Goal: Task Accomplishment & Management: Use online tool/utility

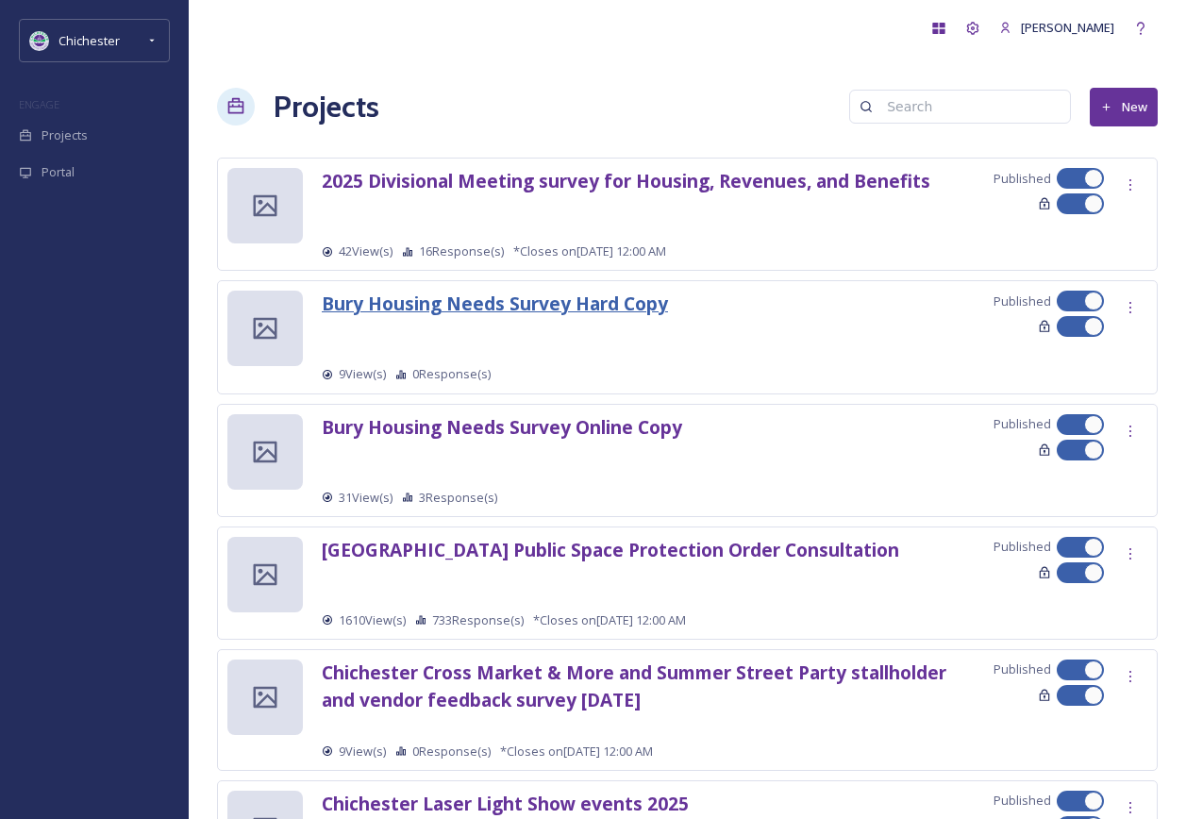
click at [491, 311] on strong "Bury Housing Needs Survey Hard Copy" at bounding box center [495, 303] width 346 height 25
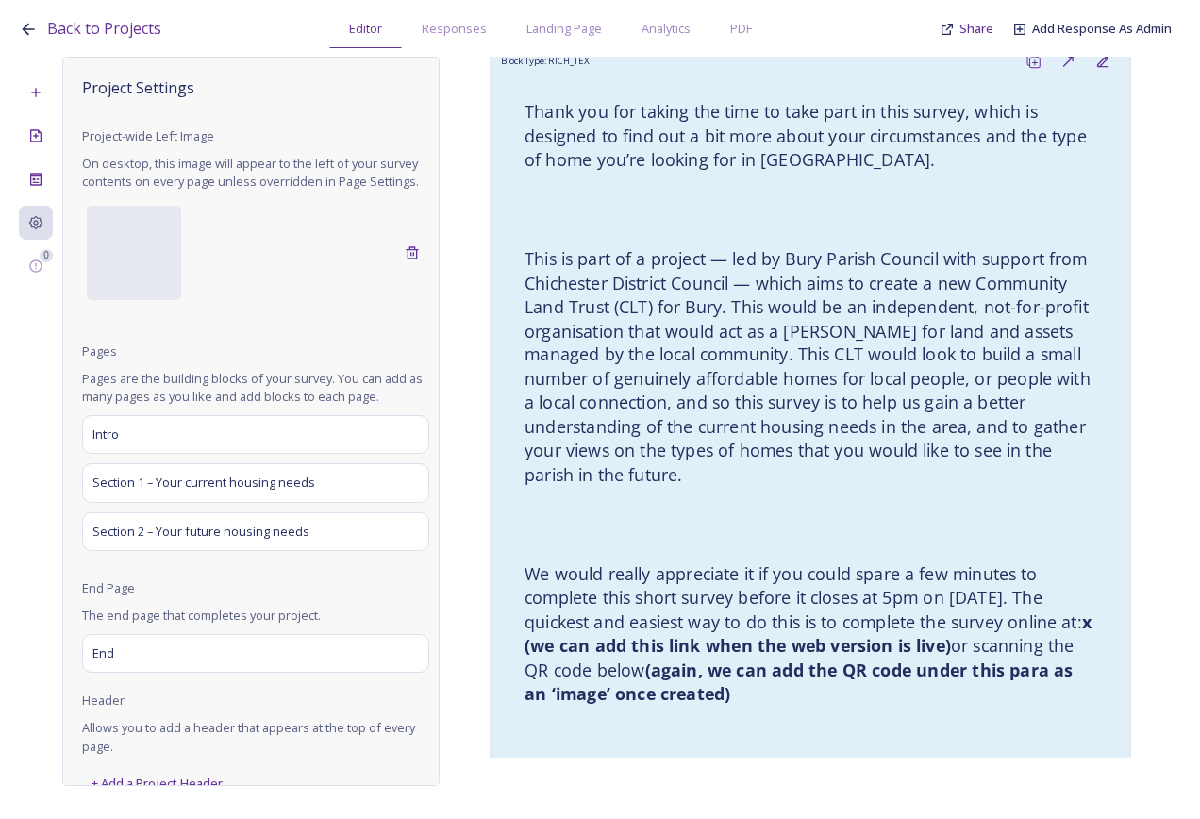
scroll to position [550, 0]
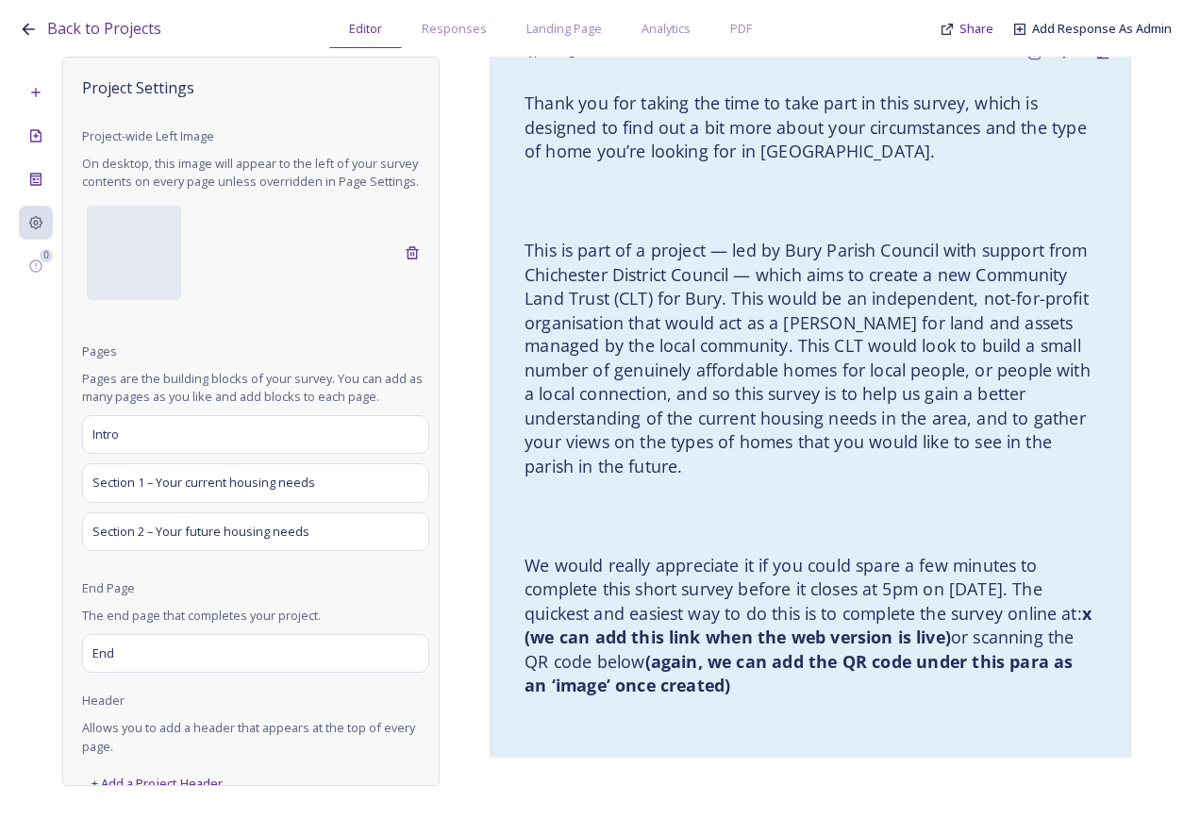
click at [758, 380] on h4 "This is part of a project — led by Bury Parish Council with support from Chiche…" at bounding box center [811, 359] width 572 height 241
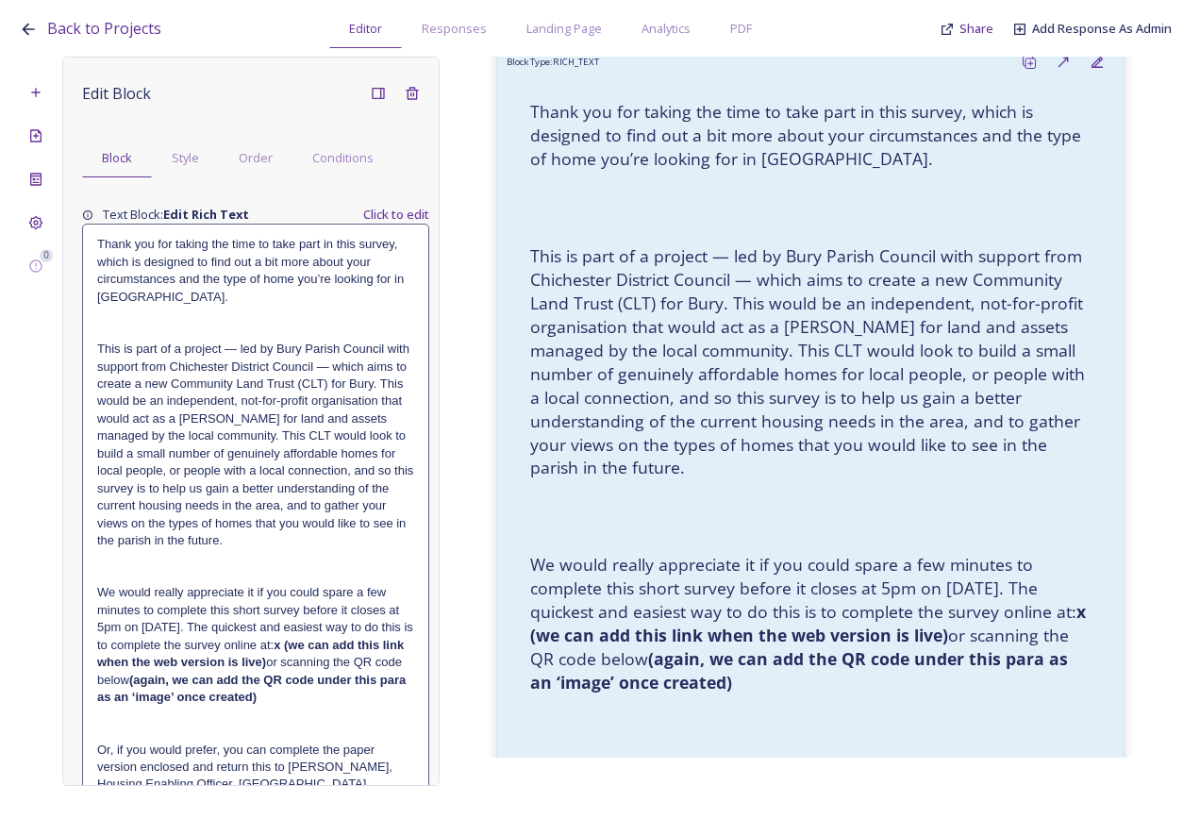
click at [142, 276] on h4 "Thank you for taking the time to take part in this survey, which is designed to…" at bounding box center [255, 271] width 317 height 70
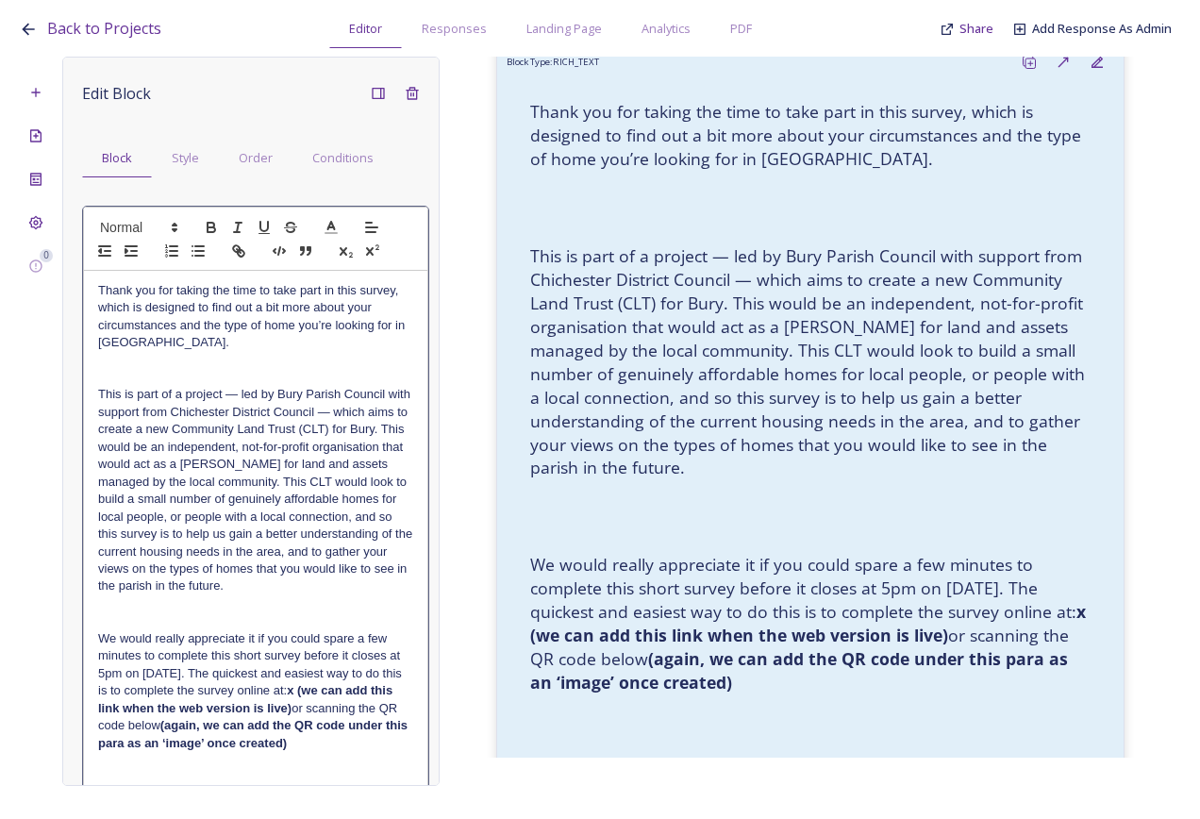
click at [120, 288] on h4 "Thank you for taking the time to take part in this survey, which is designed to…" at bounding box center [255, 317] width 315 height 70
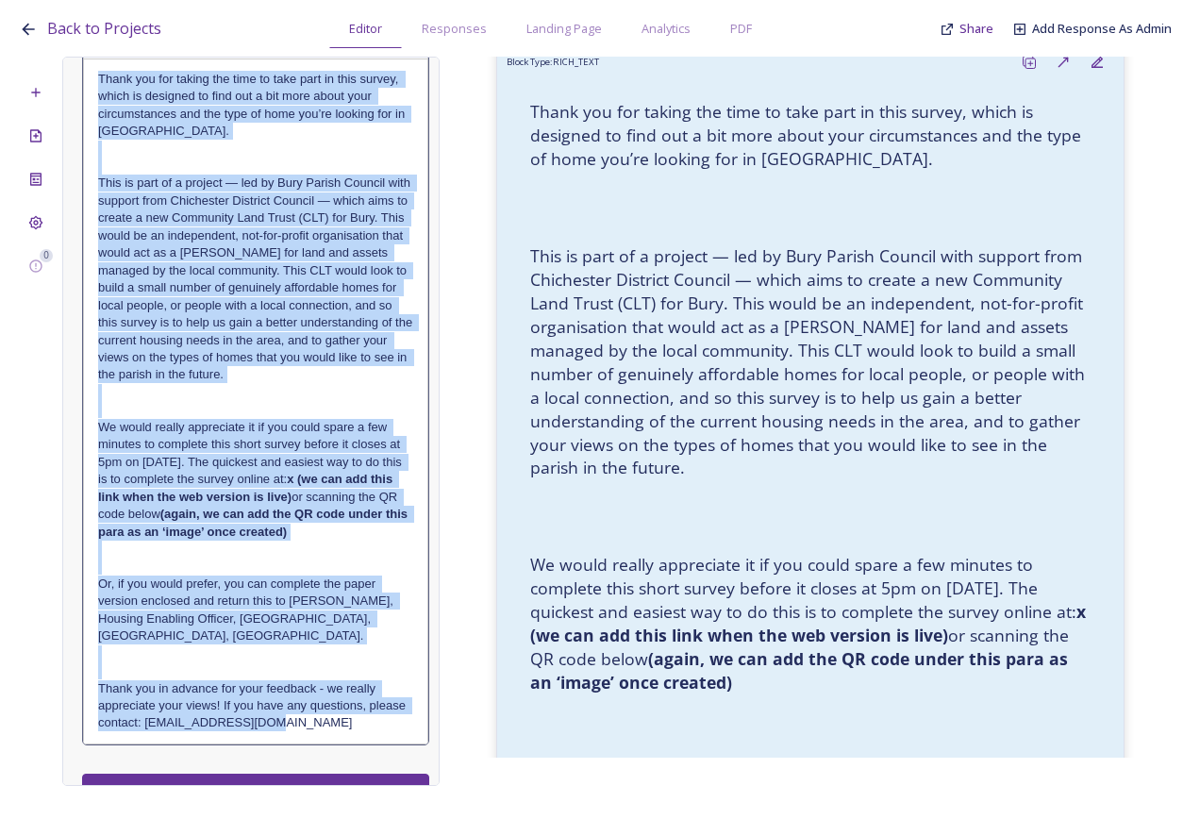
scroll to position [292, 0]
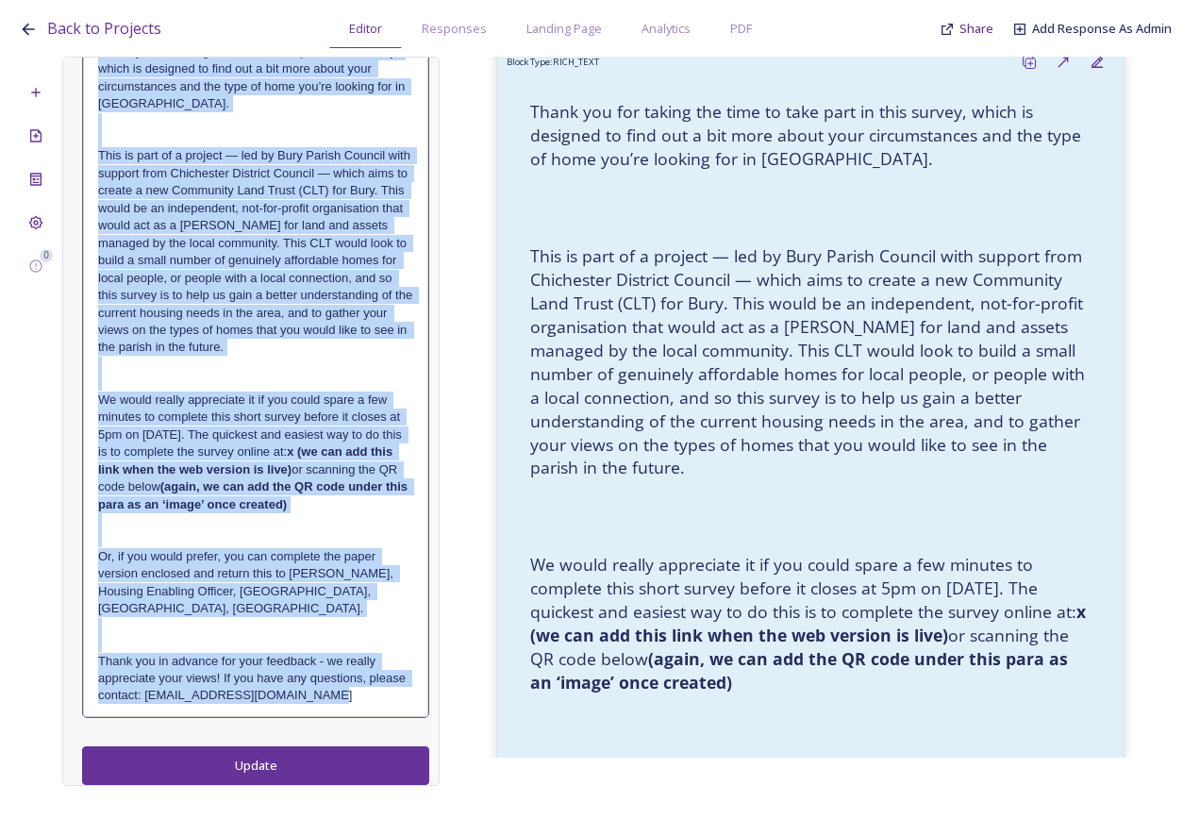
drag, startPoint x: 97, startPoint y: 282, endPoint x: 360, endPoint y: 713, distance: 504.8
click at [359, 713] on div "Thank you for taking the time to take part in this survey, which is designed to…" at bounding box center [255, 374] width 343 height 684
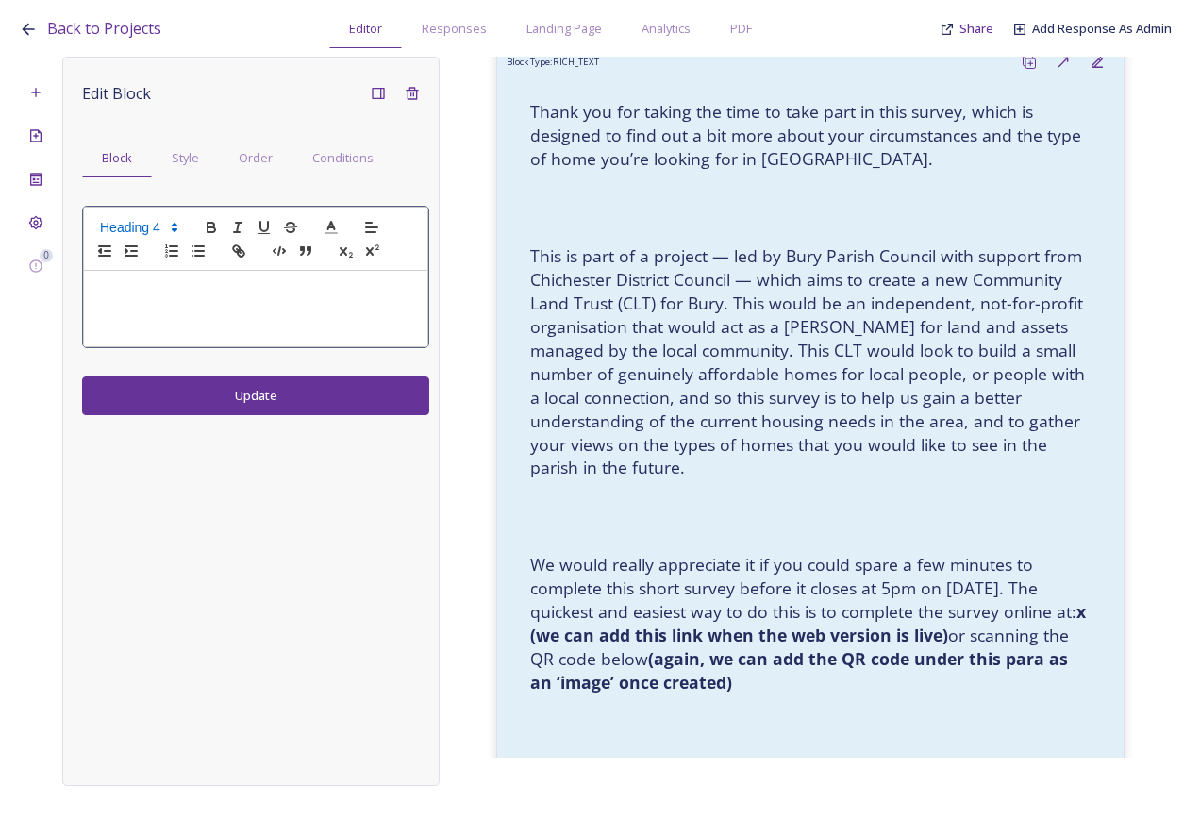
scroll to position [0, 0]
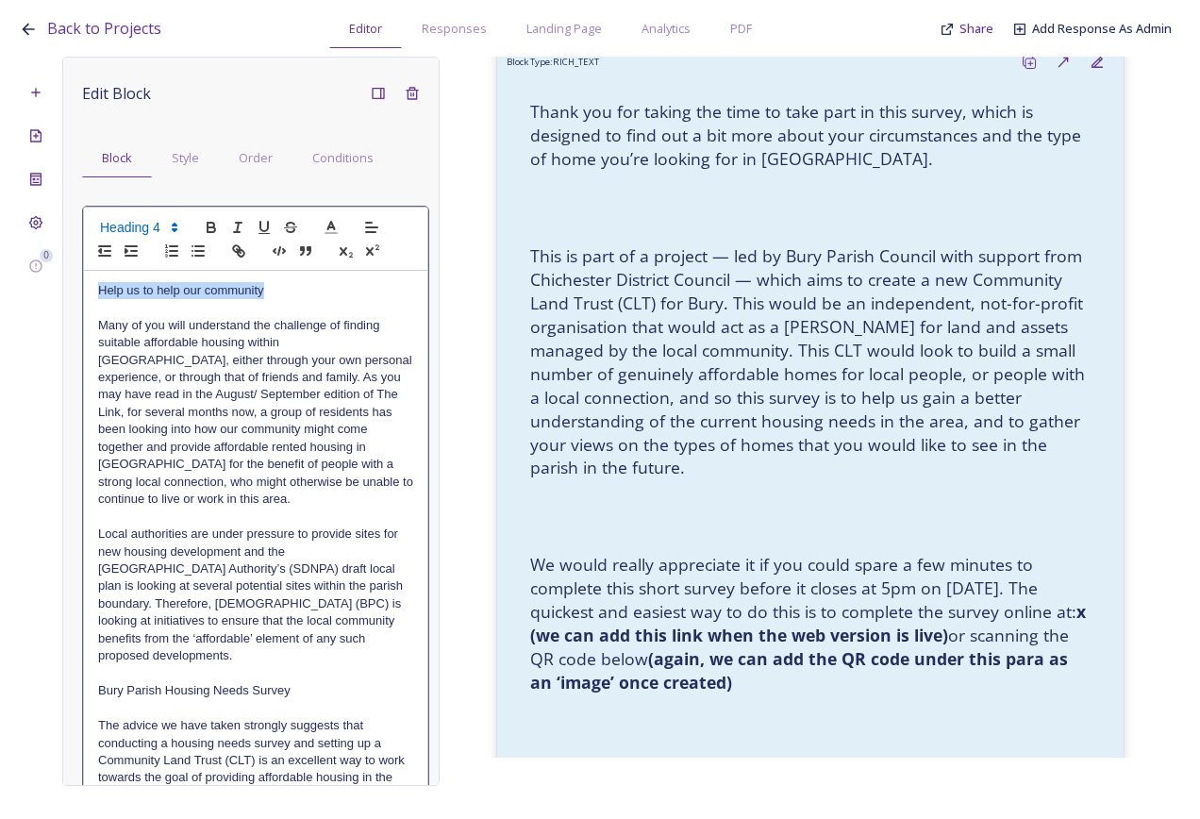
drag, startPoint x: 283, startPoint y: 296, endPoint x: 97, endPoint y: 298, distance: 185.9
click at [213, 221] on icon "button" at bounding box center [211, 227] width 17 height 17
click at [222, 501] on p "Many of you will understand the challenge of finding suitable affordable housin…" at bounding box center [255, 413] width 315 height 192
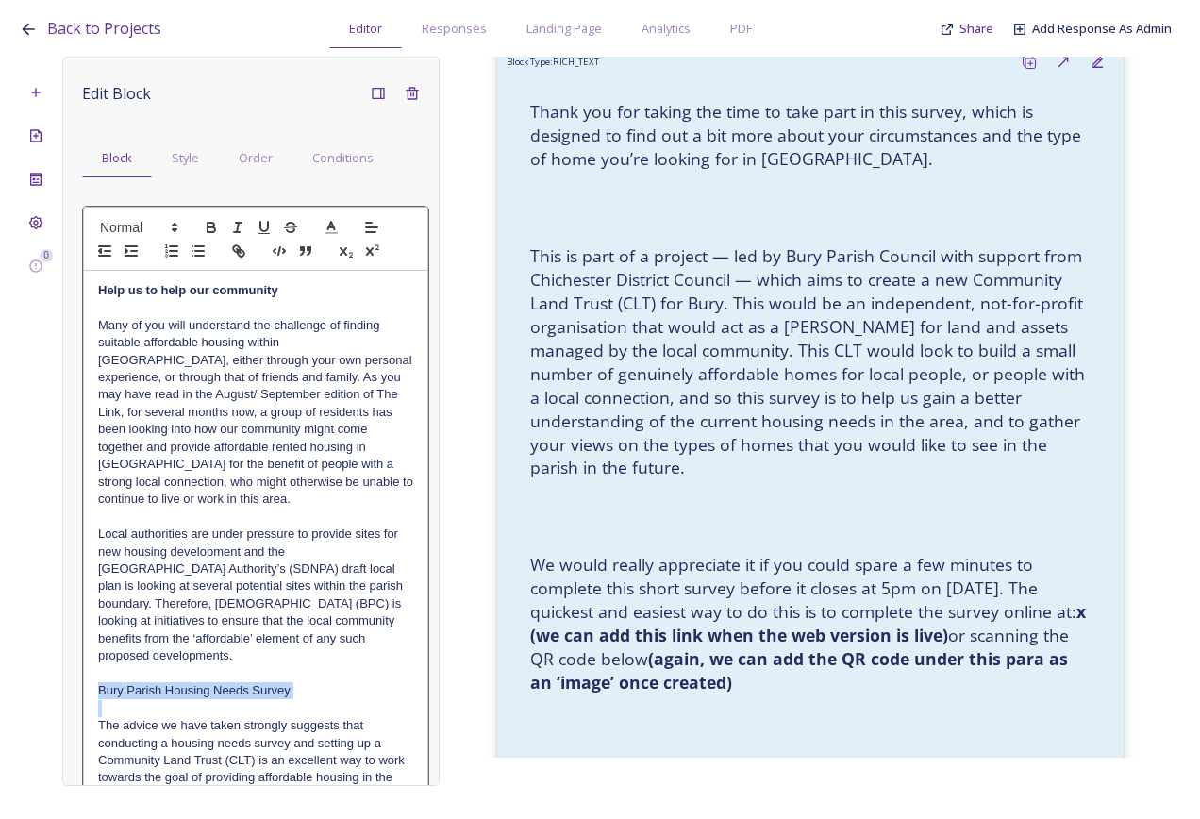
drag, startPoint x: 257, startPoint y: 700, endPoint x: 89, endPoint y: 692, distance: 168.2
click at [215, 230] on icon "button" at bounding box center [212, 229] width 8 height 5
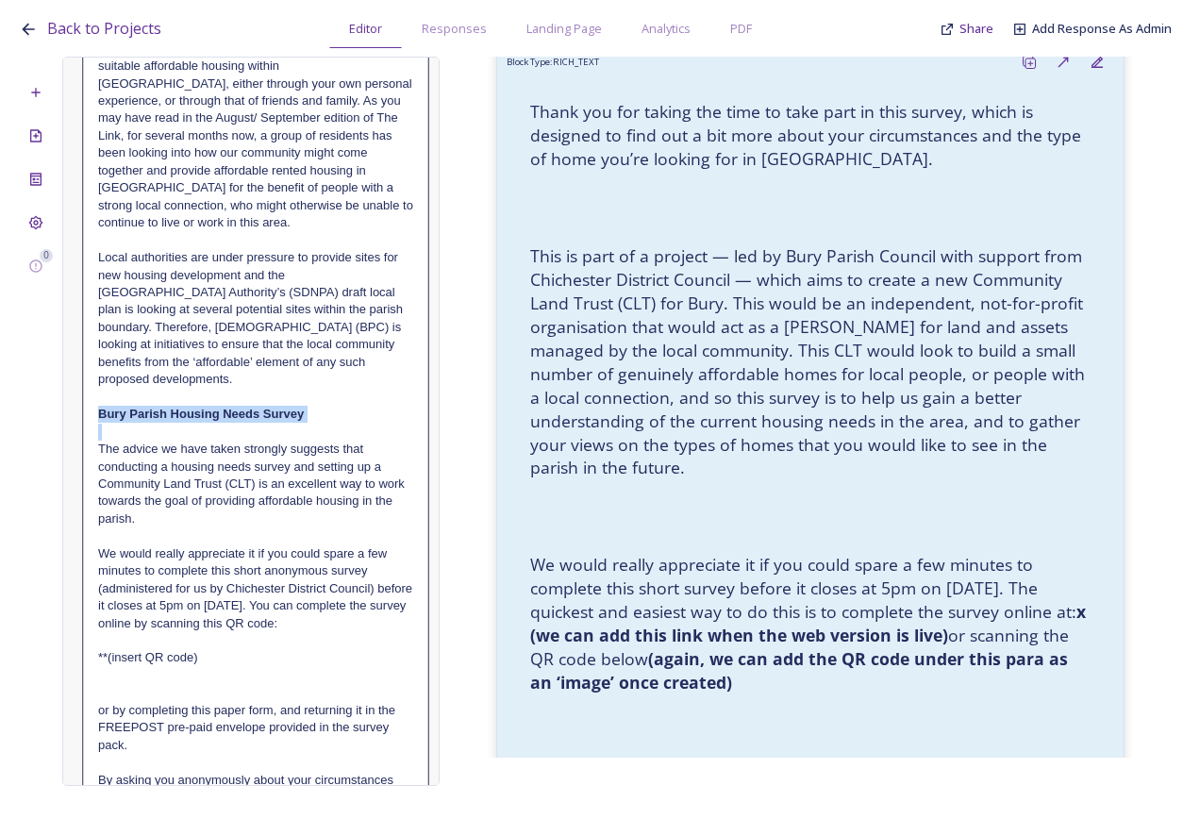
scroll to position [283, 0]
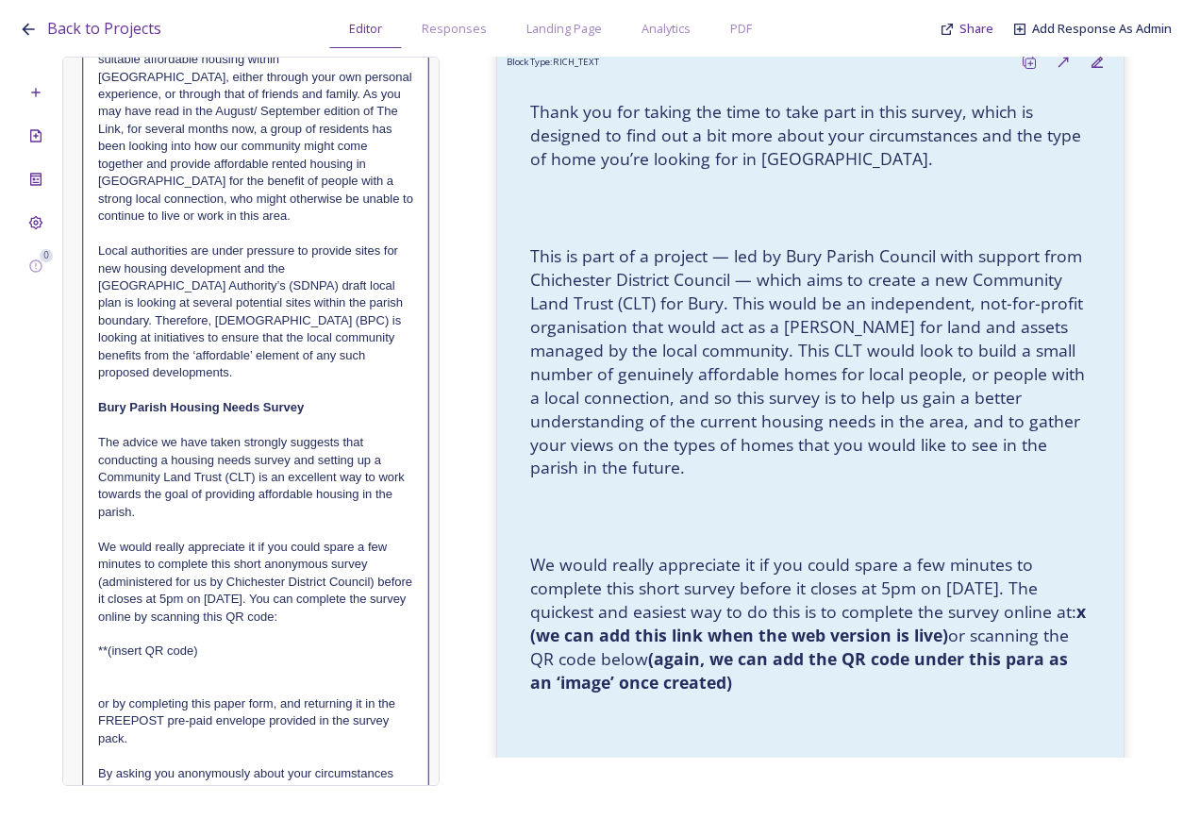
click at [213, 655] on p "**(insert QR code)" at bounding box center [255, 651] width 315 height 17
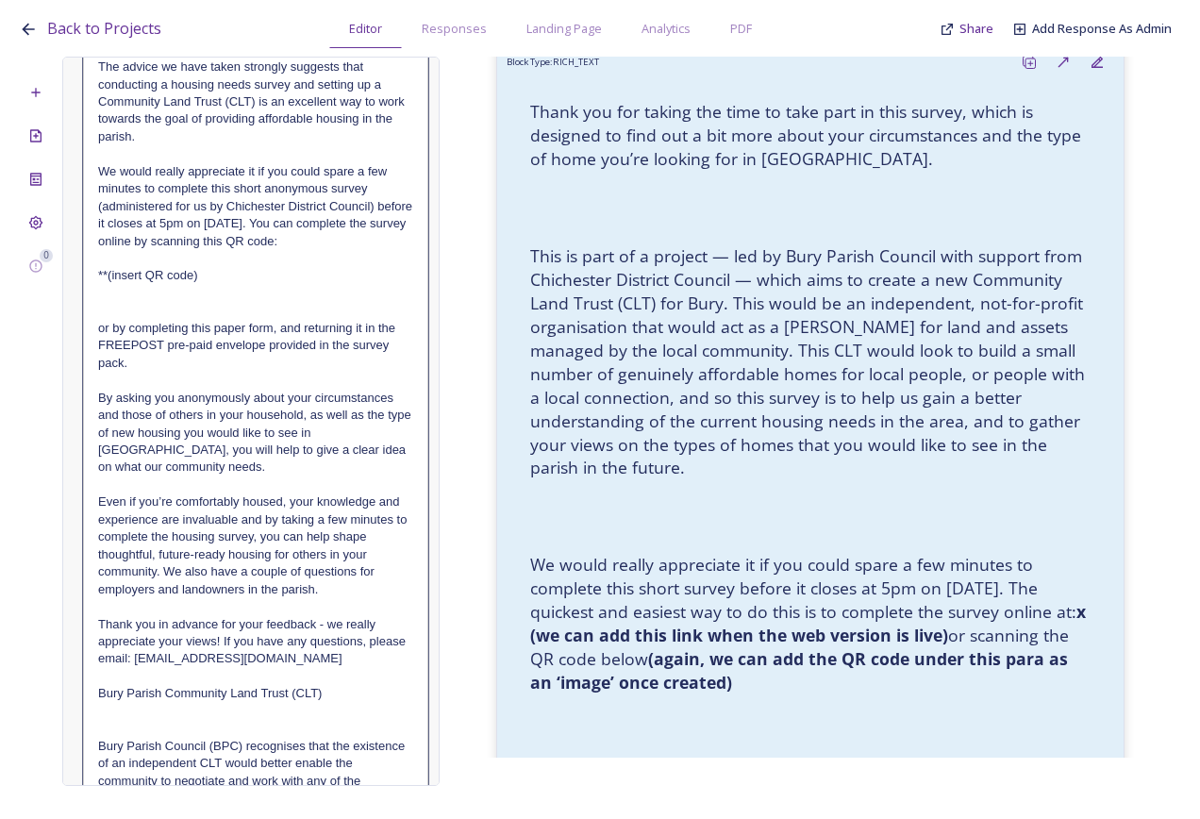
scroll to position [661, 0]
drag, startPoint x: 344, startPoint y: 698, endPoint x: 79, endPoint y: 685, distance: 265.5
click at [79, 685] on div "Edit Block Block Style Order Conditions Help us to help our community Many of y…" at bounding box center [250, 421] width 377 height 729
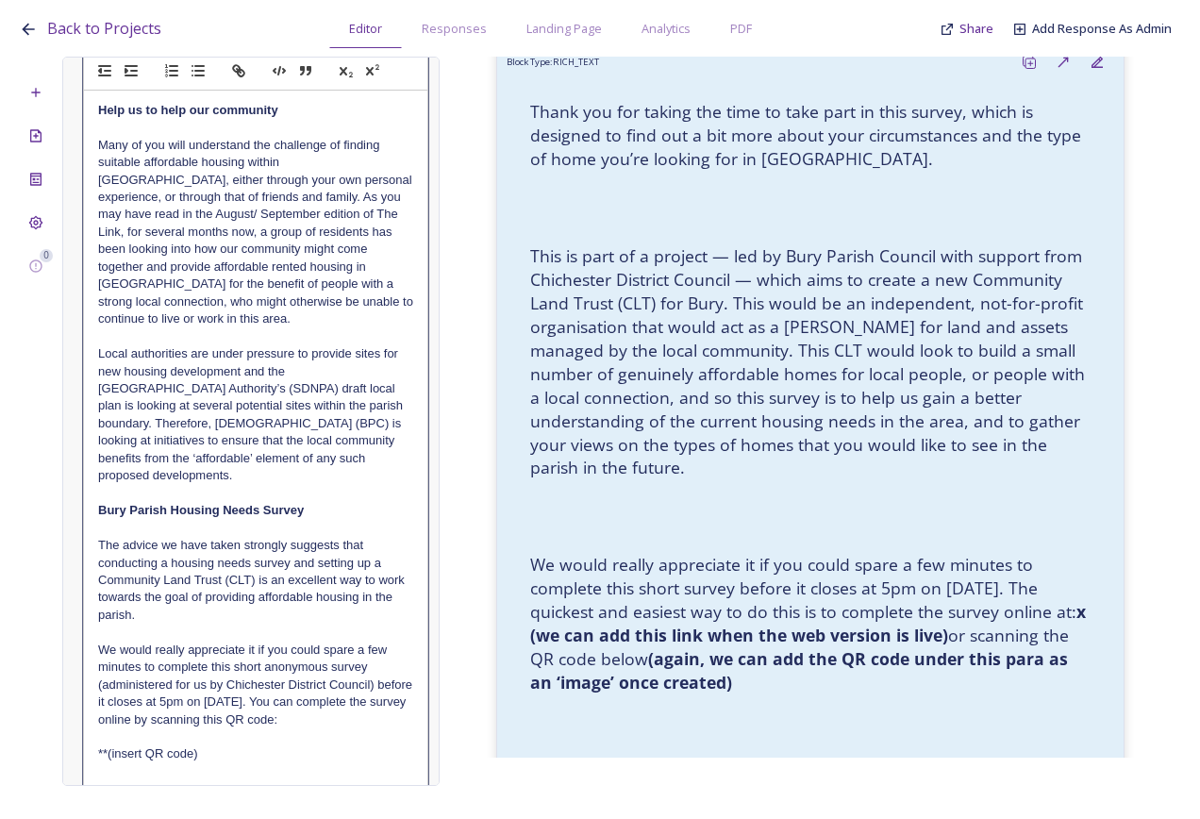
scroll to position [94, 0]
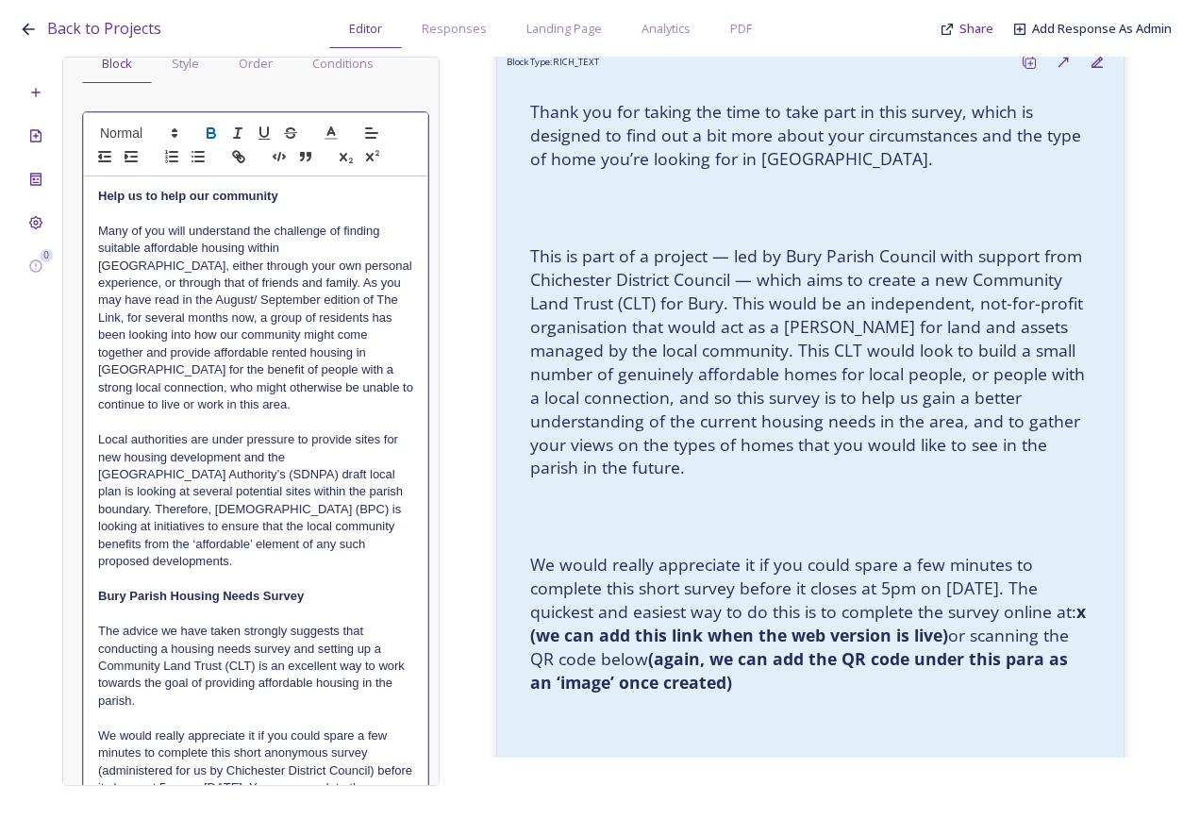
click at [213, 133] on icon "button" at bounding box center [212, 135] width 8 height 5
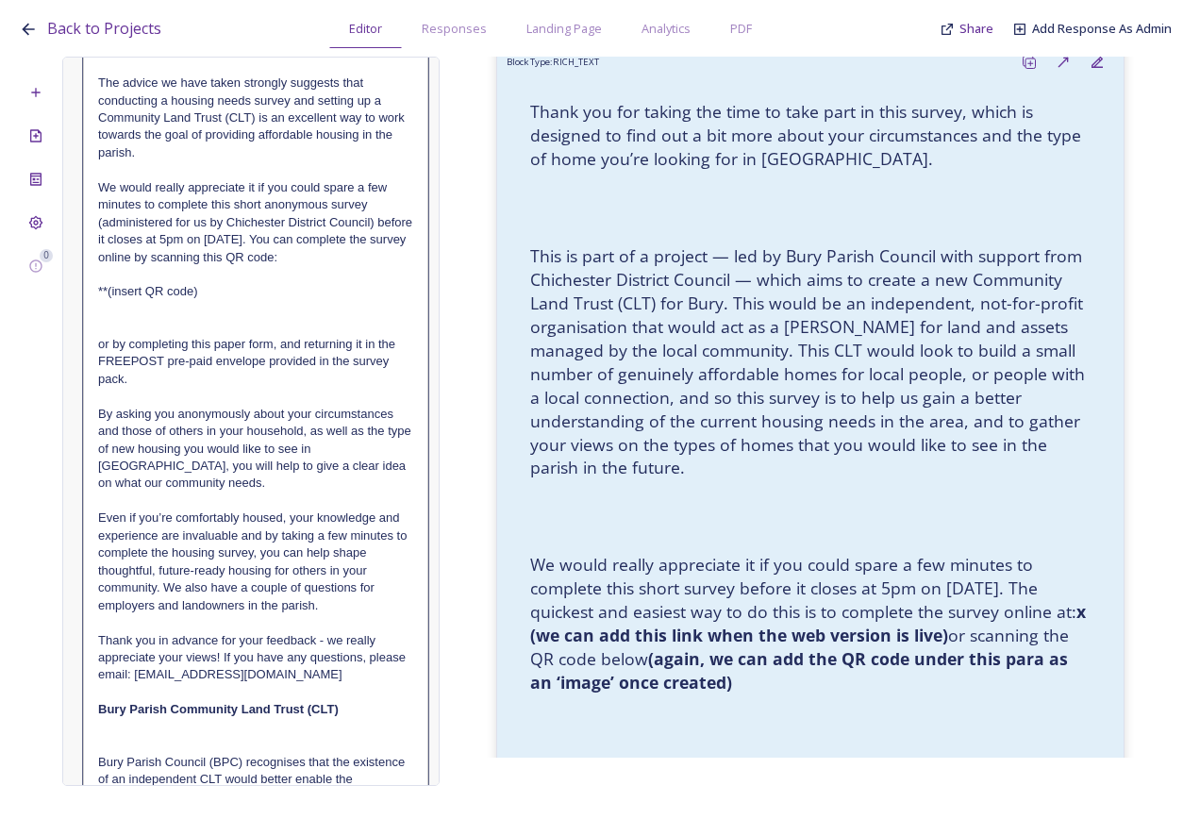
scroll to position [755, 0]
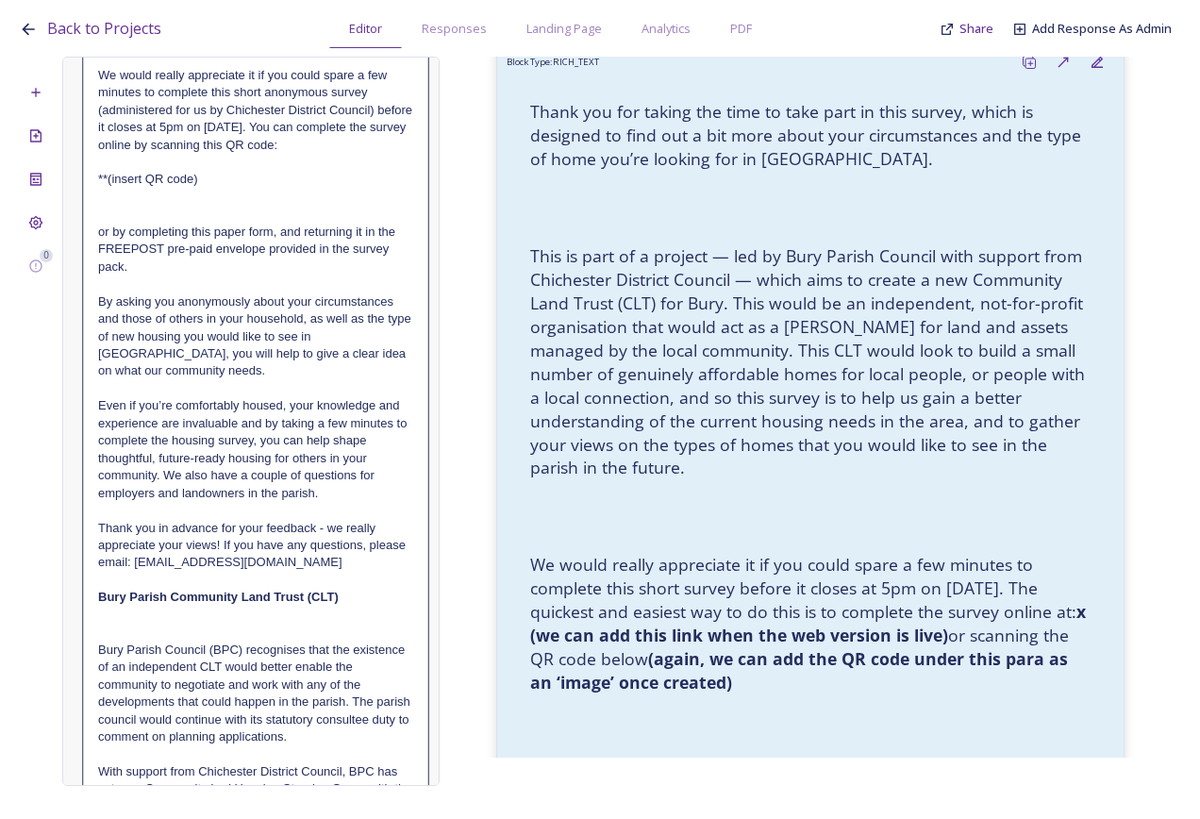
click at [216, 592] on strong "Bury Parish Community Land Trust (CLT)" at bounding box center [218, 597] width 241 height 14
click at [198, 616] on p at bounding box center [255, 615] width 315 height 17
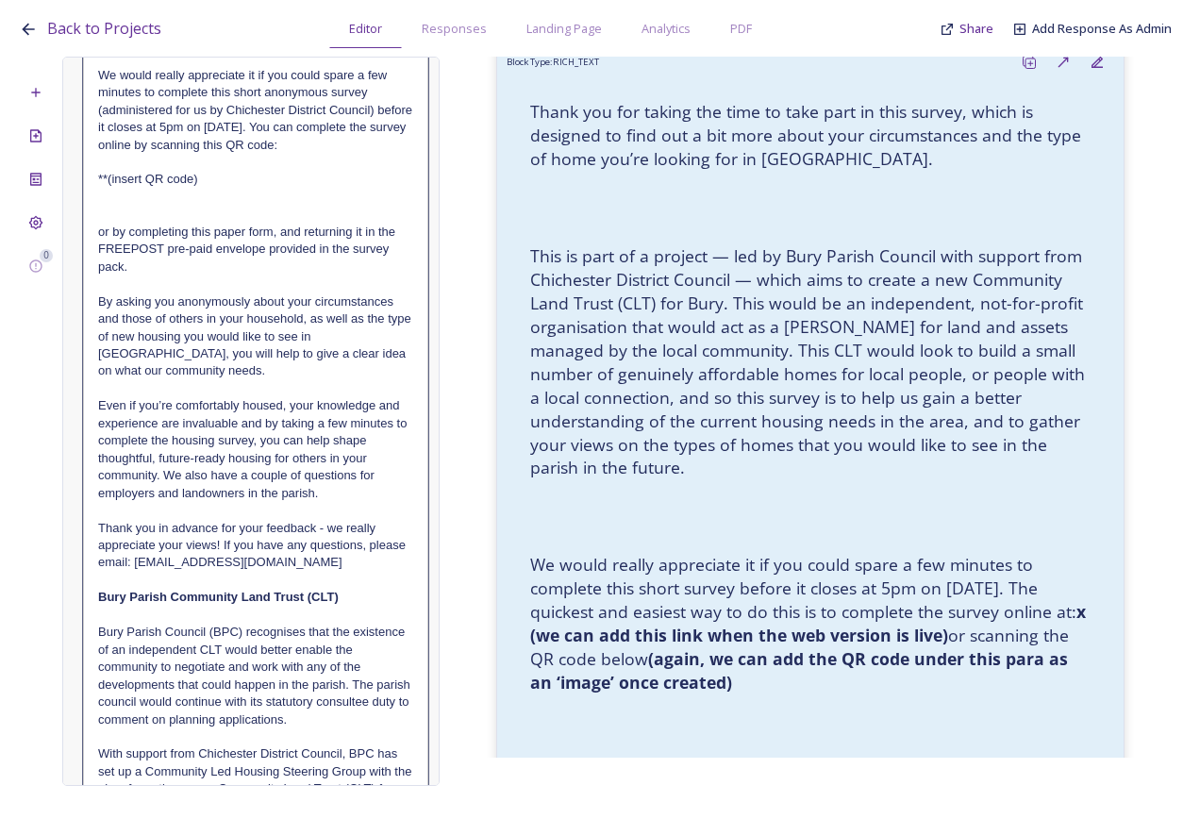
click at [314, 579] on p at bounding box center [255, 580] width 315 height 17
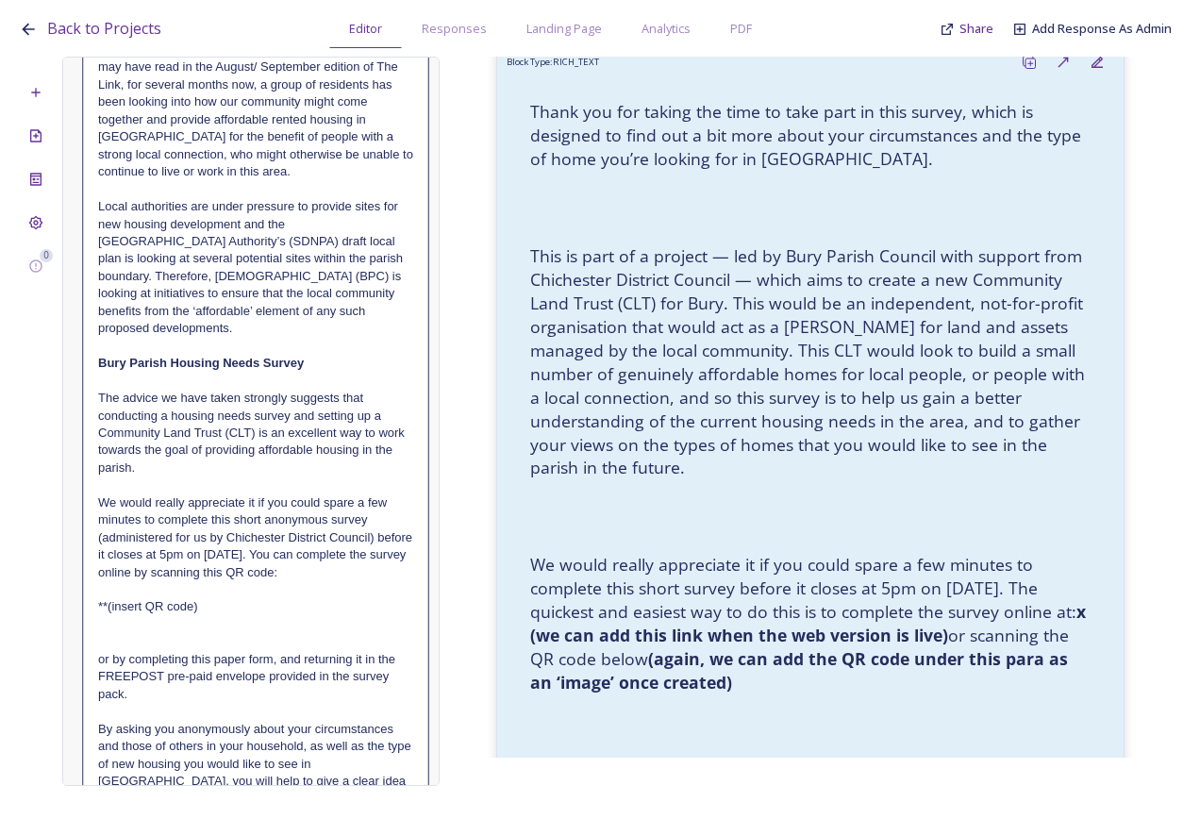
scroll to position [283, 0]
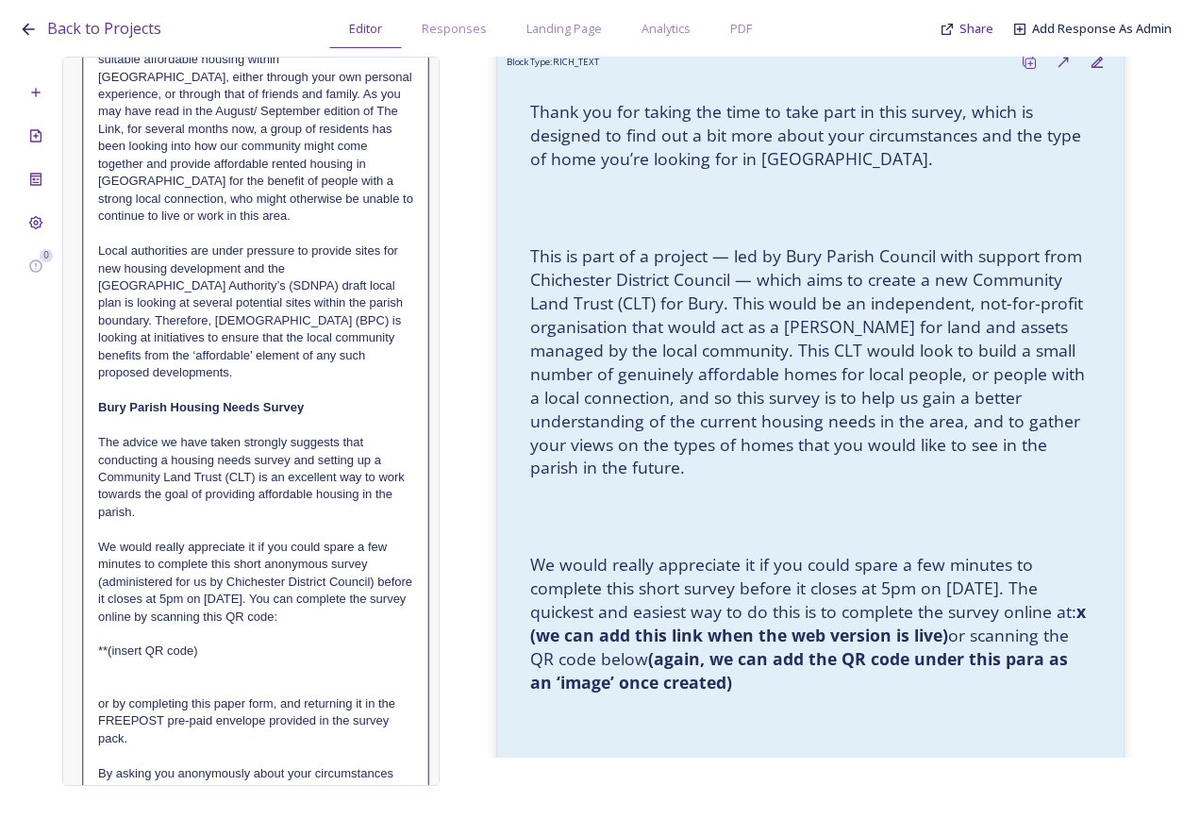
click at [193, 386] on p at bounding box center [255, 390] width 315 height 17
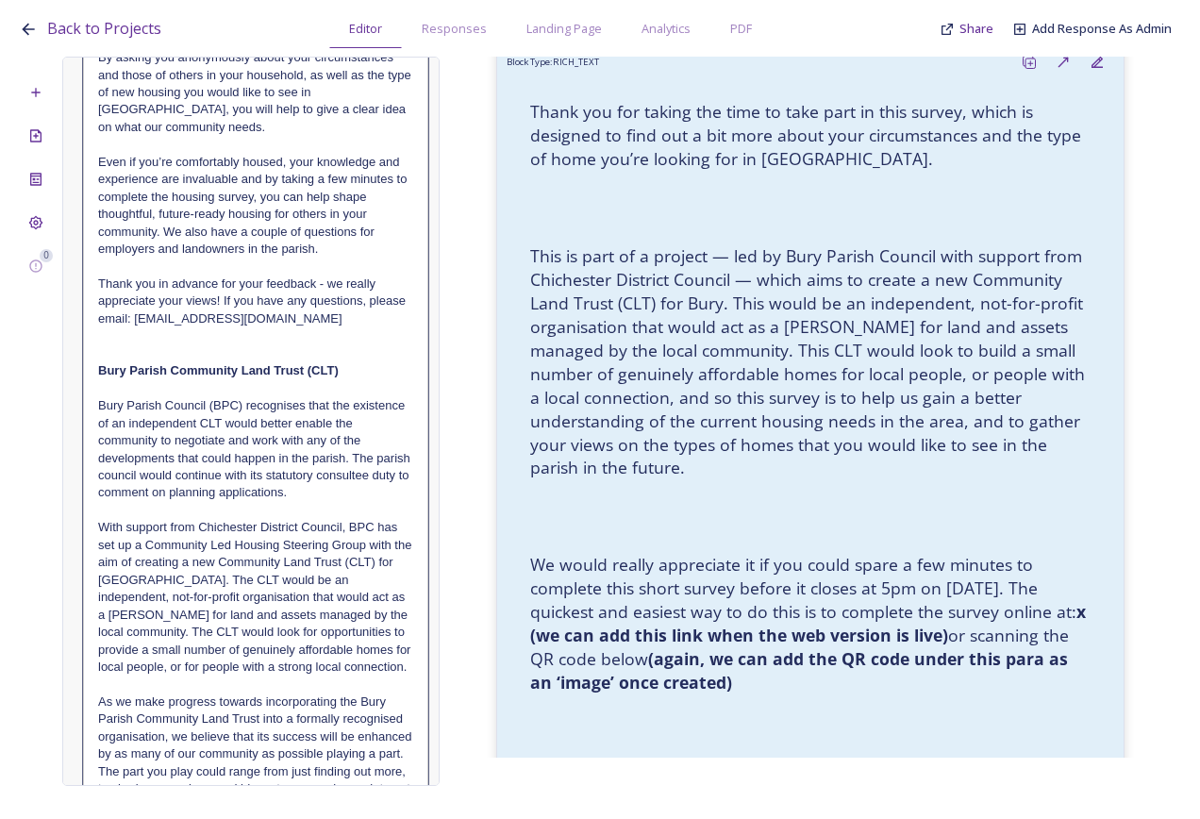
scroll to position [1038, 0]
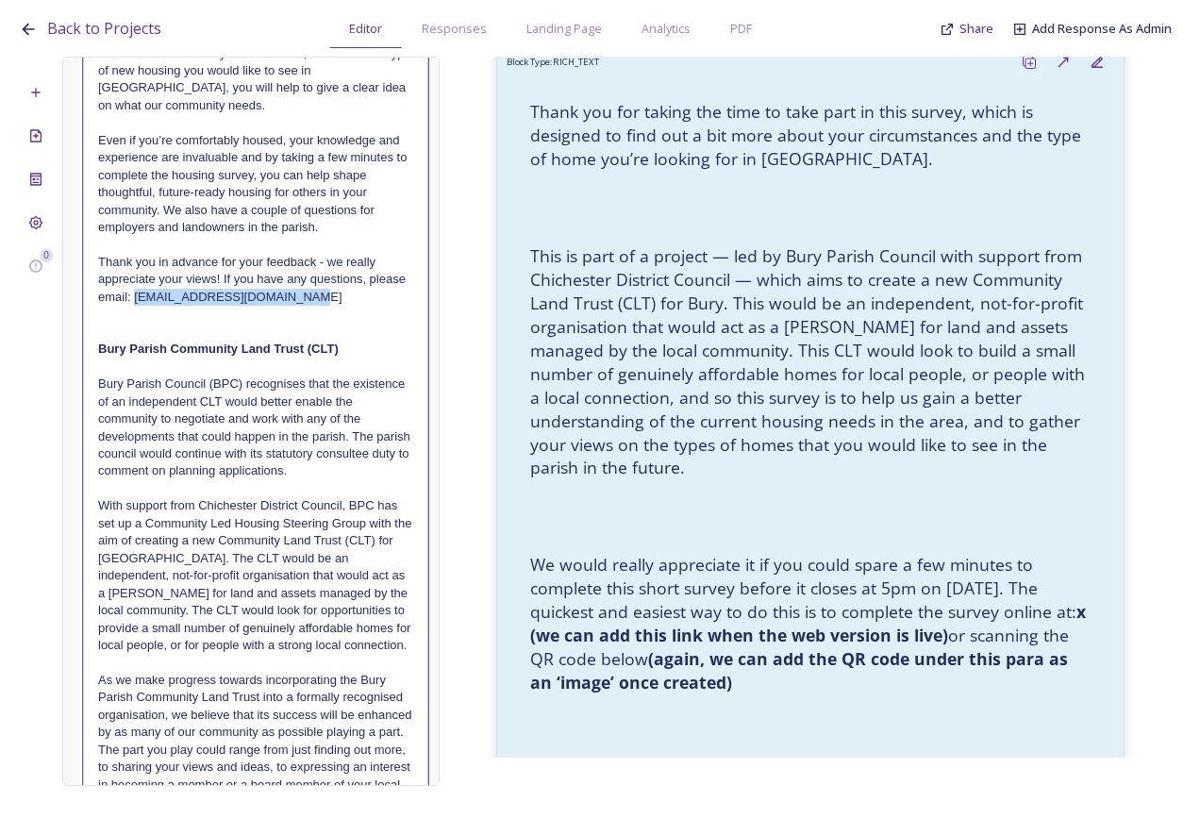
drag, startPoint x: 324, startPoint y: 299, endPoint x: 175, endPoint y: 306, distance: 149.2
click at [175, 306] on p "Thank you in advance for your feedback - we really appreciate your views! If yo…" at bounding box center [255, 280] width 315 height 52
copy p "[EMAIL_ADDRESS][DOMAIN_NAME]"
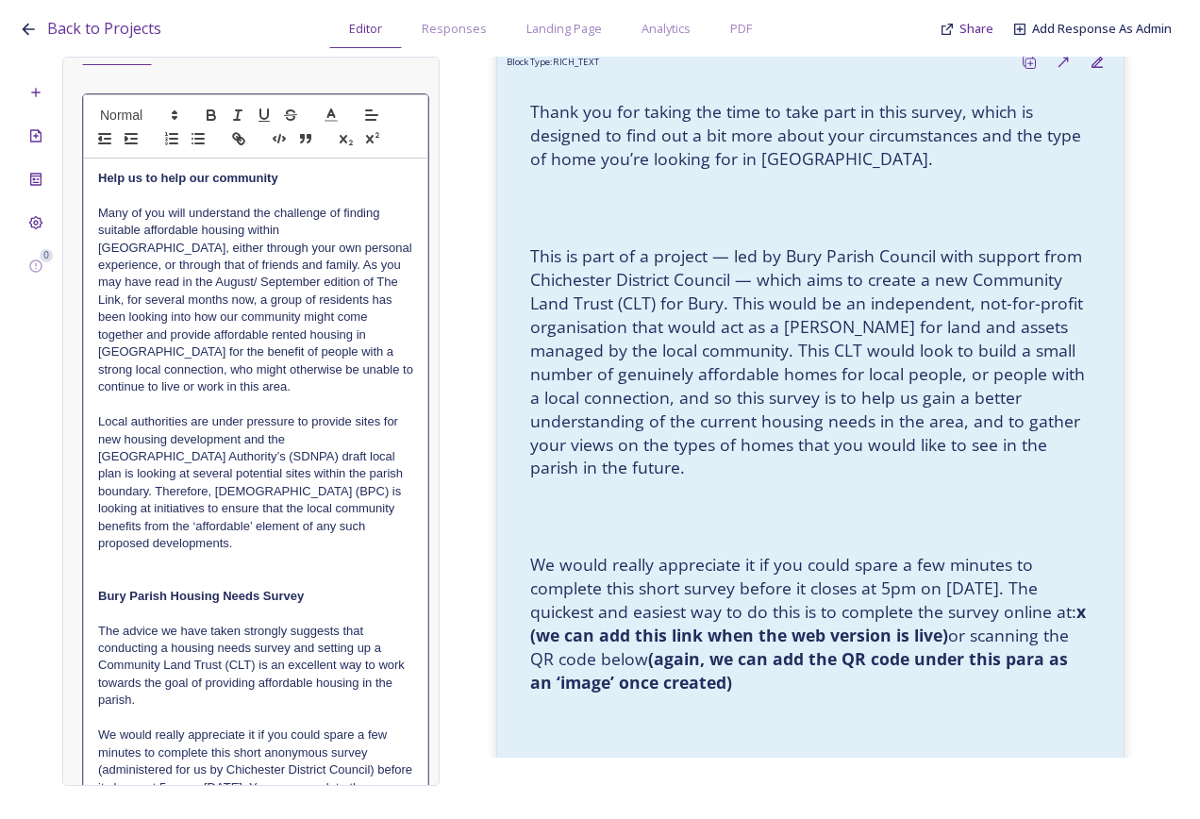
scroll to position [0, 0]
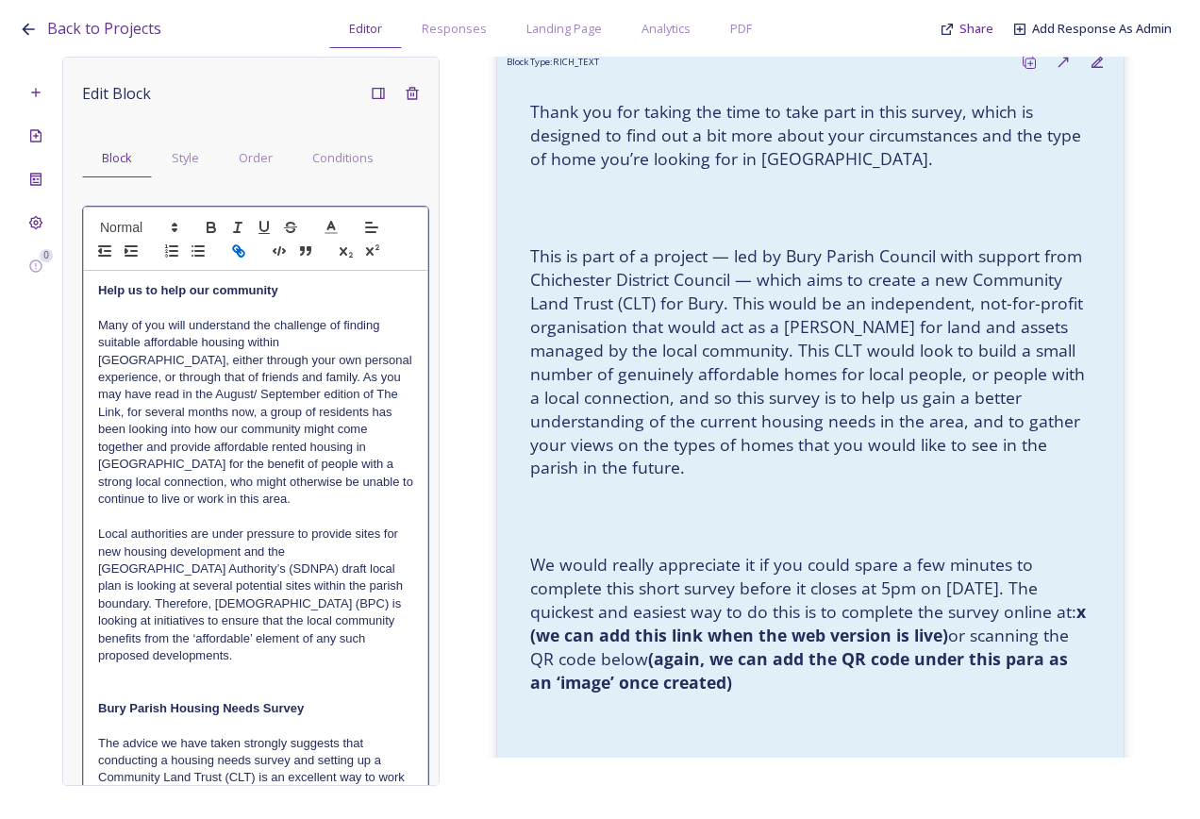
click at [236, 255] on icon "button" at bounding box center [238, 251] width 17 height 17
type input "mailto:letstalk@chichester.gov.uk"
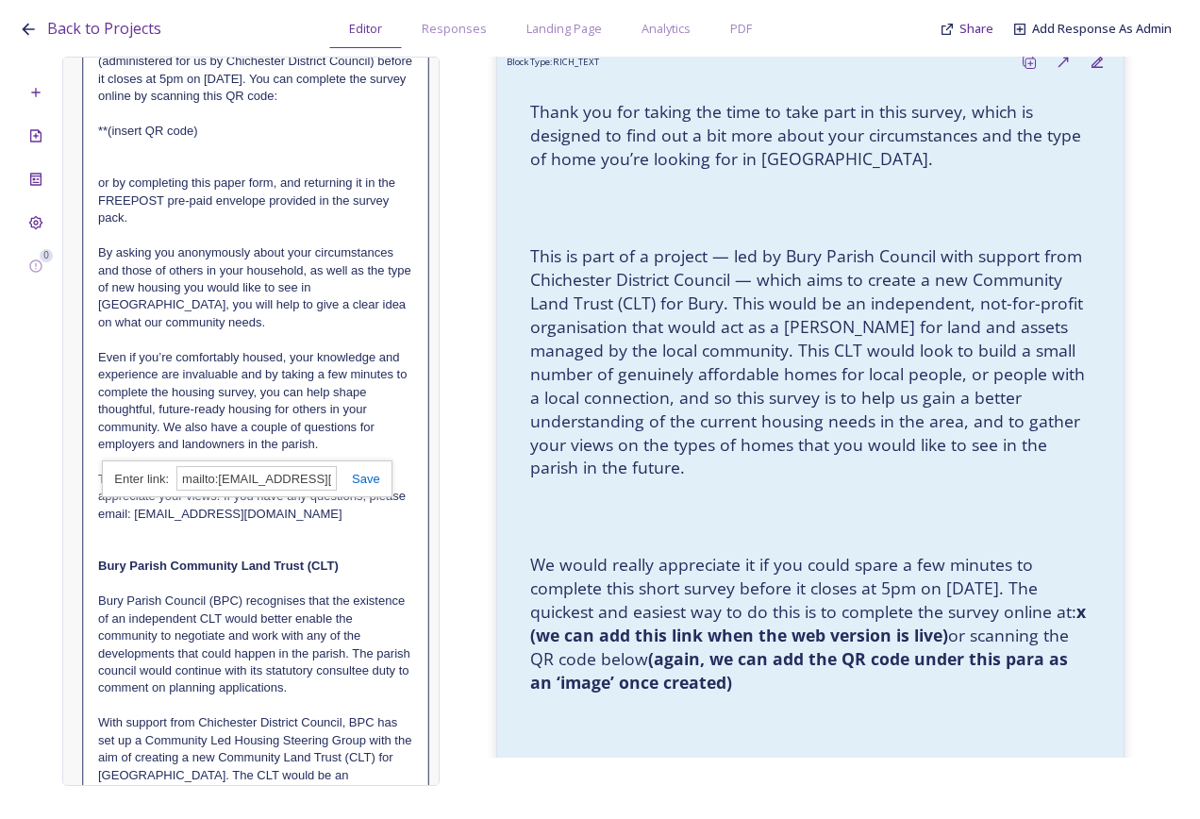
scroll to position [849, 0]
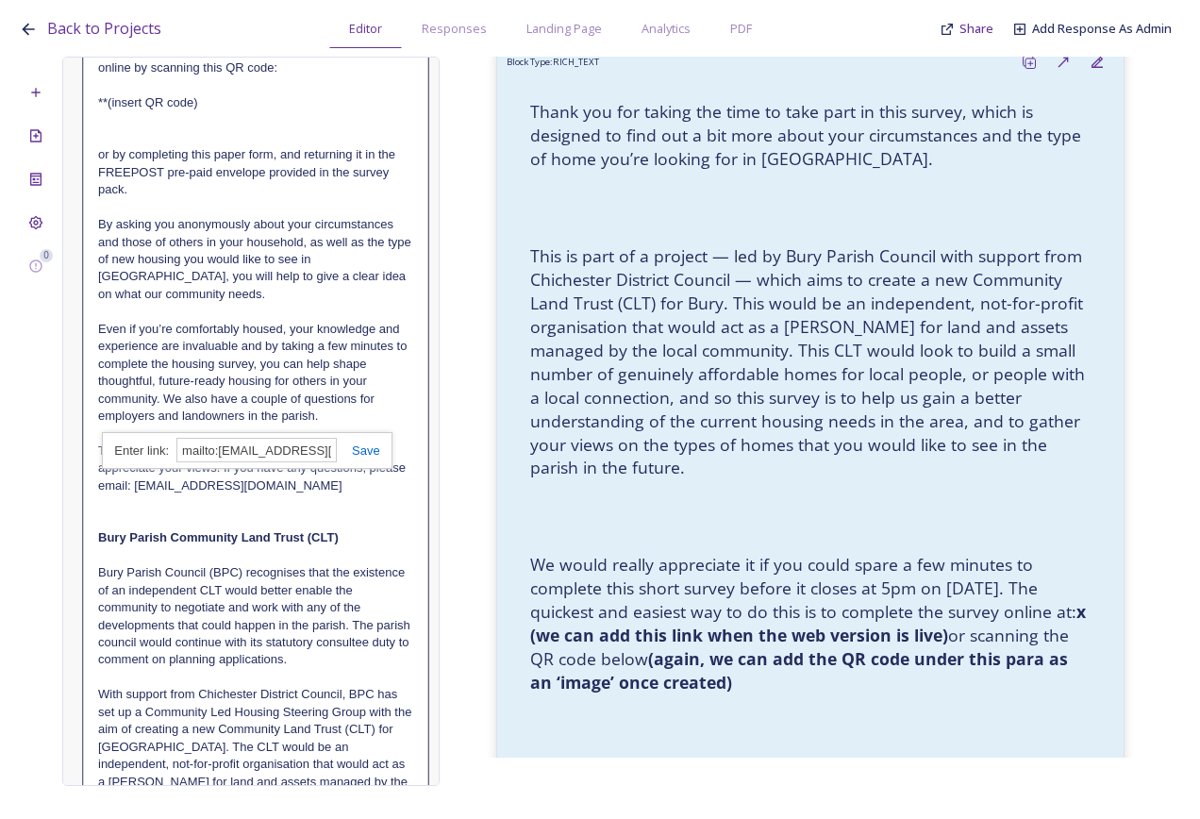
click at [367, 446] on link at bounding box center [358, 451] width 43 height 14
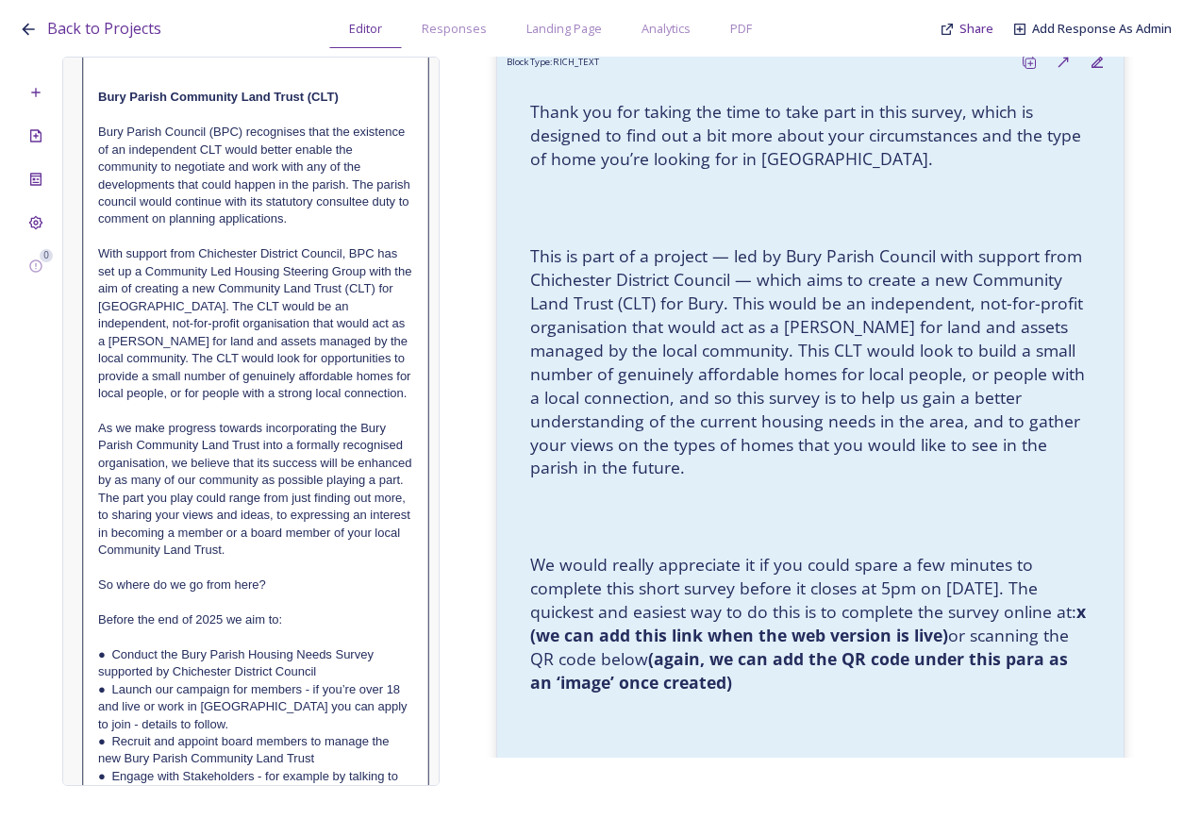
scroll to position [1321, 0]
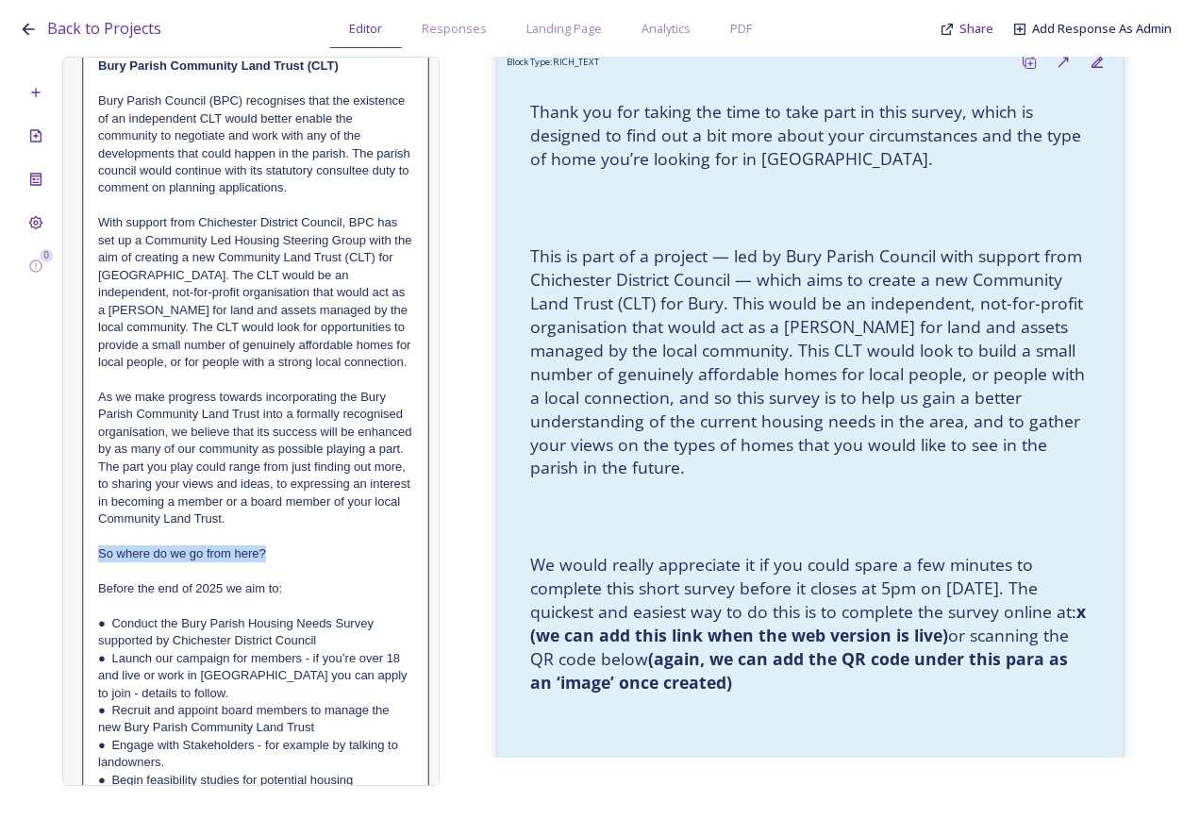
drag, startPoint x: 276, startPoint y: 570, endPoint x: 98, endPoint y: 571, distance: 178.4
click at [98, 562] on p "So where do we go from here?" at bounding box center [255, 553] width 315 height 17
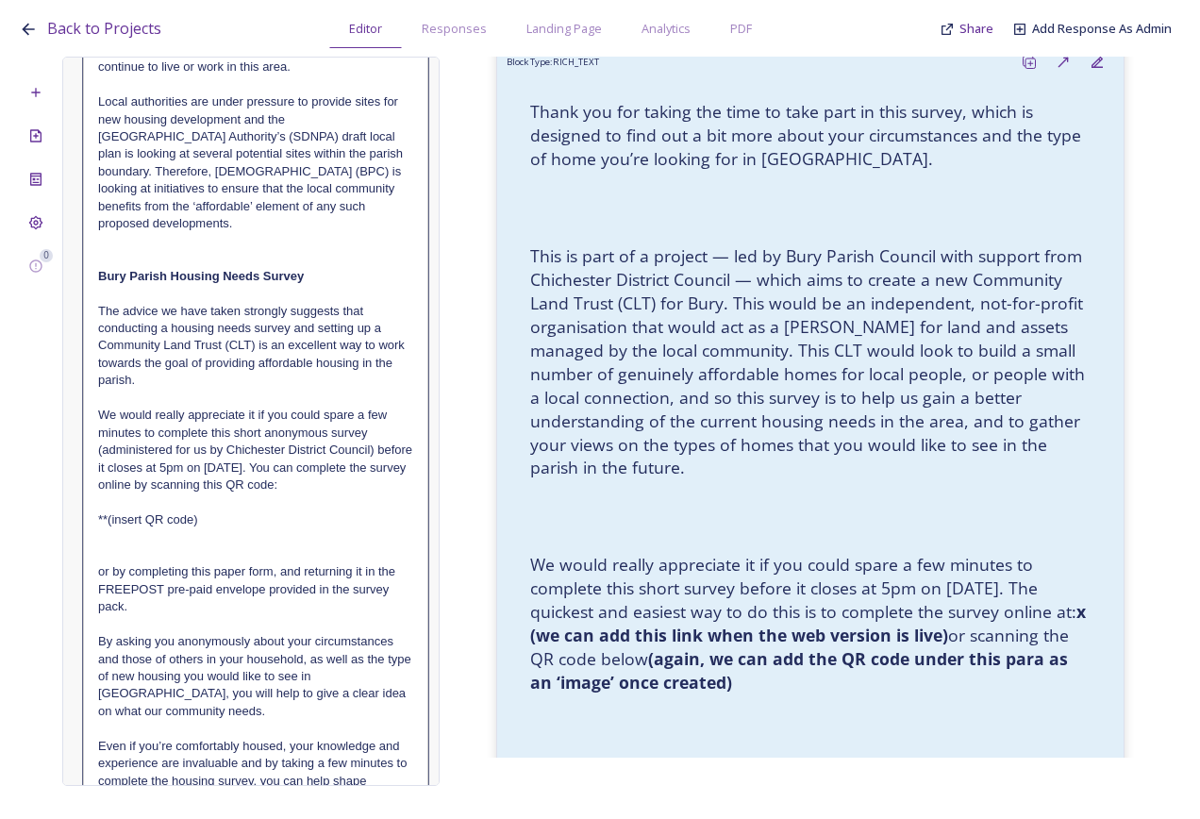
scroll to position [0, 0]
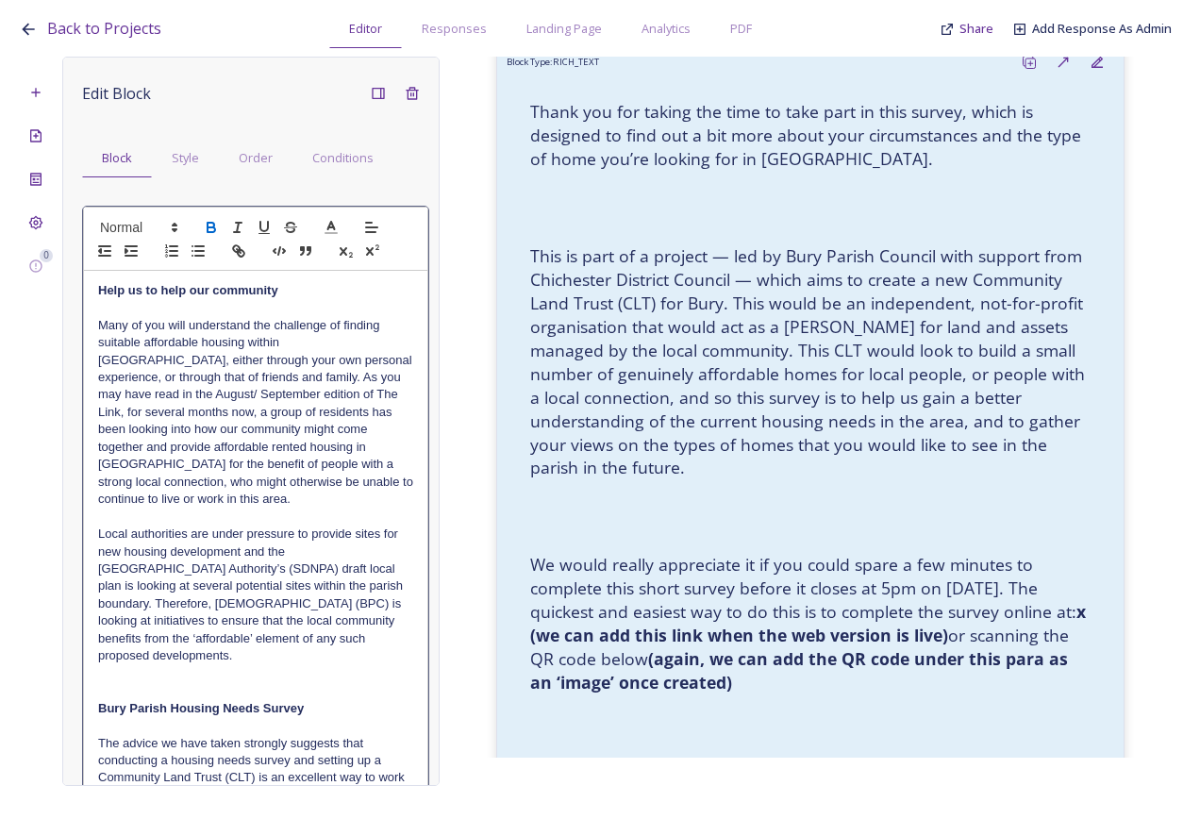
click at [205, 232] on icon "button" at bounding box center [211, 227] width 17 height 17
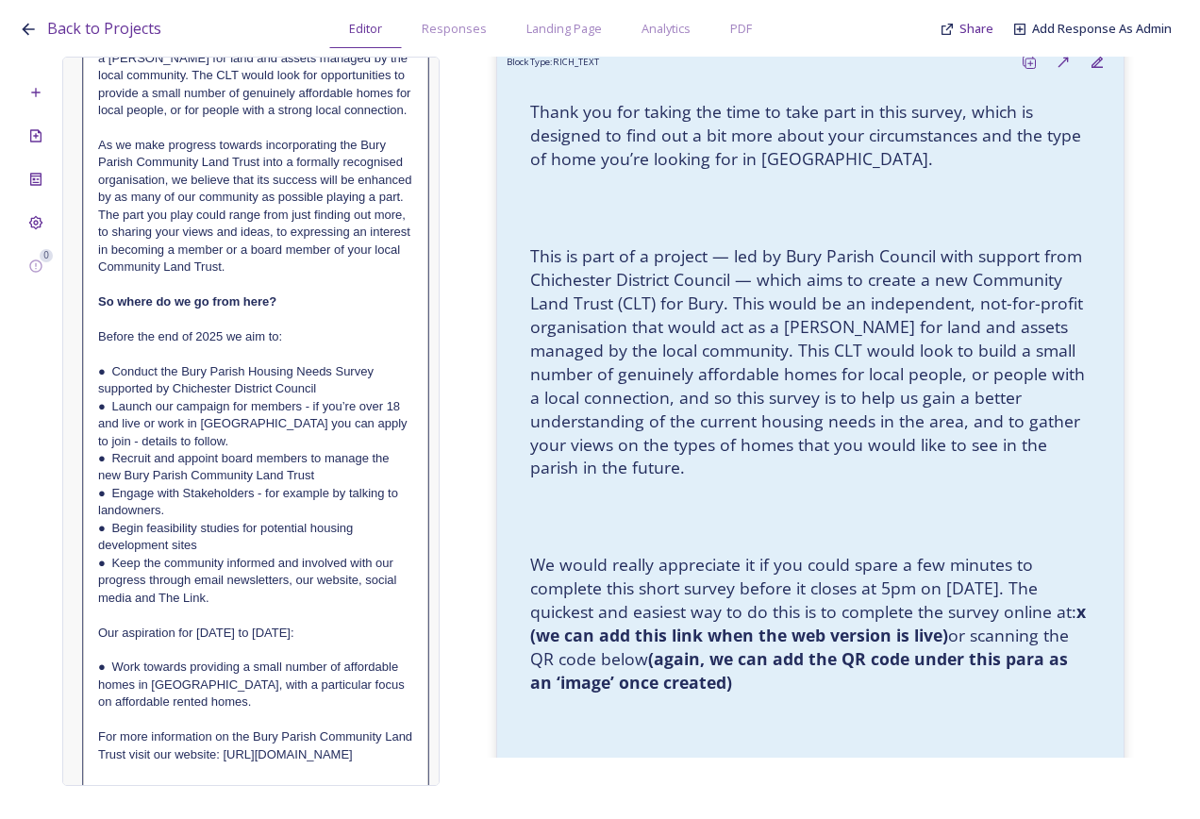
scroll to position [1604, 0]
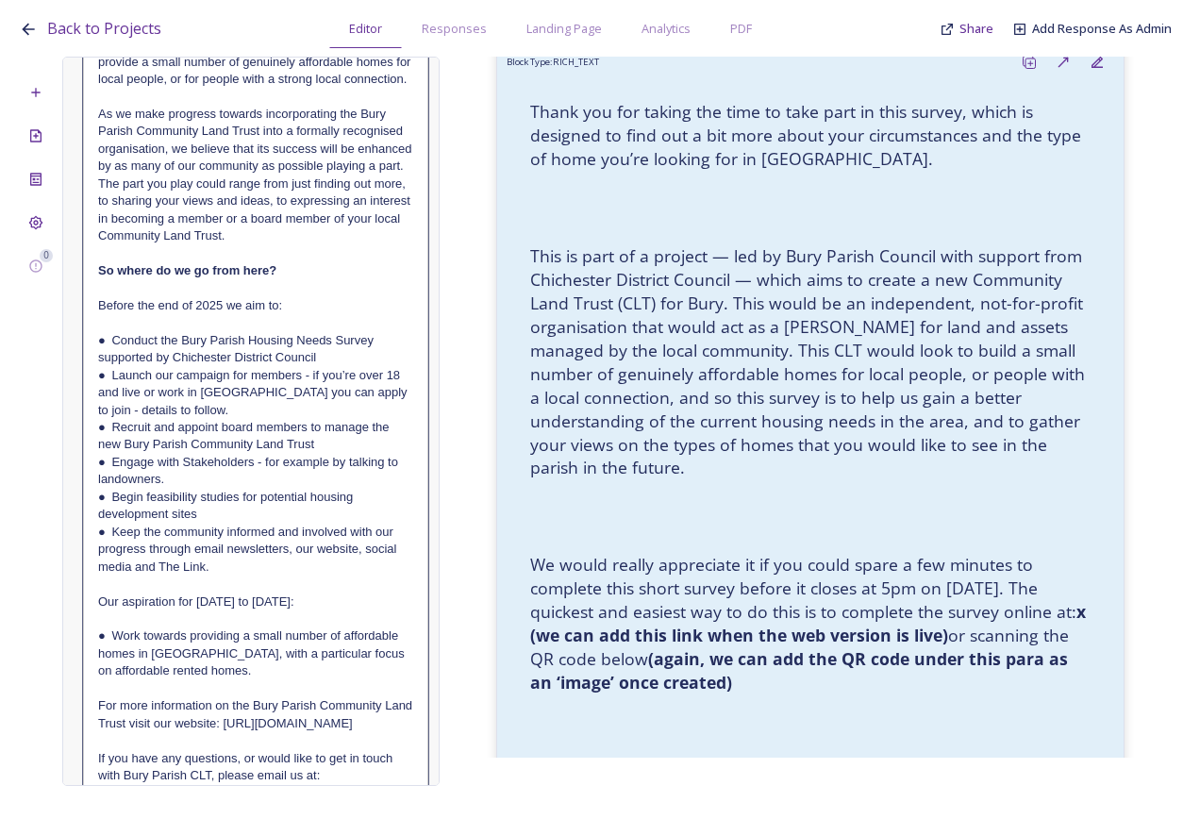
click at [278, 513] on p "● Begin feasibility studies for potential housing development sites" at bounding box center [255, 506] width 315 height 35
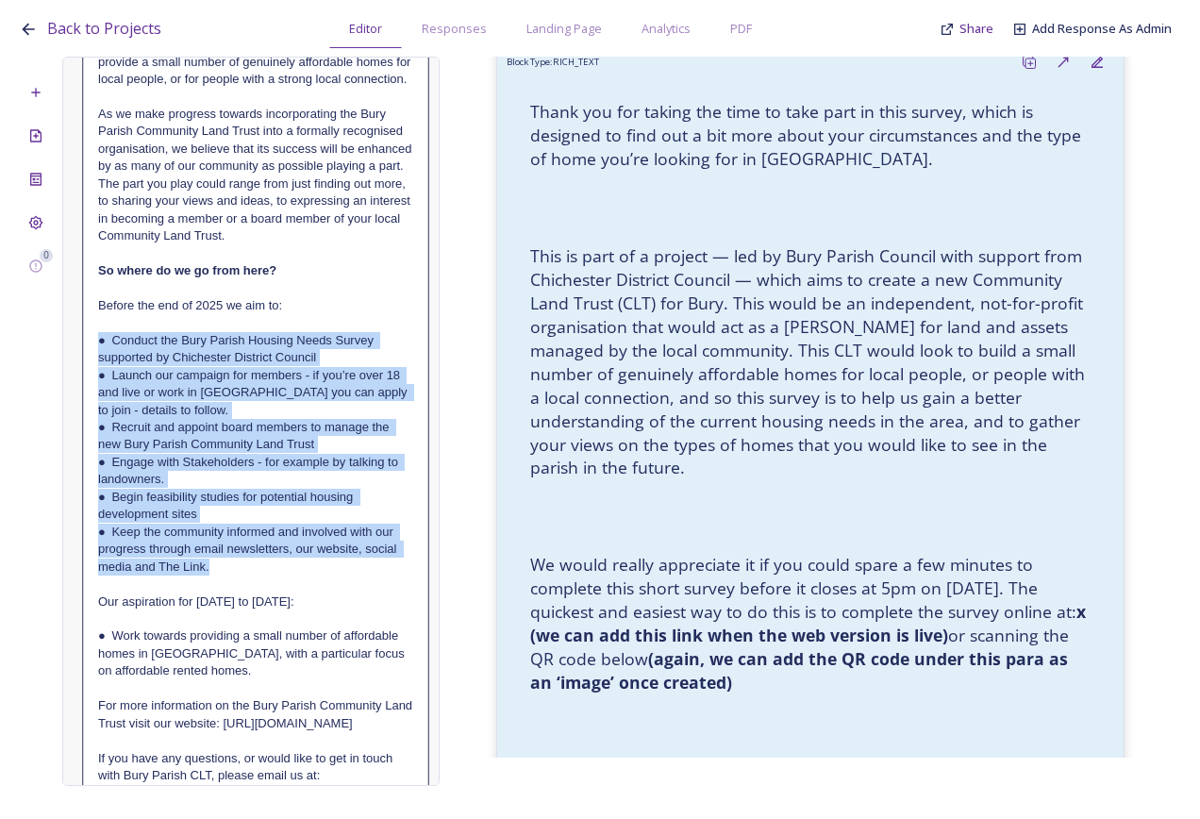
drag, startPoint x: 237, startPoint y: 584, endPoint x: 96, endPoint y: 361, distance: 263.4
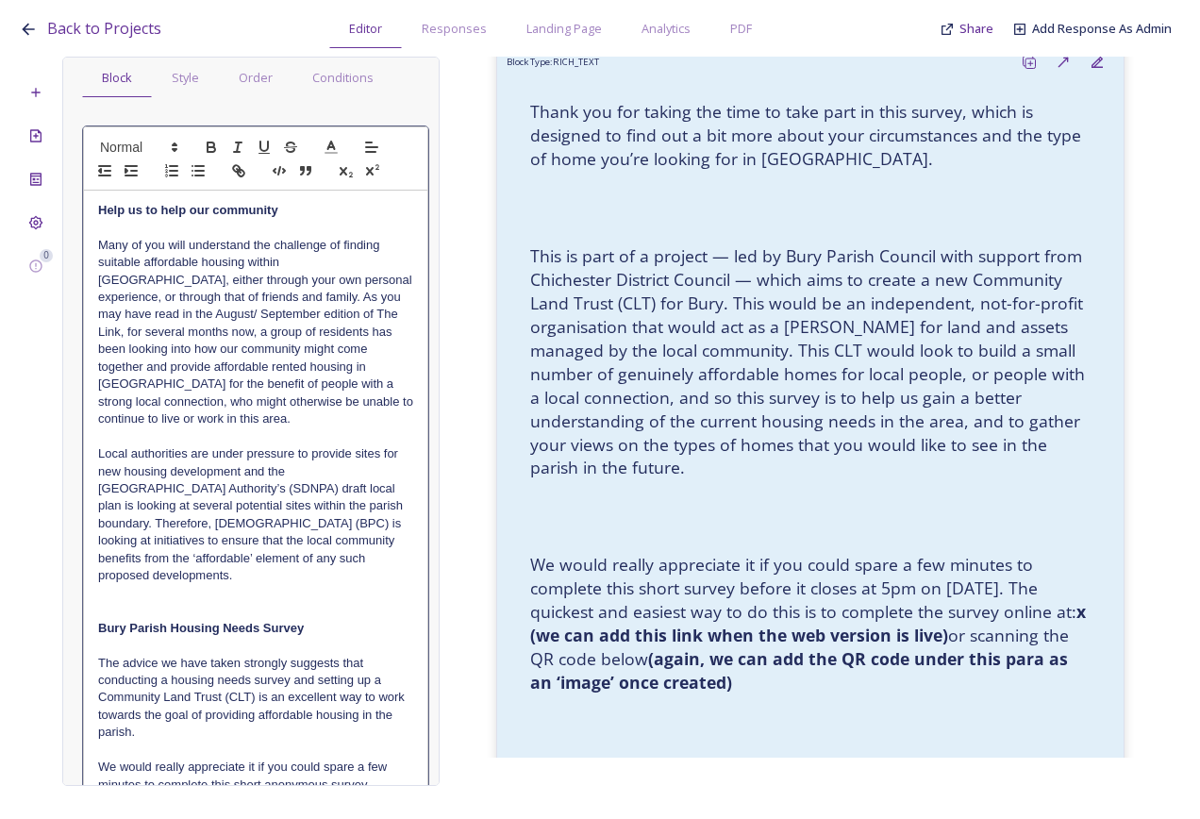
scroll to position [0, 0]
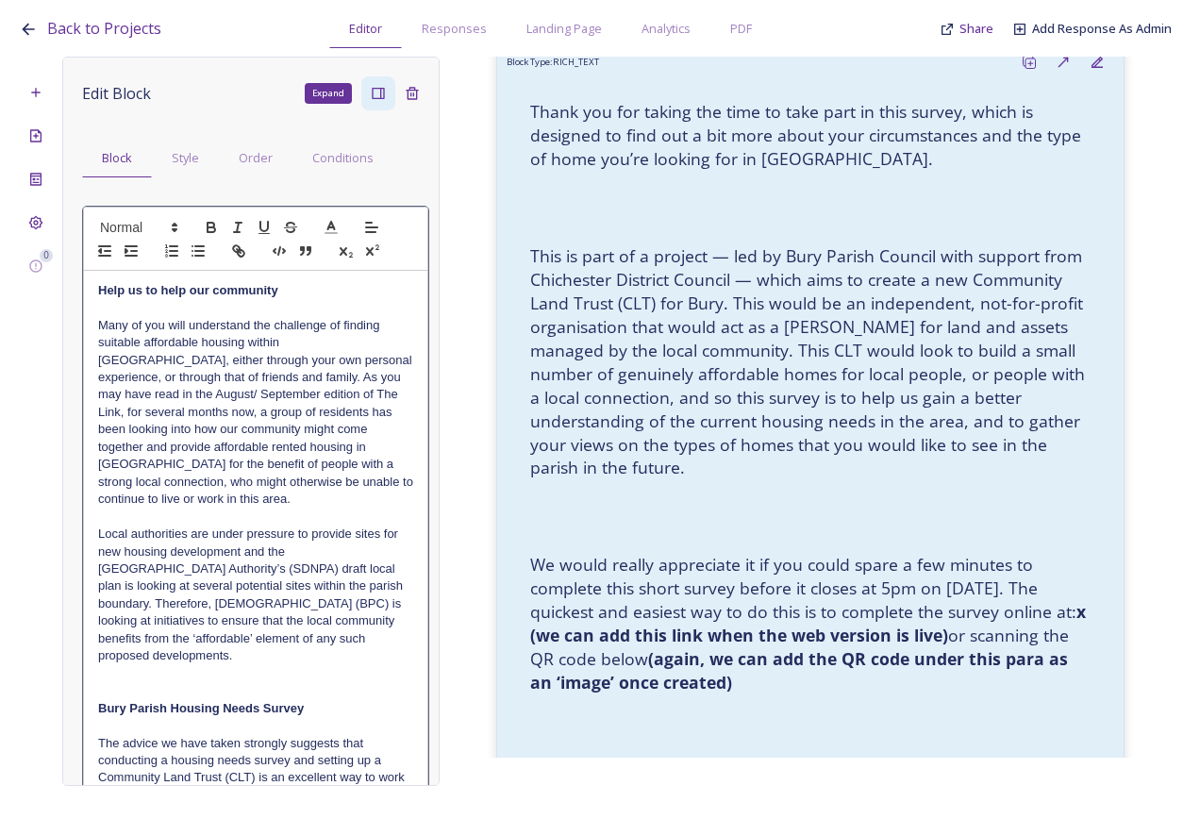
click at [371, 93] on icon at bounding box center [378, 93] width 15 height 15
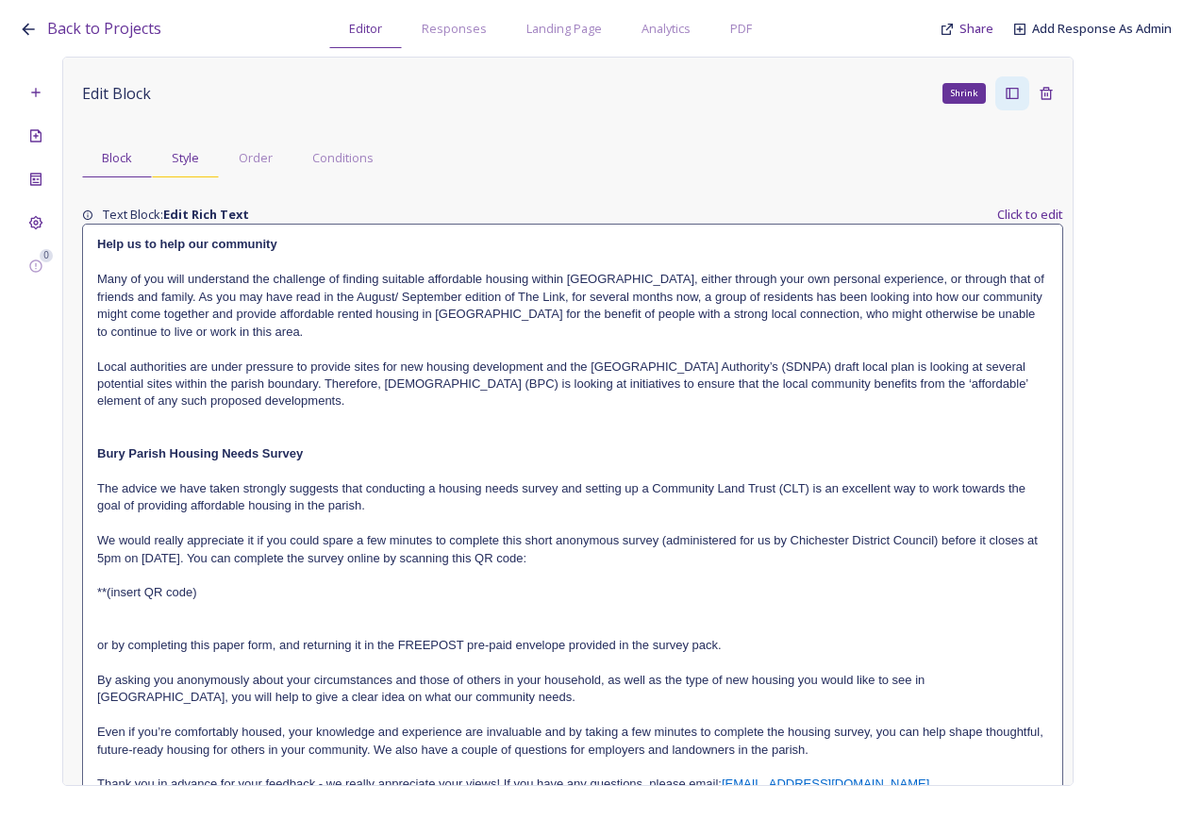
click at [191, 154] on span "Style" at bounding box center [185, 158] width 27 height 18
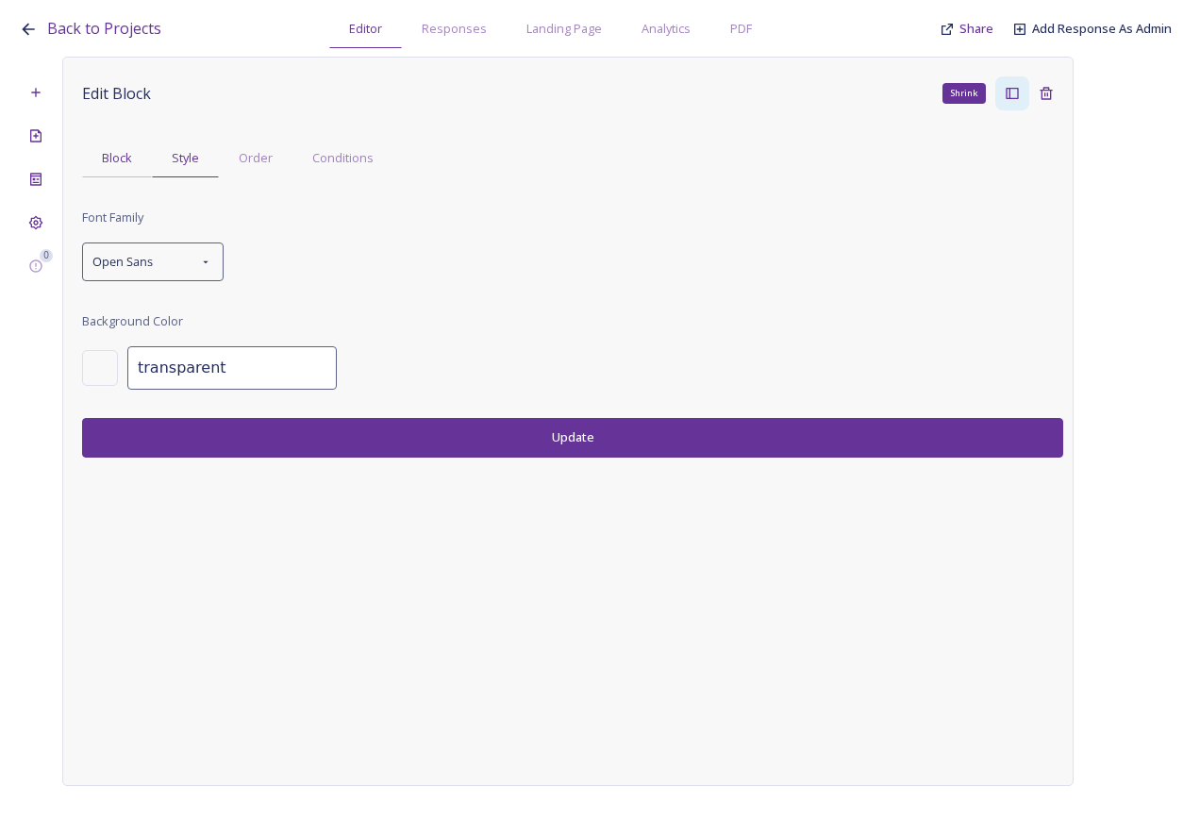
click at [113, 157] on span "Block" at bounding box center [117, 158] width 30 height 18
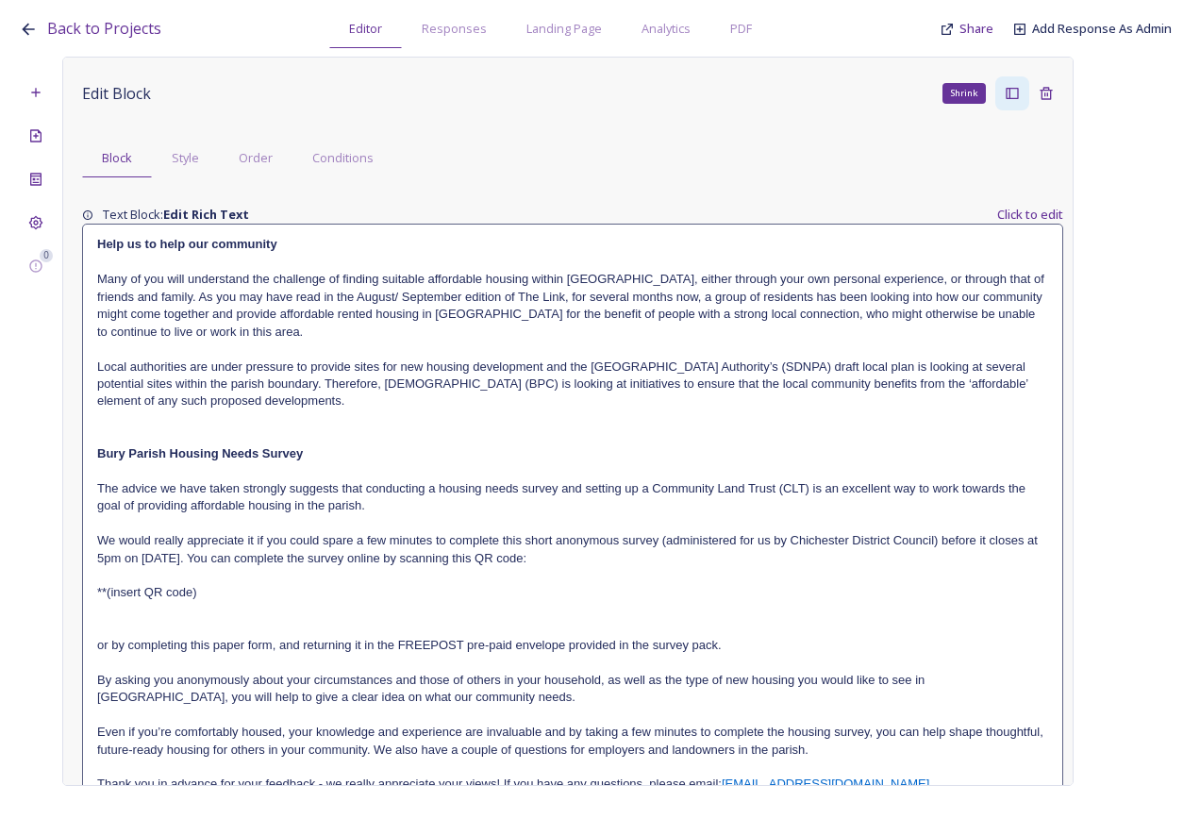
click at [394, 426] on p at bounding box center [572, 418] width 951 height 17
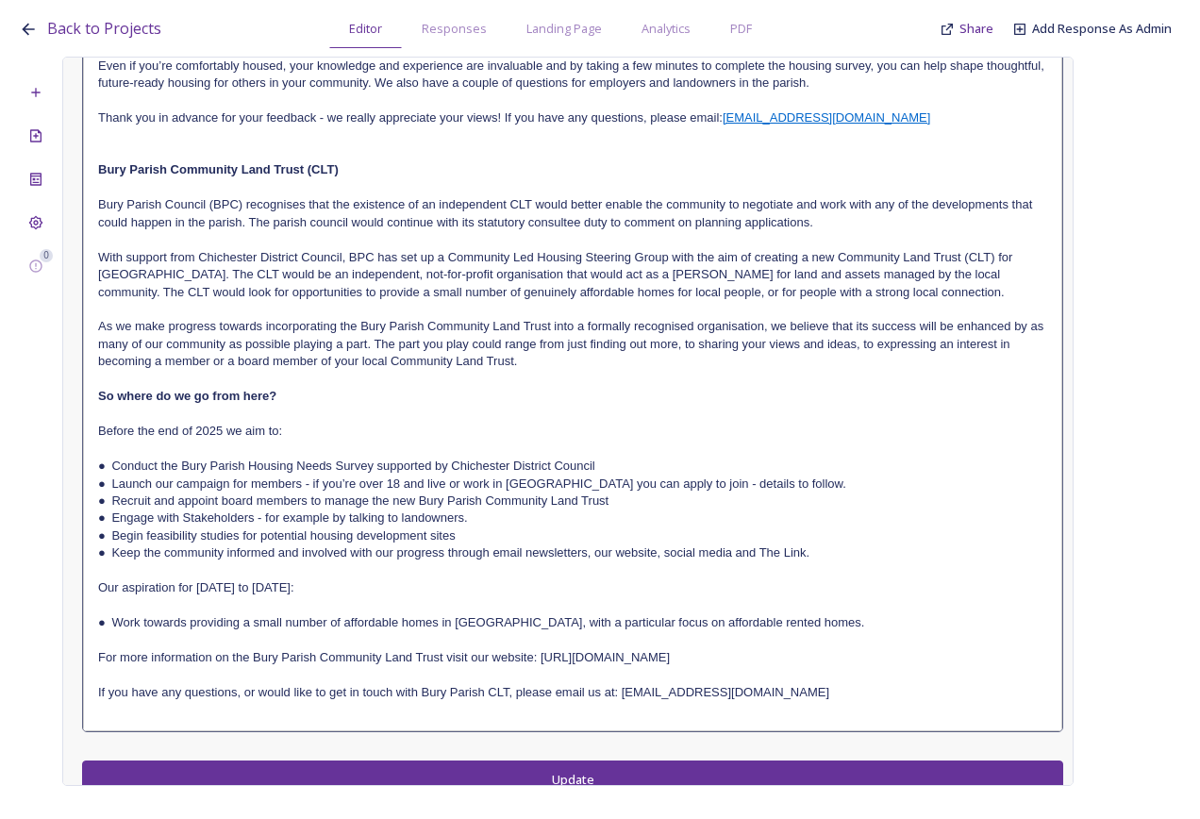
scroll to position [703, 0]
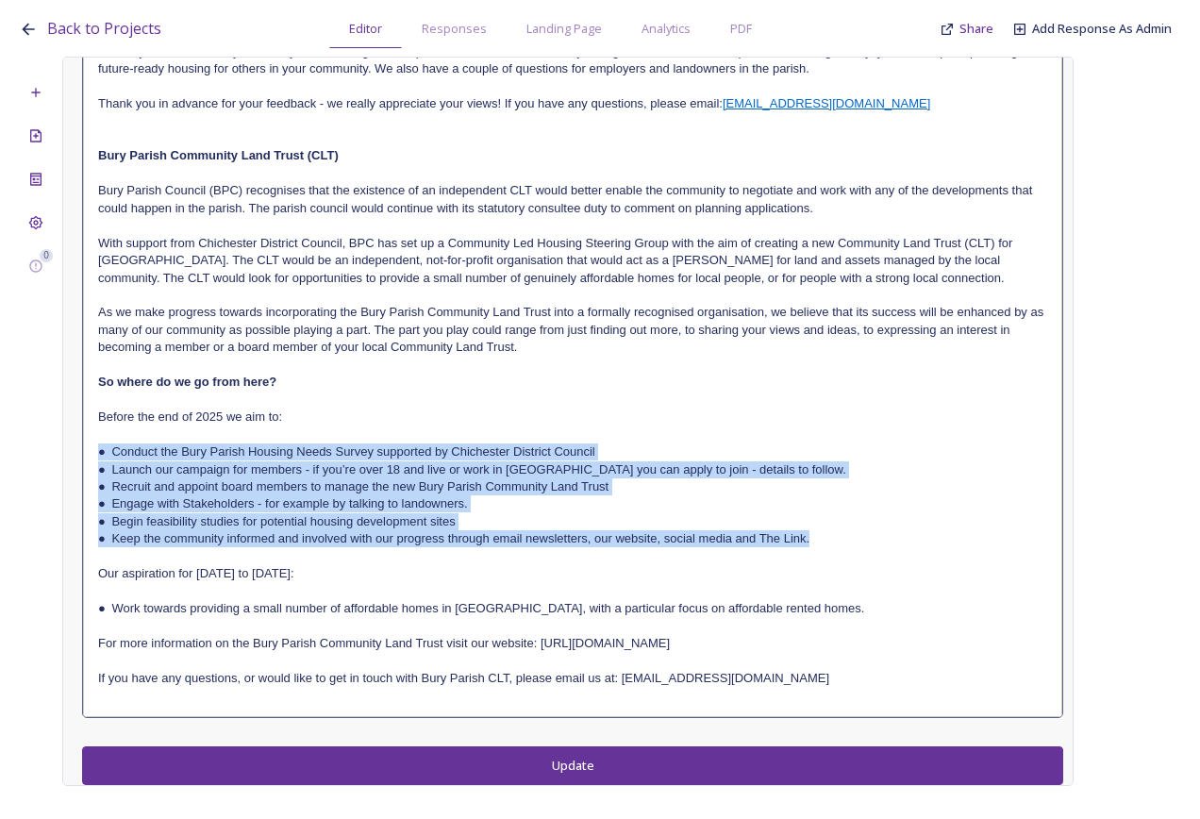
drag, startPoint x: 829, startPoint y: 538, endPoint x: 80, endPoint y: 447, distance: 753.8
click at [80, 447] on div "Edit Block Shrink Block Style Order Conditions Help us to help our community Ma…" at bounding box center [568, 421] width 1012 height 729
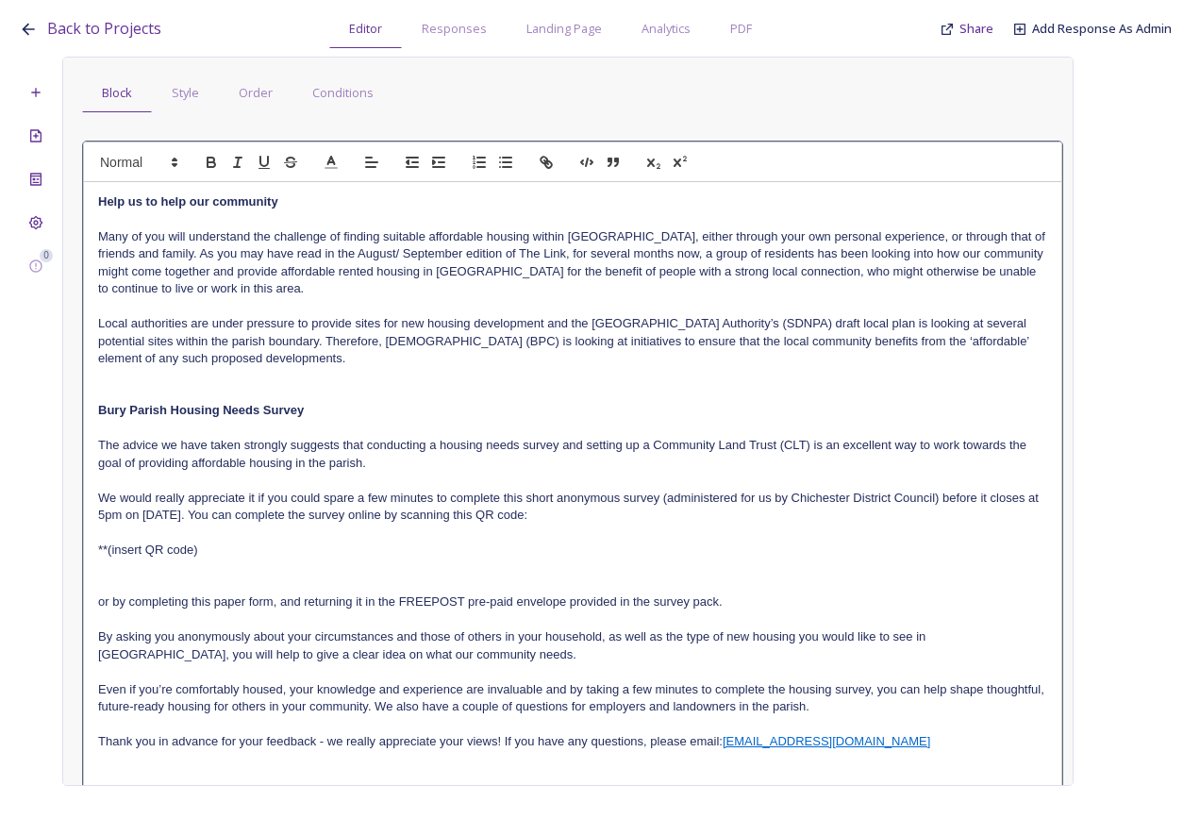
scroll to position [0, 0]
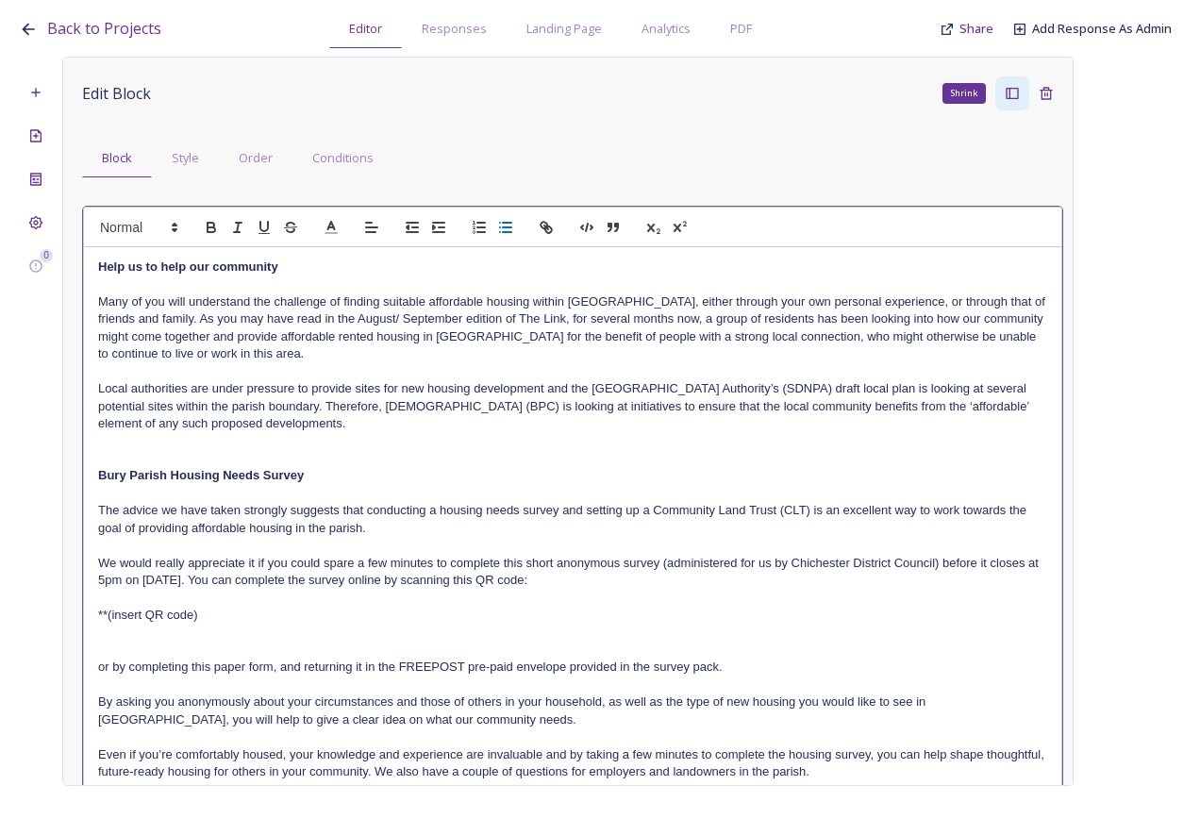
click at [498, 230] on icon "button" at bounding box center [505, 227] width 17 height 17
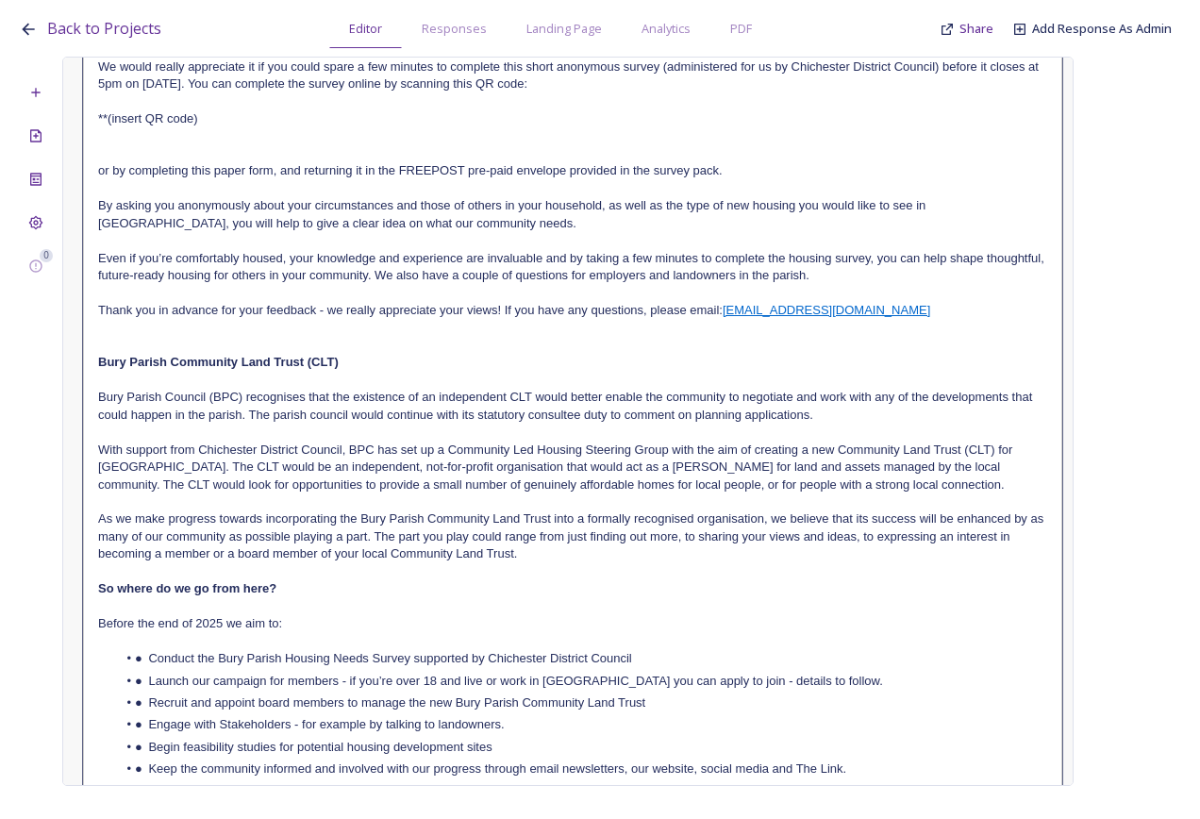
scroll to position [566, 0]
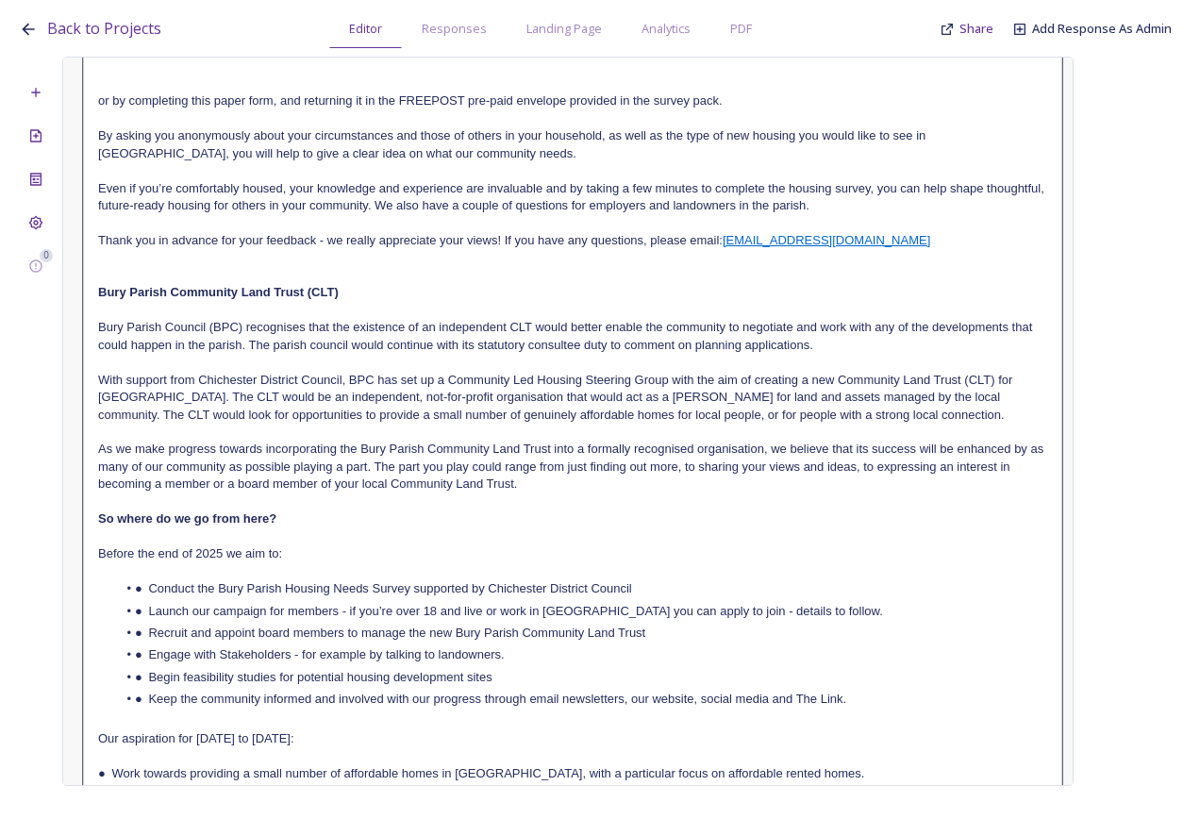
drag, startPoint x: 176, startPoint y: 618, endPoint x: 157, endPoint y: 606, distance: 23.3
click at [175, 618] on li "● Launch our campaign for members - if you’re over 18 and live or work in Bury …" at bounding box center [582, 611] width 931 height 17
click at [147, 588] on li "● Conduct the Bury Parish Housing Needs Survey supported by Chichester District…" at bounding box center [582, 588] width 931 height 17
click at [148, 604] on li "● Launch our campaign for members - if you’re over 18 and live or work in Bury …" at bounding box center [582, 611] width 931 height 17
click at [148, 629] on li "● Recruit and appoint board members to manage the new Bury Parish Community Lan…" at bounding box center [582, 633] width 931 height 17
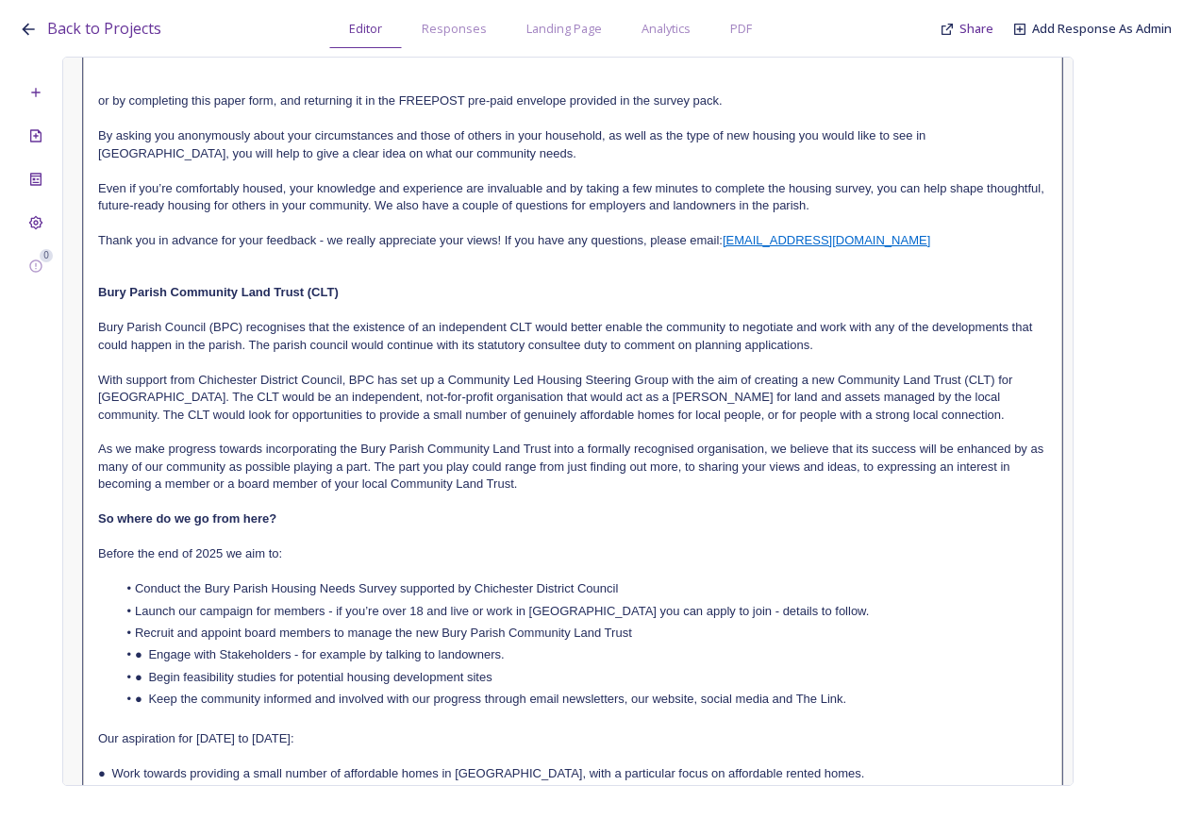
click at [154, 653] on li "● Engage with Stakeholders - for example by talking to landowners." at bounding box center [582, 654] width 931 height 17
click at [142, 672] on li "● Begin feasibility studies for potential housing development sites" at bounding box center [582, 677] width 931 height 17
click at [148, 696] on li "● Keep the community informed and involved with our progress through email news…" at bounding box center [582, 699] width 931 height 17
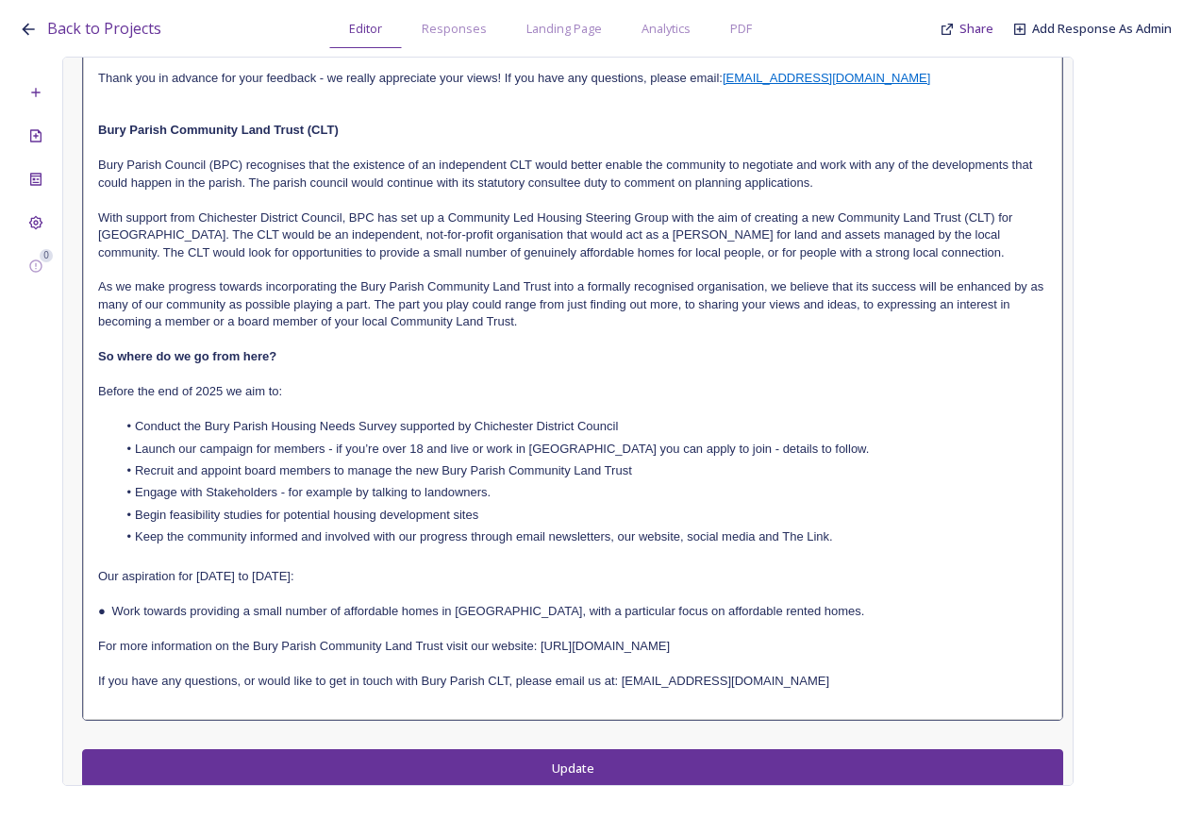
scroll to position [731, 0]
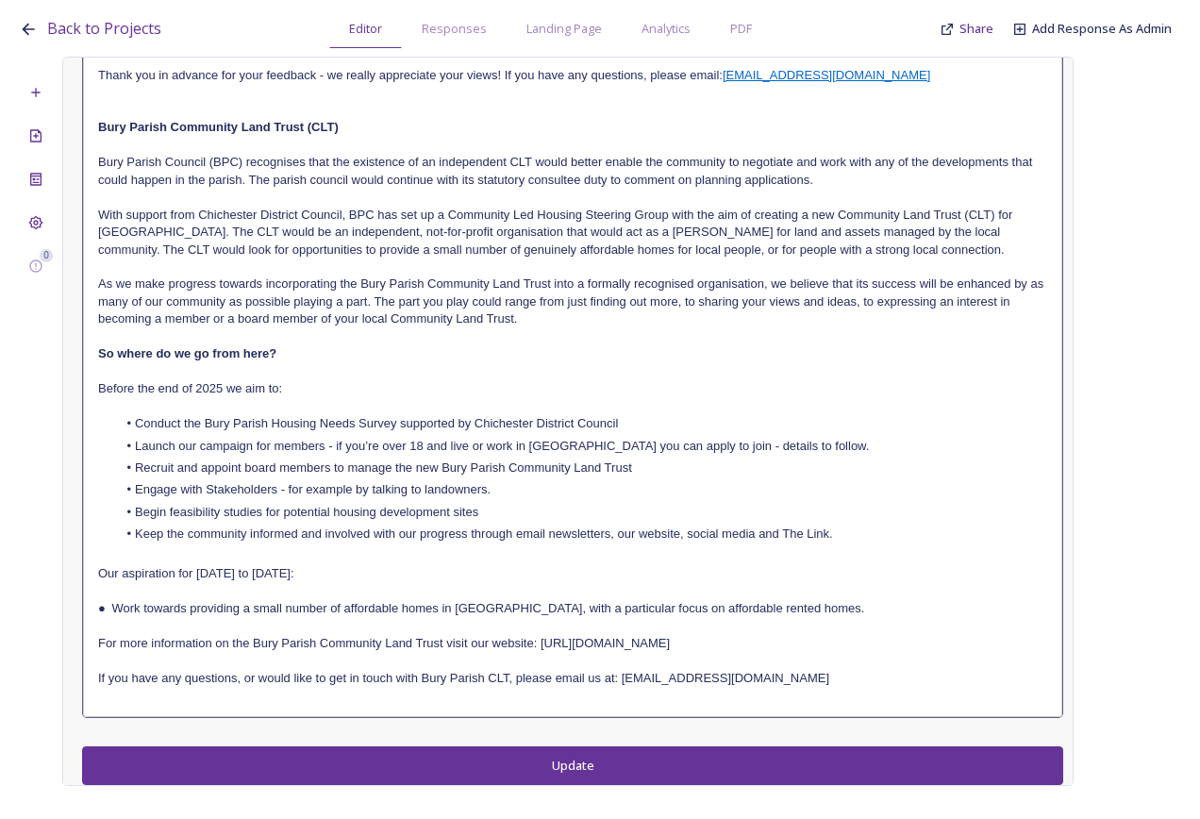
click at [113, 612] on p "● Work towards providing a small number of affordable homes in Bury Parish, wit…" at bounding box center [572, 608] width 949 height 17
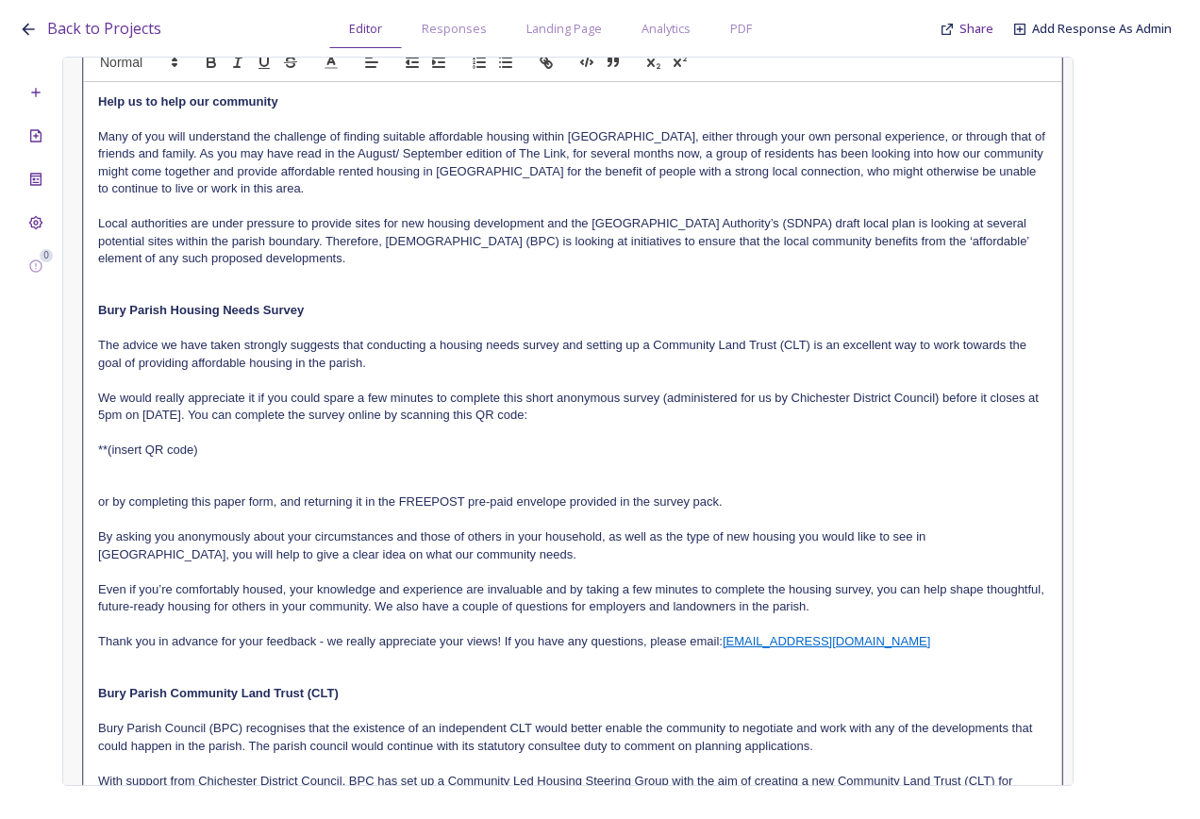
scroll to position [0, 0]
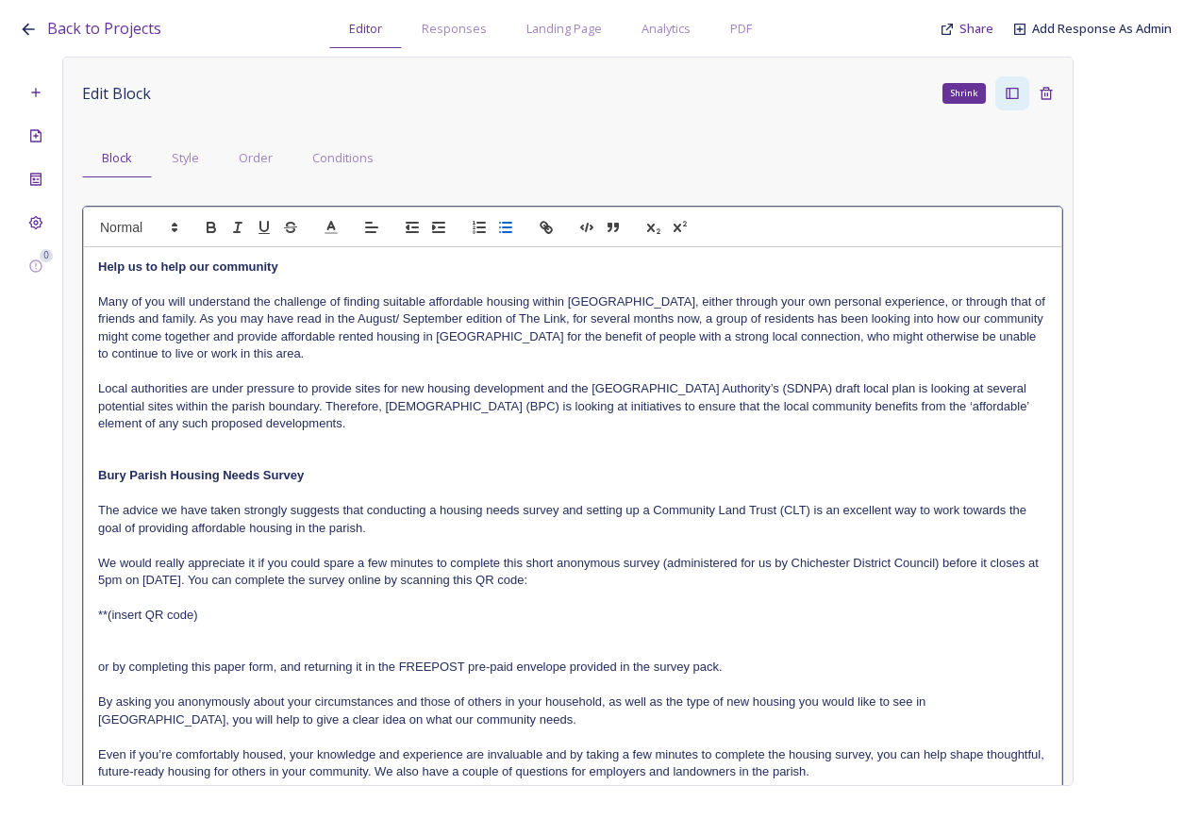
click at [508, 227] on line "button" at bounding box center [507, 227] width 8 height 0
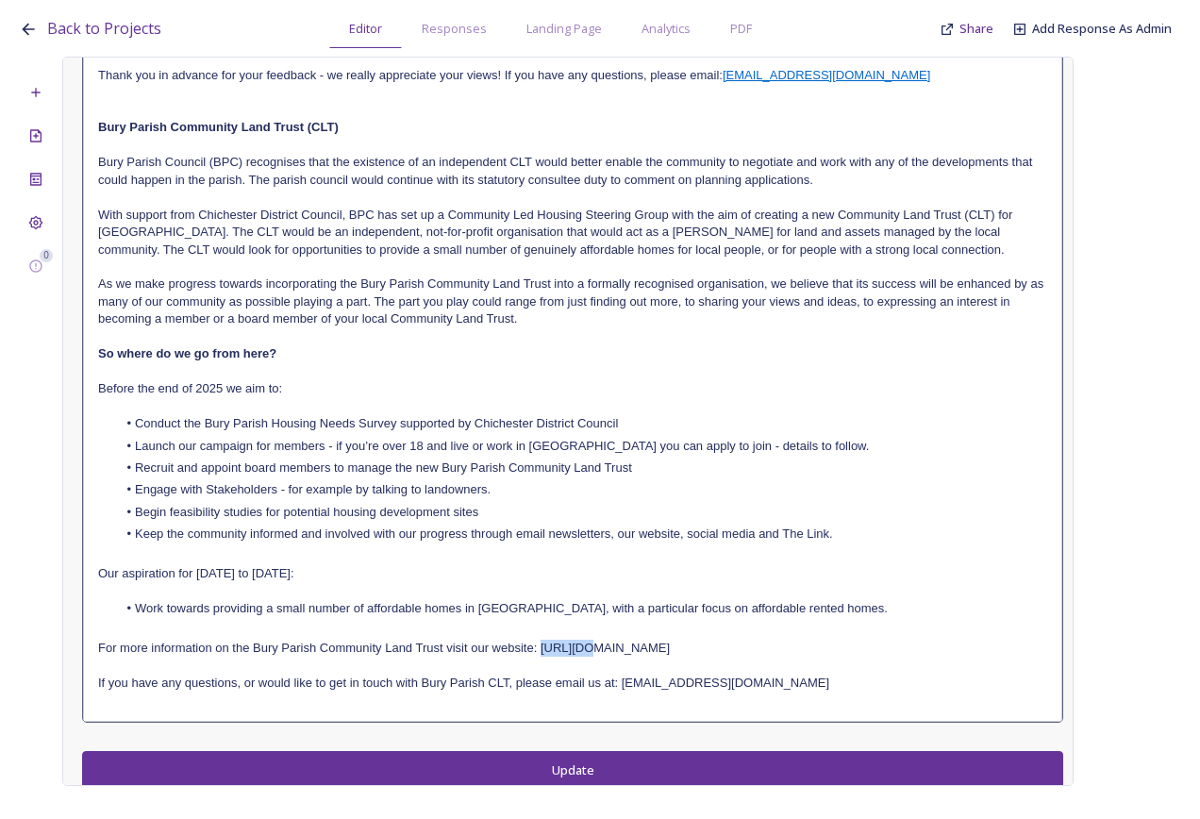
drag, startPoint x: 580, startPoint y: 647, endPoint x: 542, endPoint y: 644, distance: 38.9
click at [542, 644] on p "For more information on the Bury Parish Community Land Trust visit our website:…" at bounding box center [572, 648] width 949 height 17
drag, startPoint x: 681, startPoint y: 649, endPoint x: 543, endPoint y: 649, distance: 138.7
click at [543, 649] on p "For more information on the Bury Parish Community Land Trust visit our website:…" at bounding box center [572, 648] width 949 height 17
copy p "[DOMAIN_NAME][URL]"
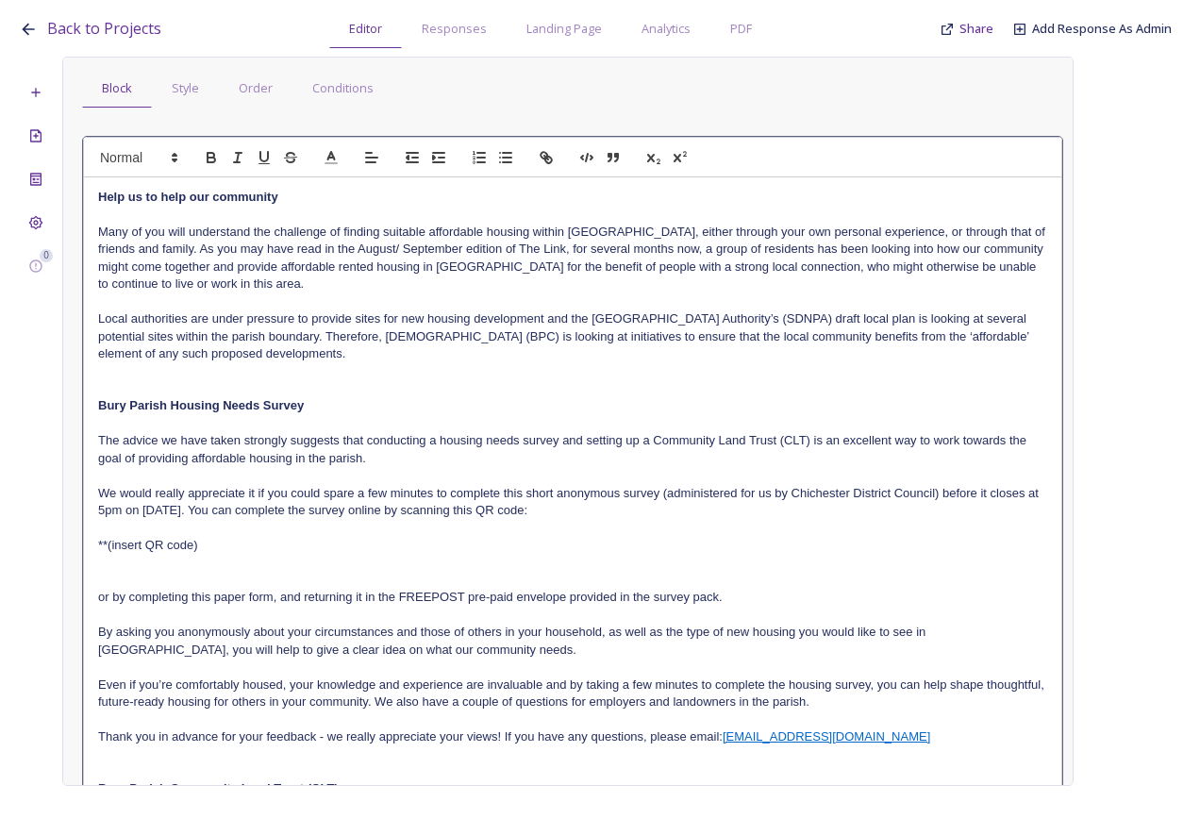
scroll to position [0, 0]
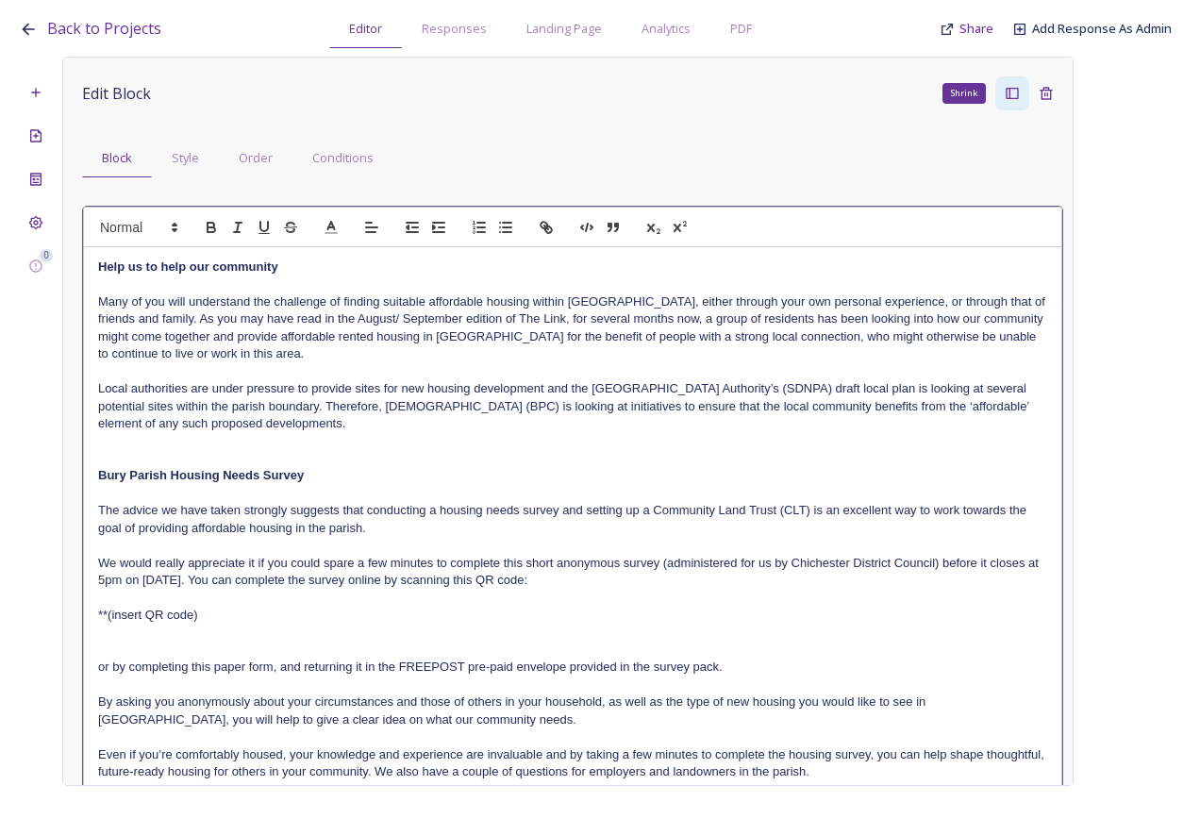
click at [551, 242] on div at bounding box center [573, 227] width 980 height 41
click at [545, 237] on button "button" at bounding box center [546, 227] width 26 height 23
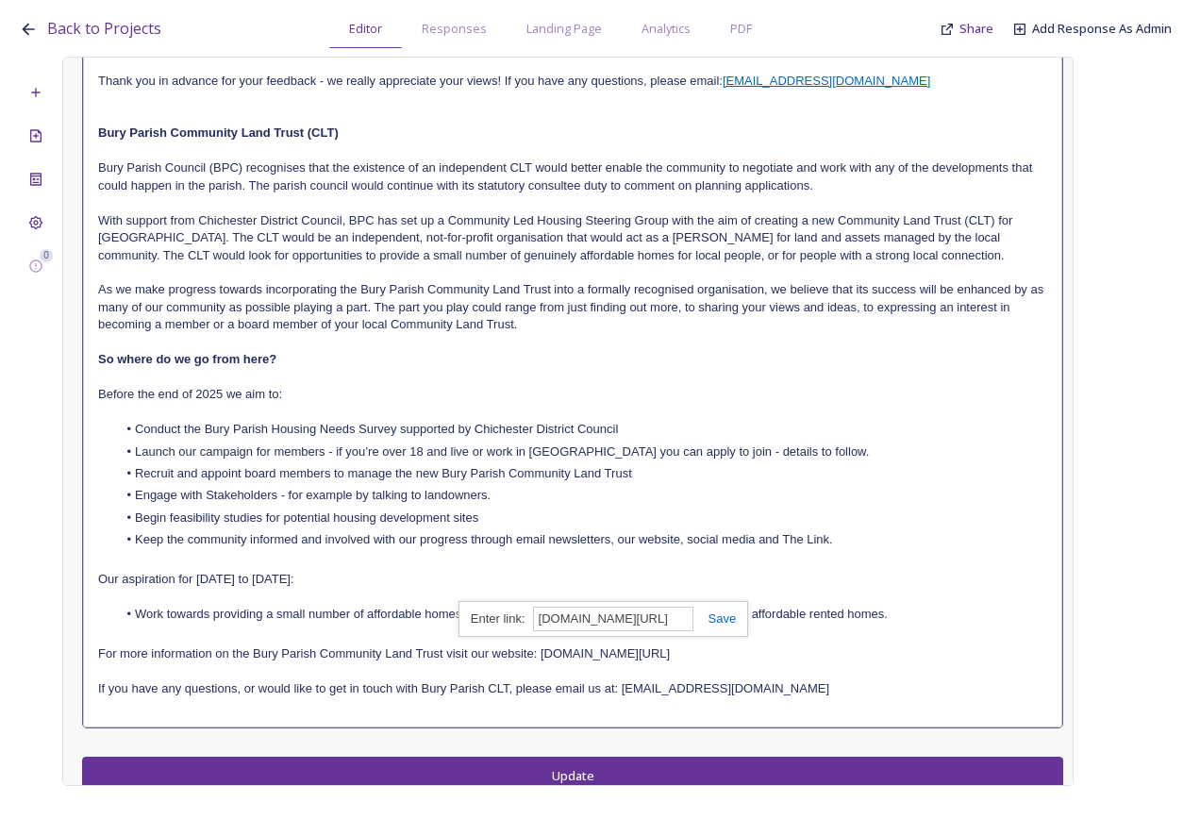
scroll to position [736, 0]
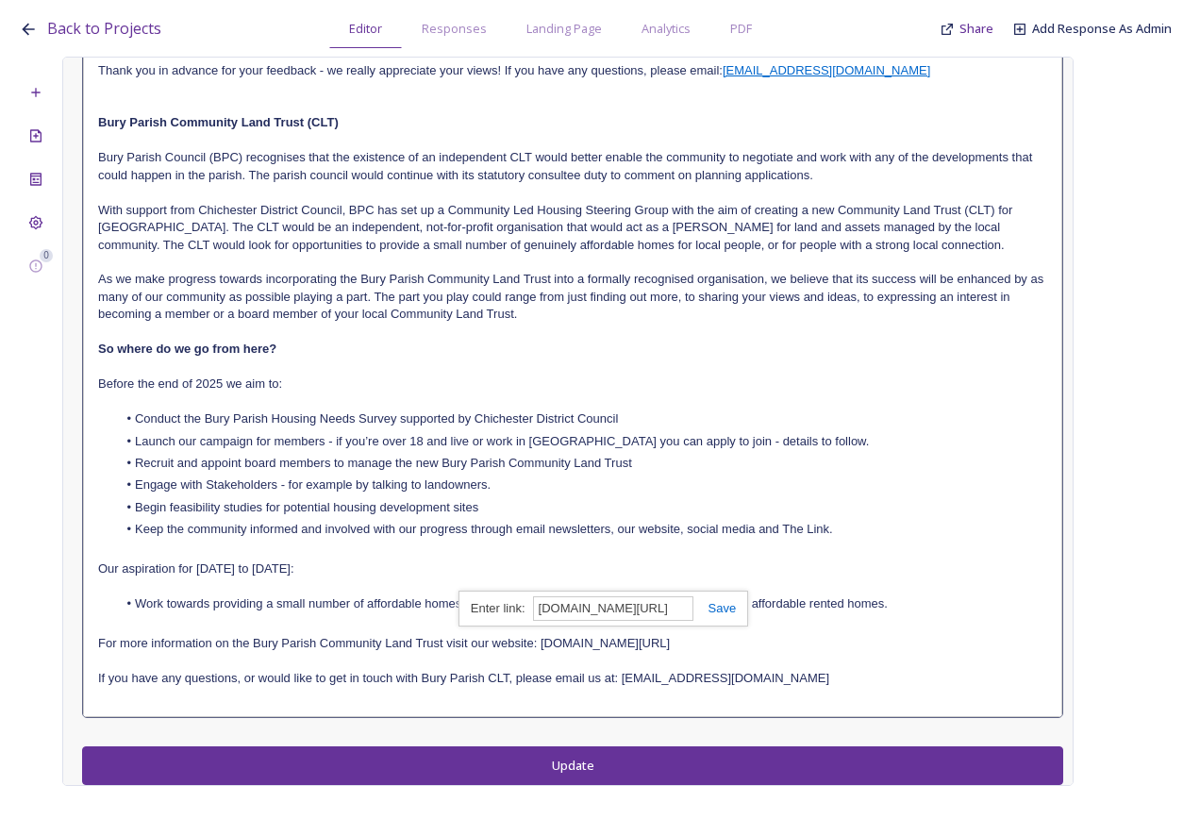
click at [723, 604] on link at bounding box center [715, 608] width 43 height 14
click at [816, 639] on p "For more information on the Bury Parish Community Land Trust visit our website:…" at bounding box center [572, 643] width 949 height 17
click at [775, 660] on p at bounding box center [572, 661] width 949 height 17
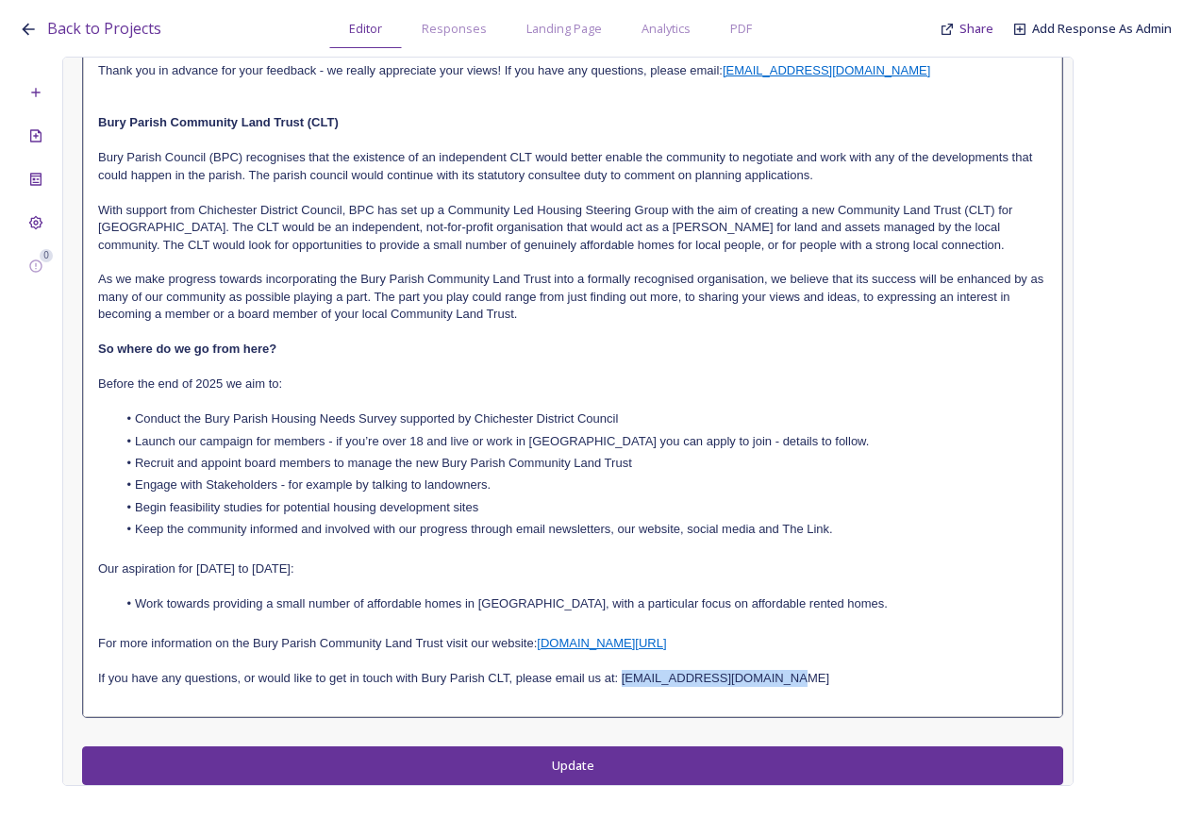
drag, startPoint x: 769, startPoint y: 678, endPoint x: 621, endPoint y: 685, distance: 148.3
click at [621, 685] on p "If you have any questions, or would like to get in touch with Bury Parish CLT, …" at bounding box center [572, 678] width 949 height 17
copy p "[EMAIL_ADDRESS][DOMAIN_NAME]"
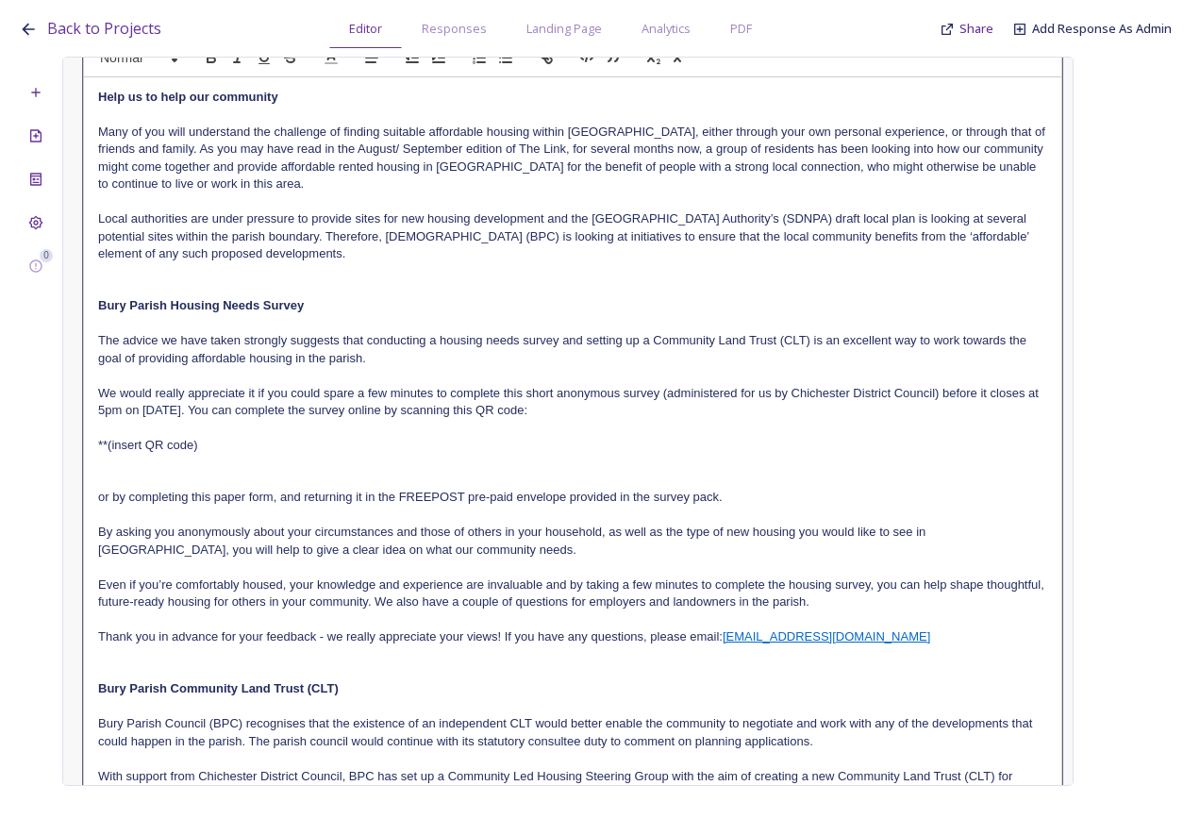
scroll to position [0, 0]
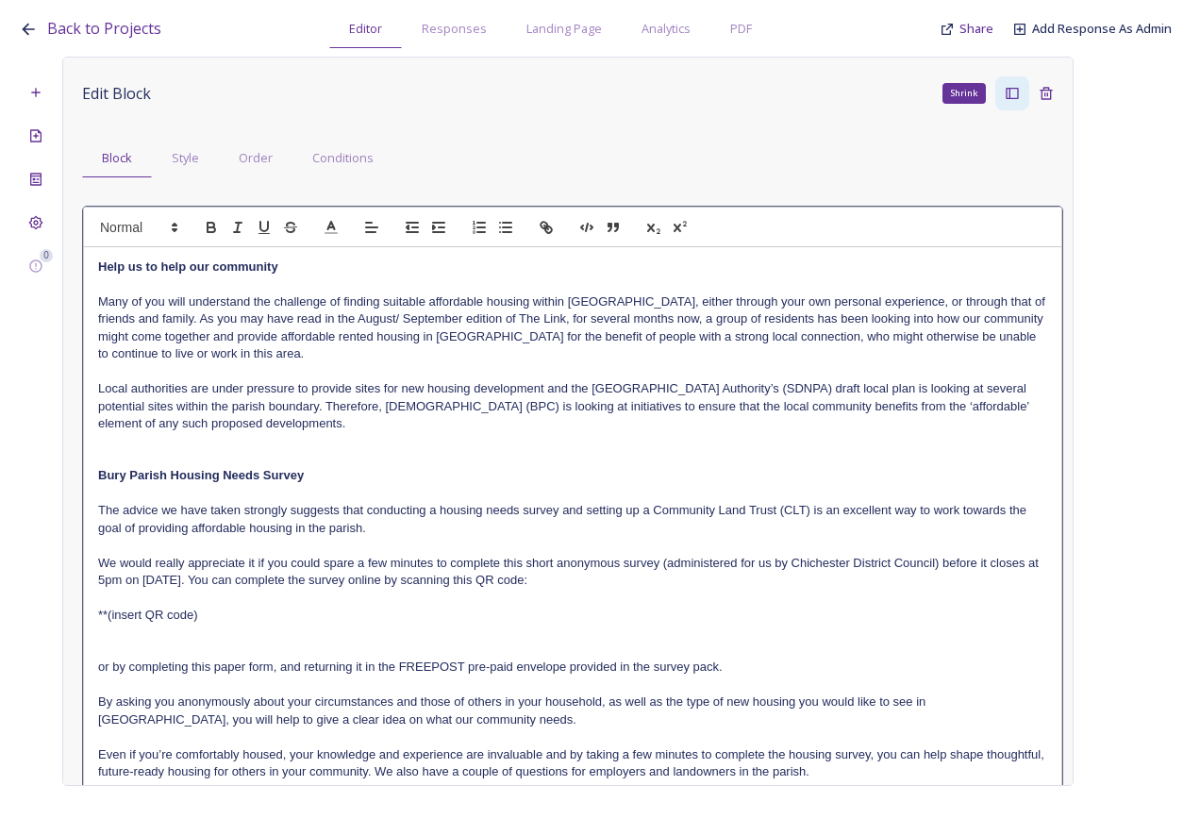
click at [544, 243] on div at bounding box center [573, 227] width 980 height 41
click at [544, 232] on icon "button" at bounding box center [546, 227] width 17 height 17
type input "mailto:contact@buryparishclt.org"
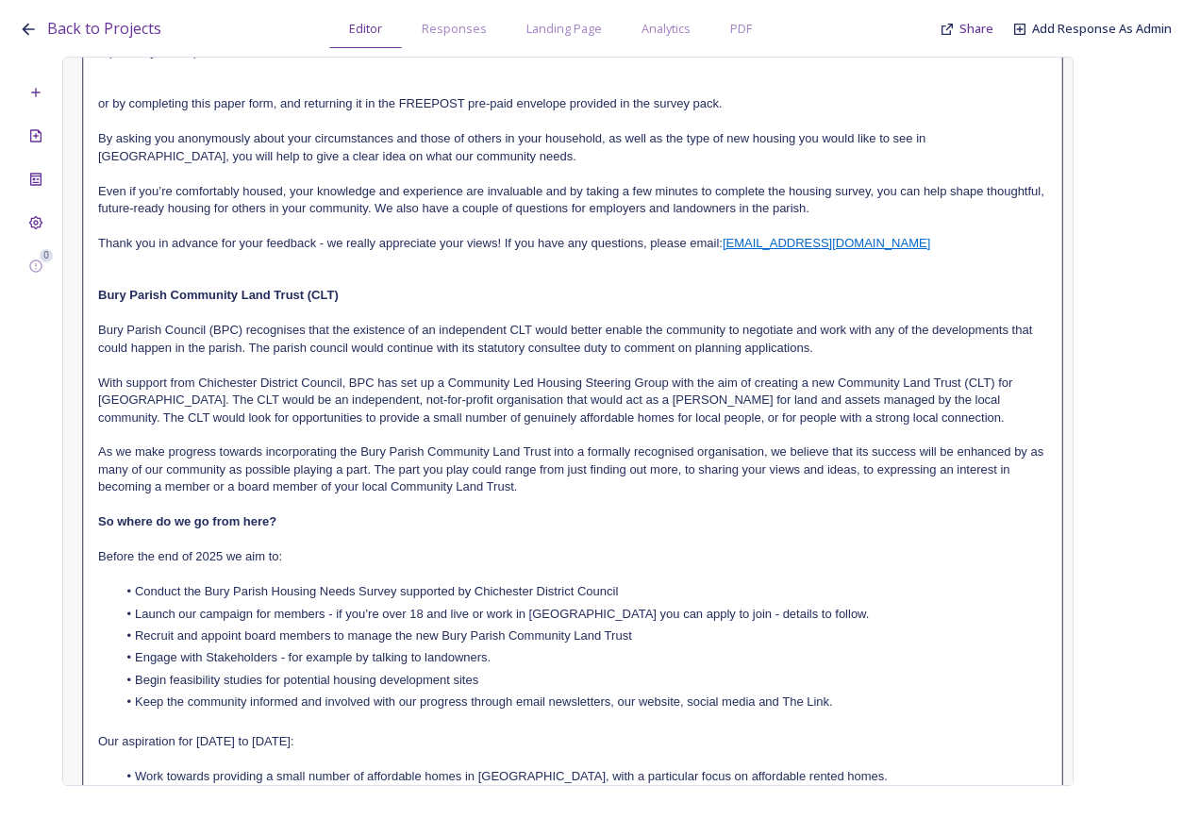
scroll to position [661, 0]
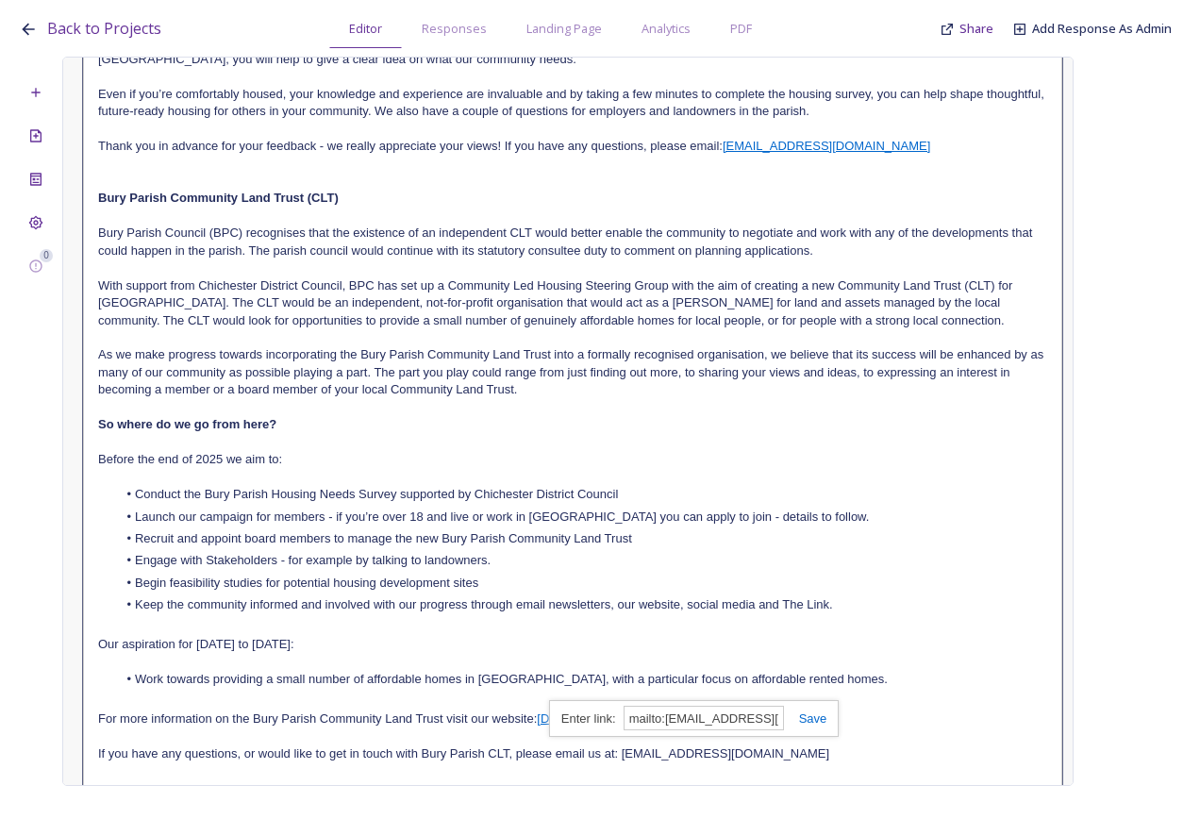
click at [820, 722] on link at bounding box center [805, 719] width 43 height 14
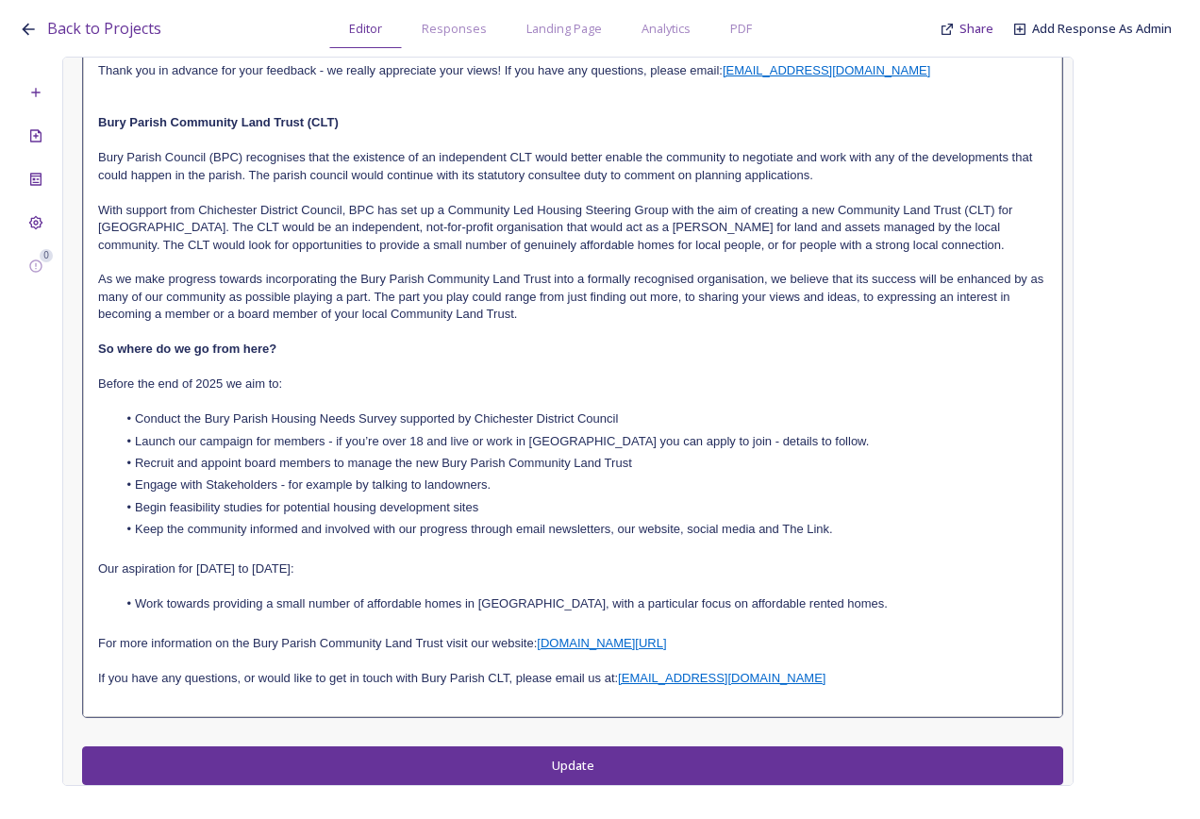
scroll to position [0, 0]
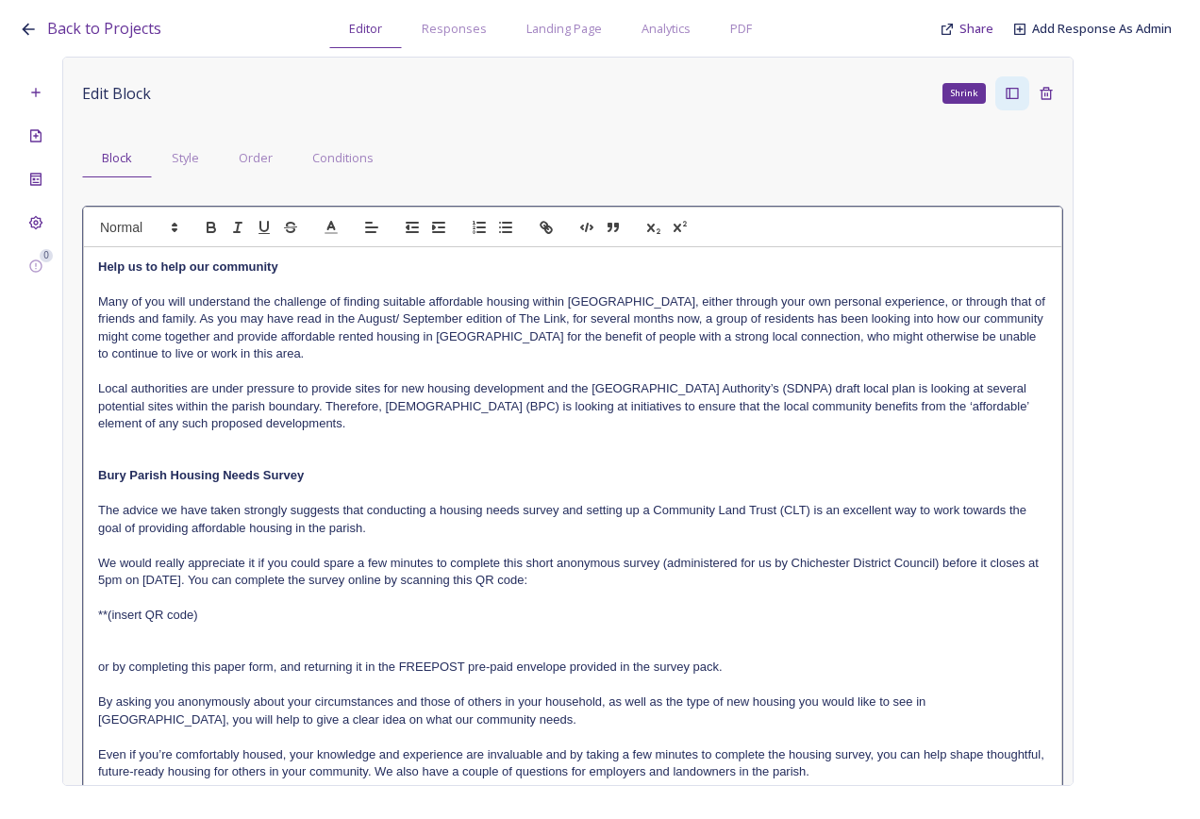
click at [611, 762] on div "Edit Block Shrink Block Style Order Conditions Help us to help our community Ma…" at bounding box center [572, 798] width 981 height 1445
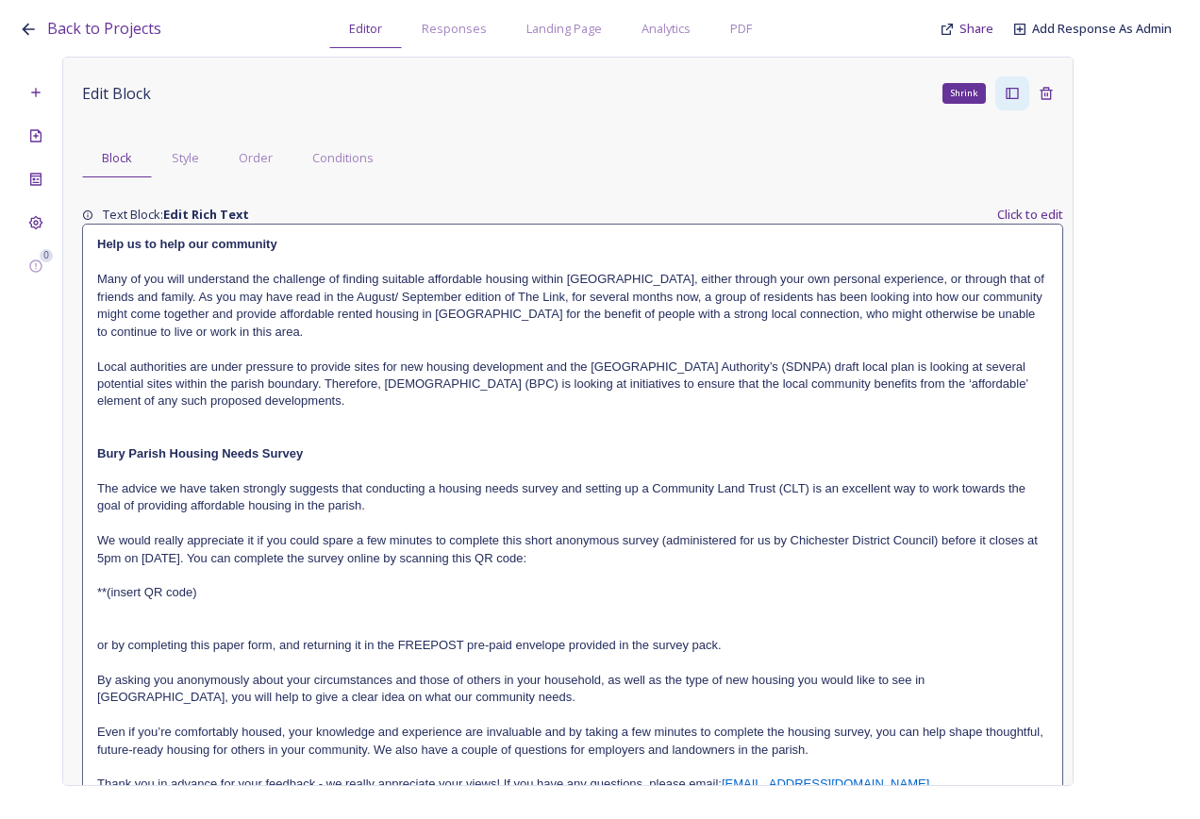
click at [1005, 92] on icon at bounding box center [1012, 93] width 15 height 15
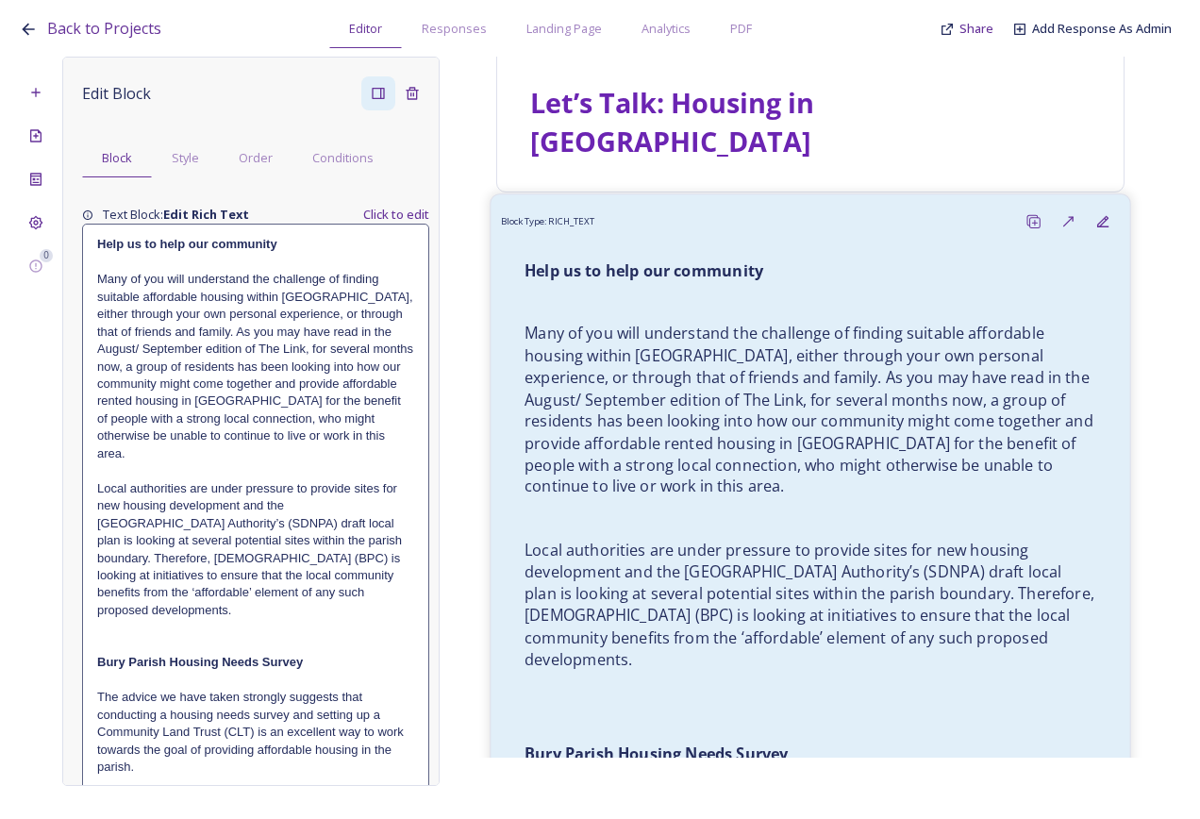
scroll to position [377, 0]
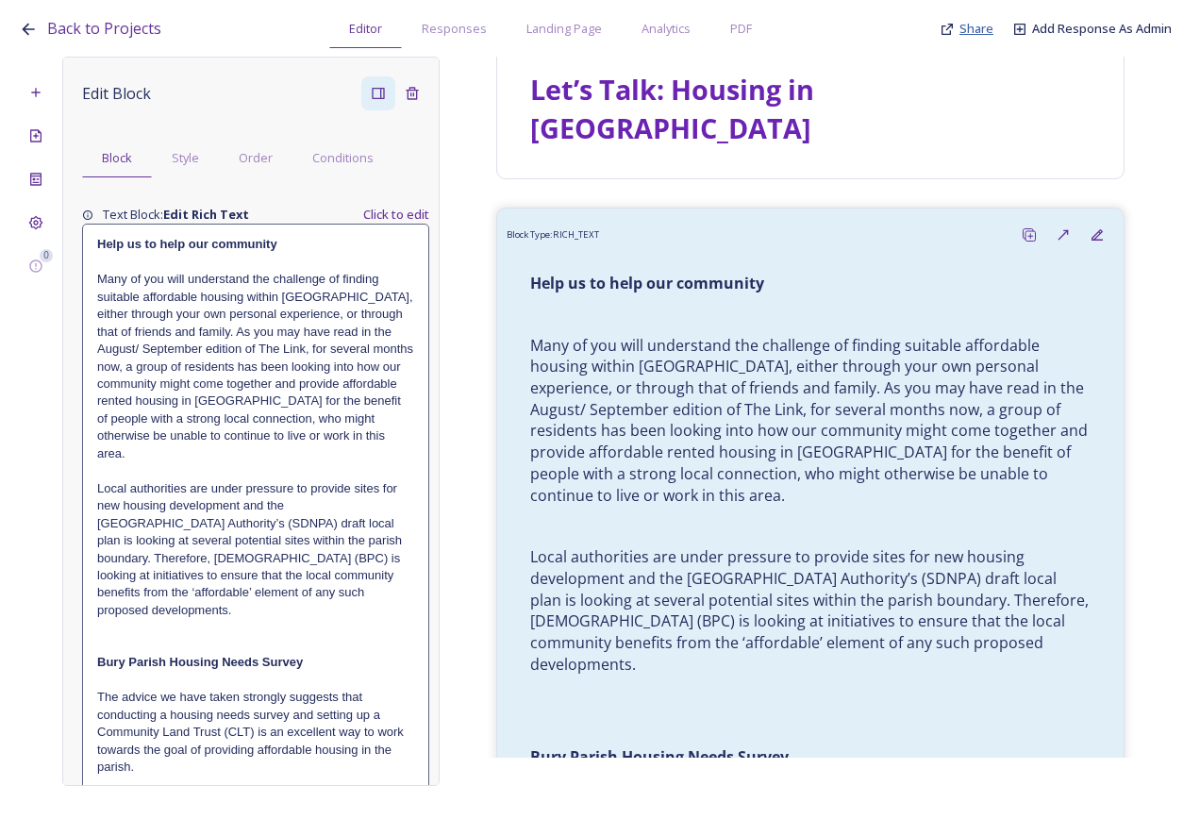
click at [971, 38] on span "Share" at bounding box center [977, 29] width 34 height 18
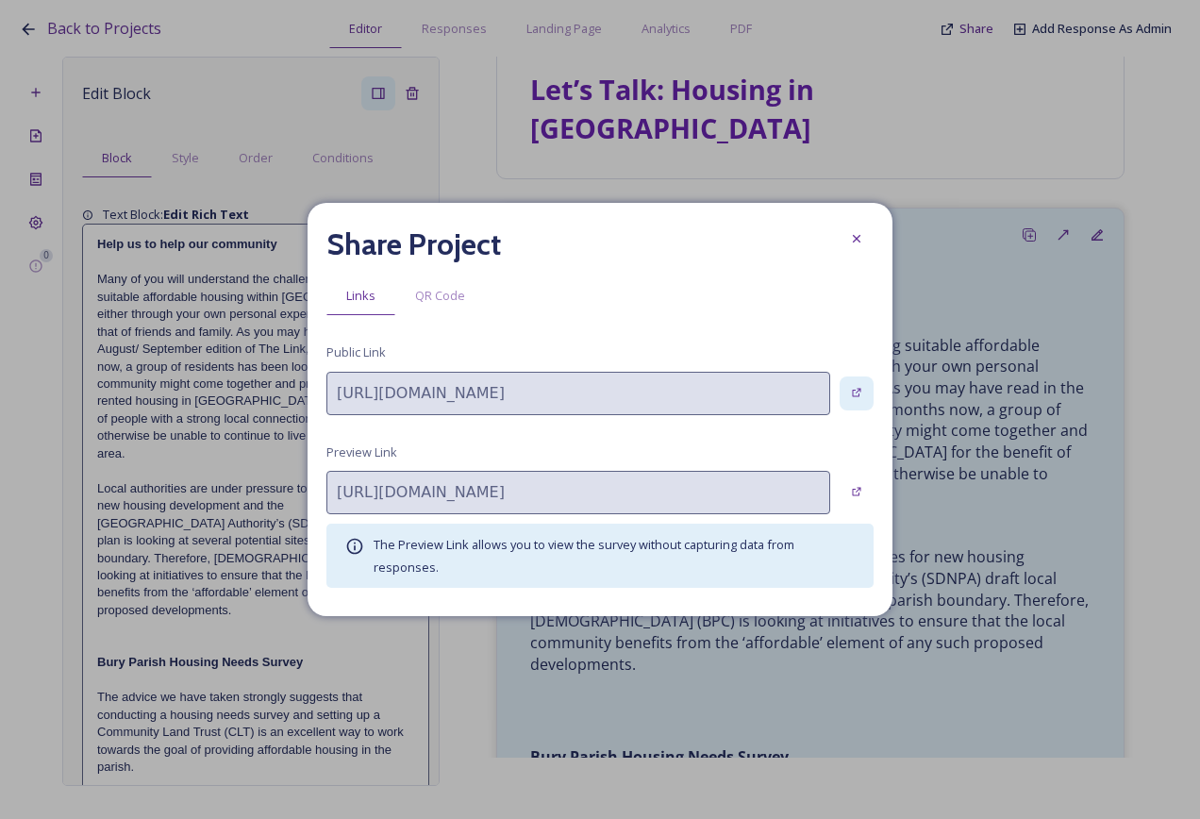
click at [861, 395] on icon at bounding box center [857, 393] width 12 height 12
click at [863, 242] on icon at bounding box center [856, 238] width 15 height 15
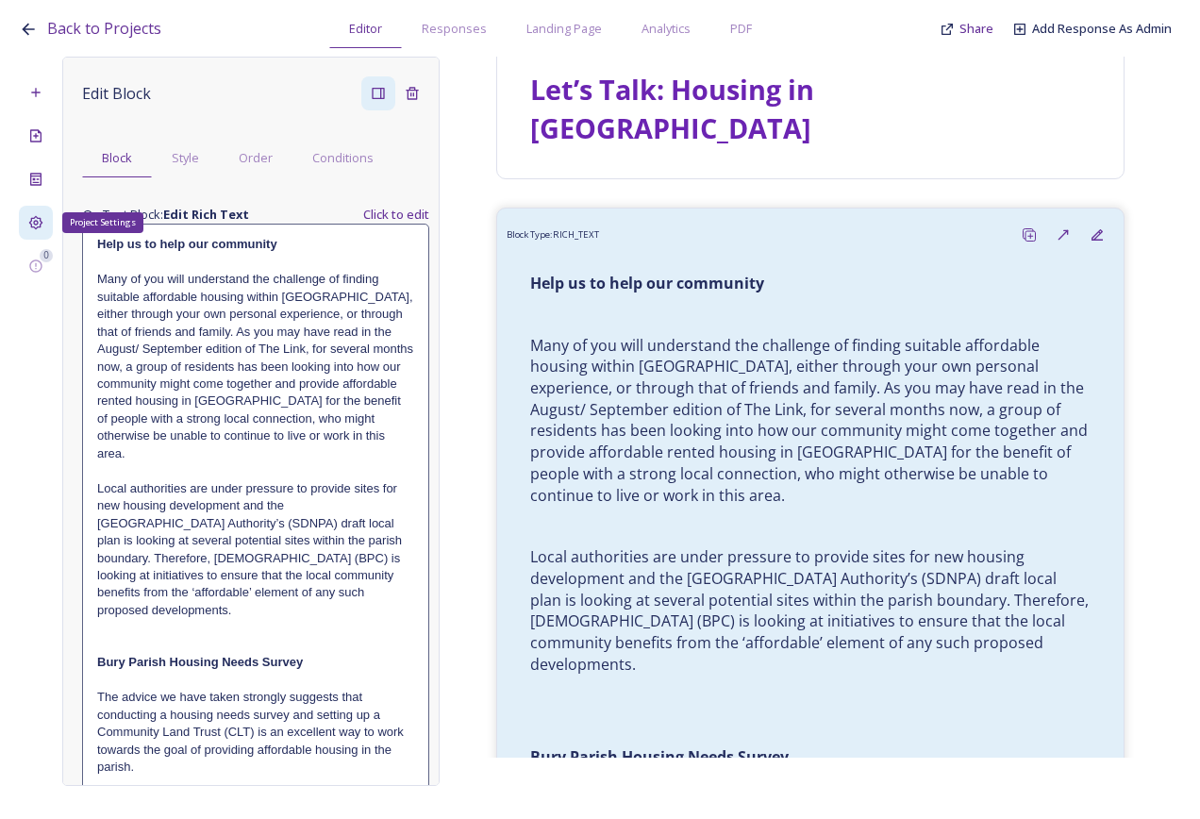
click at [35, 234] on div "Project Settings" at bounding box center [36, 223] width 34 height 34
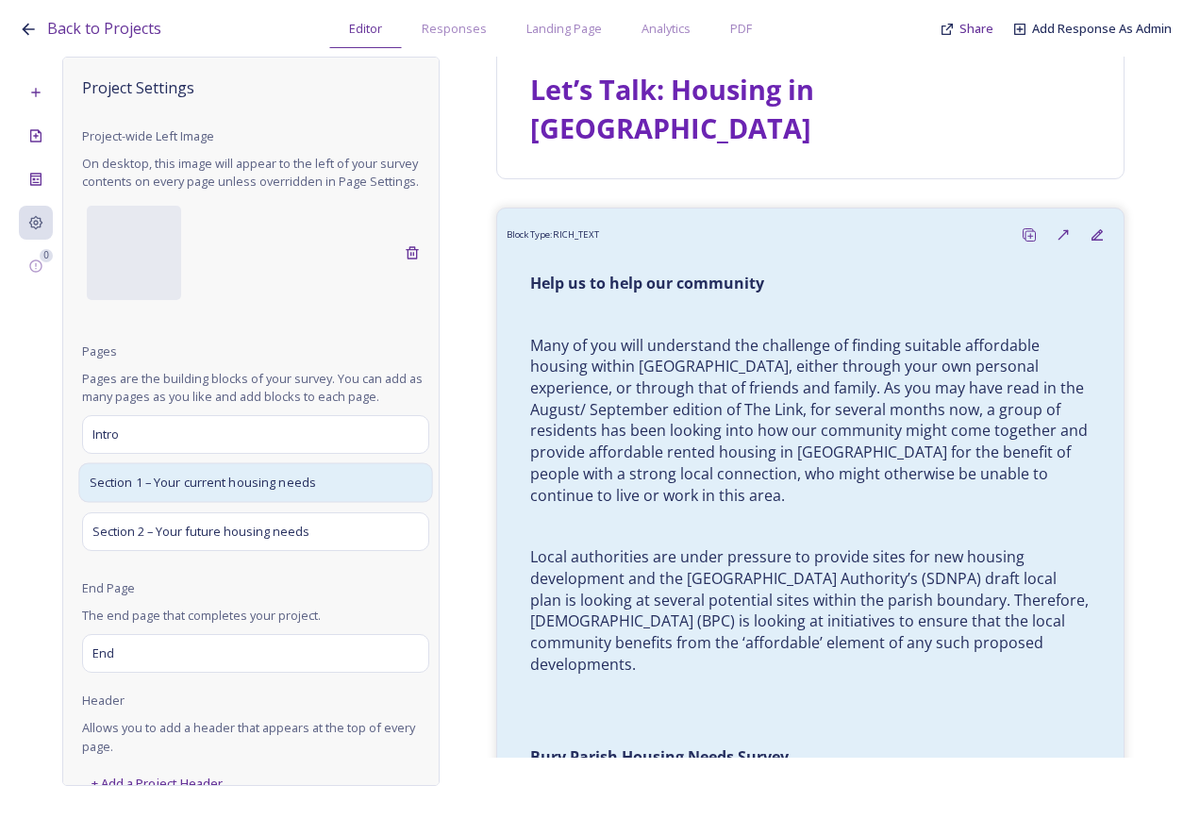
click at [215, 503] on div "Section 1 – Your current housing needs" at bounding box center [255, 483] width 354 height 40
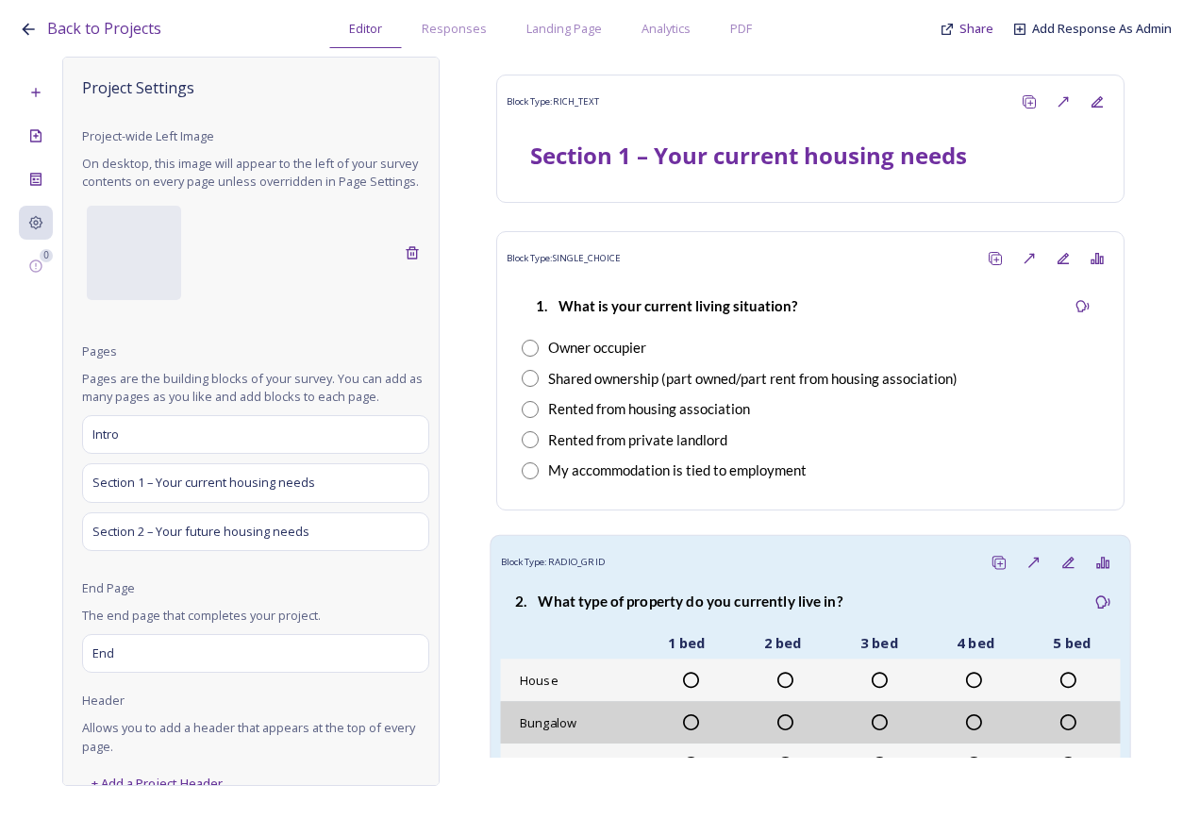
scroll to position [0, 0]
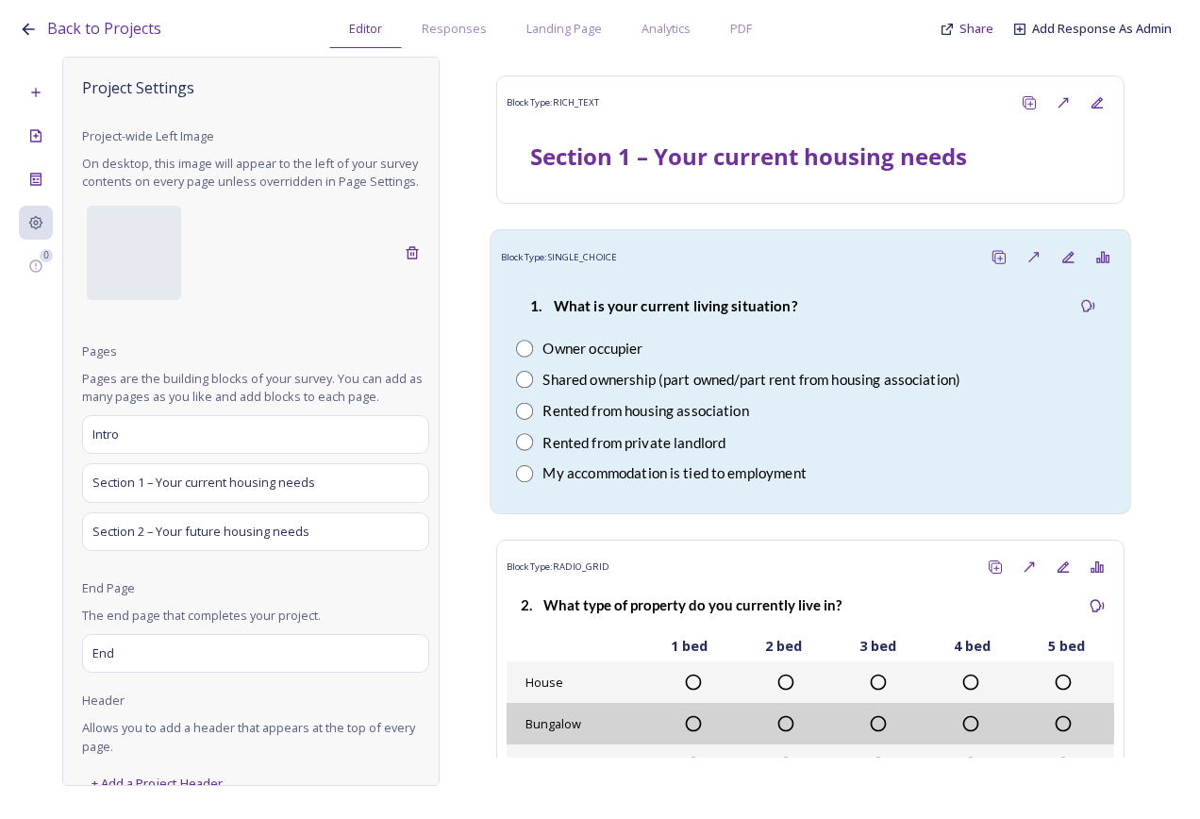
click at [744, 343] on div "Owner occupier" at bounding box center [810, 349] width 589 height 22
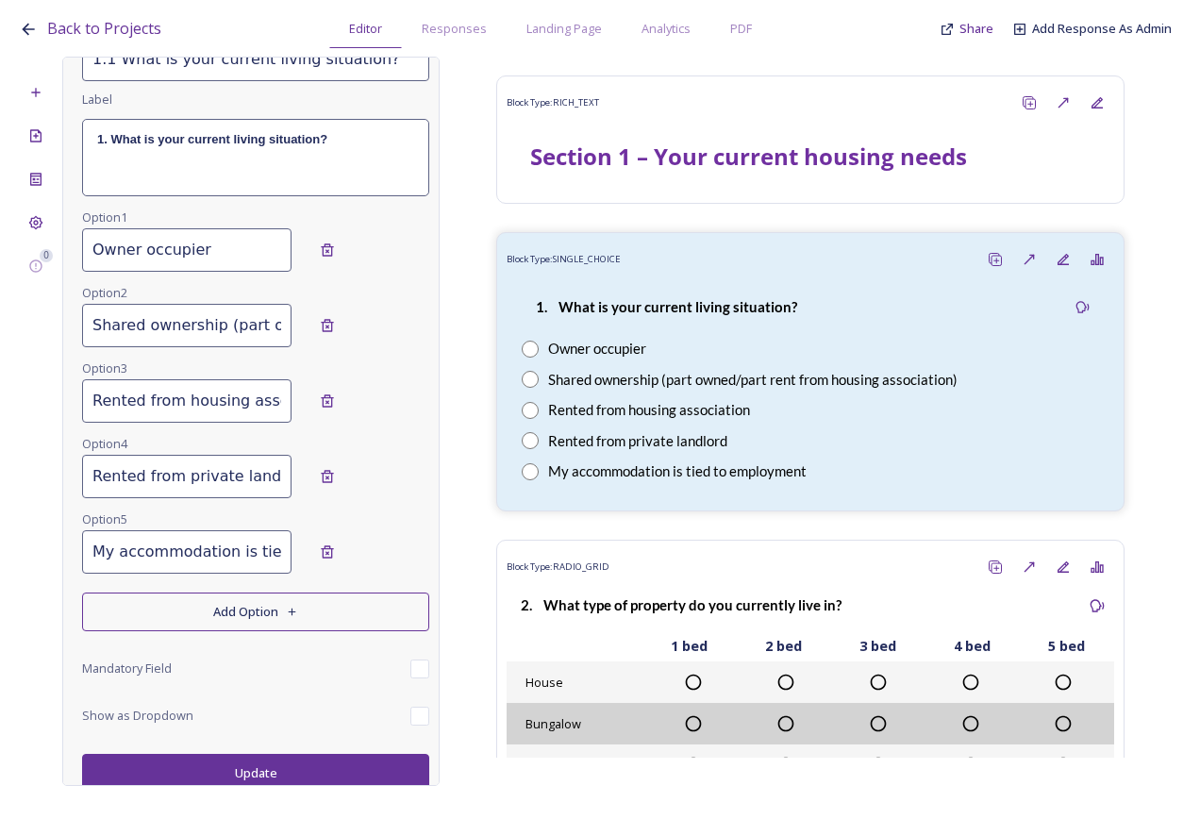
scroll to position [203, 0]
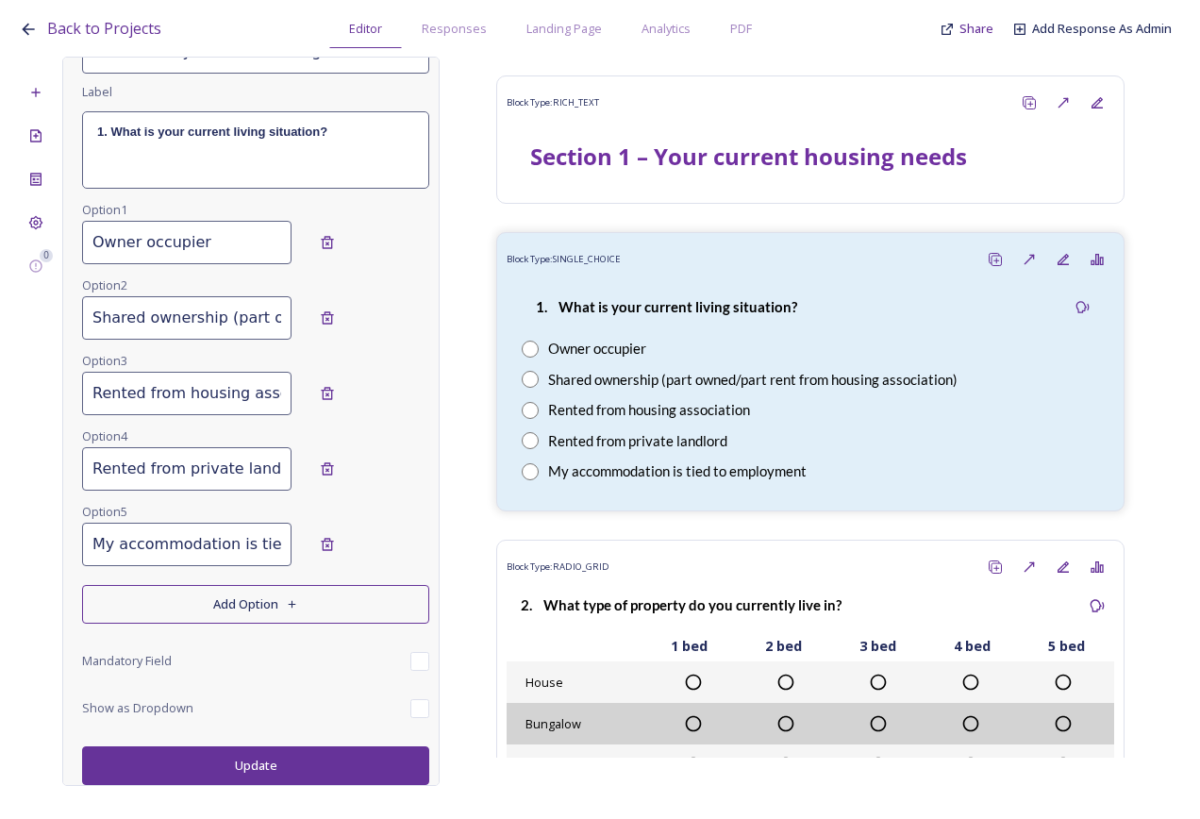
click at [212, 608] on button "Add Option" at bounding box center [255, 604] width 347 height 39
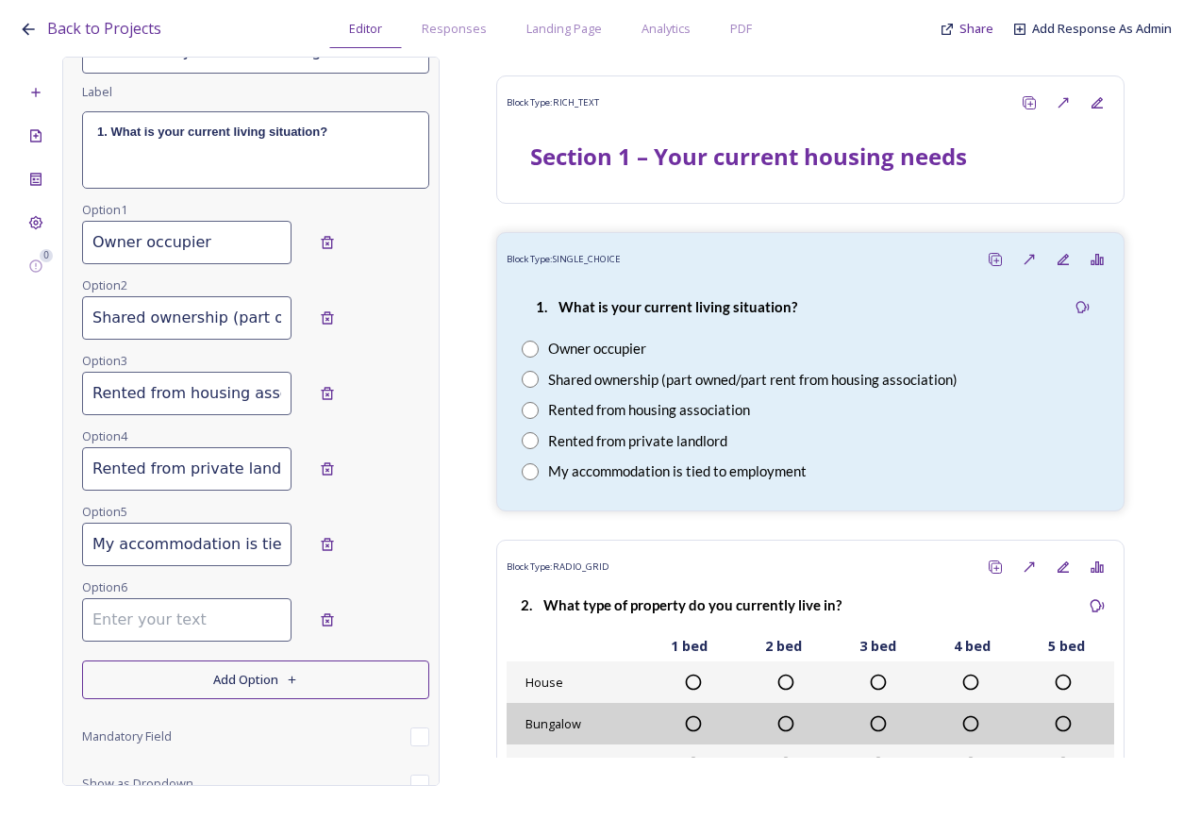
click at [231, 614] on input at bounding box center [186, 619] width 209 height 43
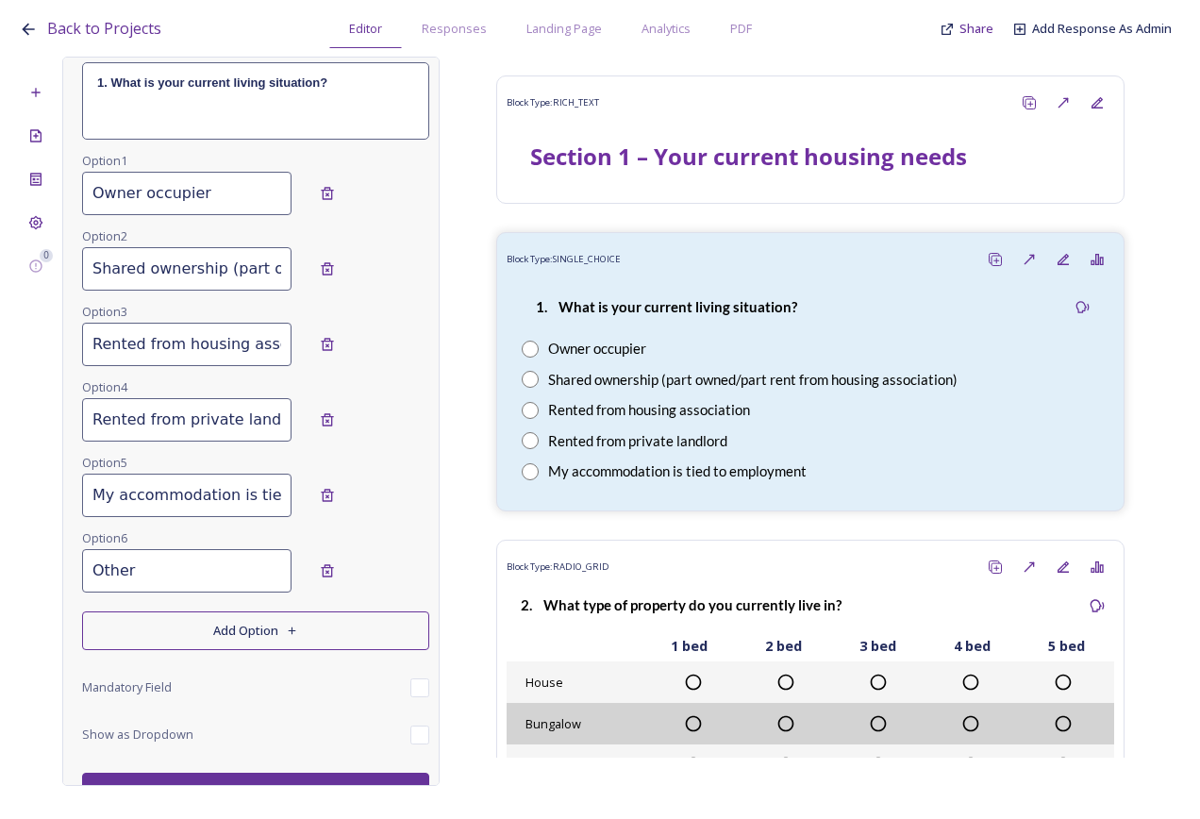
scroll to position [278, 0]
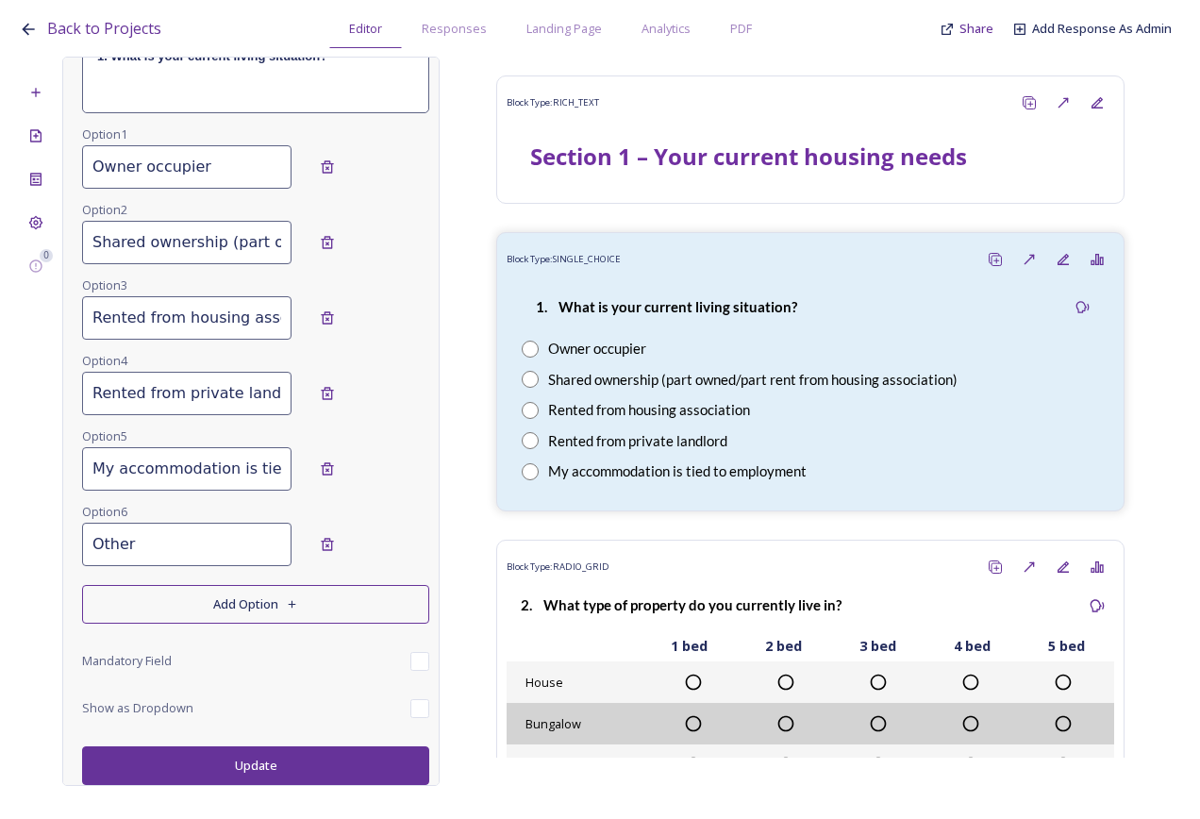
type input "Other"
click at [310, 762] on button "Update" at bounding box center [255, 765] width 347 height 39
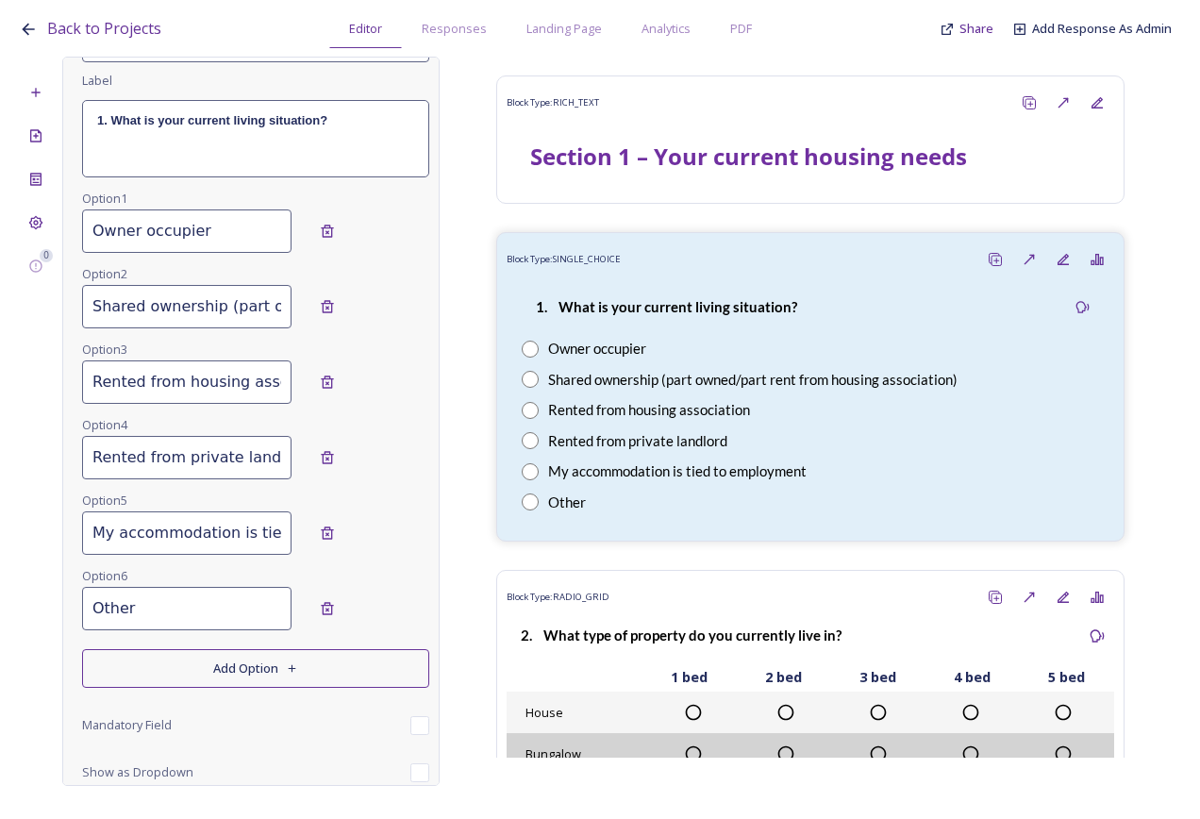
scroll to position [90, 0]
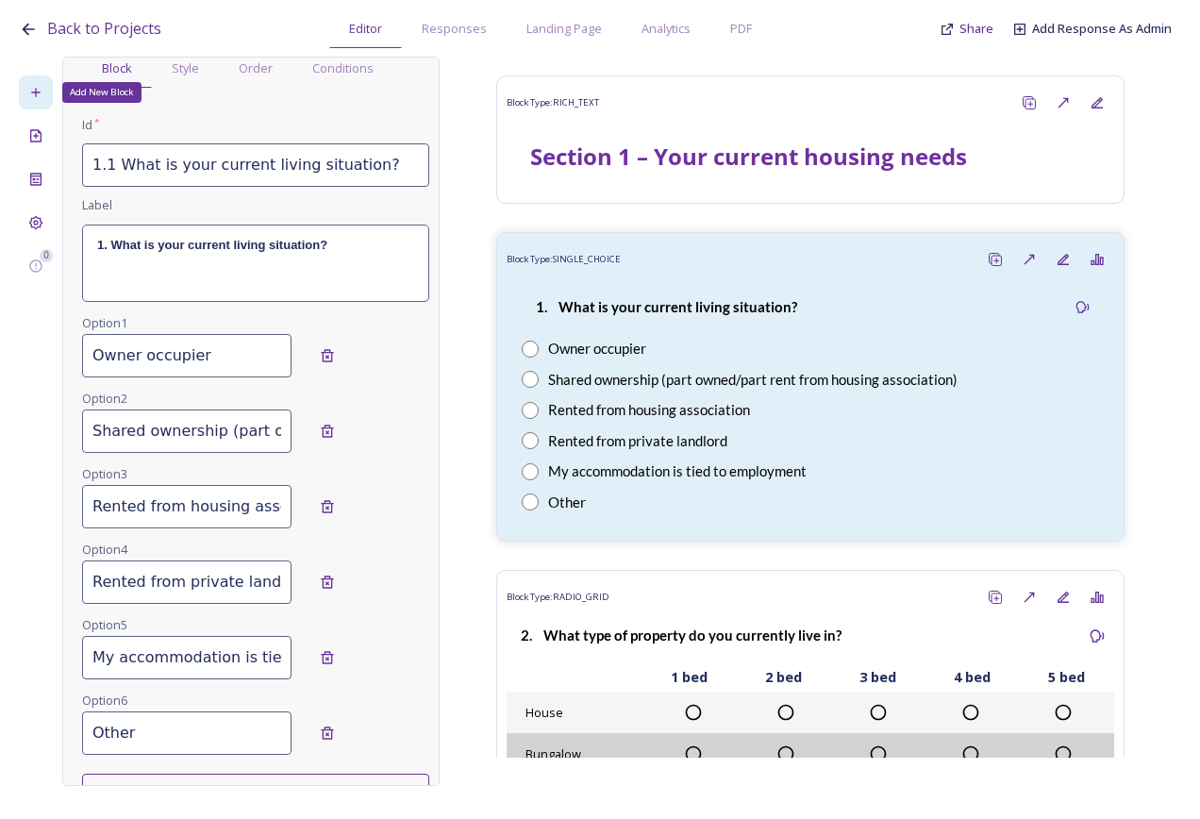
click at [42, 93] on icon at bounding box center [35, 92] width 15 height 15
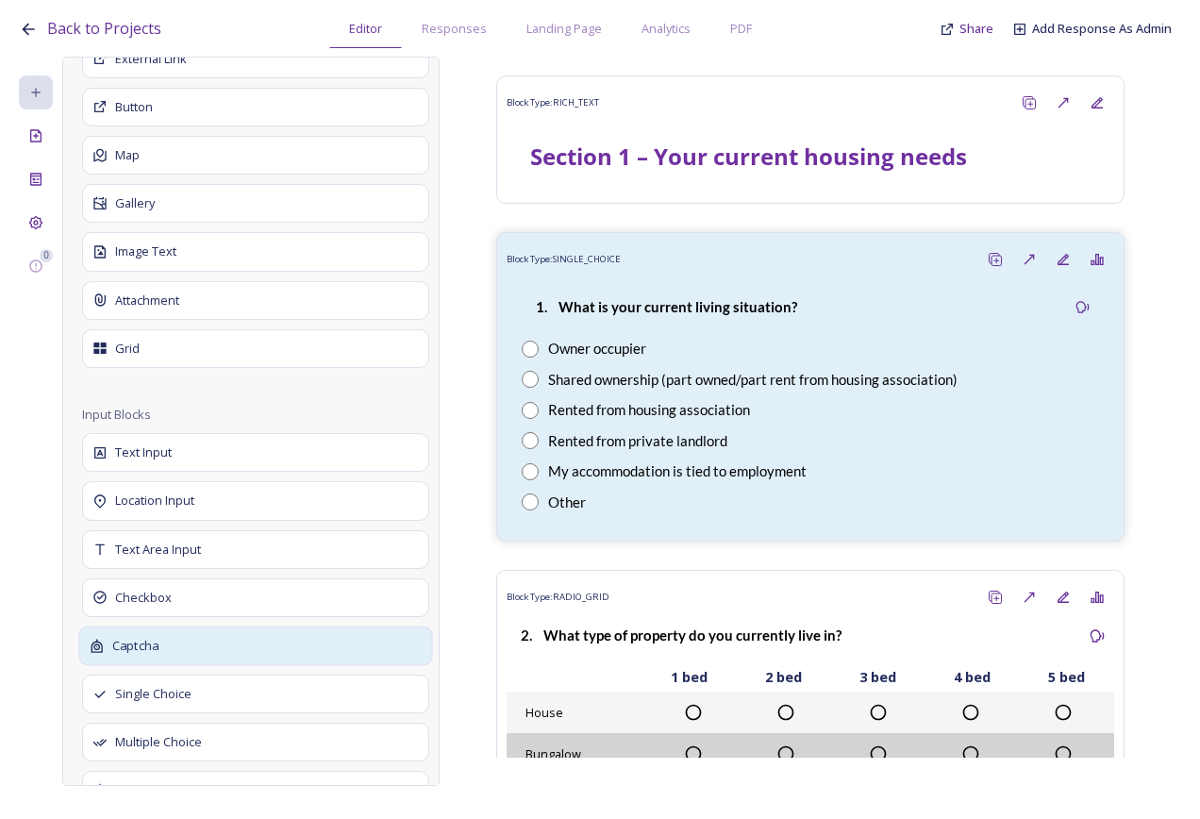
scroll to position [750, 0]
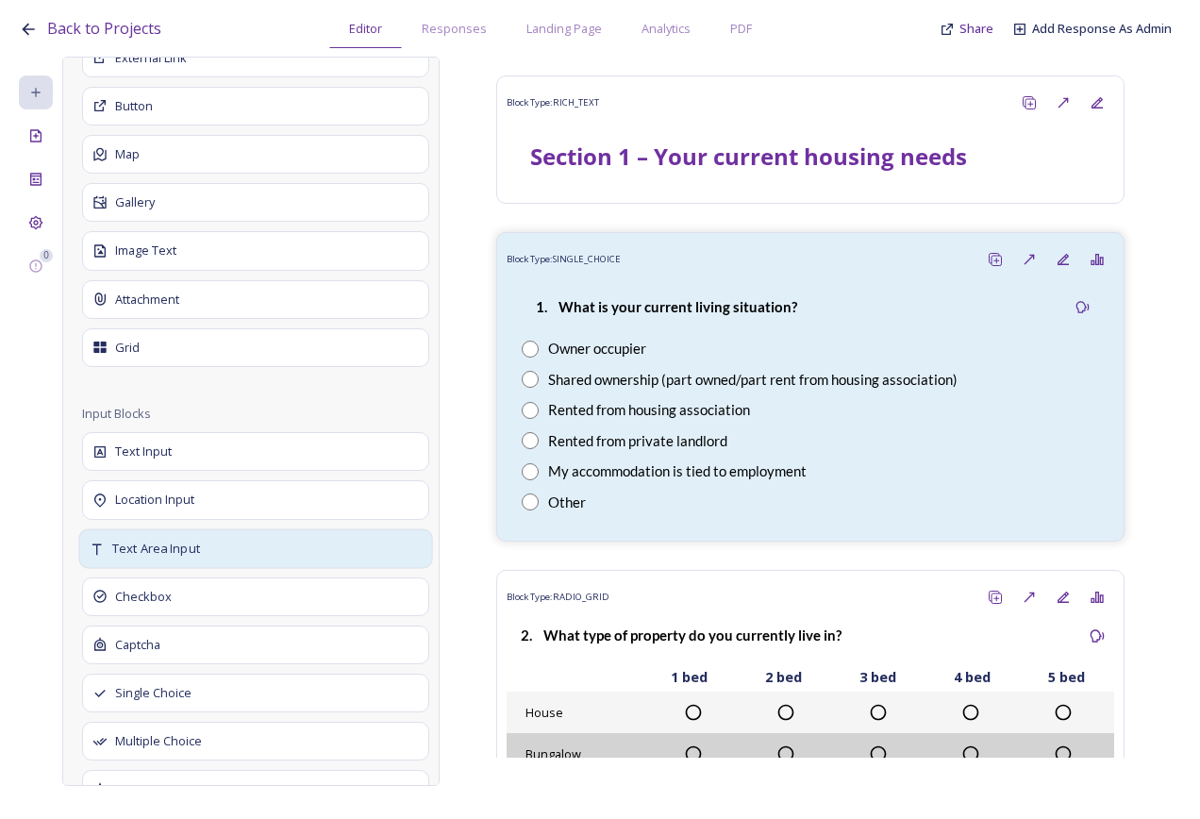
click at [229, 550] on div "Text Area Input" at bounding box center [255, 548] width 354 height 40
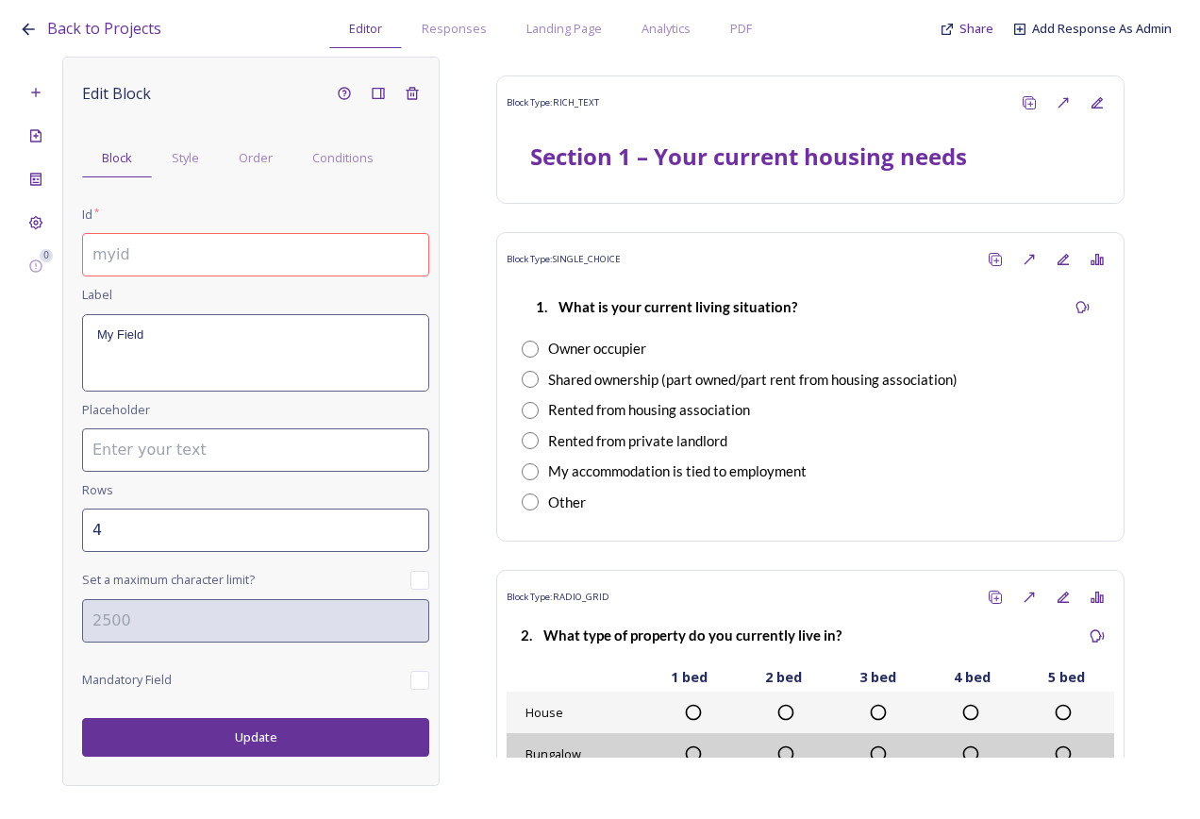
scroll to position [0, 0]
click at [197, 254] on input at bounding box center [255, 254] width 347 height 43
drag, startPoint x: 286, startPoint y: 258, endPoint x: 123, endPoint y: 247, distance: 163.6
click at [123, 247] on input "1.1a If other, please specify" at bounding box center [255, 254] width 347 height 43
type input "1.1a If other, please specify"
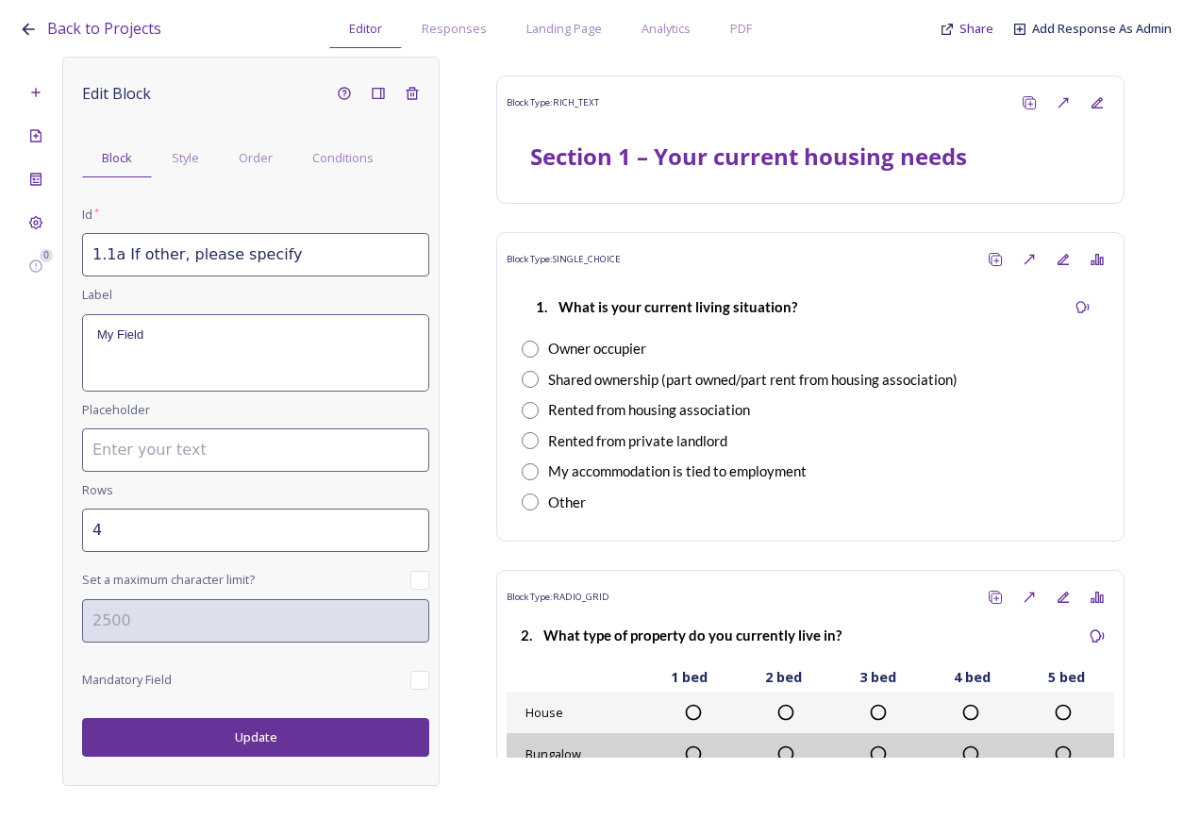
click at [178, 353] on div "My Field" at bounding box center [255, 352] width 345 height 75
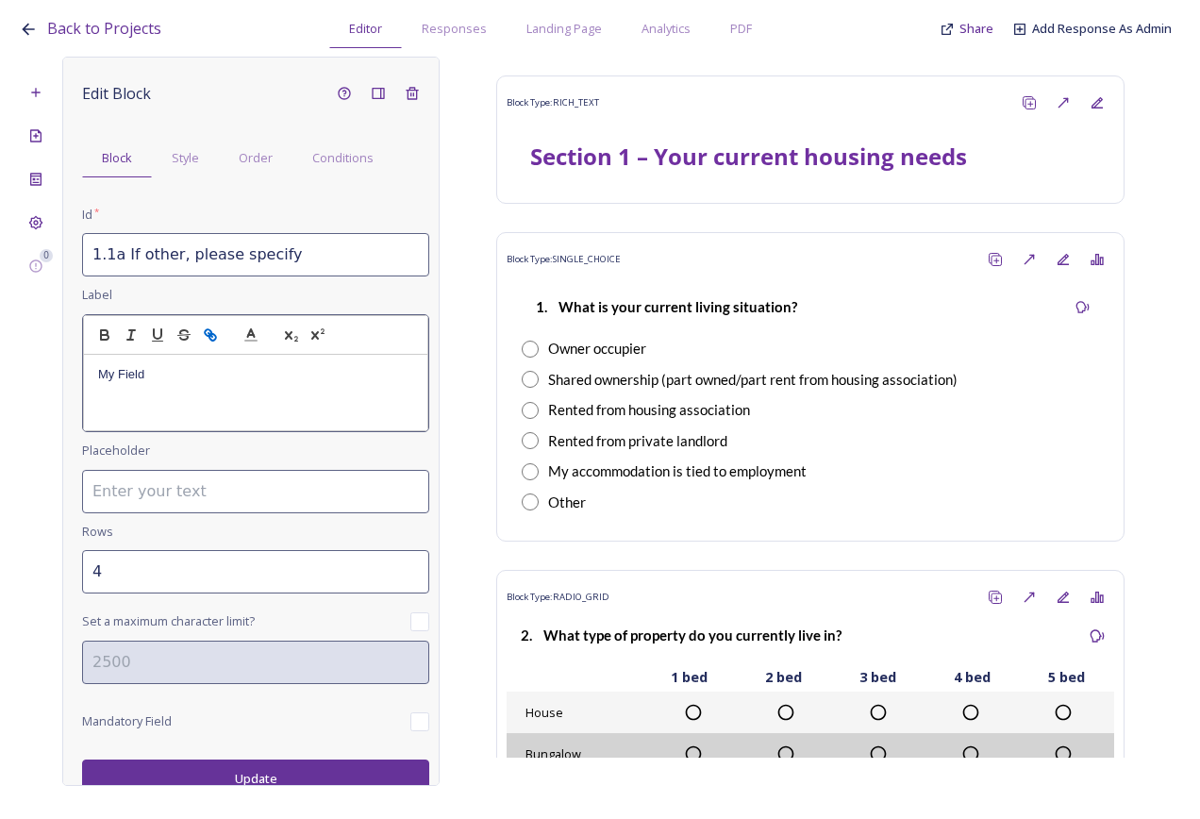
click at [200, 341] on button "button" at bounding box center [210, 335] width 26 height 23
click at [189, 379] on p "My Field" at bounding box center [255, 374] width 315 height 17
drag, startPoint x: 195, startPoint y: 377, endPoint x: 76, endPoint y: 374, distance: 119.0
click at [80, 374] on div "Edit Block Block Style Order Conditions Id * 1.1a If other, please specify Labe…" at bounding box center [250, 421] width 377 height 729
type input "3"
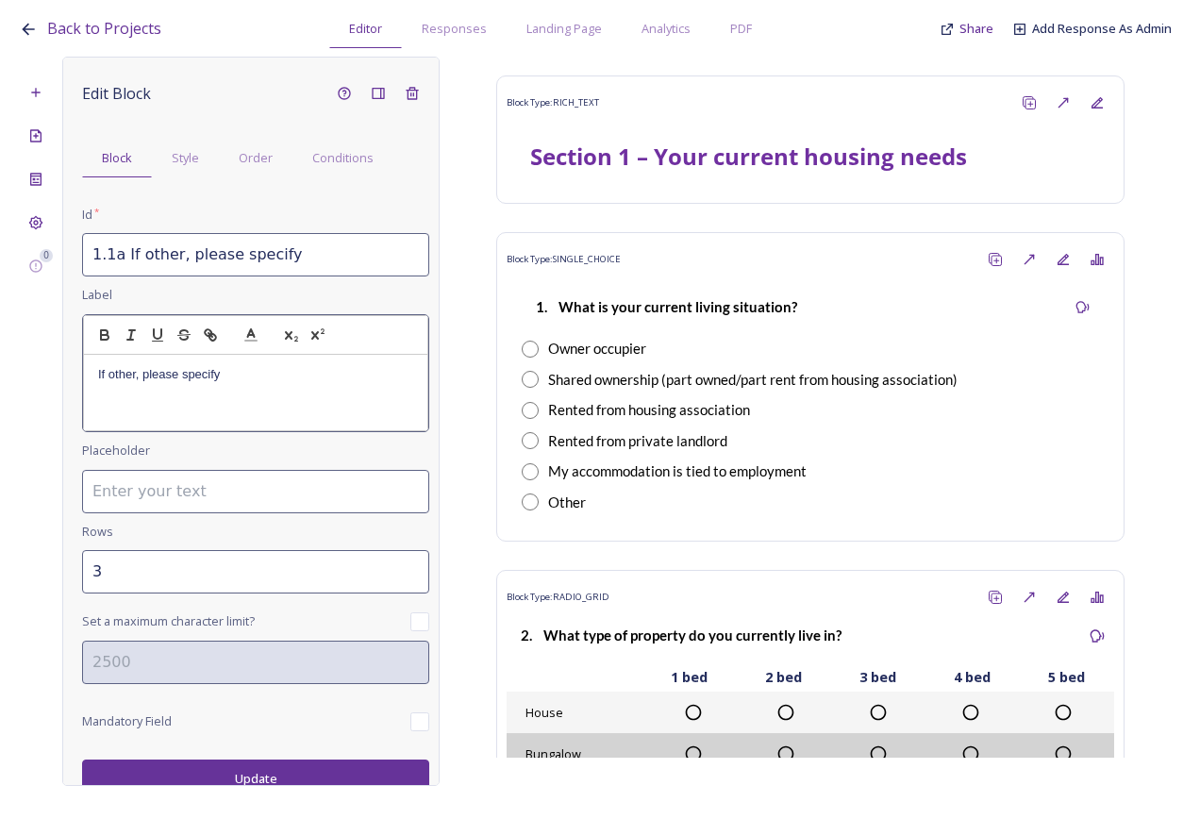
click at [400, 566] on input "3" at bounding box center [255, 571] width 347 height 43
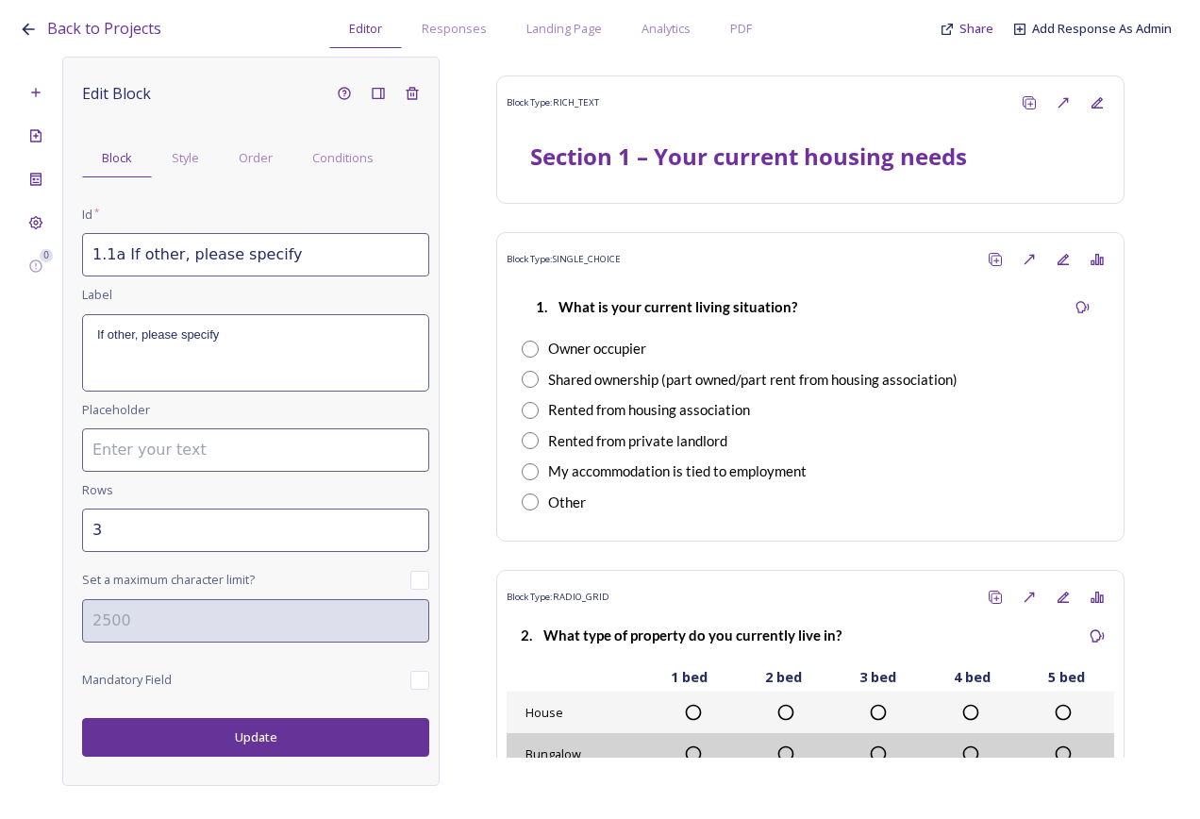
click at [286, 734] on button "Update" at bounding box center [255, 737] width 347 height 39
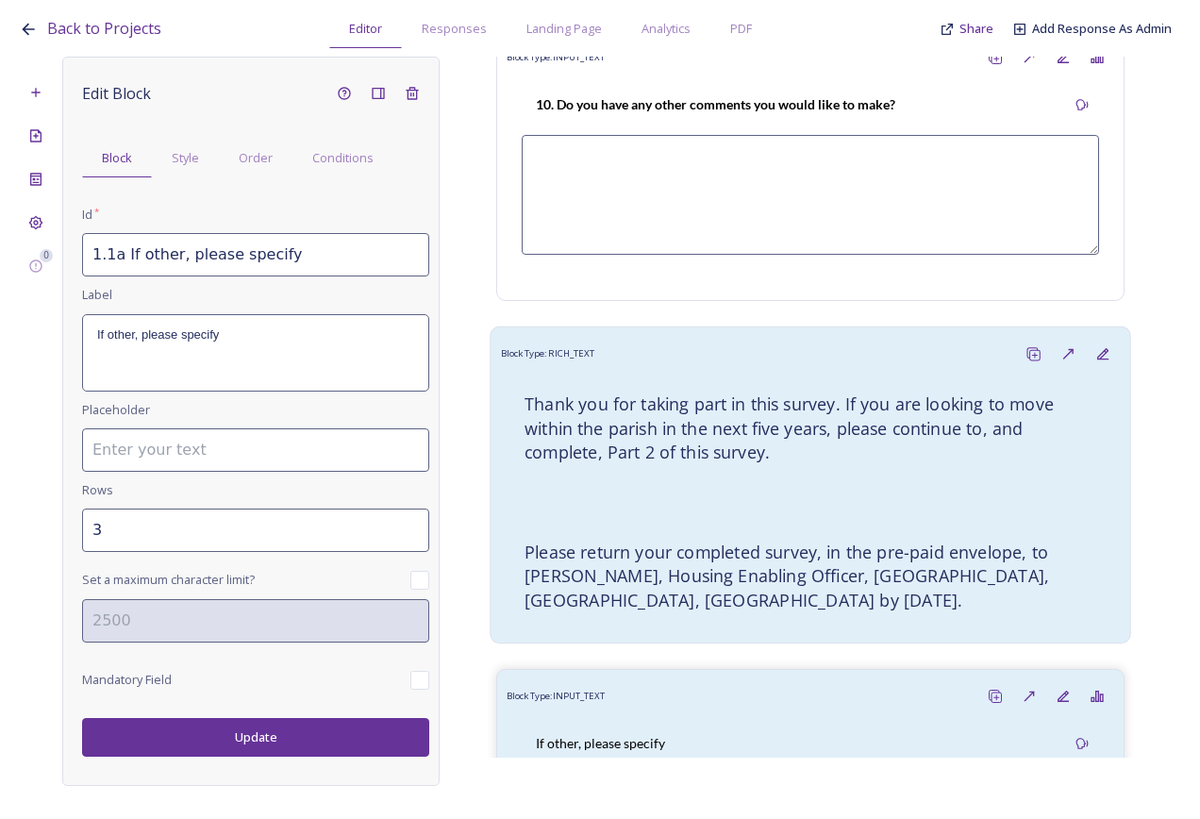
scroll to position [3352, 0]
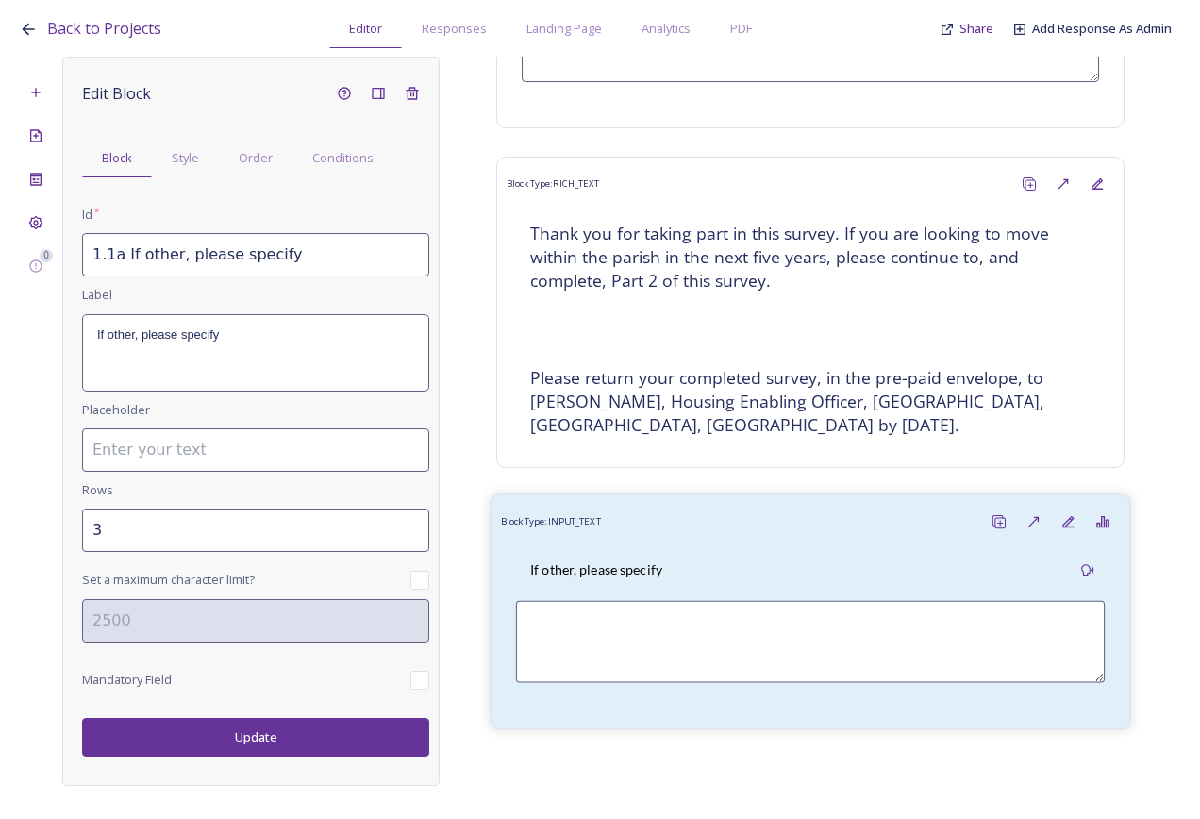
click at [677, 549] on div "If other, please specify" at bounding box center [596, 570] width 160 height 42
click at [285, 161] on div "Order" at bounding box center [256, 158] width 74 height 39
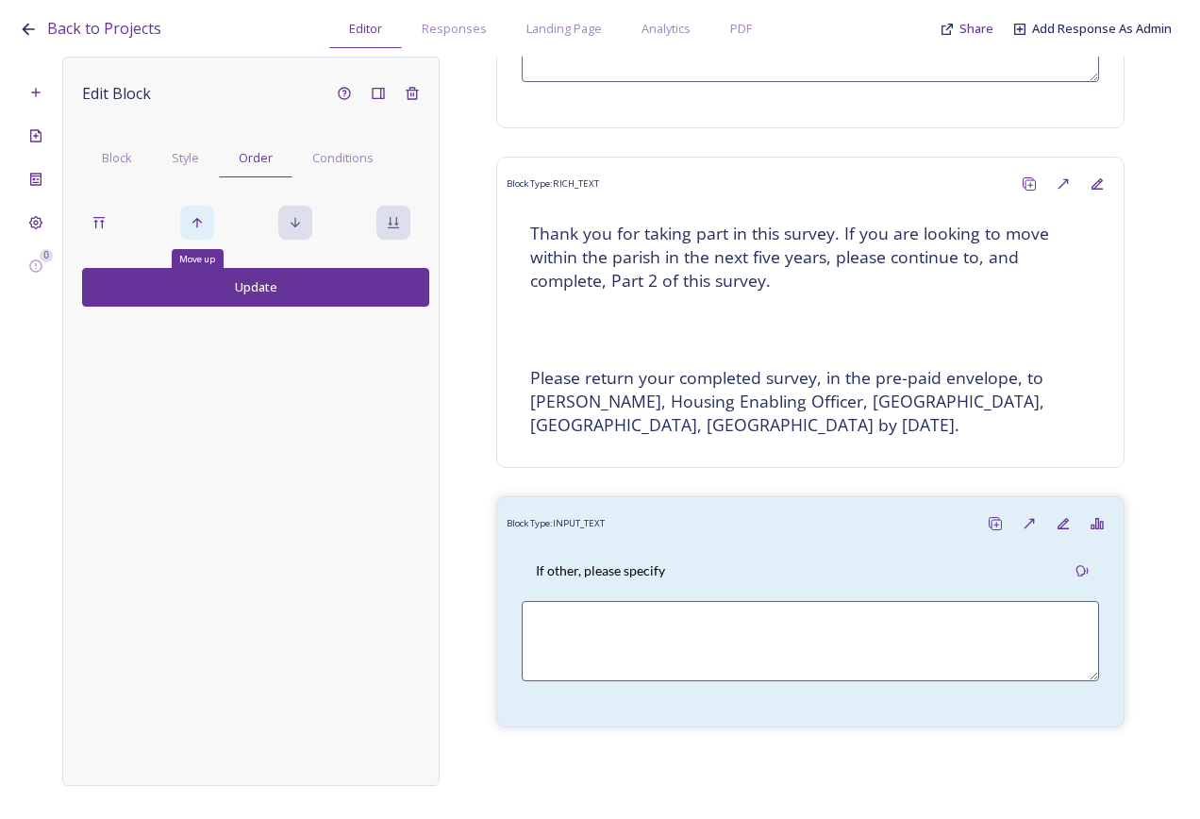
click at [196, 228] on icon at bounding box center [197, 222] width 15 height 15
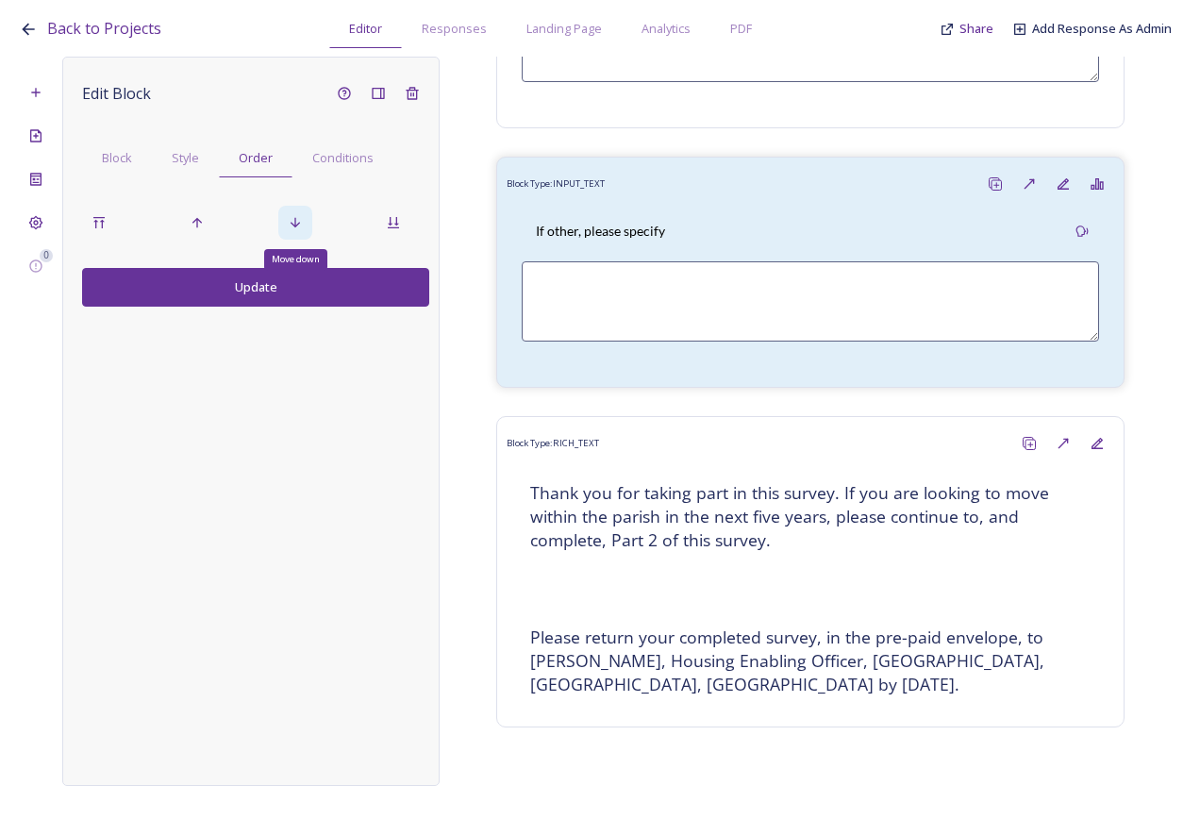
click at [293, 224] on icon at bounding box center [295, 222] width 15 height 15
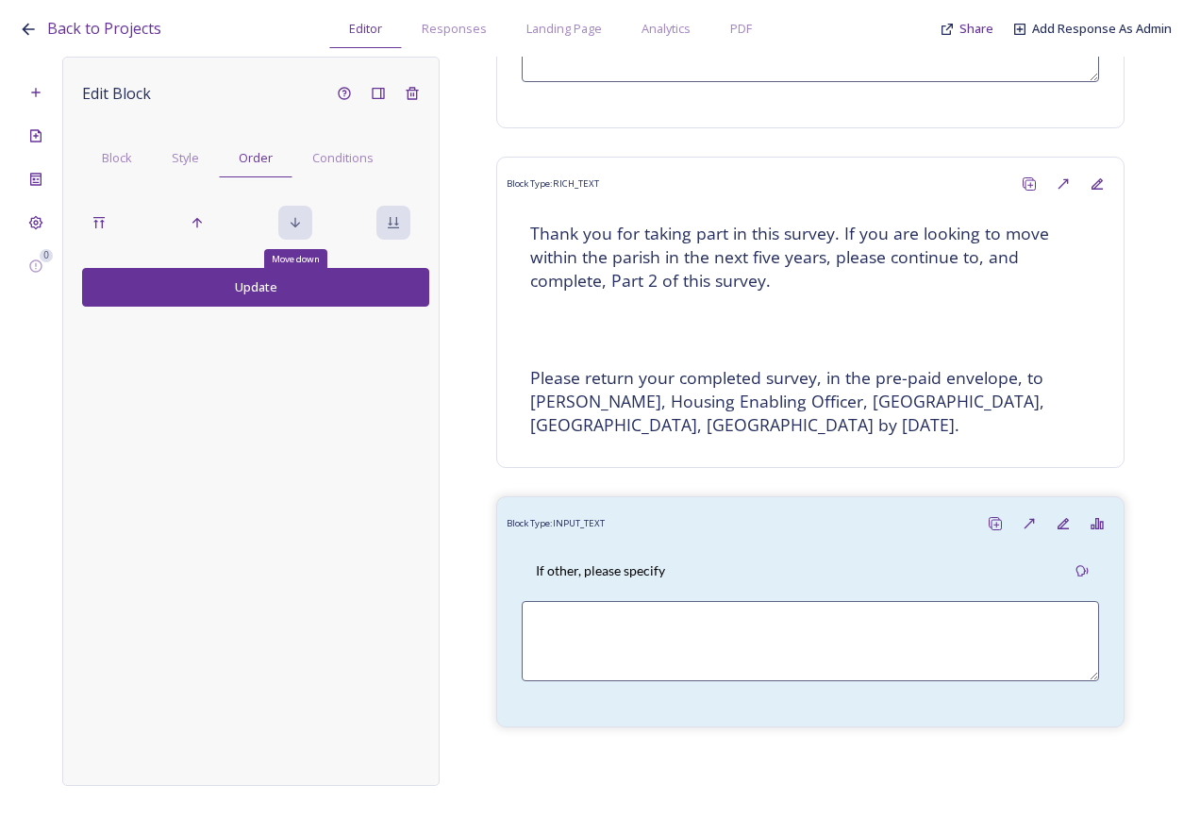
click at [294, 225] on icon at bounding box center [295, 222] width 15 height 15
click at [105, 220] on icon at bounding box center [99, 222] width 15 height 15
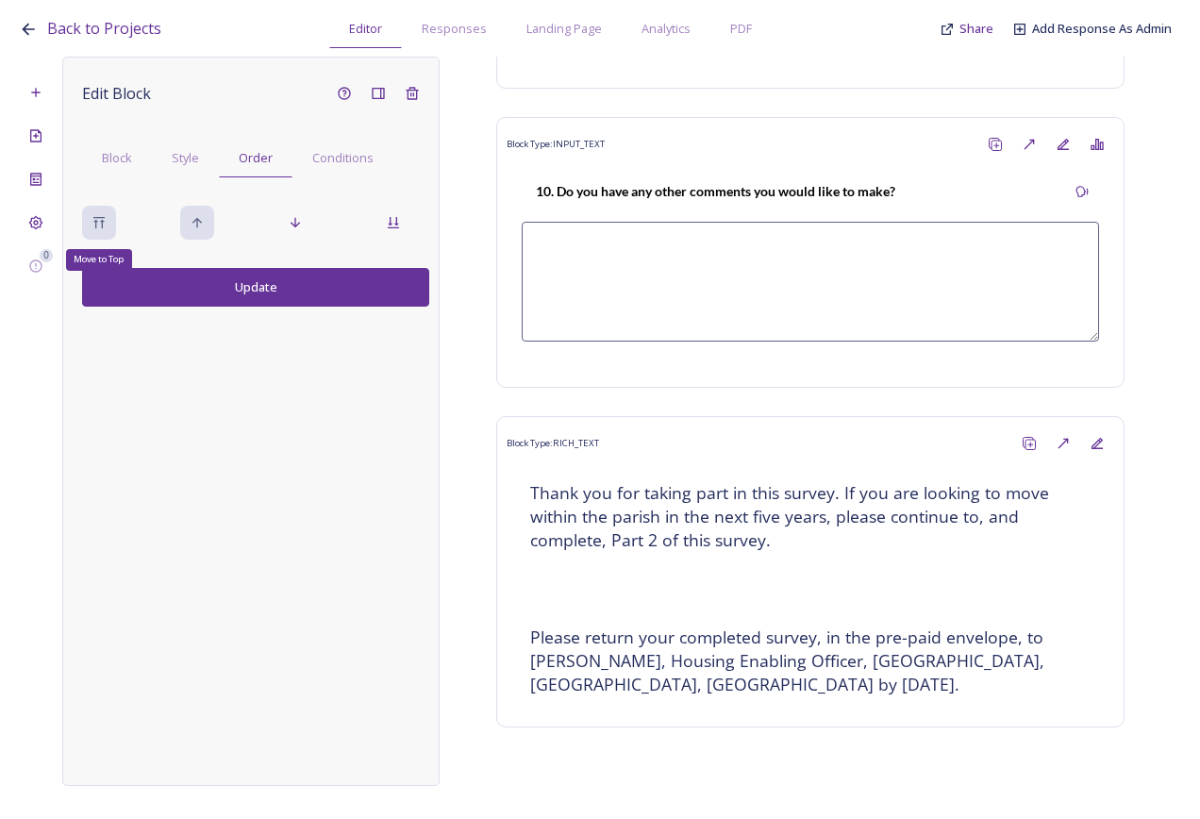
scroll to position [0, 0]
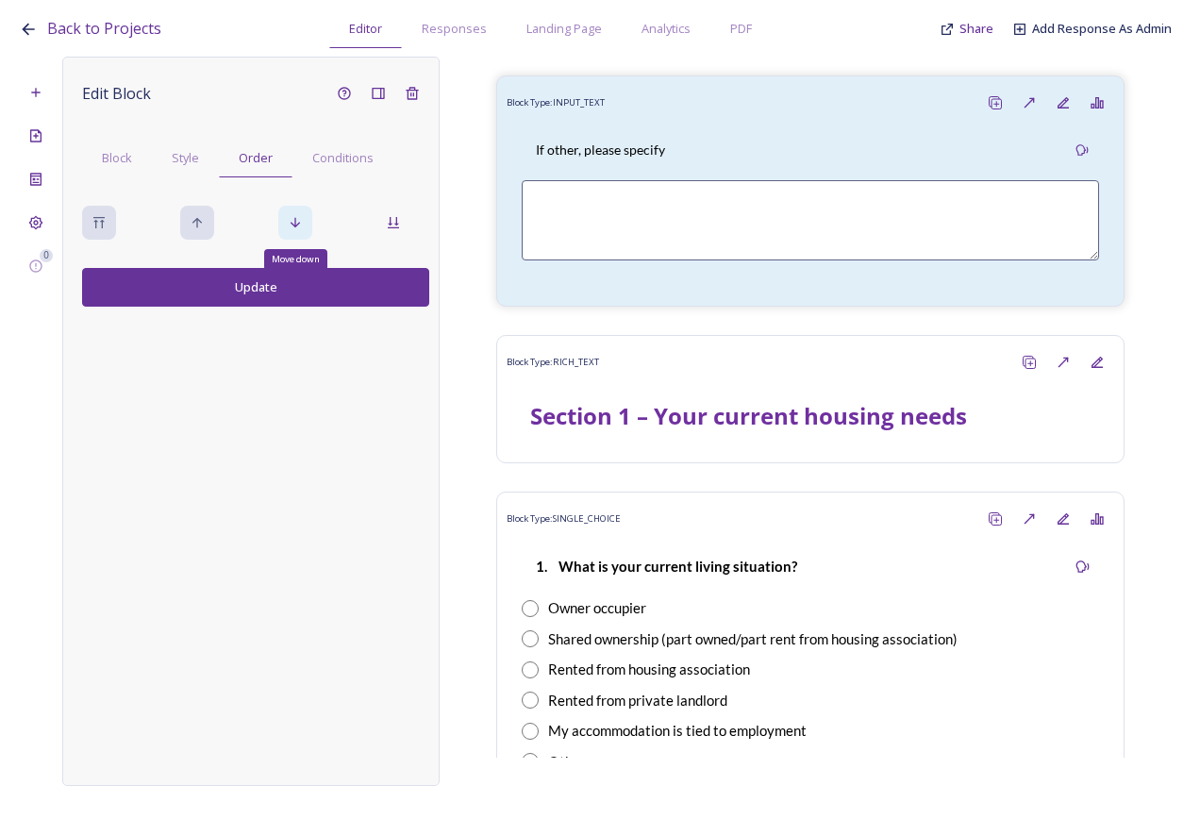
click at [287, 220] on div "Move down" at bounding box center [295, 223] width 34 height 34
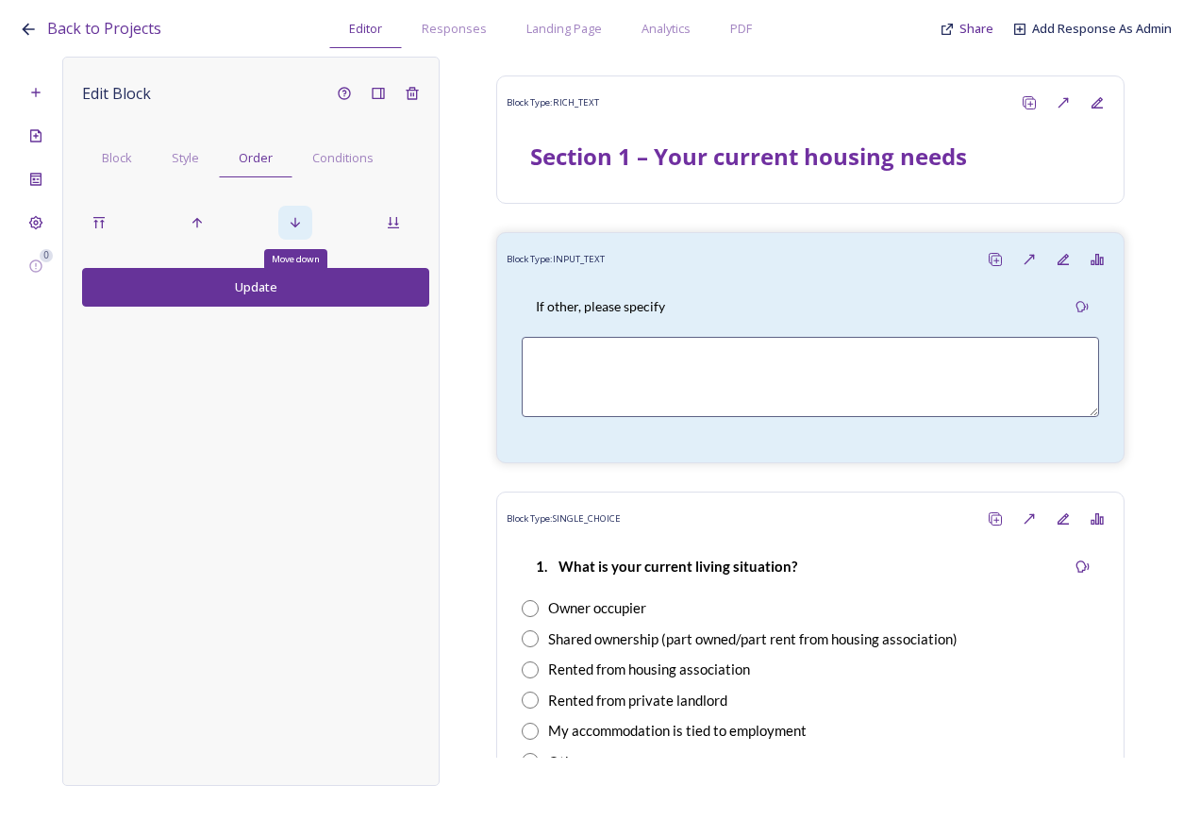
click at [287, 220] on div "Move down" at bounding box center [295, 223] width 34 height 34
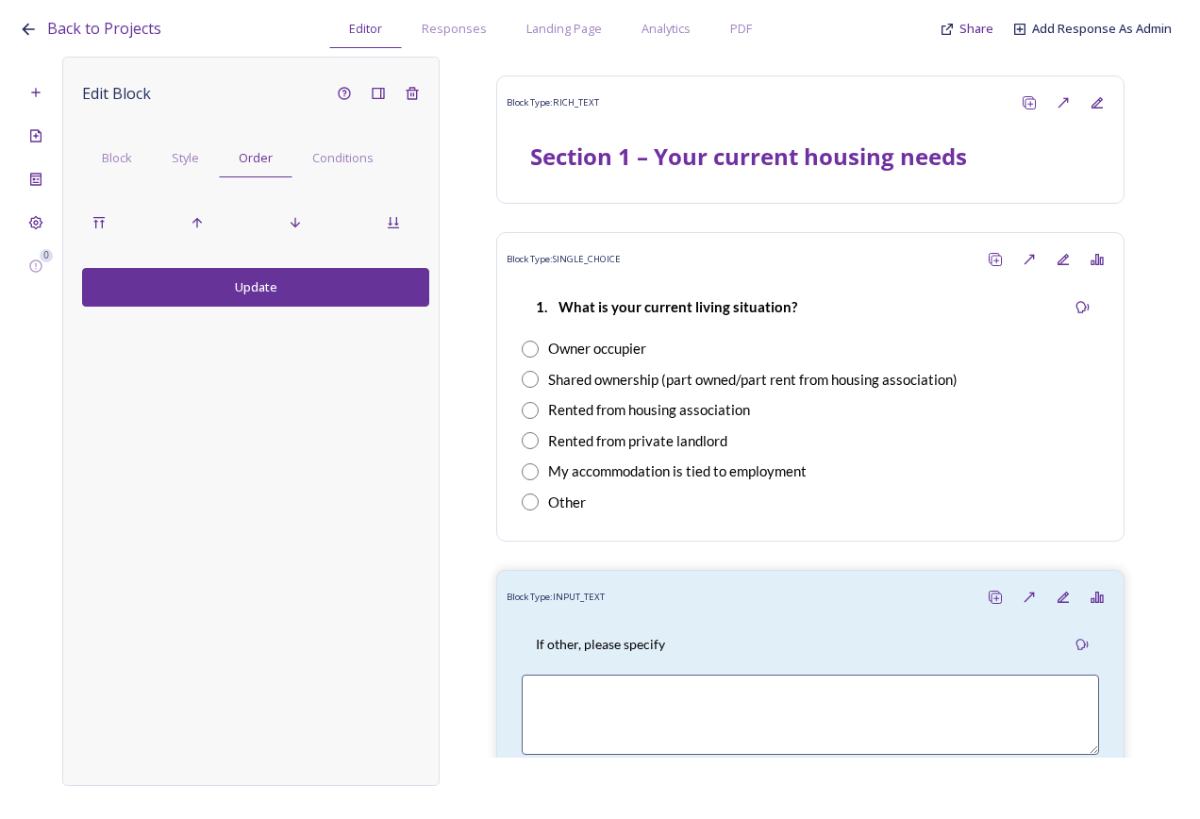
click at [296, 266] on div "Edit Block Block Style Order Conditions Update" at bounding box center [255, 191] width 347 height 230
click at [276, 291] on button "Update" at bounding box center [255, 287] width 347 height 39
click at [360, 158] on span "Conditions" at bounding box center [342, 158] width 61 height 18
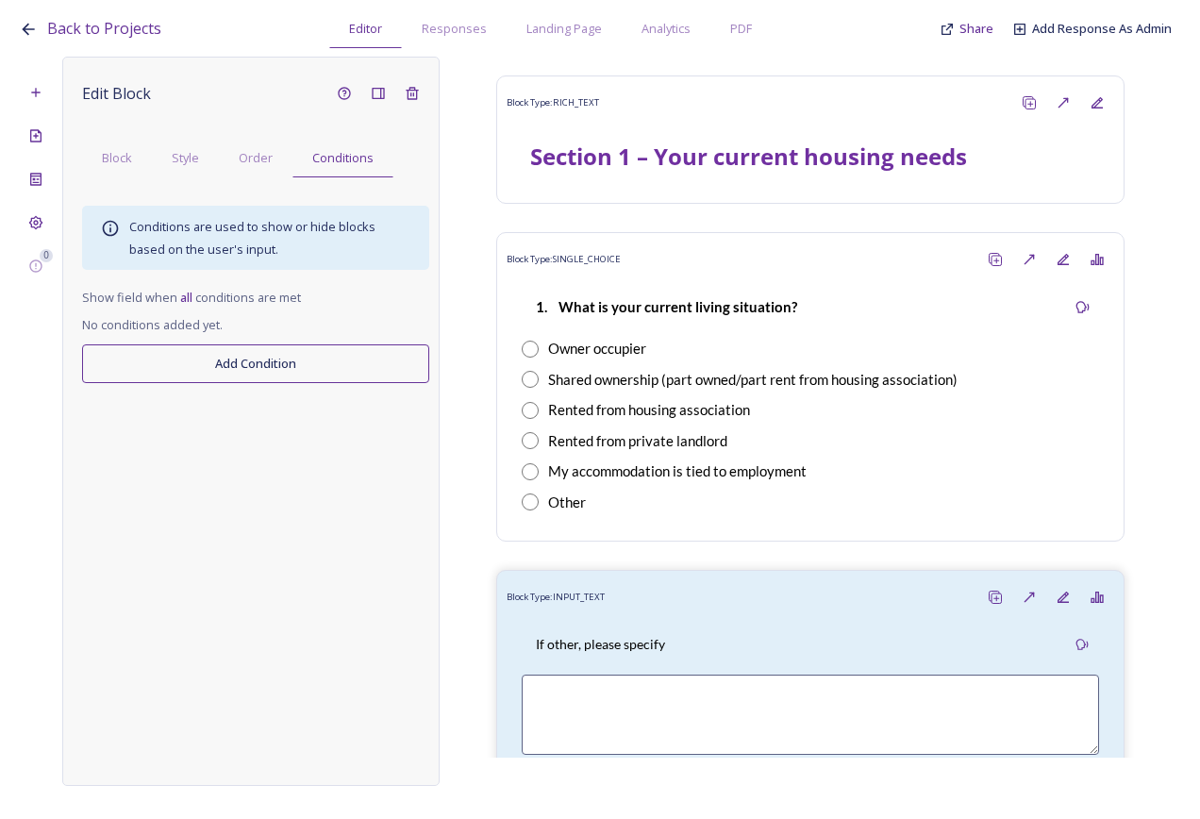
click at [259, 363] on button "Add Condition" at bounding box center [255, 363] width 347 height 39
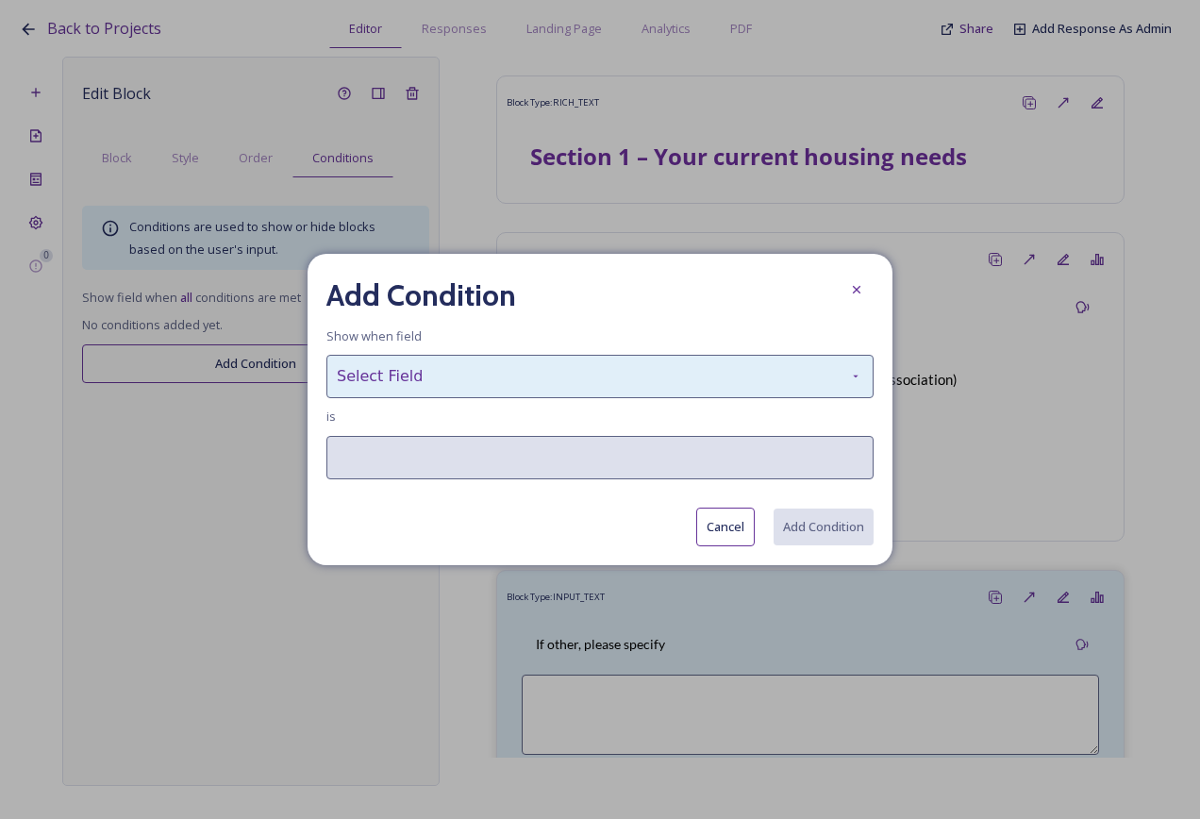
click at [525, 373] on div "Select Field" at bounding box center [600, 376] width 547 height 43
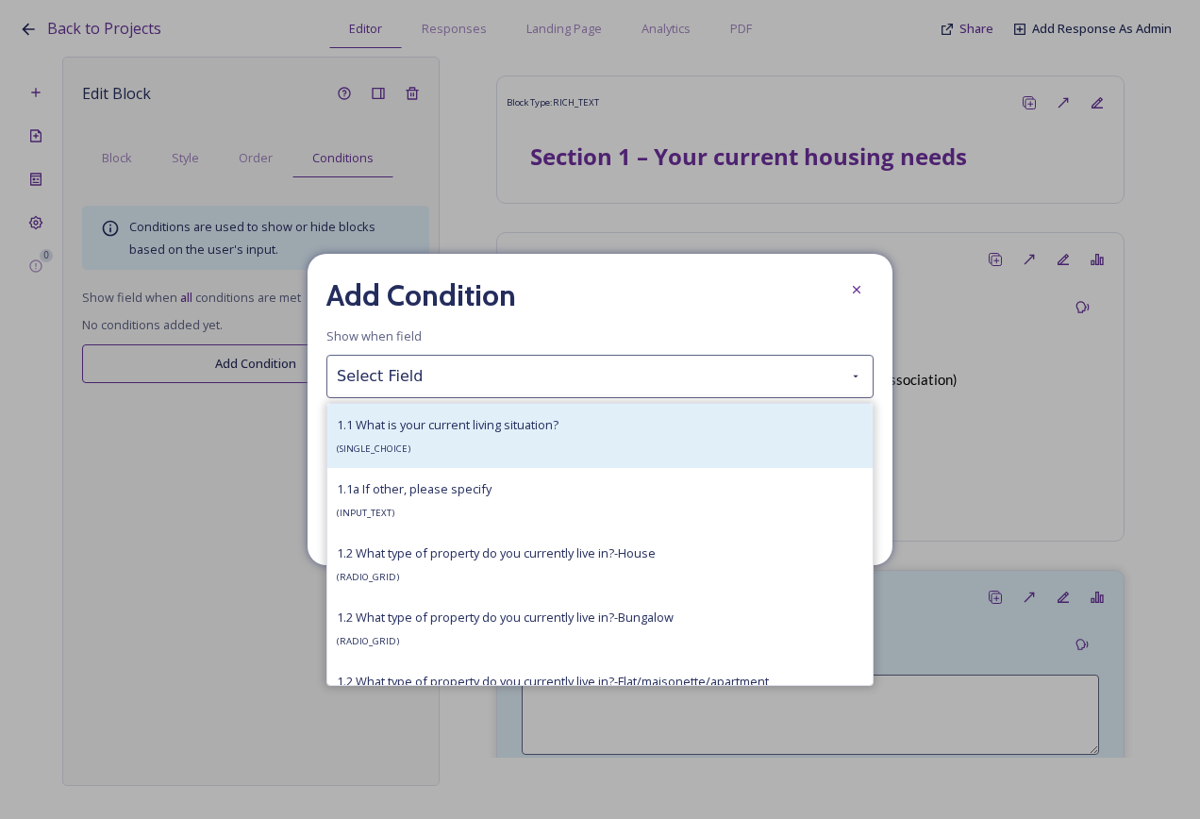
click at [434, 444] on div "1.1 What is your current living situation? ( SINGLE_CHOICE )" at bounding box center [448, 435] width 222 height 45
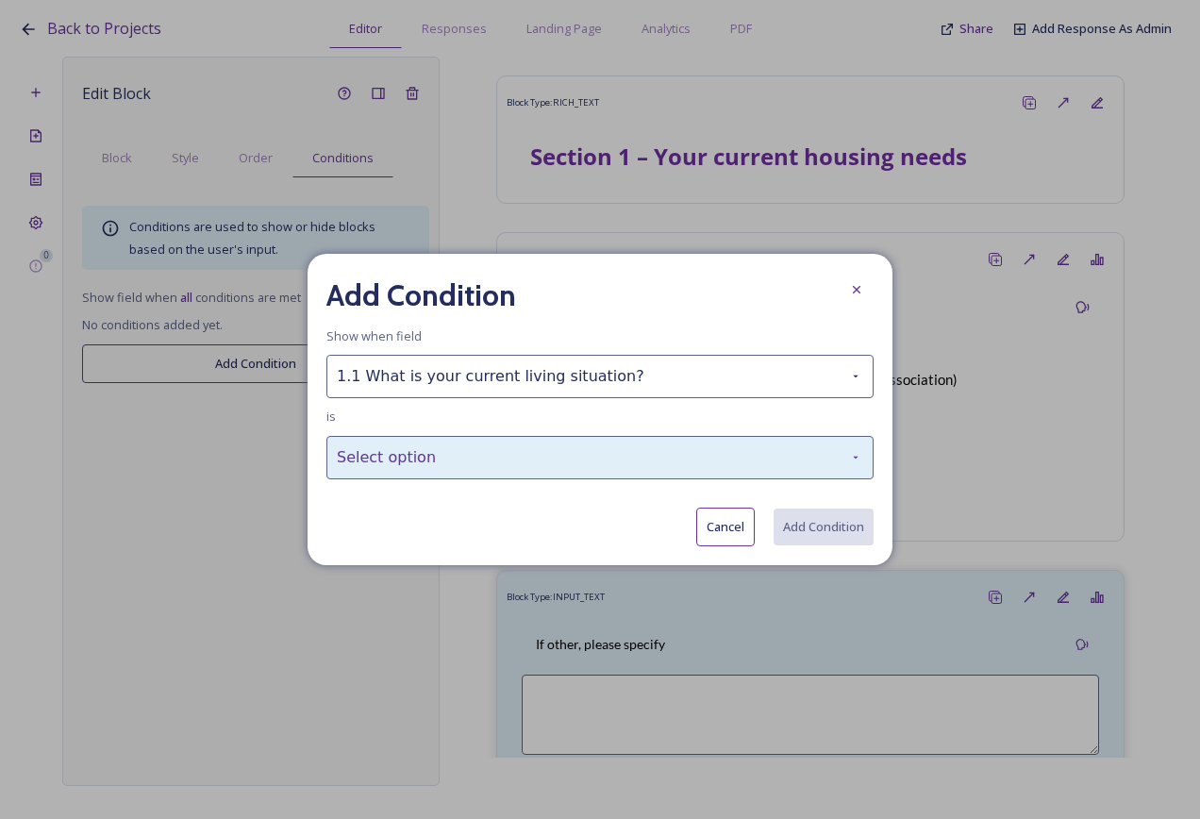
click at [433, 445] on div "Select option" at bounding box center [600, 457] width 547 height 43
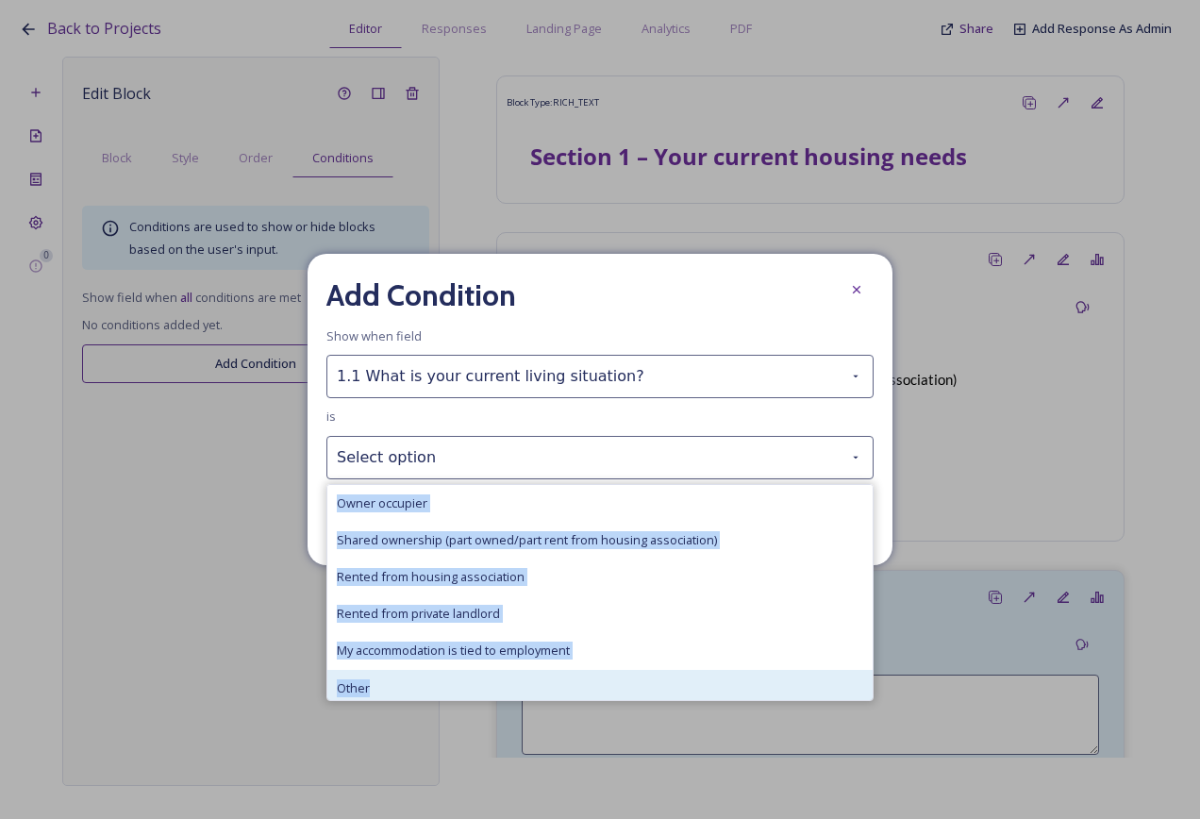
click at [363, 694] on span "Other" at bounding box center [353, 688] width 33 height 18
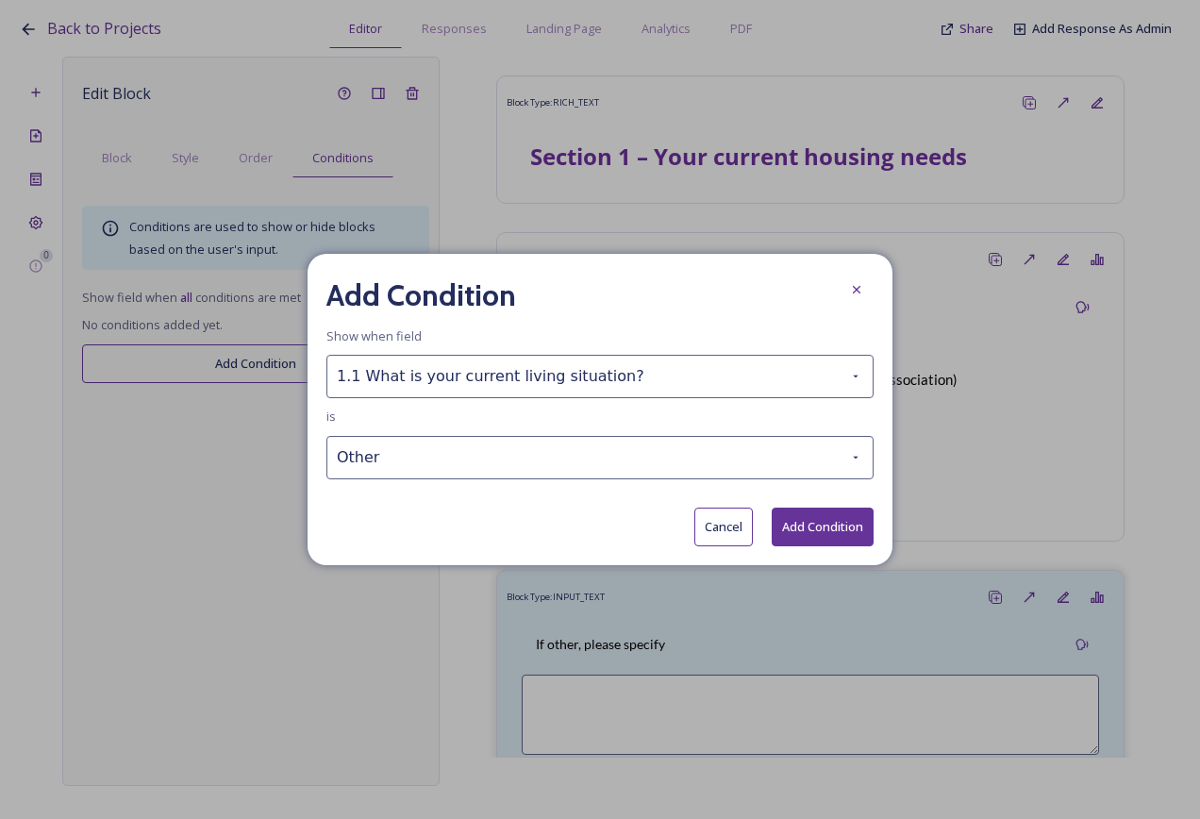
click at [815, 527] on button "Add Condition" at bounding box center [823, 527] width 102 height 39
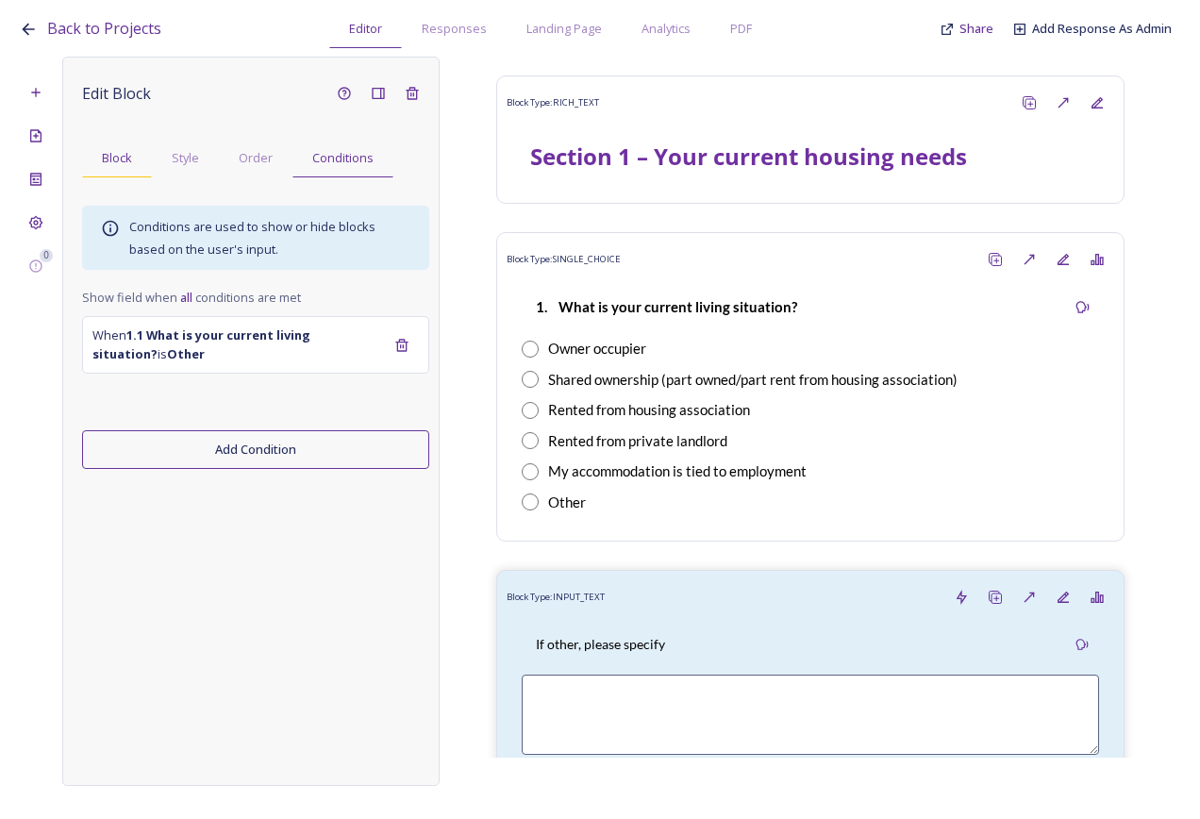
click at [104, 152] on span "Block" at bounding box center [117, 158] width 30 height 18
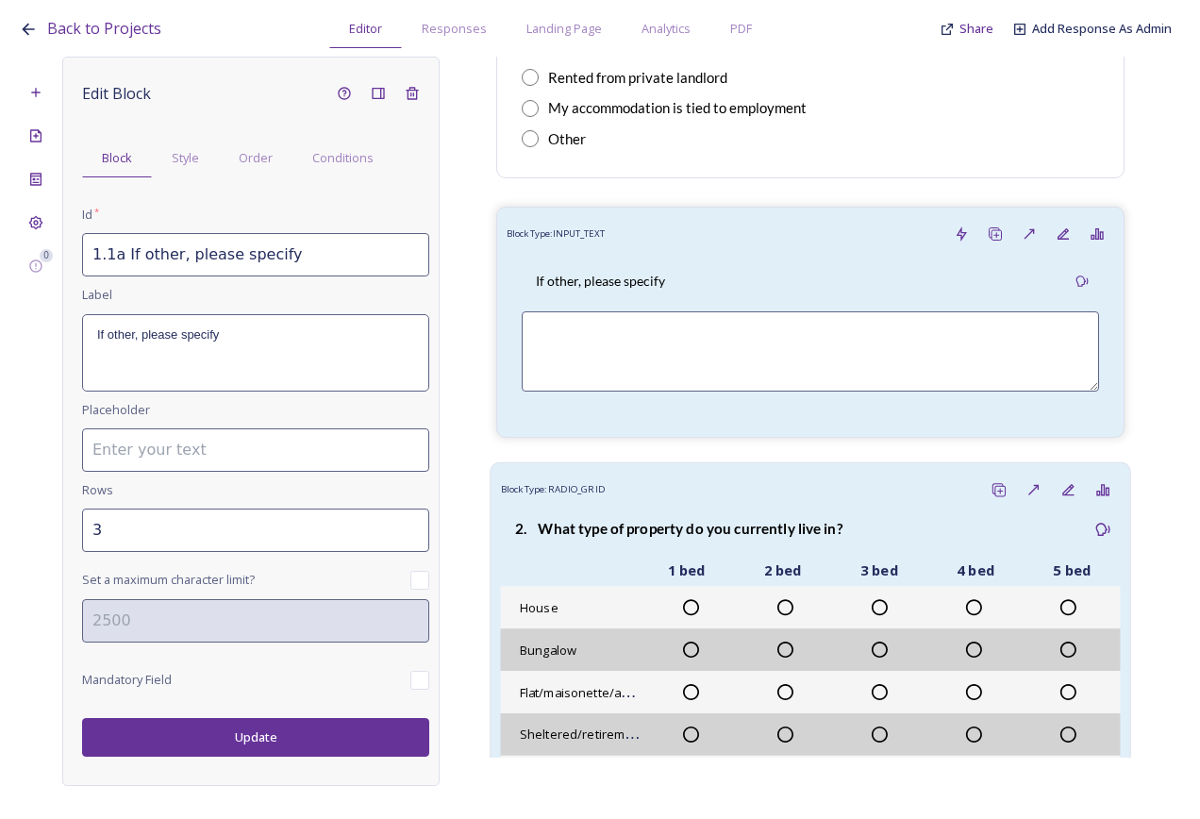
scroll to position [377, 0]
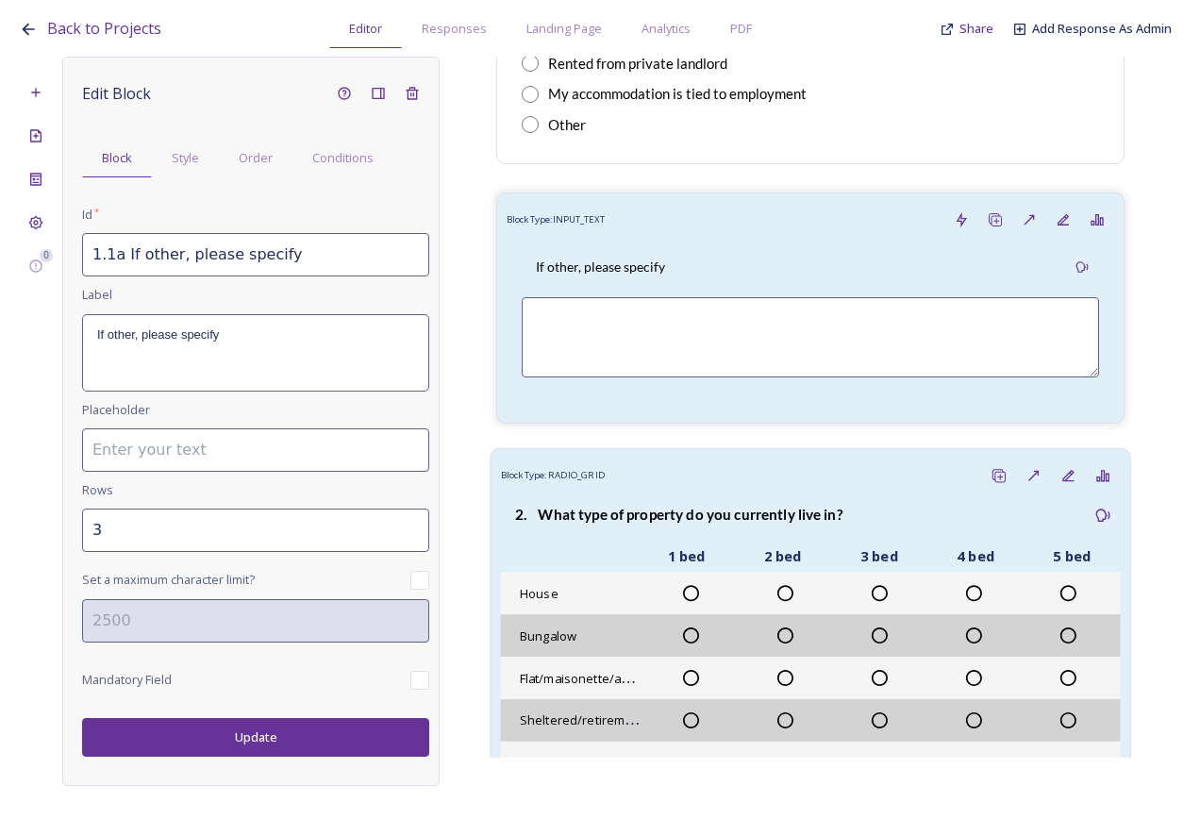
click at [705, 554] on div "1 bed" at bounding box center [687, 557] width 96 height 21
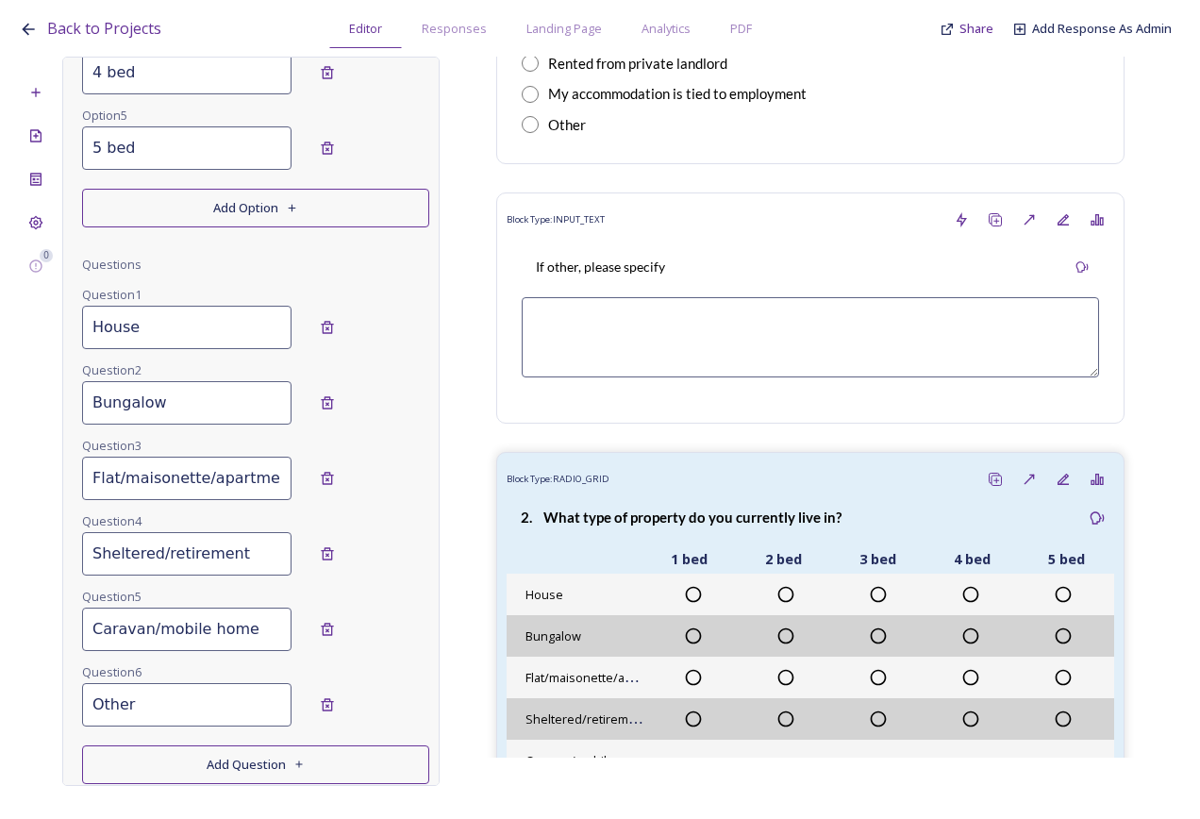
scroll to position [661, 0]
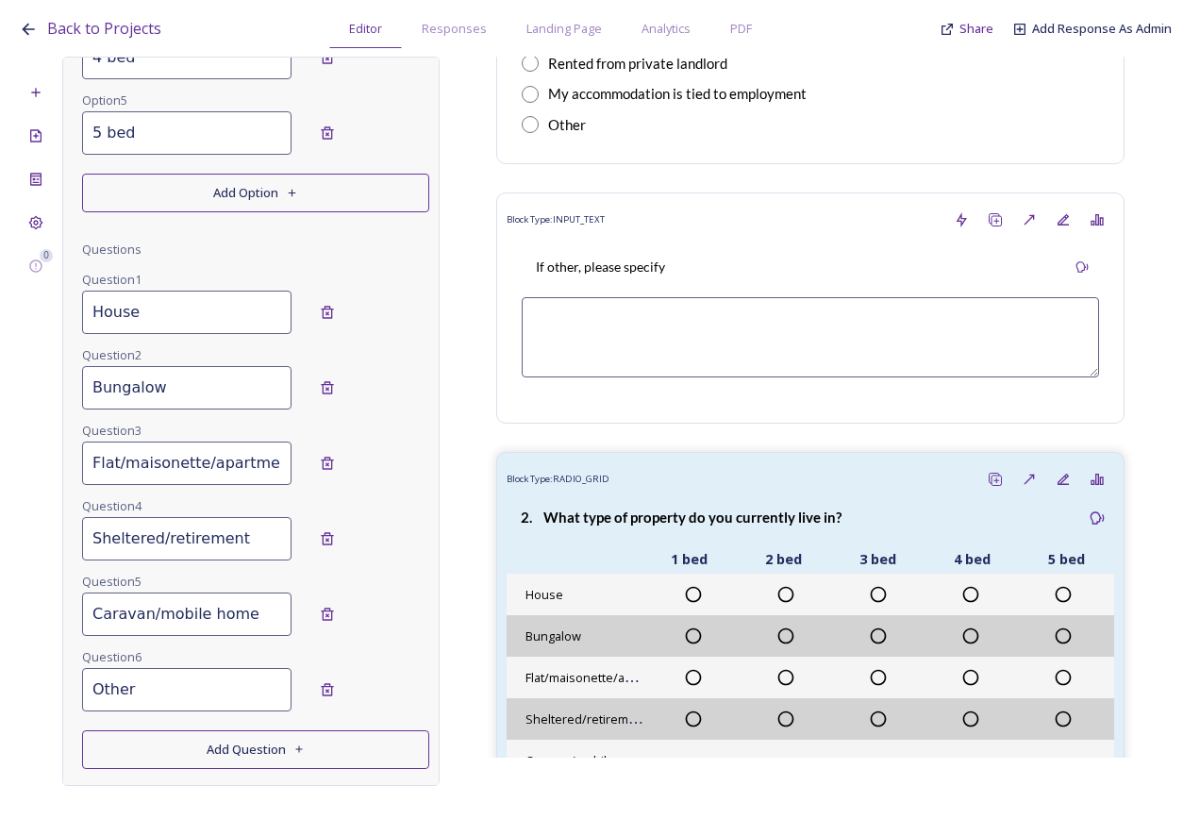
click at [113, 471] on input "Flat/maisonette/apartment" at bounding box center [186, 463] width 209 height 43
click at [121, 464] on input "Flat/maisonette/apartment" at bounding box center [186, 463] width 209 height 43
click at [115, 470] on input "Flat/ maisonette/apartment" at bounding box center [186, 463] width 209 height 43
click at [201, 463] on input "Flat / maisonette/apartment" at bounding box center [186, 463] width 209 height 43
drag, startPoint x: 213, startPoint y: 461, endPoint x: 241, endPoint y: 488, distance: 38.7
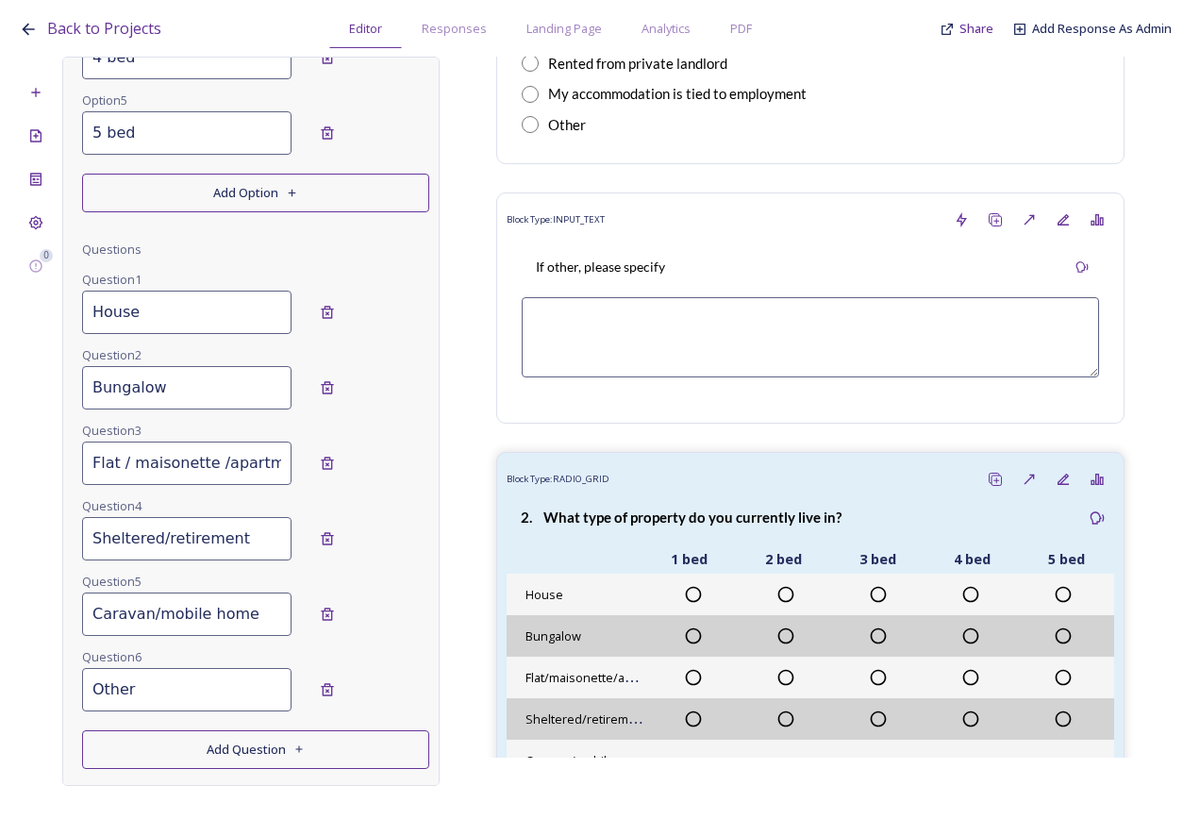
click at [213, 462] on input "Flat / maisonette /apartment" at bounding box center [186, 463] width 209 height 43
drag, startPoint x: 265, startPoint y: 464, endPoint x: 293, endPoint y: 479, distance: 31.3
click at [323, 474] on div "Flat / maisonette / apartment Remove" at bounding box center [255, 463] width 347 height 43
click at [229, 470] on input "Flat / maisonette / apartment" at bounding box center [186, 463] width 209 height 43
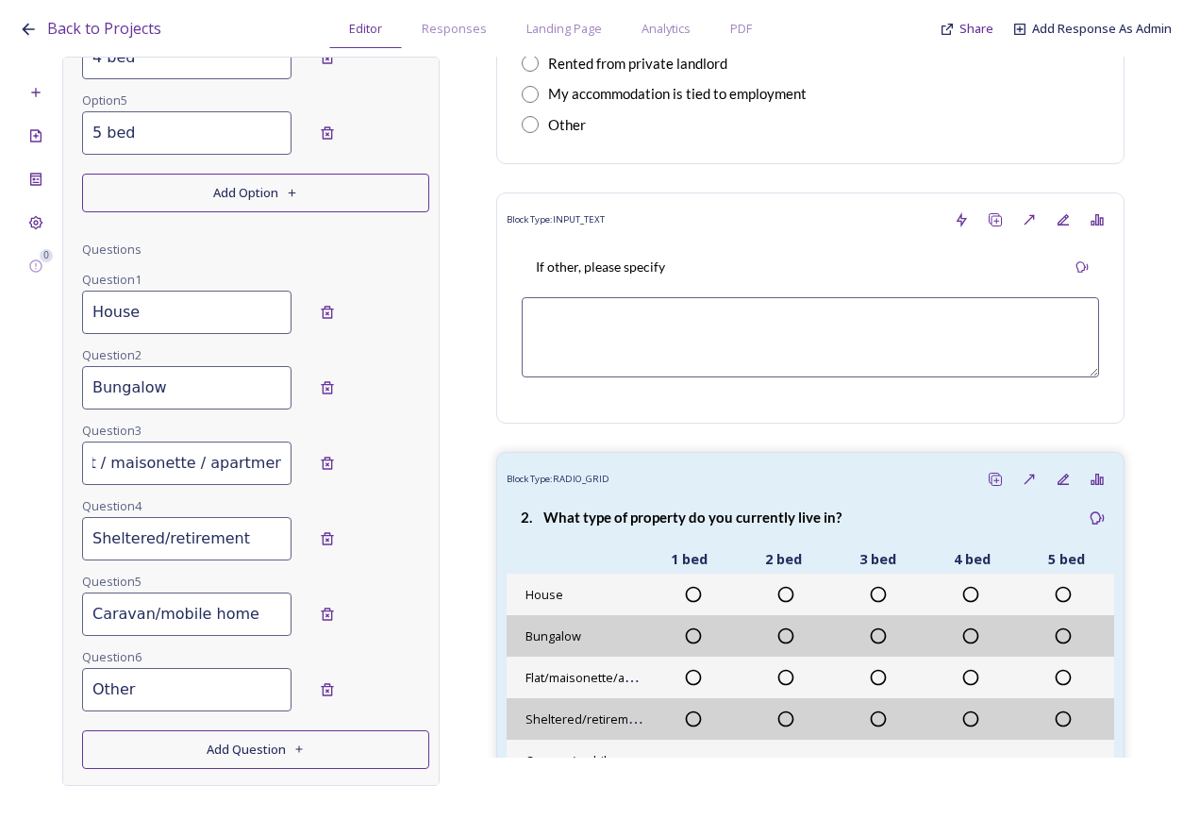
type input "Flat / maisonette / apartment"
click at [140, 611] on input "Caravan/mobile home" at bounding box center [186, 614] width 209 height 43
click at [159, 616] on input "Caravan /mobile home" at bounding box center [186, 614] width 209 height 43
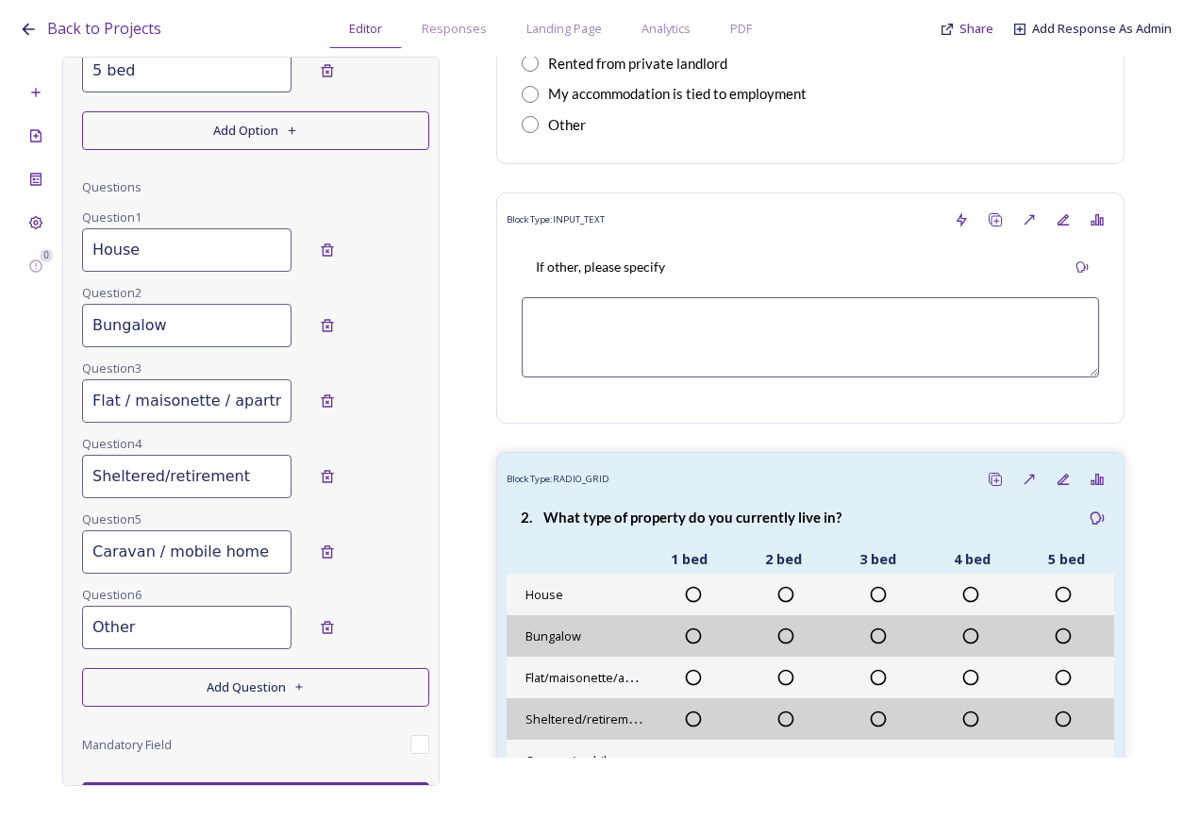
scroll to position [760, 0]
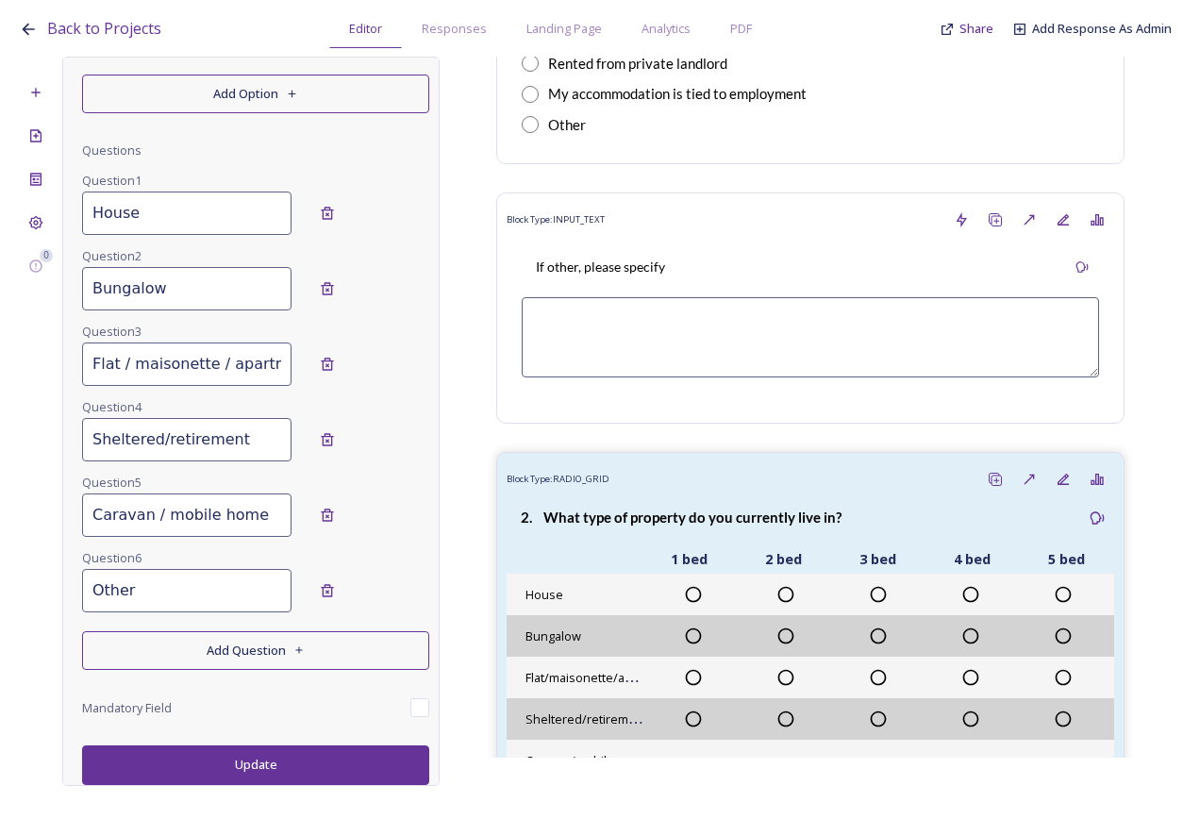
type input "Caravan / mobile home"
click at [294, 755] on button "Update" at bounding box center [255, 764] width 347 height 39
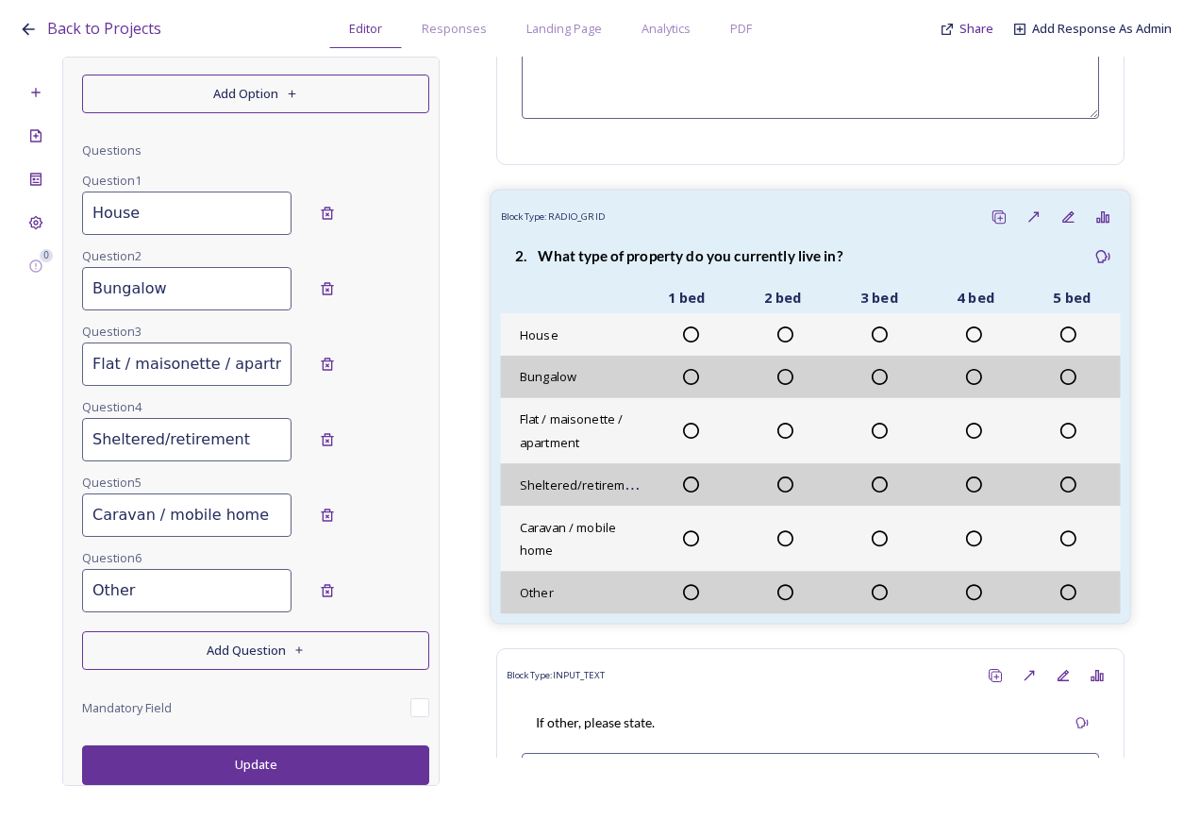
scroll to position [661, 0]
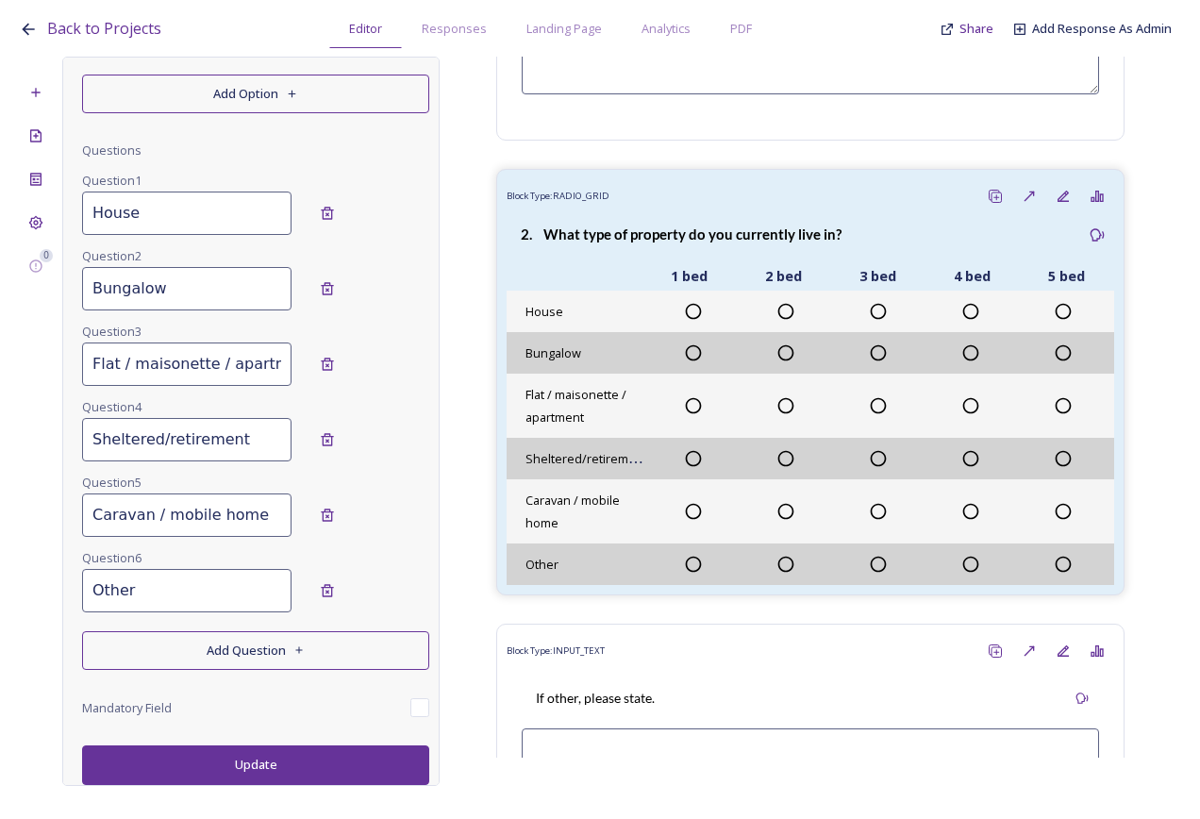
click at [325, 779] on button "Update" at bounding box center [255, 764] width 347 height 39
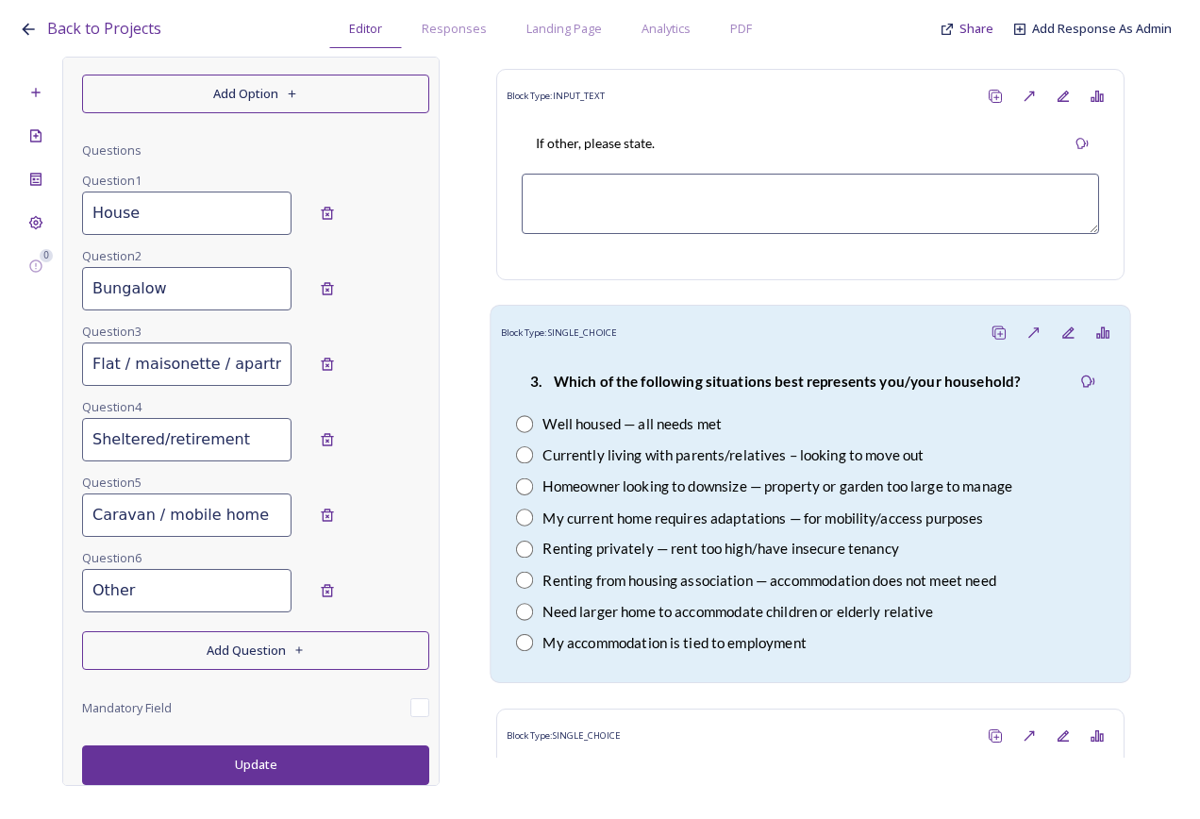
scroll to position [1227, 0]
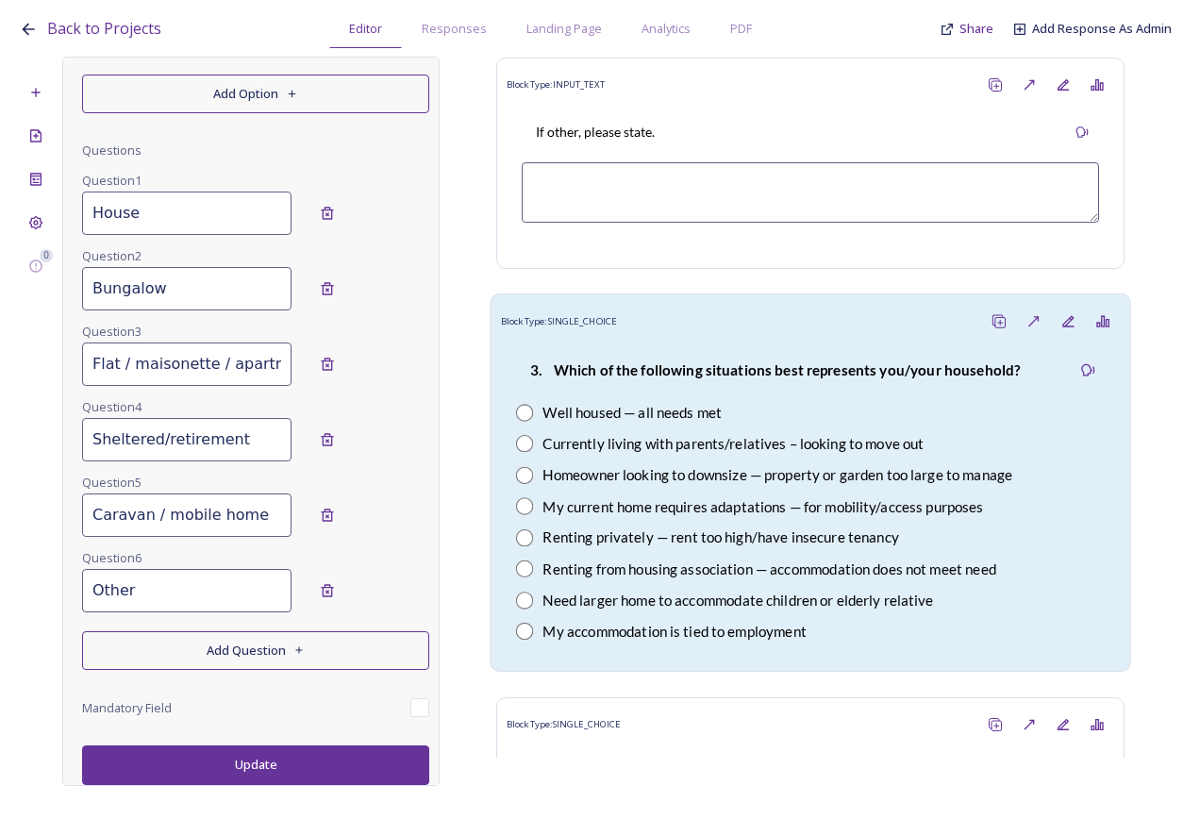
click at [789, 354] on div "3. Which of the following situations best represents you/your household?" at bounding box center [775, 370] width 519 height 43
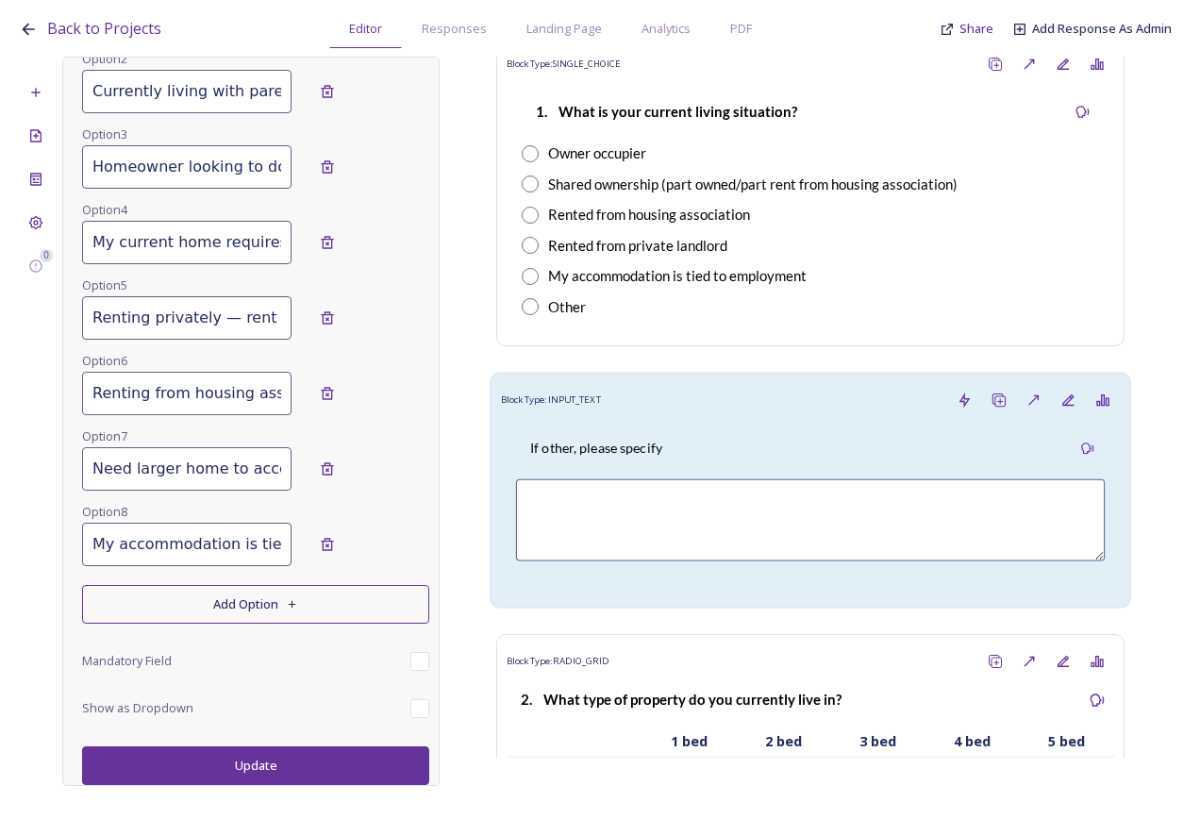
scroll to position [189, 0]
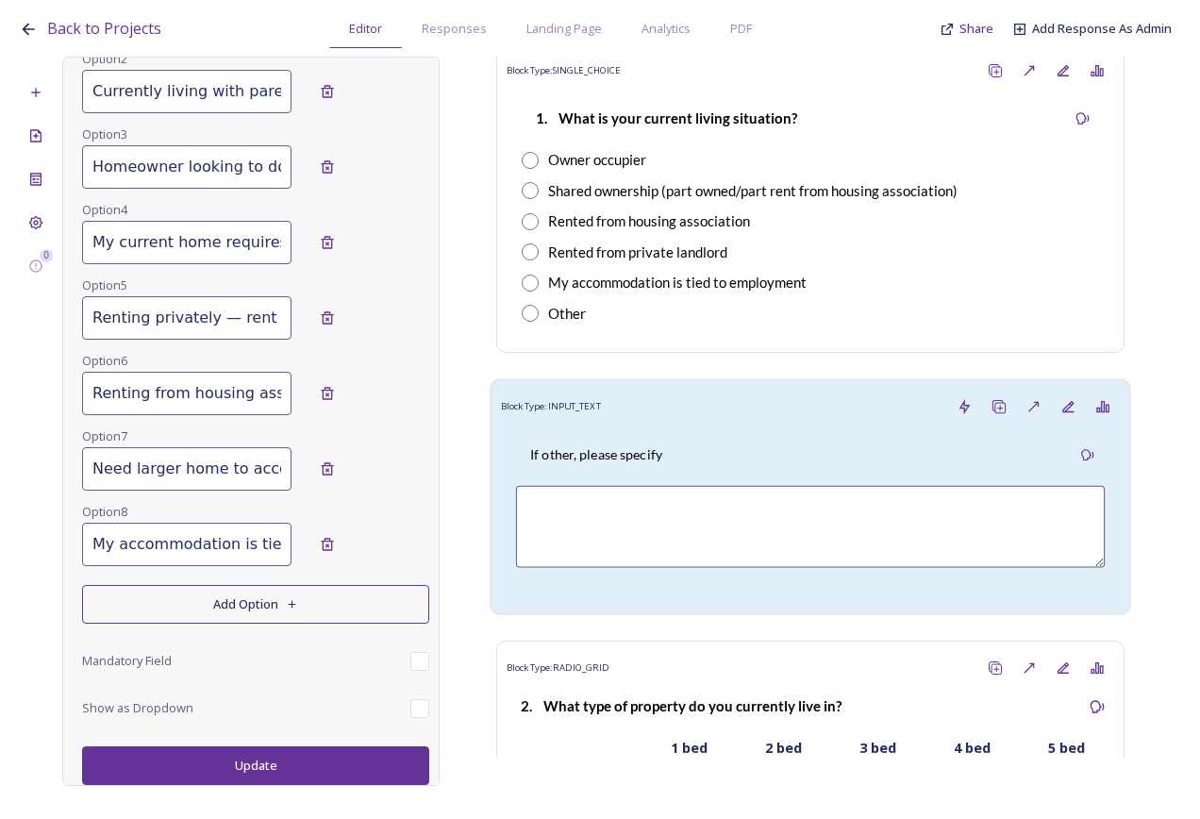
click at [744, 468] on div "If other, please specify" at bounding box center [810, 455] width 589 height 42
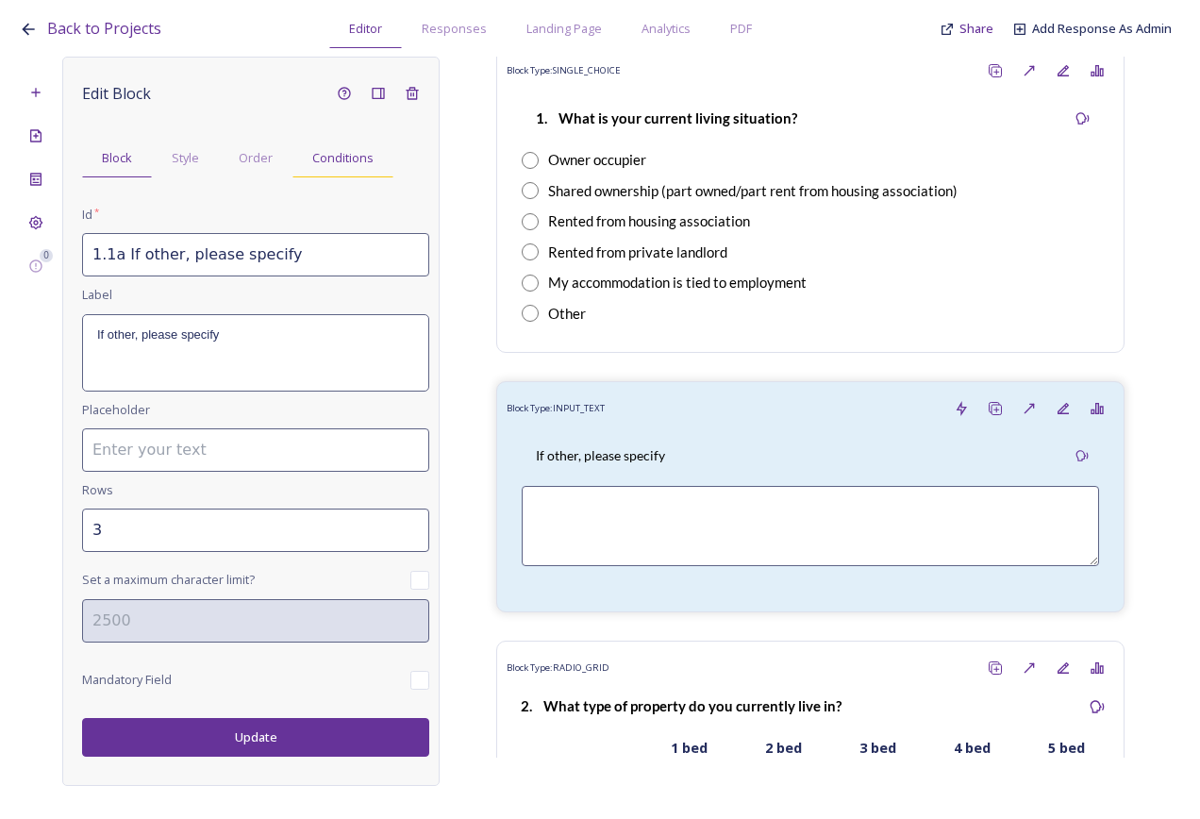
click at [353, 162] on span "Conditions" at bounding box center [342, 158] width 61 height 18
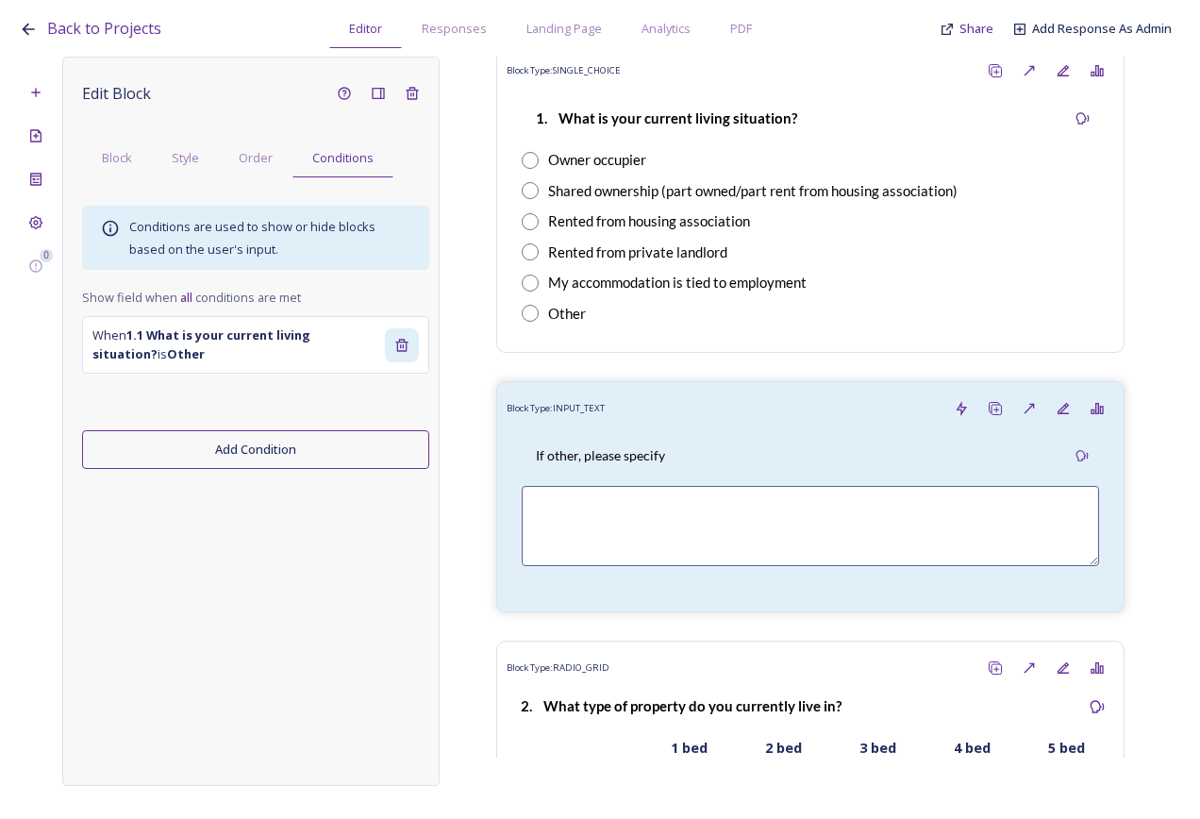
click at [408, 343] on icon at bounding box center [401, 345] width 15 height 15
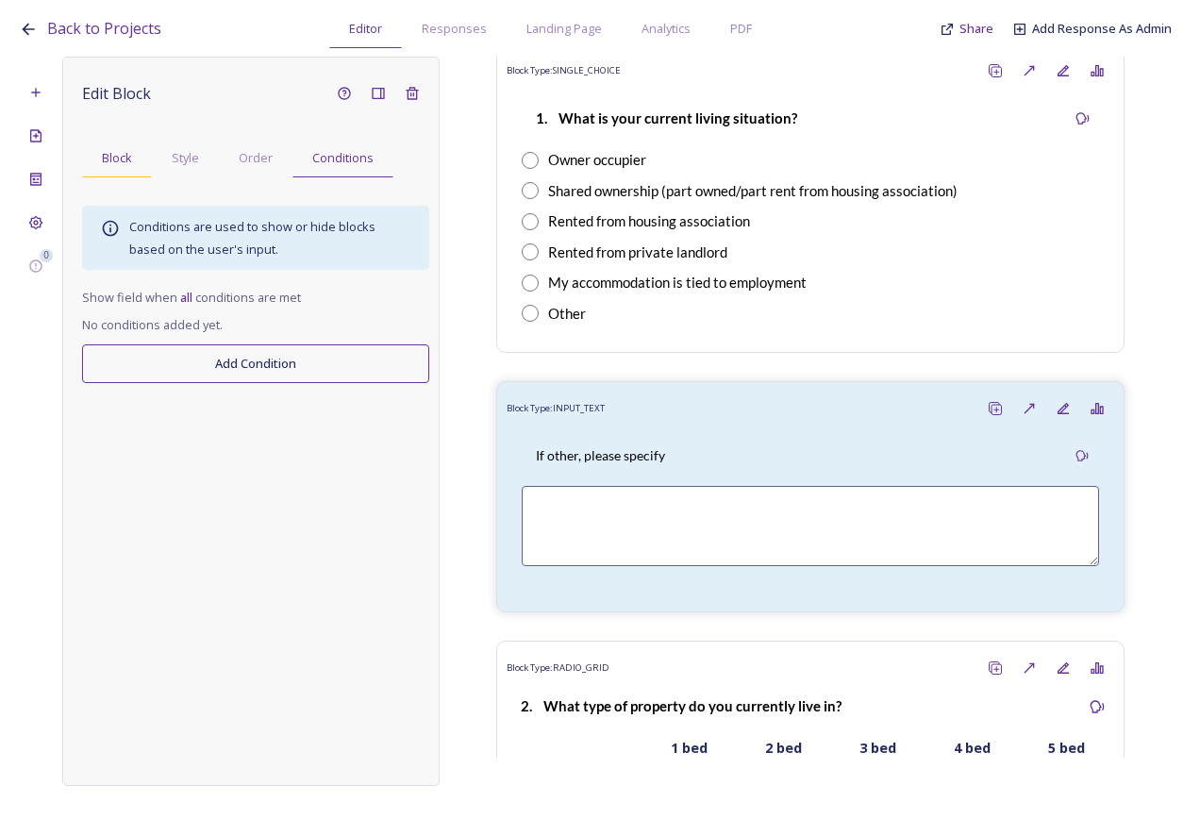
click at [125, 159] on span "Block" at bounding box center [117, 158] width 30 height 18
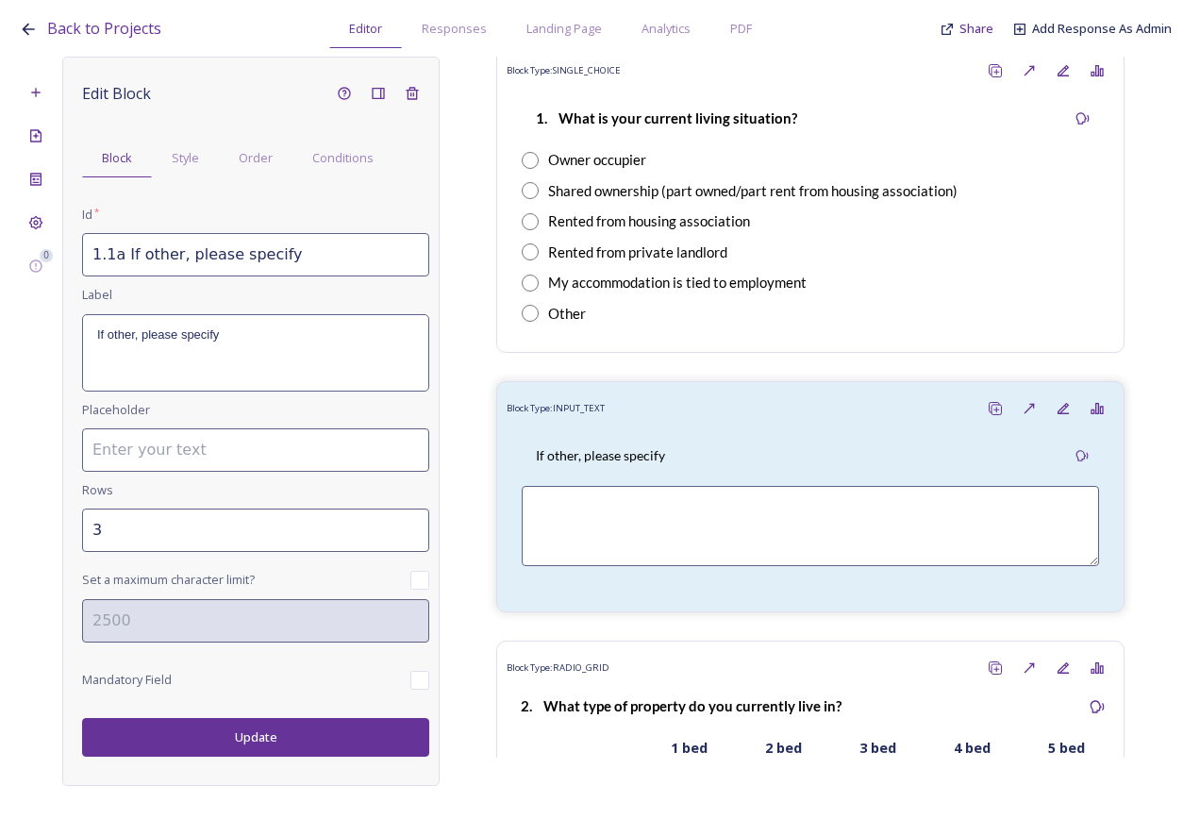
click at [286, 732] on button "Update" at bounding box center [255, 737] width 347 height 39
click at [619, 461] on p "If other, please specify" at bounding box center [596, 454] width 132 height 19
click at [322, 167] on span "Conditions" at bounding box center [342, 158] width 61 height 18
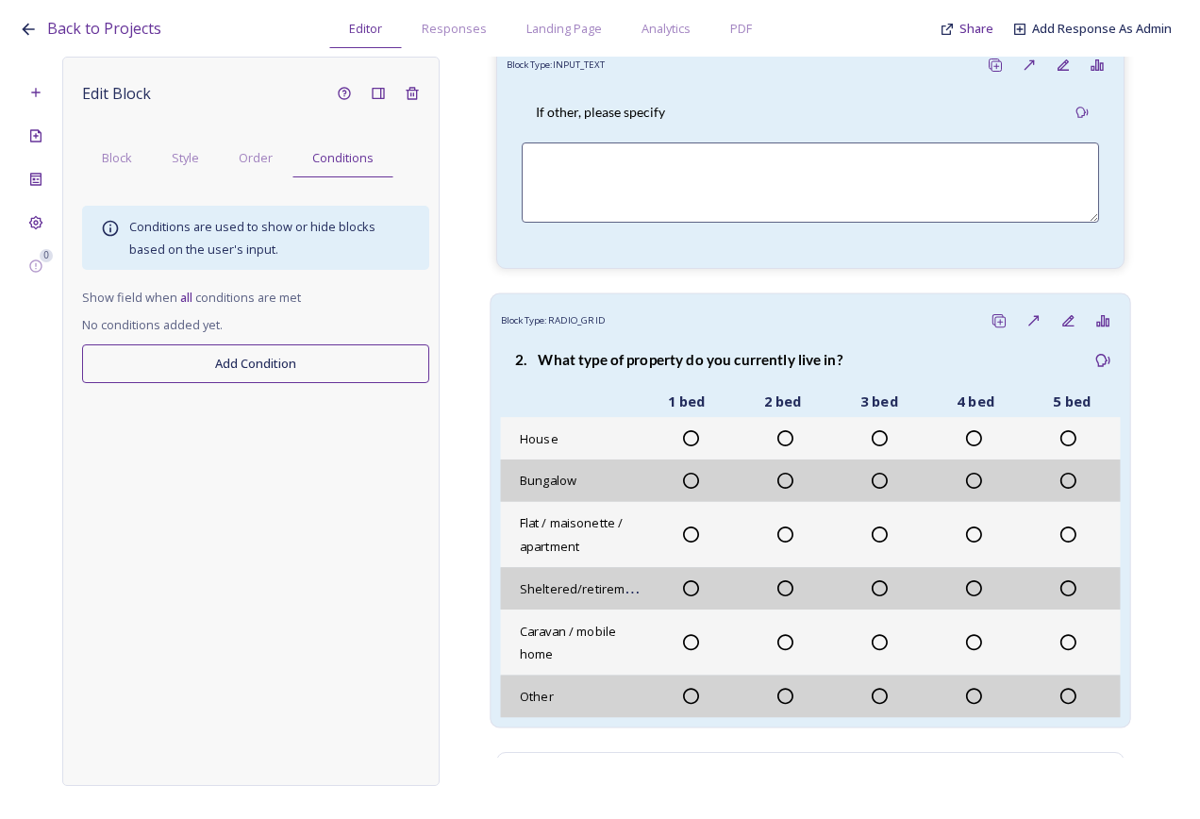
scroll to position [566, 0]
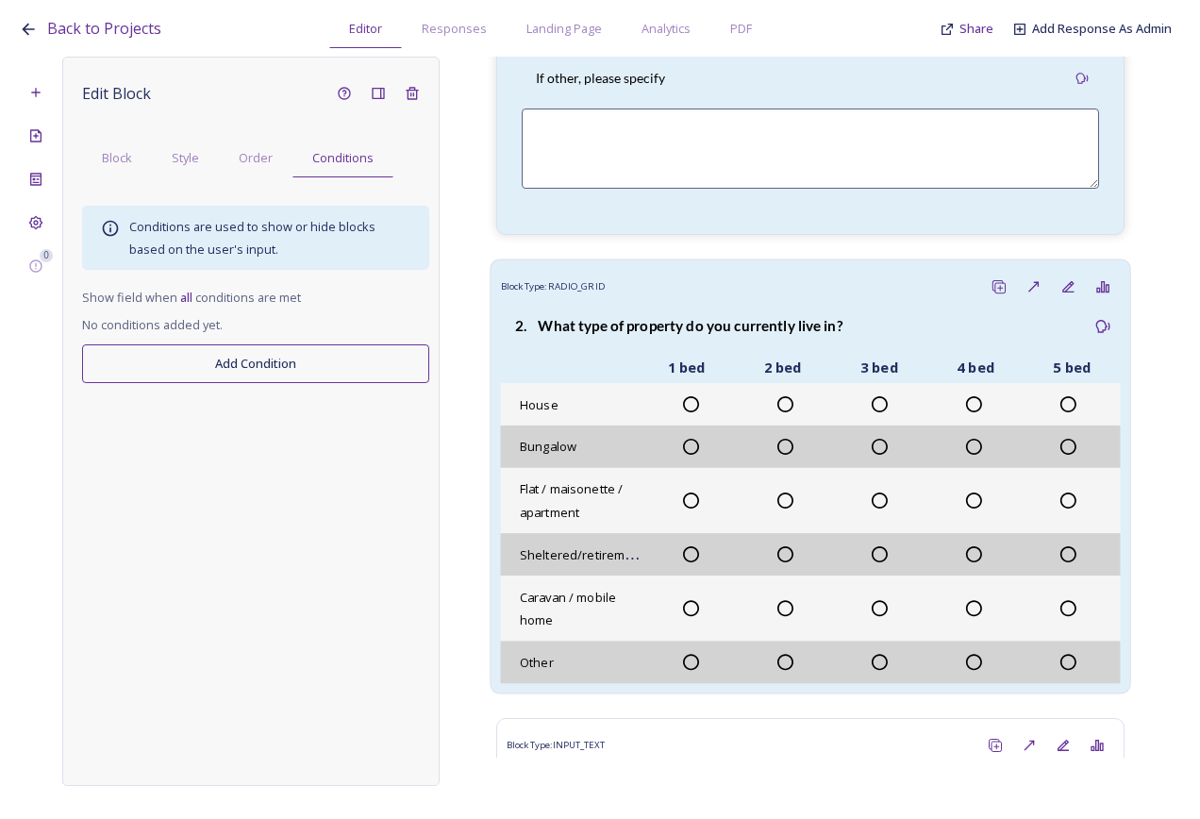
click at [675, 331] on strong "2. What type of property do you currently live in?" at bounding box center [678, 325] width 327 height 17
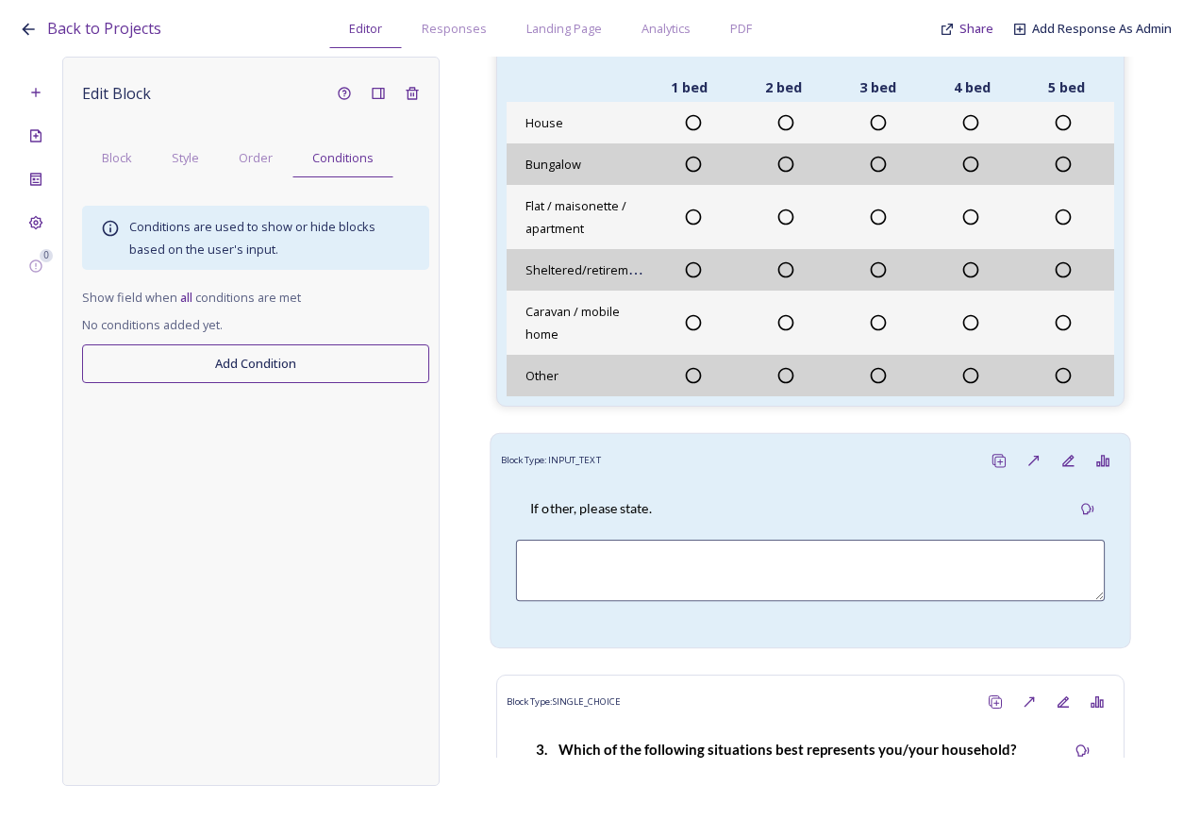
scroll to position [1132, 0]
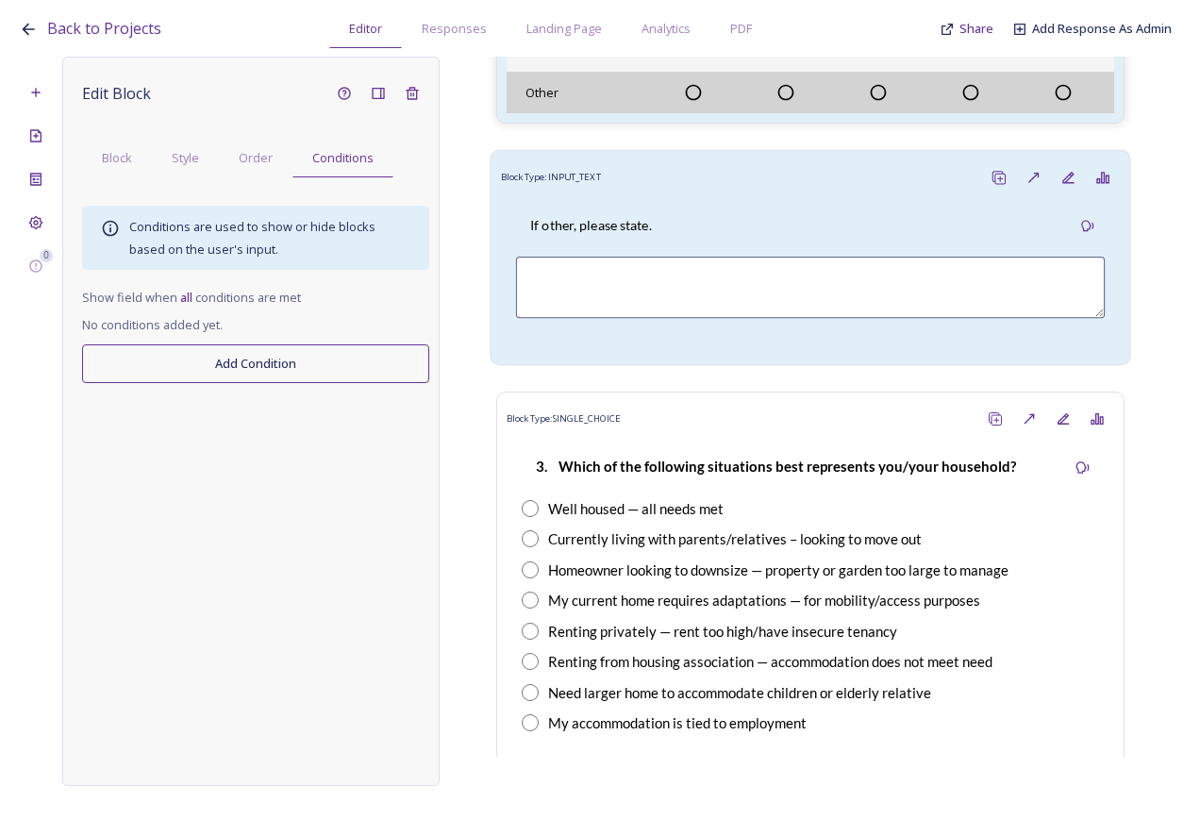
click at [665, 239] on div "If other, please state." at bounding box center [591, 226] width 150 height 42
click at [655, 212] on div "If other, please state." at bounding box center [591, 226] width 150 height 42
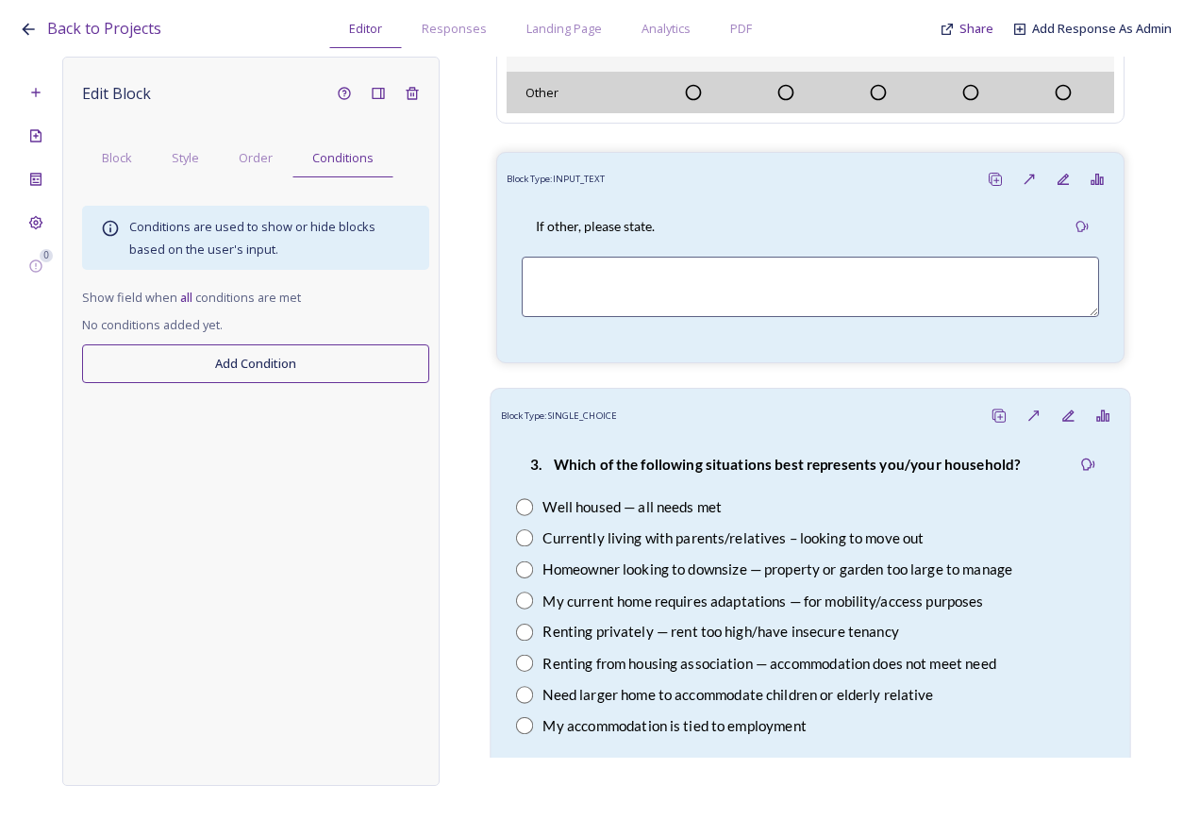
click at [789, 474] on p "3. Which of the following situations best represents you/your household?" at bounding box center [775, 465] width 490 height 21
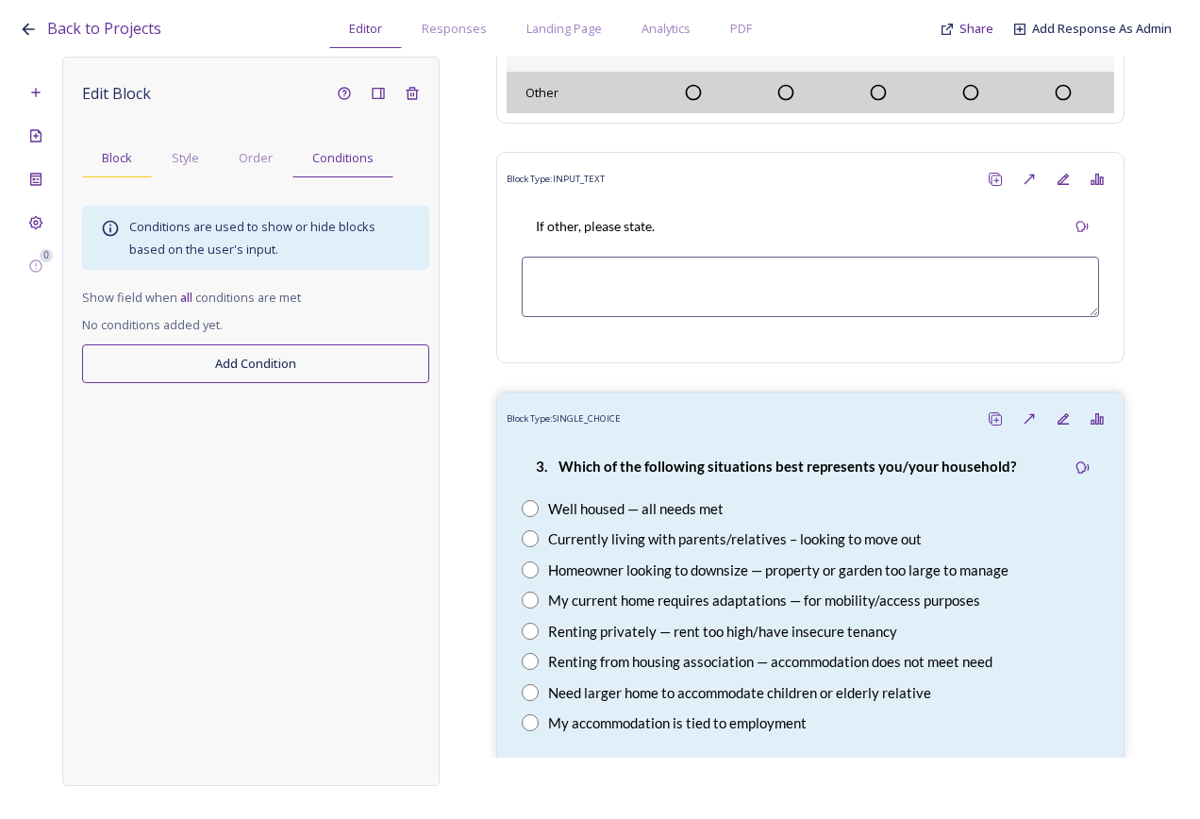
click at [127, 159] on span "Block" at bounding box center [117, 158] width 30 height 18
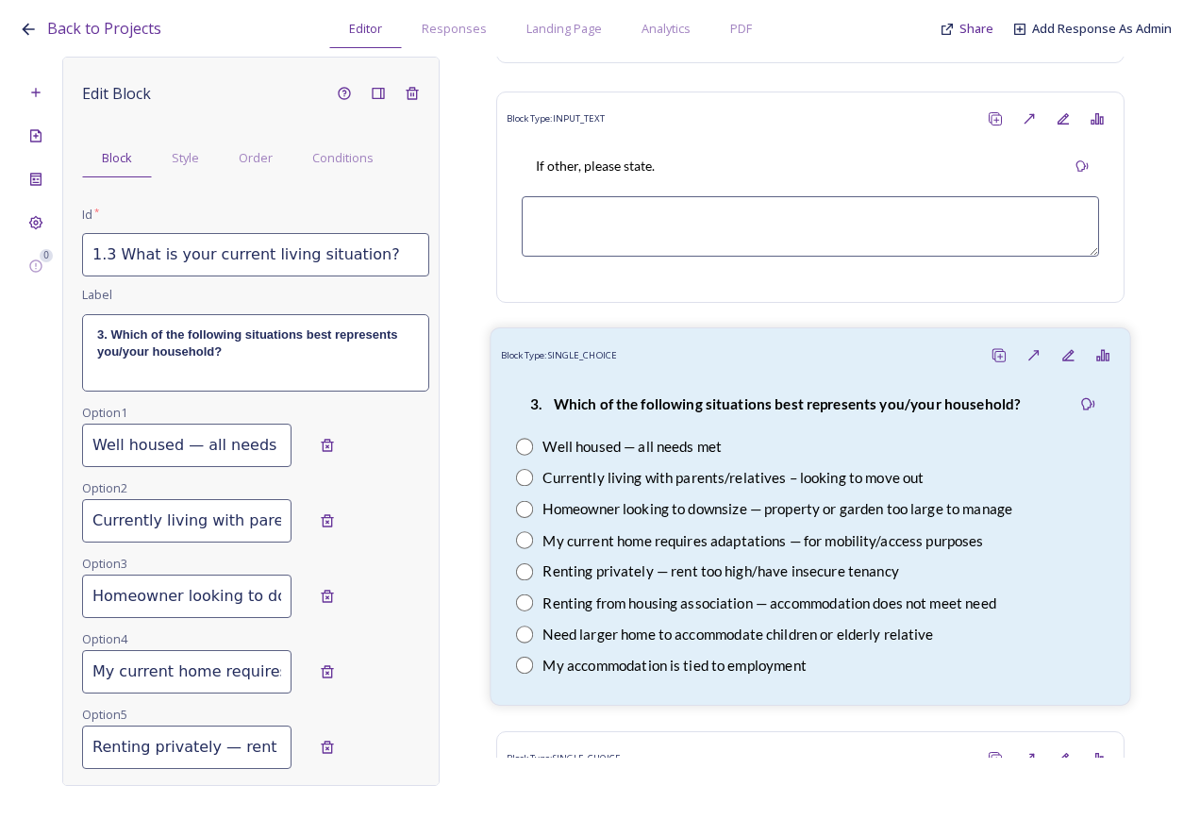
scroll to position [1227, 0]
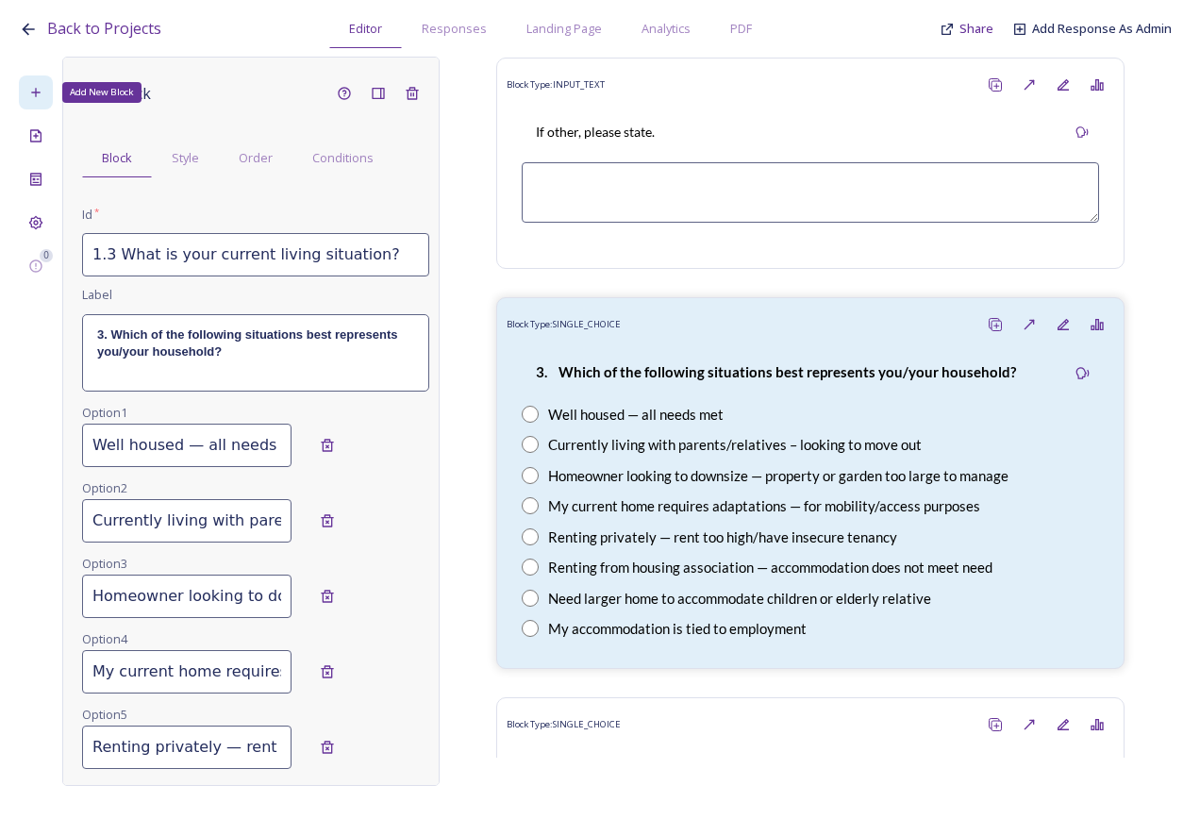
click at [39, 83] on div "Add New Block" at bounding box center [36, 92] width 34 height 34
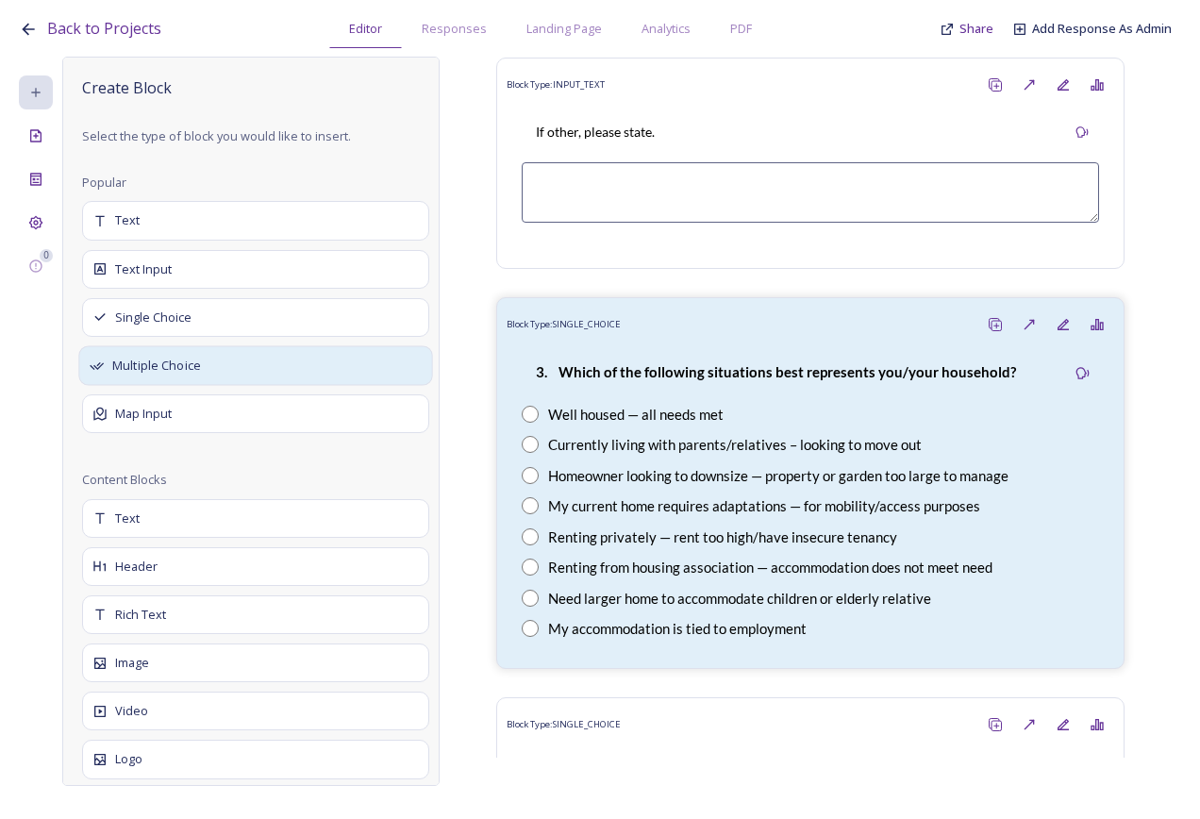
click at [232, 359] on div "Multiple Choice" at bounding box center [255, 366] width 354 height 40
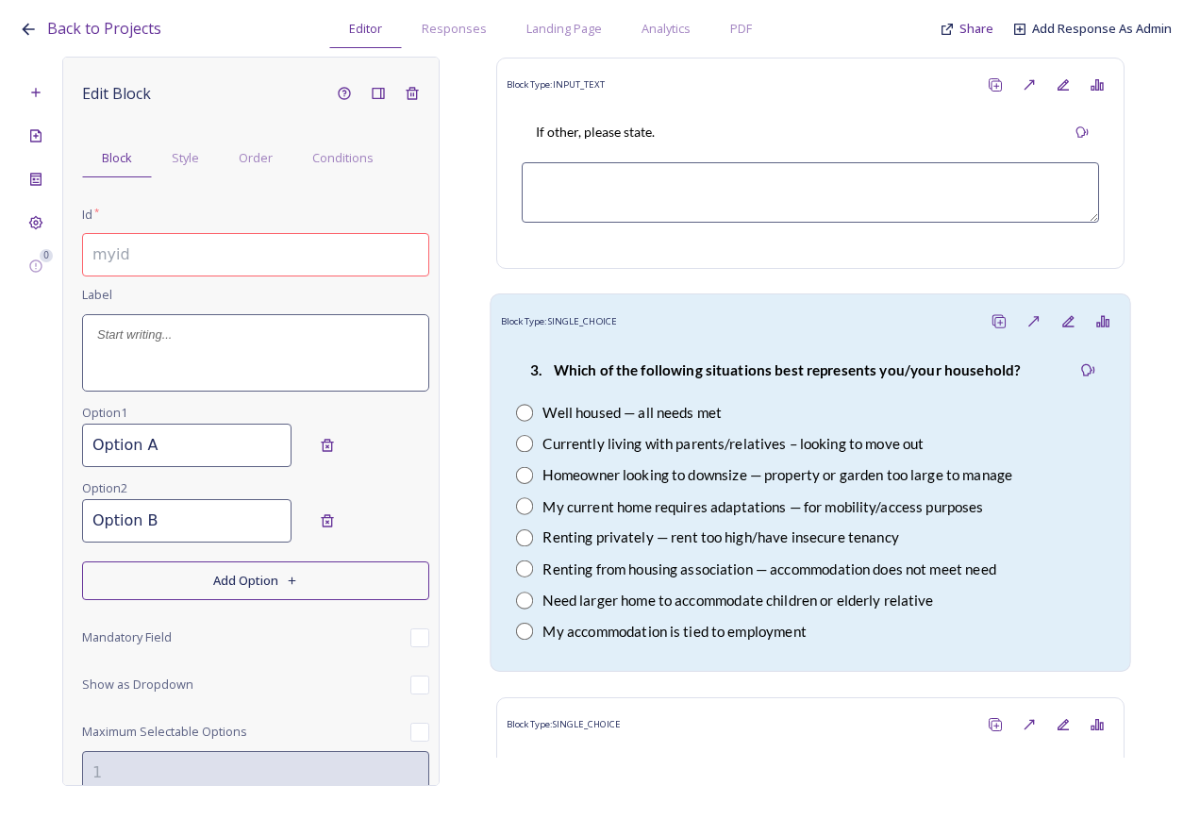
click at [780, 443] on div "Currently living with parents/relatives – looking to move out" at bounding box center [733, 444] width 381 height 22
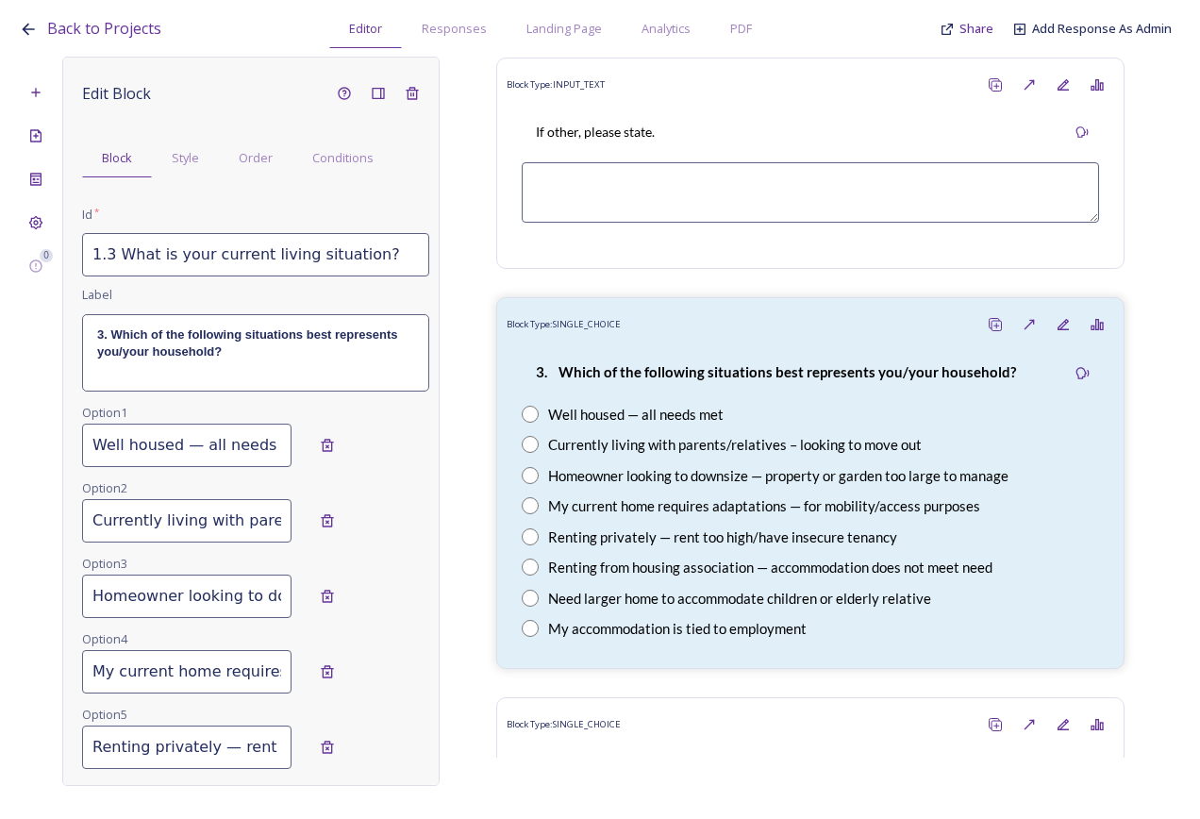
click at [320, 260] on input "1.3 What is your current living situation?" at bounding box center [255, 254] width 347 height 43
click at [377, 238] on input "1.3 What is your current living situation?" at bounding box center [255, 254] width 347 height 43
click at [254, 352] on p "3. Which of the following situations best represents you/your household?" at bounding box center [255, 344] width 317 height 35
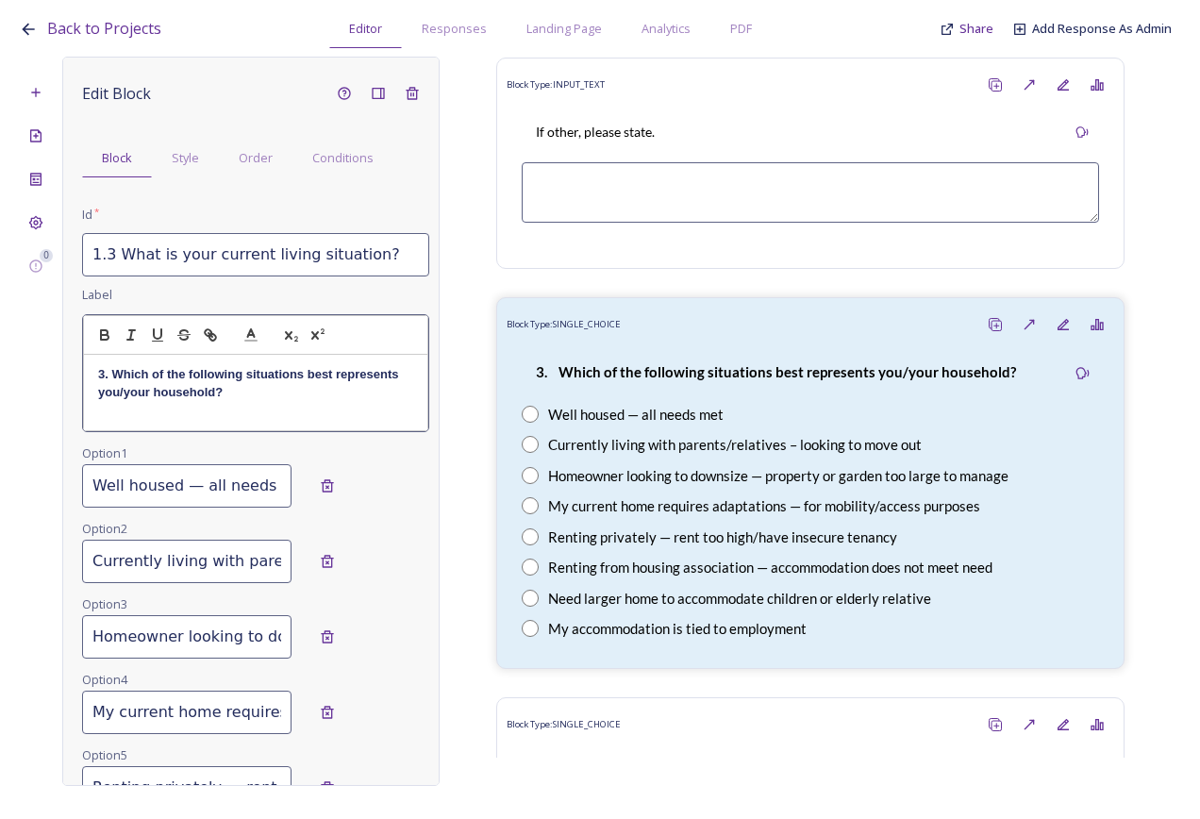
click at [265, 387] on p "3. Which of the following situations best represents you/your household?" at bounding box center [255, 383] width 315 height 35
drag, startPoint x: 259, startPoint y: 398, endPoint x: 117, endPoint y: 370, distance: 144.4
click at [117, 370] on p "3. Which of the following situations best represents you/your household?" at bounding box center [255, 383] width 315 height 35
copy strong "Which of the following situations best represents you/your household?"
drag, startPoint x: 190, startPoint y: 406, endPoint x: 134, endPoint y: 402, distance: 55.8
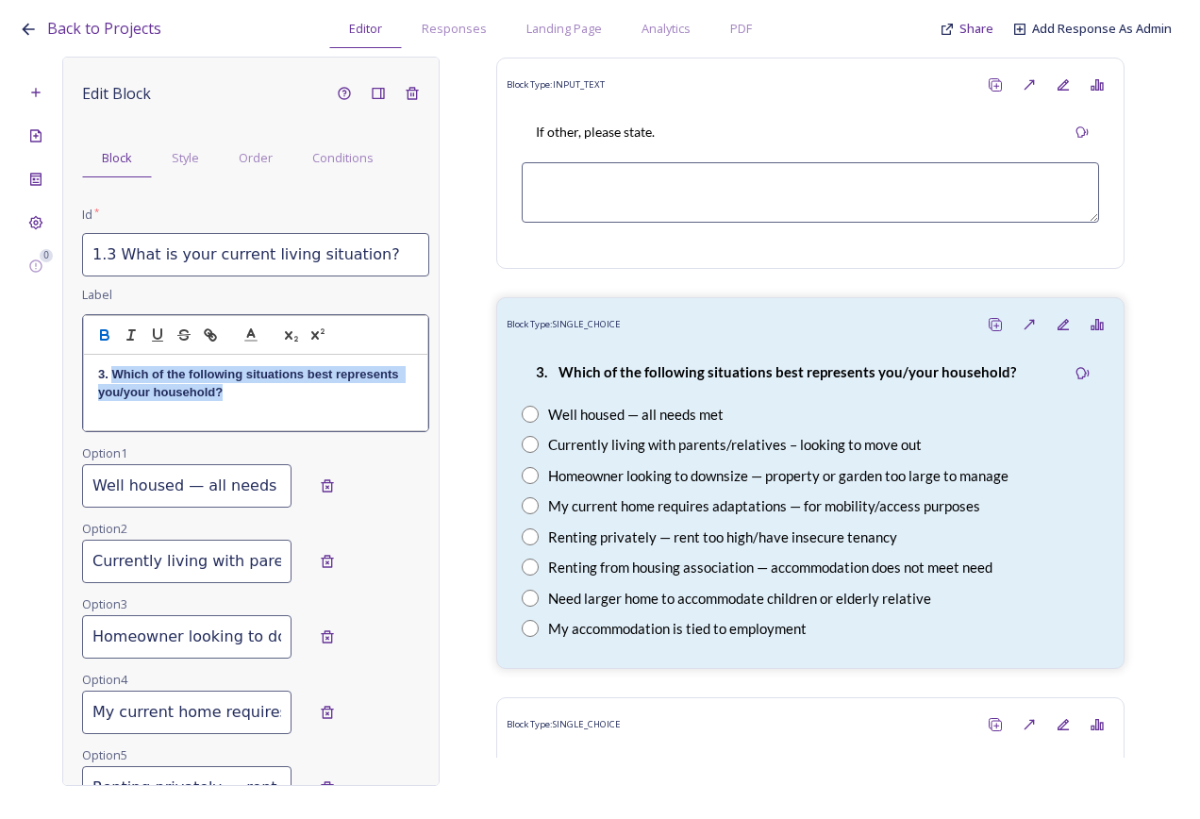
click at [187, 405] on div "3. Which of the following situations best represents you/your household?" at bounding box center [255, 392] width 343 height 75
click at [124, 397] on strong "3. Which of the following situations best represents you/your household?" at bounding box center [250, 382] width 304 height 31
click at [117, 394] on strong "3. Which of the following situations best represents you/ your household?" at bounding box center [250, 382] width 304 height 31
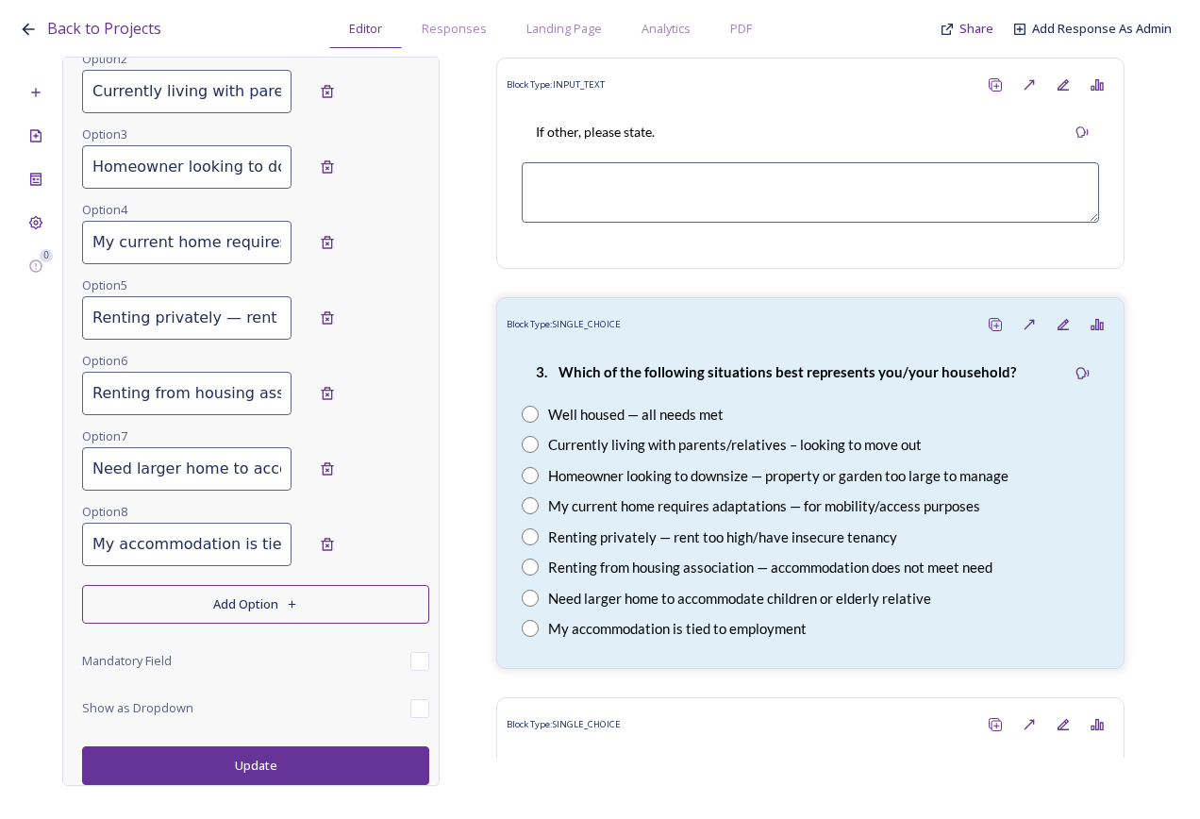
click at [295, 757] on button "Update" at bounding box center [255, 765] width 347 height 39
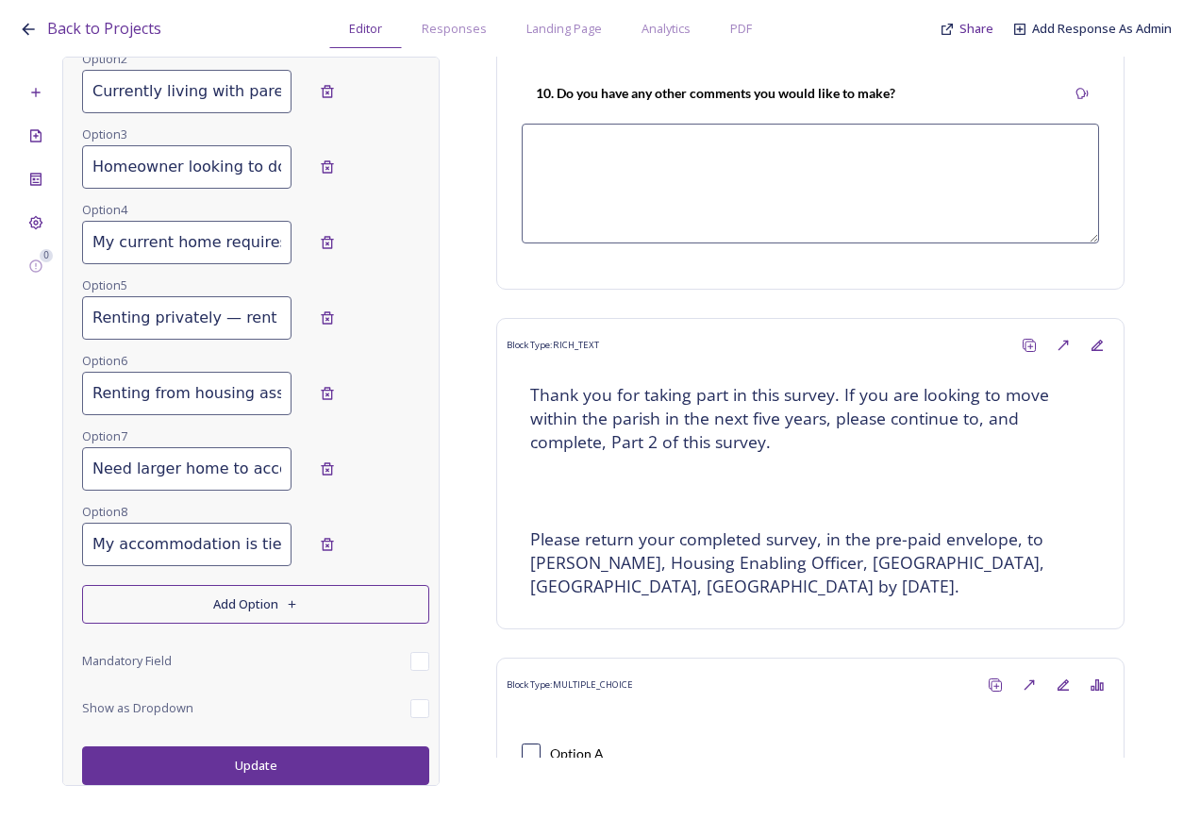
scroll to position [3576, 0]
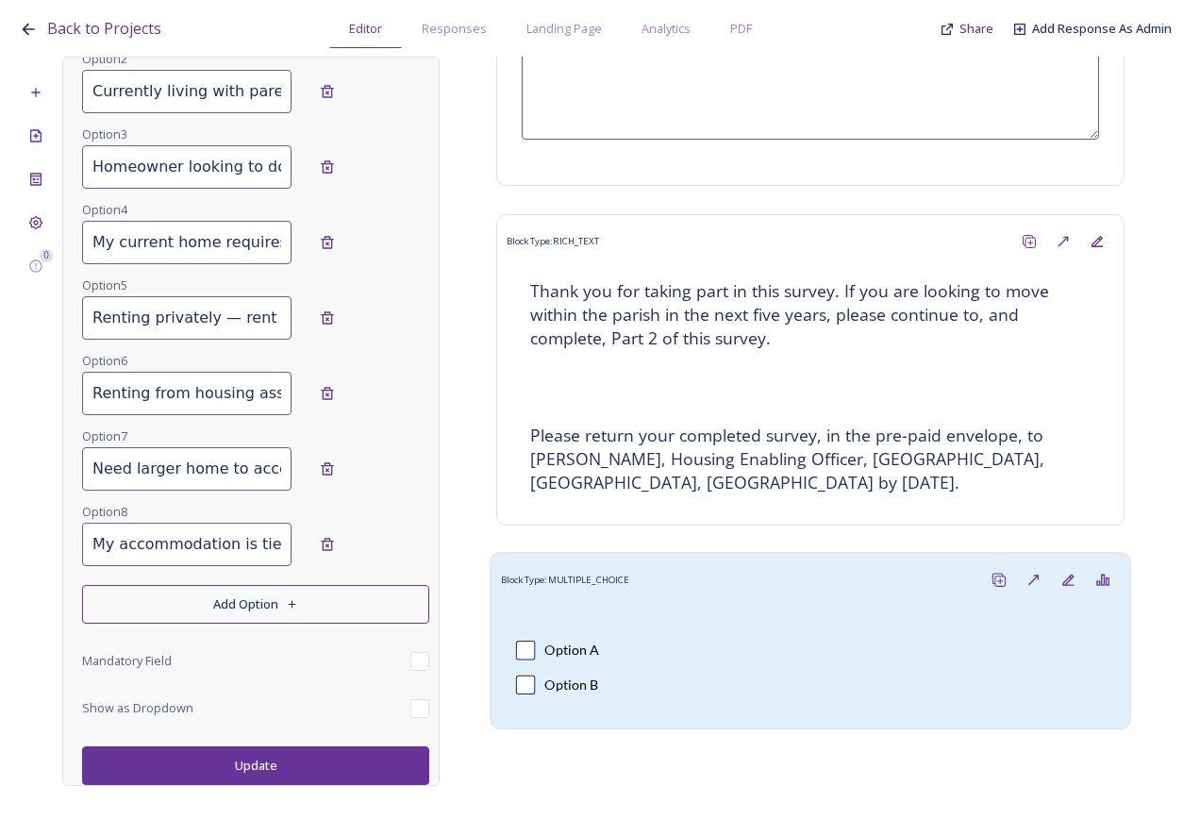
click at [641, 607] on div at bounding box center [810, 618] width 589 height 23
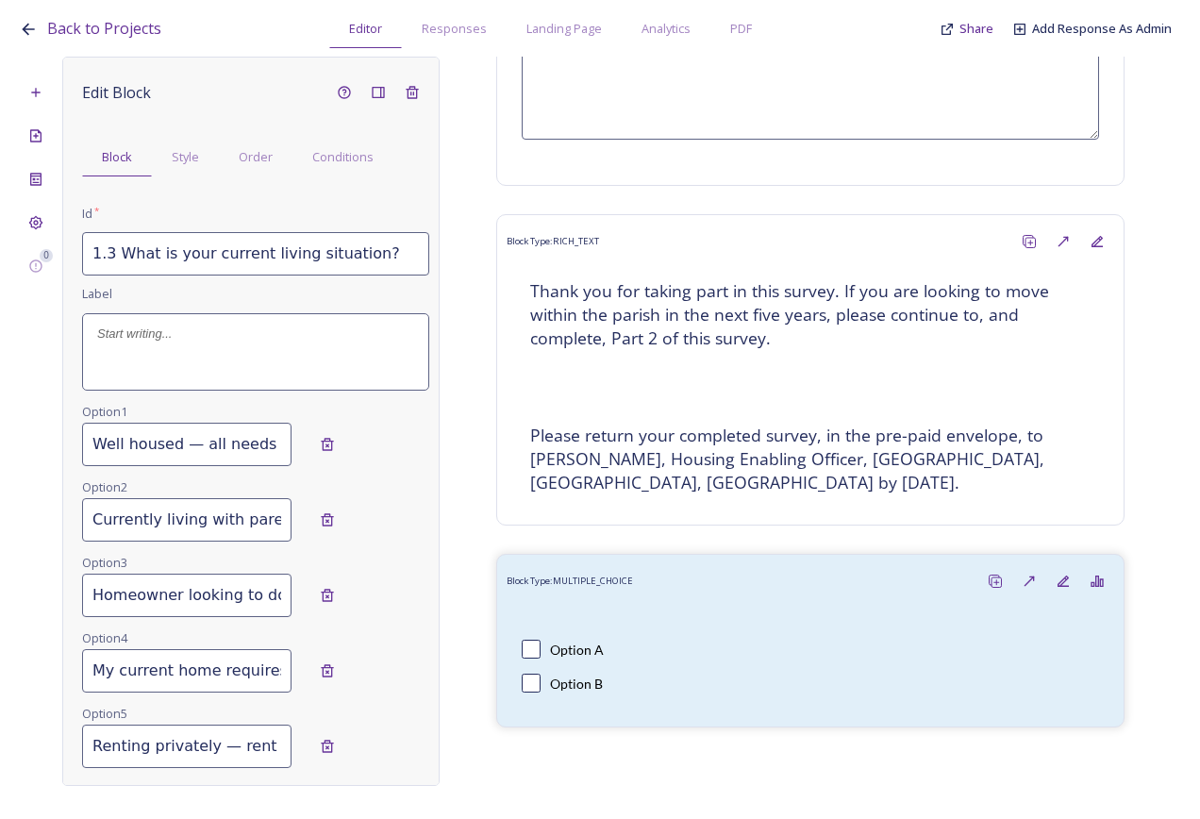
scroll to position [0, 0]
click at [744, 607] on div at bounding box center [810, 618] width 589 height 23
click at [201, 274] on input "1.3 What is your current living situation?" at bounding box center [255, 254] width 347 height 43
drag, startPoint x: 385, startPoint y: 255, endPoint x: 51, endPoint y: 266, distance: 334.2
click at [51, 266] on div "0 Edit Block Block Style Order Conditions Id * 1.3 What is your current living …" at bounding box center [600, 421] width 1163 height 729
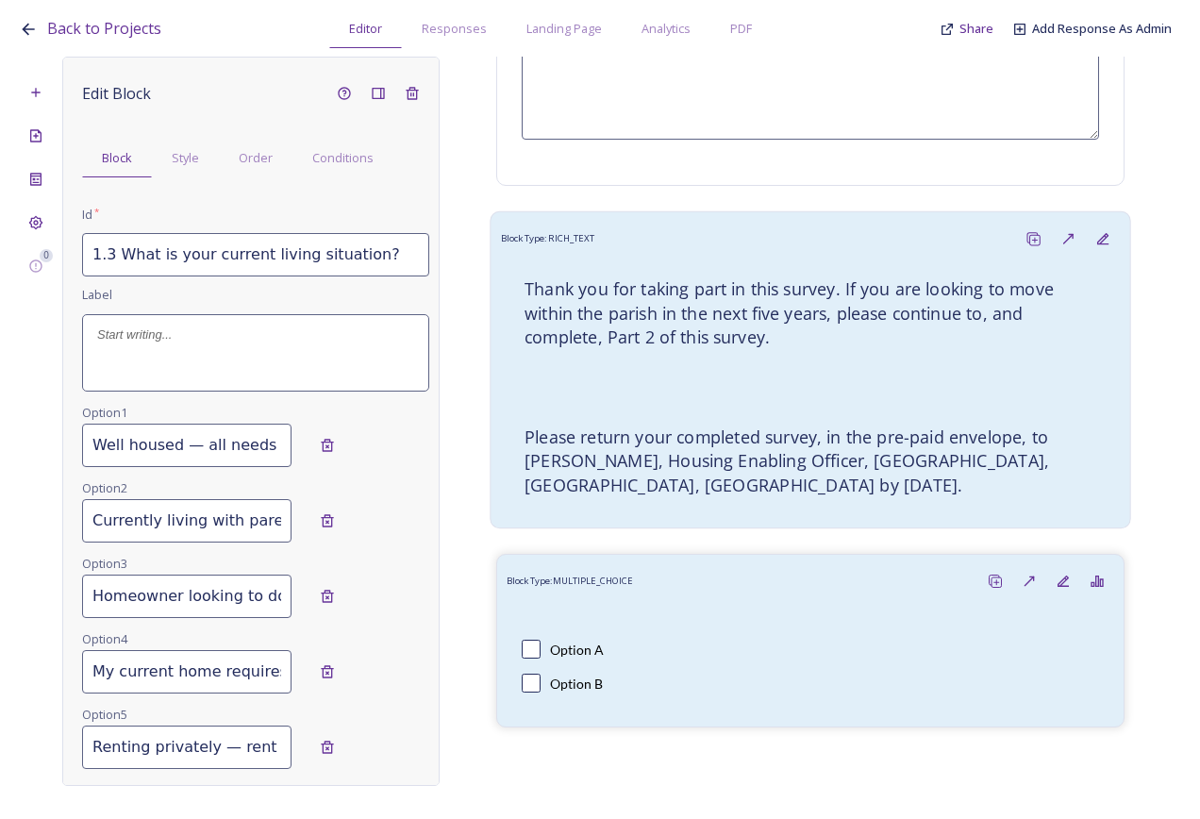
paste input "Which of the following situations best represents you/your household"
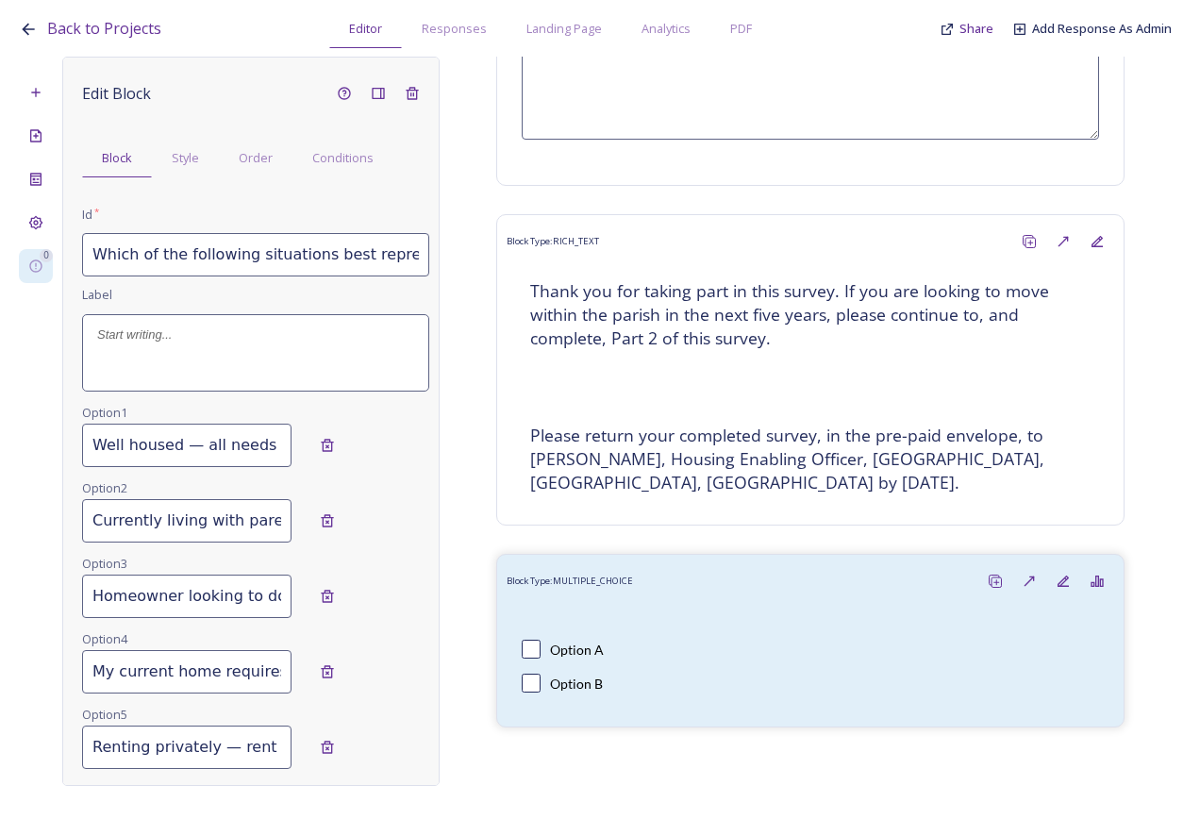
drag, startPoint x: 368, startPoint y: 250, endPoint x: 47, endPoint y: 261, distance: 321.0
click at [47, 261] on div "0 Edit Block Block Style Order Conditions Id * Which of the following situation…" at bounding box center [600, 421] width 1163 height 729
click at [148, 253] on input "Which of the following situations best represents you/your household?" at bounding box center [255, 254] width 347 height 43
click at [91, 256] on input "Which of the following situations best represents you/your household?" at bounding box center [255, 254] width 347 height 43
type input "1.3 Which of the following situations best represents you/your household?"
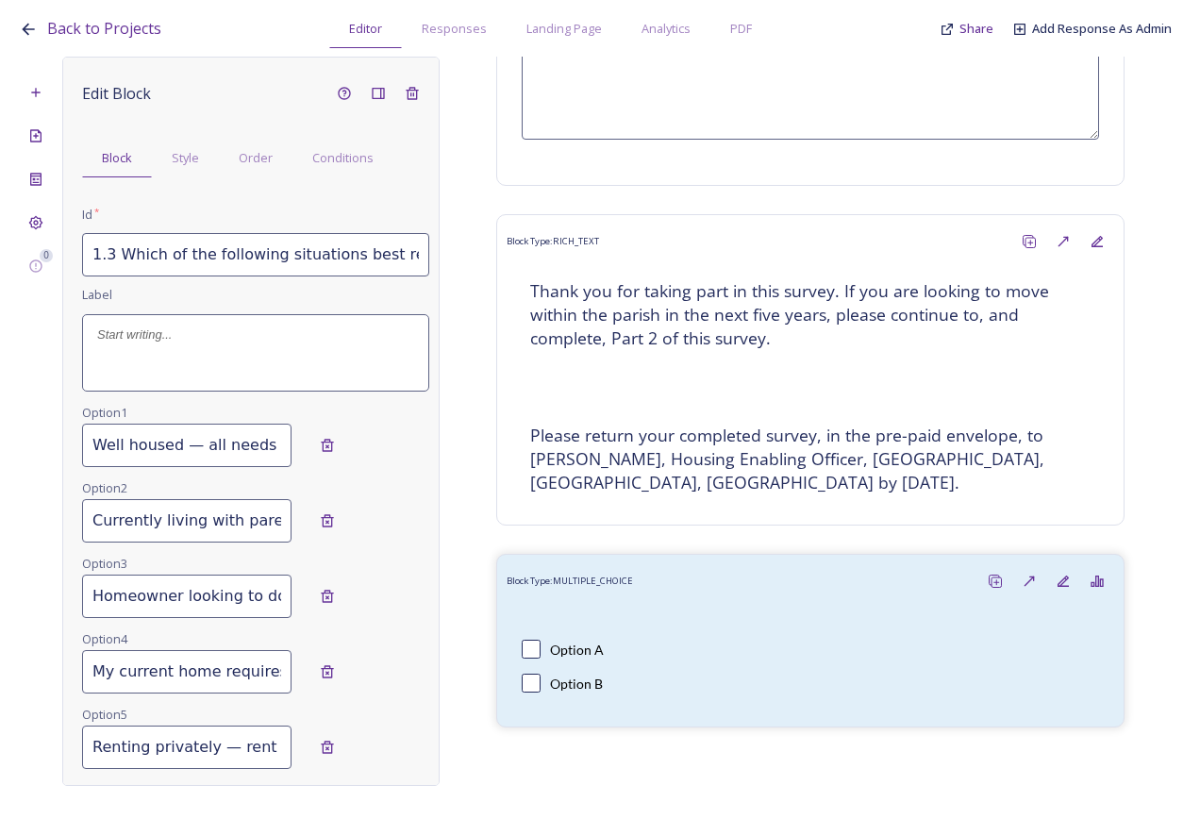
click at [244, 342] on p at bounding box center [255, 335] width 317 height 17
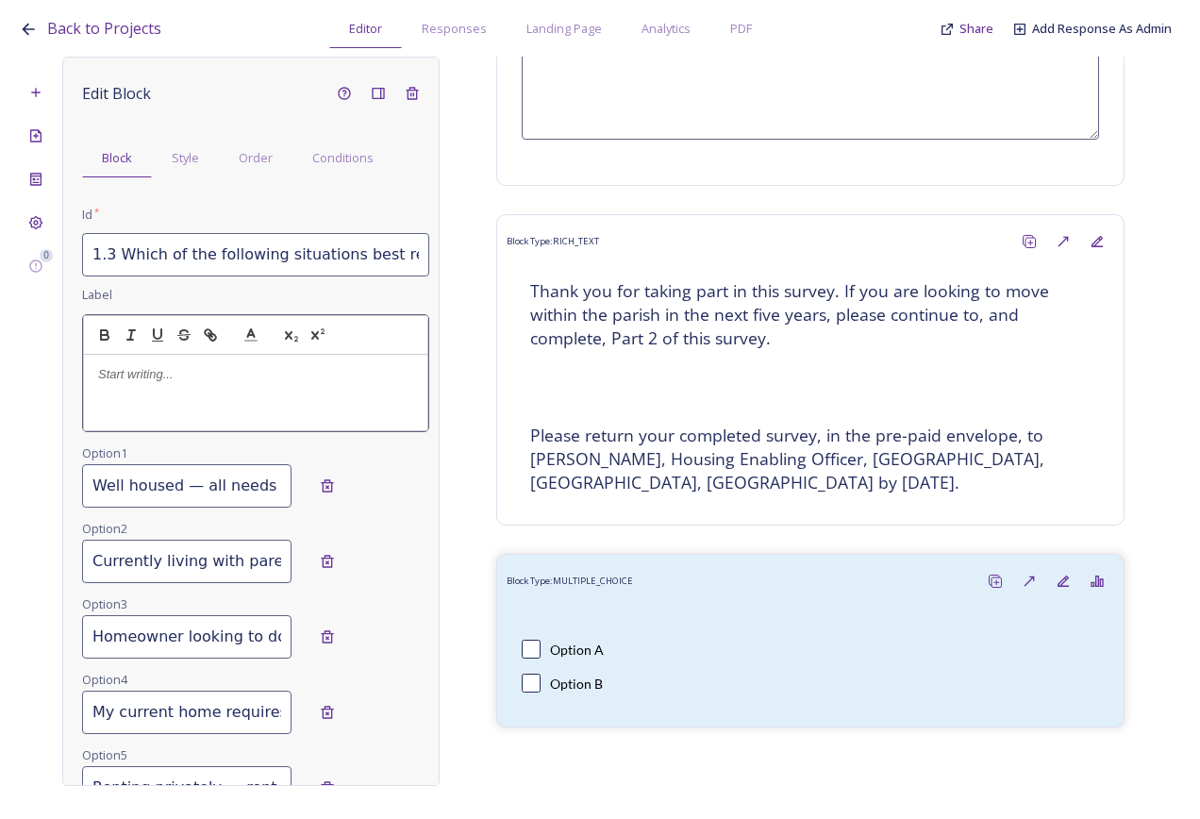
click at [145, 392] on div at bounding box center [255, 392] width 343 height 75
click at [89, 369] on div "Which of the following situations best represents you/your household?" at bounding box center [255, 392] width 343 height 75
click at [120, 398] on strong "Which of the following situations best represents you/your household?" at bounding box center [243, 382] width 291 height 31
click at [134, 392] on strong "Which of the following situations best represents you /your household?" at bounding box center [255, 382] width 315 height 31
click at [98, 376] on strong "Which of the following situations best represents you / your household?" at bounding box center [255, 382] width 315 height 31
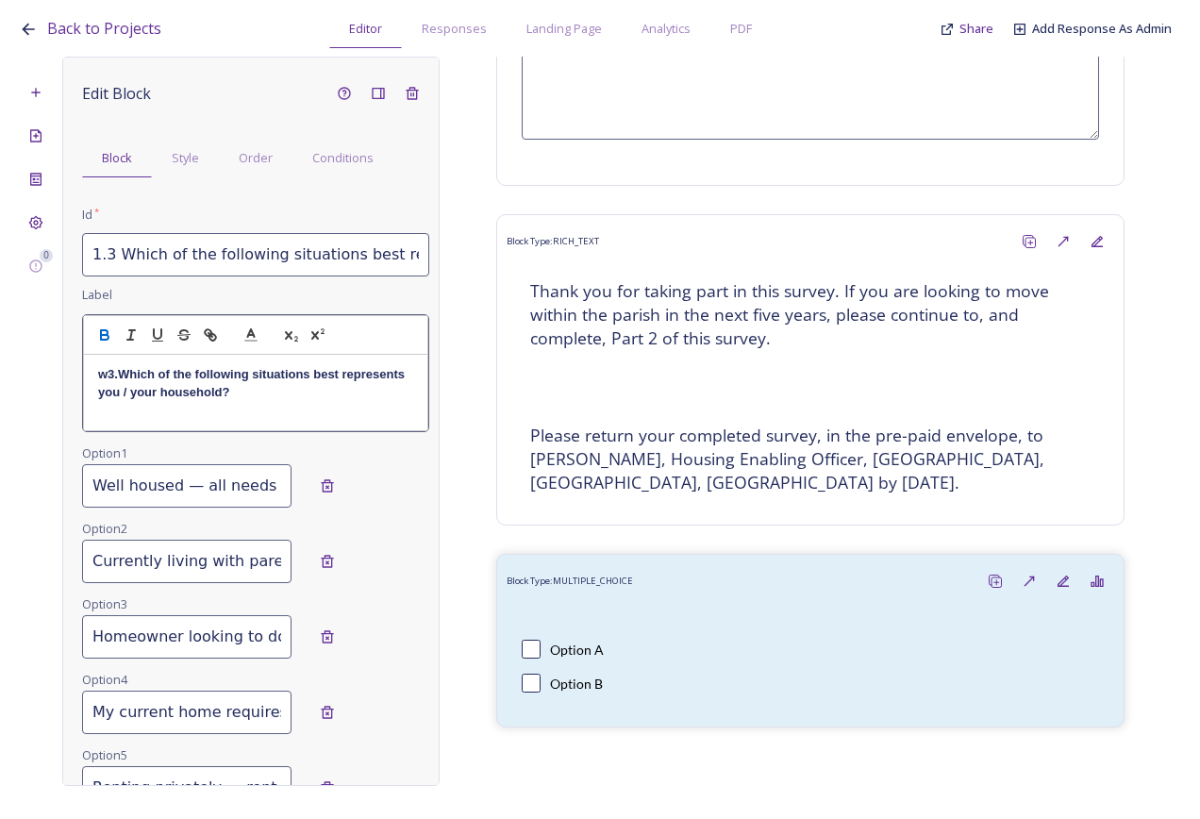
click at [117, 376] on strong "w3.Which of the following situations best represents you / your household?" at bounding box center [253, 382] width 310 height 31
click at [105, 383] on p "w3. Which of the following situations best represents you / your household?" at bounding box center [255, 383] width 315 height 35
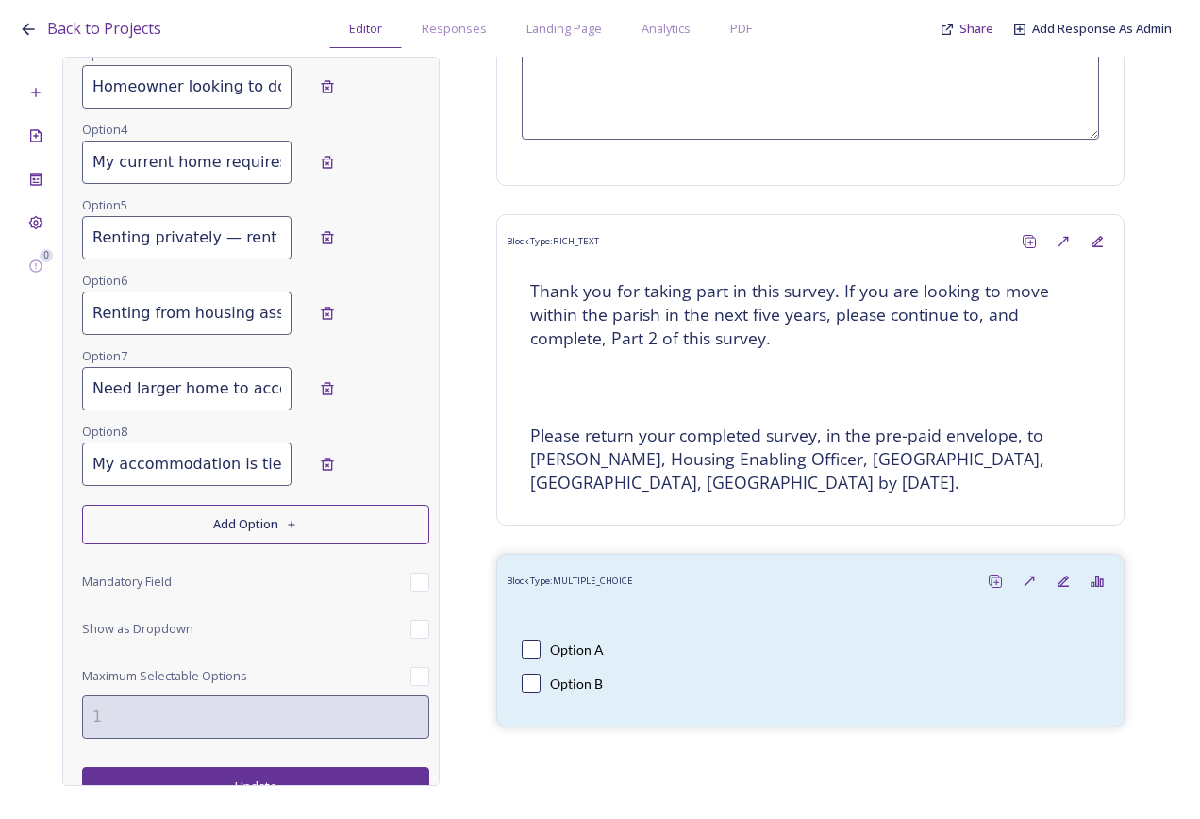
scroll to position [571, 0]
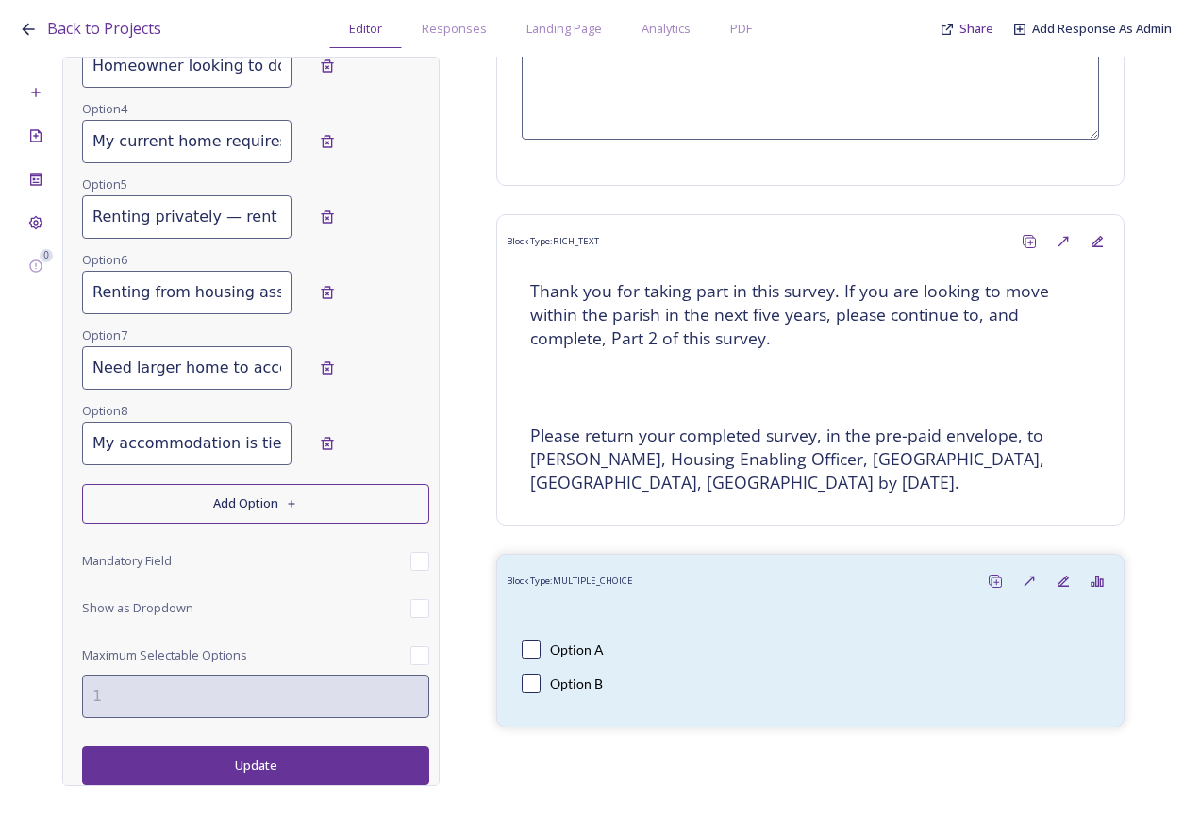
click at [275, 780] on button "Update" at bounding box center [255, 765] width 347 height 39
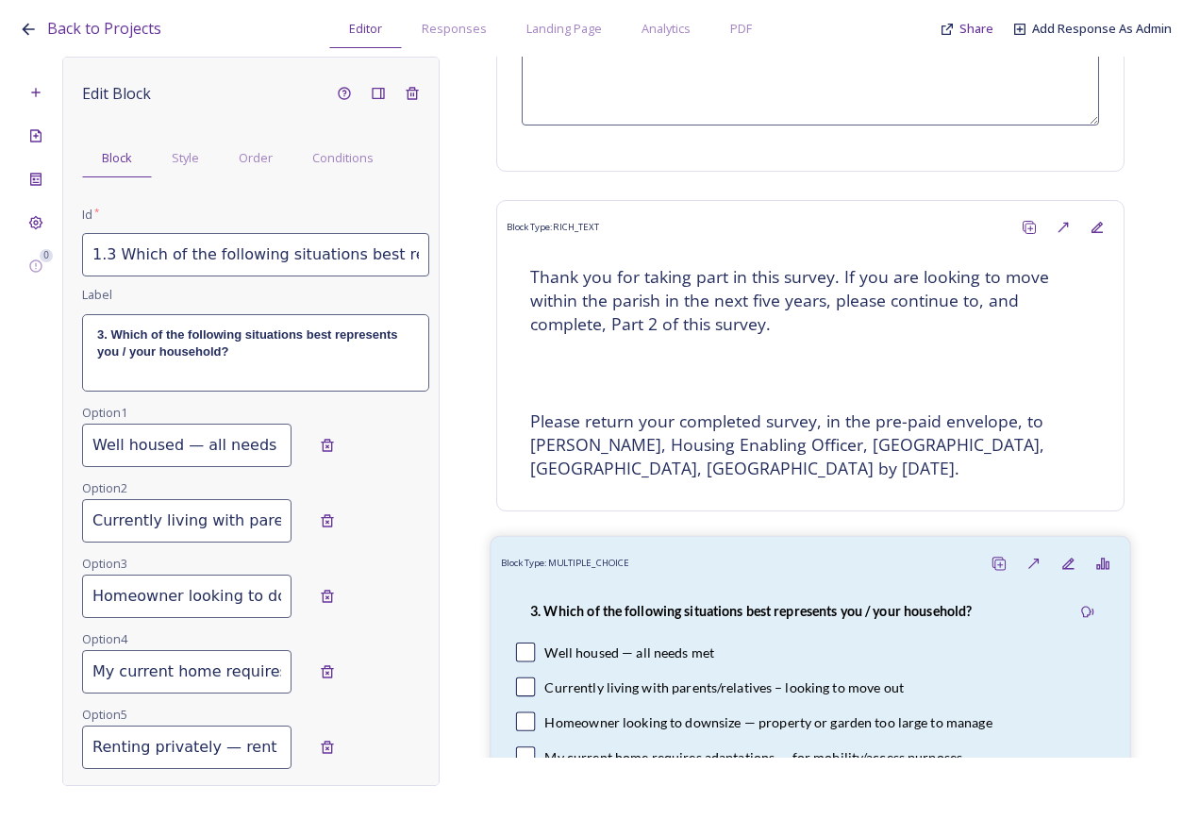
scroll to position [3799, 0]
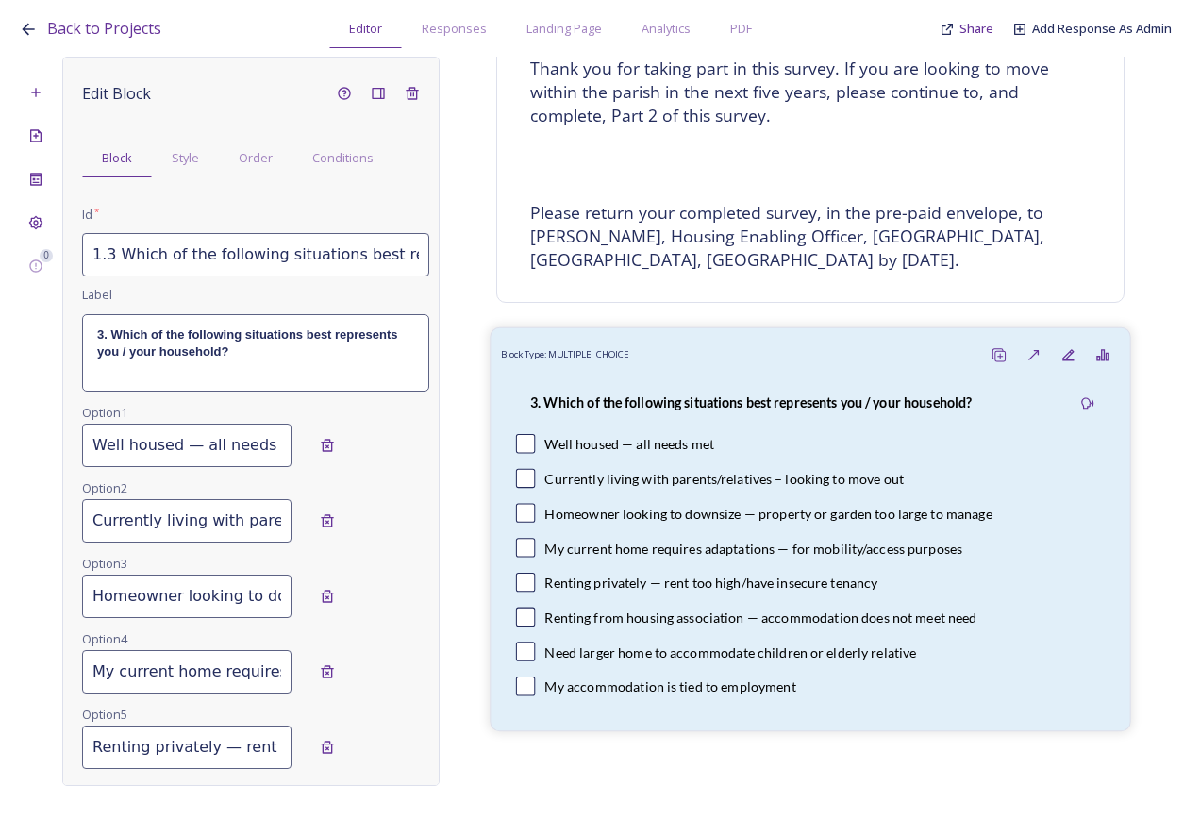
click at [671, 395] on p "3. Which of the following situations best represents you / your household?" at bounding box center [751, 403] width 442 height 19
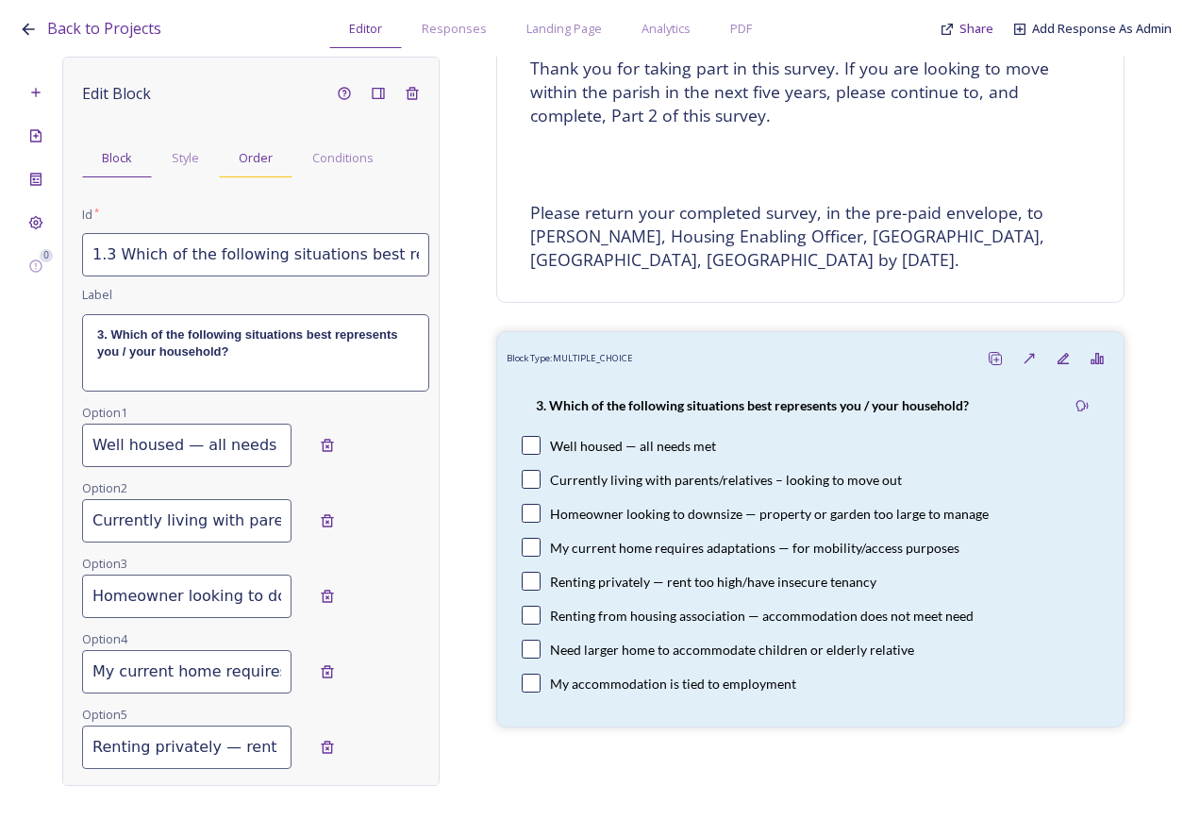
click at [278, 158] on div "Order" at bounding box center [256, 158] width 74 height 39
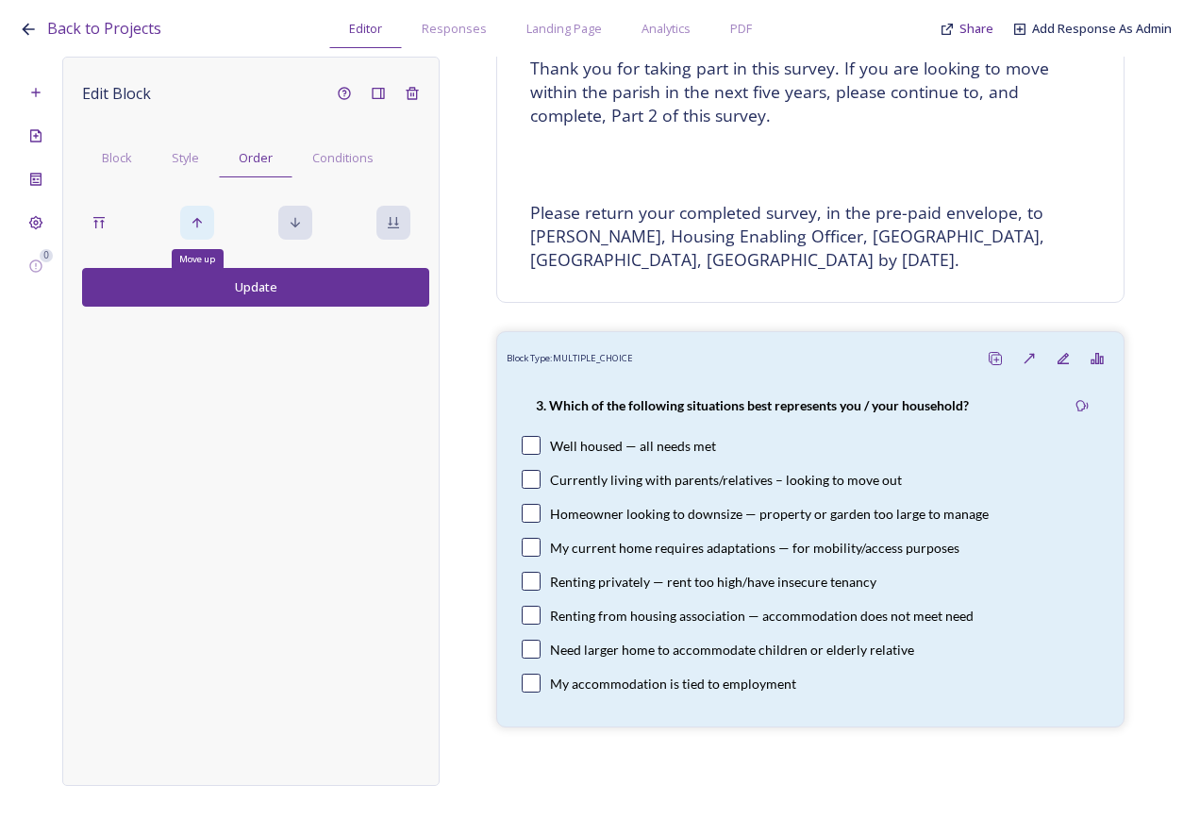
click at [201, 214] on div "Move up" at bounding box center [197, 223] width 34 height 34
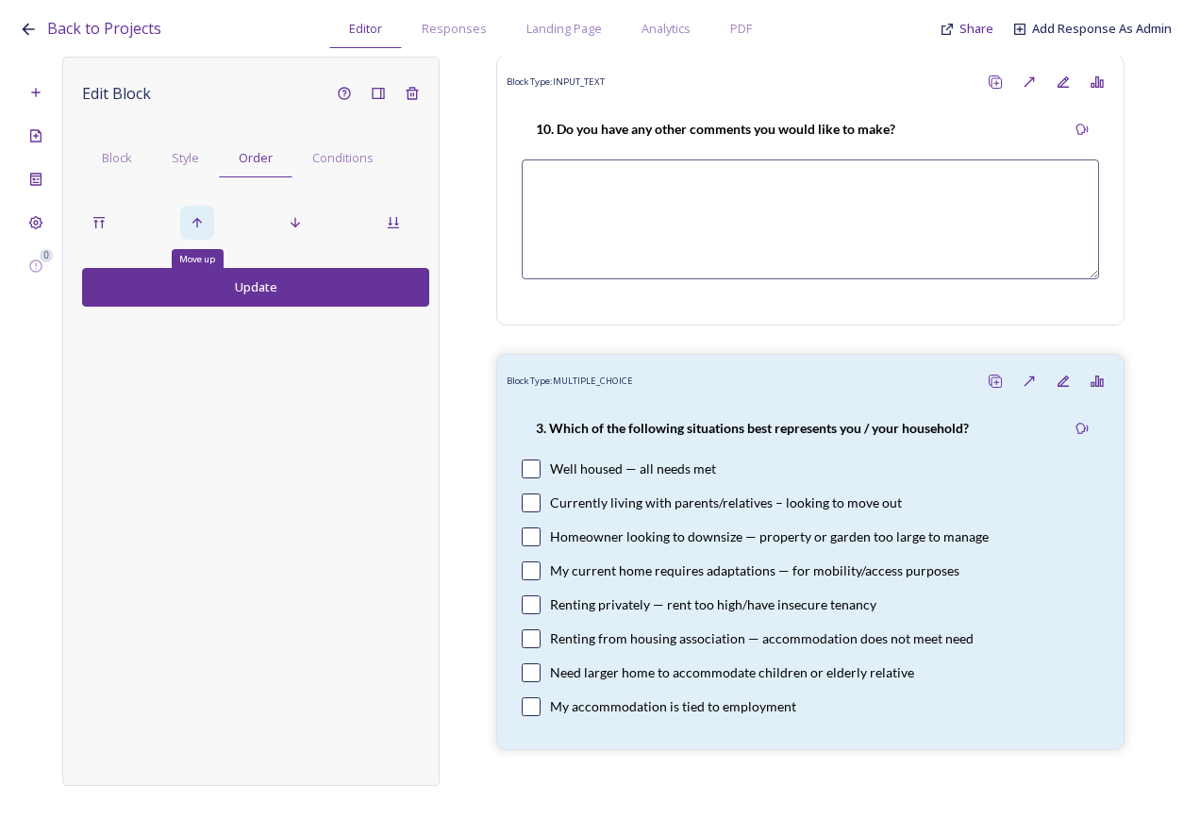
click at [201, 214] on div "Move up" at bounding box center [197, 223] width 34 height 34
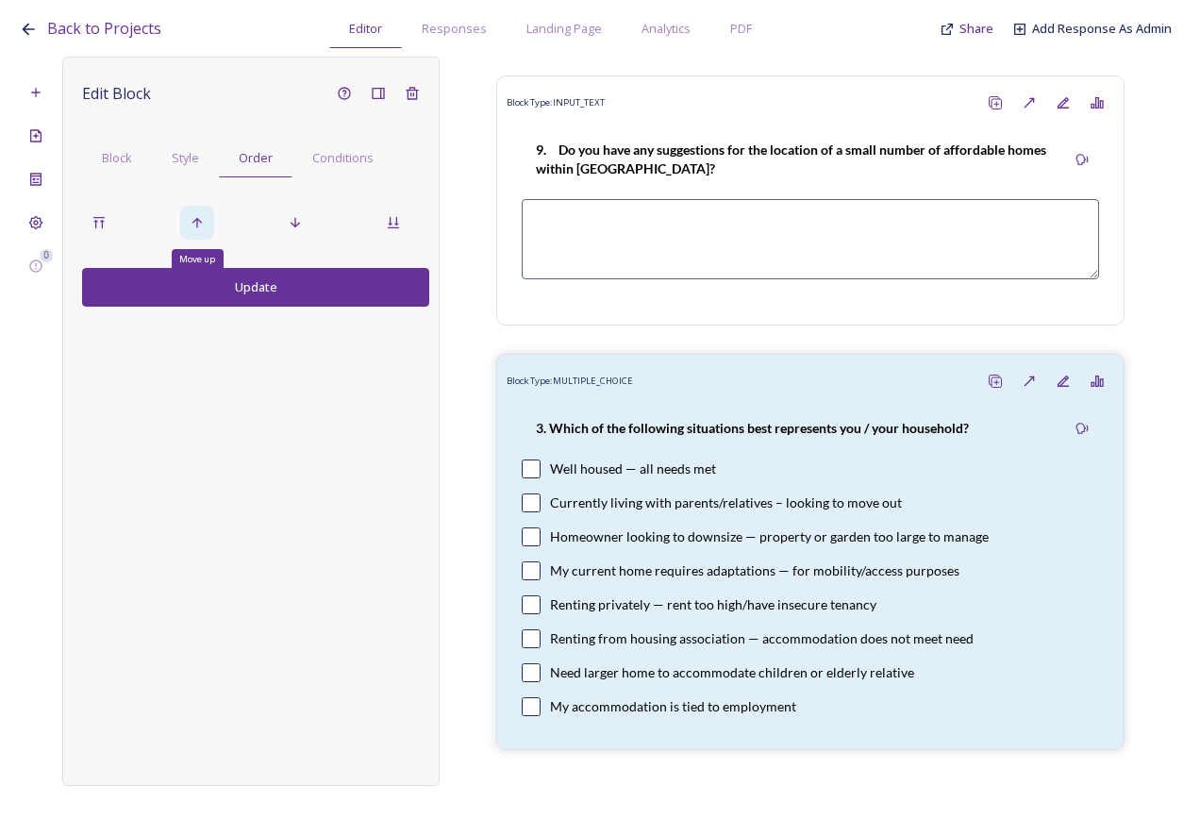
click at [201, 214] on div "Move up" at bounding box center [197, 223] width 34 height 34
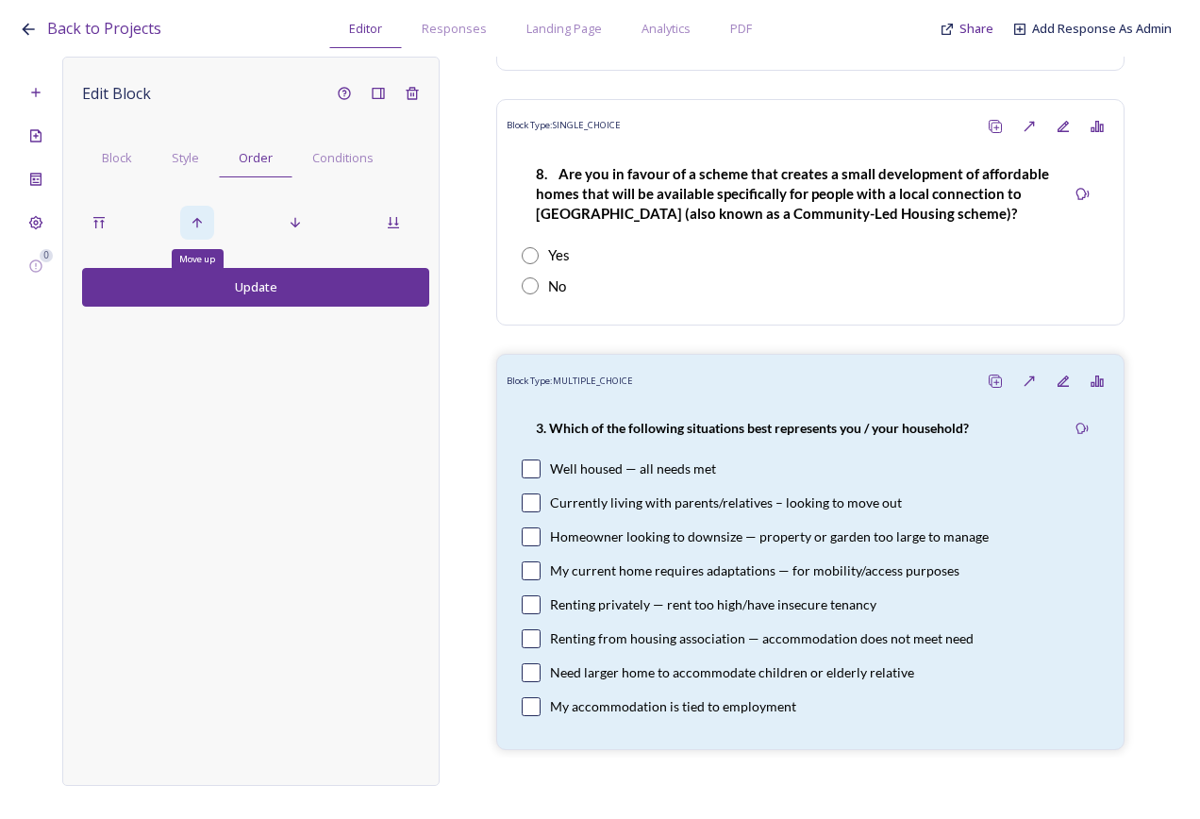
click at [201, 214] on div "Move up" at bounding box center [197, 223] width 34 height 34
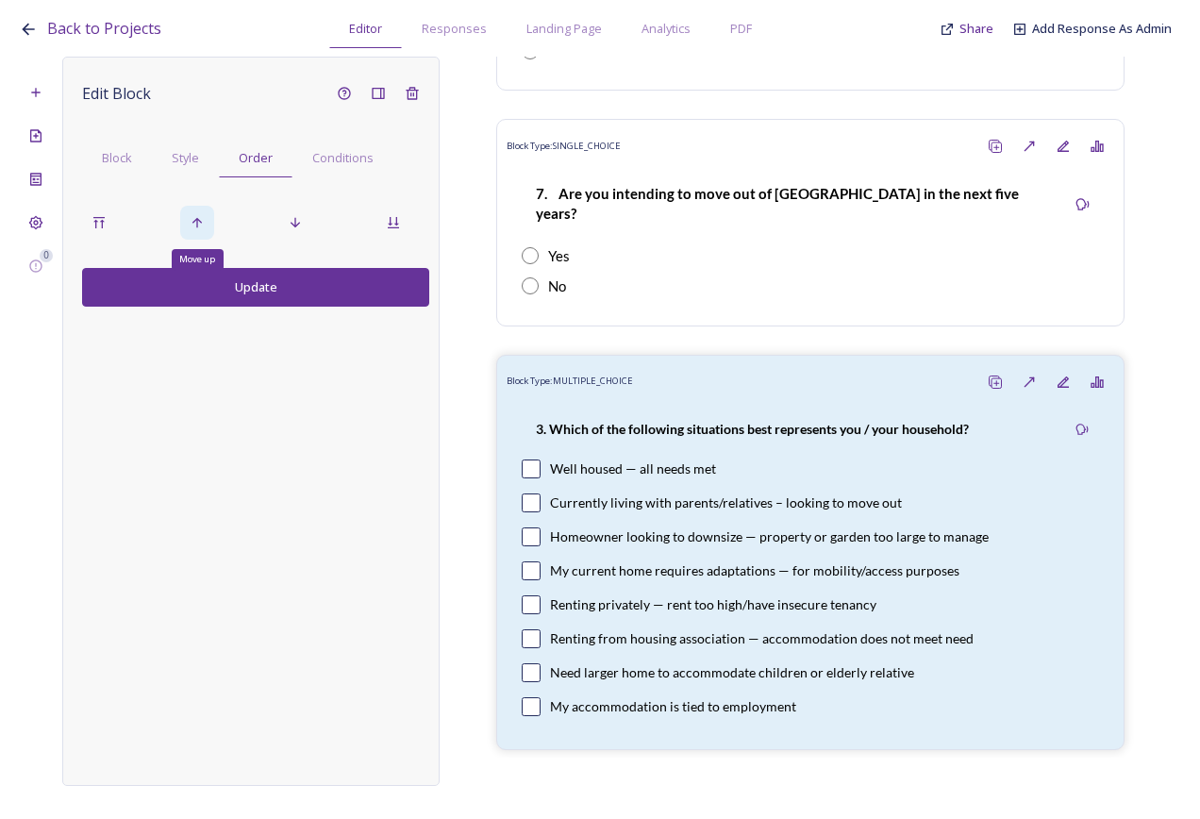
click at [201, 214] on div "Move up" at bounding box center [197, 223] width 34 height 34
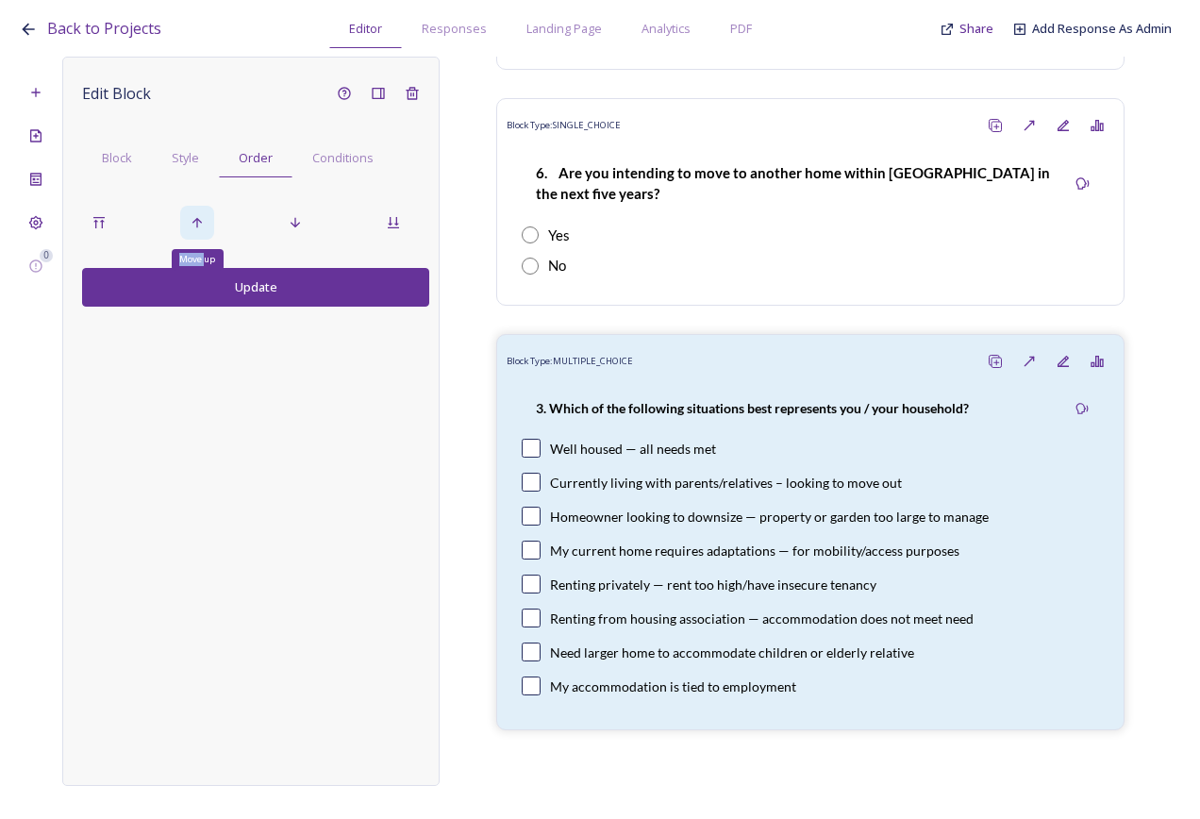
click at [201, 214] on div "Move up" at bounding box center [197, 223] width 34 height 34
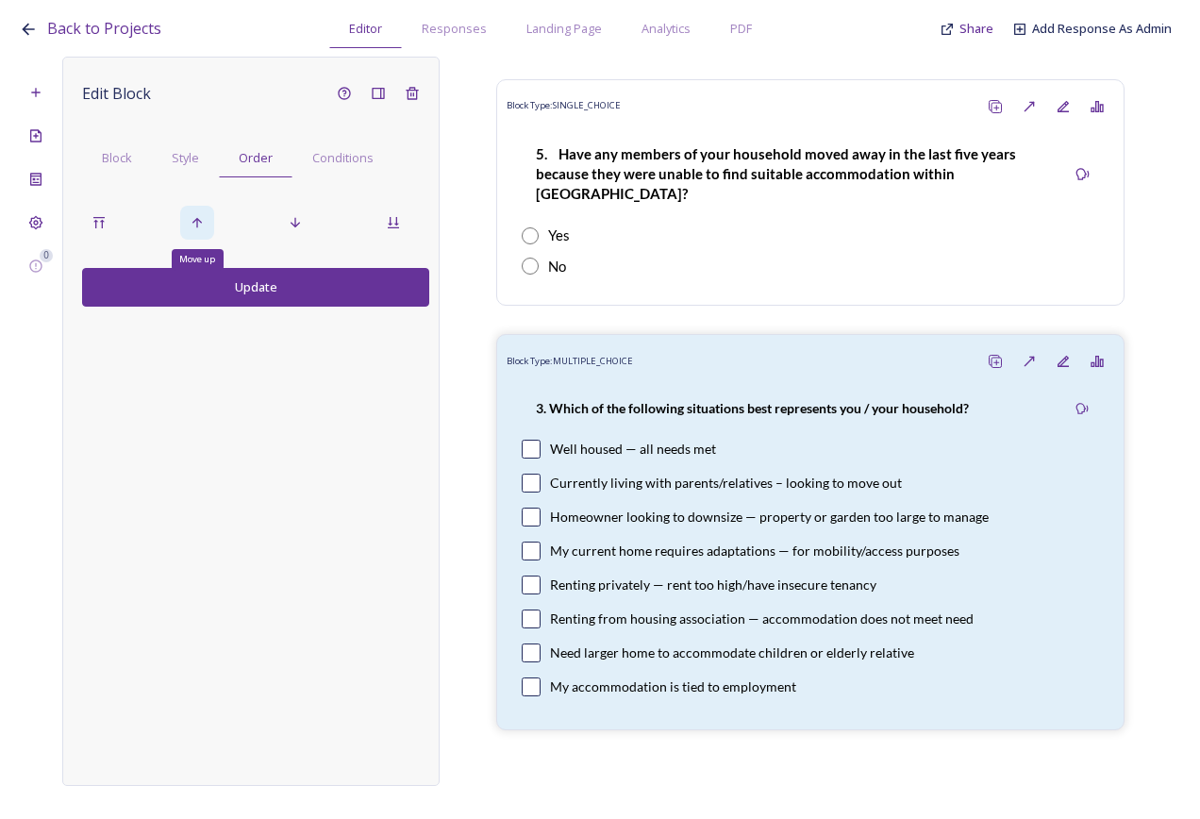
click at [201, 214] on div "Move up" at bounding box center [197, 223] width 34 height 34
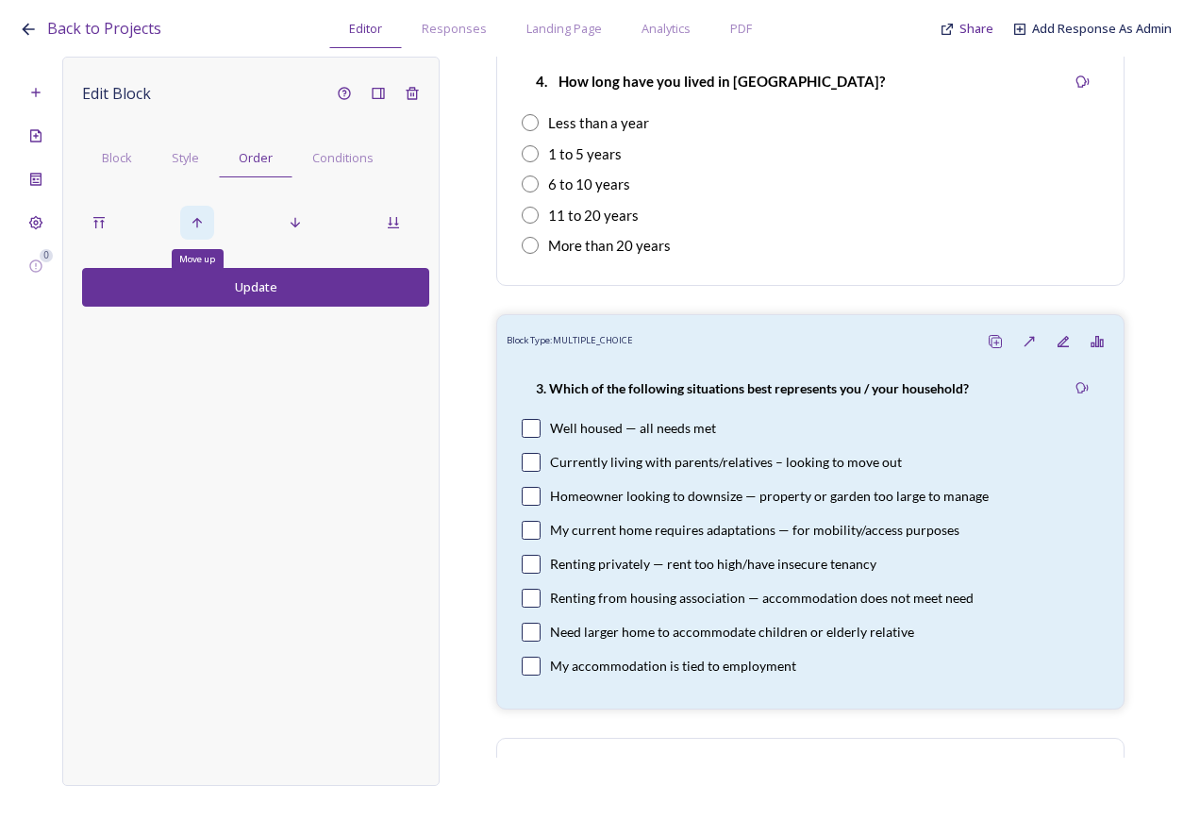
click at [201, 214] on div "Move up" at bounding box center [197, 223] width 34 height 34
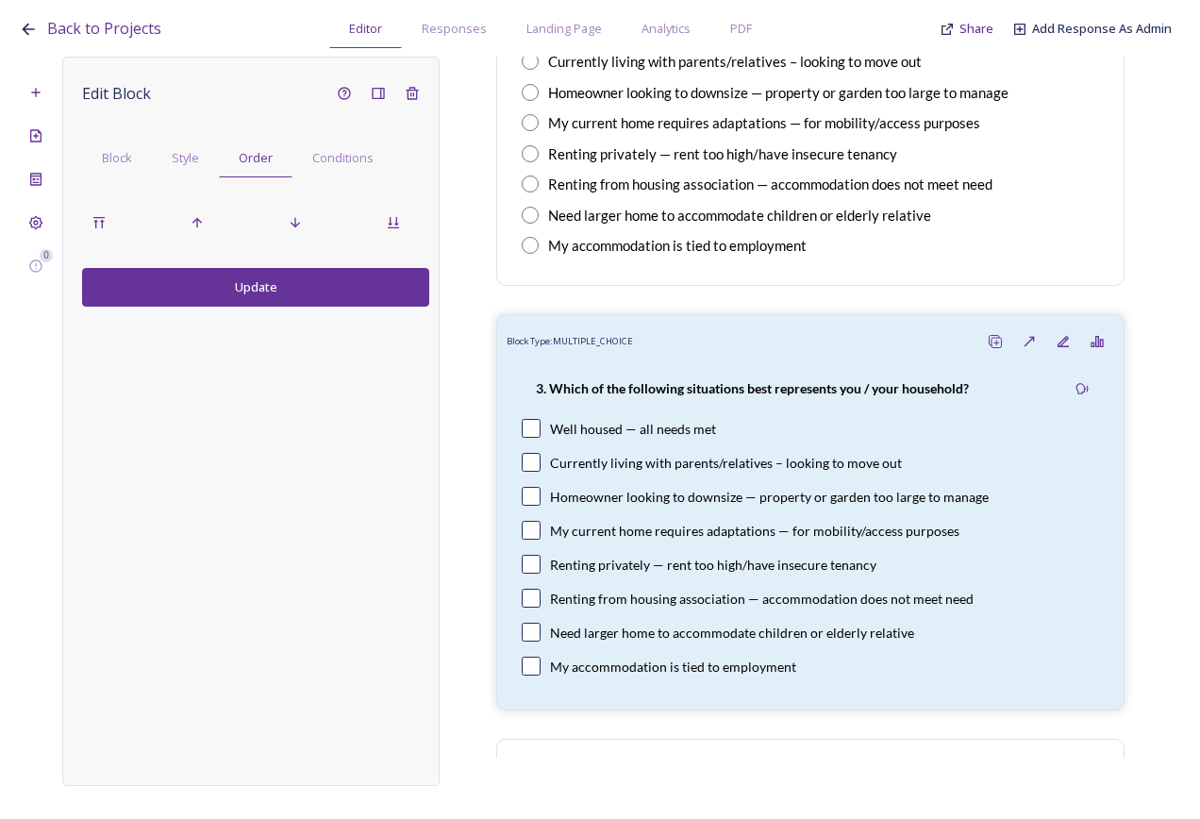
click at [222, 276] on button "Update" at bounding box center [255, 287] width 347 height 39
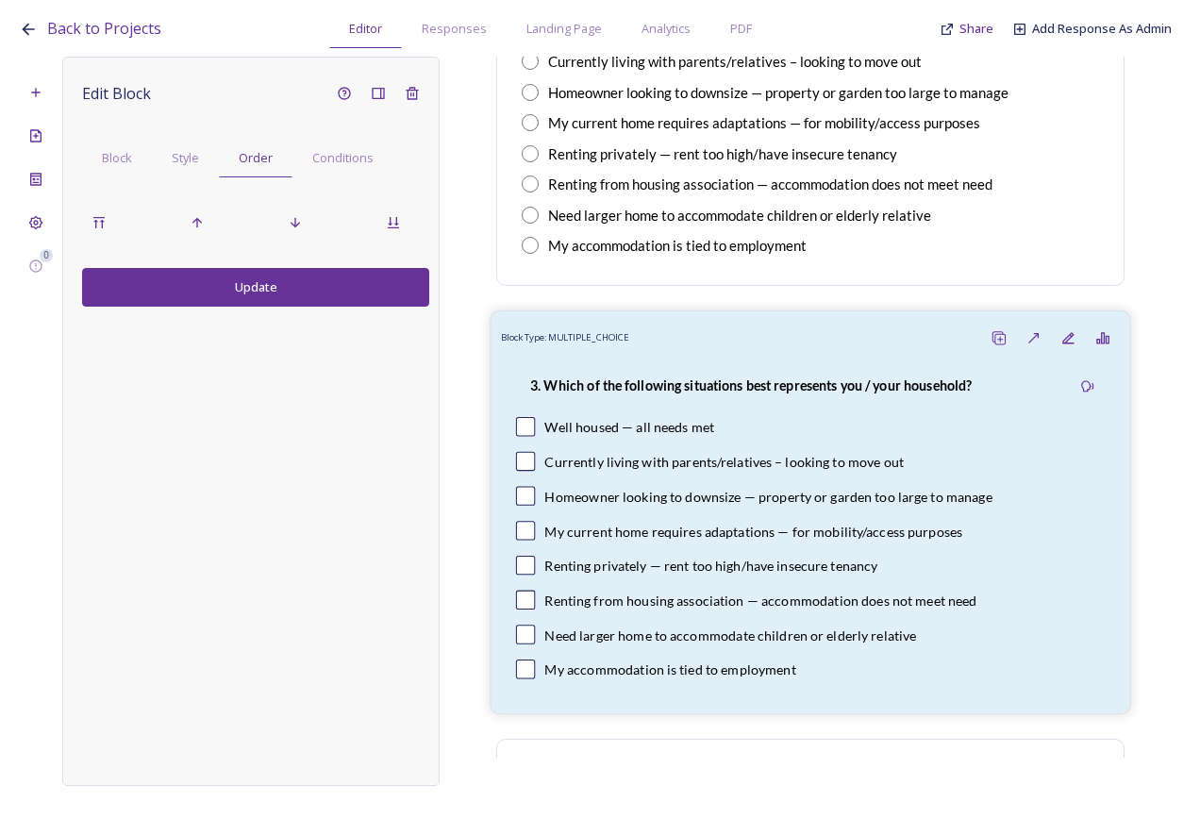
click at [754, 396] on div "3. Which of the following situations best represents you / your household?" at bounding box center [751, 386] width 471 height 42
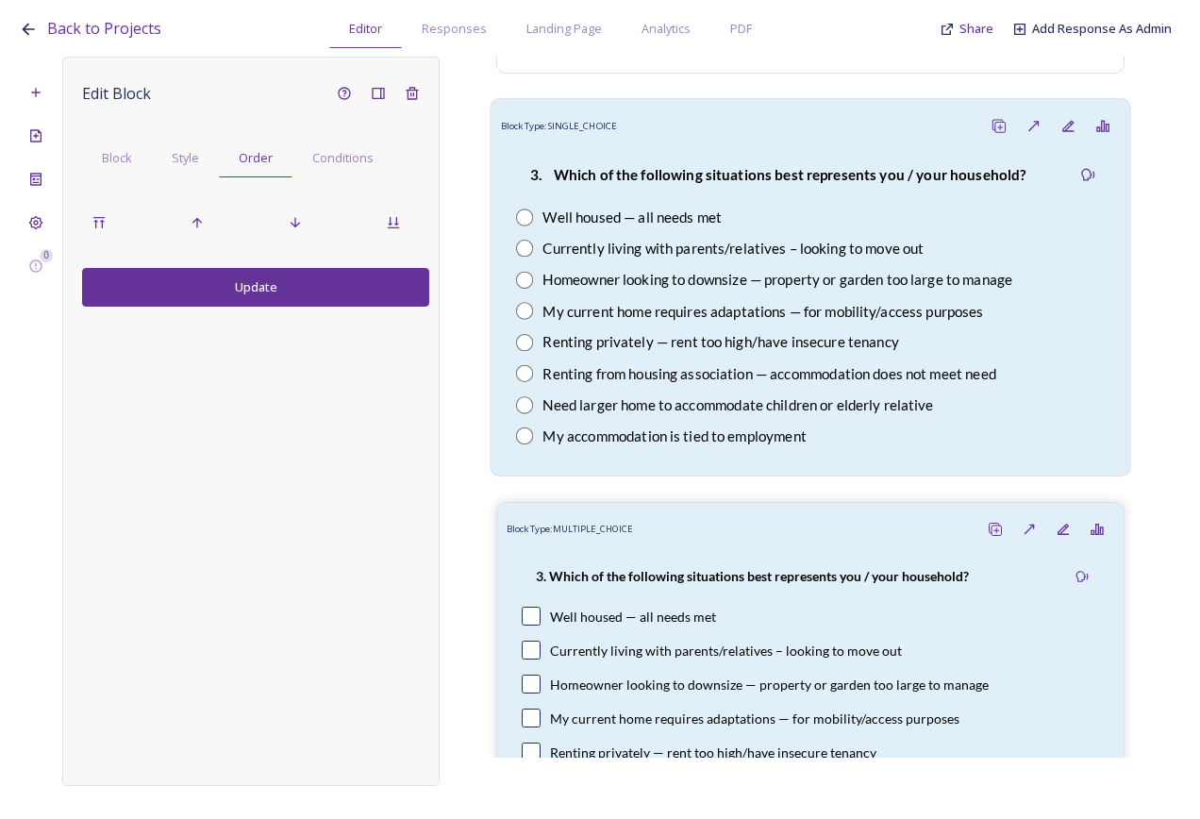
scroll to position [1421, 0]
click at [812, 294] on div "3. Which of the following situations best represents you / your household? Well…" at bounding box center [811, 305] width 620 height 323
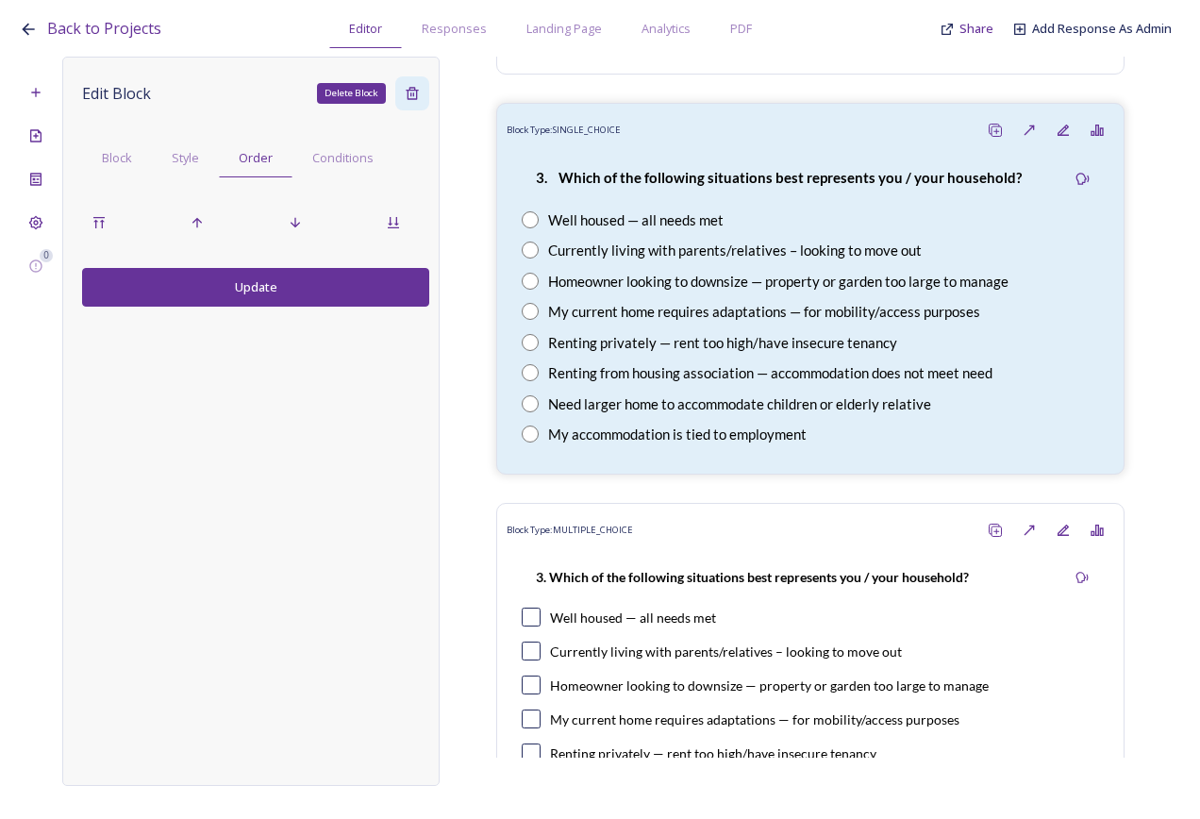
click at [404, 91] on div "Delete Block" at bounding box center [412, 93] width 34 height 34
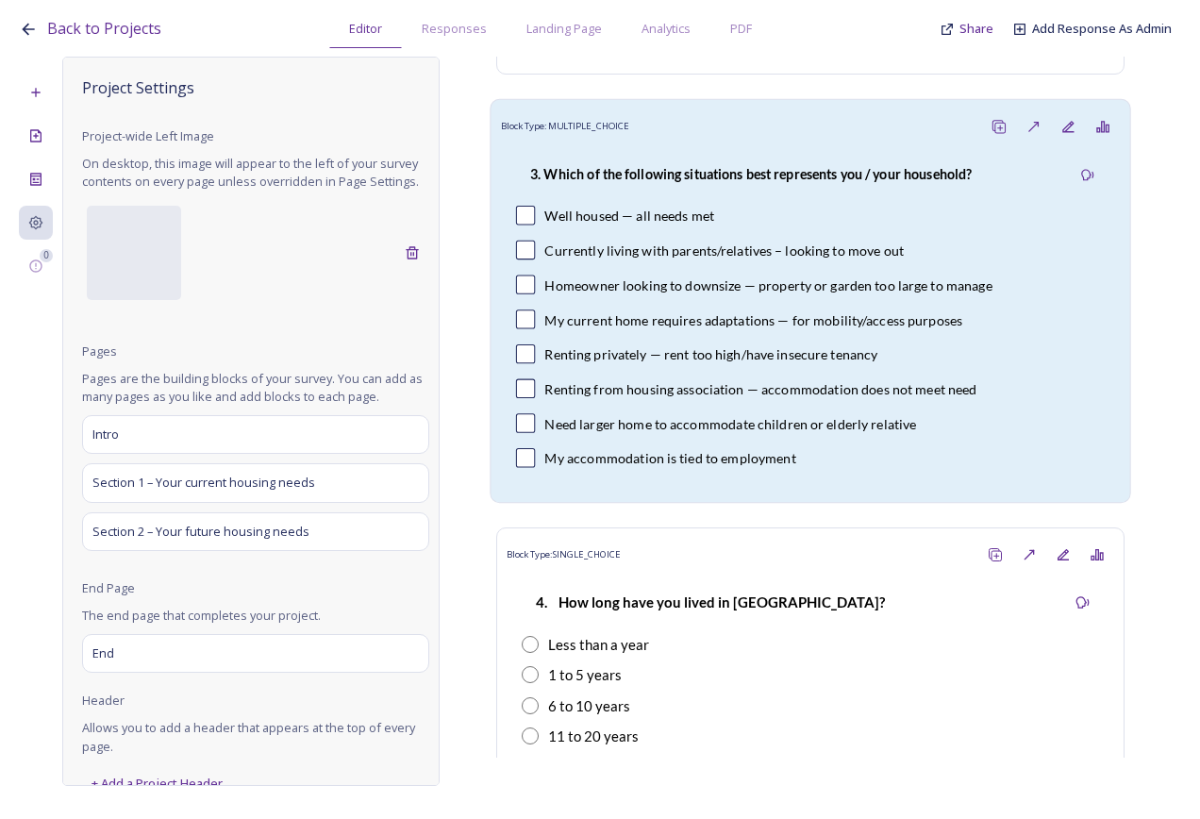
click at [776, 233] on div "3. Which of the following situations best represents you / your household? Well…" at bounding box center [811, 318] width 620 height 348
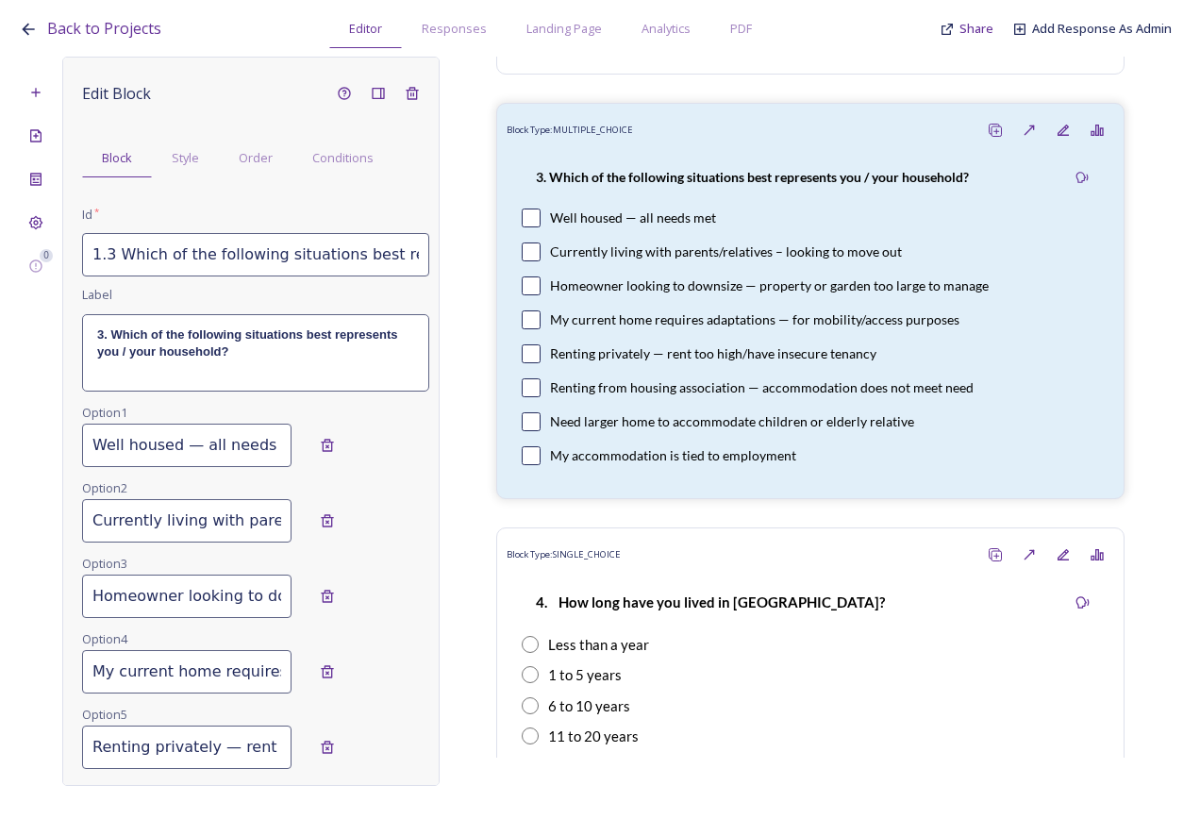
click at [128, 448] on input "Well housed — all needs met" at bounding box center [186, 445] width 209 height 43
type input "Well-housed — all needs met"
click at [348, 249] on input "1.3 Which of the following situations best represents you/your household?" at bounding box center [255, 254] width 347 height 43
click at [277, 338] on strong "3. Which of the following situations best represents you / your household?" at bounding box center [249, 342] width 304 height 31
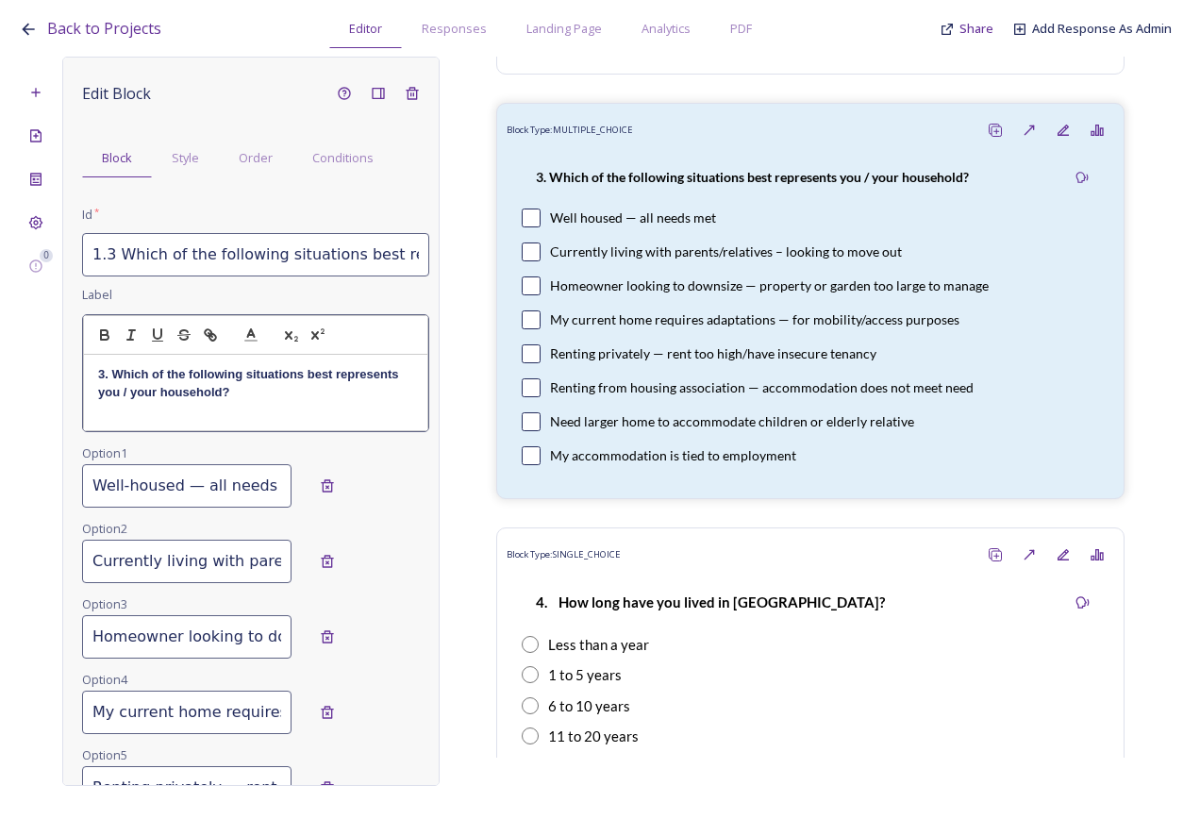
click at [263, 384] on p "3. Which of the following situations best represents you / your household?" at bounding box center [255, 383] width 315 height 35
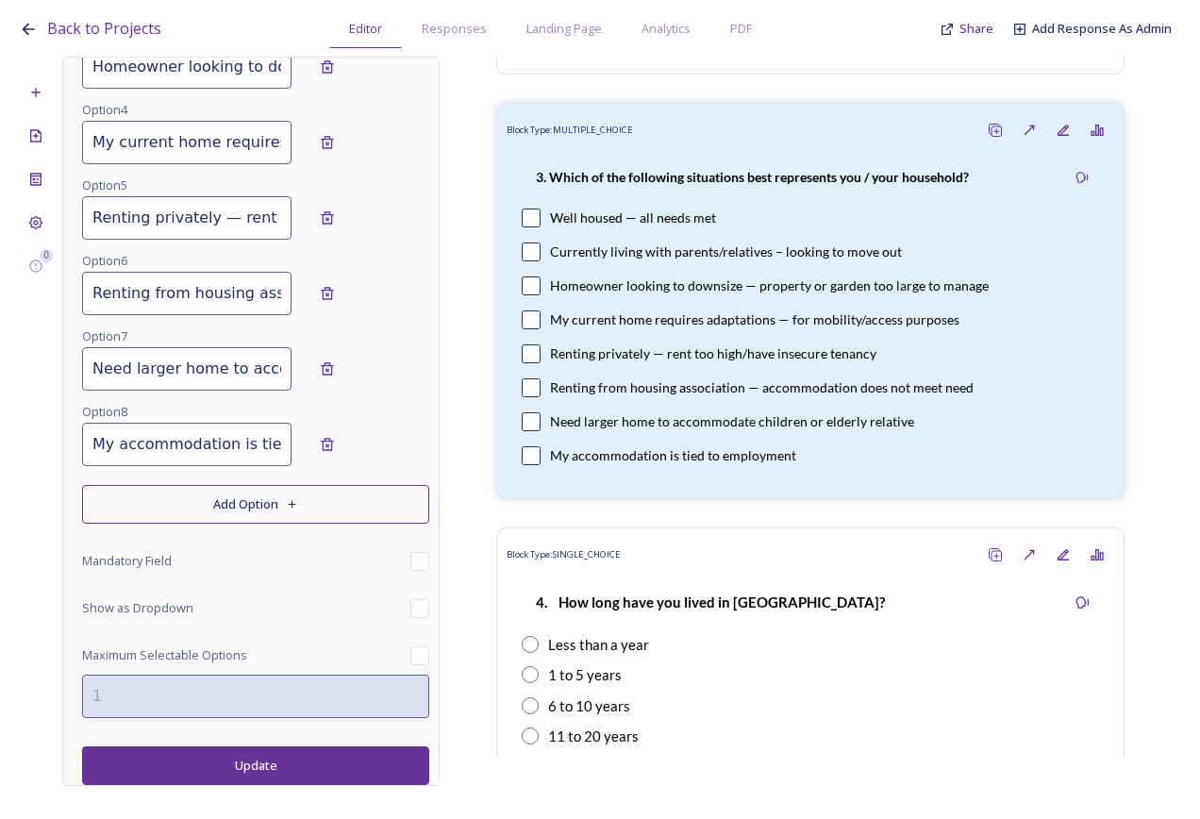
click at [250, 785] on div "Edit Block Block Style Order Conditions Id * 1.3 Which of the following situati…" at bounding box center [250, 421] width 377 height 729
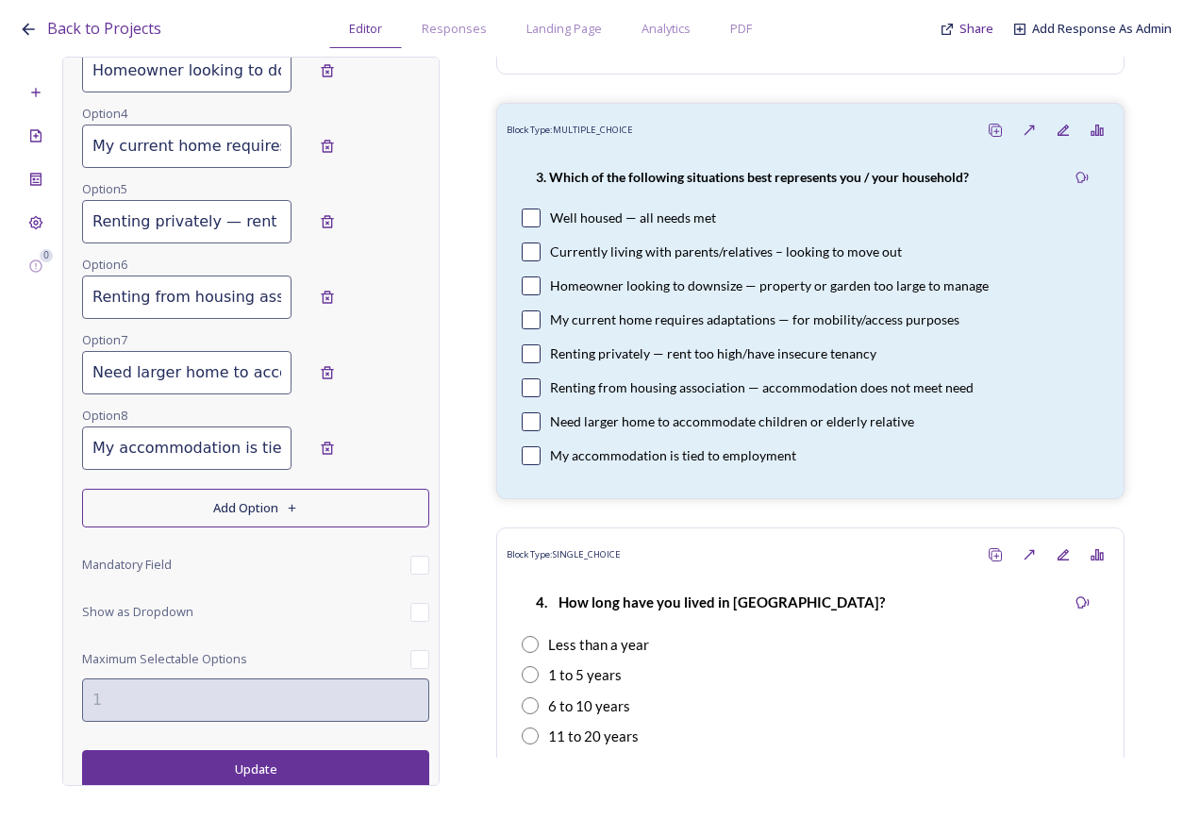
click at [249, 776] on button "Update" at bounding box center [255, 769] width 347 height 39
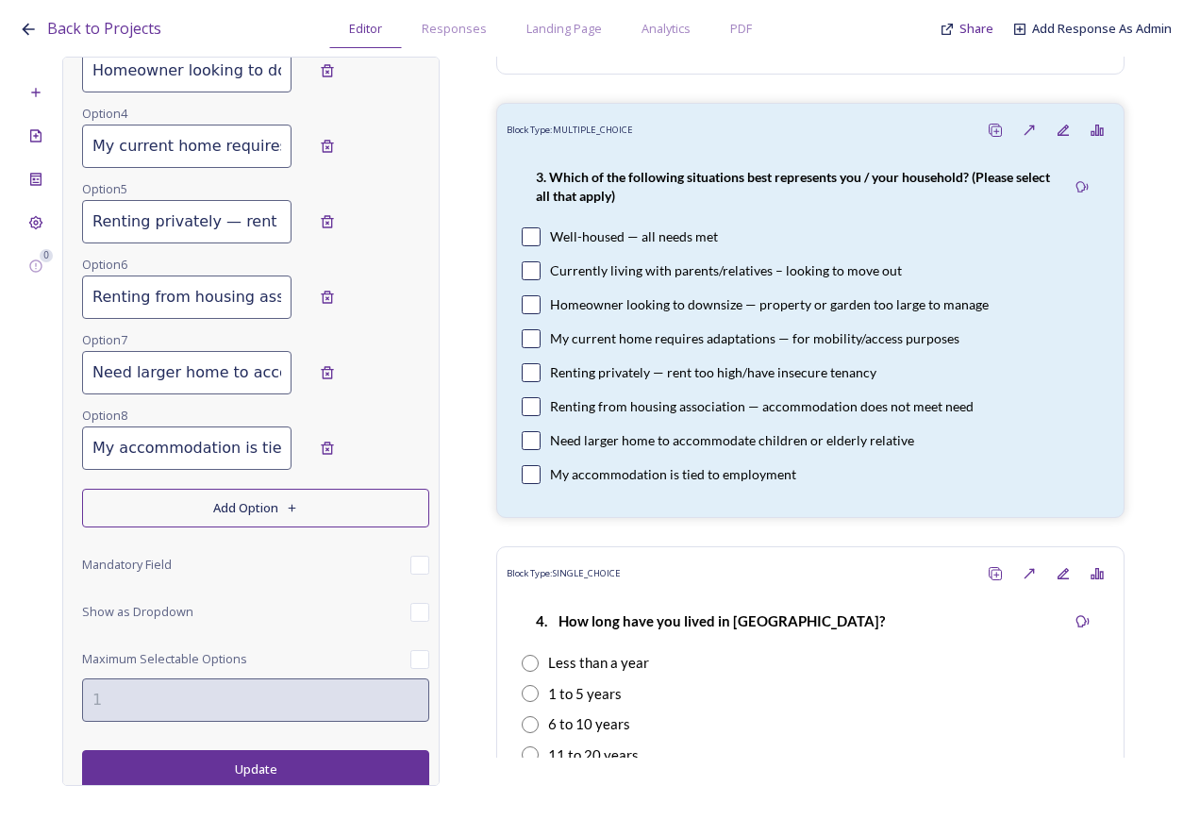
click at [183, 513] on button "Add Option" at bounding box center [255, 508] width 347 height 39
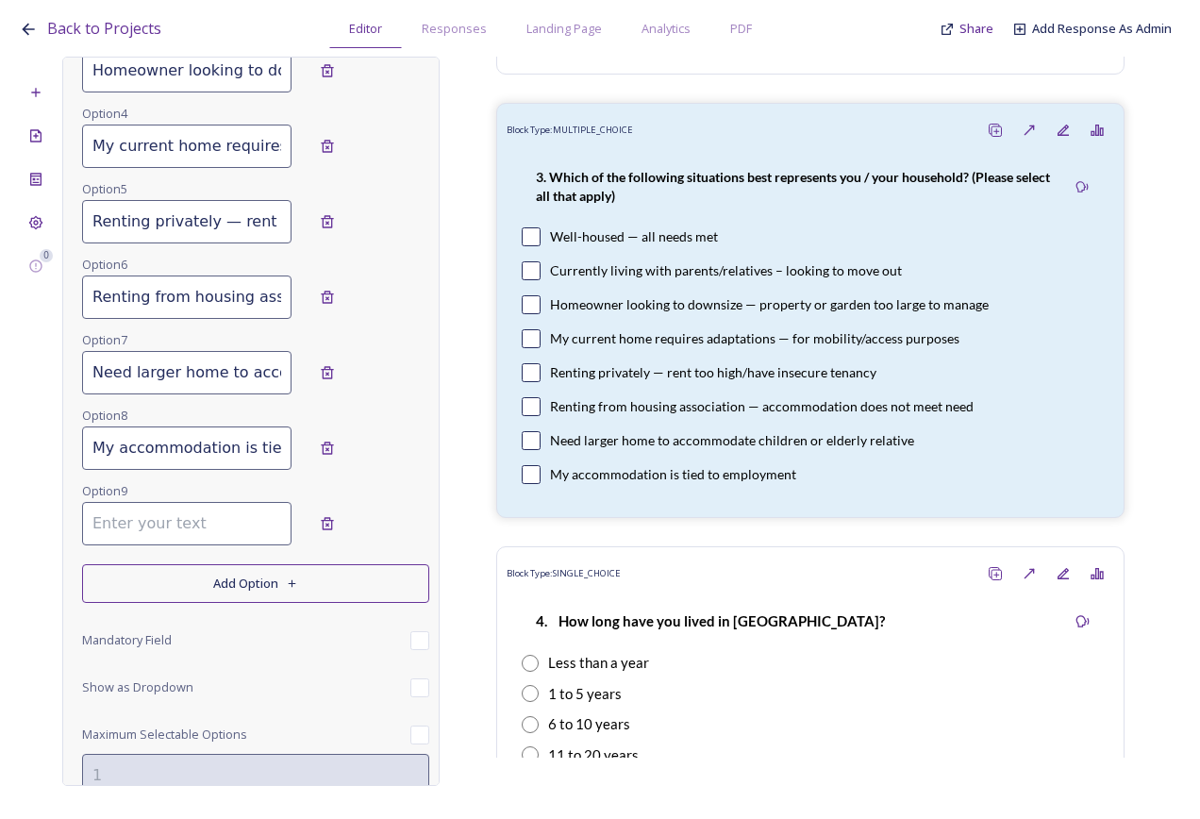
click at [158, 545] on div "Option 9" at bounding box center [255, 516] width 347 height 75
click at [148, 534] on input at bounding box center [186, 523] width 209 height 43
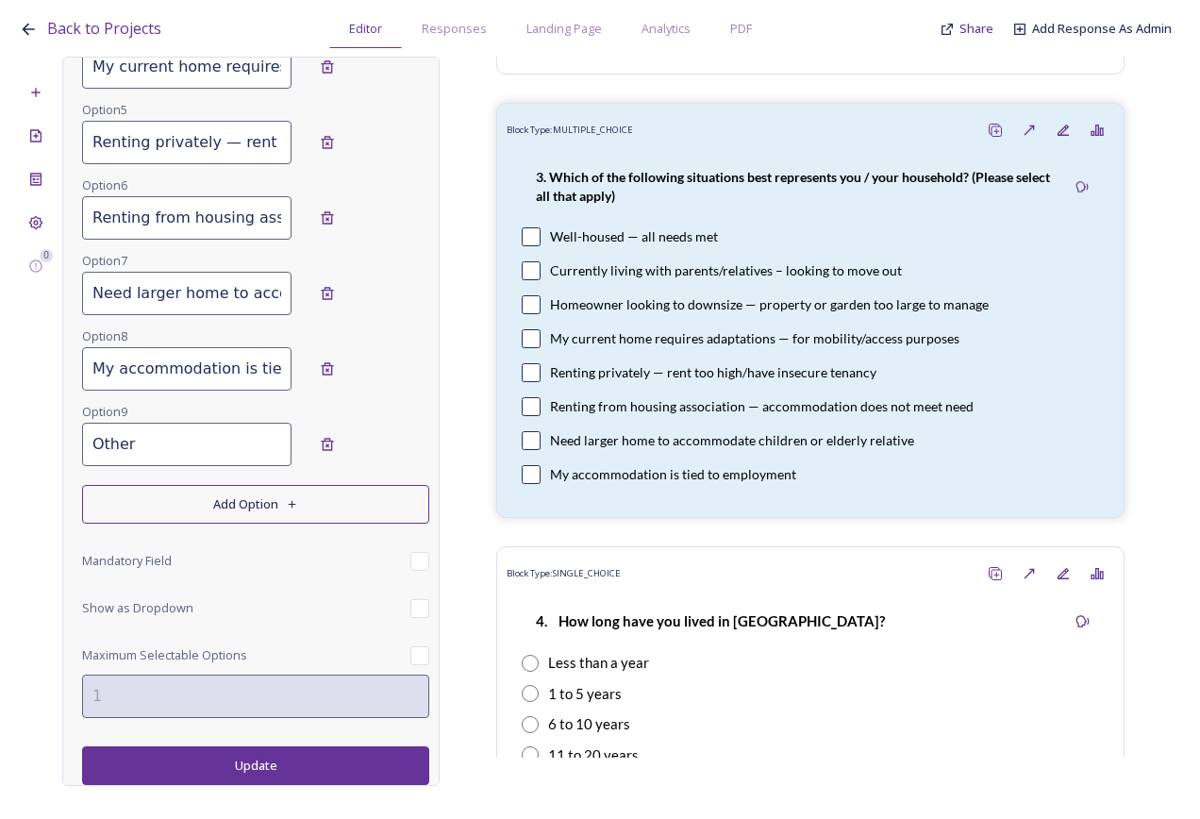
type input "Other"
click at [256, 790] on div "Back to Projects Editor Responses Landing Page Analytics PDF Share Add Response…" at bounding box center [600, 409] width 1200 height 819
click at [255, 773] on button "Update" at bounding box center [255, 765] width 347 height 39
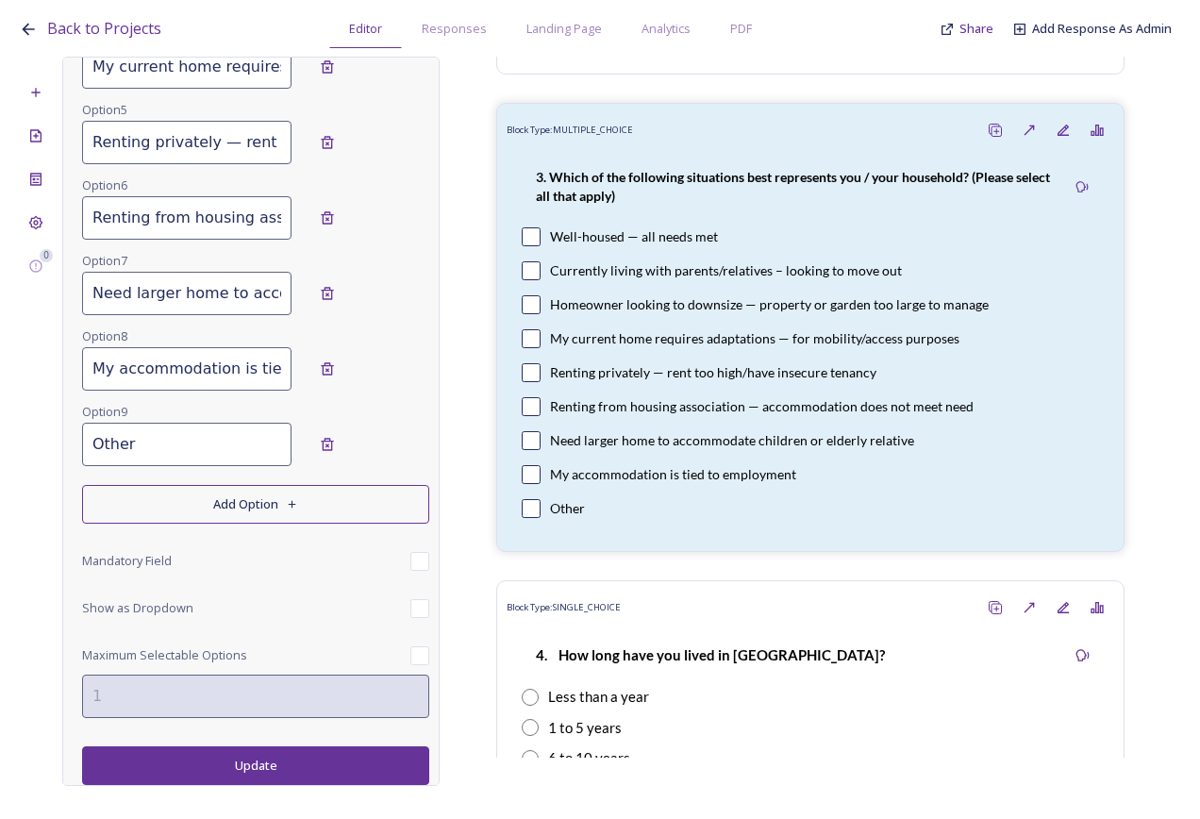
scroll to position [227, 0]
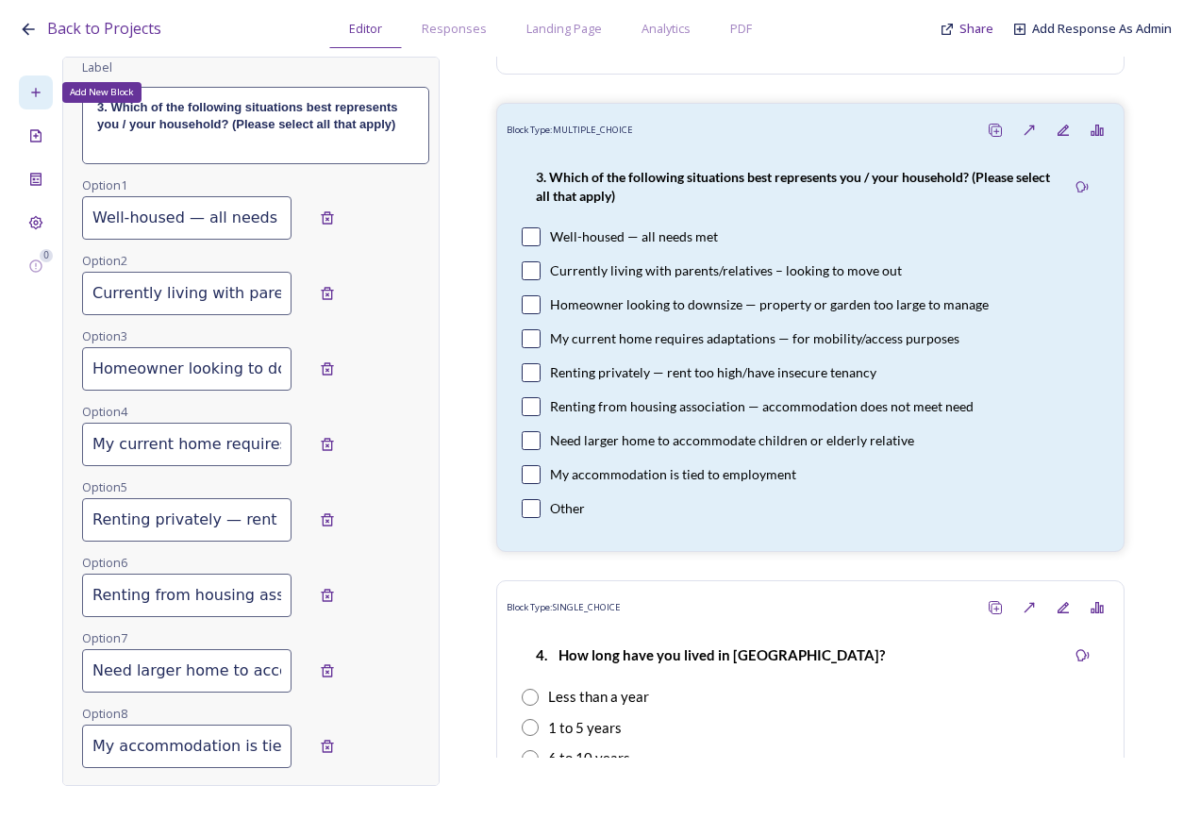
click at [49, 103] on div "Add New Block" at bounding box center [36, 92] width 34 height 34
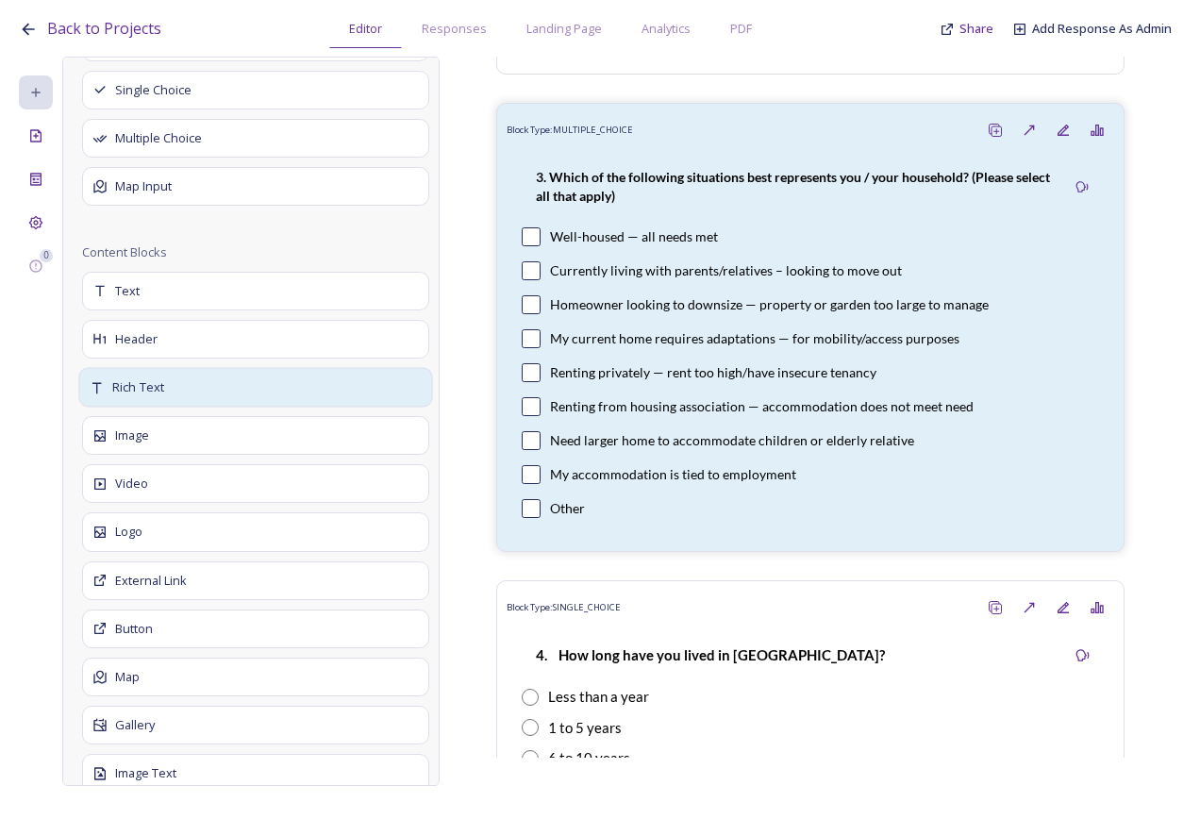
click at [183, 394] on div "Rich Text" at bounding box center [255, 387] width 354 height 40
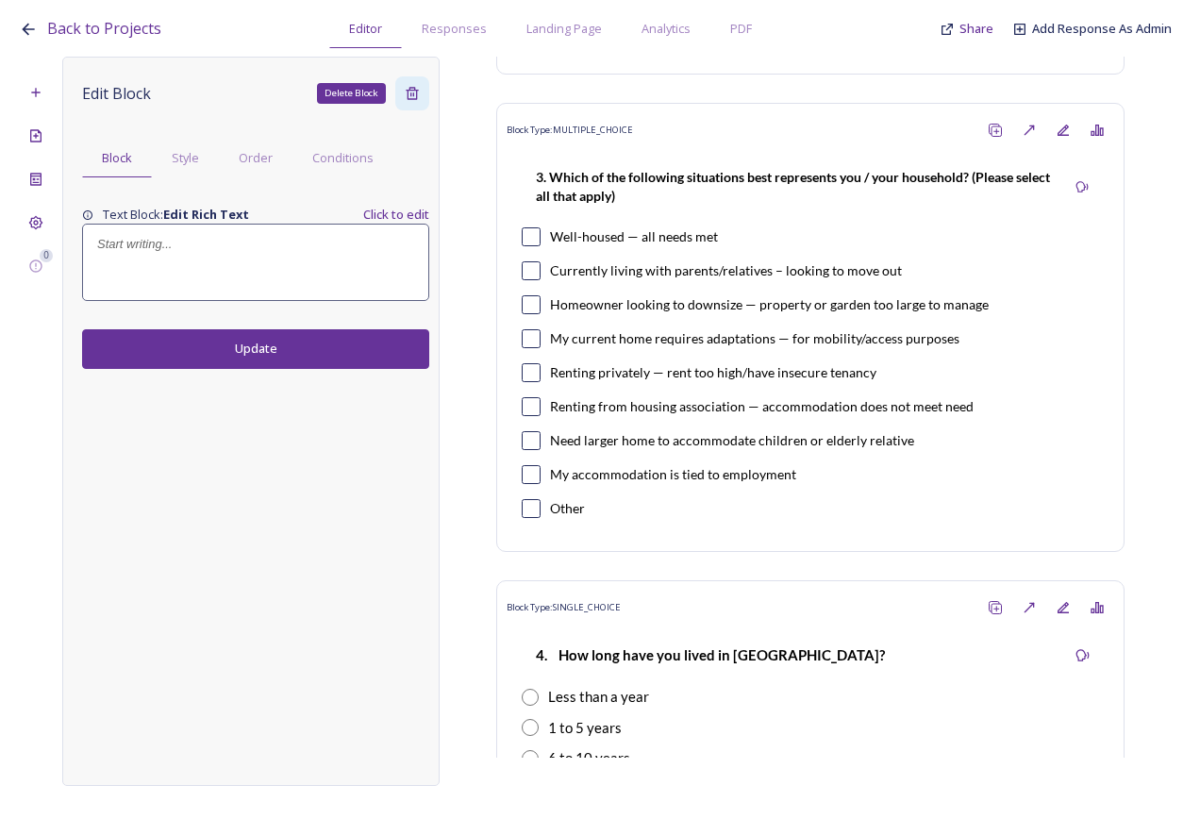
click at [418, 92] on icon at bounding box center [412, 93] width 15 height 15
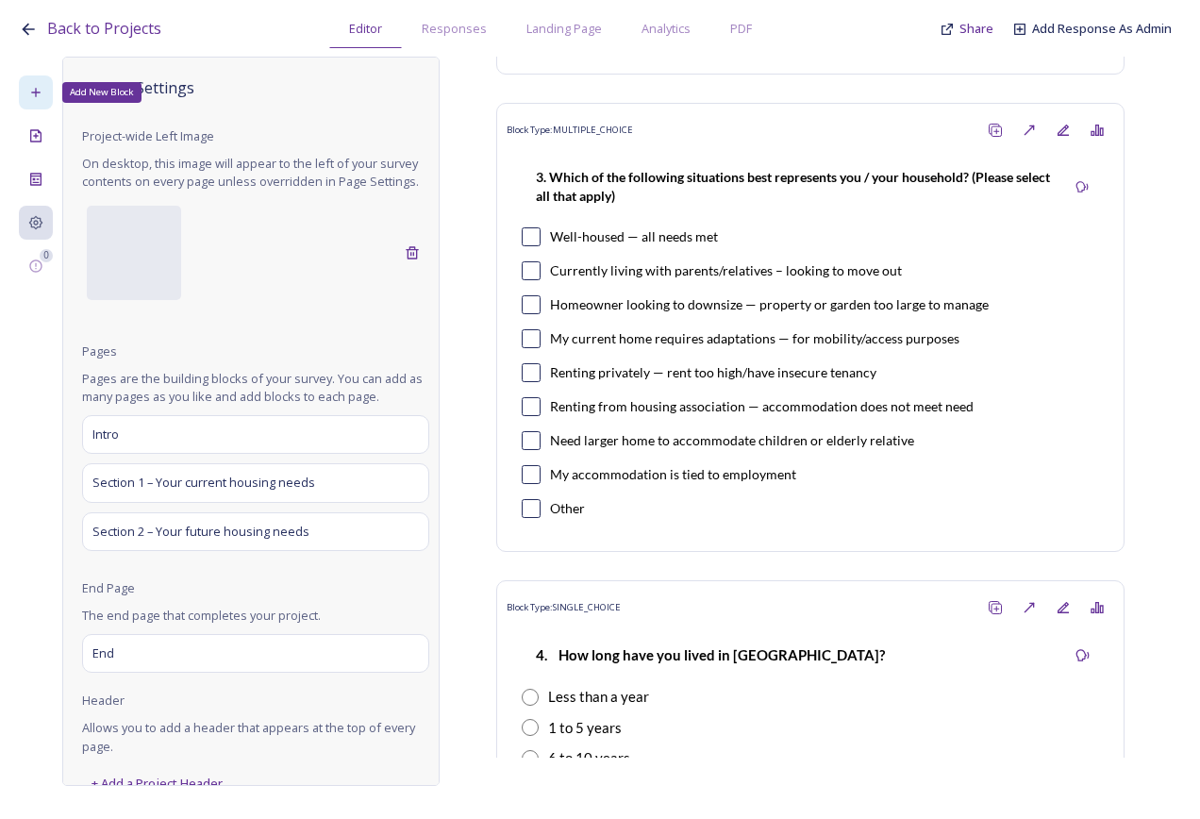
click at [39, 91] on icon at bounding box center [35, 92] width 15 height 15
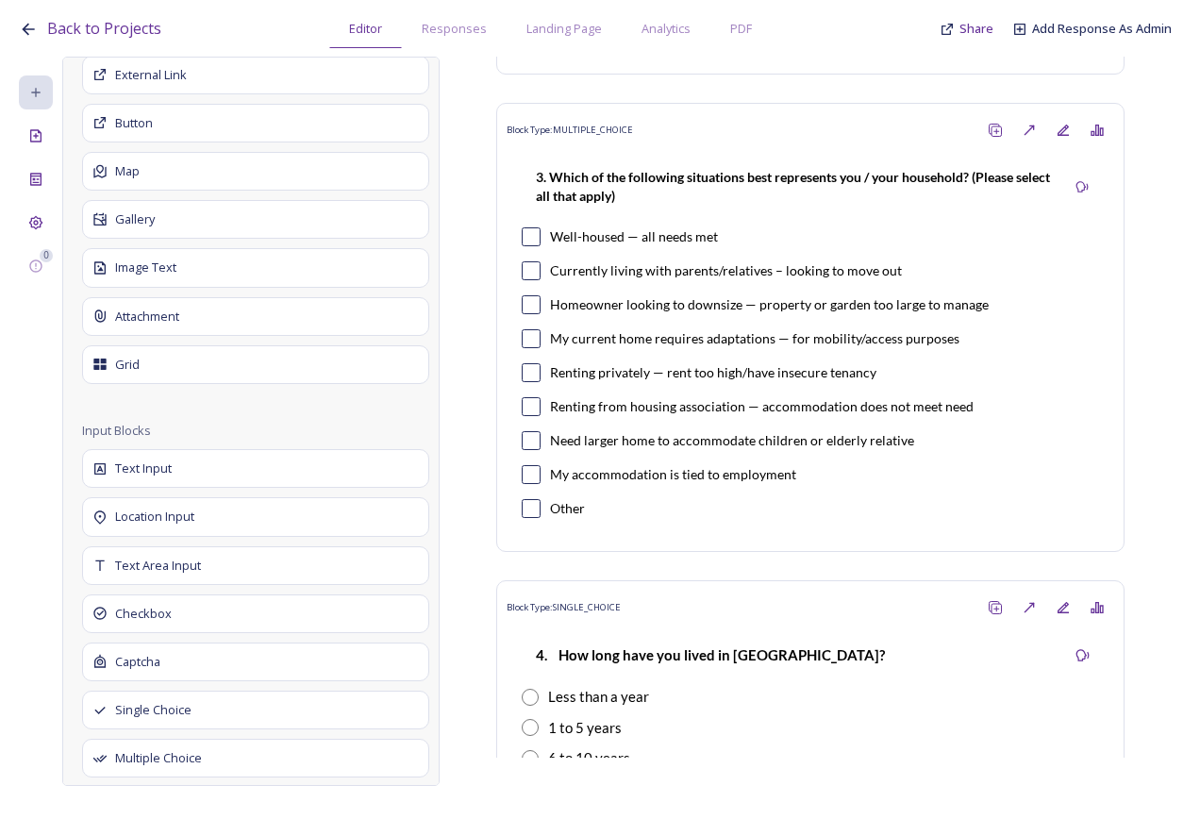
scroll to position [755, 0]
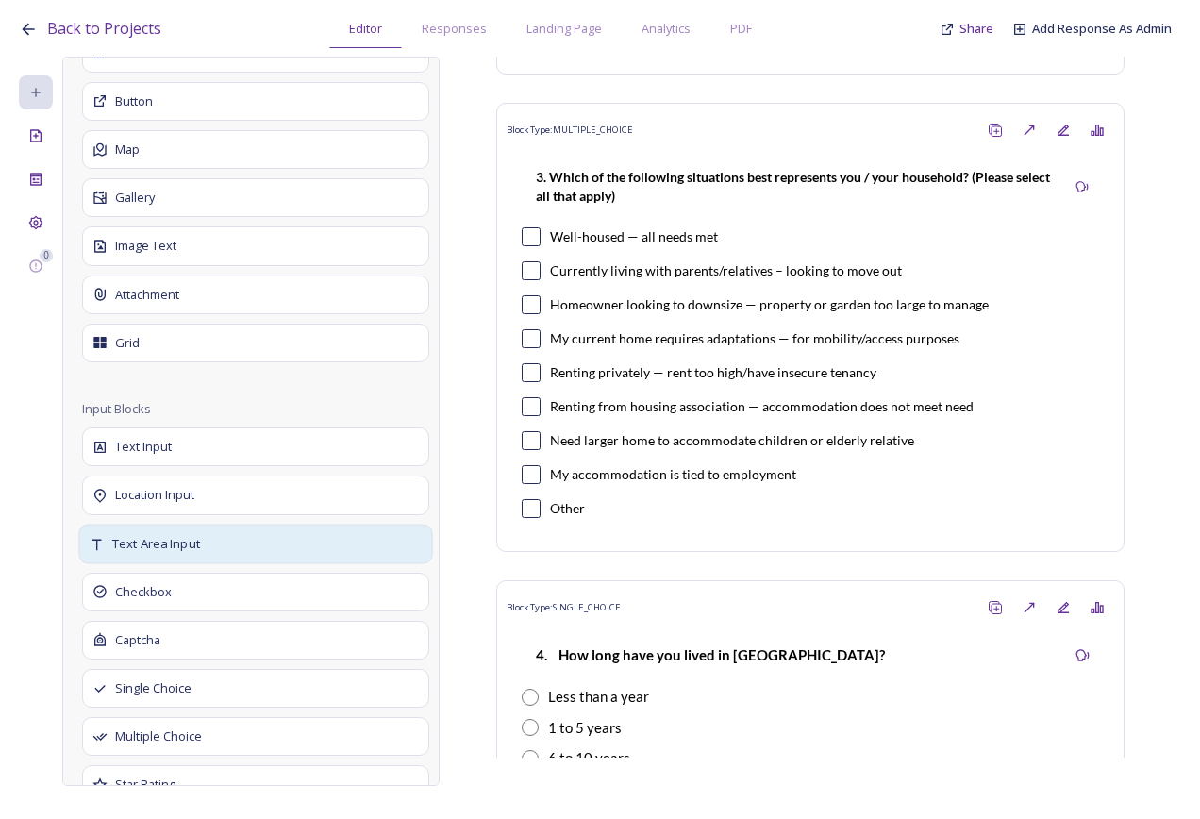
click at [202, 540] on div "Text Area Input" at bounding box center [255, 544] width 354 height 40
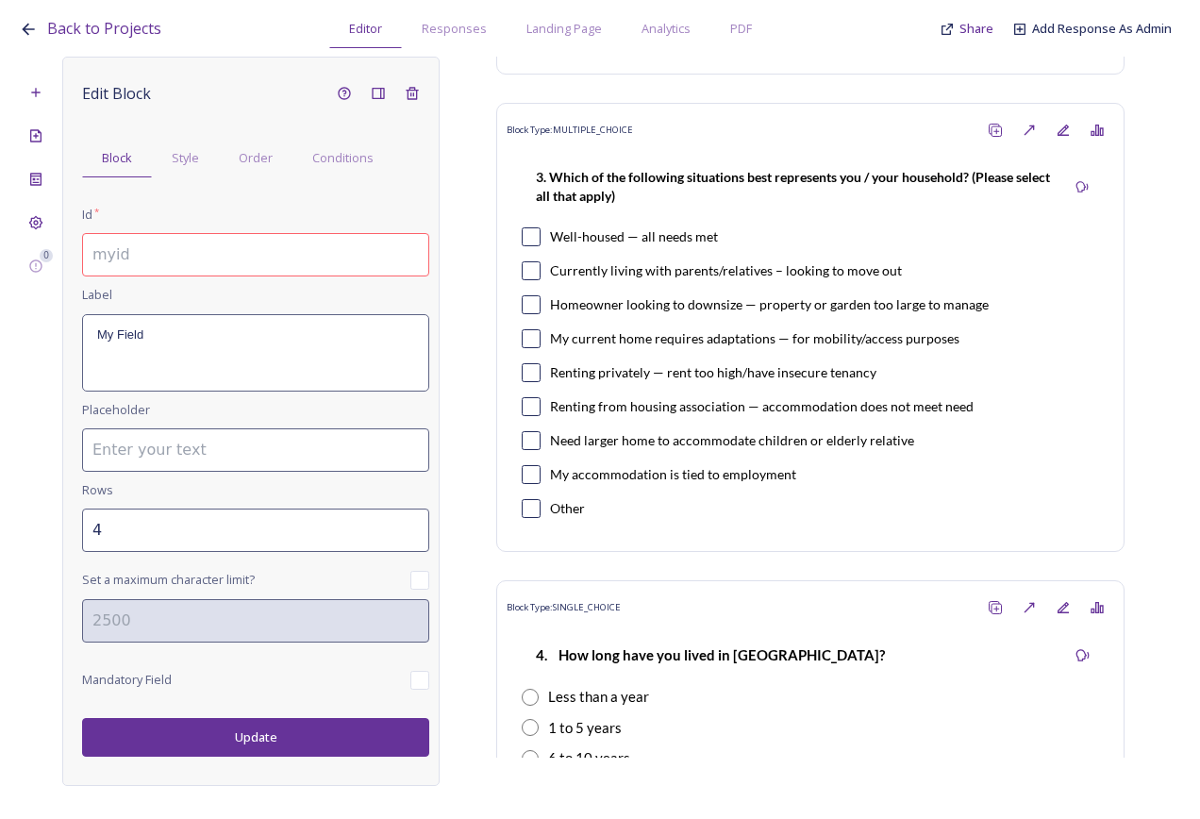
scroll to position [0, 0]
click at [150, 253] on input at bounding box center [255, 254] width 347 height 43
drag, startPoint x: 297, startPoint y: 256, endPoint x: 126, endPoint y: 255, distance: 171.7
click at [126, 255] on input "1.3a If other, please specify" at bounding box center [255, 254] width 347 height 43
type input "1.3a If other, please specify"
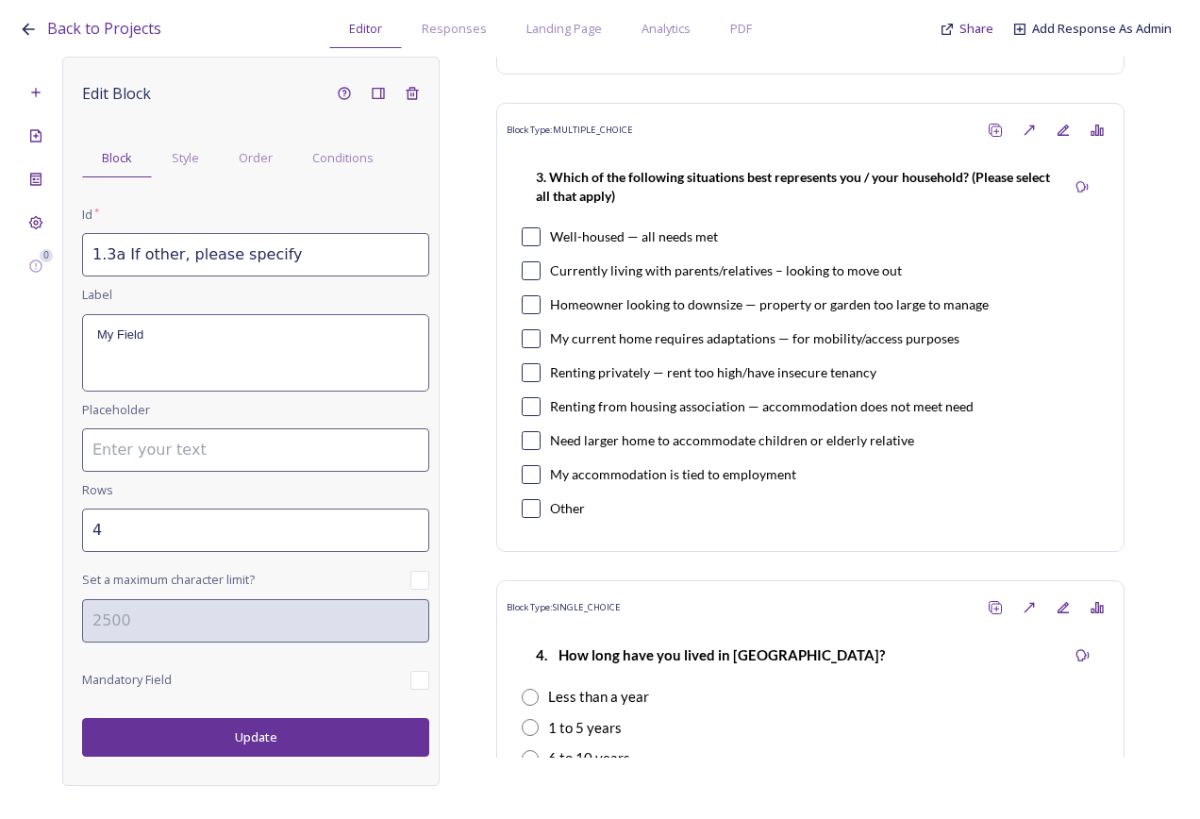
click at [161, 366] on div "My Field" at bounding box center [255, 352] width 345 height 75
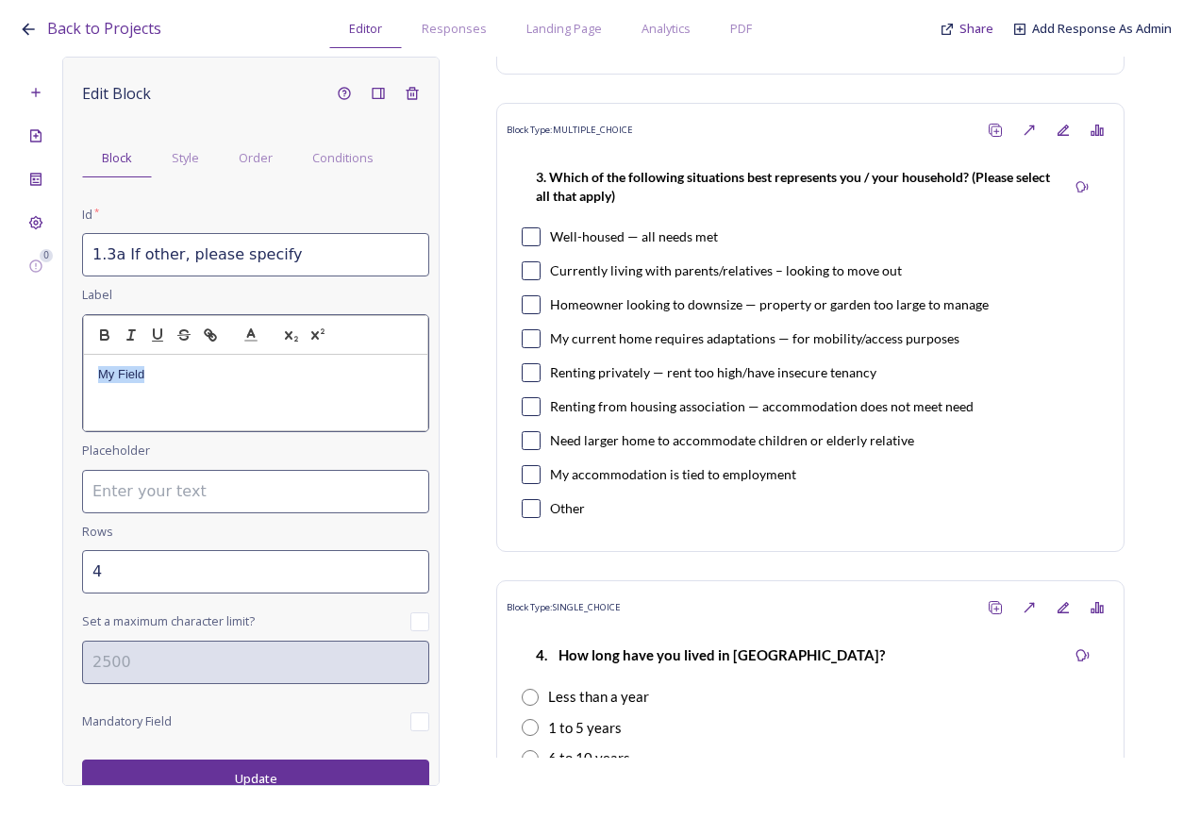
drag, startPoint x: 178, startPoint y: 381, endPoint x: 82, endPoint y: 381, distance: 96.3
click at [82, 381] on div "My Field" at bounding box center [255, 373] width 347 height 119
type input "3"
click at [401, 561] on input "3" at bounding box center [255, 571] width 347 height 43
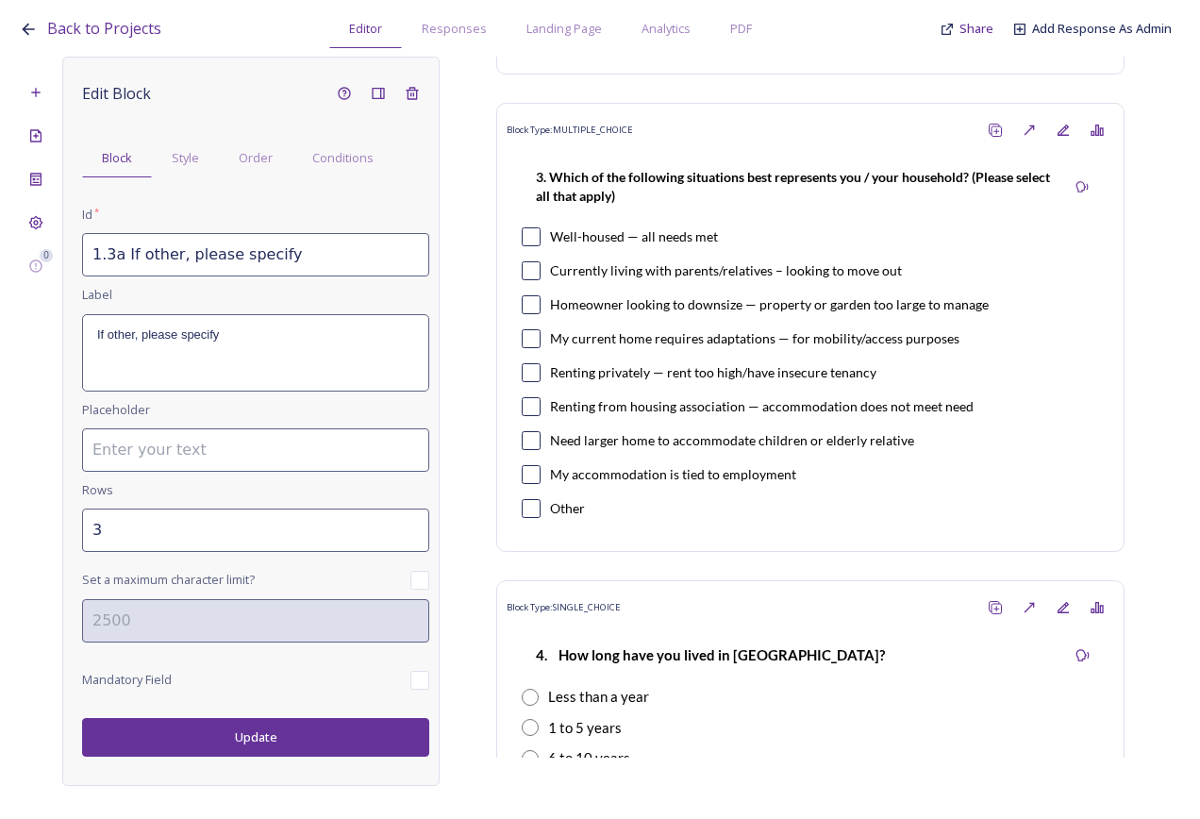
click at [312, 731] on button "Update" at bounding box center [255, 737] width 347 height 39
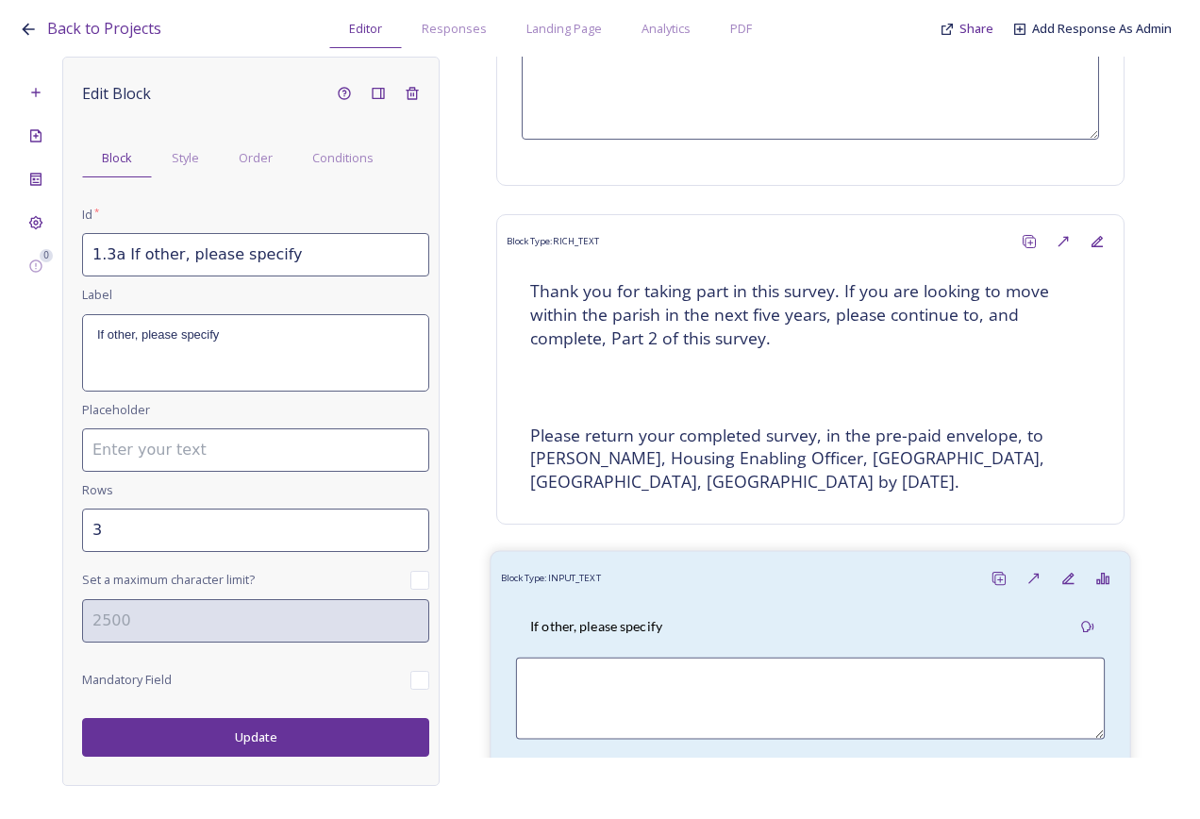
scroll to position [3712, 0]
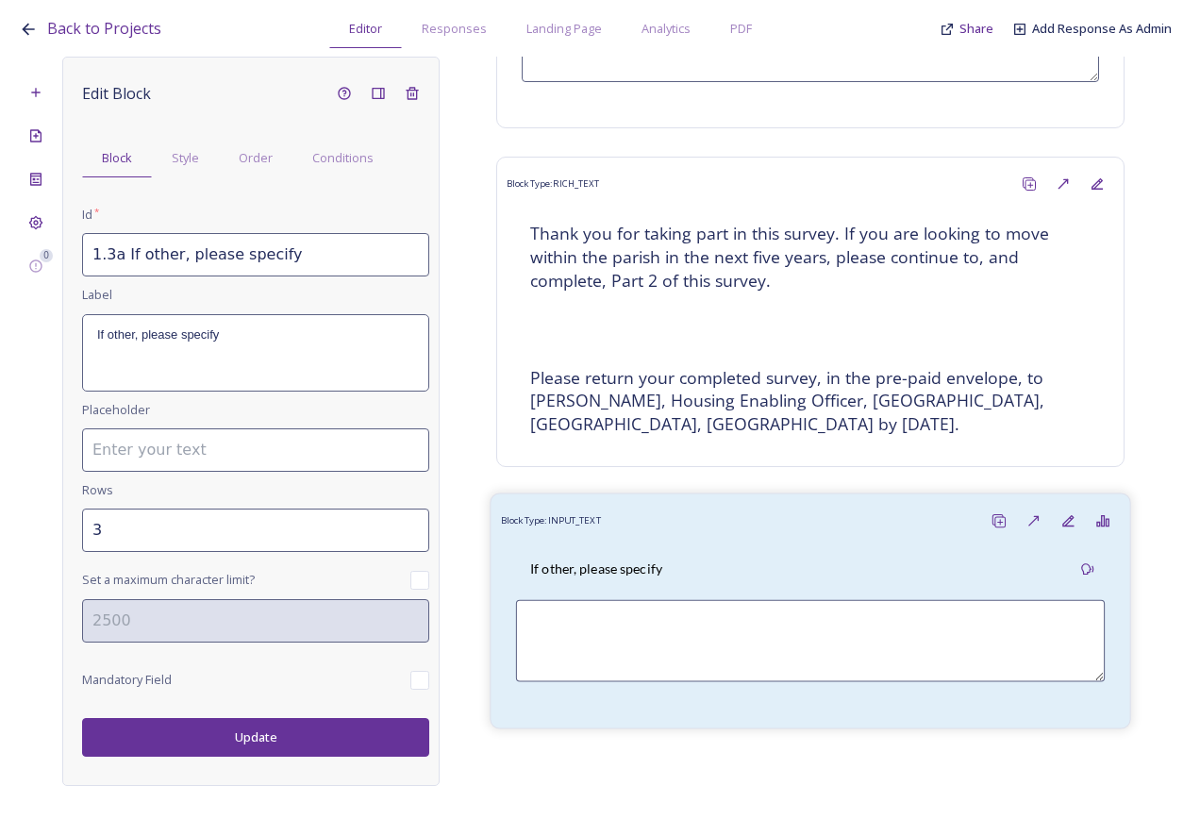
click at [669, 561] on div "If other, please specify" at bounding box center [596, 569] width 160 height 42
click at [277, 154] on div "Order" at bounding box center [256, 158] width 74 height 39
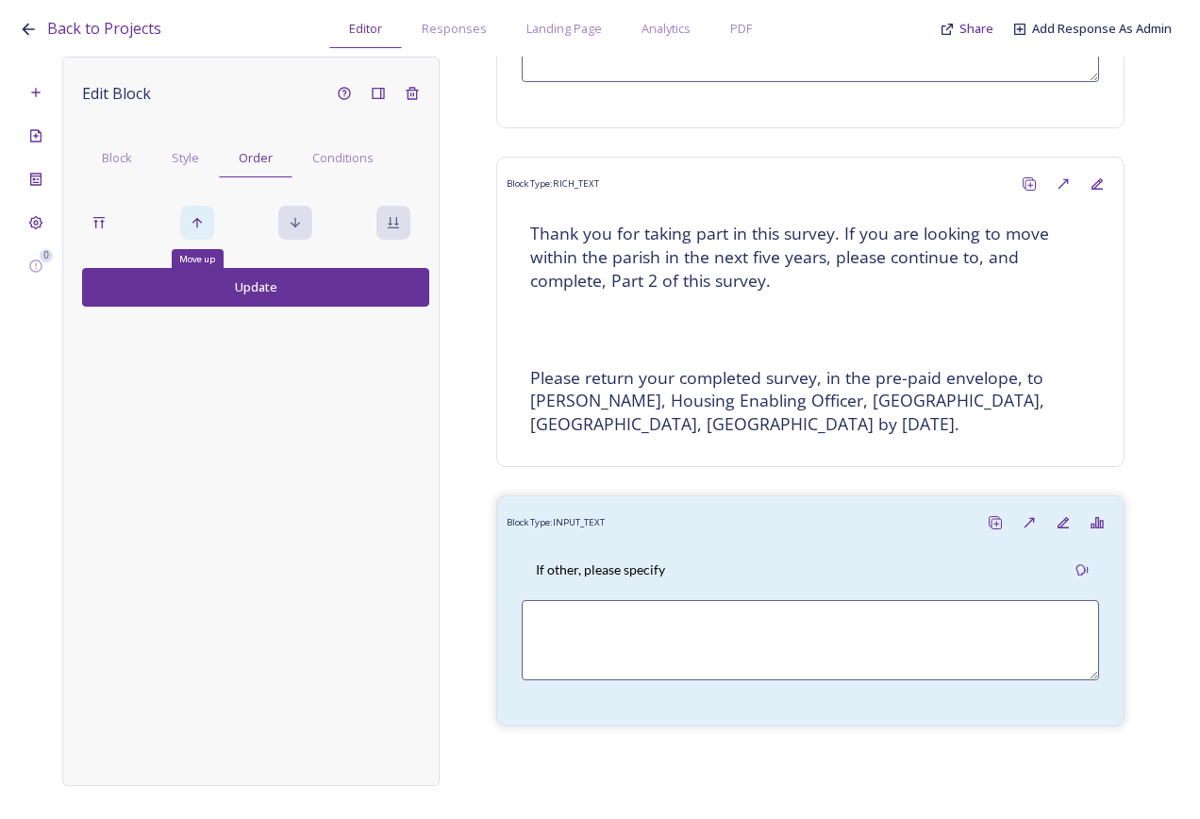
click at [193, 231] on div "Move up" at bounding box center [197, 223] width 34 height 34
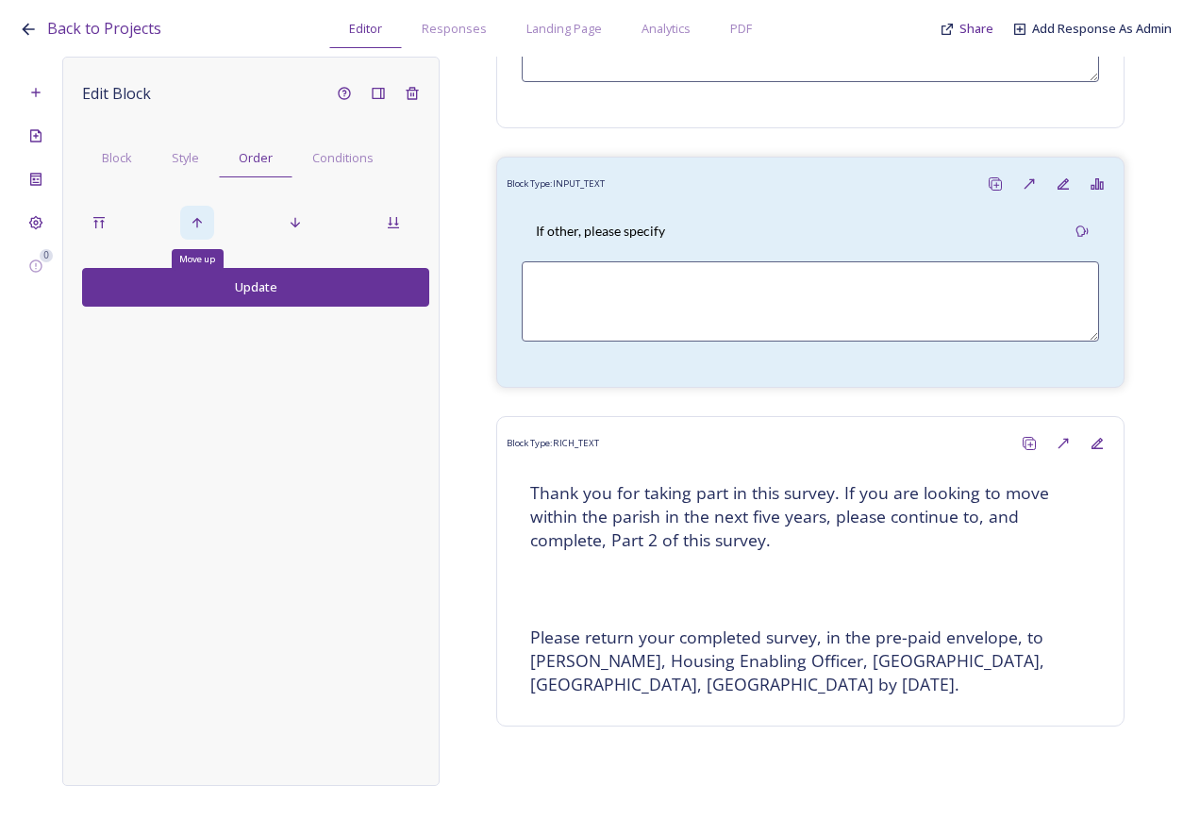
click at [193, 231] on div "Move up" at bounding box center [197, 223] width 34 height 34
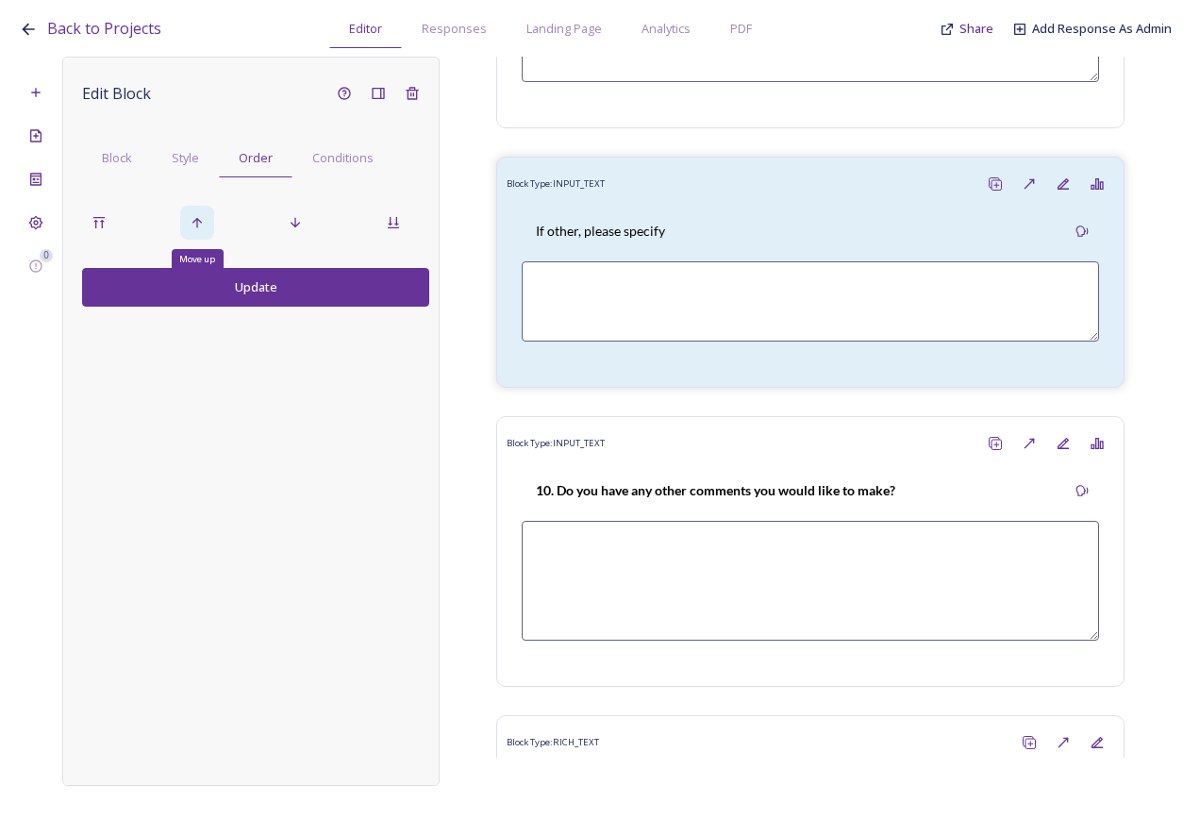
click at [193, 231] on div "Move up" at bounding box center [197, 223] width 34 height 34
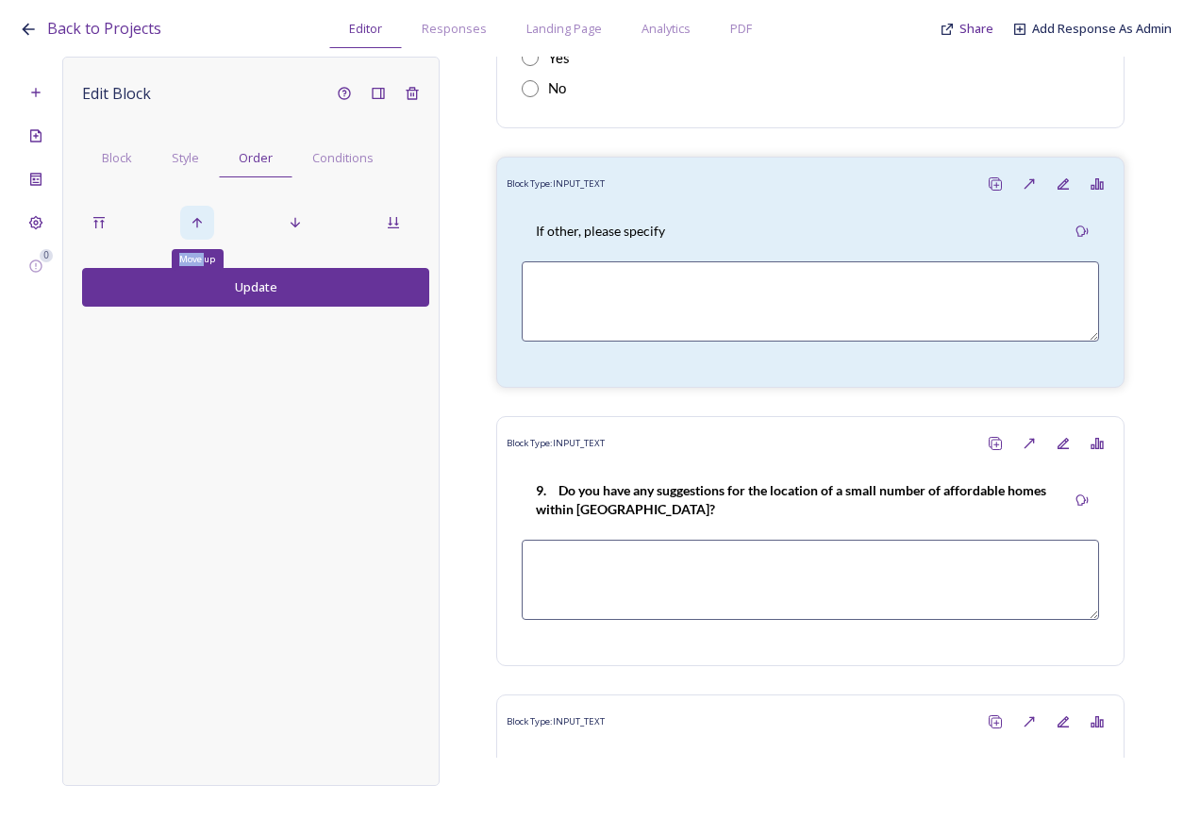
click at [193, 231] on div "Move up" at bounding box center [197, 223] width 34 height 34
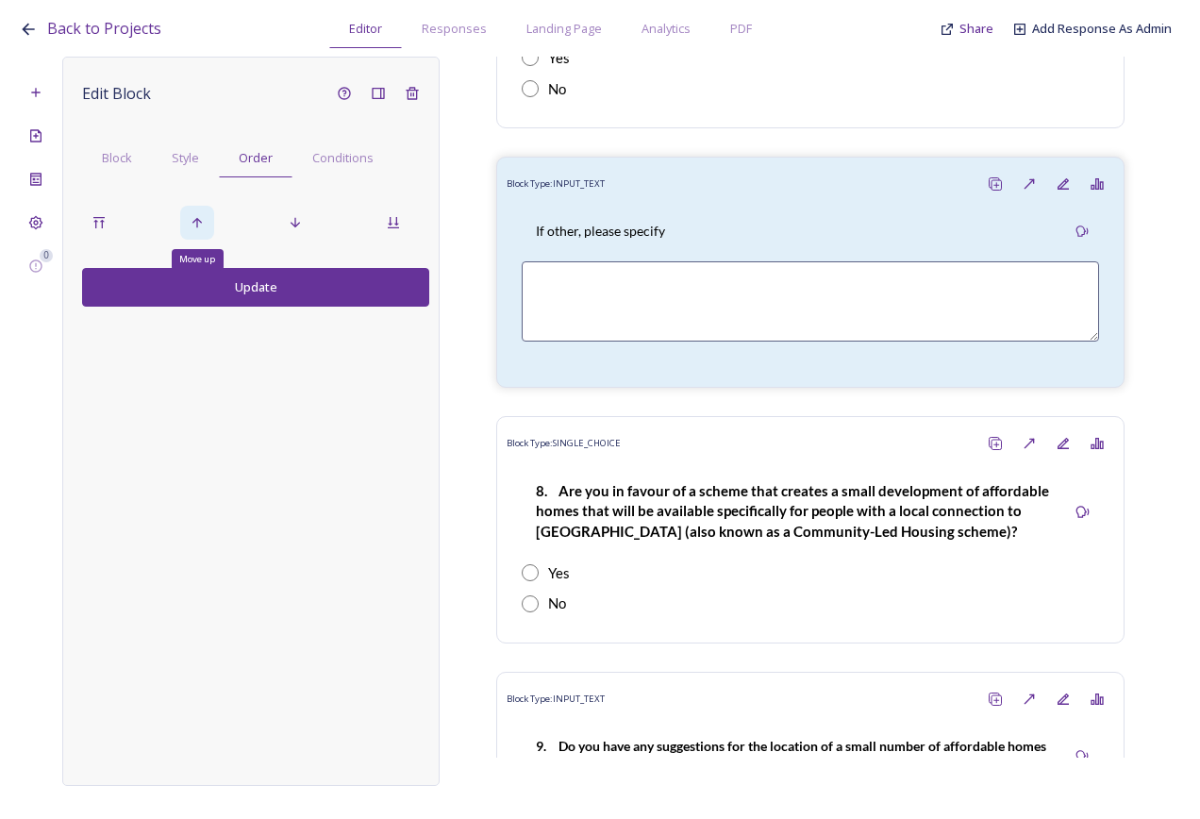
click at [193, 231] on div "Move up" at bounding box center [197, 223] width 34 height 34
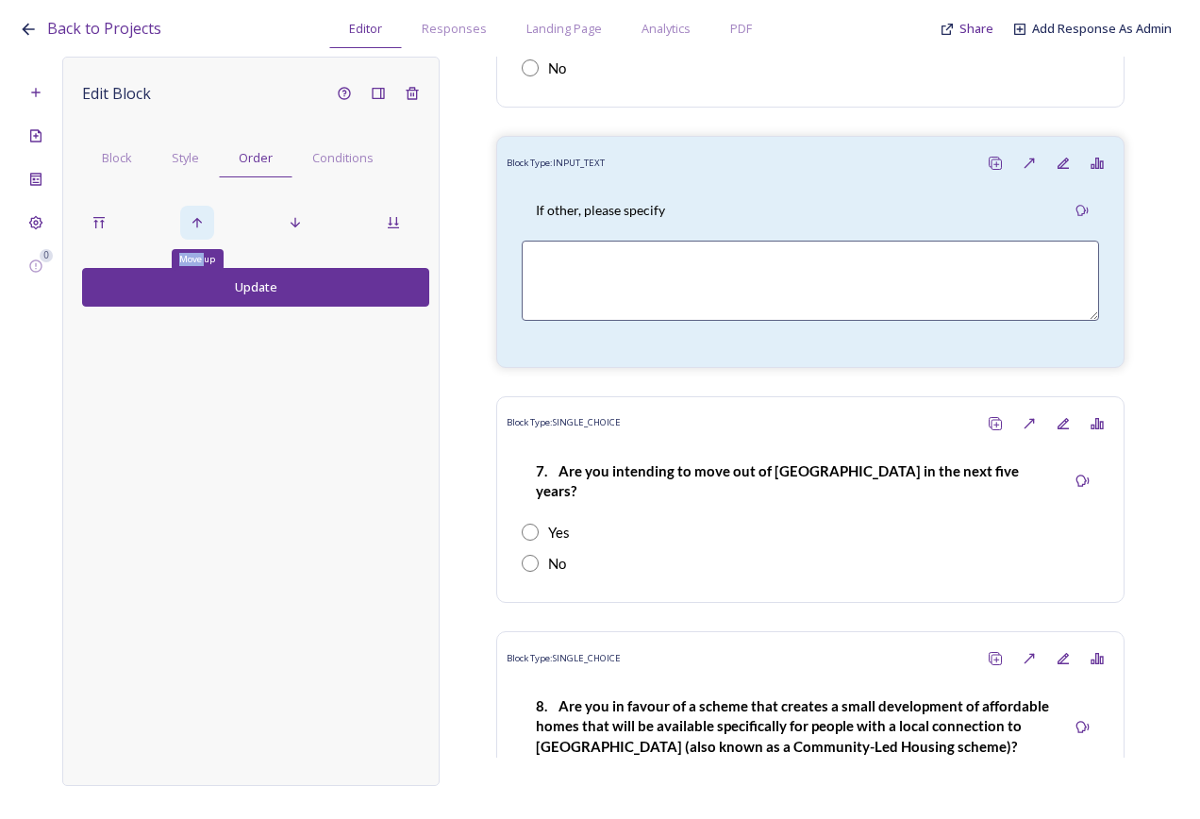
click at [193, 231] on div "Move up" at bounding box center [197, 223] width 34 height 34
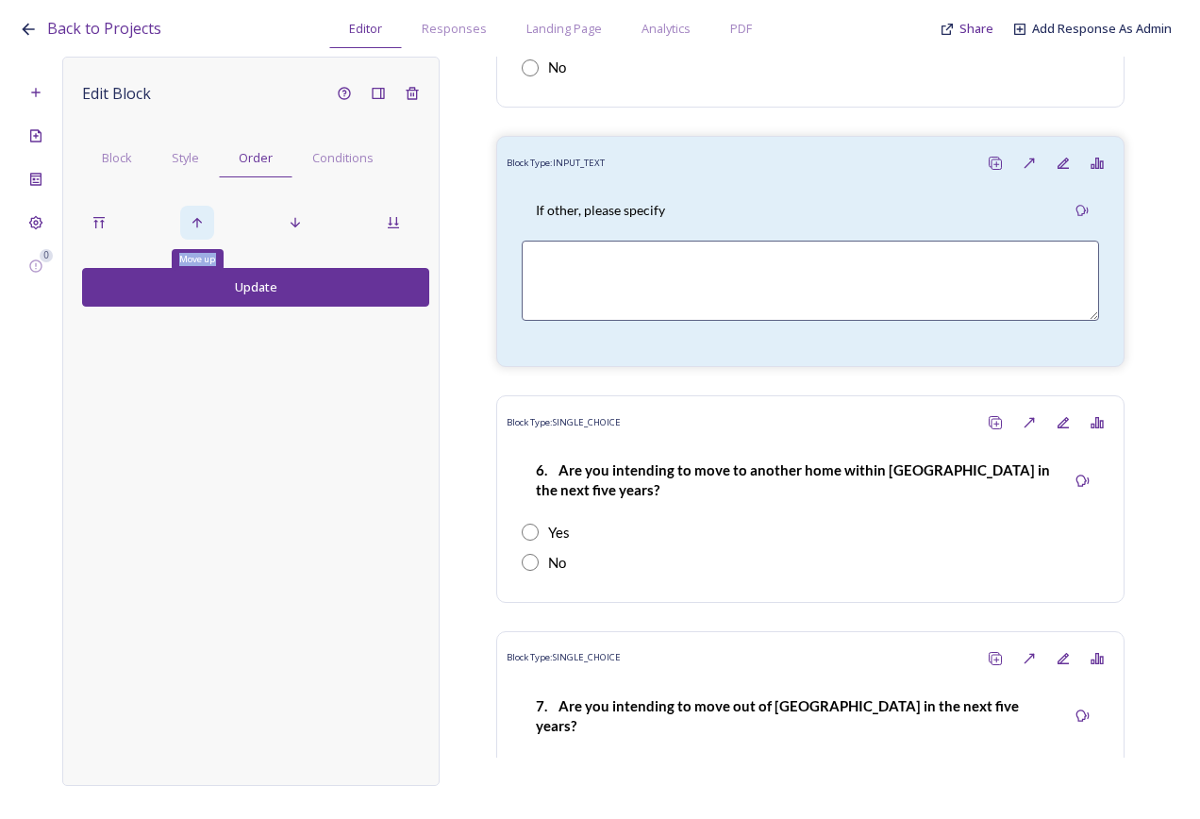
click at [193, 231] on div "Move up" at bounding box center [197, 223] width 34 height 34
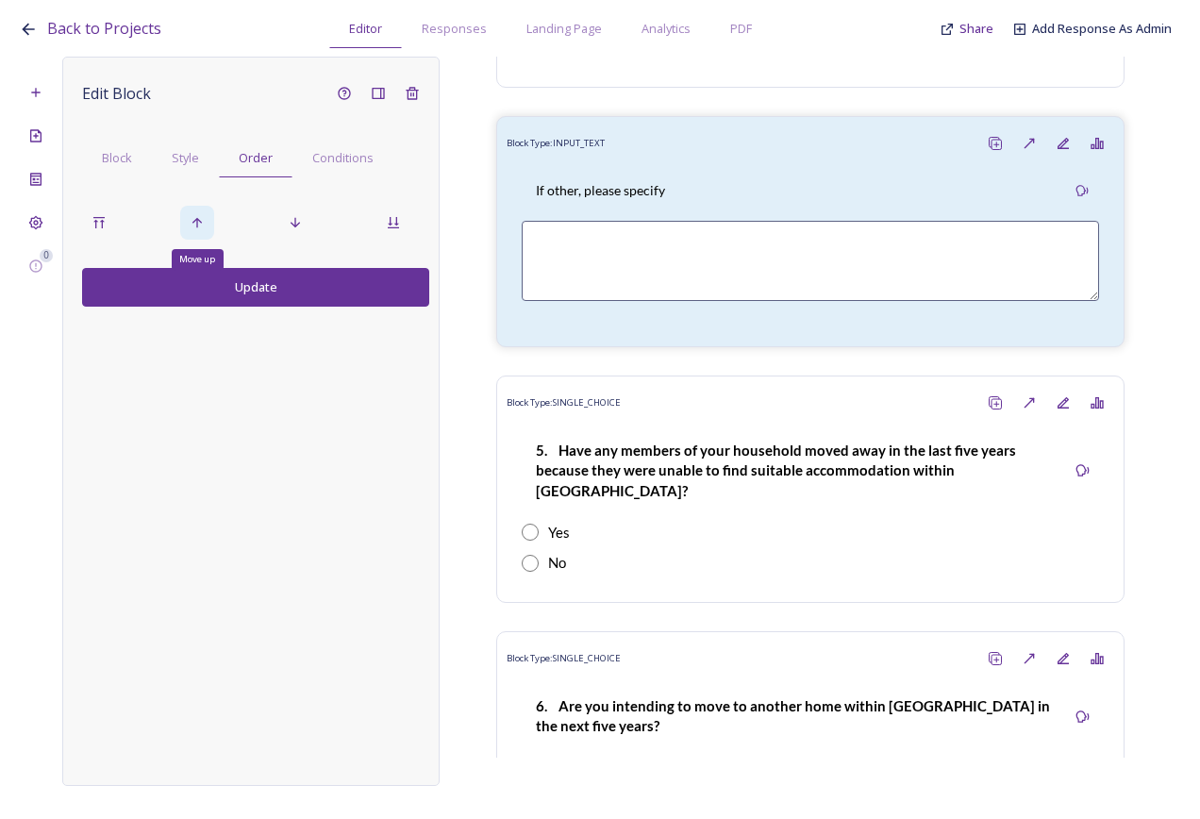
click at [193, 231] on div "Move up" at bounding box center [197, 223] width 34 height 34
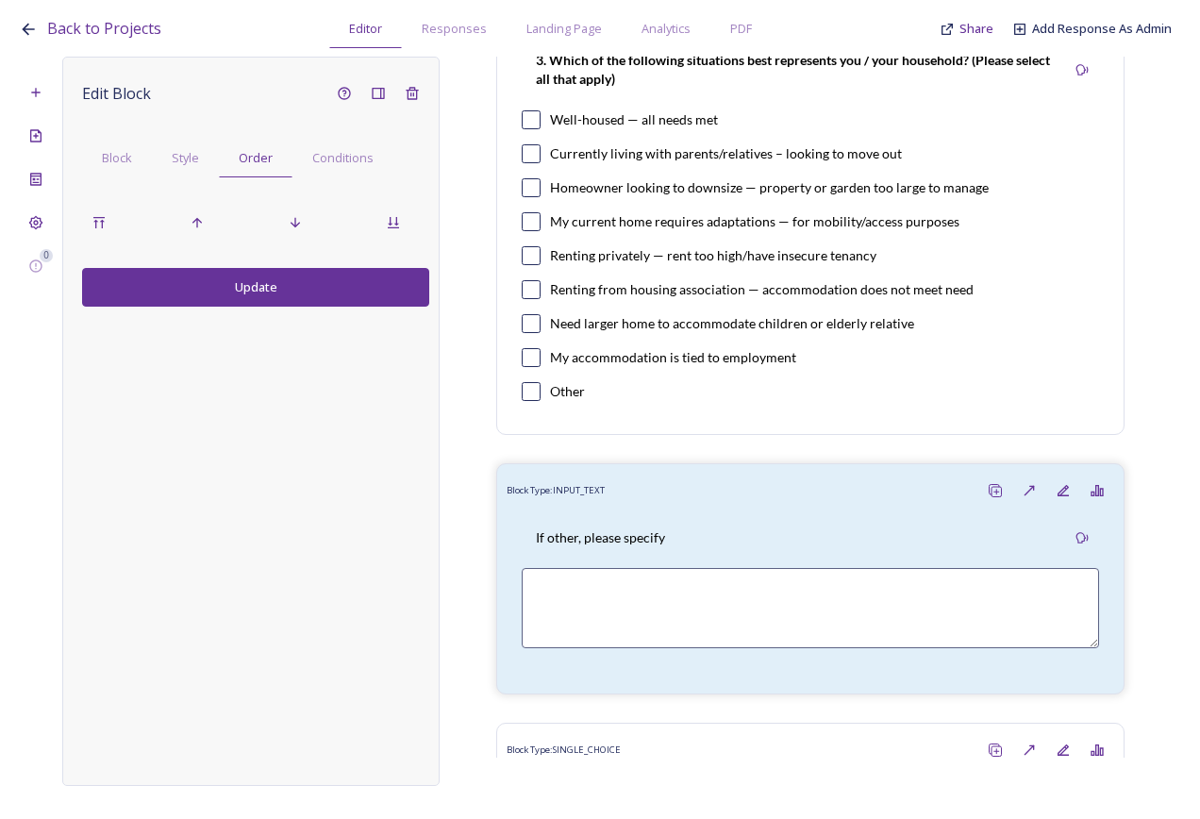
scroll to position [1508, 0]
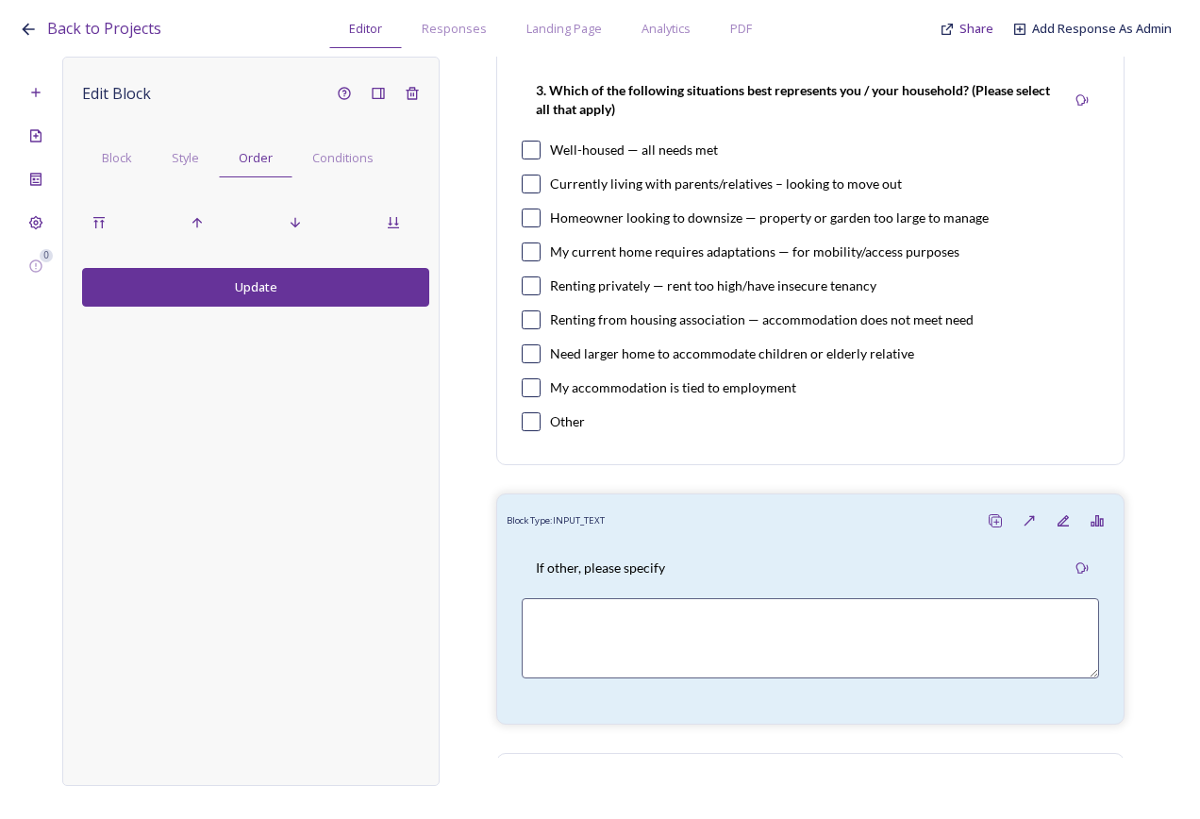
click at [271, 293] on button "Update" at bounding box center [255, 287] width 347 height 39
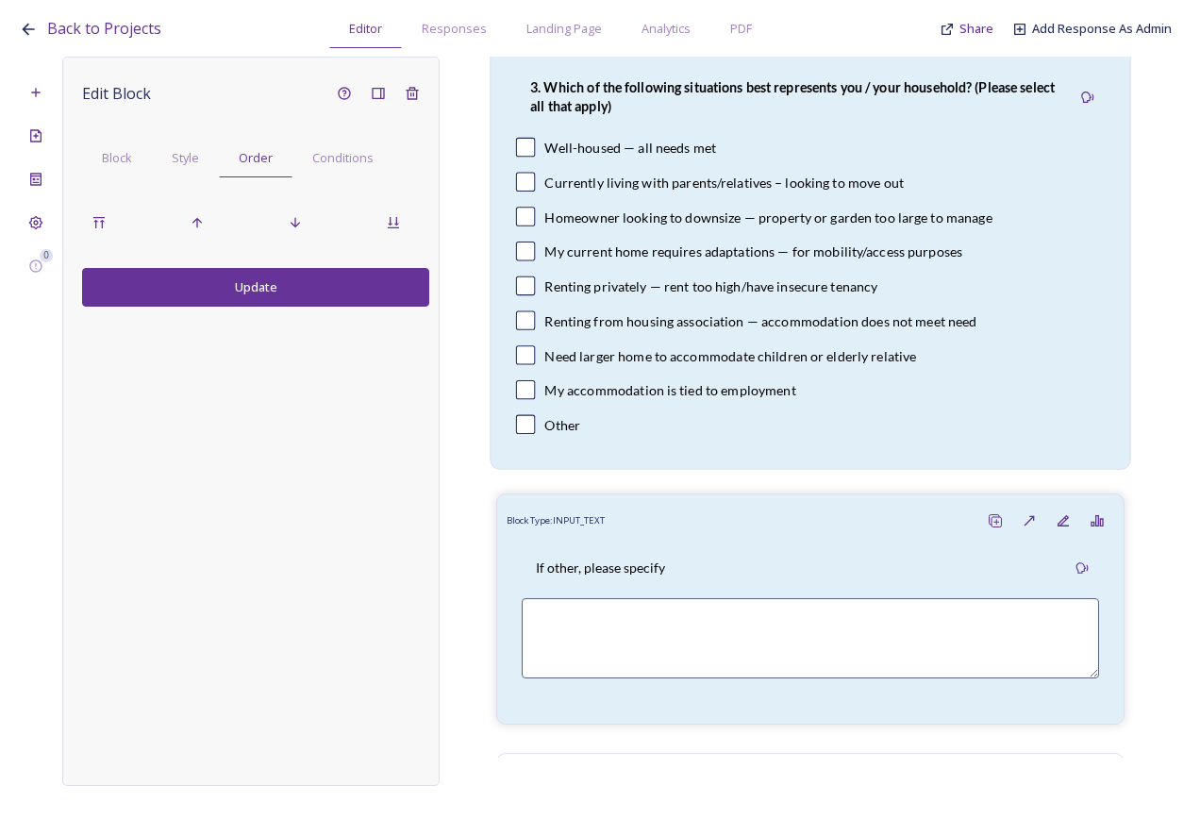
click at [611, 129] on div "3. Which of the following situations best represents you / your household? (Ple…" at bounding box center [811, 259] width 620 height 402
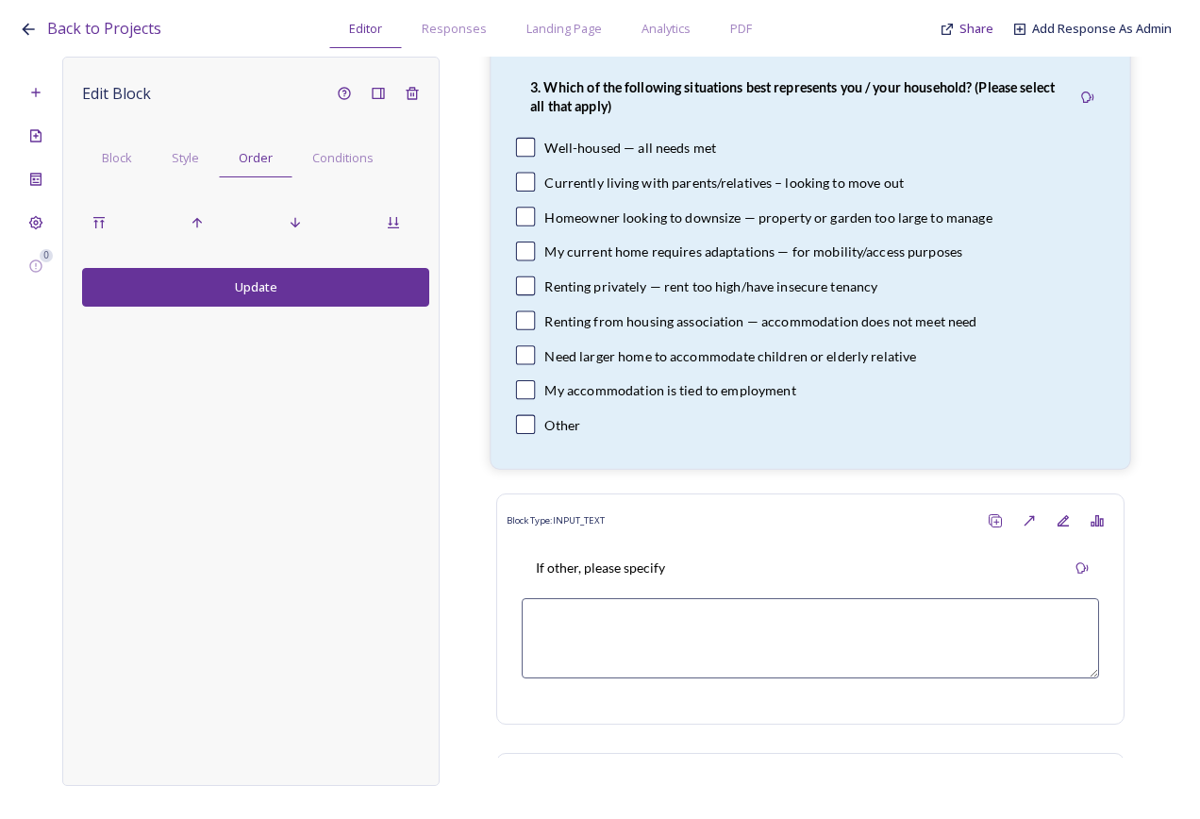
click at [673, 104] on p "3. Which of the following situations best represents you / your household? (Ple…" at bounding box center [793, 97] width 526 height 39
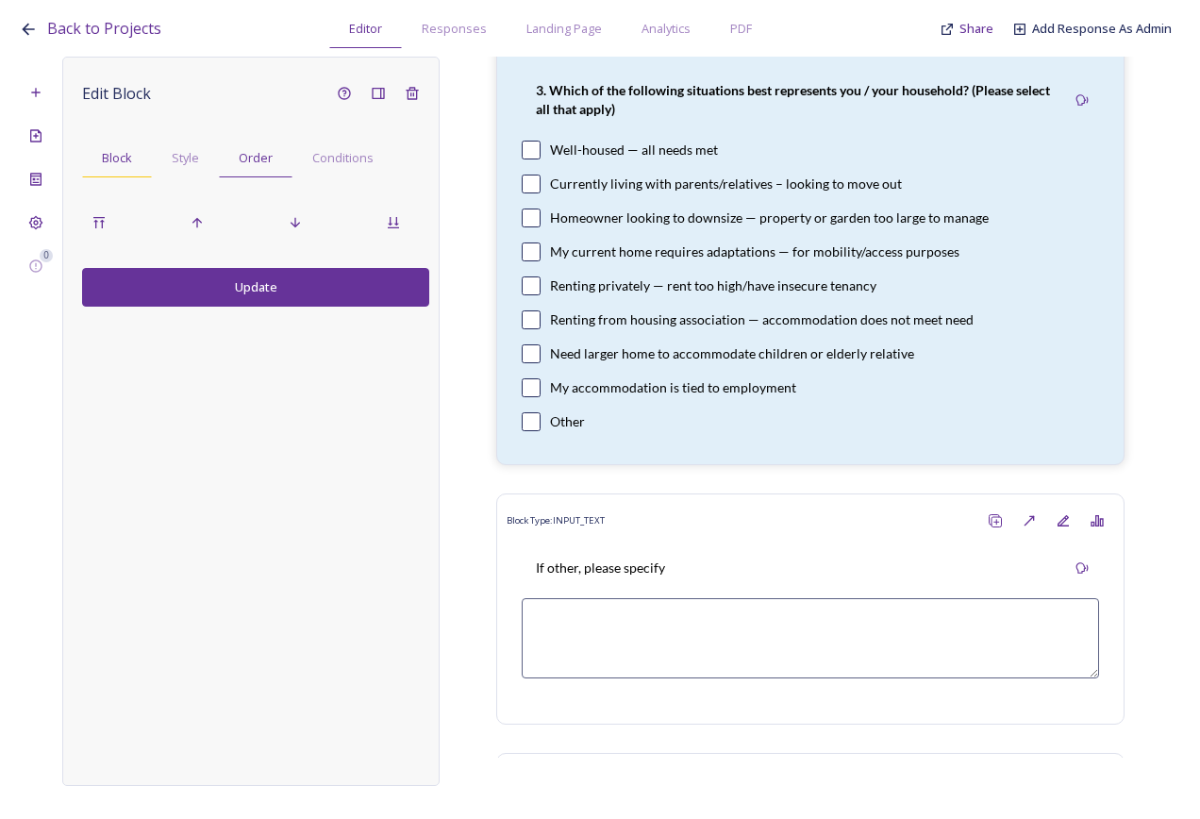
click at [151, 153] on div "Block" at bounding box center [117, 158] width 70 height 39
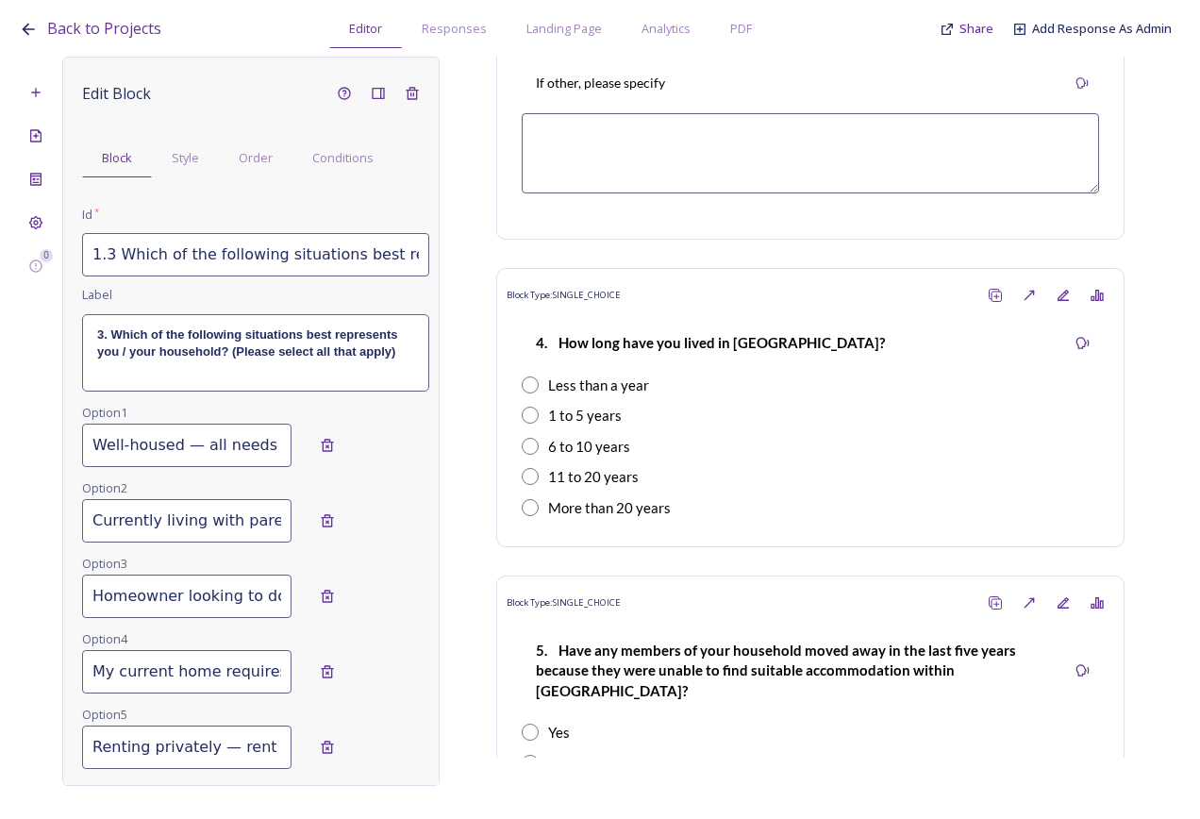
scroll to position [2074, 0]
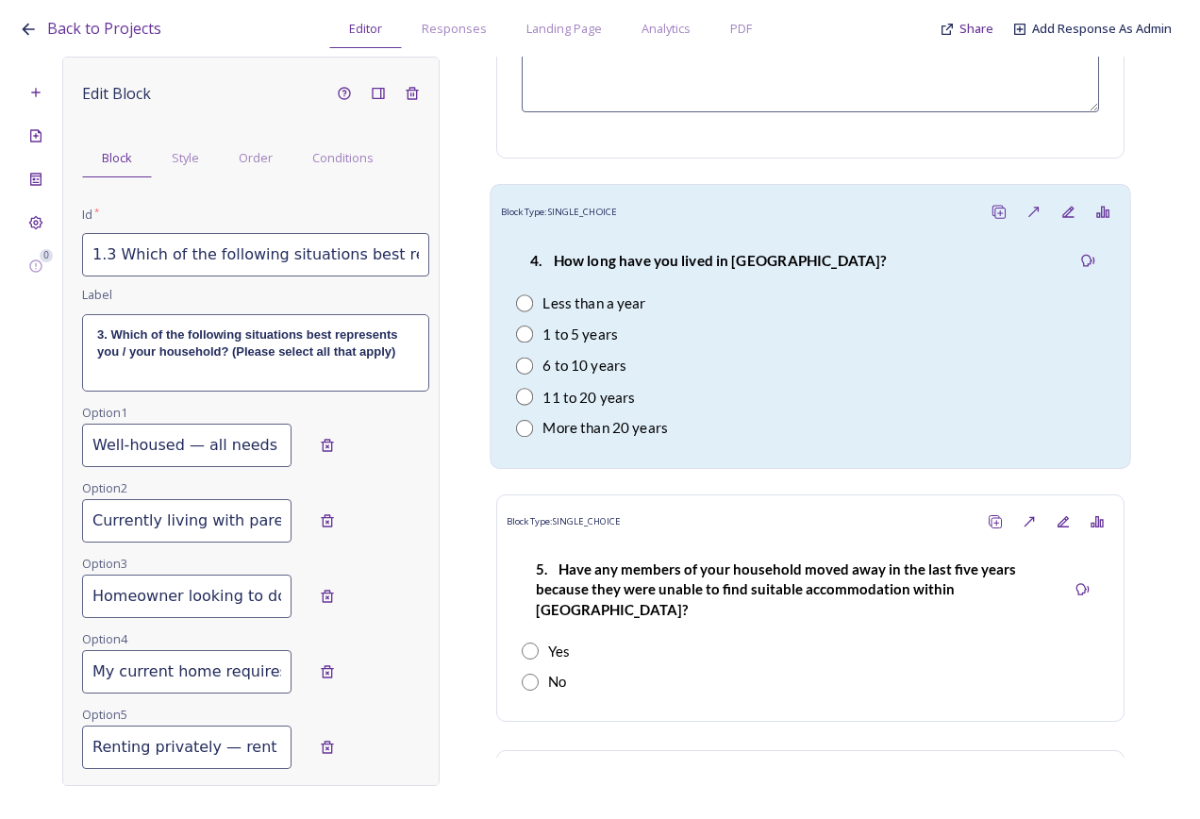
click at [660, 334] on div "1 to 5 years" at bounding box center [810, 335] width 589 height 22
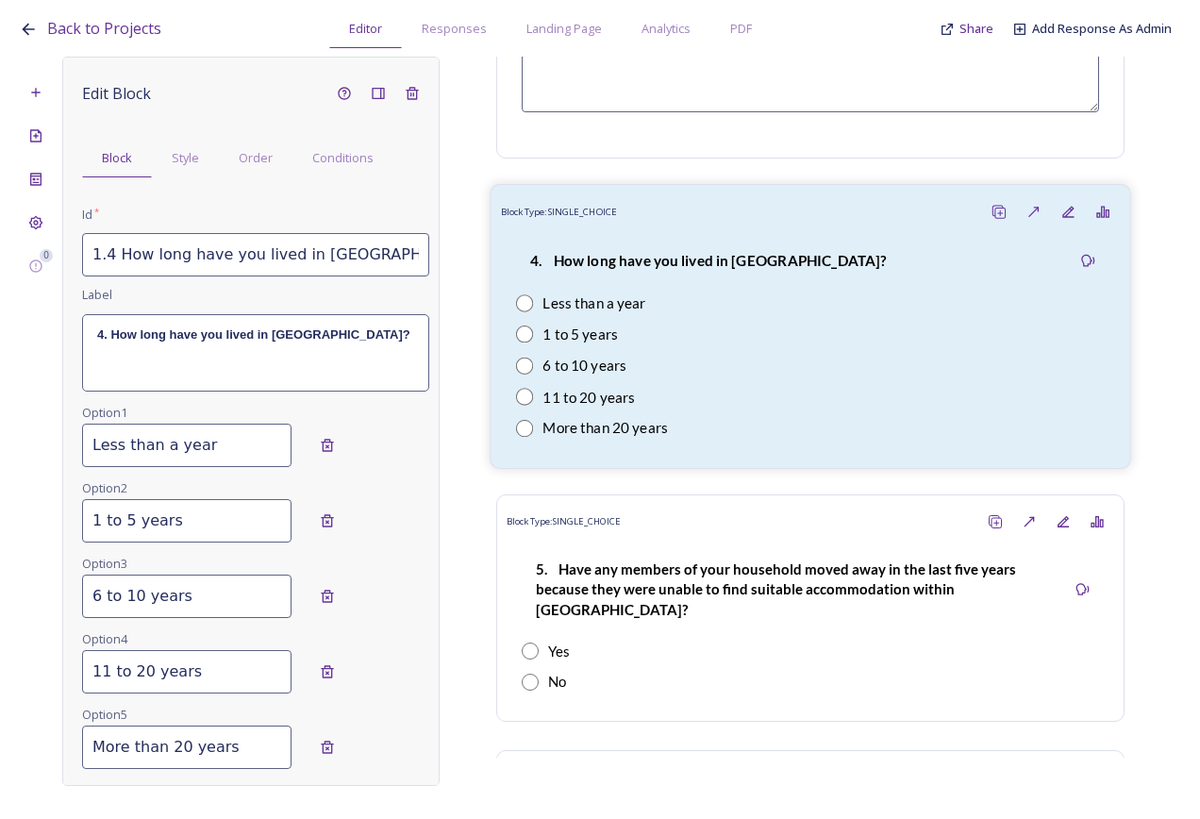
click at [670, 269] on p "4. How long have you lived in Bury?" at bounding box center [708, 261] width 356 height 21
click at [312, 341] on p "4. How long have you lived in Bury?" at bounding box center [255, 335] width 317 height 17
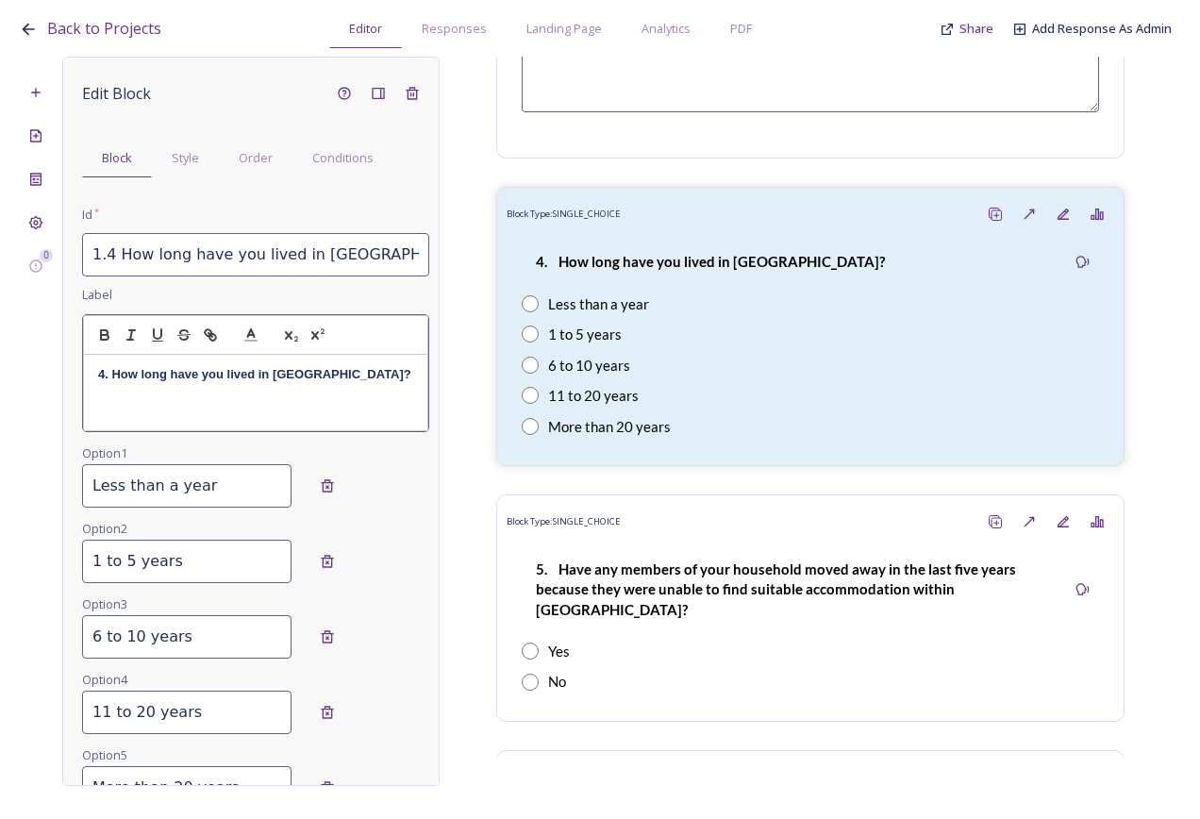
click at [332, 260] on input "1.4 How long have you lived in Bury?" at bounding box center [255, 254] width 347 height 43
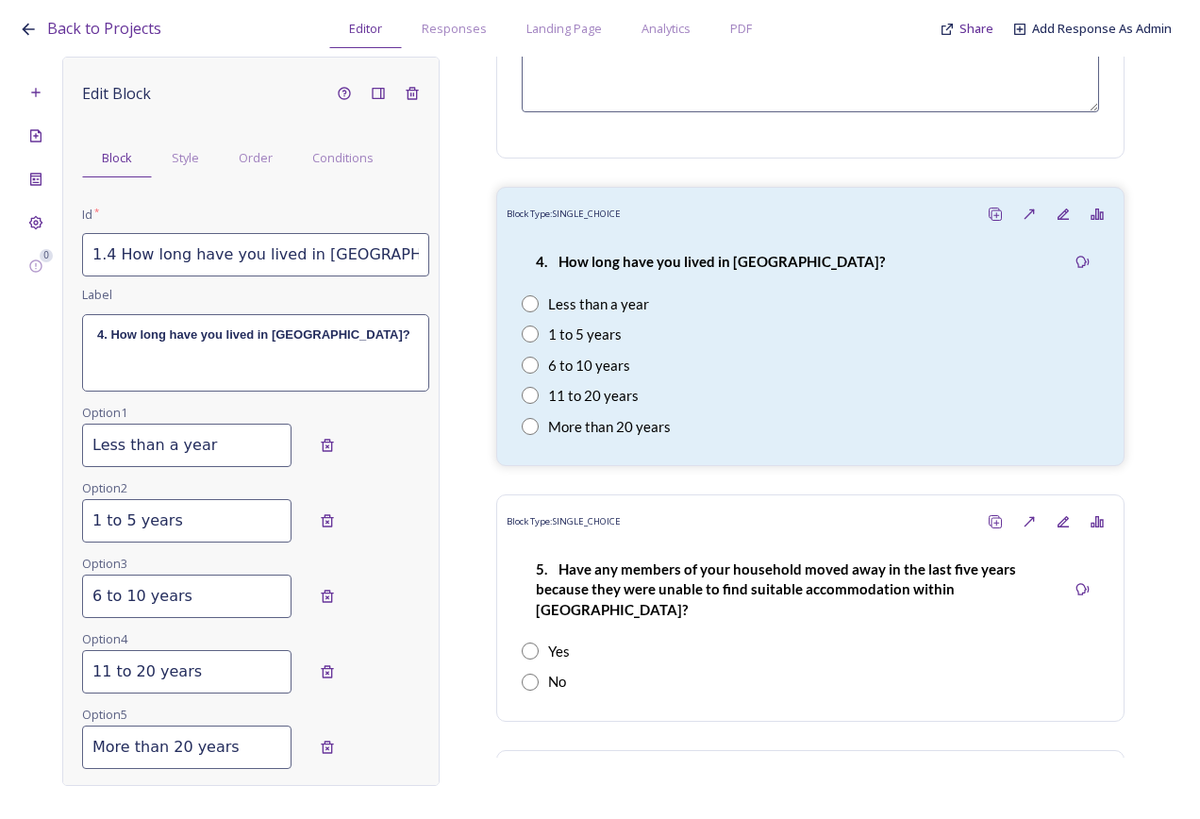
type input "1.4 How long have you lived in Bury parish?"
click at [304, 339] on strong "4. How long have you lived in Bury?" at bounding box center [253, 334] width 313 height 14
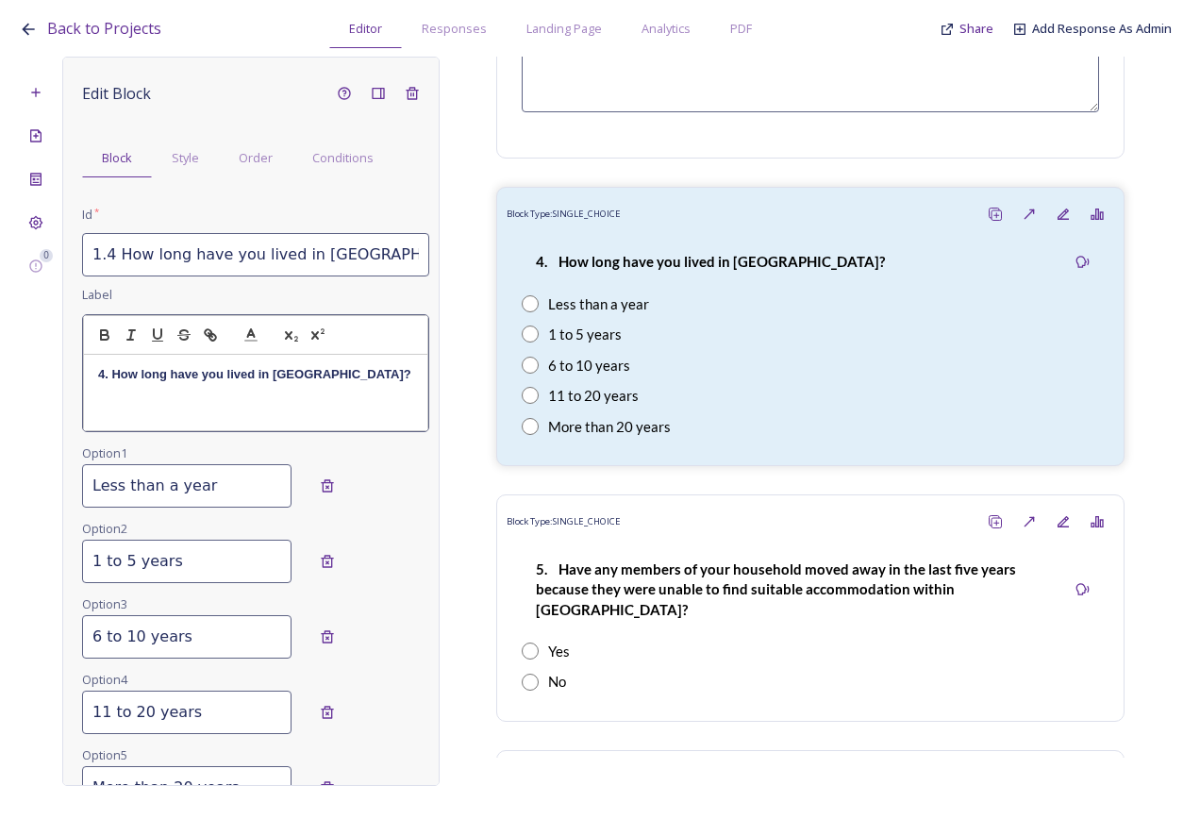
click at [296, 370] on strong "4. How long have you lived in Bury?" at bounding box center [254, 374] width 313 height 14
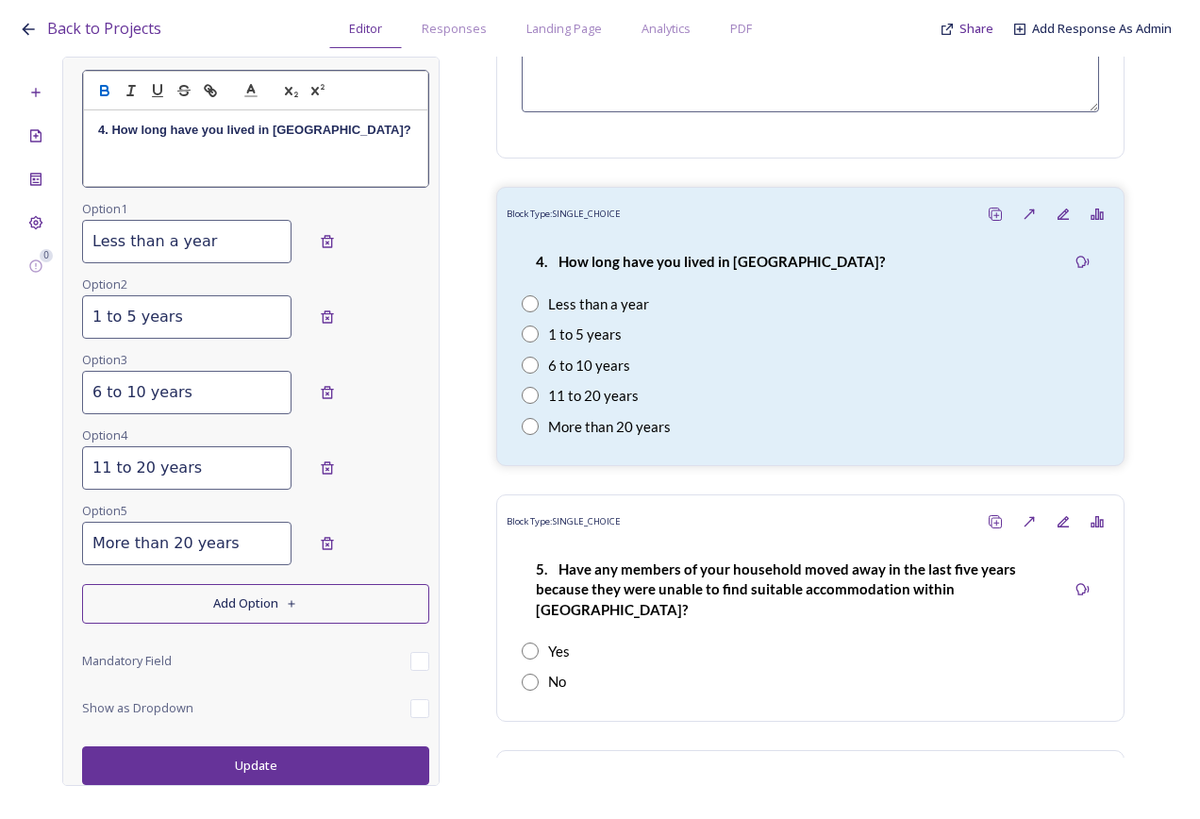
click at [263, 752] on button "Update" at bounding box center [255, 765] width 347 height 39
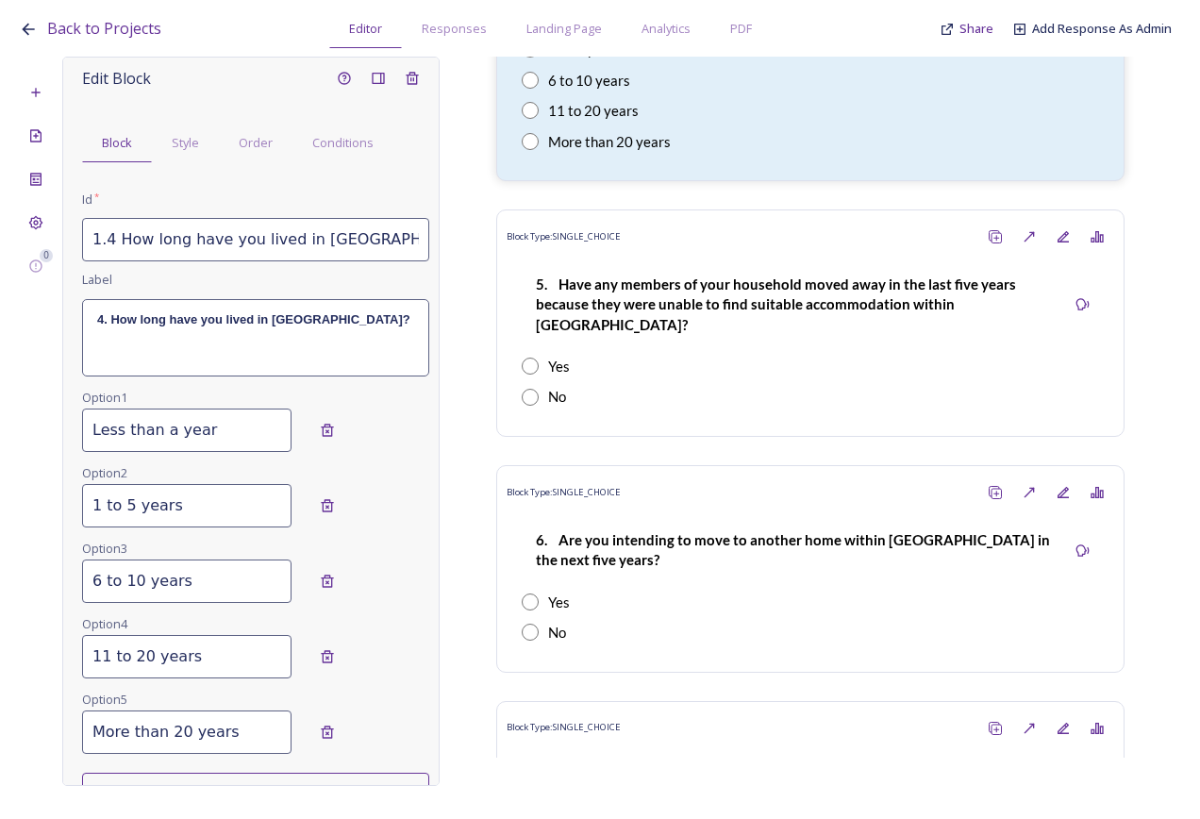
scroll to position [14, 0]
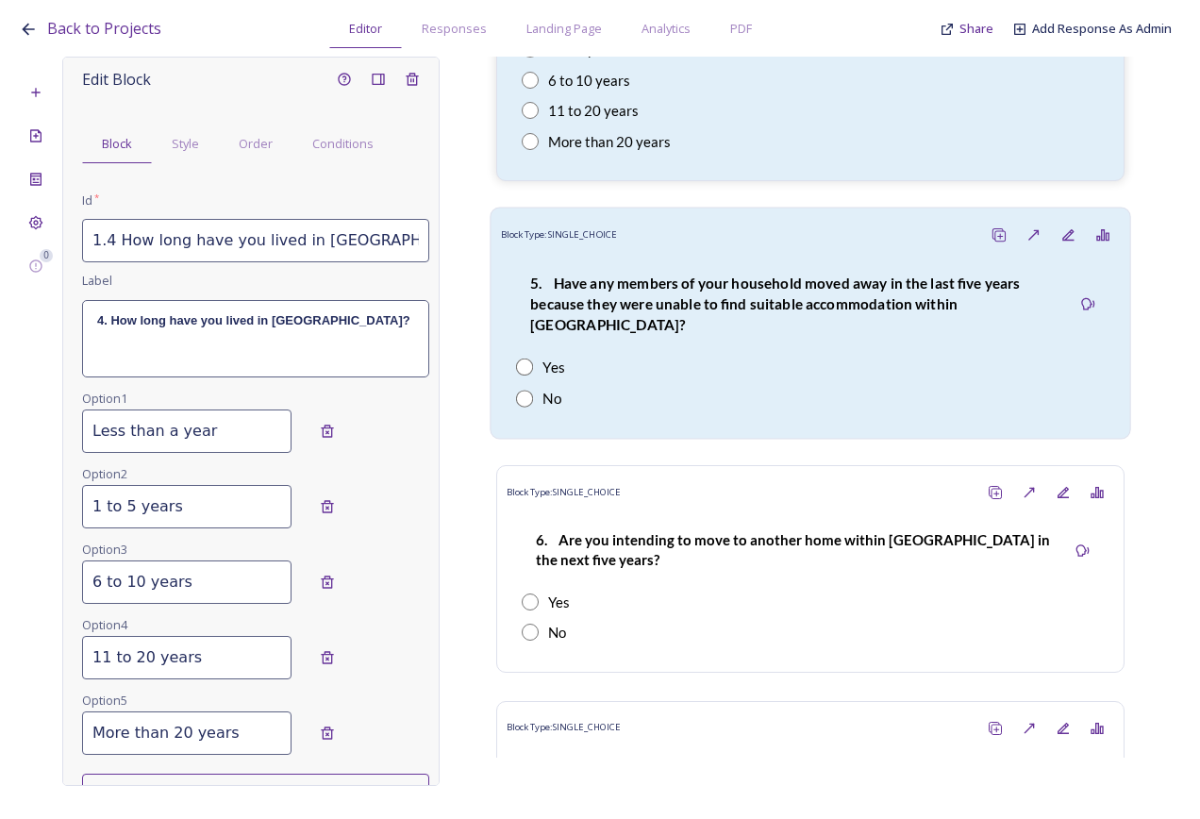
click at [735, 325] on div "5. Have any members of your household moved away in the last five years because…" at bounding box center [793, 304] width 555 height 85
type input "1.5 Have any members of your household moved away in the last five years becaus…"
type input "Yes"
type input "No"
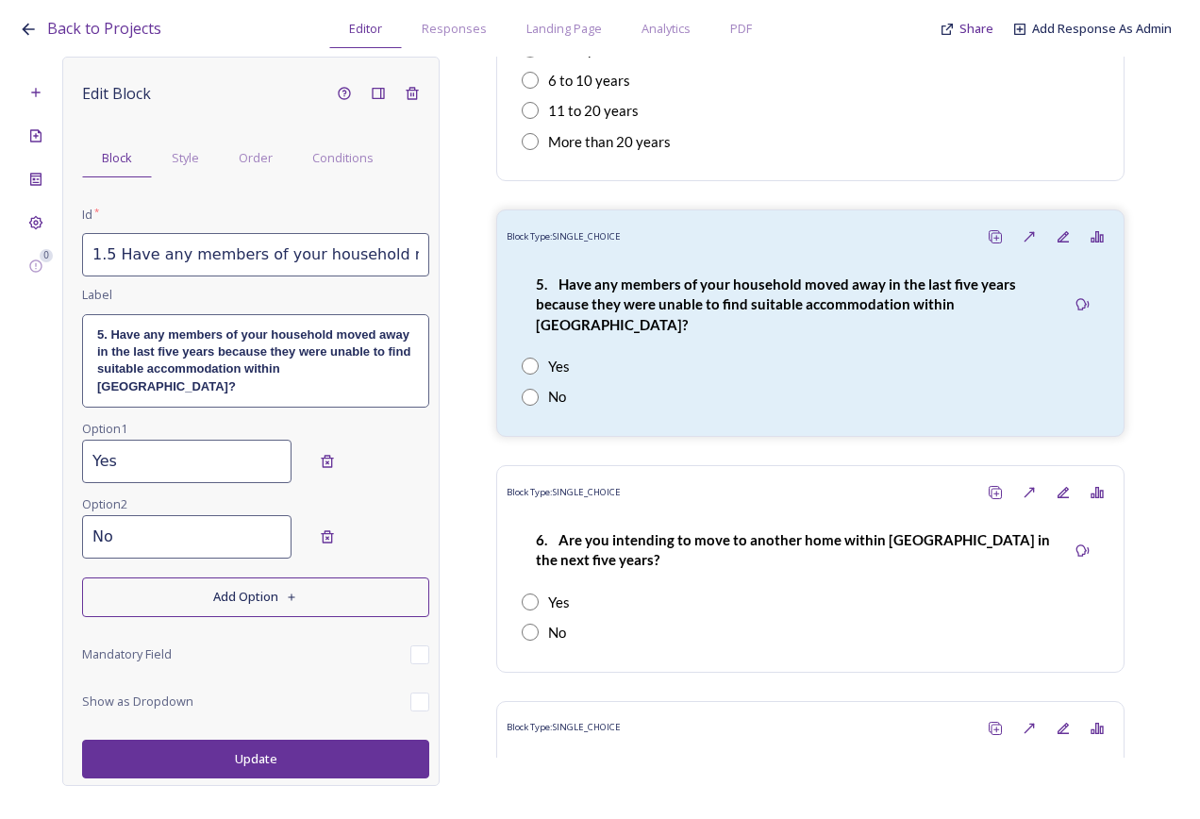
click at [331, 355] on strong "5. Have any members of your household moved away in the last five years because…" at bounding box center [255, 360] width 317 height 66
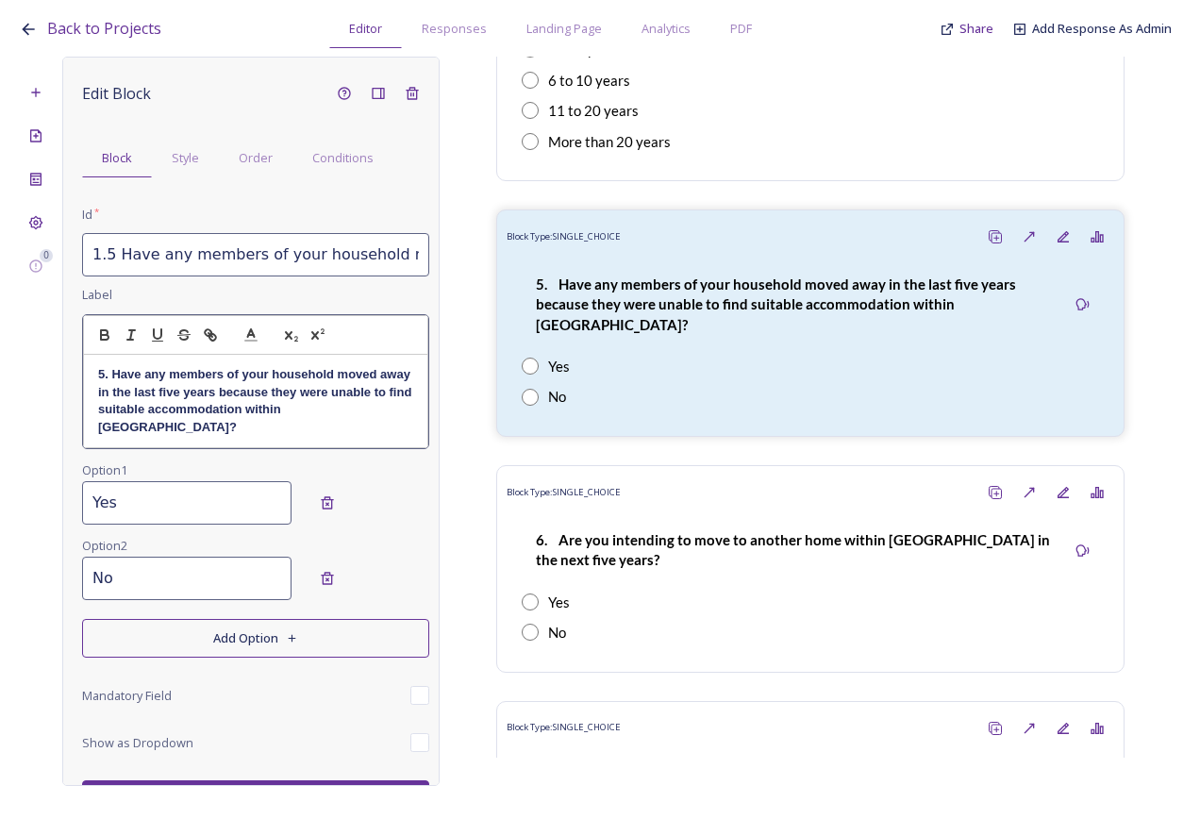
click at [124, 430] on strong "5. Have any members of your household moved away in the last five years because…" at bounding box center [256, 400] width 317 height 66
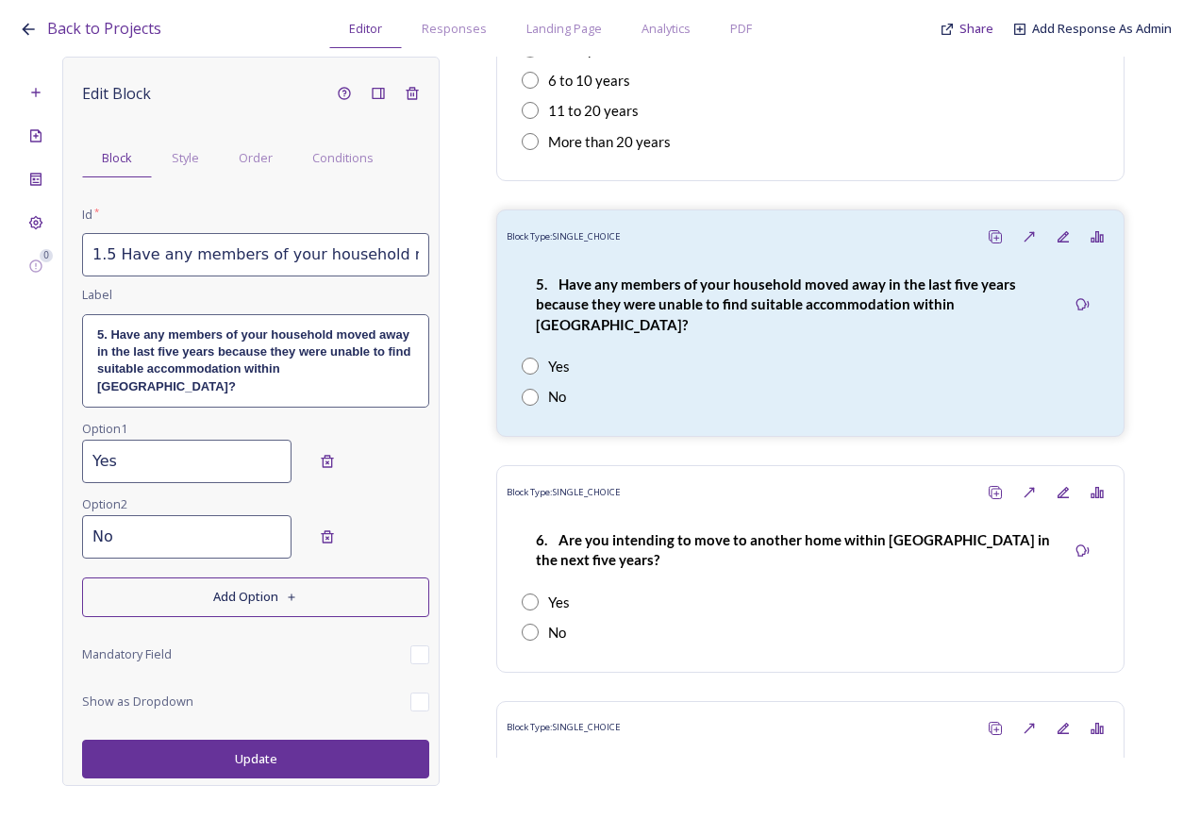
click at [244, 258] on input "1.5 Have any members of your household moved away in the last five years becaus…" at bounding box center [255, 254] width 347 height 43
drag, startPoint x: 285, startPoint y: 255, endPoint x: 469, endPoint y: 262, distance: 184.2
click at [469, 262] on div "0 Edit Block Block Style Order Conditions Id * 1.5 Have any members of your hou…" at bounding box center [600, 421] width 1163 height 729
drag, startPoint x: 376, startPoint y: 246, endPoint x: 388, endPoint y: 252, distance: 13.5
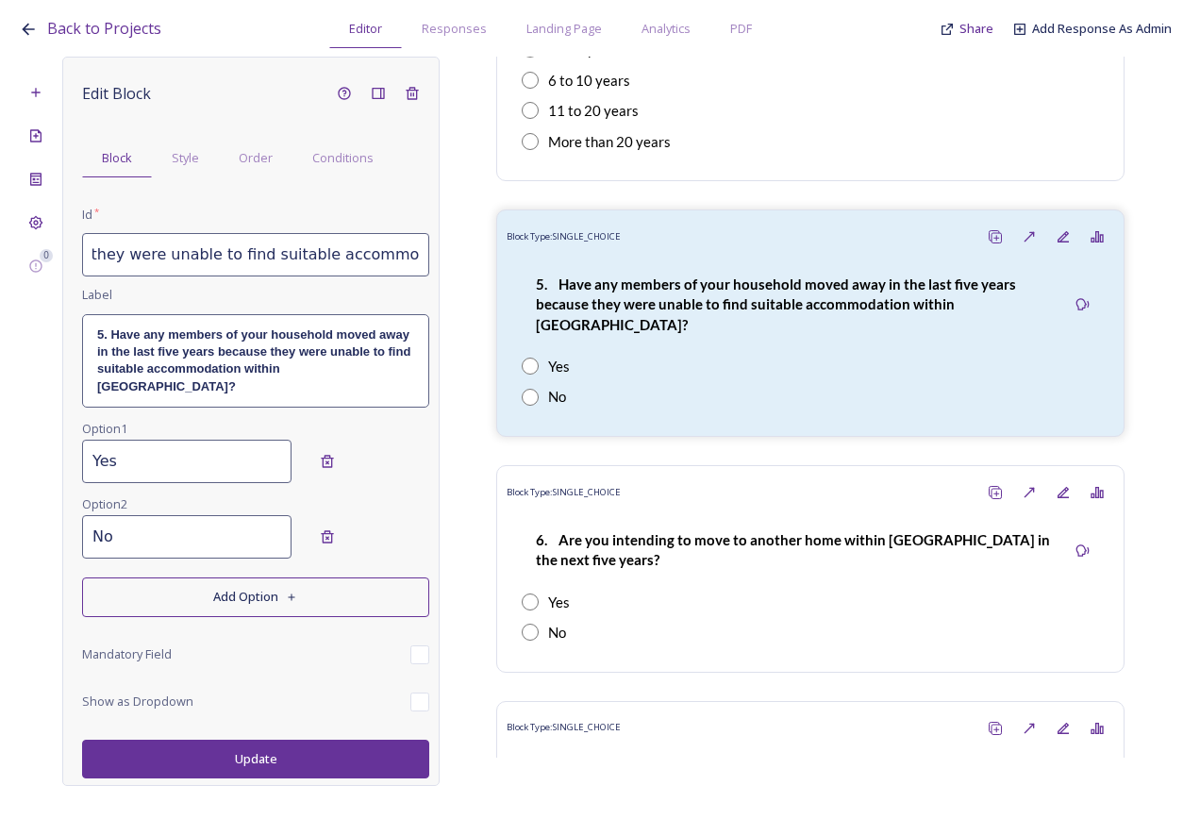
click at [377, 246] on input "1.5 Have any members of your household moved away in the last five years becaus…" at bounding box center [255, 254] width 347 height 43
click at [408, 260] on input "1.5 Have any members of your household moved away in the last five years becaus…" at bounding box center [255, 254] width 347 height 43
click at [412, 256] on input "1.5 Have any members of your household moved away in the last five years becaus…" at bounding box center [255, 254] width 347 height 43
click at [289, 740] on button "Update" at bounding box center [255, 759] width 347 height 39
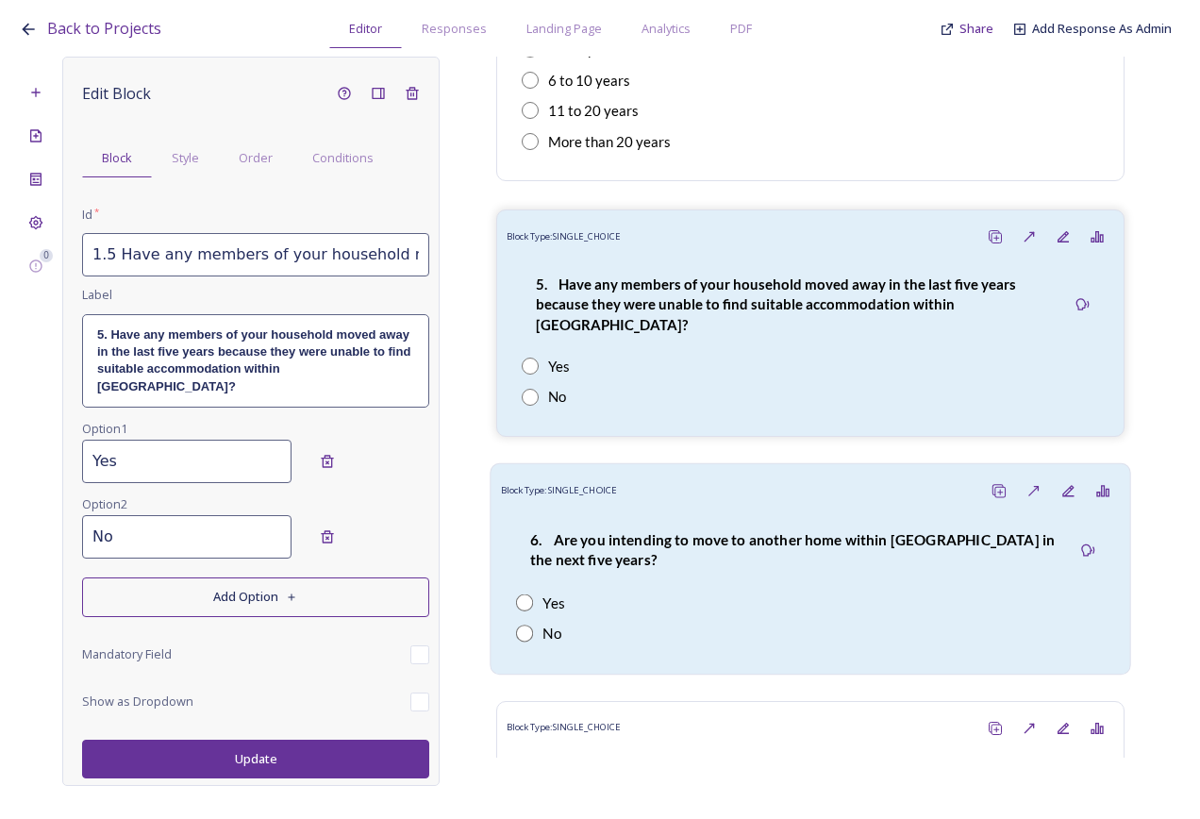
click at [781, 567] on div "6. Are you intending to move to another home within Bury in the next five years…" at bounding box center [811, 587] width 620 height 156
type input "1.6 Are you intending to move to another home within Bury in the next five year…"
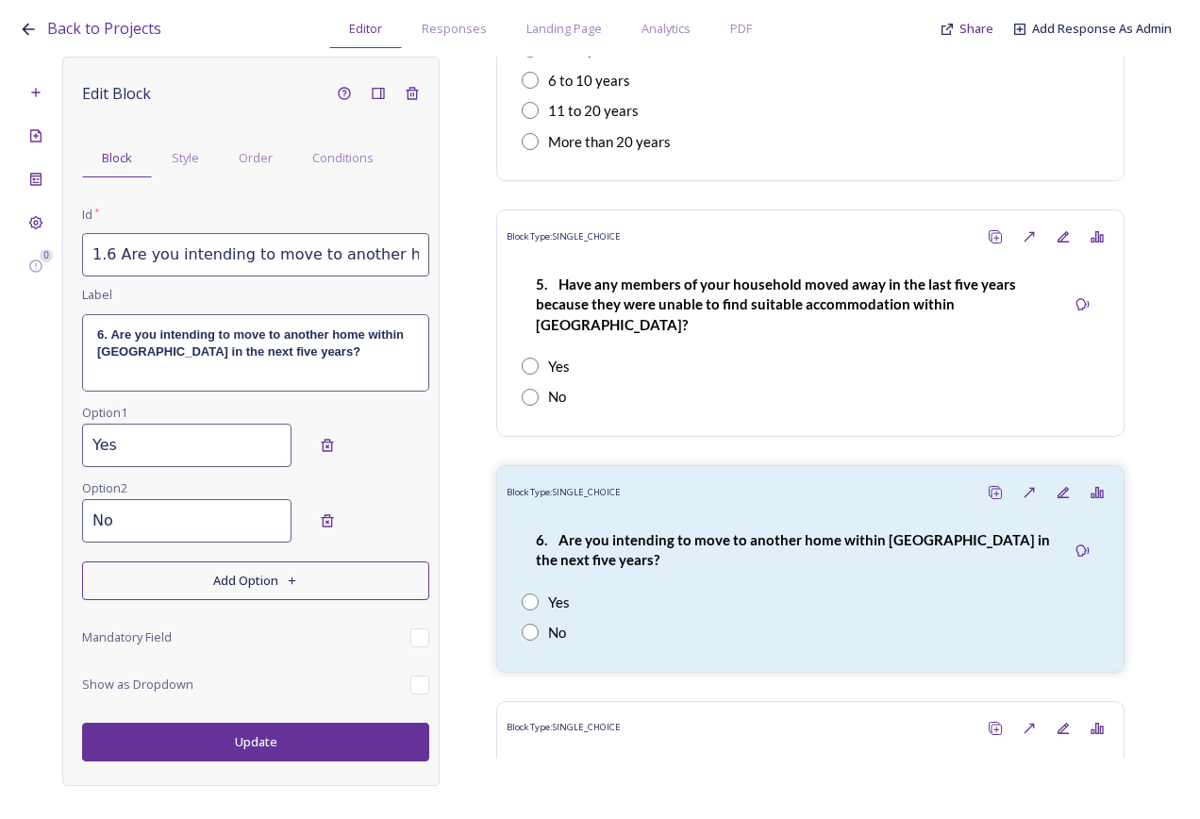
click at [312, 328] on strong "6. Are you intending to move to another home within Bury in the next five years?" at bounding box center [252, 342] width 310 height 31
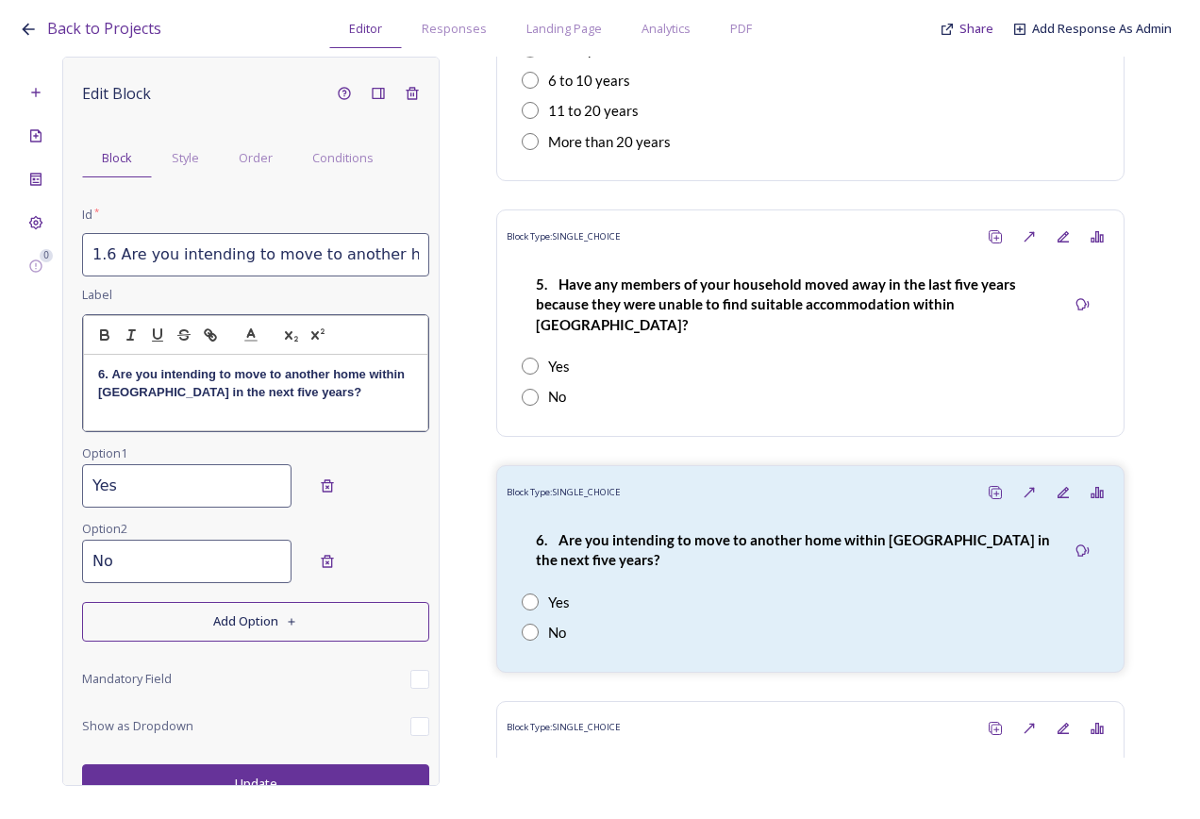
drag, startPoint x: 251, startPoint y: 379, endPoint x: 213, endPoint y: 400, distance: 43.1
click at [249, 379] on strong "6. Are you intending to move to another home within Bury in the next five years?" at bounding box center [253, 382] width 310 height 31
click at [165, 391] on strong "6. Are you intending to move to another home within Bury in the next five years?" at bounding box center [253, 382] width 310 height 31
click at [308, 263] on input "1.6 Are you intending to move to another home within Bury in the next five year…" at bounding box center [255, 254] width 347 height 43
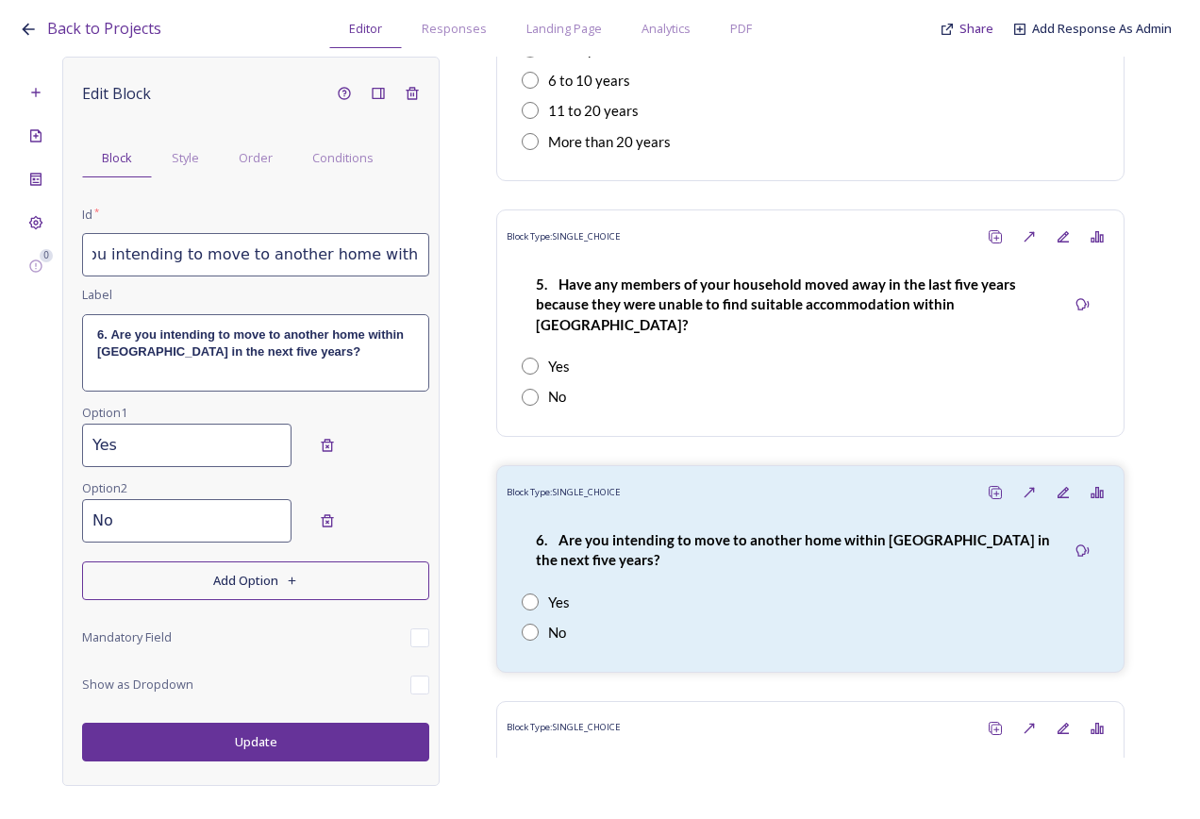
drag, startPoint x: 311, startPoint y: 263, endPoint x: 406, endPoint y: 263, distance: 94.4
click at [406, 263] on input "1.6 Are you intending to move to another home within Bury in the next five year…" at bounding box center [255, 254] width 347 height 43
click at [361, 255] on input "1.6 Are you intending to move to another home within Bury in the next five year…" at bounding box center [255, 254] width 347 height 43
click at [379, 254] on input "1.6 Are you intending to move to another home within Bury in the next five year…" at bounding box center [255, 254] width 347 height 43
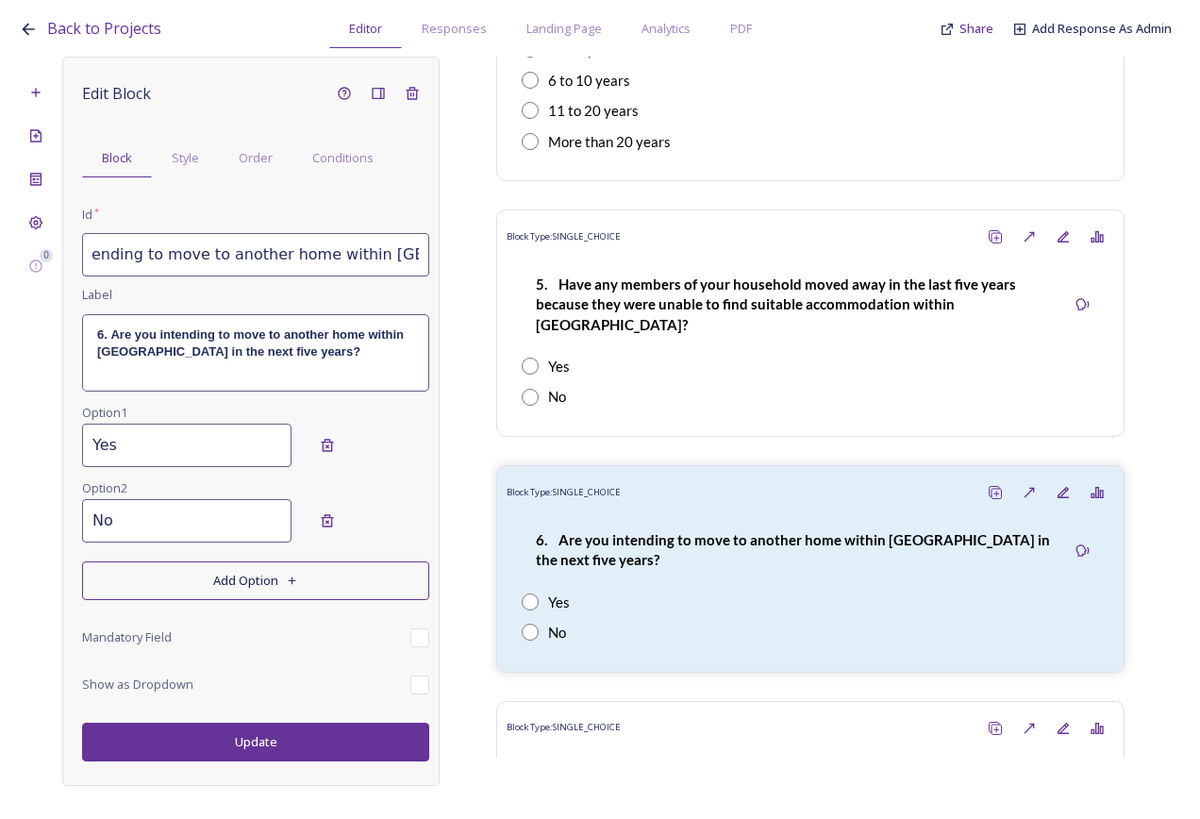
scroll to position [0, 116]
click at [276, 746] on button "Update" at bounding box center [255, 742] width 347 height 39
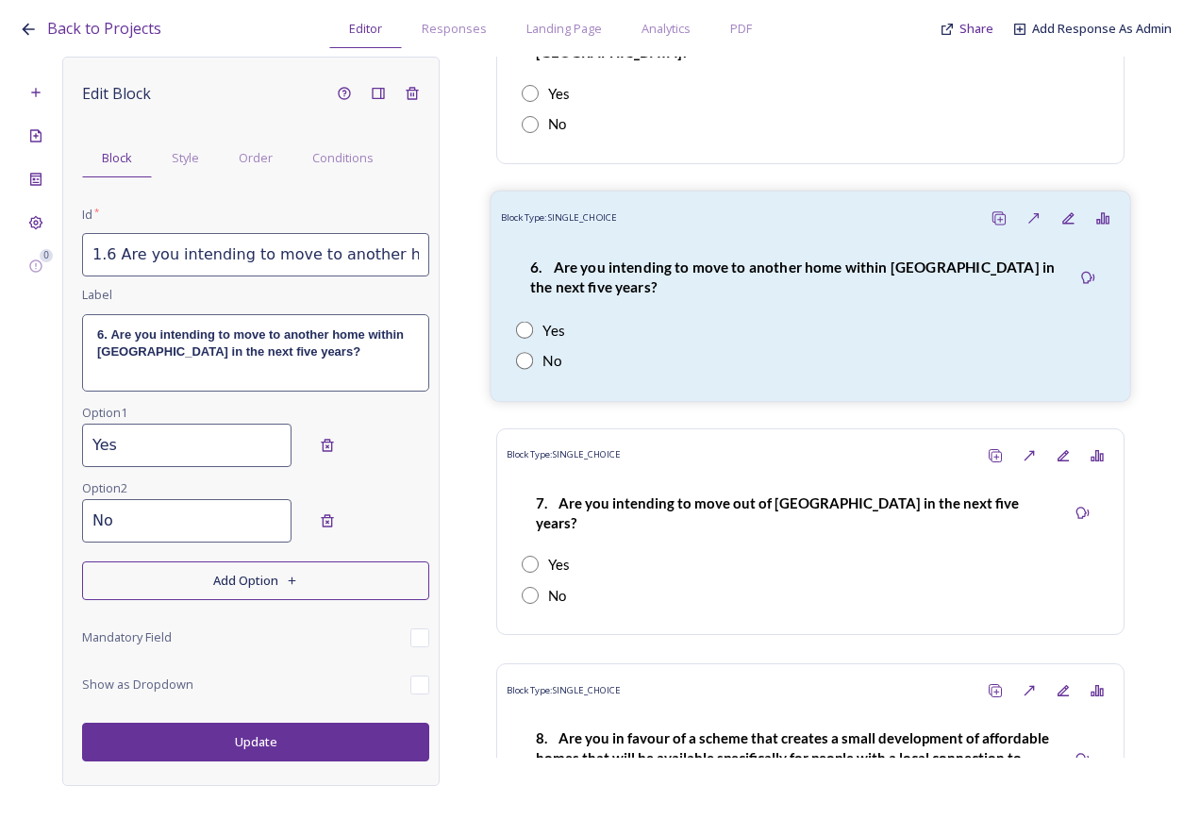
scroll to position [2642, 0]
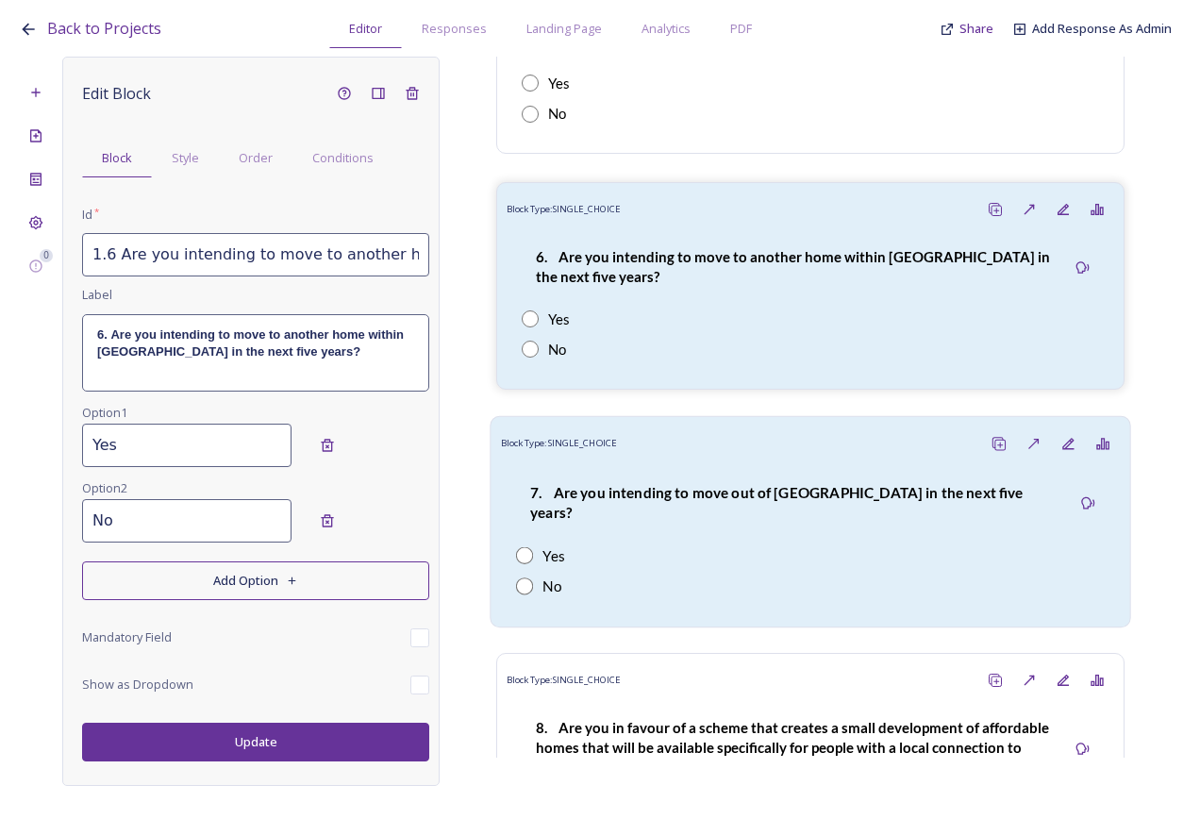
click at [772, 501] on div "7. Are you intending to move out of Bury in the next five years? Yes No" at bounding box center [811, 539] width 620 height 156
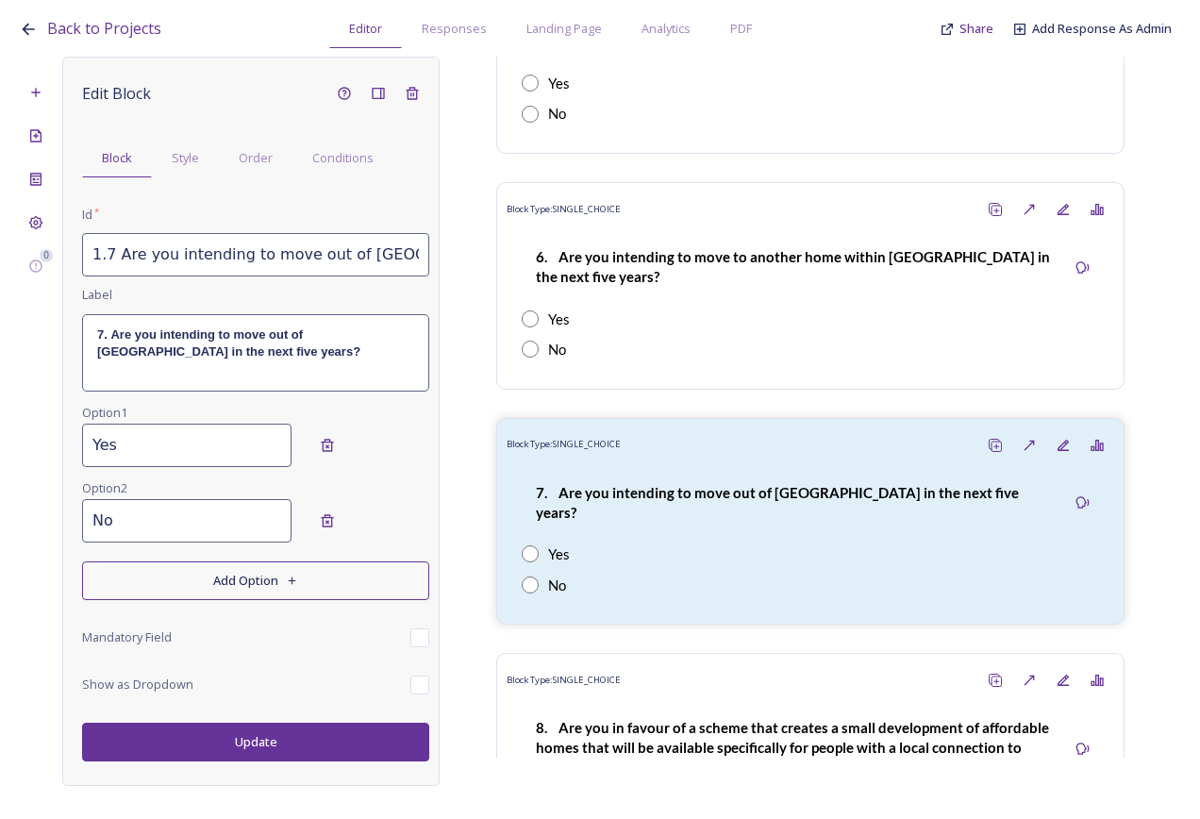
click at [374, 256] on input "1.7 Are you intending to move out of Bury in the next five years?" at bounding box center [255, 254] width 347 height 43
type input "1.7 Are you intending to move out of Bury parish in the next five years?"
click at [337, 344] on p "7. Are you intending to move out of Bury in the next five years?" at bounding box center [255, 344] width 317 height 35
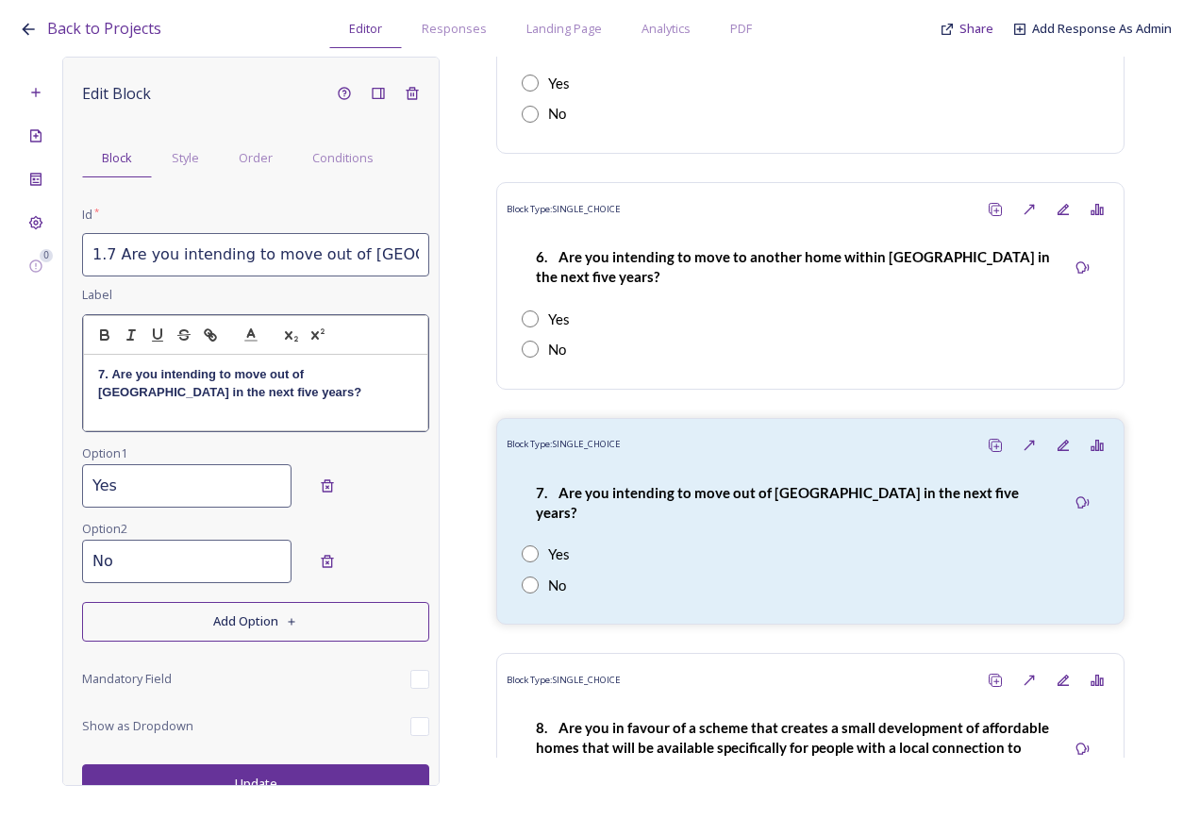
click at [337, 380] on strong "7. Are you intending to move out of Bury in the next five years?" at bounding box center [229, 382] width 263 height 31
click at [331, 772] on div "Edit Block Block Style Order Conditions Id * 1.7 Are you intending to move out …" at bounding box center [250, 421] width 377 height 729
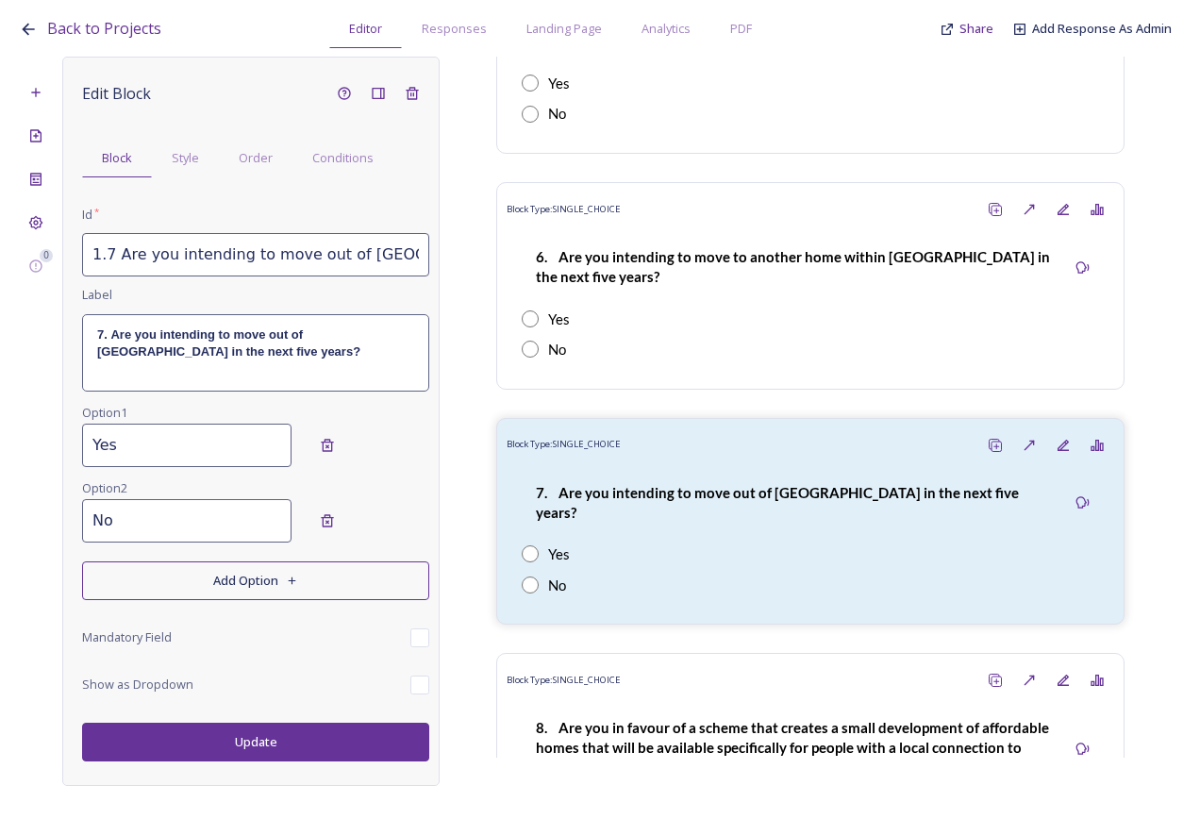
click at [333, 744] on button "Update" at bounding box center [255, 742] width 347 height 39
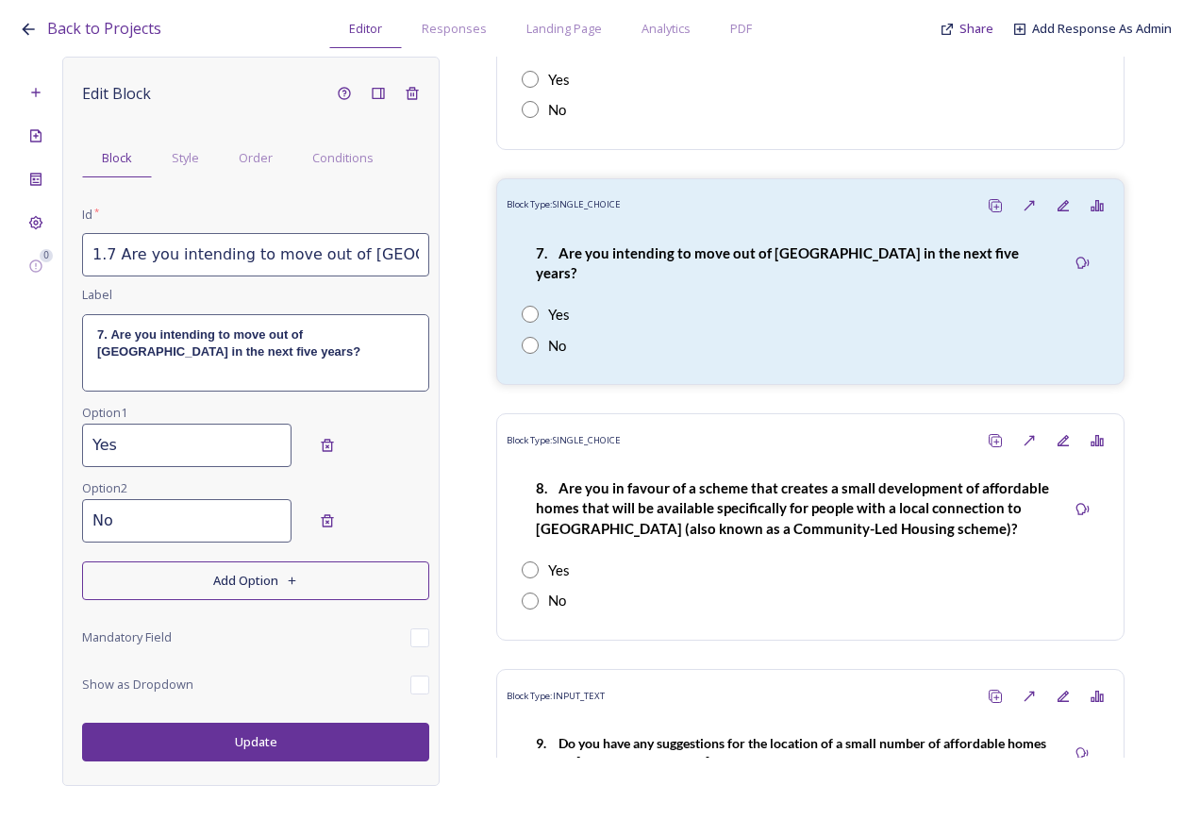
scroll to position [2925, 0]
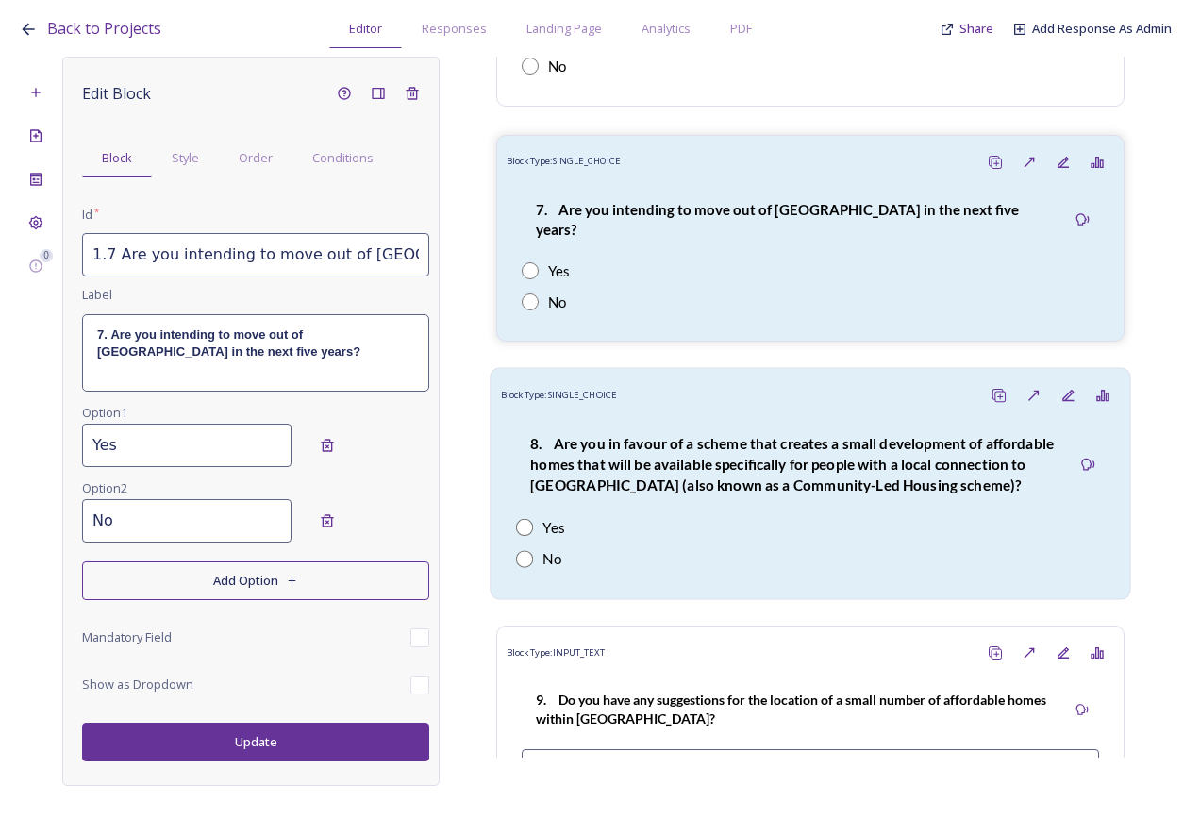
click at [680, 517] on div "Yes" at bounding box center [810, 528] width 589 height 22
type input "1.8 Are you in favour of a scheme that creates a small development of affordabl…"
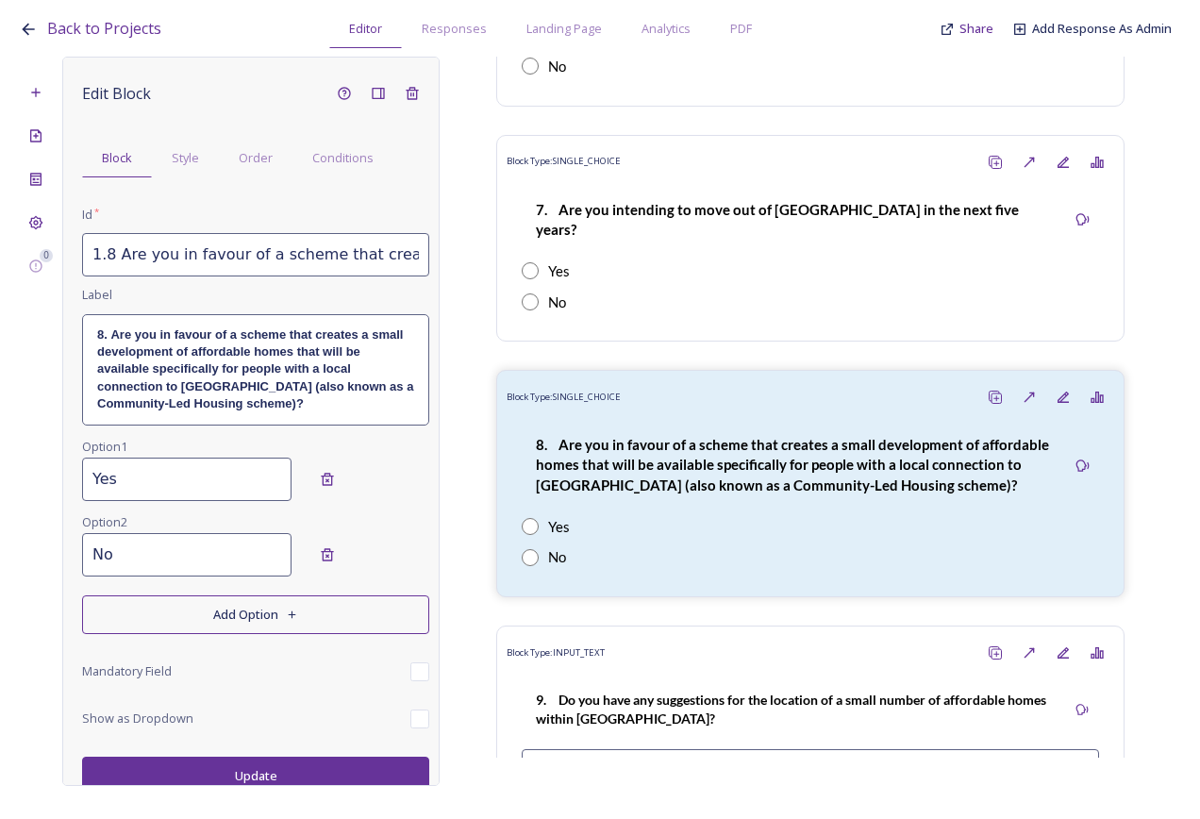
click at [244, 424] on div "8. Are you in favour of a scheme that creates a small development of affordable…" at bounding box center [255, 369] width 345 height 109
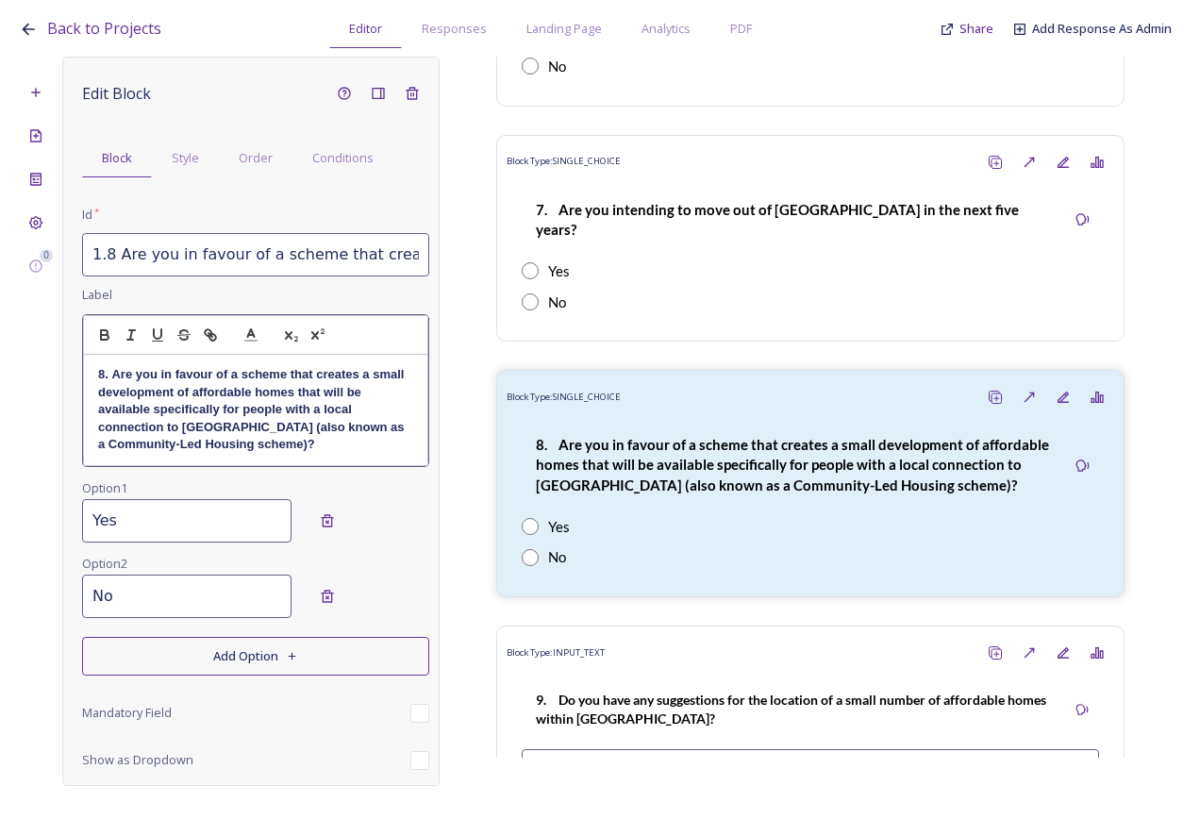
click at [212, 427] on strong "8. Are you in favour of a scheme that creates a small development of affordable…" at bounding box center [253, 409] width 310 height 84
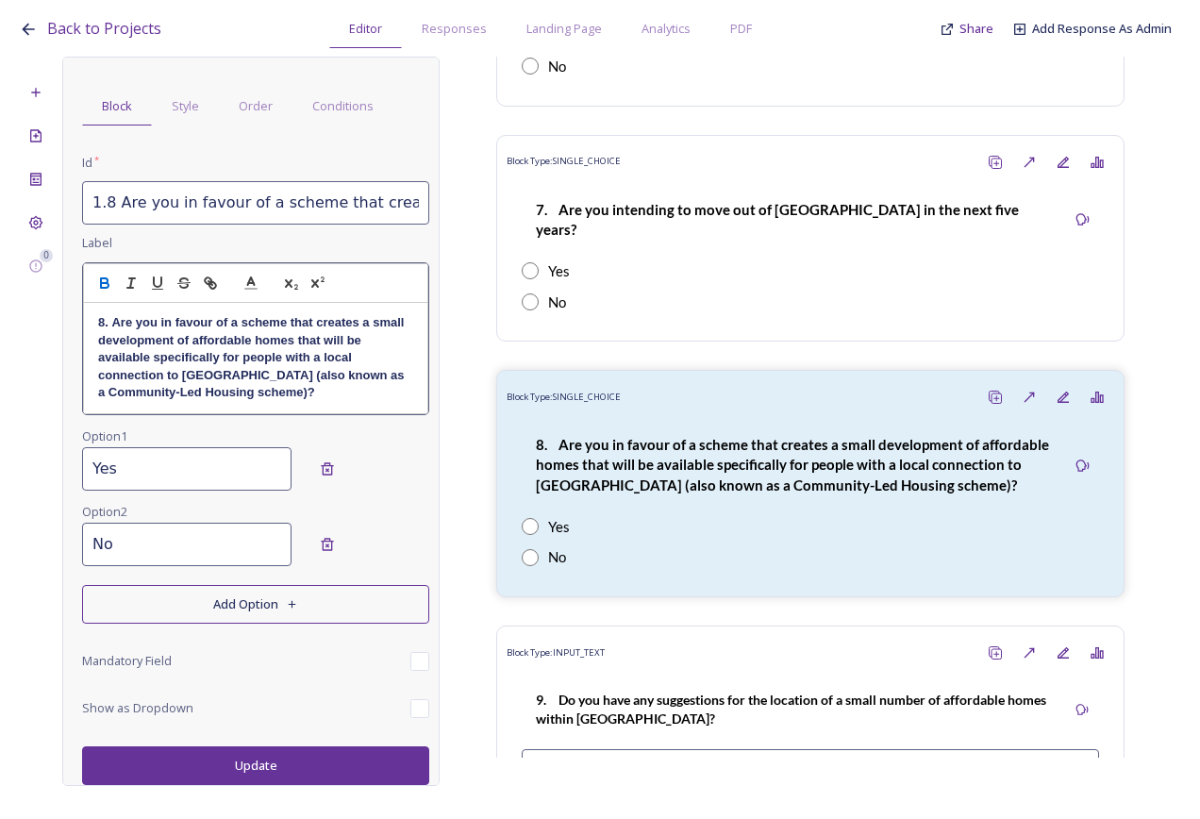
scroll to position [10, 0]
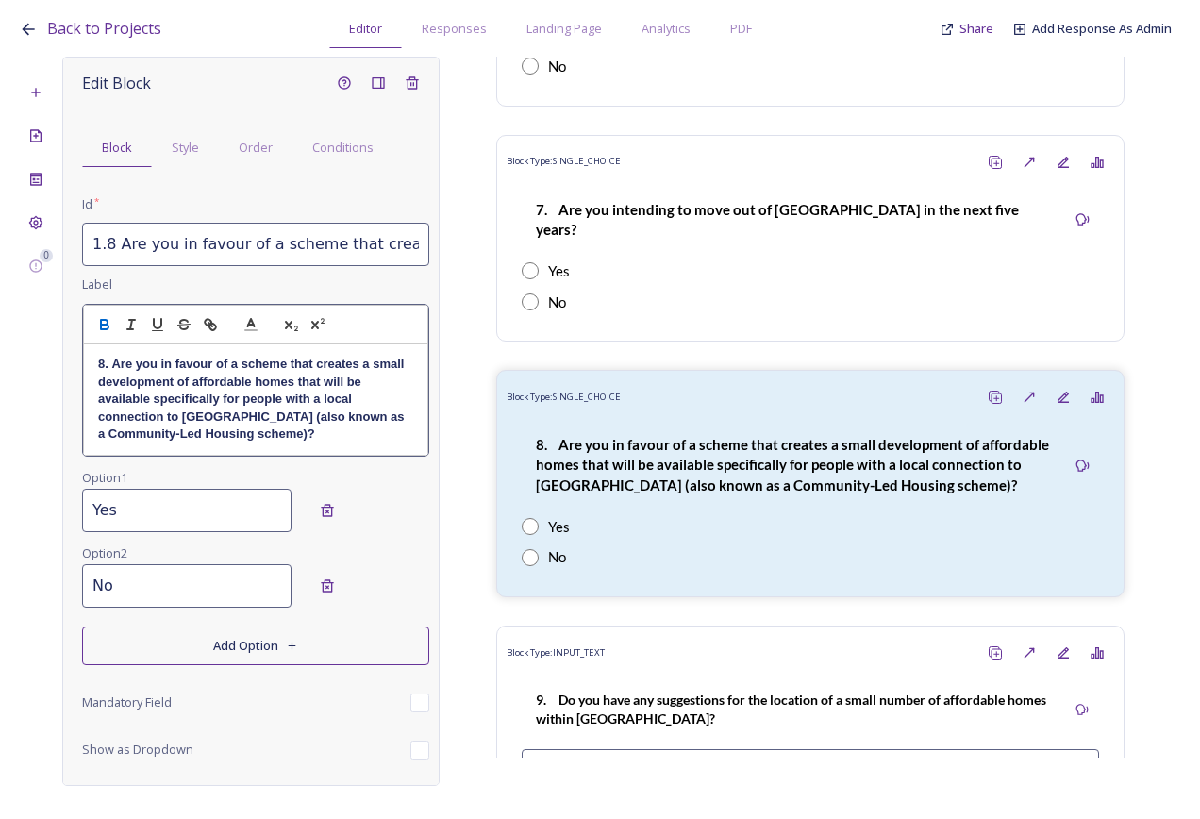
click at [285, 200] on div "Edit Block Block Style Order Conditions Id * 1.8 Are you in favour of a scheme …" at bounding box center [255, 446] width 347 height 761
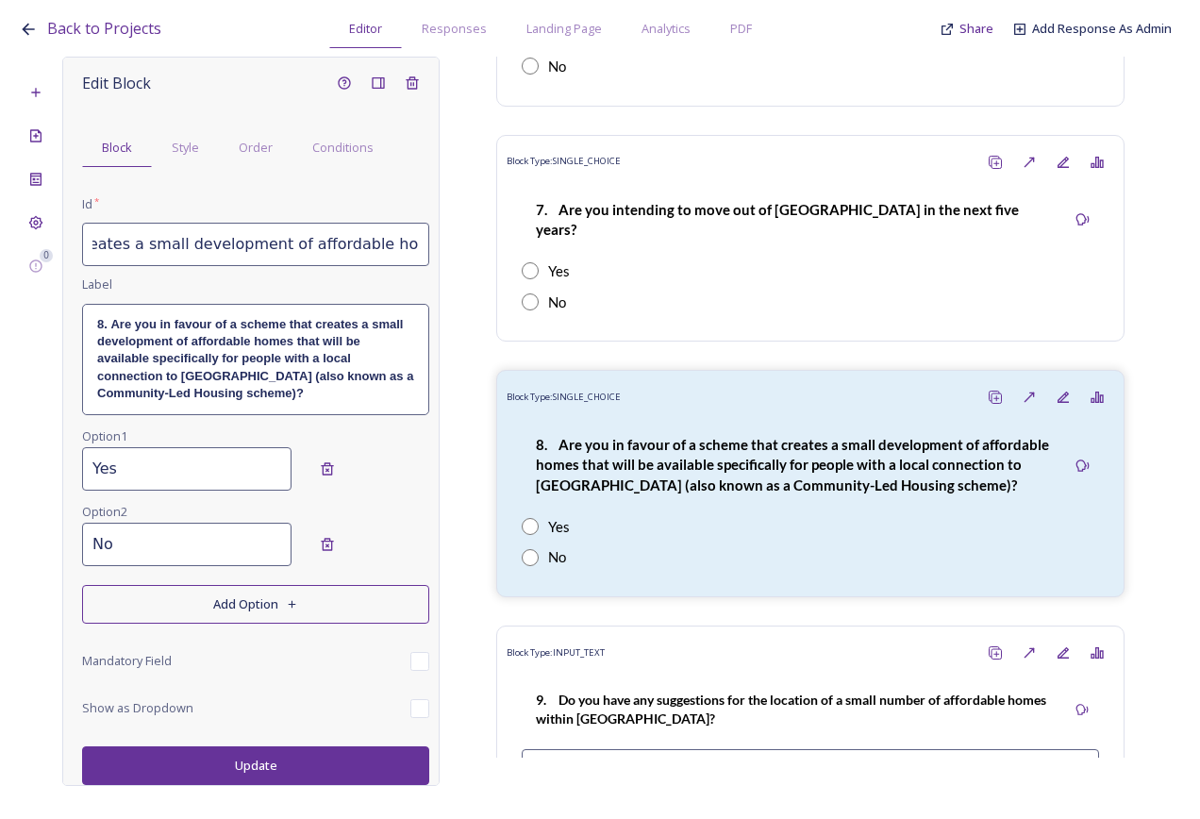
scroll to position [0, 1122]
drag, startPoint x: 225, startPoint y: 251, endPoint x: 489, endPoint y: 260, distance: 264.4
click at [489, 260] on div "0 Edit Block Block Style Order Conditions Id * 1.8 Are you in favour of a schem…" at bounding box center [600, 421] width 1163 height 729
click at [349, 259] on input "1.8 Are you in favour of a scheme that creates a small development of affordabl…" at bounding box center [255, 244] width 347 height 43
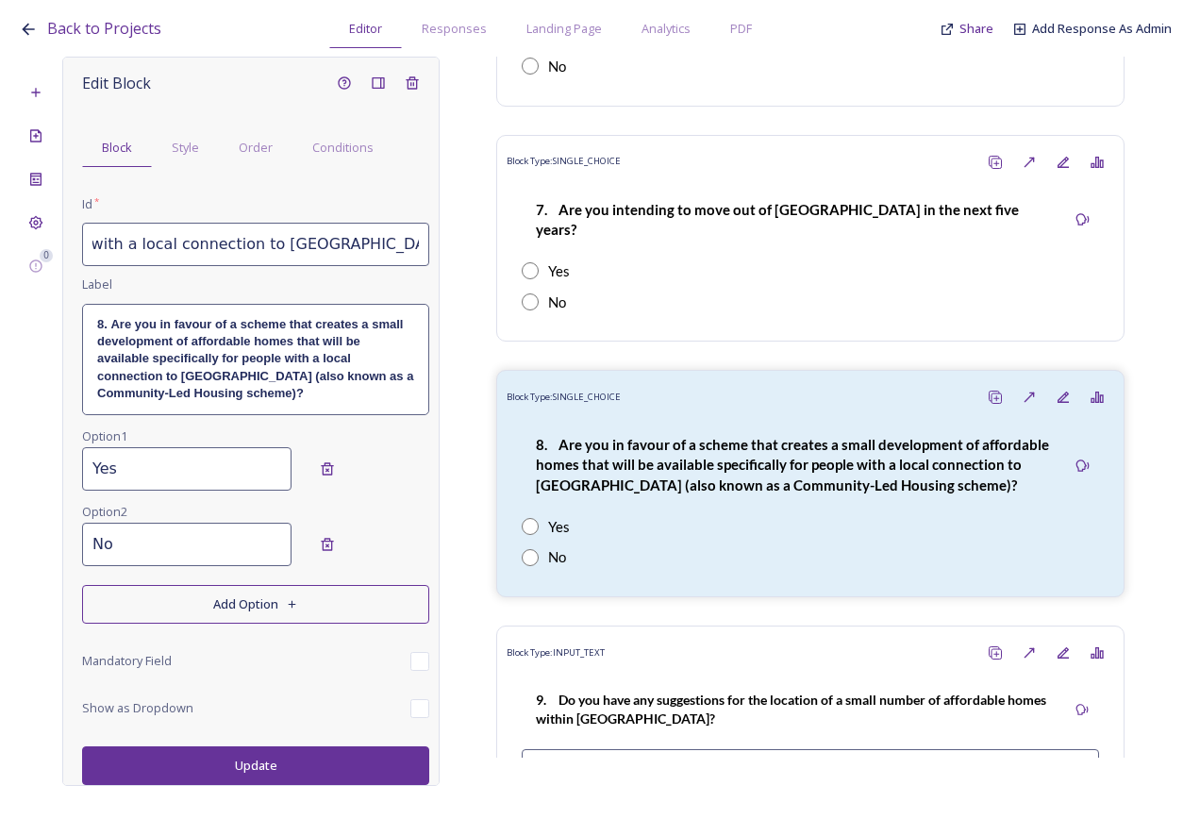
drag, startPoint x: 155, startPoint y: 246, endPoint x: 110, endPoint y: 243, distance: 44.5
click at [110, 243] on input "1.8 Are you in favour of a scheme that creates a small development of affordabl…" at bounding box center [255, 244] width 347 height 43
click at [222, 256] on input "1.8 Are you in favour of a scheme that creates a small development of affordabl…" at bounding box center [255, 244] width 347 height 43
click at [168, 251] on input "1.8 Are you in favour of a scheme that creates a small development of affordabl…" at bounding box center [255, 244] width 347 height 43
type input "1.8 Are you in favour of a scheme that creates a small development of affordabl…"
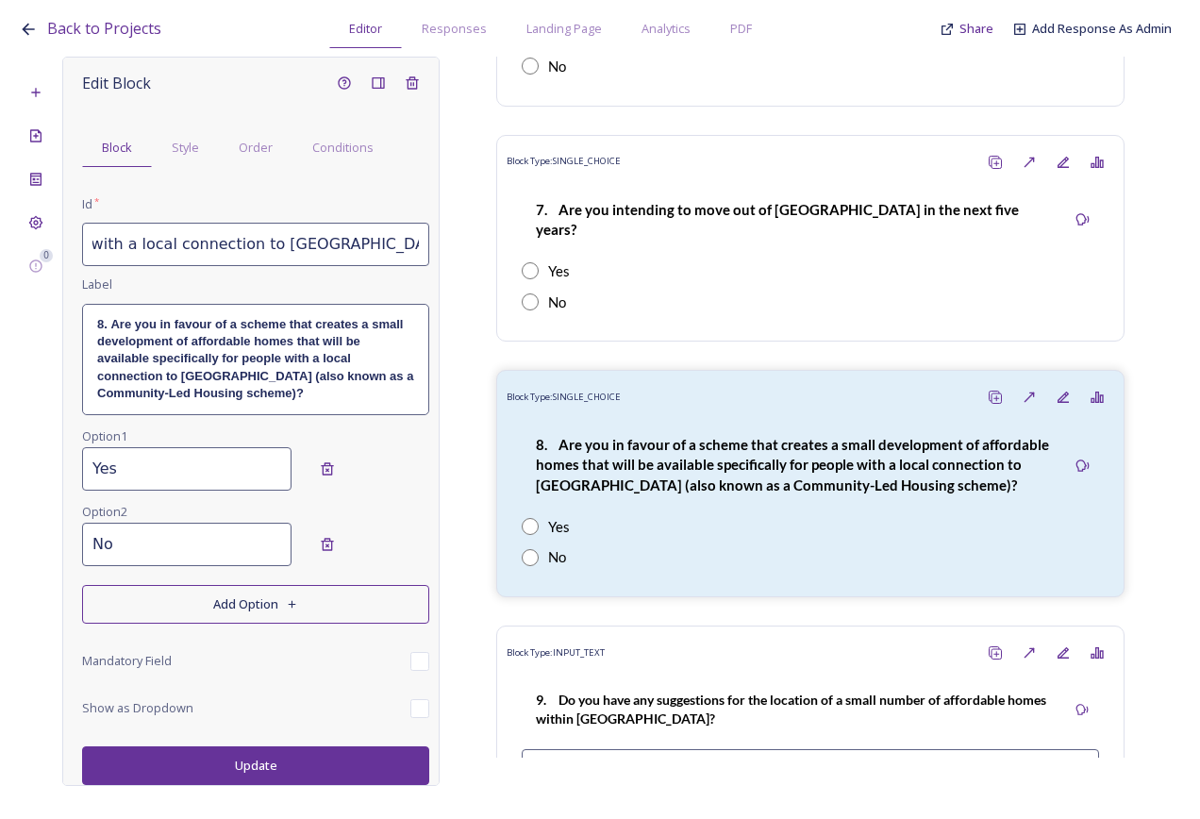
scroll to position [0, 0]
click at [255, 762] on button "Update" at bounding box center [255, 765] width 347 height 39
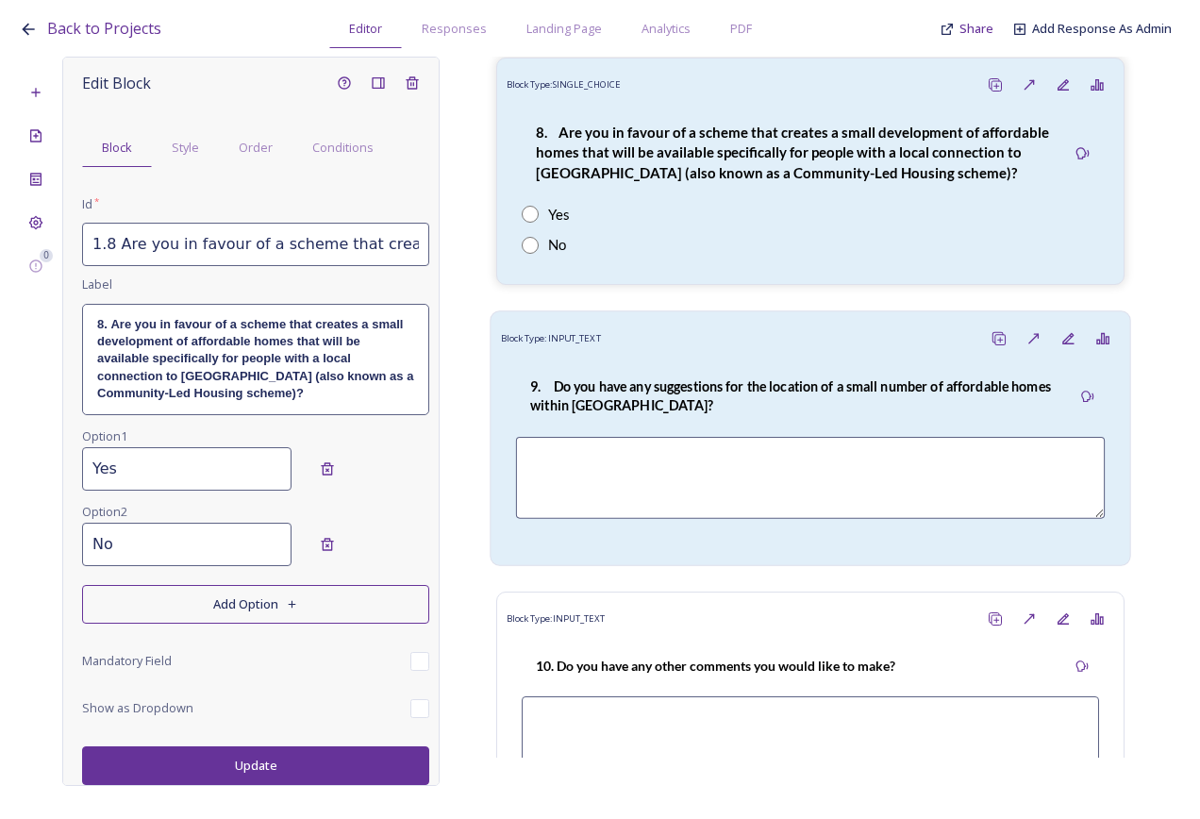
scroll to position [3303, 0]
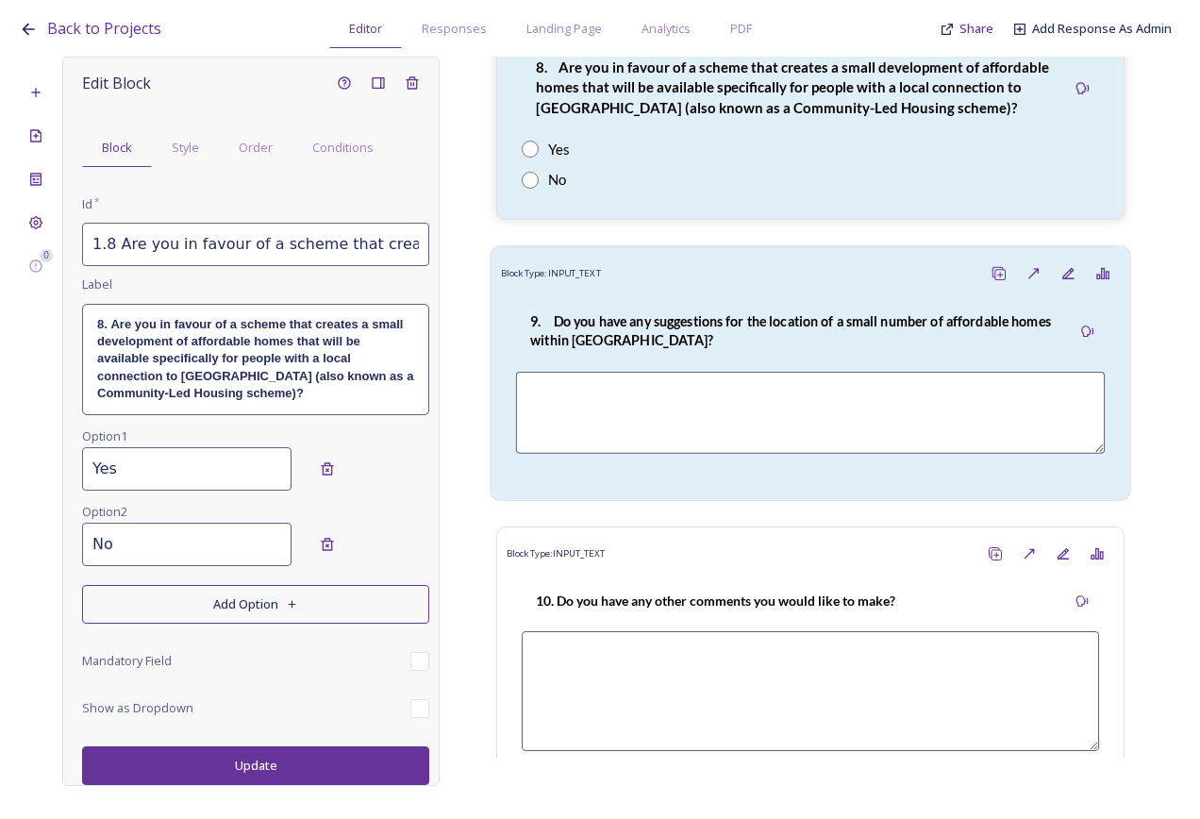
click at [681, 313] on strong "9. Do you have any suggestions for the location of a small number of affordable…" at bounding box center [792, 331] width 524 height 36
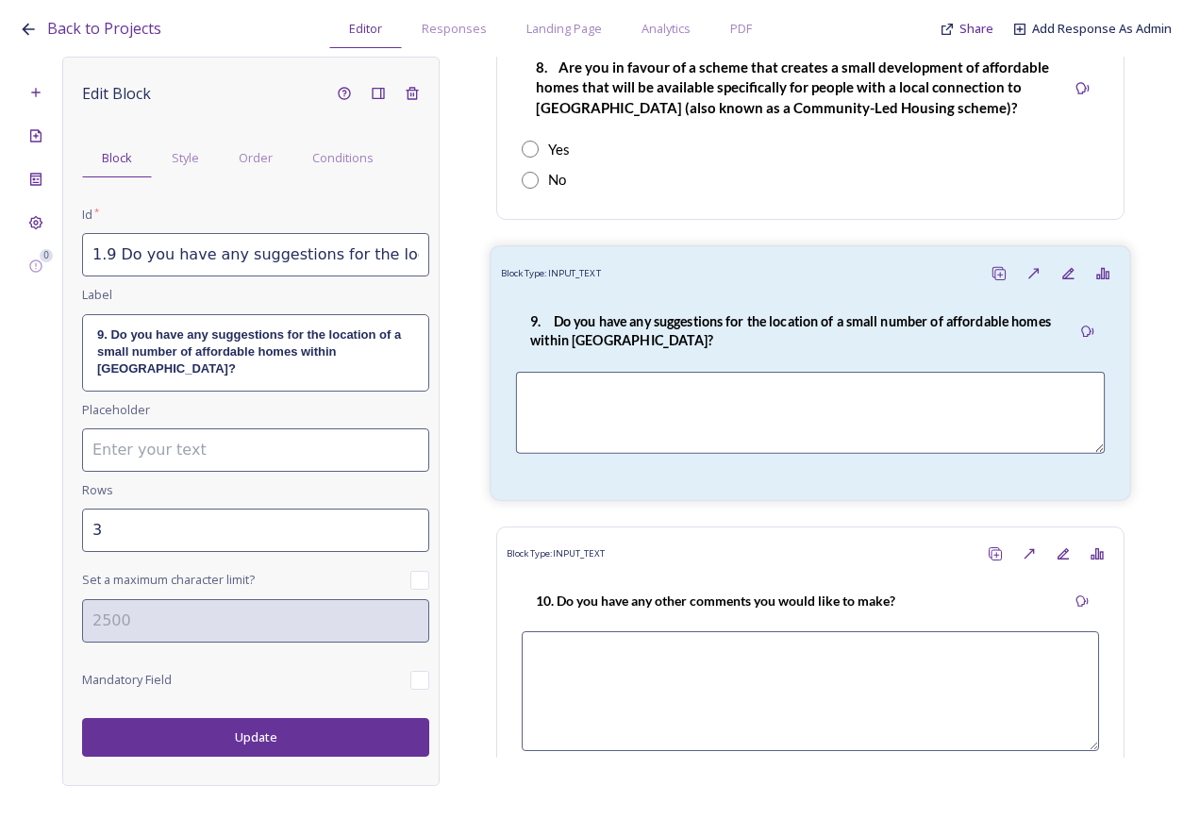
scroll to position [0, 0]
click at [273, 257] on input "1.9 Do you have any suggestions for the location of a small number of affordabl…" at bounding box center [255, 254] width 347 height 43
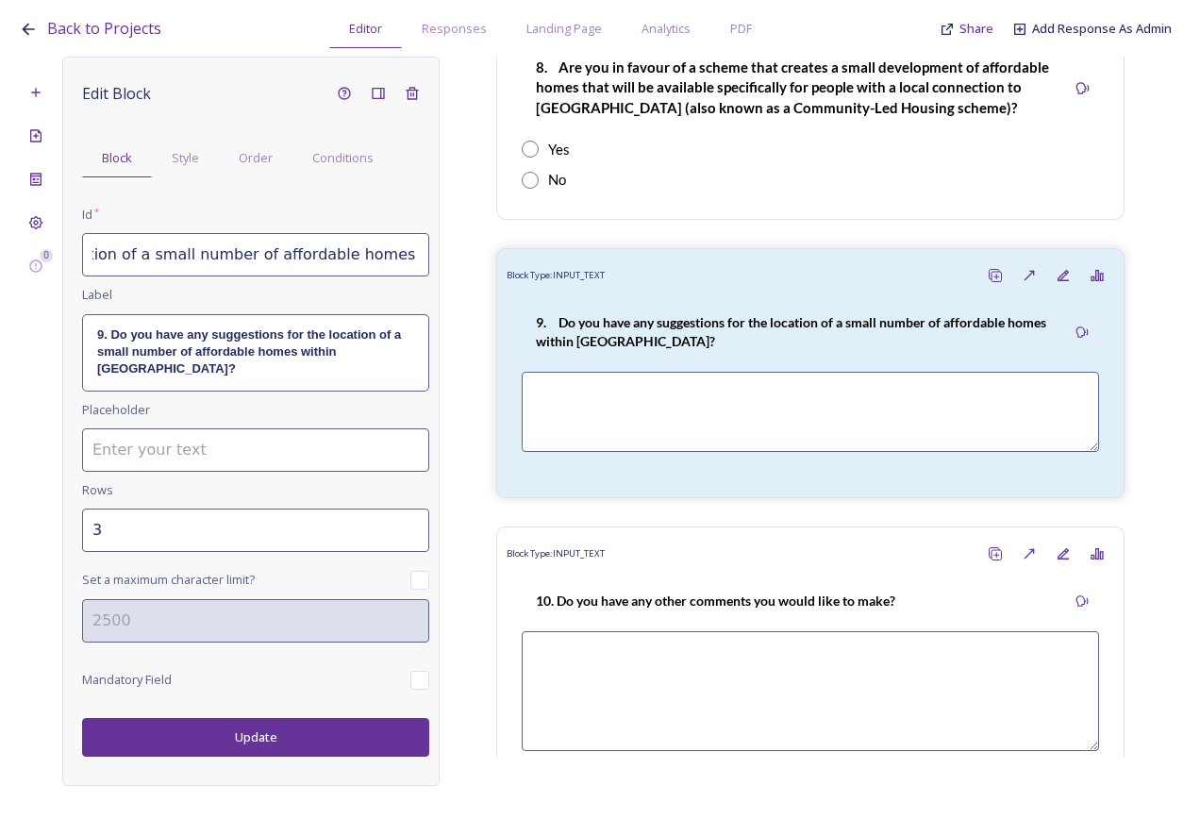
drag, startPoint x: 307, startPoint y: 258, endPoint x: 469, endPoint y: 257, distance: 162.3
click at [469, 257] on div "0 Edit Block Block Style Order Conditions Id * 1.9 Do you have any suggestions …" at bounding box center [600, 421] width 1163 height 729
click at [387, 264] on input "1.9 Do you have any suggestions for the location of a small number of affordabl…" at bounding box center [255, 254] width 347 height 43
click at [413, 257] on input "1.9 Do you have any suggestions for the location of a small number of affordabl…" at bounding box center [255, 254] width 347 height 43
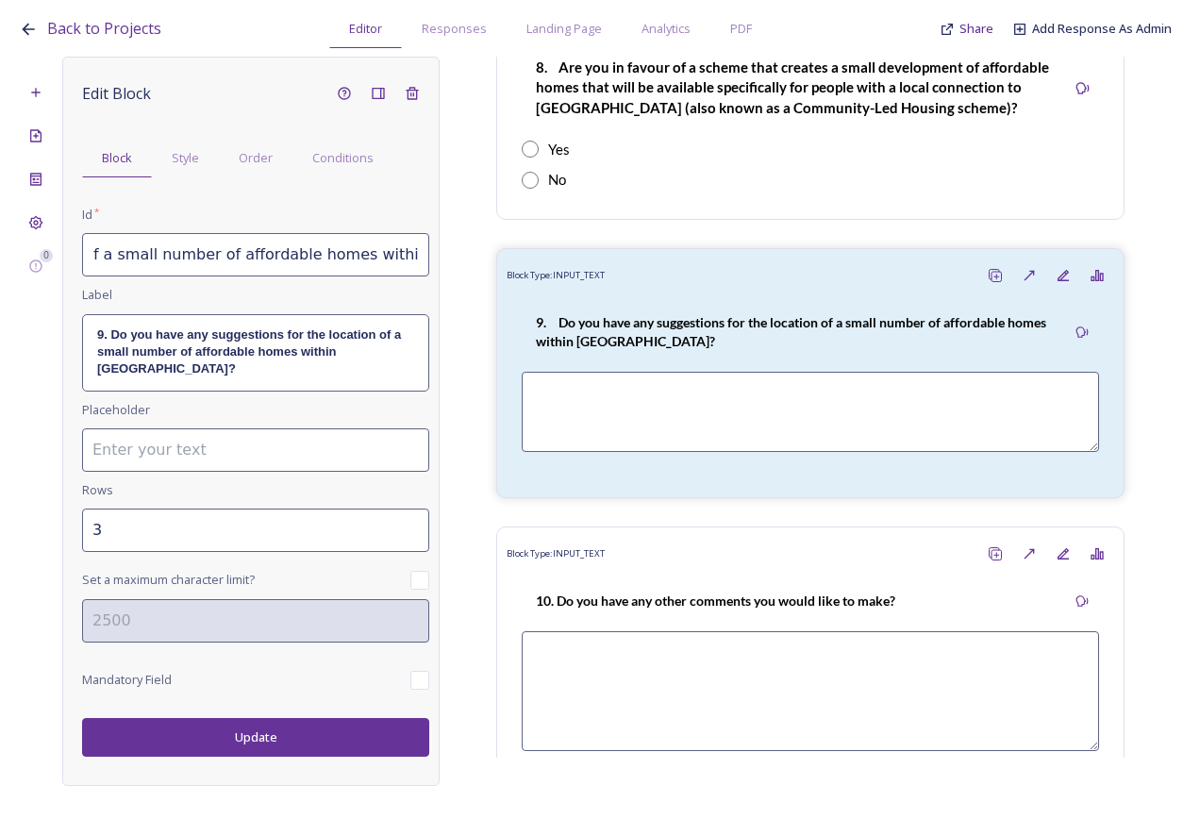
type input "1.9 Do you have any suggestions for the location of a small number of affordabl…"
click at [378, 356] on p "9. Do you have any suggestions for the location of a small number of affordable…" at bounding box center [255, 353] width 317 height 52
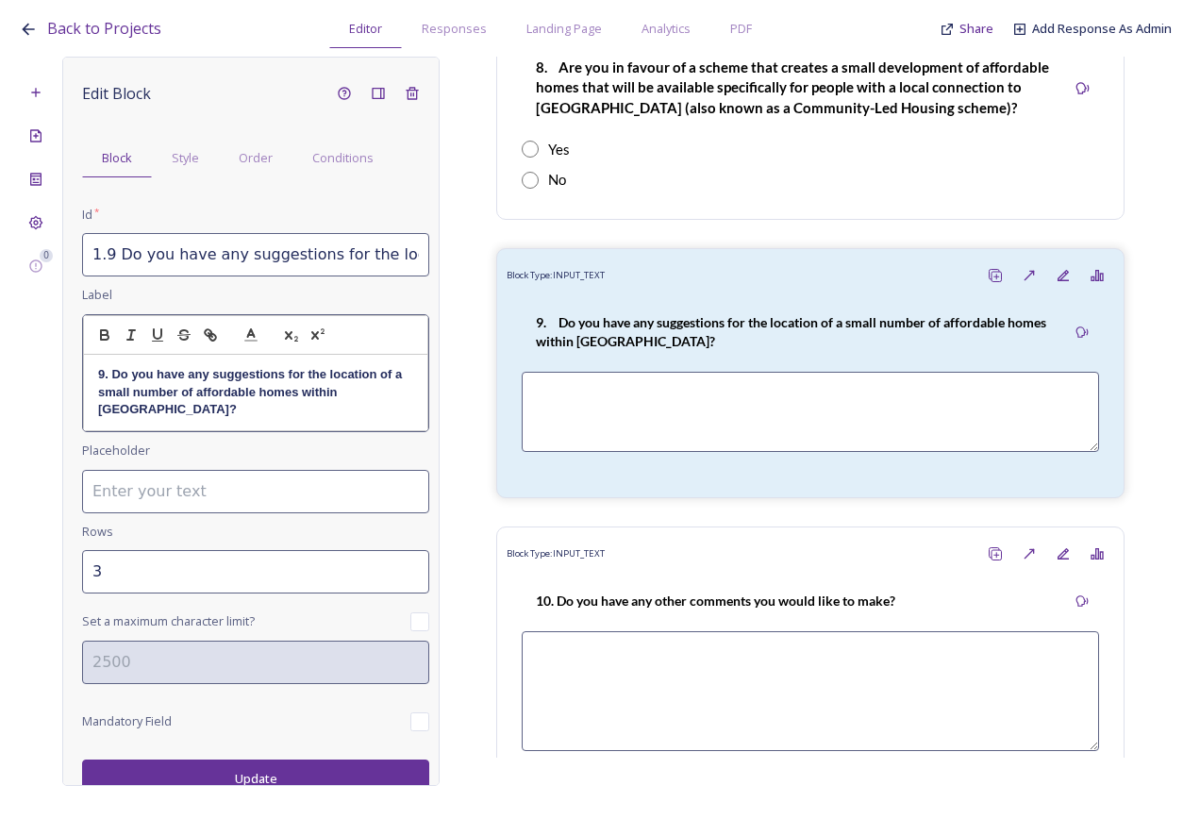
click at [380, 392] on strong "9. Do you have any suggestions for the location of a small number of affordable…" at bounding box center [252, 391] width 308 height 49
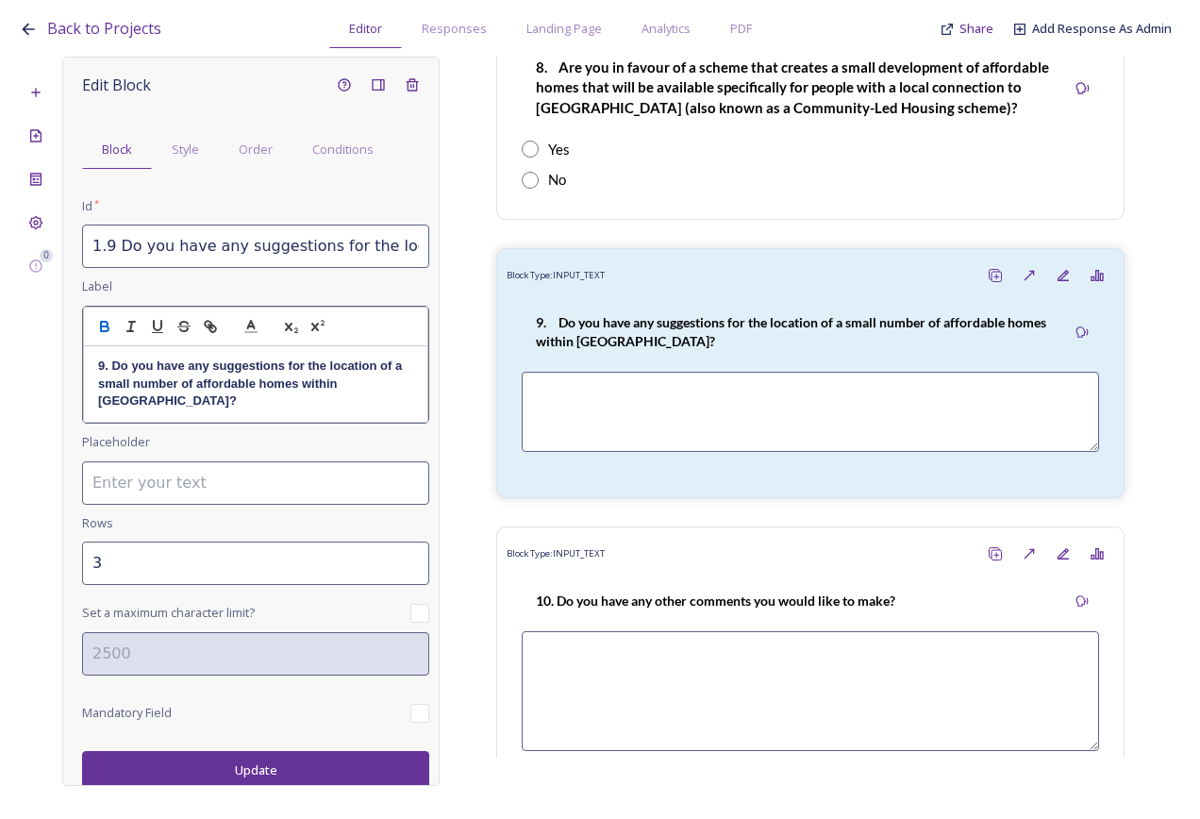
scroll to position [13, 0]
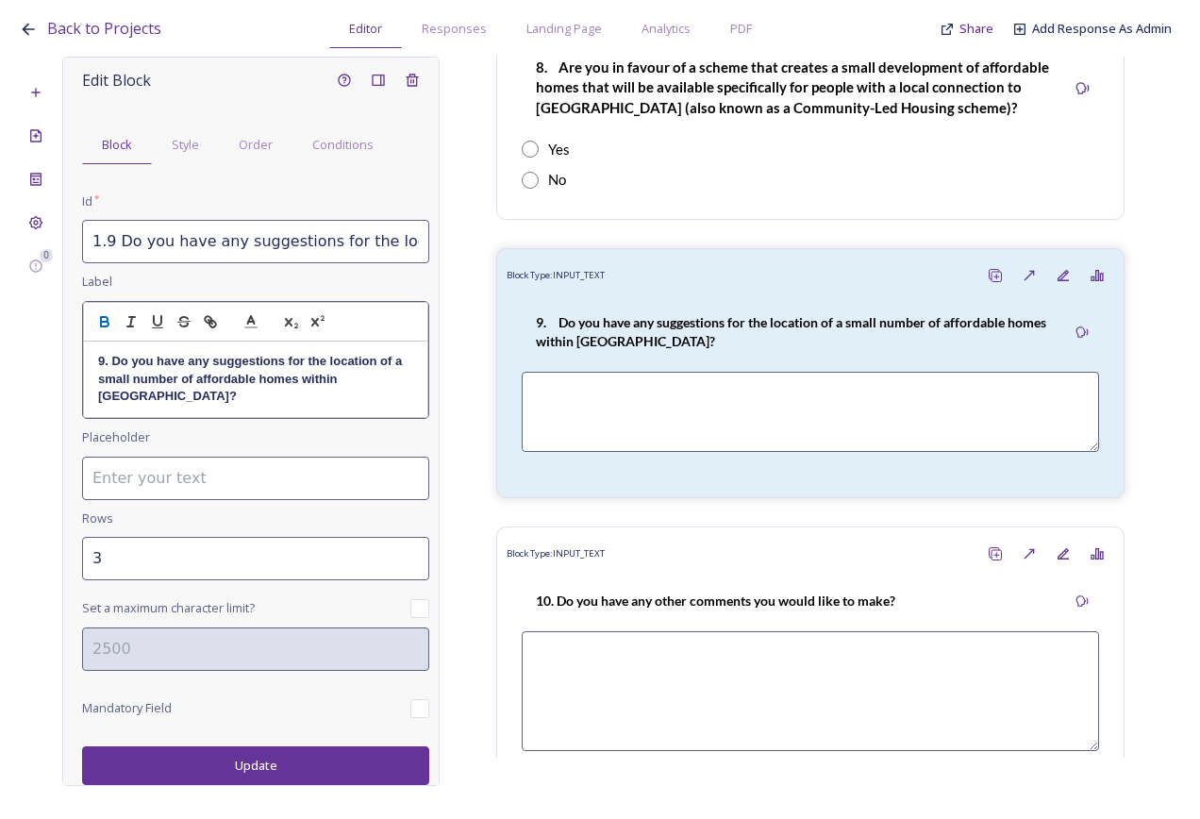
click at [349, 760] on div "Edit Block Block Style Order Conditions Id * 1.9 Do you have any suggestions fo…" at bounding box center [250, 421] width 377 height 729
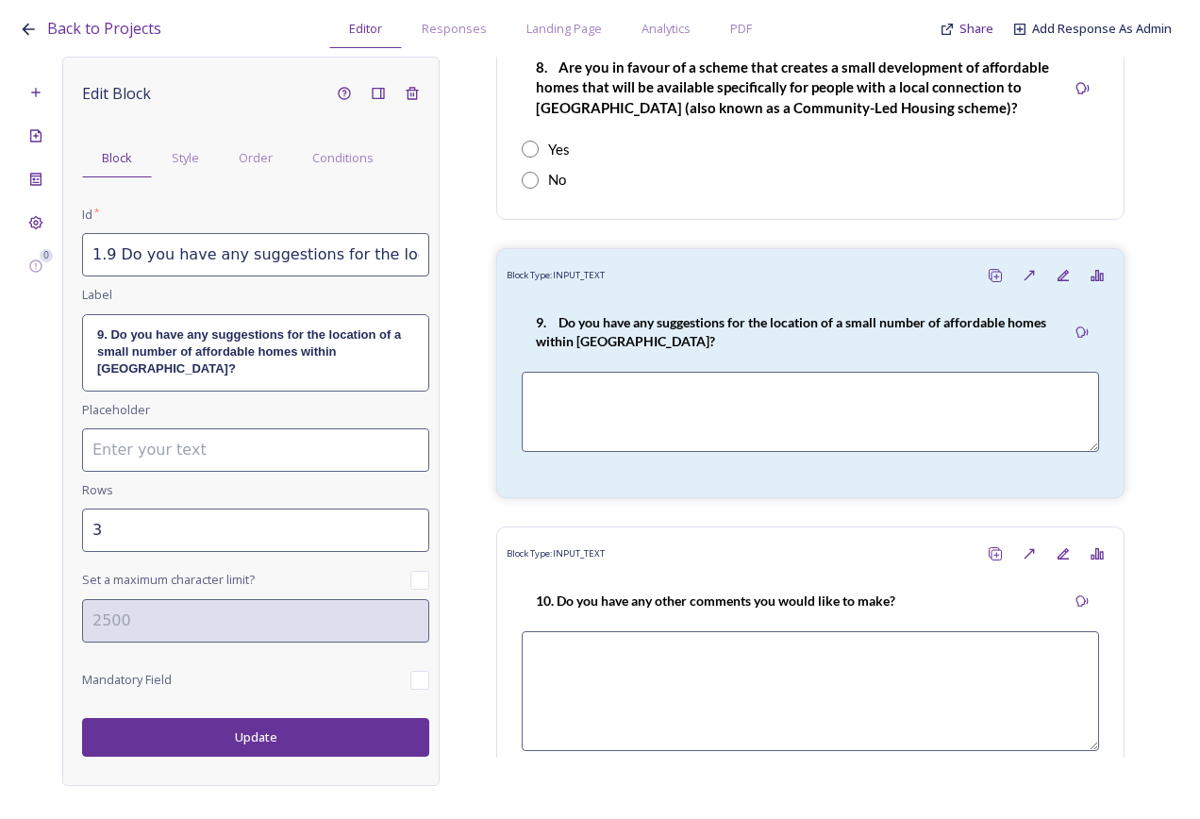
click at [327, 733] on button "Update" at bounding box center [255, 737] width 347 height 39
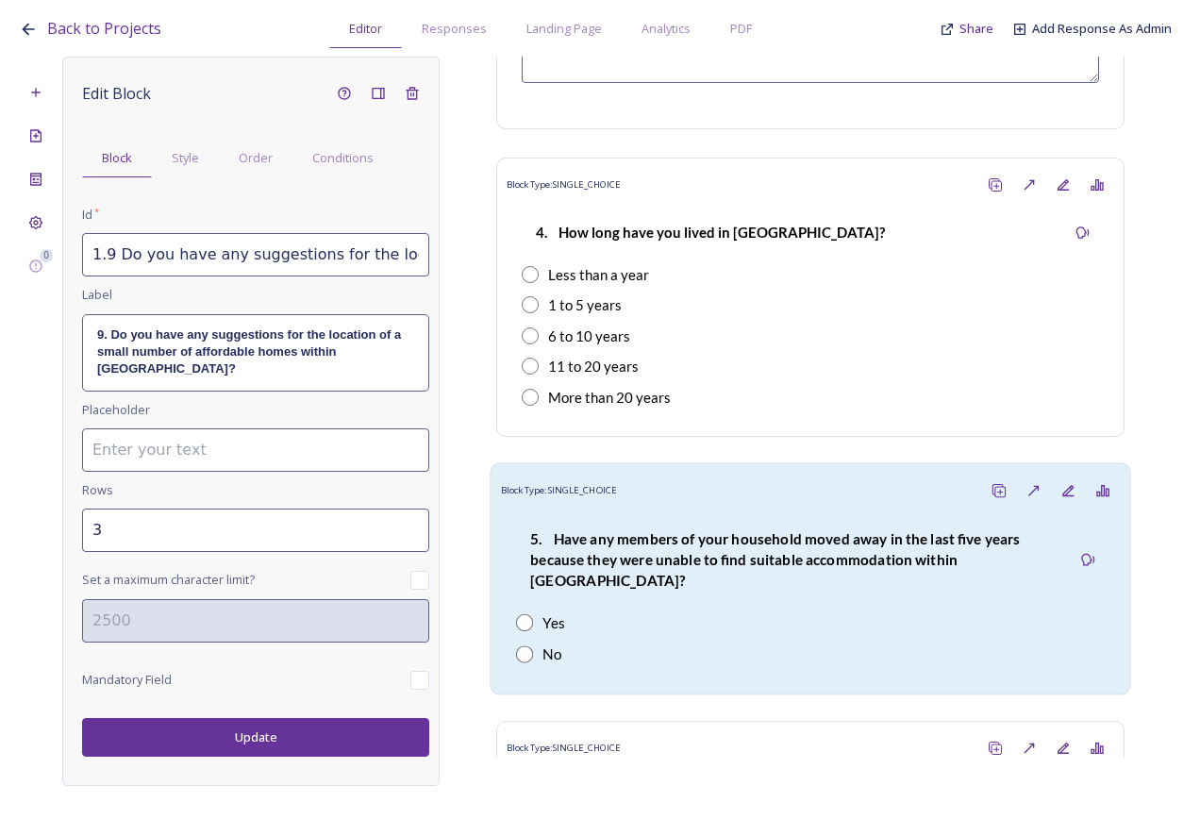
scroll to position [2202, 0]
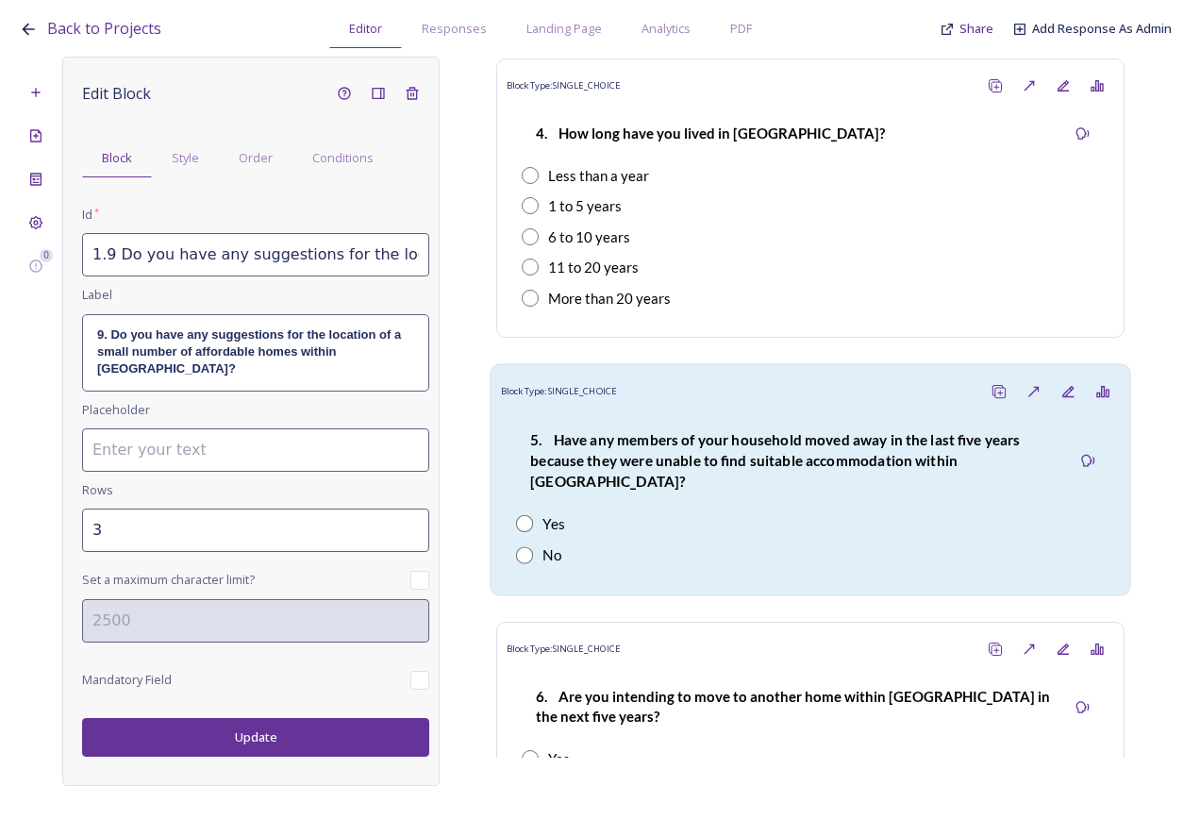
click at [679, 480] on div "5. Have any members of your household moved away in the last five years because…" at bounding box center [793, 461] width 555 height 85
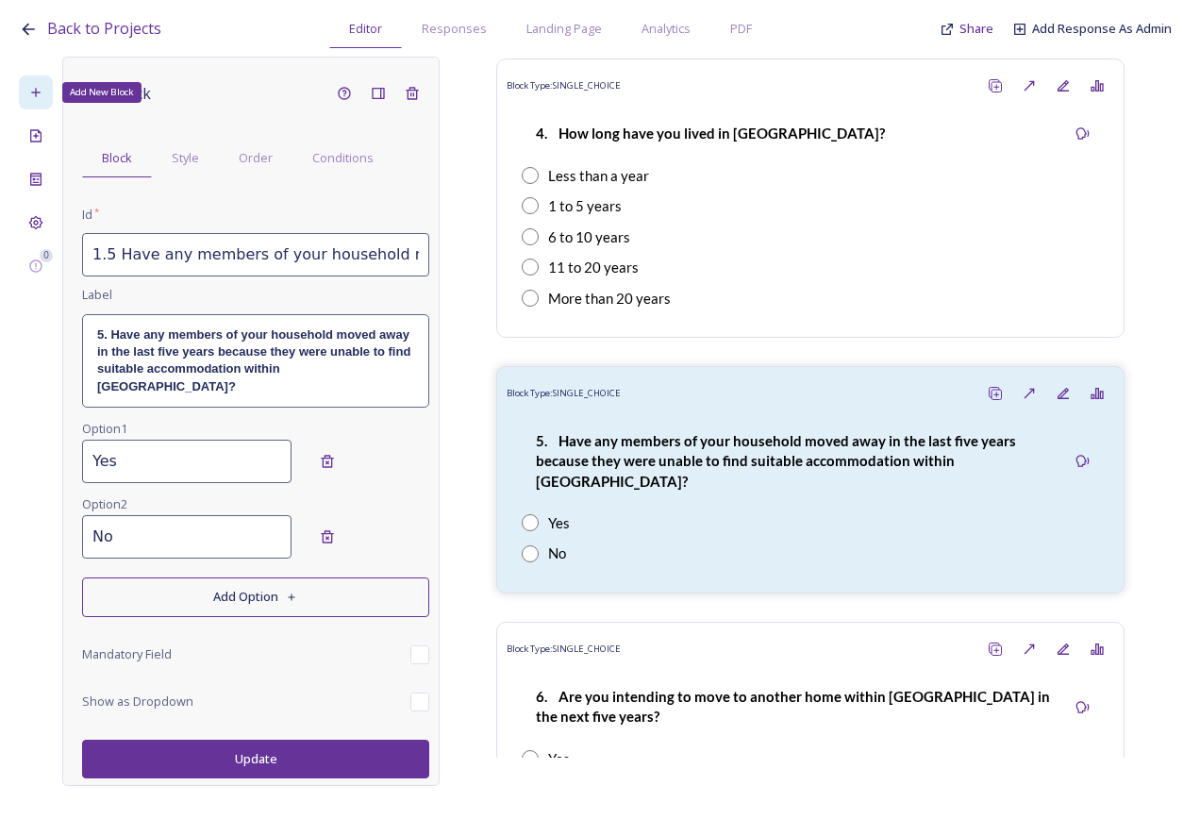
click at [38, 98] on icon at bounding box center [35, 92] width 15 height 15
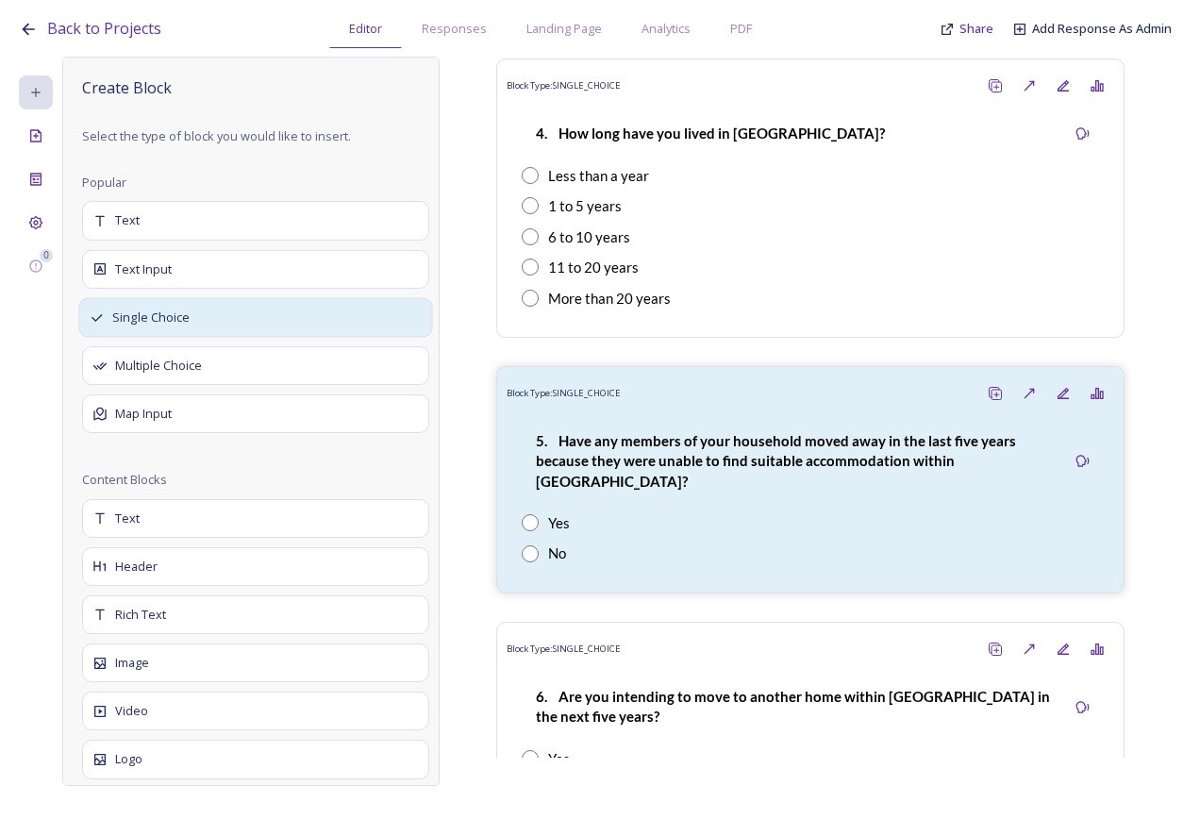
click at [226, 317] on div "Single Choice" at bounding box center [255, 317] width 354 height 40
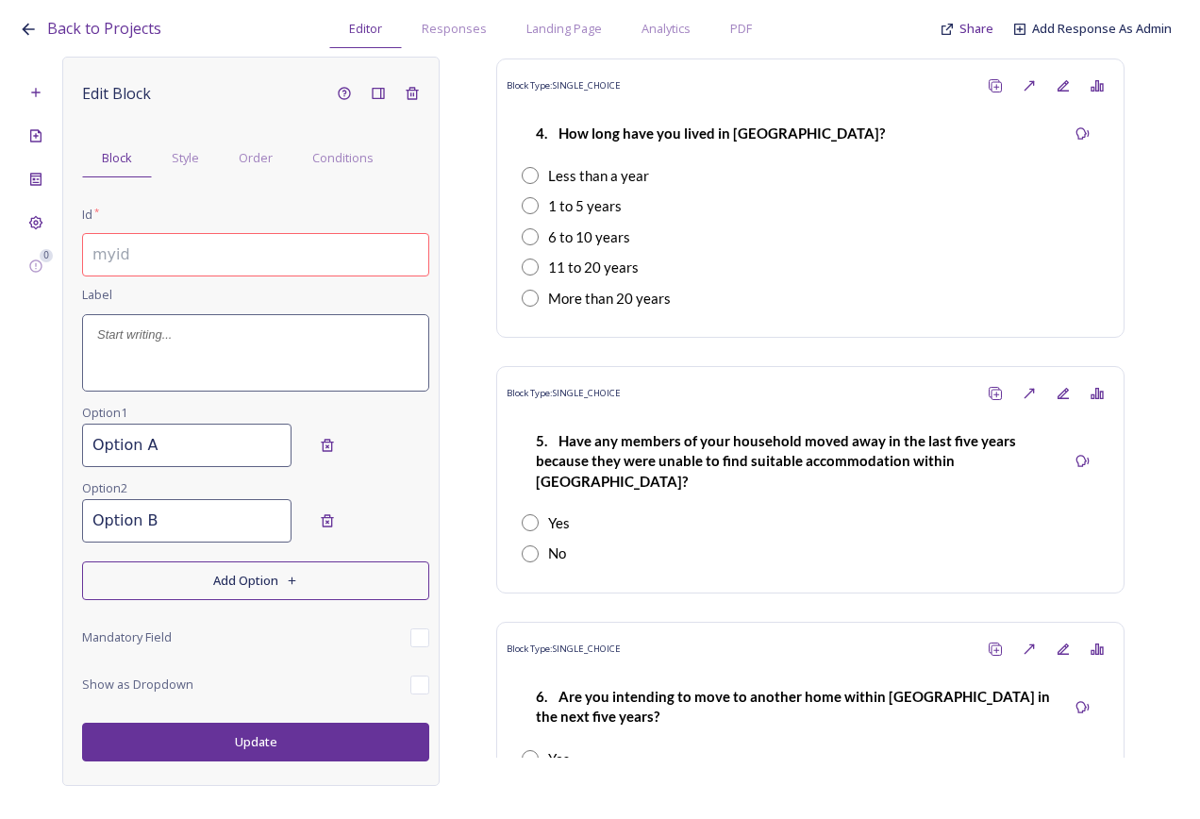
click at [186, 261] on input at bounding box center [255, 254] width 347 height 43
paste input "Have any members of your household moved away longer ago than five years becaus…"
click at [154, 343] on p at bounding box center [255, 335] width 317 height 17
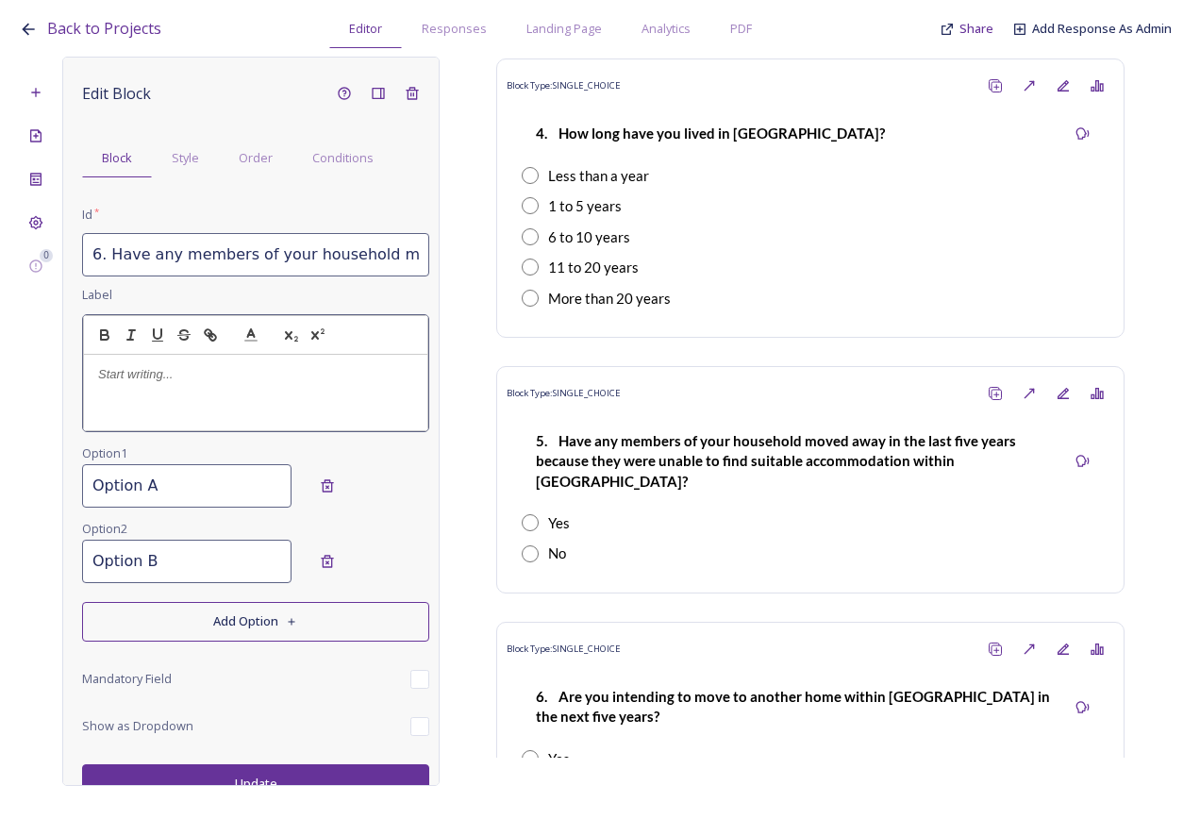
click at [134, 368] on p at bounding box center [255, 374] width 315 height 17
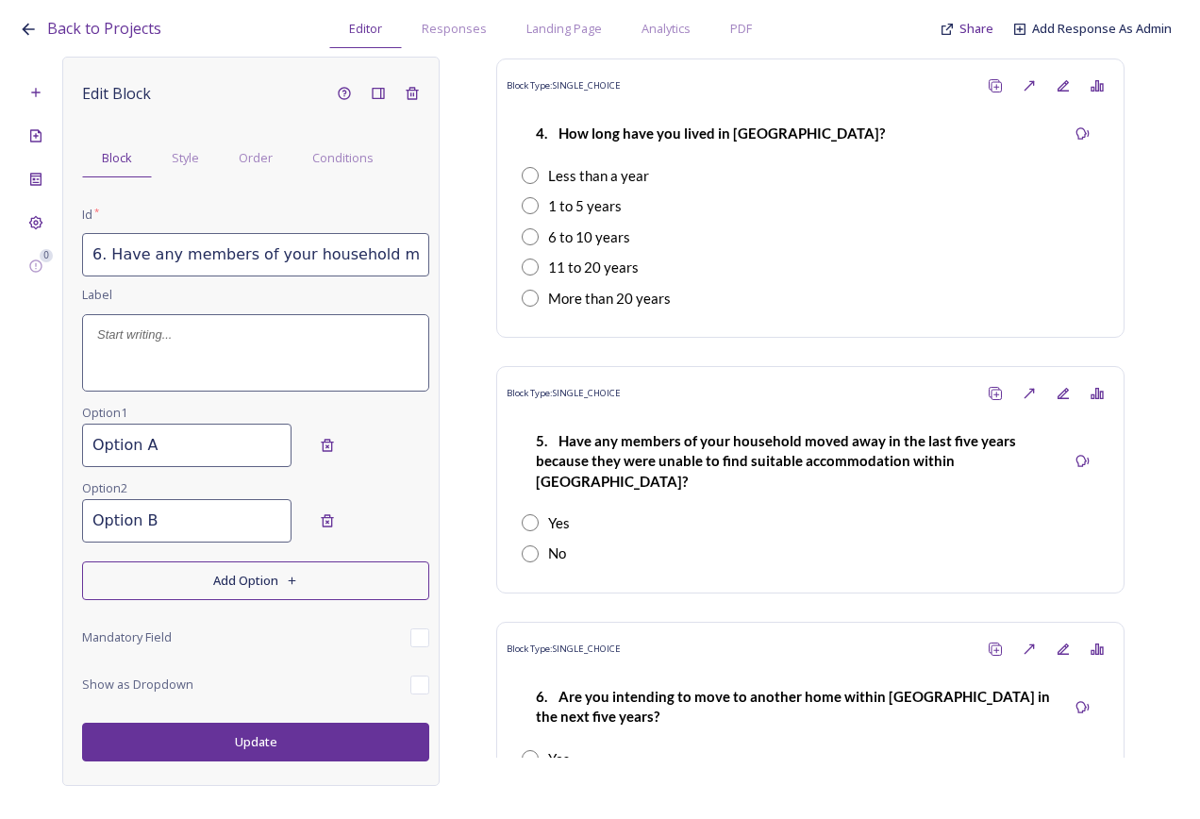
click at [98, 260] on input "6. Have any members of your household moved away longer ago than five years bec…" at bounding box center [255, 254] width 347 height 43
click at [110, 258] on input "6. Have any members of your household moved away longer ago than five years bec…" at bounding box center [255, 254] width 347 height 43
type input "1.6 Have any members of your household moved away longer ago than five years be…"
click at [141, 354] on div at bounding box center [255, 352] width 345 height 75
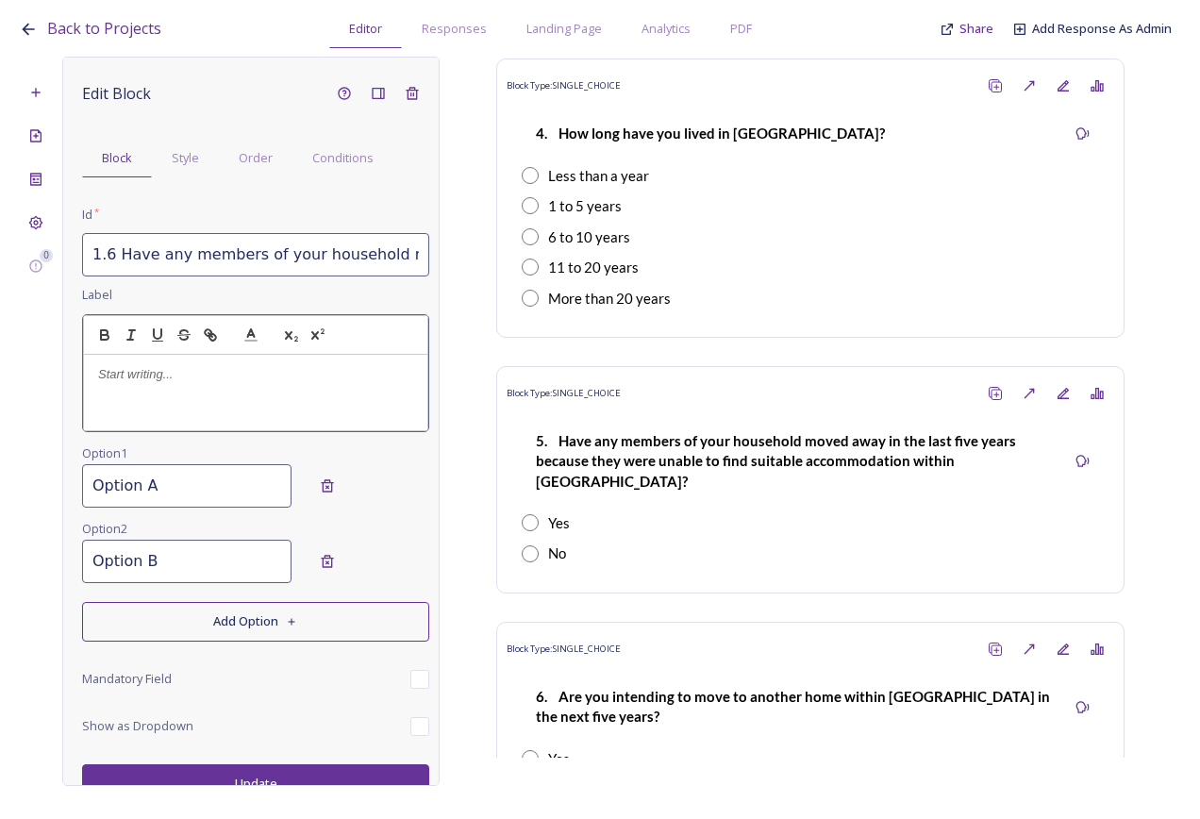
click at [122, 377] on p at bounding box center [255, 374] width 315 height 17
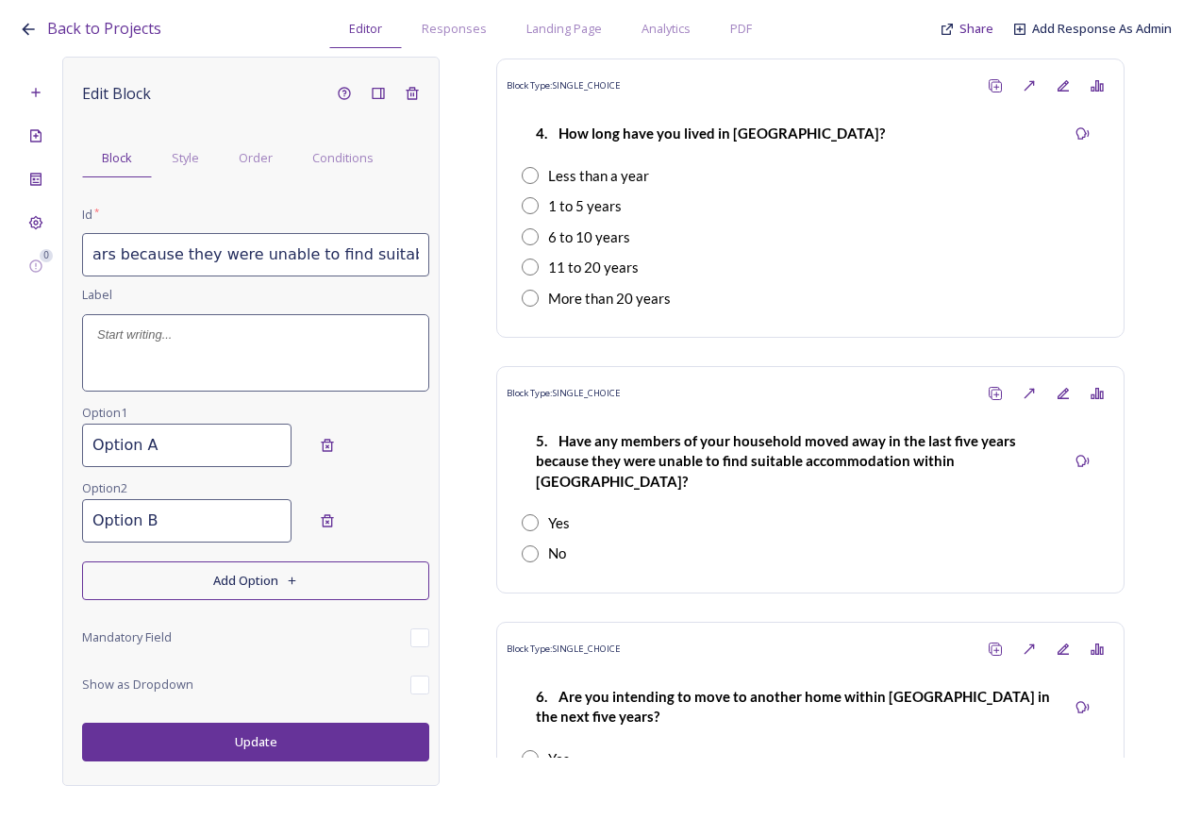
scroll to position [0, 695]
drag, startPoint x: 105, startPoint y: 254, endPoint x: 451, endPoint y: 255, distance: 346.3
click at [451, 255] on div "0 Edit Block Block Style Order Conditions Id * 1.6 Have any members of your hou…" at bounding box center [600, 421] width 1163 height 729
click at [179, 360] on div at bounding box center [255, 352] width 345 height 75
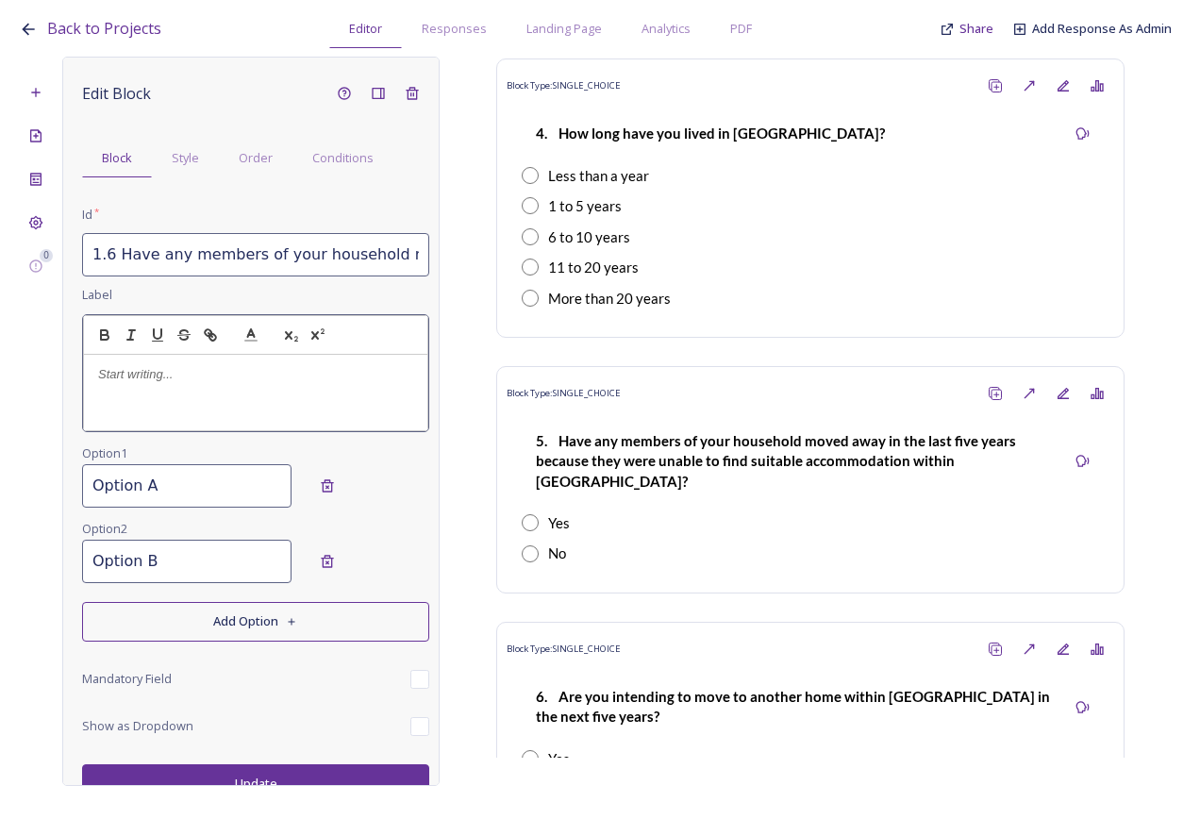
click at [145, 377] on p at bounding box center [255, 374] width 315 height 17
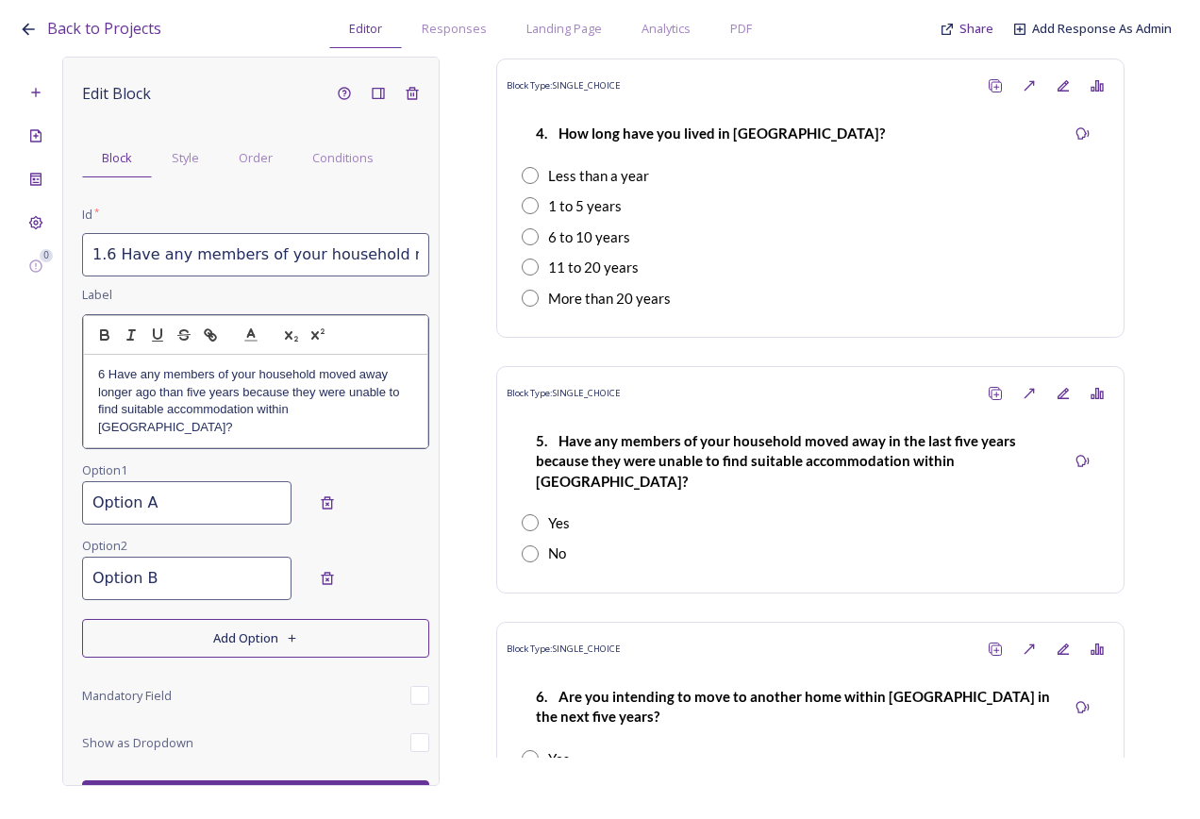
click at [107, 377] on p "6 Have any members of your household moved away longer ago than five years beca…" at bounding box center [255, 401] width 315 height 70
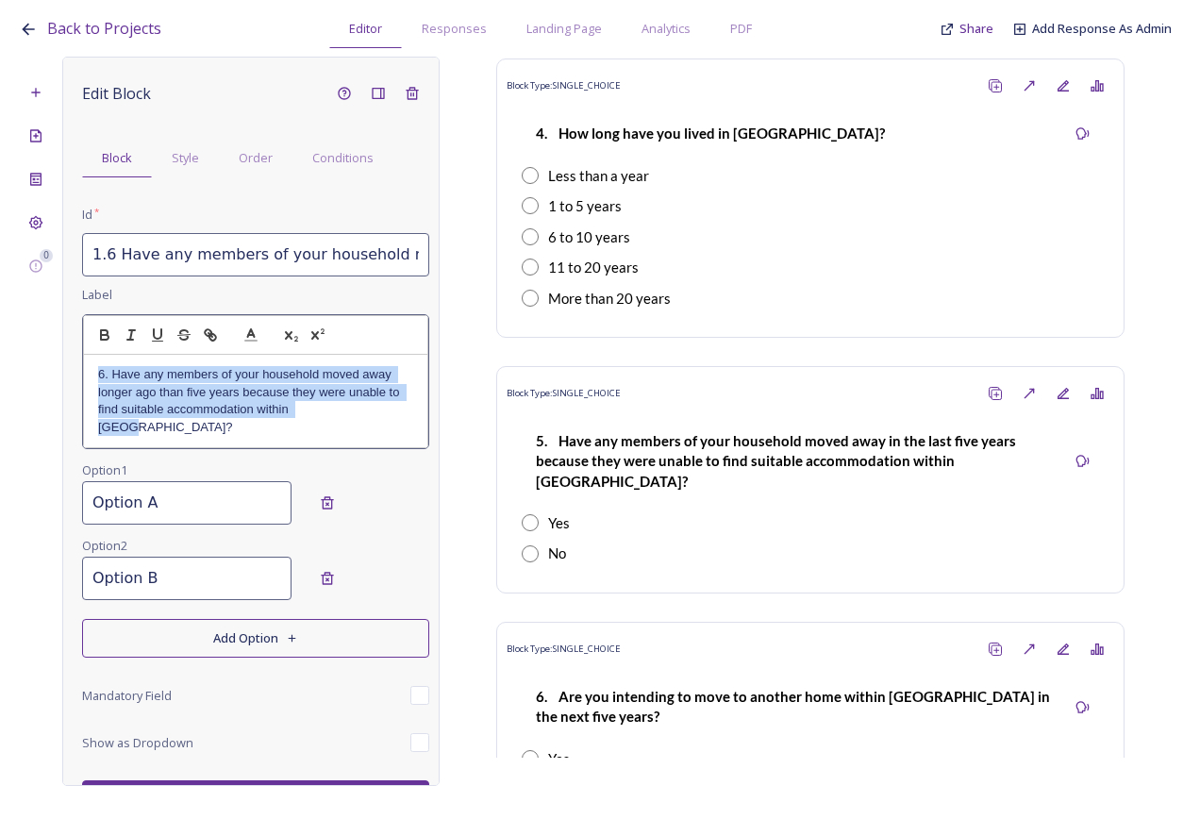
drag, startPoint x: 351, startPoint y: 410, endPoint x: 90, endPoint y: 364, distance: 265.3
click at [90, 364] on div "6. Have any members of your household moved away longer ago than five years bec…" at bounding box center [255, 401] width 343 height 92
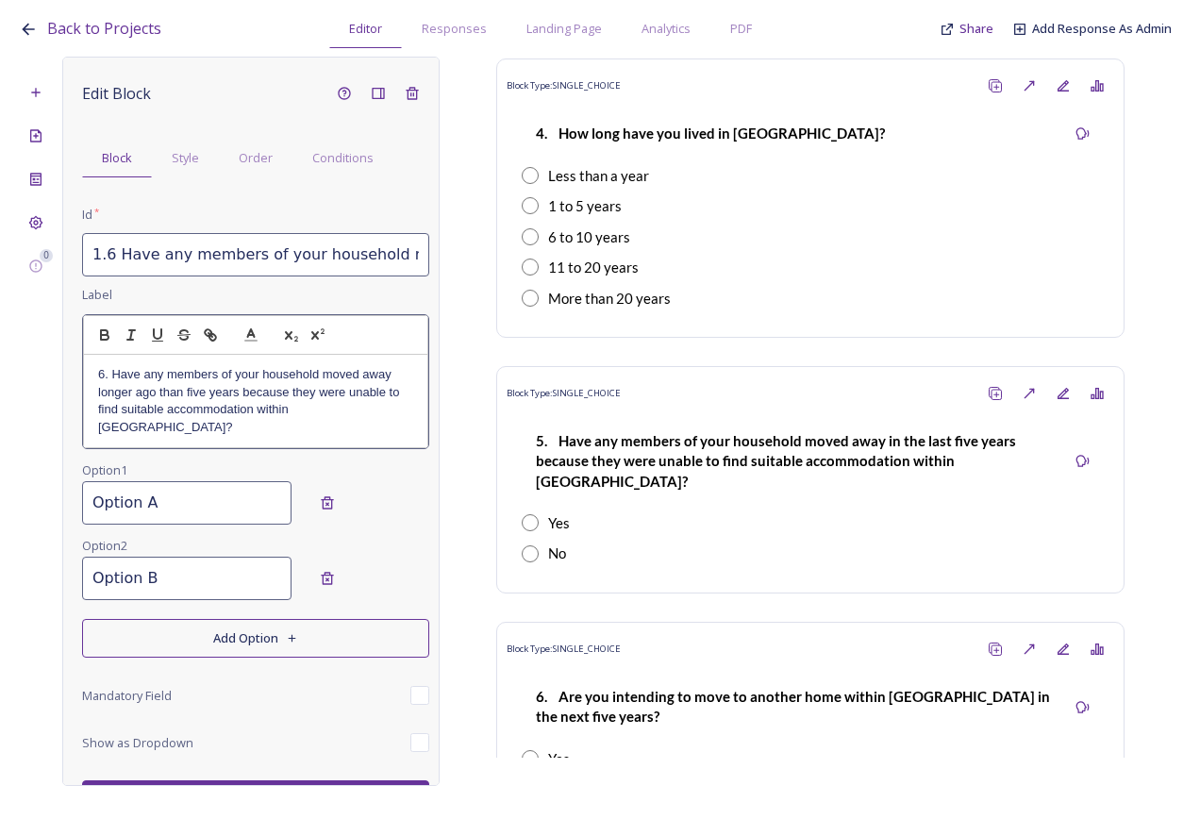
click at [110, 348] on div at bounding box center [255, 335] width 345 height 41
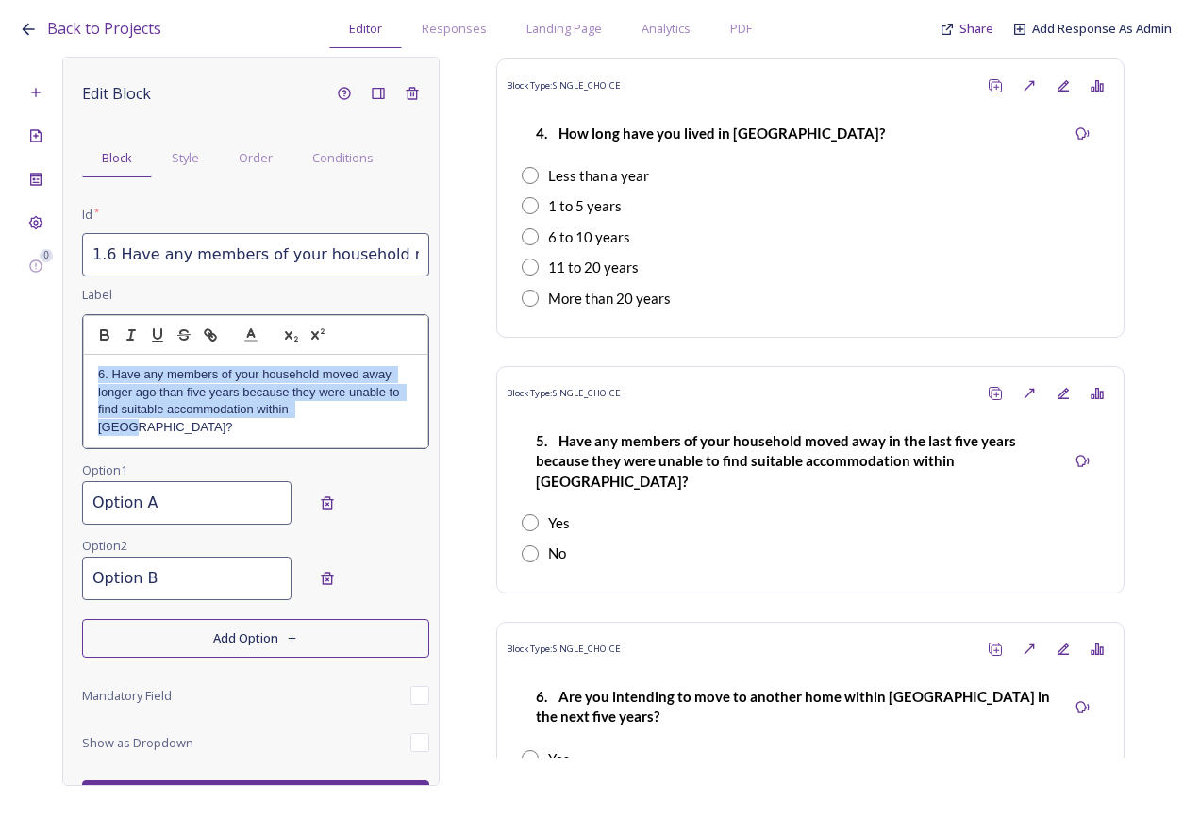
drag, startPoint x: 355, startPoint y: 406, endPoint x: 94, endPoint y: 373, distance: 262.5
click at [94, 373] on div "6. Have any members of your household moved away longer ago than five years bec…" at bounding box center [255, 401] width 343 height 92
click at [102, 330] on icon "button" at bounding box center [104, 332] width 7 height 5
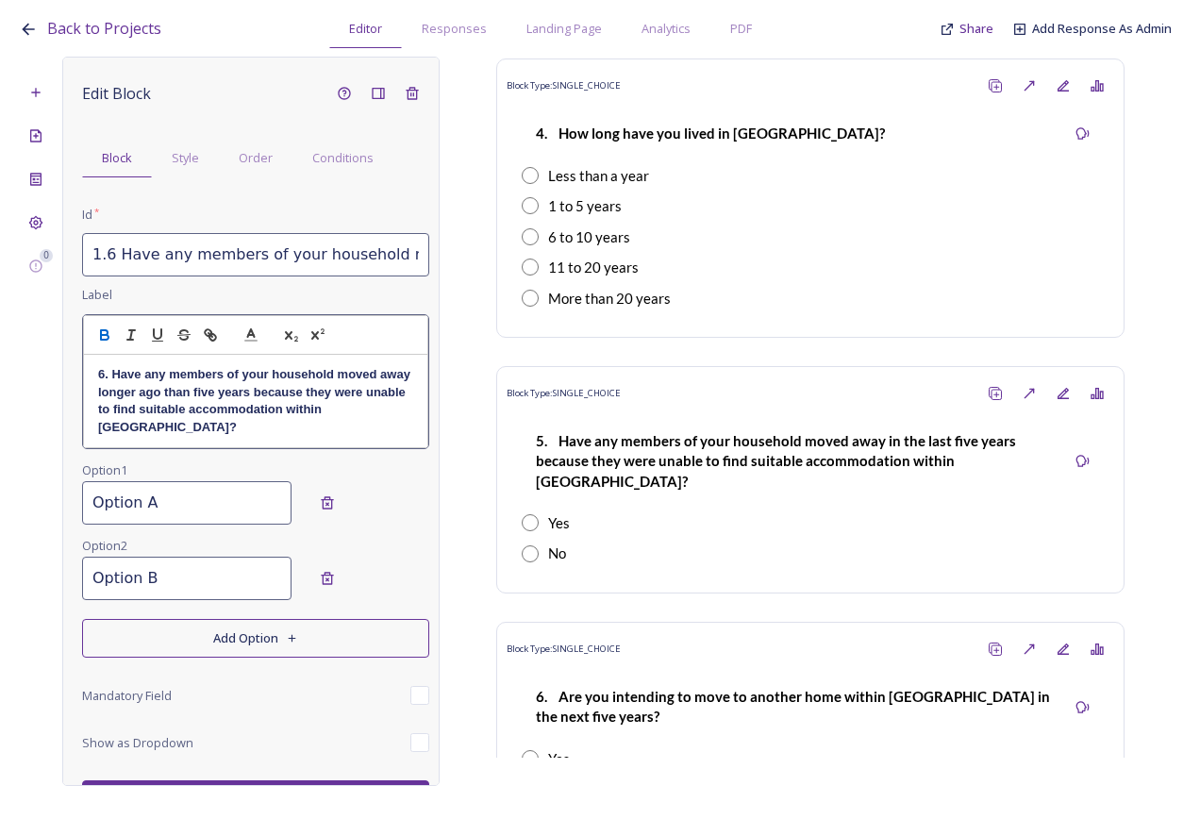
click at [169, 522] on div "Edit Block Block Style Order Conditions Id * 1.6 Have any members of your house…" at bounding box center [255, 448] width 347 height 744
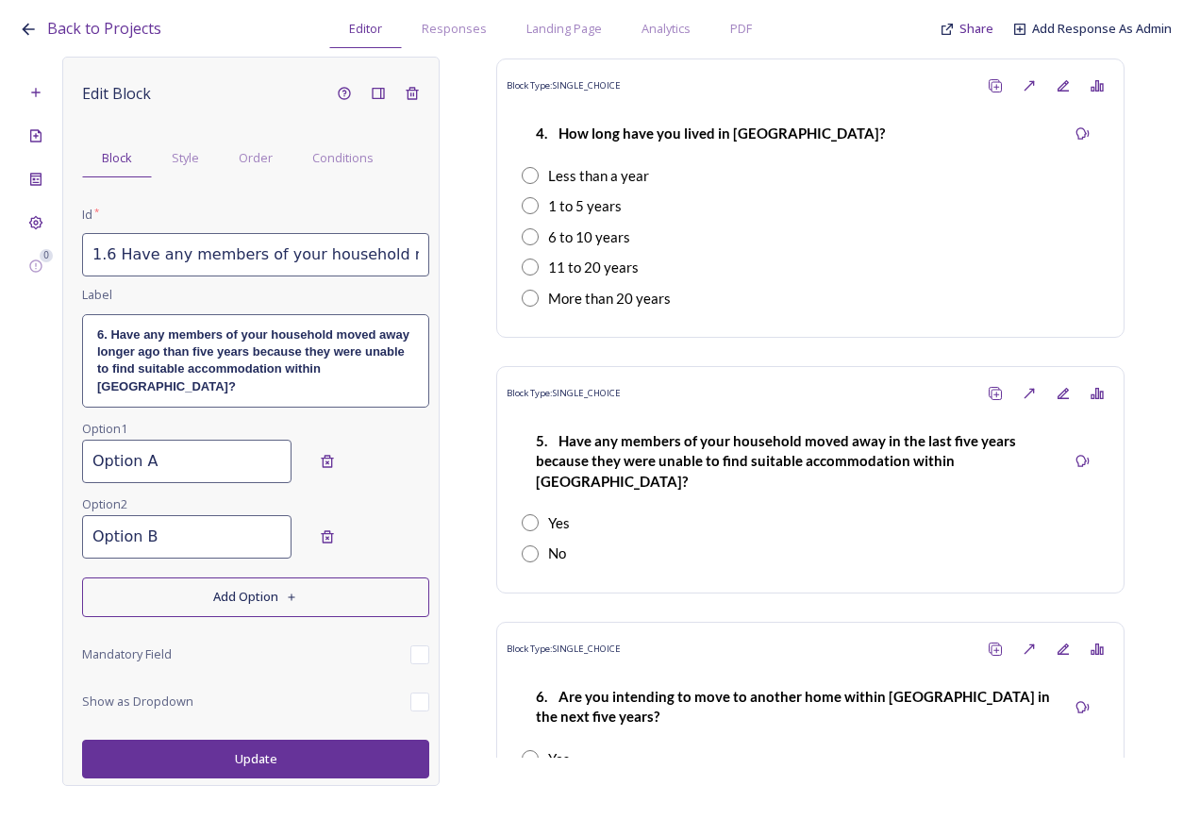
drag, startPoint x: 184, startPoint y: 460, endPoint x: 62, endPoint y: 451, distance: 122.0
click at [62, 451] on div "Edit Block Block Style Order Conditions Id * 1.6 Have any members of your house…" at bounding box center [250, 421] width 377 height 729
type input "Yes"
click at [171, 518] on input "Option B" at bounding box center [186, 536] width 209 height 43
drag, startPoint x: 110, startPoint y: 527, endPoint x: 38, endPoint y: 521, distance: 72.9
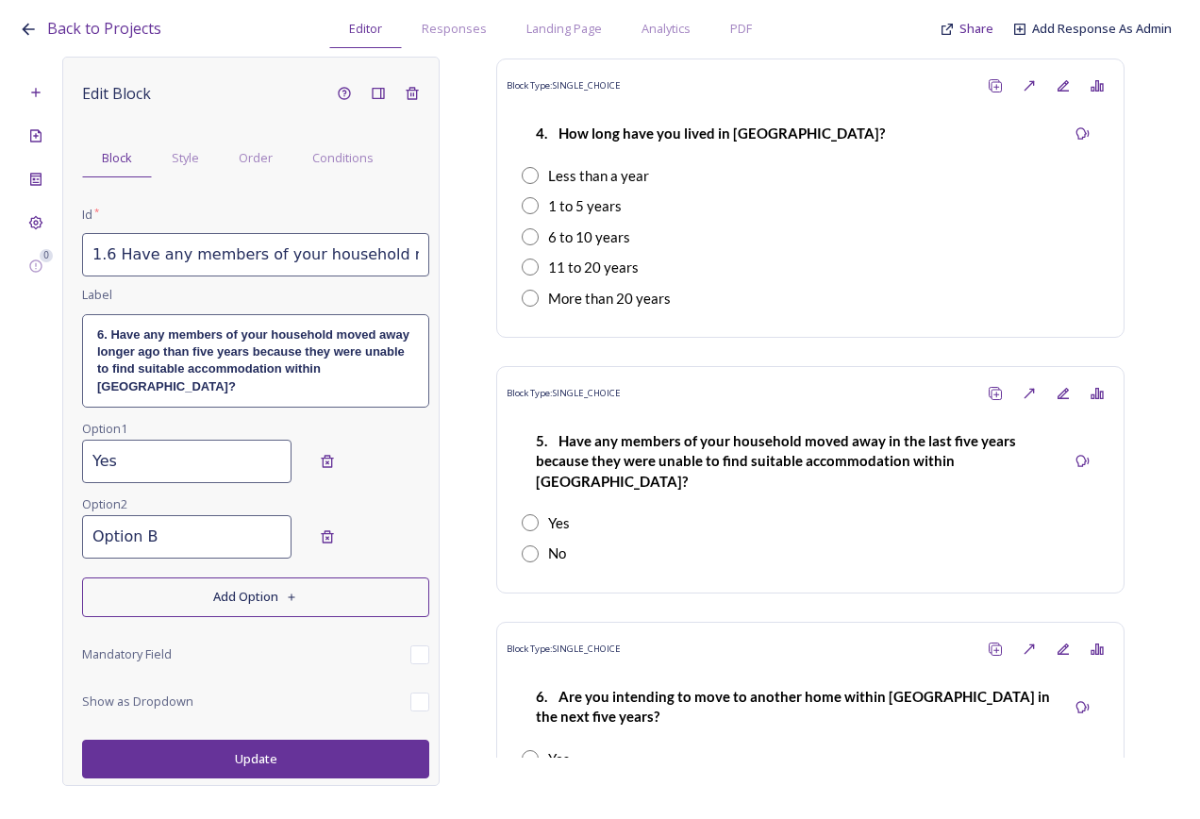
click at [38, 521] on div "0 Edit Block Block Style Order Conditions Id * 1.6 Have any members of your hou…" at bounding box center [600, 421] width 1163 height 729
type input "No"
click at [246, 740] on button "Update" at bounding box center [255, 759] width 347 height 39
click at [276, 740] on button "Update" at bounding box center [255, 759] width 347 height 39
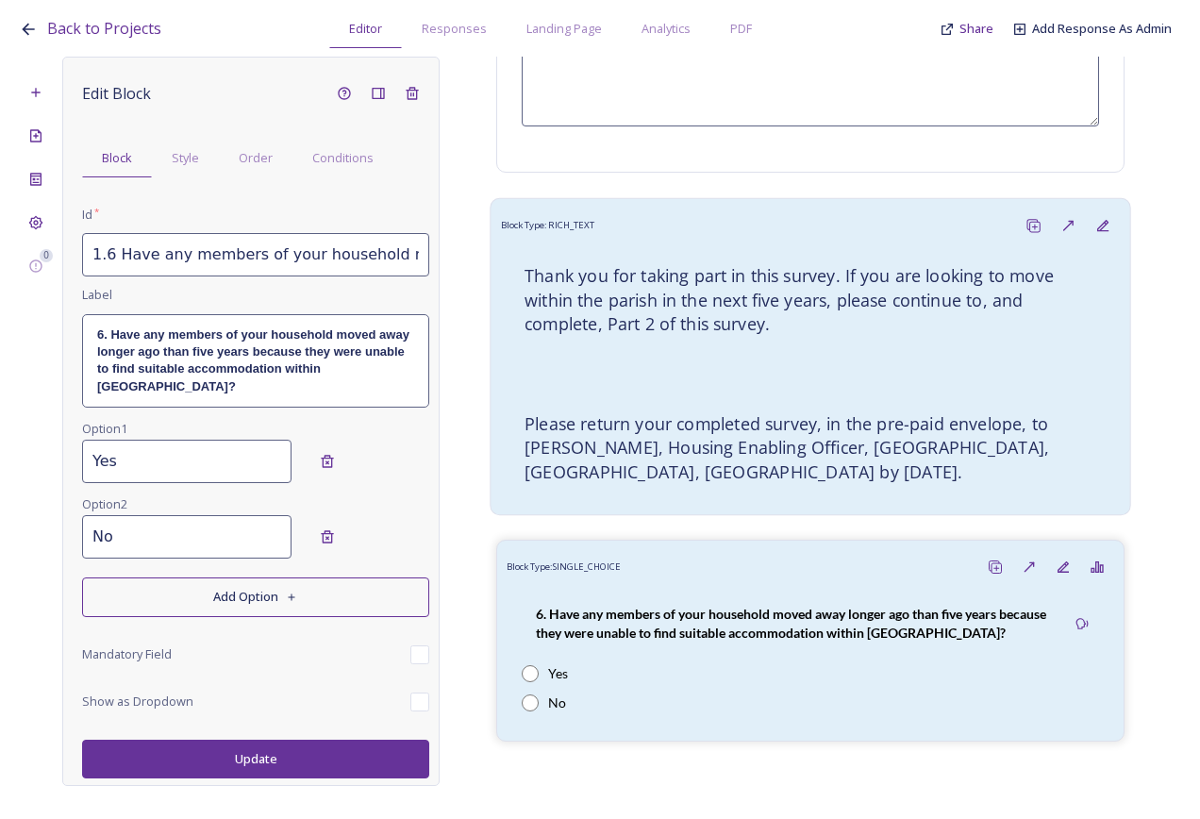
scroll to position [3943, 0]
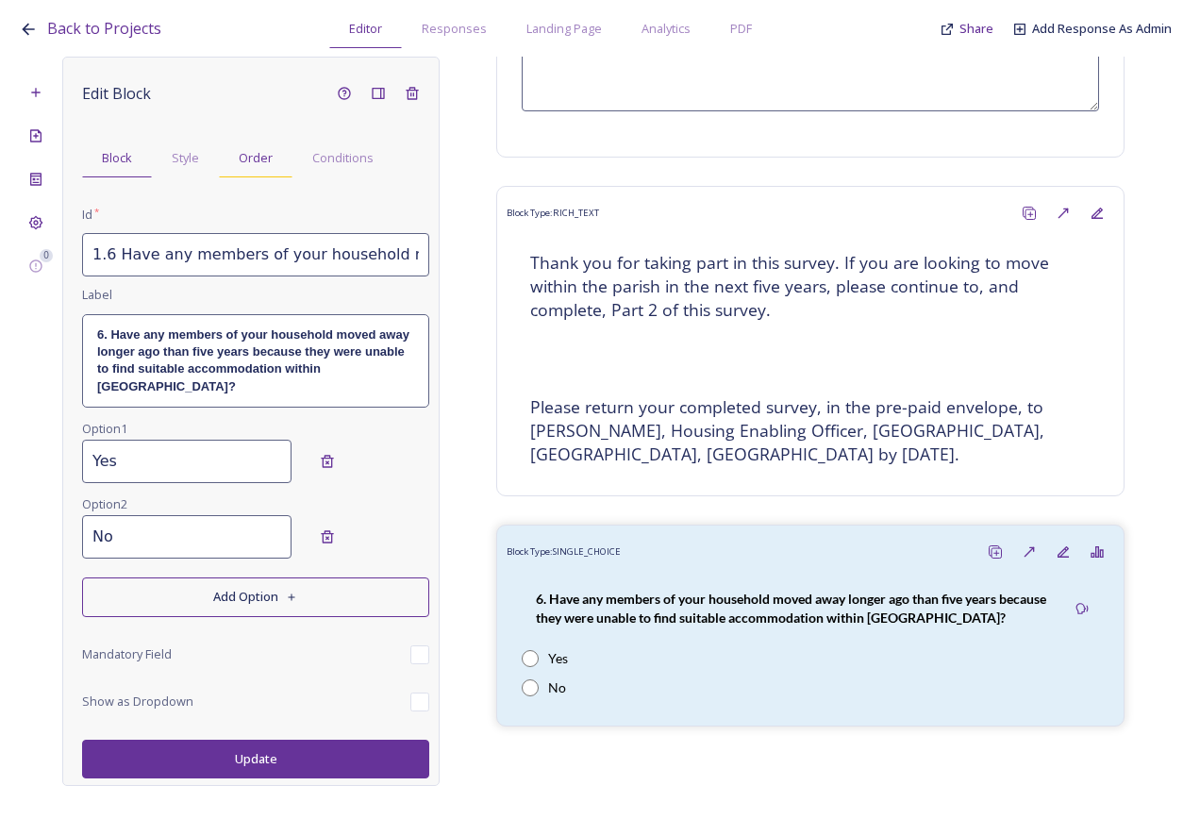
click at [259, 159] on span "Order" at bounding box center [256, 158] width 34 height 18
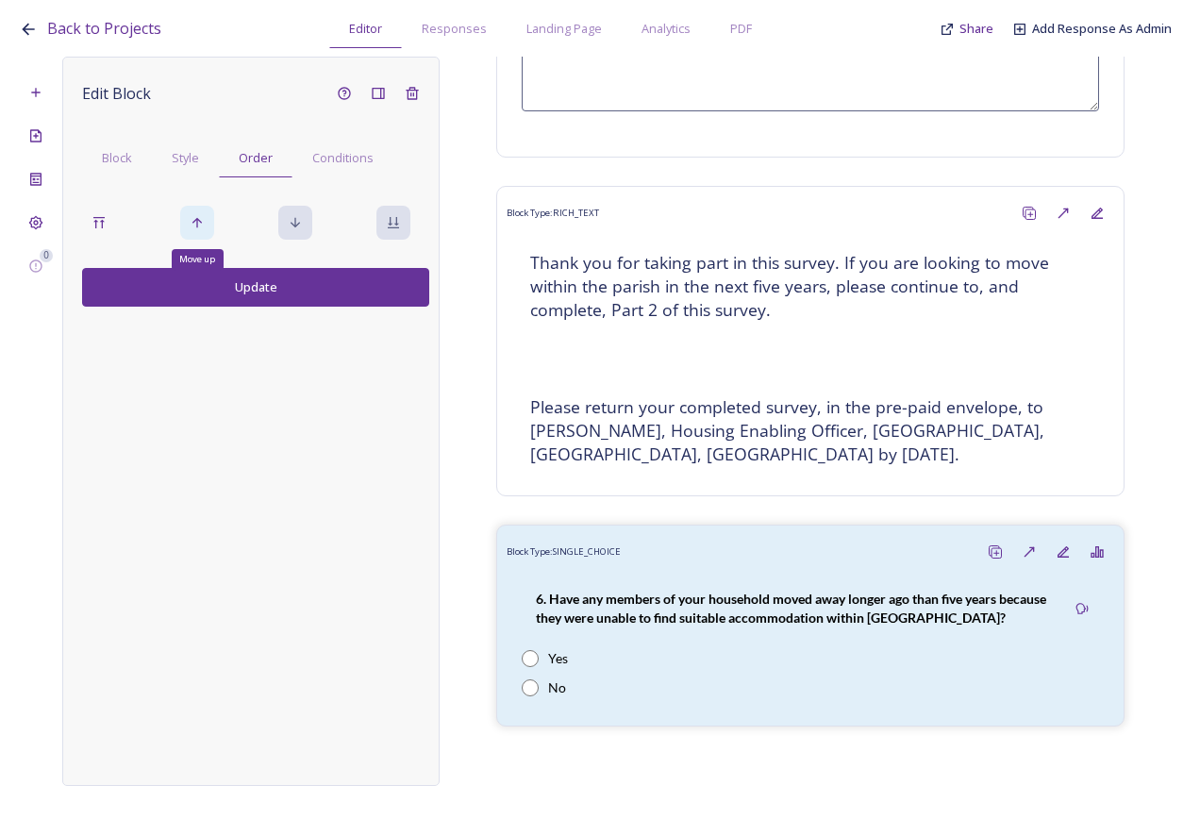
click at [199, 214] on div "Move up" at bounding box center [197, 223] width 34 height 34
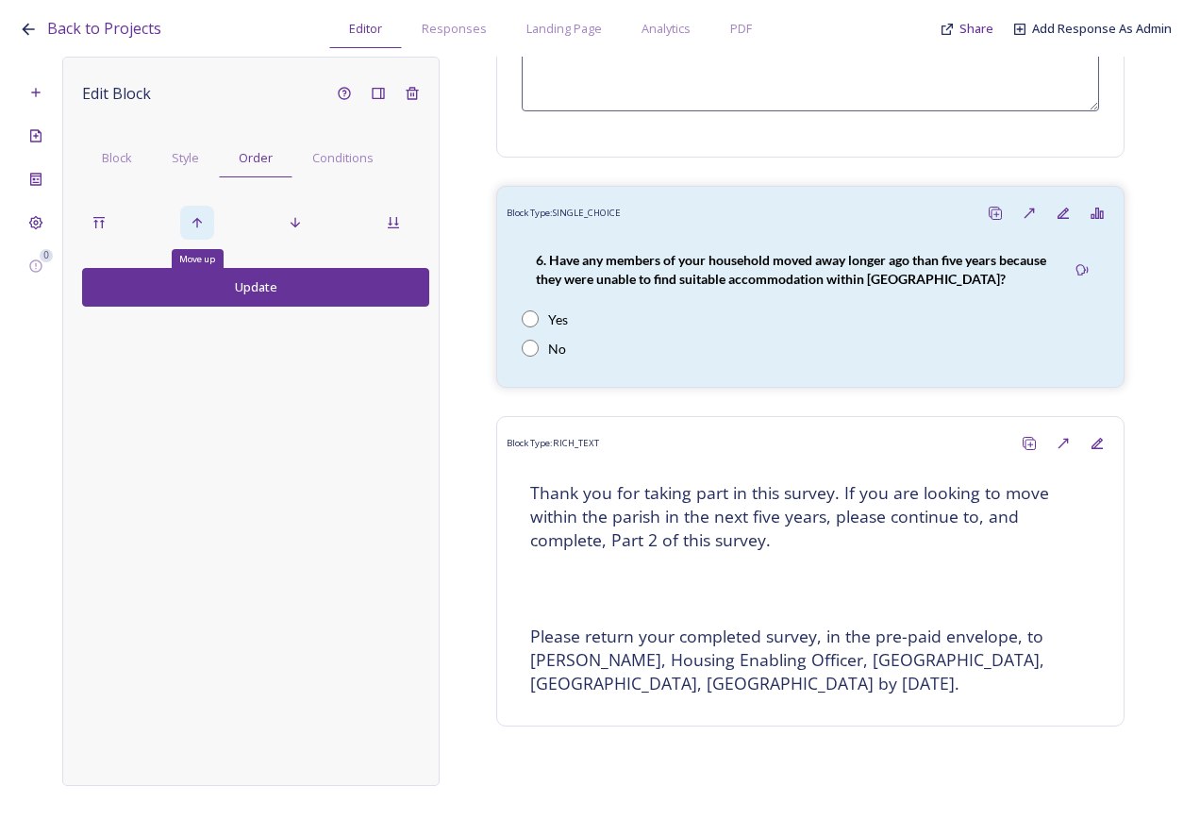
click at [202, 219] on icon at bounding box center [197, 222] width 15 height 15
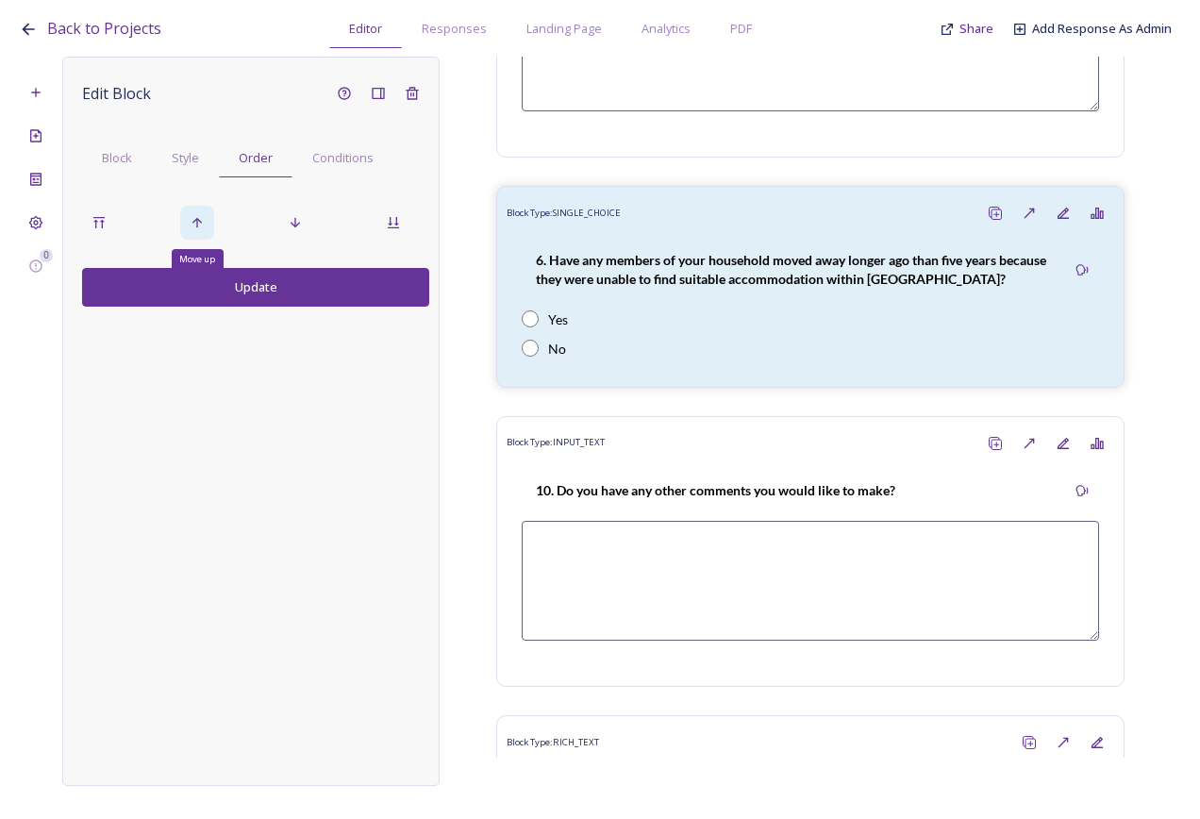
click at [202, 219] on icon at bounding box center [197, 222] width 15 height 15
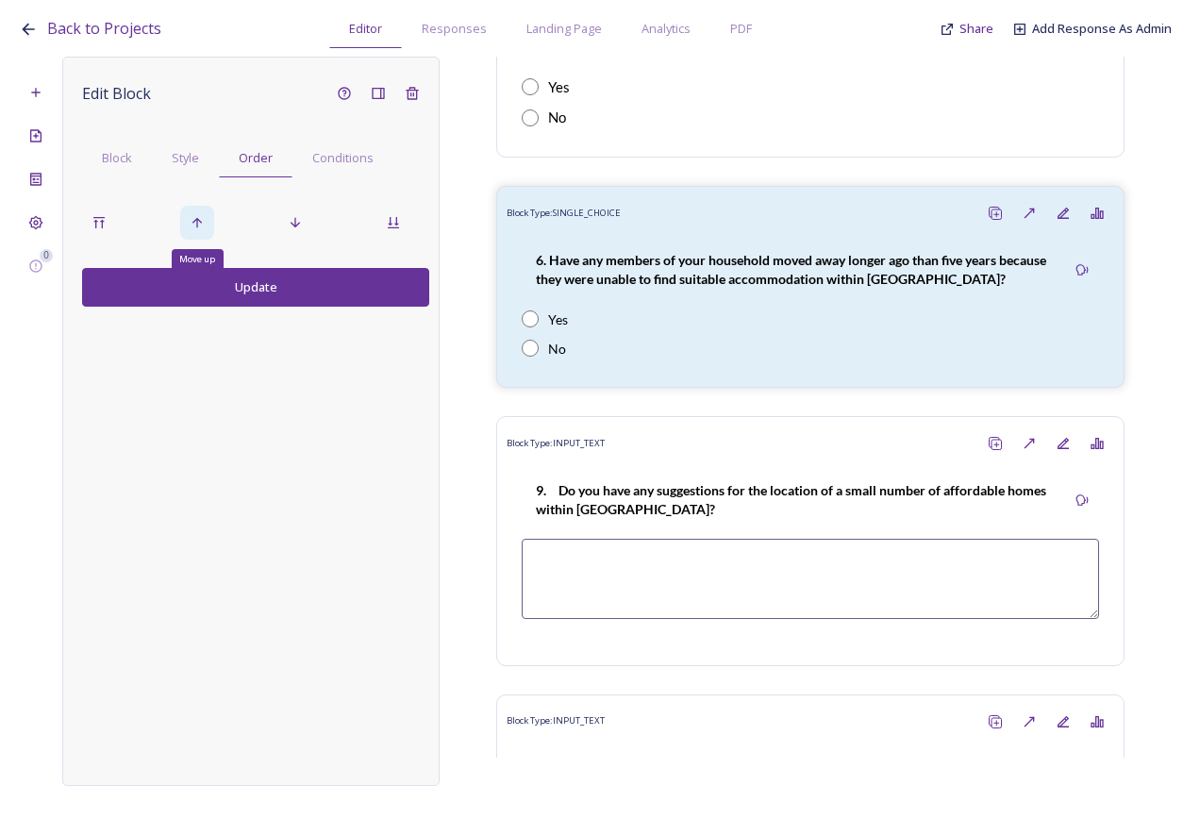
click at [202, 219] on icon at bounding box center [197, 222] width 15 height 15
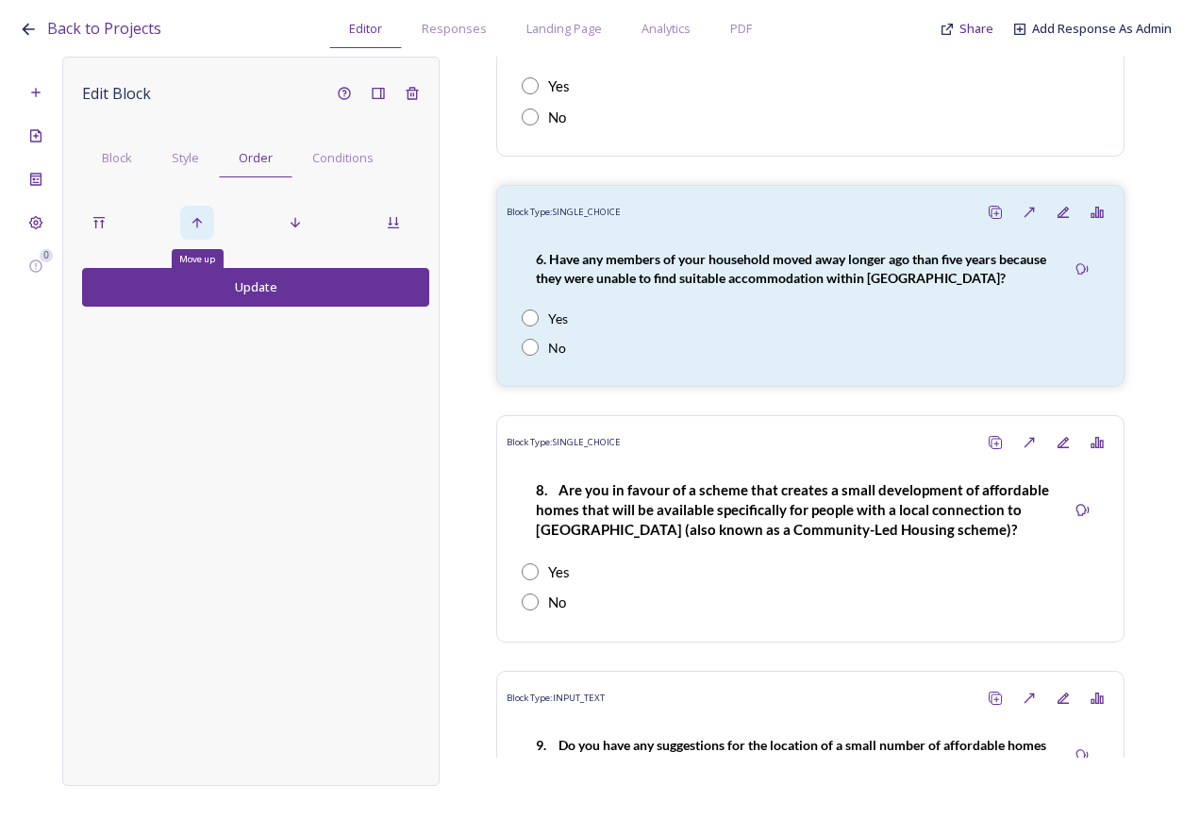
click at [202, 219] on icon at bounding box center [197, 222] width 15 height 15
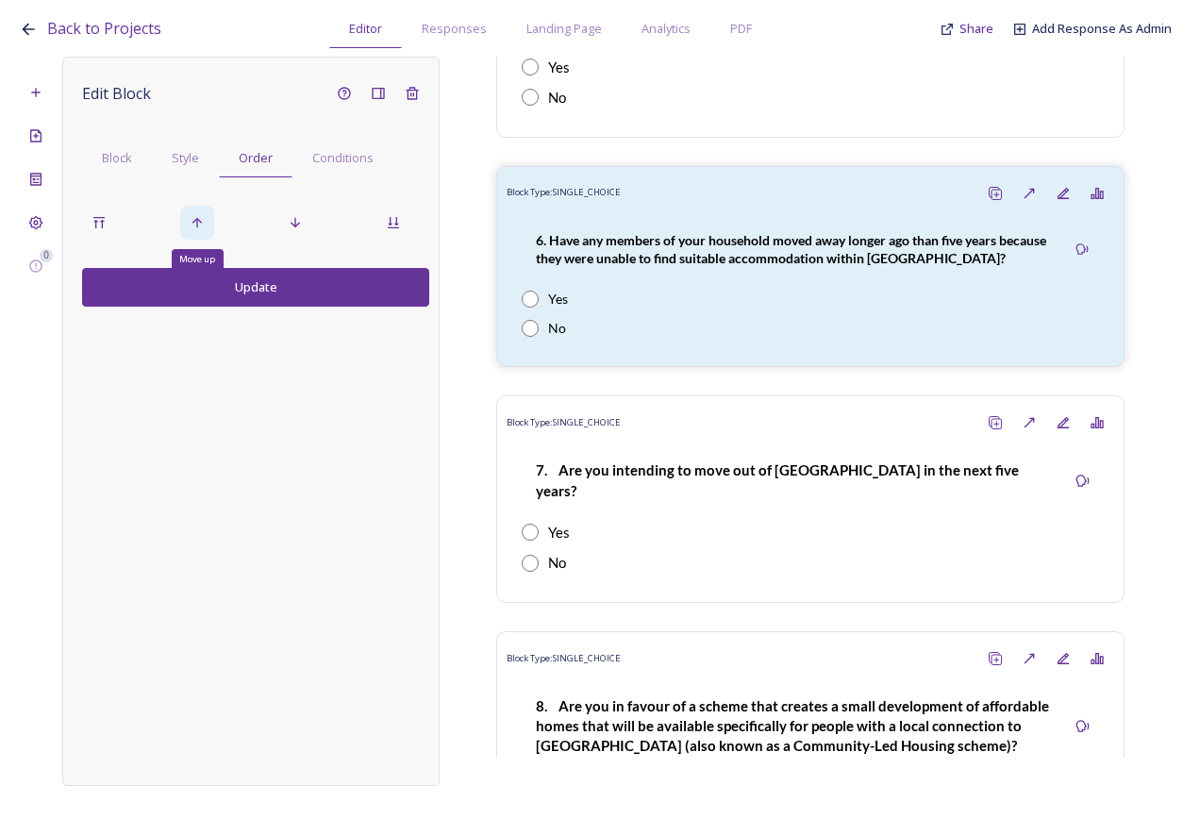
click at [202, 219] on icon at bounding box center [197, 222] width 15 height 15
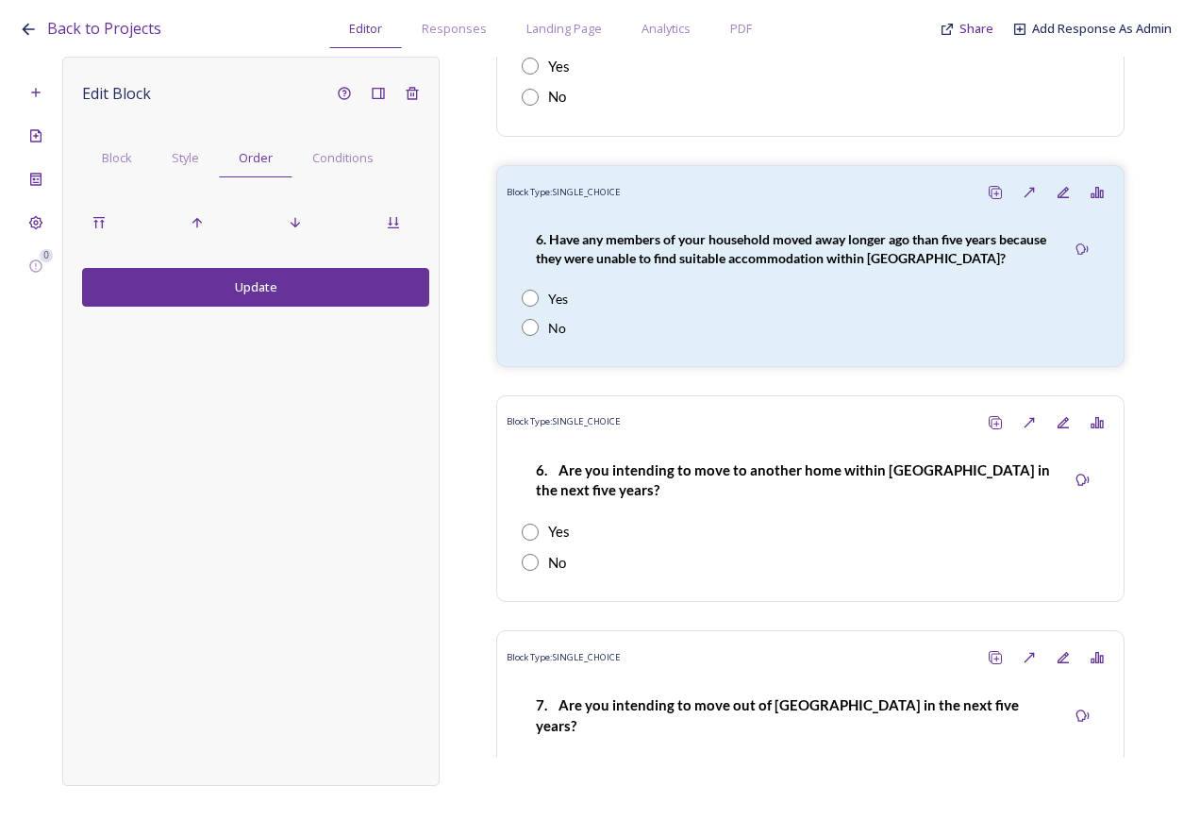
click at [235, 292] on button "Update" at bounding box center [255, 287] width 347 height 39
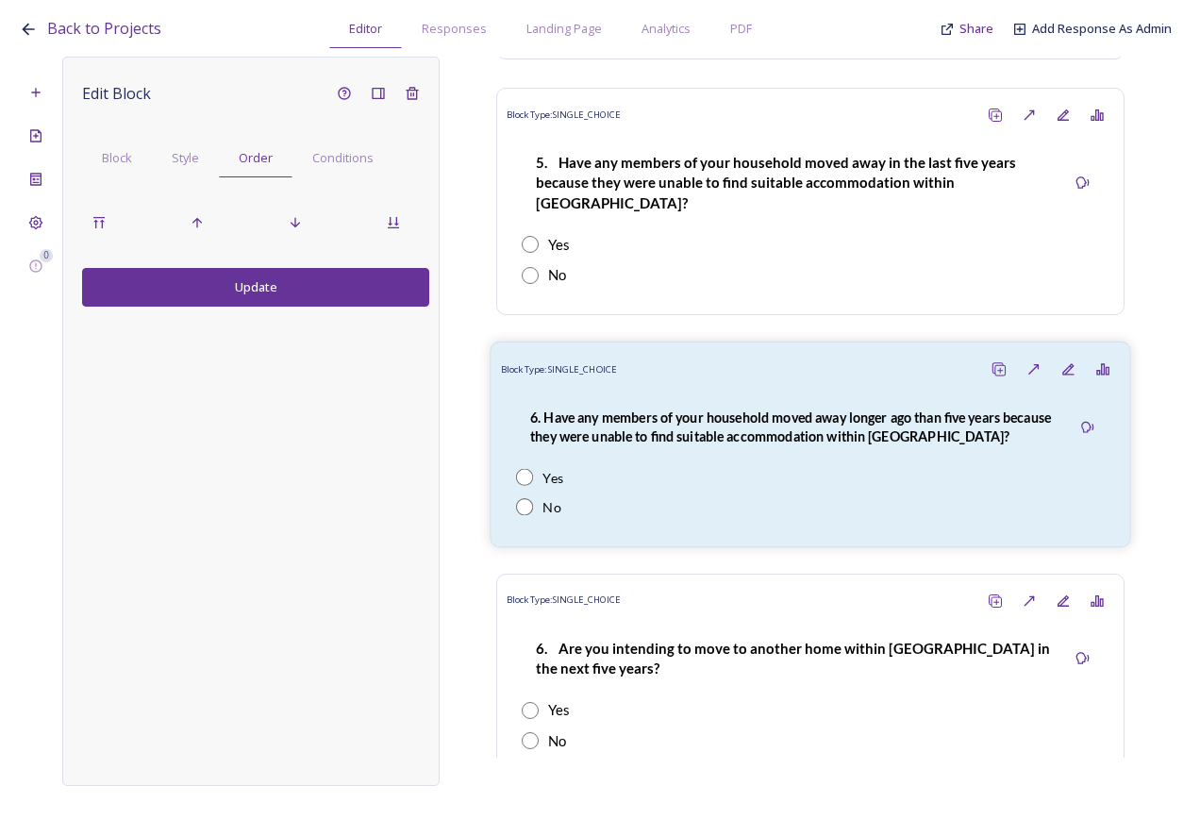
scroll to position [2470, 0]
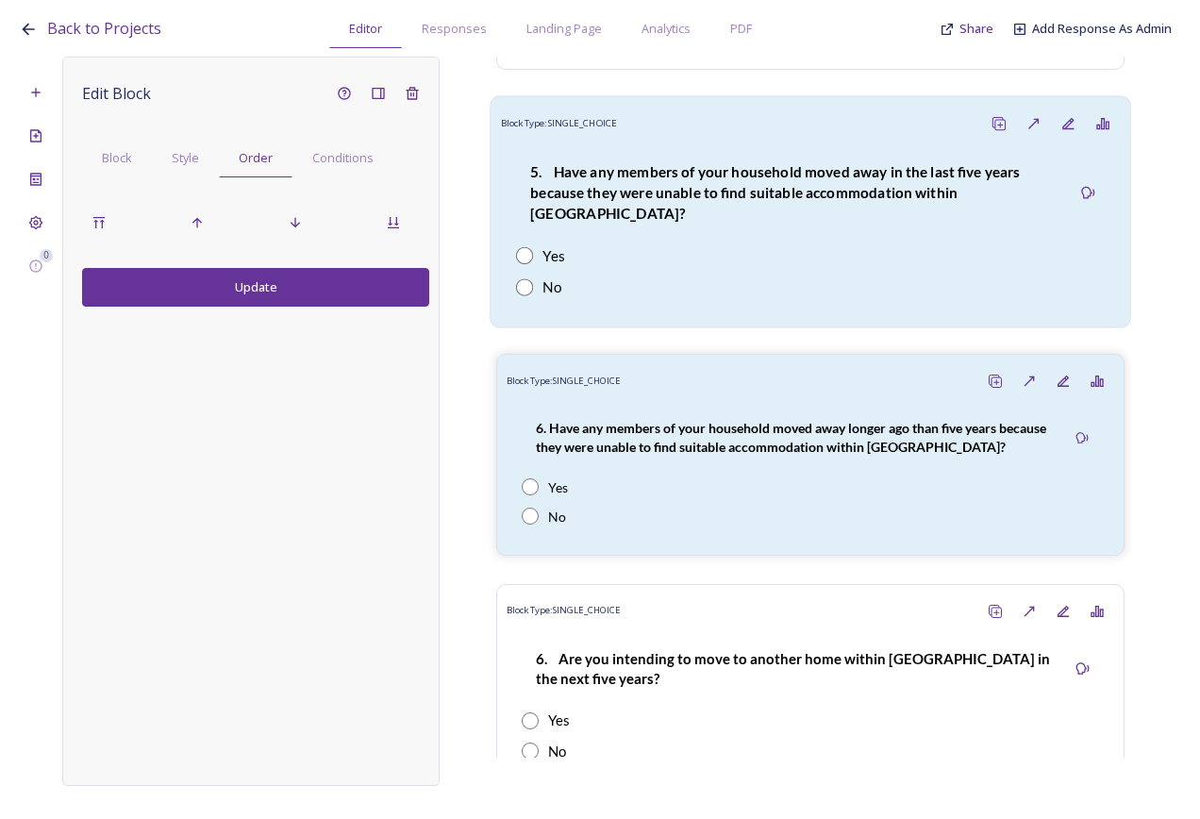
click at [790, 138] on div "Block Type: SINGLE_CHOICE" at bounding box center [811, 124] width 620 height 35
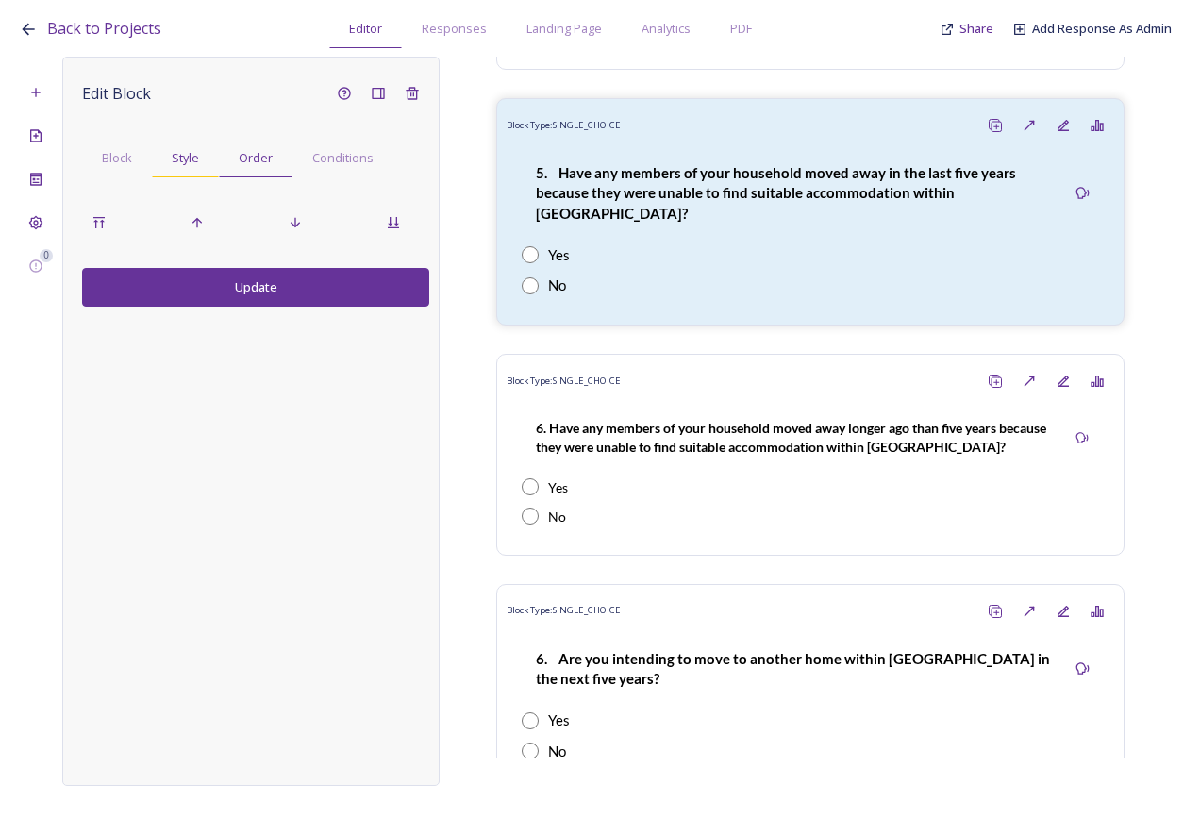
click at [155, 167] on div "Style" at bounding box center [185, 158] width 67 height 39
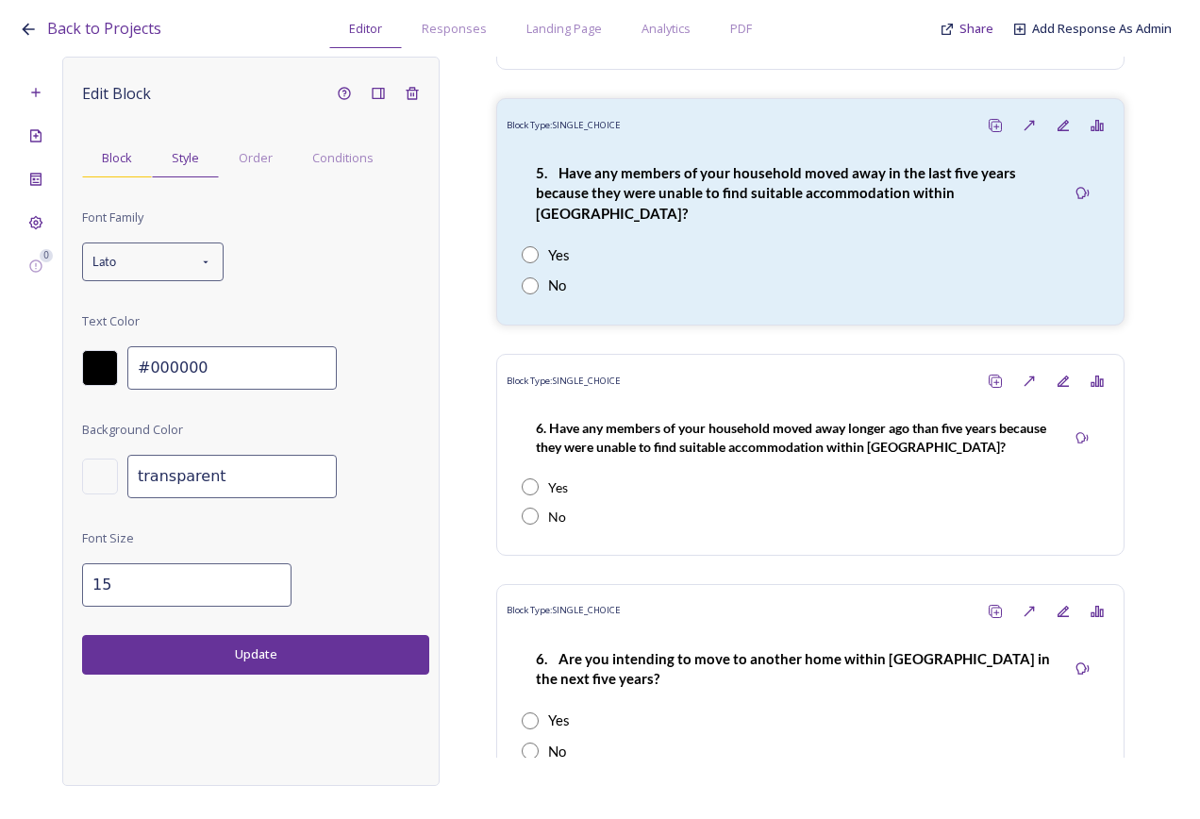
click at [130, 155] on span "Block" at bounding box center [117, 158] width 30 height 18
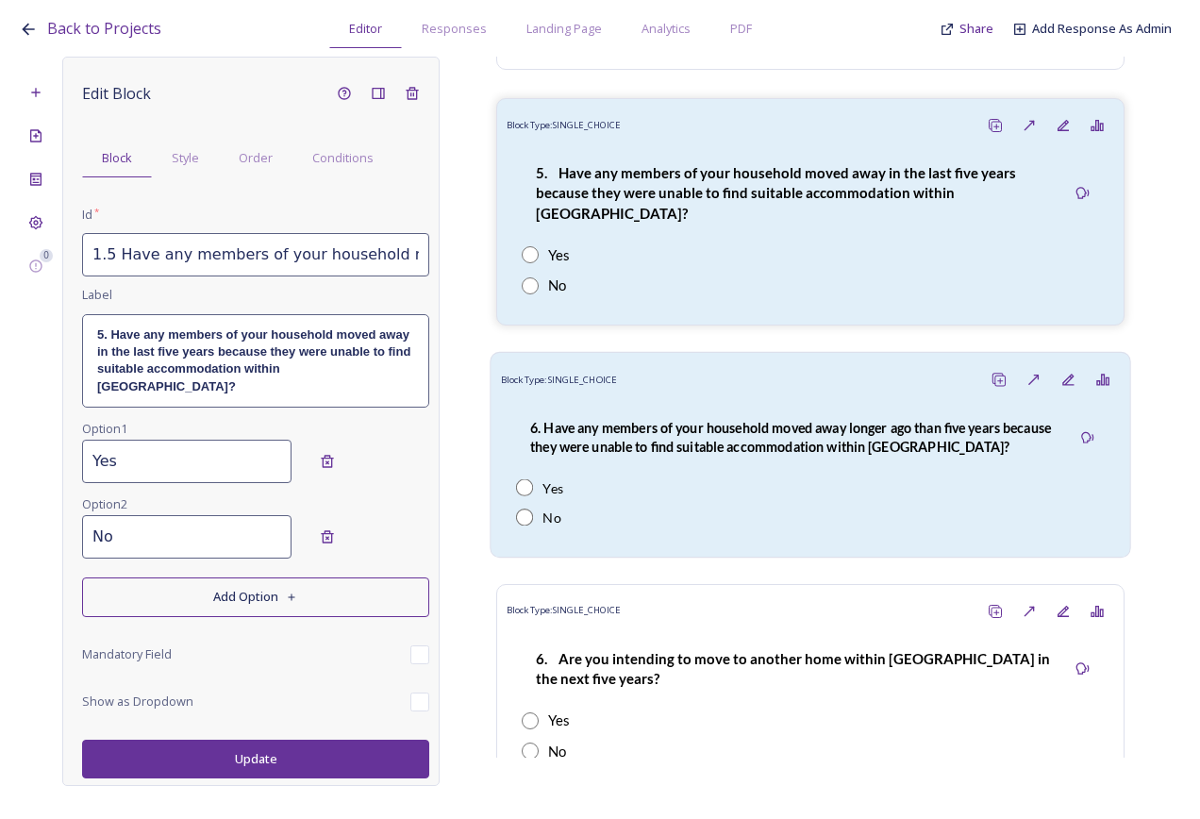
click at [705, 454] on div "6. Have any members of your household moved away longer ago than five years bec…" at bounding box center [811, 472] width 620 height 150
click at [679, 216] on div "5. Have any members of your household moved away in the last five years because…" at bounding box center [811, 230] width 620 height 176
click at [720, 419] on strong "6. Have any members of your household moved away longer ago than five years bec…" at bounding box center [792, 437] width 524 height 36
click at [715, 245] on div "Yes" at bounding box center [810, 256] width 589 height 22
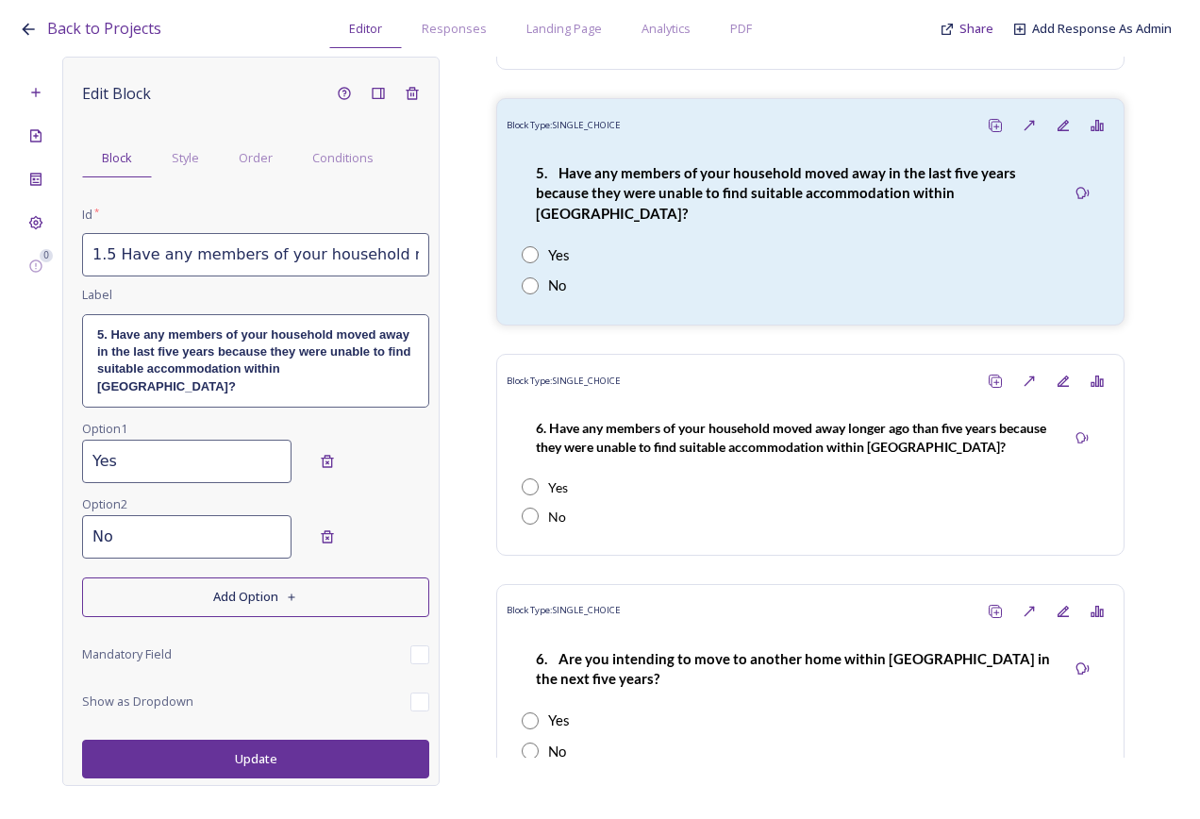
click at [274, 353] on strong "5. Have any members of your household moved away in the last five years because…" at bounding box center [255, 360] width 317 height 66
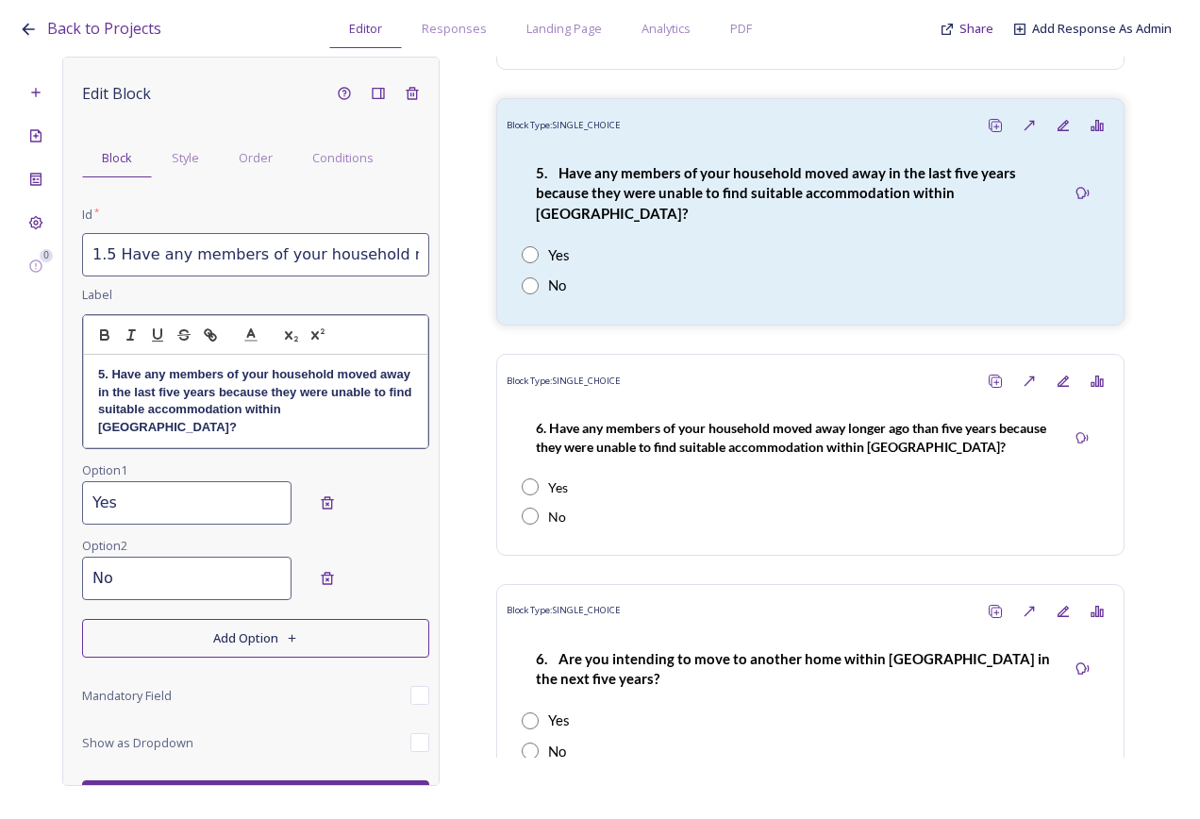
click at [114, 372] on strong "5. Have any members of your household moved away in the last five years because…" at bounding box center [256, 400] width 317 height 66
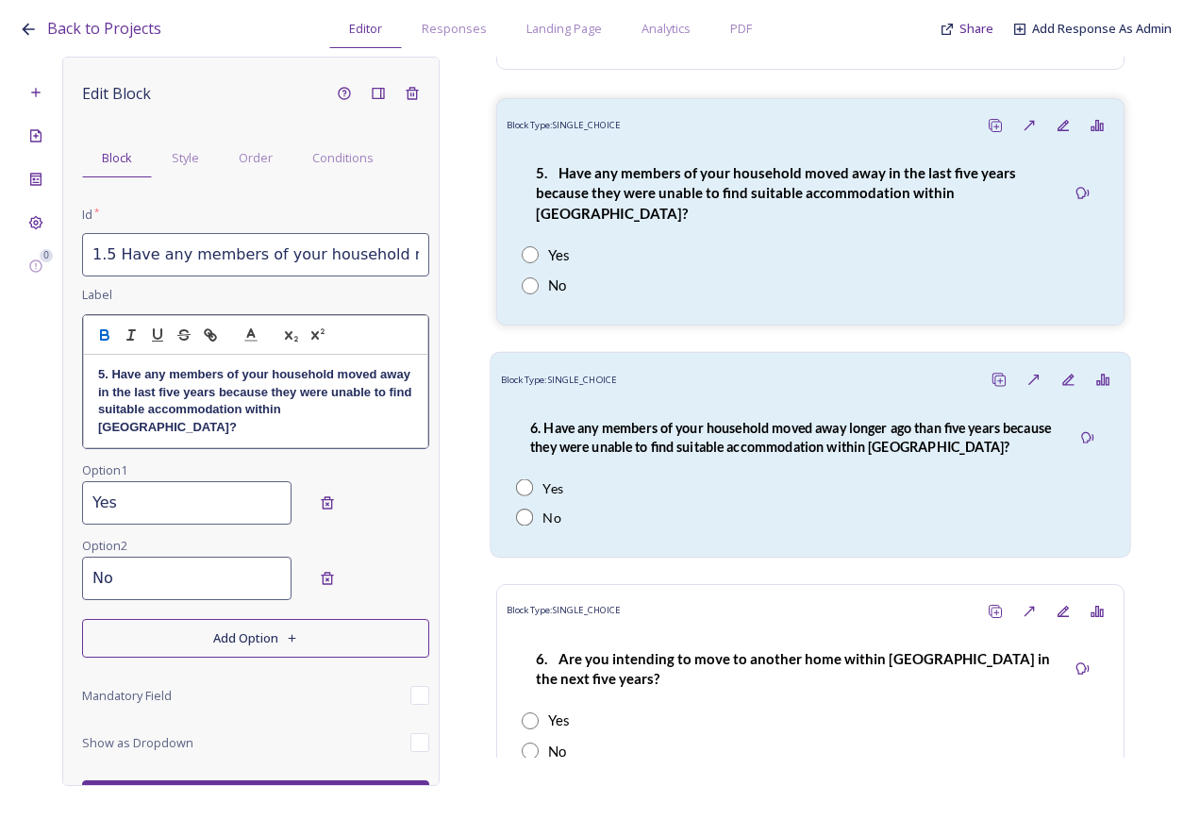
click at [733, 418] on p "6. Have any members of your household moved away longer ago than five years bec…" at bounding box center [793, 437] width 526 height 39
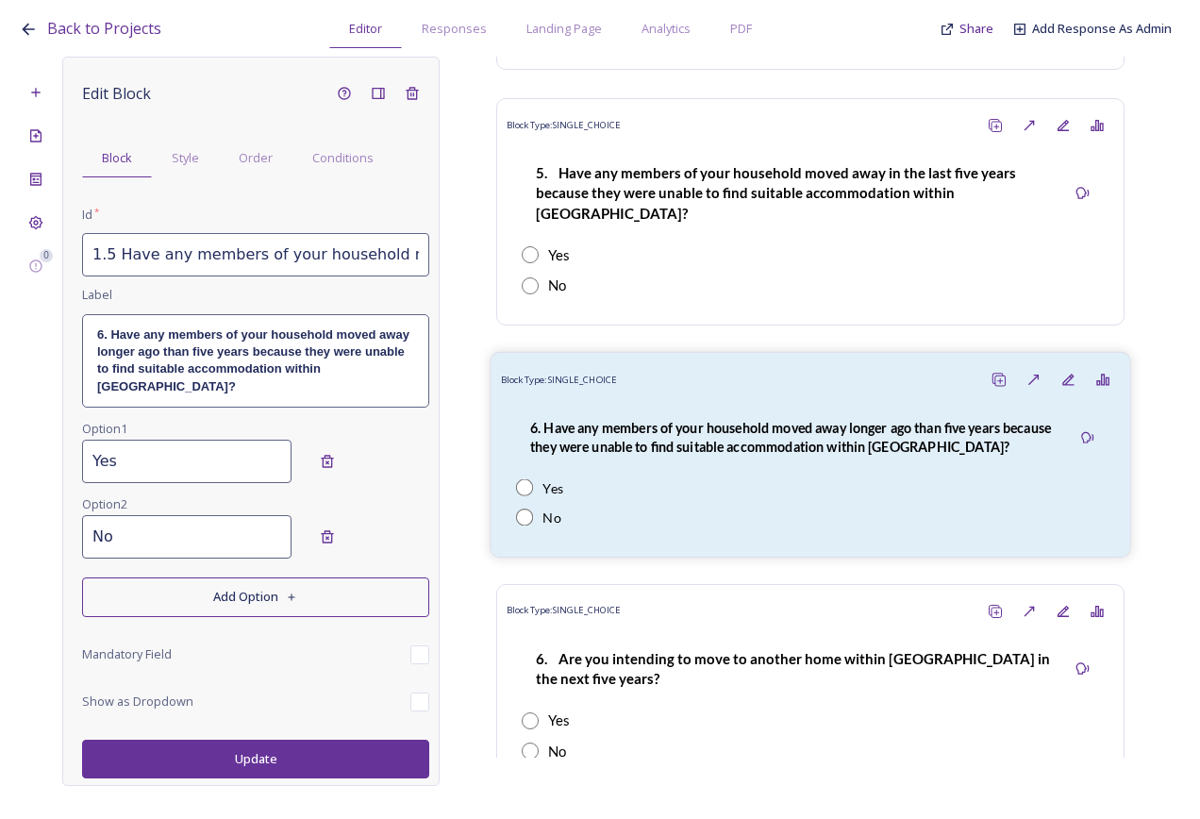
type input "1.6 Have any members of your household moved away longer ago than five years be…"
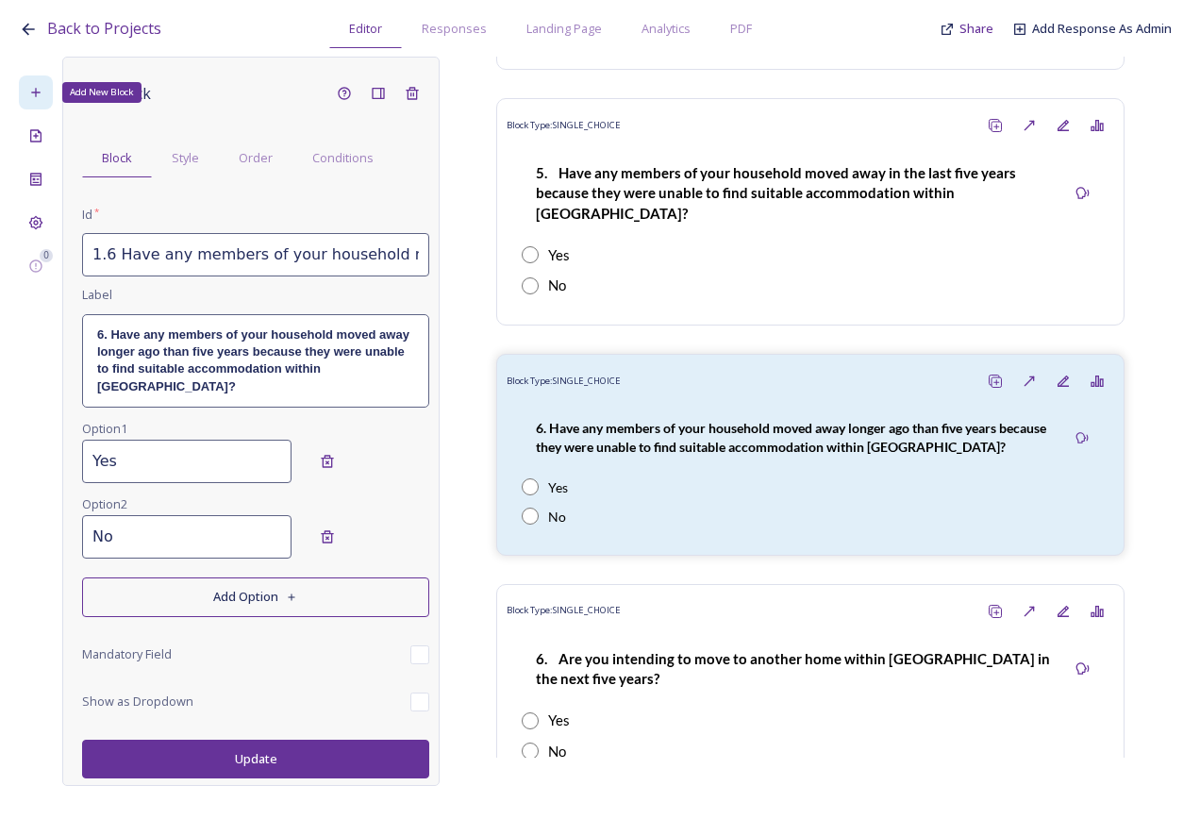
click at [41, 103] on div "Add New Block" at bounding box center [36, 92] width 34 height 34
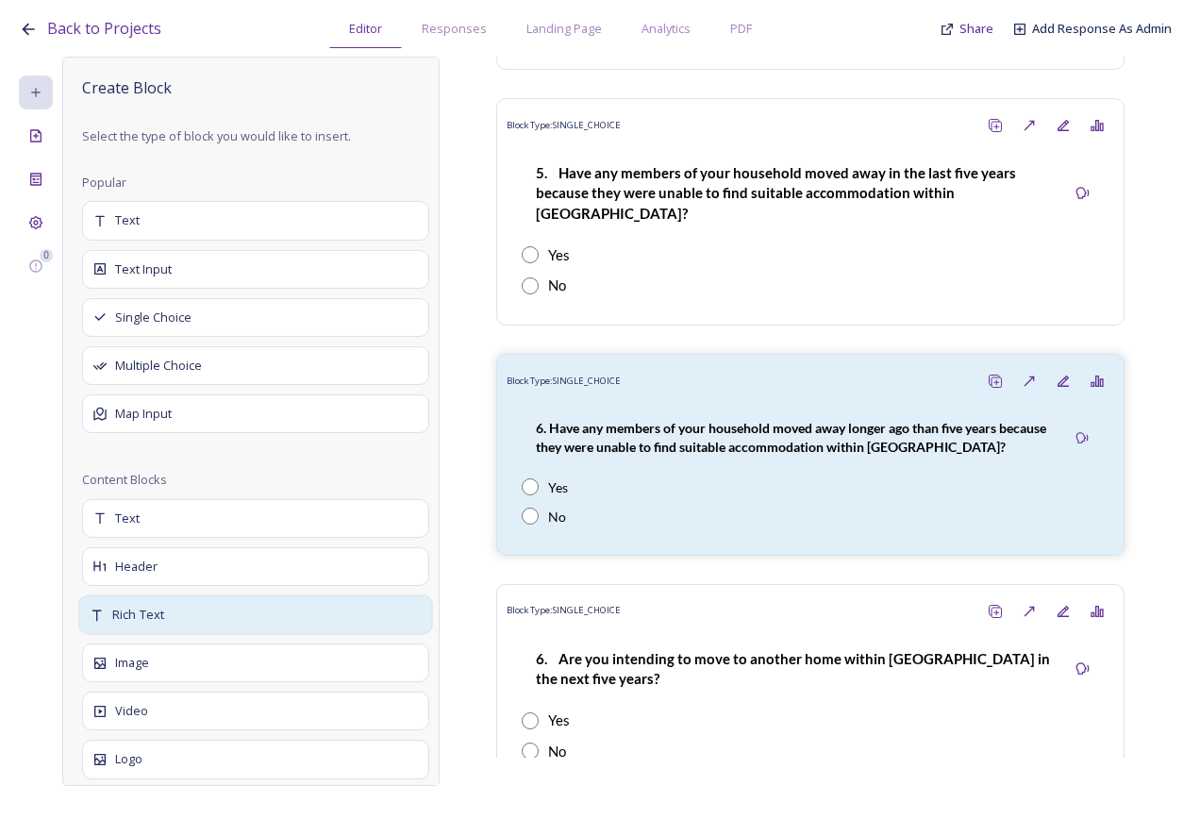
click at [157, 615] on span "Rich Text" at bounding box center [138, 615] width 52 height 19
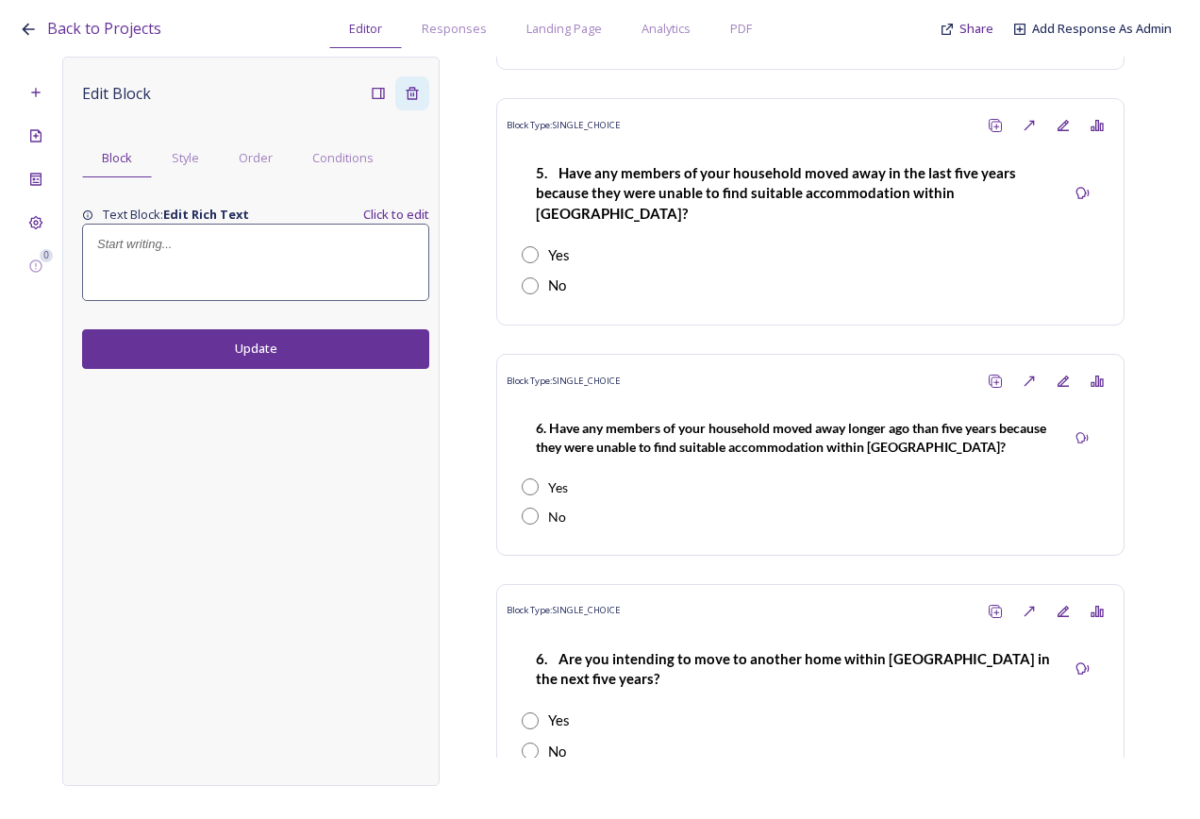
click at [410, 83] on div "Delete Block" at bounding box center [412, 93] width 34 height 34
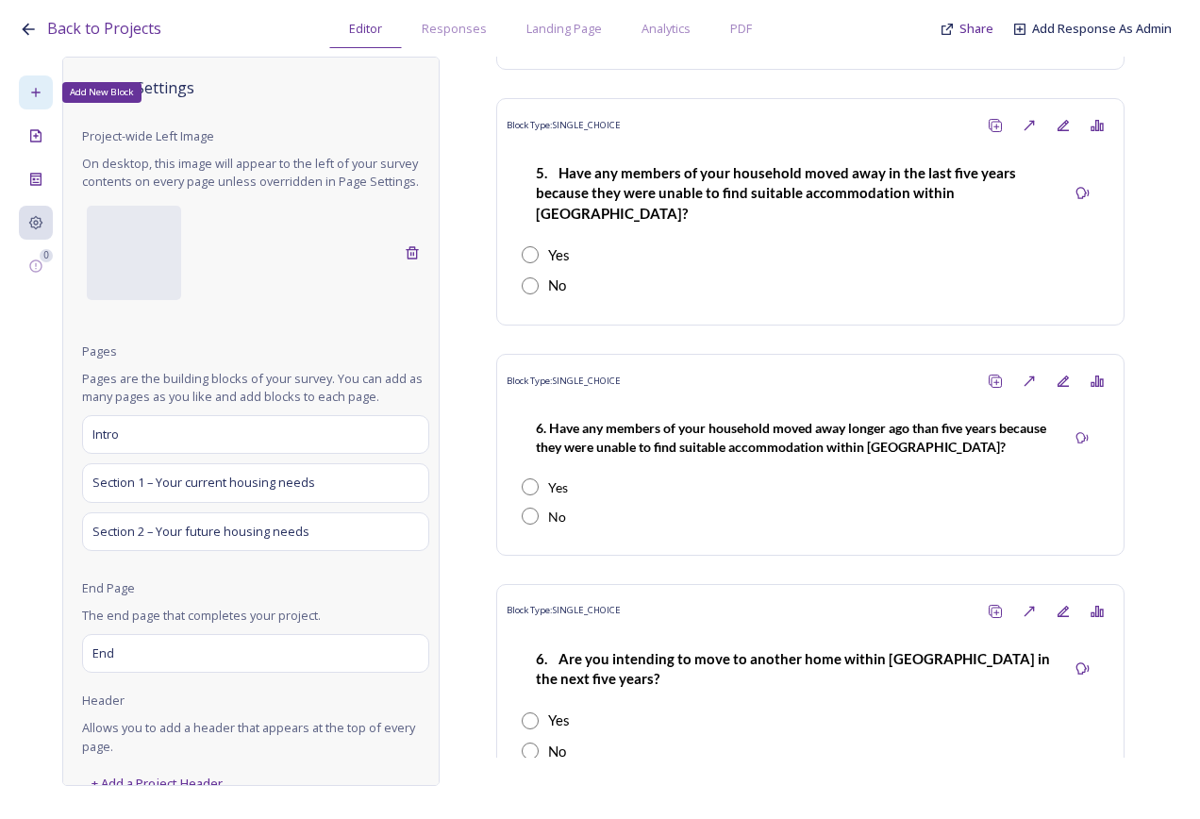
click at [49, 88] on div "Add New Block" at bounding box center [36, 92] width 34 height 34
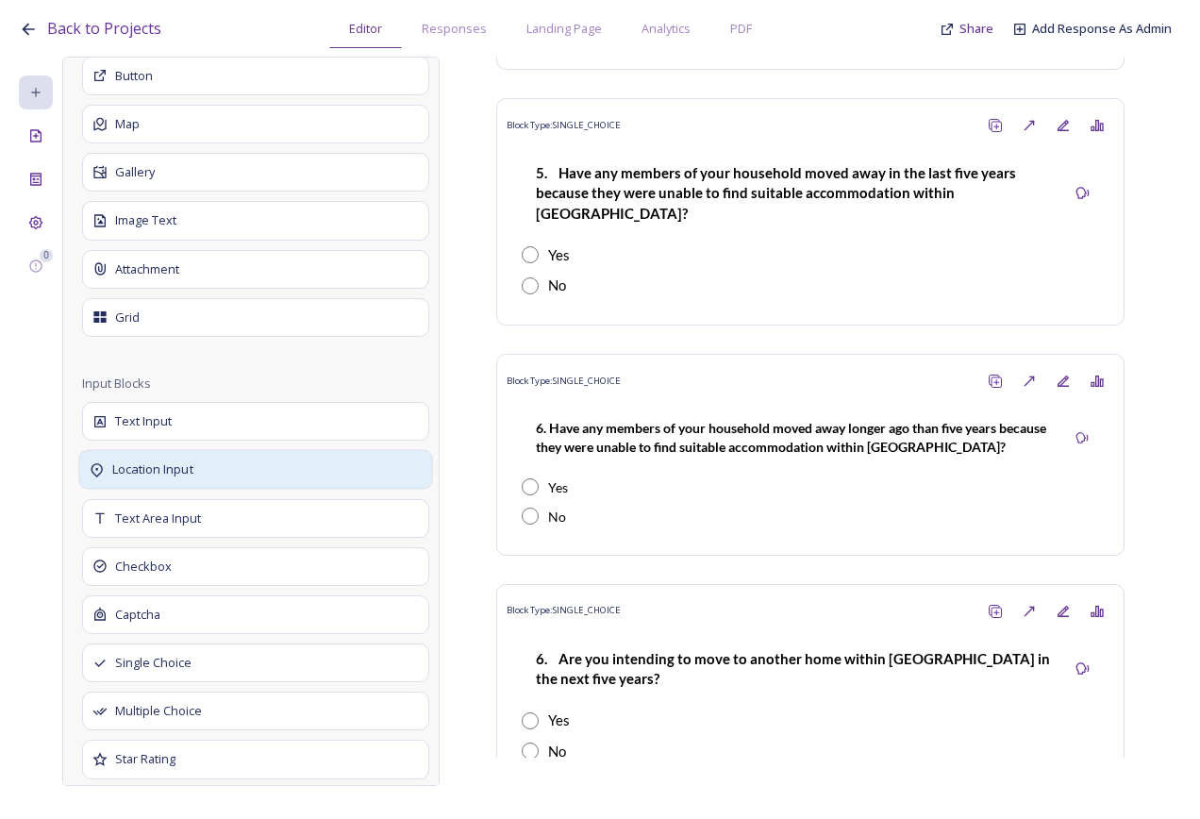
scroll to position [755, 0]
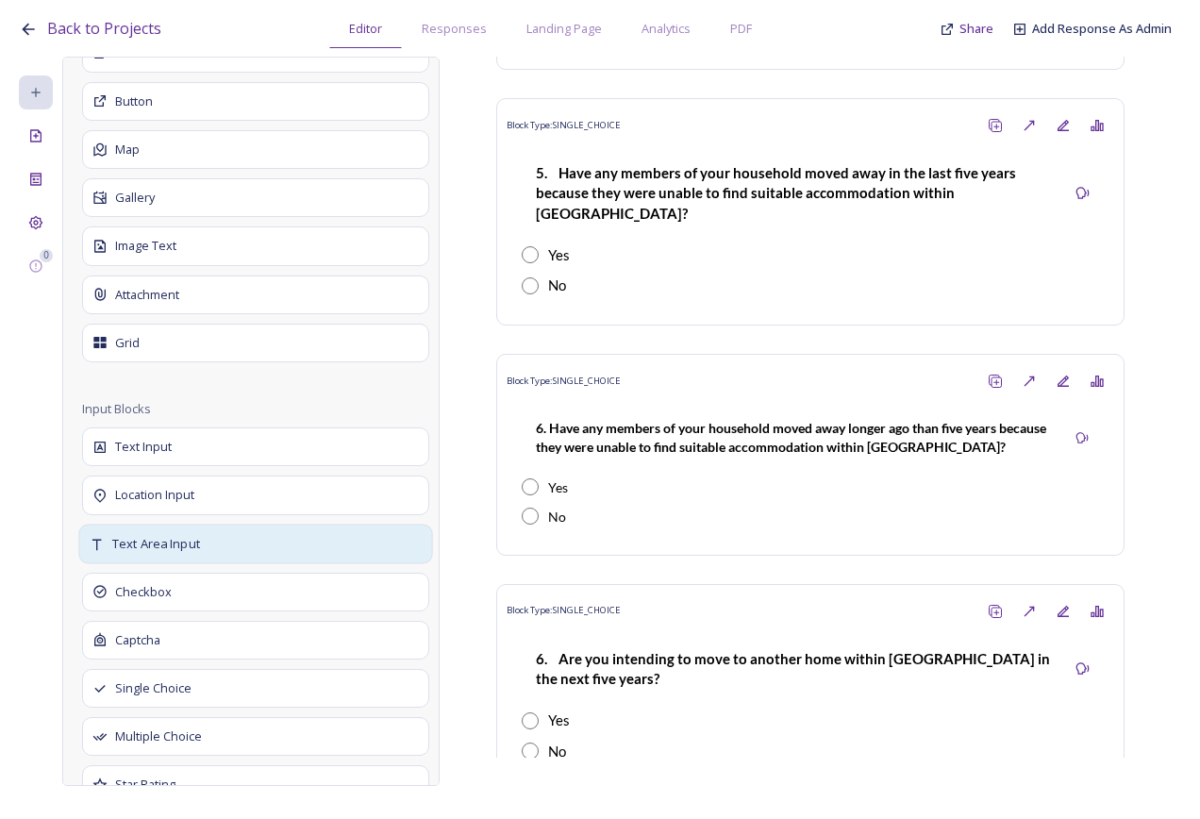
click at [172, 529] on div "Text Area Input" at bounding box center [255, 544] width 354 height 40
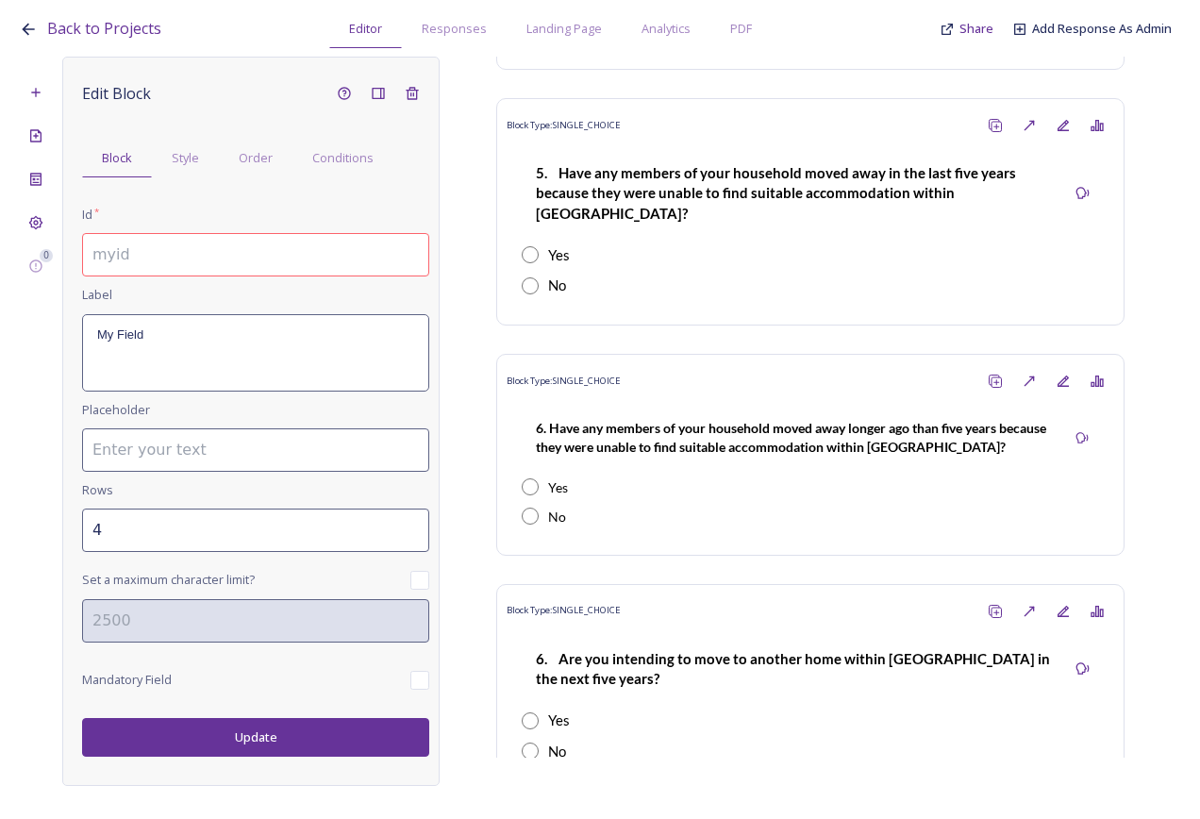
scroll to position [0, 0]
click at [174, 250] on input at bounding box center [255, 254] width 347 height 43
drag, startPoint x: 324, startPoint y: 259, endPoint x: 123, endPoint y: 264, distance: 201.1
click at [123, 264] on input "1.6a If so, when did they leave?" at bounding box center [255, 254] width 347 height 43
type input "1.6a If so, when did they leave?"
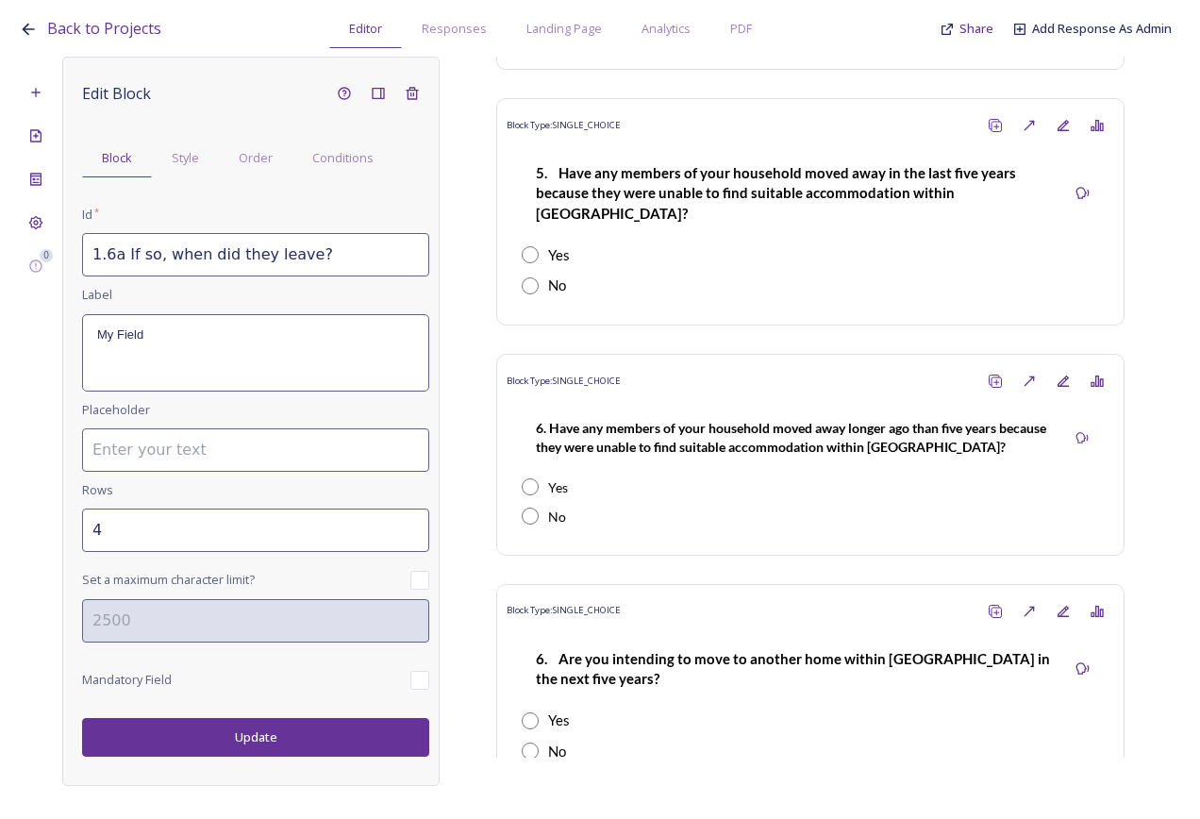
click at [167, 344] on div "My Field" at bounding box center [255, 352] width 345 height 75
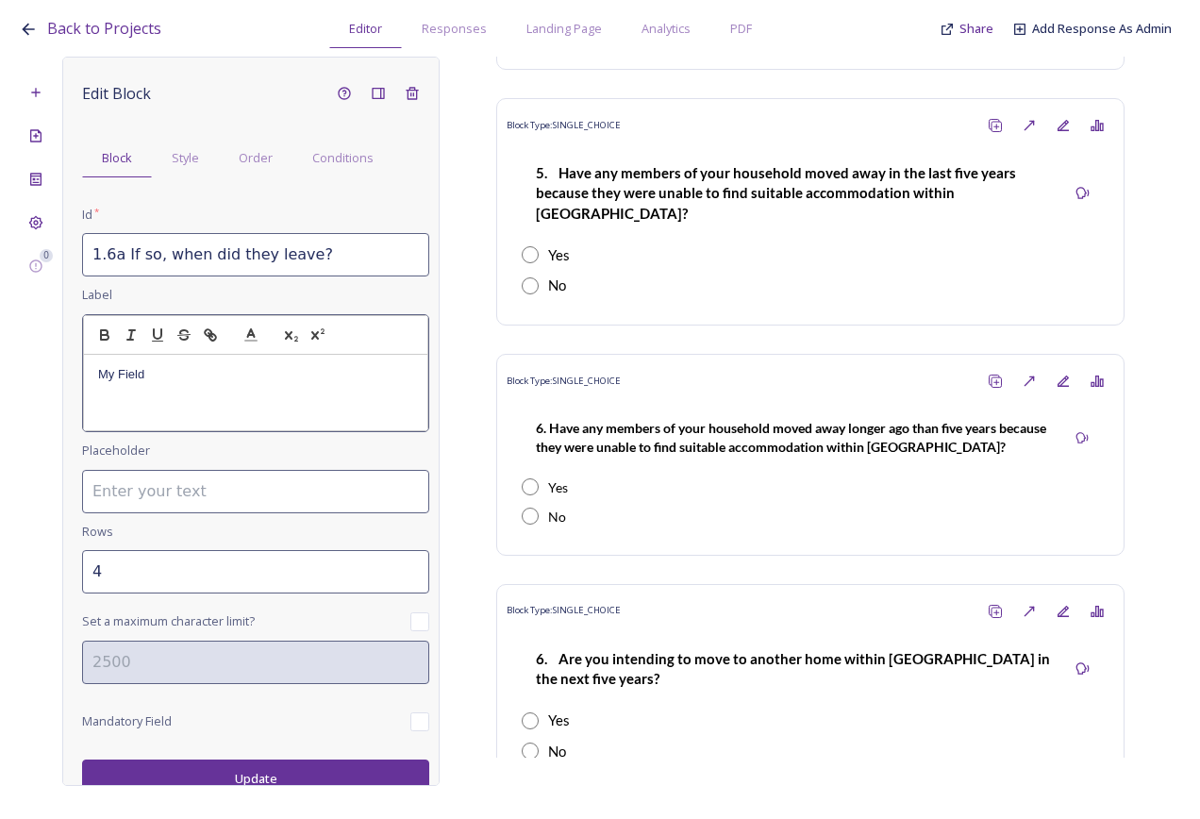
click at [149, 384] on div "My Field" at bounding box center [255, 392] width 343 height 75
drag, startPoint x: 116, startPoint y: 380, endPoint x: 23, endPoint y: 373, distance: 93.7
click at [23, 373] on div "0 Edit Block Block Style Order Conditions Id * 1.6a If so, when did they leave?…" at bounding box center [600, 421] width 1163 height 729
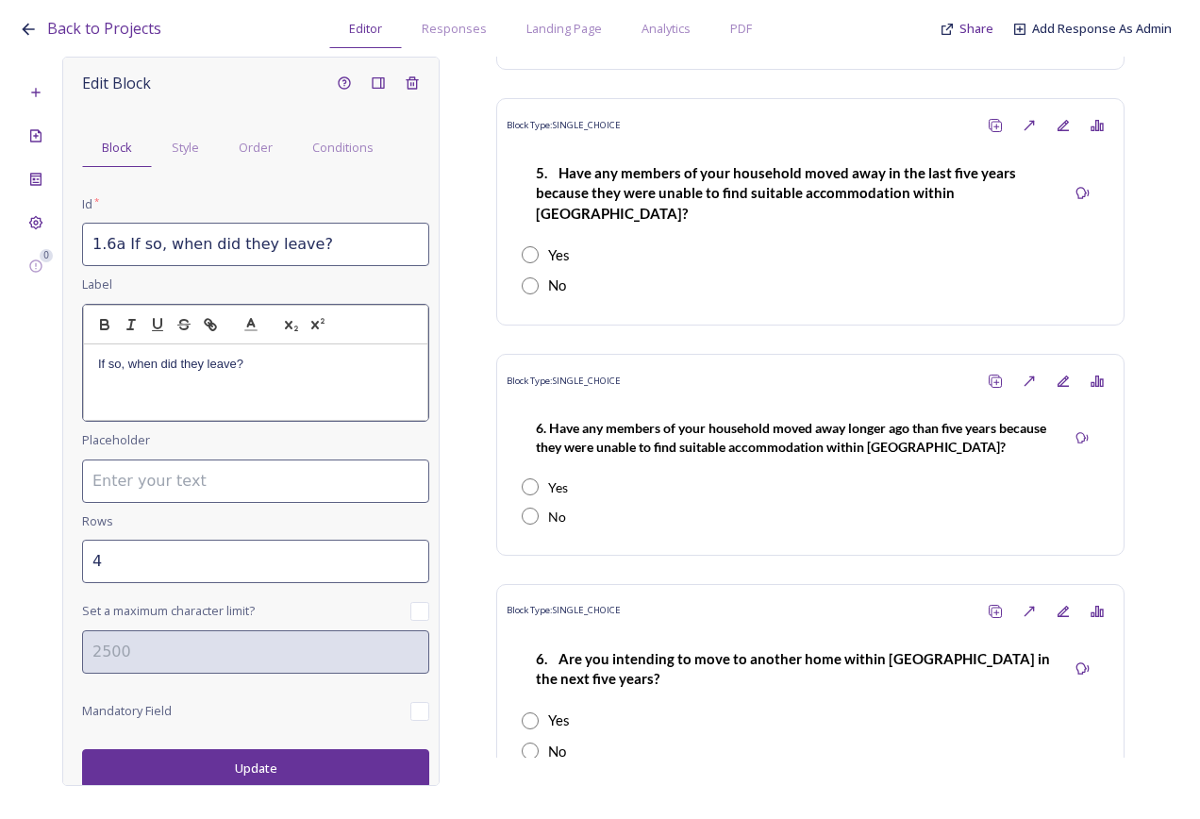
scroll to position [13, 0]
click at [278, 770] on div "Edit Block Block Style Order Conditions Id * 1.6a If so, when did they leave? L…" at bounding box center [250, 421] width 377 height 729
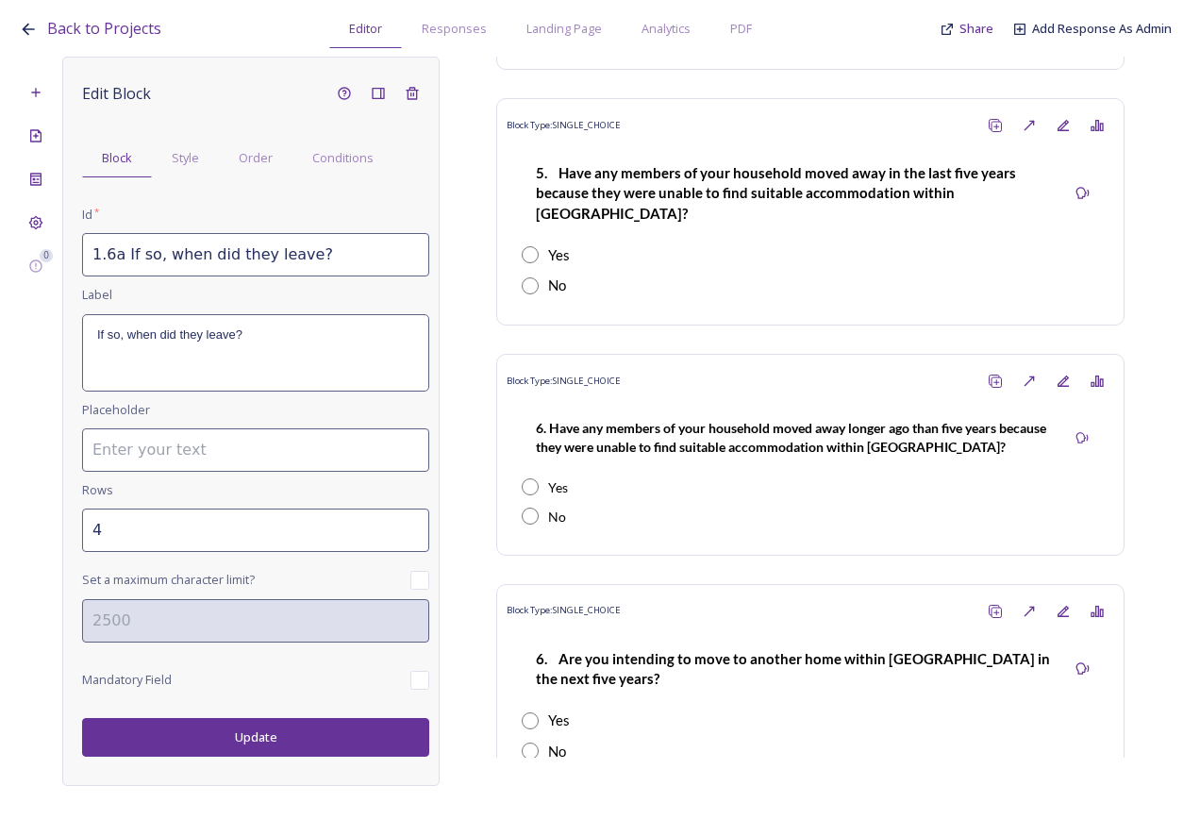
click at [288, 731] on button "Update" at bounding box center [255, 737] width 347 height 39
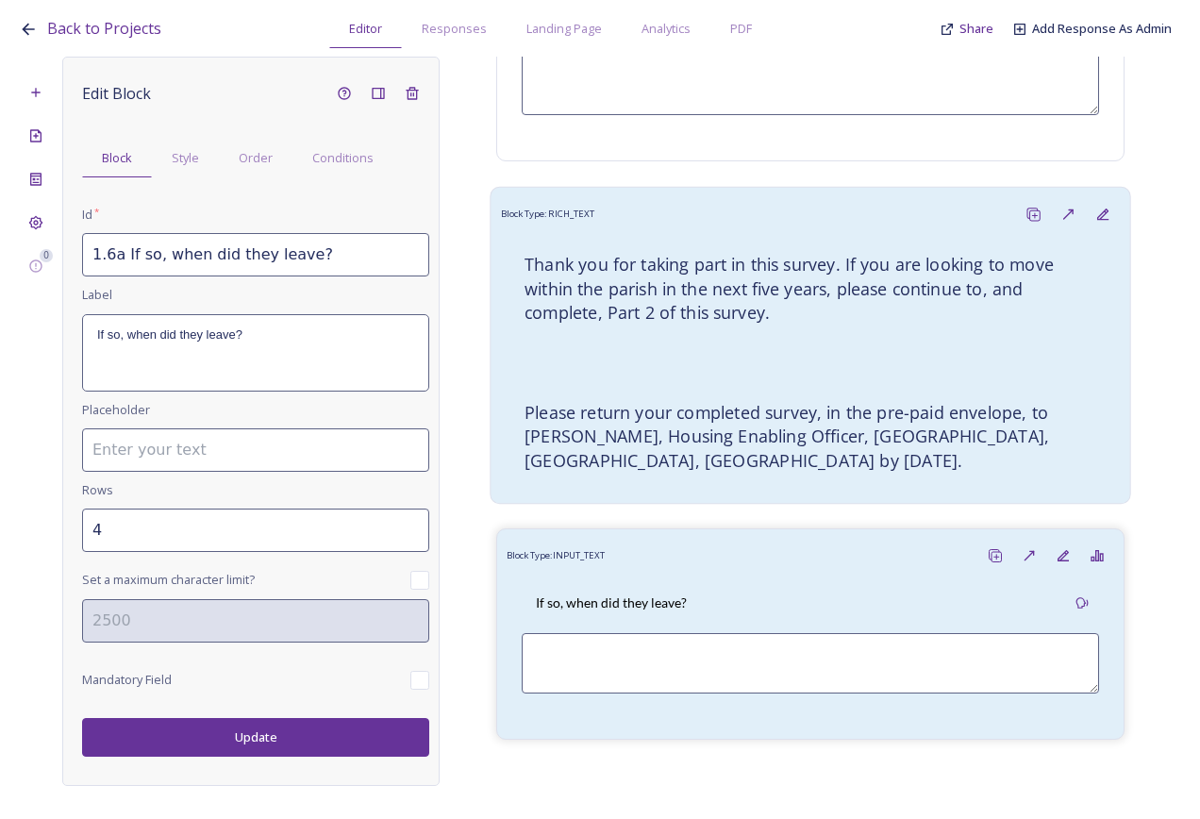
scroll to position [4182, 0]
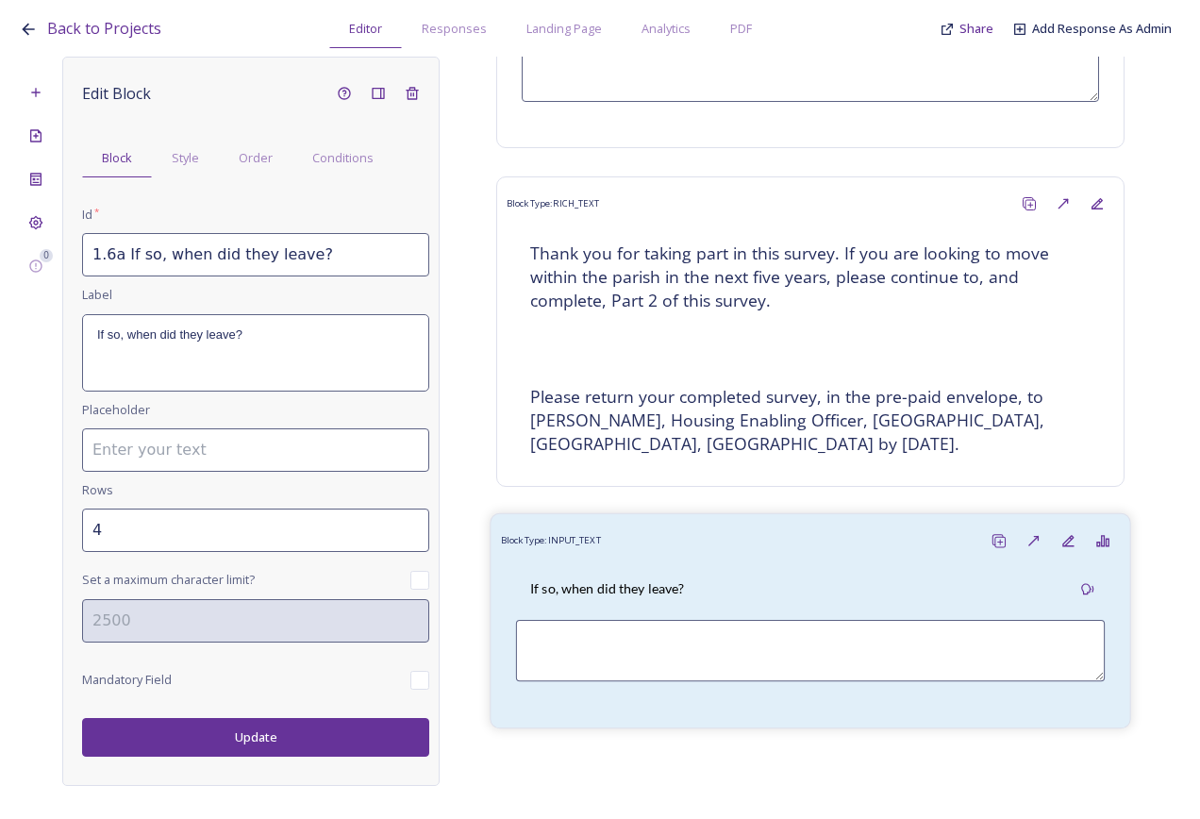
click at [770, 568] on div "If so, when did they leave?" at bounding box center [810, 589] width 589 height 42
click at [245, 158] on span "Order" at bounding box center [256, 158] width 34 height 18
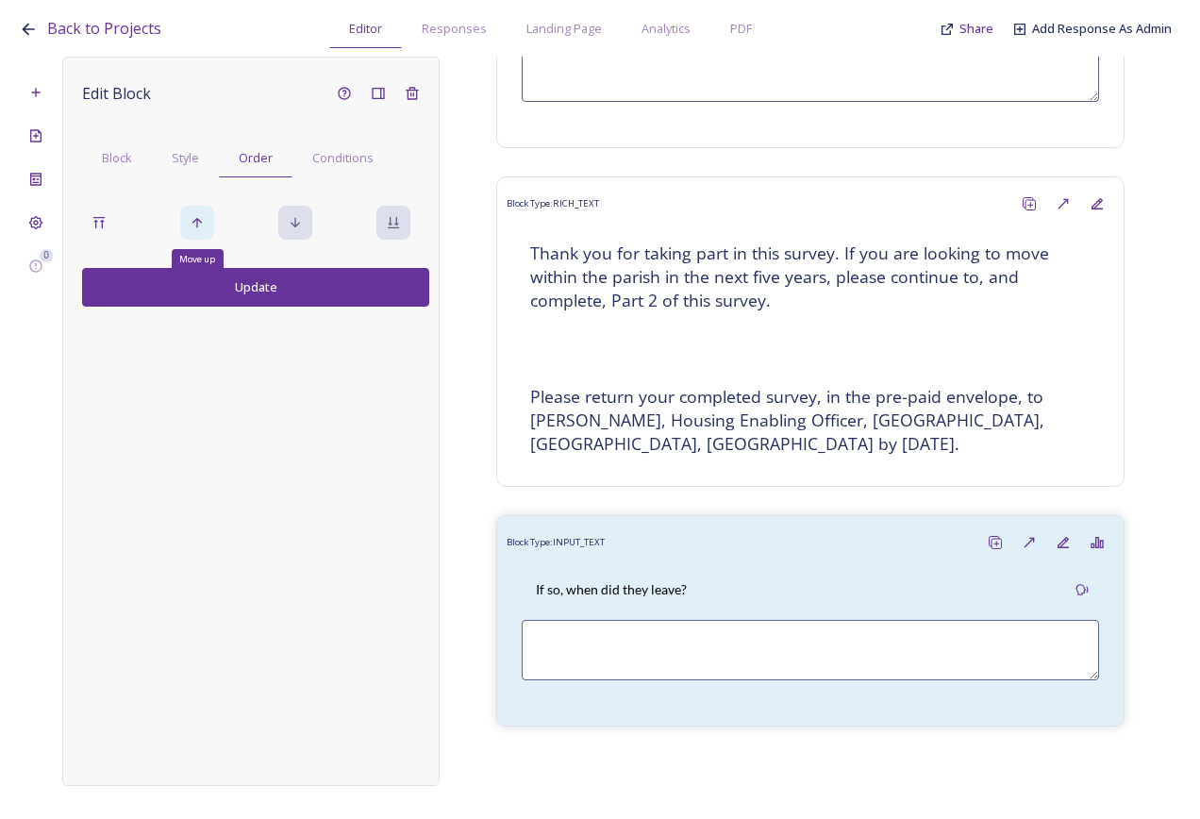
click at [193, 236] on div "Move up" at bounding box center [197, 223] width 34 height 34
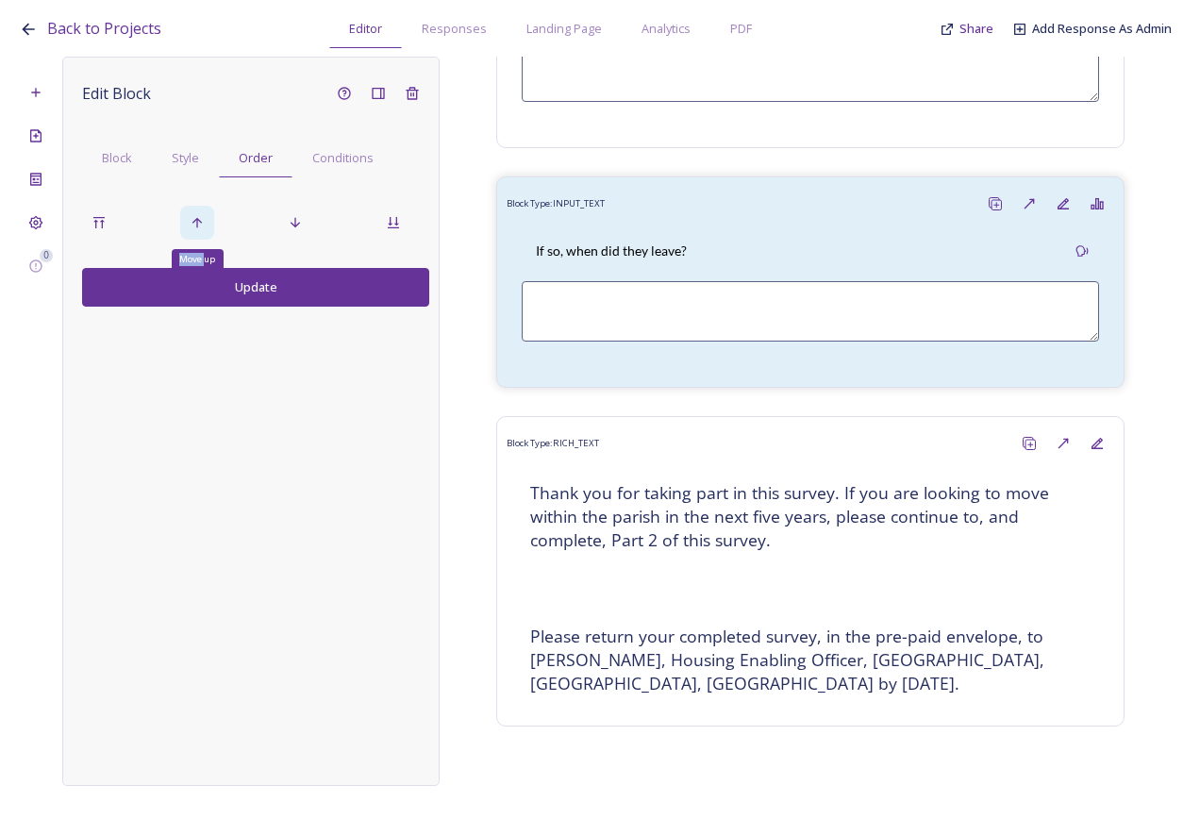
click at [193, 236] on div "Move up" at bounding box center [197, 223] width 34 height 34
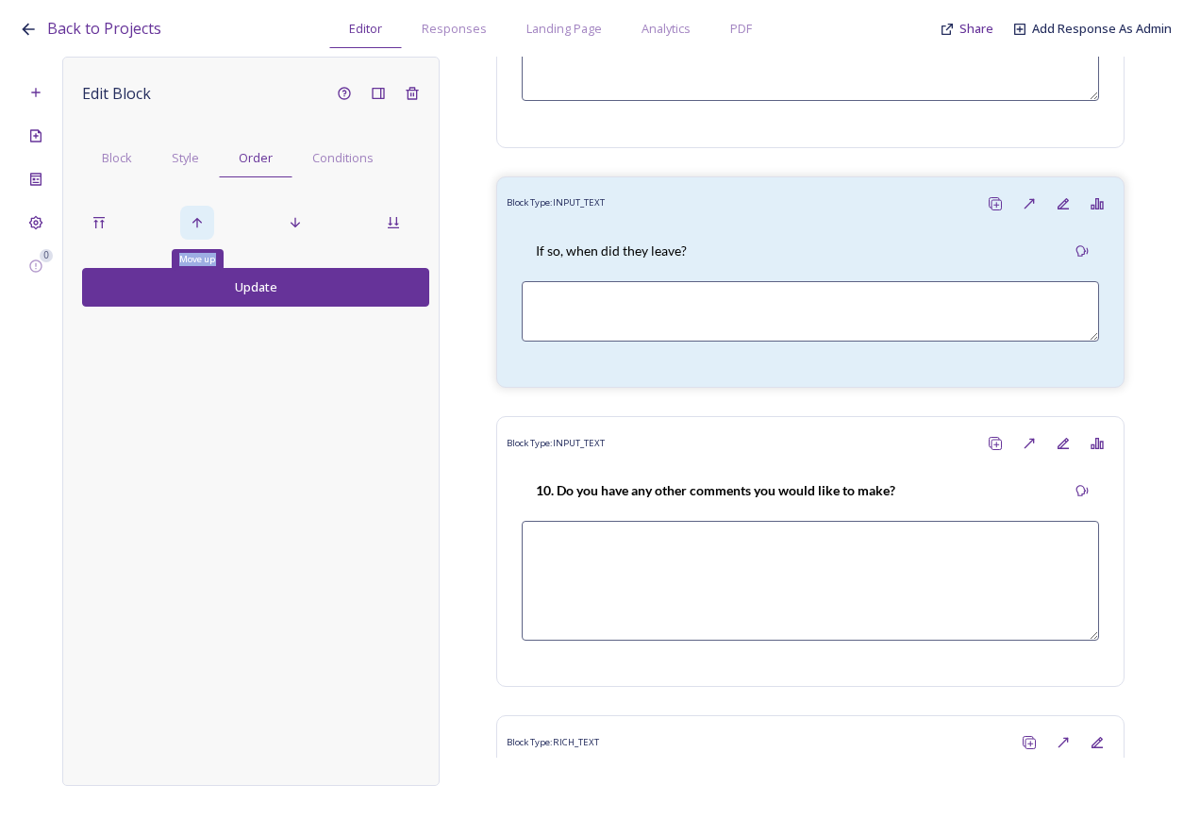
click at [193, 236] on div "Move up" at bounding box center [197, 223] width 34 height 34
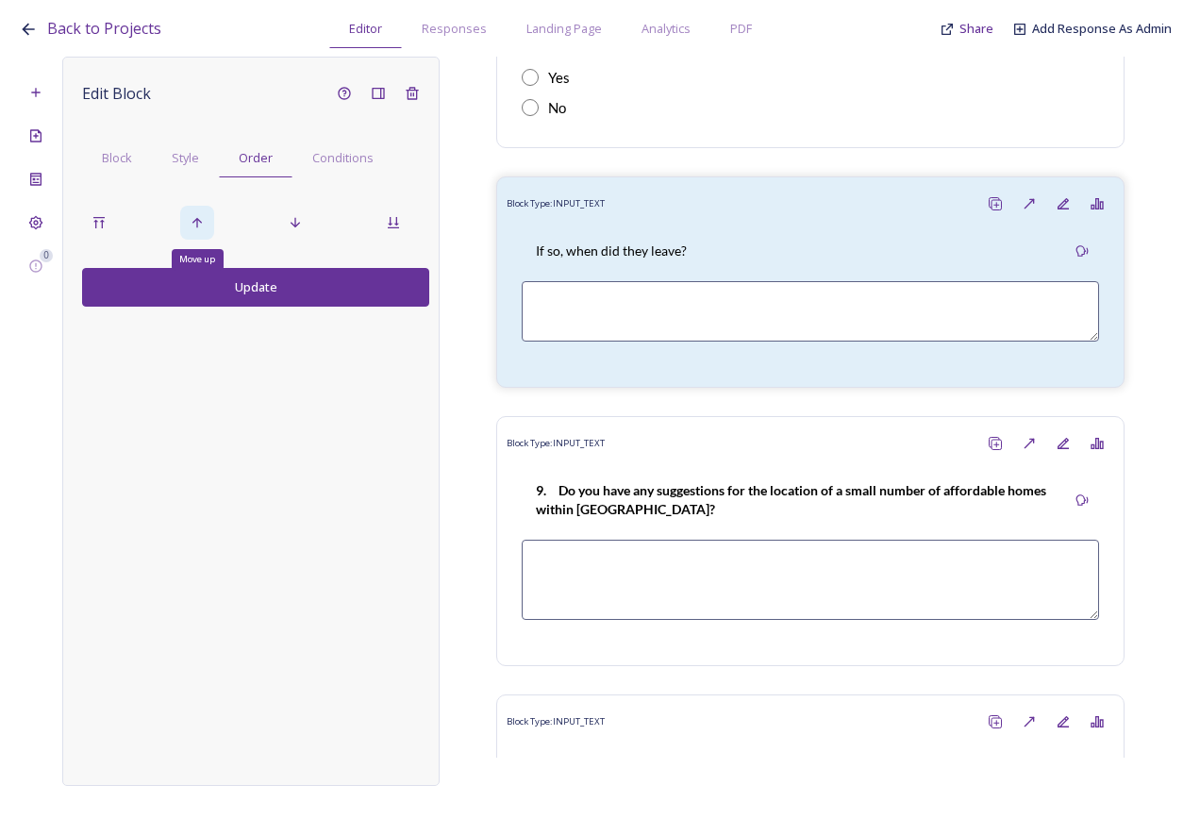
click at [193, 236] on div "Move up" at bounding box center [197, 223] width 34 height 34
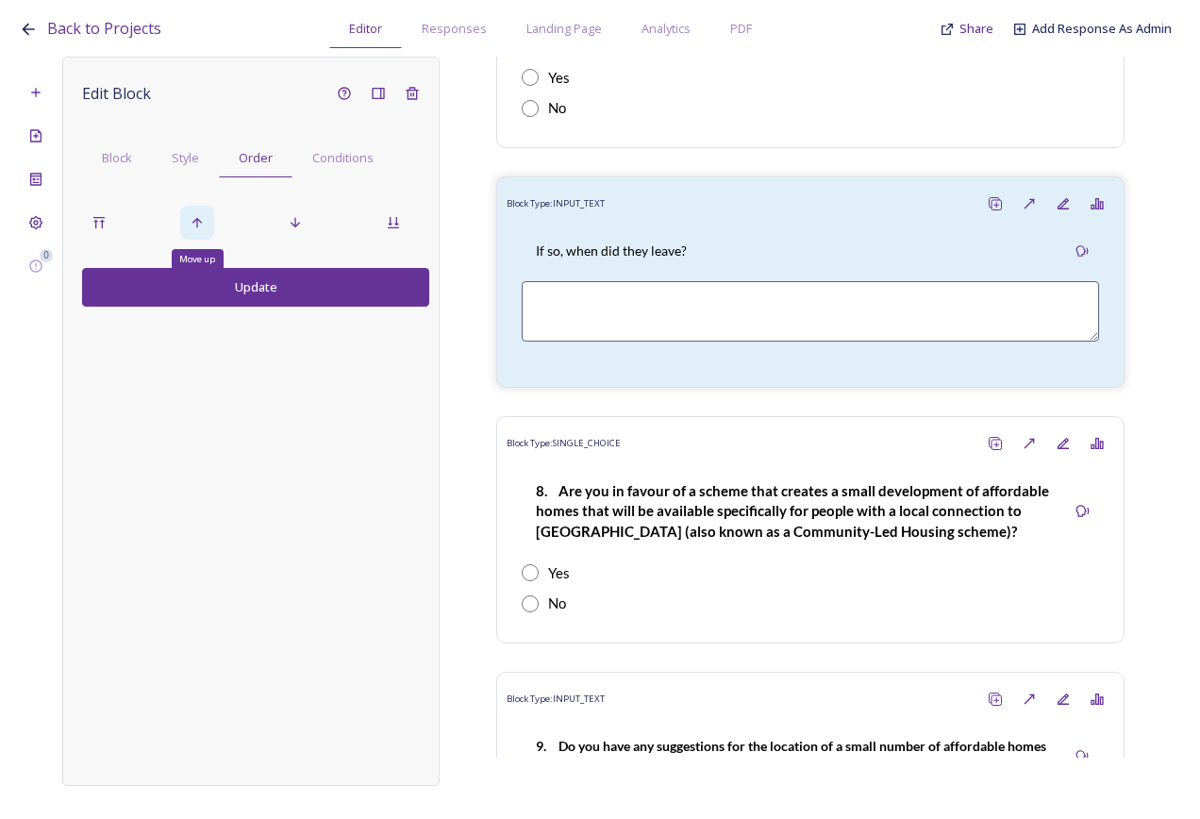
click at [193, 236] on div "Move up" at bounding box center [197, 223] width 34 height 34
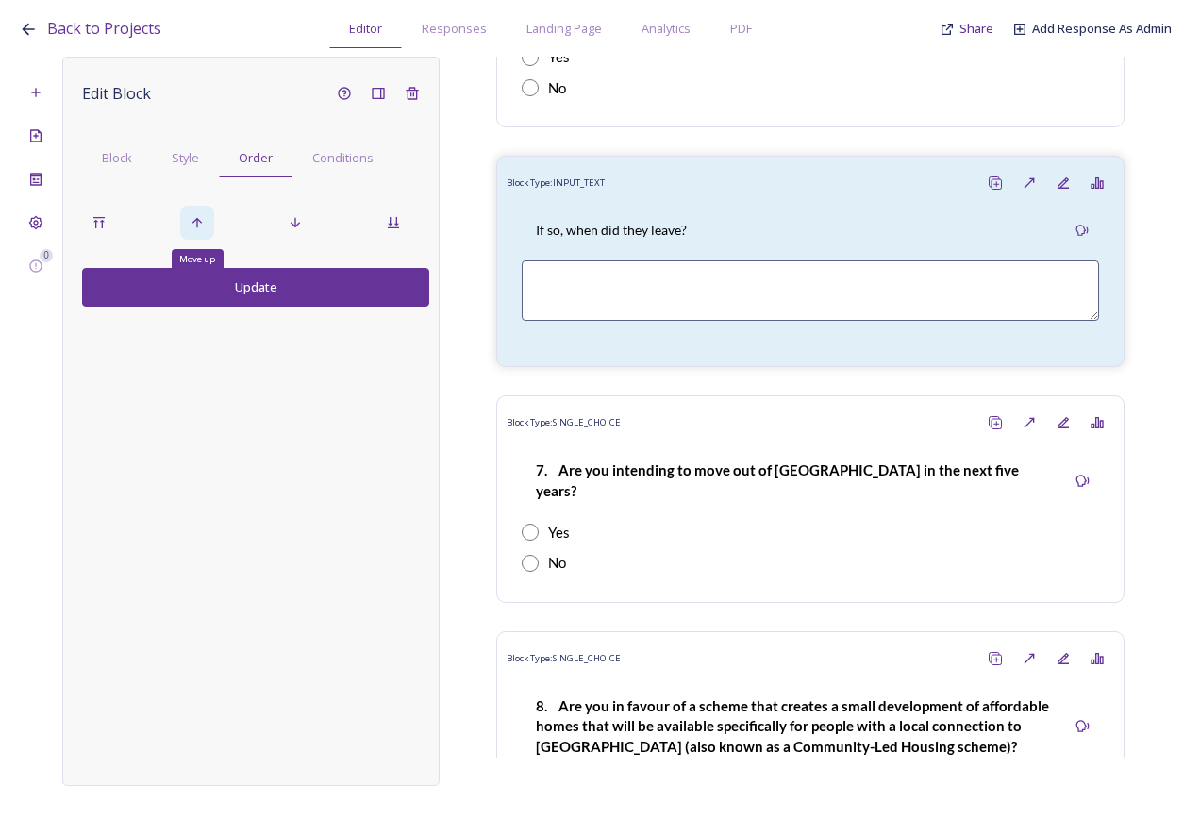
click at [193, 236] on div "Move up" at bounding box center [197, 223] width 34 height 34
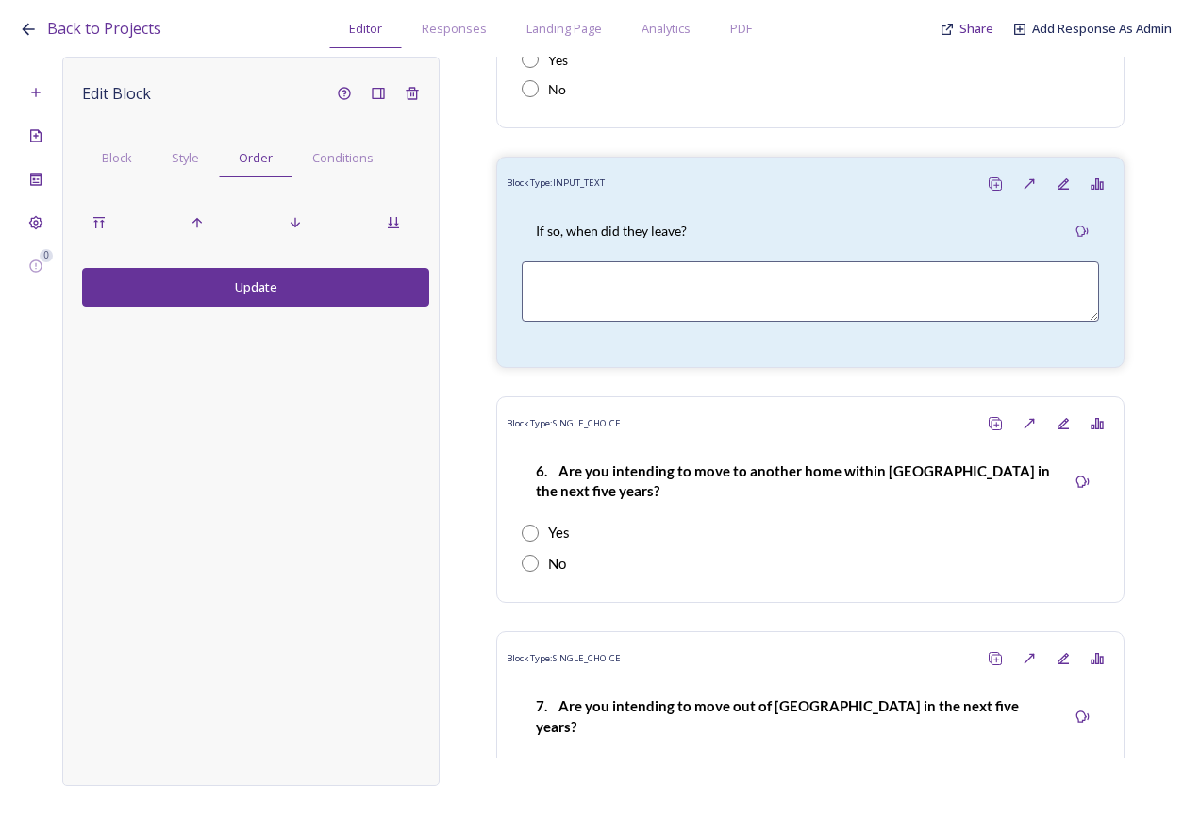
click at [260, 286] on button "Update" at bounding box center [255, 287] width 347 height 39
click at [992, 175] on icon at bounding box center [999, 182] width 15 height 15
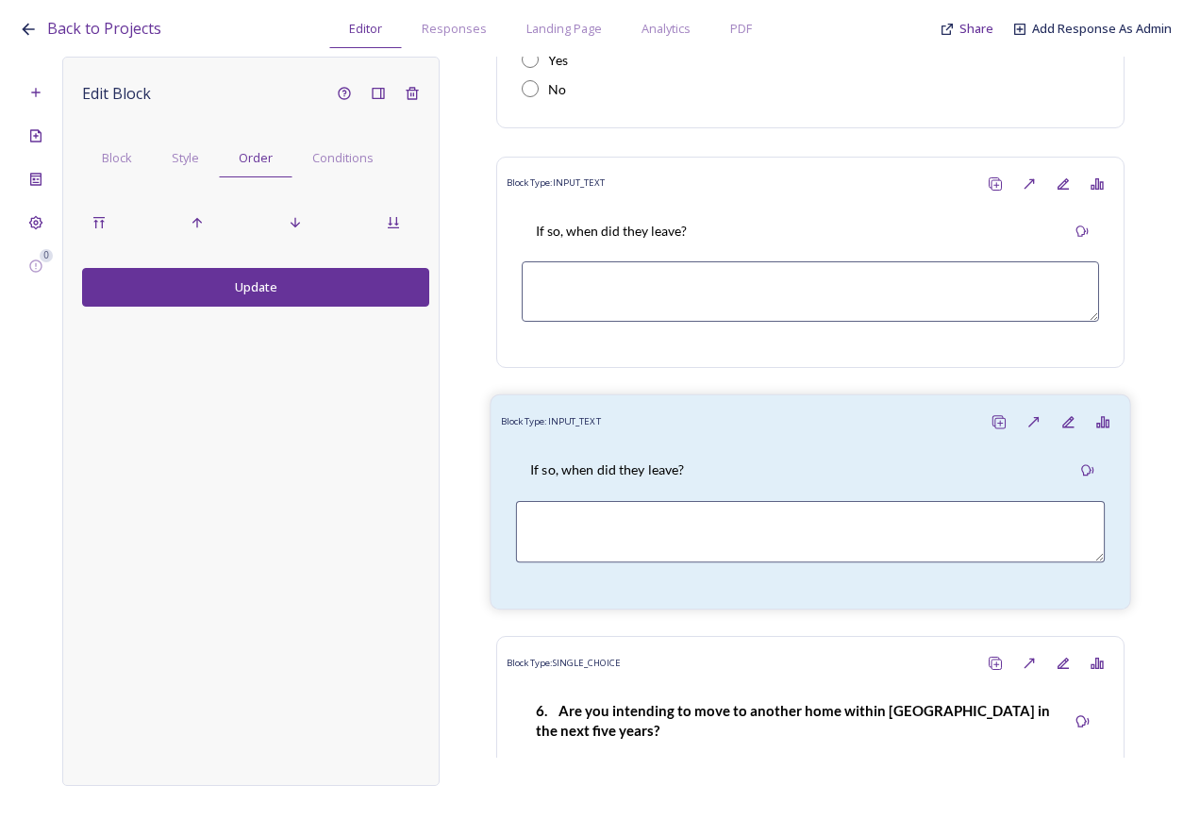
click at [705, 407] on div "Block Type: INPUT_TEXT" at bounding box center [811, 422] width 620 height 35
click at [126, 153] on span "Block" at bounding box center [117, 158] width 30 height 18
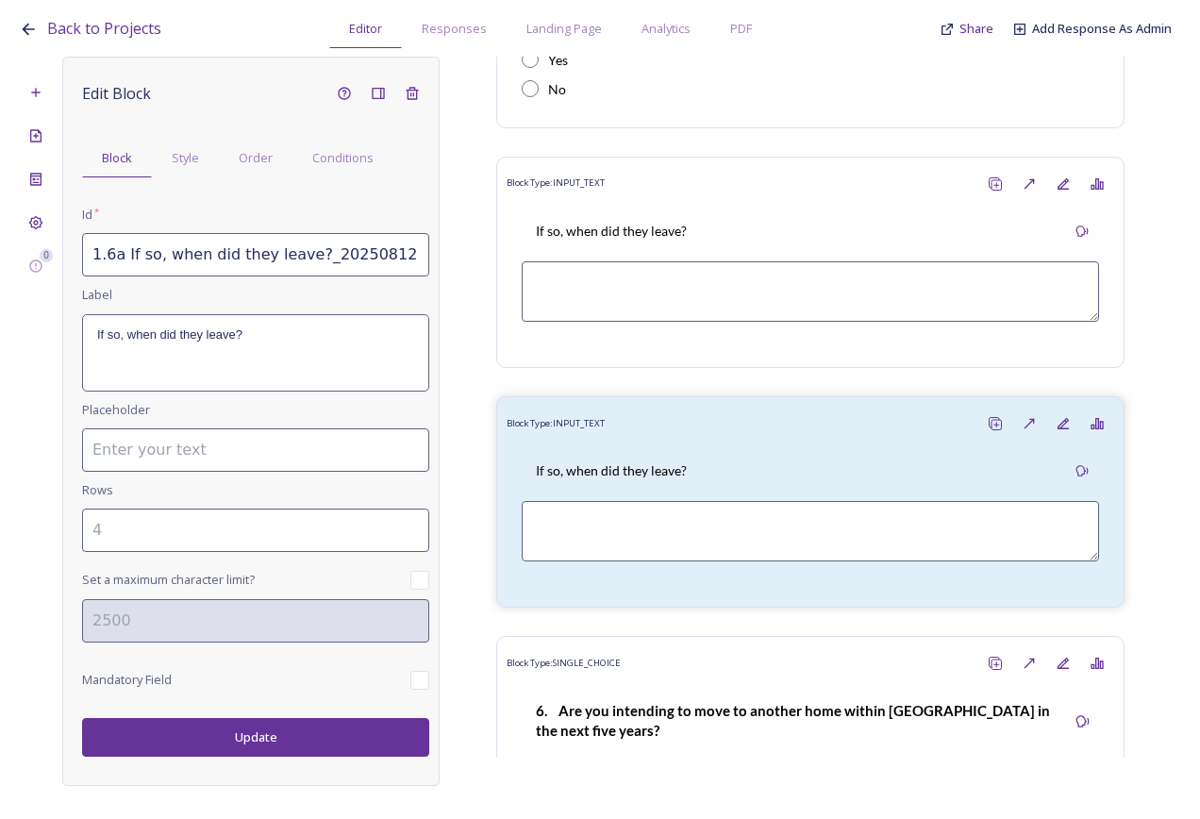
click at [137, 255] on input "1.6a If so, when did they leave?_20250812134002" at bounding box center [255, 254] width 347 height 43
click at [114, 255] on input "1.6a If so, when did they leave?_20250812134002" at bounding box center [255, 254] width 347 height 43
click at [136, 253] on input "1.7a If so, when did they leave?_20250812134002" at bounding box center [255, 254] width 347 height 43
drag, startPoint x: 125, startPoint y: 252, endPoint x: 470, endPoint y: 263, distance: 345.6
click at [470, 263] on div "0 Edit Block Block Style Order Conditions Id * 1.7a If so, when did they leave?…" at bounding box center [600, 421] width 1163 height 729
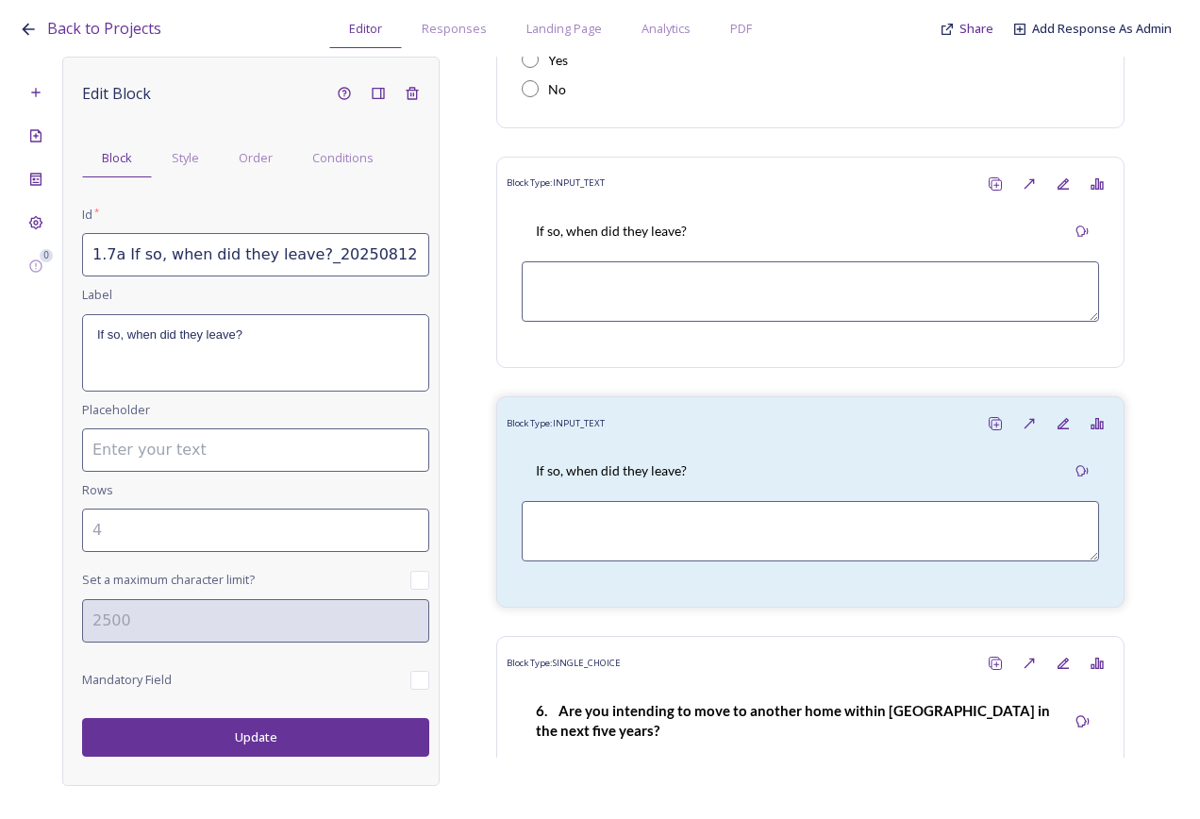
paste input "Would anyone who left due to not being able to find suitable accommodation like…"
drag, startPoint x: 424, startPoint y: 255, endPoint x: 126, endPoint y: 266, distance: 297.5
click at [126, 266] on input "1.7a Would anyone who left due to not being able to find suitable accommodation…" at bounding box center [255, 254] width 347 height 43
type input "1.7a Would anyone who left due to not being able to find suitable accommodation…"
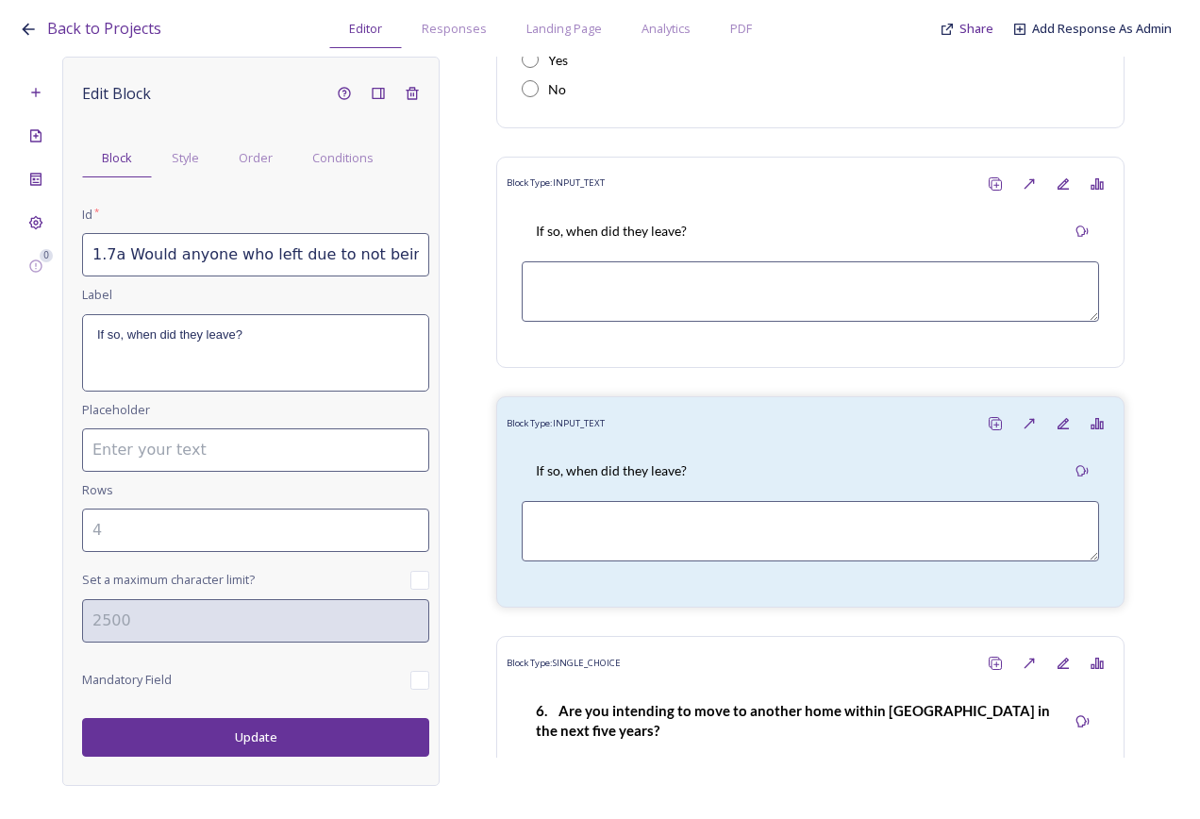
click at [224, 368] on div "If so, when did they leave?" at bounding box center [255, 352] width 345 height 75
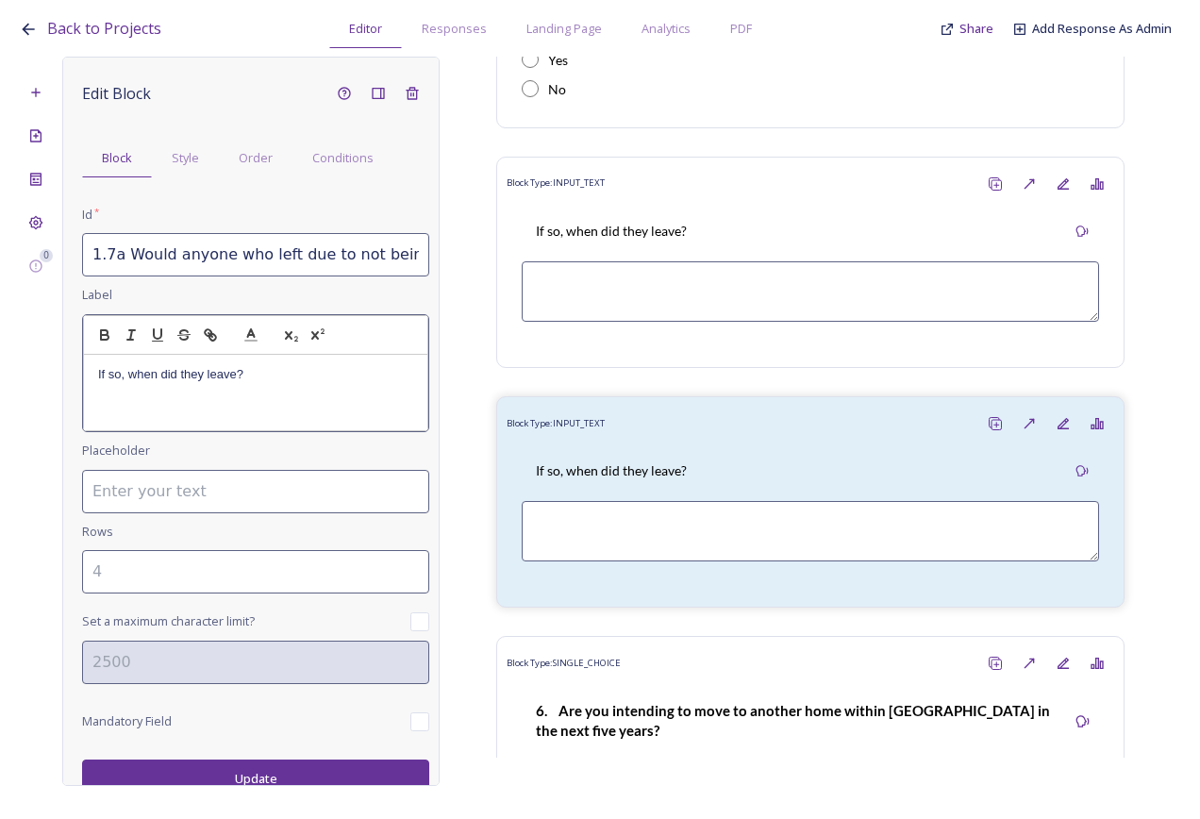
click at [276, 394] on div "If so, when did they leave?" at bounding box center [255, 392] width 343 height 75
drag, startPoint x: 126, startPoint y: 361, endPoint x: 84, endPoint y: 361, distance: 42.5
click at [84, 361] on div "If so, when did they leave?" at bounding box center [255, 392] width 343 height 75
click at [279, 777] on div "Edit Block Block Style Order Conditions Id * 1.7a Would anyone who left due to …" at bounding box center [250, 421] width 377 height 729
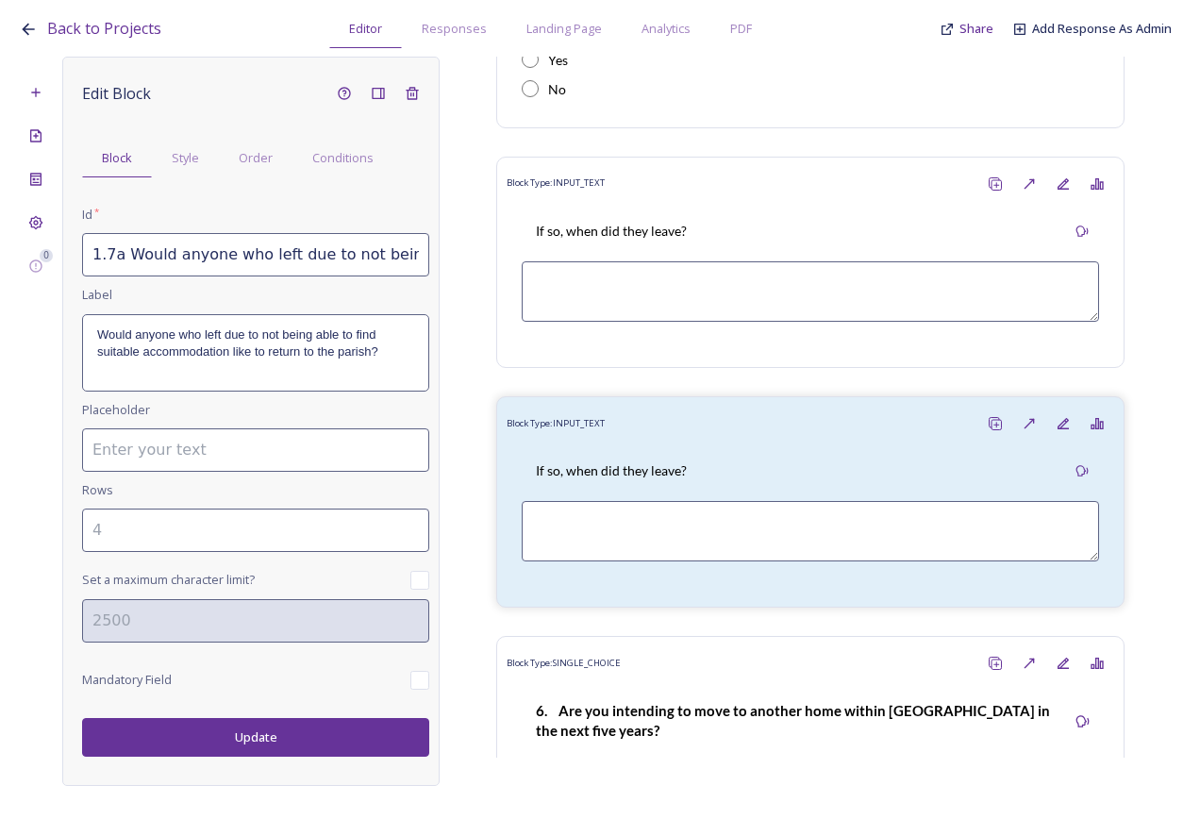
click at [265, 750] on button "Update" at bounding box center [255, 737] width 347 height 39
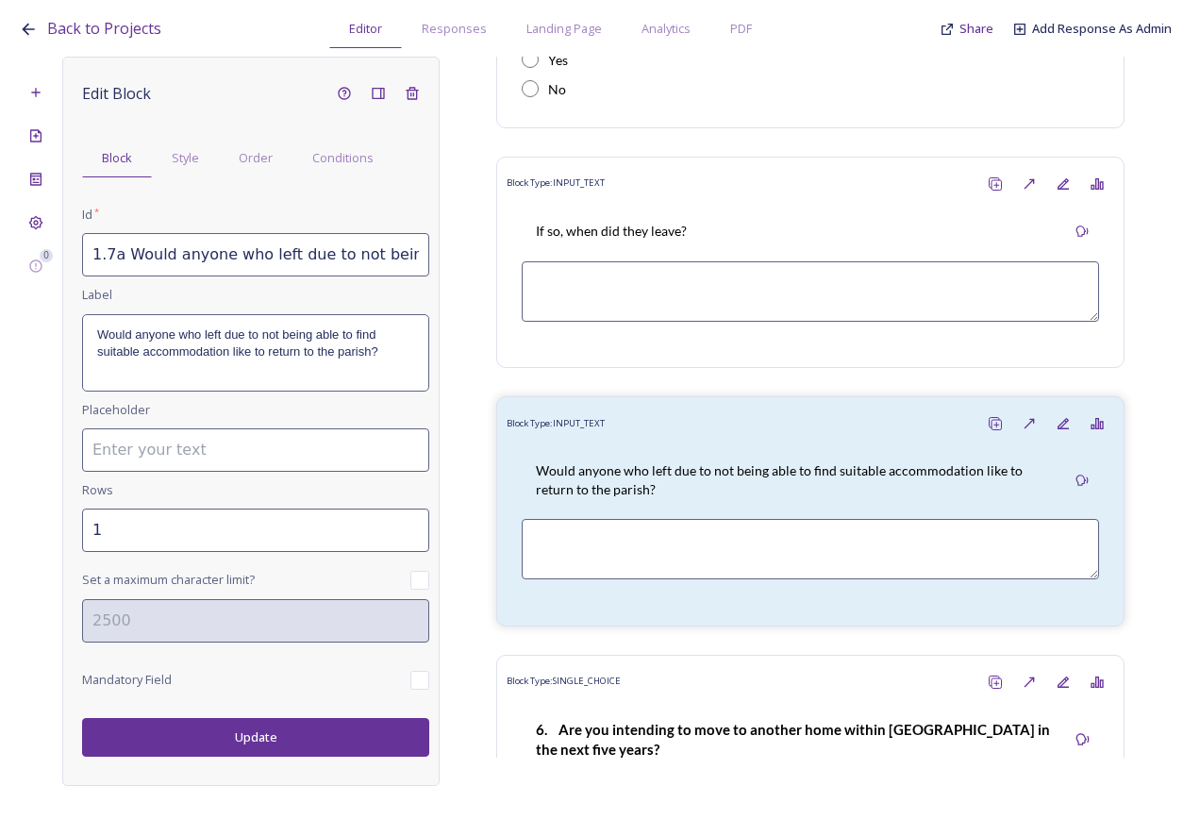
click at [411, 520] on input "1" at bounding box center [255, 530] width 347 height 43
click at [418, 535] on input "0" at bounding box center [255, 530] width 347 height 43
click at [410, 524] on input "1" at bounding box center [255, 530] width 347 height 43
click at [410, 524] on input "2" at bounding box center [255, 530] width 347 height 43
click at [410, 524] on input "3" at bounding box center [255, 530] width 347 height 43
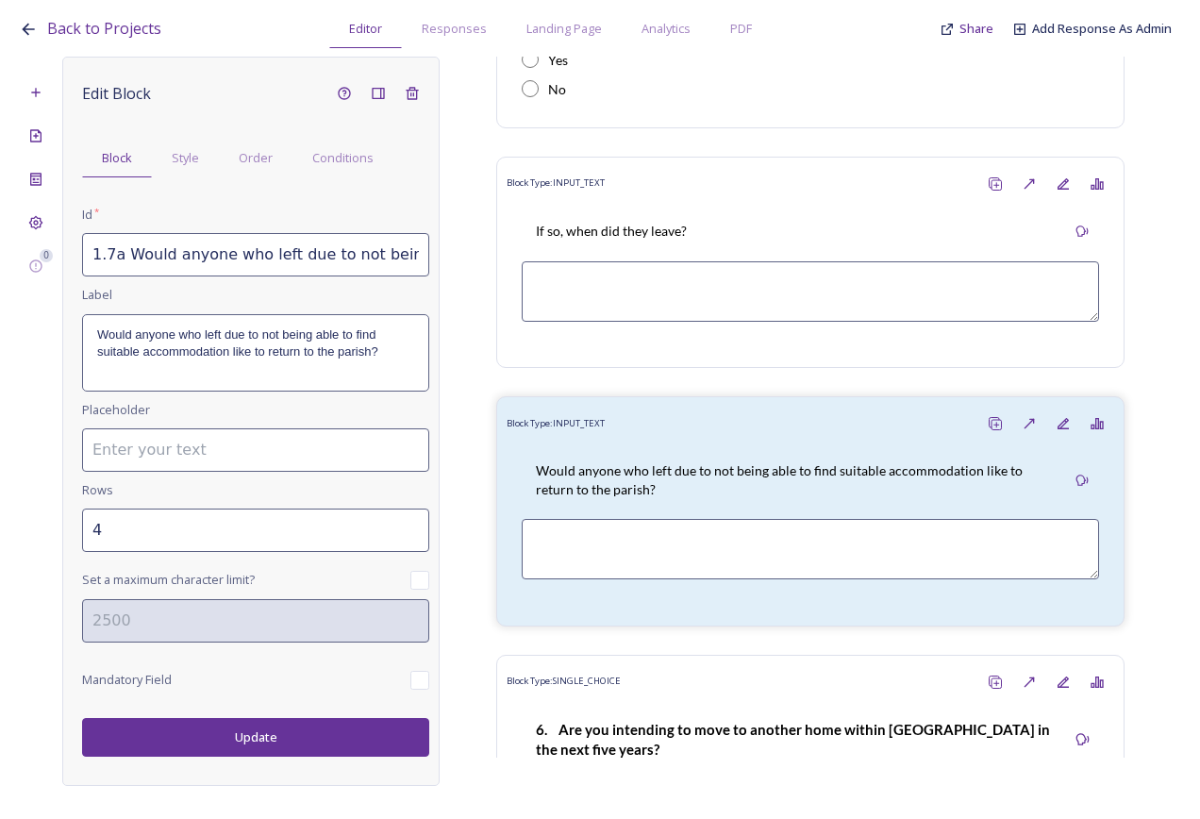
click at [410, 524] on input "4" at bounding box center [255, 530] width 347 height 43
click at [334, 724] on button "Update" at bounding box center [255, 737] width 347 height 39
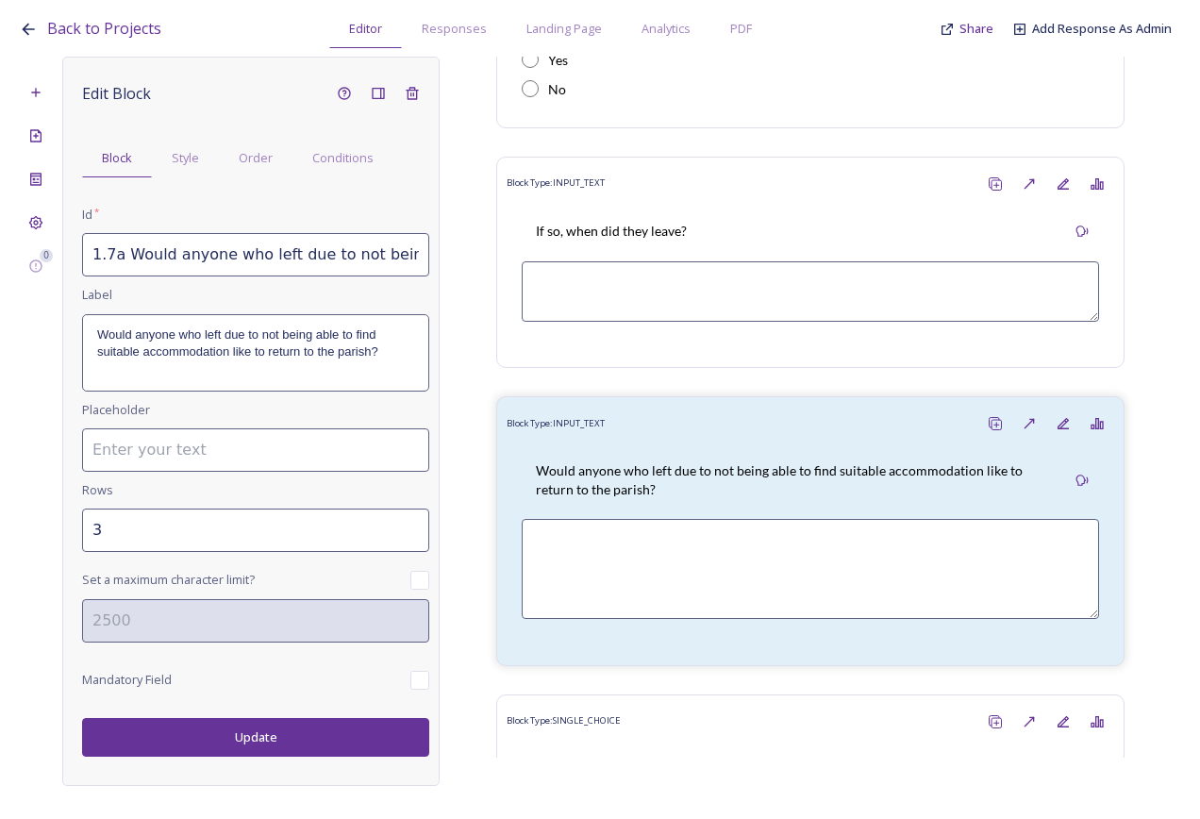
click at [410, 530] on input "3" at bounding box center [255, 530] width 347 height 43
click at [272, 751] on button "Update" at bounding box center [255, 737] width 347 height 39
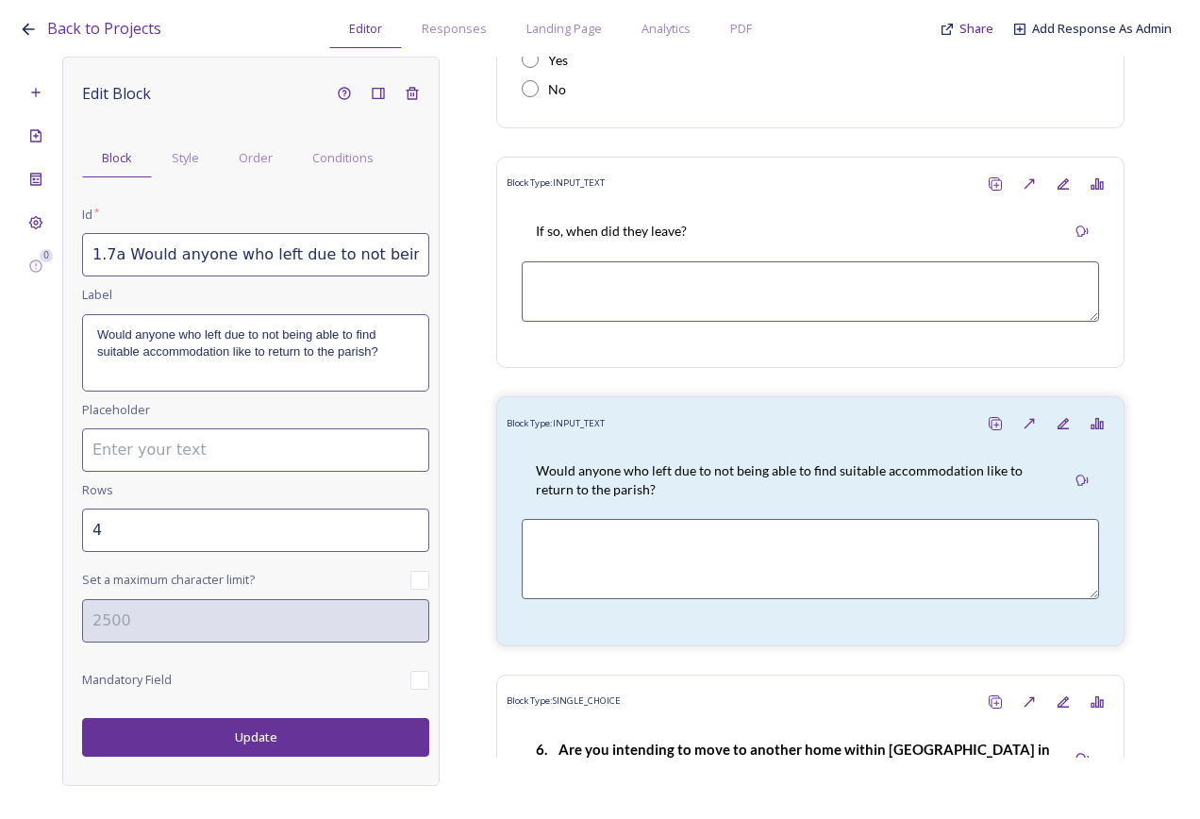
click at [416, 523] on input "4" at bounding box center [255, 530] width 347 height 43
type input "2"
click at [410, 536] on input "2" at bounding box center [255, 530] width 347 height 43
click at [295, 733] on button "Update" at bounding box center [255, 737] width 347 height 39
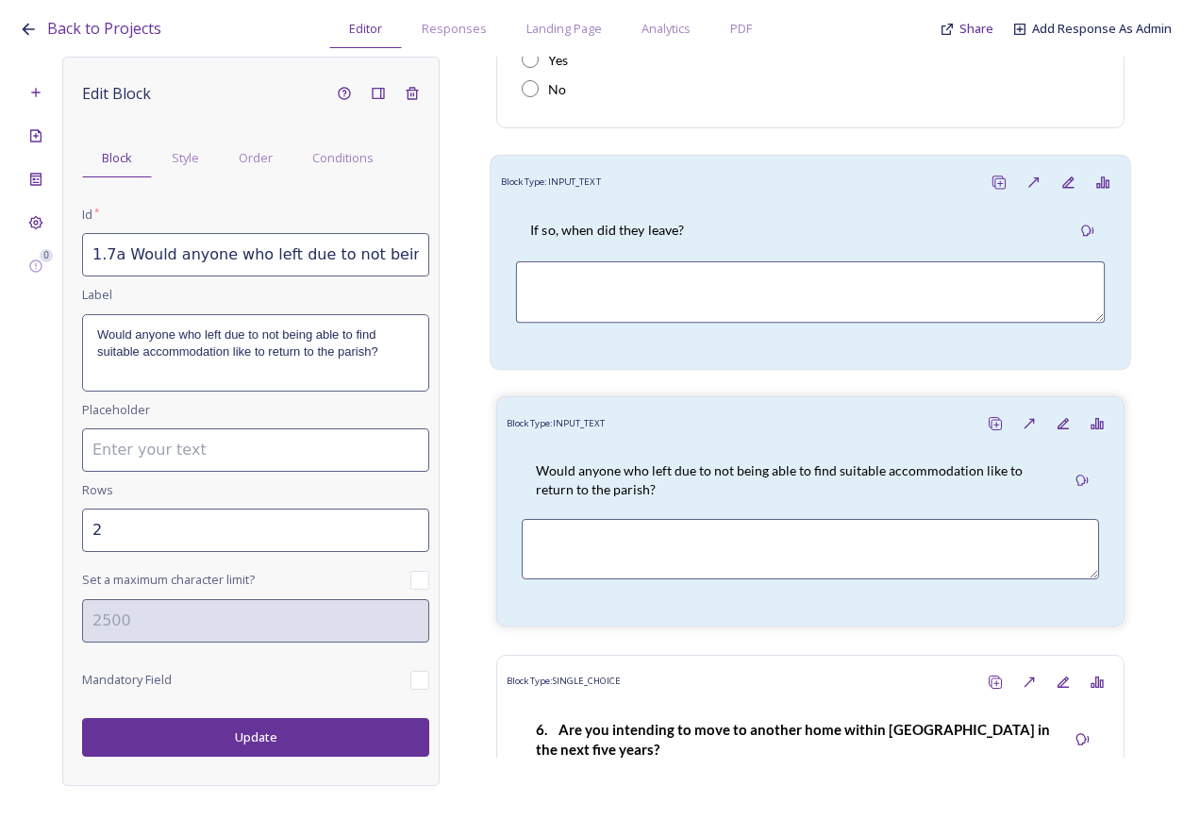
click at [711, 214] on div "If so, when did they leave?" at bounding box center [810, 230] width 589 height 42
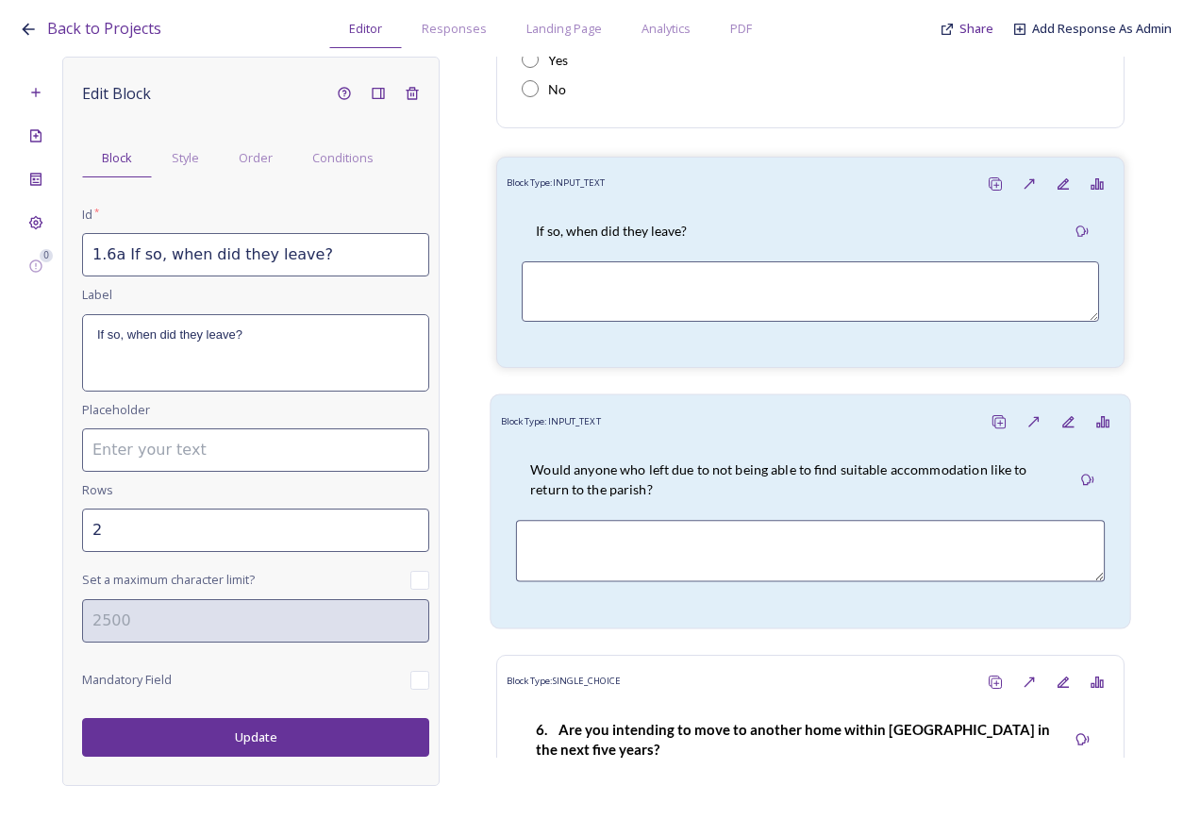
click at [729, 409] on div "Block Type: INPUT_TEXT" at bounding box center [811, 421] width 620 height 35
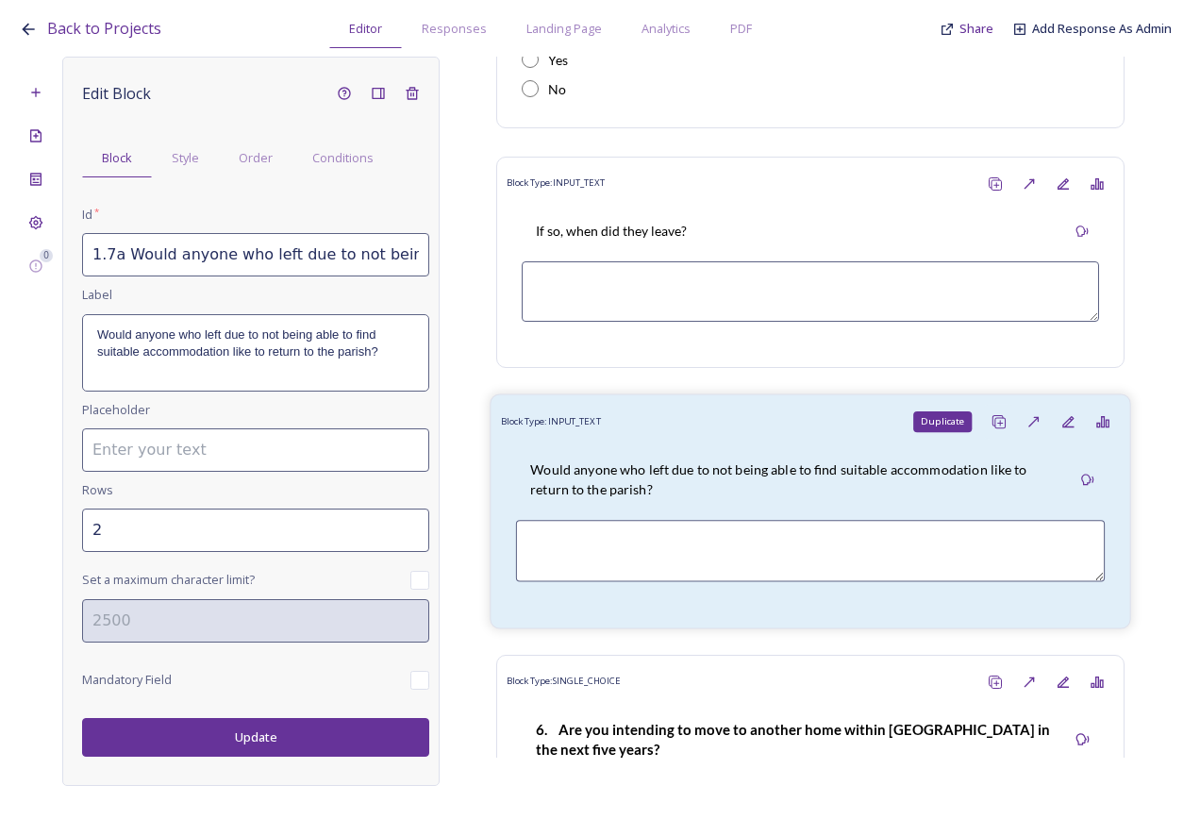
click at [992, 414] on icon at bounding box center [999, 421] width 15 height 15
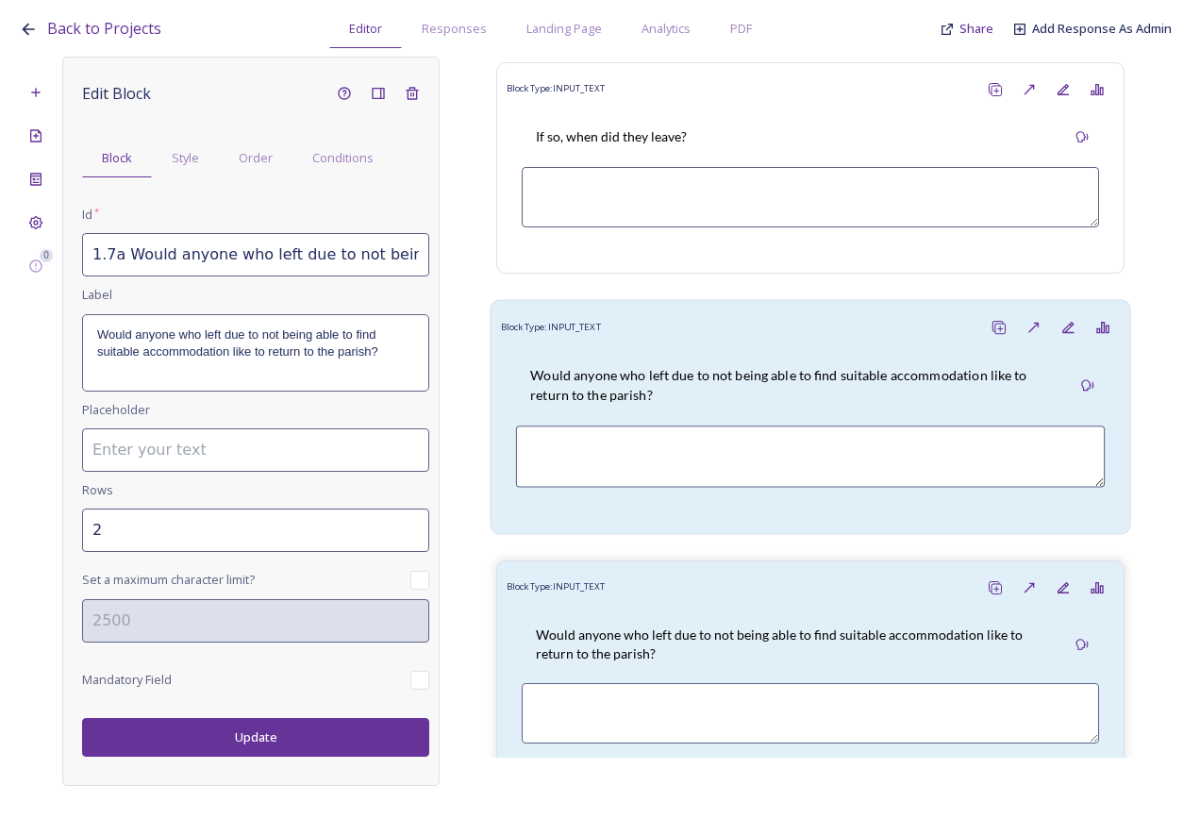
scroll to position [3181, 0]
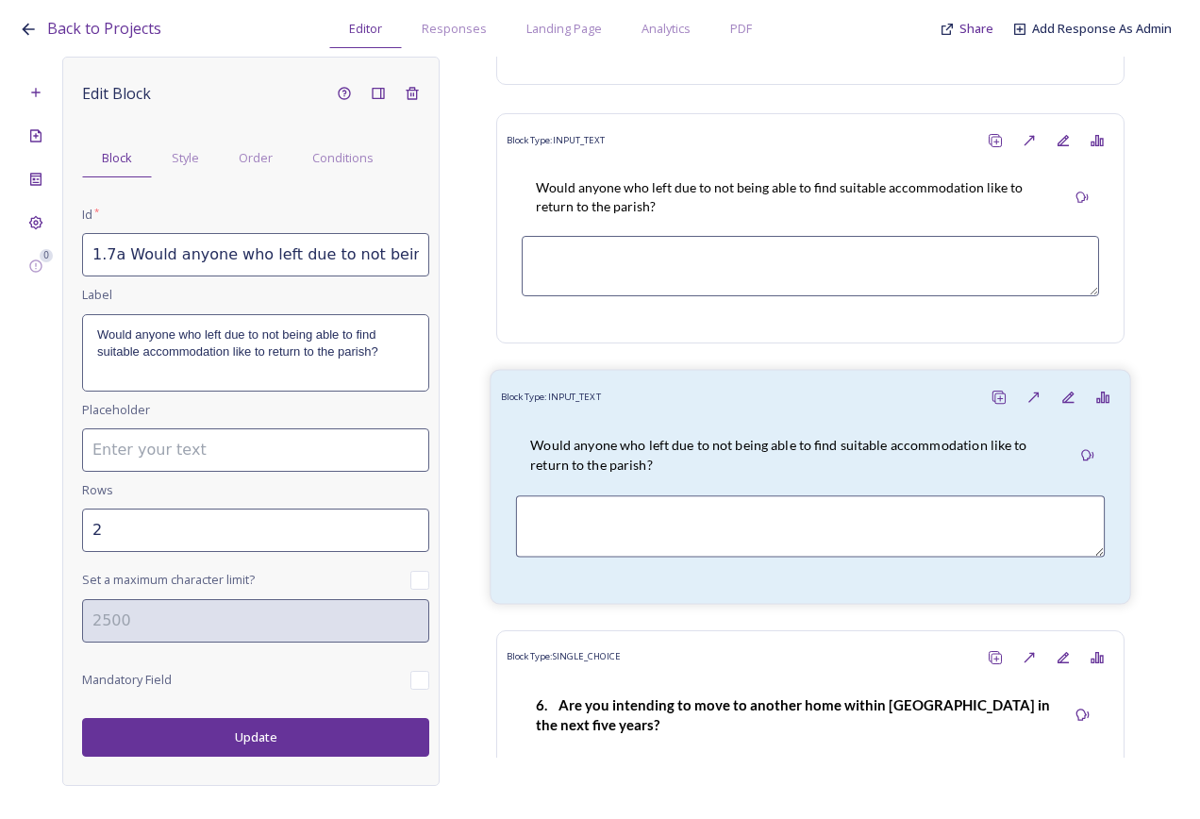
click at [703, 439] on p "Would anyone who left due to not being able to find suitable accommodation like…" at bounding box center [793, 455] width 526 height 39
click at [111, 250] on input "1.7a Would anyone who left due to not being able to find suitable accommodation…" at bounding box center [255, 254] width 347 height 43
drag, startPoint x: 129, startPoint y: 252, endPoint x: 494, endPoint y: 266, distance: 364.5
click at [494, 266] on div "0 Edit Block Block Style Order Conditions Id * 1.6c Would anyone who left due t…" at bounding box center [600, 421] width 1163 height 729
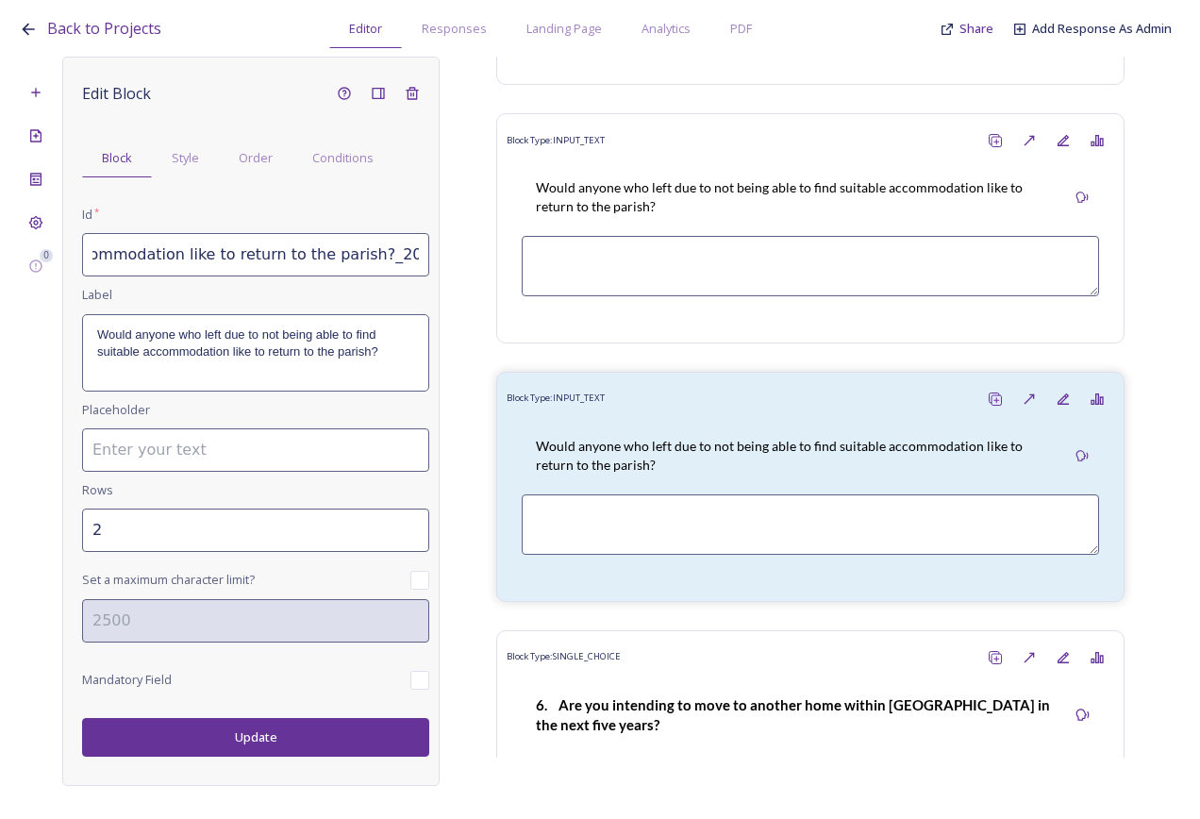
paste input "If so, how many households or family groups would like to return?'"
type input "1.6c If so, how many households or family groups would like to return?"
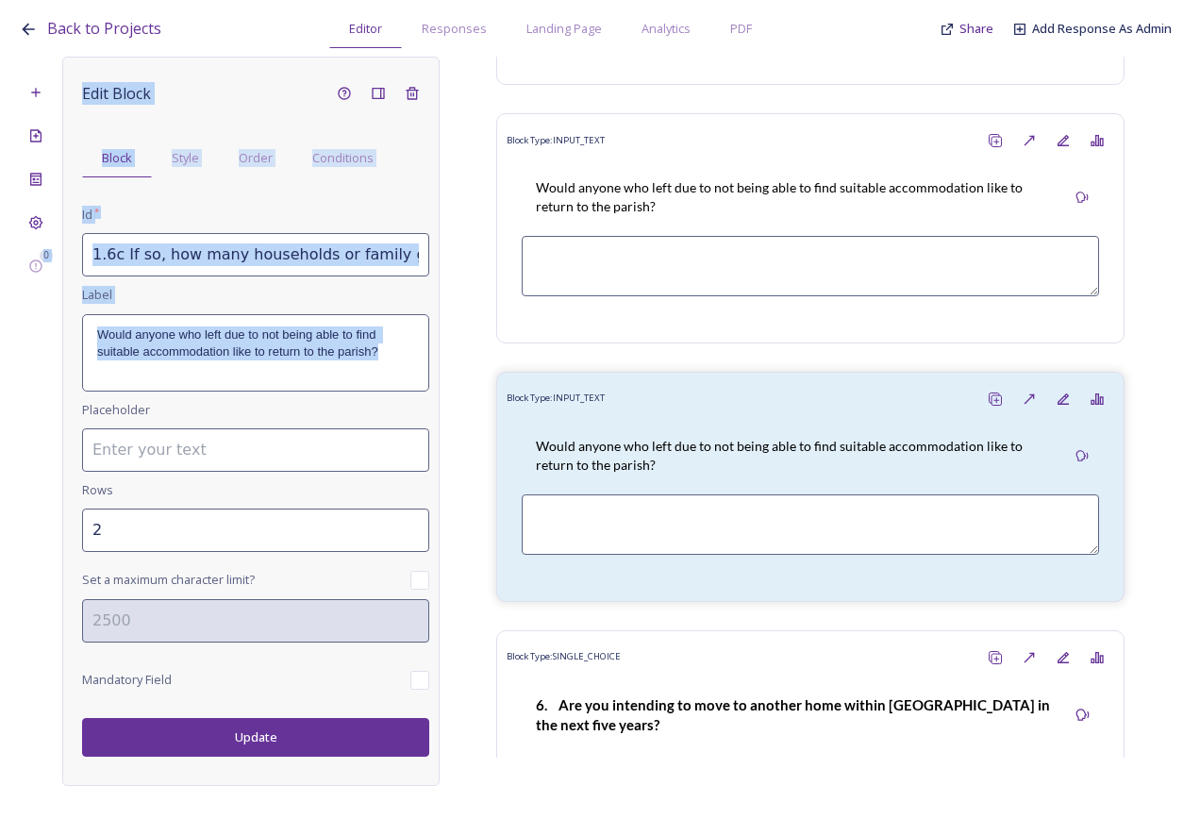
drag, startPoint x: 393, startPoint y: 360, endPoint x: 41, endPoint y: 340, distance: 352.6
click at [41, 340] on div "0 Edit Block Block Style Order Conditions Id * 1.6c If so, how many households …" at bounding box center [600, 421] width 1163 height 729
click at [407, 365] on div "Would anyone who left due to not being able to find suitable accommodation like…" at bounding box center [255, 352] width 345 height 75
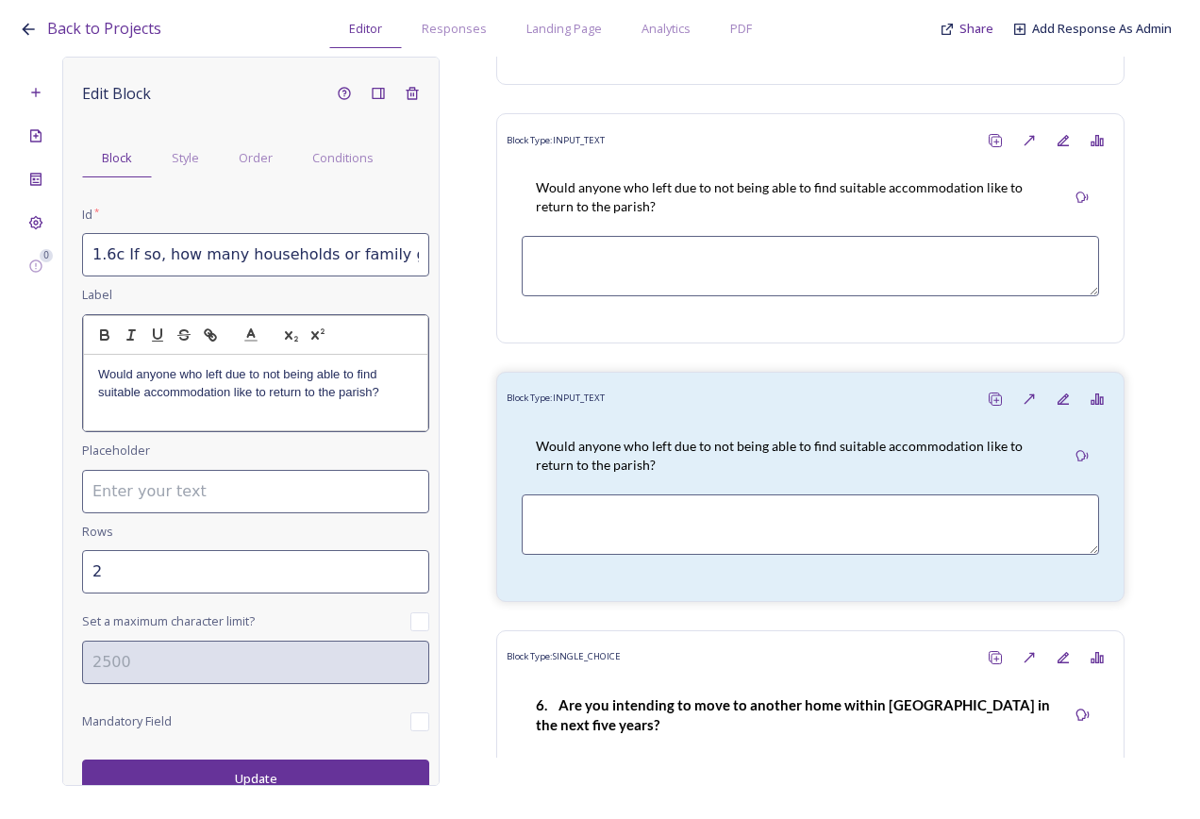
click at [364, 398] on p "Would anyone who left due to not being able to find suitable accommodation like…" at bounding box center [255, 383] width 315 height 35
drag, startPoint x: 351, startPoint y: 388, endPoint x: 99, endPoint y: 375, distance: 252.3
click at [99, 375] on p "Would anyone who left due to not being able to find suitable accommodation like…" at bounding box center [255, 383] width 315 height 35
click at [302, 762] on div "Edit Block Block Style Order Conditions Id * 1.6c If so, how many households or…" at bounding box center [250, 421] width 377 height 729
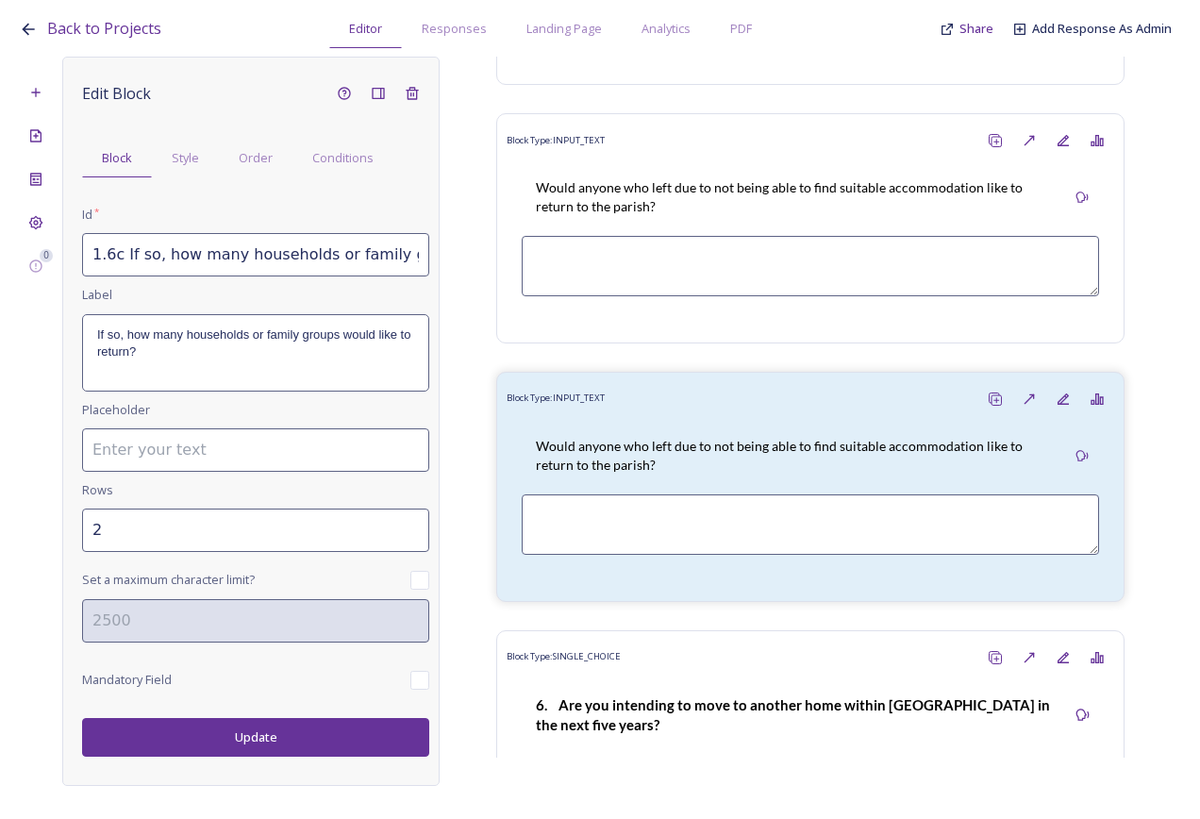
click at [294, 737] on button "Update" at bounding box center [255, 737] width 347 height 39
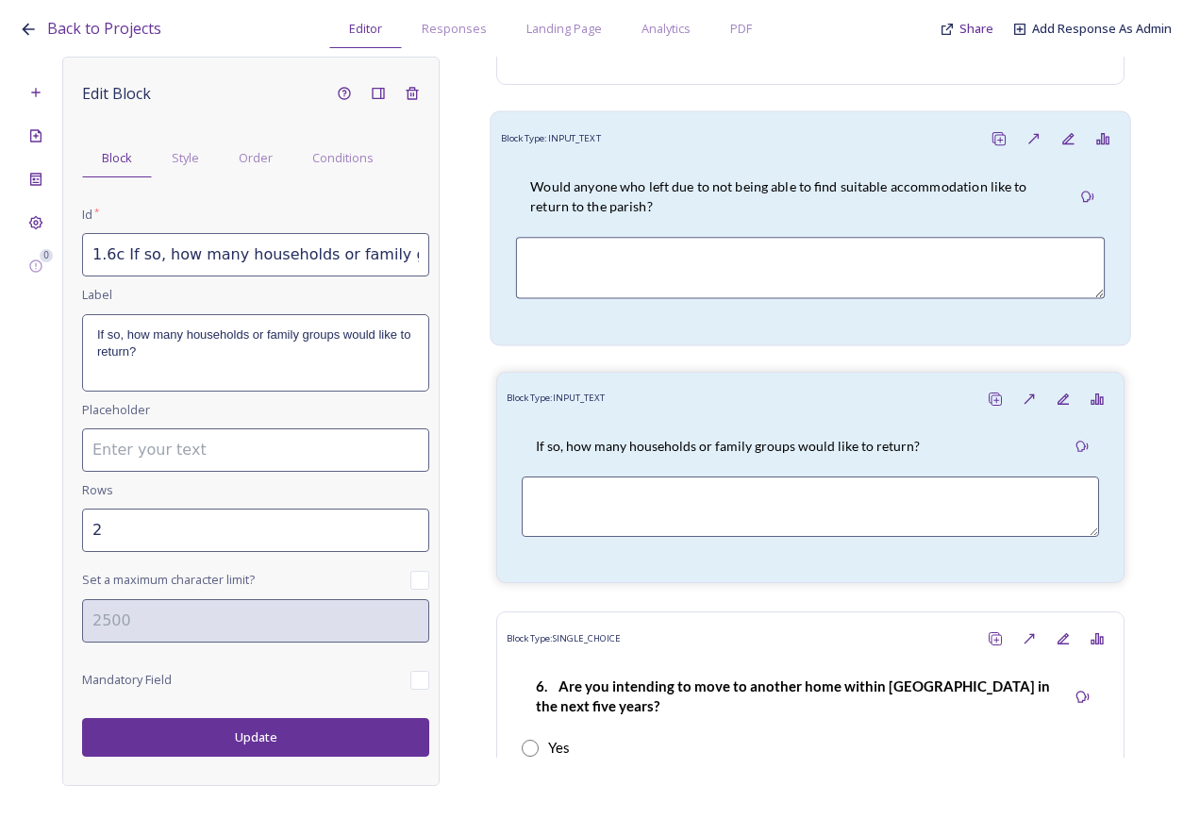
click at [661, 185] on p "Would anyone who left due to not being able to find suitable accommodation like…" at bounding box center [793, 196] width 526 height 39
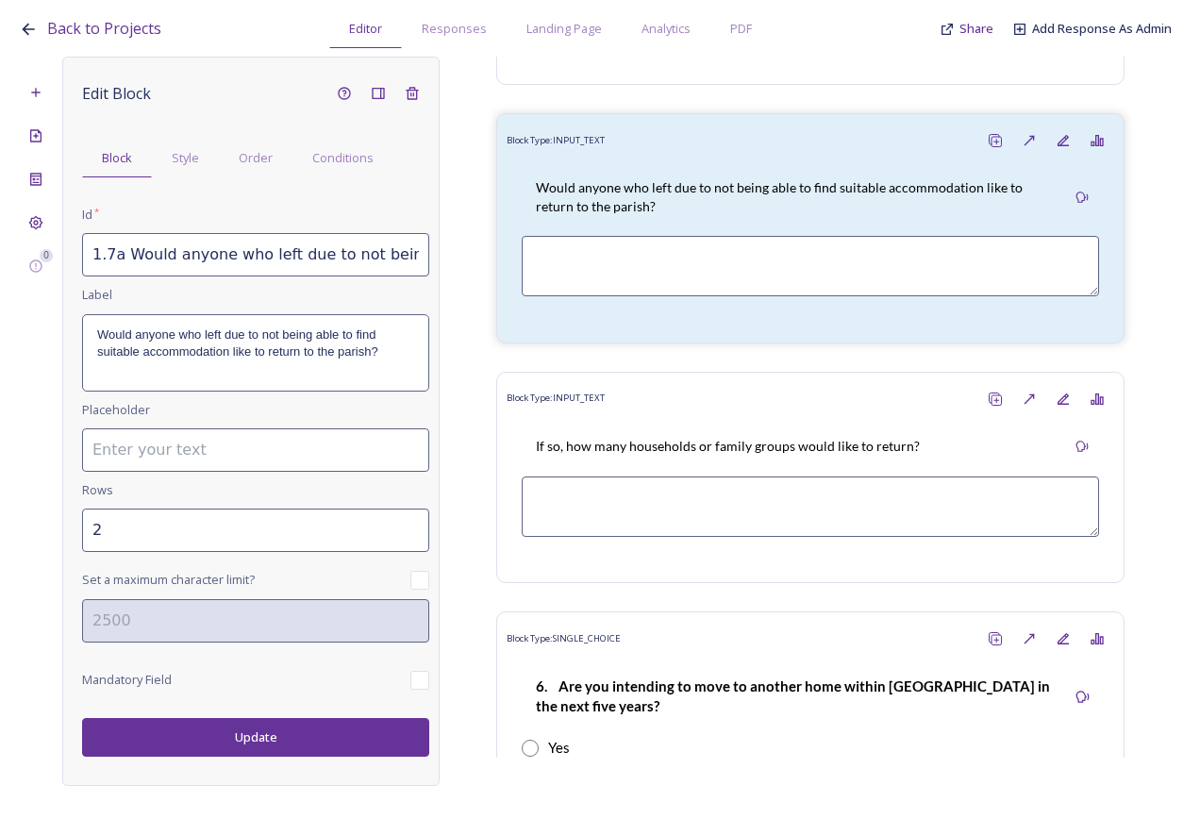
click at [111, 256] on input "1.7a Would anyone who left due to not being able to find suitable accommodation…" at bounding box center [255, 254] width 347 height 43
click at [253, 752] on button "Update" at bounding box center [255, 737] width 347 height 39
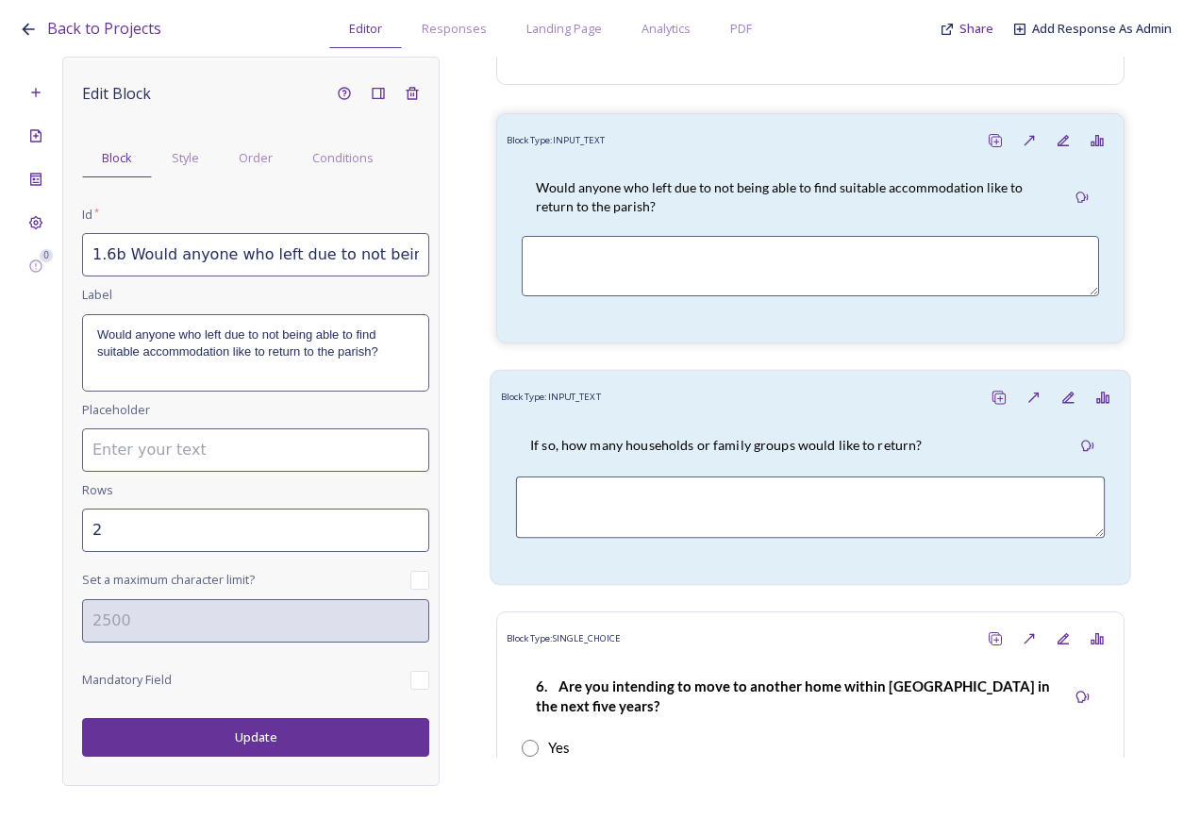
click at [632, 414] on div "If so, how many households or family groups would like to return?" at bounding box center [811, 493] width 620 height 159
type input "1.6c If so, how many households or family groups would like to return?"
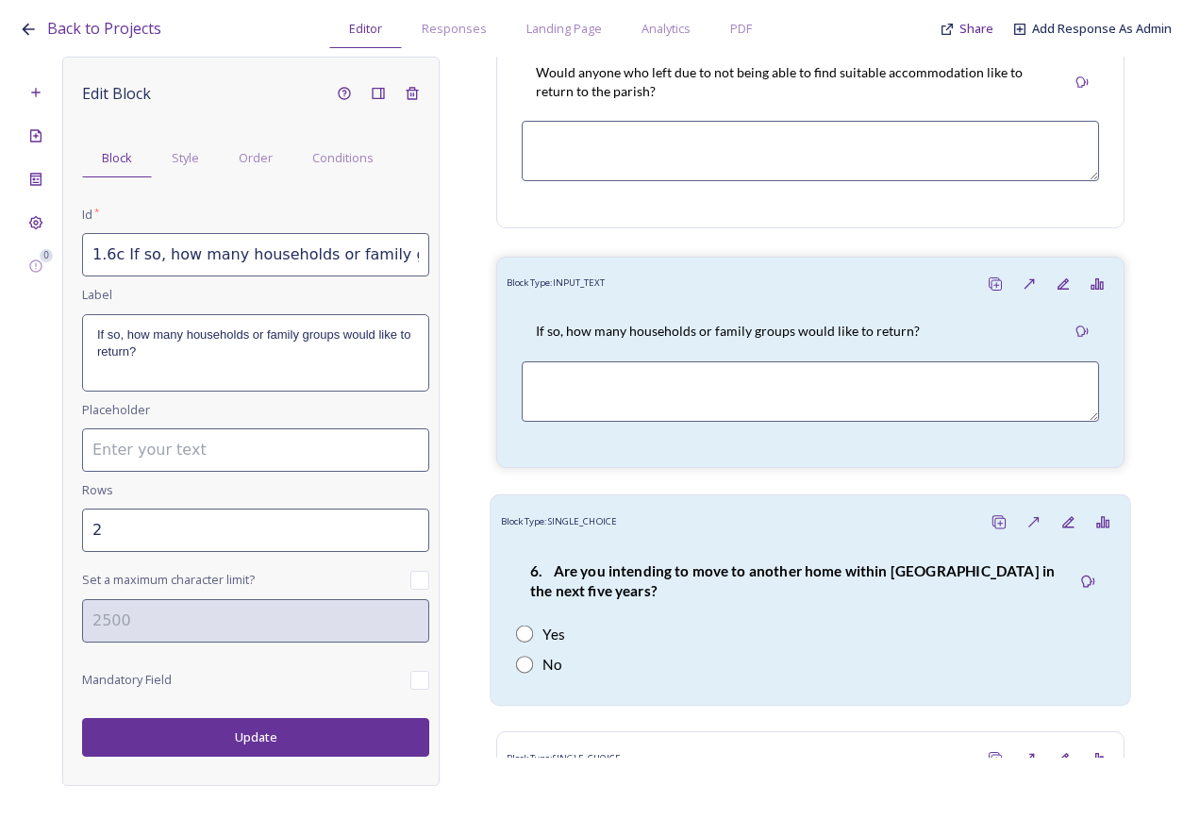
scroll to position [3370, 0]
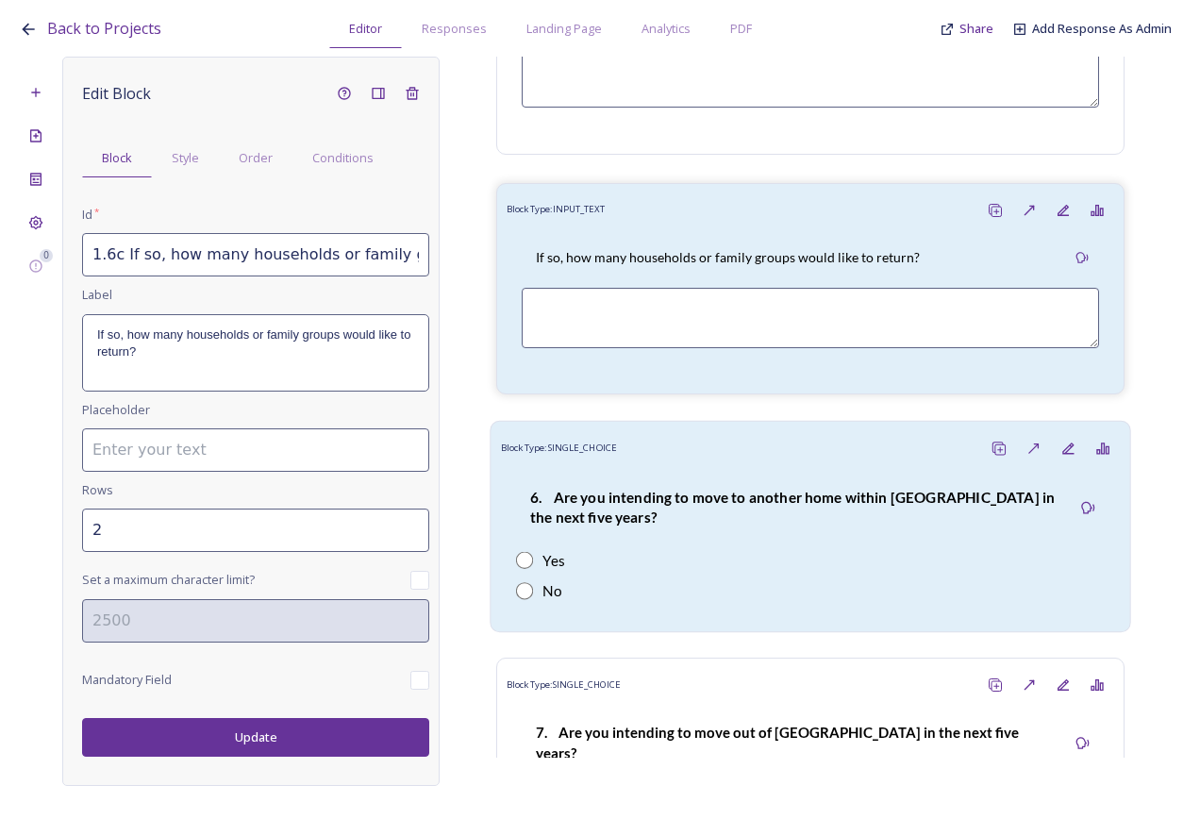
click at [732, 496] on p "6. Are you intending to move to another home within Bury parish in the next fiv…" at bounding box center [793, 507] width 526 height 41
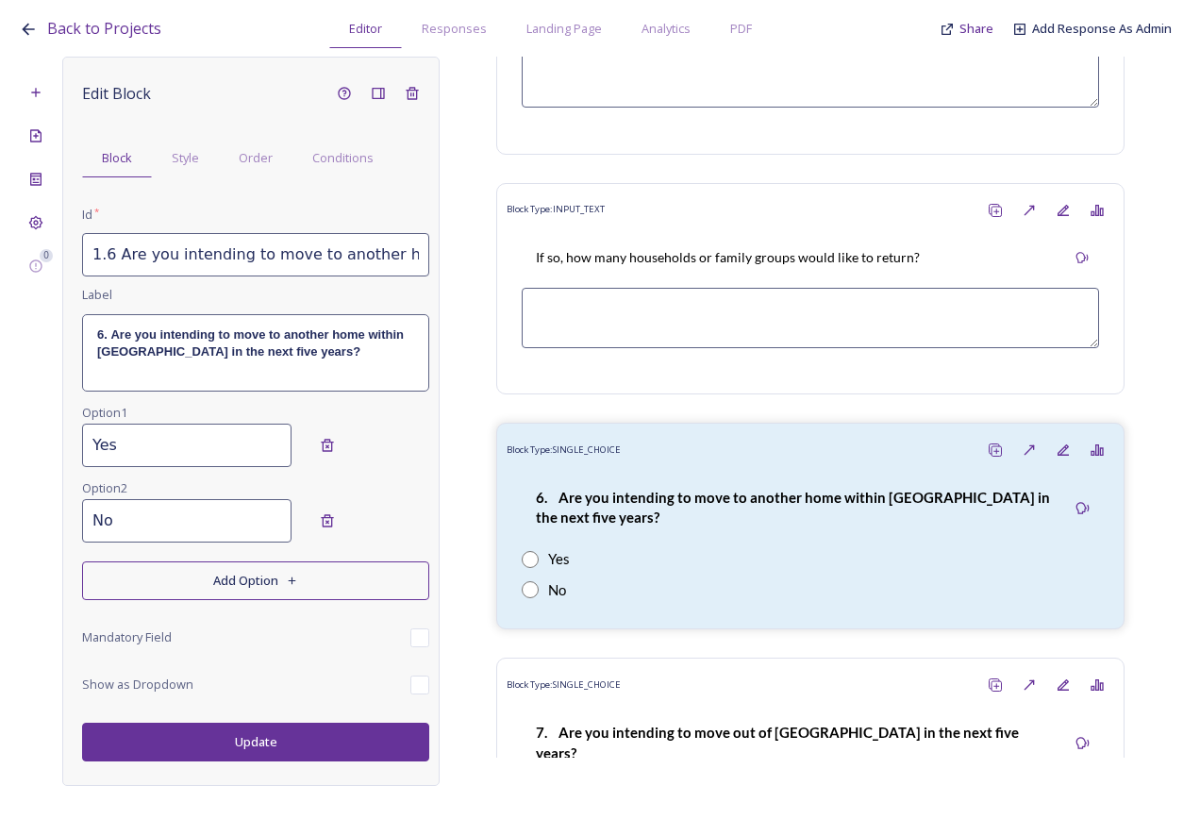
click at [113, 253] on input "1.6 Are you intending to move to another home within Bury parish in the next fi…" at bounding box center [255, 254] width 347 height 43
type input "1.7 Are you intending to move to another home within Bury parish in the next fi…"
click at [101, 338] on strong "6. Are you intending to move to another home within Bury parish in the next fiv…" at bounding box center [252, 342] width 310 height 31
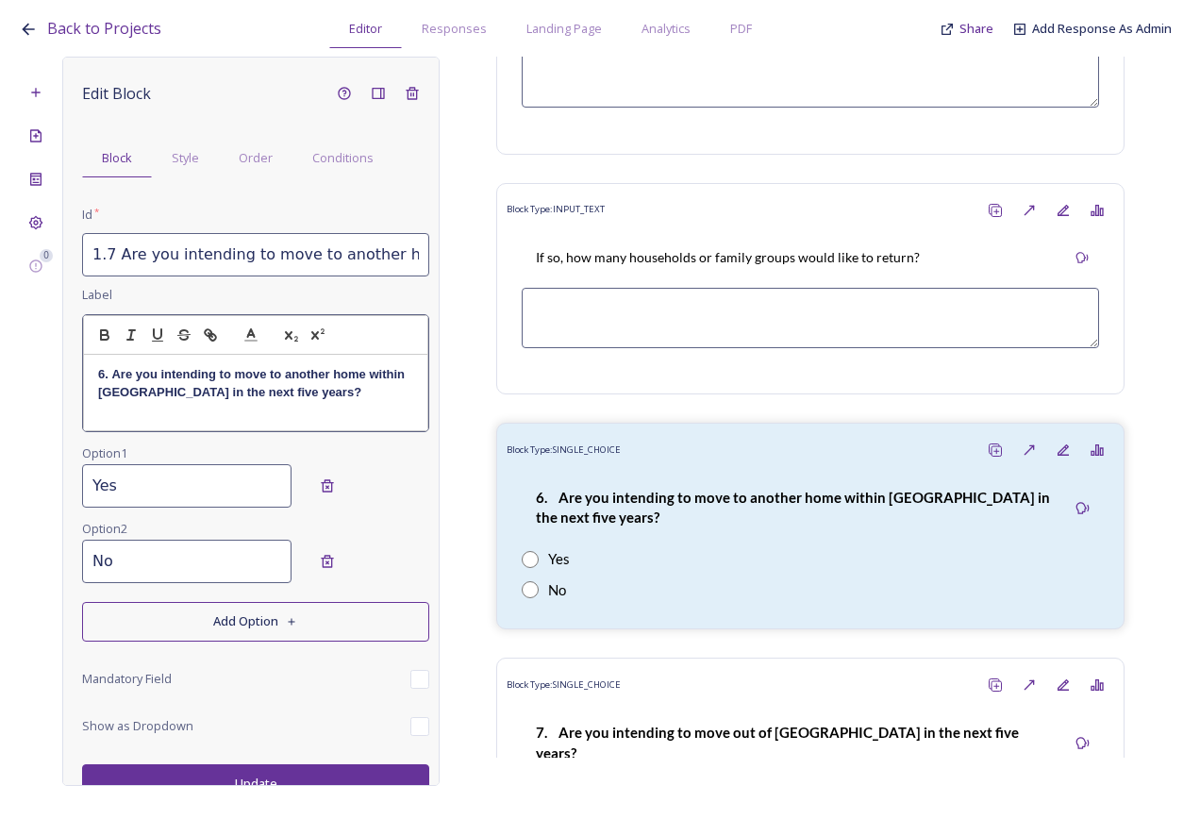
click at [107, 374] on strong "6. Are you intending to move to another home within Bury parish in the next fiv…" at bounding box center [253, 382] width 310 height 31
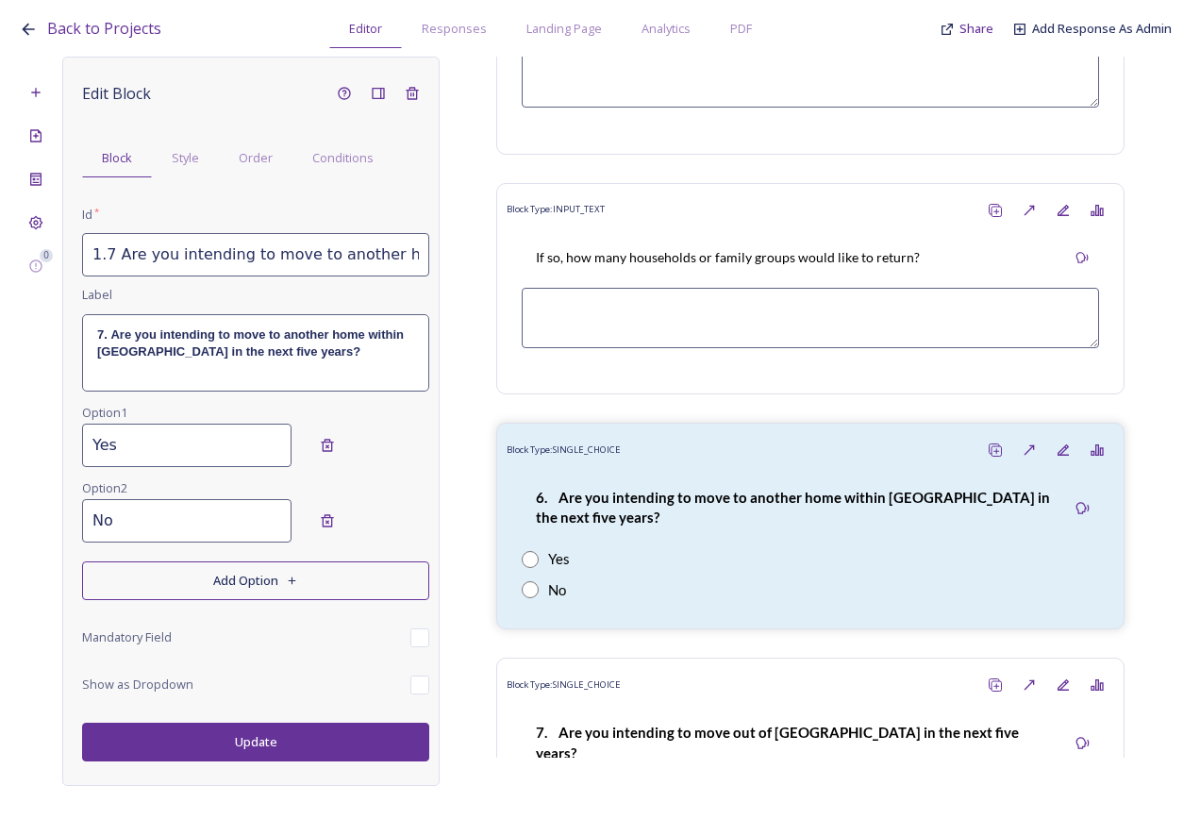
scroll to position [0, 0]
click at [300, 766] on div "Edit Block Block Style Order Conditions Id * 1.7 Are you intending to move to a…" at bounding box center [250, 421] width 377 height 729
click at [284, 738] on button "Update" at bounding box center [255, 742] width 347 height 39
click at [212, 255] on input "1.7 Are you intending to move to another home within Bury parish in the next fi…" at bounding box center [255, 254] width 347 height 43
click at [261, 248] on input "1.7 Are you intending to move to another home within Bury parish in the next fi…" at bounding box center [255, 254] width 347 height 43
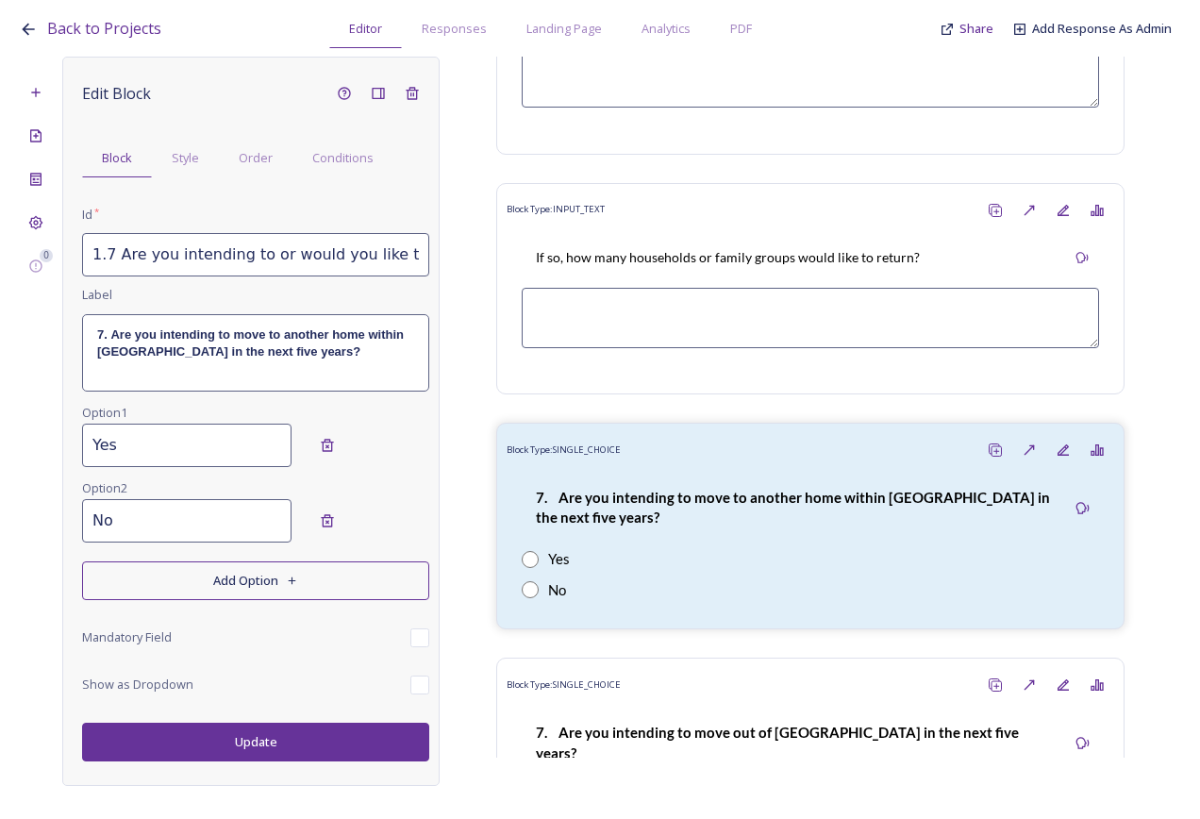
drag, startPoint x: 260, startPoint y: 249, endPoint x: 394, endPoint y: 252, distance: 133.1
click at [394, 252] on input "1.7 Are you intending to or would you like to move to another home within Bury …" at bounding box center [255, 254] width 347 height 43
type input "1.7 Are you intending to or would you like to move to another home within Bury …"
click at [196, 339] on strong "7. Are you intending to move to another home within Bury parish in the next fiv…" at bounding box center [252, 342] width 310 height 31
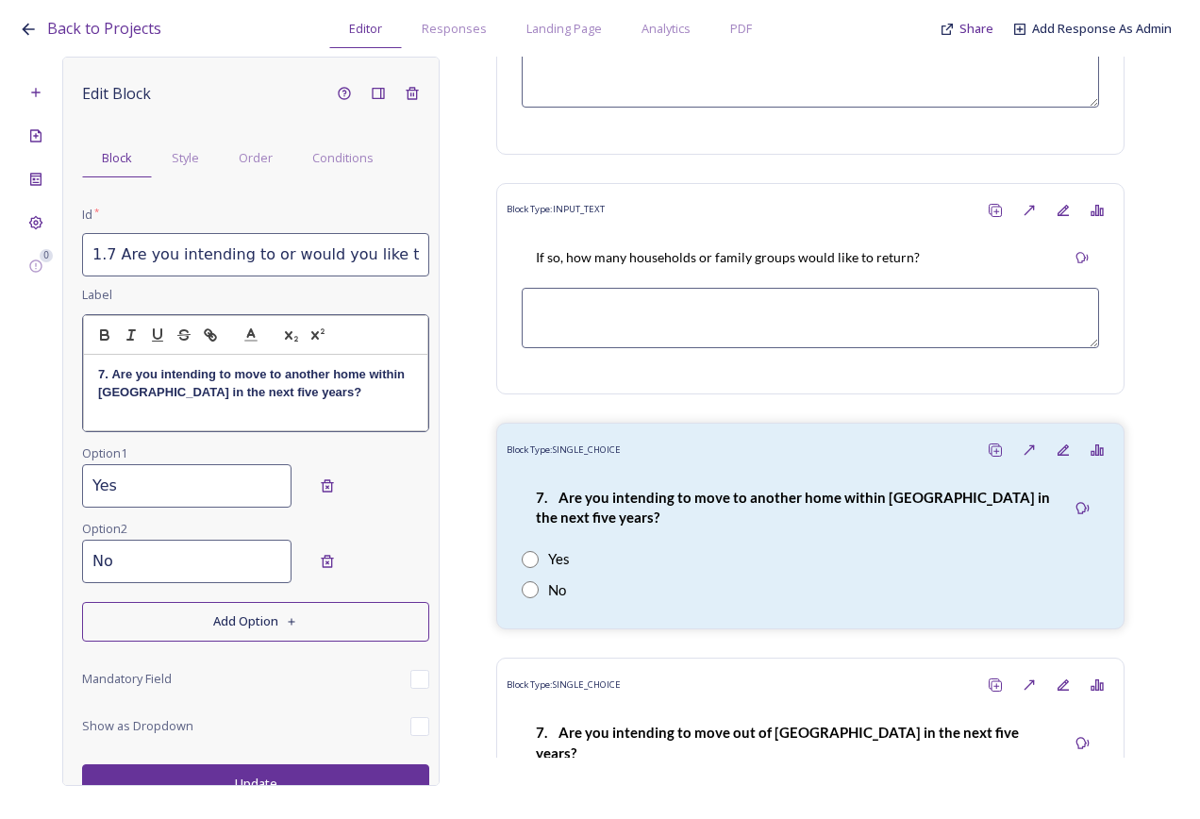
click at [232, 395] on strong "7. Are you intending to move to another home within Bury parish in the next fiv…" at bounding box center [253, 382] width 310 height 31
click at [234, 377] on strong "7. Are you intending to move to another home within Bury parish in the next fiv…" at bounding box center [253, 382] width 310 height 31
drag, startPoint x: 234, startPoint y: 376, endPoint x: 373, endPoint y: 378, distance: 138.7
click at [373, 378] on p "7. Are you intending to or would you like to move to another home within Bury p…" at bounding box center [255, 392] width 315 height 52
click at [106, 329] on icon "button" at bounding box center [104, 335] width 17 height 17
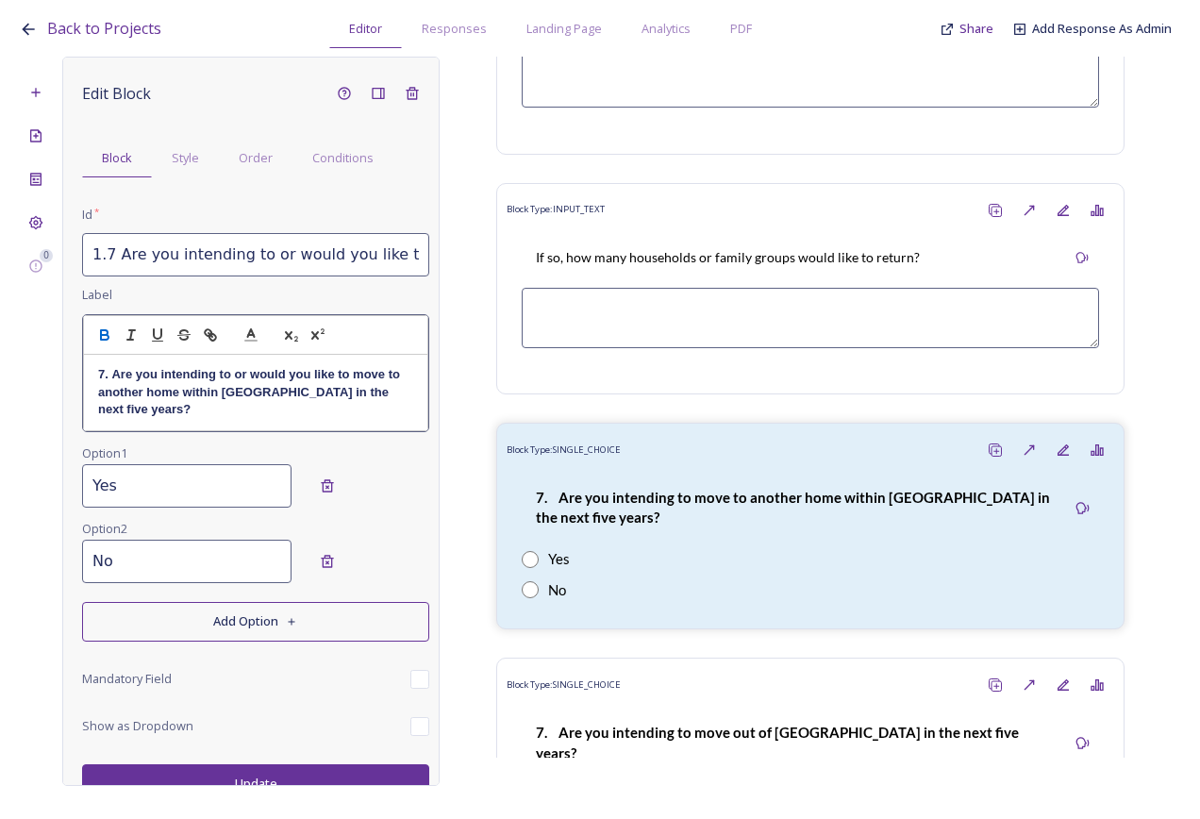
click at [322, 416] on p "7. Are you intending to or would you like to move to another home within Bury p…" at bounding box center [255, 392] width 315 height 52
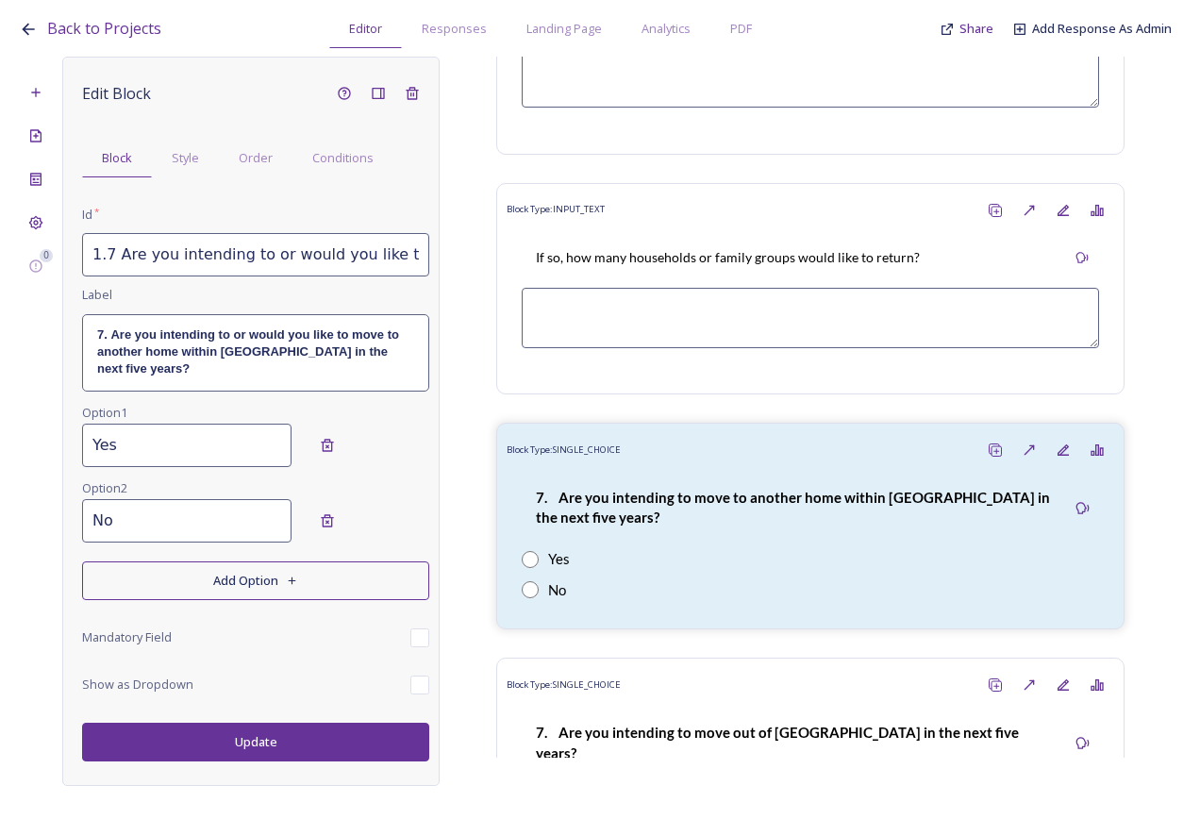
click at [271, 767] on div "Edit Block Block Style Order Conditions Id * 1.7 Are you intending to or would …" at bounding box center [250, 421] width 377 height 729
click at [287, 751] on button "Update" at bounding box center [255, 742] width 347 height 39
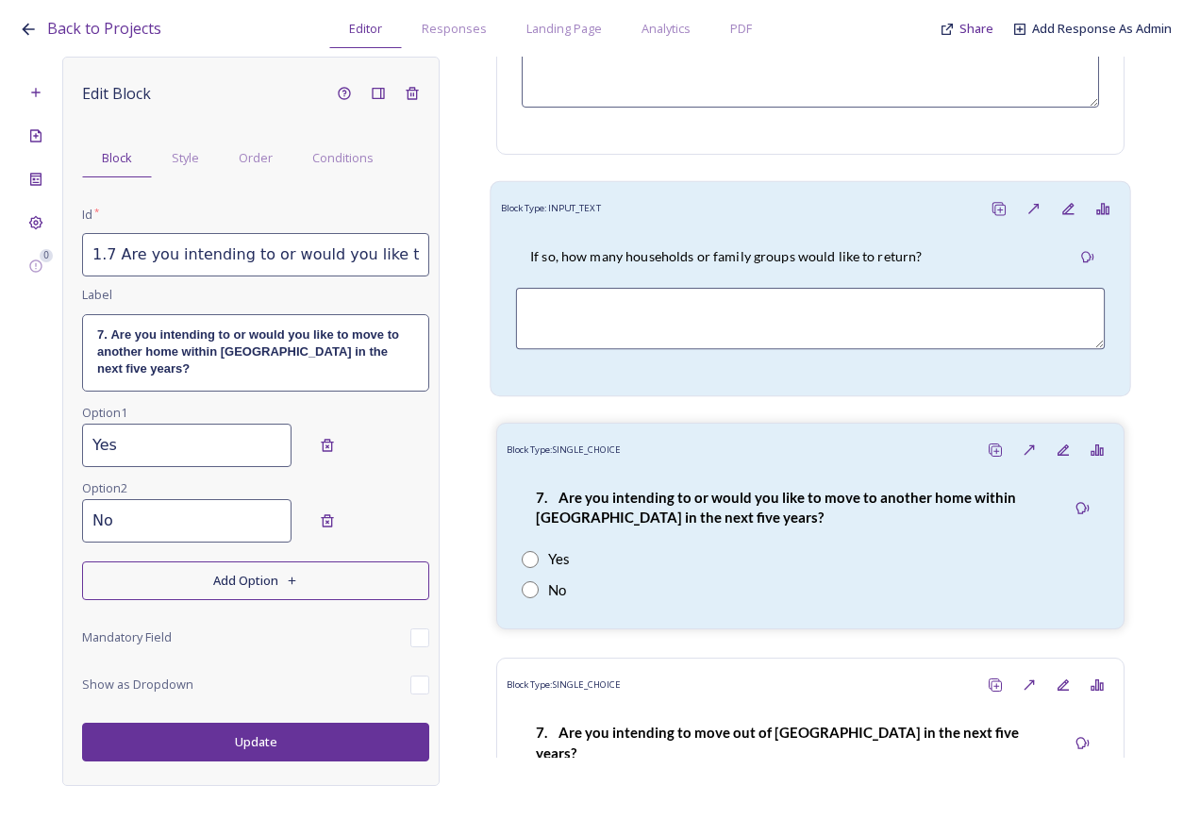
click at [637, 247] on p "If so, how many households or family groups would like to return?" at bounding box center [726, 256] width 392 height 19
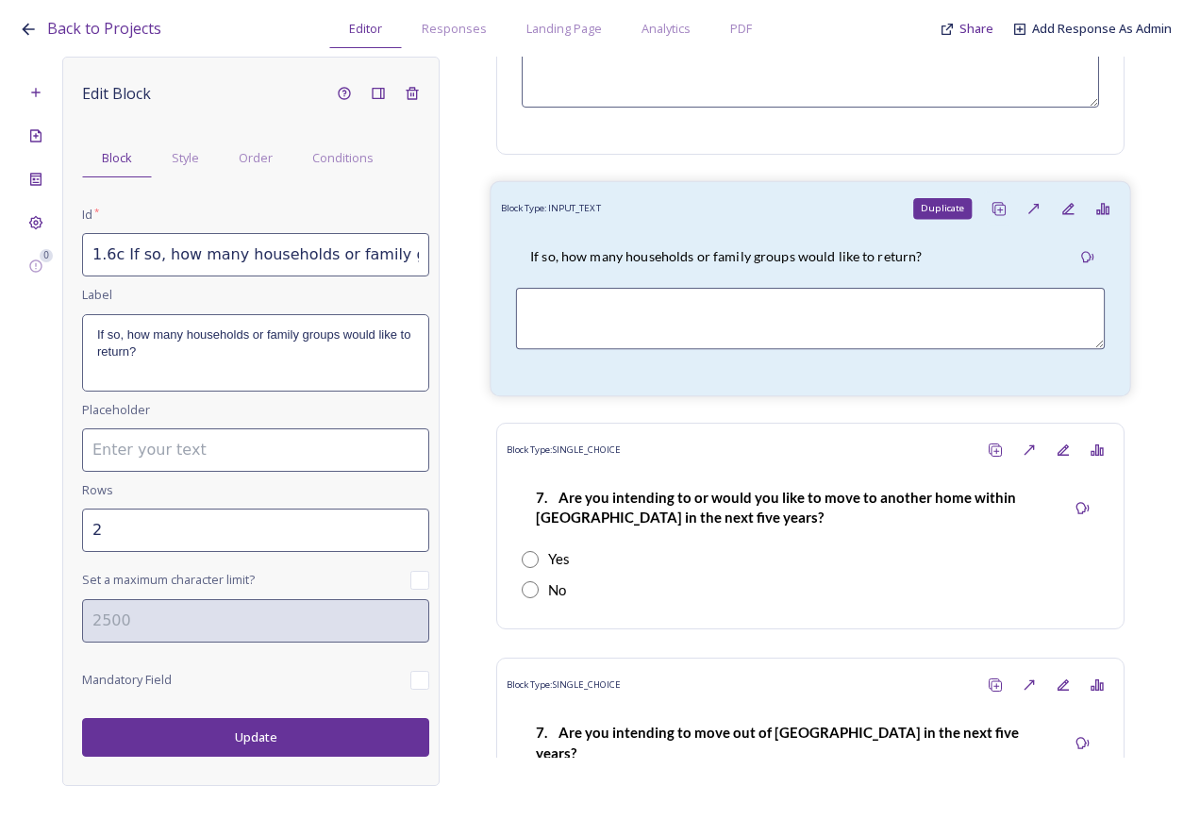
click at [992, 201] on icon at bounding box center [999, 208] width 15 height 15
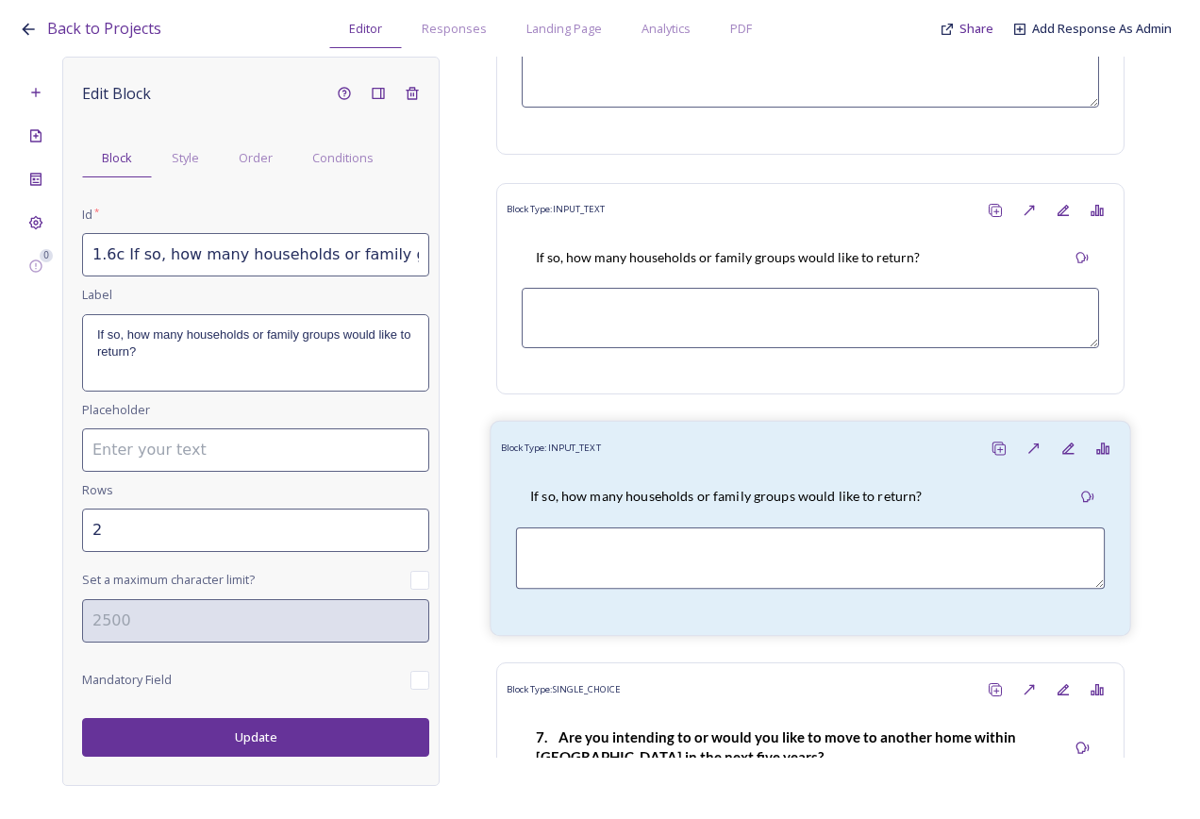
click at [848, 465] on div "If so, how many households or family groups would like to return?" at bounding box center [811, 544] width 620 height 159
click at [111, 250] on input "1.6c If so, how many households or family groups would like to return?_20250812…" at bounding box center [255, 254] width 347 height 43
click at [118, 248] on input "1.6c If so, how many households or family groups would like to return?_20250812…" at bounding box center [255, 254] width 347 height 43
click at [195, 262] on input "1.7a If so, how many households or family groups would like to return?_20250812…" at bounding box center [255, 254] width 347 height 43
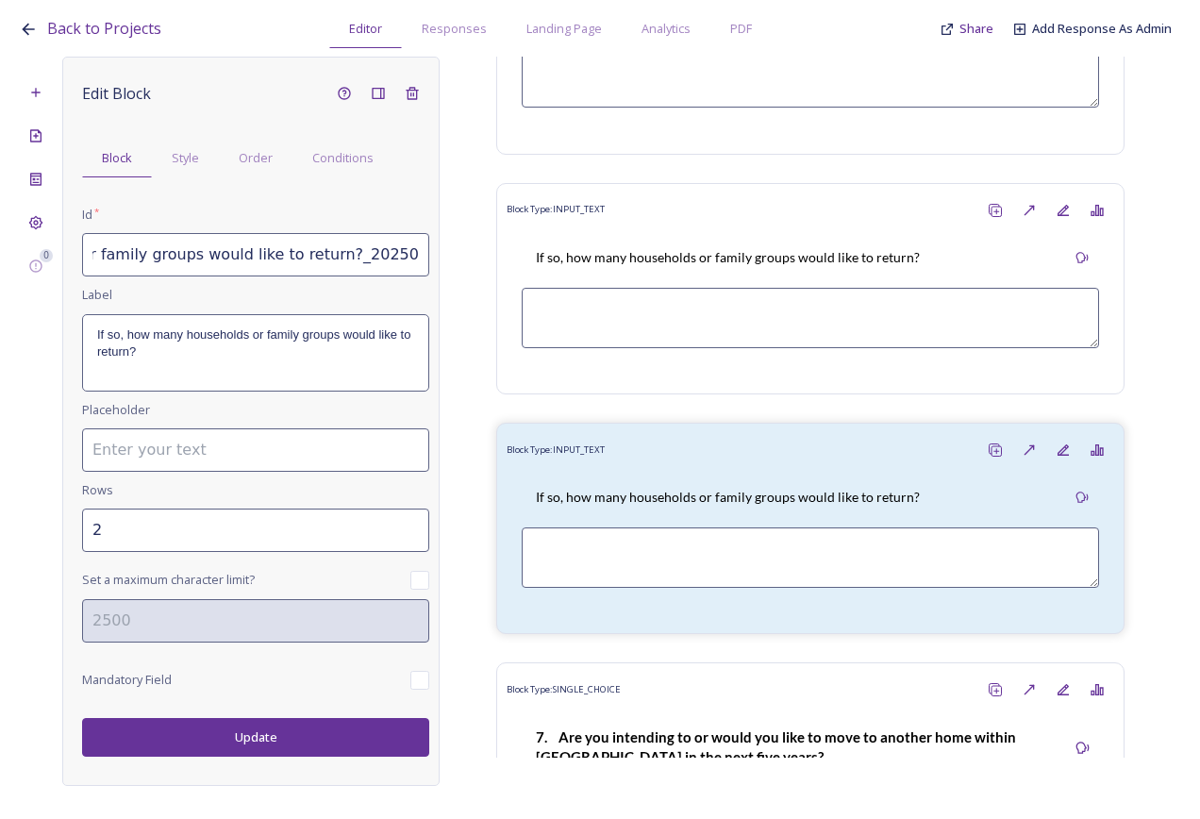
drag, startPoint x: 160, startPoint y: 259, endPoint x: 472, endPoint y: 270, distance: 311.6
click at [472, 270] on div "0 Edit Block Block Style Order Conditions Id * 1.7a If so, how many households …" at bounding box center [600, 421] width 1163 height 729
type input "1.7a If so, why?"
click at [182, 351] on p "If so, how many households or family groups would like to return?" at bounding box center [255, 344] width 317 height 35
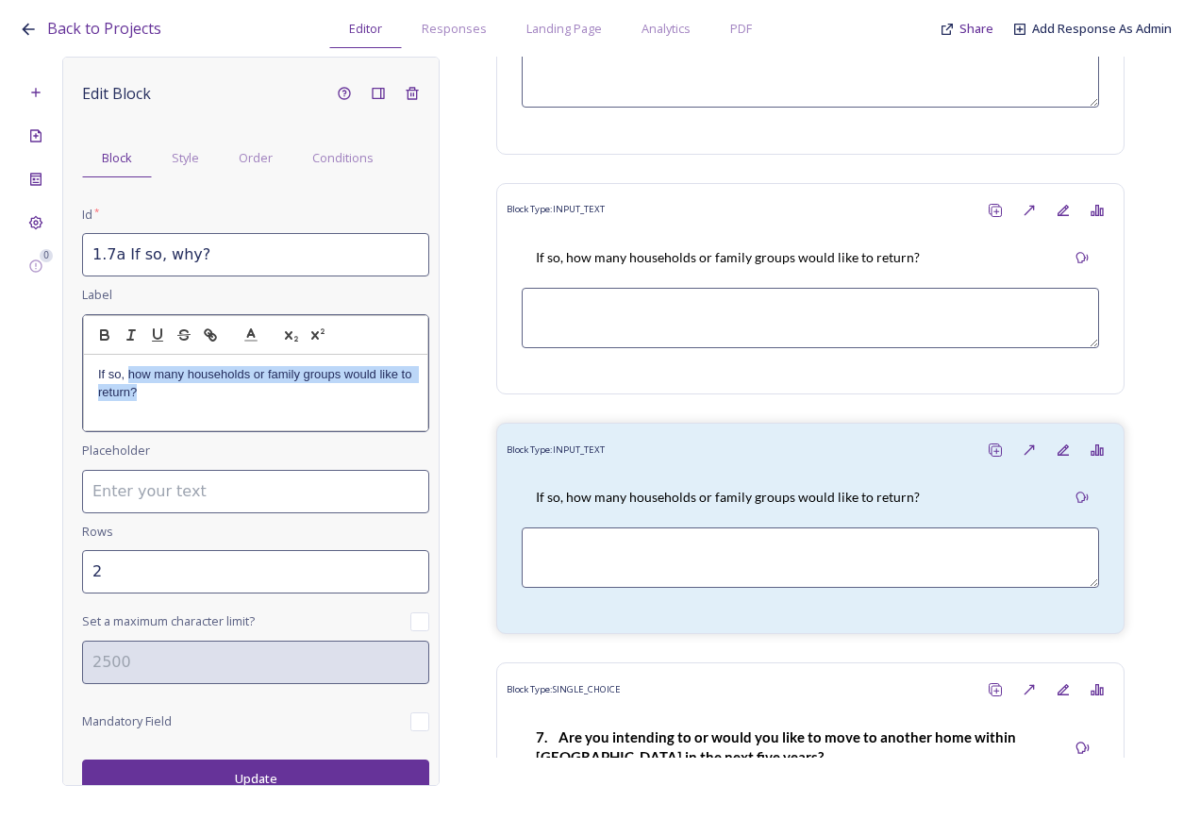
drag, startPoint x: 203, startPoint y: 398, endPoint x: 127, endPoint y: 377, distance: 78.3
click at [127, 377] on p "If so, how many households or family groups would like to return?" at bounding box center [255, 383] width 315 height 35
click at [259, 765] on div "Edit Block Block Style Order Conditions Id * 1.7a If so, why? Label If so, why?…" at bounding box center [250, 421] width 377 height 729
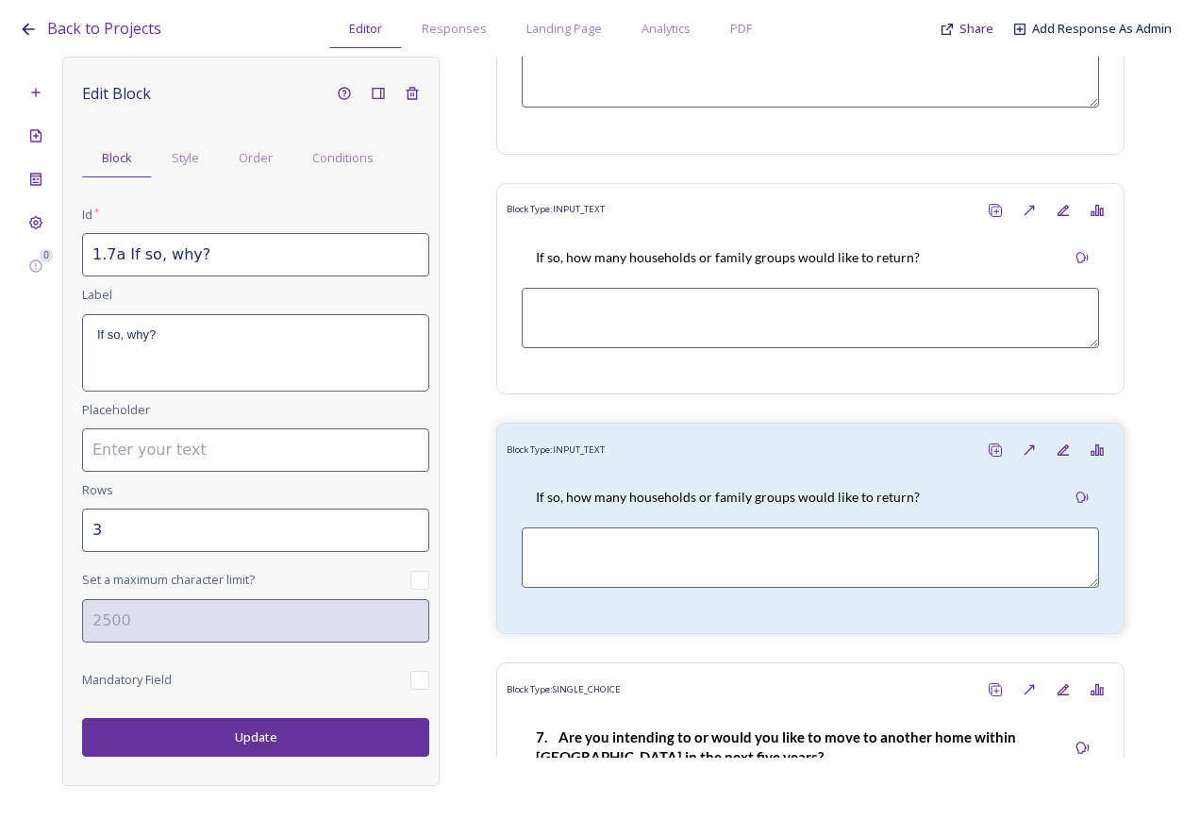
click at [413, 522] on input "3" at bounding box center [255, 530] width 347 height 43
type input "4"
click at [413, 522] on input "4" at bounding box center [255, 530] width 347 height 43
click at [363, 739] on button "Update" at bounding box center [255, 737] width 347 height 39
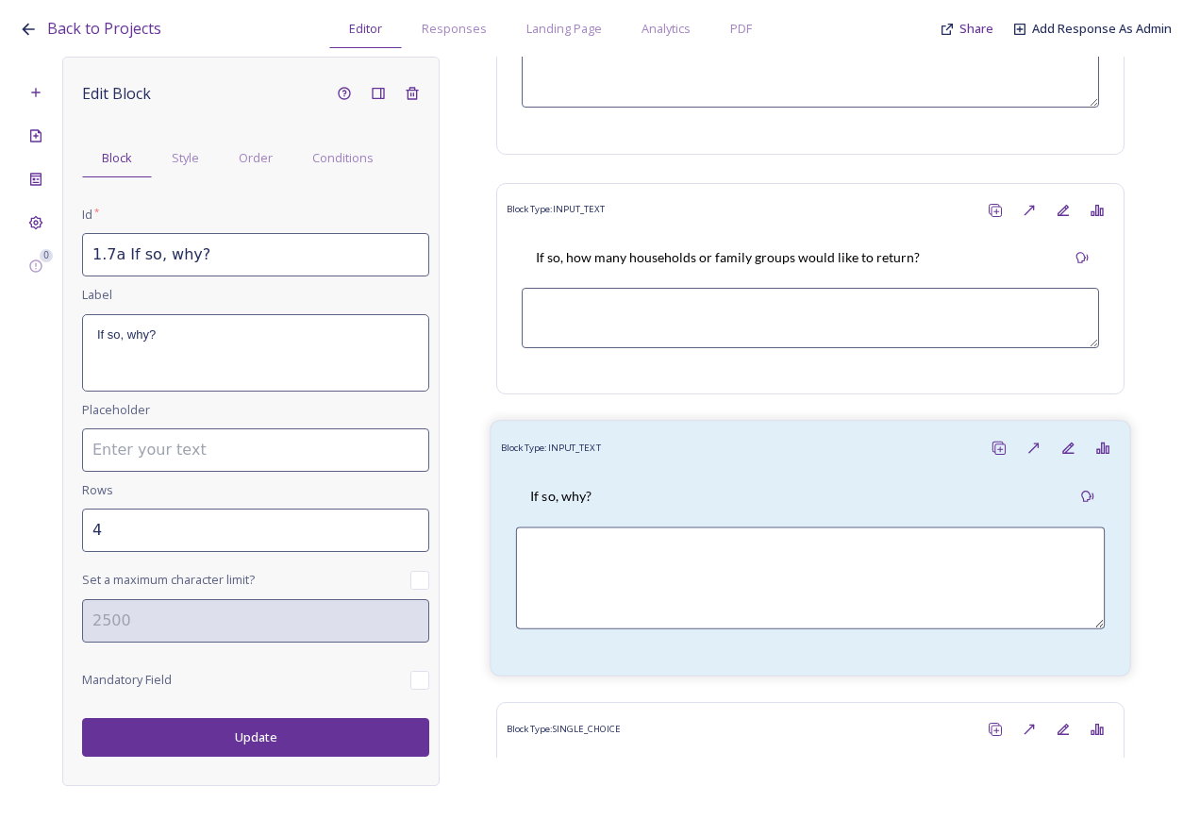
click at [754, 465] on div "If so, why?" at bounding box center [811, 565] width 620 height 200
click at [264, 163] on span "Order" at bounding box center [256, 158] width 34 height 18
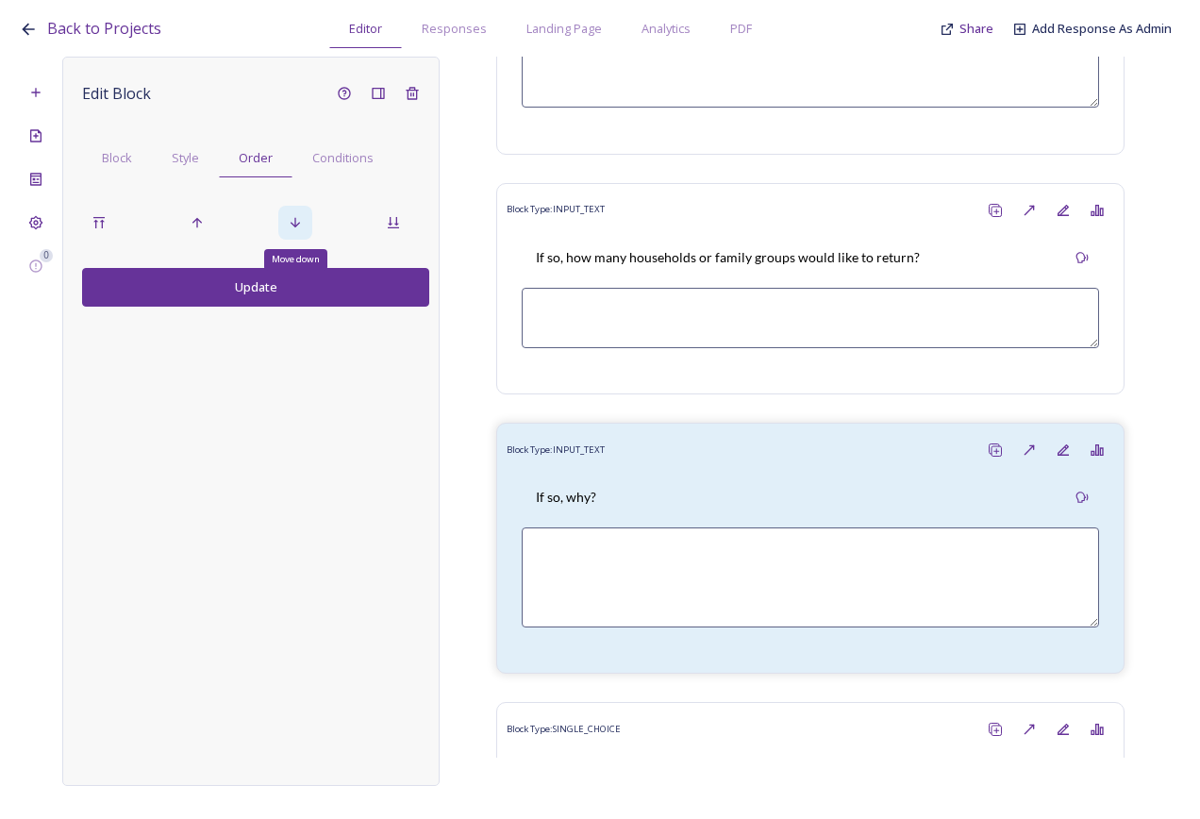
click at [294, 237] on div "Move down" at bounding box center [295, 223] width 34 height 34
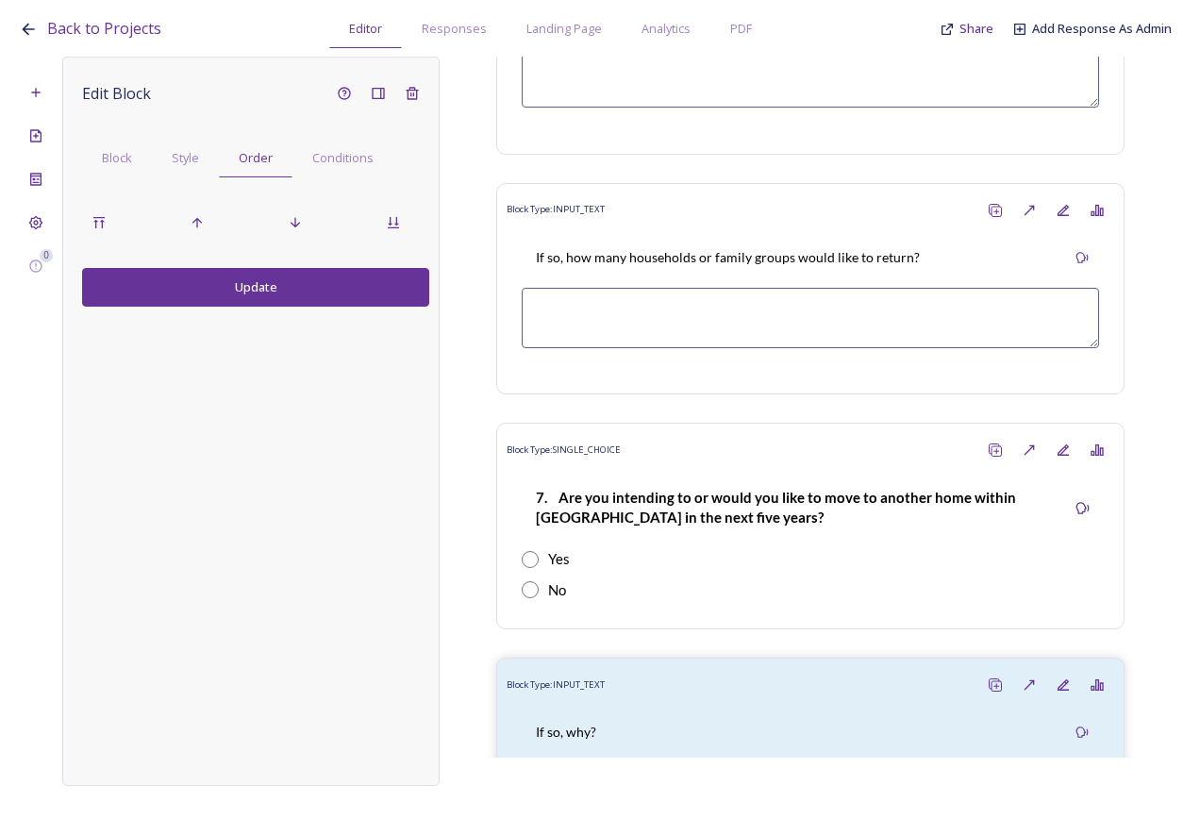
click at [292, 292] on button "Update" at bounding box center [255, 287] width 347 height 39
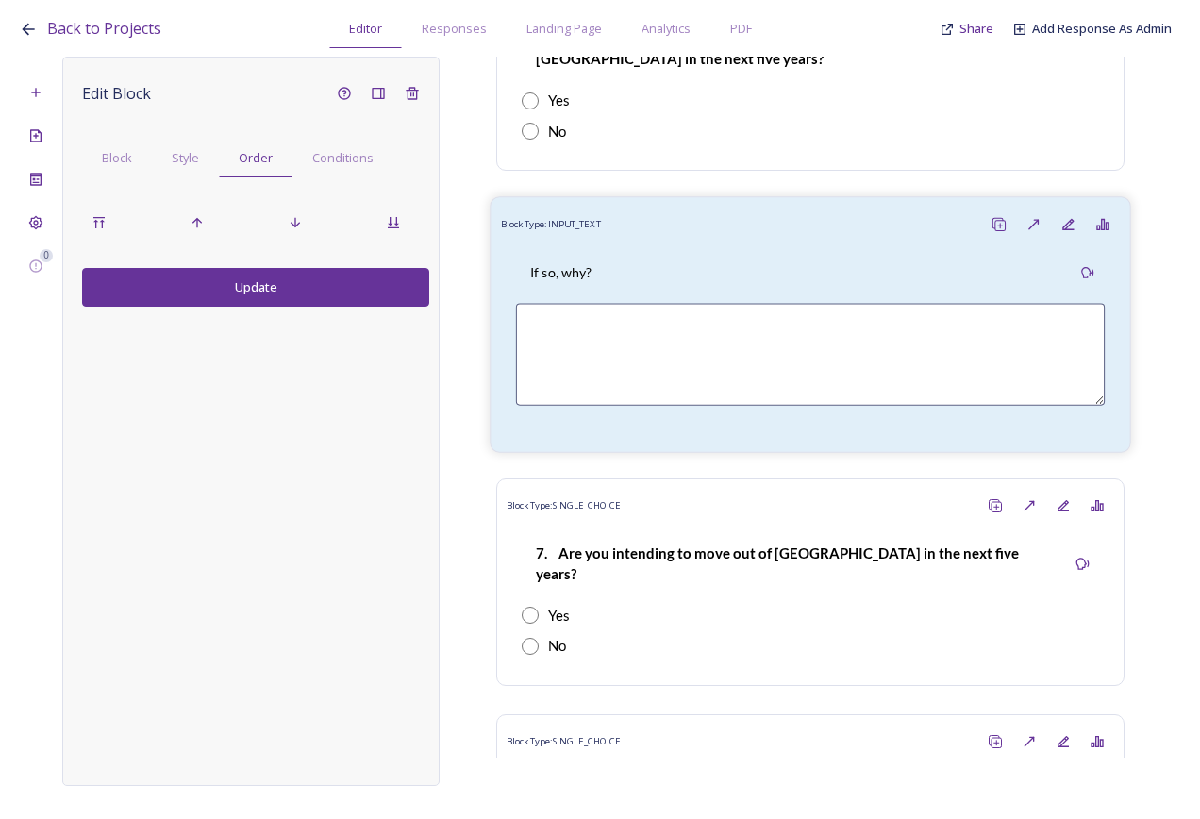
scroll to position [4030, 0]
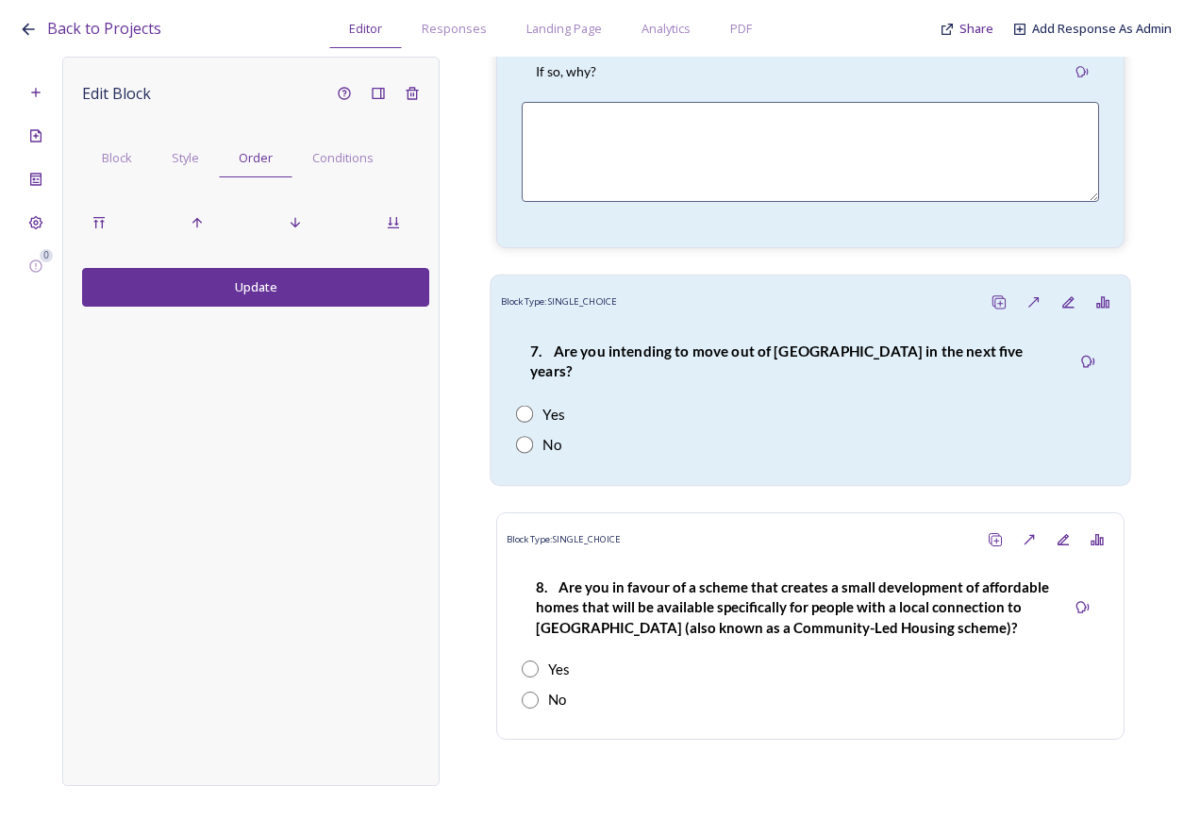
click at [643, 403] on div "Yes" at bounding box center [810, 414] width 589 height 22
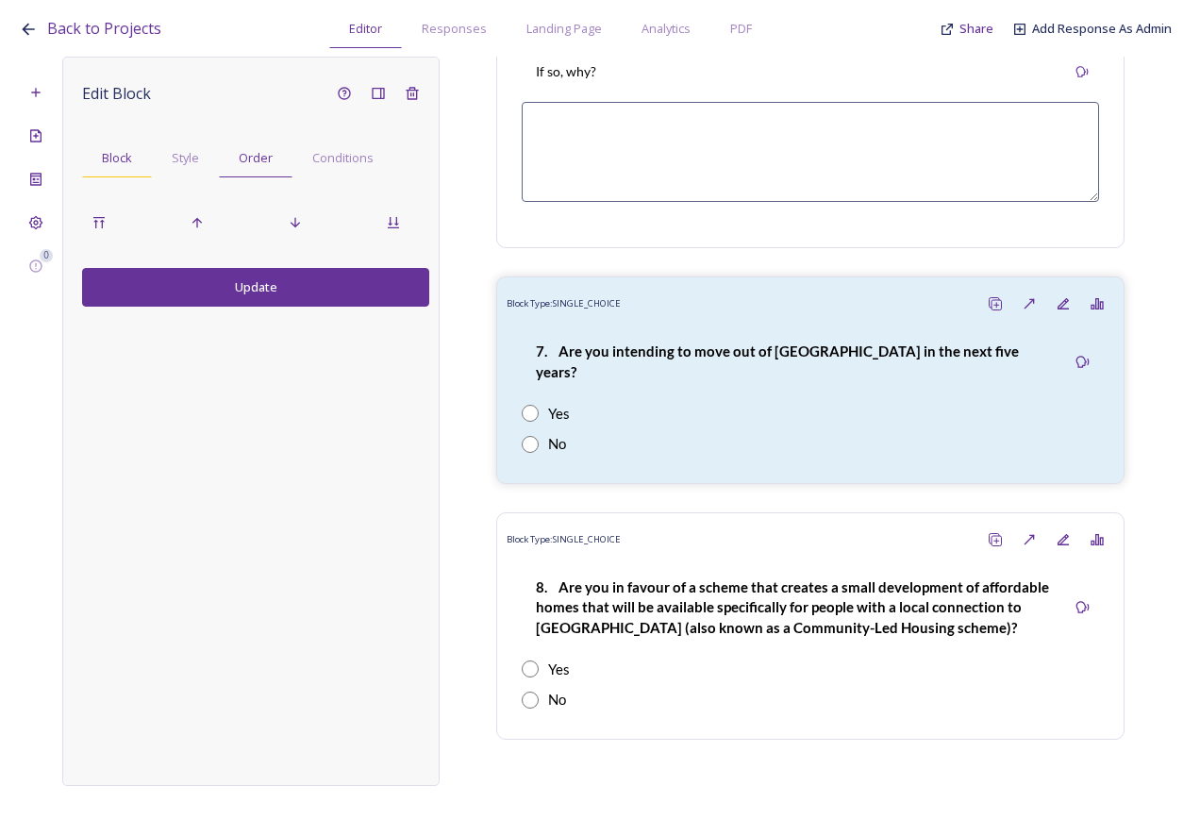
click at [108, 158] on span "Block" at bounding box center [117, 158] width 30 height 18
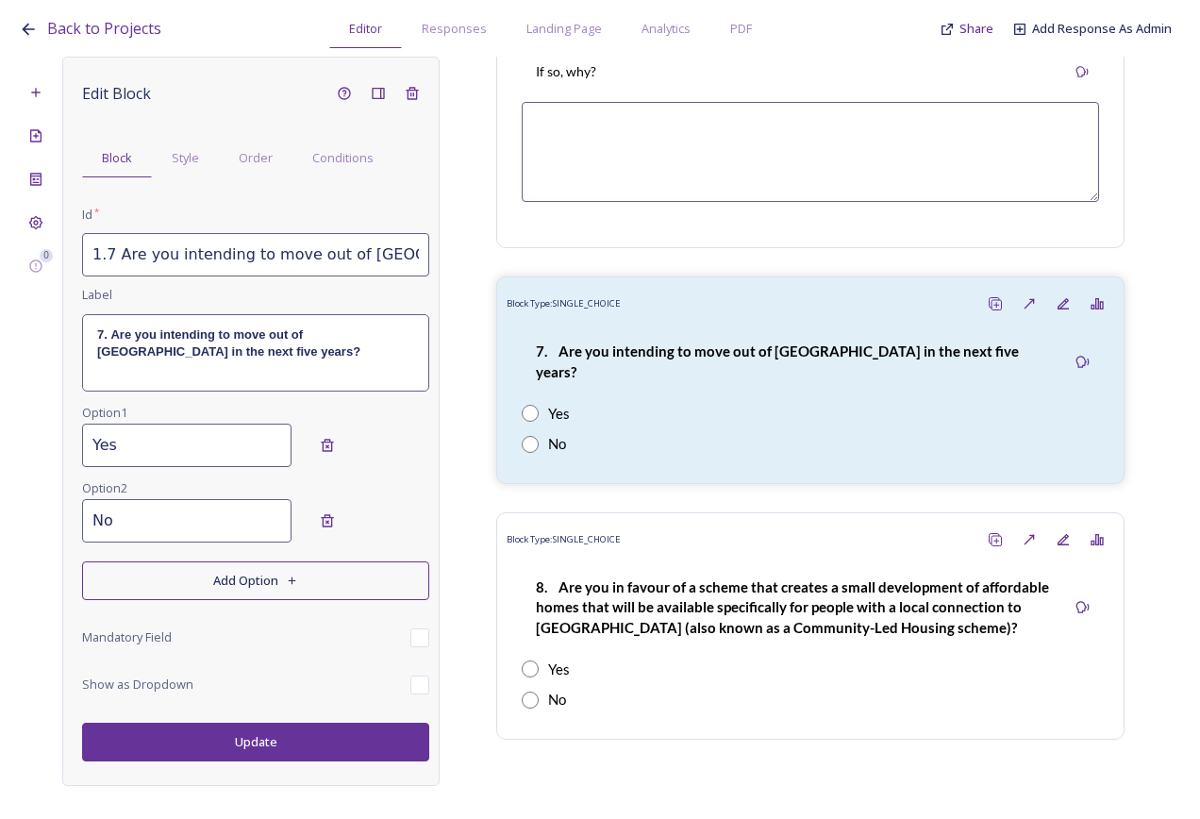
click at [132, 256] on input "1.7 Are you intending to move out of Bury parish in the next five years?" at bounding box center [255, 254] width 347 height 43
click at [112, 260] on input "1.7 Are you intending to move out of Bury parish in the next five years?" at bounding box center [255, 254] width 347 height 43
type input "1.8 Are you intending to move out of Bury parish in the next five years?"
click at [103, 338] on strong "7. Are you intending to move out of Bury parish in the next five years?" at bounding box center [228, 342] width 263 height 31
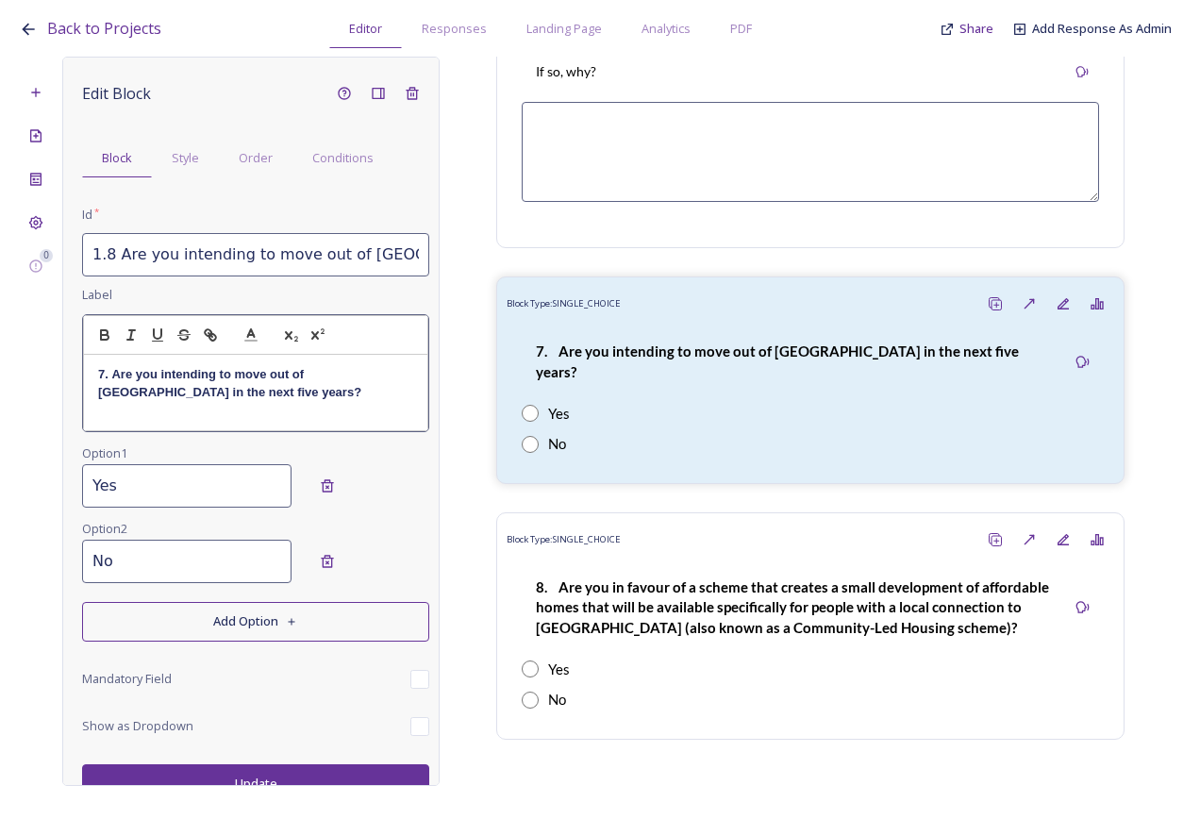
click at [103, 370] on strong "7. Are you intending to move out of Bury parish in the next five years?" at bounding box center [229, 382] width 263 height 31
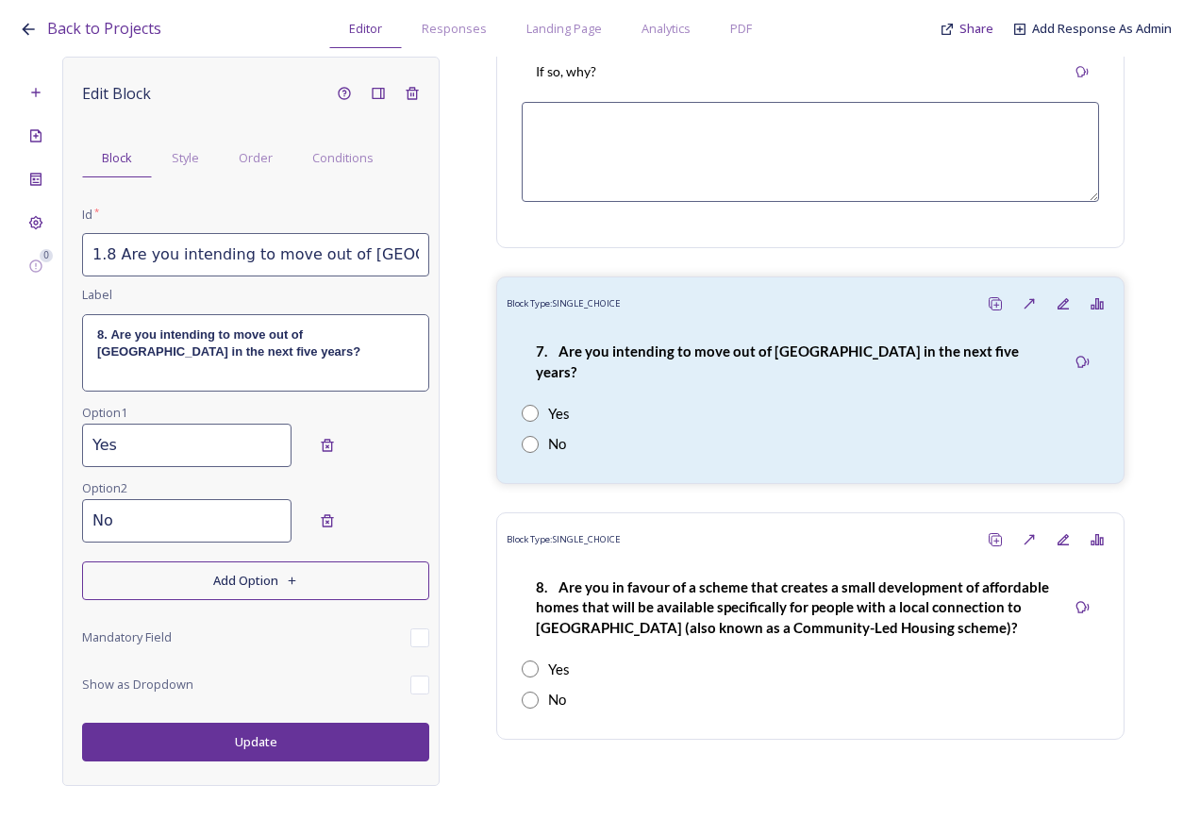
click at [246, 773] on div "Edit Block Block Style Order Conditions Id * 1.8 Are you intending to move out …" at bounding box center [250, 421] width 377 height 729
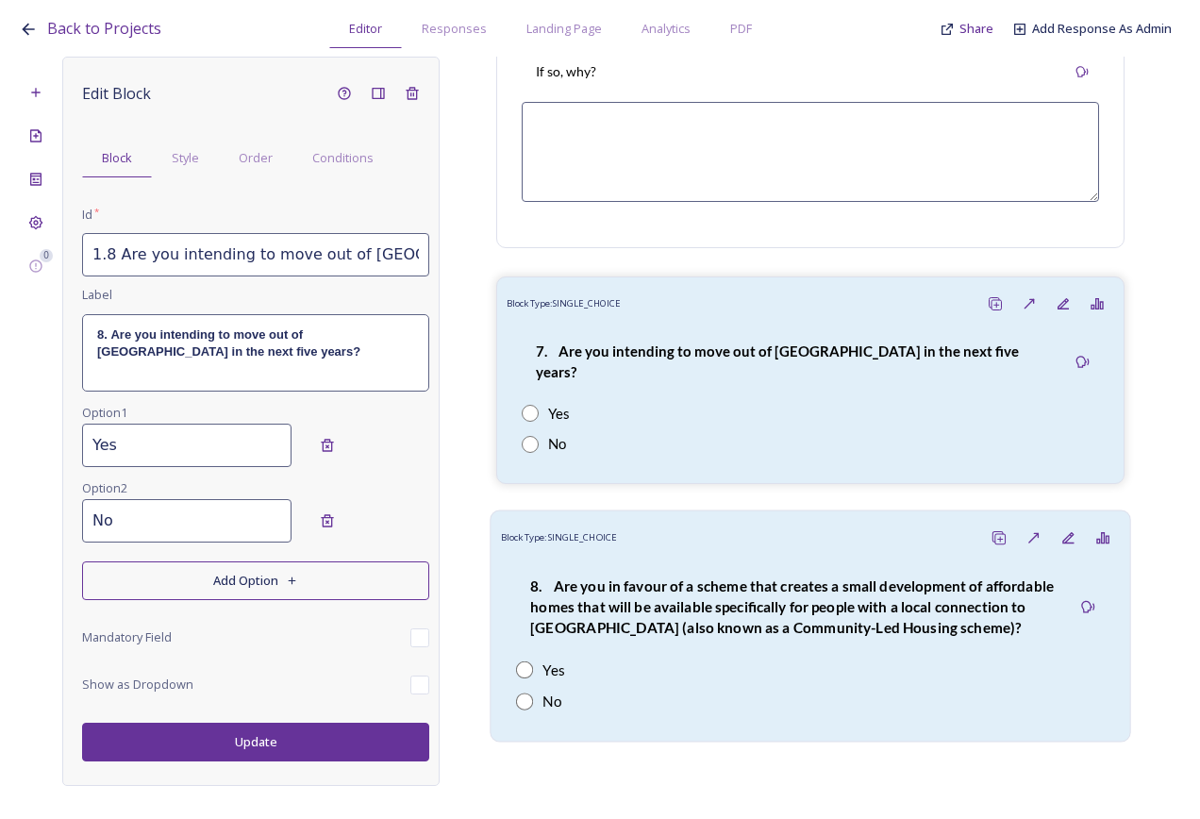
scroll to position [3936, 0]
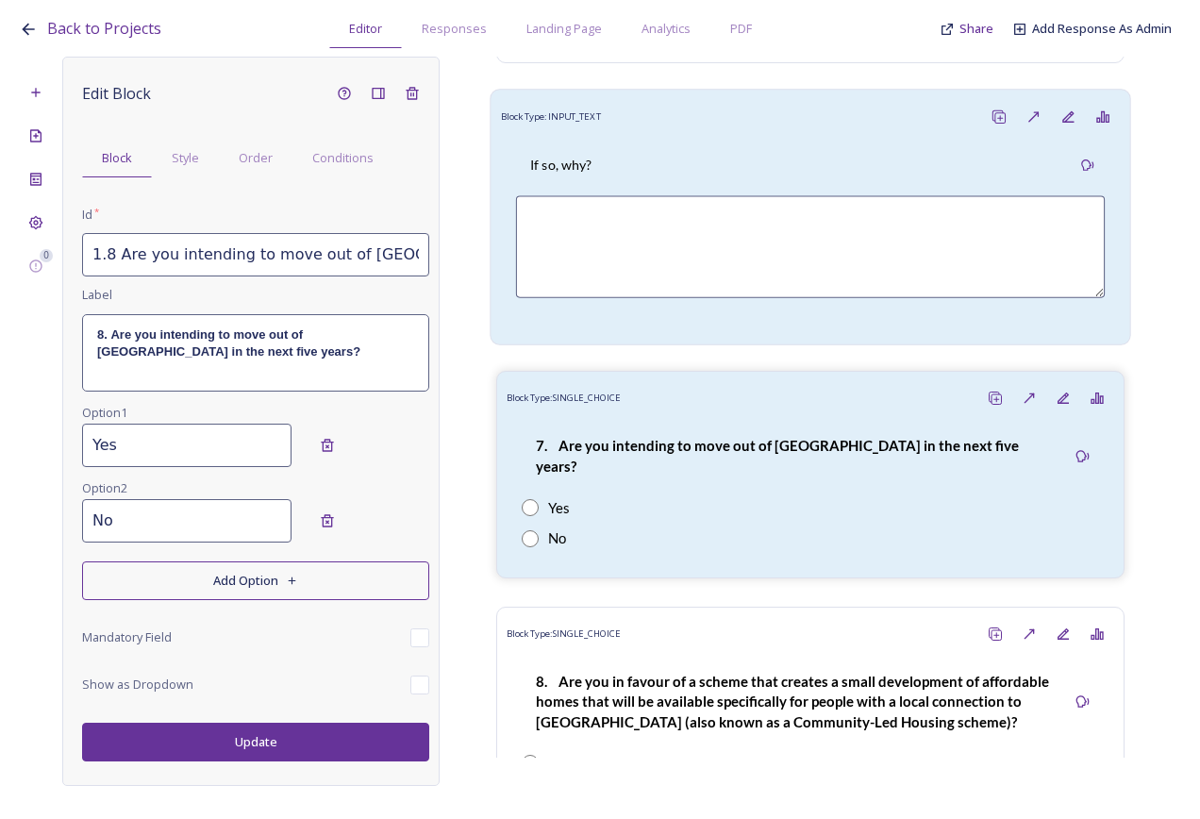
click at [746, 159] on div "If so, why?" at bounding box center [810, 165] width 589 height 42
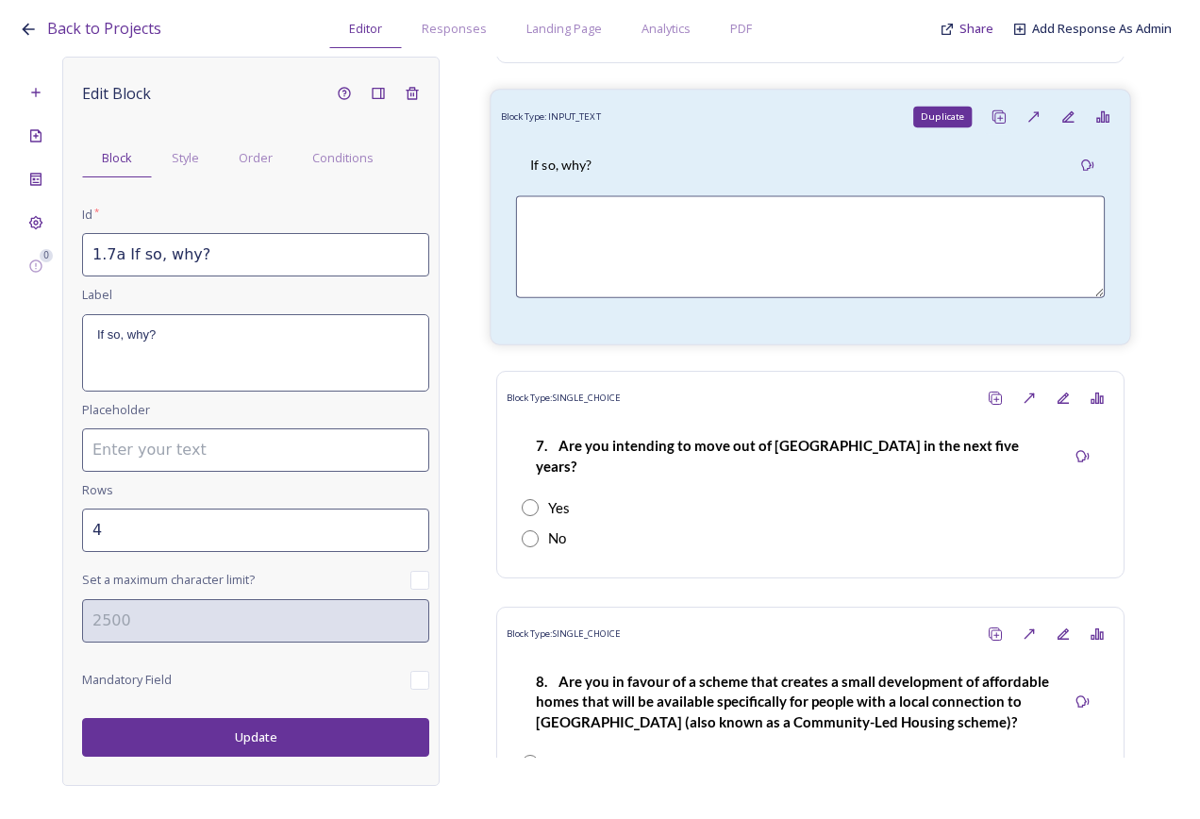
click at [992, 109] on icon at bounding box center [999, 116] width 15 height 15
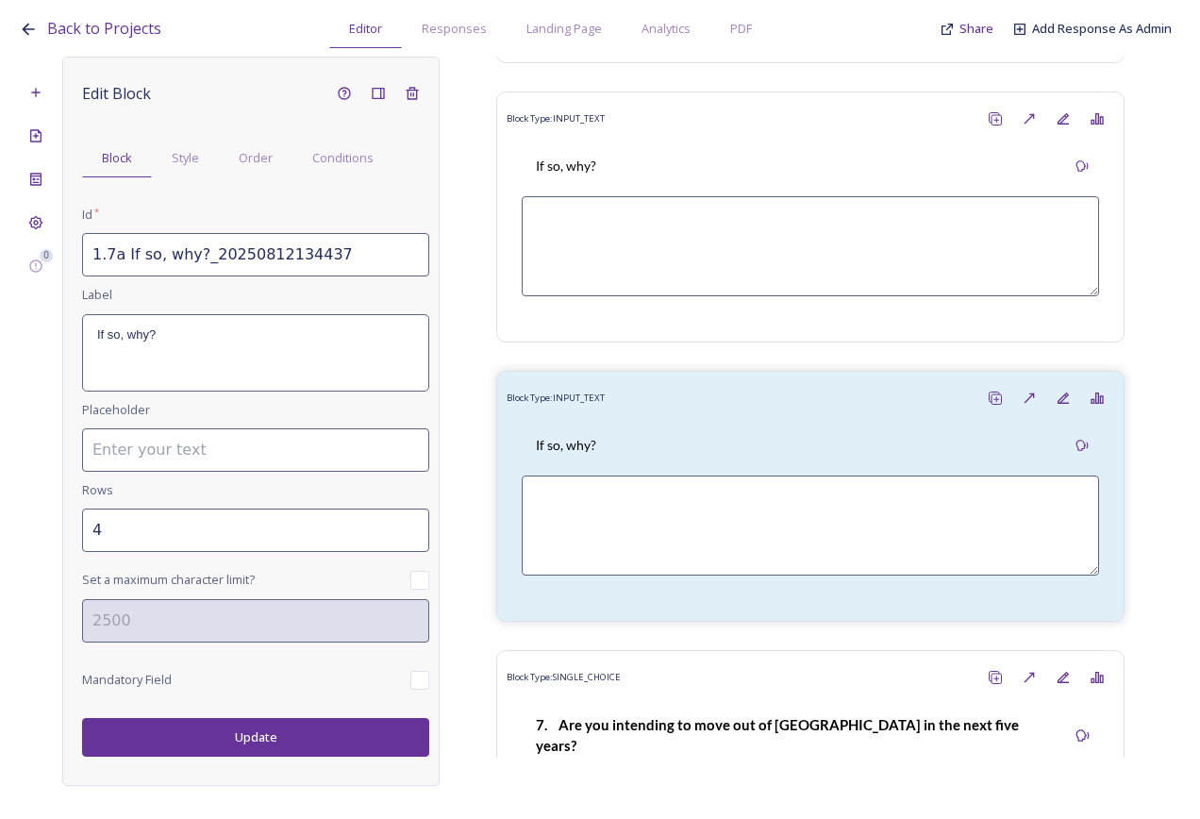
drag, startPoint x: 349, startPoint y: 259, endPoint x: 191, endPoint y: 278, distance: 159.8
click at [191, 278] on div "Edit Block Block Style Order Conditions Id * 1.7a If so, why?_20250812134437 La…" at bounding box center [255, 416] width 347 height 680
click at [110, 249] on input "1.7a If so, why?" at bounding box center [255, 254] width 347 height 43
type input "1.8a If so, why?"
click at [272, 745] on button "Update" at bounding box center [255, 737] width 347 height 39
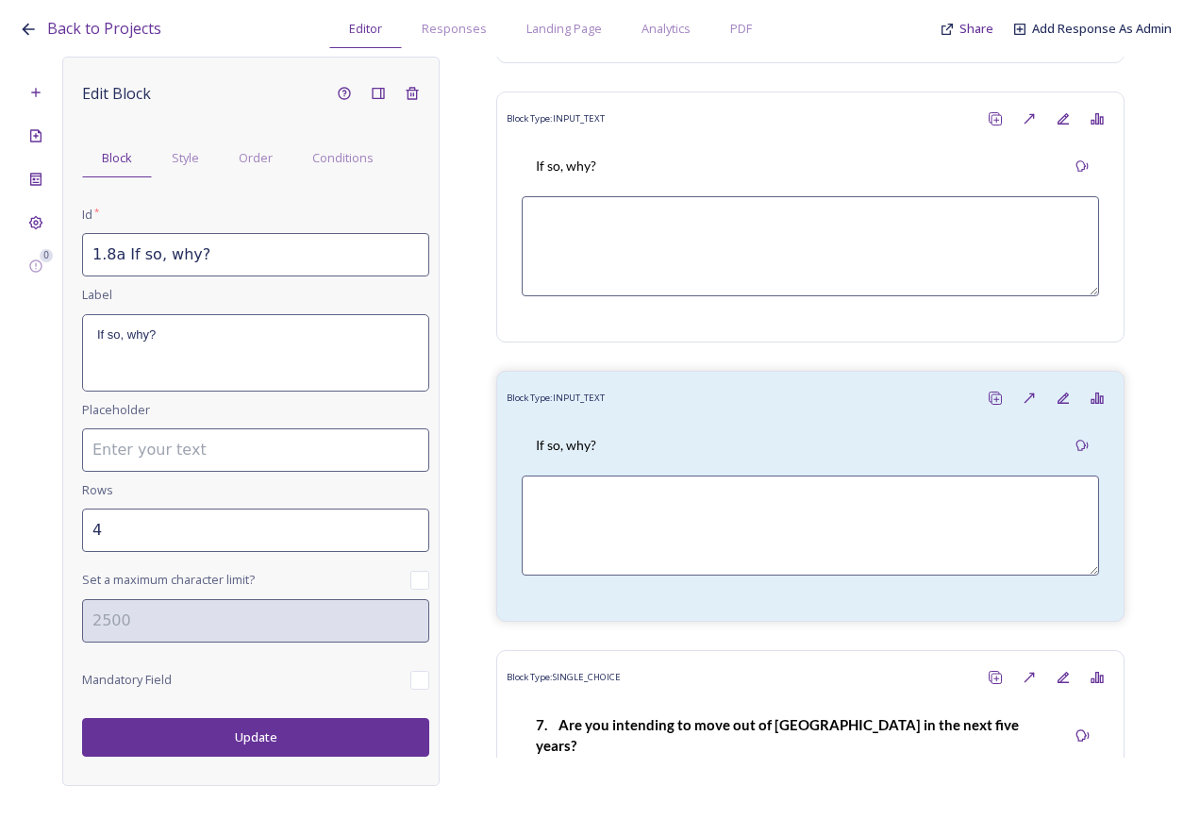
click at [279, 728] on button "Update" at bounding box center [255, 737] width 347 height 39
click at [273, 159] on div "Order" at bounding box center [256, 158] width 74 height 39
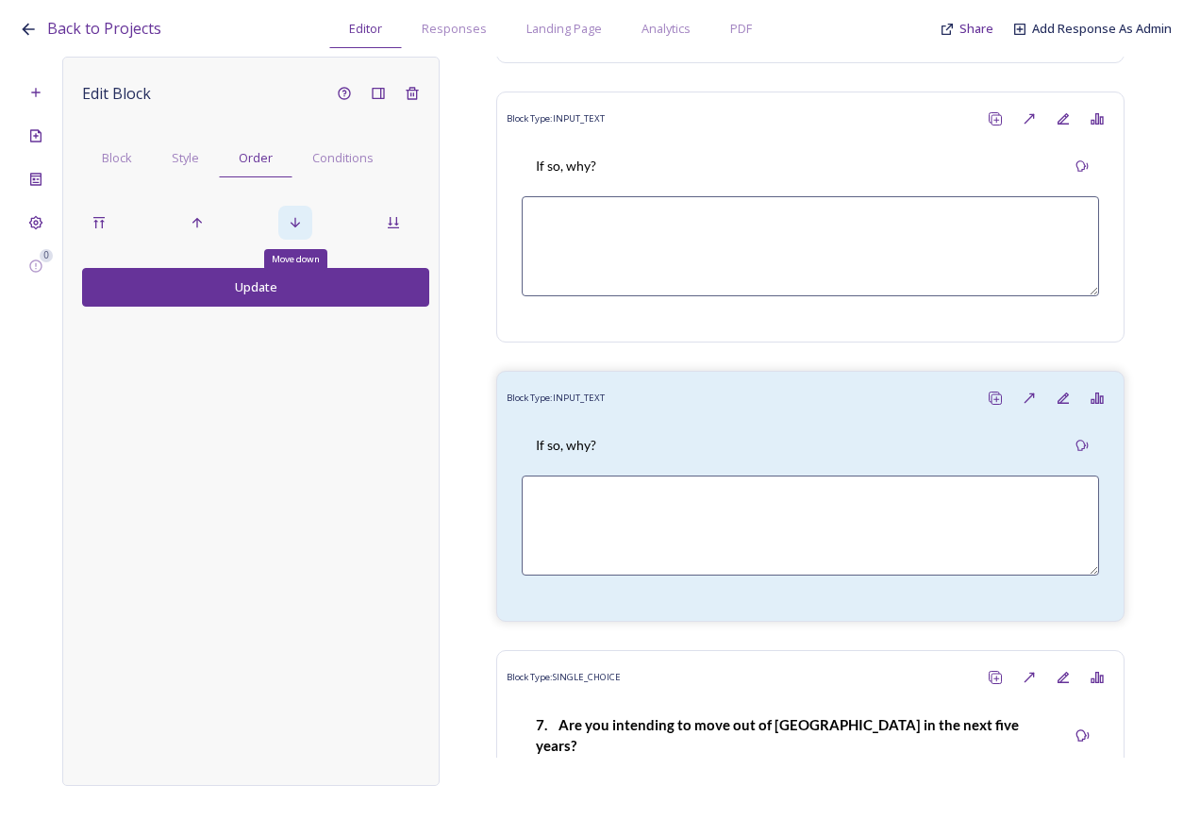
click at [282, 230] on div "Move down" at bounding box center [295, 223] width 34 height 34
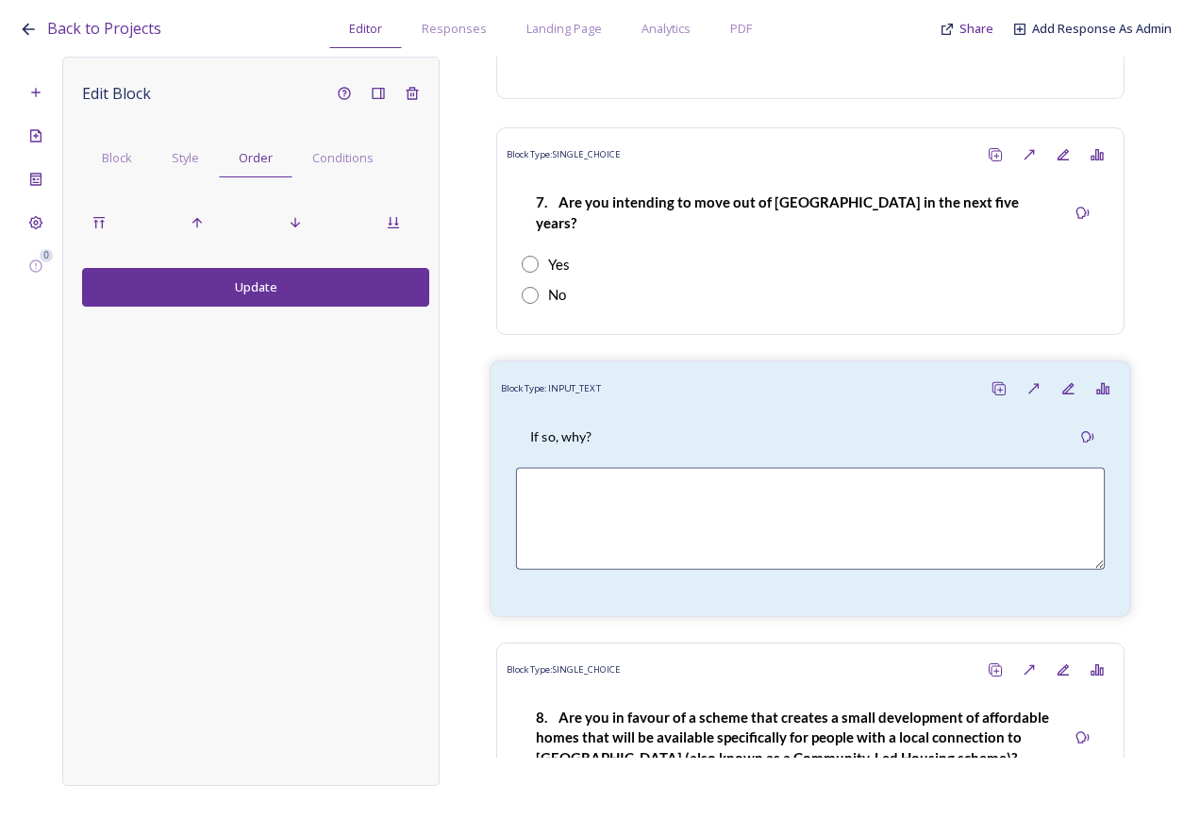
scroll to position [4219, 0]
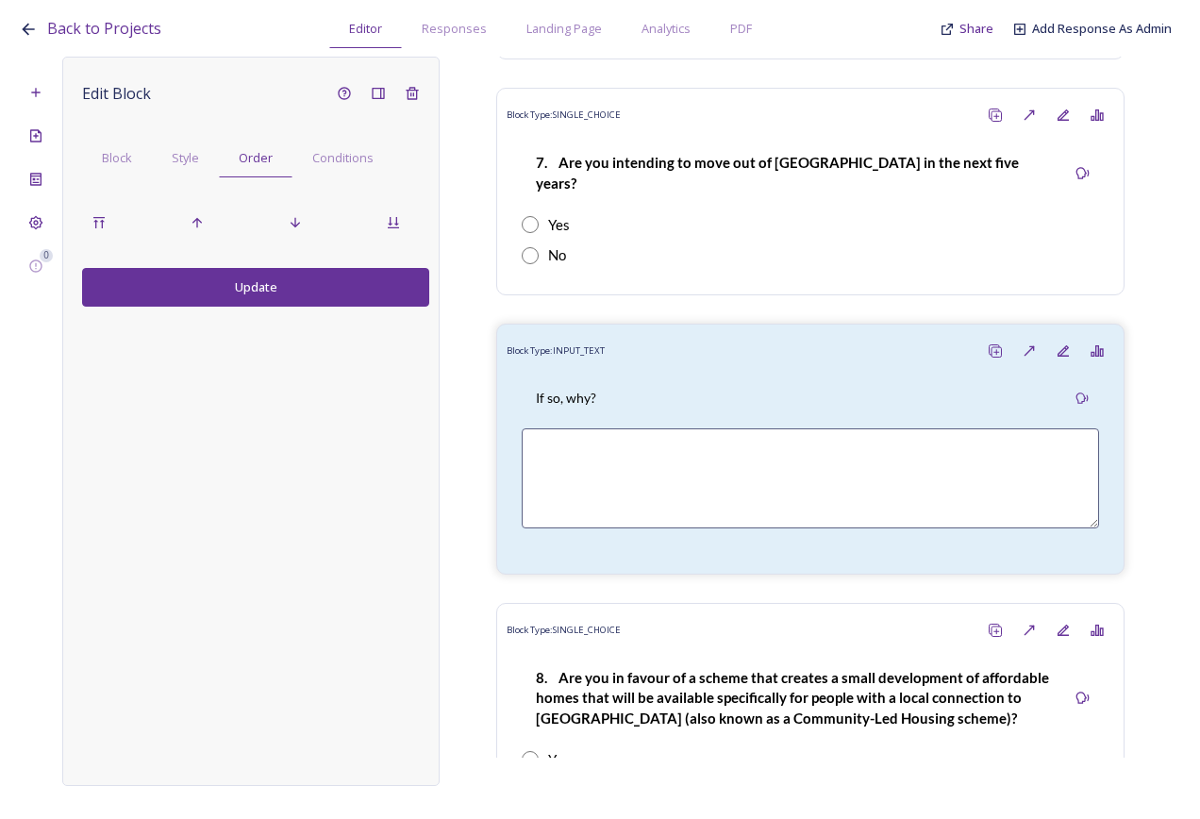
click at [328, 291] on button "Update" at bounding box center [255, 287] width 347 height 39
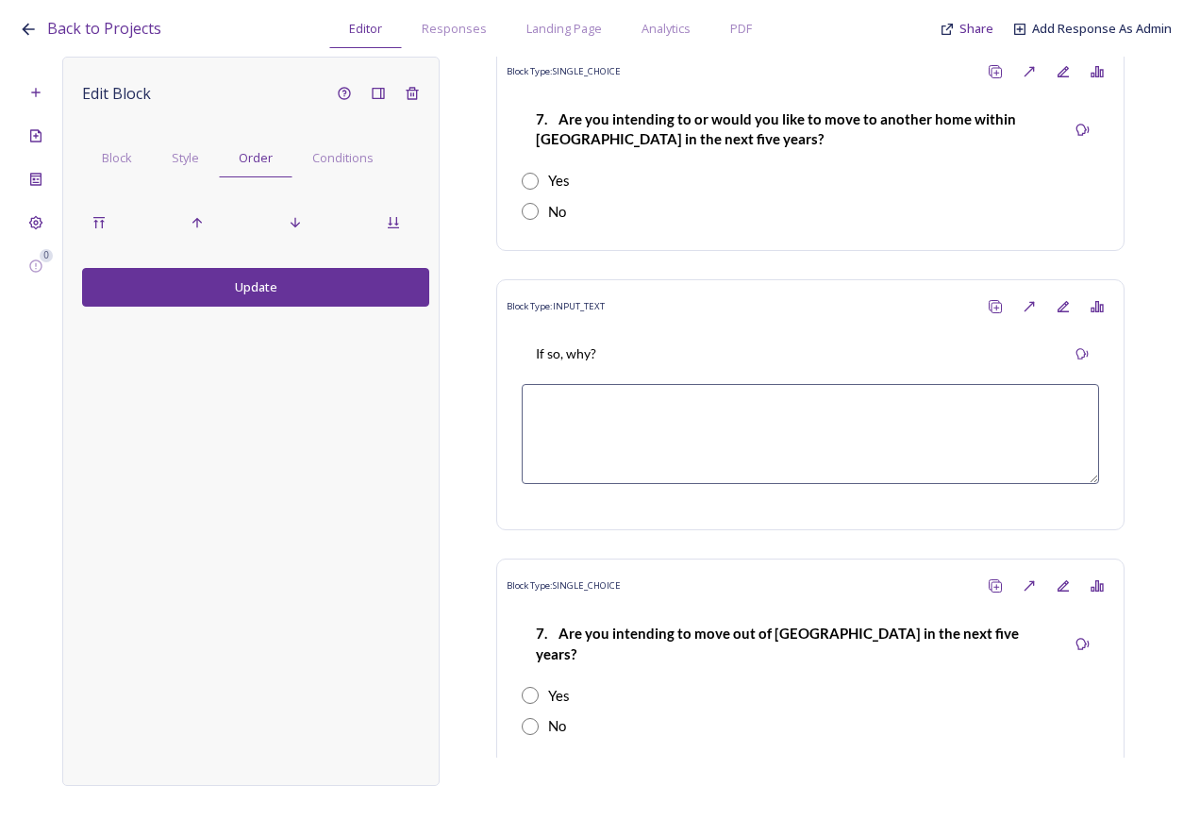
scroll to position [3936, 0]
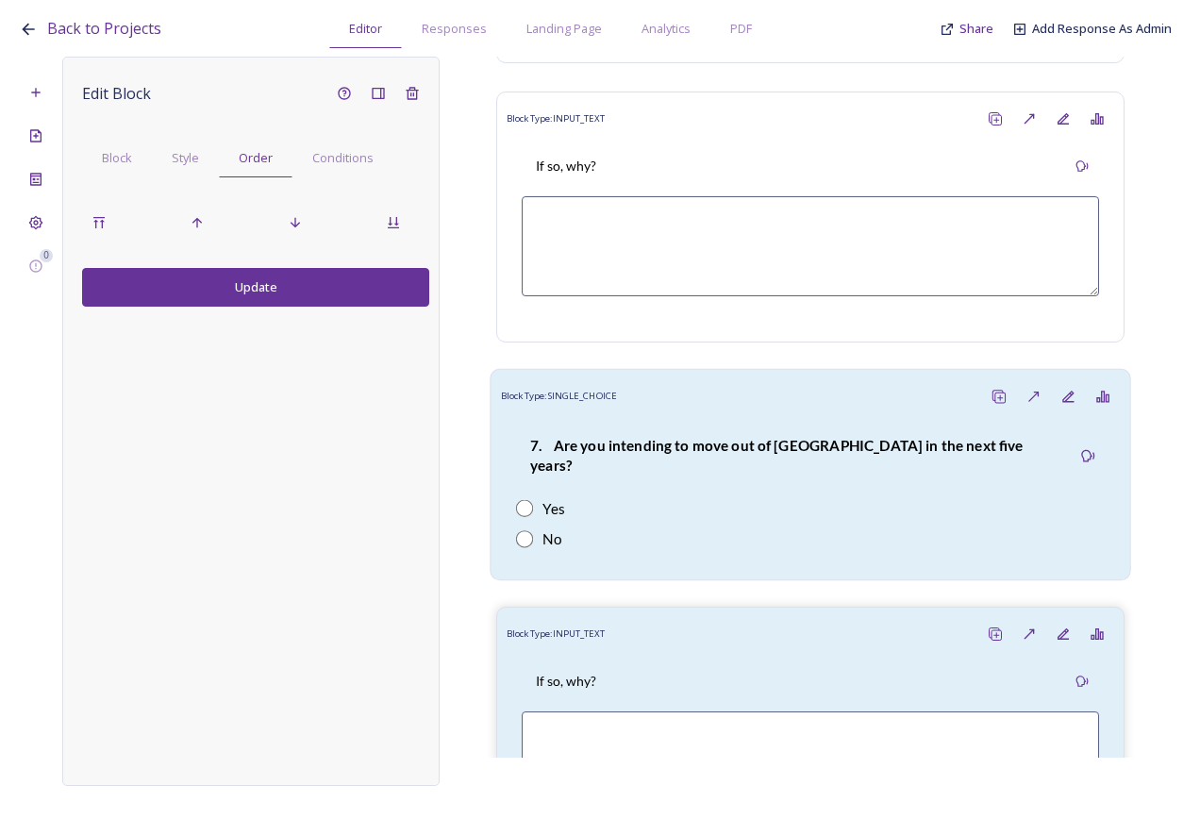
click at [624, 497] on div "Yes" at bounding box center [810, 508] width 589 height 22
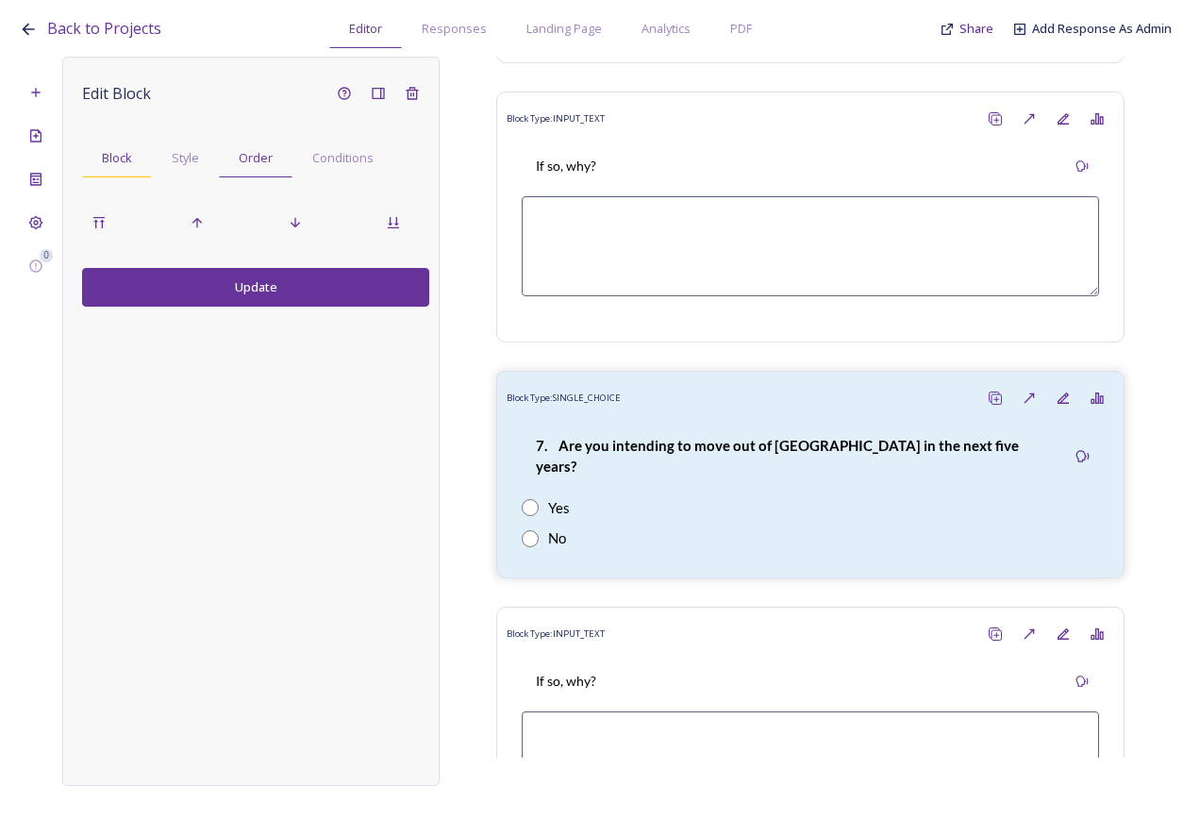
click at [133, 174] on div "Block" at bounding box center [117, 158] width 70 height 39
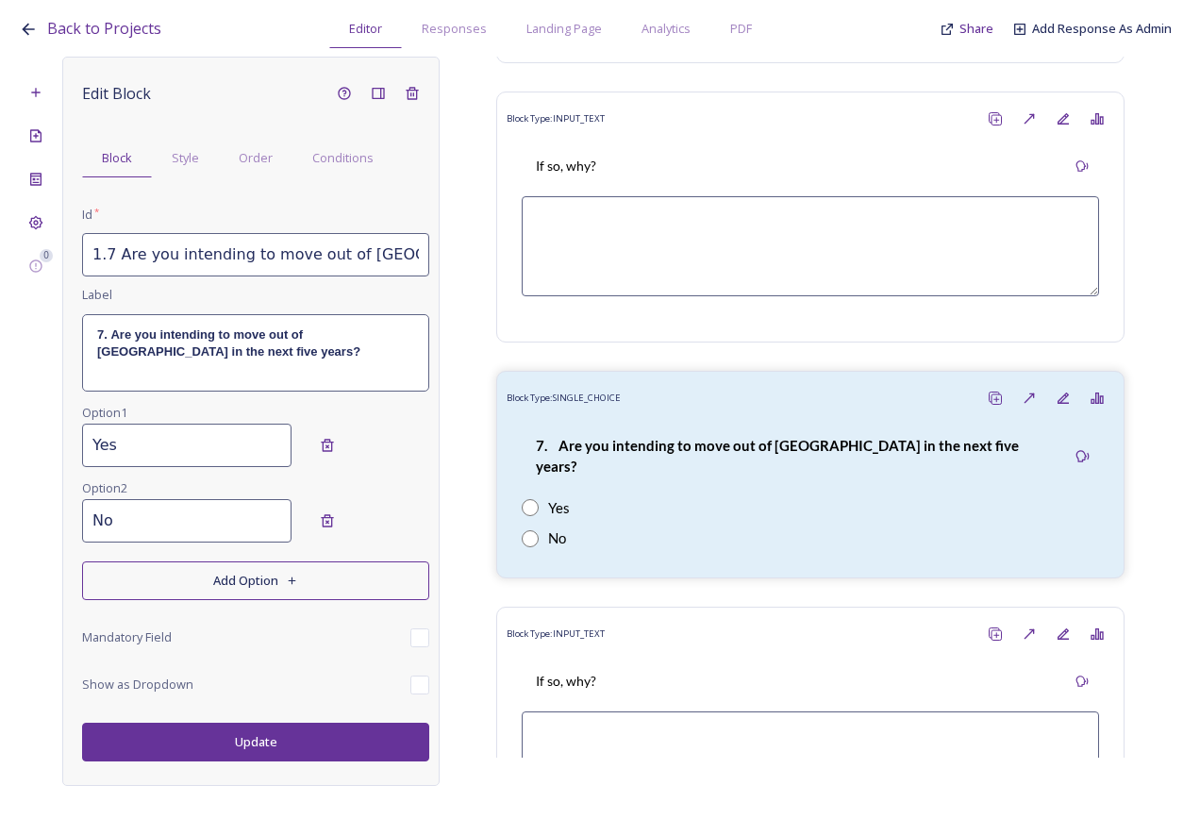
click at [124, 269] on input "1.7 Are you intending to move out of Bury parish in the next five years?" at bounding box center [255, 254] width 347 height 43
click at [111, 260] on input "1.7 Are you intending to move out of Bury parish in the next five years?" at bounding box center [255, 254] width 347 height 43
type input "1.8 Are you intending to move out of Bury parish in the next five years?"
click at [104, 332] on strong "7. Are you intending to move out of Bury parish in the next five years?" at bounding box center [228, 342] width 263 height 31
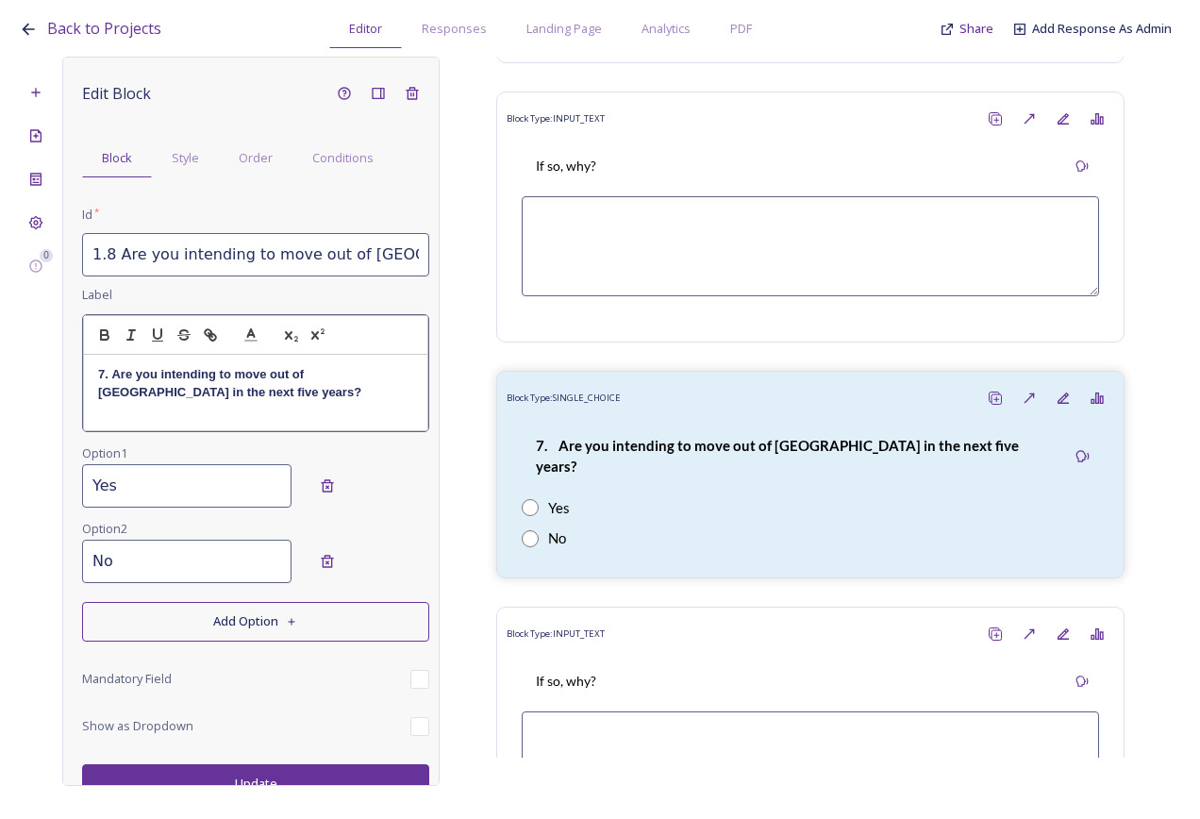
click at [104, 377] on strong "7. Are you intending to move out of Bury parish in the next five years?" at bounding box center [229, 382] width 263 height 31
click at [226, 775] on div "Edit Block Block Style Order Conditions Id * 1.8 Are you intending to move out …" at bounding box center [250, 421] width 377 height 729
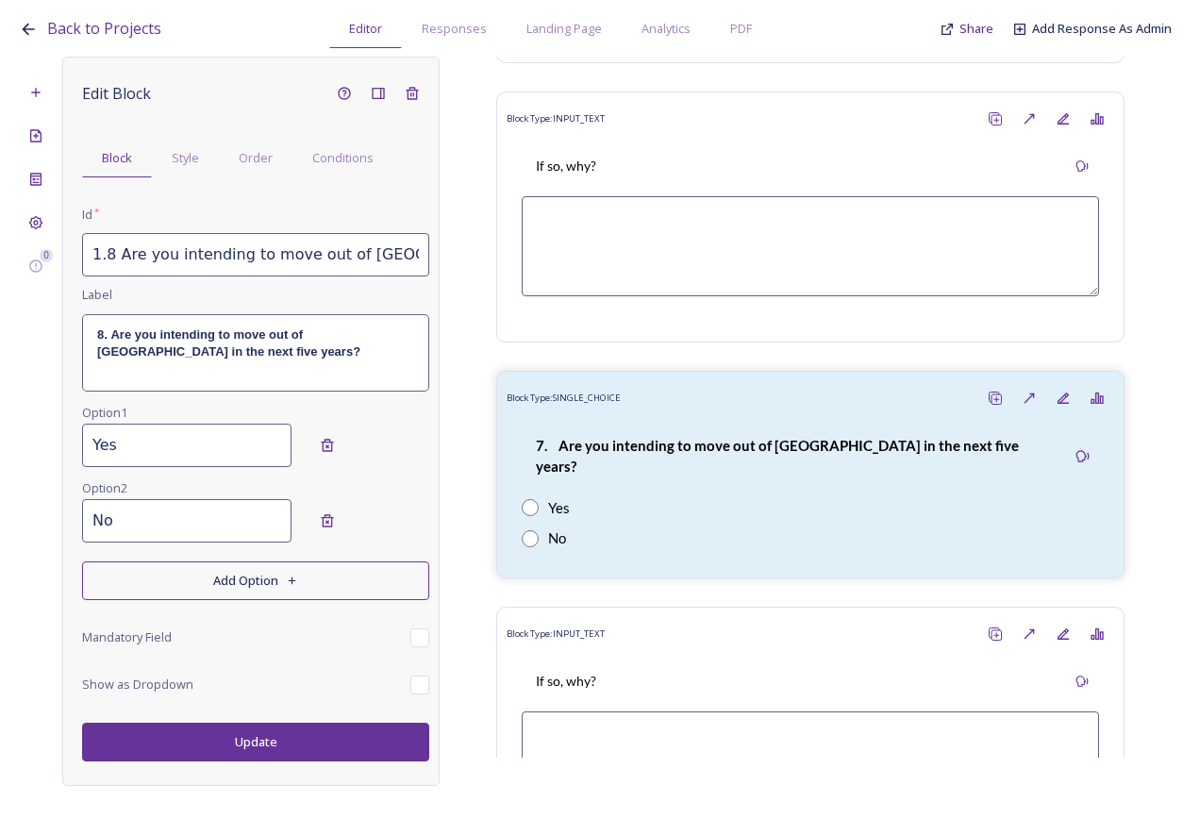
click at [246, 744] on button "Update" at bounding box center [255, 742] width 347 height 39
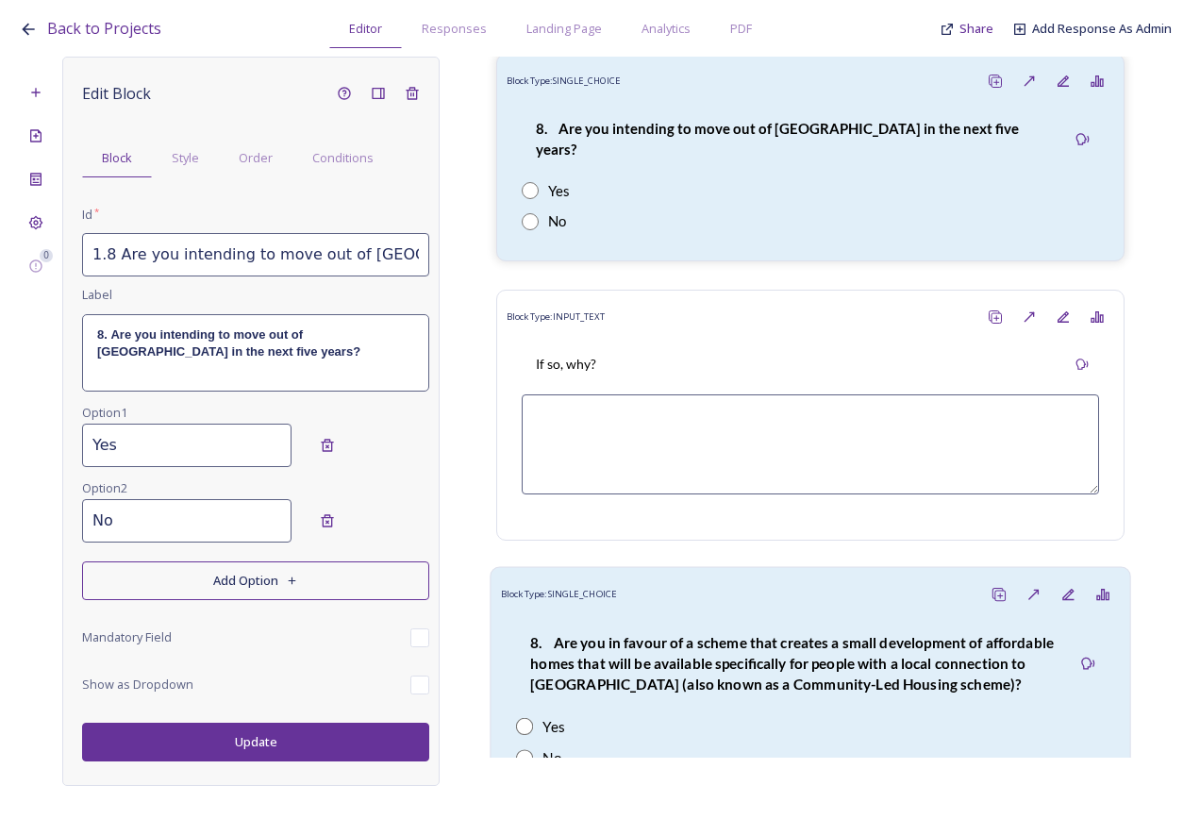
scroll to position [4313, 0]
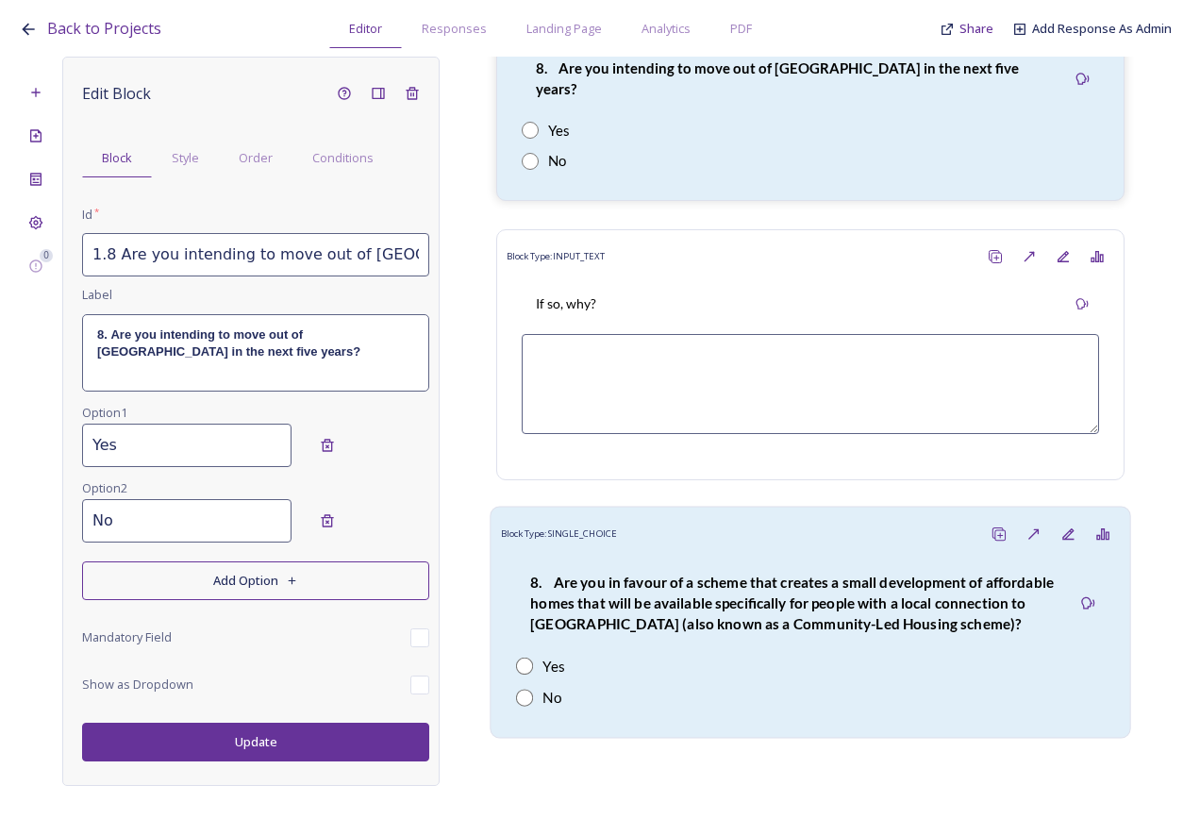
click at [616, 574] on strong "8. Are you in favour of a scheme that creates a small development of affordable…" at bounding box center [793, 603] width 527 height 59
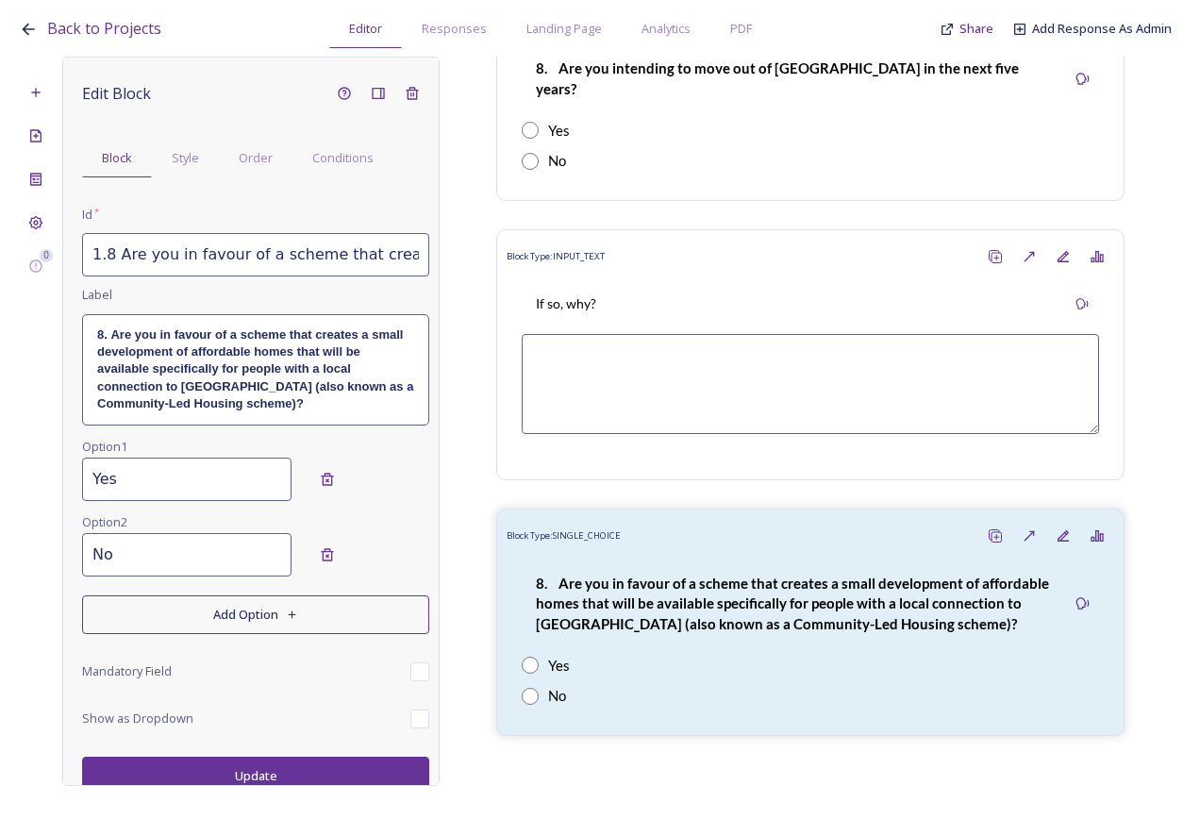
click at [112, 261] on input "1.8 Are you in favour of a scheme that creates a small development of affordabl…" at bounding box center [255, 254] width 347 height 43
type input "1.9 Are you in favour of a scheme that creates a small development of affordabl…"
click at [140, 367] on strong "8. Are you in favour of a scheme that creates a small development of affordable…" at bounding box center [257, 369] width 320 height 84
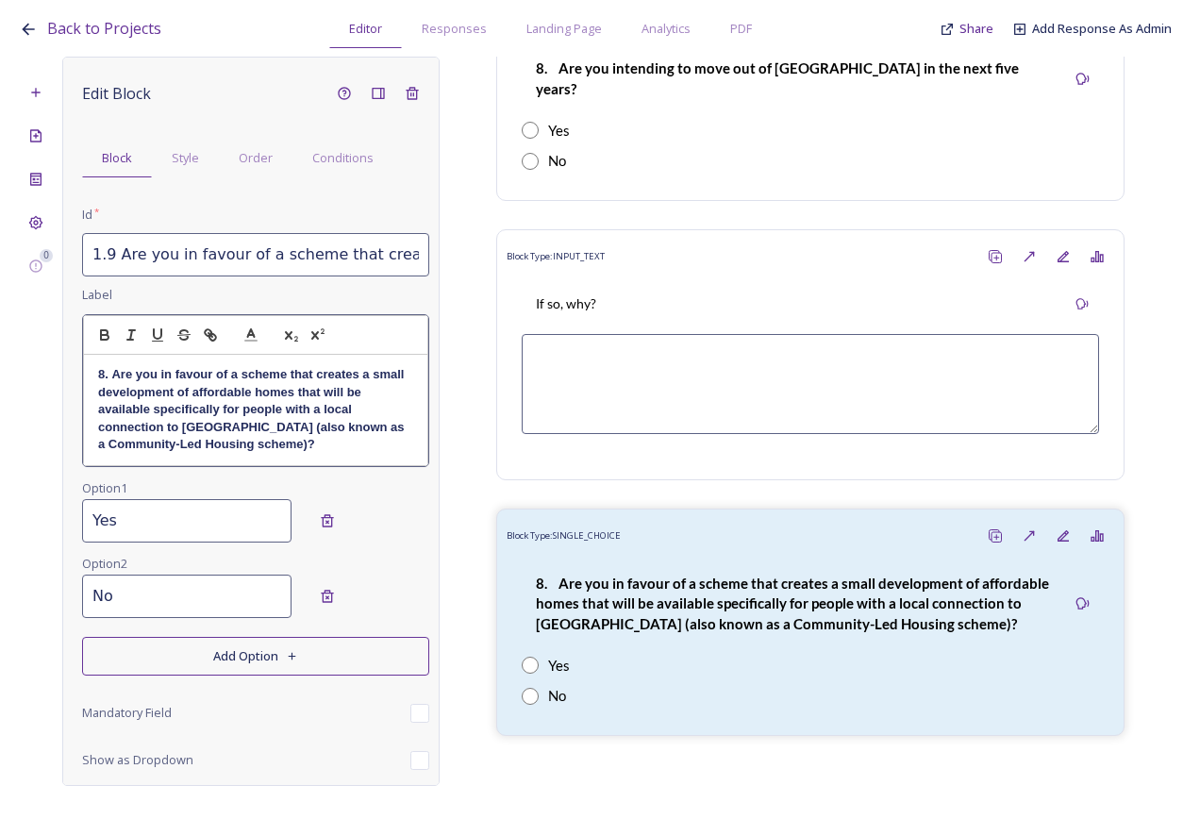
click at [106, 375] on strong "8. Are you in favour of a scheme that creates a small development of affordable…" at bounding box center [253, 409] width 310 height 84
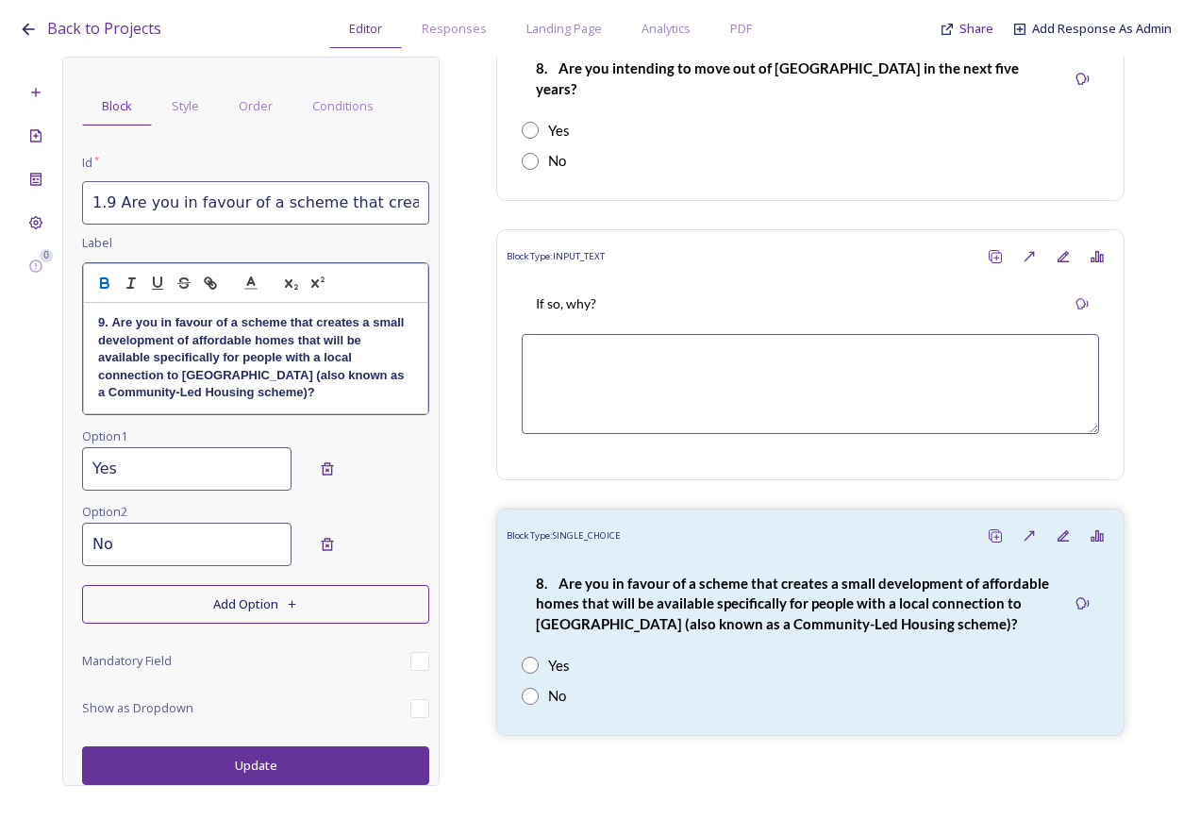
click at [248, 765] on button "Update" at bounding box center [255, 765] width 347 height 39
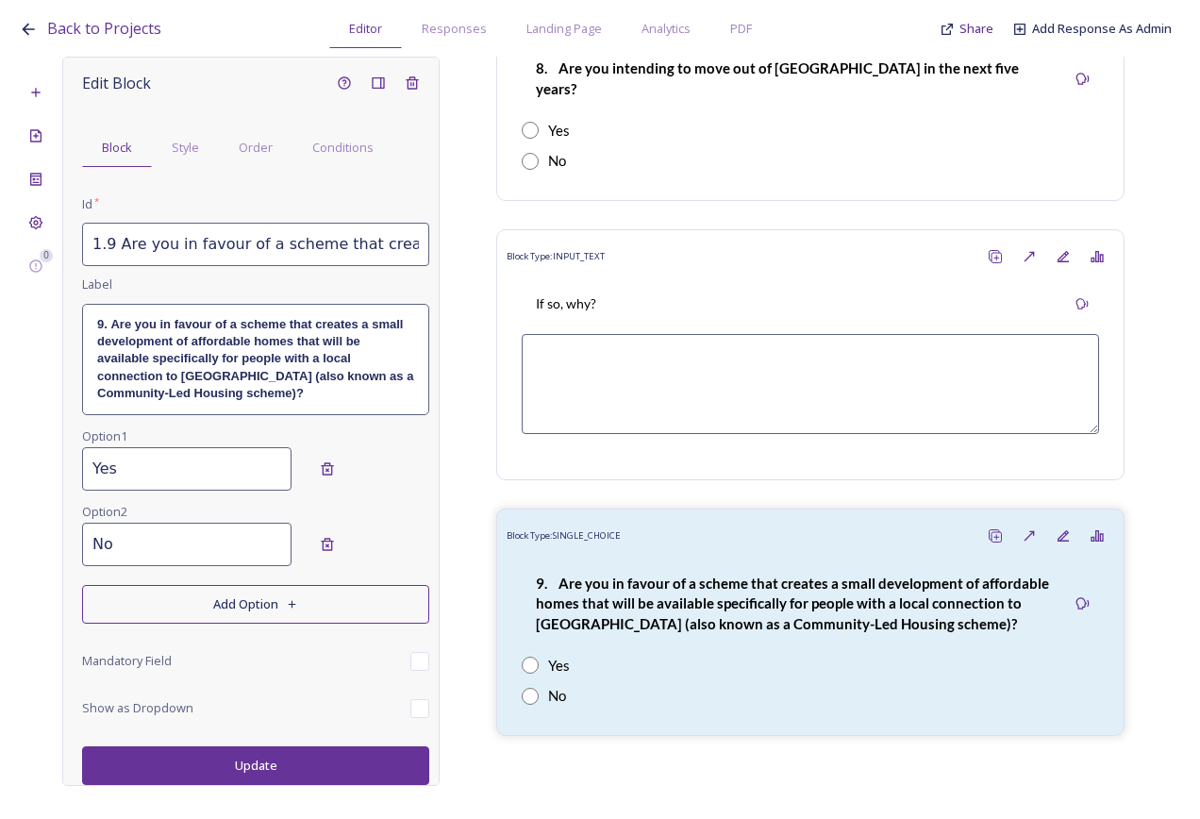
click at [236, 757] on button "Update" at bounding box center [255, 765] width 347 height 39
click at [180, 471] on input "Yes" at bounding box center [186, 468] width 209 height 43
drag, startPoint x: 121, startPoint y: 472, endPoint x: 84, endPoint y: 472, distance: 36.8
click at [84, 472] on input "Yes" at bounding box center [186, 468] width 209 height 43
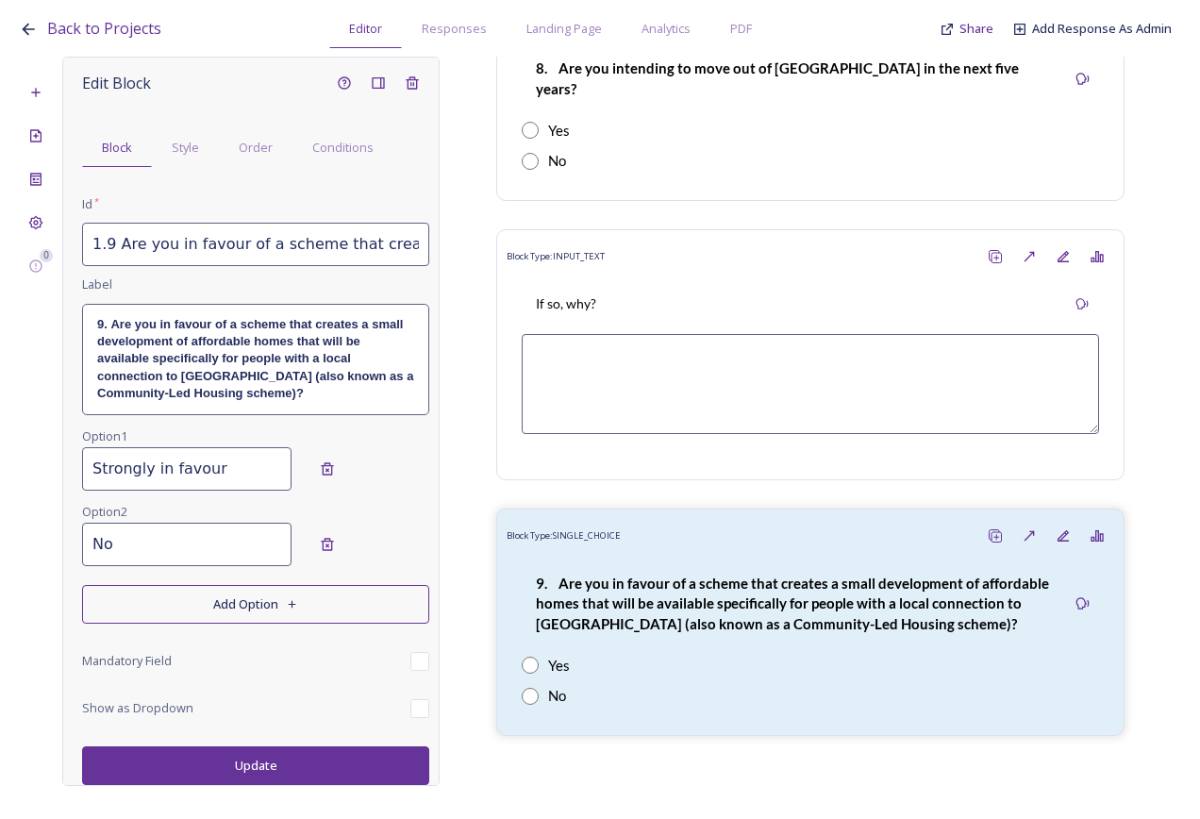
type input "Strongly in favour"
click at [166, 530] on input "No" at bounding box center [186, 544] width 209 height 43
drag, startPoint x: 120, startPoint y: 544, endPoint x: 59, endPoint y: 544, distance: 61.3
click at [59, 544] on div "0 Edit Block Block Style Order Conditions Id * 1.9 Are you in favour of a schem…" at bounding box center [600, 421] width 1163 height 729
type input "In favour"
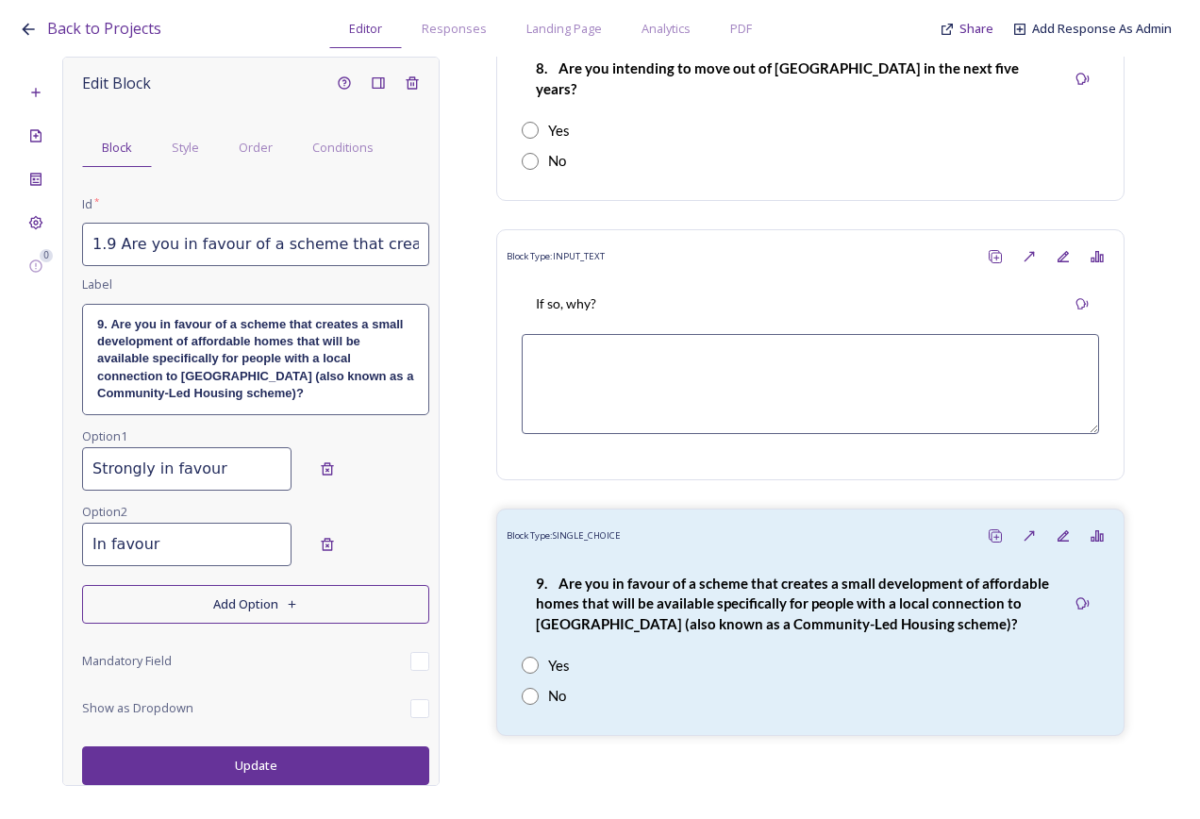
click at [155, 607] on button "Add Option" at bounding box center [255, 604] width 347 height 39
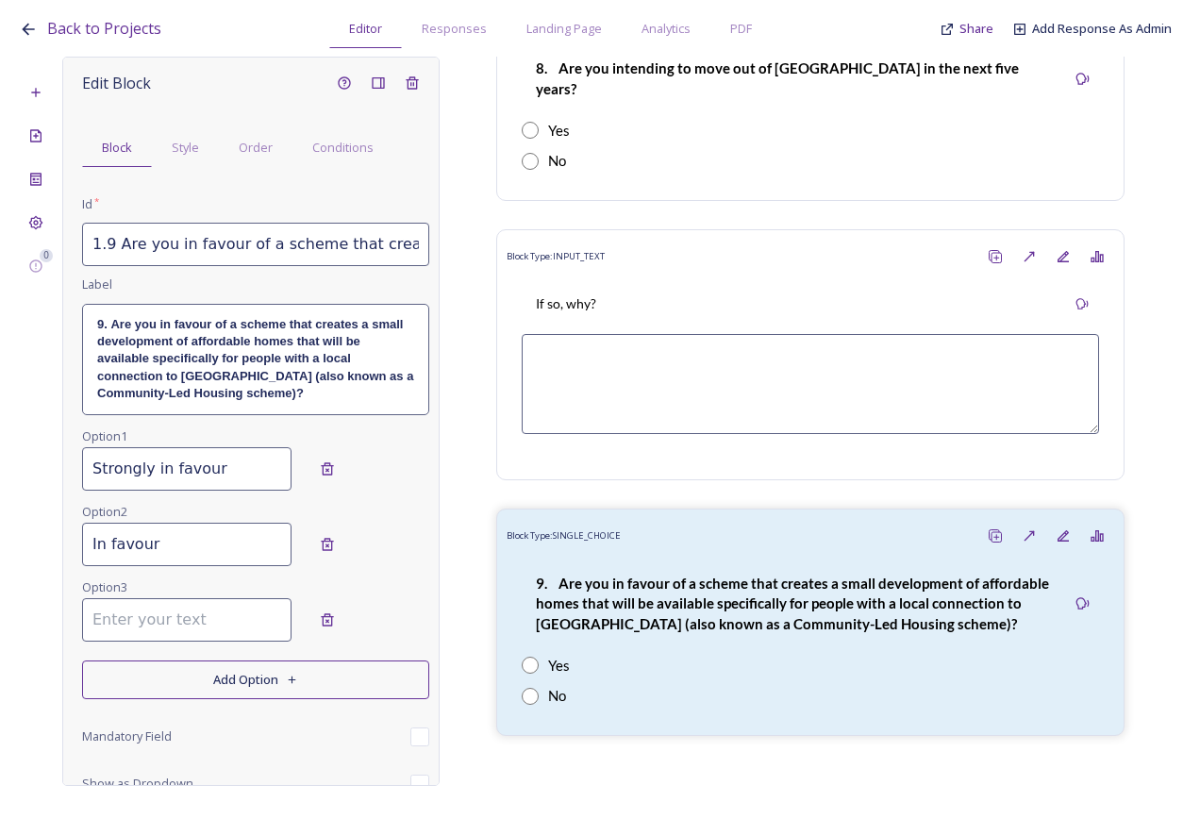
click at [159, 645] on div "Option 3" at bounding box center [255, 613] width 347 height 75
click at [161, 628] on input at bounding box center [186, 619] width 209 height 43
type input "Neither in favour or against"
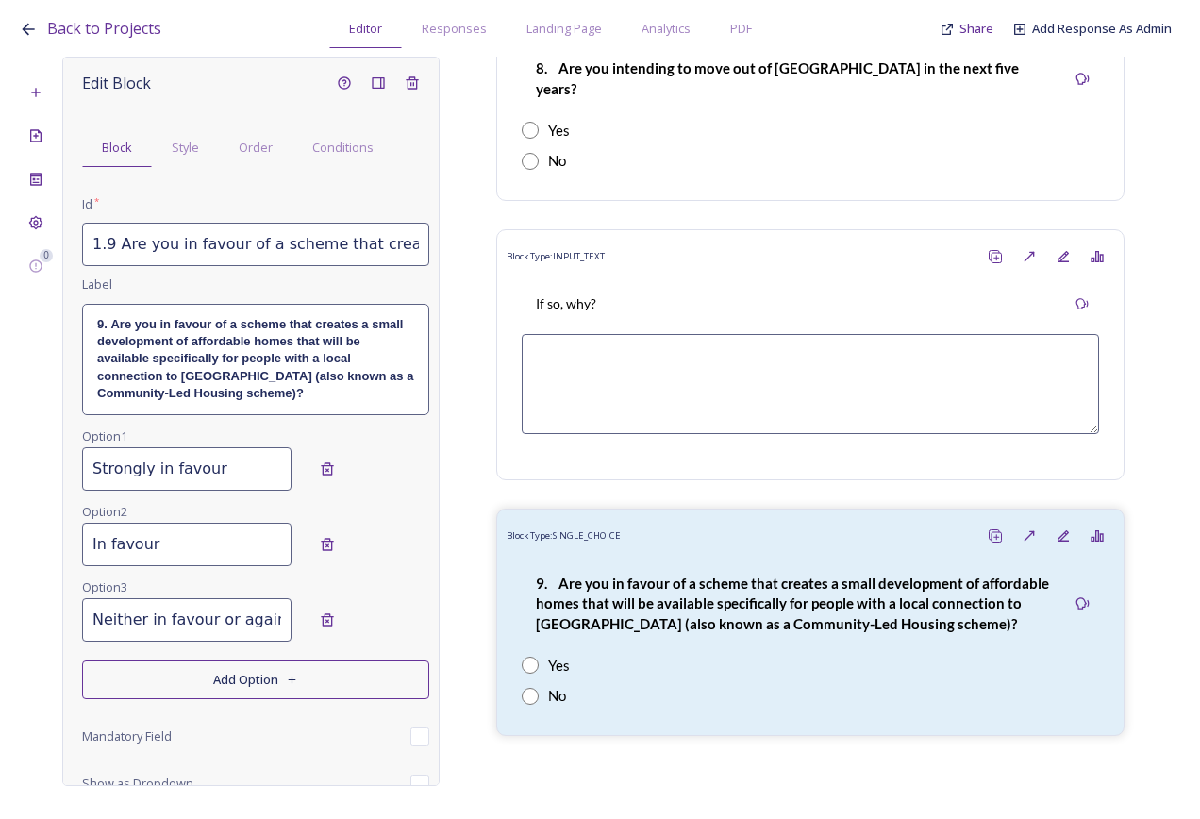
click at [238, 670] on button "Add Option" at bounding box center [255, 680] width 347 height 39
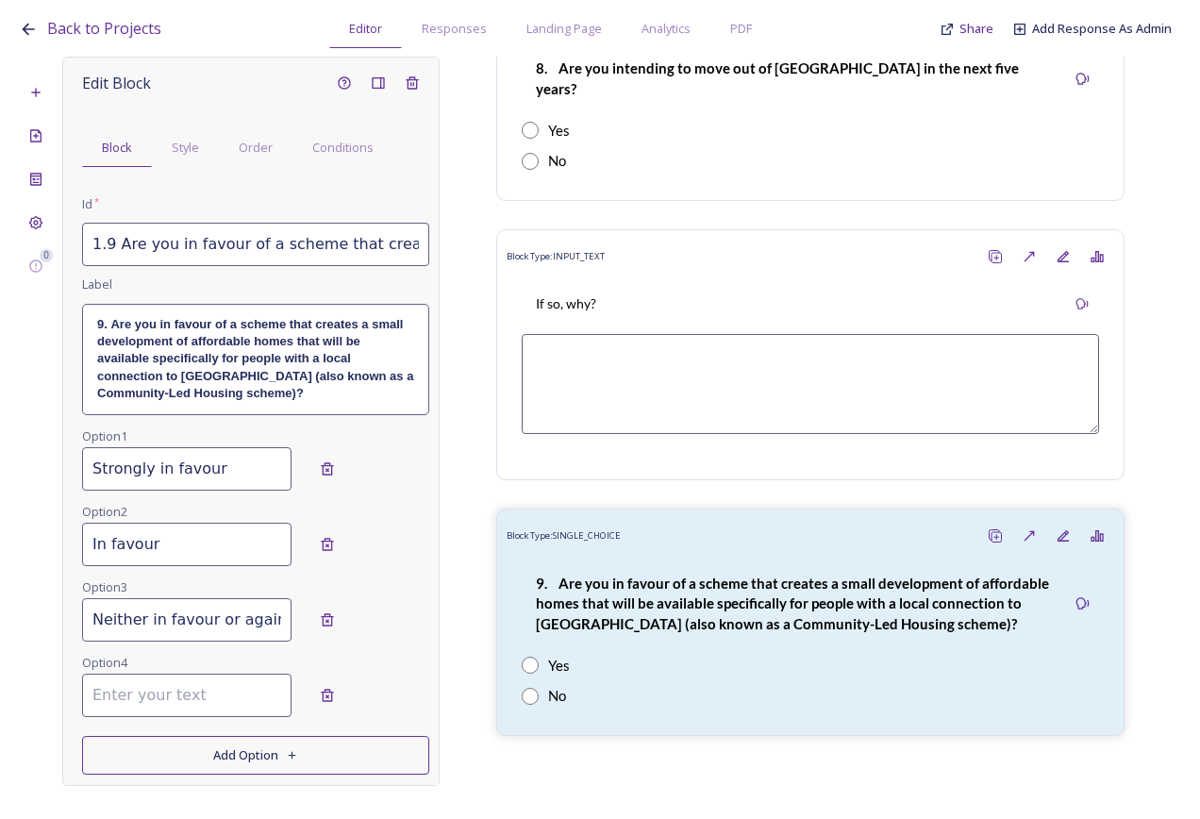
click at [212, 700] on input at bounding box center [186, 695] width 209 height 43
type input "Against"
click at [237, 754] on button "Add Option" at bounding box center [255, 755] width 347 height 39
click at [178, 762] on input at bounding box center [186, 770] width 209 height 43
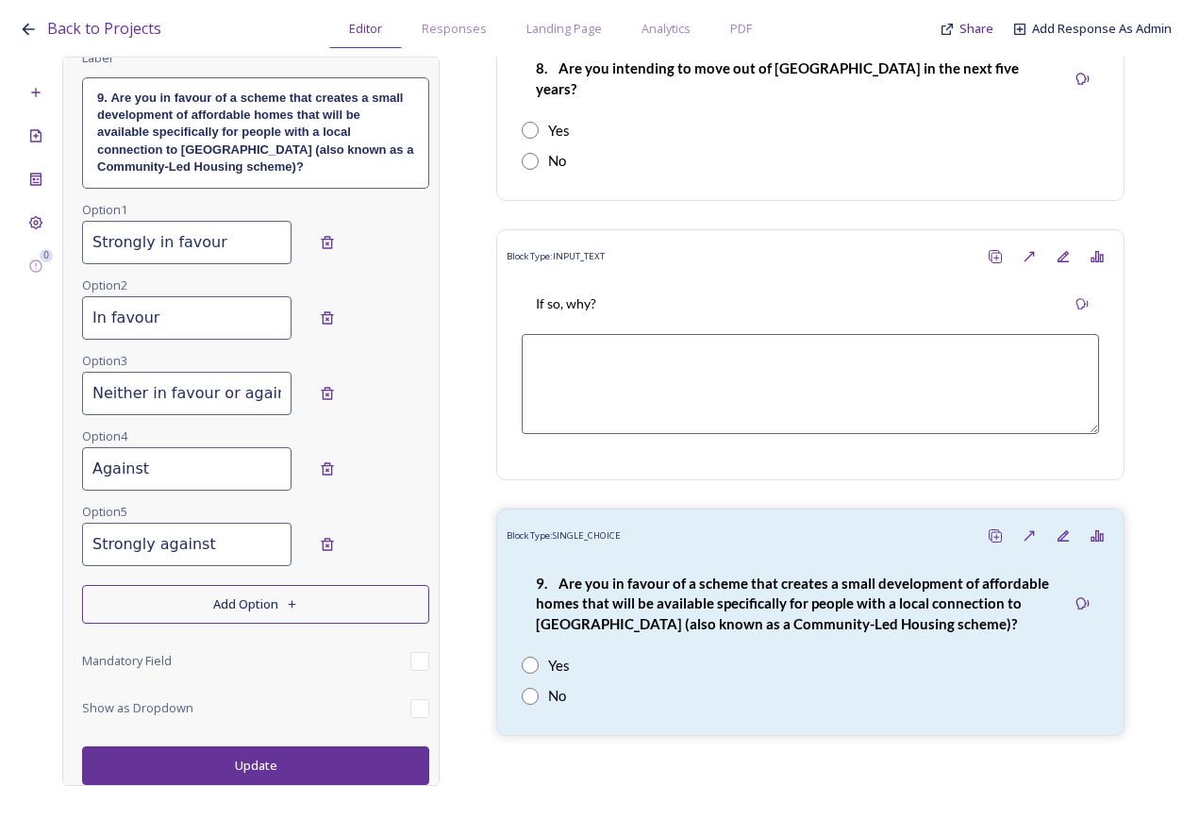
type input "Strongly against"
click at [232, 750] on button "Update" at bounding box center [255, 765] width 347 height 39
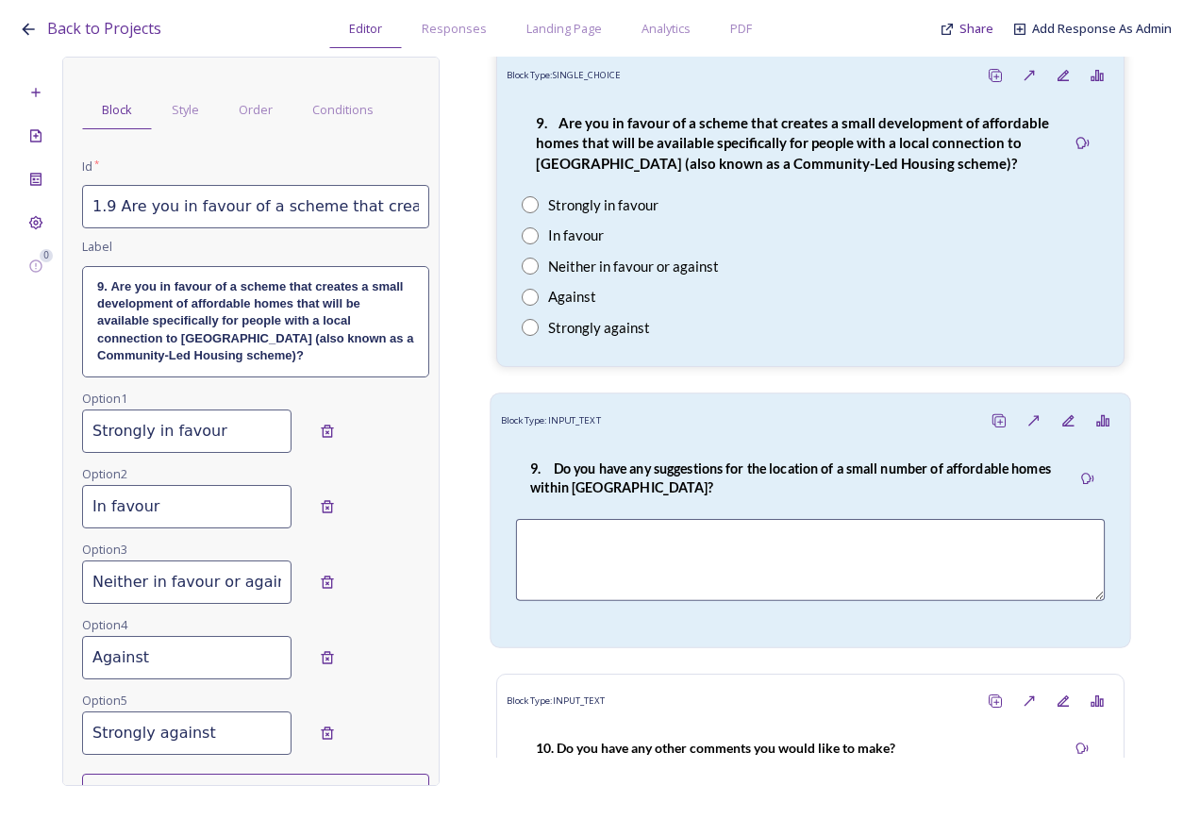
scroll to position [4880, 0]
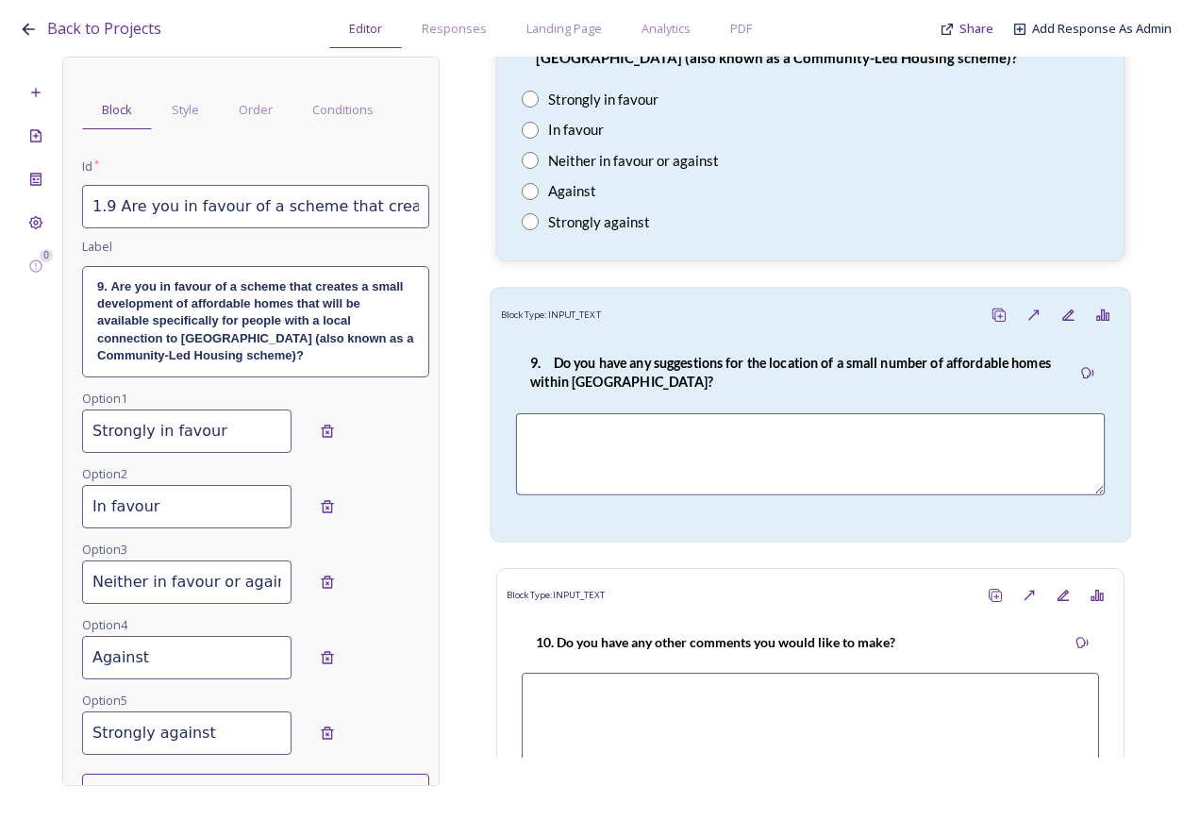
click at [631, 355] on strong "9. Do you have any suggestions for the location of a small number of affordable…" at bounding box center [792, 373] width 524 height 36
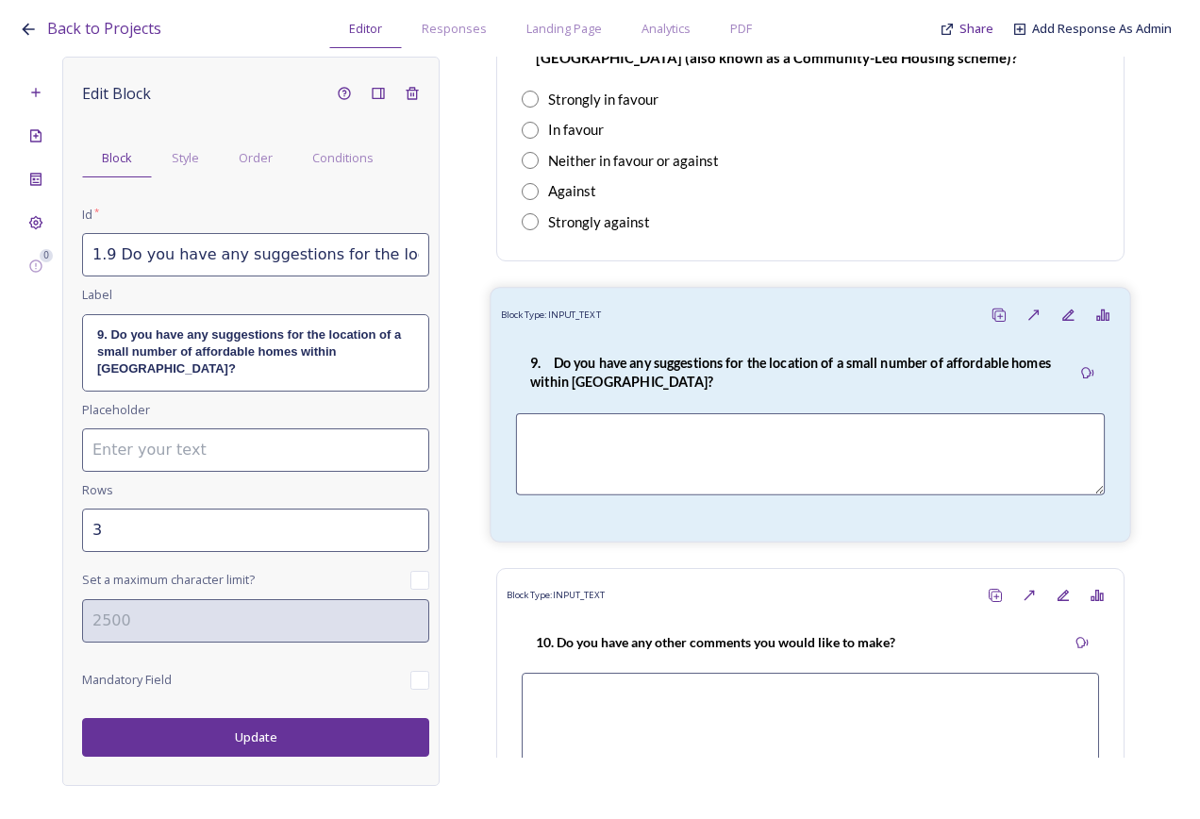
scroll to position [0, 0]
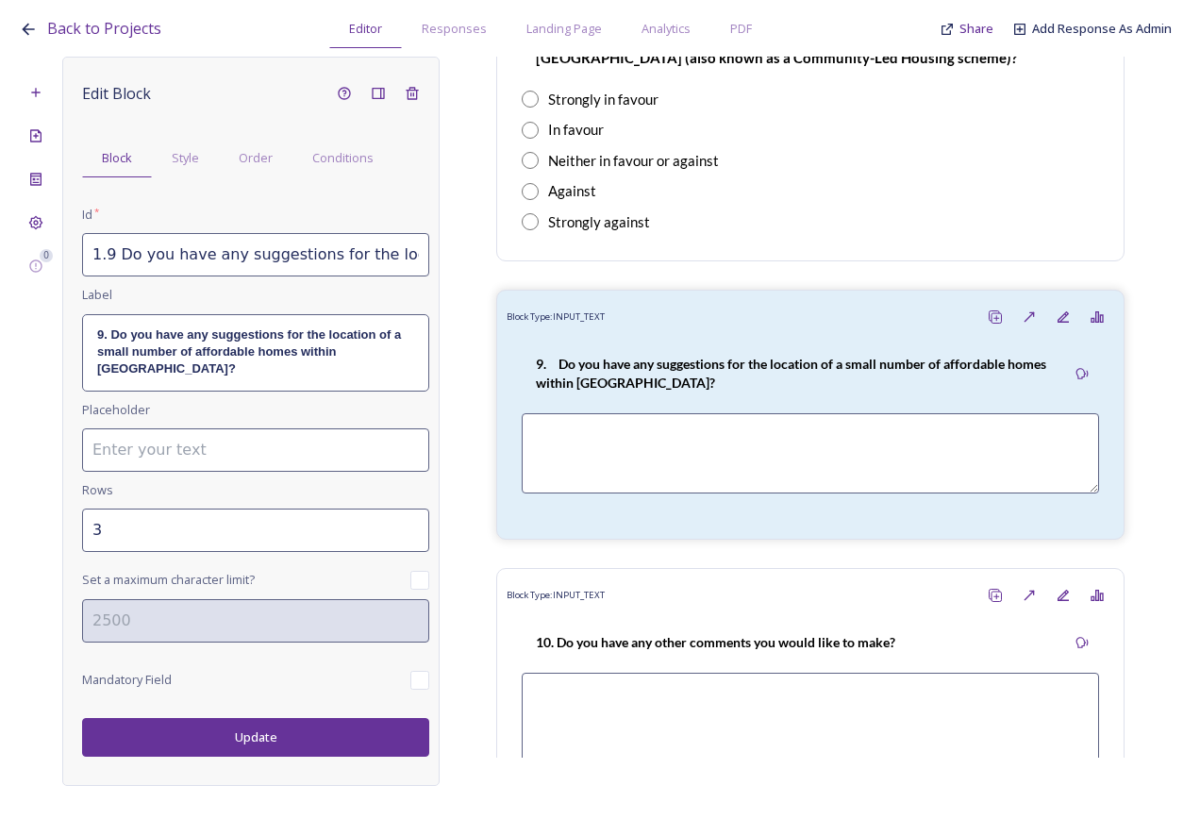
click at [112, 255] on input "1.9 Do you have any suggestions for the location of a small number of affordabl…" at bounding box center [255, 254] width 347 height 43
type input "1.10 Do you have any suggestions for the location of a small number of affordab…"
click at [103, 343] on p "9. Do you have any suggestions for the location of a small number of affordable…" at bounding box center [255, 353] width 317 height 52
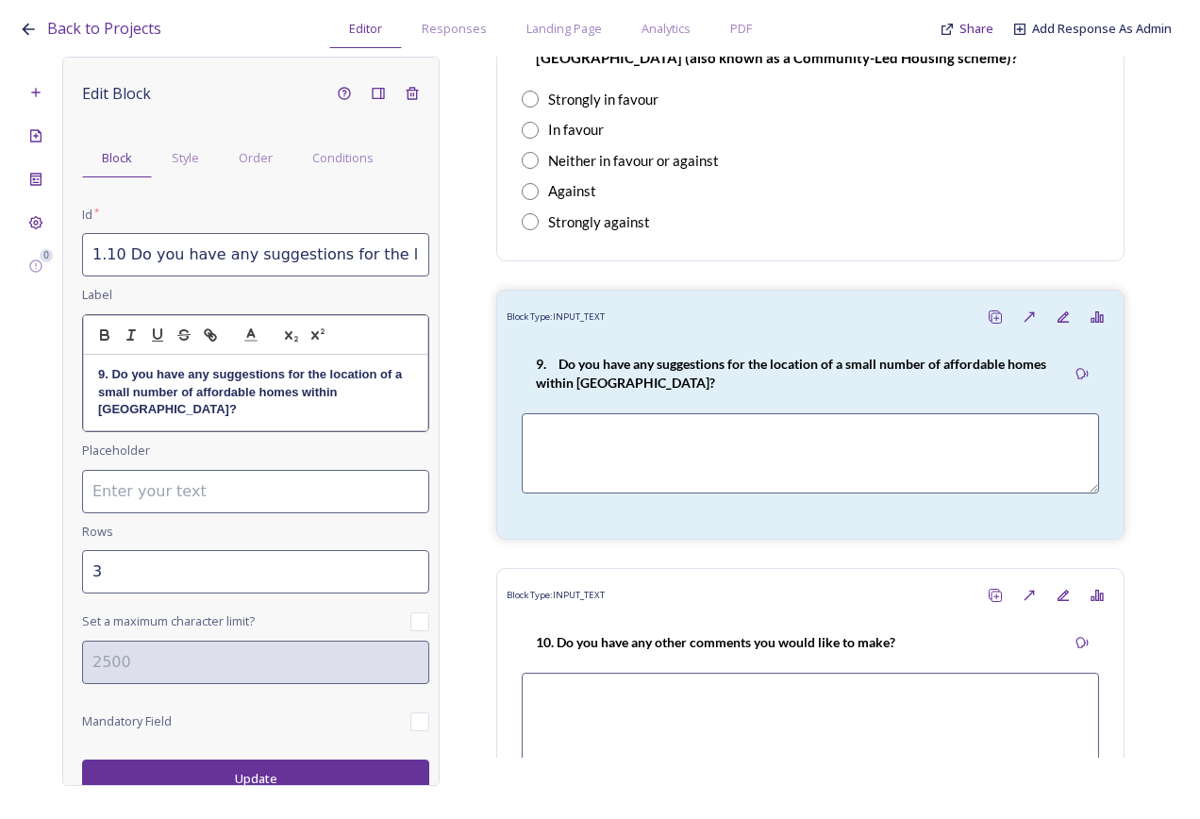
click at [100, 375] on strong "9. Do you have any suggestions for the location of a small number of affordable…" at bounding box center [252, 391] width 308 height 49
drag, startPoint x: 107, startPoint y: 373, endPoint x: 115, endPoint y: 431, distance: 59.1
click at [108, 374] on strong "9. Do you have any suggestions for the location of a small number of affordable…" at bounding box center [252, 391] width 308 height 49
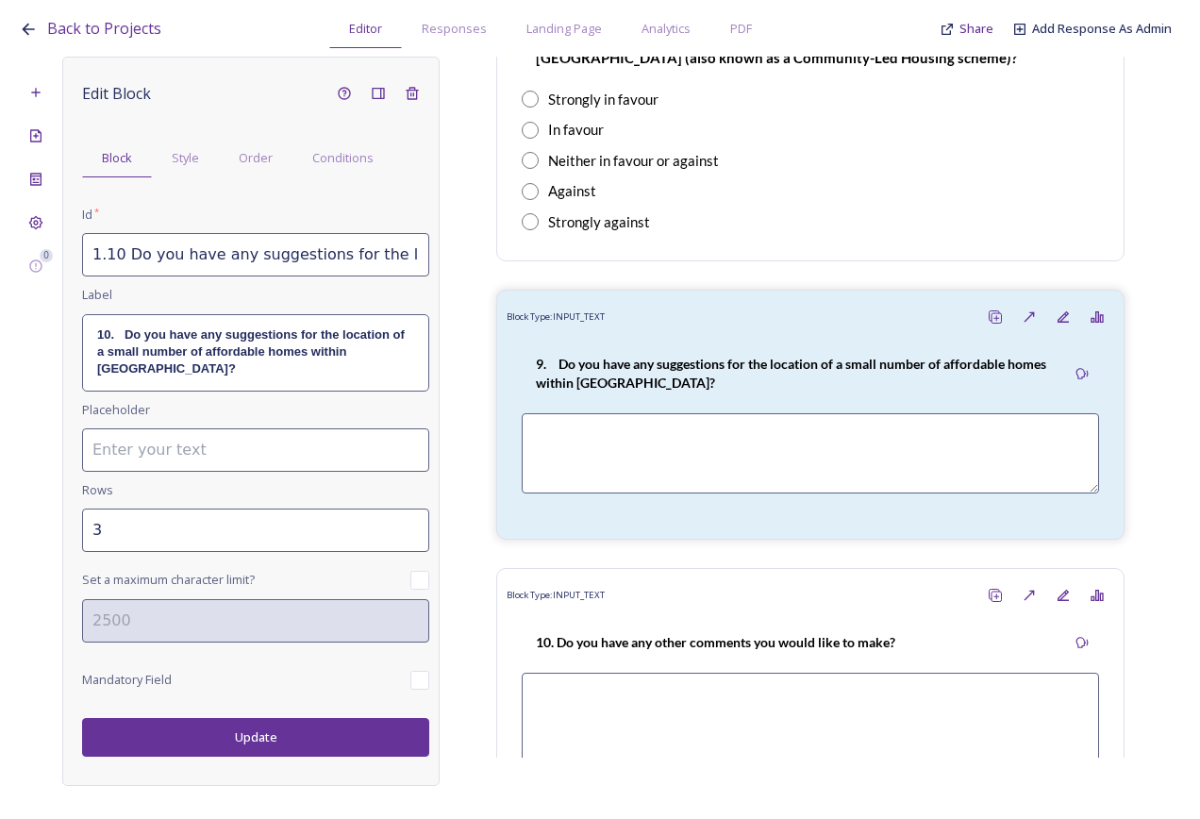
click at [243, 777] on div "Edit Block Block Style Order Conditions Id * 1.10 Do you have any suggestions f…" at bounding box center [250, 421] width 377 height 729
click at [262, 730] on button "Update" at bounding box center [255, 737] width 347 height 39
click at [339, 260] on input "1.10 Do you have any suggestions for the location of a small number of affordab…" at bounding box center [255, 254] width 347 height 43
drag, startPoint x: 397, startPoint y: 265, endPoint x: 439, endPoint y: 269, distance: 41.7
click at [439, 269] on div "Edit Block Block Style Order Conditions Id * 1.10 Do you have any suggestions f…" at bounding box center [250, 421] width 377 height 729
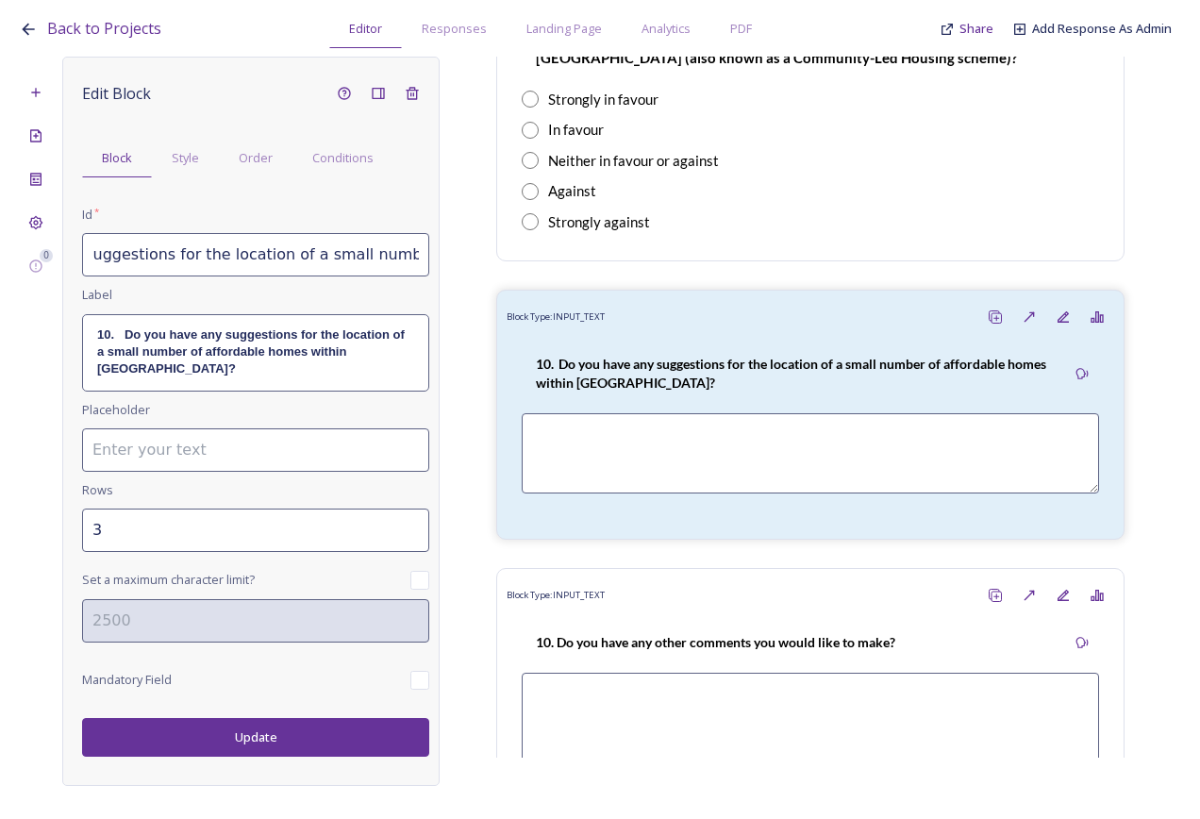
scroll to position [0, 377]
click at [334, 263] on input "1.10 Do you have any suggestions for the location of a small number of affordab…" at bounding box center [255, 254] width 347 height 43
click at [266, 260] on input "1.10 Do you have any suggestions for the location of a small number of affordab…" at bounding box center [255, 254] width 347 height 43
type input "1.10 Do you have any suggestions for the location of a small number of affordab…"
click at [270, 342] on p "10. Do you have any suggestions for the location of a small number of affordabl…" at bounding box center [255, 353] width 317 height 52
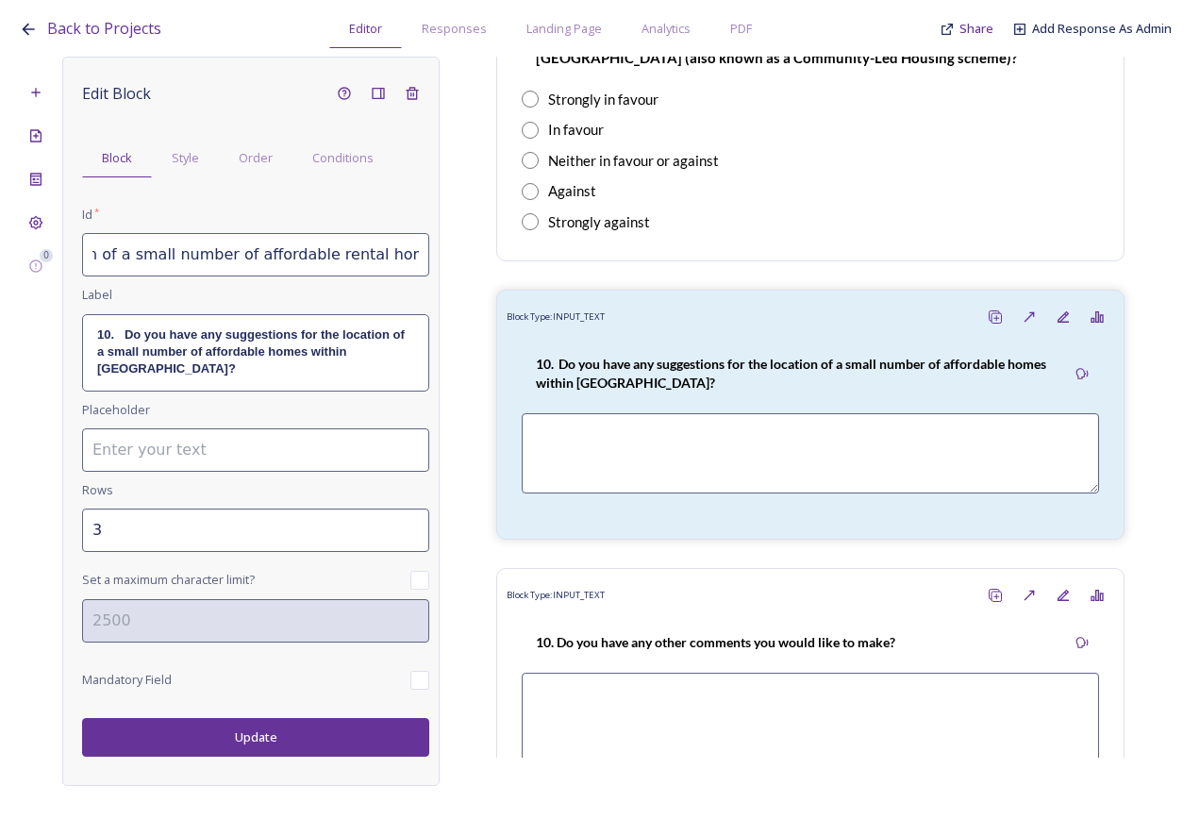
scroll to position [0, 0]
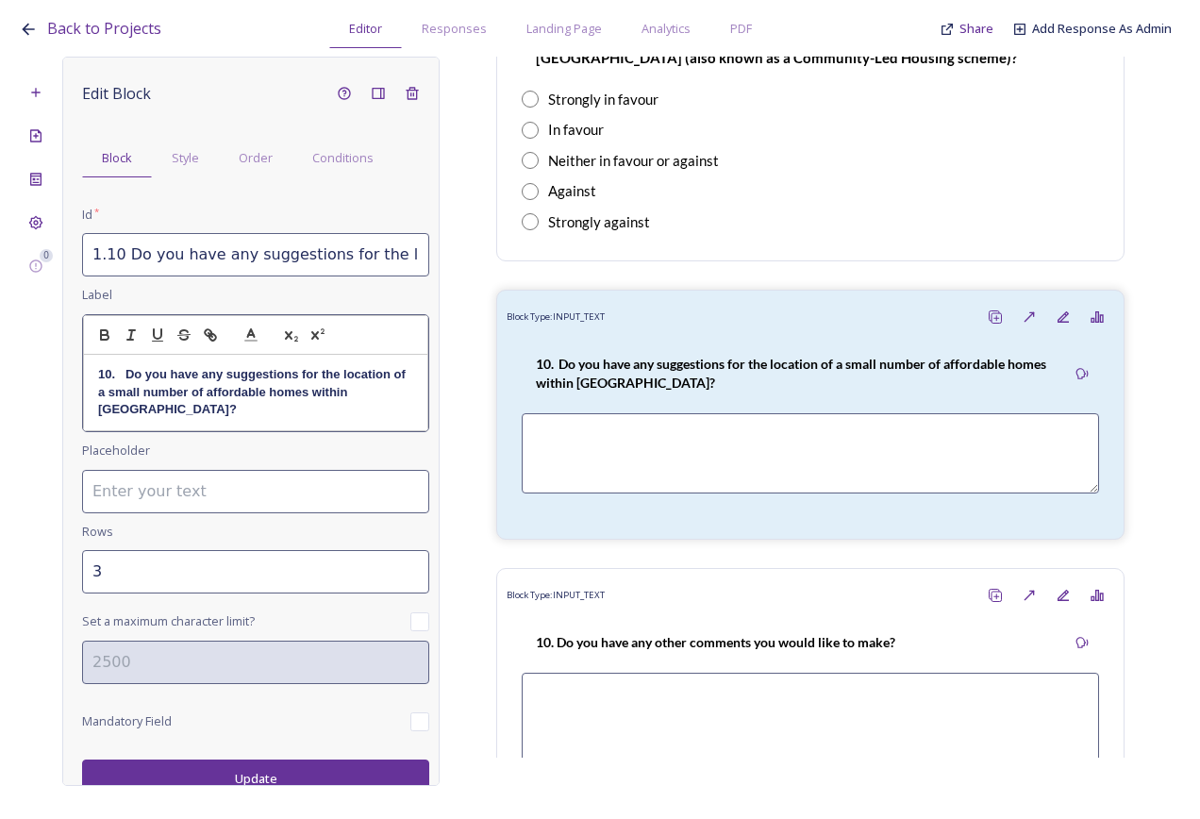
click at [283, 393] on strong "10. Do you have any suggestions for the location of a small number of affordabl…" at bounding box center [253, 391] width 310 height 49
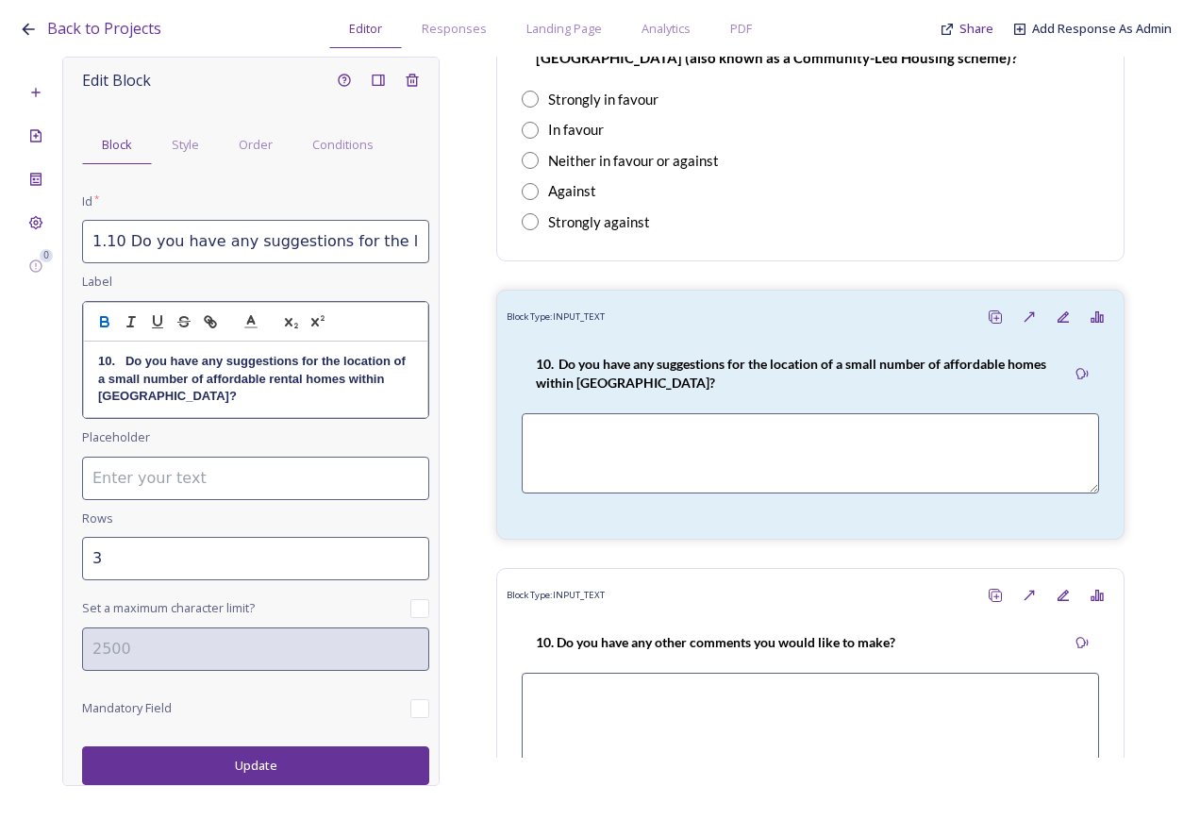
click at [282, 757] on button "Update" at bounding box center [255, 765] width 347 height 39
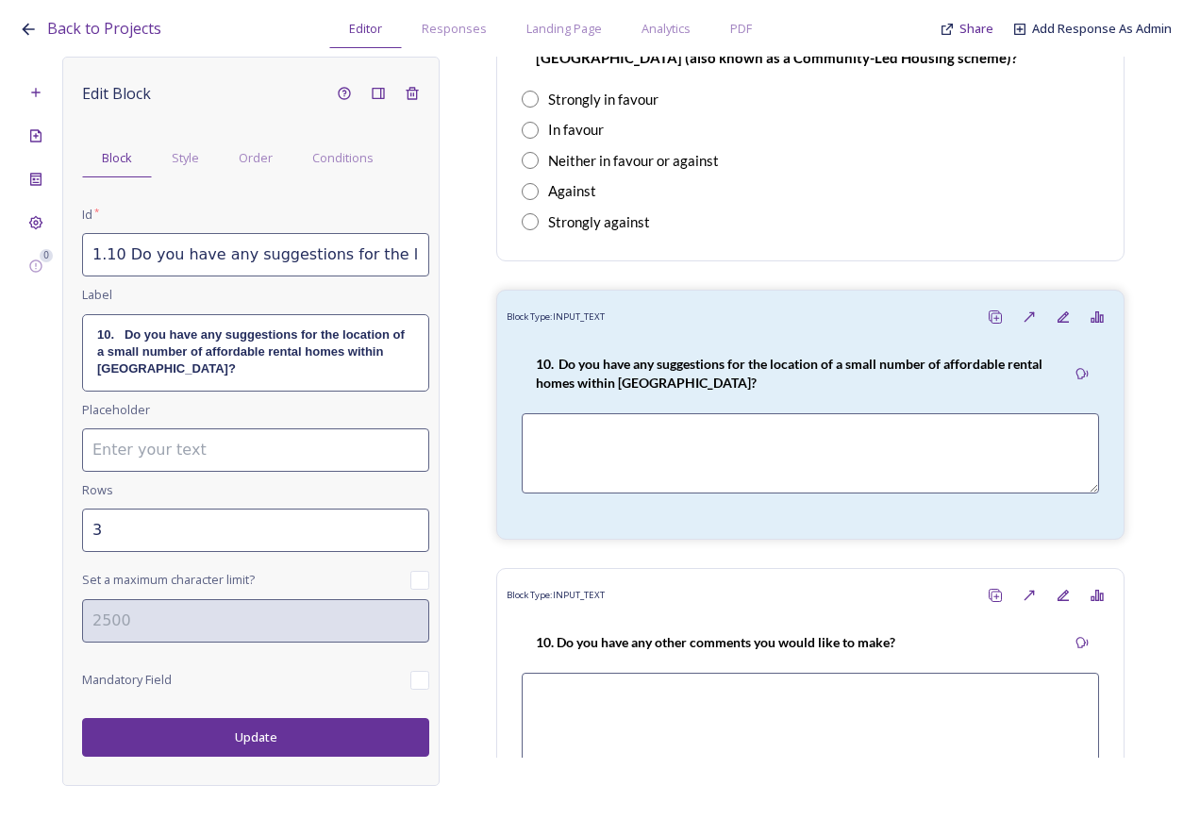
click at [269, 728] on button "Update" at bounding box center [255, 737] width 347 height 39
click at [302, 248] on input "1.10 Do you have any suggestions for the location of a small number of affordab…" at bounding box center [255, 254] width 347 height 43
drag, startPoint x: 310, startPoint y: 262, endPoint x: 450, endPoint y: 265, distance: 140.6
click at [450, 265] on div "0 Edit Block Block Style Order Conditions Id * 1.10 Do you have any suggestions…" at bounding box center [600, 421] width 1163 height 729
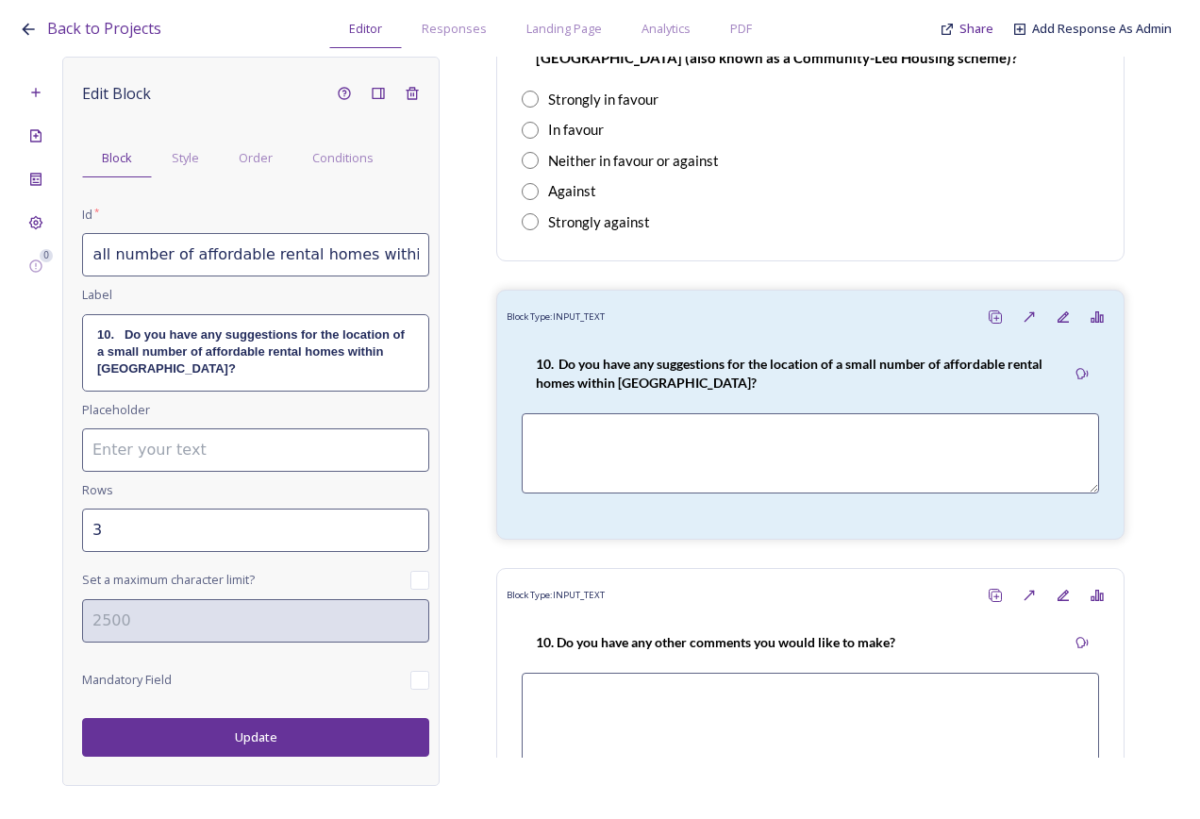
click at [398, 249] on input "1.10 Do you have any suggestions for the location of a small number of affordab…" at bounding box center [255, 254] width 347 height 43
drag, startPoint x: 411, startPoint y: 256, endPoint x: 428, endPoint y: 299, distance: 46.6
click at [413, 256] on input "1.10 Do you have any suggestions for the location of a small number of affordab…" at bounding box center [255, 254] width 347 height 43
paste input "on a potential community-led affordable housing scheme in Bury Parish"
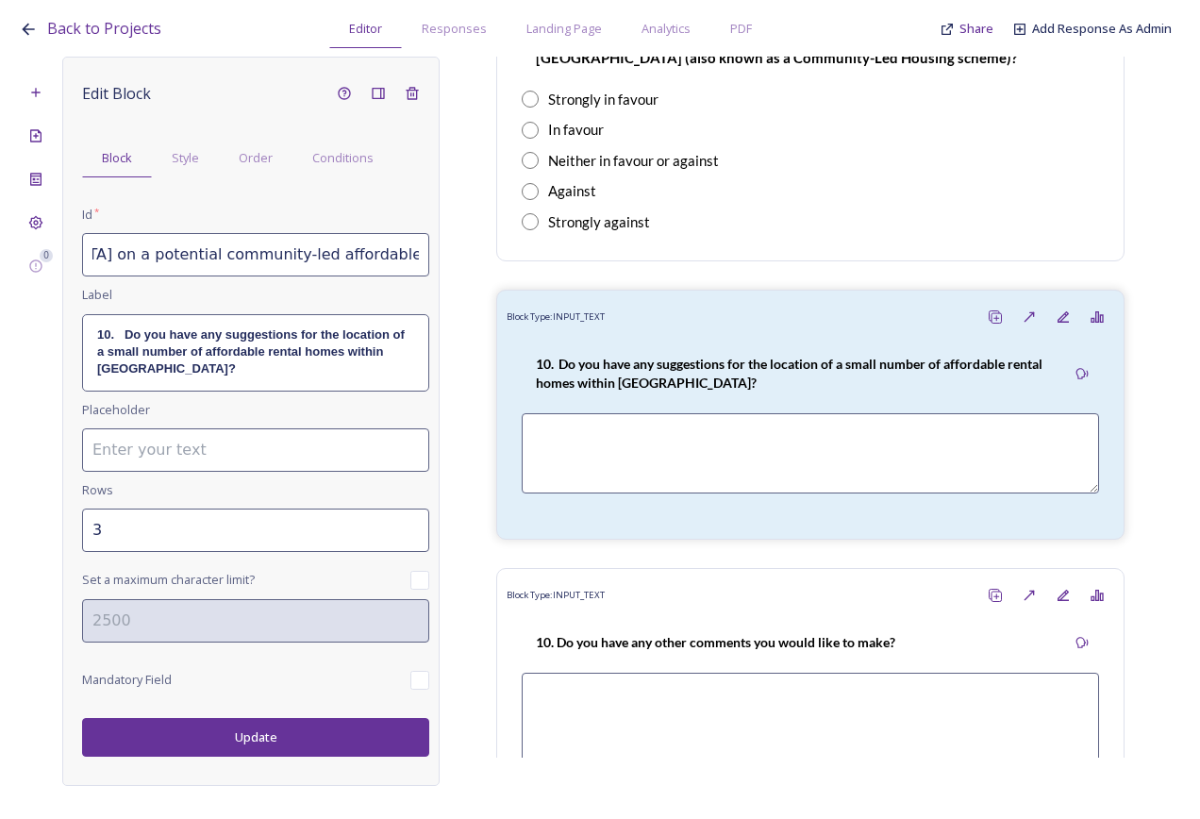
drag, startPoint x: 333, startPoint y: 266, endPoint x: 452, endPoint y: 268, distance: 118.9
click at [452, 268] on div "0 Edit Block Block Style Order Conditions Id * 1.10 Do you have any suggestions…" at bounding box center [600, 421] width 1163 height 729
click at [401, 253] on input "1.10 Do you have any suggestions for the location of a small number of affordab…" at bounding box center [255, 254] width 347 height 43
click at [380, 263] on input "1.10 Do you have any suggestions for the location of a small number of affordab…" at bounding box center [255, 254] width 347 height 43
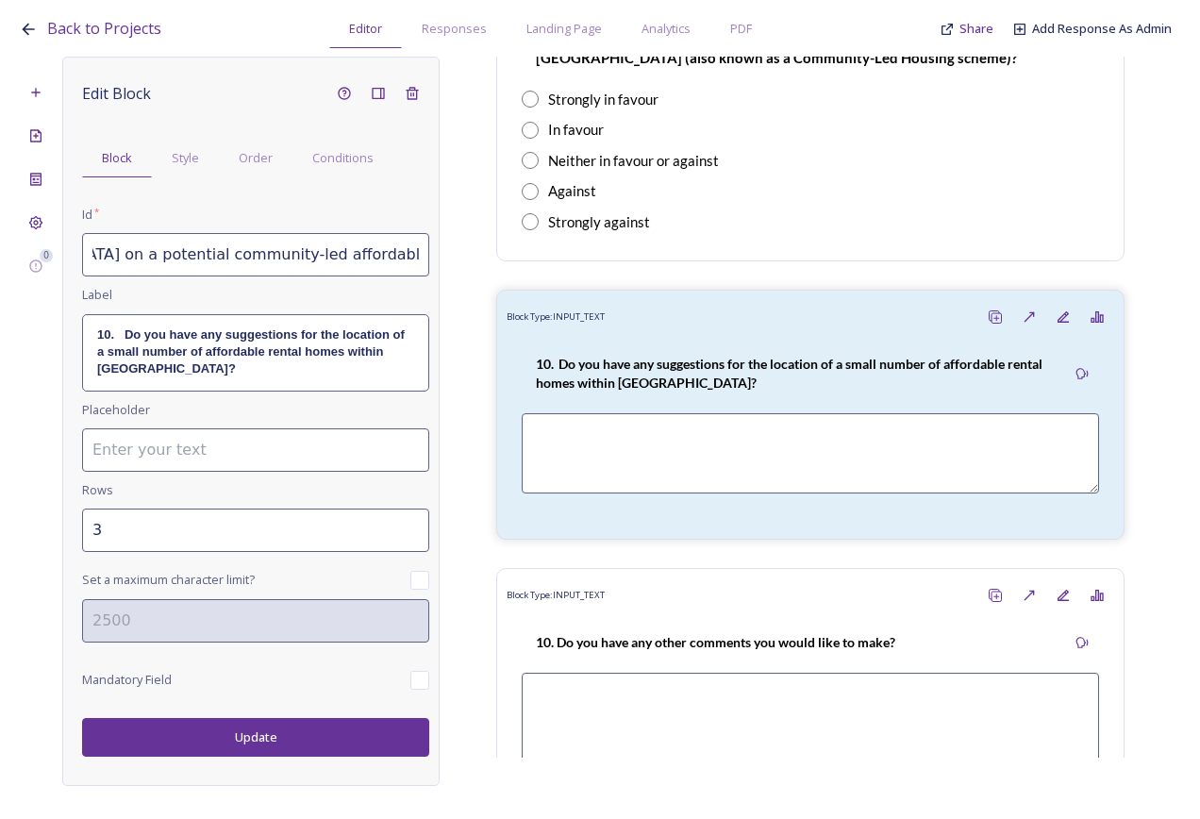
click at [272, 342] on p "10. Do you have any suggestions for the location of a small number of affordabl…" at bounding box center [255, 353] width 317 height 52
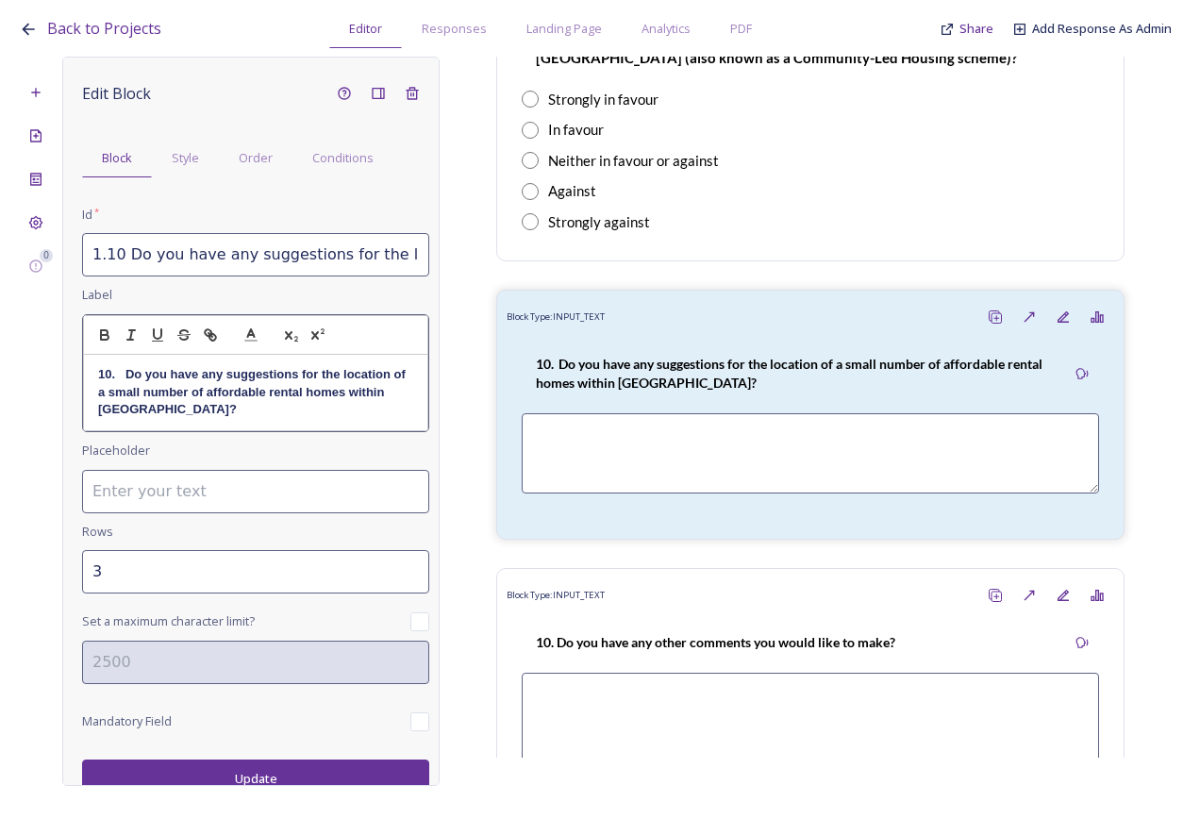
click at [221, 415] on p "10. Do you have any suggestions for the location of a small number of affordabl…" at bounding box center [255, 392] width 315 height 52
click at [285, 252] on input "1.10 Do you have any suggestions for the location of a small number of affordab…" at bounding box center [255, 254] width 347 height 43
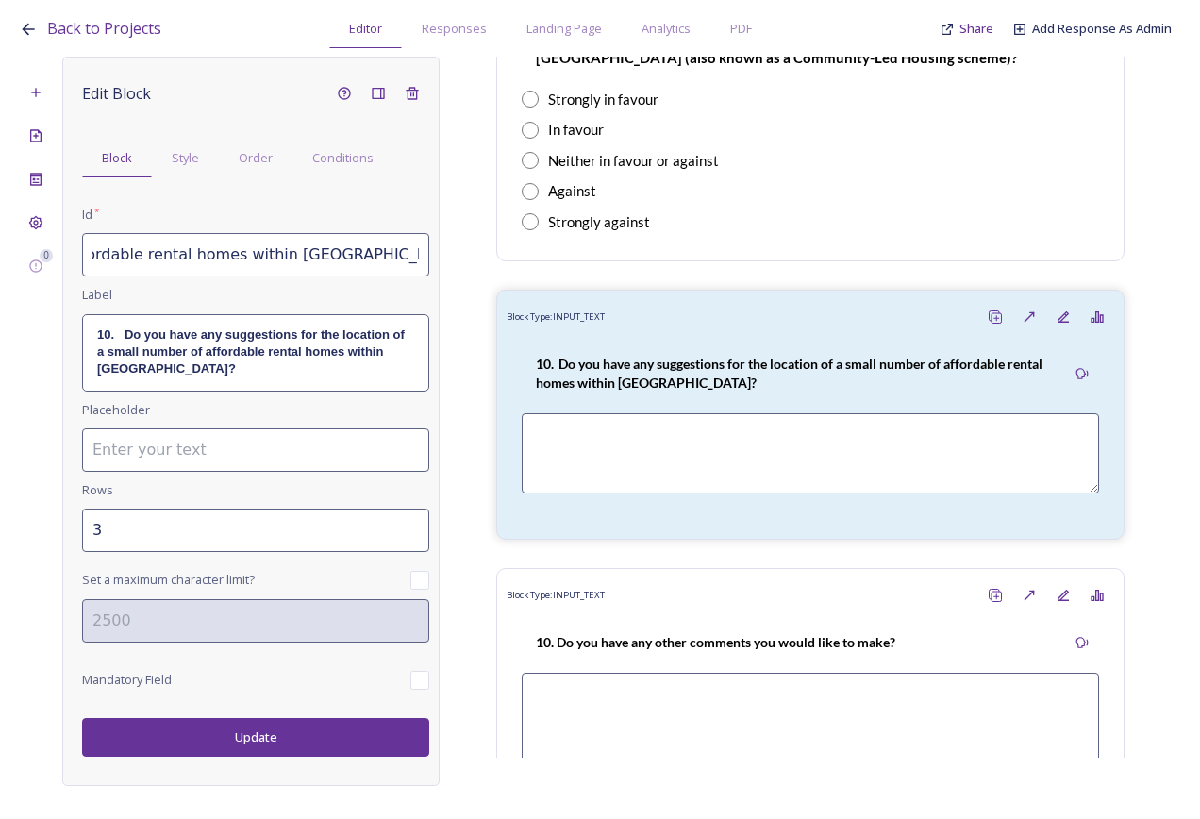
scroll to position [0, 924]
drag, startPoint x: 295, startPoint y: 264, endPoint x: 456, endPoint y: 264, distance: 160.4
click at [456, 264] on div "0 Edit Block Block Style Order Conditions Id * 1.10 Do you have any suggestions…" at bounding box center [600, 421] width 1163 height 729
click at [338, 382] on div "10. Do you have any suggestions for the location of a small number of affordabl…" at bounding box center [255, 352] width 345 height 75
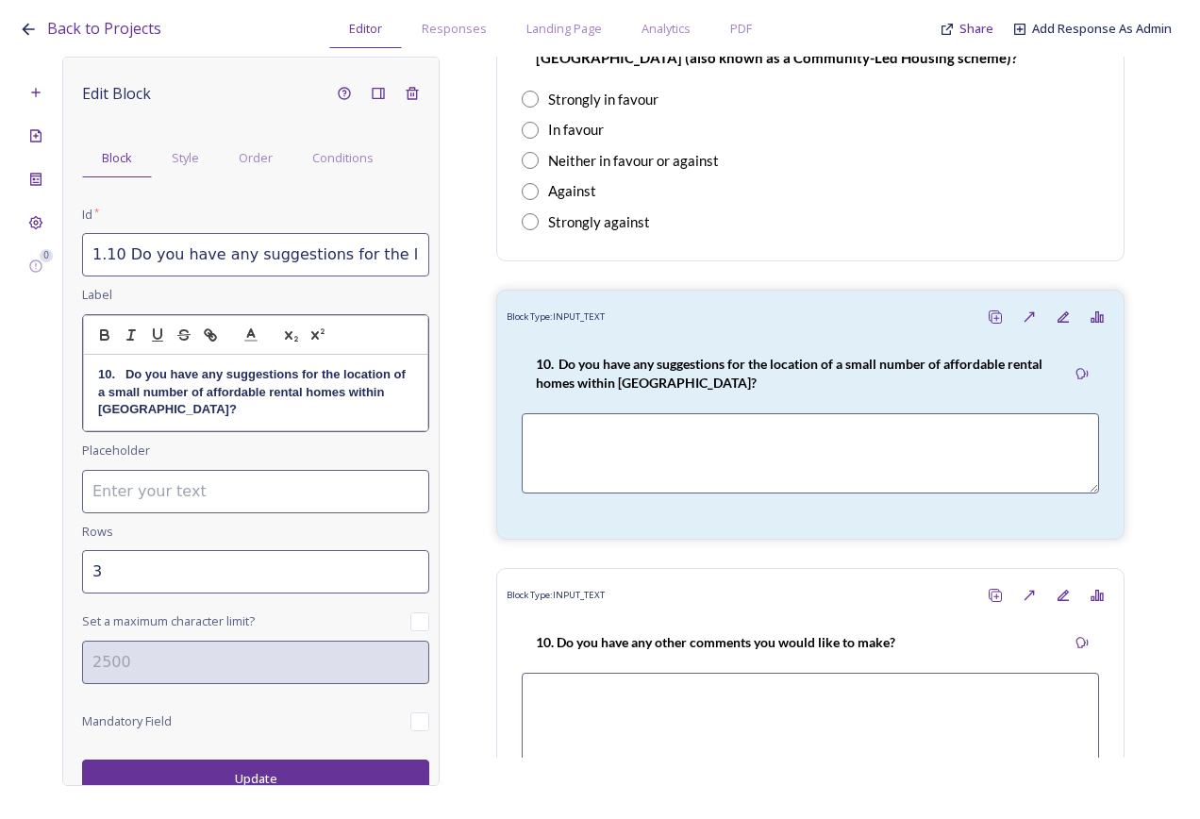
click at [255, 410] on p "10. Do you have any suggestions for the location of a small number of affordabl…" at bounding box center [255, 392] width 315 height 52
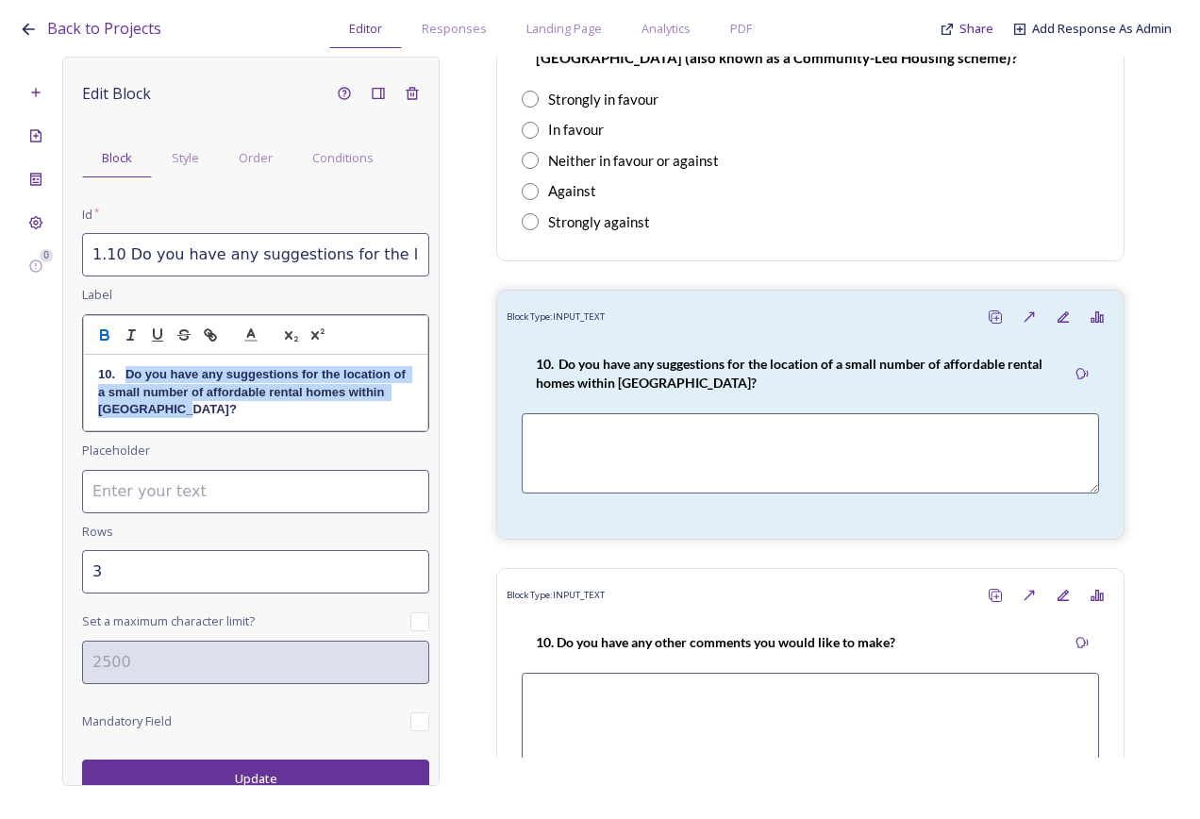
drag, startPoint x: 238, startPoint y: 410, endPoint x: 127, endPoint y: 377, distance: 115.5
click at [127, 377] on p "10. Do you have any suggestions for the location of a small number of affordabl…" at bounding box center [255, 392] width 315 height 52
copy strong "Do you have any suggestions for the location of a small number of affordable re…"
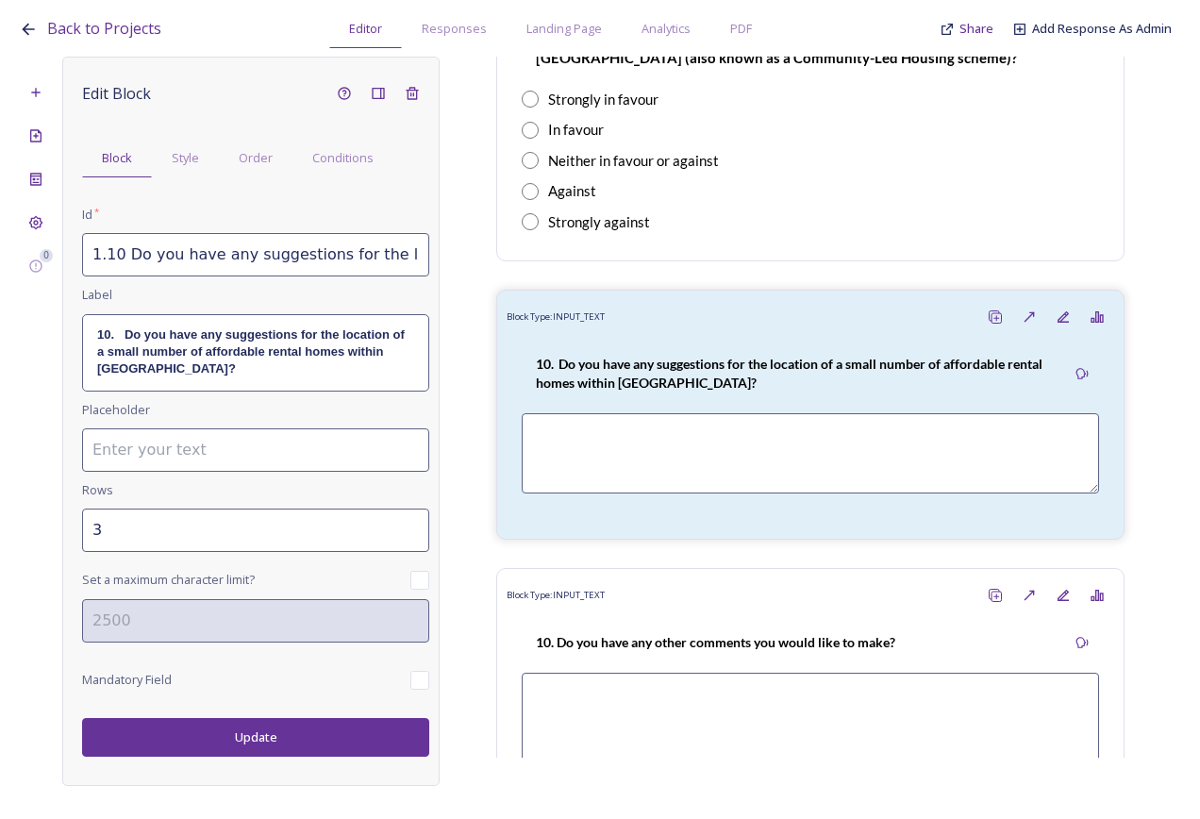
click at [137, 257] on input "1.10 Do you have any suggestions for the location of a small number of affordab…" at bounding box center [255, 254] width 347 height 43
drag, startPoint x: 126, startPoint y: 253, endPoint x: 443, endPoint y: 265, distance: 317.3
click at [443, 265] on div "0 Edit Block Block Style Order Conditions Id * 1.10 Do you have any suggestions…" at bounding box center [600, 421] width 1163 height 729
paste input
click at [266, 726] on button "Update" at bounding box center [255, 737] width 347 height 39
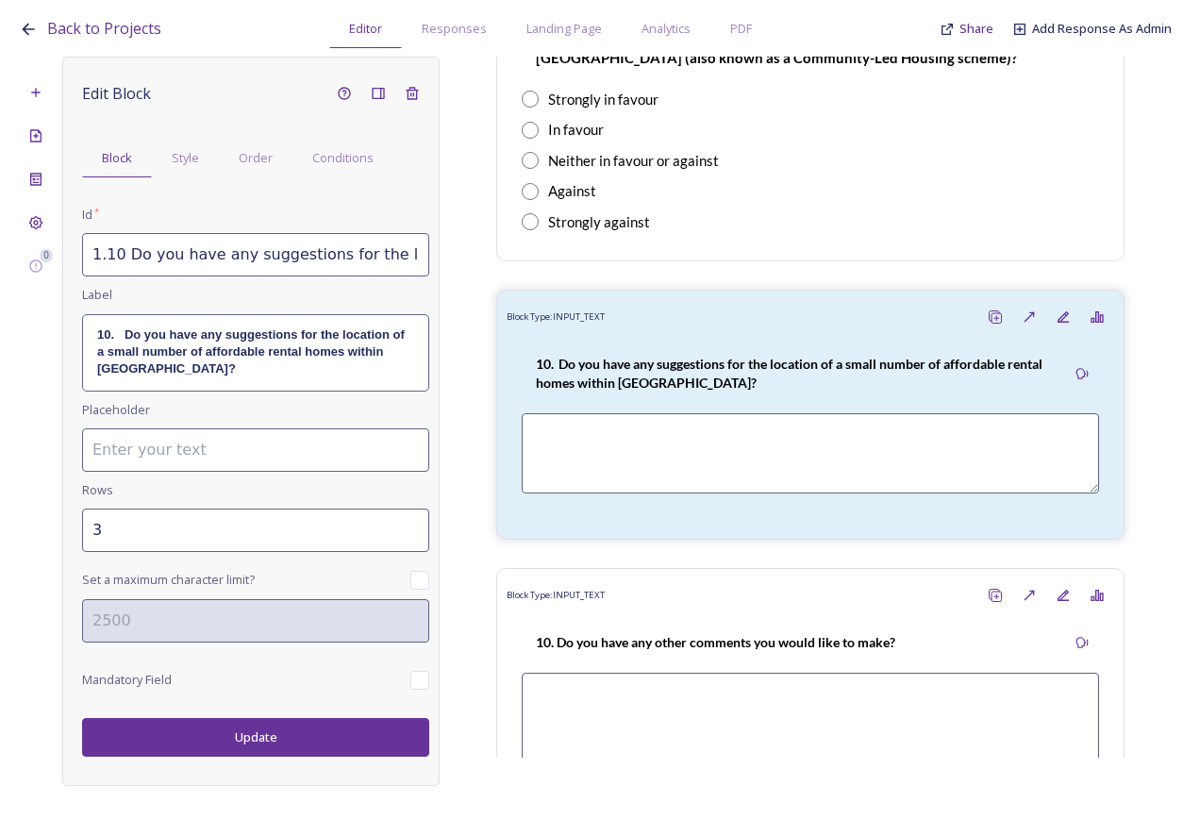
click at [263, 271] on input "1.10 Do you have any suggestions for the location of a small number of affordab…" at bounding box center [255, 254] width 347 height 43
drag, startPoint x: 255, startPoint y: 260, endPoint x: 489, endPoint y: 260, distance: 234.0
click at [489, 260] on div "0 Edit Block Block Style Order Conditions Id * 1.10 Do you have any suggestions…" at bounding box center [600, 421] width 1163 height 729
click at [242, 383] on div "10. Do you have any suggestions for the location of a small number of affordabl…" at bounding box center [255, 352] width 345 height 75
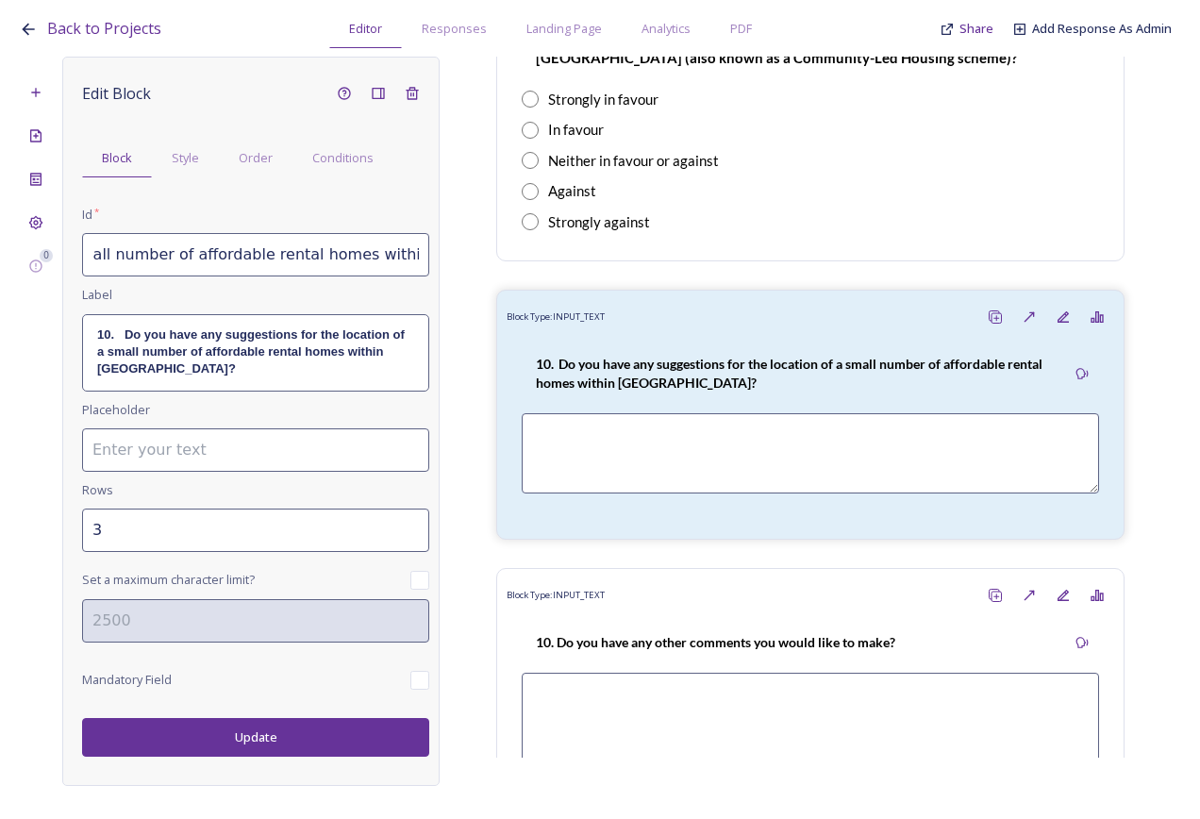
scroll to position [0, 0]
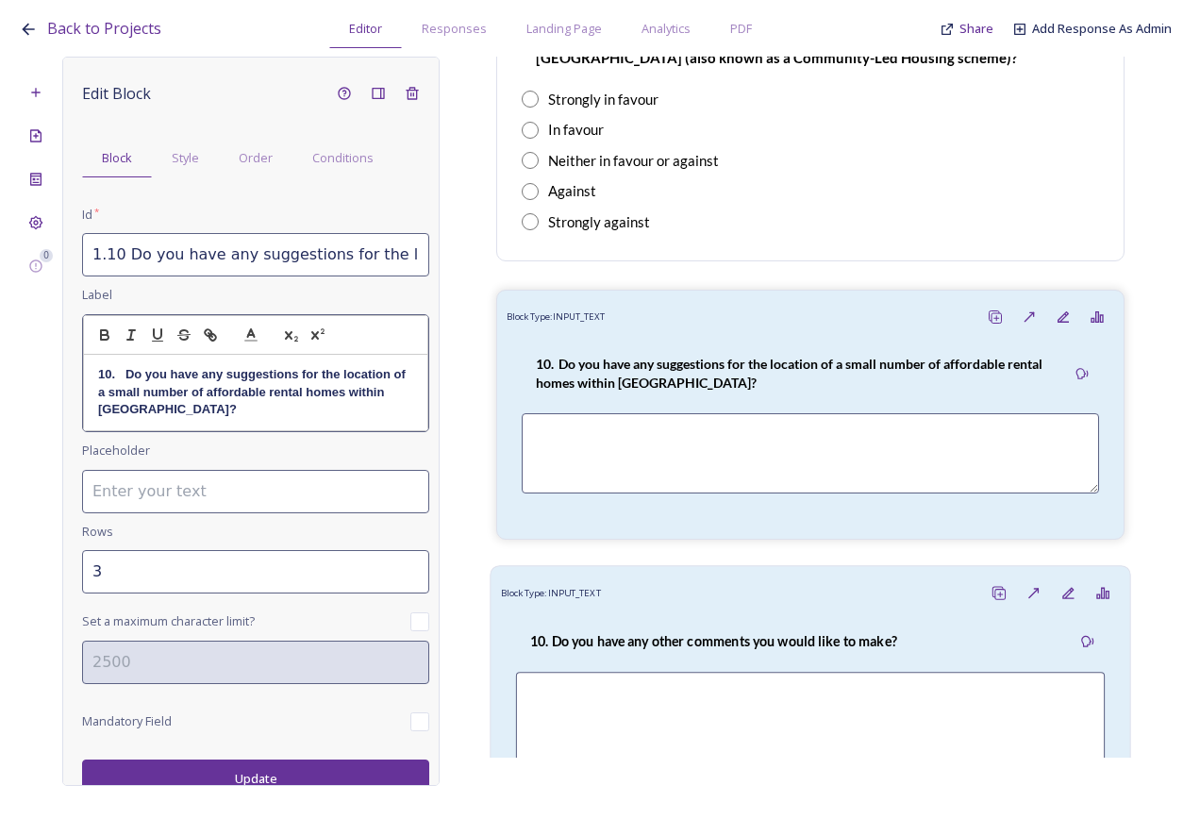
click at [670, 633] on strong "10. Do you have any other comments you would like to make?" at bounding box center [713, 641] width 367 height 16
type input "1.10 Do you have any other comments you would like to make?"
type input "5"
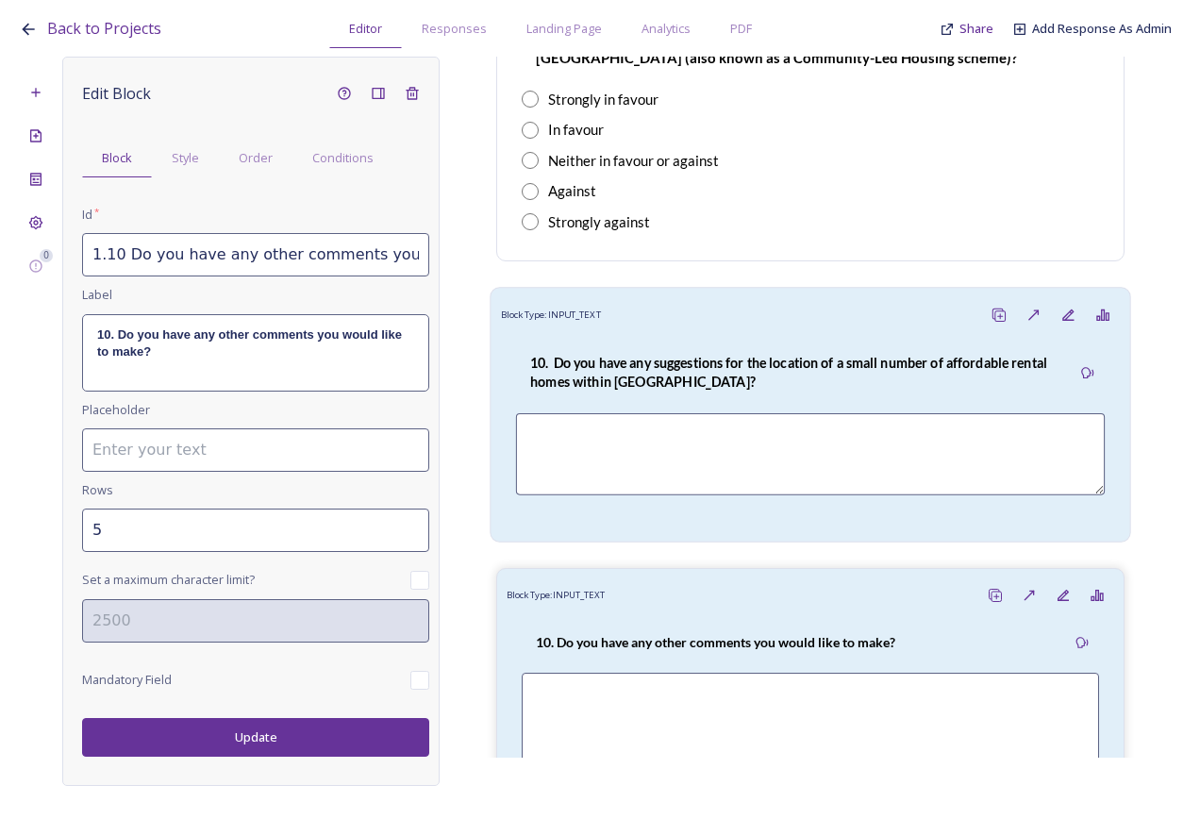
scroll to position [0, 96]
drag, startPoint x: 284, startPoint y: 255, endPoint x: 461, endPoint y: 265, distance: 176.8
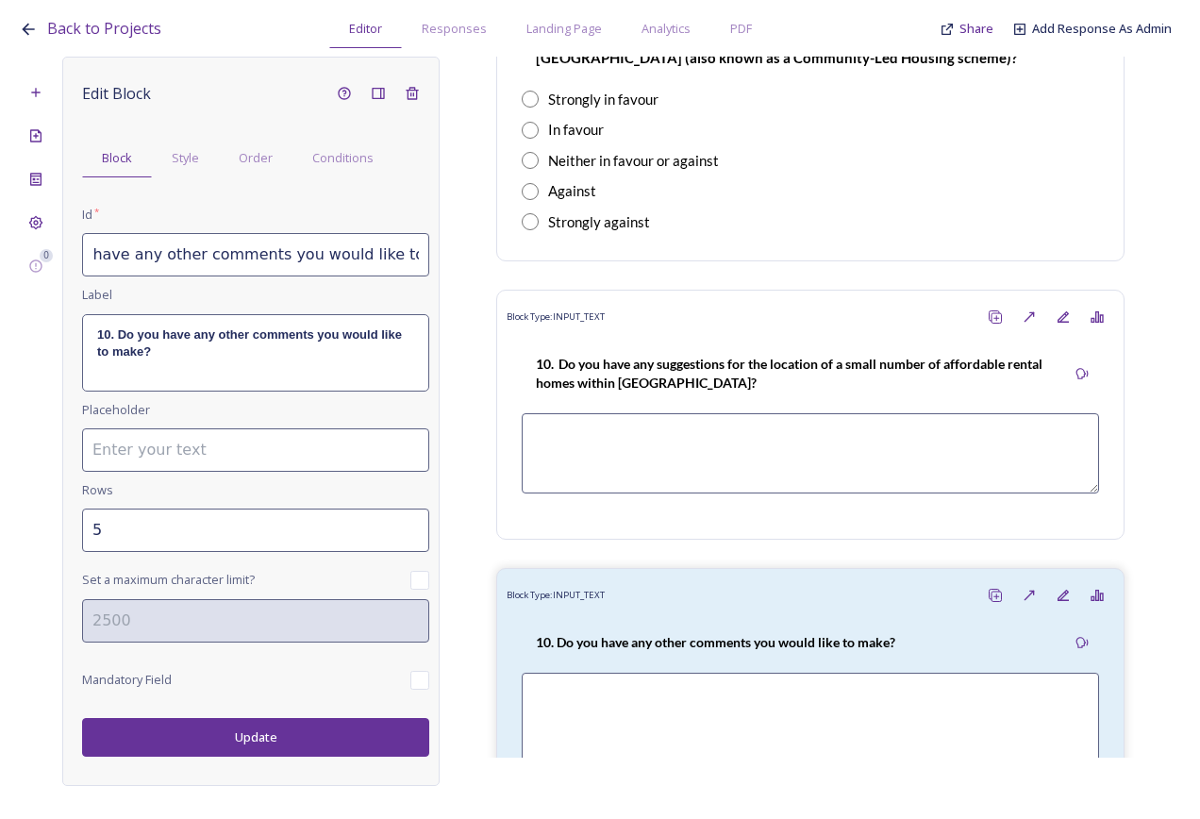
click at [507, 278] on div "0 Edit Block Block Style Order Conditions Id * 1.10 Do you have any other comme…" at bounding box center [600, 421] width 1163 height 729
click at [378, 257] on input "1.10 Do you have any other comments you would like to make?" at bounding box center [255, 254] width 347 height 43
drag, startPoint x: 341, startPoint y: 263, endPoint x: 433, endPoint y: 260, distance: 92.6
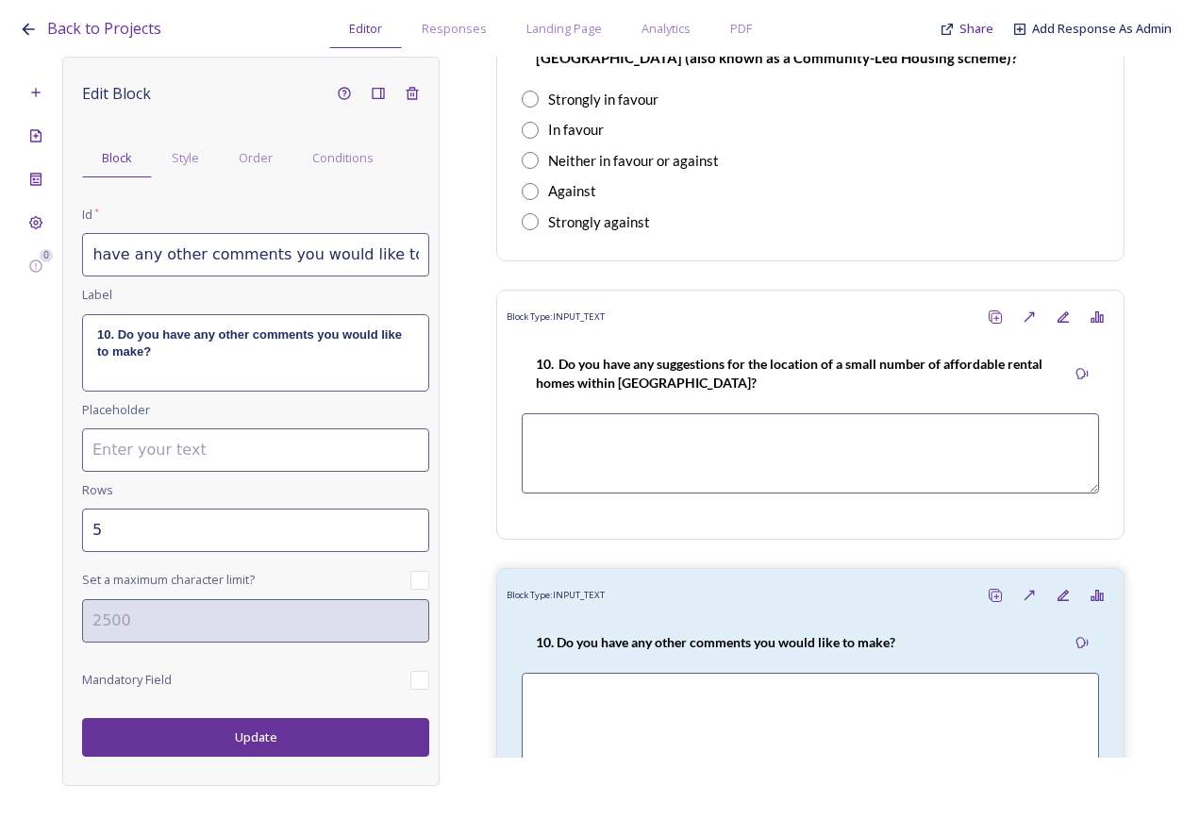
click at [464, 265] on div "0 Edit Block Block Style Order Conditions Id * 1.10 Do you have any other comme…" at bounding box center [600, 421] width 1163 height 729
click at [416, 254] on input "1.10 Do you have any other comments you would like to make?" at bounding box center [255, 254] width 347 height 43
paste input "on a potential community-led affordable housing scheme in Bury Parish"
type input "1.10 Do you have any other comments you would like to make on a potential commu…"
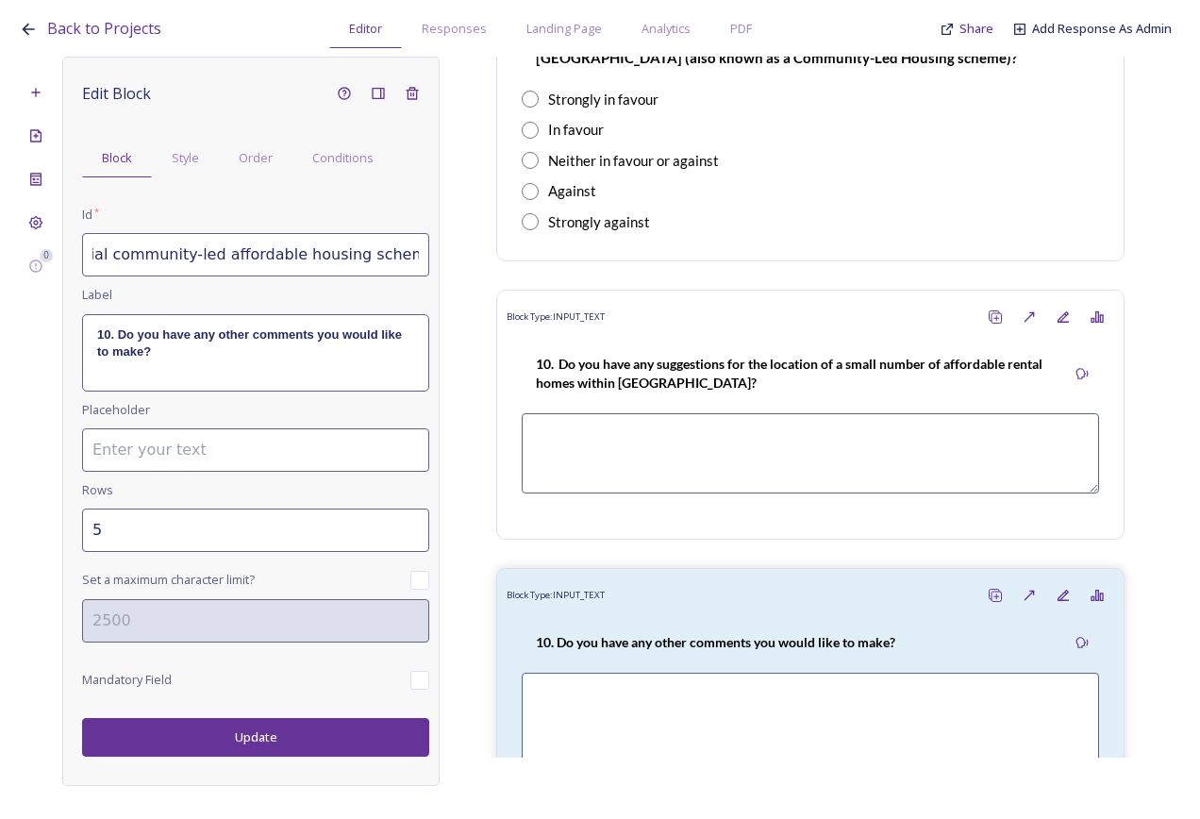
scroll to position [0, 0]
click at [292, 360] on p "10. Do you have any other comments you would like to make?" at bounding box center [255, 344] width 317 height 35
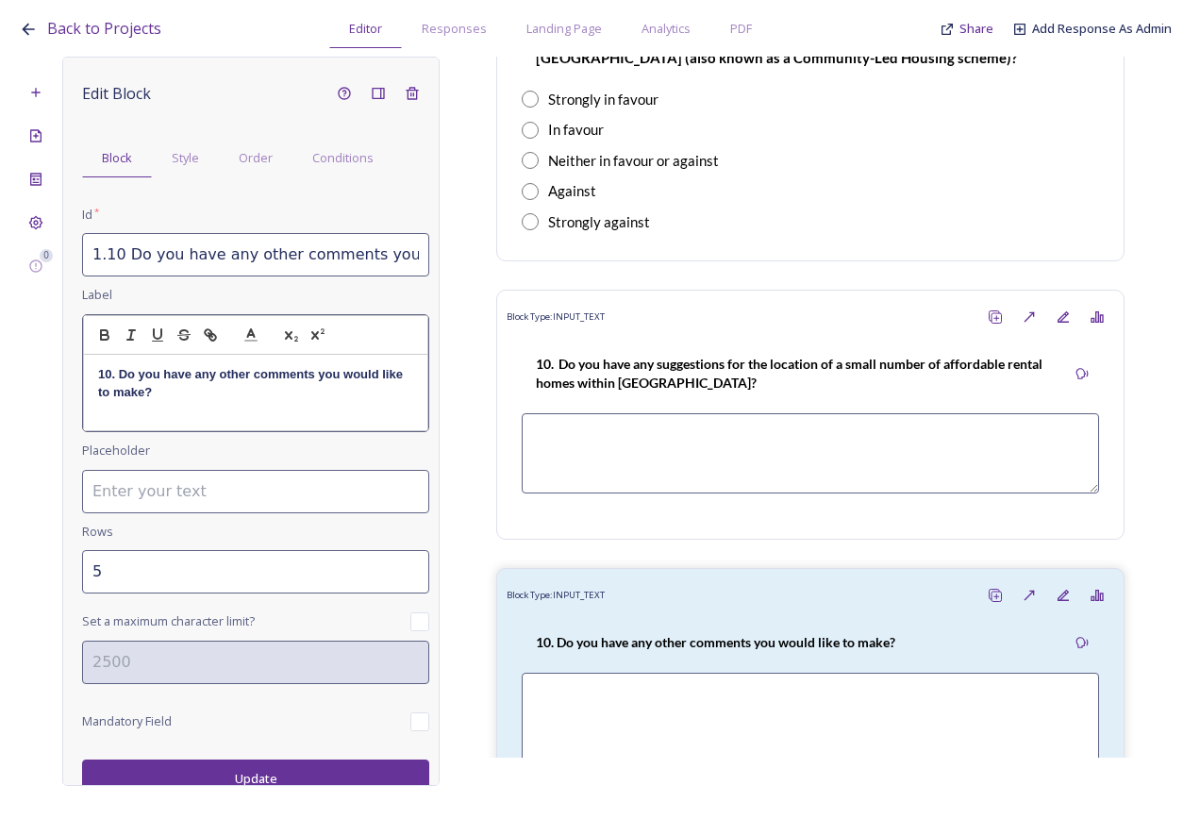
click at [221, 395] on p "10. Do you have any other comments you would like to make?" at bounding box center [255, 383] width 315 height 35
paste div
drag, startPoint x: 236, startPoint y: 407, endPoint x: 262, endPoint y: 430, distance: 35.4
click at [237, 409] on p "10. Do you have any other comments you would like to make on a potential commun…" at bounding box center [255, 392] width 315 height 52
drag, startPoint x: 274, startPoint y: 404, endPoint x: 168, endPoint y: 391, distance: 106.5
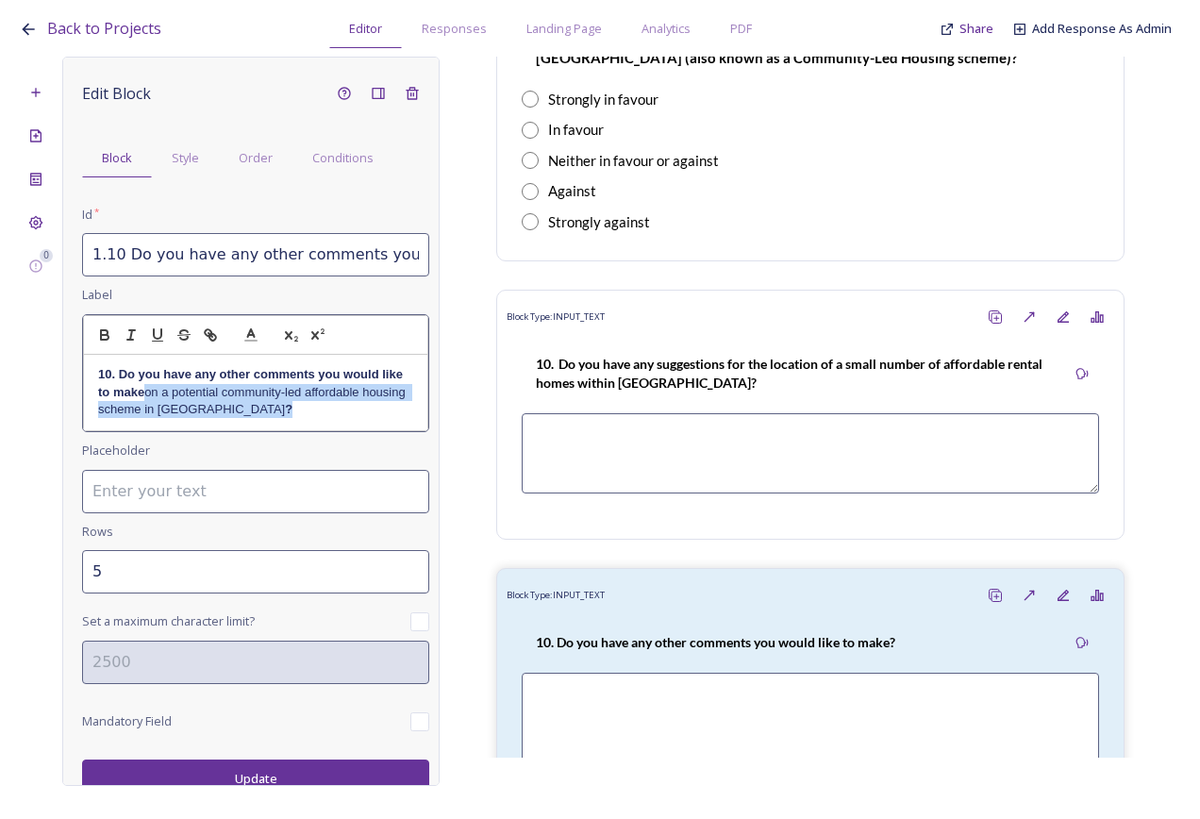
click at [168, 391] on p "10. Do you have any other comments you would like to make on a potential commun…" at bounding box center [255, 392] width 315 height 52
click at [106, 327] on icon "button" at bounding box center [104, 335] width 17 height 17
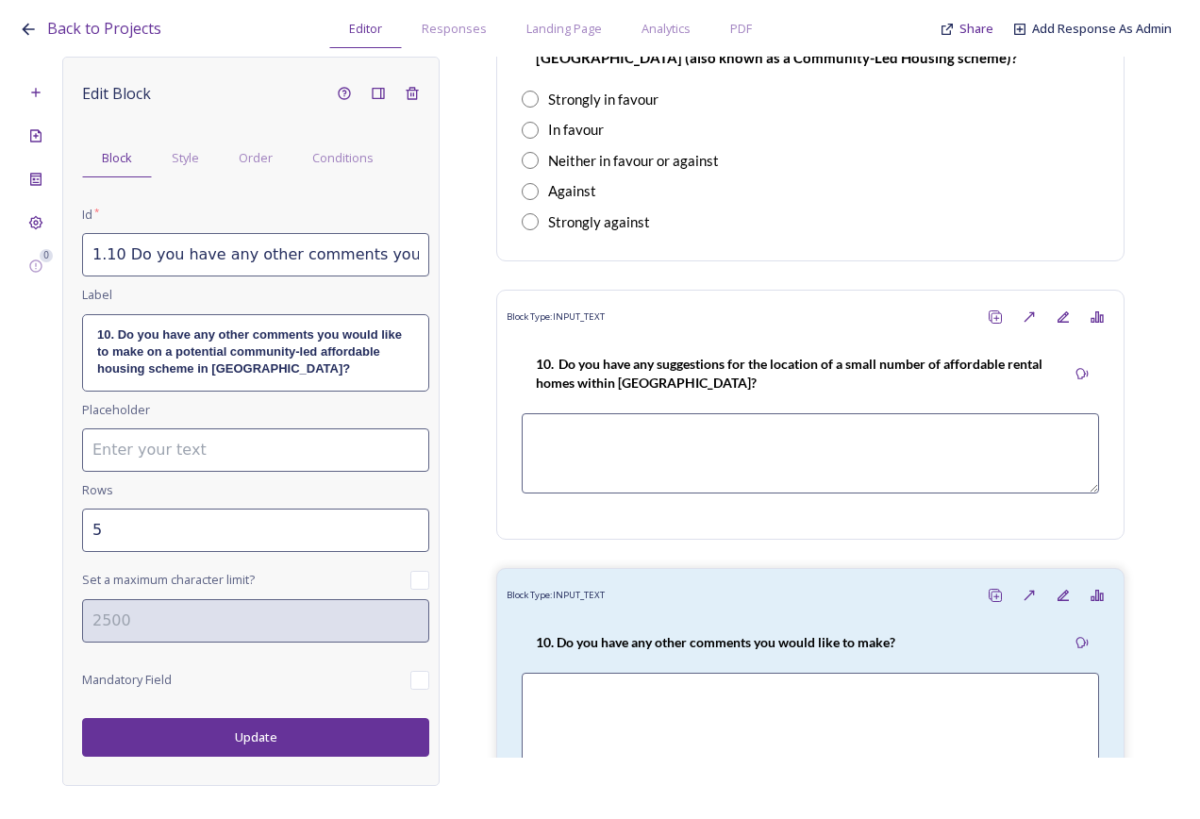
click at [273, 769] on div "Edit Block Block Style Order Conditions Id * 1.10 Do you have any other comment…" at bounding box center [250, 421] width 377 height 729
click at [275, 731] on button "Update" at bounding box center [255, 737] width 347 height 39
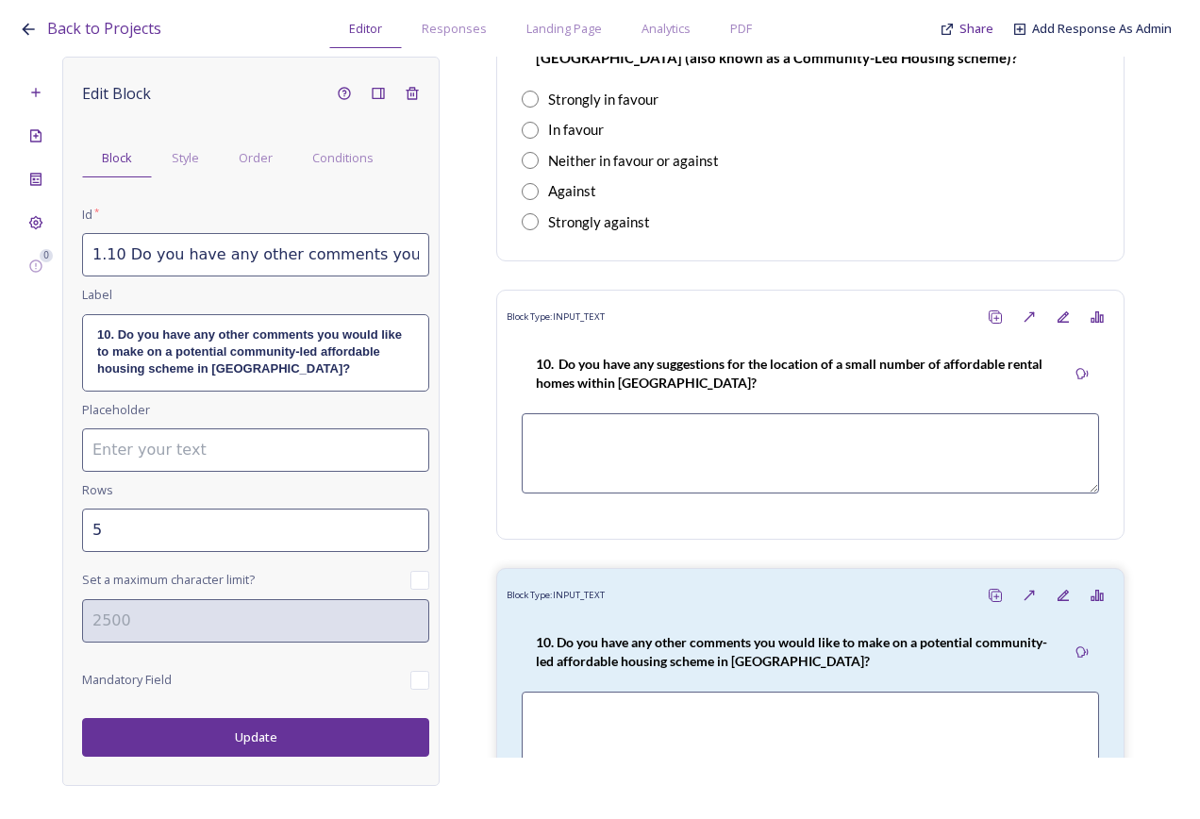
click at [111, 330] on strong "10. Do you have any other comments you would like to make on a potential commun…" at bounding box center [251, 351] width 309 height 49
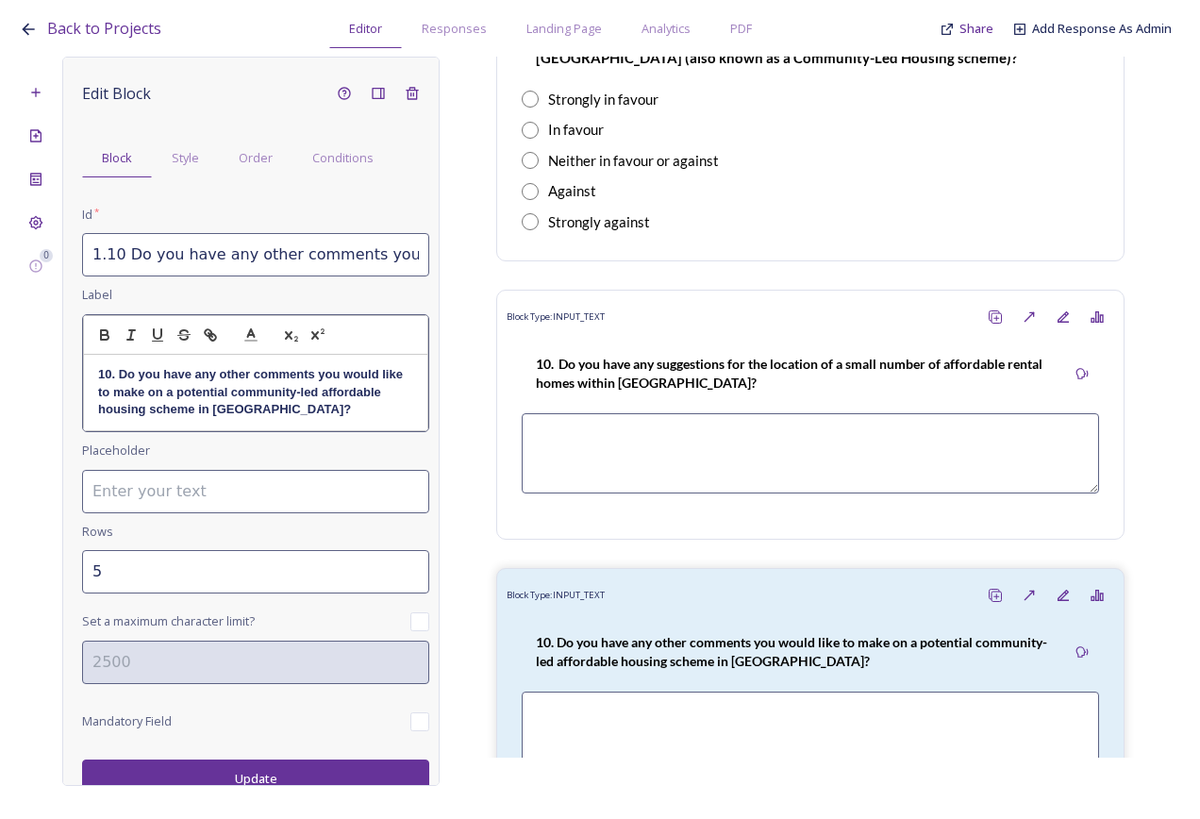
click at [109, 377] on strong "10. Do you have any other comments you would like to make on a potential commun…" at bounding box center [252, 391] width 309 height 49
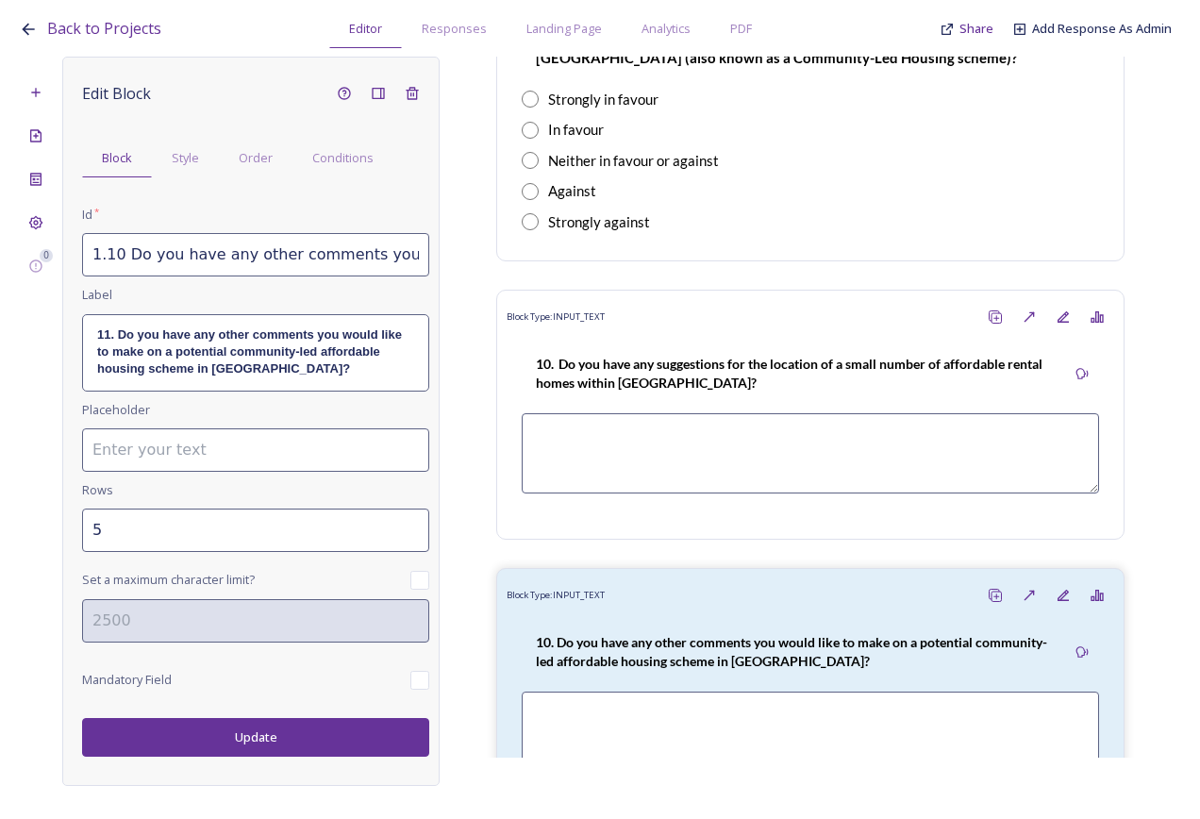
click at [124, 261] on input "1.10 Do you have any other comments you would like to make on a potential commu…" at bounding box center [255, 254] width 347 height 43
click at [116, 256] on input "1.10 Do you have any other comments you would like to make on a potential commu…" at bounding box center [255, 254] width 347 height 43
type input "1.11 Do you have any other comments you would like to make on a potential commu…"
click at [264, 750] on button "Update" at bounding box center [255, 737] width 347 height 39
click at [266, 742] on button "Update" at bounding box center [255, 737] width 347 height 39
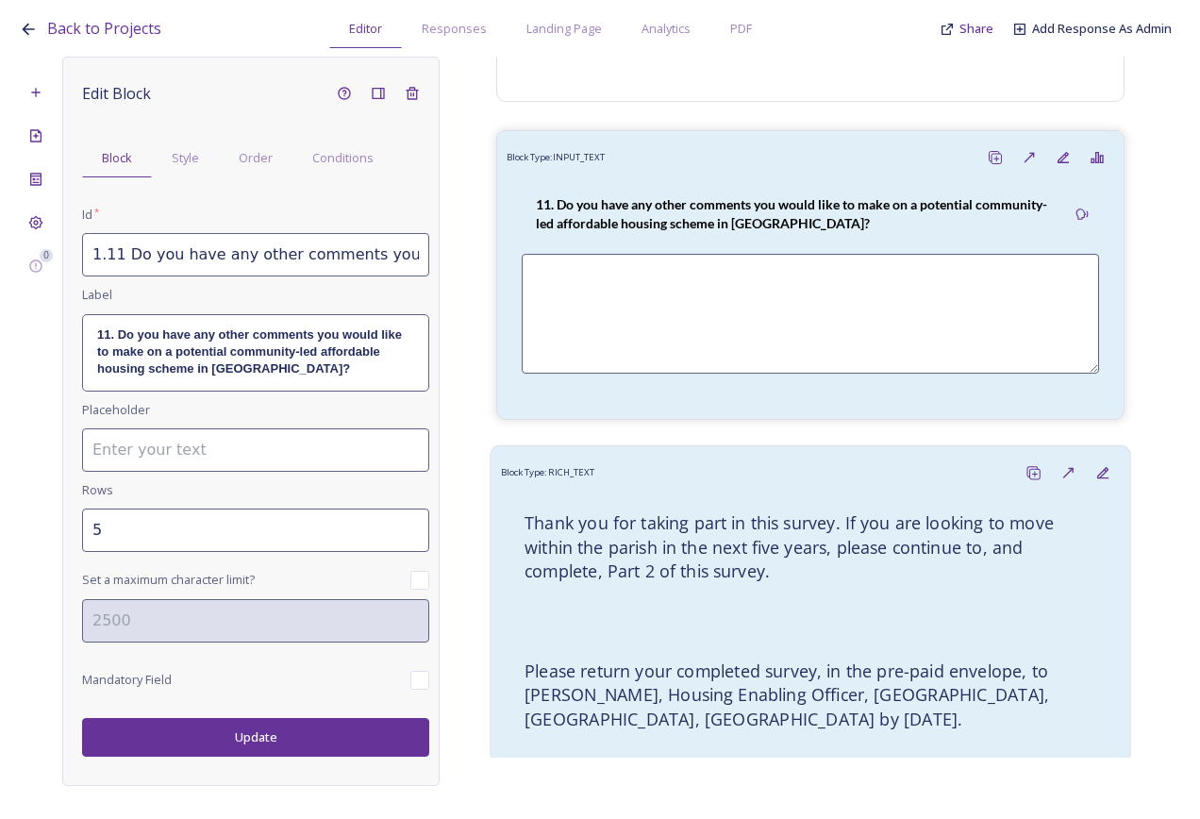
scroll to position [5350, 0]
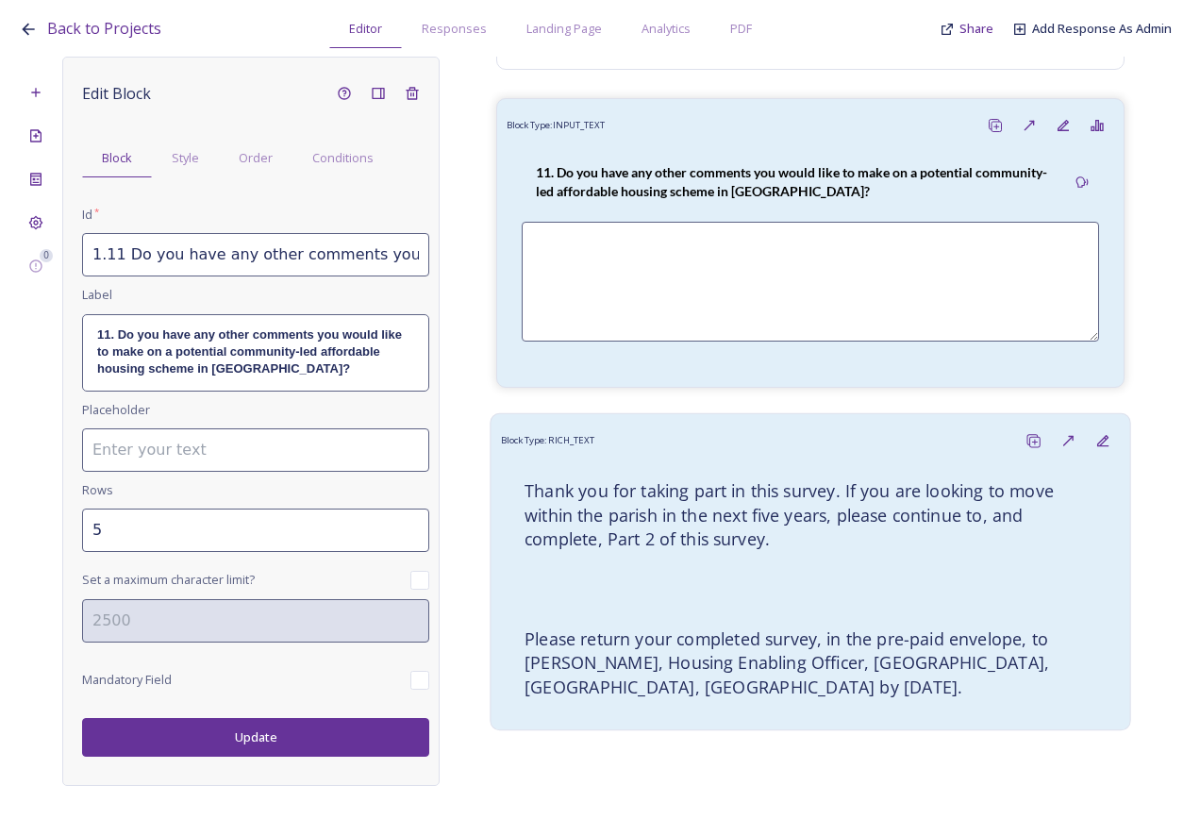
click at [790, 508] on h4 "Thank you for taking part in this survey. If you are looking to move within the…" at bounding box center [811, 515] width 572 height 72
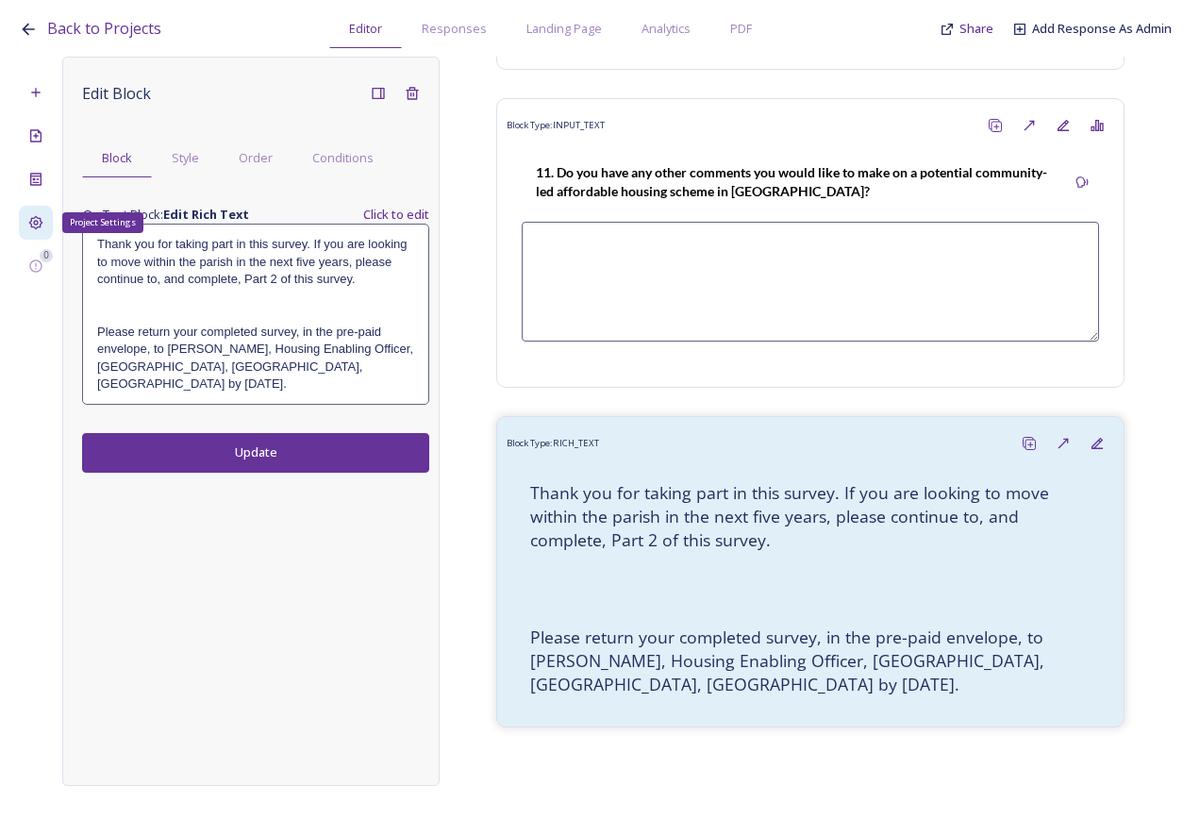
click at [37, 221] on icon at bounding box center [36, 223] width 14 height 14
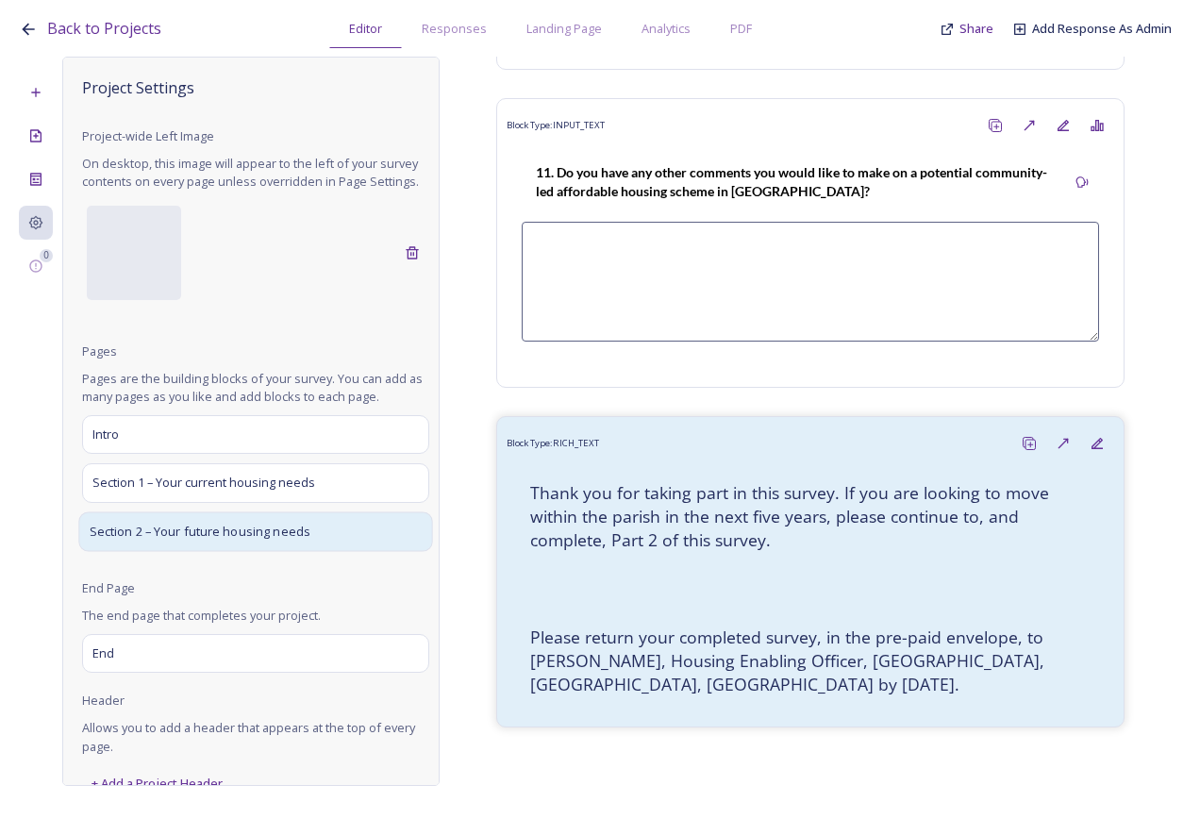
click at [187, 551] on div "Section 2 – Your future housing needs" at bounding box center [255, 531] width 354 height 40
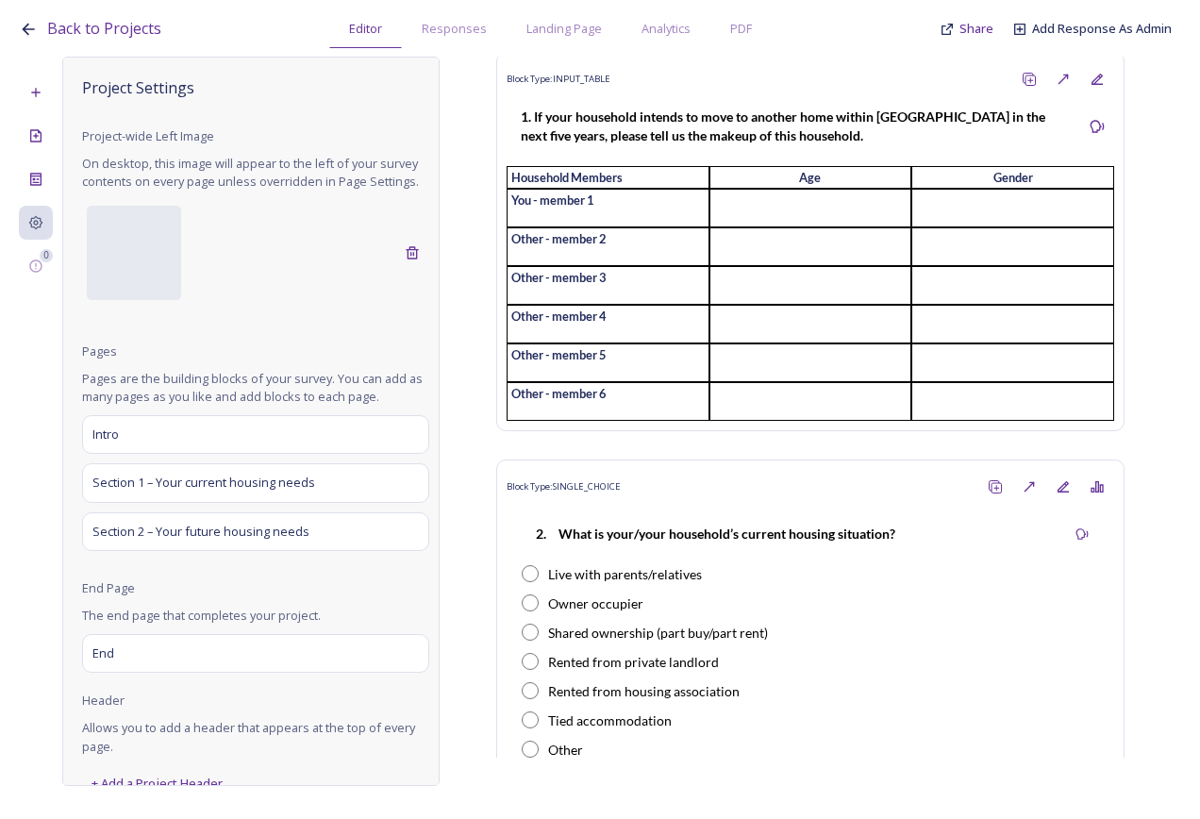
scroll to position [0, 0]
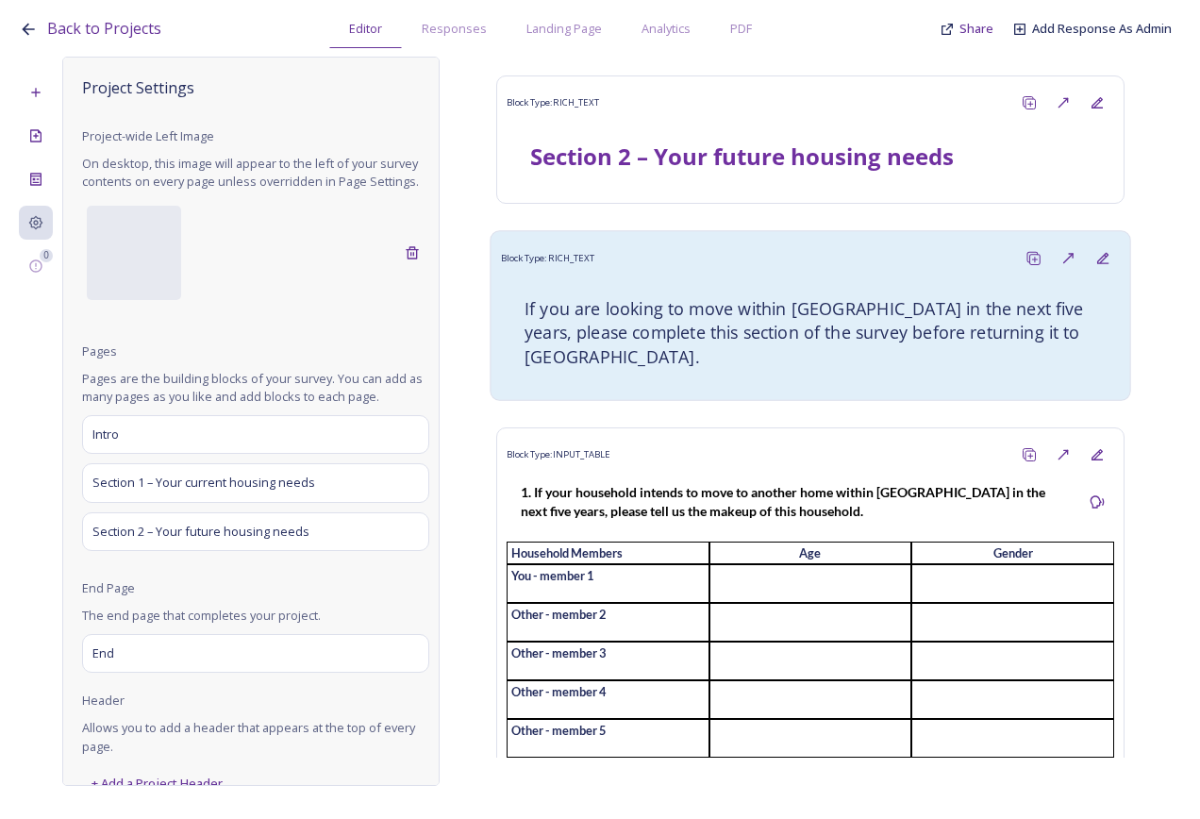
click at [733, 310] on h4 "If you are looking to move within Bury in the next five years, please complete …" at bounding box center [811, 333] width 572 height 72
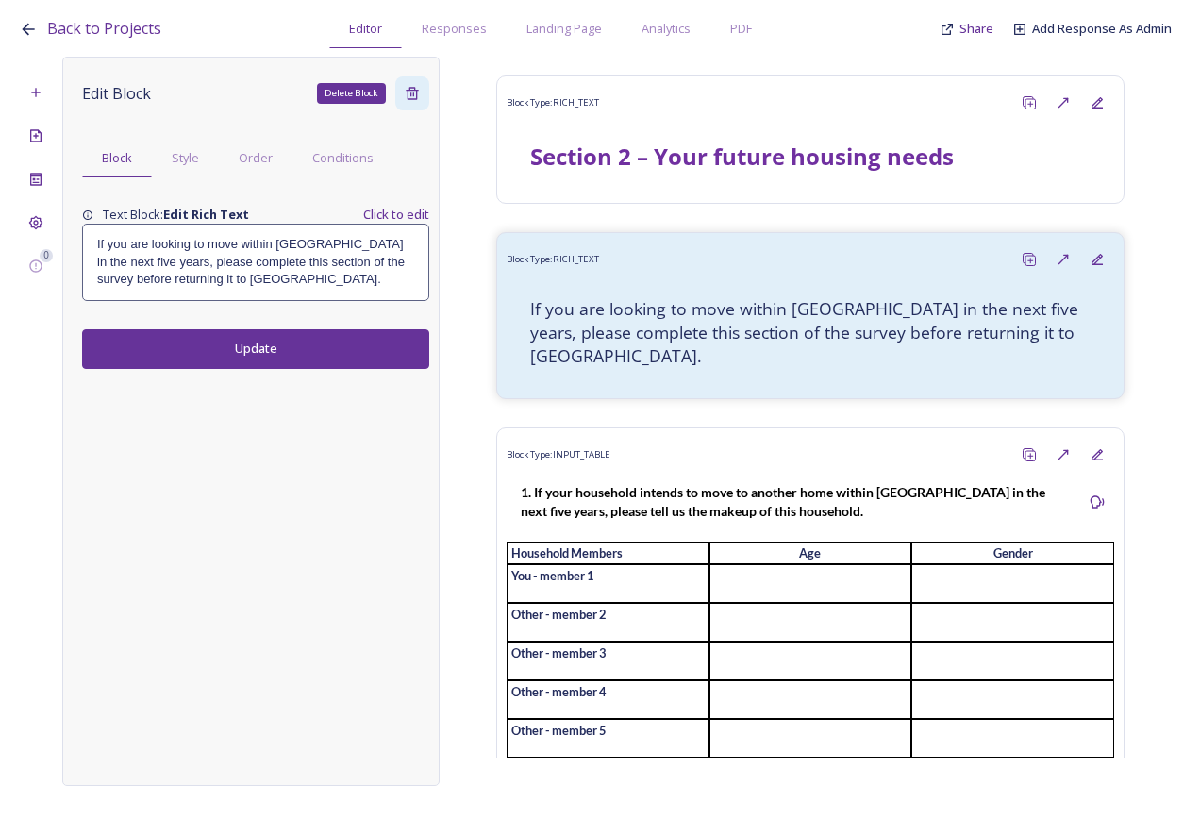
click at [402, 97] on div "Delete Block" at bounding box center [412, 93] width 34 height 34
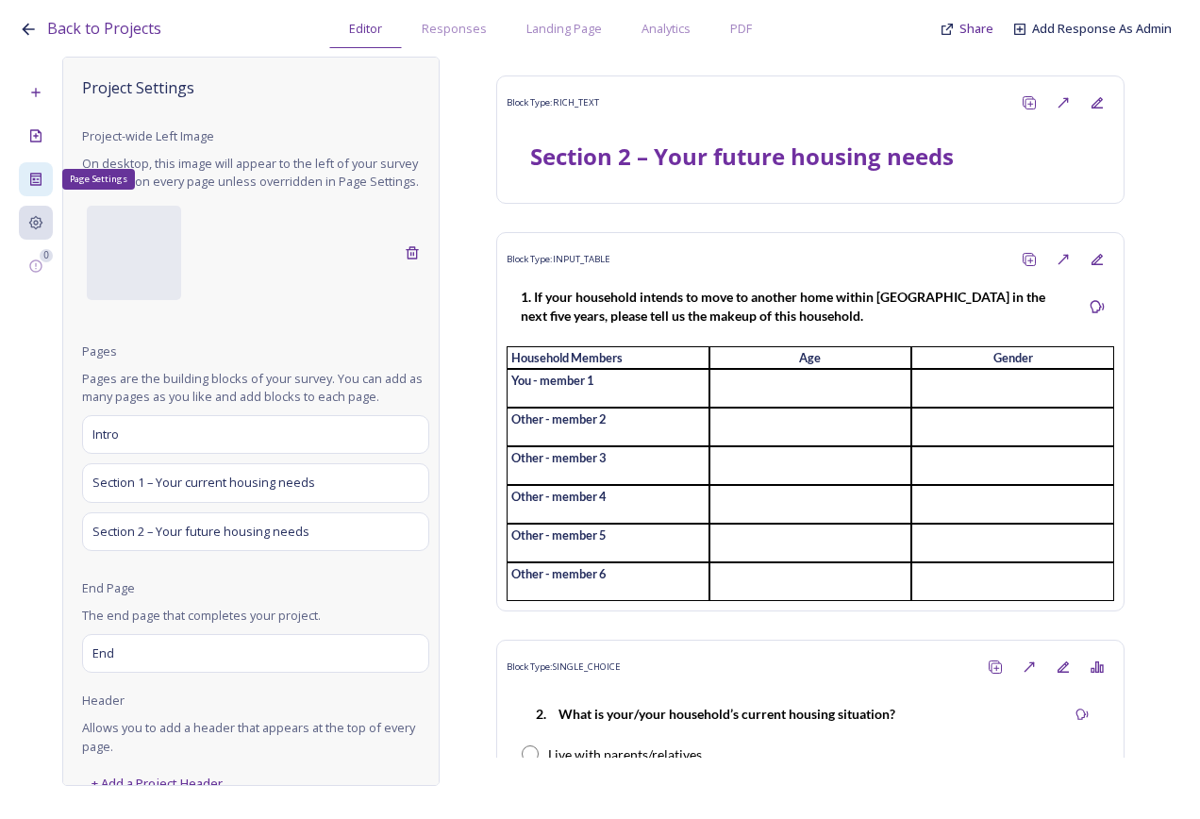
click at [42, 183] on icon at bounding box center [35, 179] width 15 height 15
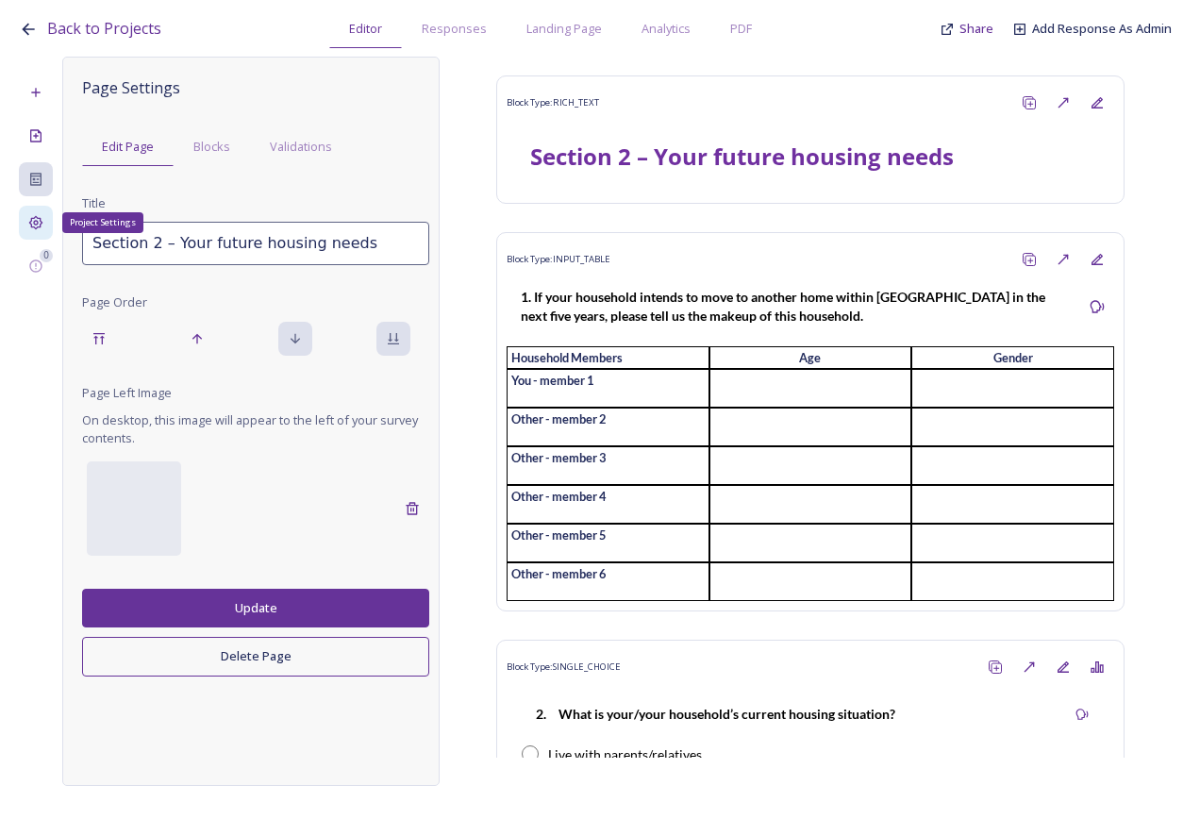
click at [41, 233] on div "Project Settings" at bounding box center [36, 223] width 34 height 34
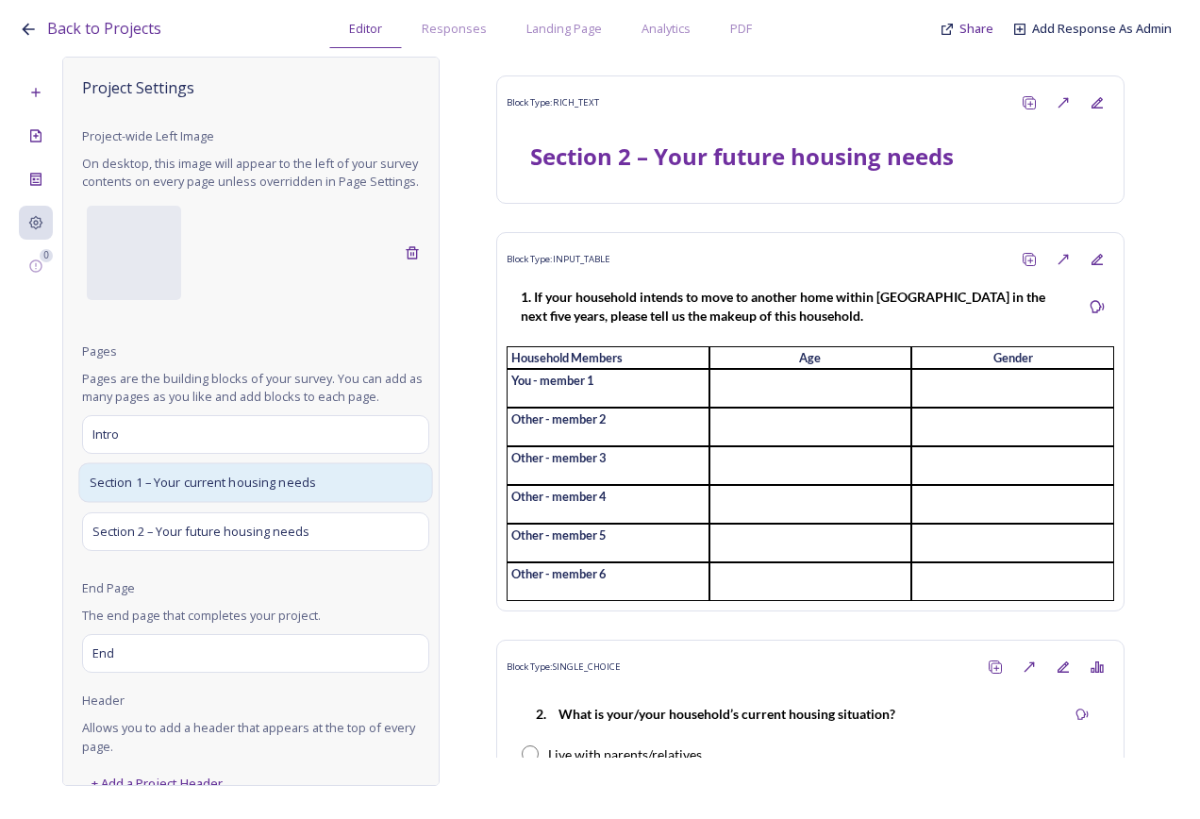
click at [124, 493] on span "Section 1 – Your current housing needs" at bounding box center [203, 483] width 227 height 19
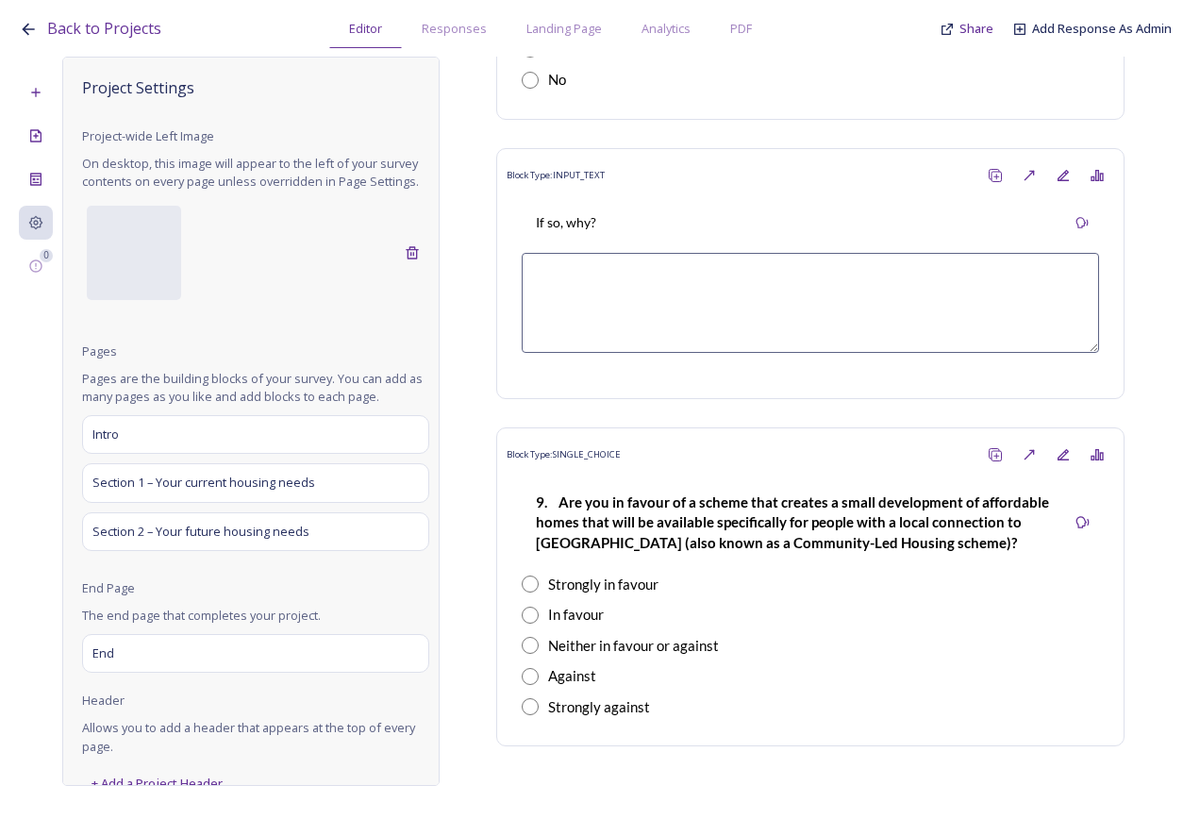
scroll to position [5350, 0]
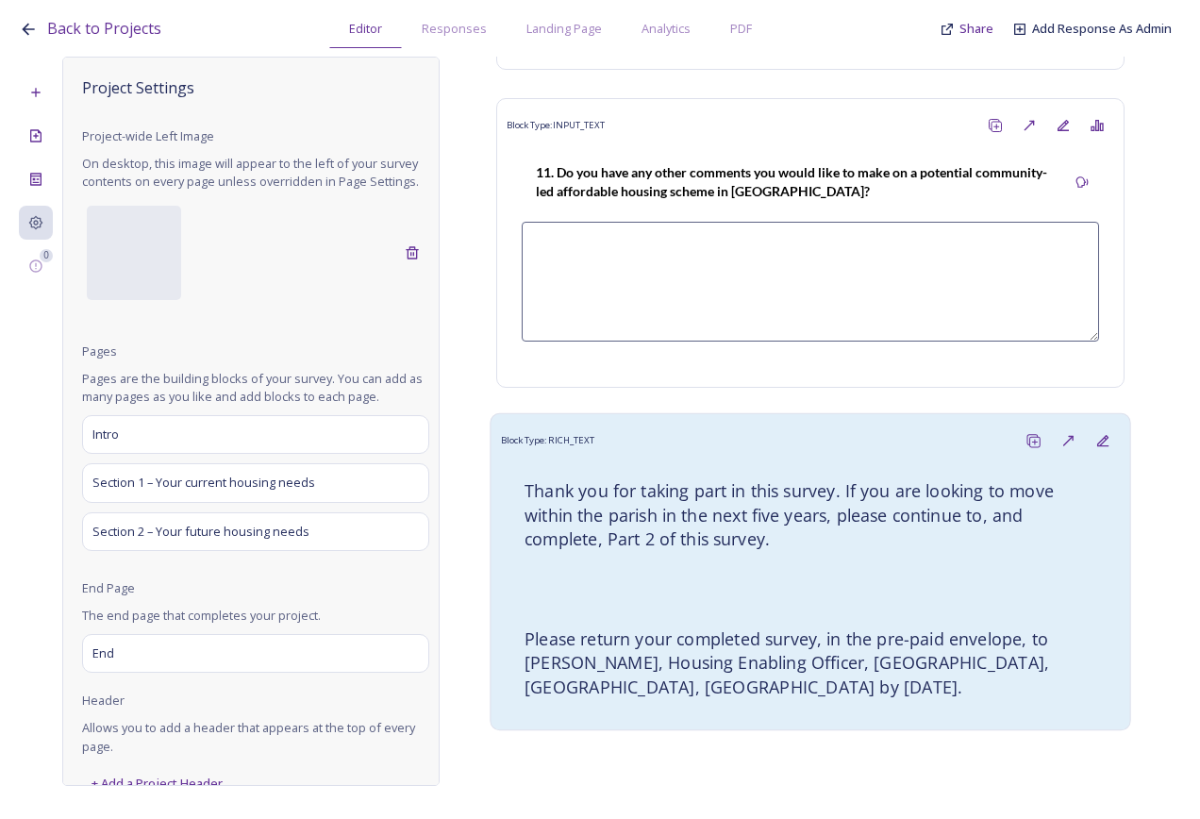
click at [743, 593] on h4 at bounding box center [811, 605] width 572 height 24
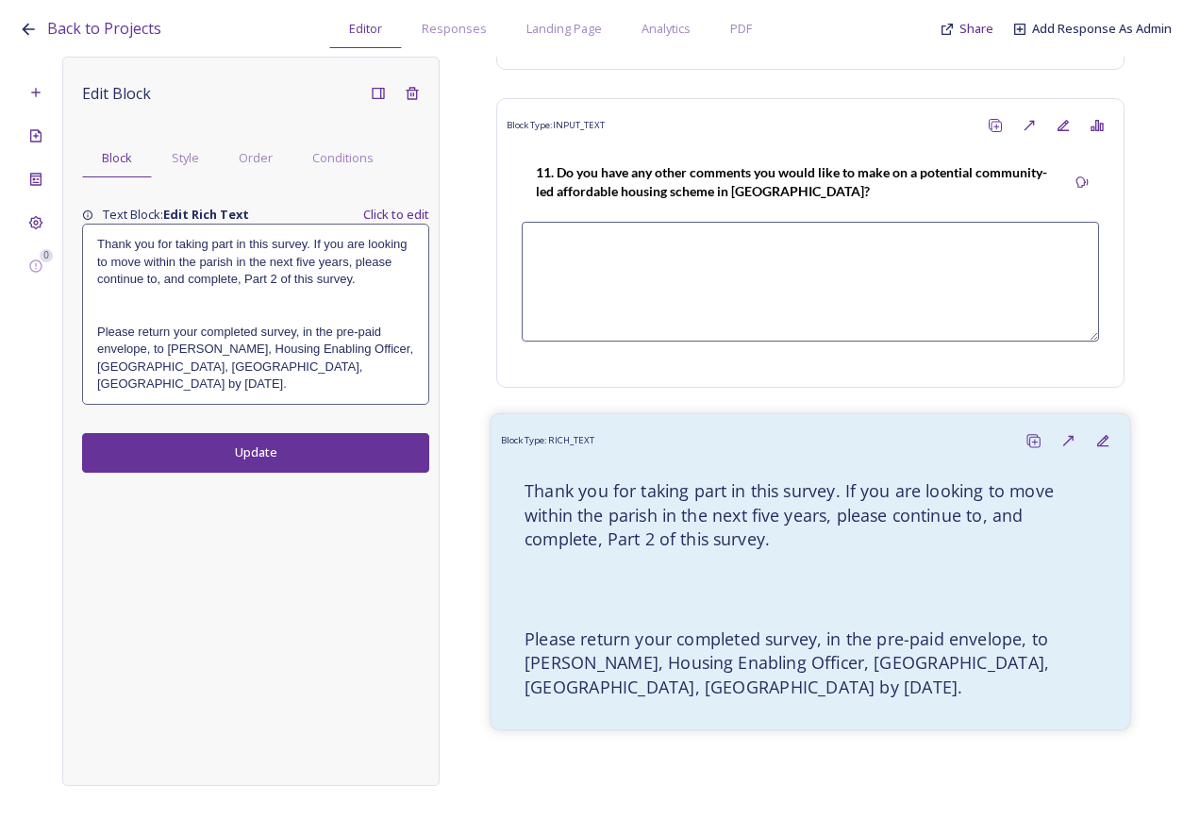
click at [739, 593] on h4 at bounding box center [811, 605] width 572 height 24
click at [831, 545] on div "Thank you for taking part in this survey. If you are looking to move within the…" at bounding box center [811, 589] width 600 height 243
click at [786, 561] on p at bounding box center [811, 572] width 572 height 22
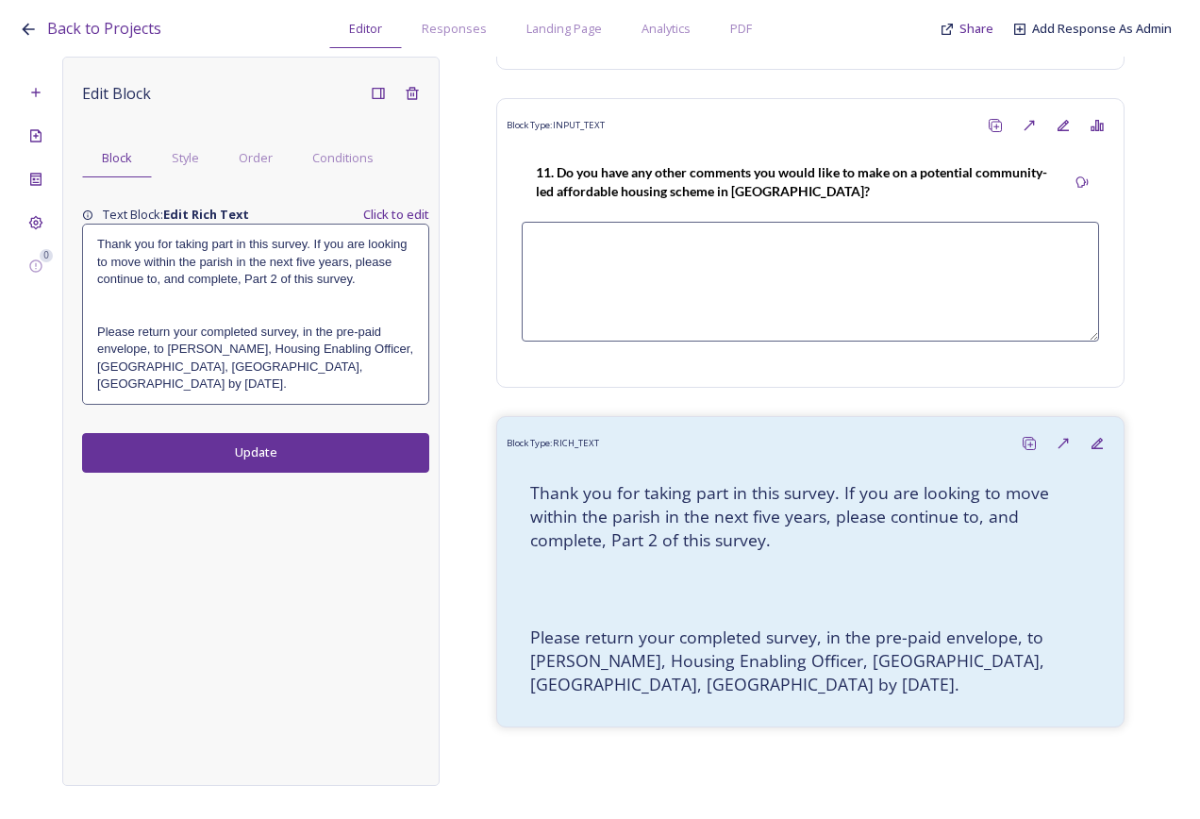
click at [274, 329] on h4 "Please return your completed survey, in the pre-paid envelope, to Louise Willia…" at bounding box center [255, 359] width 317 height 70
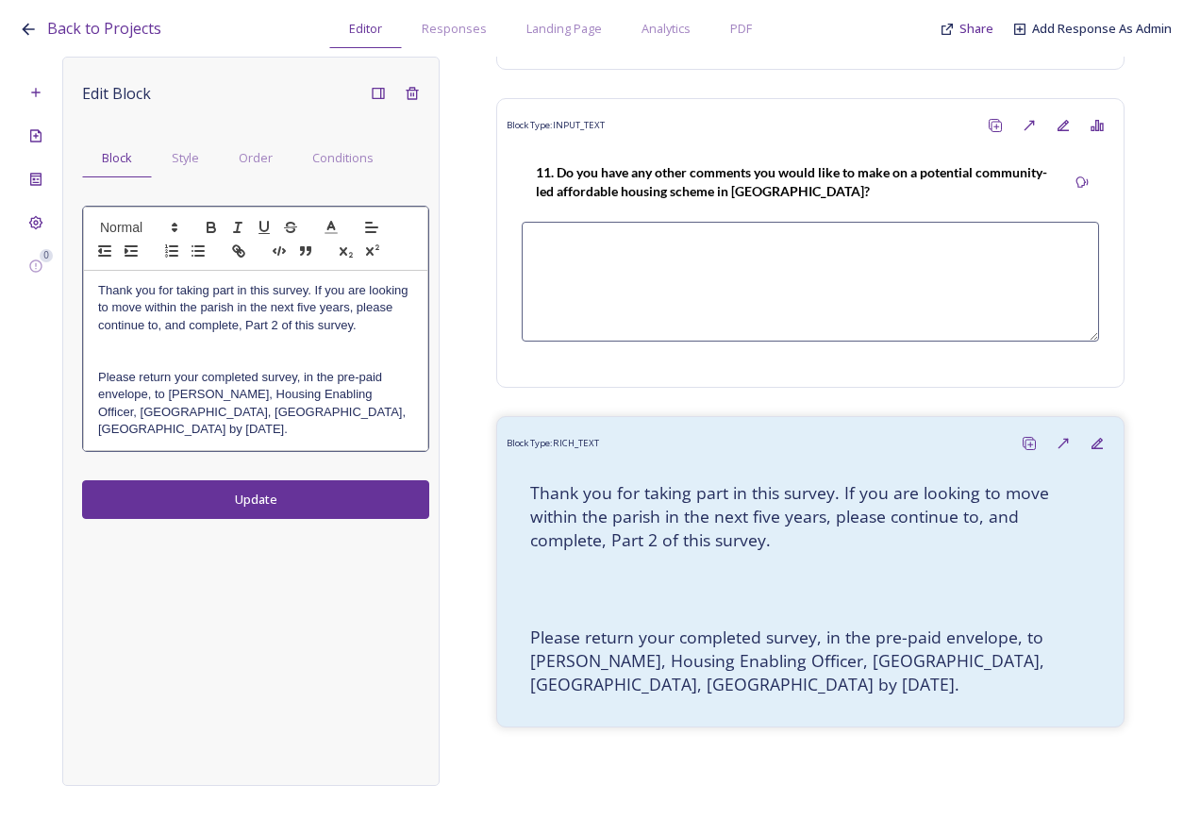
click at [374, 327] on h4 "Thank you for taking part in this survey. If you are looking to move within the…" at bounding box center [255, 308] width 315 height 52
drag, startPoint x: 365, startPoint y: 330, endPoint x: 341, endPoint y: 310, distance: 32.1
click at [314, 294] on h4 "Thank you for taking part in this survey. If you are looking to move within the…" at bounding box center [255, 308] width 315 height 52
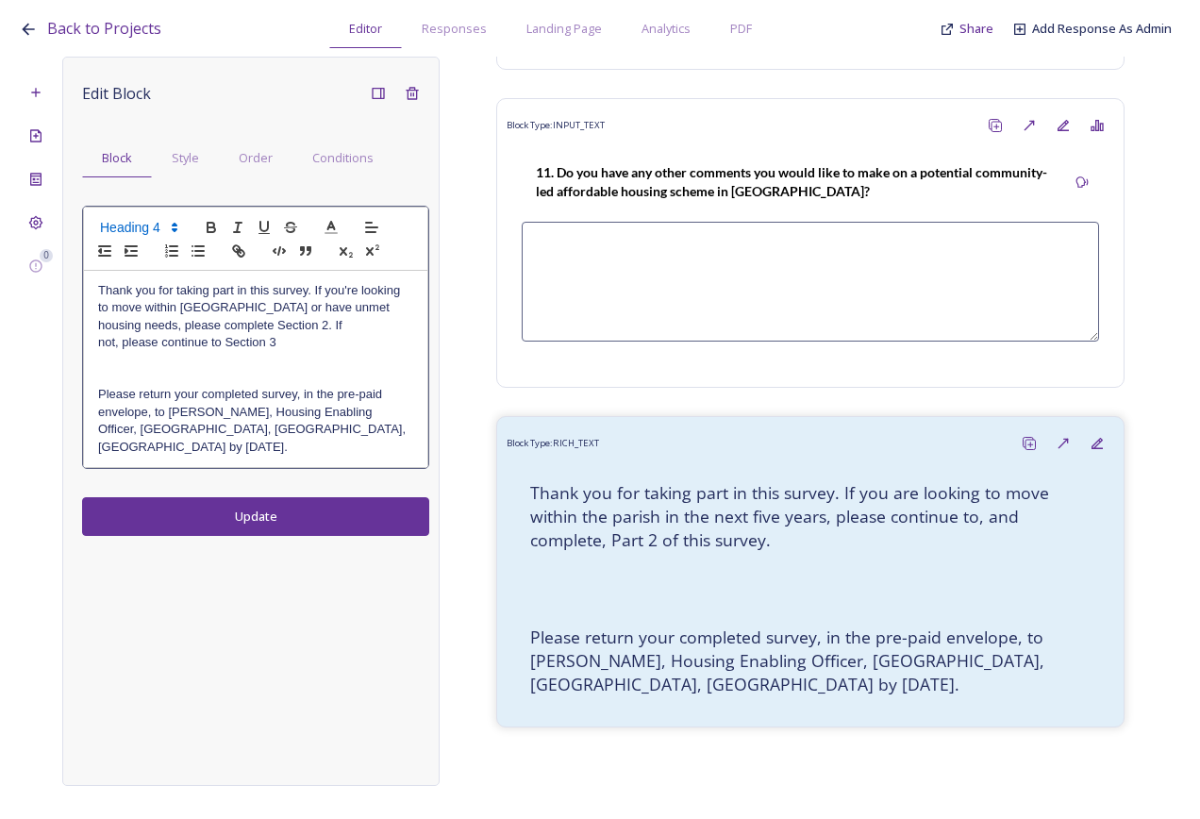
click at [97, 343] on div "Thank you for taking part in this survey. If you're looking to move within Bury…" at bounding box center [255, 369] width 343 height 197
click at [167, 343] on p "Thank you for taking part in this survey. If you're looking to move within Bury…" at bounding box center [255, 317] width 315 height 70
click at [241, 529] on div "Edit Block Block Style Order Conditions Thank you for taking part in this surve…" at bounding box center [250, 421] width 377 height 729
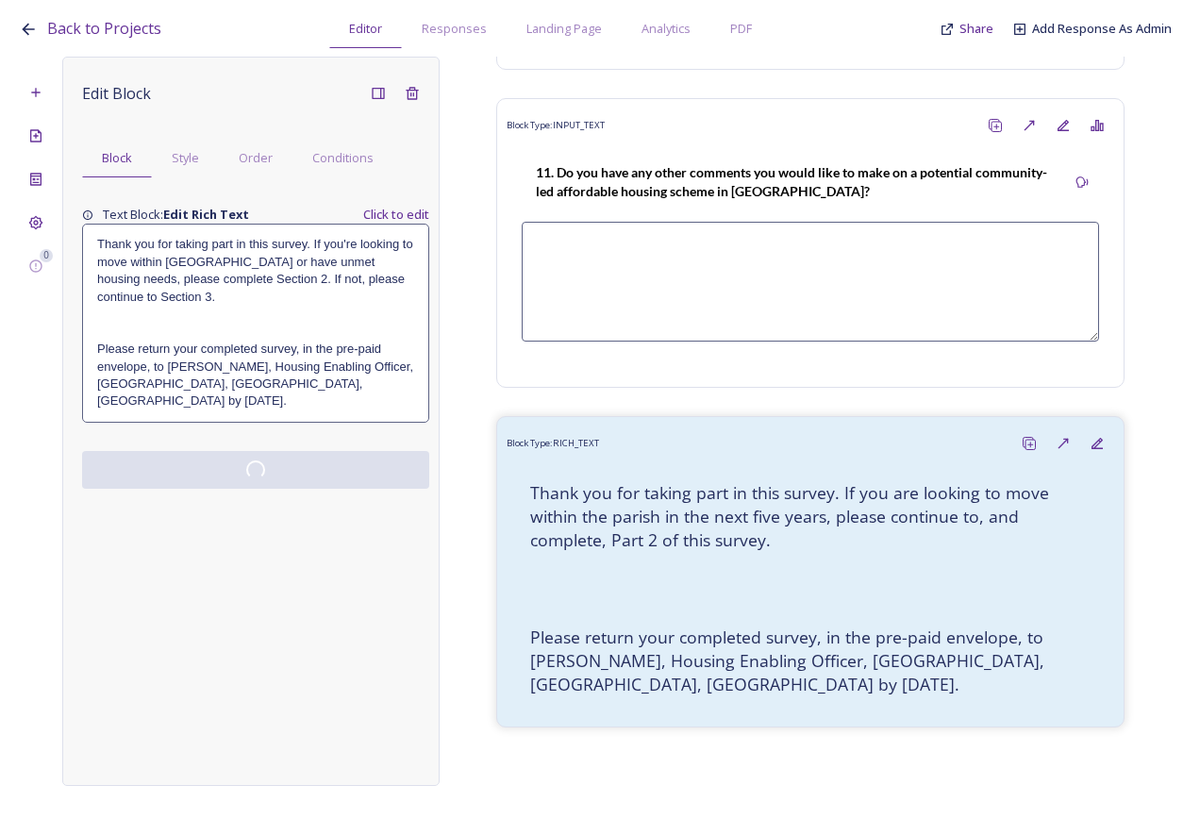
scroll to position [5343, 0]
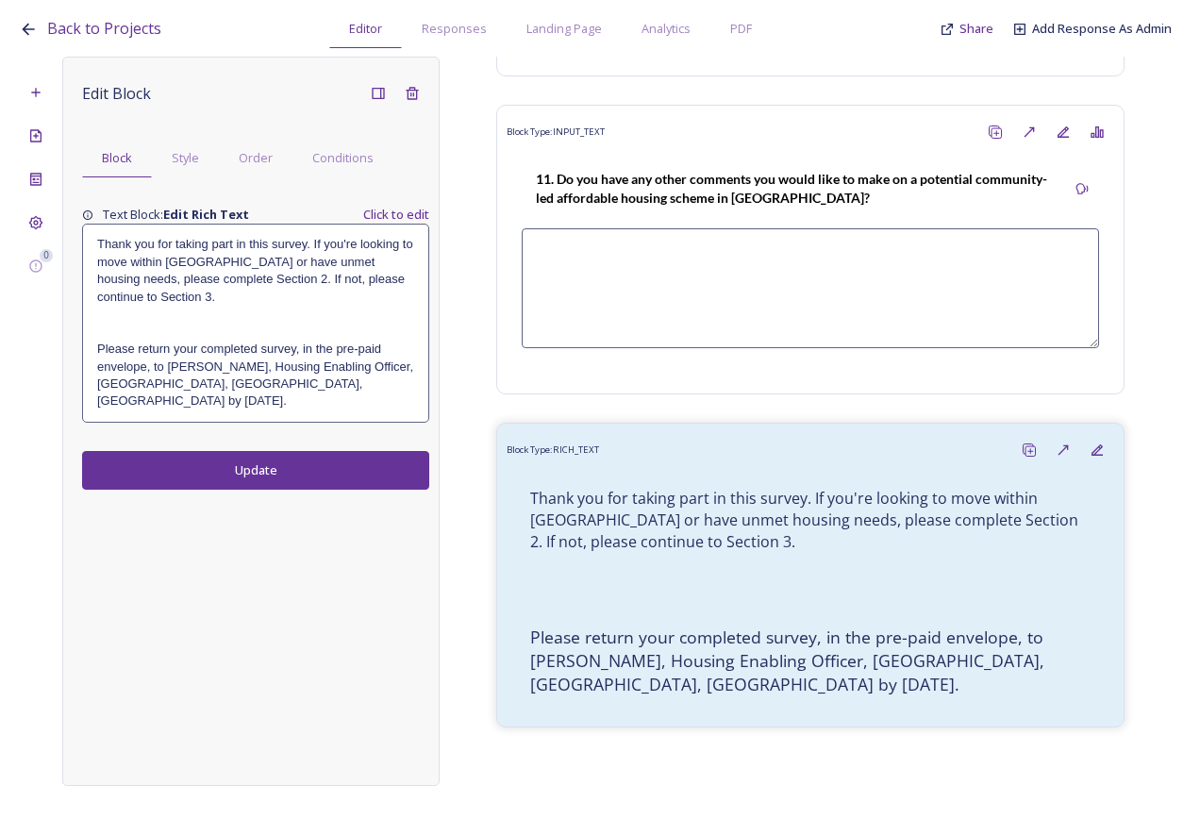
click at [249, 472] on button "Update" at bounding box center [255, 470] width 347 height 39
click at [703, 561] on p at bounding box center [811, 572] width 572 height 22
click at [205, 288] on p "Thank you for taking part in this survey. If you're looking to move within Bury…" at bounding box center [255, 271] width 317 height 70
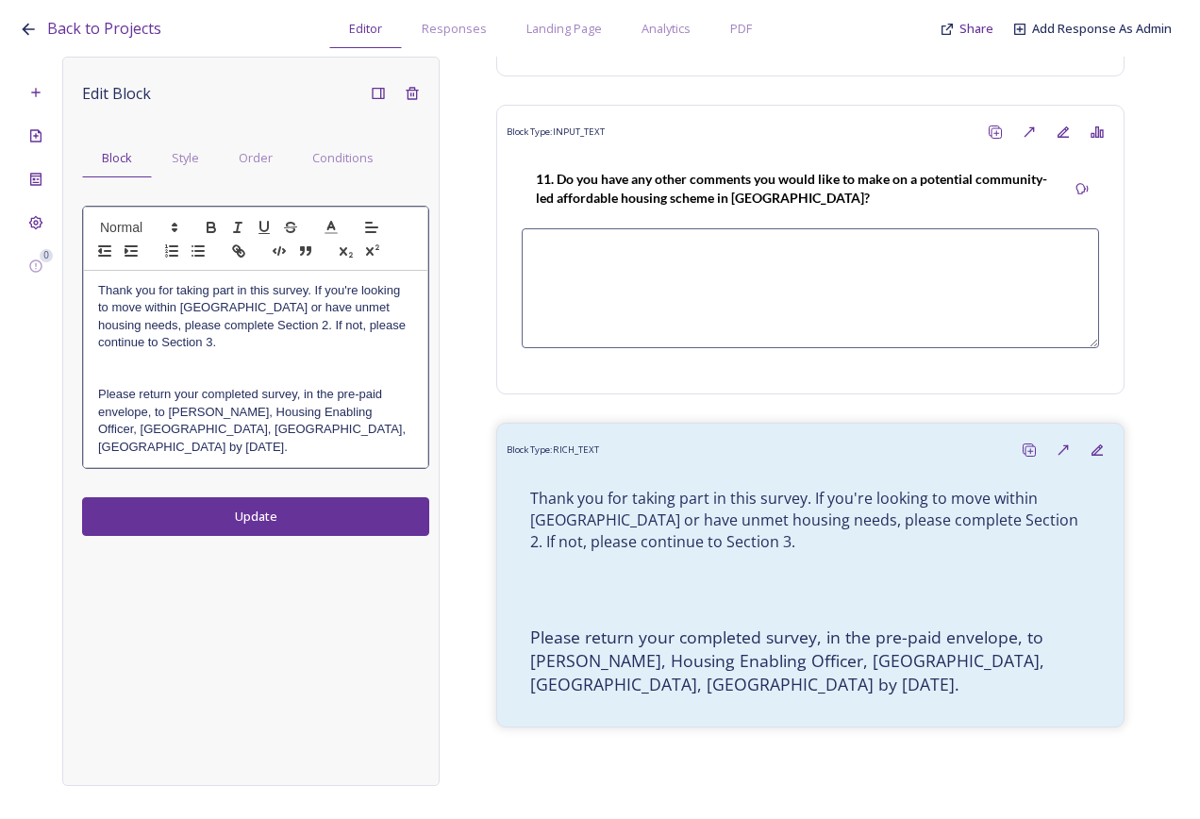
click at [215, 345] on p "Thank you for taking part in this survey. If you're looking to move within Bury…" at bounding box center [255, 317] width 315 height 70
click at [205, 409] on h4 "Please return your completed survey, in the pre-paid envelope, to Louise Willia…" at bounding box center [255, 421] width 315 height 70
drag, startPoint x: 148, startPoint y: 334, endPoint x: 175, endPoint y: 346, distance: 29.1
click at [149, 333] on p "Thank you for taking part in this survey. If you're looking to move within Bury…" at bounding box center [255, 317] width 315 height 70
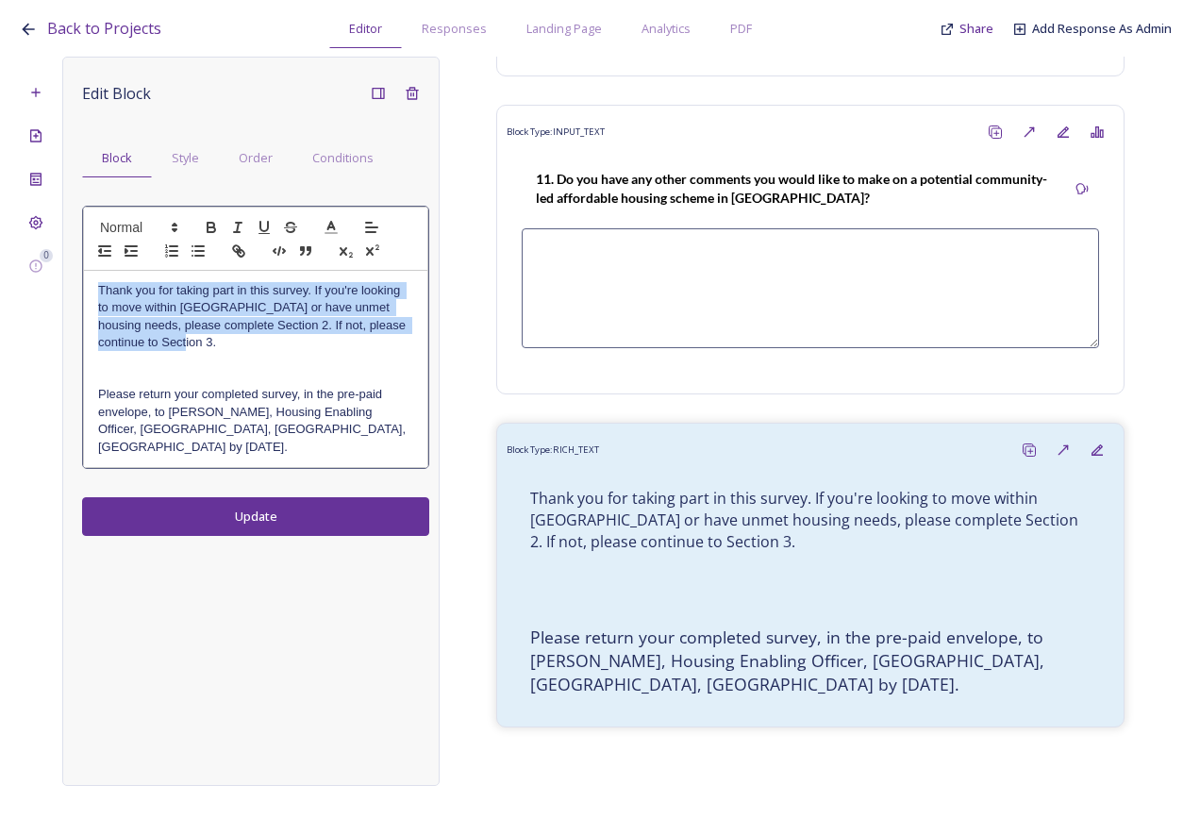
drag, startPoint x: 176, startPoint y: 345, endPoint x: 76, endPoint y: 278, distance: 119.6
click at [76, 278] on div "Edit Block Block Style Order Conditions Thank you for taking part in this surve…" at bounding box center [250, 421] width 377 height 729
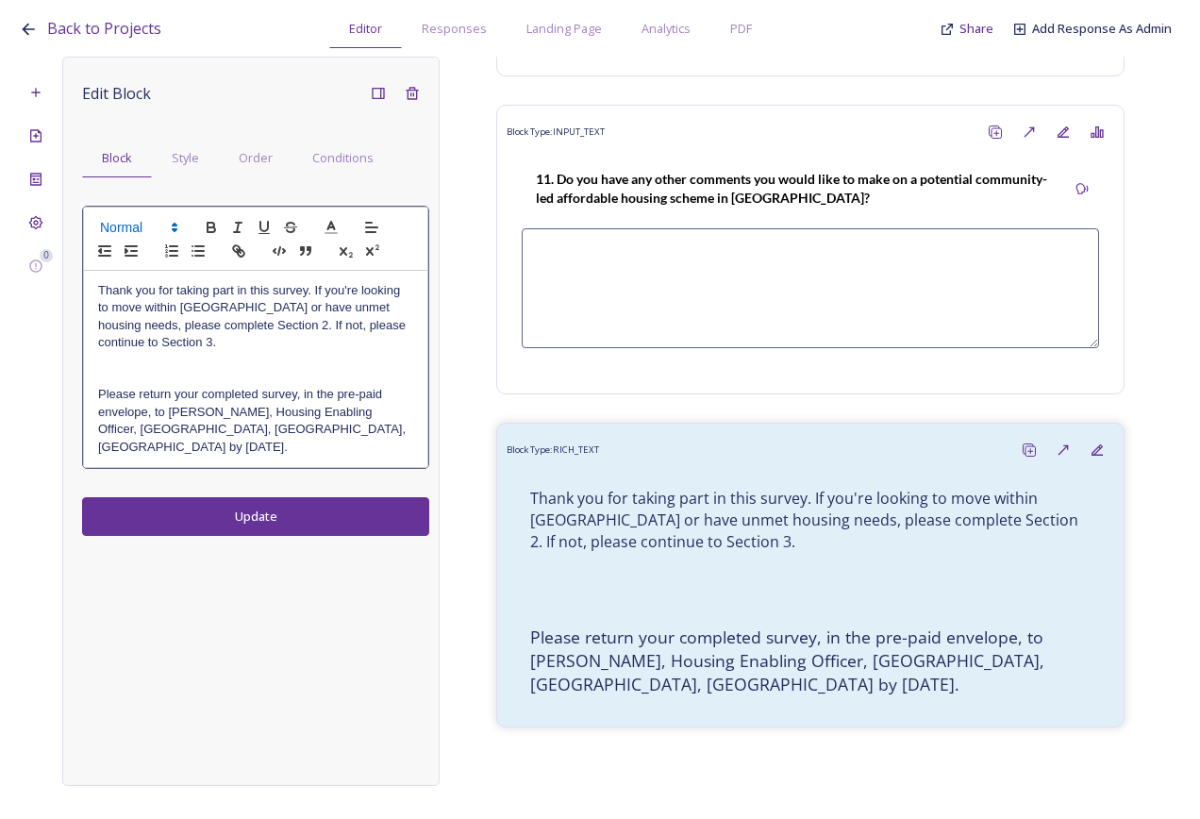
click at [129, 222] on span at bounding box center [138, 227] width 92 height 23
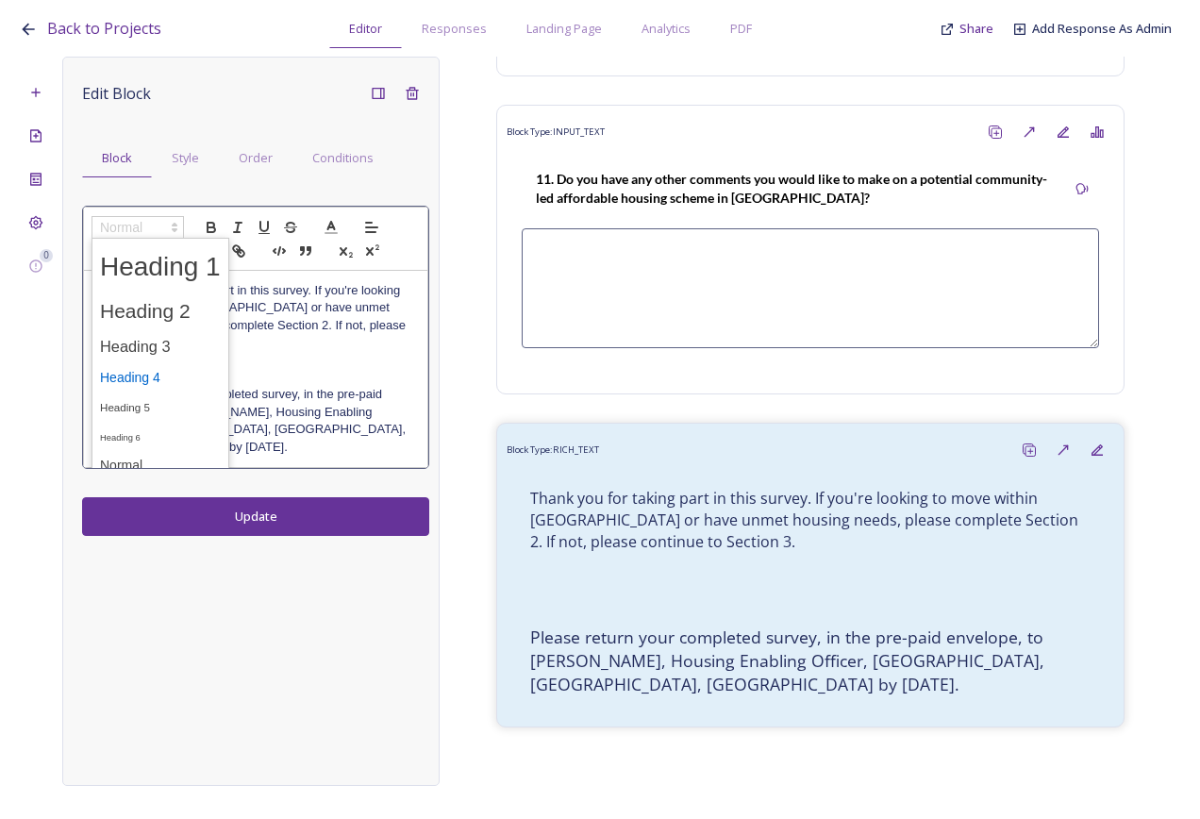
click at [185, 376] on span at bounding box center [160, 377] width 121 height 29
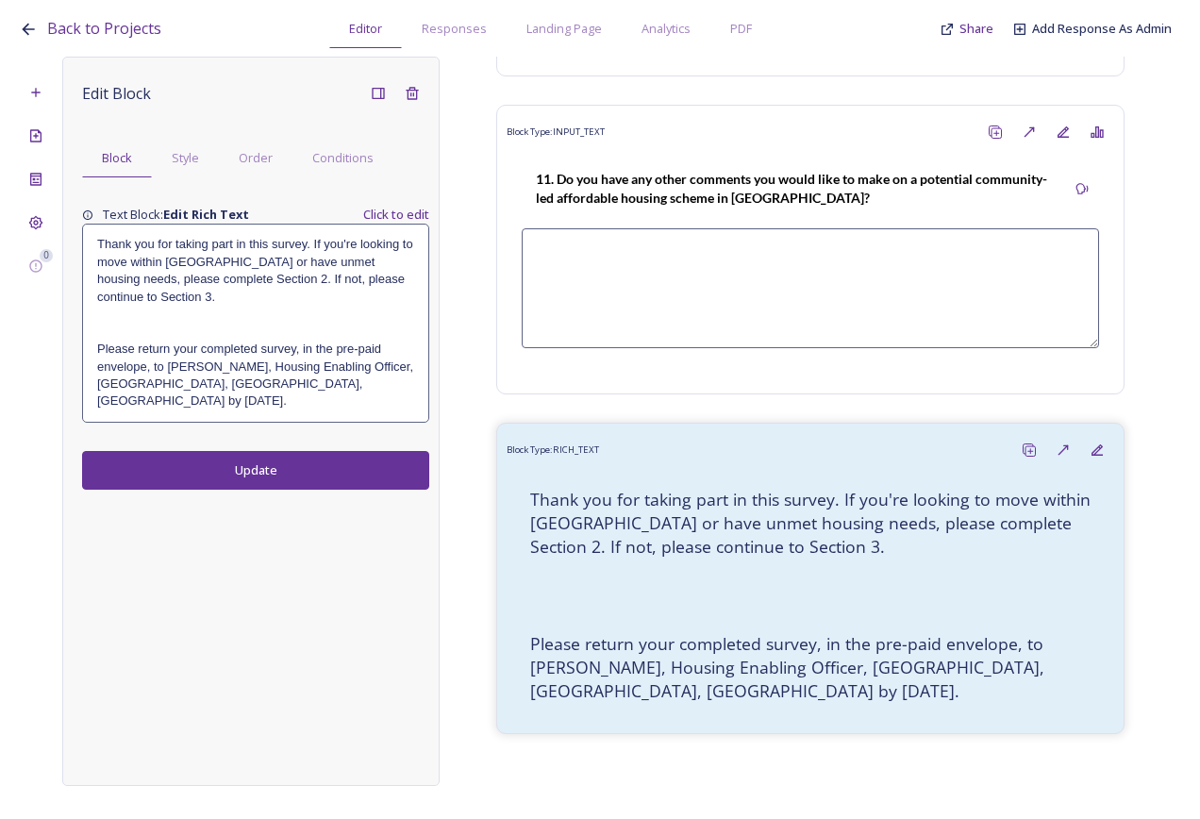
click at [276, 518] on div "Edit Block Block Style Order Conditions Text Block: Edit Rich Text Click to edi…" at bounding box center [250, 421] width 377 height 729
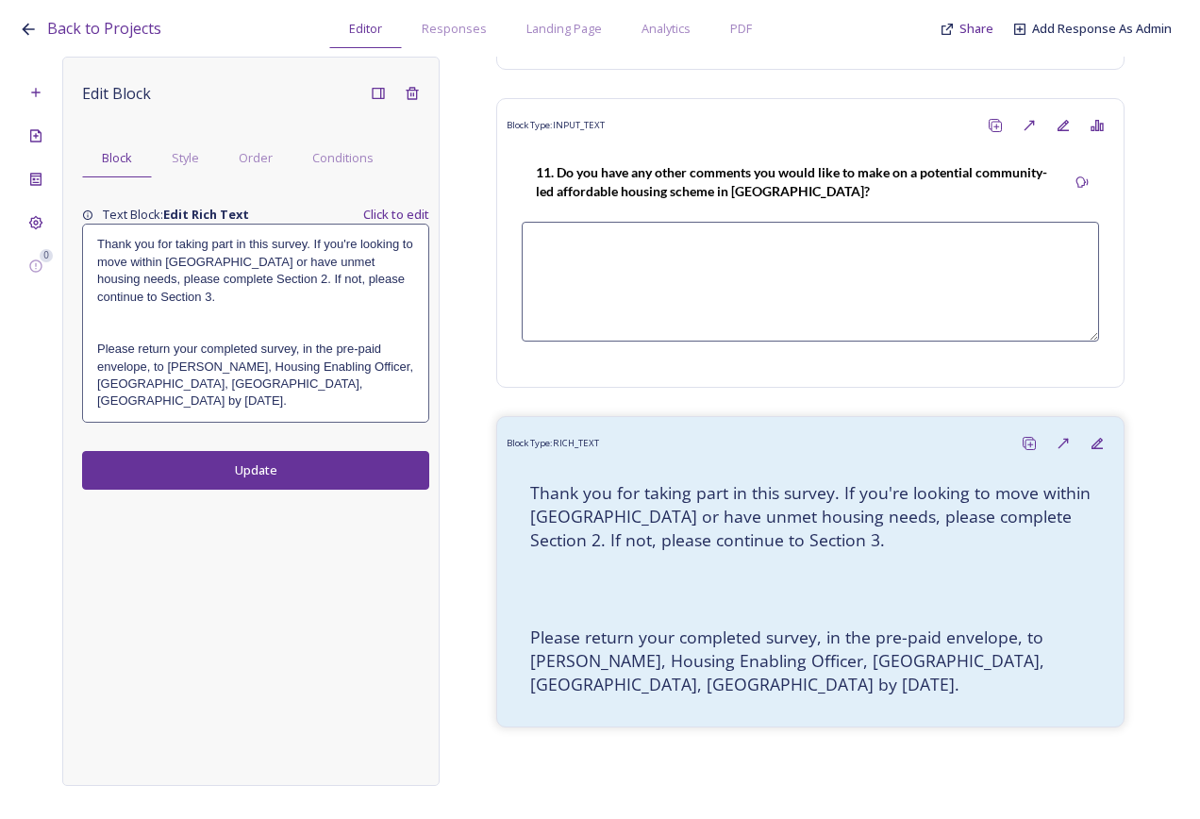
click at [249, 478] on button "Update" at bounding box center [255, 470] width 347 height 39
click at [12, 215] on div "Back to Projects Editor Responses Landing Page Analytics PDF Share Add Response…" at bounding box center [600, 409] width 1200 height 819
click at [26, 225] on div "Project Settings" at bounding box center [36, 223] width 34 height 34
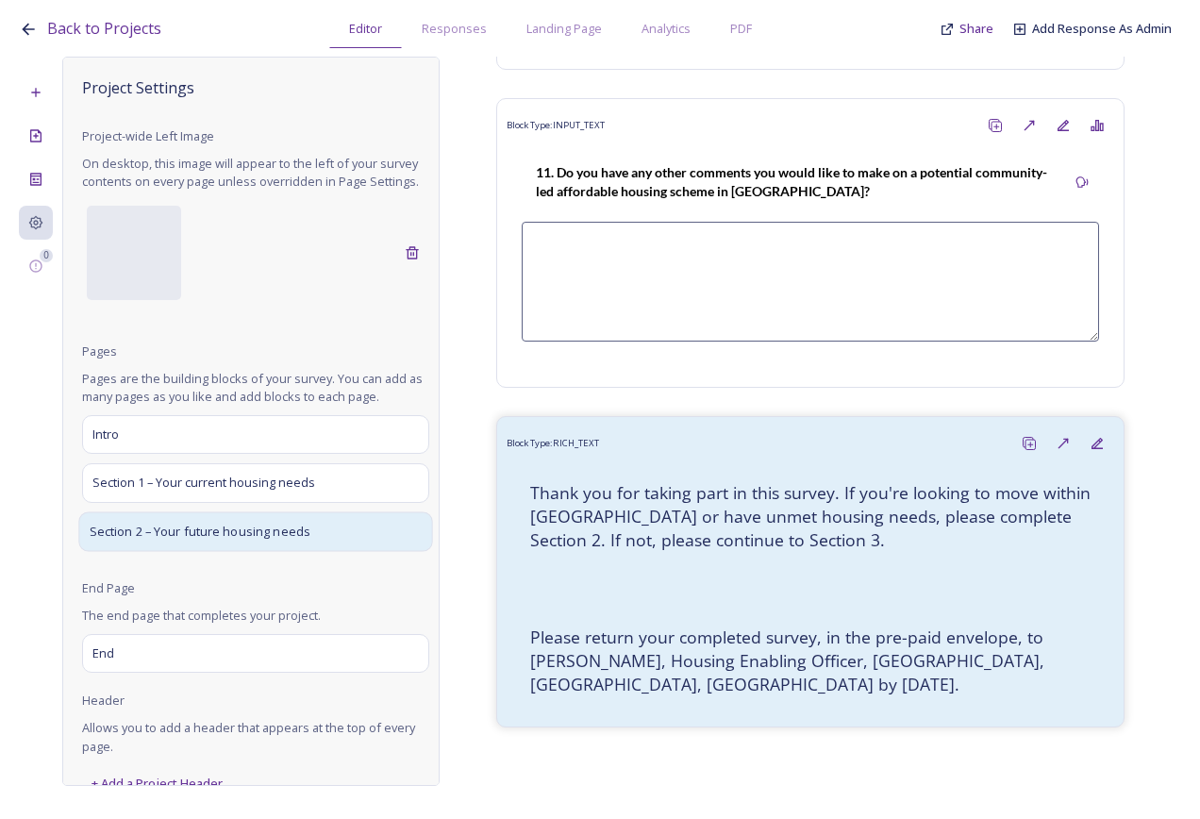
click at [173, 541] on span "Section 2 – Your future housing needs" at bounding box center [201, 531] width 222 height 19
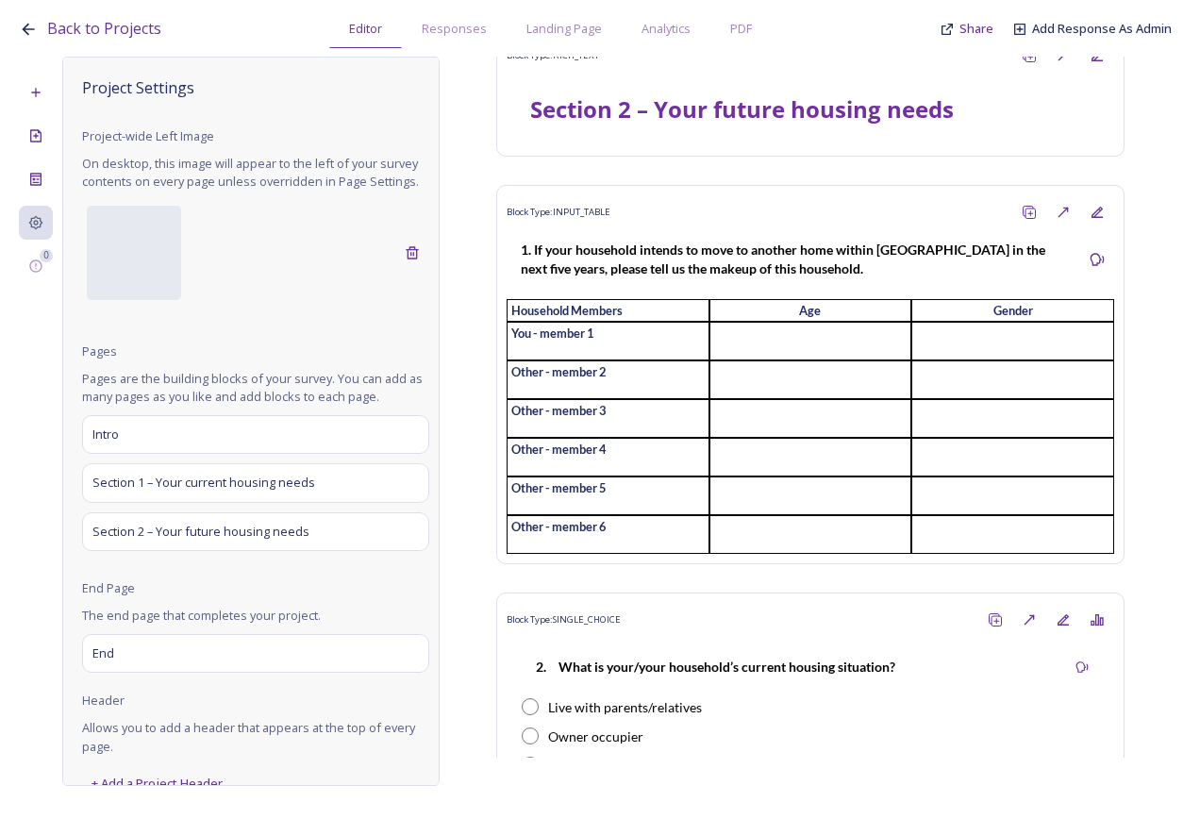
scroll to position [0, 0]
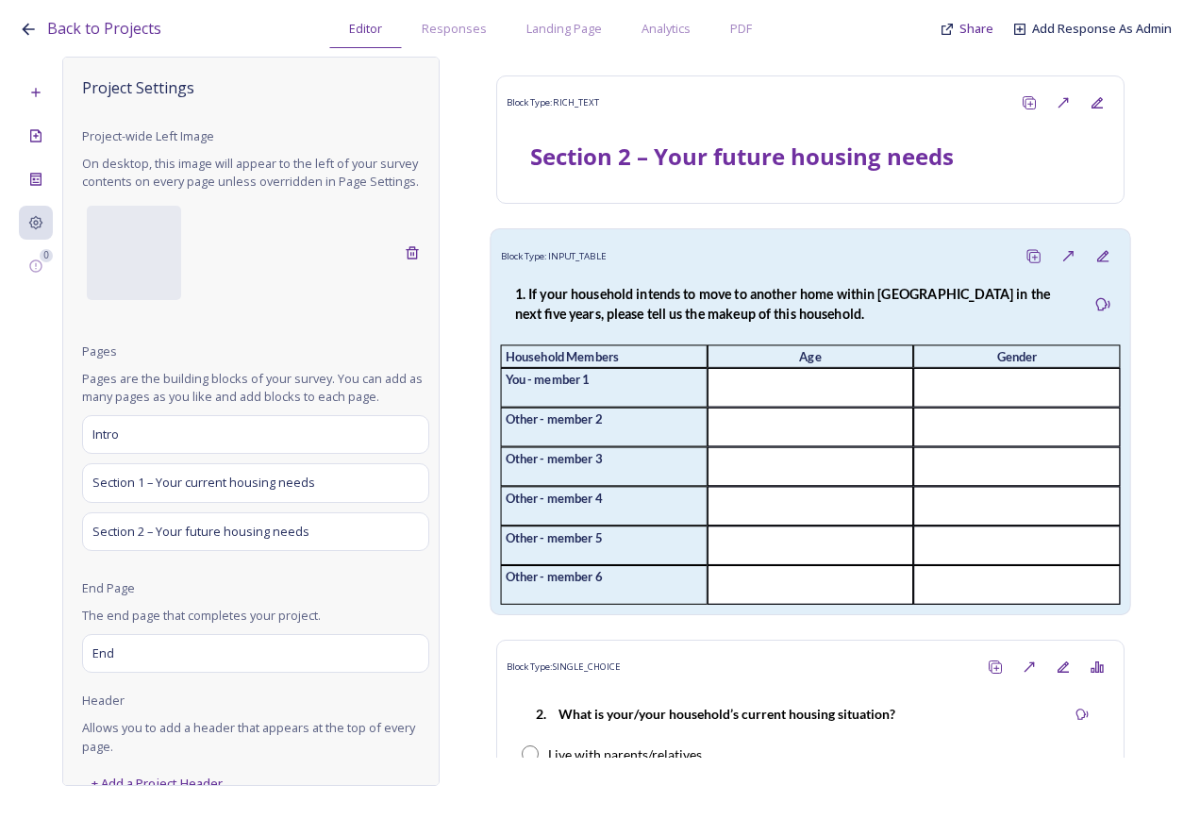
click at [784, 282] on div "1. If your household intends to move to another home within Bury in the next fi…" at bounding box center [793, 304] width 585 height 61
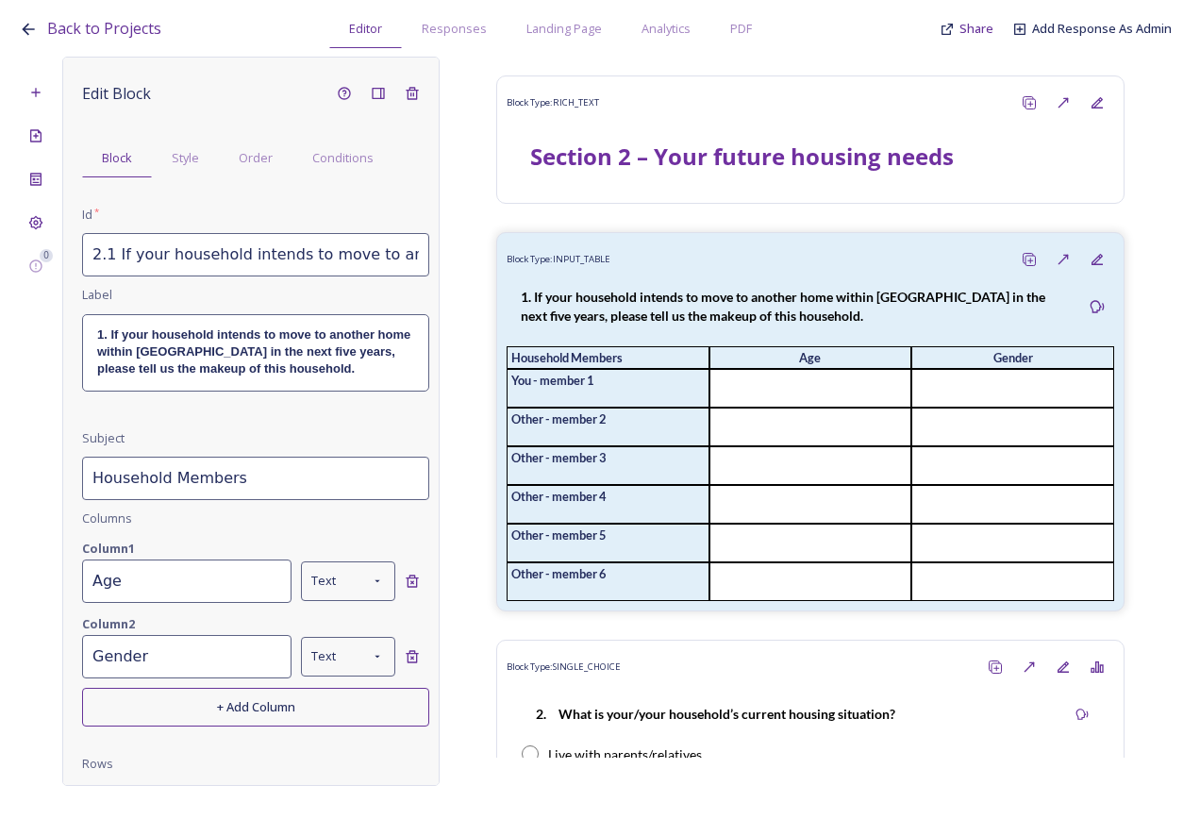
click at [252, 368] on strong "1. If your household intends to move to another home within Bury in the next fi…" at bounding box center [255, 351] width 317 height 49
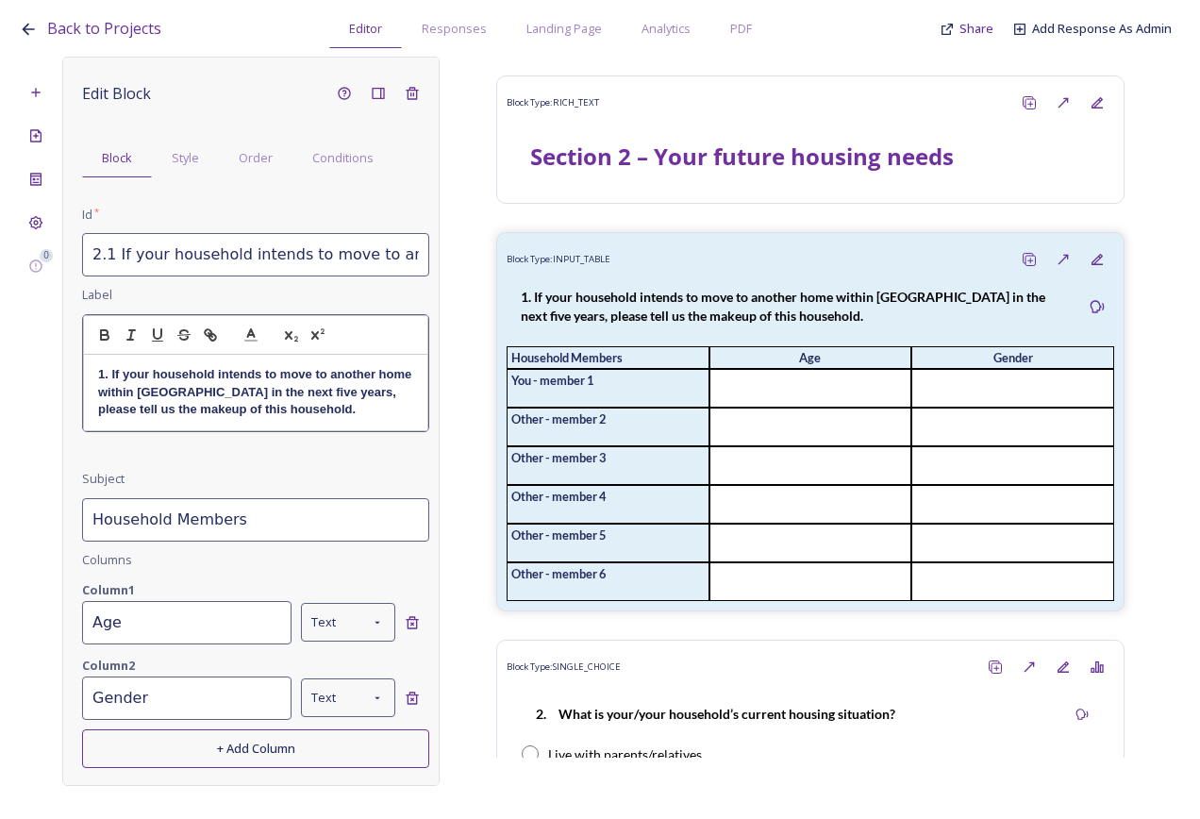
click at [282, 373] on strong "1. If your household intends to move to another home within Bury in the next fi…" at bounding box center [256, 391] width 317 height 49
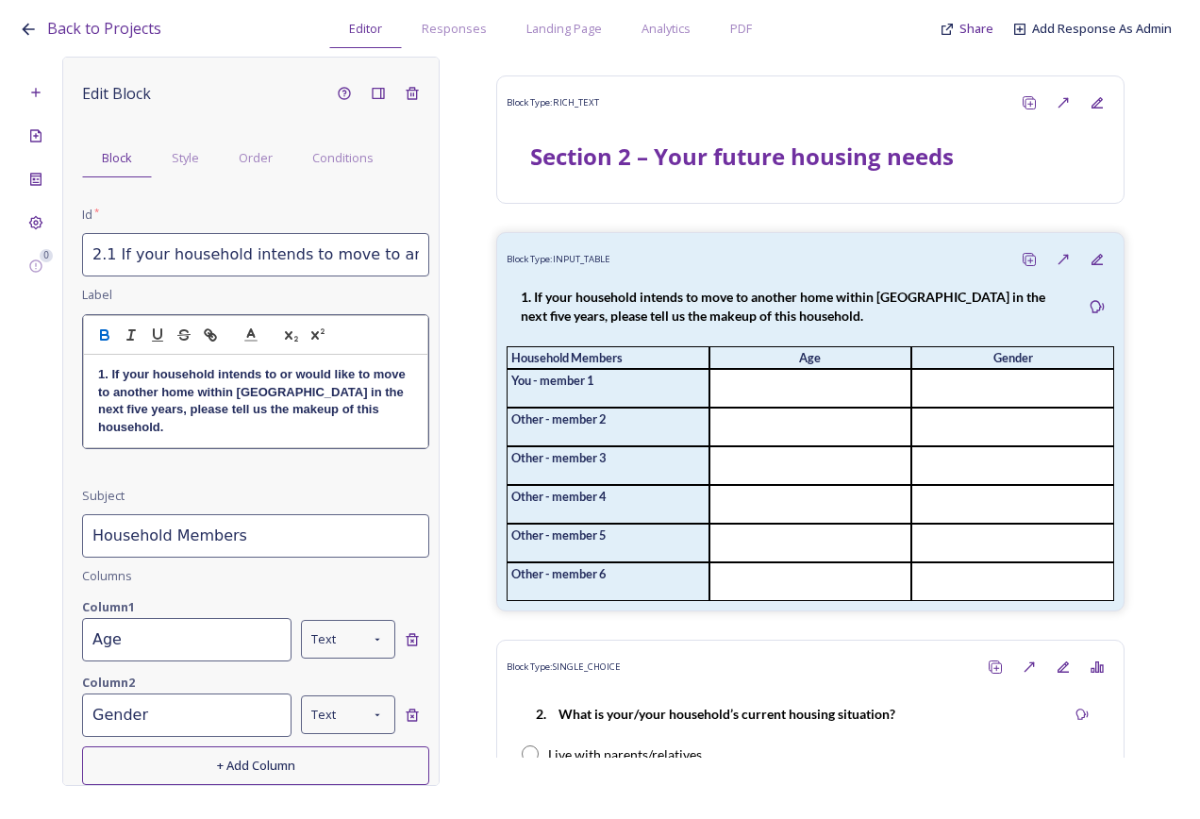
click at [263, 238] on input "2.1 If your household intends to move to another home within Bury in the next f…" at bounding box center [255, 254] width 347 height 43
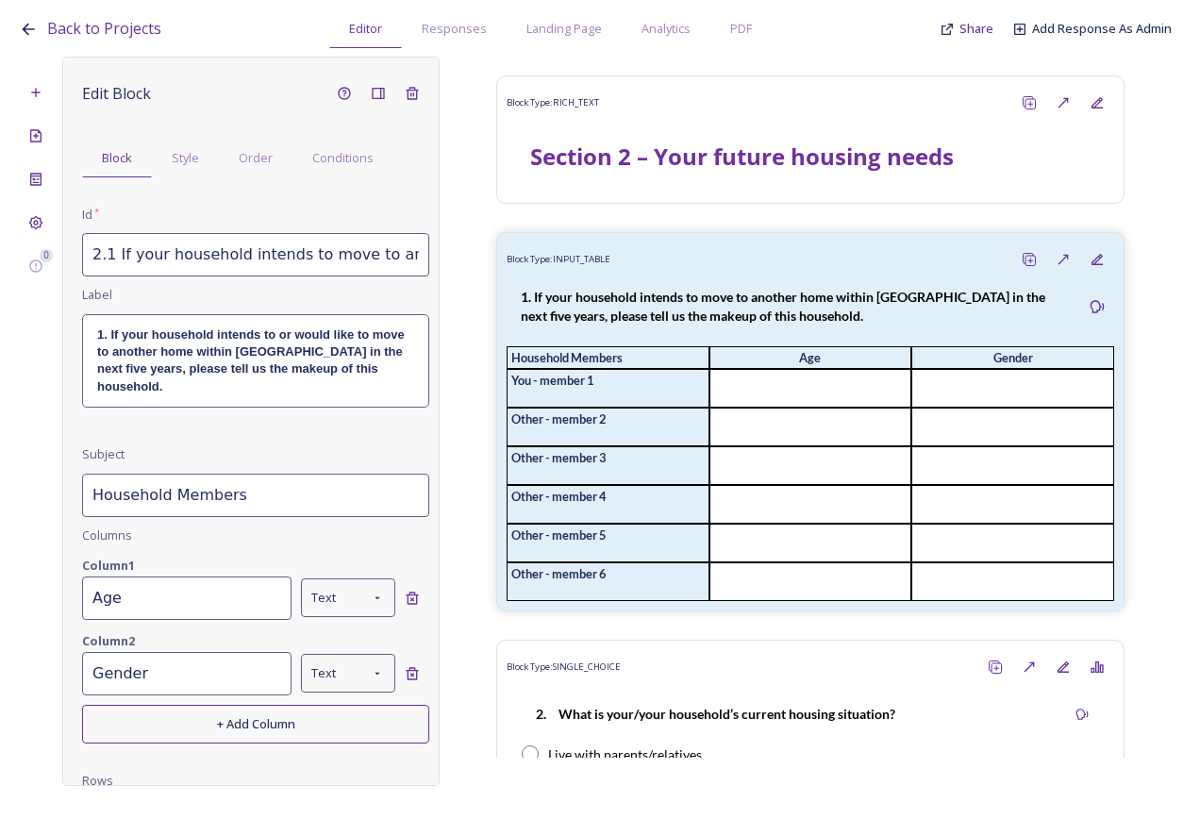
click at [312, 248] on input "2.1 If your household intends to move to another home within Bury in the next f…" at bounding box center [255, 254] width 347 height 43
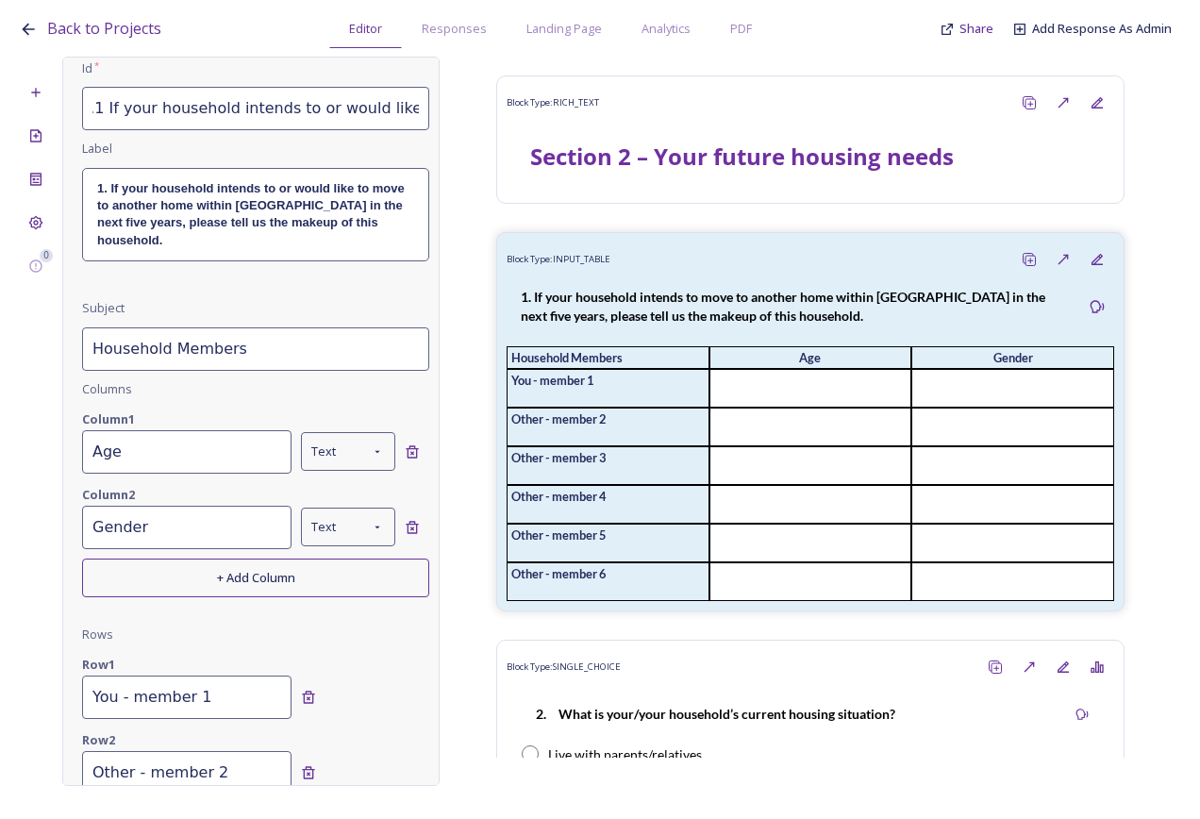
scroll to position [557, 0]
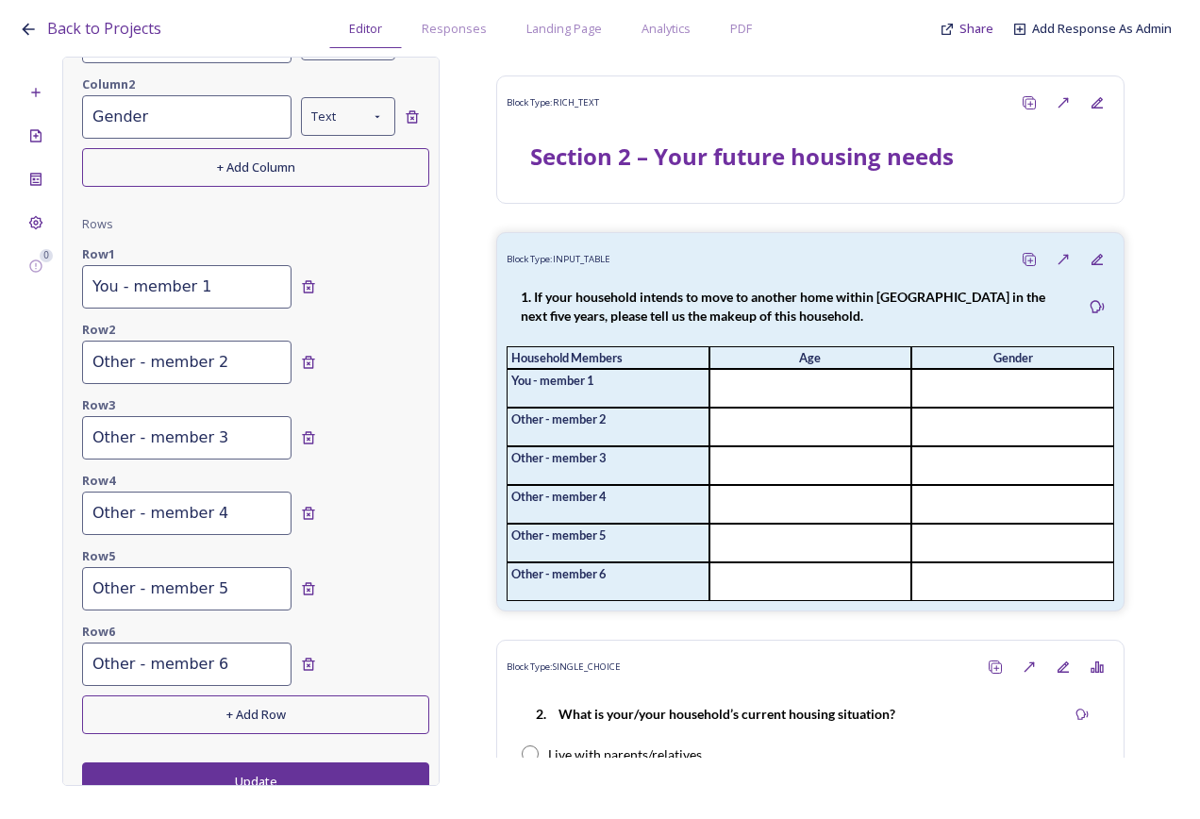
type input "2.1 If your household intends to or would like to move to another home within B…"
click at [269, 763] on button "Update" at bounding box center [255, 781] width 347 height 39
click at [228, 655] on input "Other - member 6" at bounding box center [186, 664] width 209 height 43
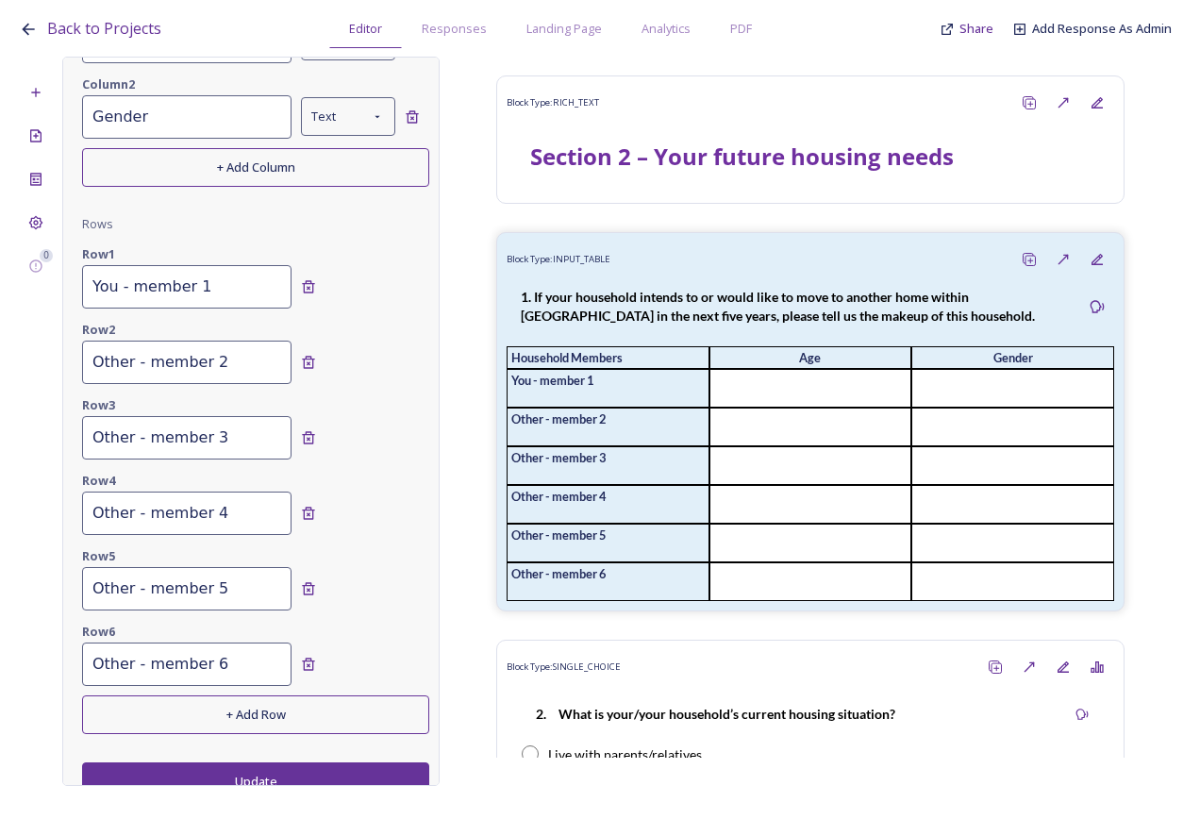
drag, startPoint x: 231, startPoint y: 652, endPoint x: 42, endPoint y: 655, distance: 188.8
click at [42, 655] on div "0 Edit Block Block Style Order Conditions Id * 2.1 If your household intends to…" at bounding box center [600, 421] width 1163 height 729
click at [245, 708] on button "+ Add Row" at bounding box center [255, 714] width 347 height 39
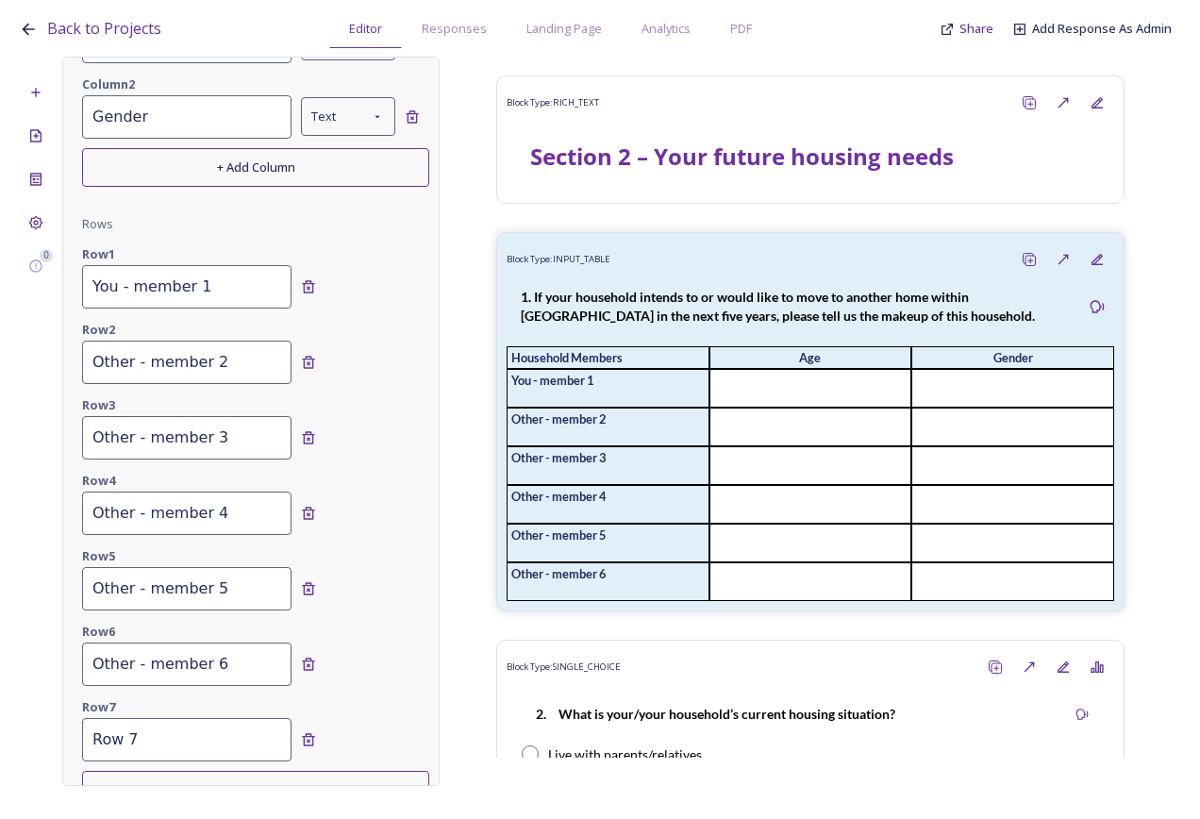
click at [173, 728] on input "Row 7" at bounding box center [186, 739] width 209 height 43
drag, startPoint x: 166, startPoint y: 722, endPoint x: 30, endPoint y: 719, distance: 135.9
click at [30, 719] on div "0 Edit Block Block Style Order Conditions Id * 2.1 If your household intends to…" at bounding box center [600, 421] width 1163 height 729
paste input "Other - member 6"
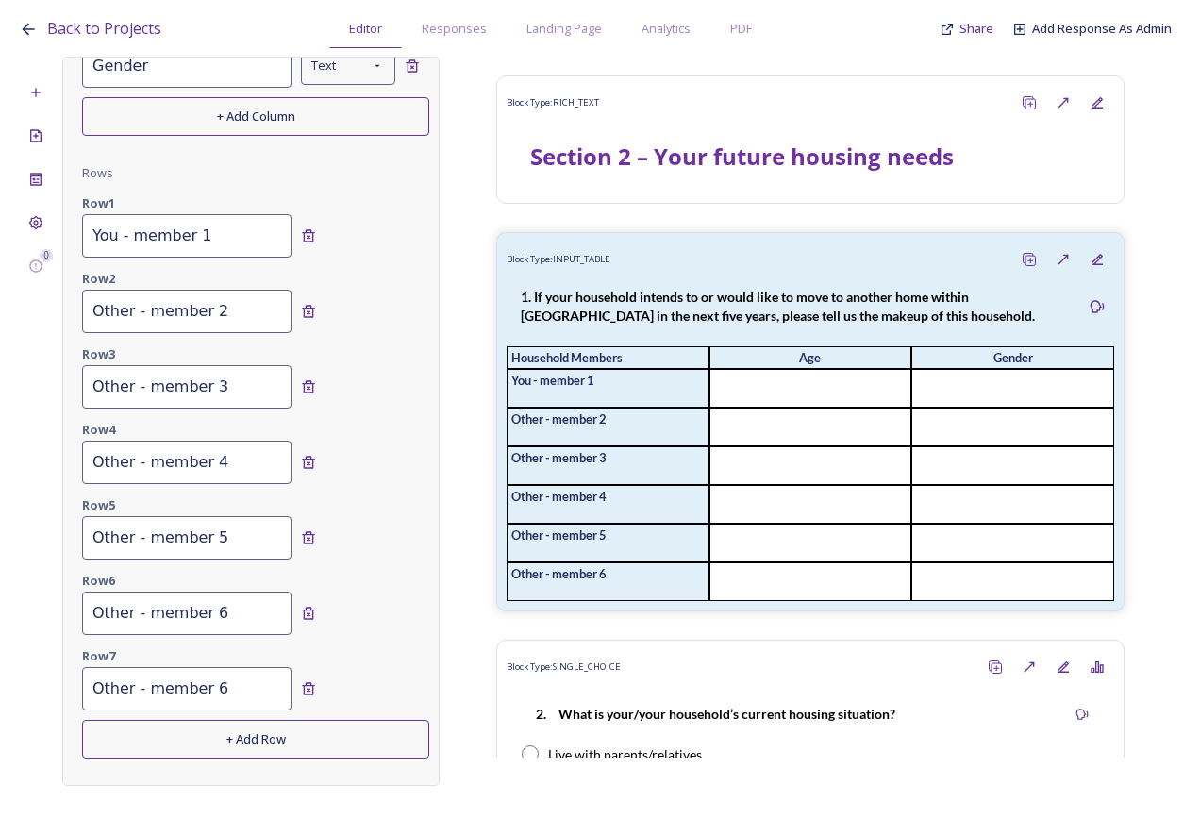
scroll to position [632, 0]
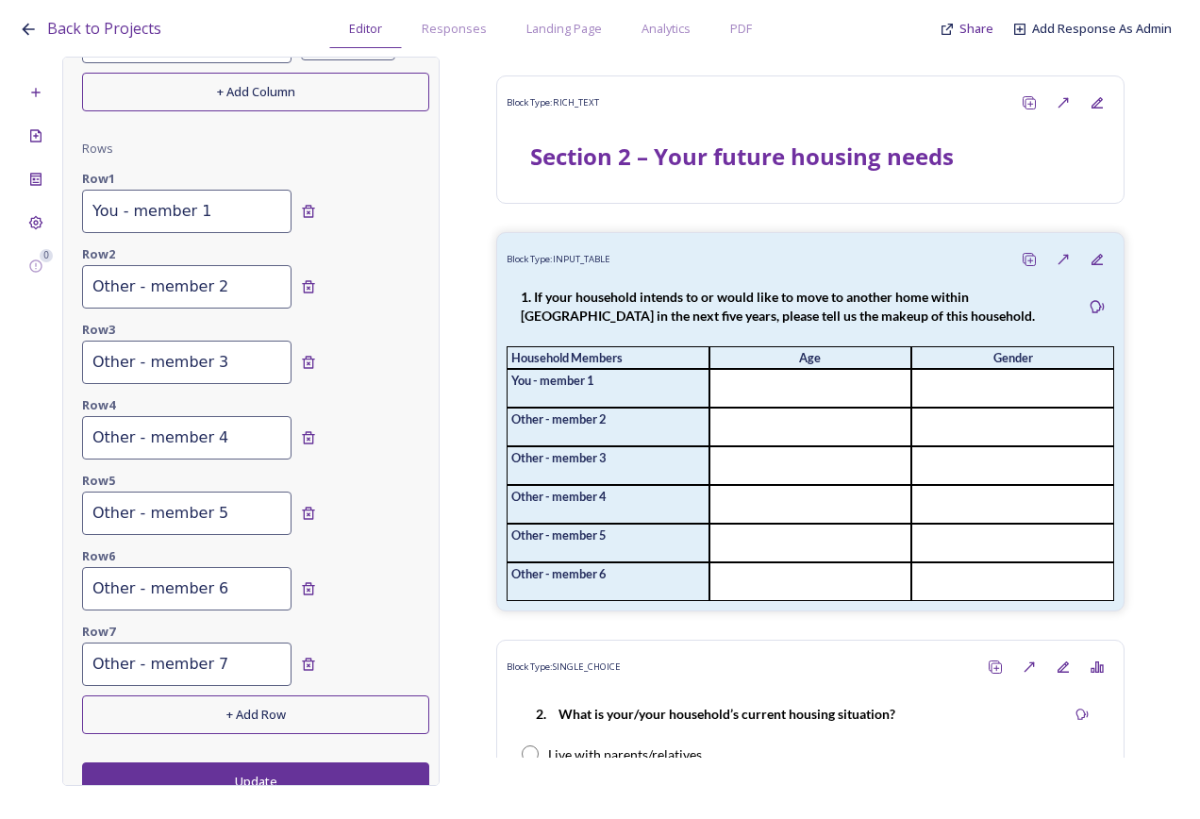
type input "Other - member 7"
click at [239, 699] on button "+ Add Row" at bounding box center [255, 714] width 347 height 39
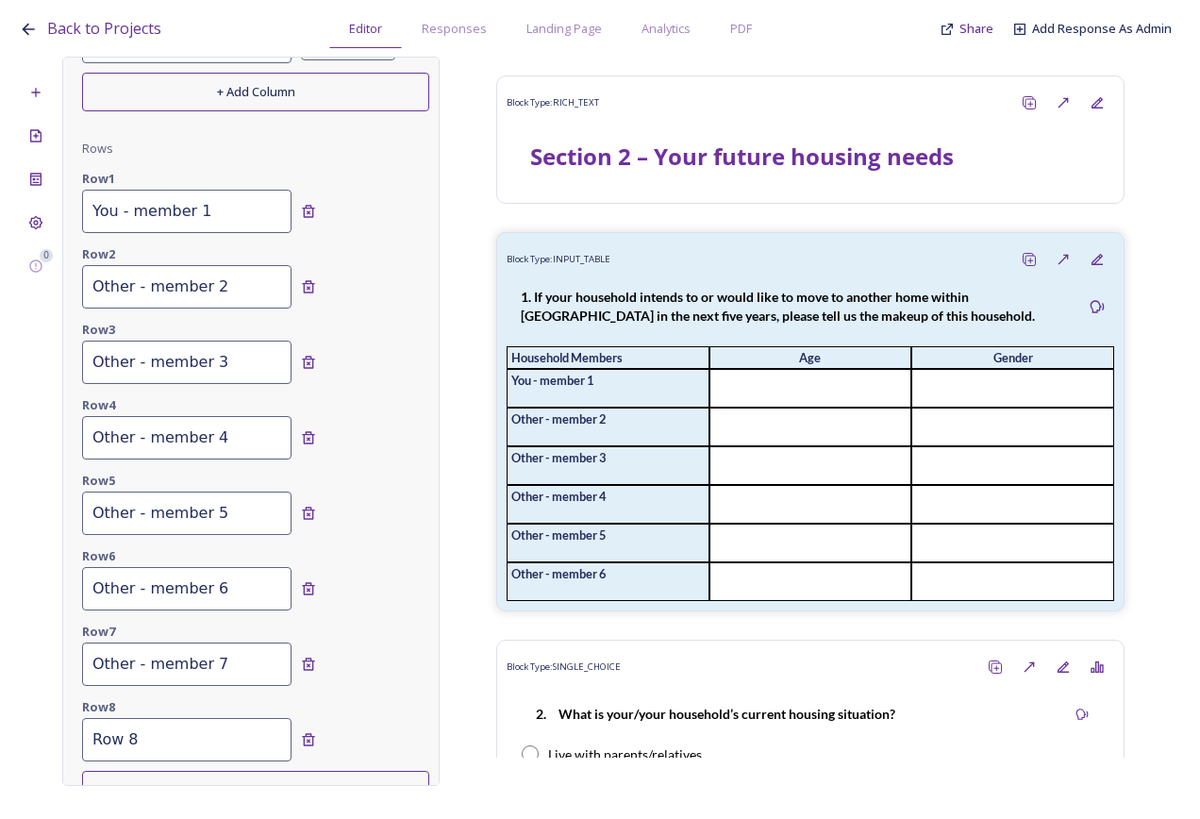
drag, startPoint x: 203, startPoint y: 718, endPoint x: 50, endPoint y: 715, distance: 152.9
click at [48, 717] on div "0 Edit Block Block Style Order Conditions Id * 2.1 If your household intends to…" at bounding box center [600, 421] width 1163 height 729
paste input "Other - member 6"
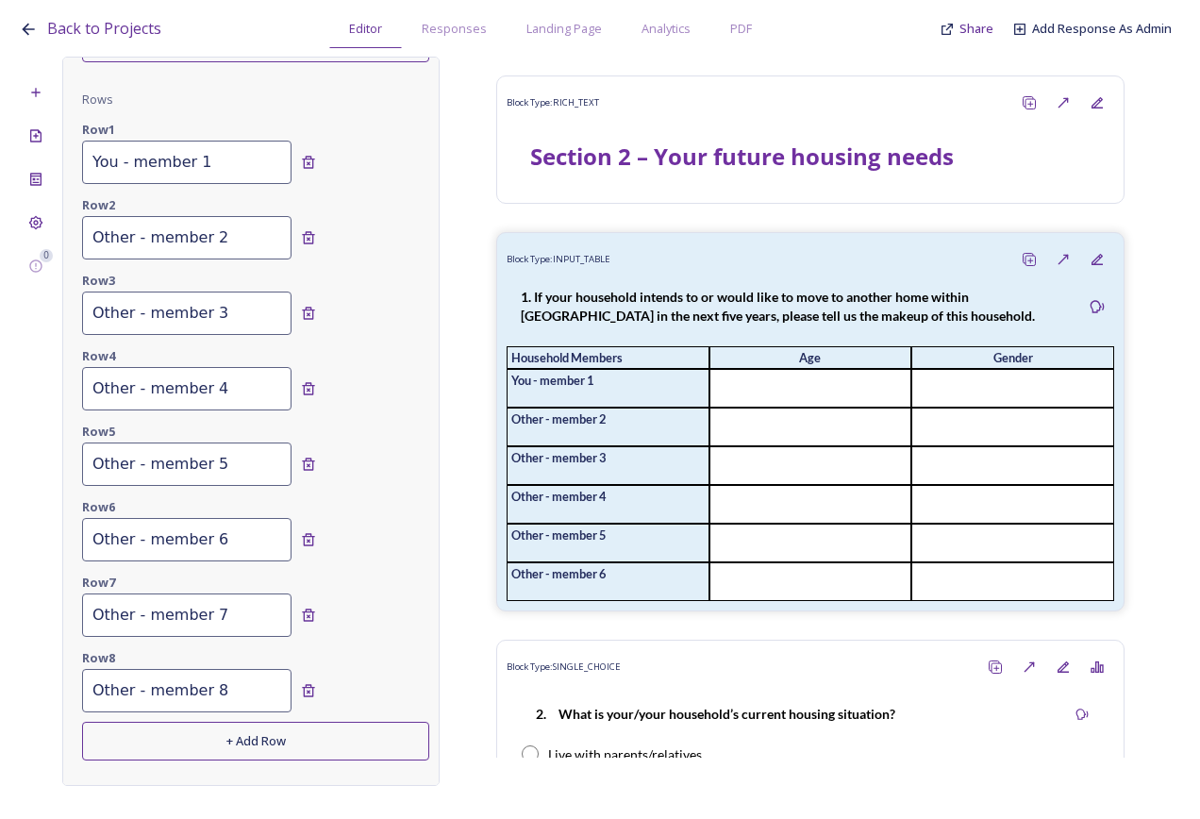
scroll to position [708, 0]
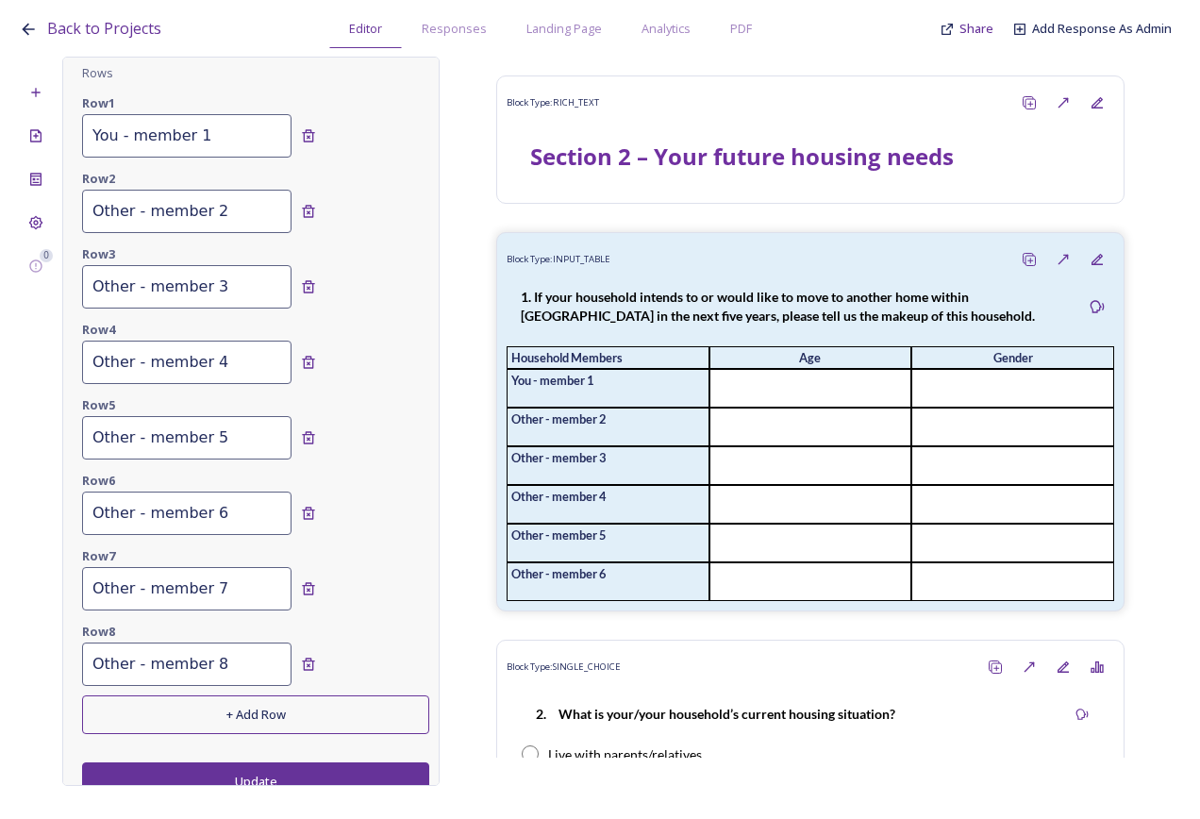
type input "Other - member 8"
click at [243, 702] on button "+ Add Row" at bounding box center [255, 714] width 347 height 39
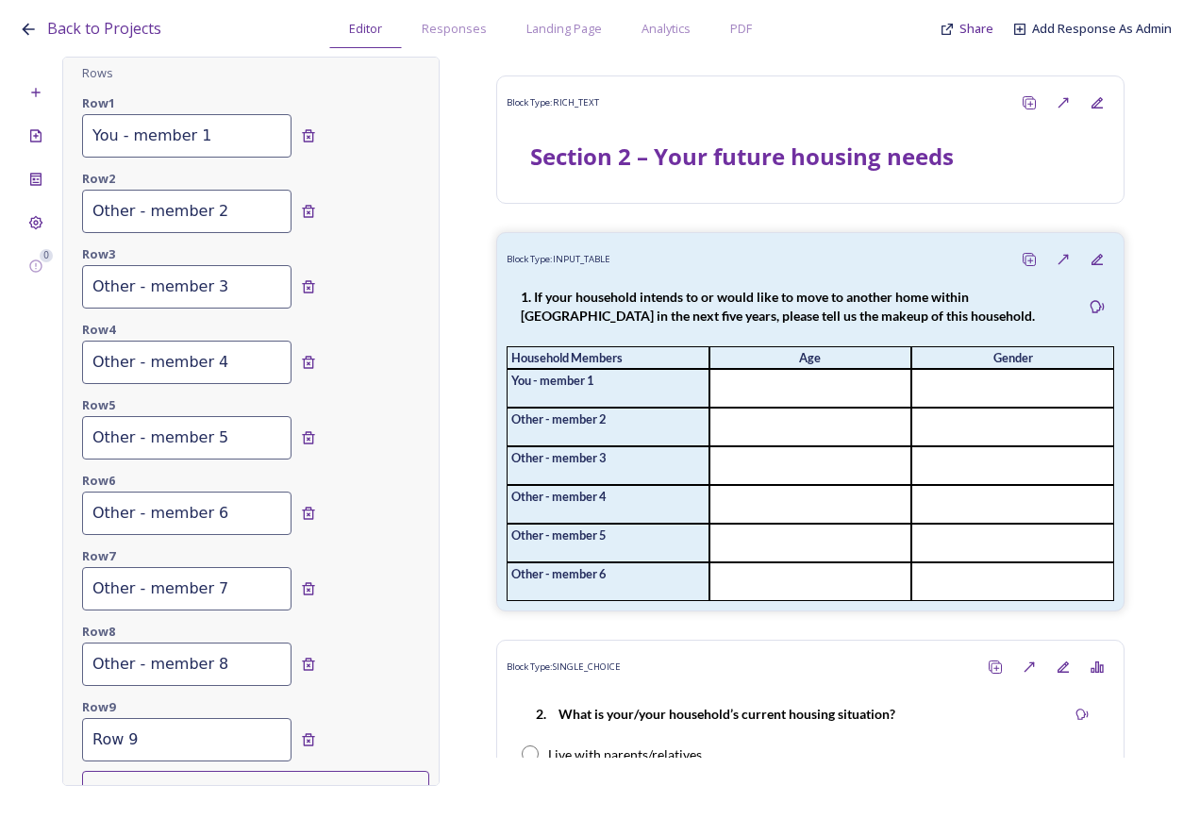
drag, startPoint x: 200, startPoint y: 721, endPoint x: 71, endPoint y: 719, distance: 129.3
click at [71, 719] on div "Edit Block Block Style Order Conditions Id * 2.1 If your household intends to o…" at bounding box center [250, 421] width 377 height 729
paste input "Other - member 6"
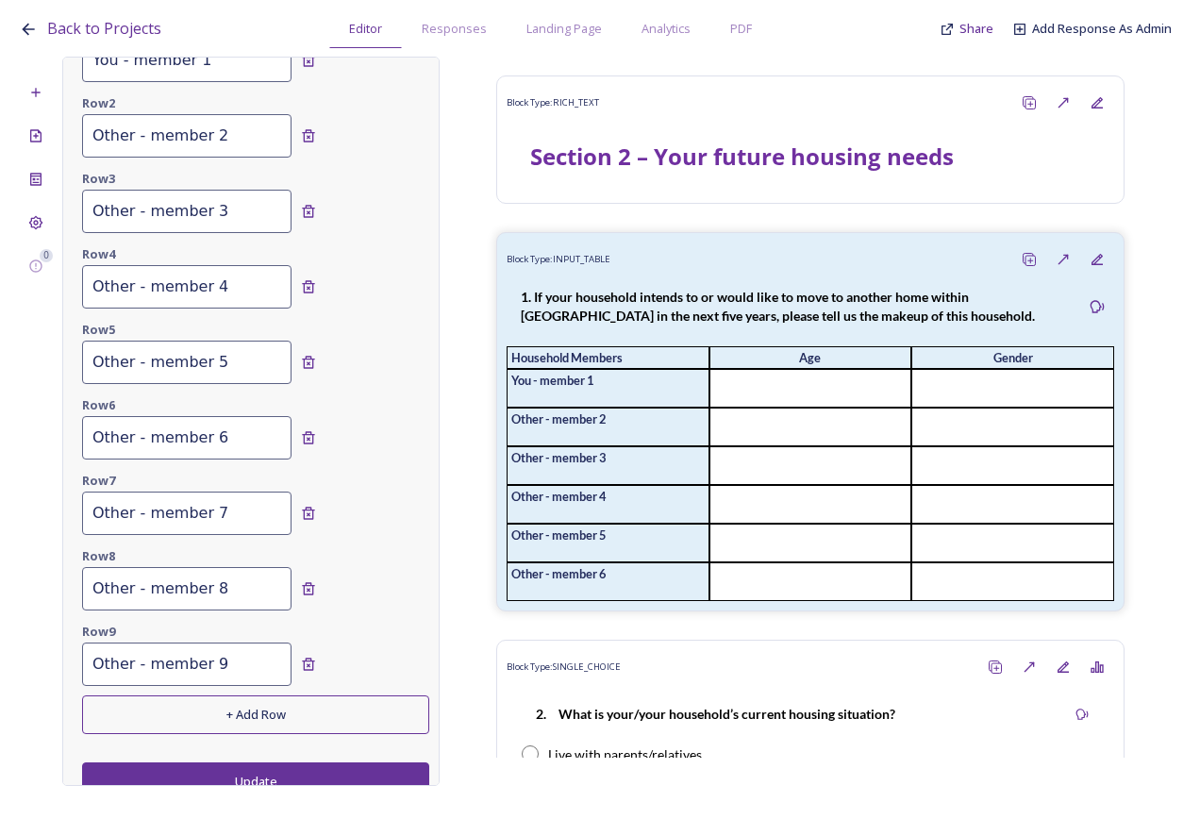
type input "Other - member 9"
click at [204, 710] on button "+ Add Row" at bounding box center [255, 714] width 347 height 39
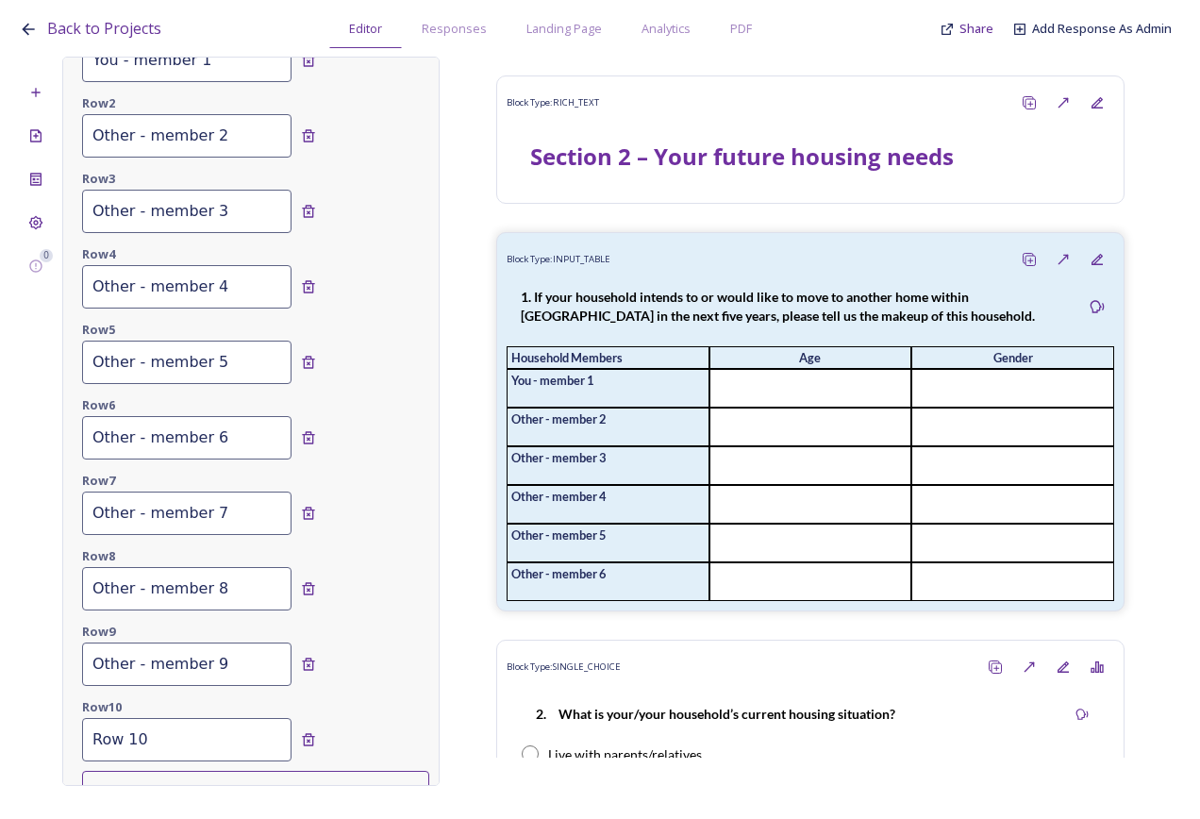
drag, startPoint x: 176, startPoint y: 719, endPoint x: 36, endPoint y: 725, distance: 140.7
click at [36, 725] on div "0 Edit Block Block Style Order Conditions Id * 2.1 If your household intends to…" at bounding box center [600, 421] width 1163 height 729
paste input "Other - member 6"
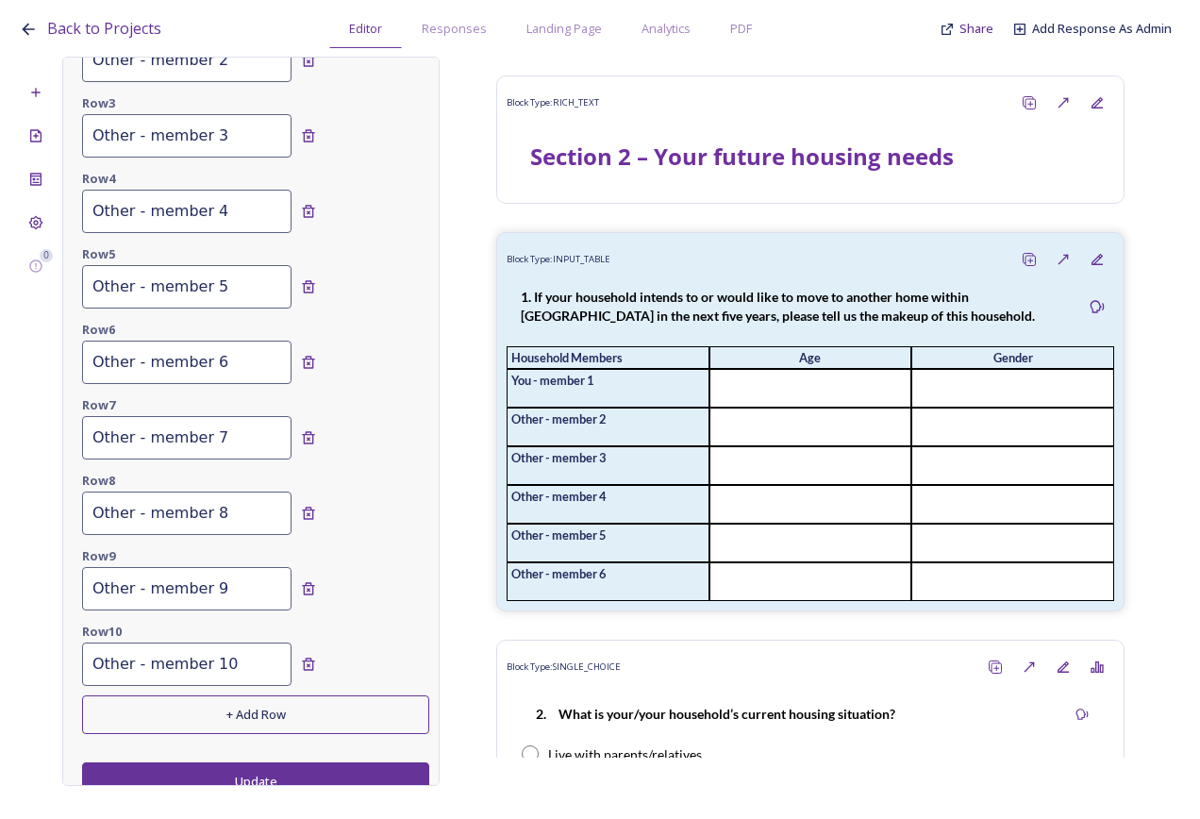
type input "Other - member 10"
click at [278, 771] on button "Update" at bounding box center [255, 781] width 347 height 39
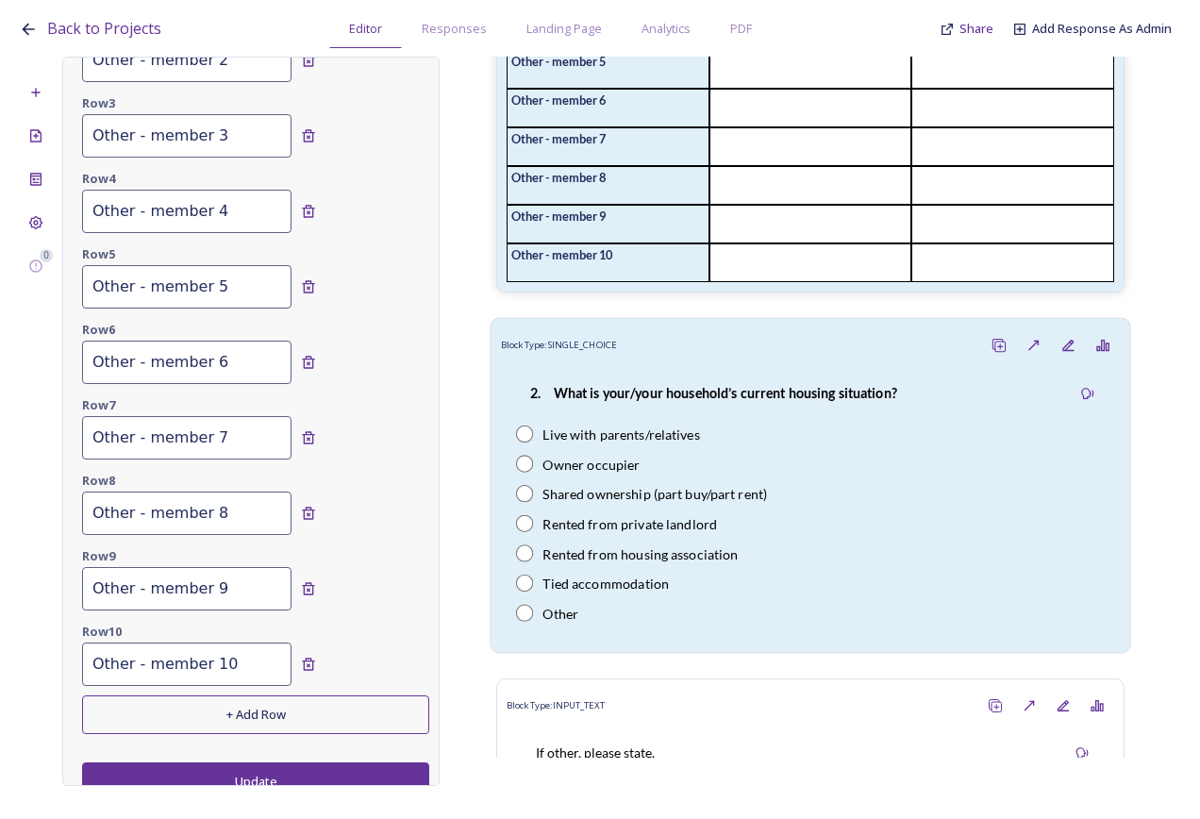
scroll to position [566, 0]
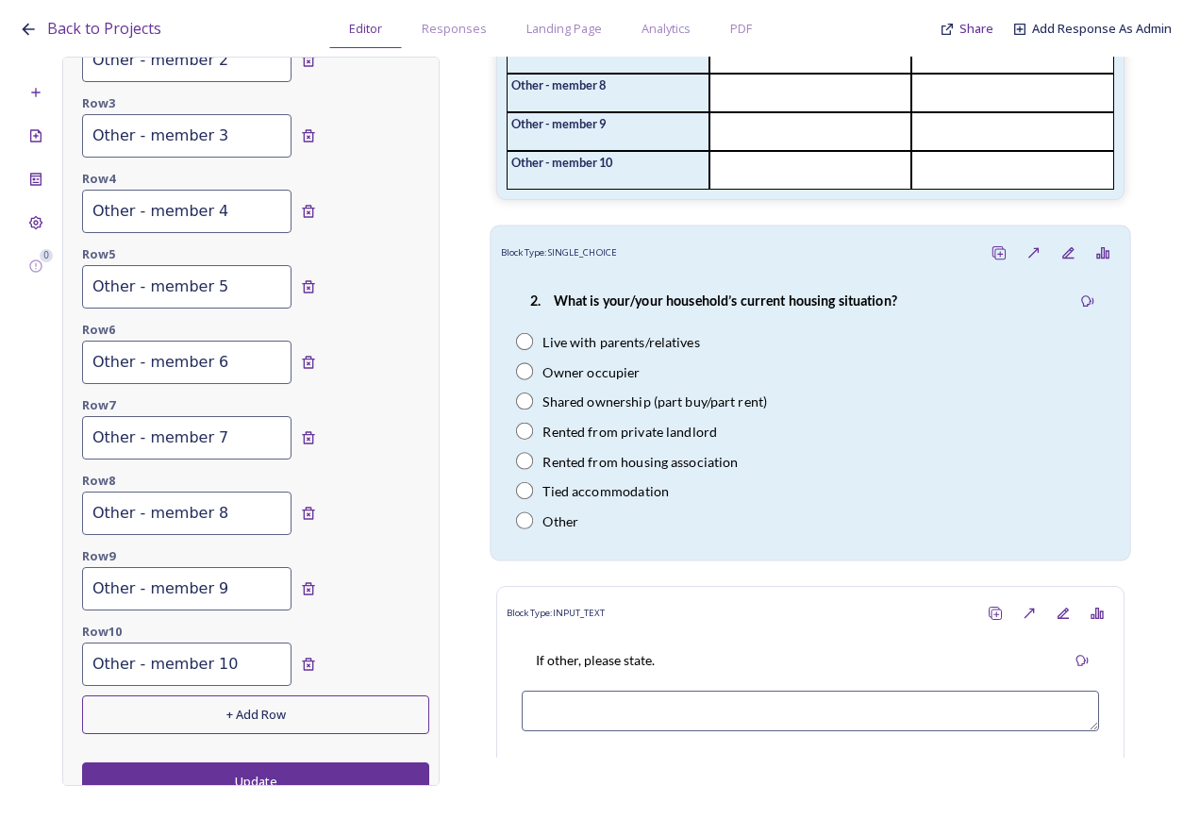
click at [765, 348] on div "2. What is your/your household’s current housing situation? Live with parents/r…" at bounding box center [811, 410] width 620 height 280
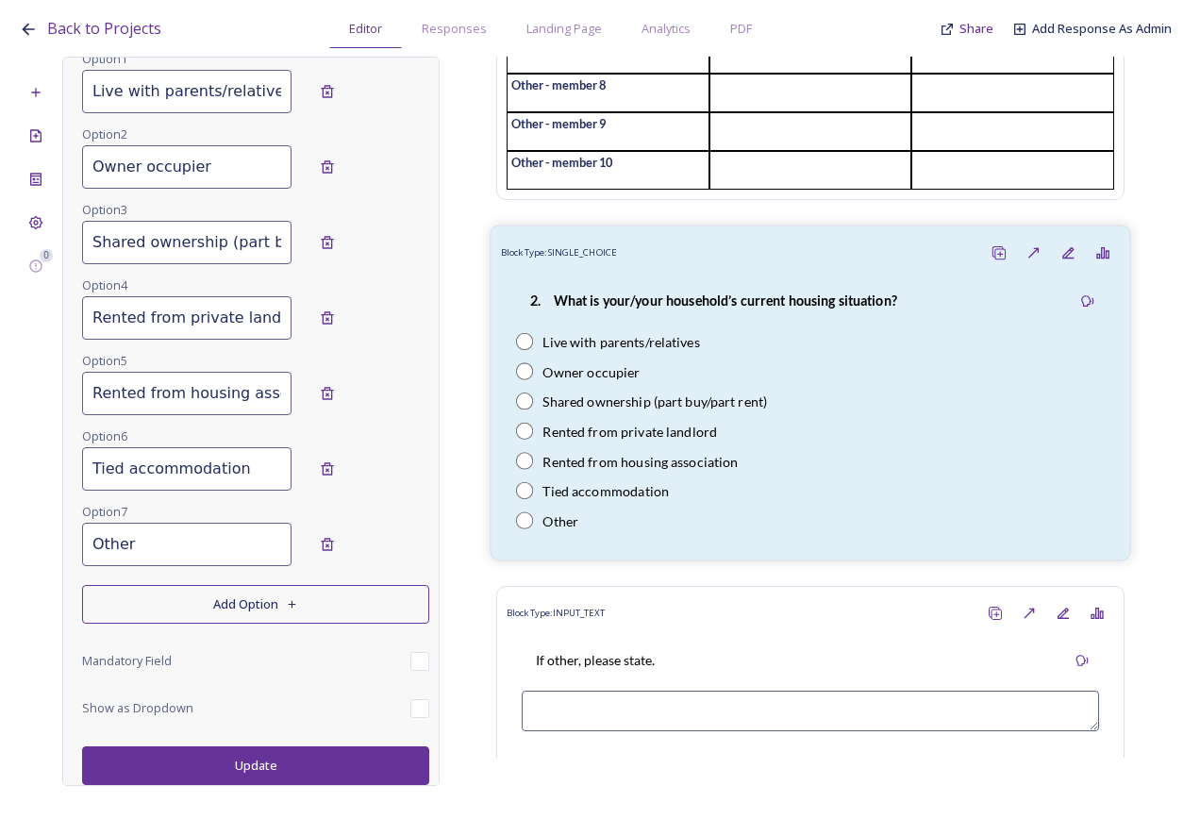
scroll to position [0, 0]
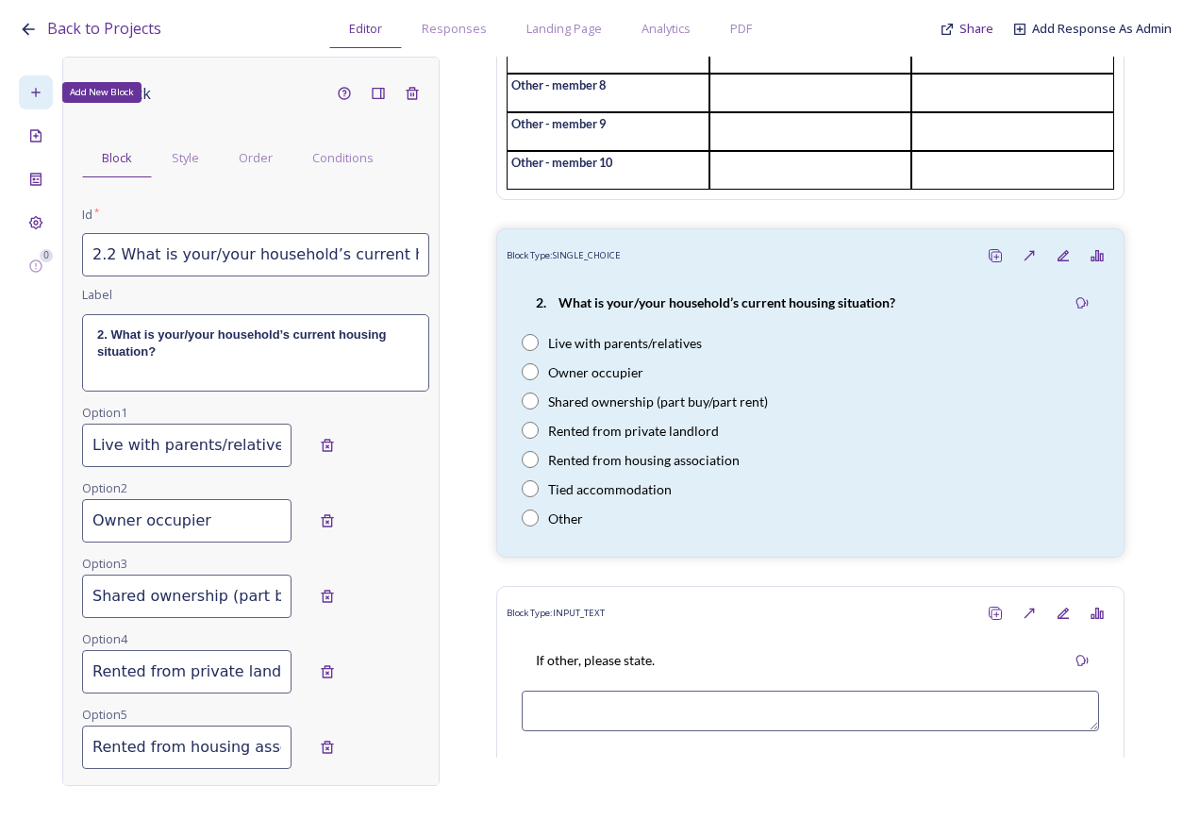
click at [36, 86] on icon at bounding box center [35, 92] width 15 height 15
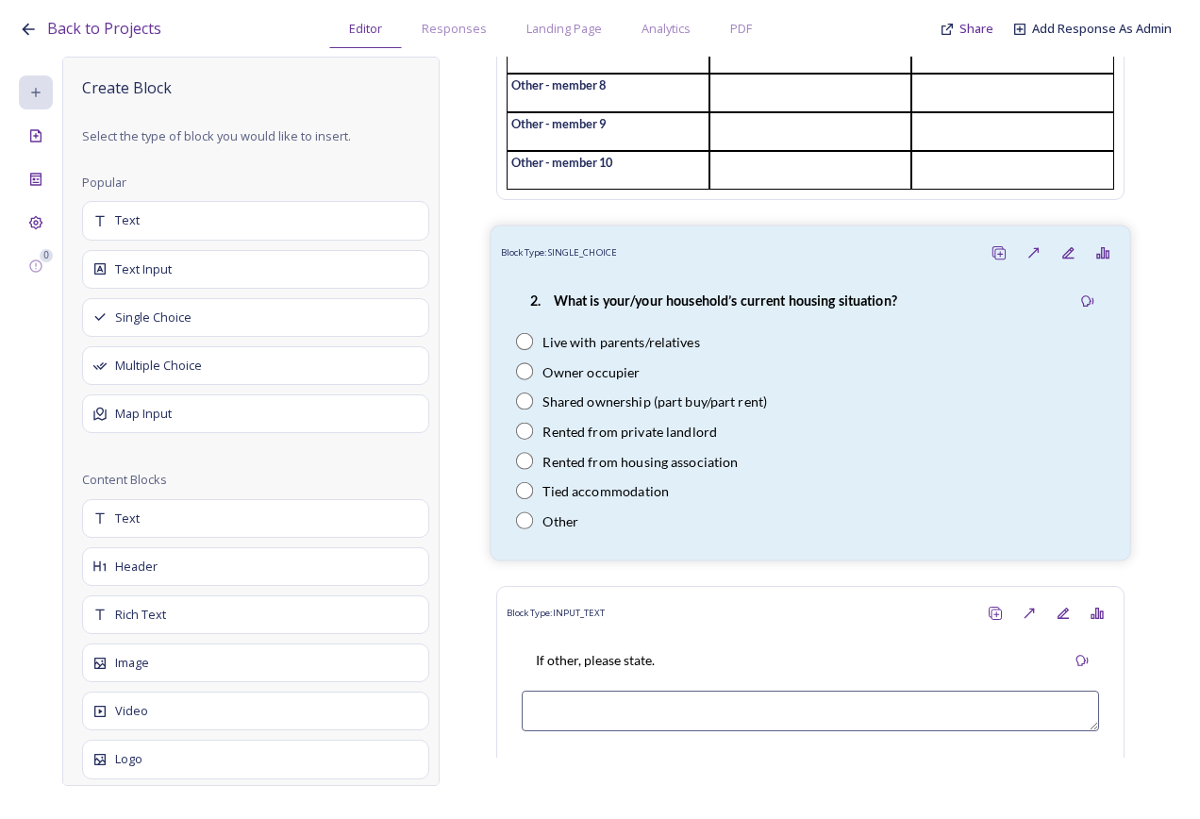
click at [859, 441] on div "Rented from private landlord" at bounding box center [810, 431] width 589 height 20
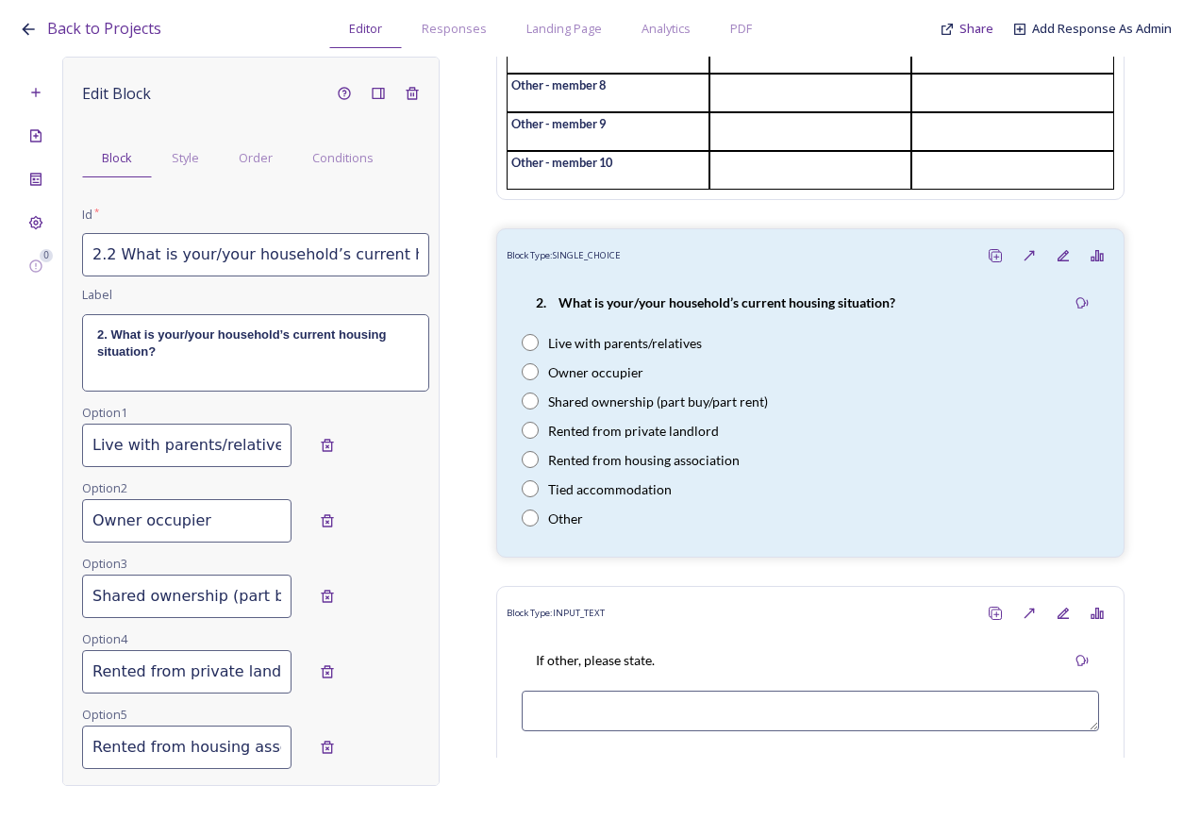
click at [250, 262] on input "2.2 What is your/your household’s current housing situation?" at bounding box center [255, 254] width 347 height 43
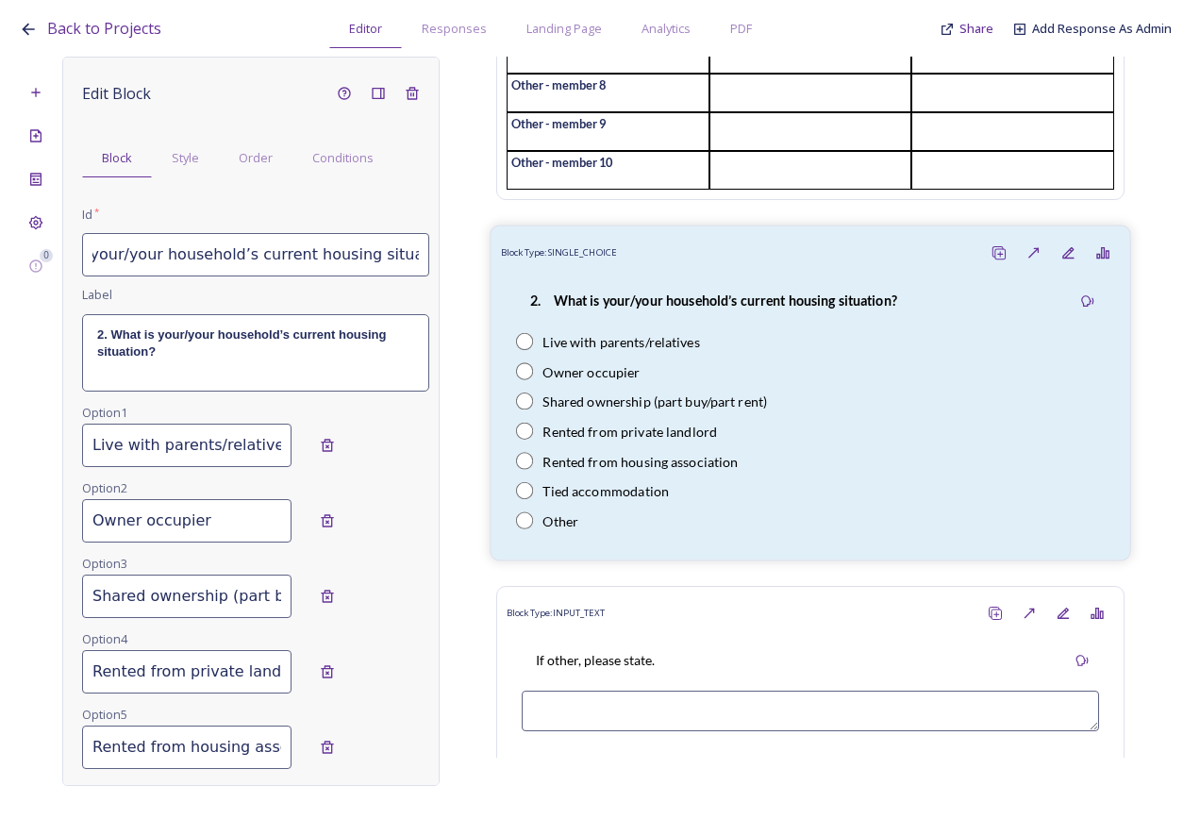
drag, startPoint x: 92, startPoint y: 255, endPoint x: 541, endPoint y: 254, distance: 449.2
click at [541, 254] on div "0 Edit Block Block Style Order Conditions Id * 2.2 What is your/your household’…" at bounding box center [600, 421] width 1163 height 729
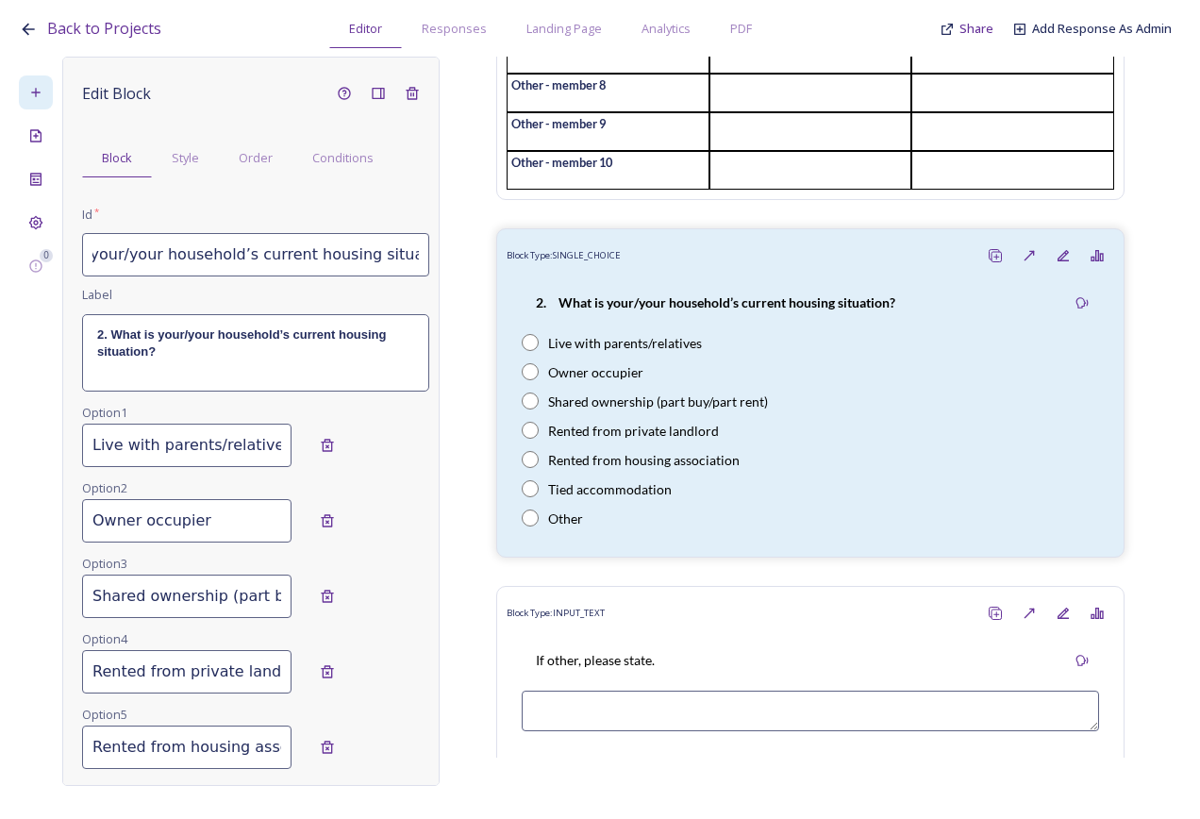
click at [42, 101] on div at bounding box center [36, 92] width 34 height 34
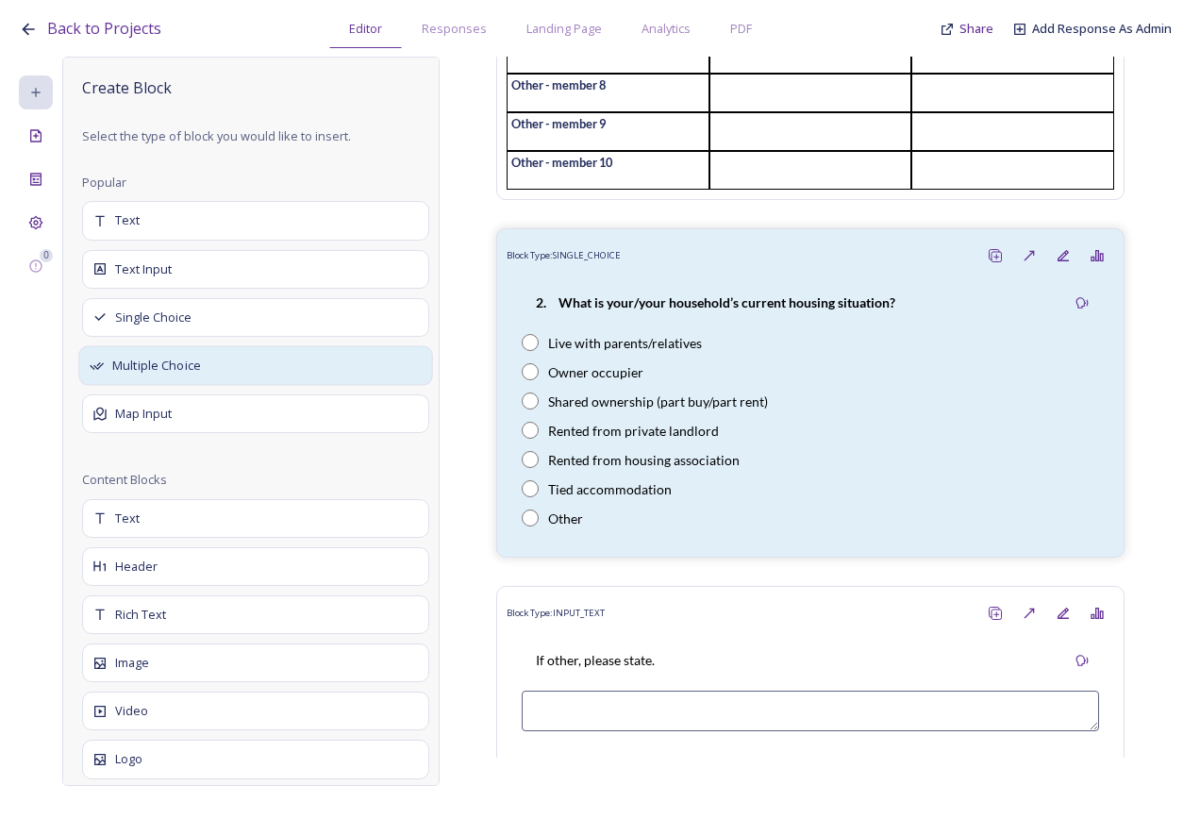
click at [193, 375] on span "Multiple Choice" at bounding box center [156, 366] width 89 height 19
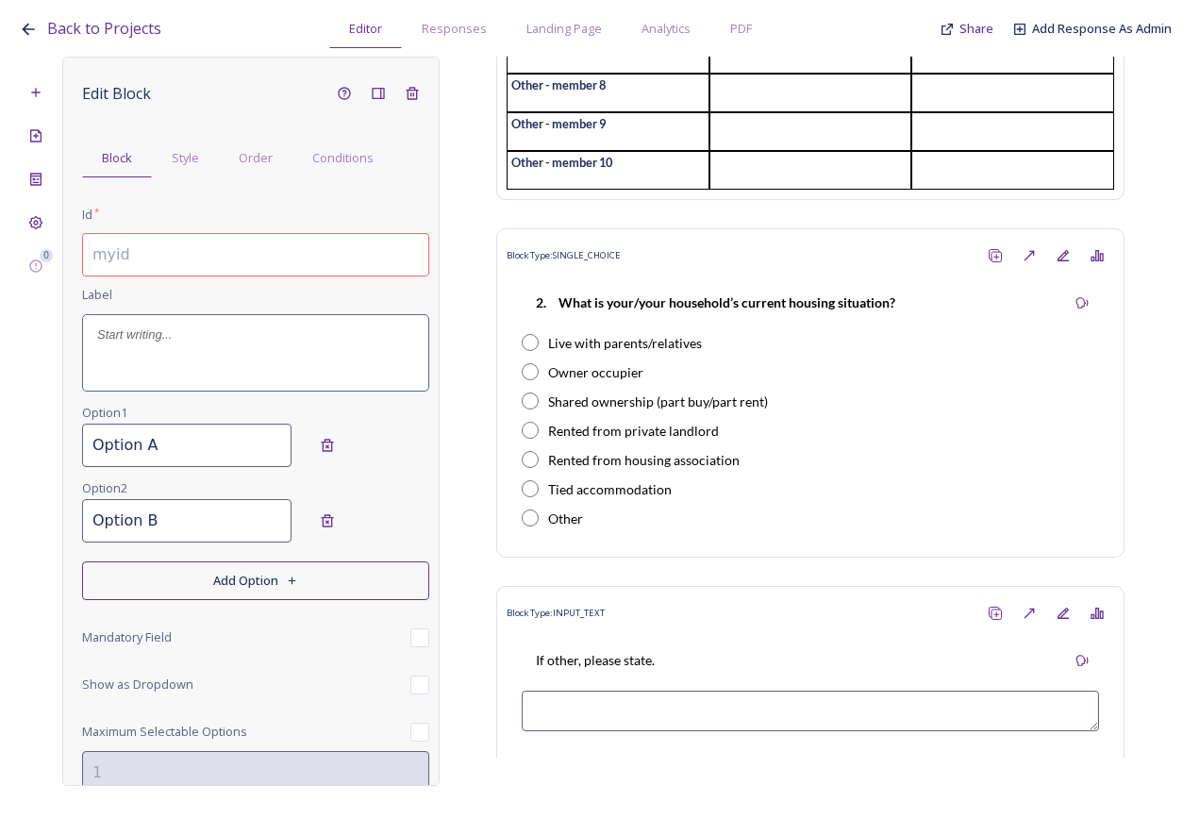
click at [170, 244] on input at bounding box center [255, 254] width 347 height 43
paste input "2.2 What is your/your household’s current housing situation?"
drag, startPoint x: 410, startPoint y: 251, endPoint x: 54, endPoint y: 260, distance: 356.8
click at [54, 260] on div "0 Edit Block Block Style Order Conditions Id * 2.2 What is your/your household’…" at bounding box center [600, 421] width 1163 height 729
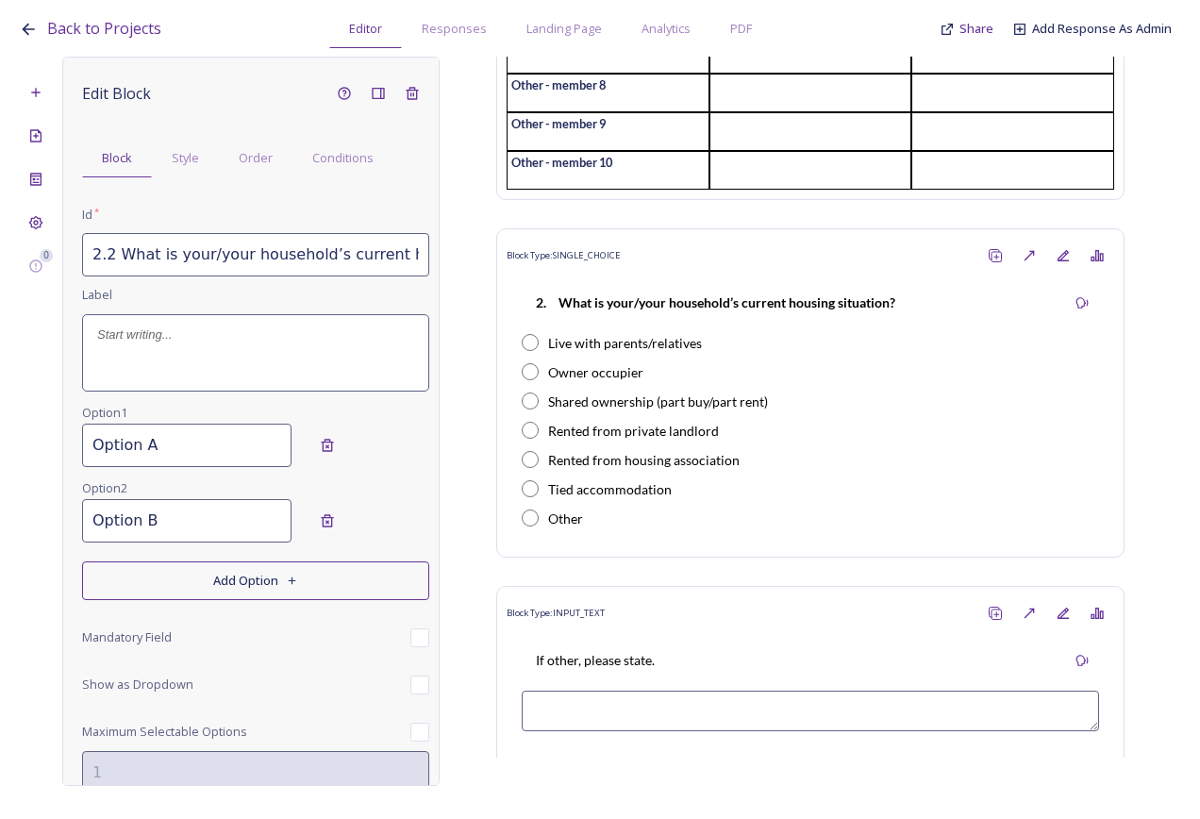
type input "2.2 What is your/your household’s current housing situation?"
click at [203, 344] on div at bounding box center [255, 352] width 345 height 75
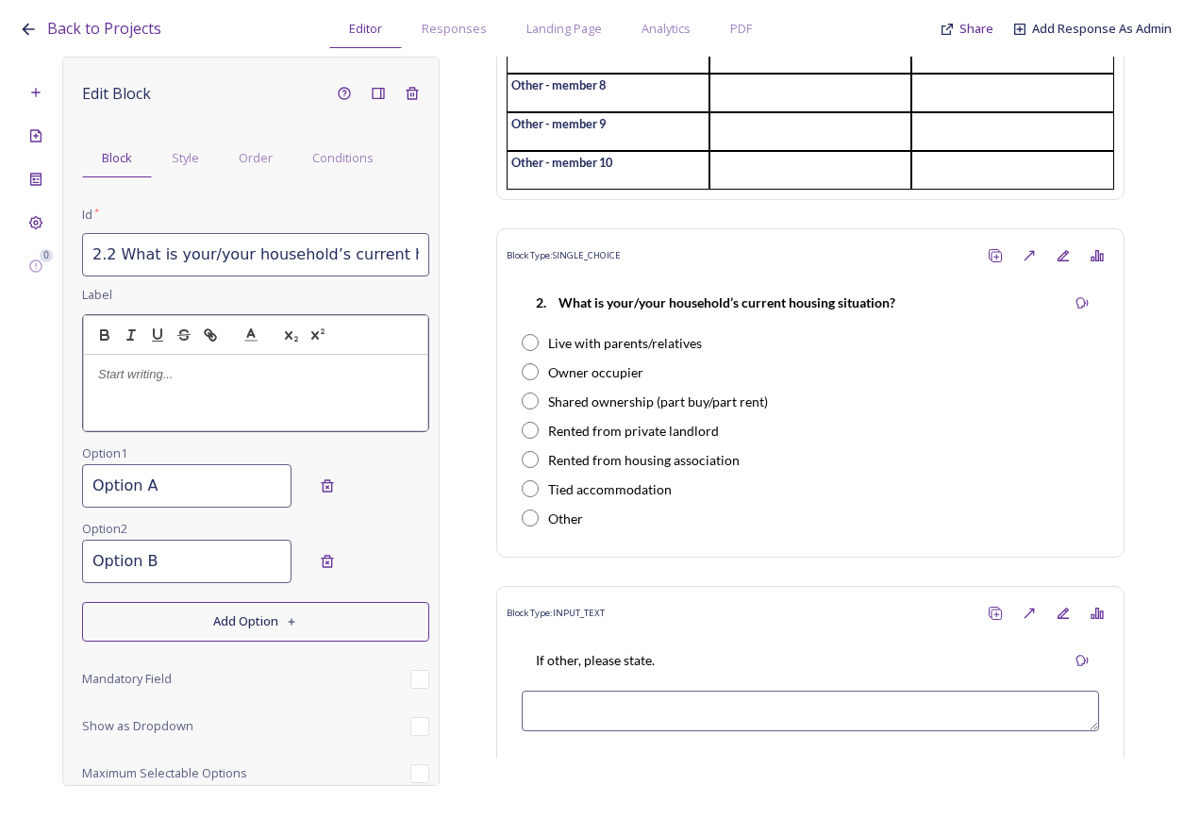
click at [148, 377] on p at bounding box center [255, 374] width 315 height 17
click at [112, 370] on p "2.2 What is your/your household’s current housing situation?" at bounding box center [255, 383] width 315 height 35
drag, startPoint x: 163, startPoint y: 397, endPoint x: 72, endPoint y: 372, distance: 95.0
click at [72, 372] on div "Edit Block Block Style Order Conditions Id * 2.2 What is your/your household’s …" at bounding box center [250, 421] width 377 height 729
click at [107, 338] on icon "button" at bounding box center [104, 335] width 17 height 17
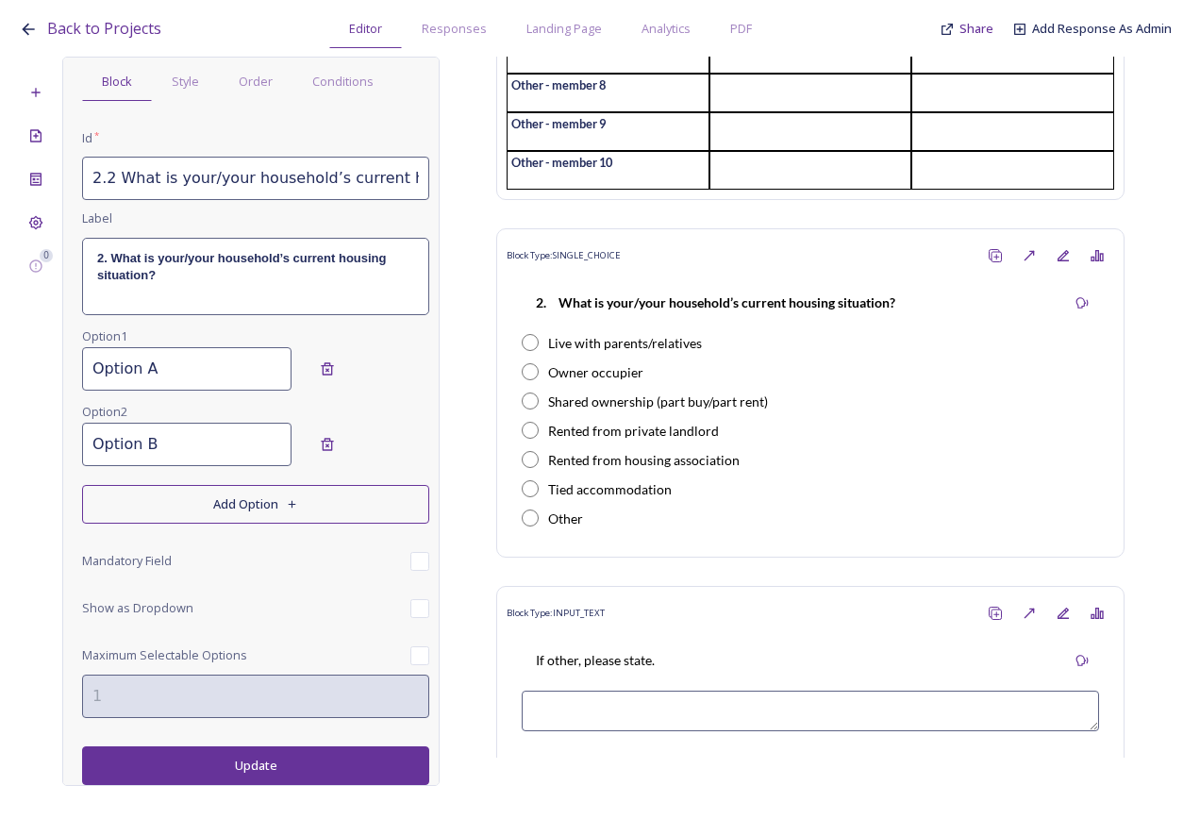
click at [221, 780] on button "Update" at bounding box center [255, 765] width 347 height 39
click at [266, 747] on button "Update" at bounding box center [255, 765] width 347 height 39
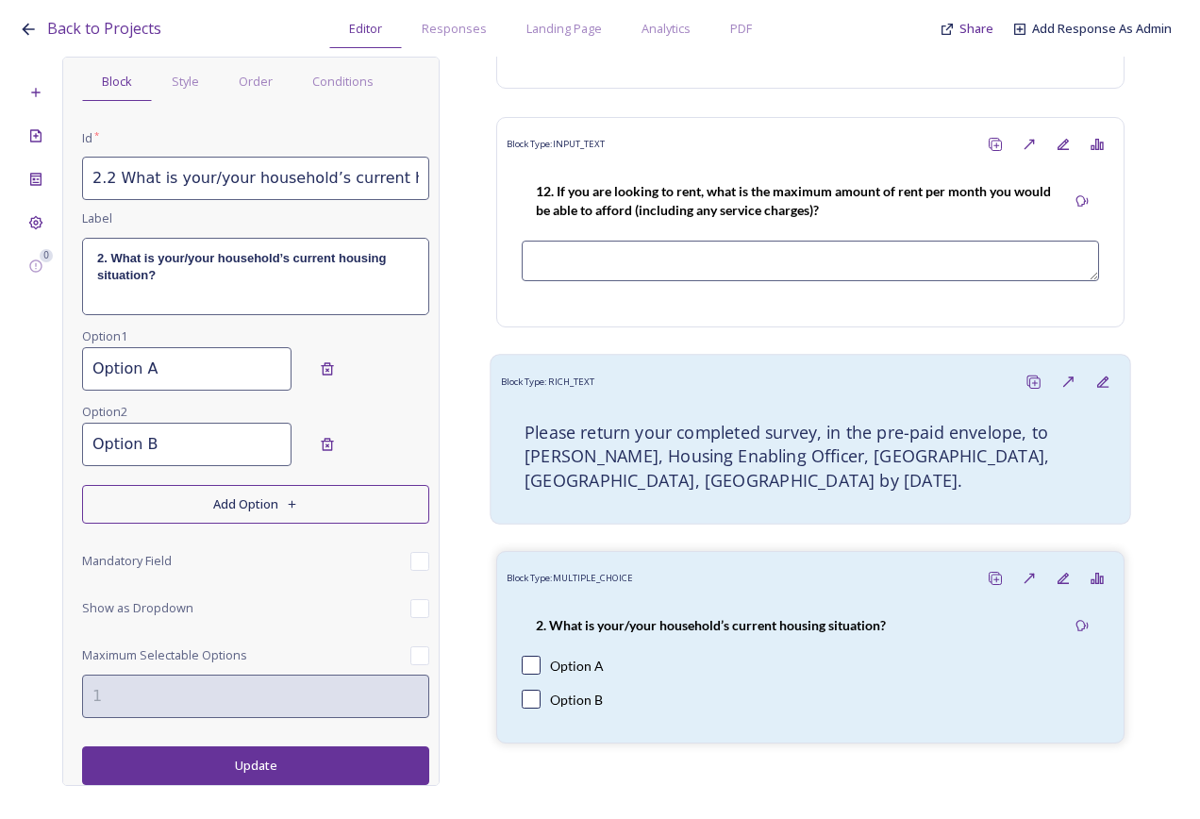
scroll to position [5211, 0]
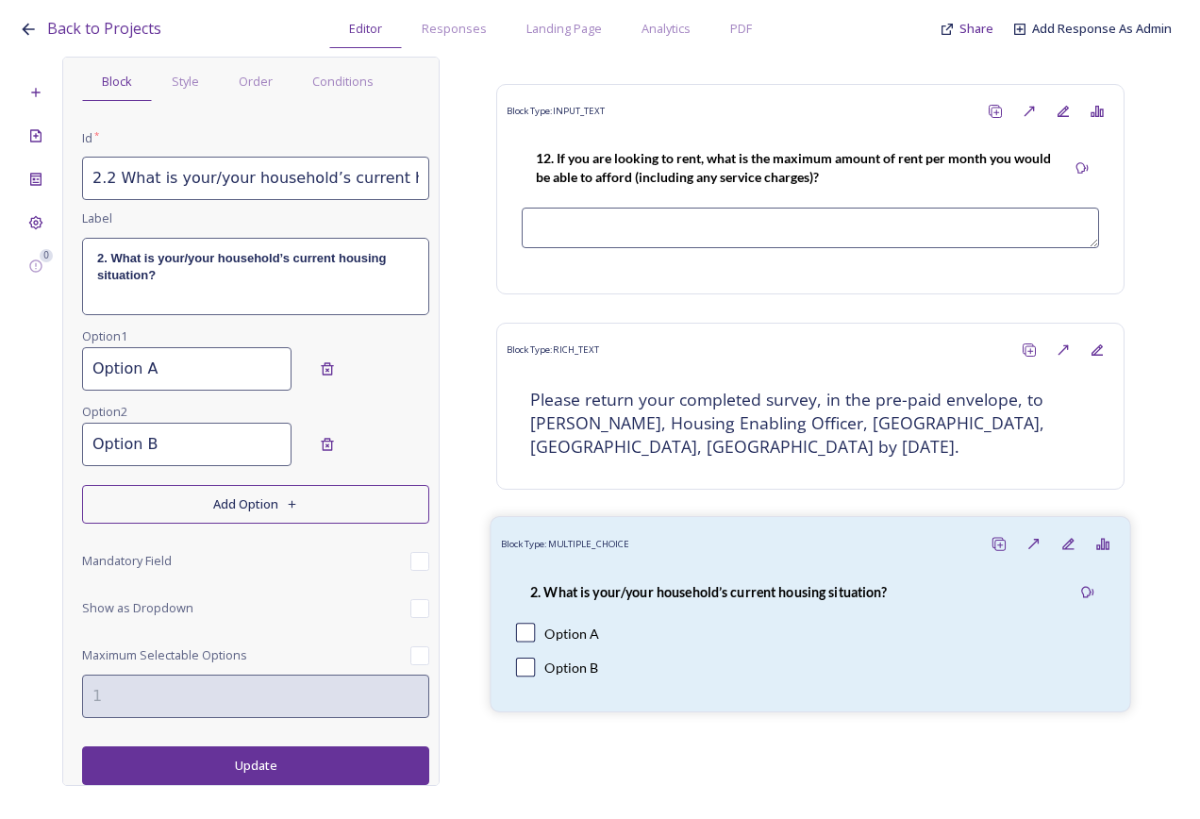
click at [705, 573] on div "2. What is your/your household’s current housing situation?" at bounding box center [709, 592] width 386 height 42
click at [260, 83] on span "Order" at bounding box center [256, 82] width 34 height 18
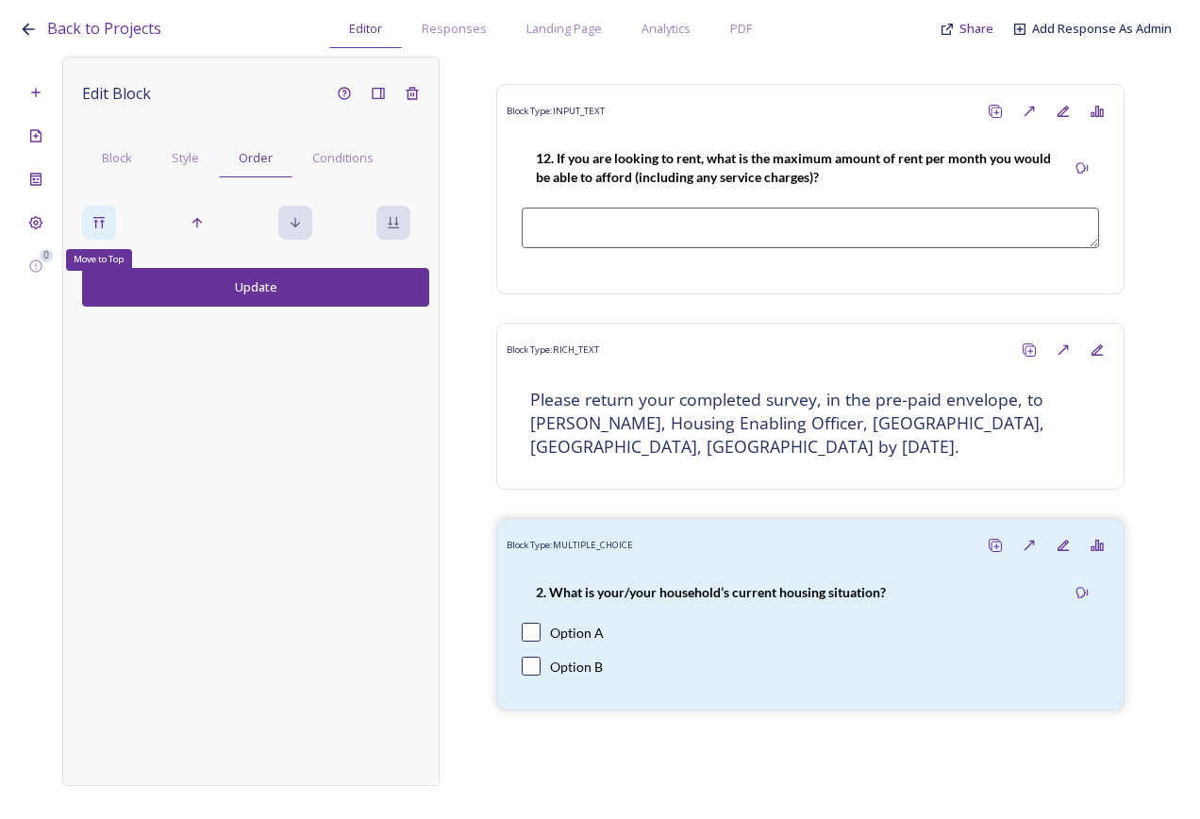
click at [92, 217] on icon at bounding box center [99, 222] width 15 height 15
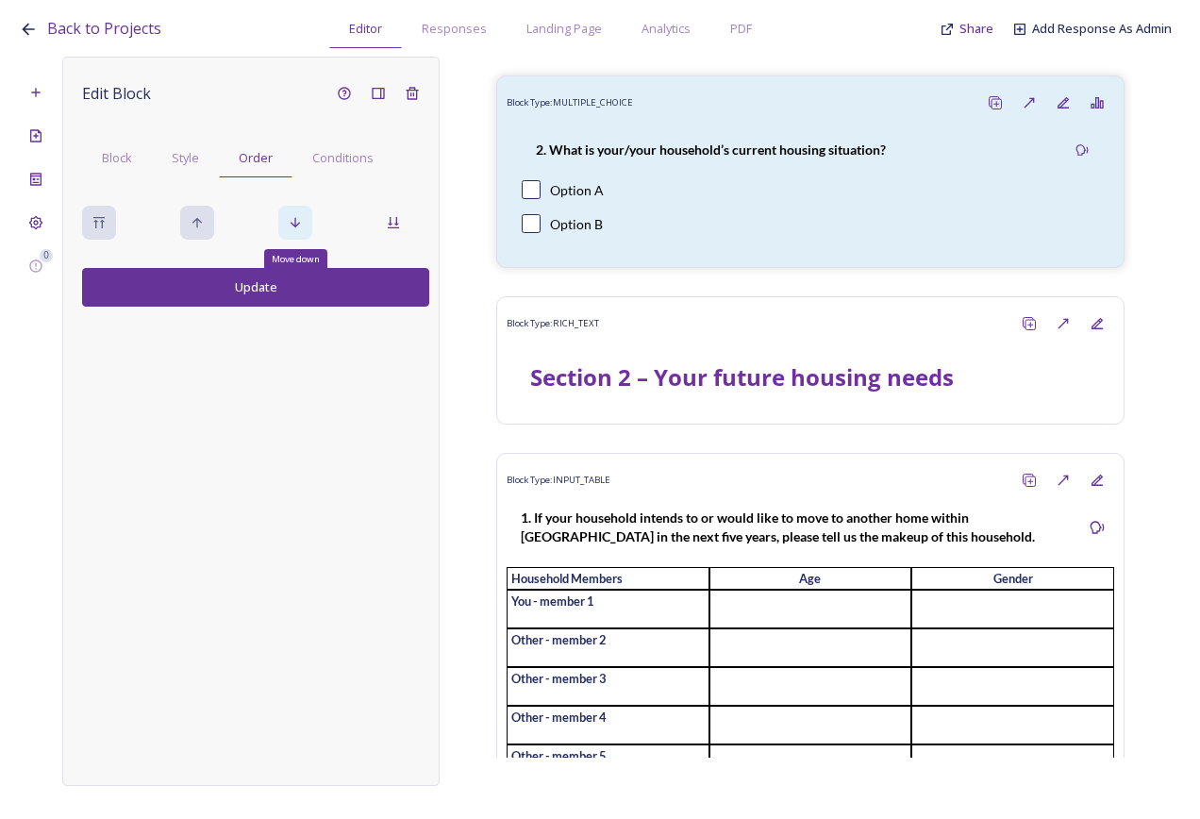
click at [300, 219] on icon at bounding box center [295, 222] width 15 height 15
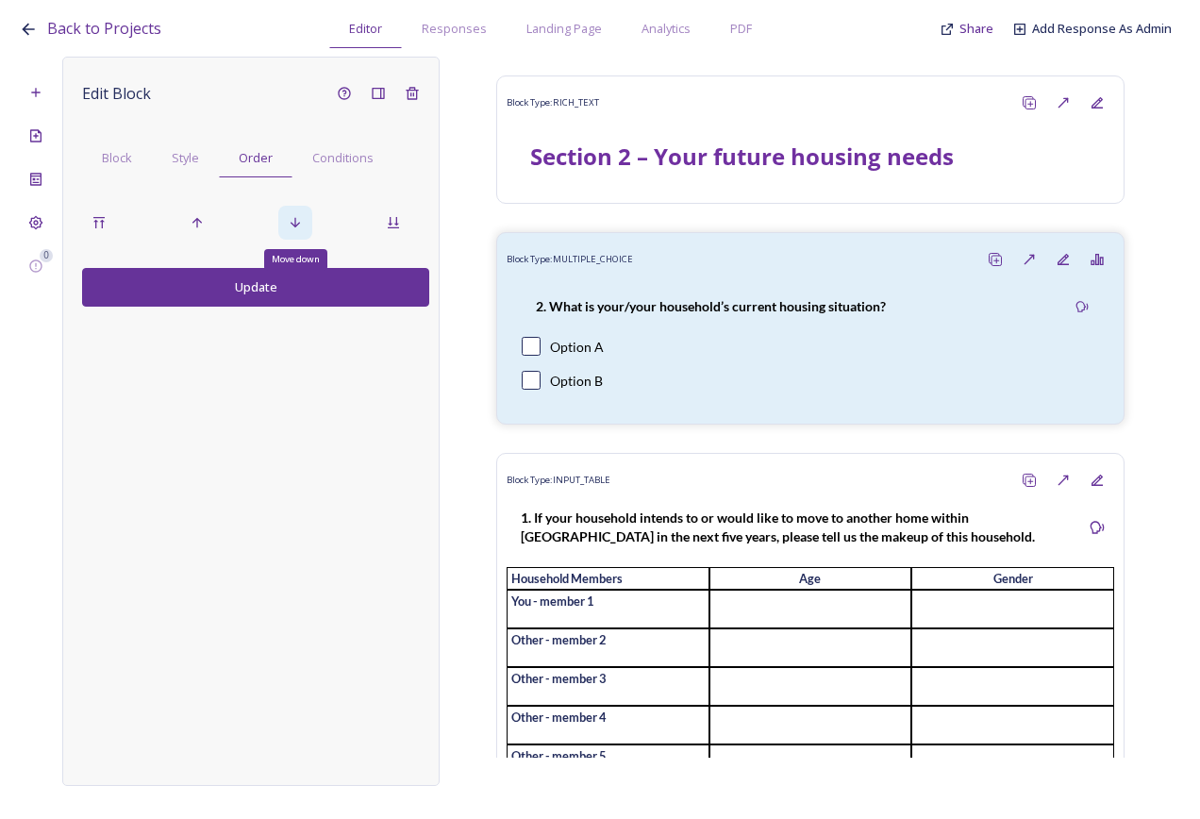
click at [300, 219] on icon at bounding box center [295, 222] width 15 height 15
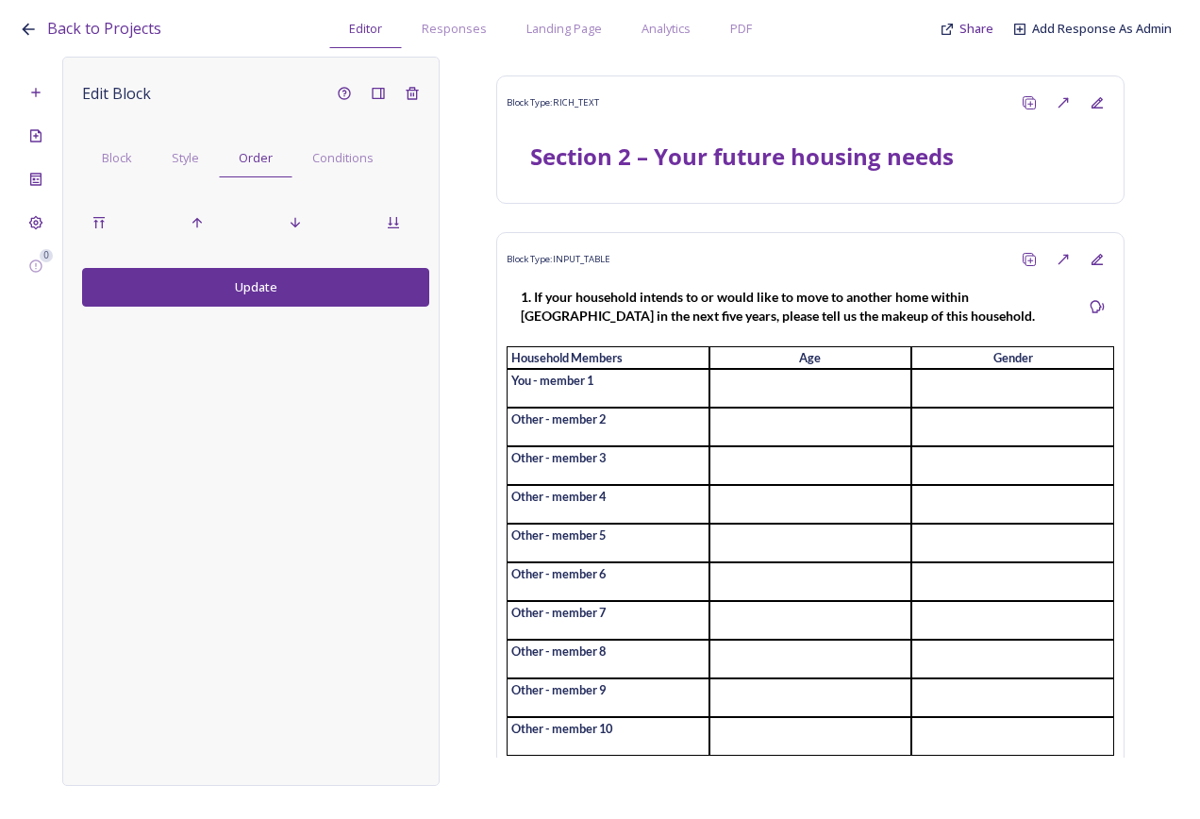
click at [290, 299] on button "Update" at bounding box center [255, 287] width 347 height 39
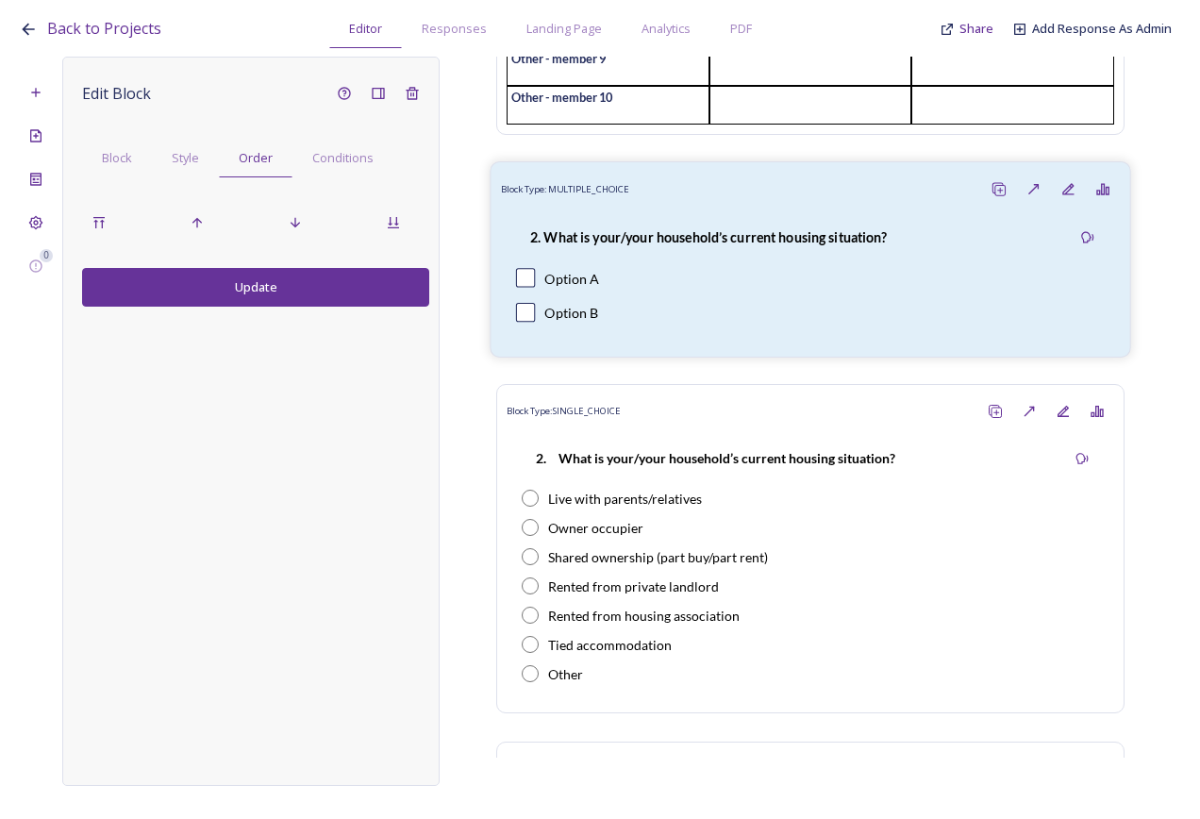
scroll to position [661, 0]
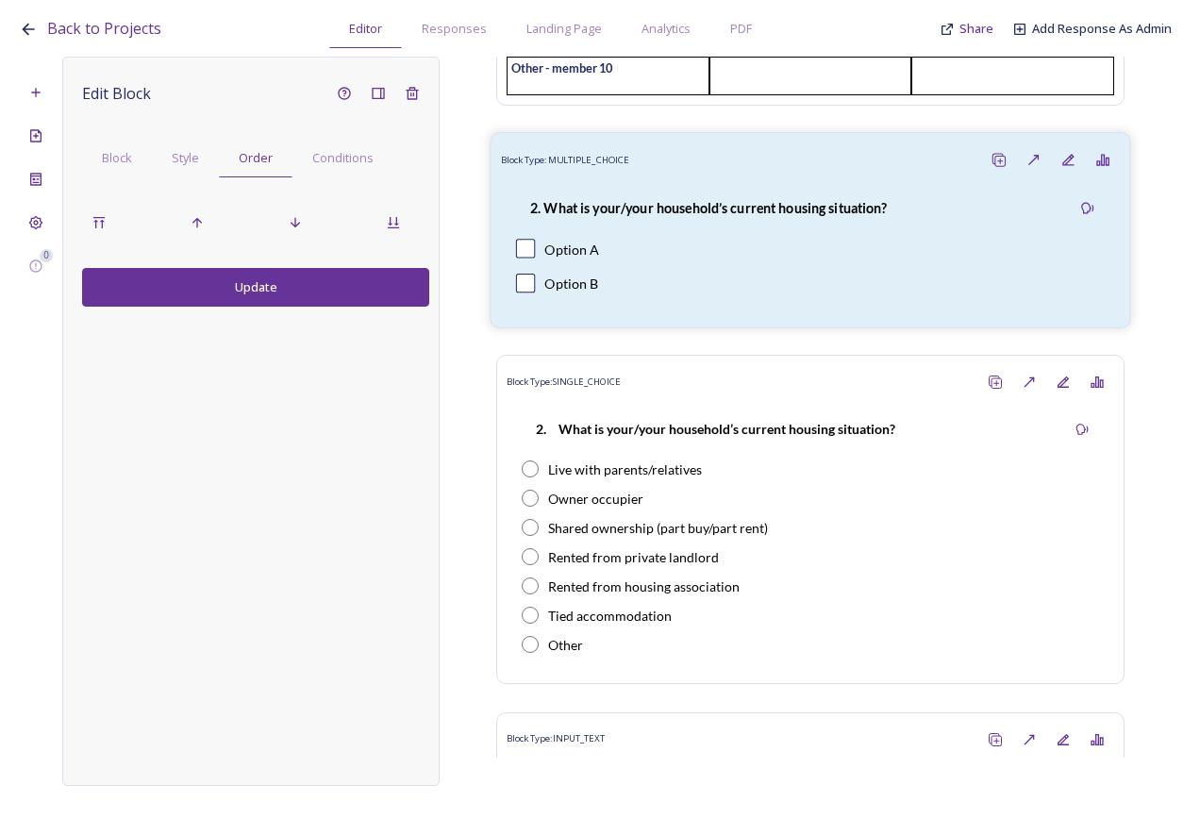
click at [685, 215] on strong "2. What is your/your household’s current housing situation?" at bounding box center [708, 207] width 357 height 16
click at [109, 154] on span "Block" at bounding box center [117, 158] width 30 height 18
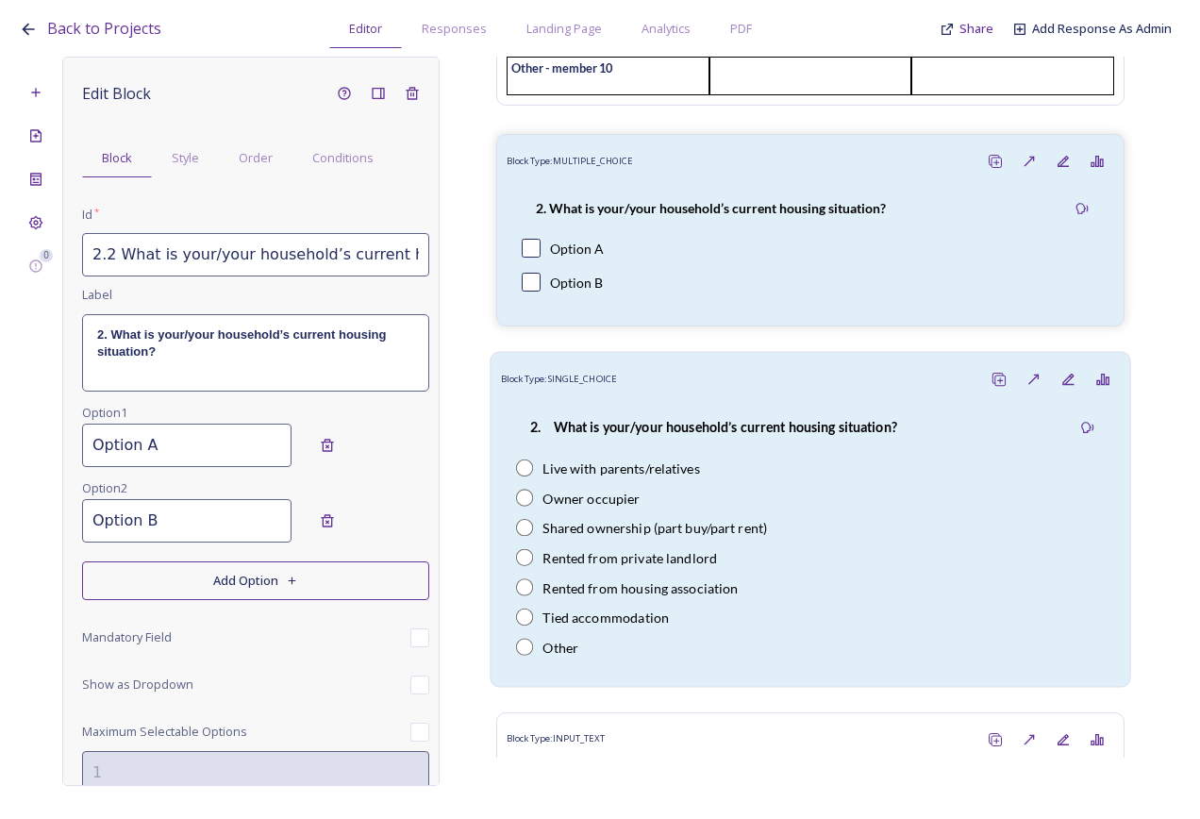
click at [669, 448] on div "2. What is your/your household’s current housing situation?" at bounding box center [713, 427] width 395 height 42
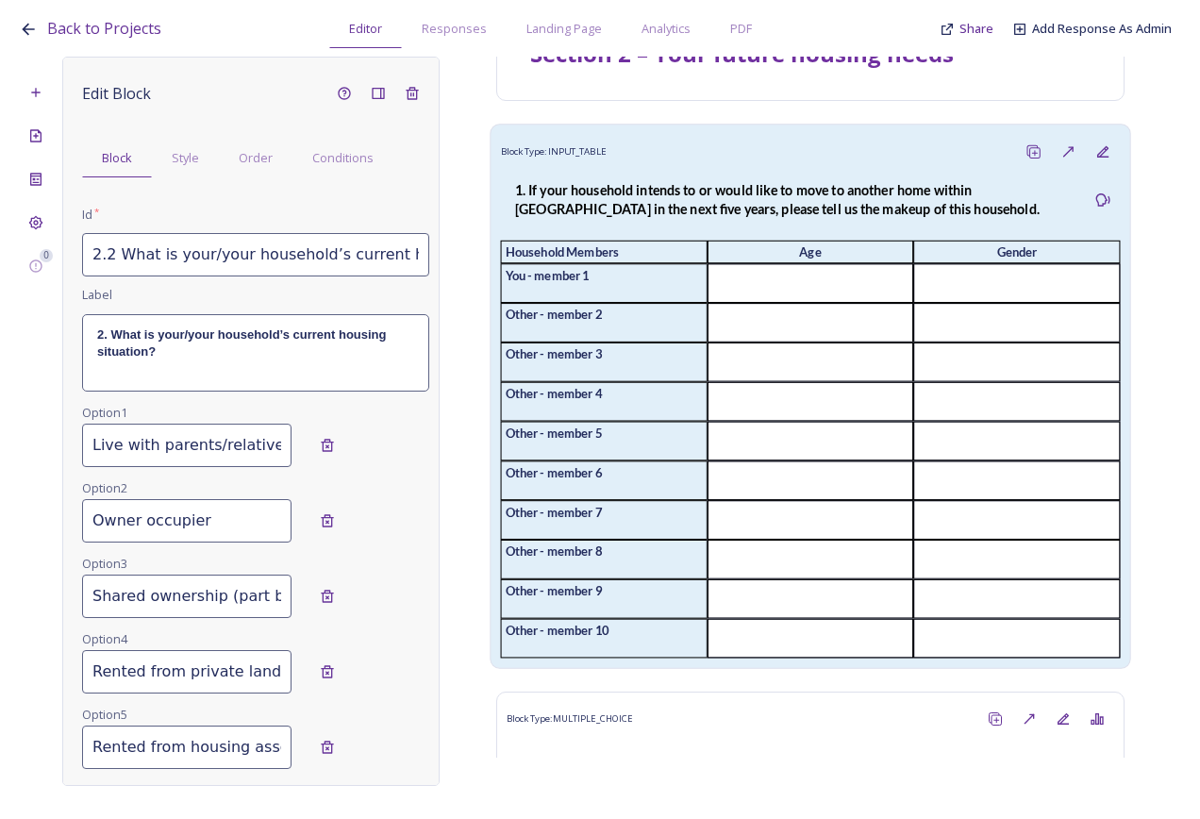
scroll to position [0, 0]
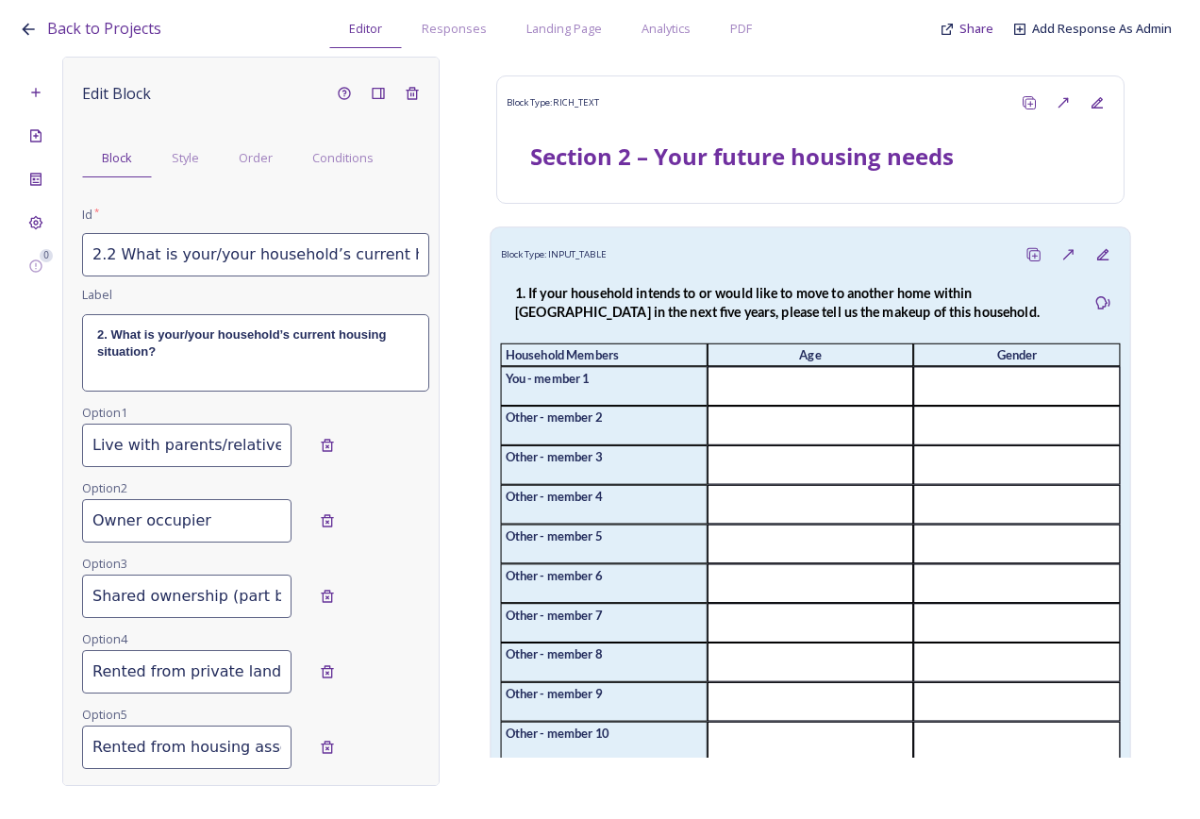
click at [841, 282] on div "1. If your household intends to or would like to move to another home within Bu…" at bounding box center [793, 302] width 585 height 61
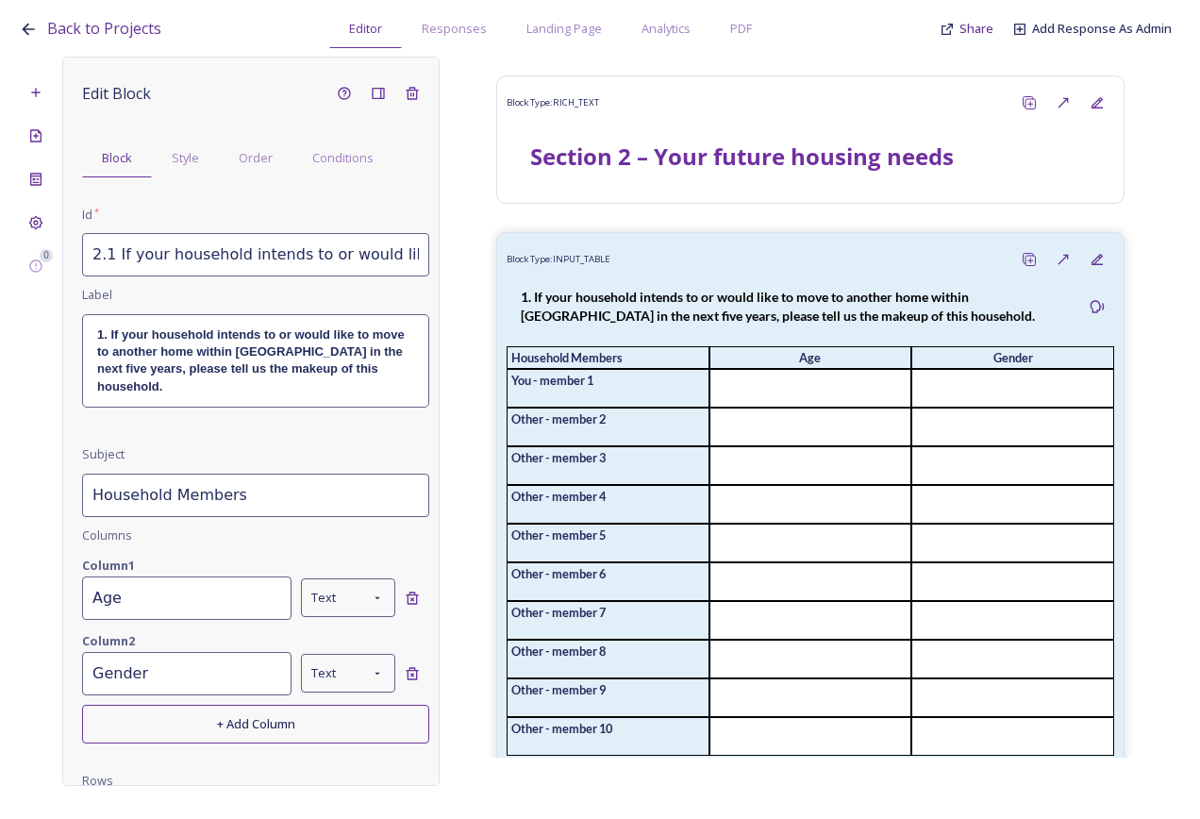
drag, startPoint x: 313, startPoint y: 239, endPoint x: 304, endPoint y: 270, distance: 32.5
click at [314, 239] on input "2.1 If your household intends to or would like to move to another home within B…" at bounding box center [255, 254] width 347 height 43
drag, startPoint x: 368, startPoint y: 259, endPoint x: 473, endPoint y: 271, distance: 105.5
click at [473, 271] on div "0 Edit Block Block Style Order Conditions Id * 2.1 If your household intends to…" at bounding box center [600, 421] width 1163 height 729
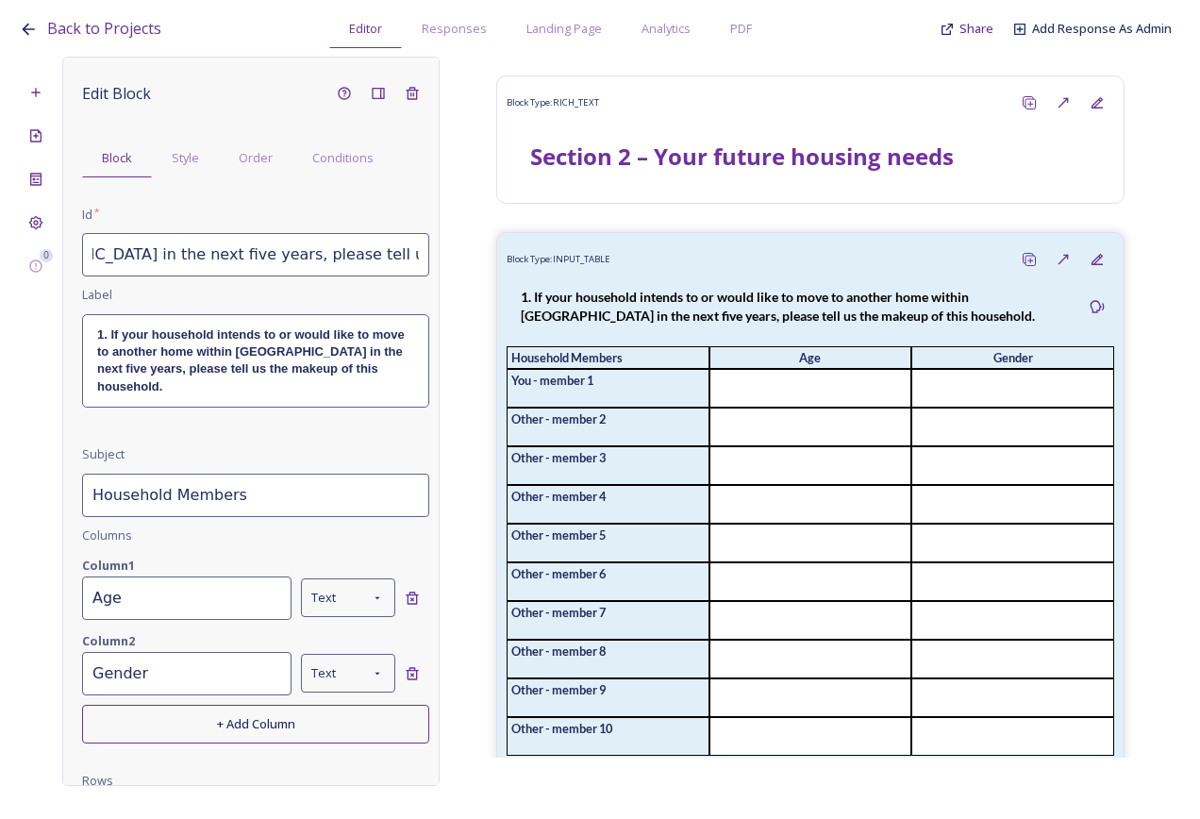
click at [376, 257] on input "2.1 If your household intends to or would like to move to another home within B…" at bounding box center [255, 254] width 347 height 43
drag, startPoint x: 161, startPoint y: 257, endPoint x: 84, endPoint y: 254, distance: 77.4
click at [84, 254] on input "2.1 If your household intends to or would like to move to another home within B…" at bounding box center [255, 254] width 347 height 43
drag, startPoint x: 268, startPoint y: 255, endPoint x: 240, endPoint y: 258, distance: 28.5
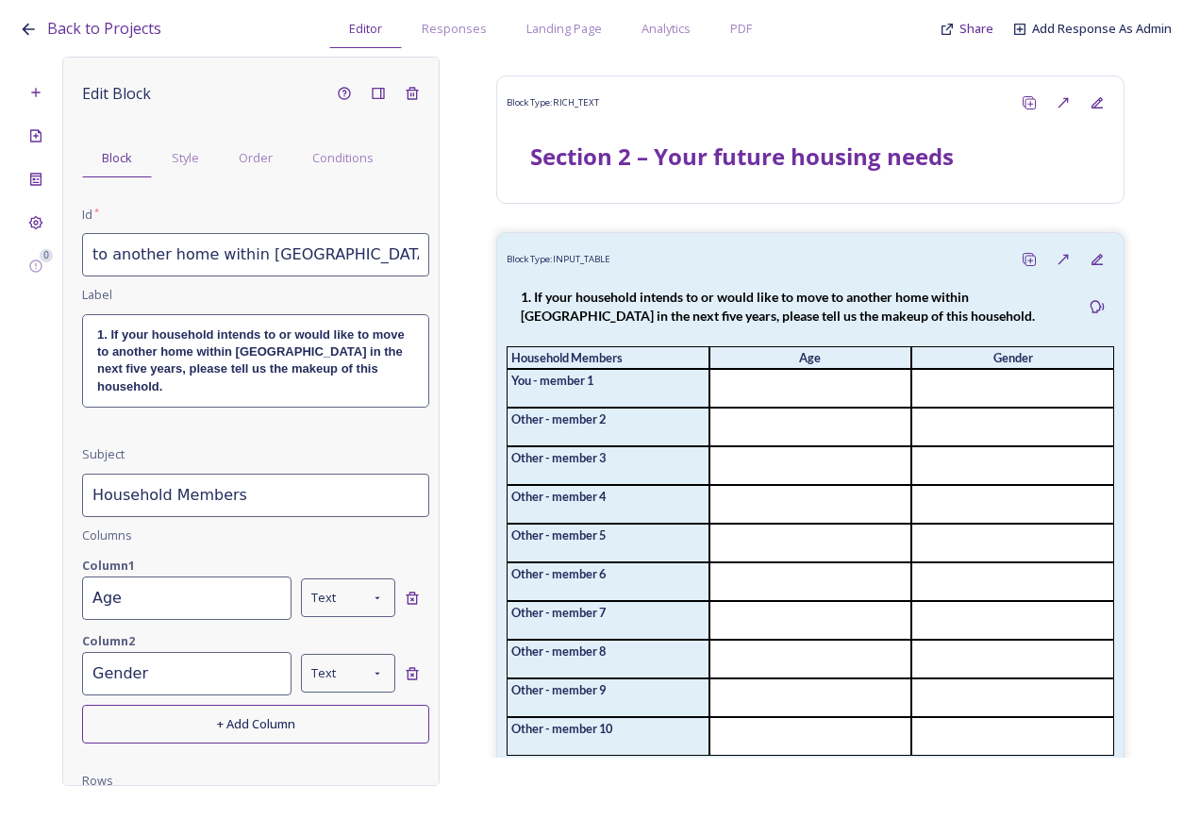
click at [265, 255] on input "2.1 If your household intends to or would like to move to another home within B…" at bounding box center [255, 254] width 347 height 43
click at [238, 258] on input "2.1 If your household intends to or would like to move to another home within B…" at bounding box center [255, 254] width 347 height 43
type input "2.1 If your household intends to or would like to move to another home within B…"
click at [301, 347] on strong "1. If your household intends to or would like to move to another home within Bu…" at bounding box center [252, 360] width 310 height 66
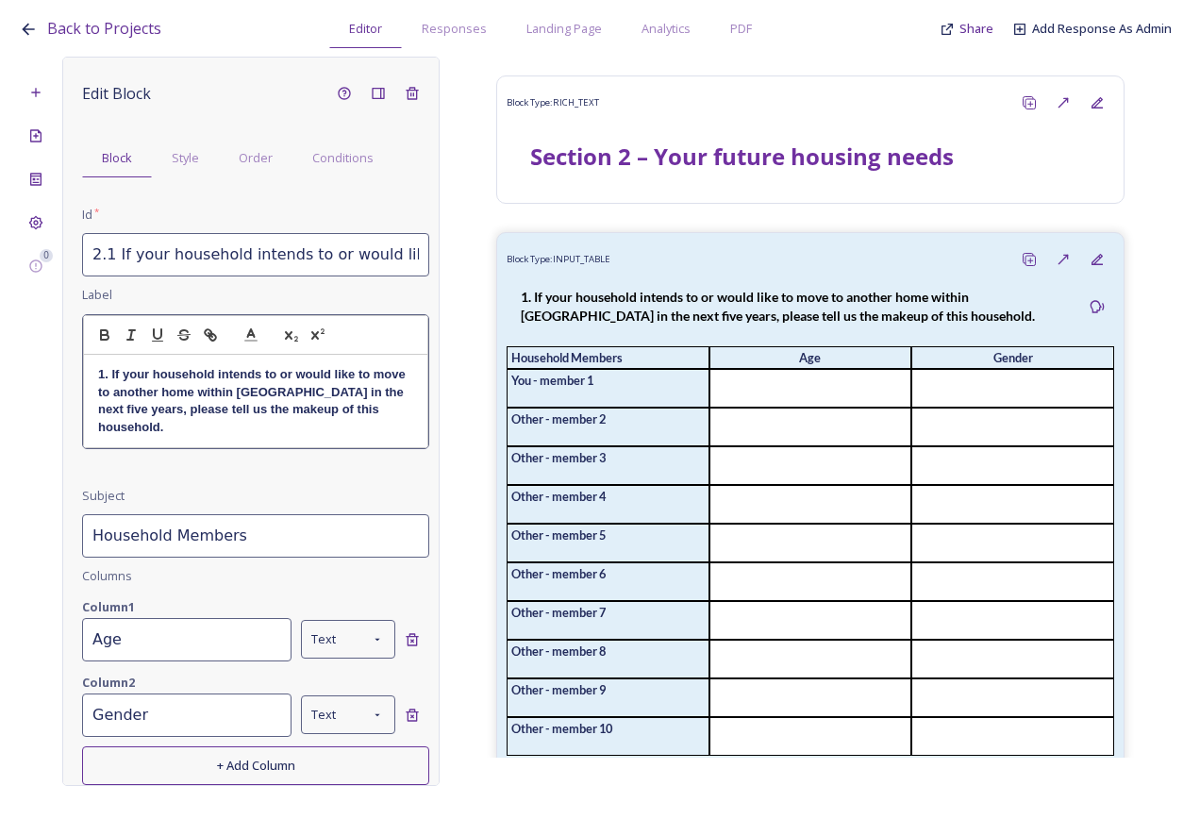
click at [308, 394] on strong "1. If your household intends to or would like to move to another home within Bu…" at bounding box center [253, 400] width 310 height 66
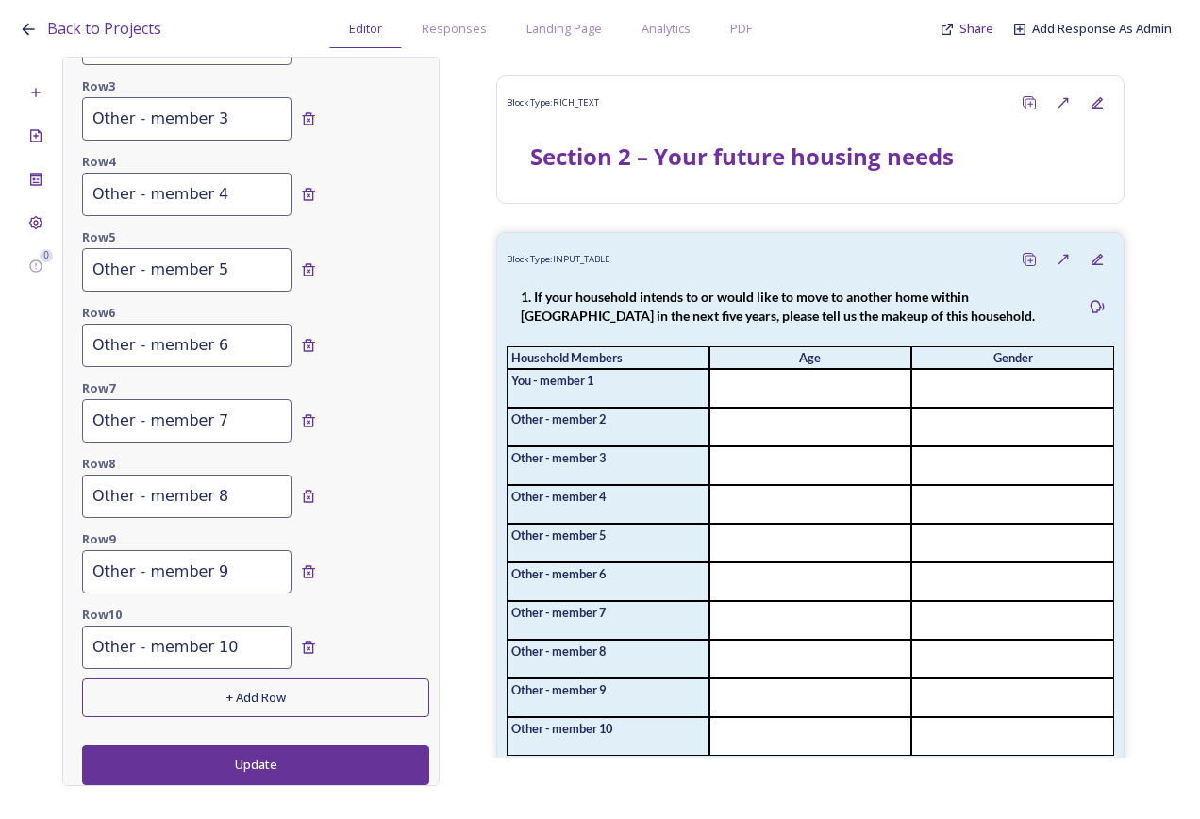
scroll to position [875, 0]
click at [286, 763] on button "Update" at bounding box center [255, 765] width 347 height 39
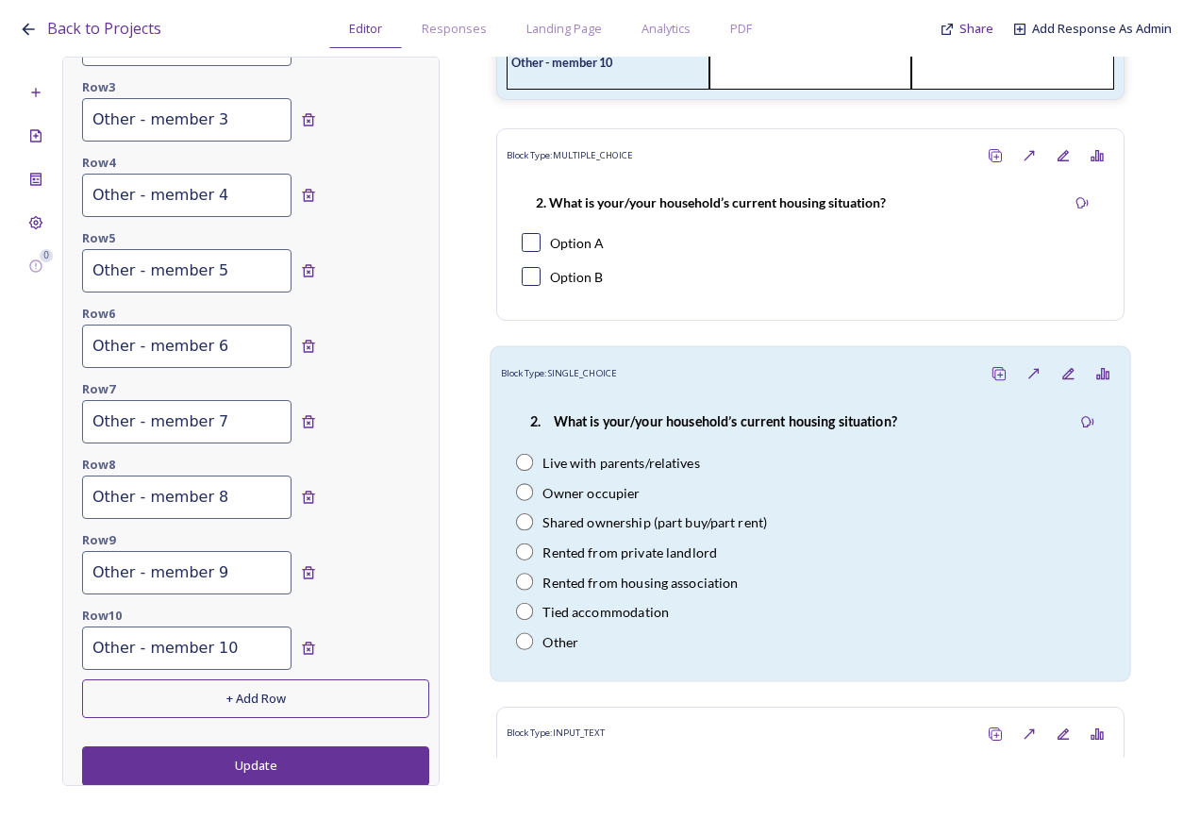
scroll to position [661, 0]
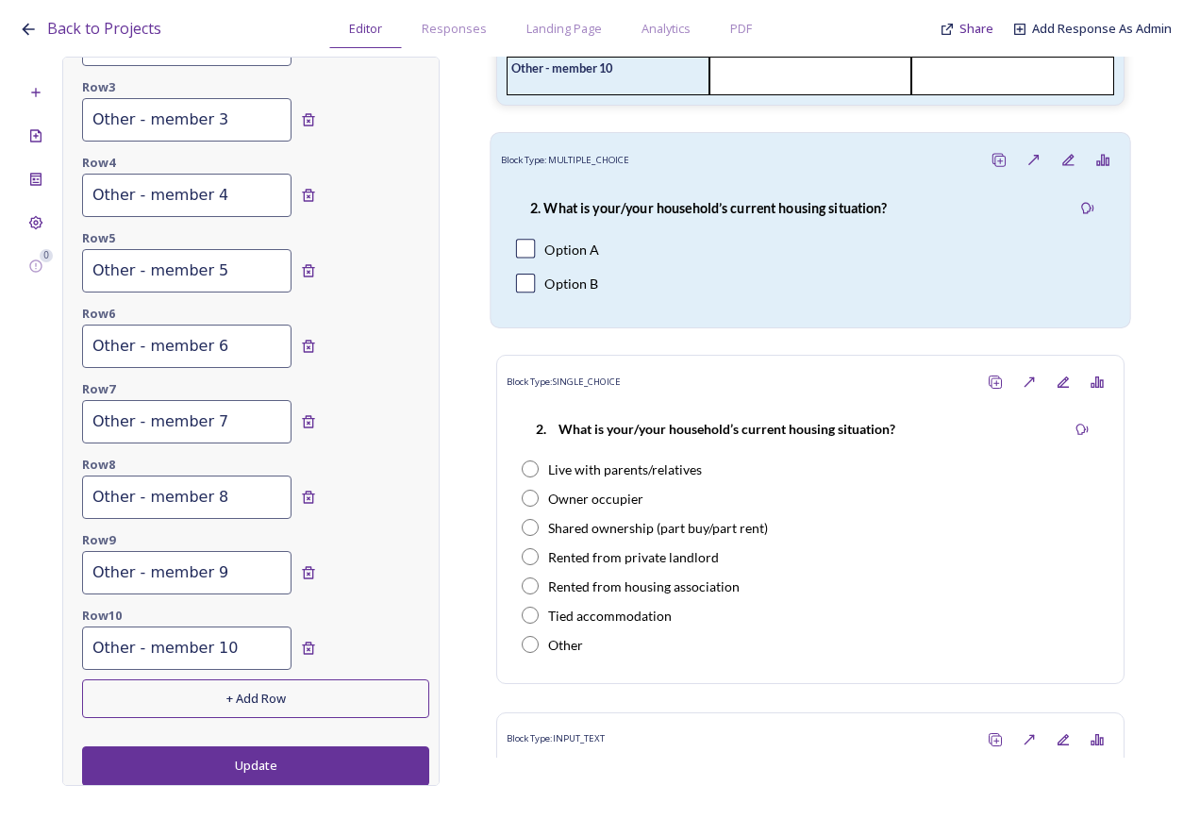
click at [713, 259] on div "Option A" at bounding box center [810, 249] width 589 height 20
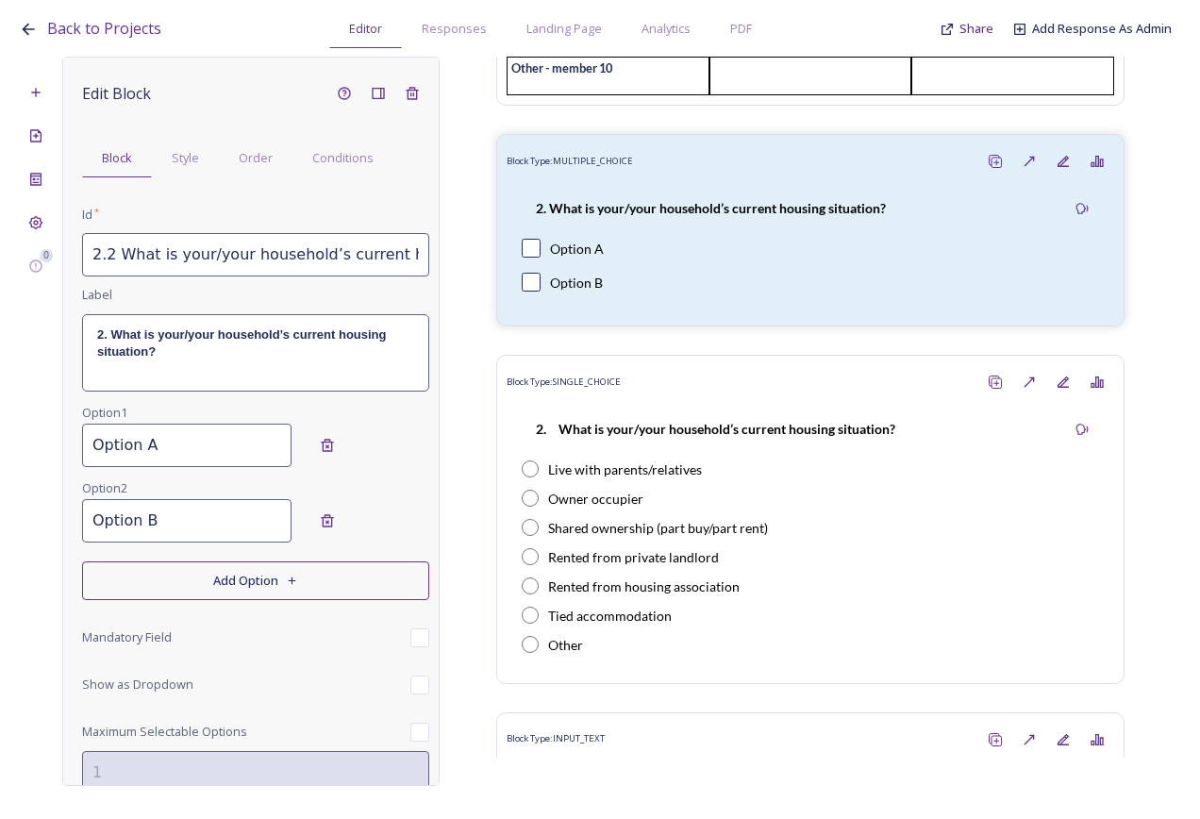
click at [176, 440] on input "Option A" at bounding box center [186, 445] width 209 height 43
drag, startPoint x: 105, startPoint y: 434, endPoint x: 76, endPoint y: 434, distance: 28.3
click at [76, 434] on div "Edit Block Block Style Order Conditions Id * 2.2 What is your/your household’s …" at bounding box center [250, 421] width 377 height 729
type input "Live with parents / relatives"
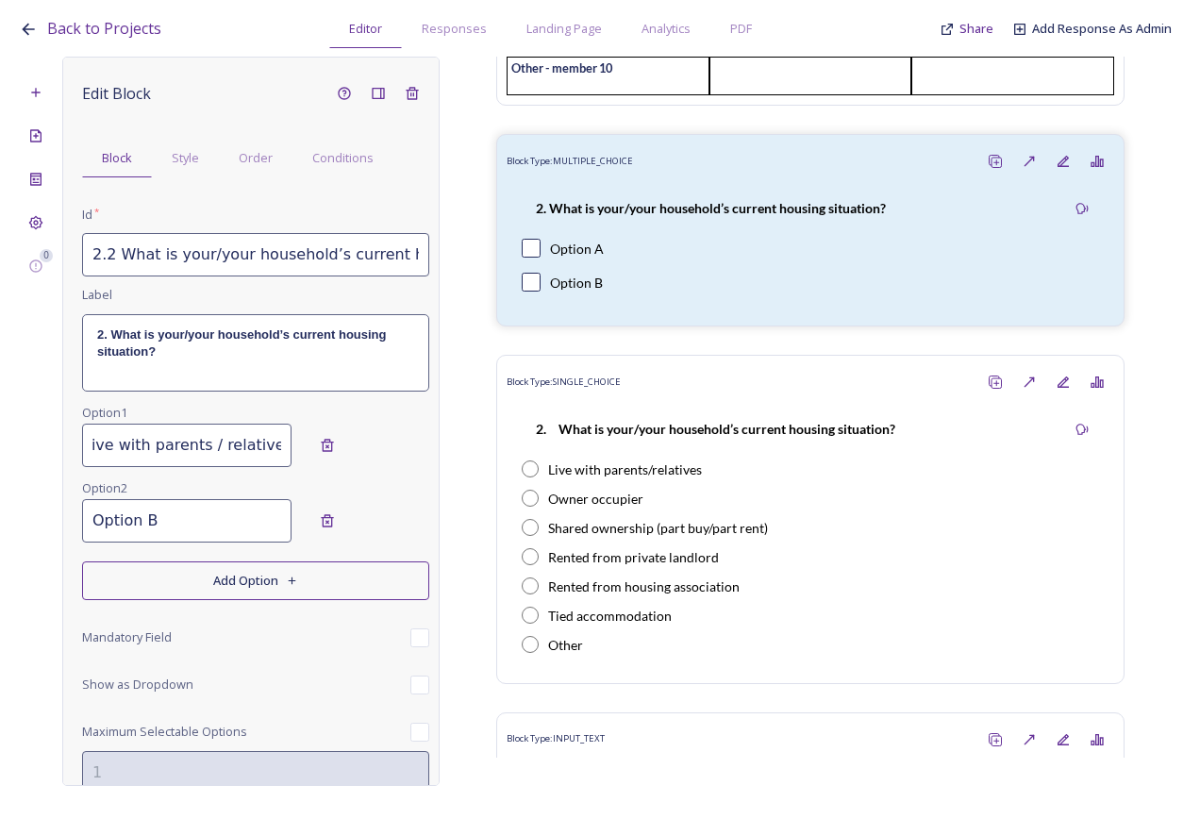
scroll to position [0, 0]
drag, startPoint x: 192, startPoint y: 519, endPoint x: 59, endPoint y: 523, distance: 132.2
click at [59, 523] on div "0 Edit Block Block Style Order Conditions Id * 2.2 What is your/your household’…" at bounding box center [600, 421] width 1163 height 729
type input "Owner occupier"
click at [207, 580] on button "Add Option" at bounding box center [255, 580] width 347 height 39
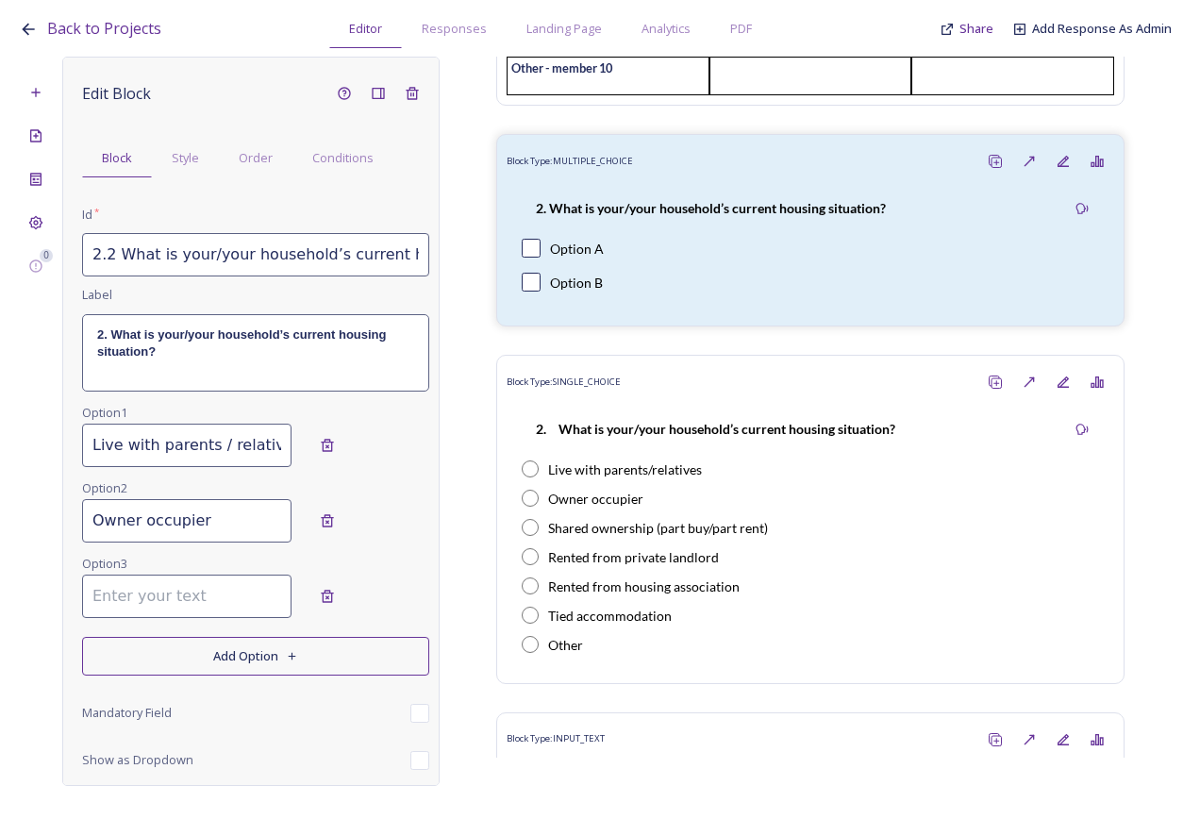
drag, startPoint x: 206, startPoint y: 605, endPoint x: 96, endPoint y: 606, distance: 109.5
click at [96, 606] on input at bounding box center [186, 596] width 209 height 43
type input "Shared ownership (part buy / part rent)"
click at [159, 647] on button "Add Option" at bounding box center [255, 656] width 347 height 39
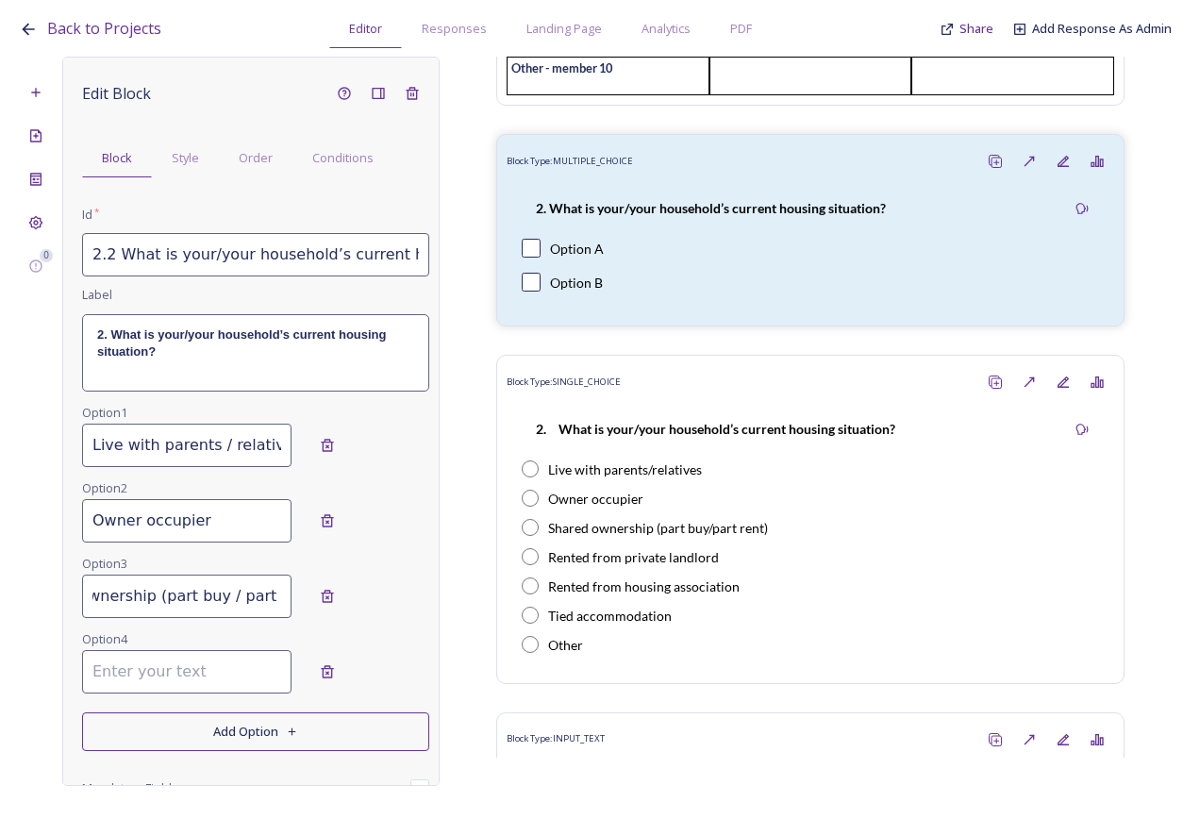
scroll to position [0, 90]
drag, startPoint x: 228, startPoint y: 595, endPoint x: 276, endPoint y: 602, distance: 48.6
click at [276, 602] on div "Shared ownership (part buy / part rent)" at bounding box center [255, 596] width 347 height 43
click at [226, 673] on input at bounding box center [186, 671] width 209 height 43
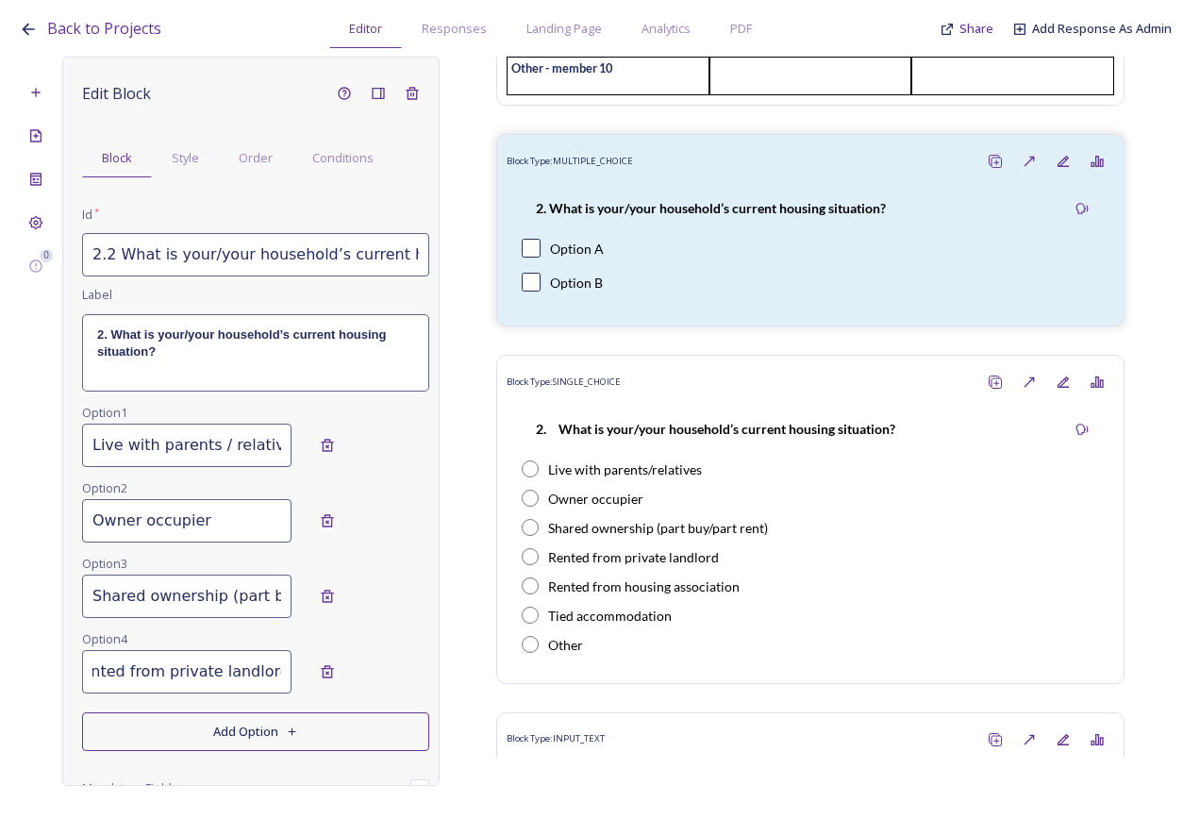
type input "Rented from private landlord"
click at [324, 736] on button "Add Option" at bounding box center [255, 731] width 347 height 39
click at [179, 742] on input at bounding box center [186, 747] width 209 height 43
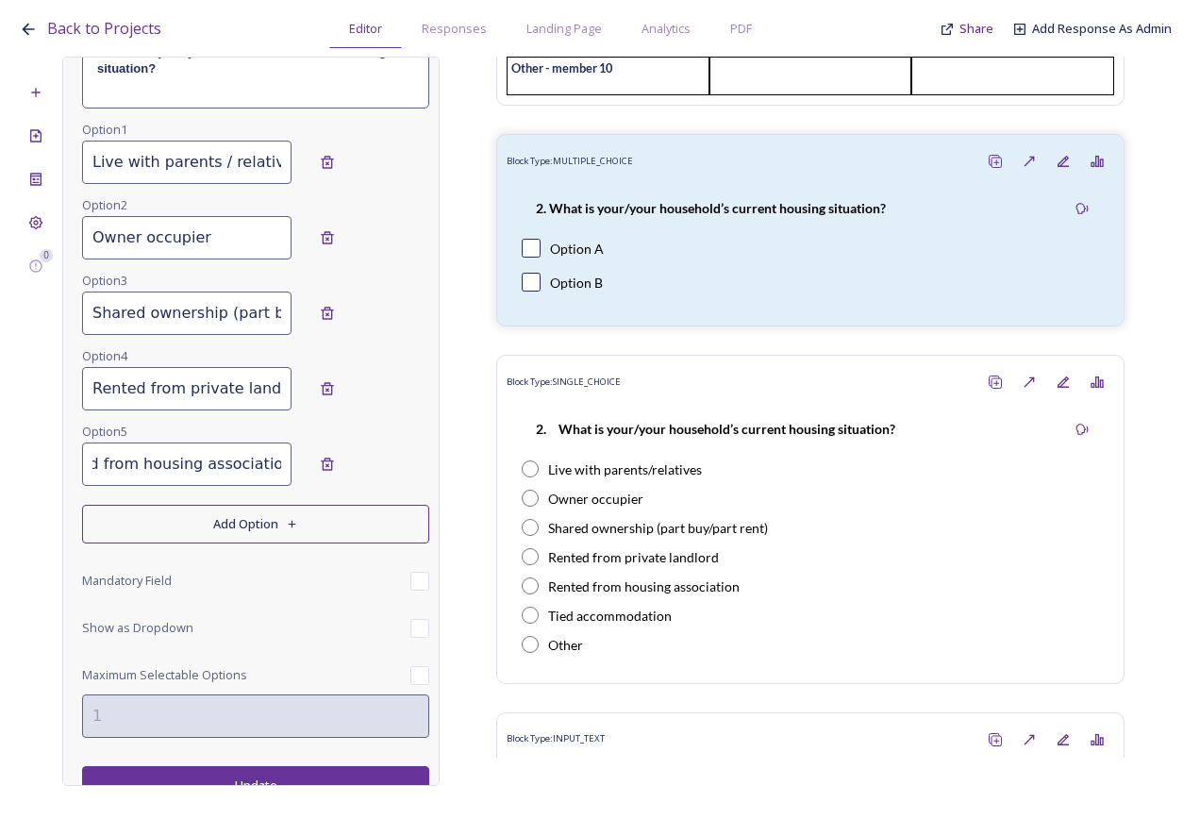
type input "Rented from housing association"
click at [268, 528] on button "Add Option" at bounding box center [255, 524] width 347 height 39
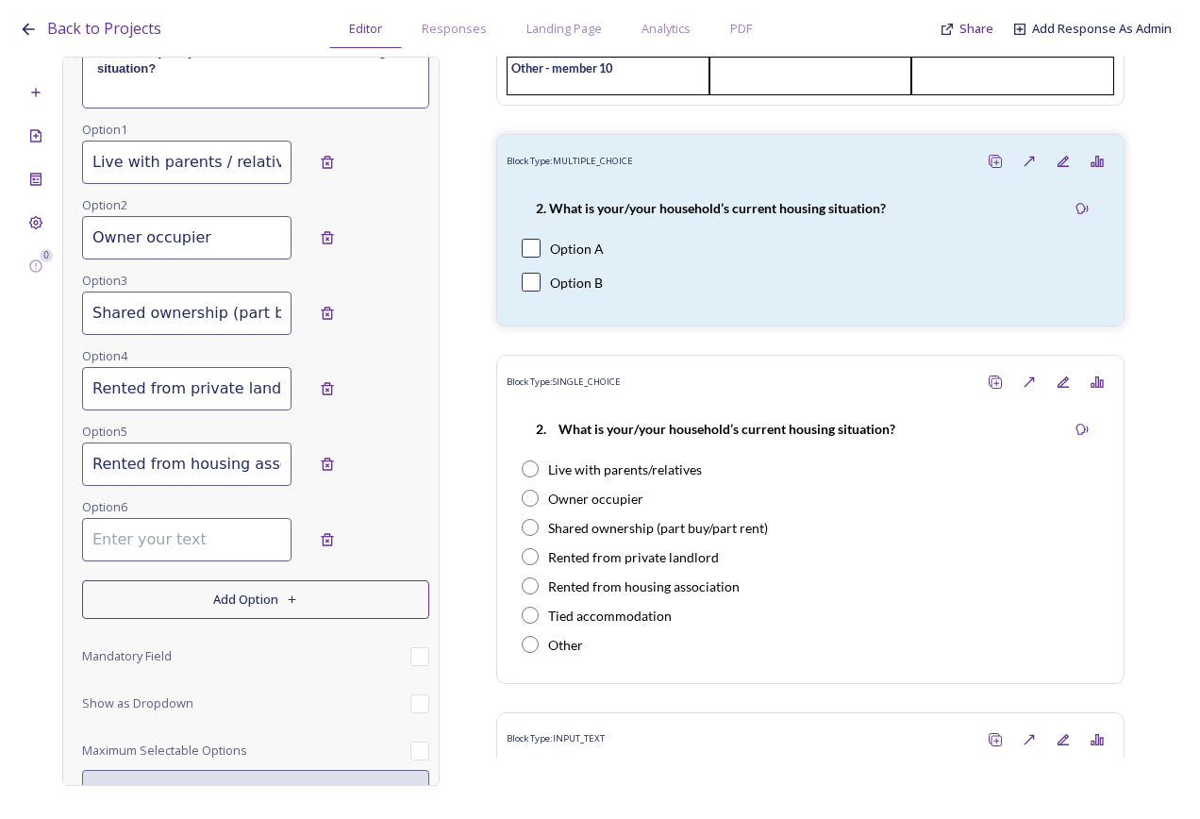
click at [190, 561] on div "Option 6" at bounding box center [255, 532] width 347 height 75
click at [164, 538] on input at bounding box center [186, 539] width 209 height 43
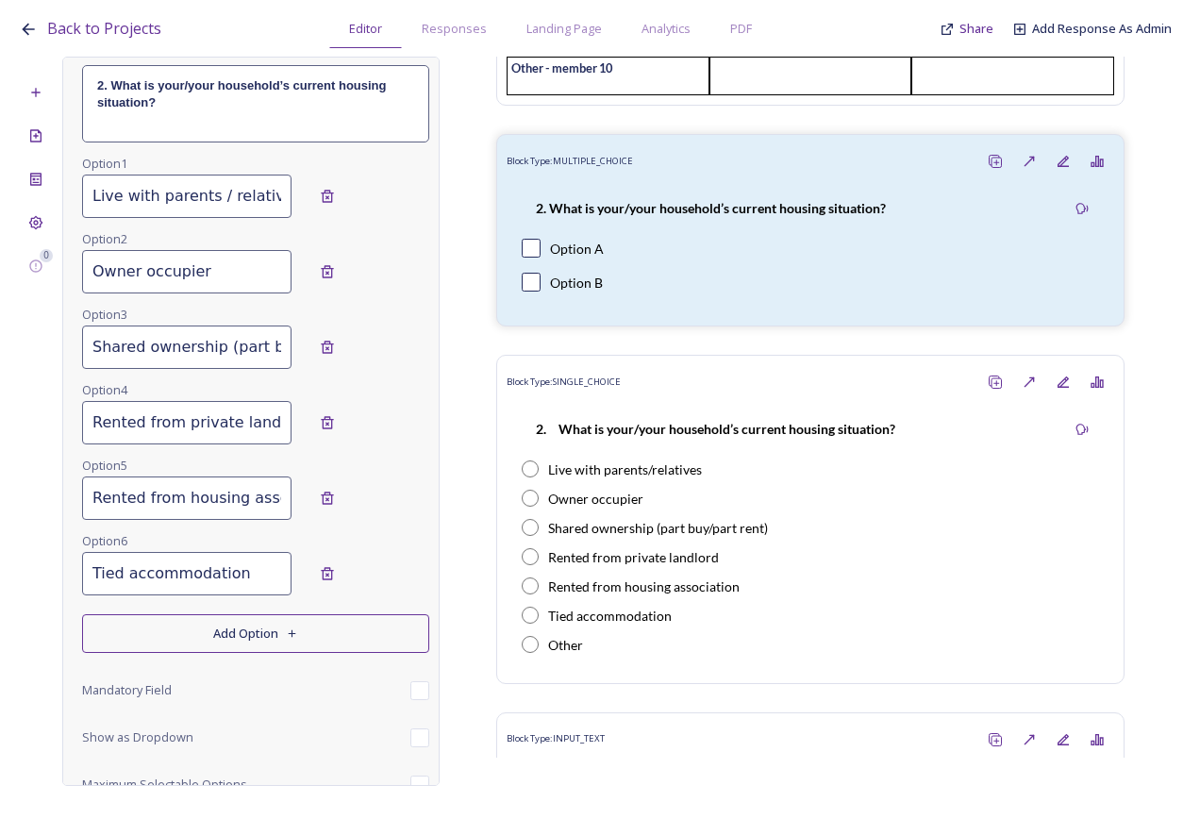
scroll to position [283, 0]
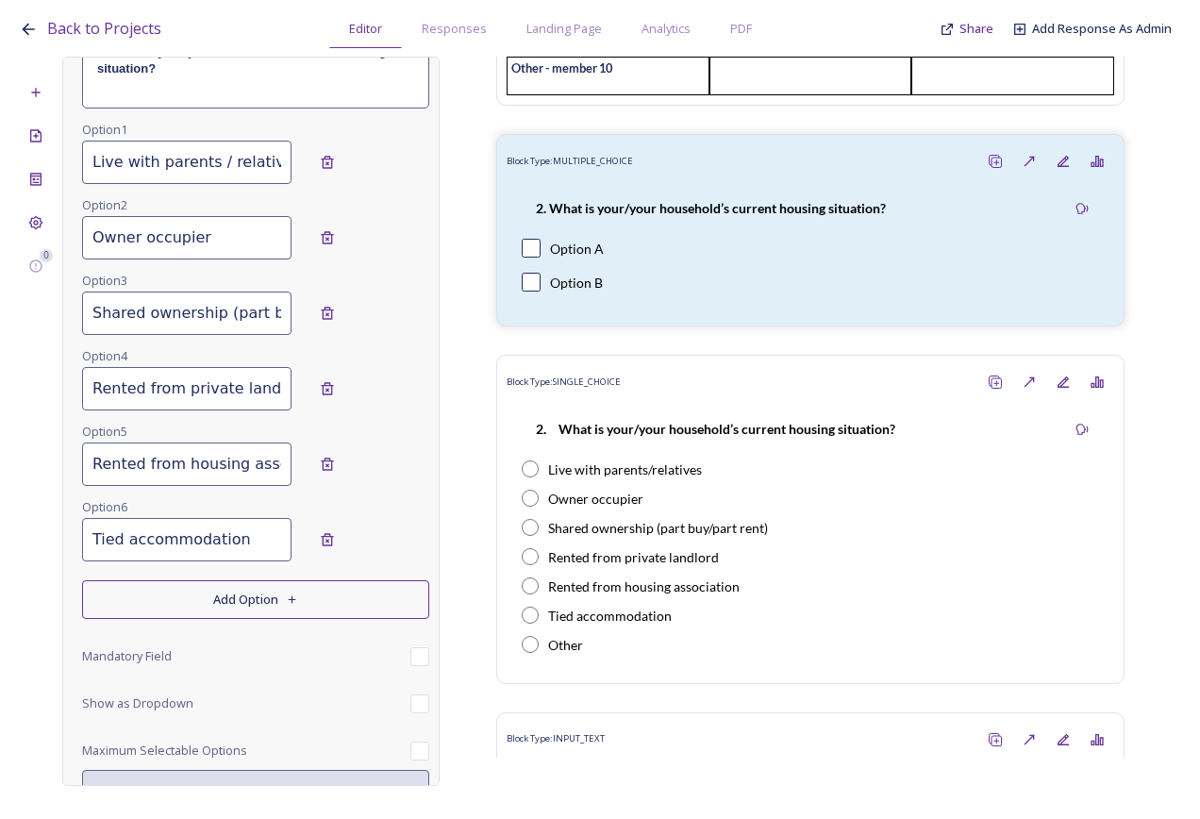
type input "Tied accommodation"
click at [207, 599] on button "Add Option" at bounding box center [255, 599] width 347 height 39
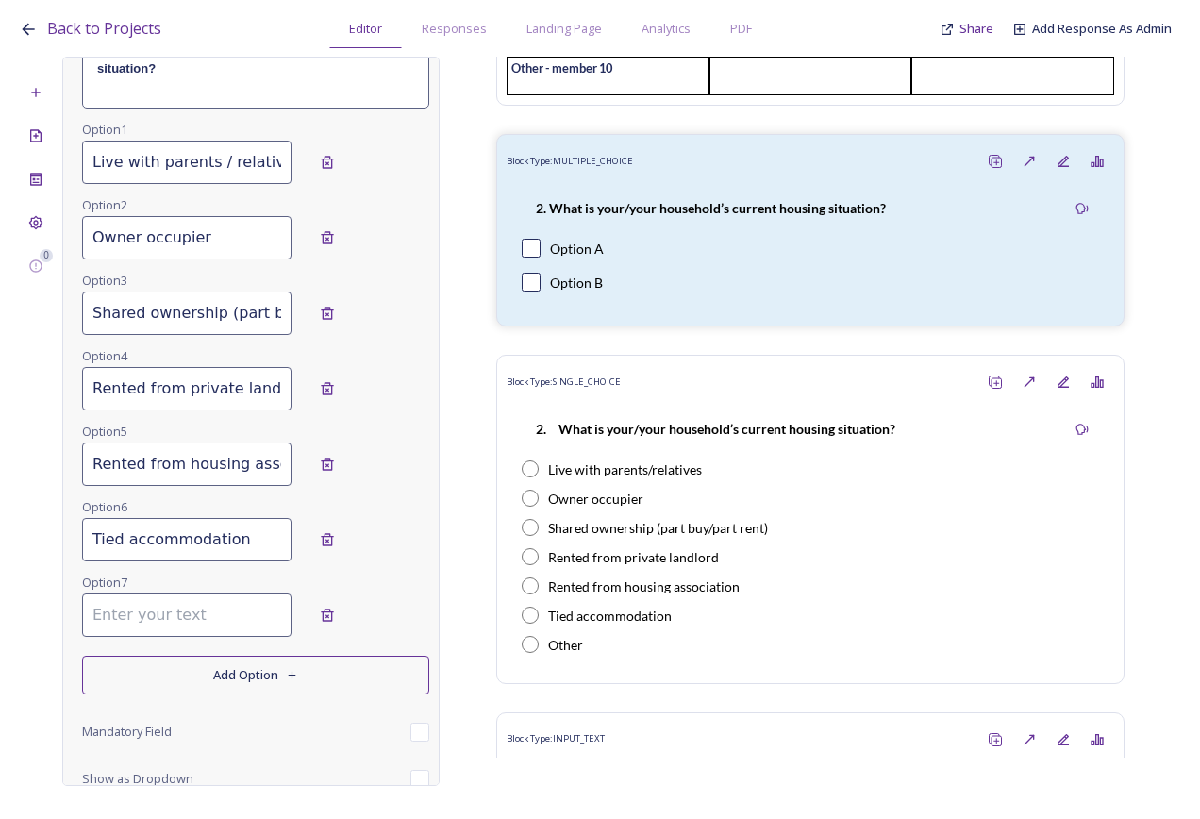
click at [202, 623] on input at bounding box center [186, 615] width 209 height 43
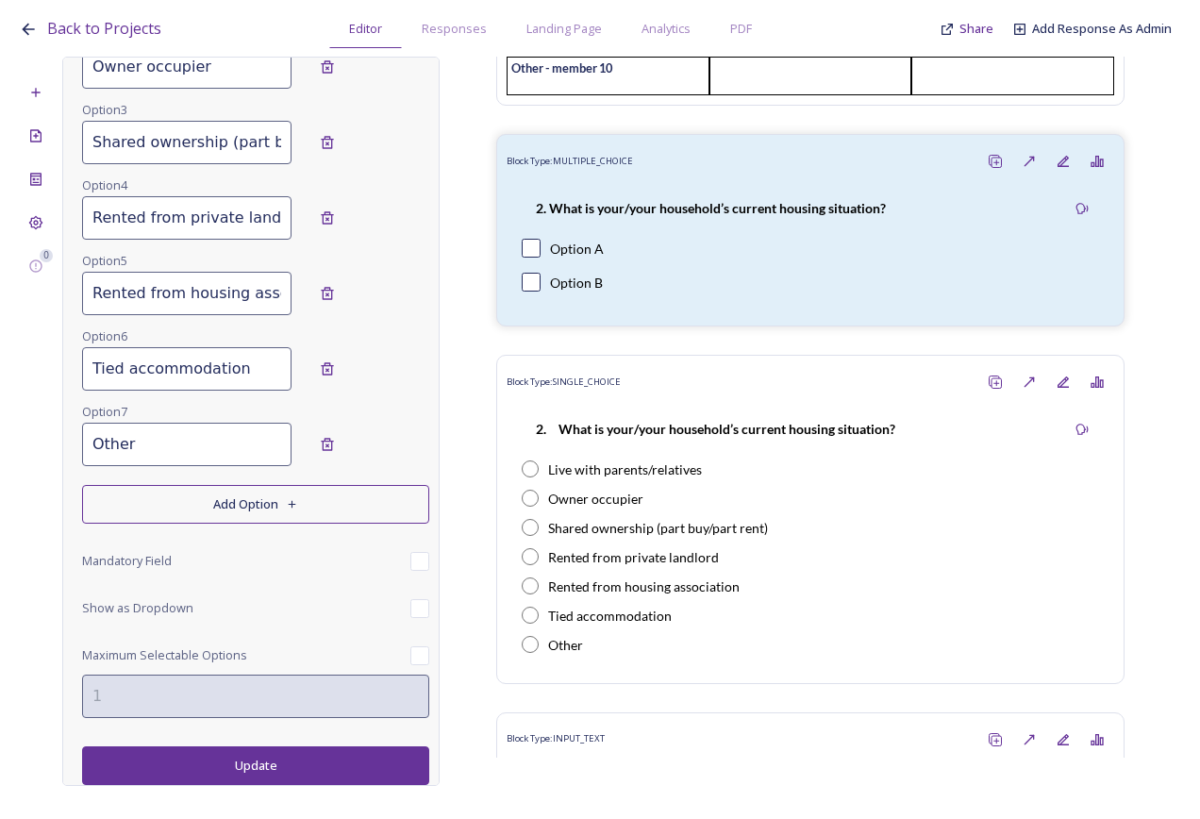
type input "Other"
click at [226, 767] on button "Update" at bounding box center [255, 765] width 347 height 39
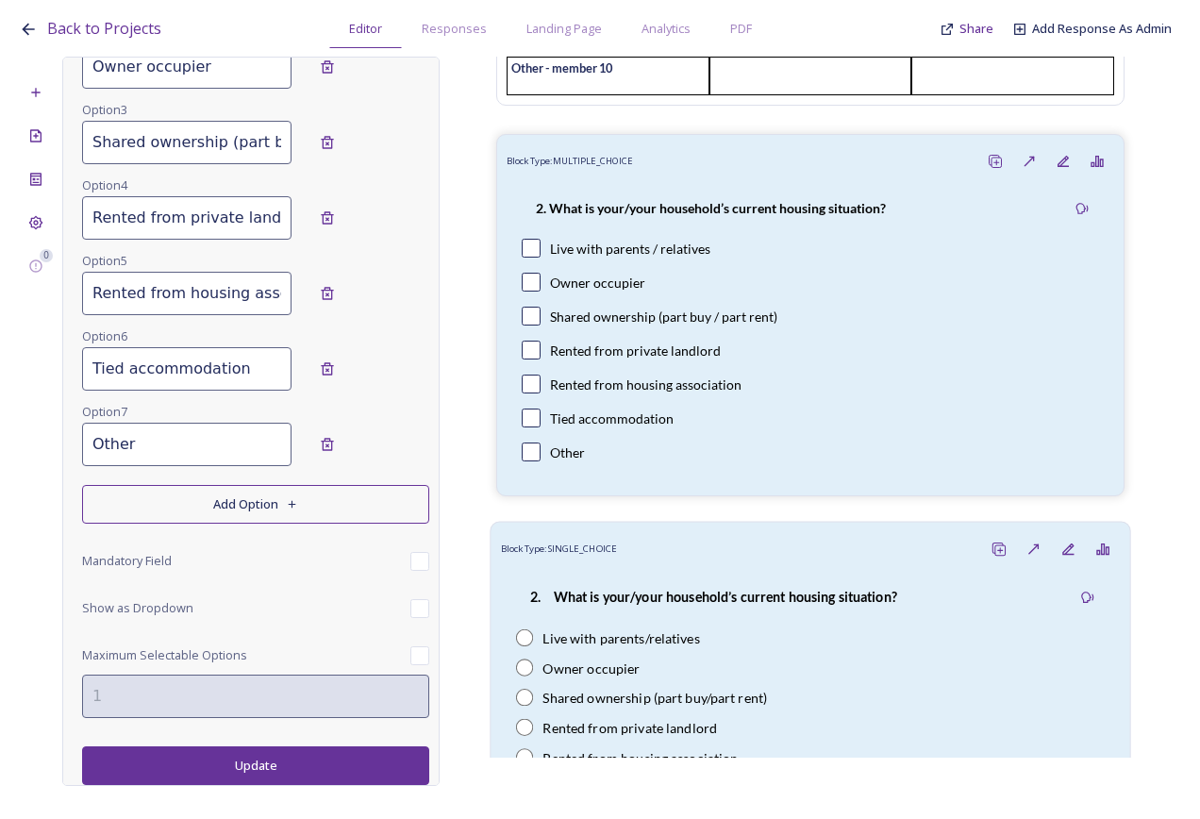
click at [734, 605] on strong "2. What is your/your household’s current housing situation?" at bounding box center [713, 597] width 367 height 16
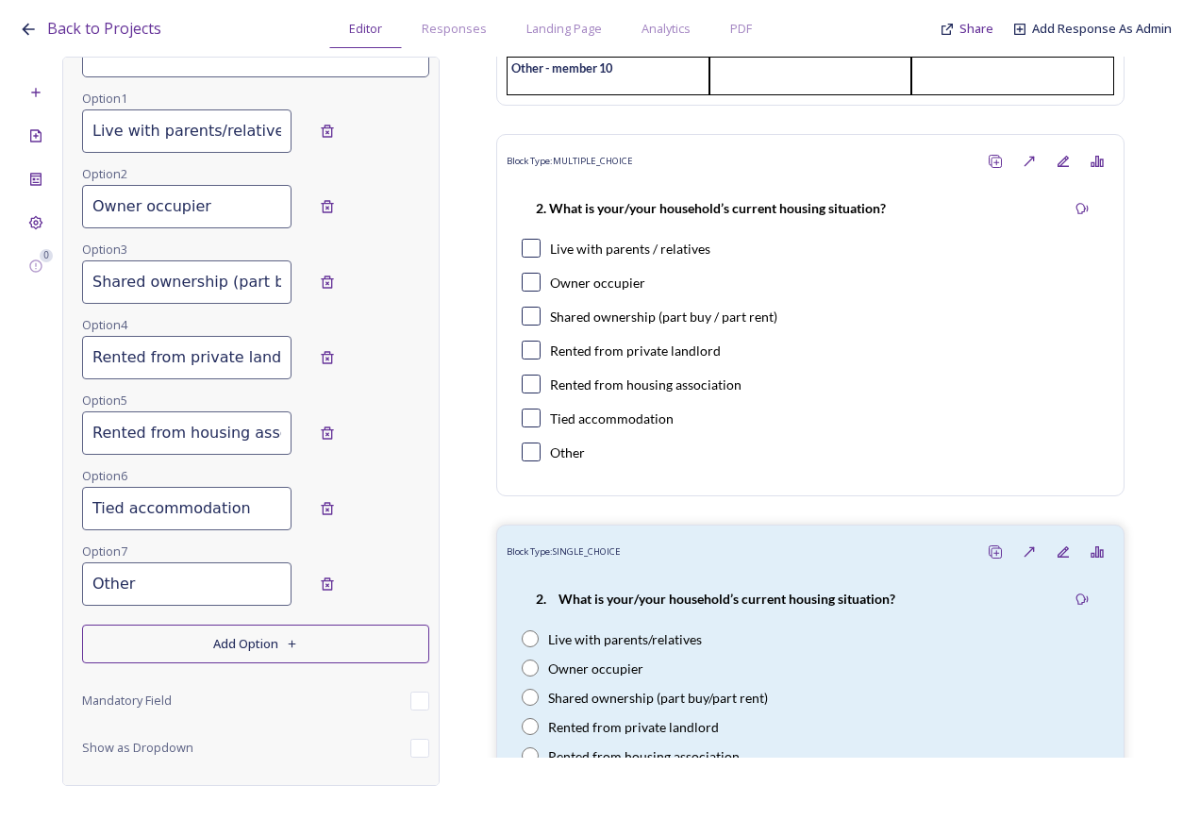
scroll to position [0, 0]
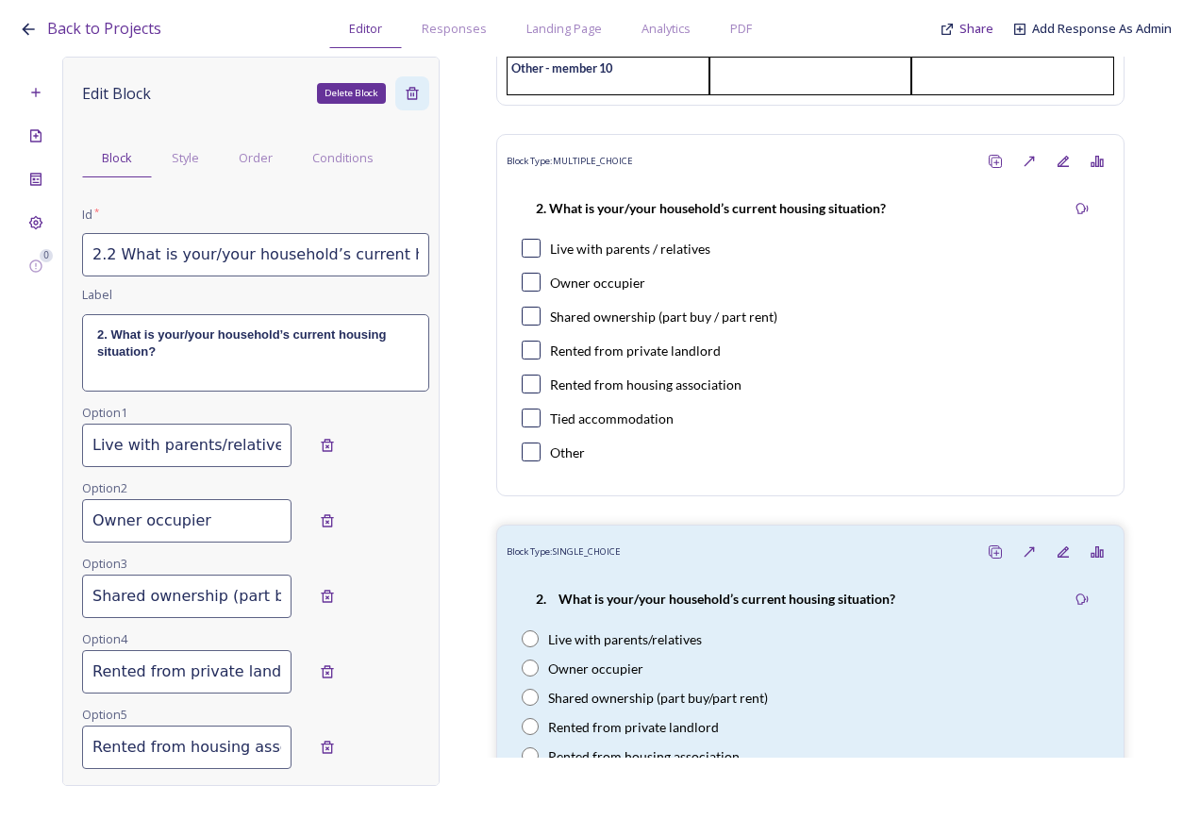
click at [407, 96] on div "Delete Block" at bounding box center [412, 93] width 34 height 34
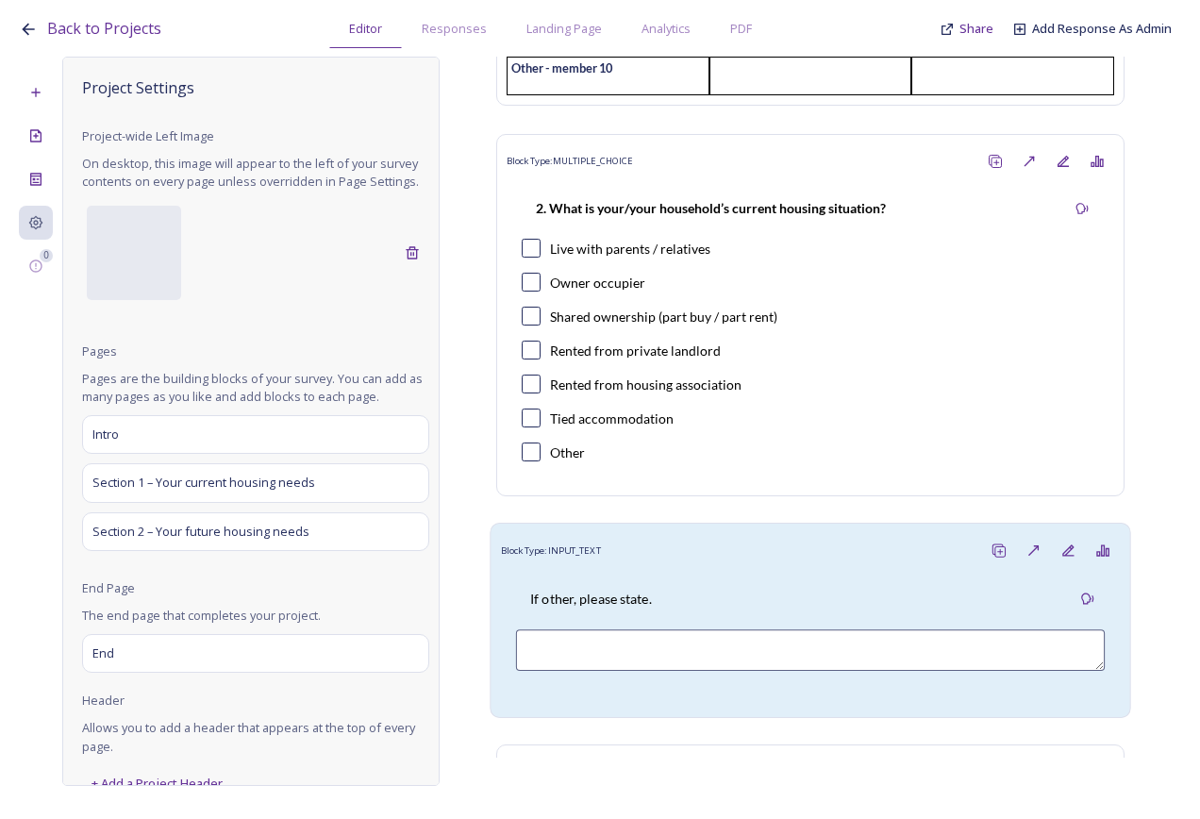
click at [732, 593] on div "If other, please state." at bounding box center [811, 638] width 620 height 140
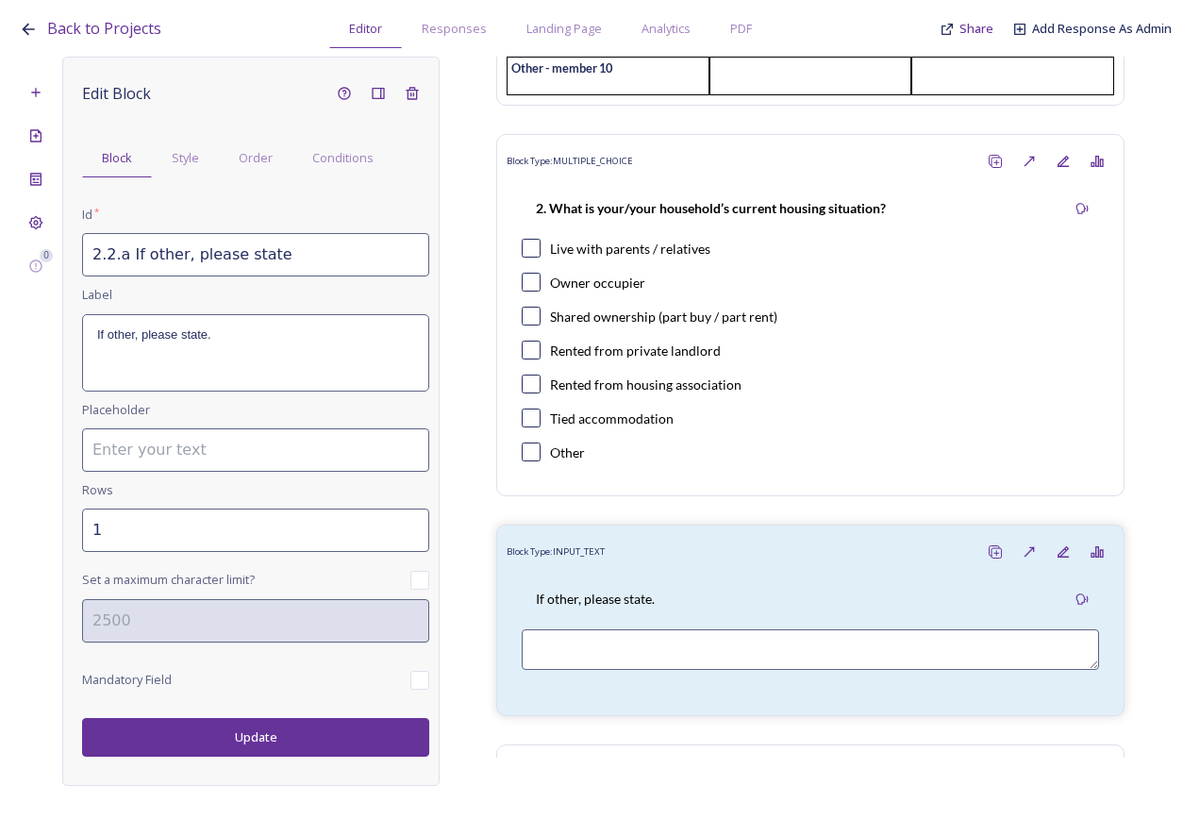
click at [113, 252] on input "2.2.a If other, please state" at bounding box center [255, 254] width 347 height 43
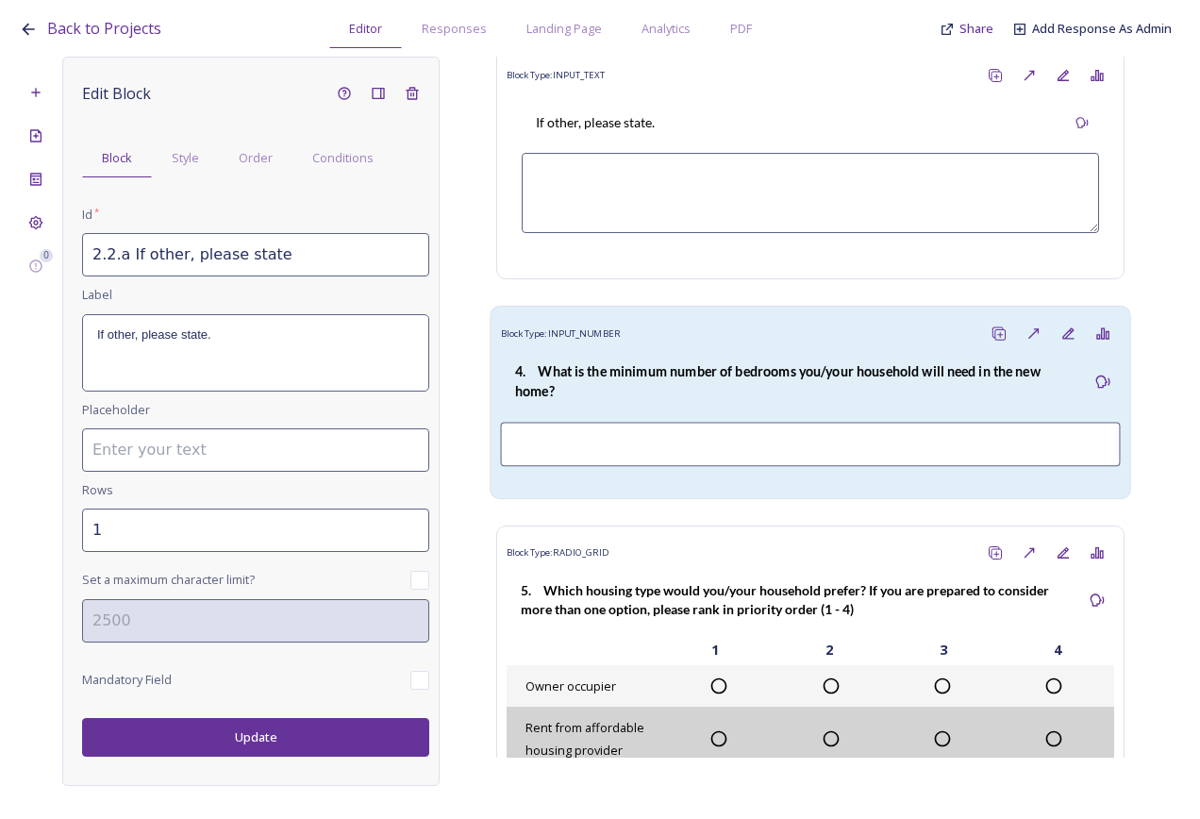
scroll to position [2170, 0]
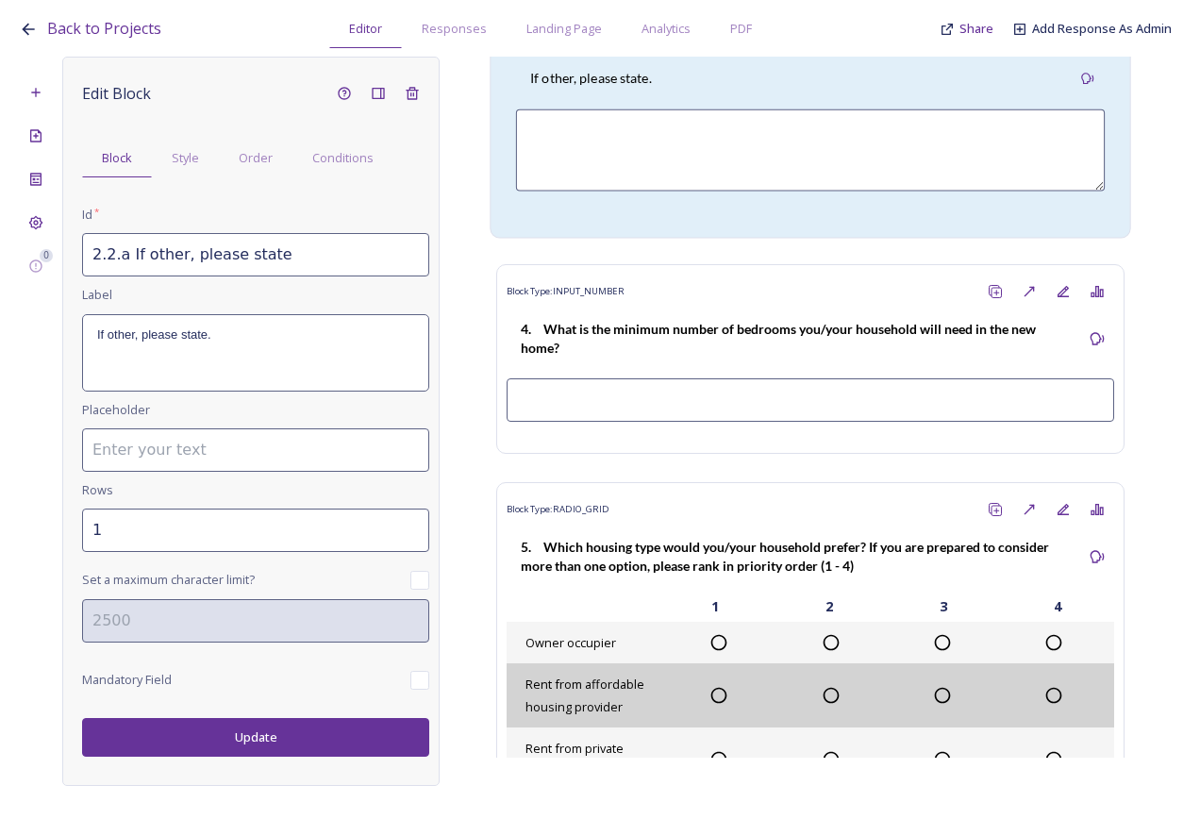
click at [647, 88] on p "If other, please state." at bounding box center [591, 78] width 122 height 19
type input "2.3.a If other, please state"
type input "3"
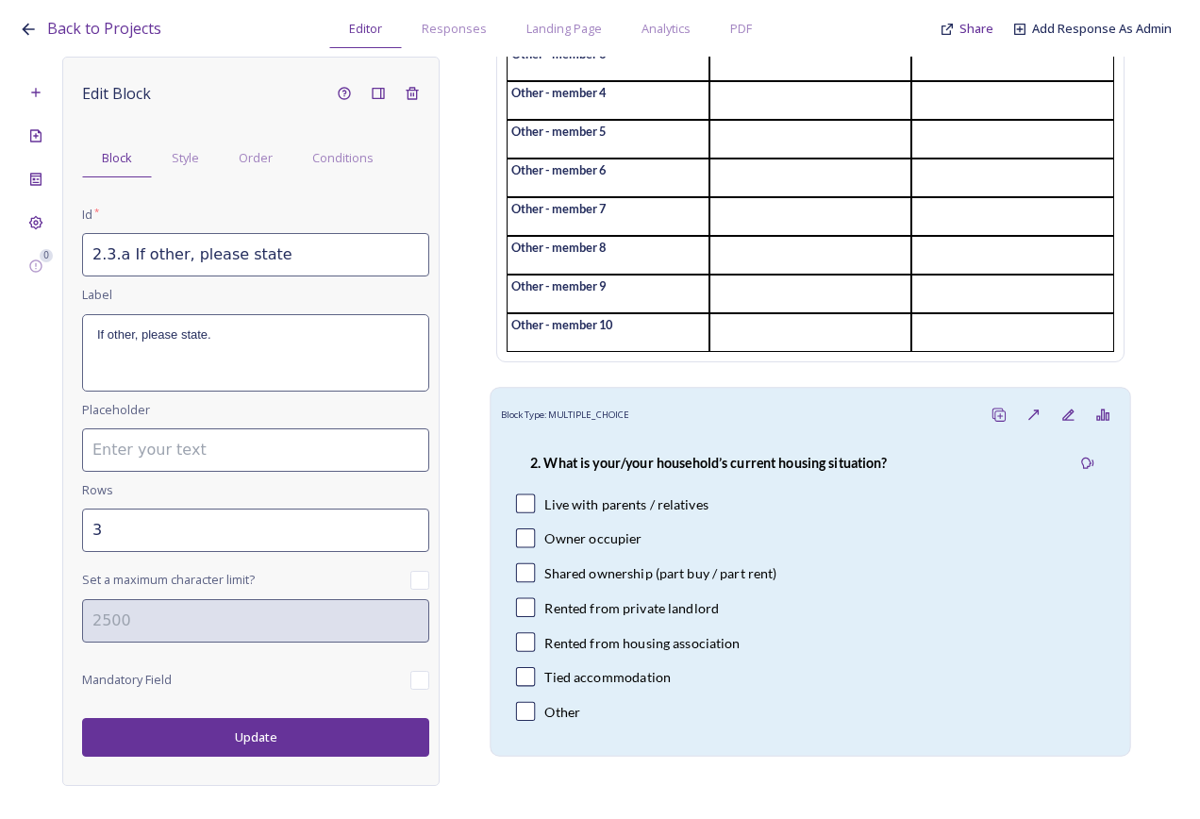
scroll to position [566, 0]
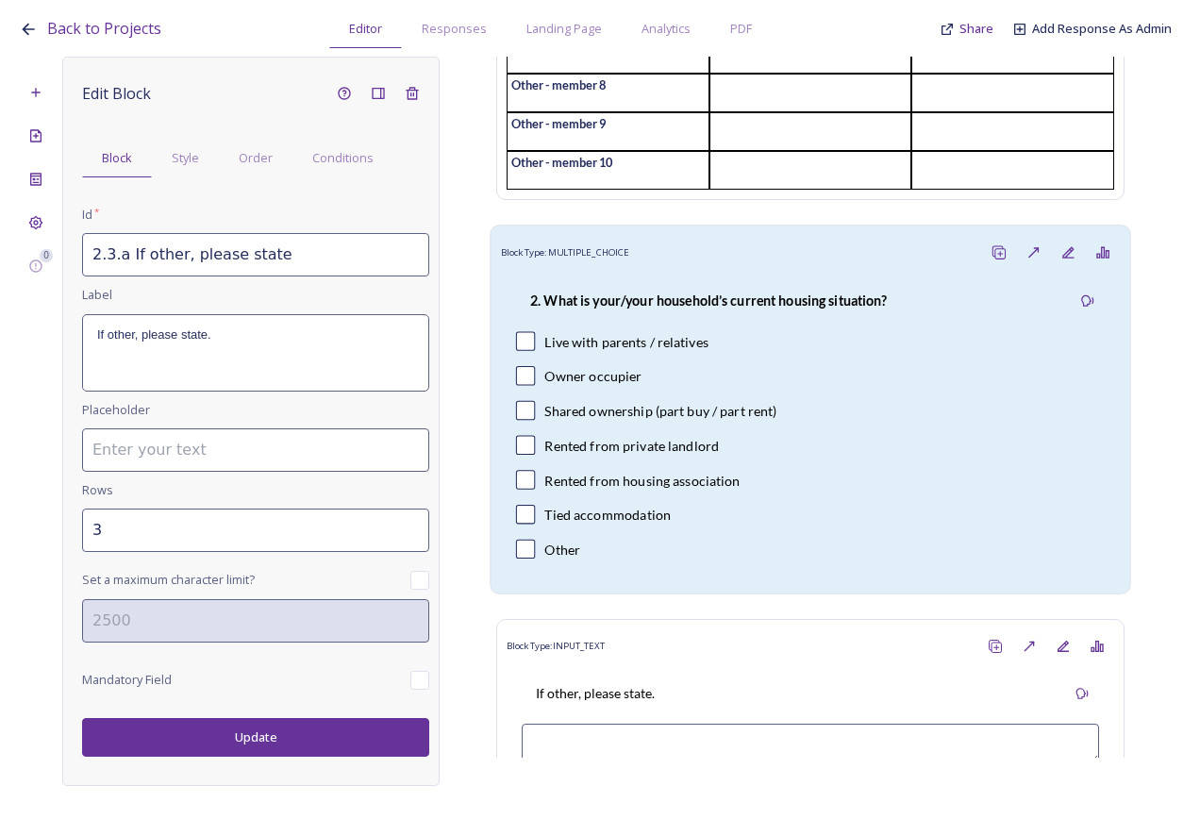
click at [660, 351] on div "Live with parents / relatives" at bounding box center [625, 341] width 163 height 20
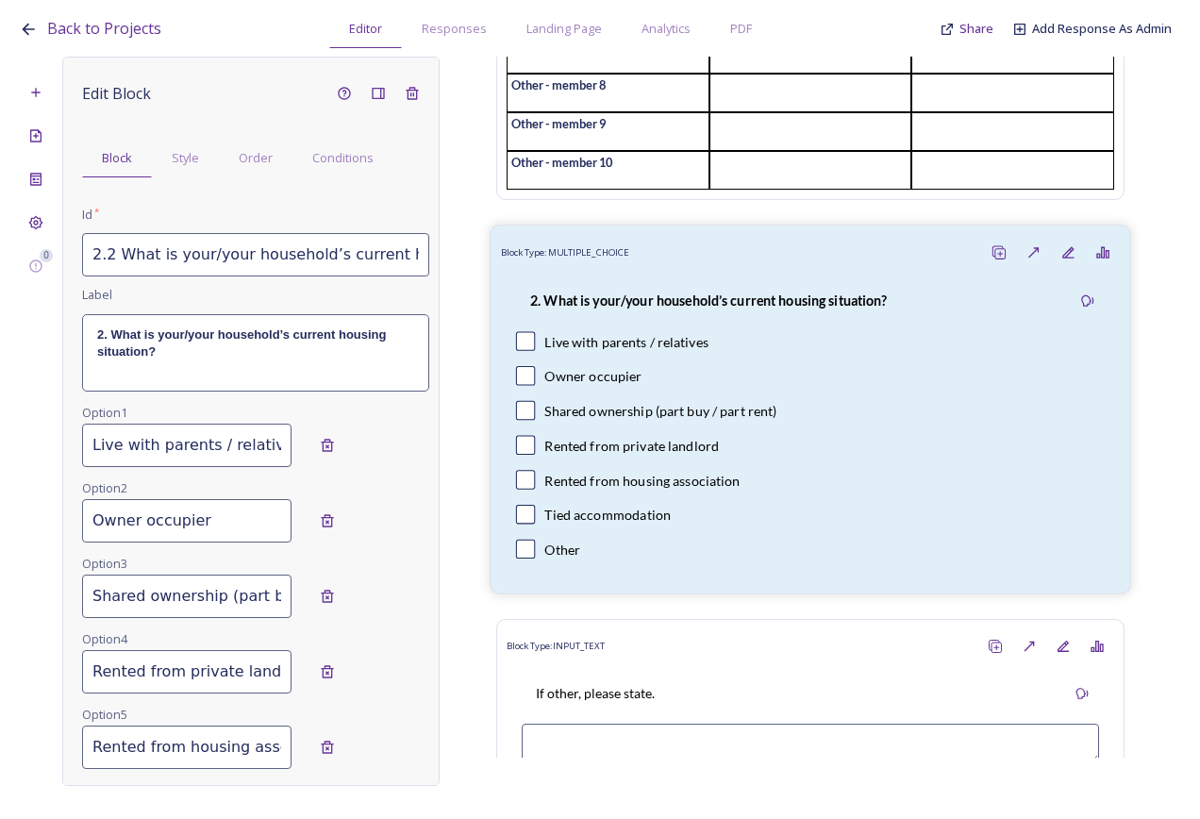
scroll to position [283, 0]
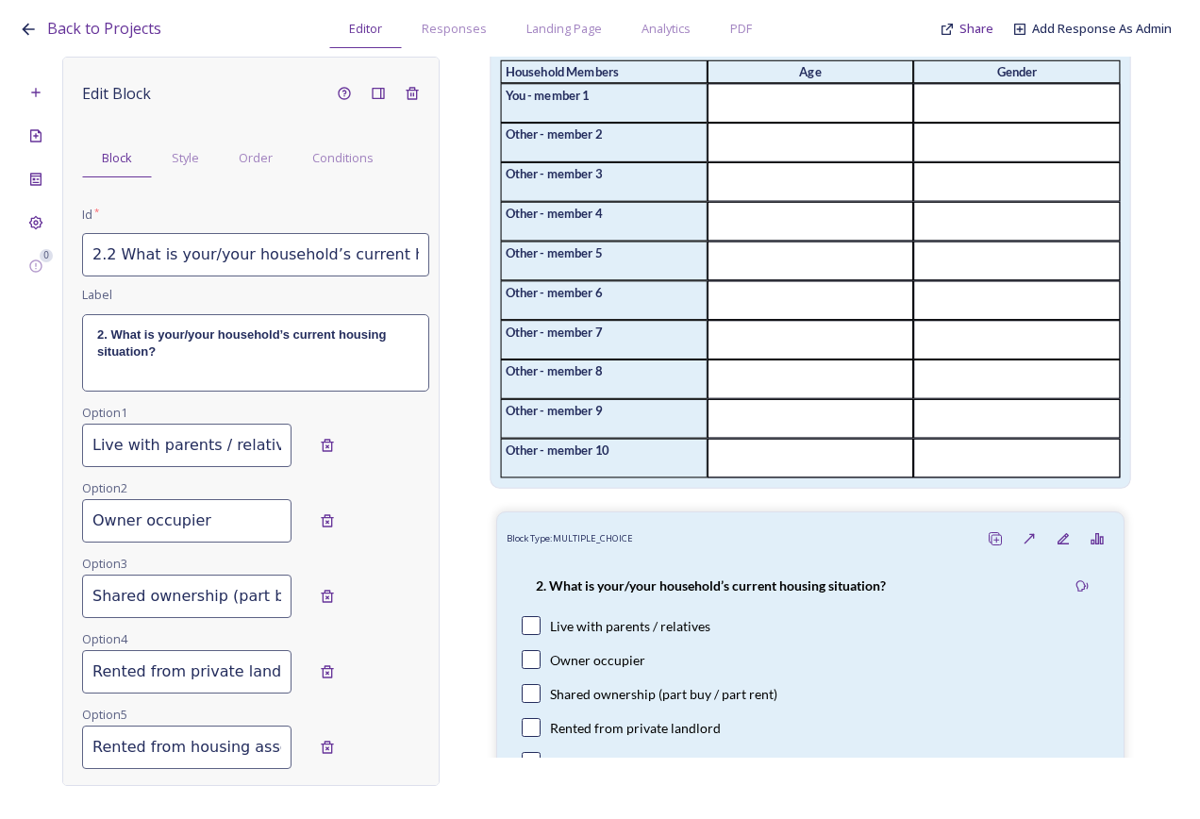
click at [708, 118] on input at bounding box center [811, 103] width 207 height 40
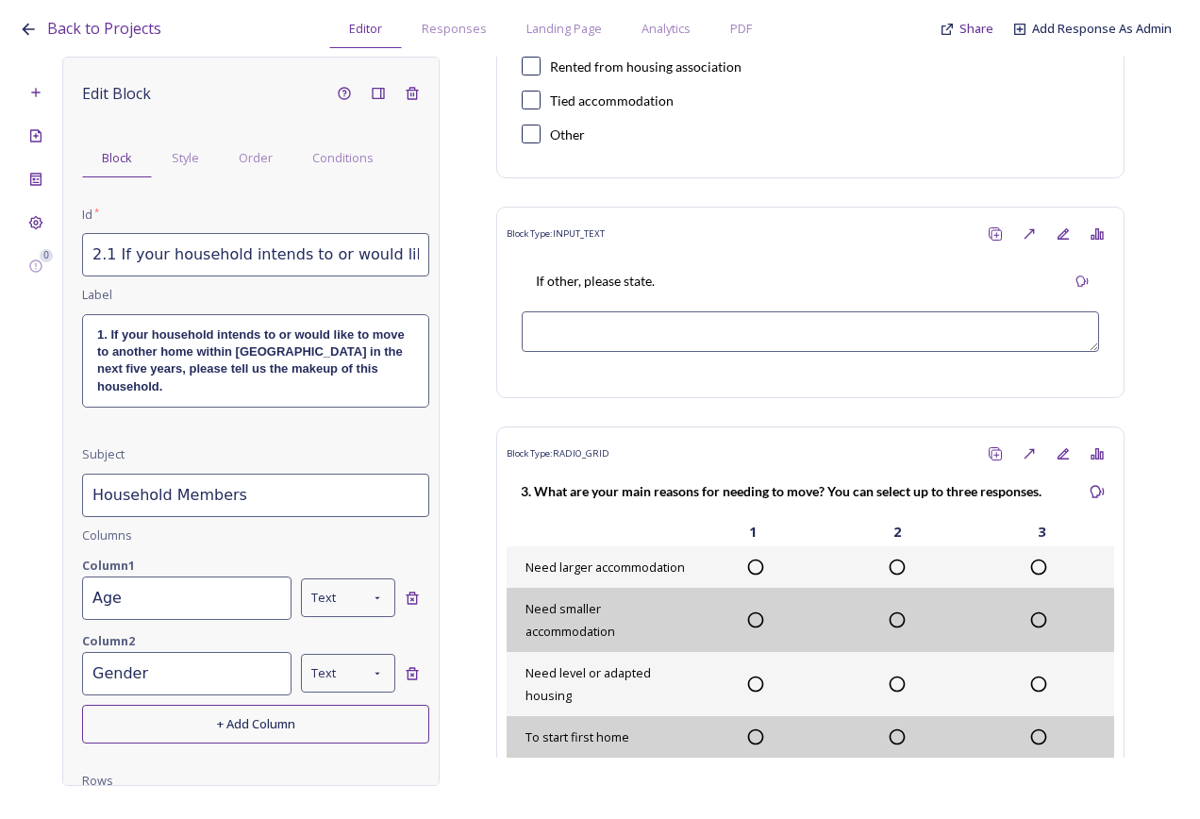
scroll to position [1038, 0]
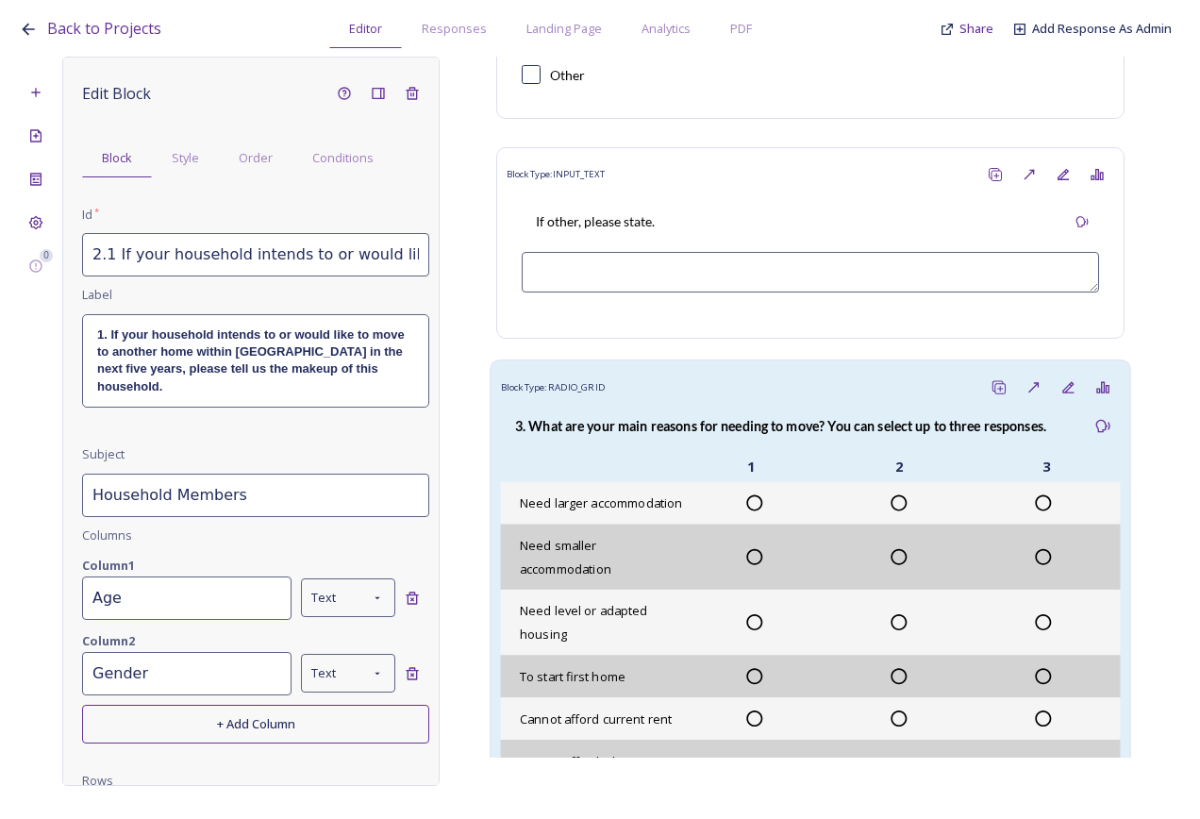
click at [710, 512] on div at bounding box center [755, 503] width 144 height 19
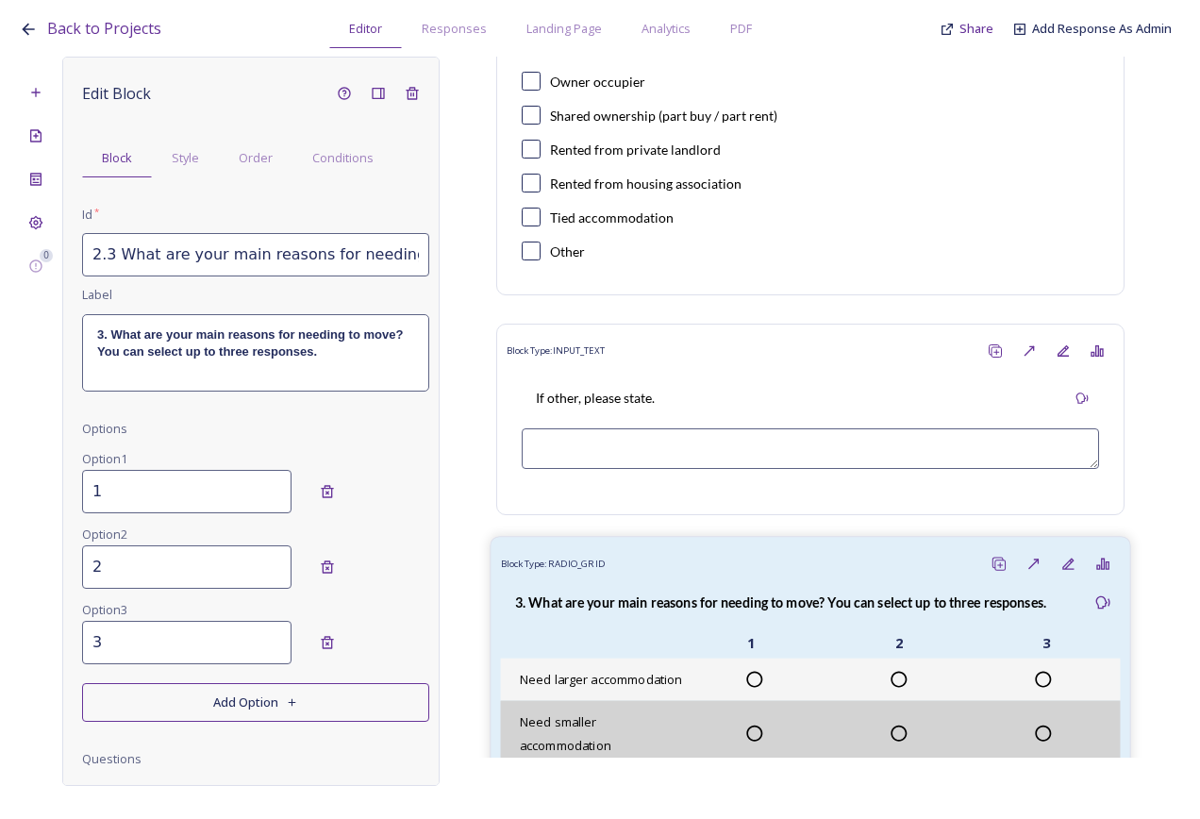
scroll to position [755, 0]
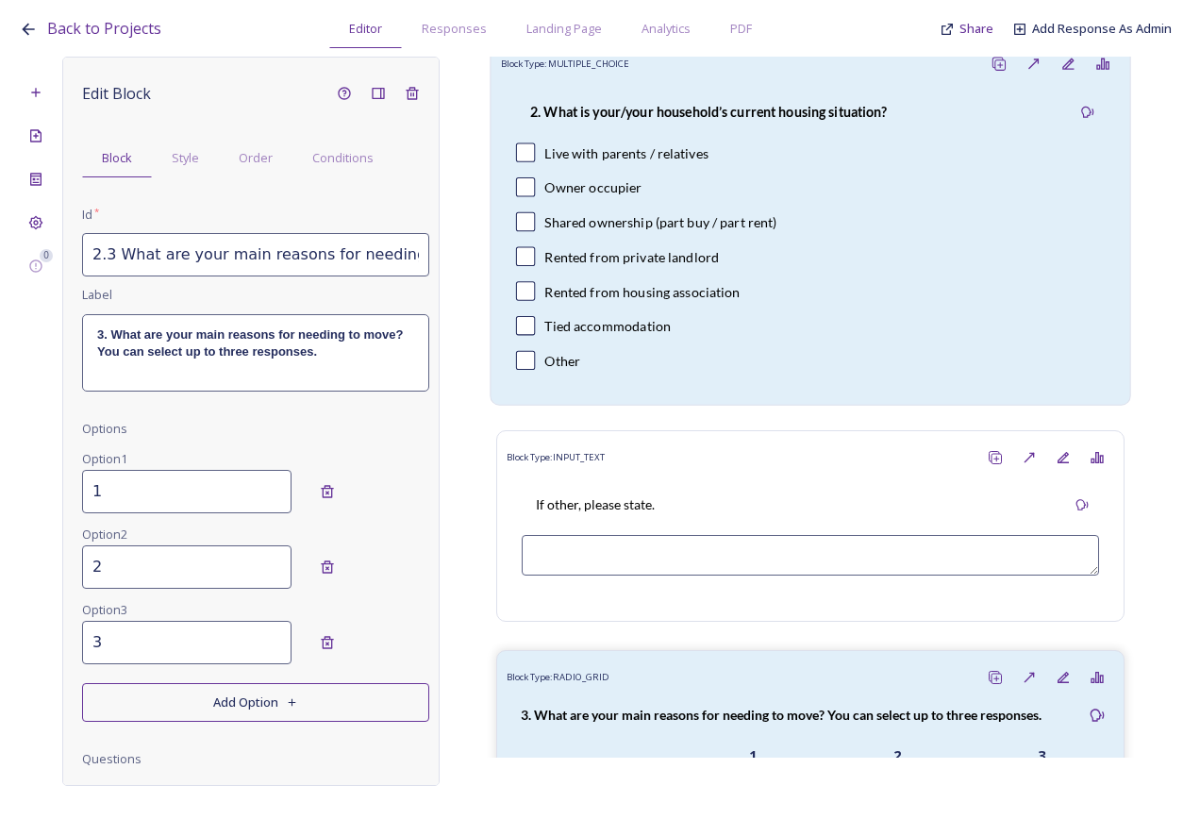
click at [701, 220] on div "2. What is your/your household’s current housing situation? Live with parents /…" at bounding box center [811, 237] width 620 height 313
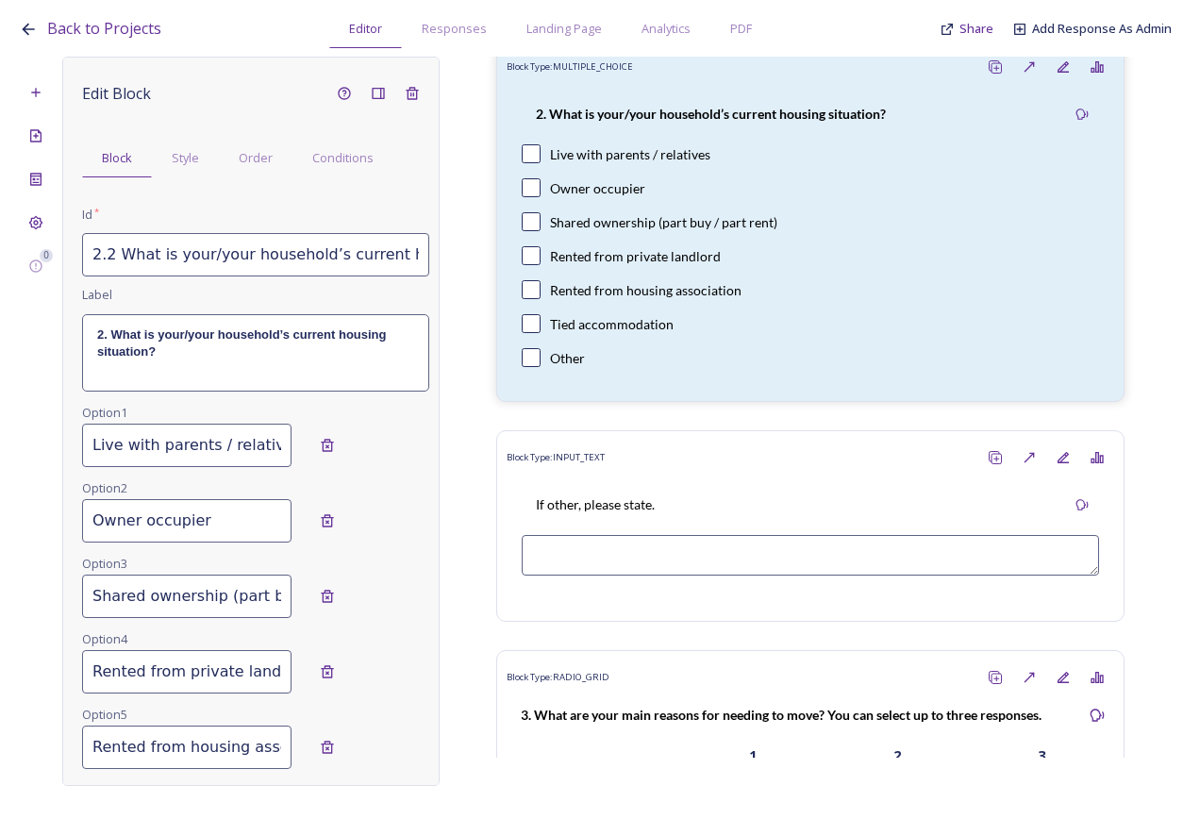
click at [343, 253] on input "2.2 What is your/your household’s current housing situation?" at bounding box center [255, 254] width 347 height 43
drag, startPoint x: 305, startPoint y: 258, endPoint x: 382, endPoint y: 293, distance: 85.3
click at [392, 275] on input "2.2 What is your/your household’s current housing situation?" at bounding box center [255, 254] width 347 height 43
click at [289, 345] on p "2. What is your/your household’s current housing situation?" at bounding box center [255, 344] width 317 height 35
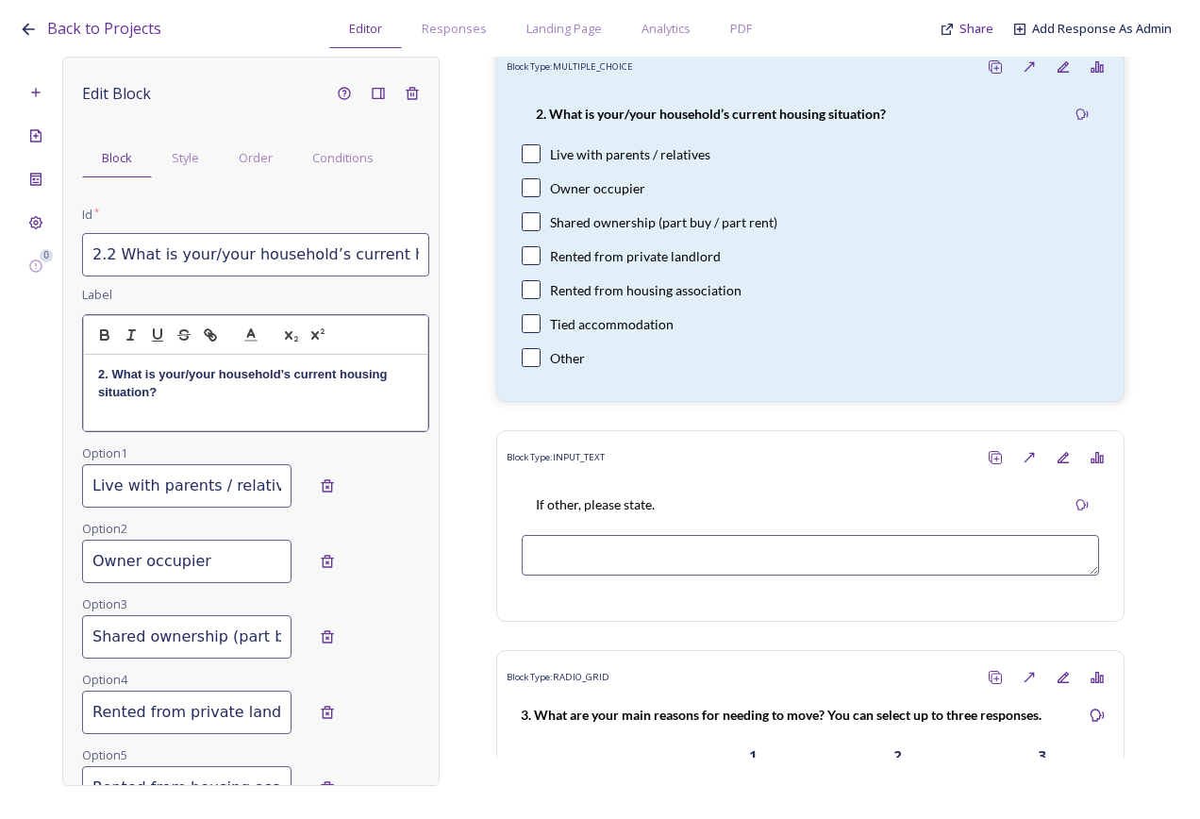
click at [214, 387] on p "2. What is your/your household’s current housing situation?" at bounding box center [255, 383] width 315 height 35
drag, startPoint x: 375, startPoint y: 392, endPoint x: 161, endPoint y: 395, distance: 213.3
click at [161, 395] on p "2. What is your/your household’s current housing situation? (Please select all …" at bounding box center [255, 383] width 315 height 35
copy strong "(Please select all that apply)"
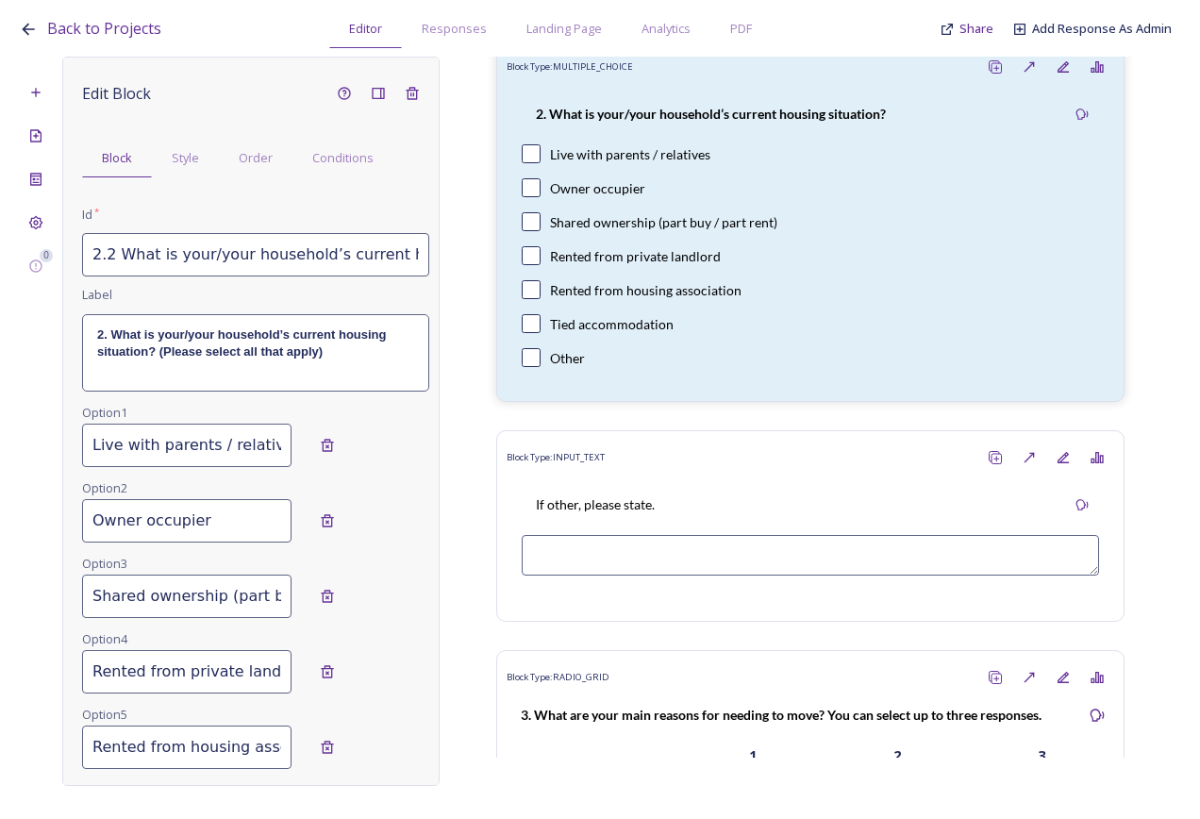
click at [275, 276] on input "2.2 What is your/your household’s current housing situation?" at bounding box center [255, 254] width 347 height 43
drag, startPoint x: 275, startPoint y: 254, endPoint x: 433, endPoint y: 260, distance: 158.7
click at [433, 260] on div "Edit Block Block Style Order Conditions Id * 2.2 What is your/your household’s …" at bounding box center [250, 421] width 377 height 729
click at [407, 250] on input "2.2 What is your/your household’s current housing situation?" at bounding box center [255, 254] width 347 height 43
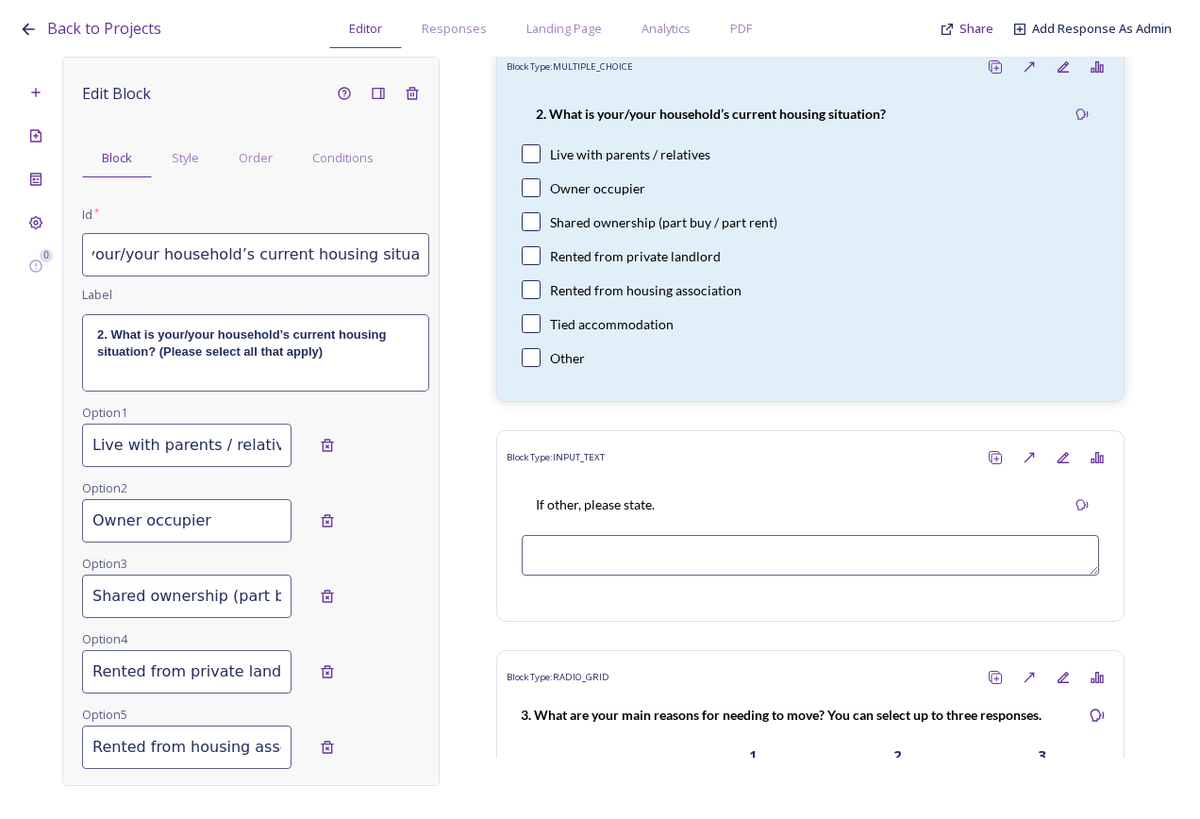
paste input "(Please select all that apply)"
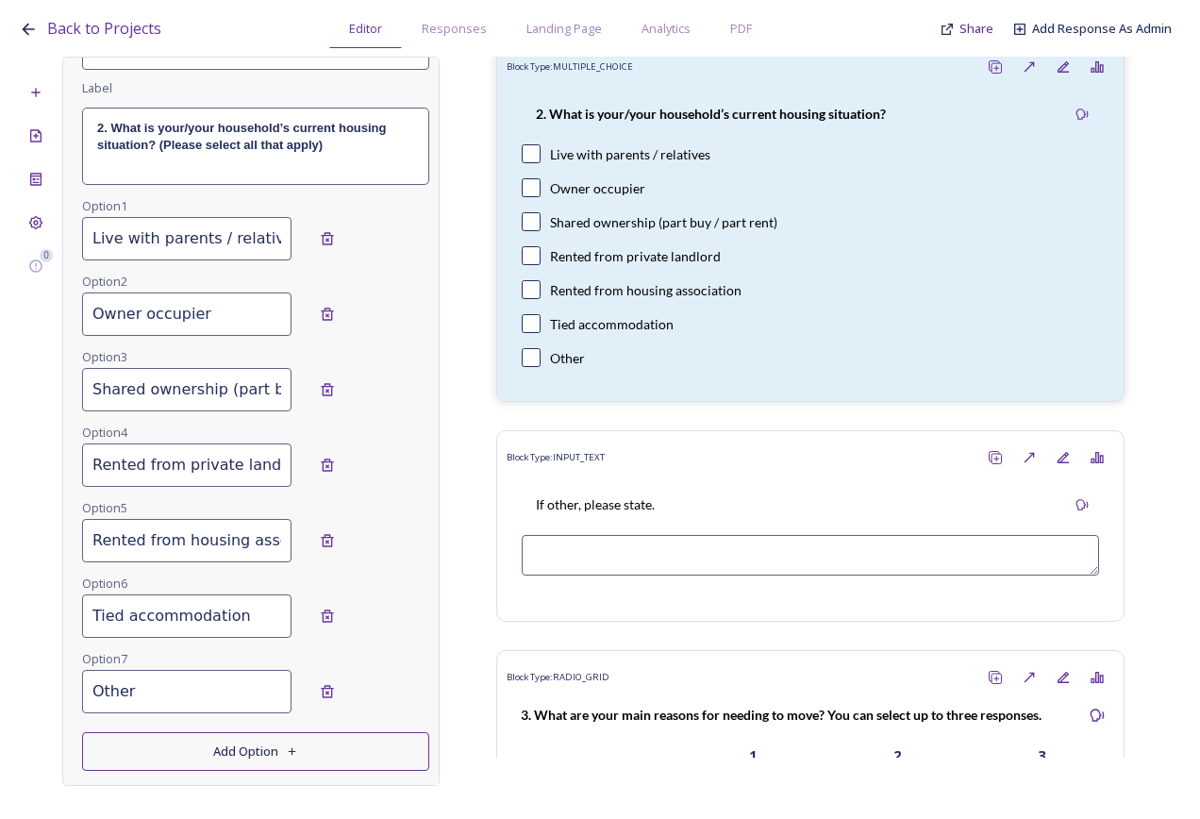
scroll to position [454, 0]
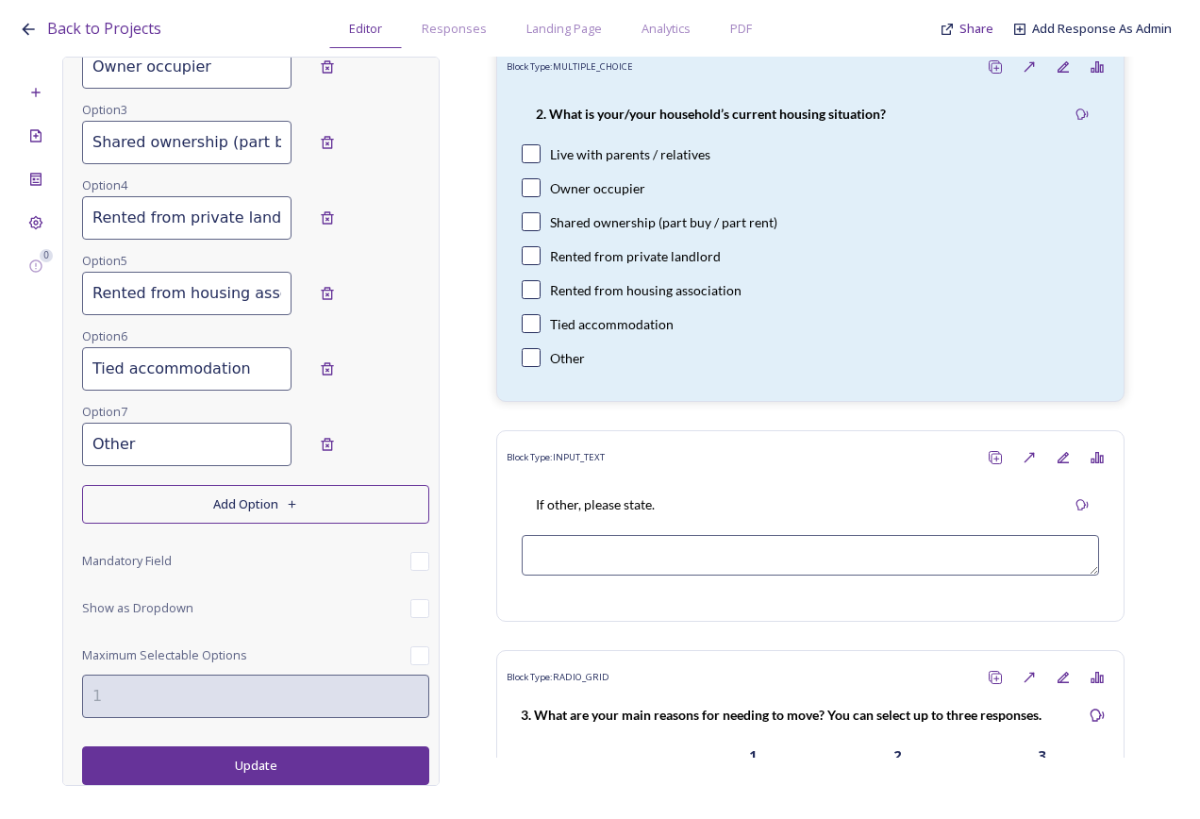
type input "2.2 What is your/your household’s current housing situation? (Please select all…"
click at [330, 759] on button "Update" at bounding box center [255, 765] width 347 height 39
click at [34, 222] on icon at bounding box center [36, 223] width 14 height 14
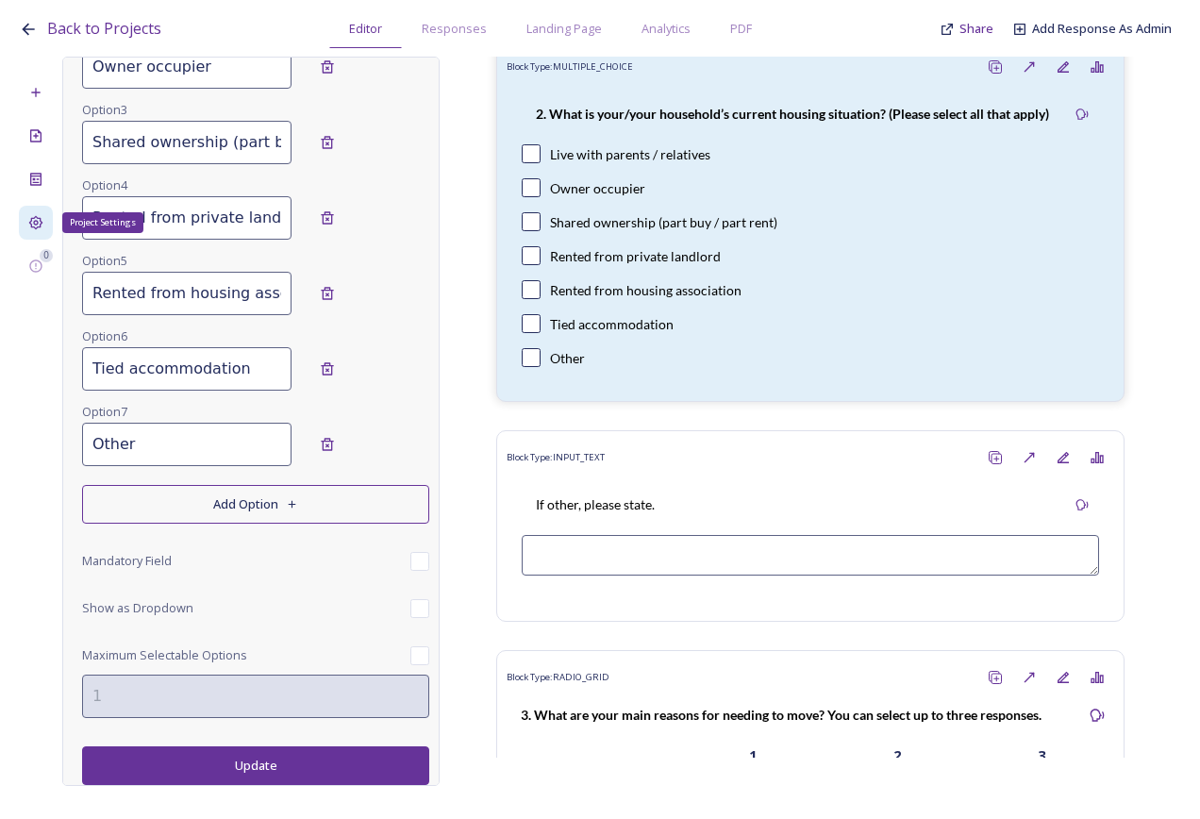
scroll to position [44, 0]
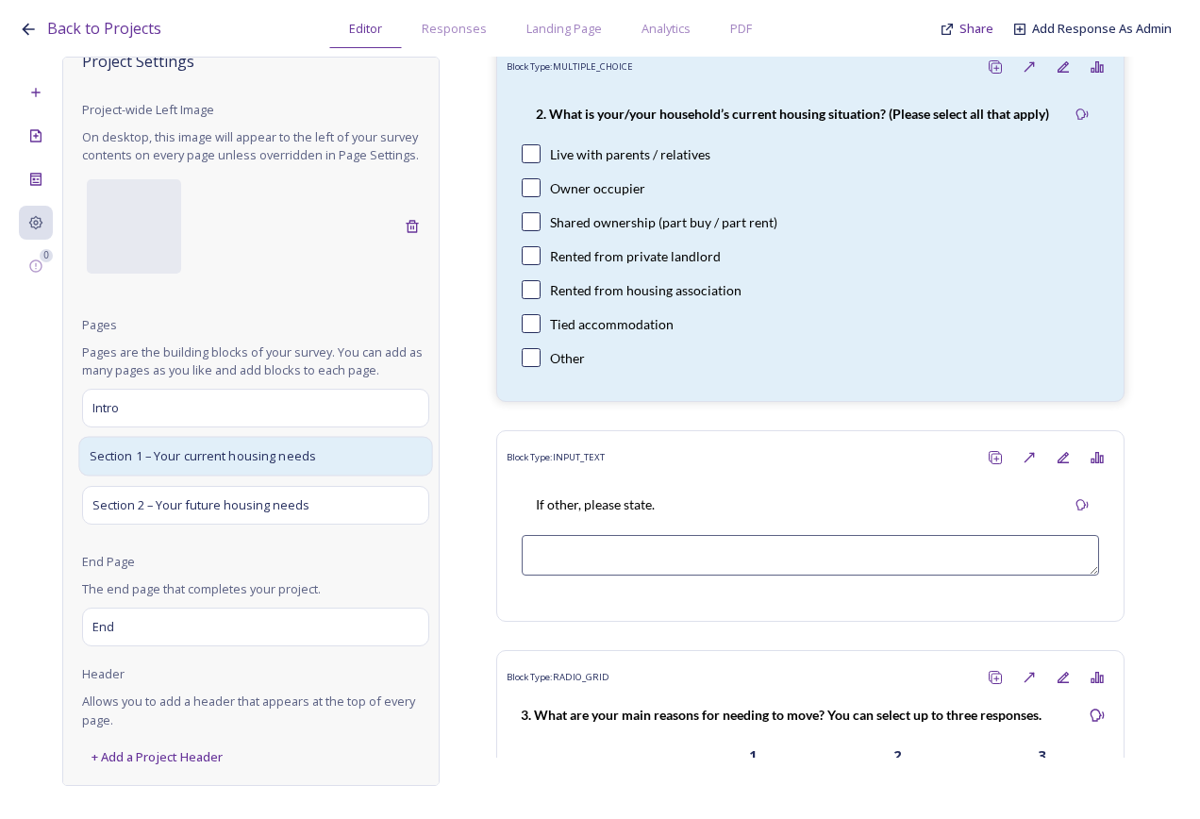
click at [144, 449] on span "Section 1 – Your current housing needs" at bounding box center [203, 456] width 227 height 19
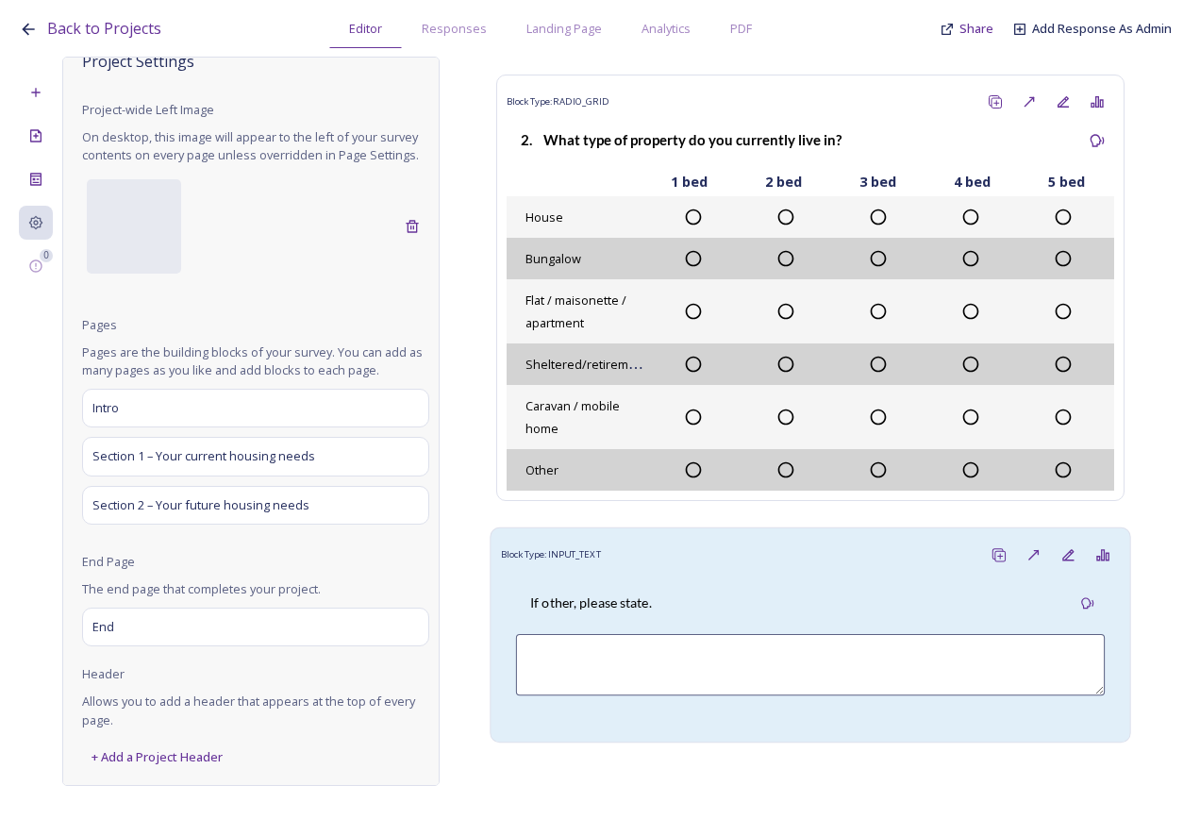
click at [714, 585] on div "If other, please state." at bounding box center [810, 603] width 589 height 42
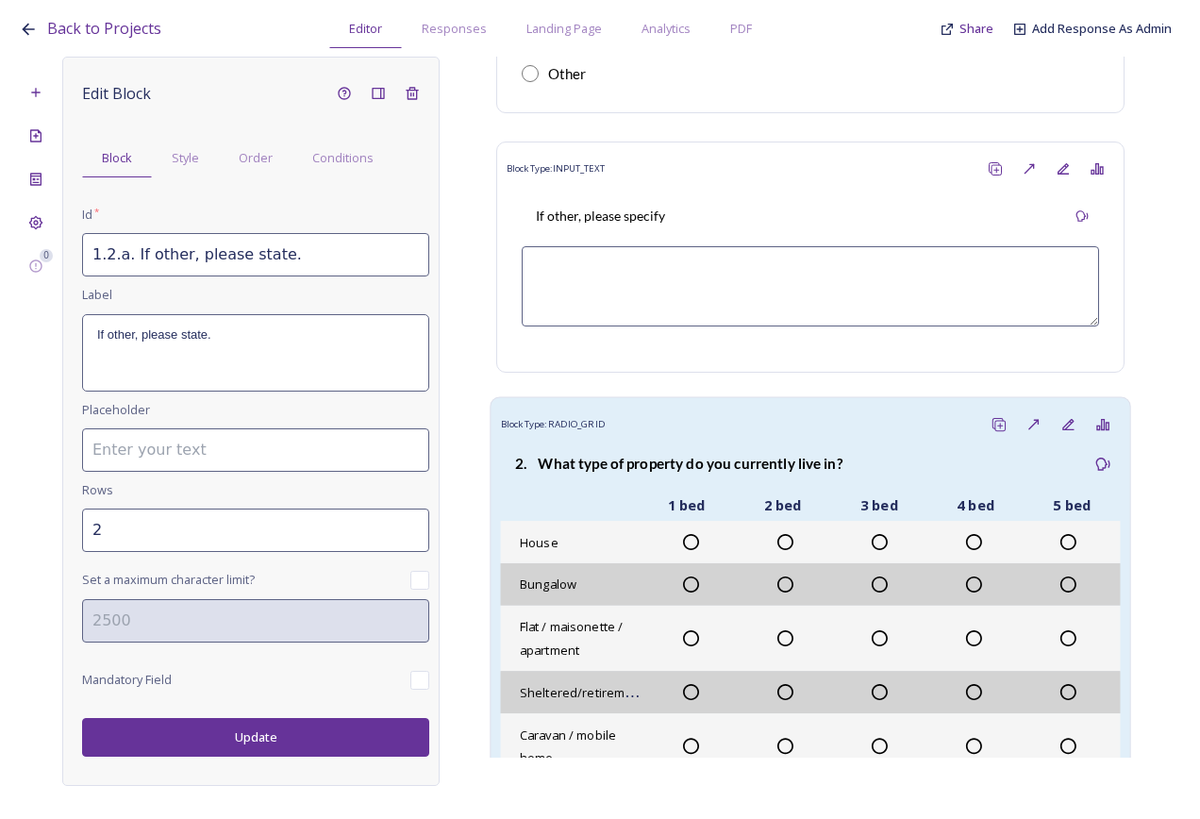
scroll to position [377, 0]
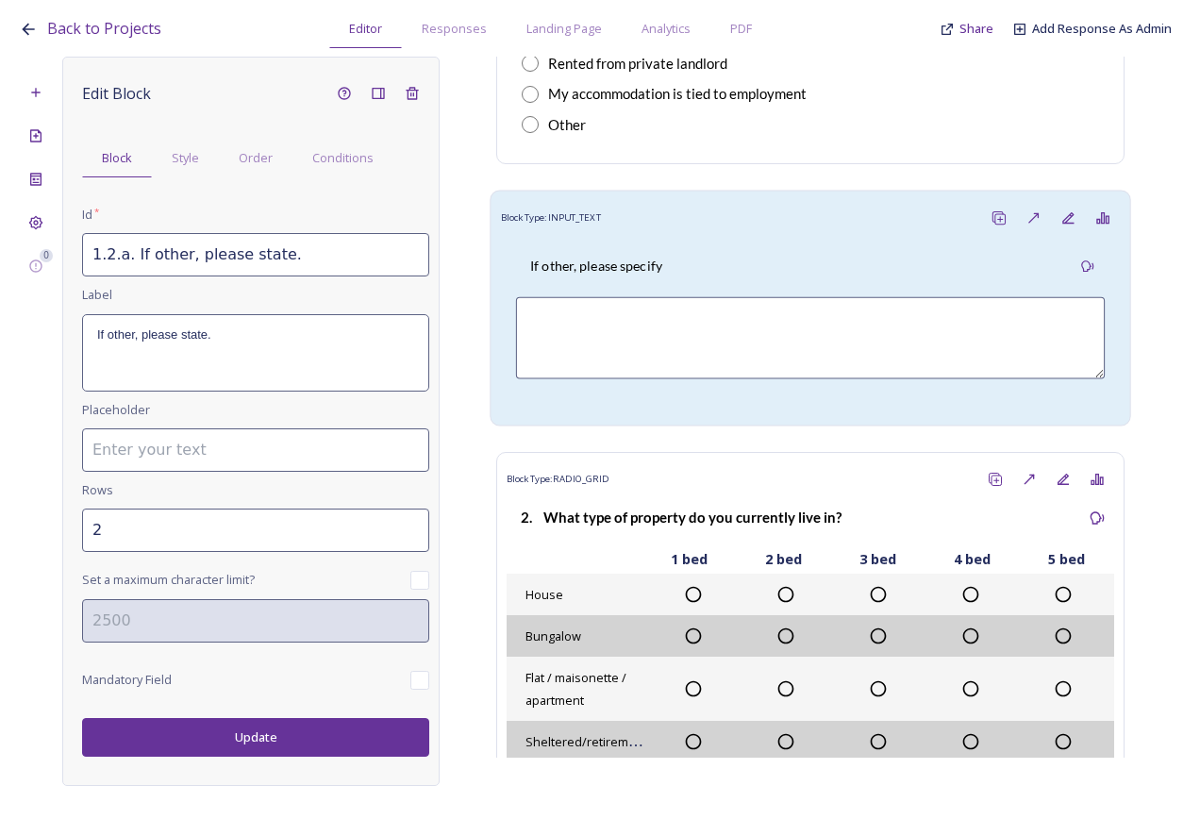
click at [691, 261] on div "If other, please specify" at bounding box center [810, 266] width 589 height 42
type input "1.1a If other, please specify"
type input "3"
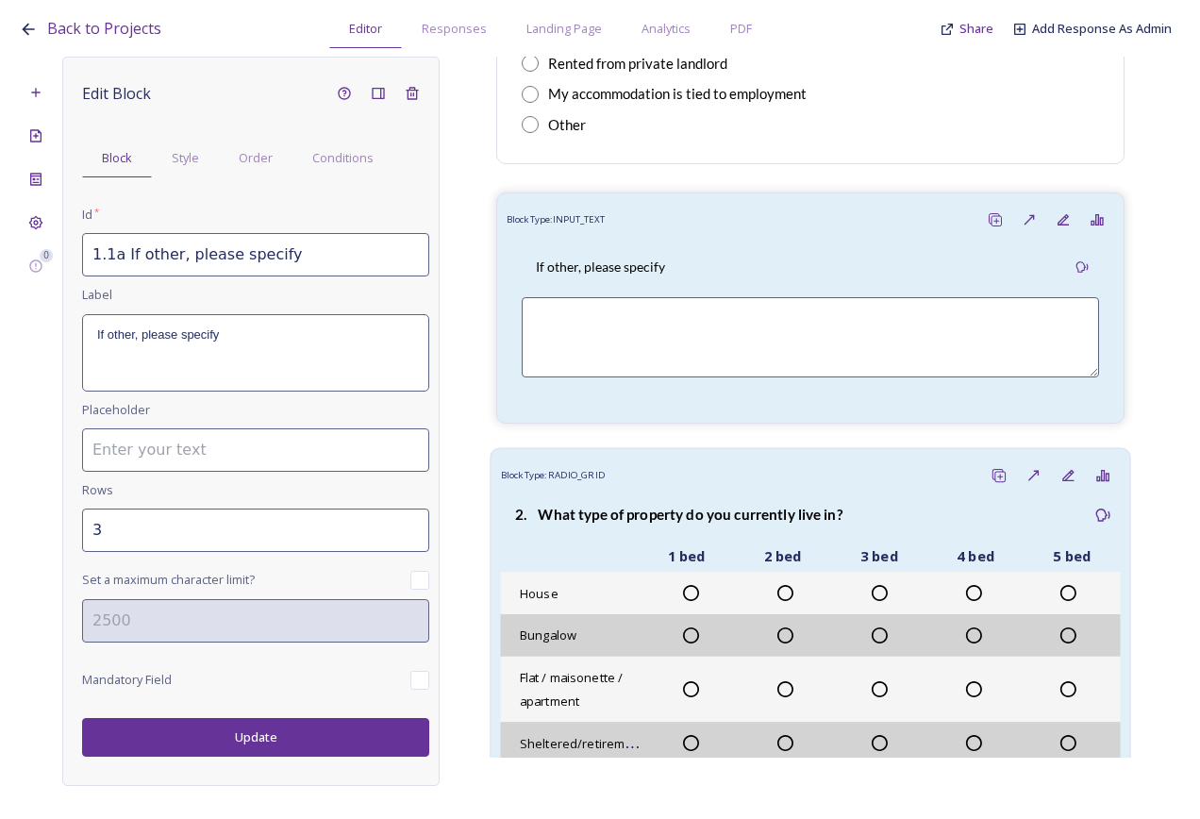
click at [677, 508] on strong "2. What type of property do you currently live in?" at bounding box center [678, 514] width 327 height 17
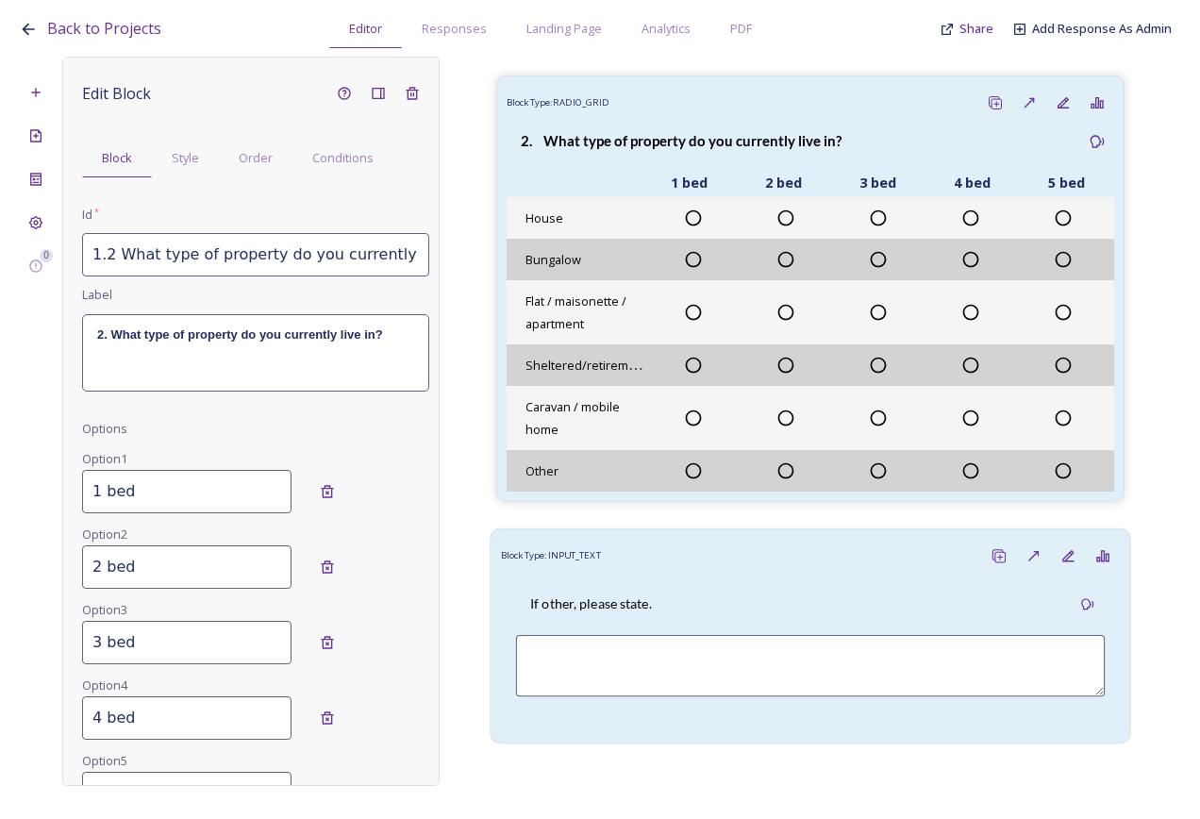
scroll to position [755, 0]
click at [646, 552] on div "Block Type: INPUT_TEXT" at bounding box center [811, 555] width 620 height 35
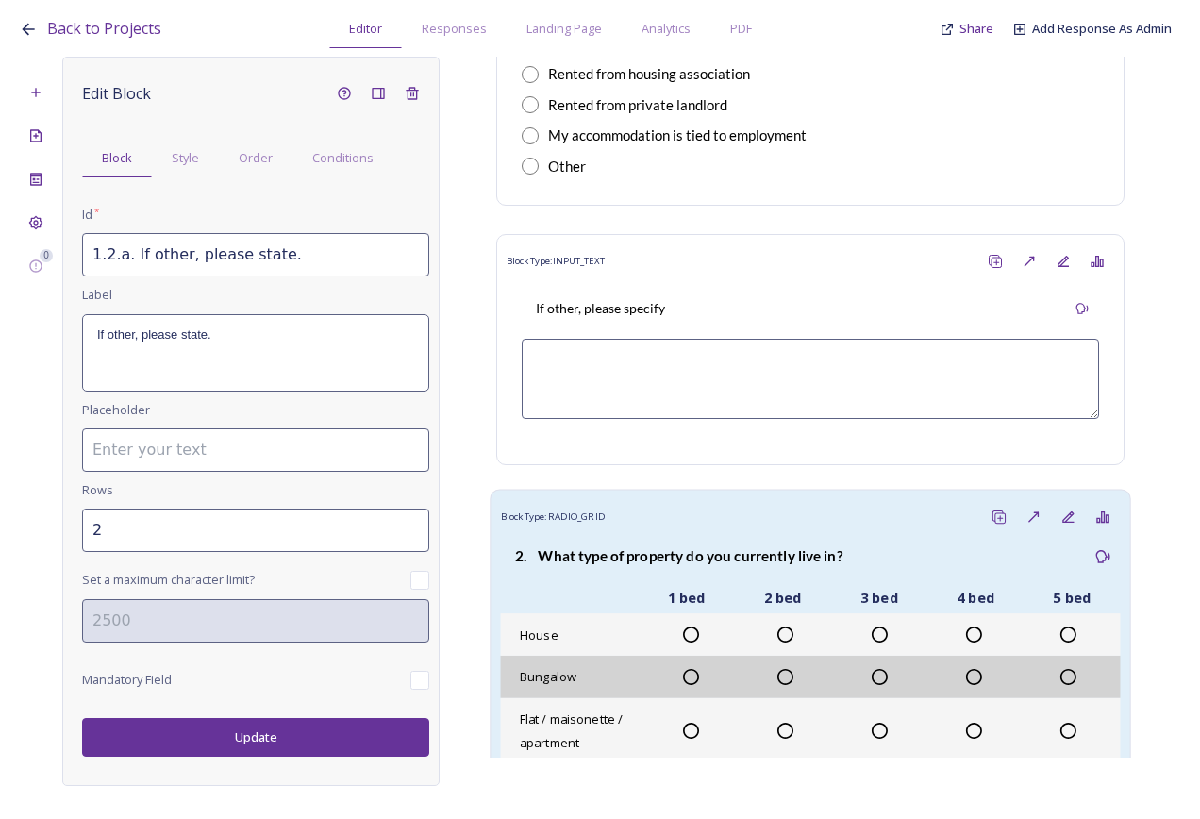
scroll to position [283, 0]
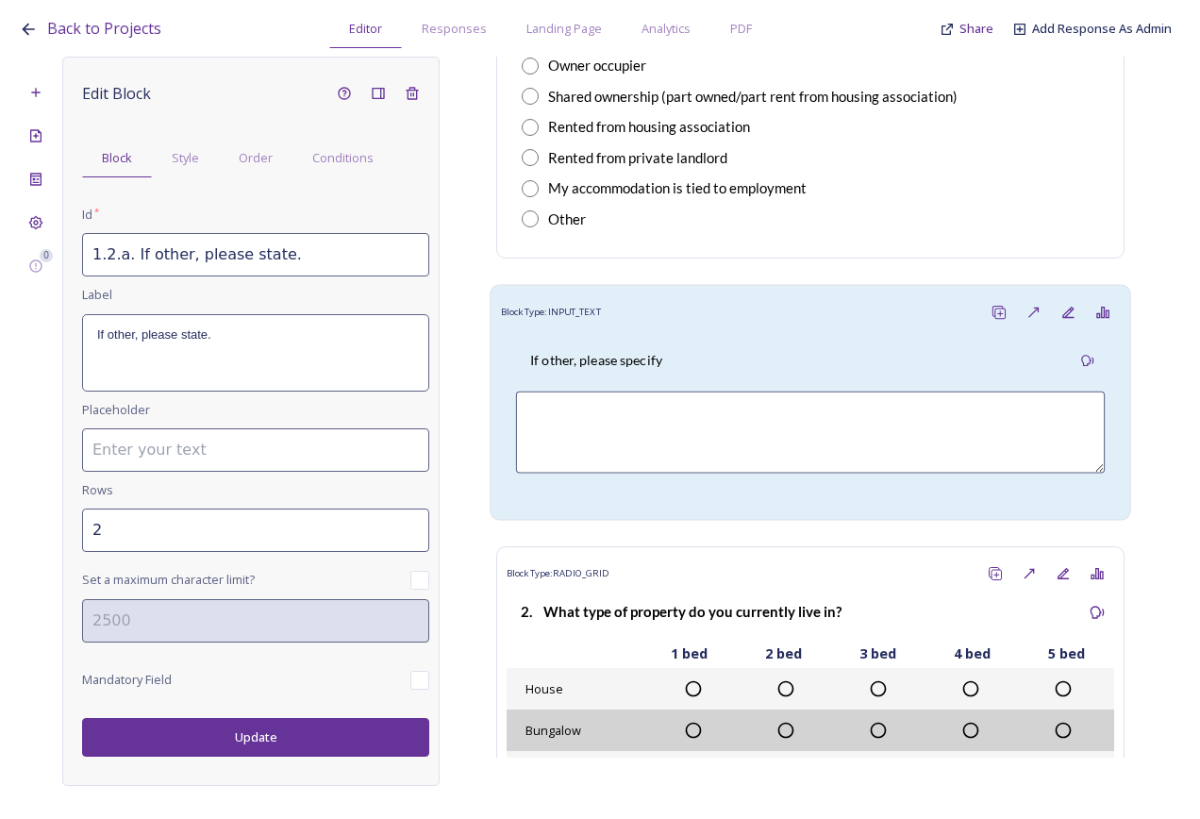
click at [602, 332] on div "If other, please specify" at bounding box center [811, 420] width 620 height 180
type input "1.1a If other, please specify"
type input "3"
click at [111, 254] on input "1.1a If other, please specify" at bounding box center [255, 254] width 347 height 43
click at [230, 745] on button "Update" at bounding box center [255, 737] width 347 height 39
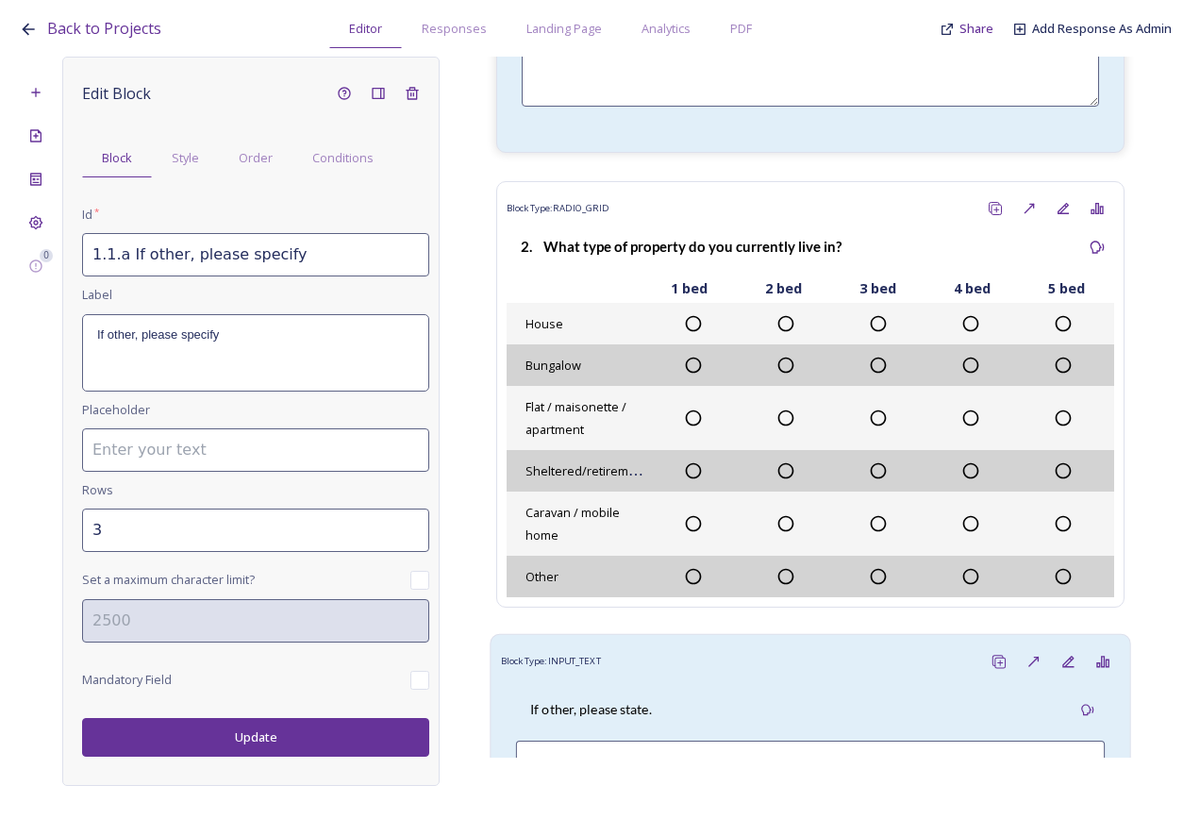
scroll to position [661, 0]
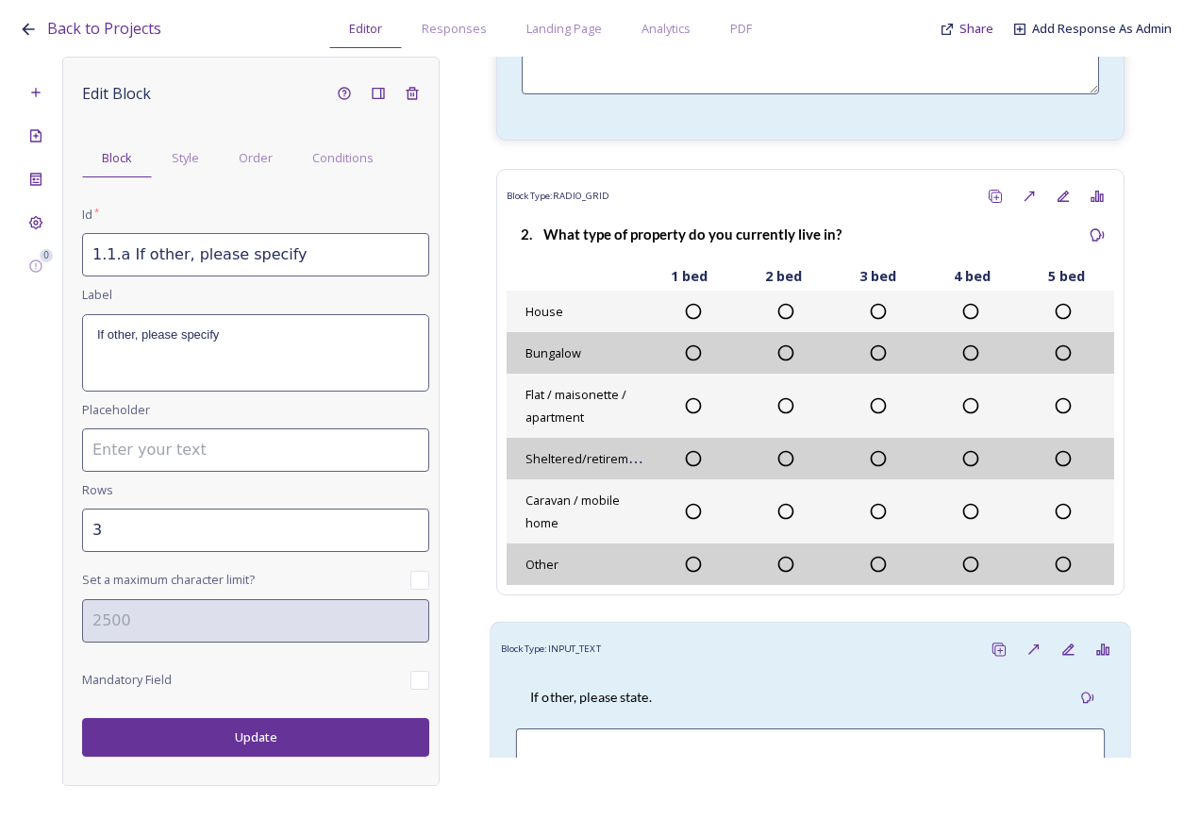
click at [680, 697] on div "If other, please state." at bounding box center [810, 698] width 589 height 42
type input "1.2.a. If other, please state."
type input "2"
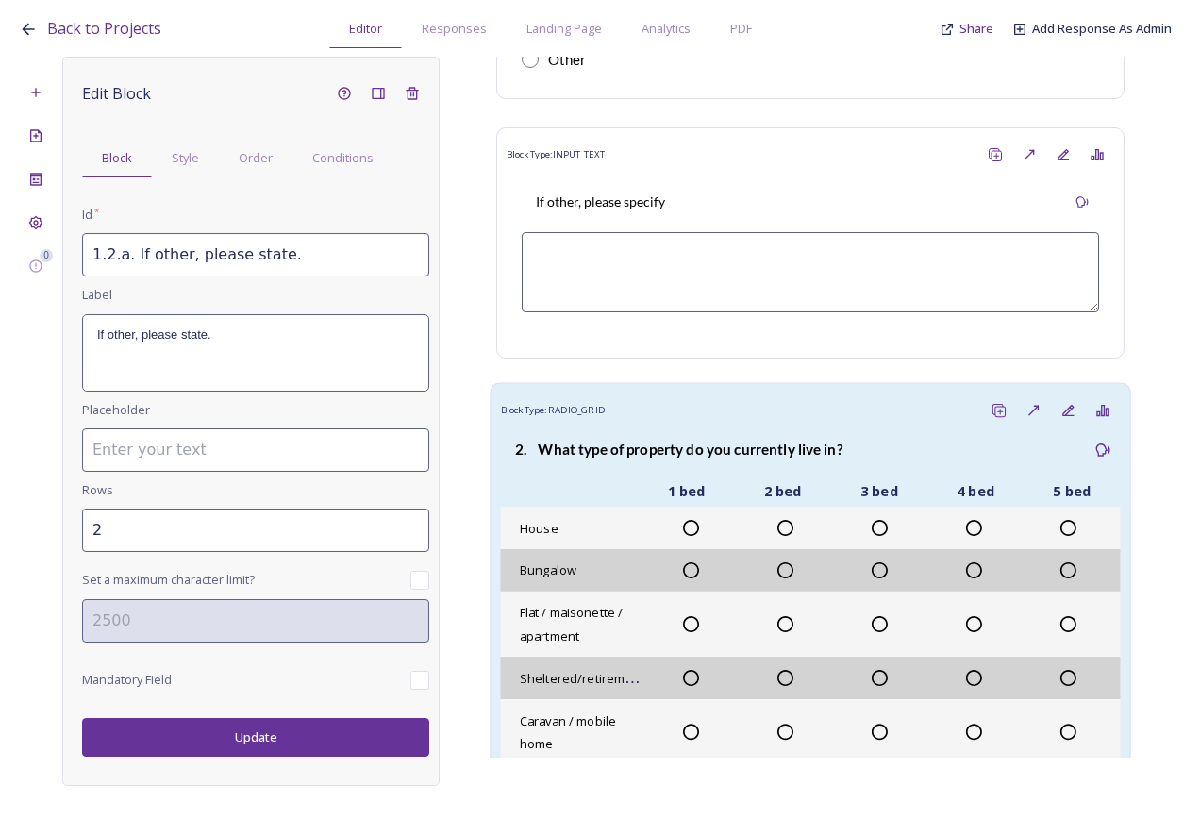
scroll to position [377, 0]
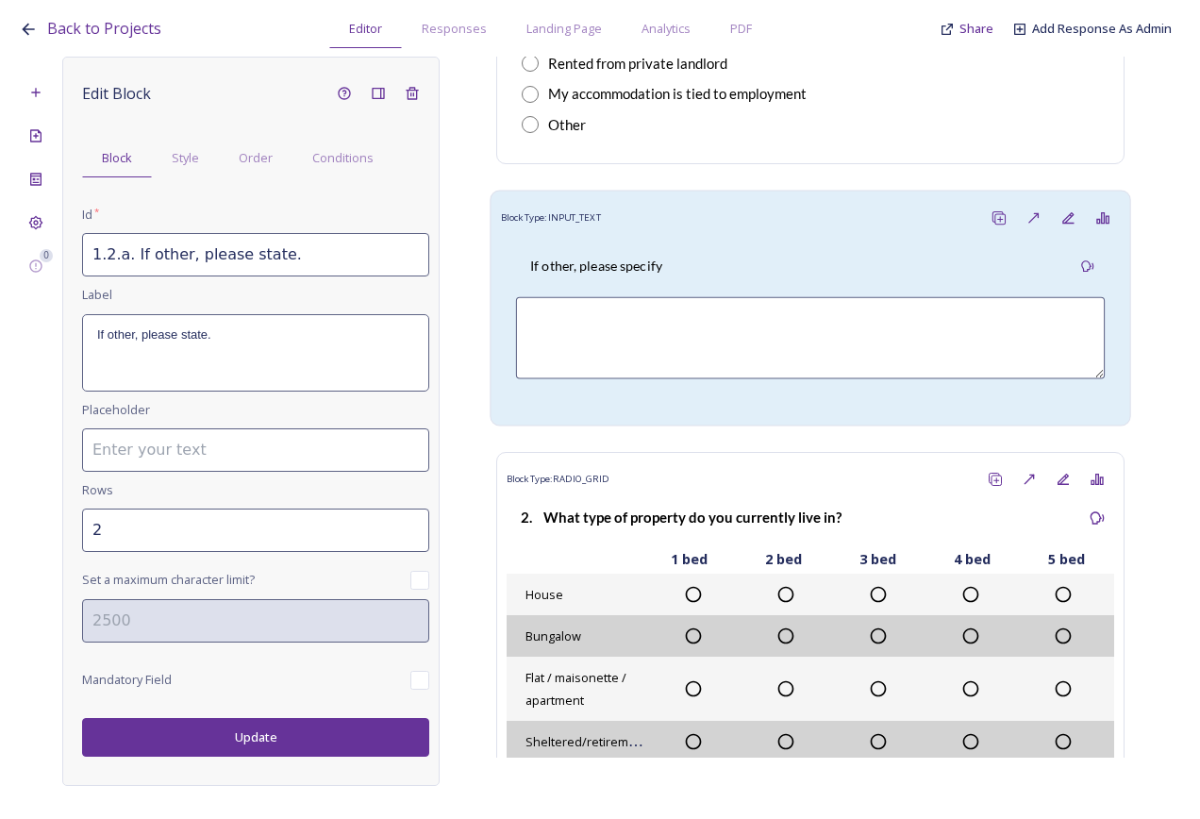
click at [655, 247] on div "If other, please specify" at bounding box center [596, 266] width 160 height 42
type input "1.1.a If other, please specify"
type input "3"
click at [125, 254] on input "1.1.a If other, please specify" at bounding box center [255, 254] width 347 height 43
click at [244, 749] on button "Update" at bounding box center [255, 737] width 347 height 39
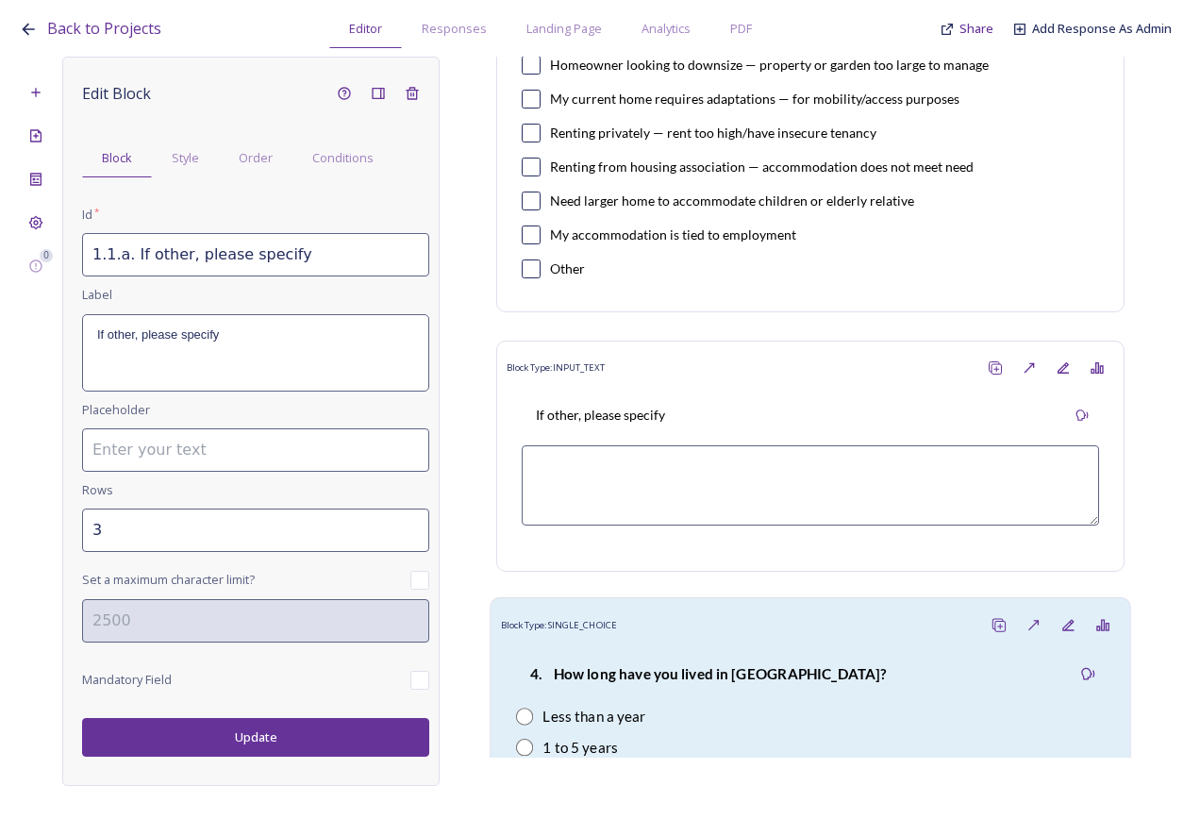
scroll to position [1699, 0]
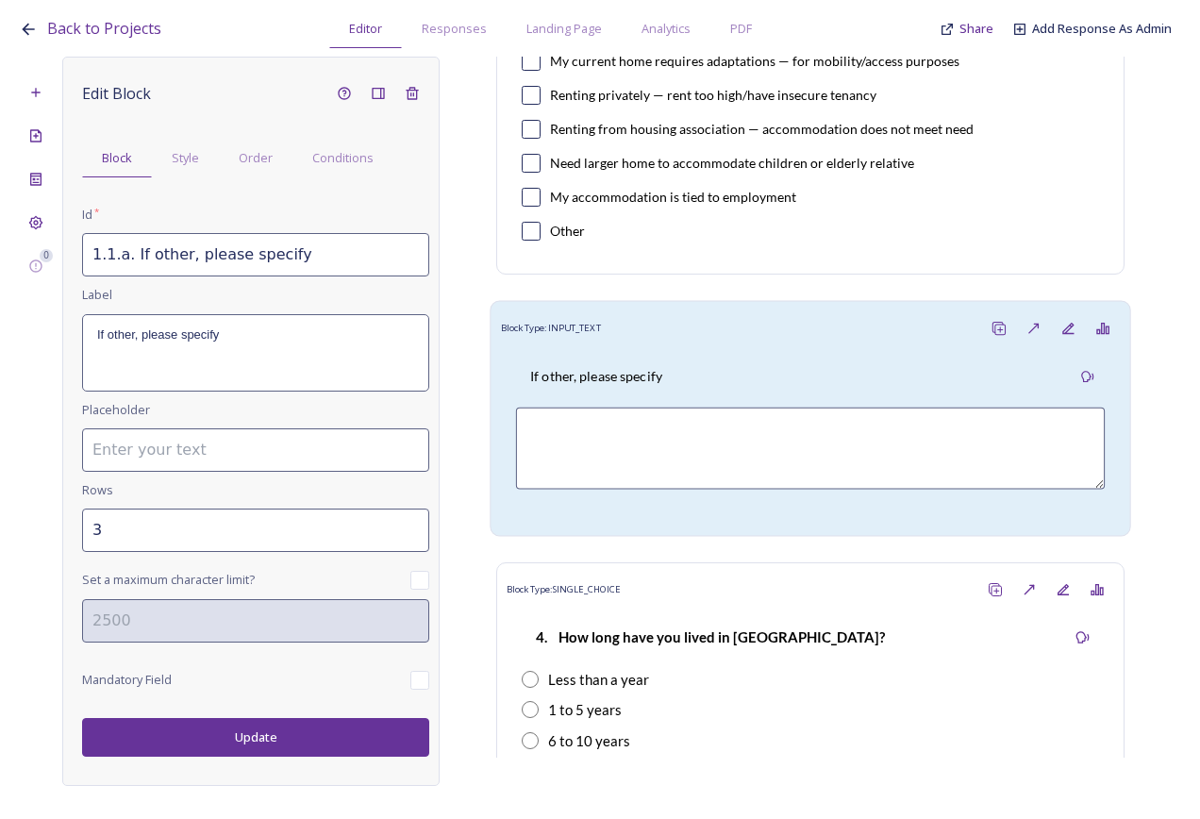
click at [619, 351] on div "If other, please specify" at bounding box center [811, 436] width 620 height 180
click at [112, 258] on input "1.3a If other, please specify" at bounding box center [255, 254] width 347 height 43
click at [122, 258] on input "1.3.a If other, please specify" at bounding box center [255, 254] width 347 height 43
click at [235, 739] on button "Update" at bounding box center [255, 737] width 347 height 39
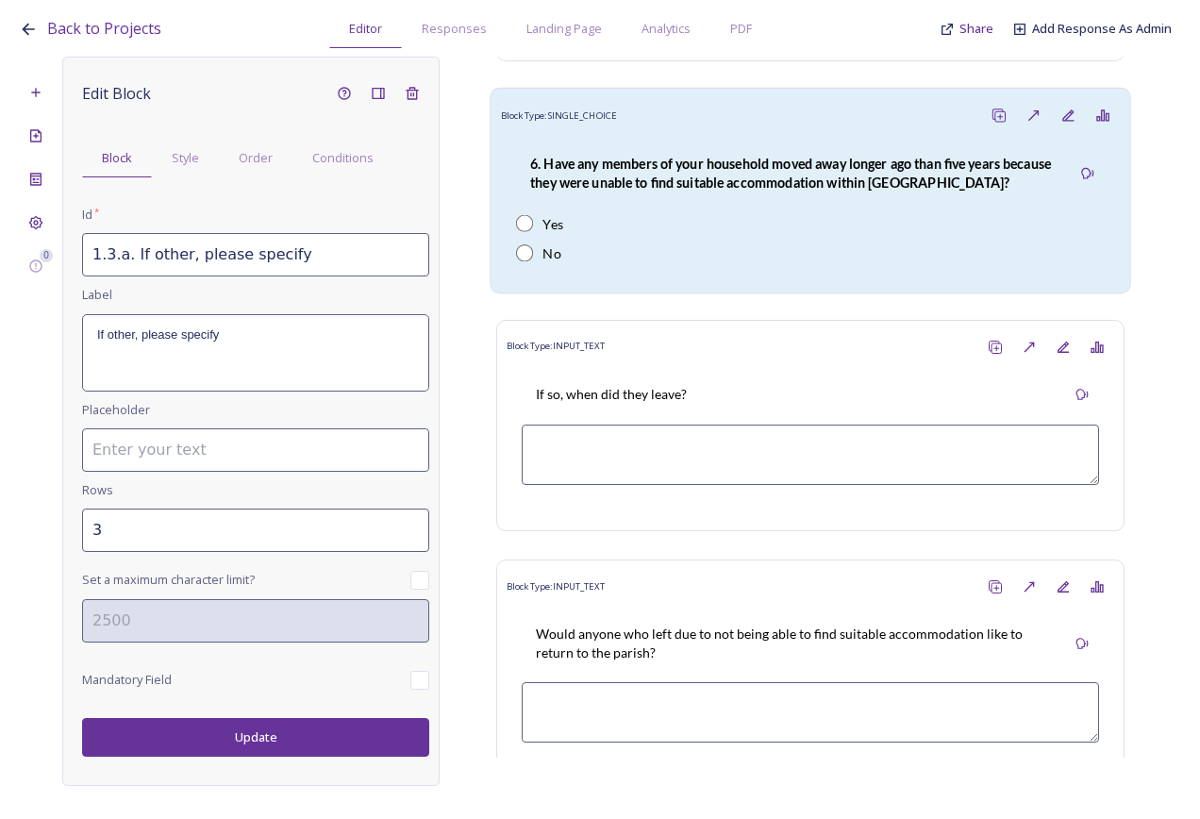
scroll to position [2737, 0]
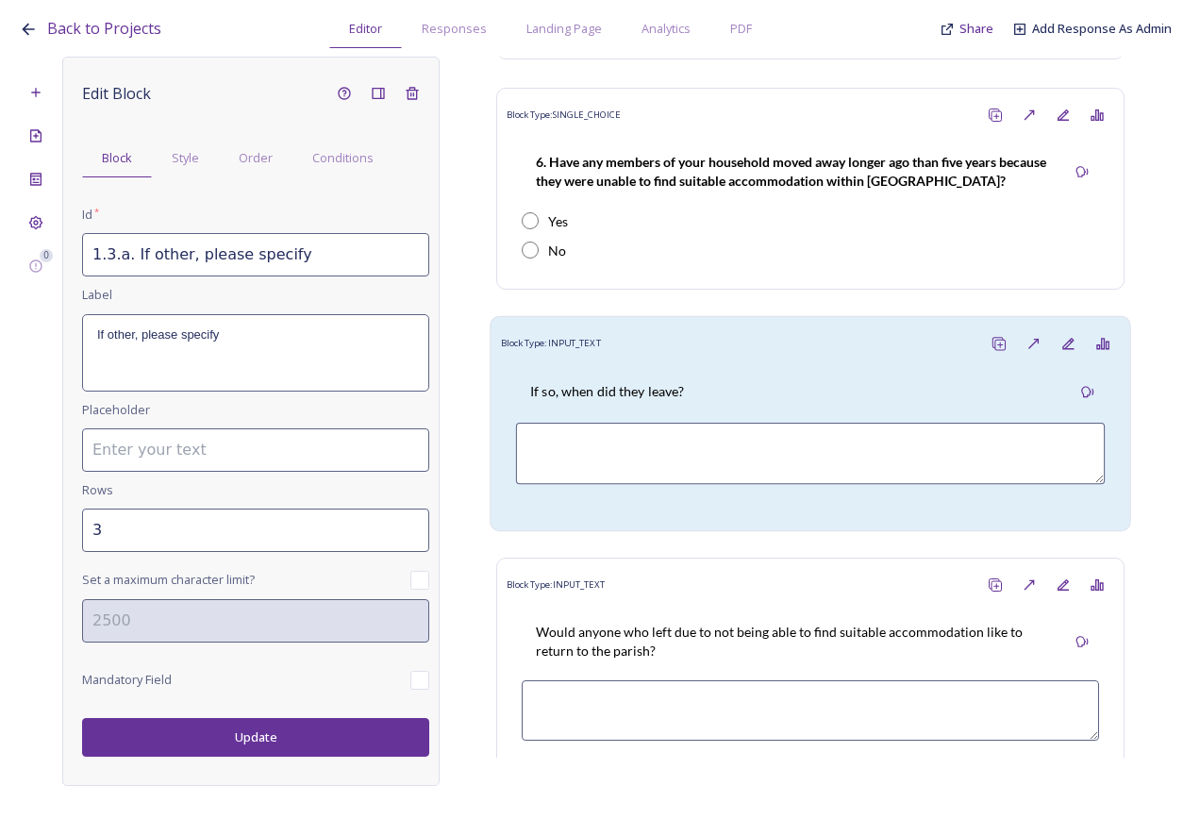
click at [629, 332] on div "Block Type: INPUT_TEXT" at bounding box center [811, 344] width 620 height 35
click at [113, 259] on input "1.6a If so, when did they leave?" at bounding box center [255, 254] width 347 height 43
click at [125, 252] on input "1.6.a If so, when did they leave?" at bounding box center [255, 254] width 347 height 43
click at [252, 739] on button "Update" at bounding box center [255, 737] width 347 height 39
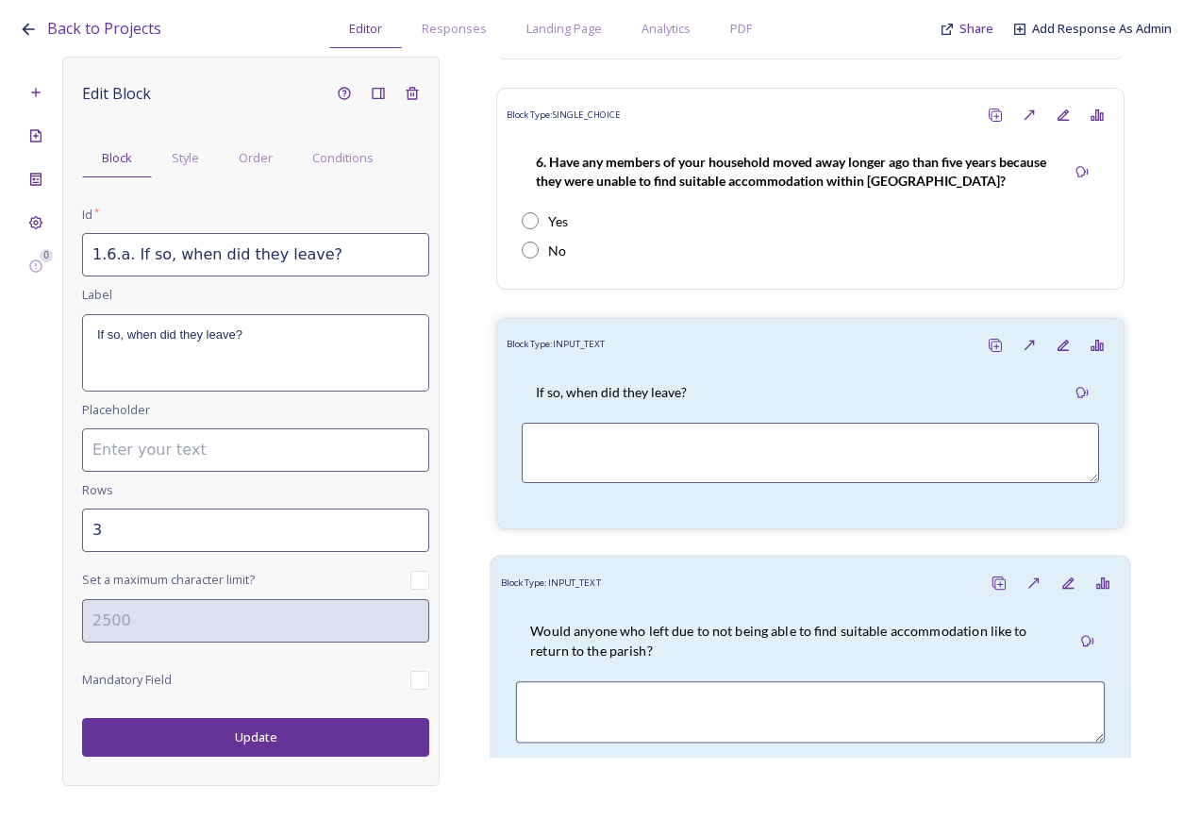
click at [634, 610] on div "Would anyone who left due to not being able to find suitable accommodation like…" at bounding box center [793, 640] width 555 height 61
type input "1.6b Would anyone who left due to not being able to find suitable accommodation…"
type input "2"
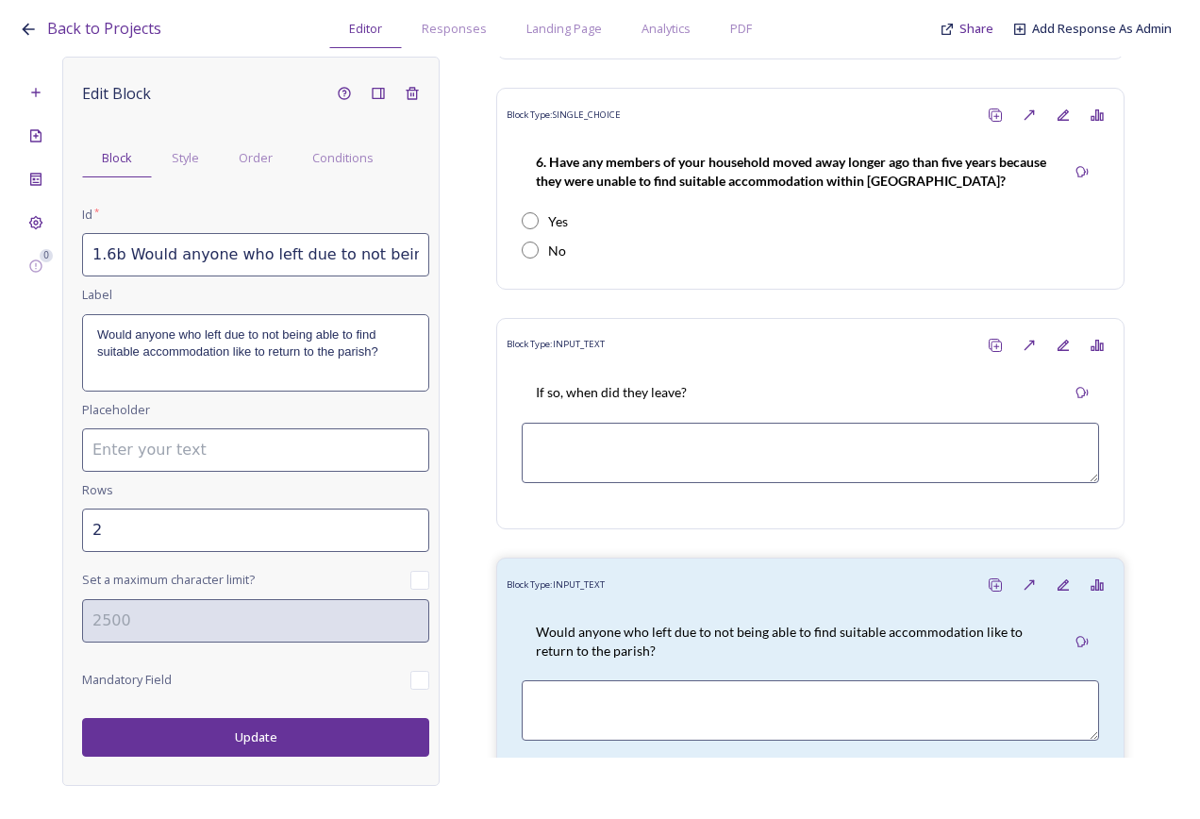
click at [111, 249] on input "1.6b Would anyone who left due to not being able to find suitable accommodation…" at bounding box center [255, 254] width 347 height 43
click at [124, 258] on input "1.6.b Would anyone who left due to not being able to find suitable accommodatio…" at bounding box center [255, 254] width 347 height 43
click at [236, 734] on button "Update" at bounding box center [255, 737] width 347 height 39
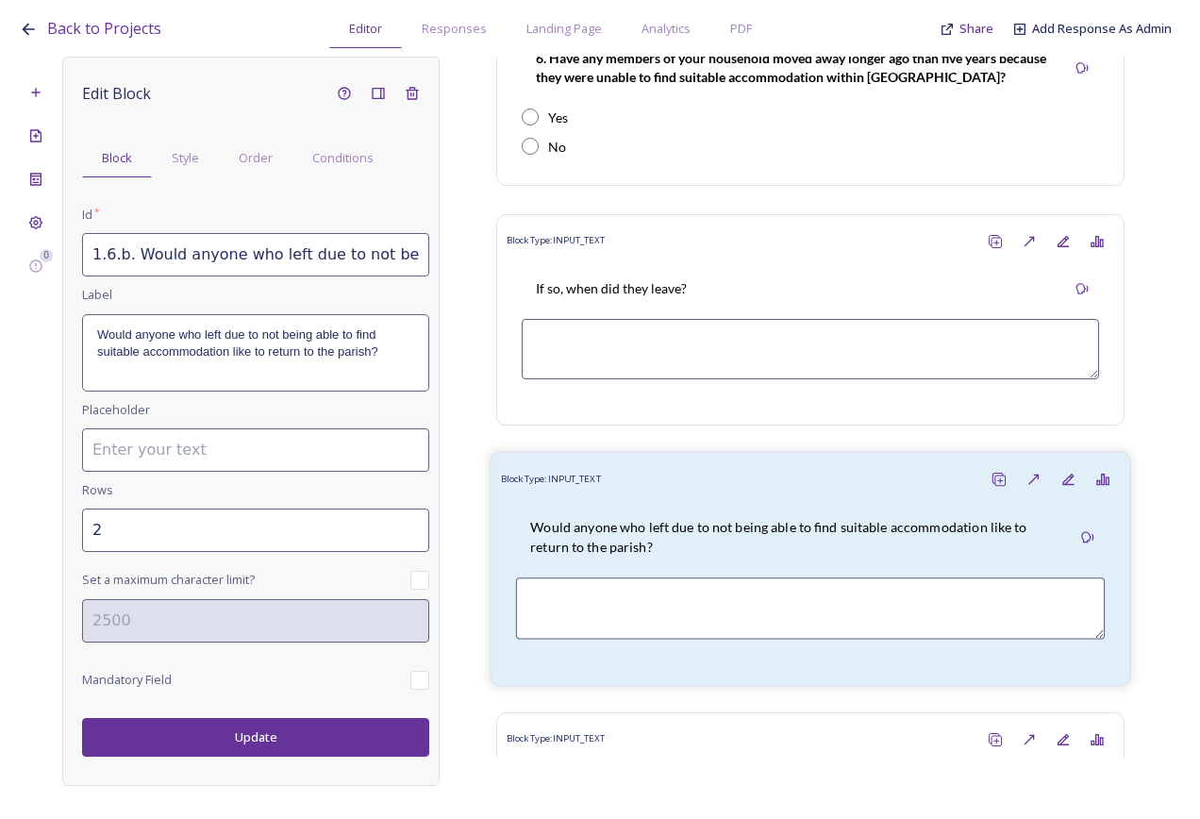
scroll to position [3208, 0]
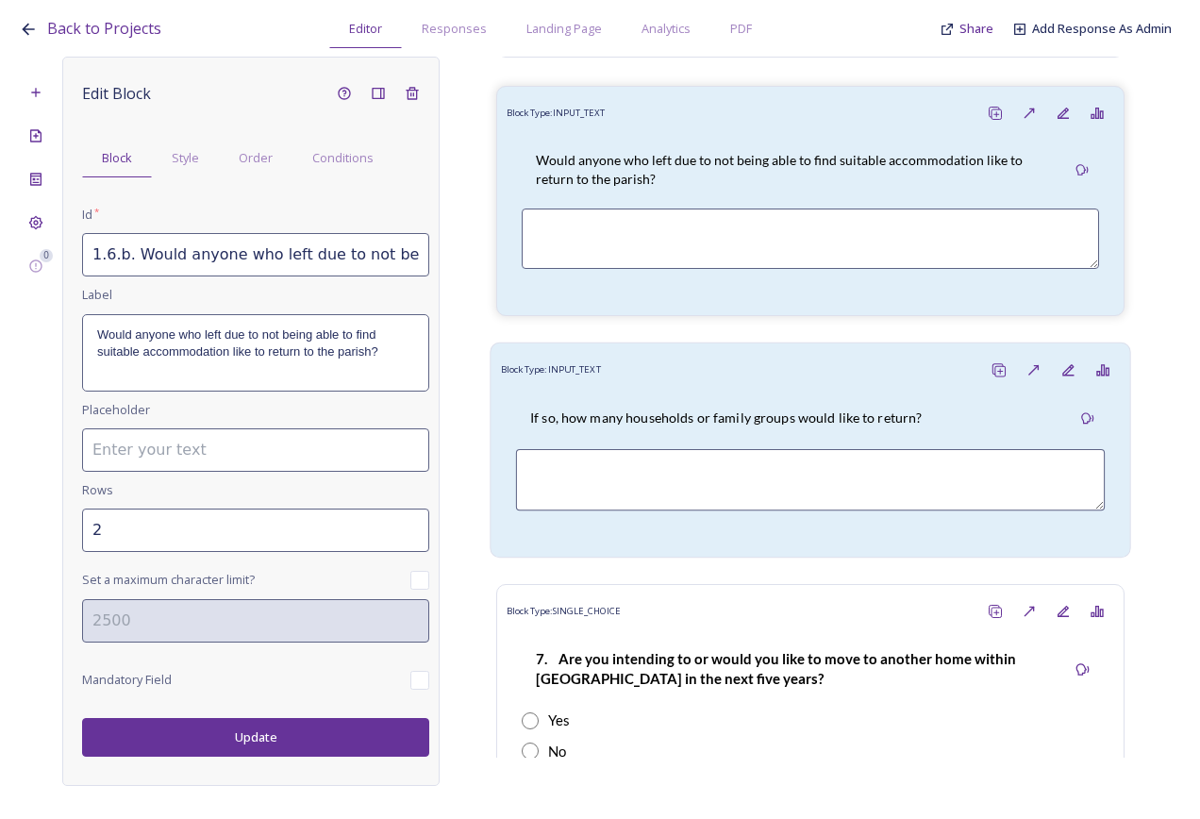
click at [664, 409] on p "If so, how many households or family groups would like to return?" at bounding box center [726, 418] width 392 height 19
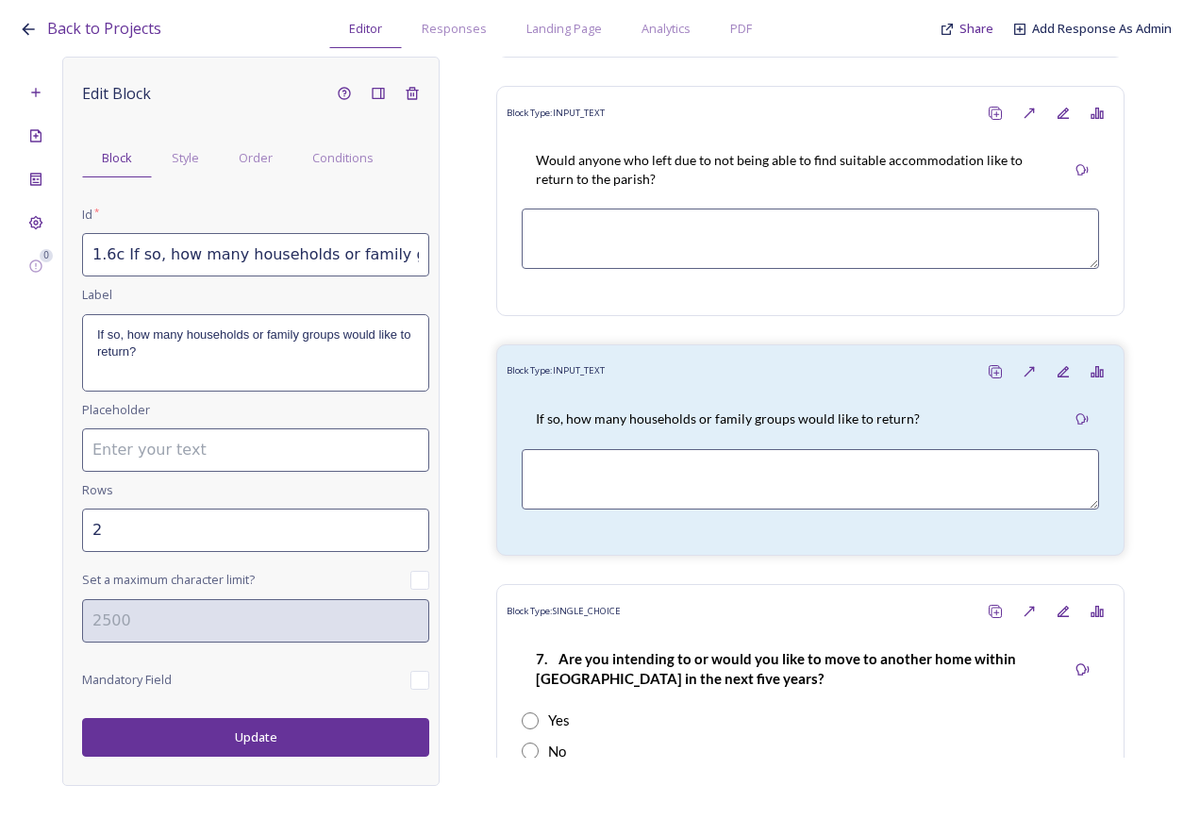
click at [115, 260] on input "1.6c If so, how many households or family groups would like to return?" at bounding box center [255, 254] width 347 height 43
click at [123, 254] on input "1.6.c If so, how many households or family groups would like to return?" at bounding box center [255, 254] width 347 height 43
type input "1.6.c. If so, how many households or family groups would like to return?"
click at [253, 739] on button "Update" at bounding box center [255, 737] width 347 height 39
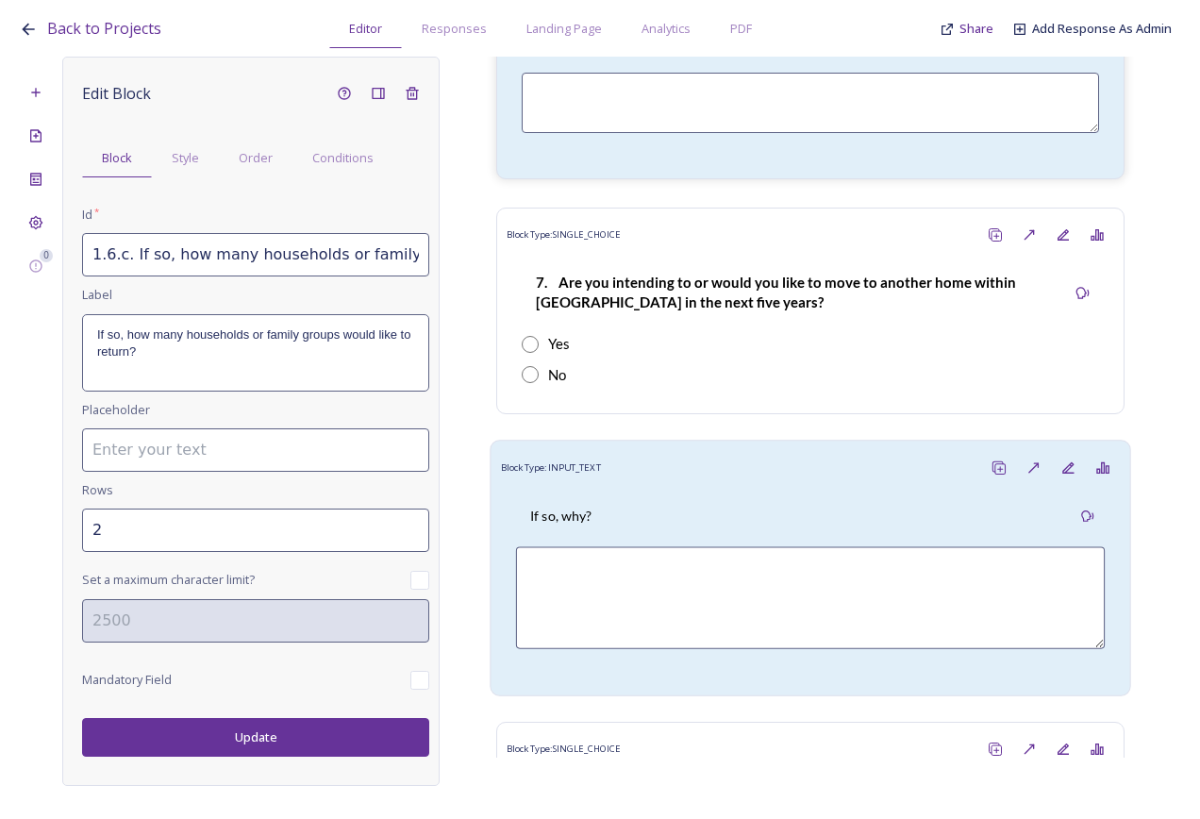
scroll to position [3586, 0]
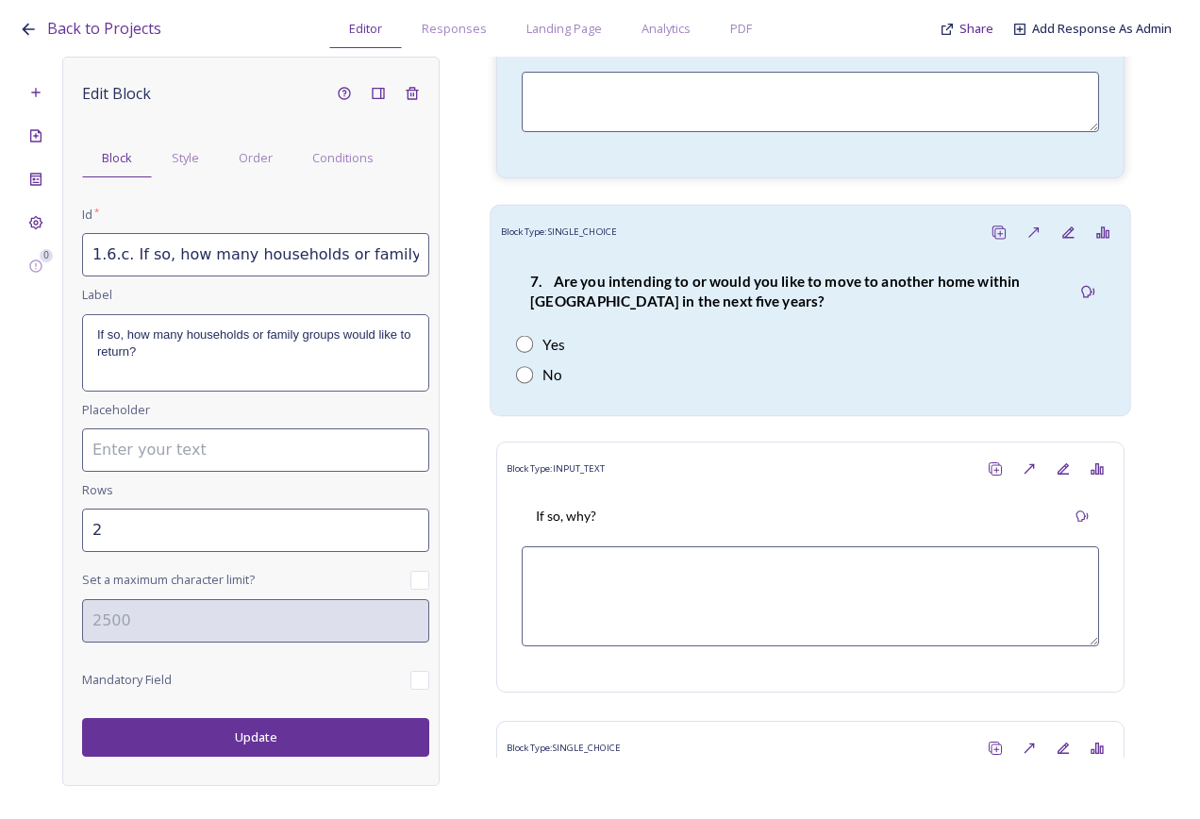
click at [669, 306] on div "7. Are you intending to or would you like to move to another home within Bury p…" at bounding box center [811, 327] width 620 height 156
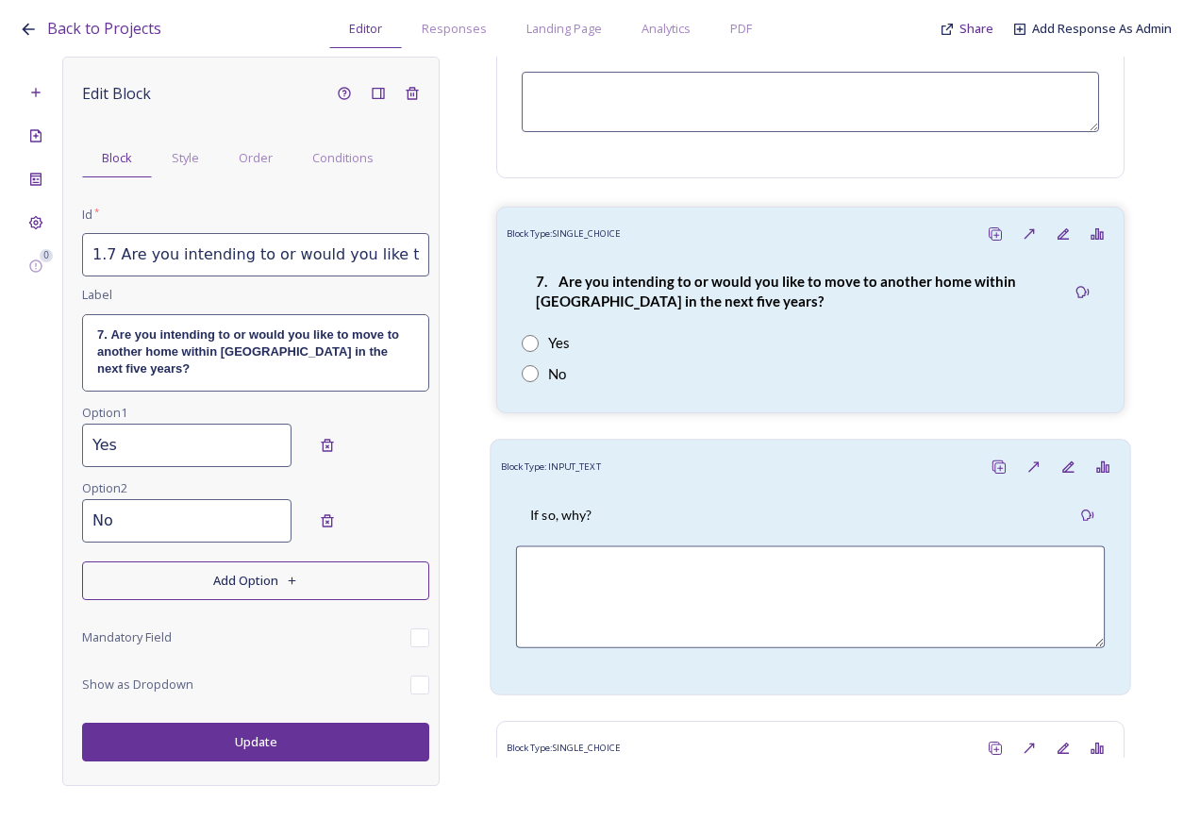
click at [712, 503] on div "If so, why?" at bounding box center [810, 515] width 589 height 42
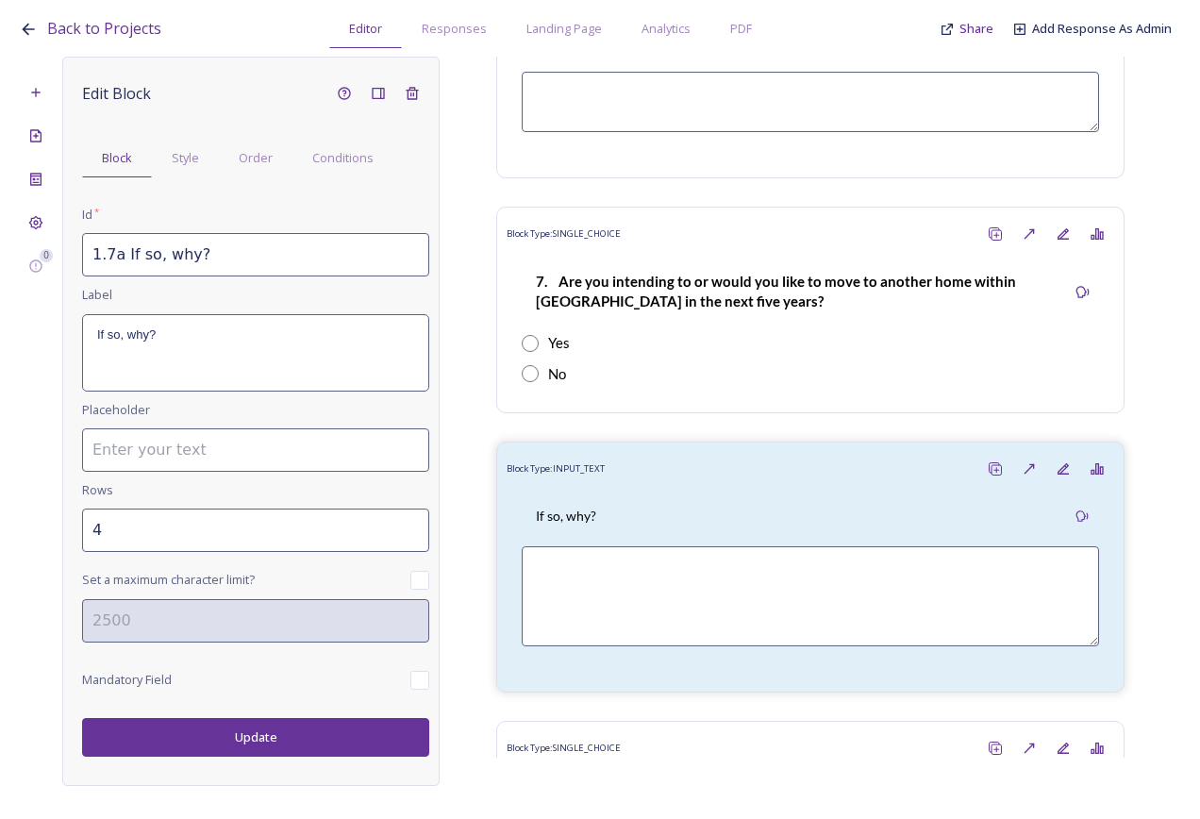
click at [114, 260] on input "1.7a If so, why?" at bounding box center [255, 254] width 347 height 43
click at [123, 262] on input "1.7.a If so, why?" at bounding box center [255, 254] width 347 height 43
drag, startPoint x: 241, startPoint y: 733, endPoint x: 250, endPoint y: 726, distance: 12.1
click at [243, 733] on button "Update" at bounding box center [255, 737] width 347 height 39
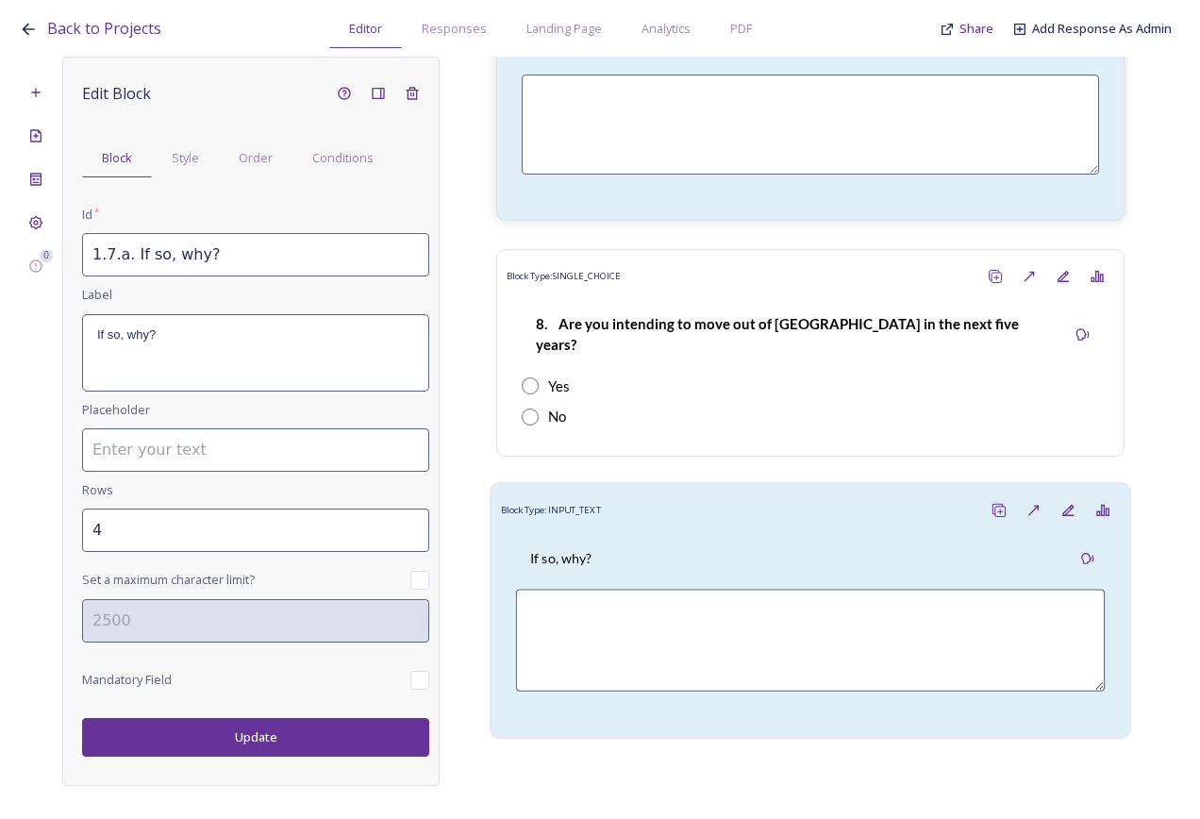
scroll to position [4246, 0]
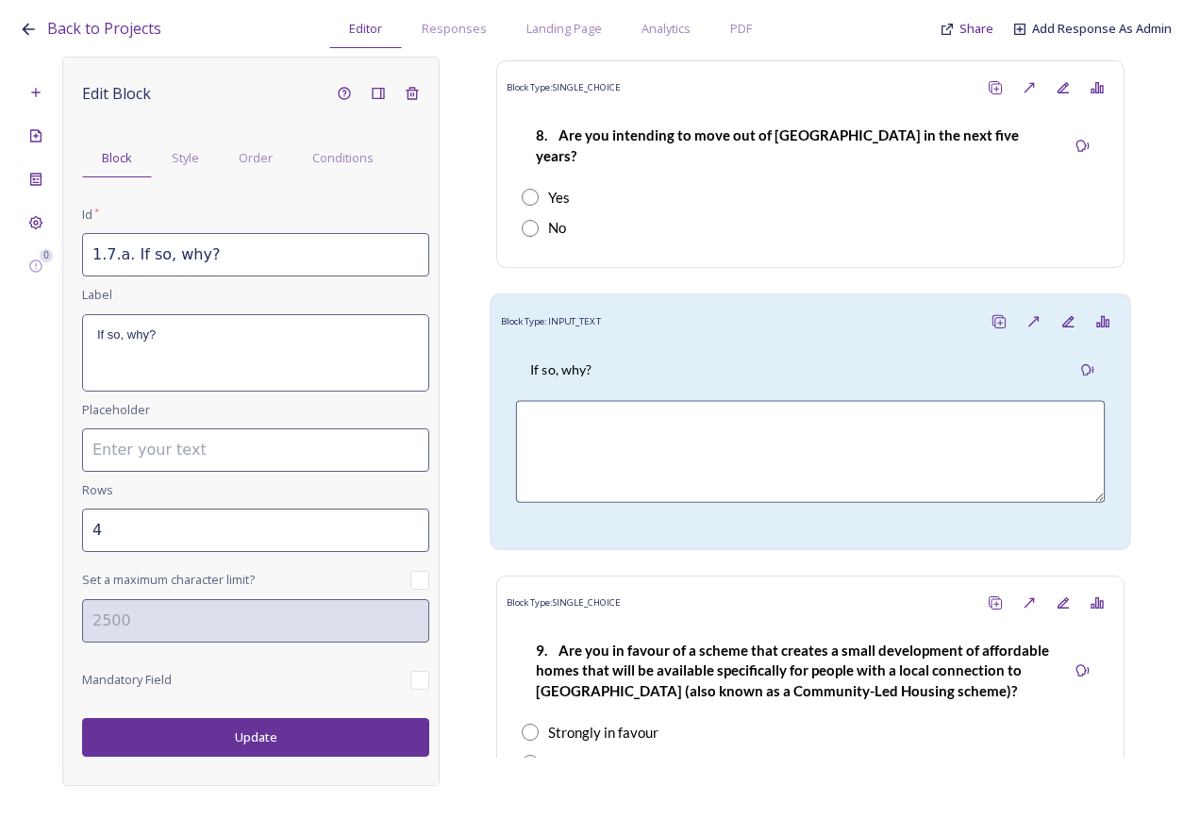
click at [631, 305] on div "Block Type: INPUT_TEXT" at bounding box center [811, 322] width 620 height 35
click at [113, 253] on input "1.8a If so, why?" at bounding box center [255, 254] width 347 height 43
click at [124, 261] on input "1.8.a If so, why?" at bounding box center [255, 254] width 347 height 43
click at [252, 747] on button "Update" at bounding box center [255, 737] width 347 height 39
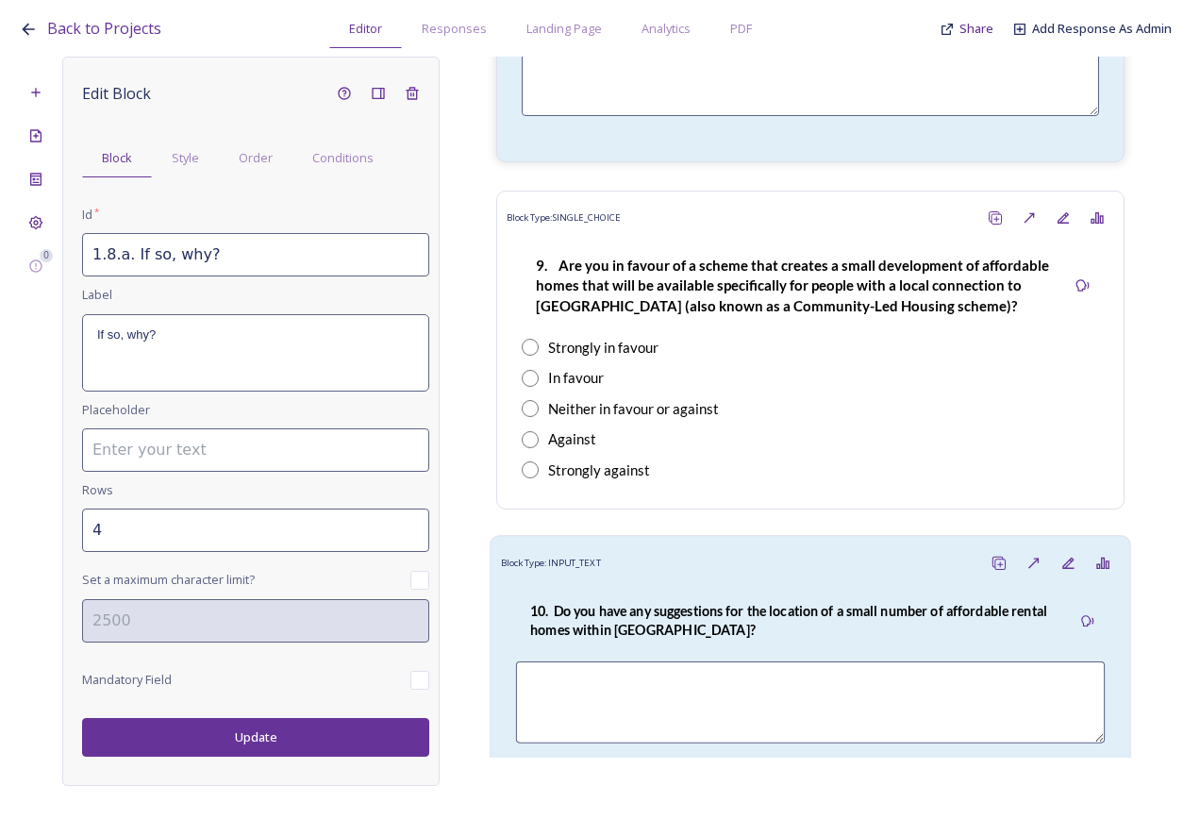
scroll to position [4718, 0]
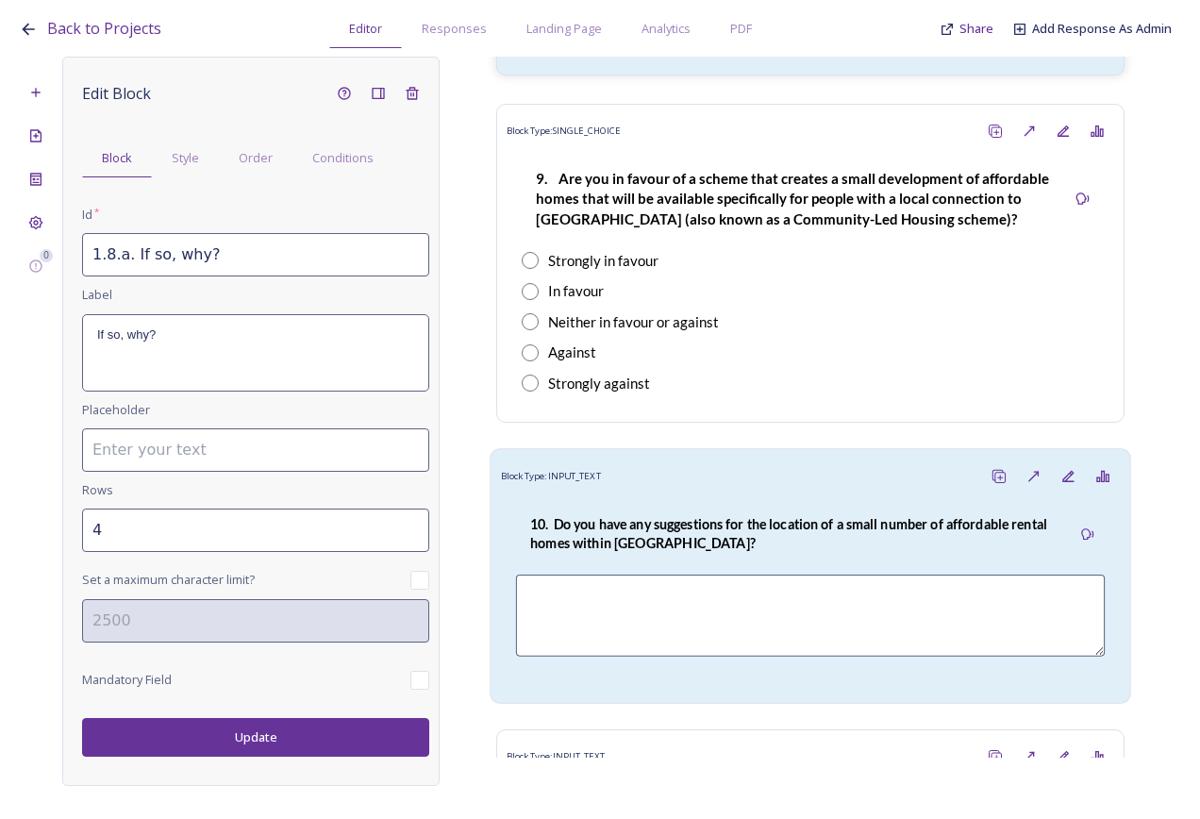
click at [662, 516] on strong "10. Do you have any suggestions for the location of a small number of affordabl…" at bounding box center [790, 534] width 520 height 36
type input "1.10 Do you have any suggestions for the location of a small number of affordab…"
type input "3"
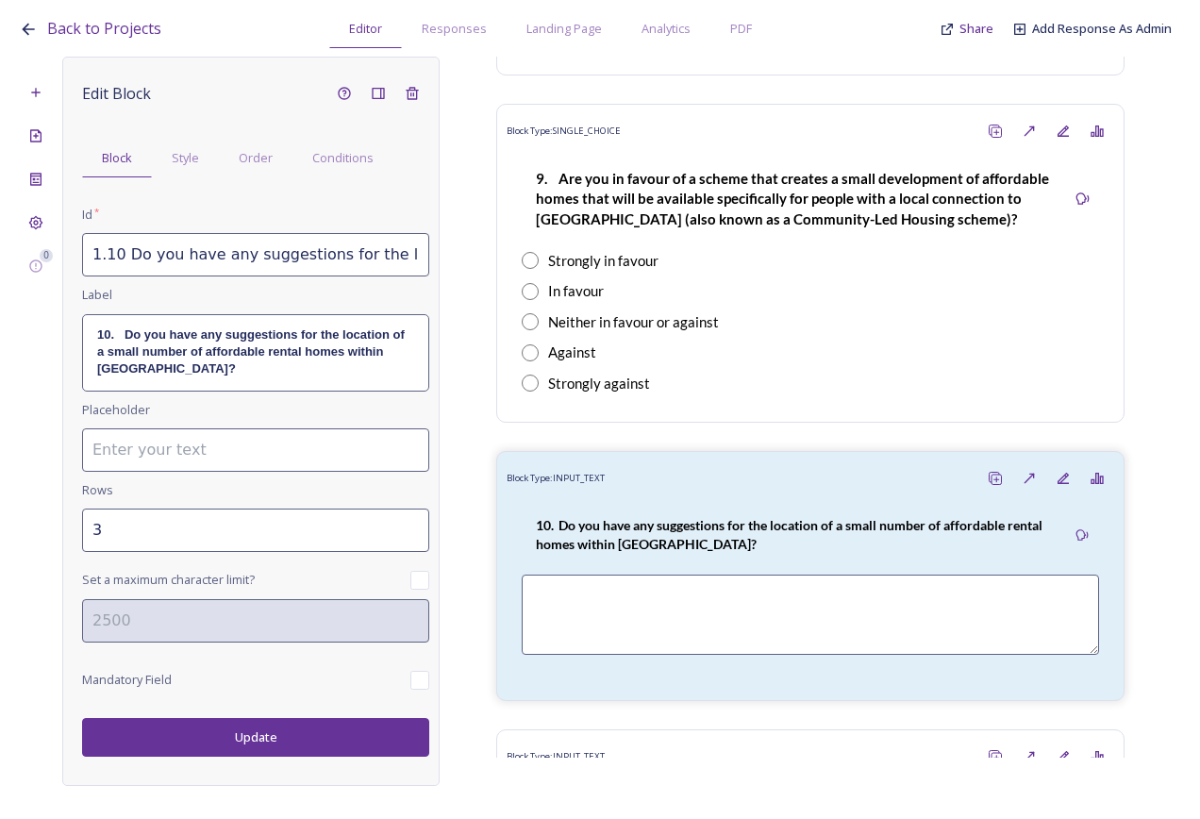
click at [119, 260] on input "1.10 Do you have any suggestions for the location of a small number of affordab…" at bounding box center [255, 254] width 347 height 43
click at [748, 504] on div "10. Do you have any suggestions for the location of a small number of affordabl…" at bounding box center [793, 534] width 555 height 61
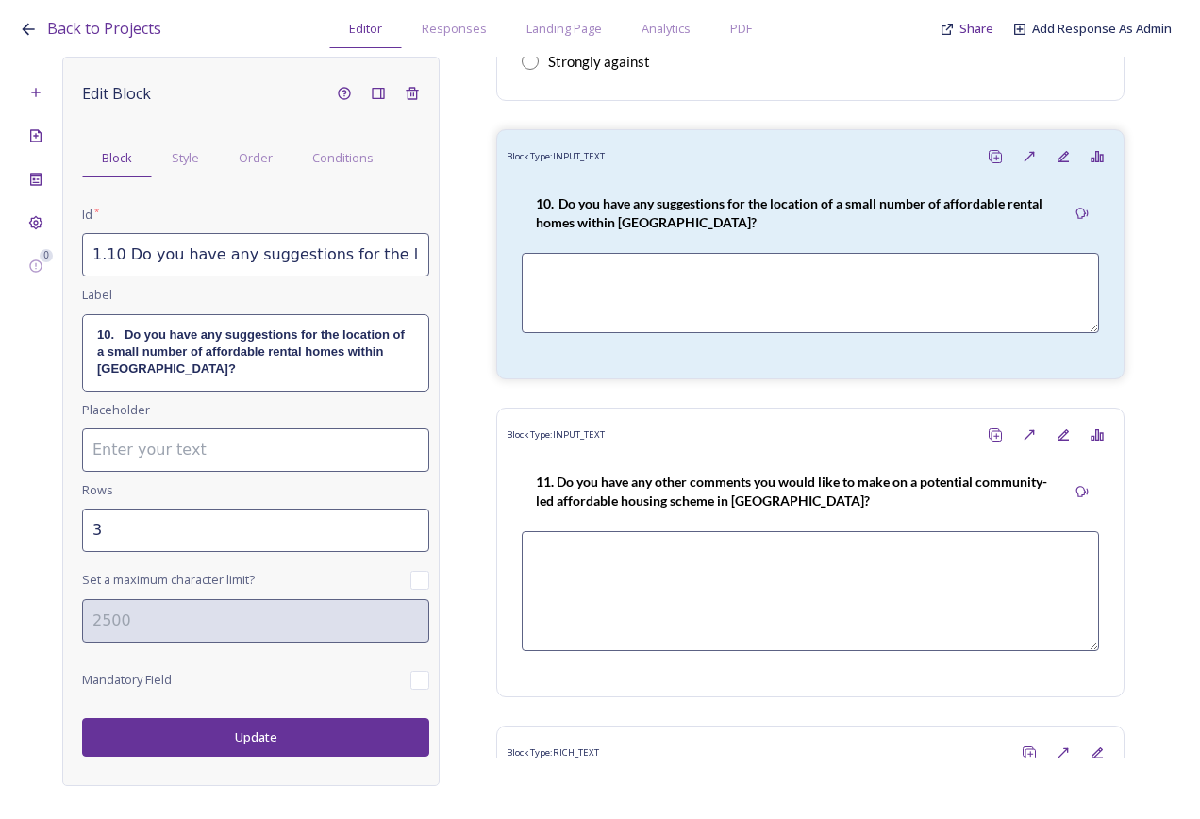
scroll to position [5096, 0]
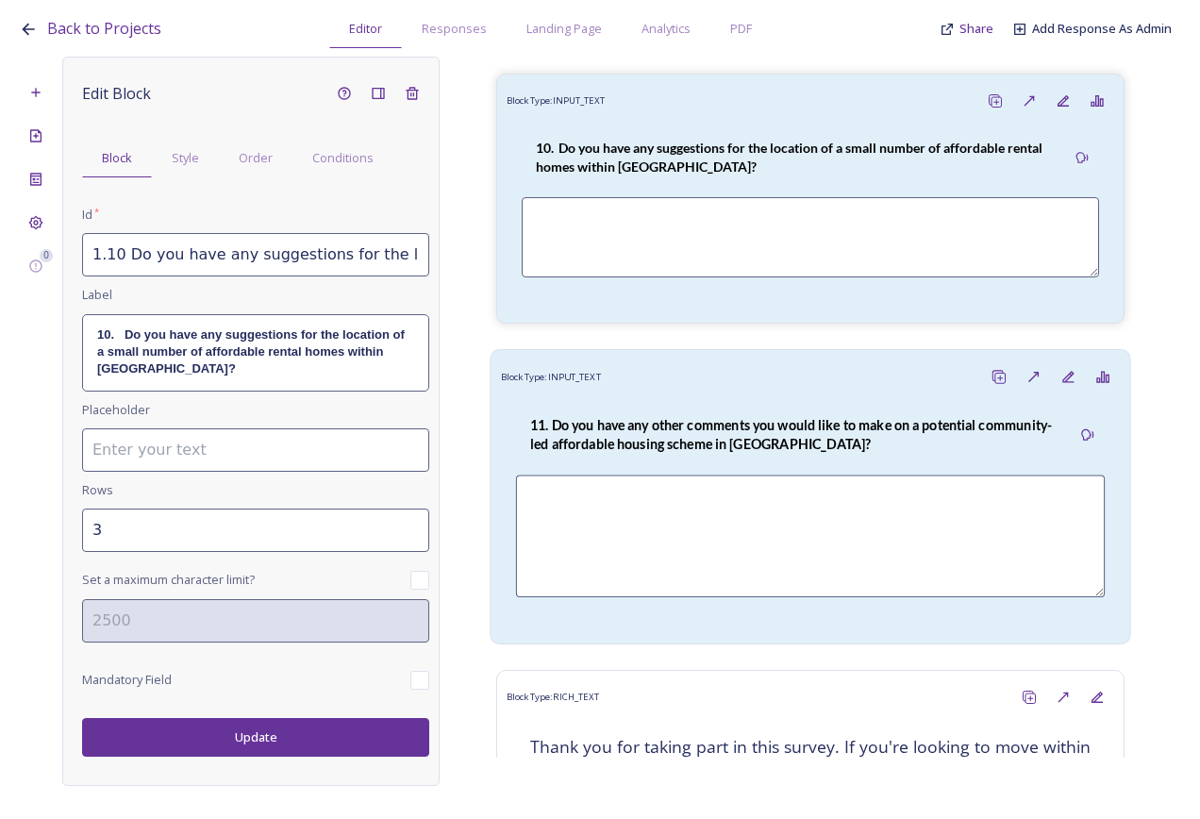
click at [769, 417] on strong "11. Do you have any other comments you would like to make on a potential commun…" at bounding box center [791, 435] width 522 height 36
type input "1.11 Do you have any other comments you would like to make on a potential commu…"
type input "5"
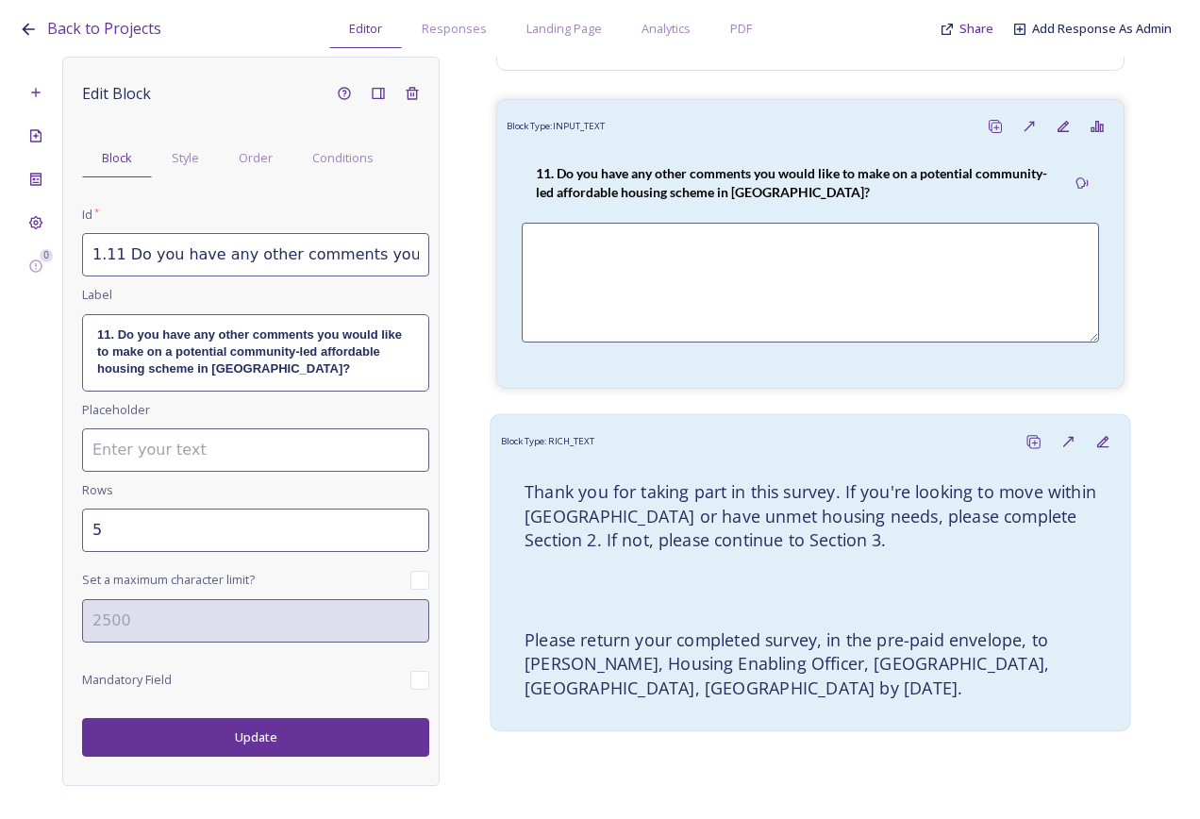
scroll to position [5350, 0]
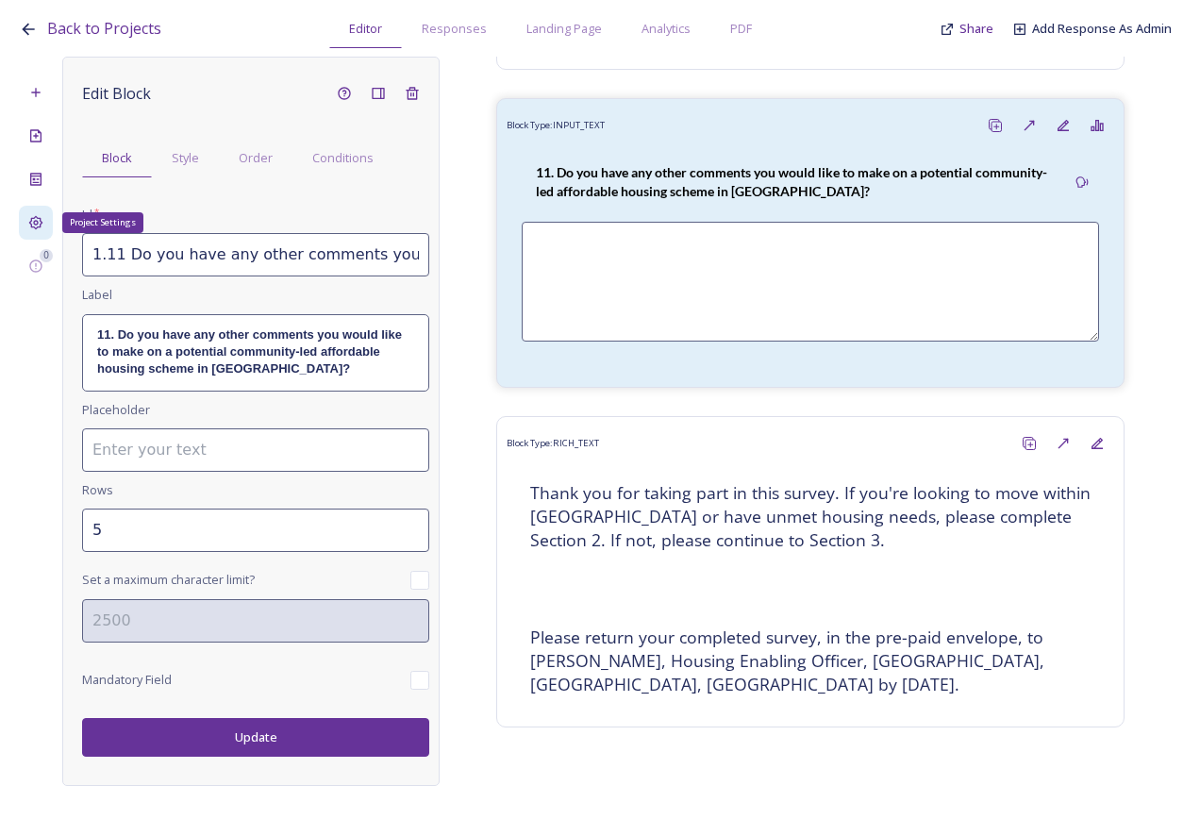
click at [35, 212] on div "Project Settings" at bounding box center [36, 223] width 34 height 34
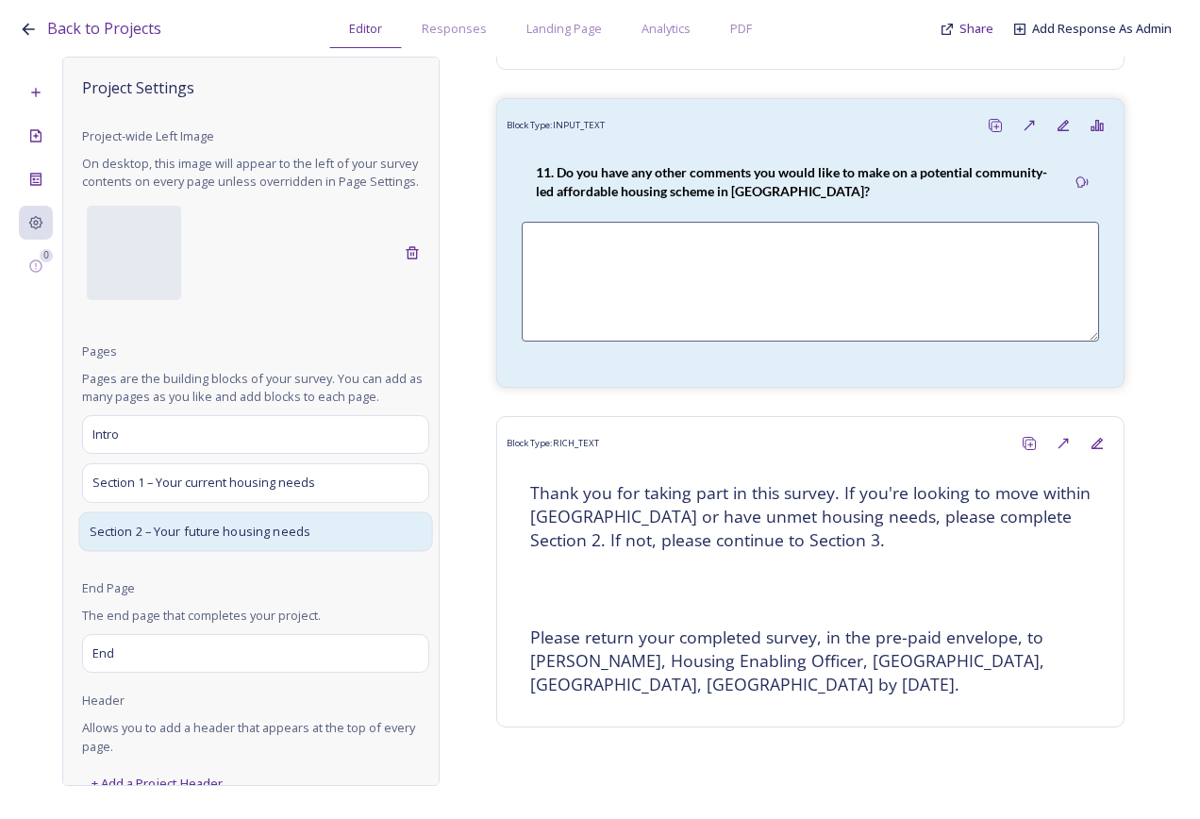
click at [220, 533] on div "Section 2 – Your future housing needs" at bounding box center [255, 531] width 354 height 40
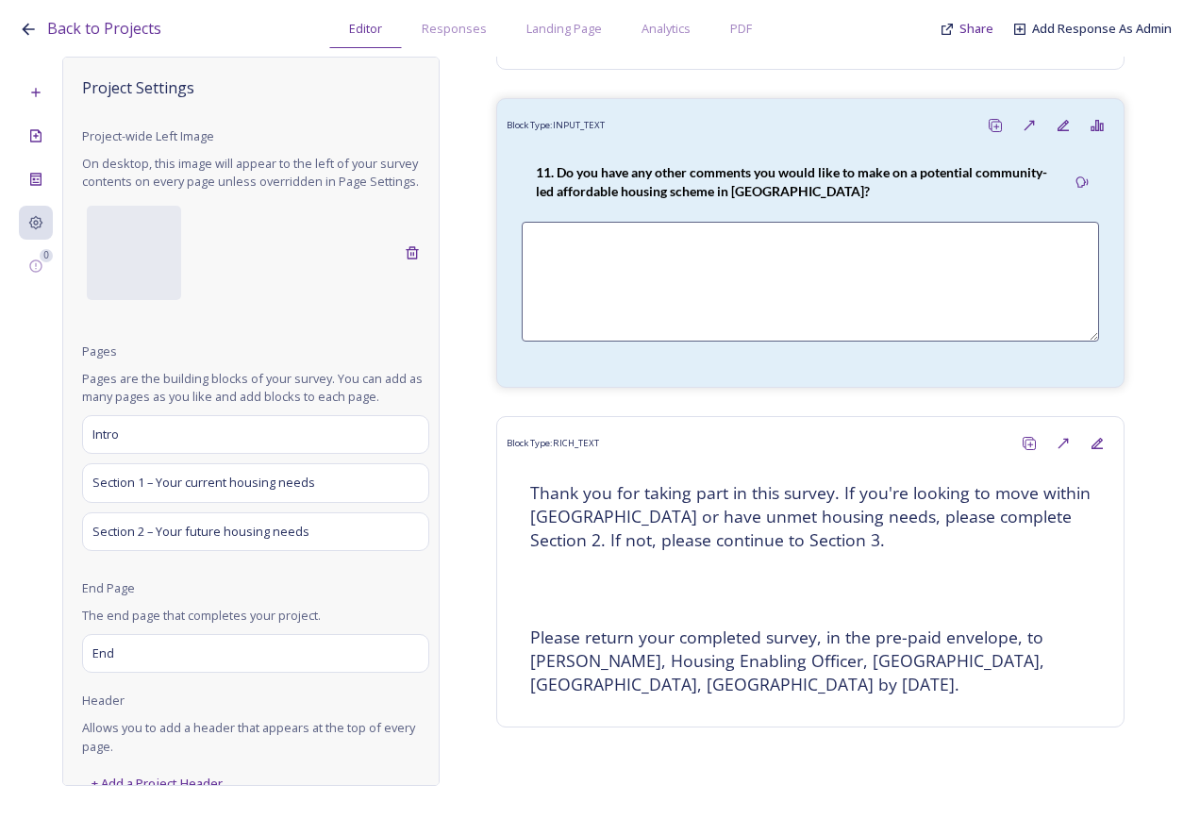
scroll to position [5042, 0]
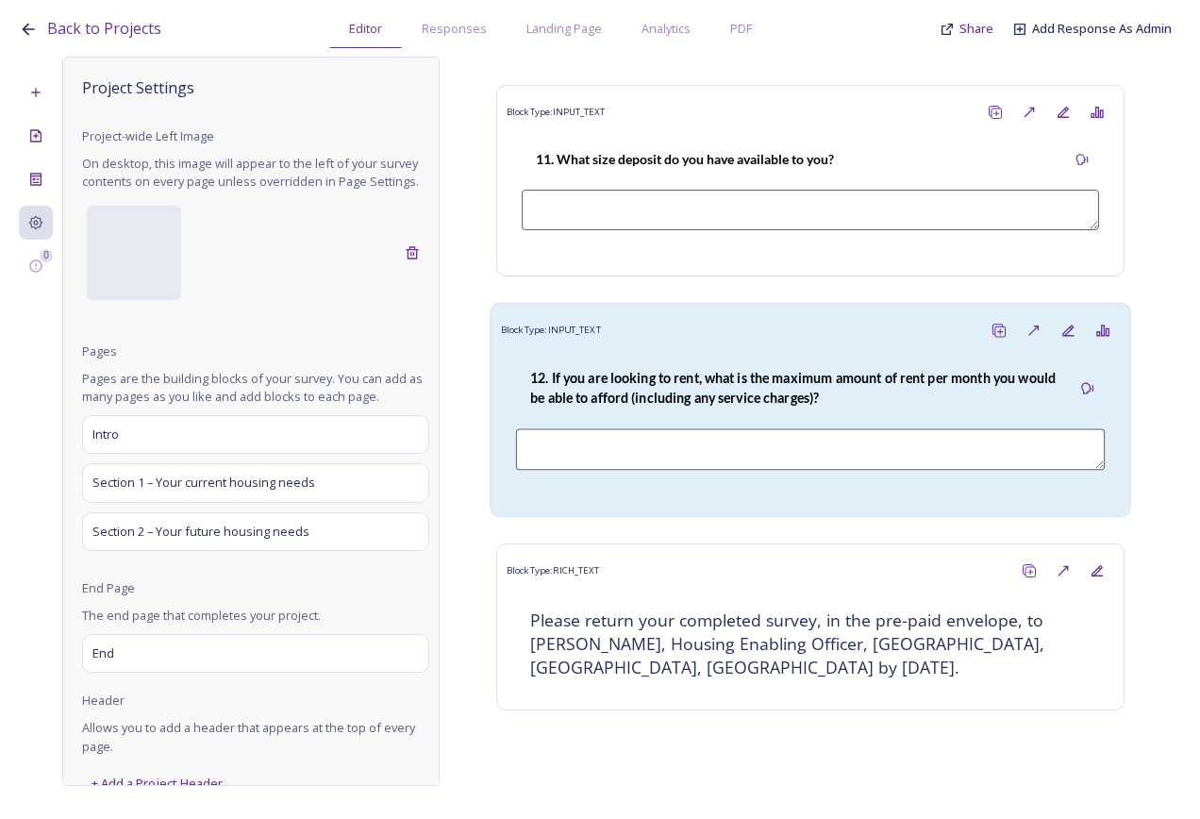
click at [737, 370] on strong "12. If you are looking to rent, what is the maximum amount of rent per month yo…" at bounding box center [794, 388] width 528 height 36
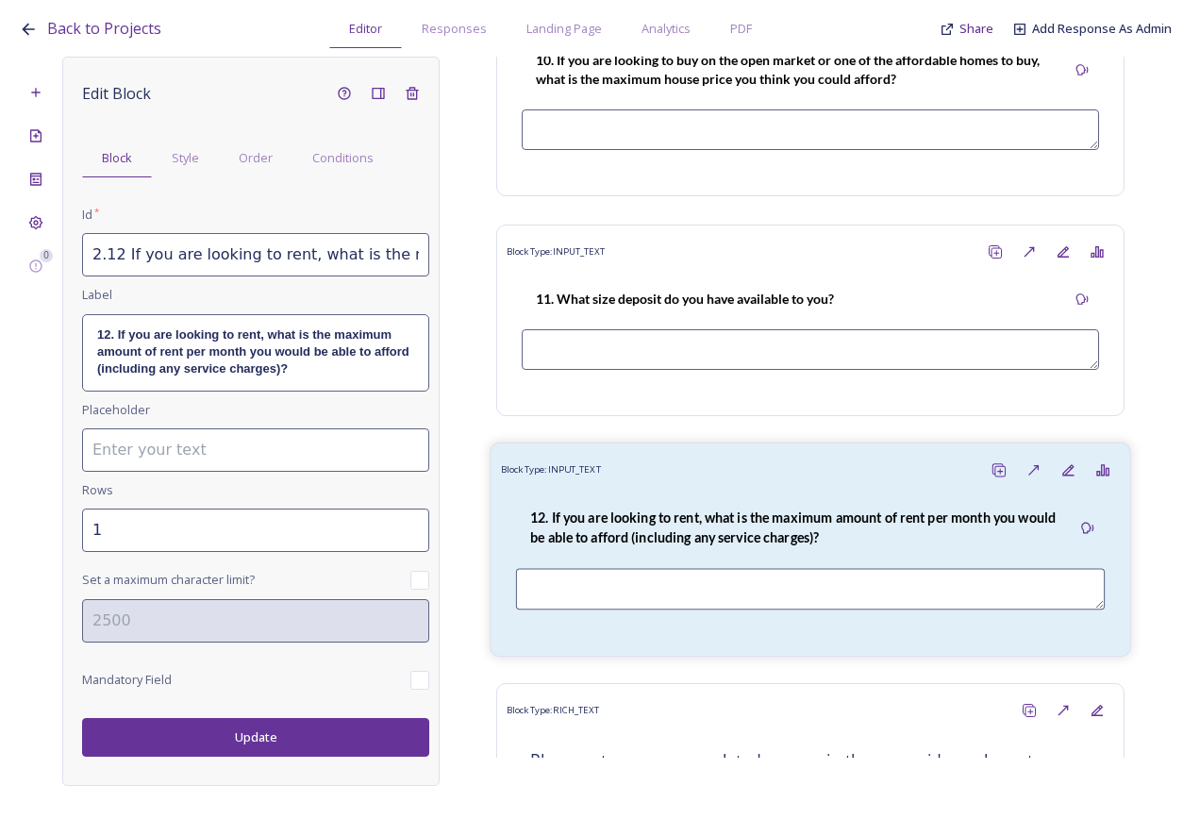
scroll to position [4759, 0]
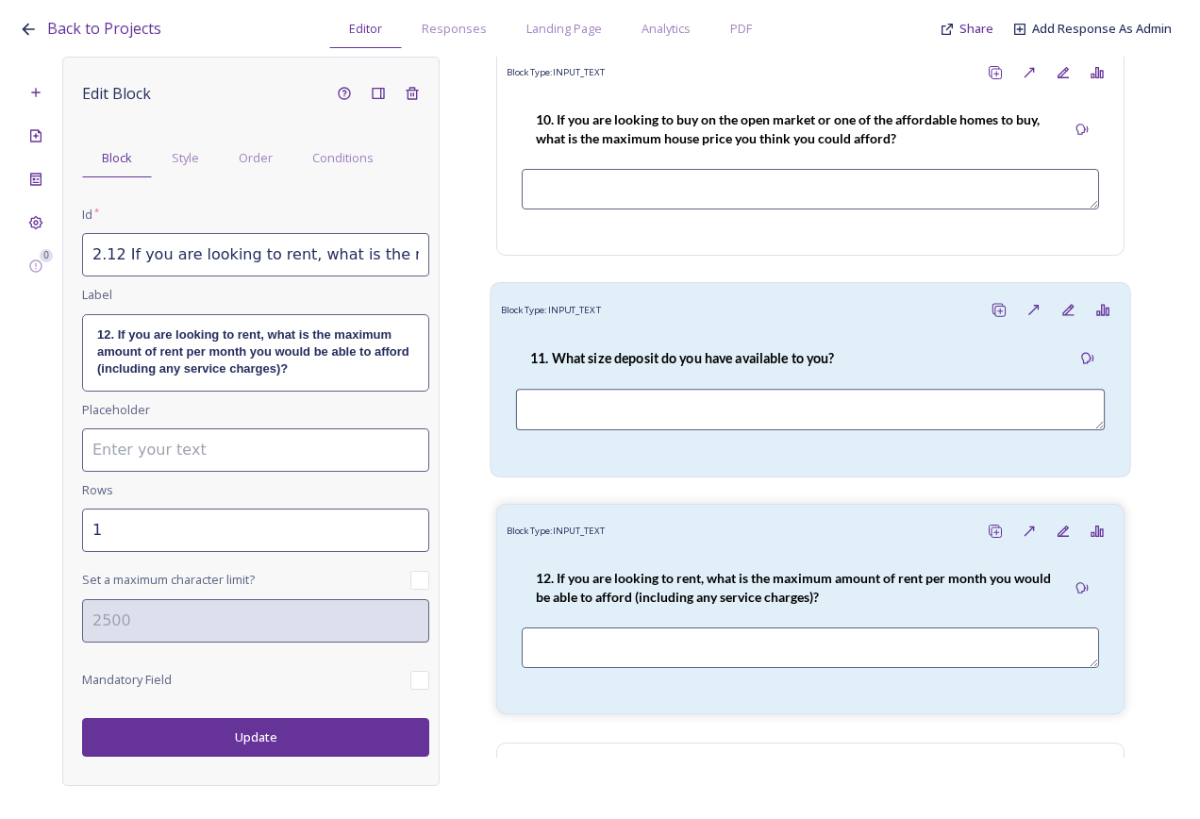
click at [687, 365] on strong "11. What size deposit do you have available to you?" at bounding box center [682, 357] width 304 height 16
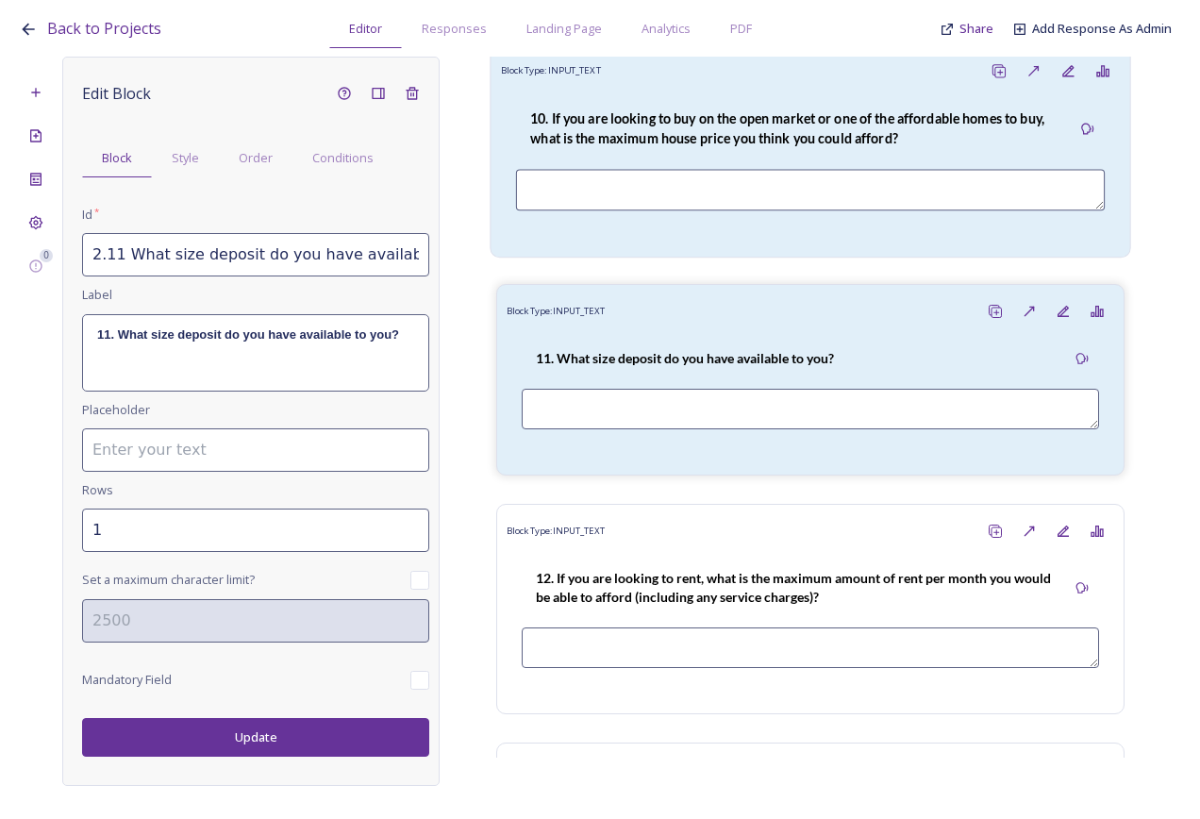
click at [657, 146] on strong "10. If you are looking to buy on the open market or one of the affordable homes…" at bounding box center [788, 128] width 517 height 36
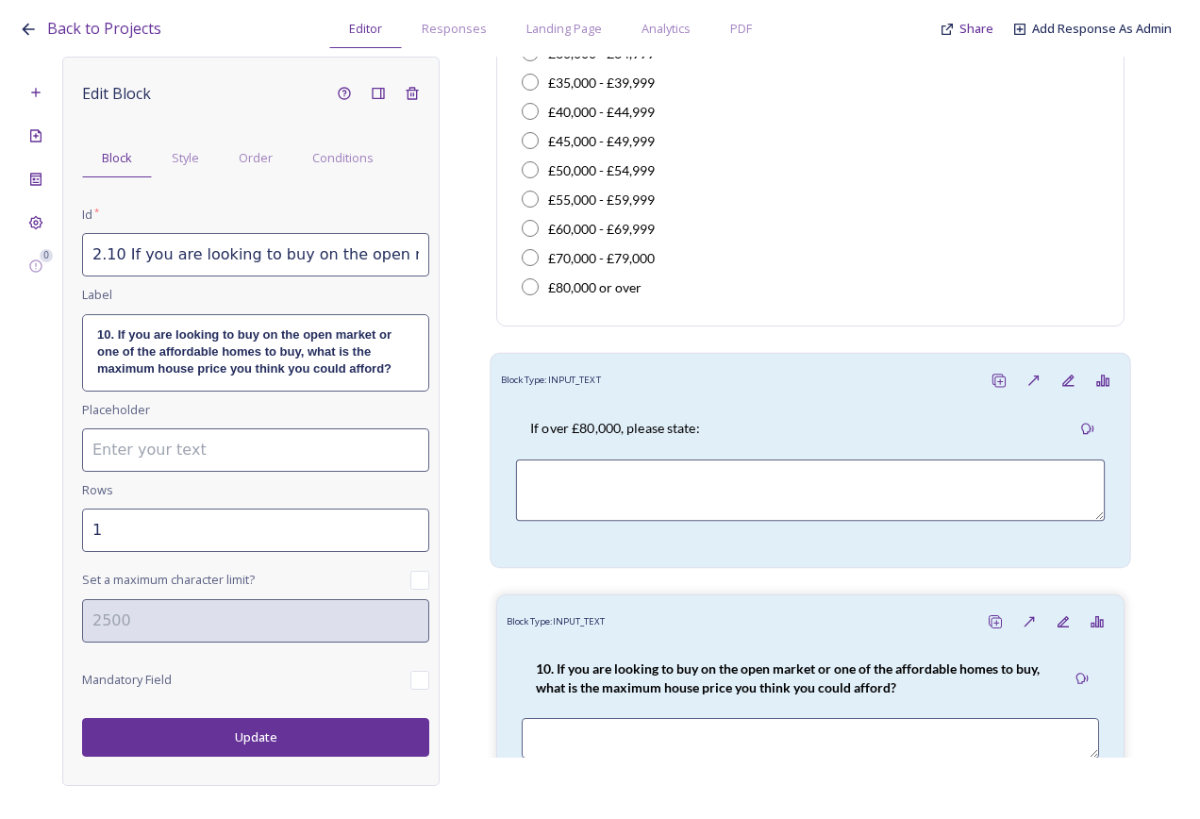
scroll to position [4193, 0]
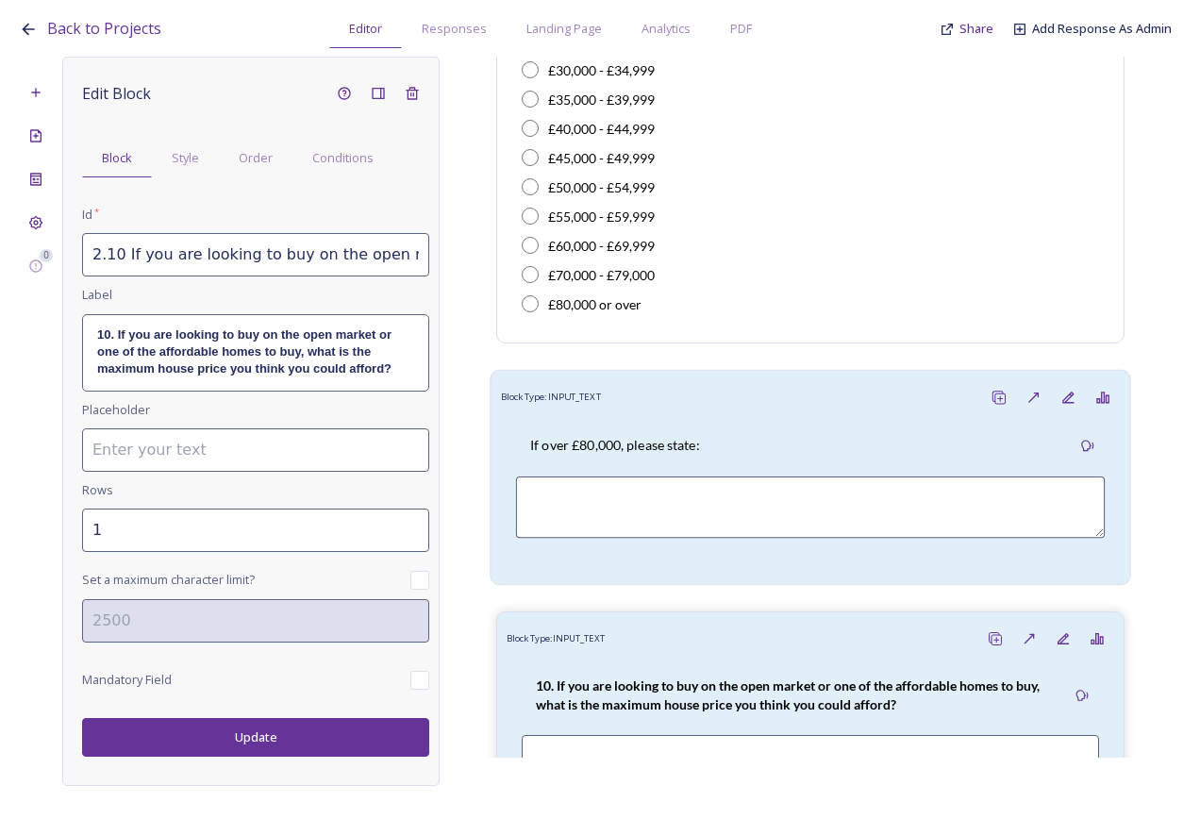
click at [673, 467] on div "If over £80,000, please state:" at bounding box center [615, 446] width 198 height 42
type input "2.9.a."
type input "2"
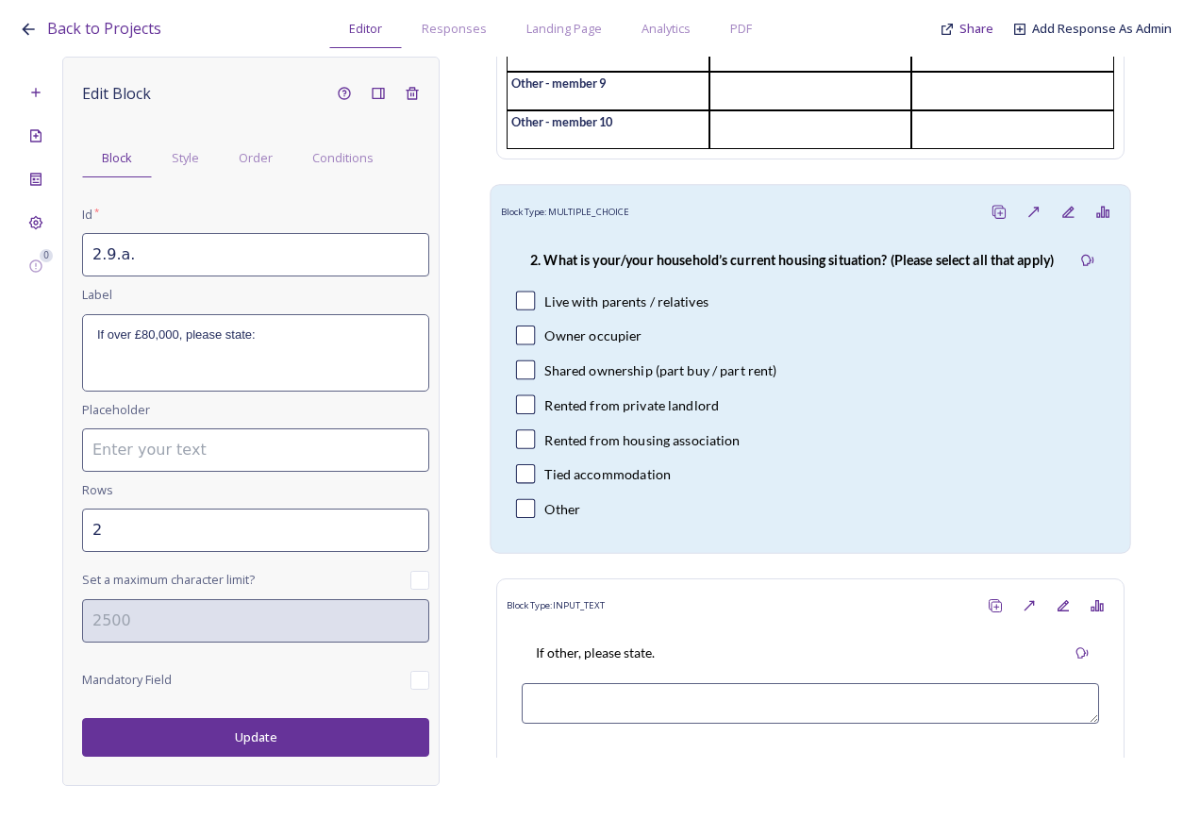
scroll to position [984, 0]
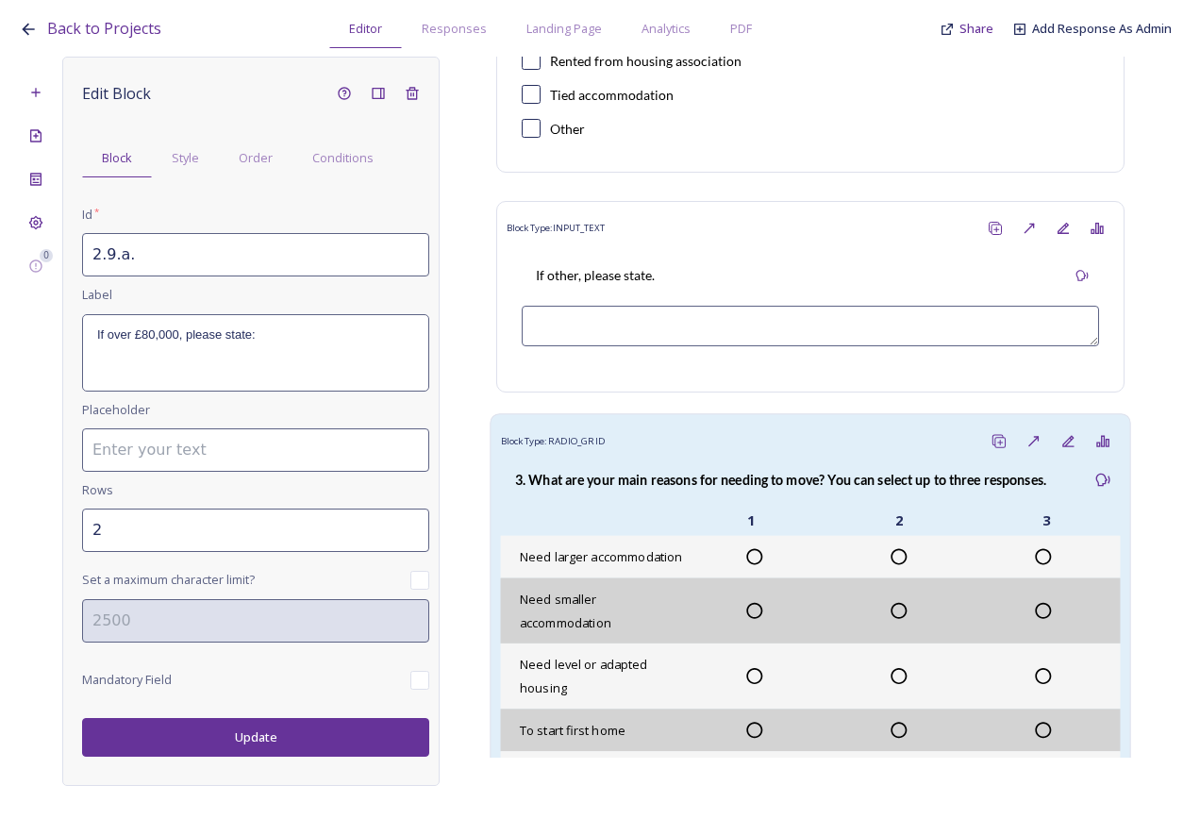
click at [678, 501] on div "3. What are your main reasons for needing to move? You can select up to three r…" at bounding box center [781, 480] width 561 height 42
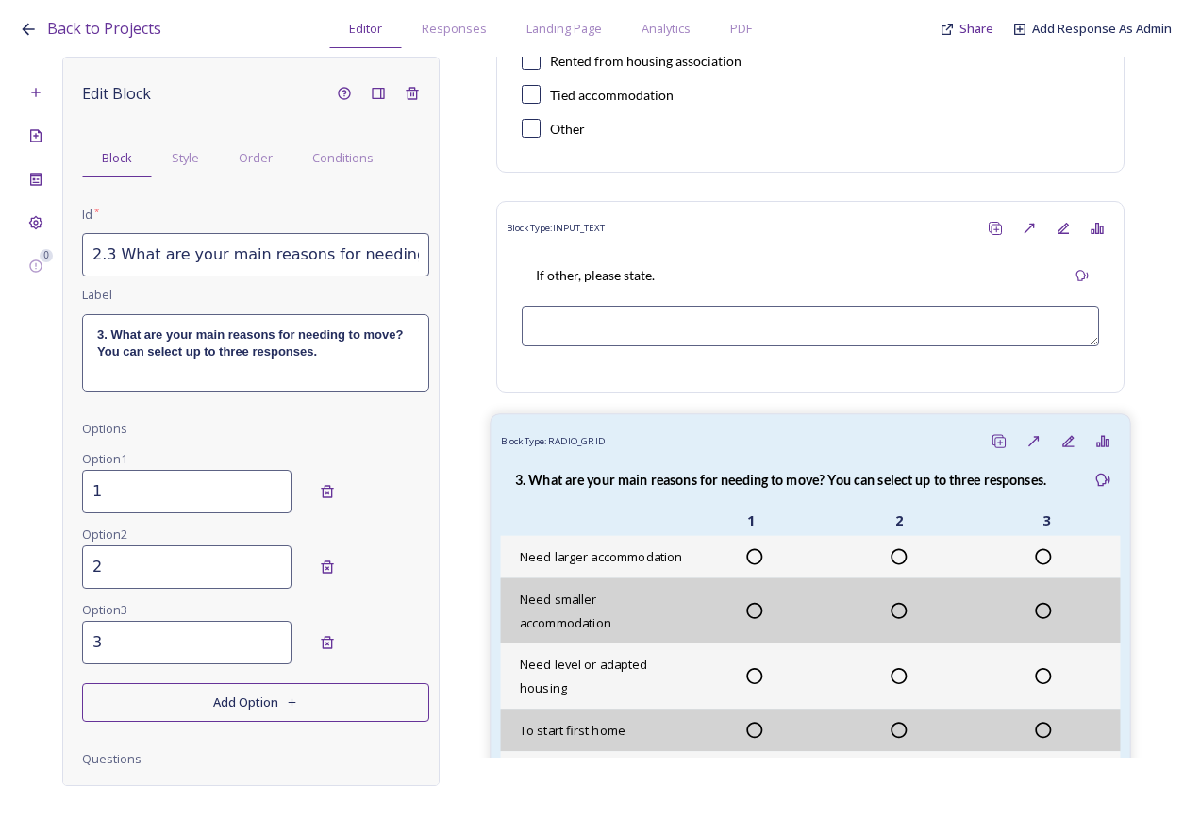
click at [704, 574] on div "Need larger accommodation" at bounding box center [811, 557] width 620 height 42
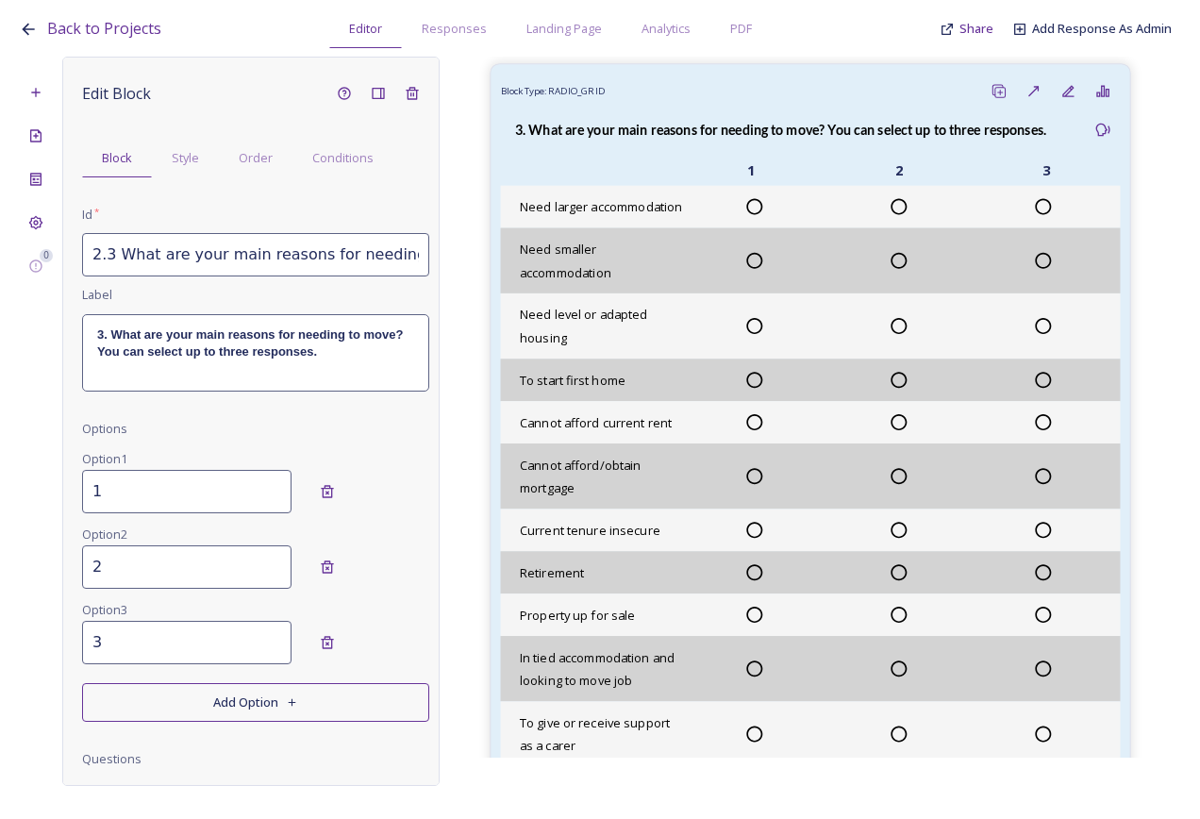
scroll to position [1362, 0]
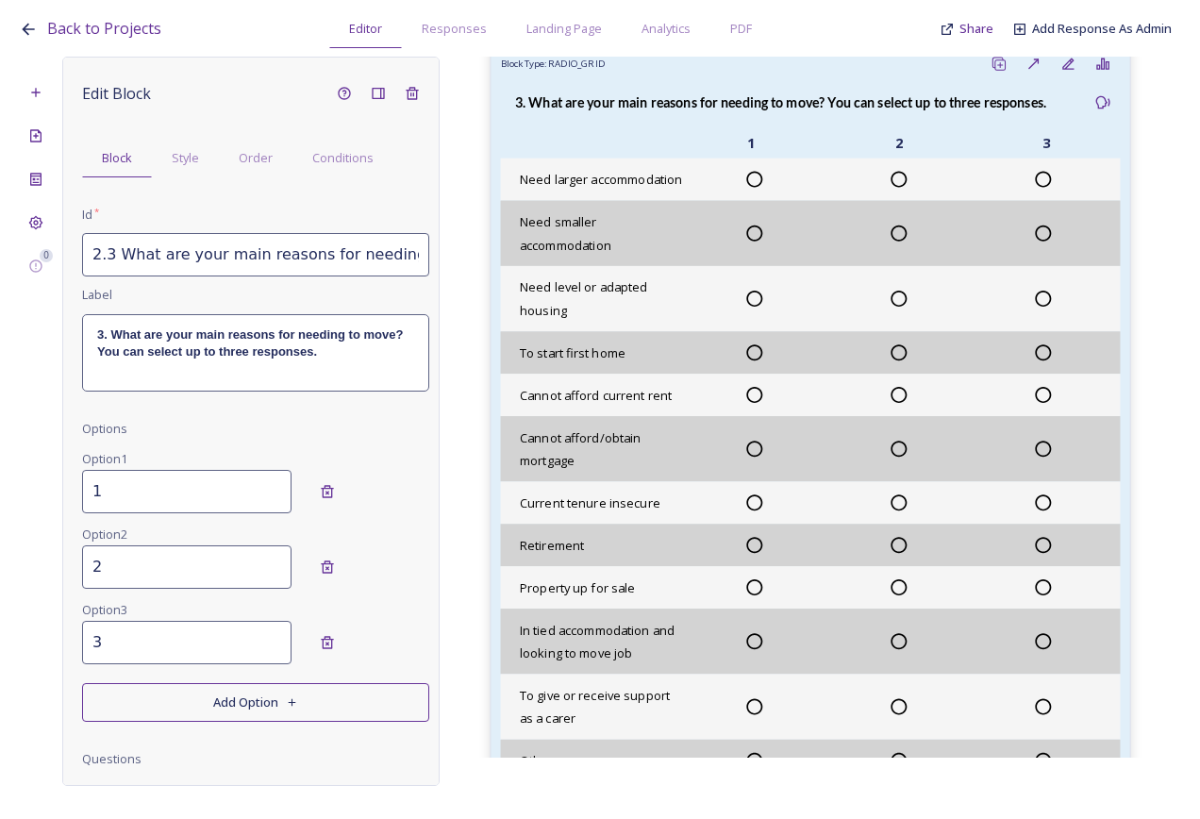
click at [661, 416] on div "Cannot afford current rent" at bounding box center [811, 395] width 620 height 42
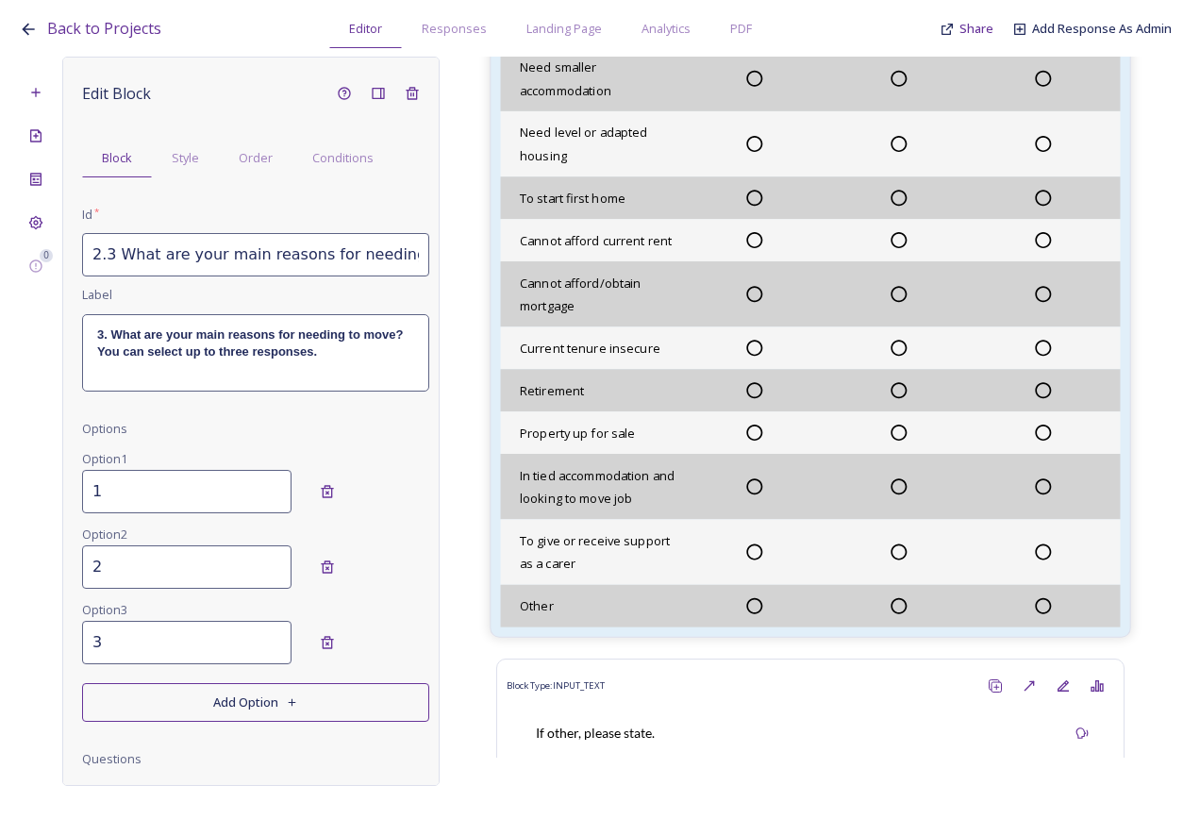
scroll to position [1550, 0]
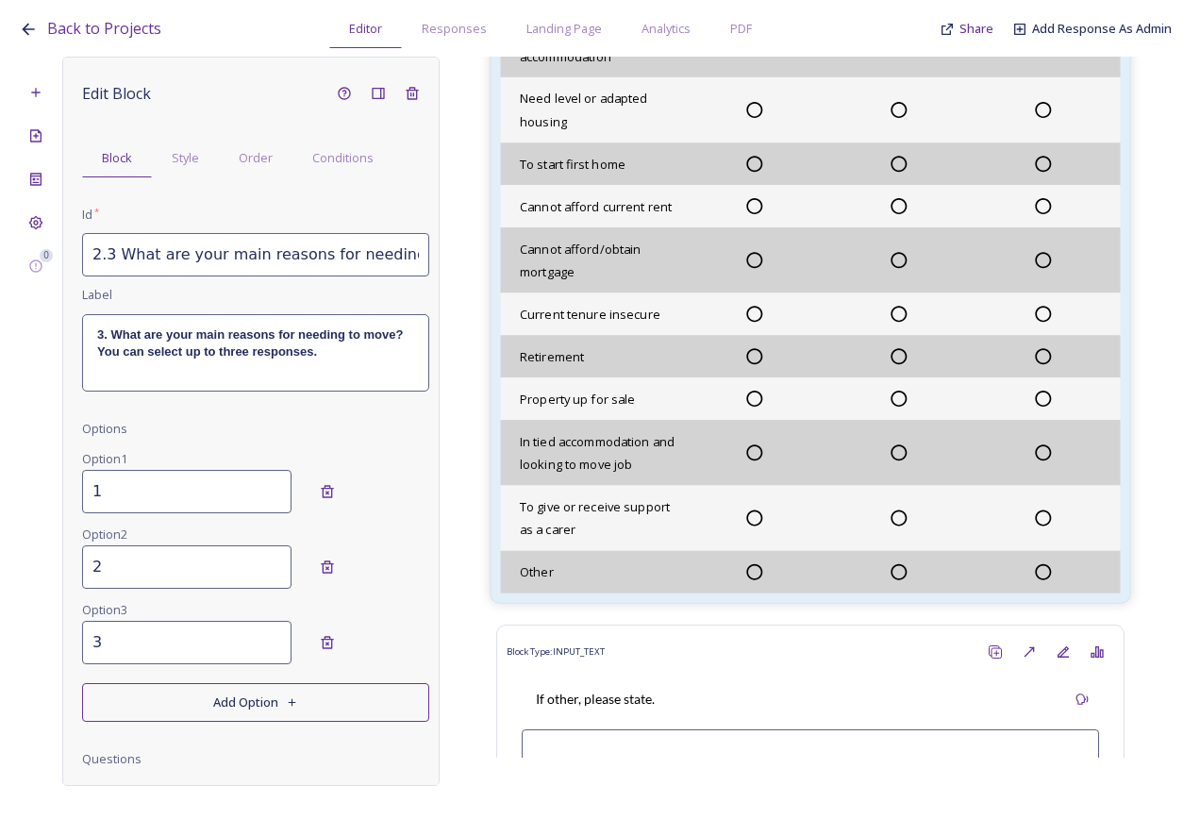
click at [834, 378] on div "Retirement" at bounding box center [811, 357] width 620 height 42
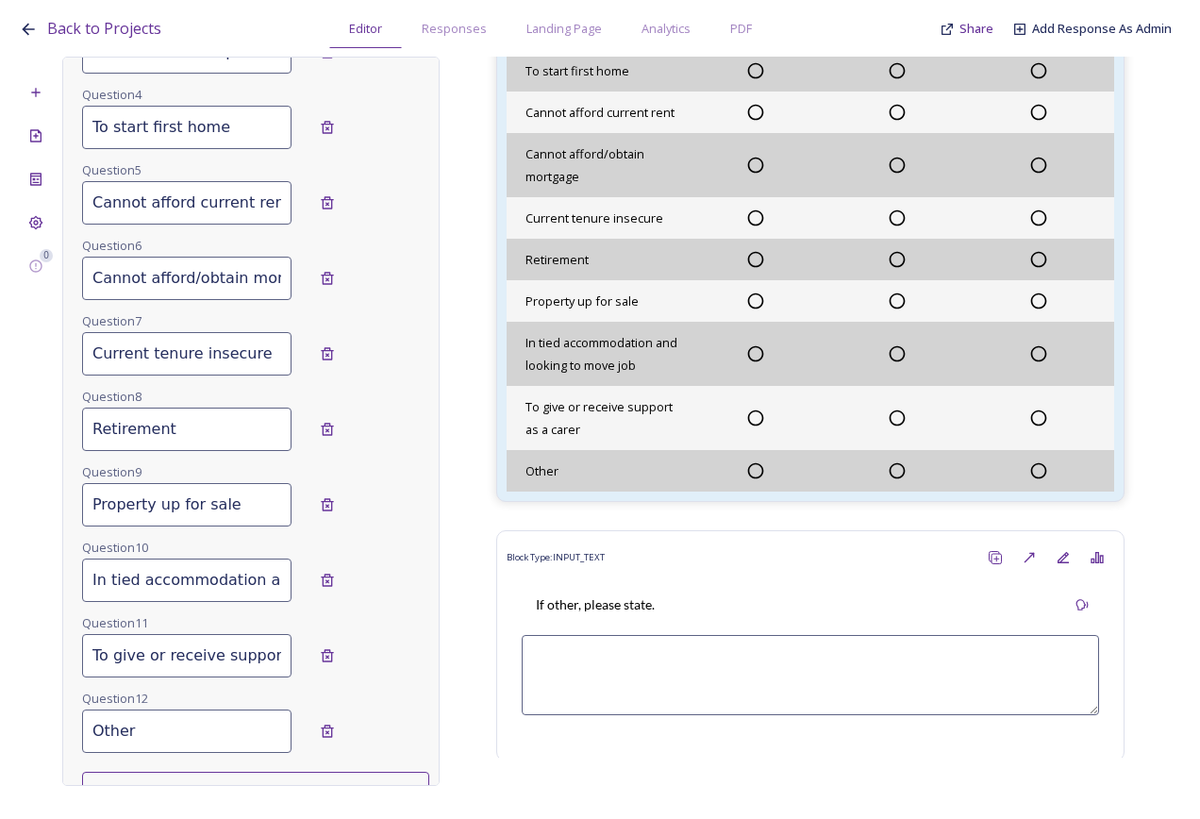
scroll to position [944, 0]
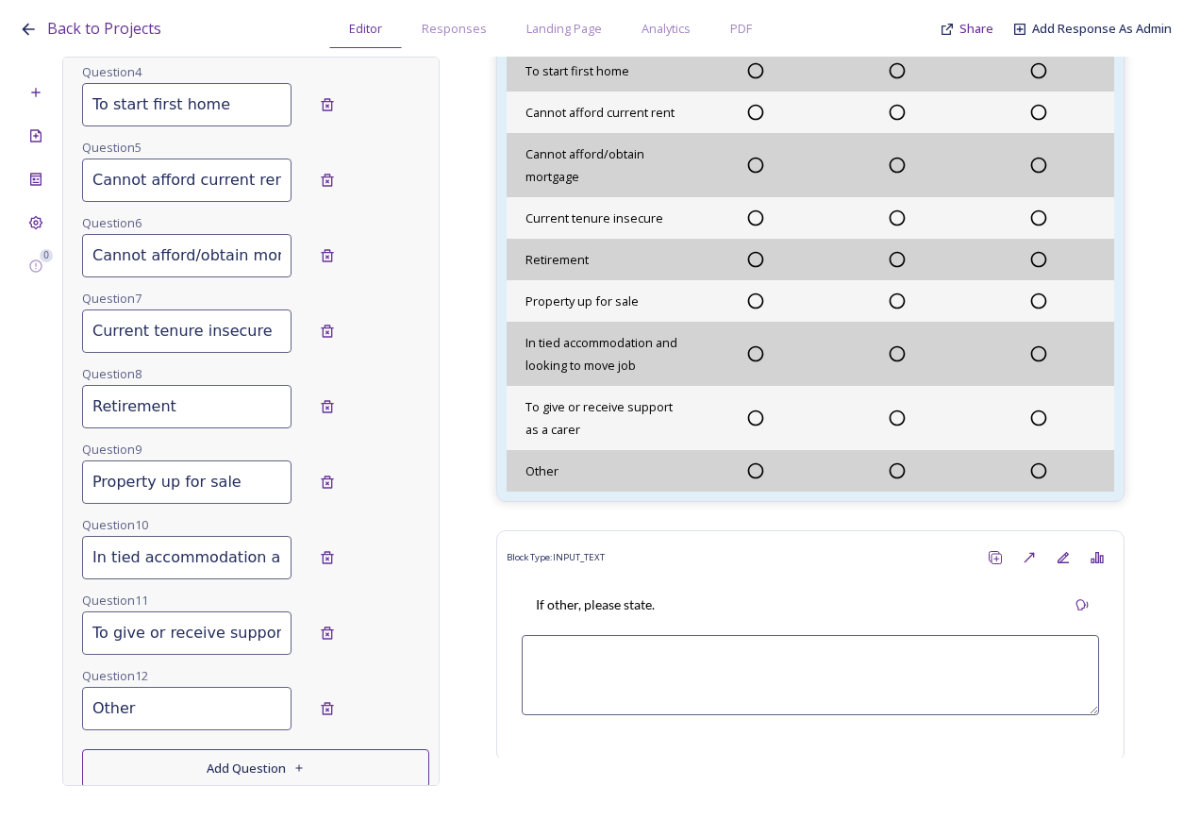
click at [195, 563] on input "In tied accommodation and looking to move job" at bounding box center [186, 557] width 209 height 43
click at [261, 773] on button "Add Question" at bounding box center [255, 768] width 347 height 39
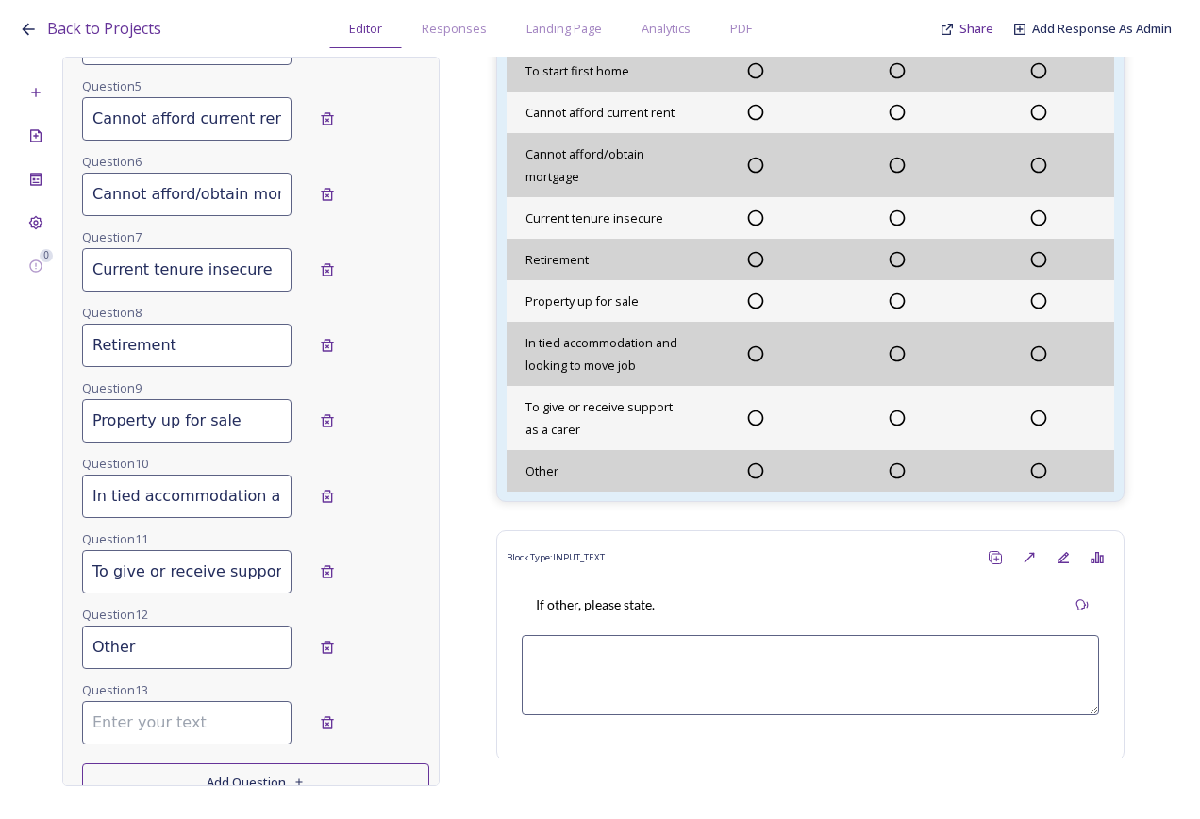
scroll to position [1038, 0]
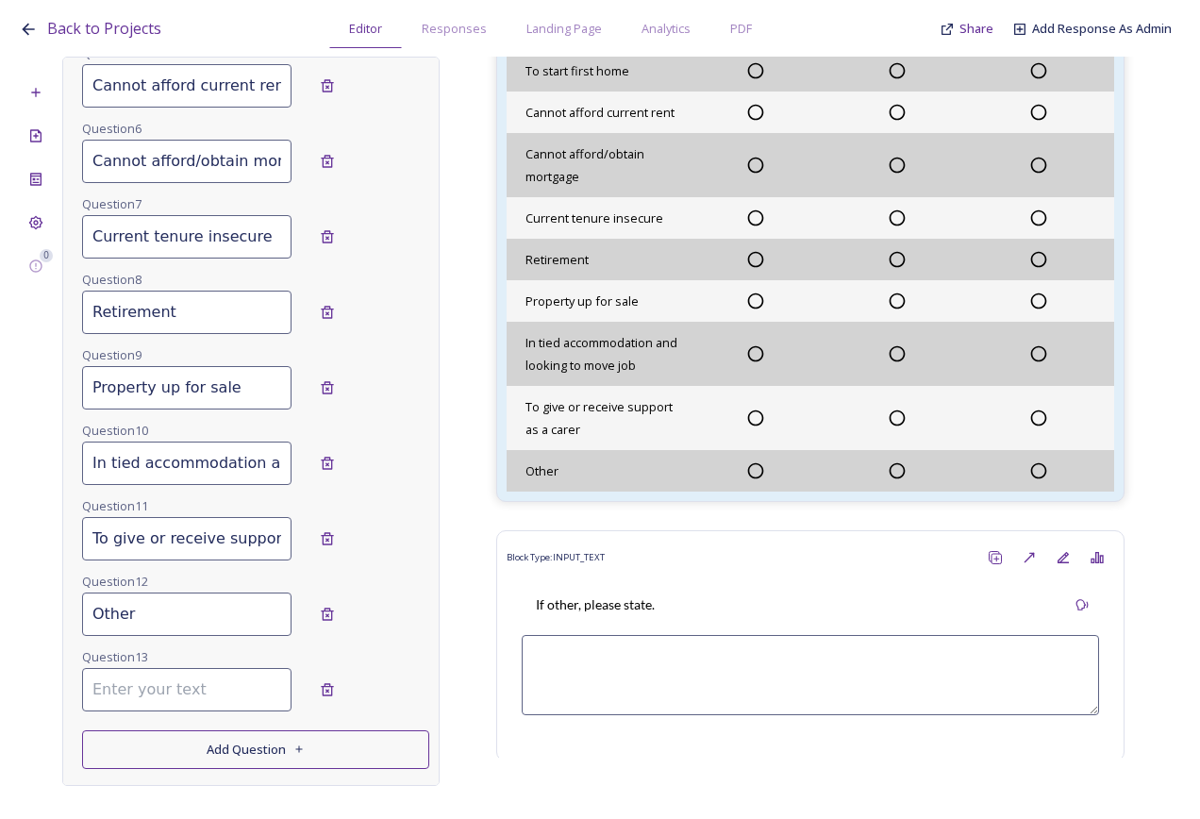
click at [193, 696] on input at bounding box center [186, 689] width 209 height 43
type input "Other"
drag, startPoint x: 88, startPoint y: 534, endPoint x: 307, endPoint y: 554, distance: 219.8
click at [307, 554] on div "To give or receive support as a carer Remove" at bounding box center [255, 538] width 347 height 43
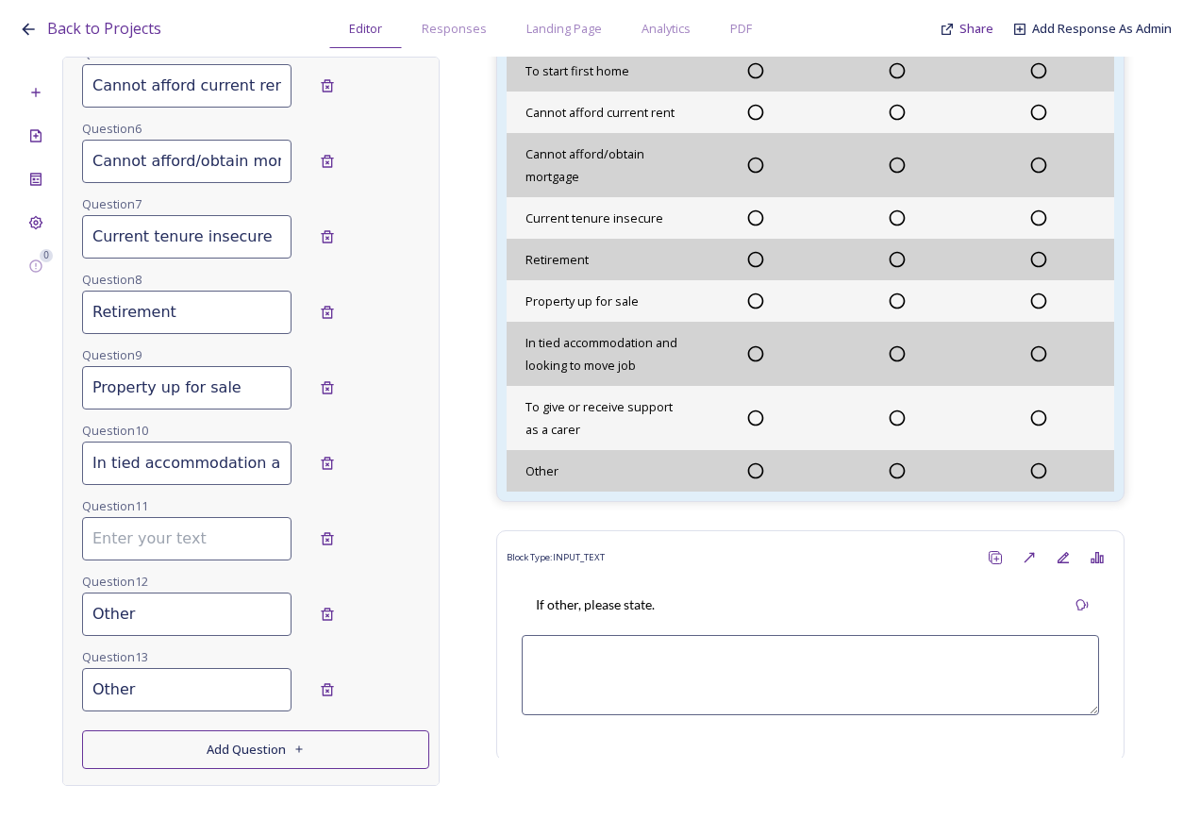
scroll to position [0, 0]
drag, startPoint x: 196, startPoint y: 607, endPoint x: 86, endPoint y: 611, distance: 110.5
click at [86, 611] on input "Other" at bounding box center [186, 614] width 209 height 43
paste input "To give or receive support as a car"
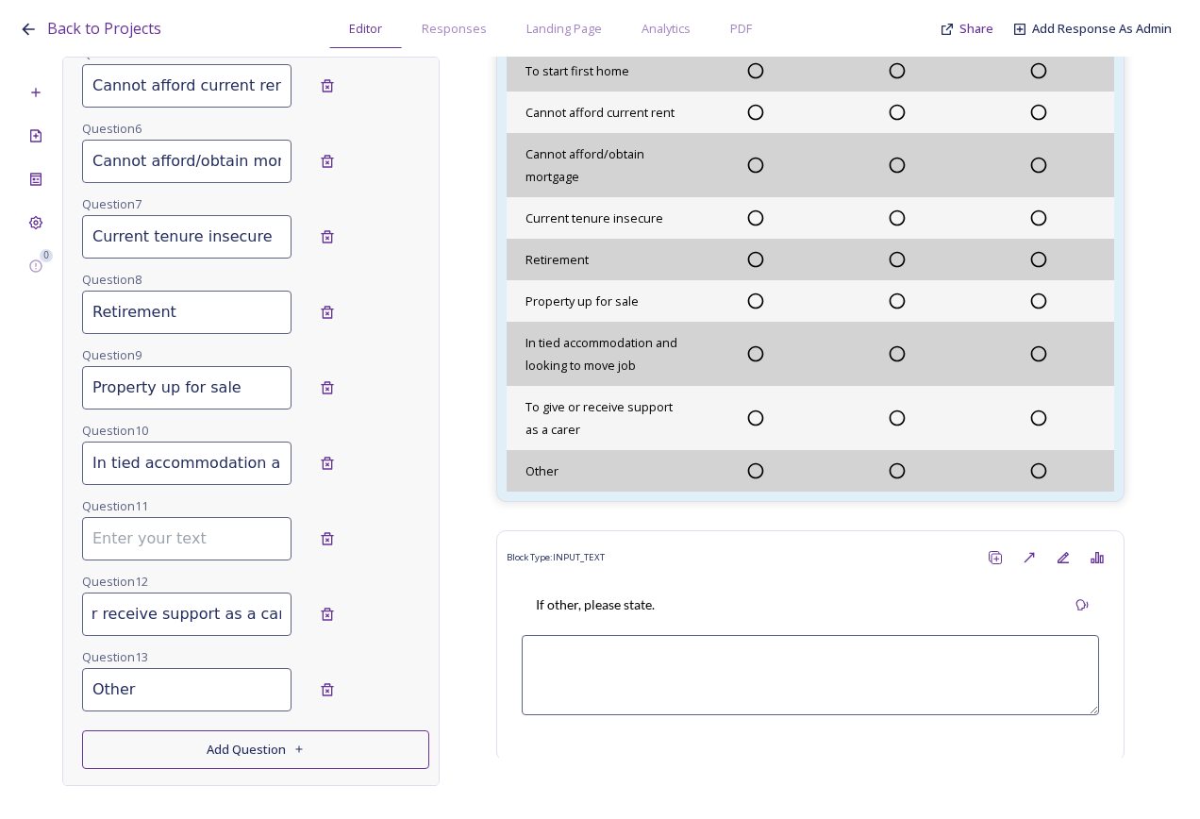
type input "To give or receive support as a carer"
drag, startPoint x: 89, startPoint y: 459, endPoint x: 385, endPoint y: 473, distance: 296.6
click at [383, 473] on div "In tied accommodation and looking to move job" at bounding box center [255, 463] width 347 height 43
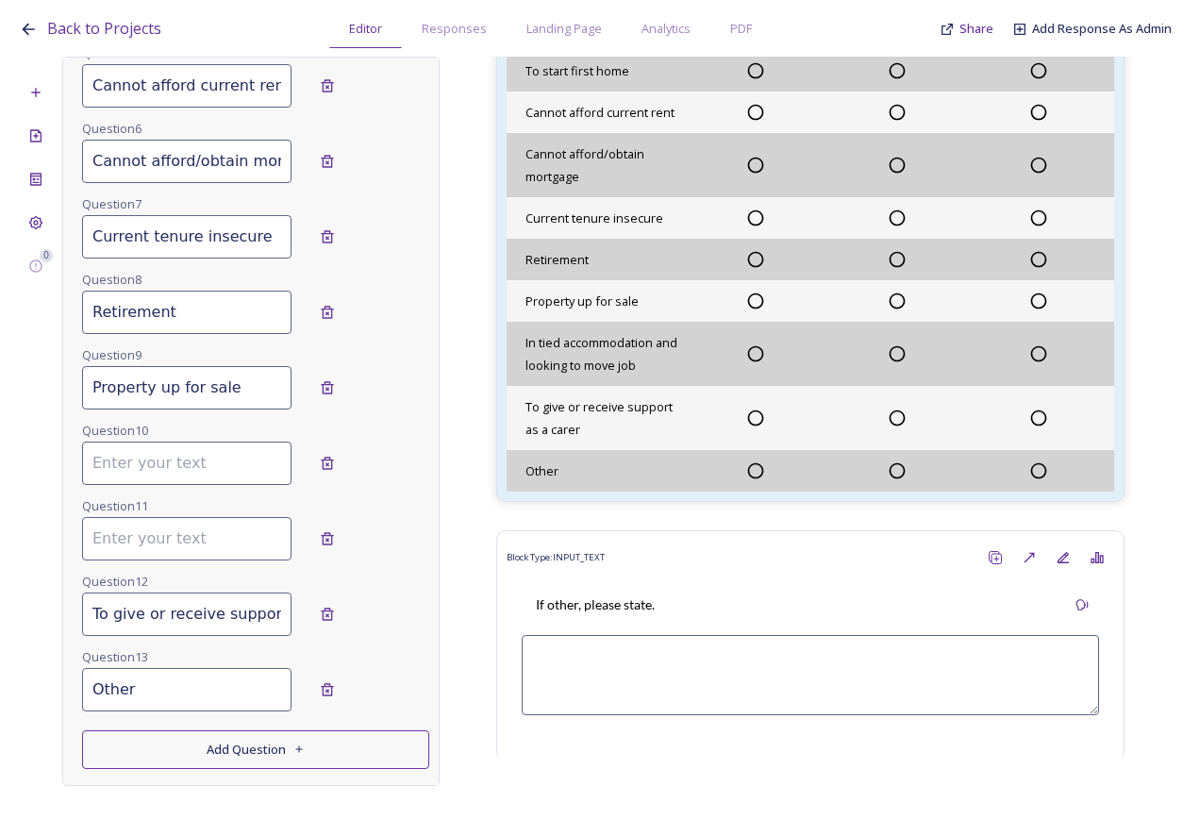
click at [147, 529] on input at bounding box center [186, 538] width 209 height 43
paste input "In tied accommodation and looking to move job"
type input "In tied accommodation and looking to move job"
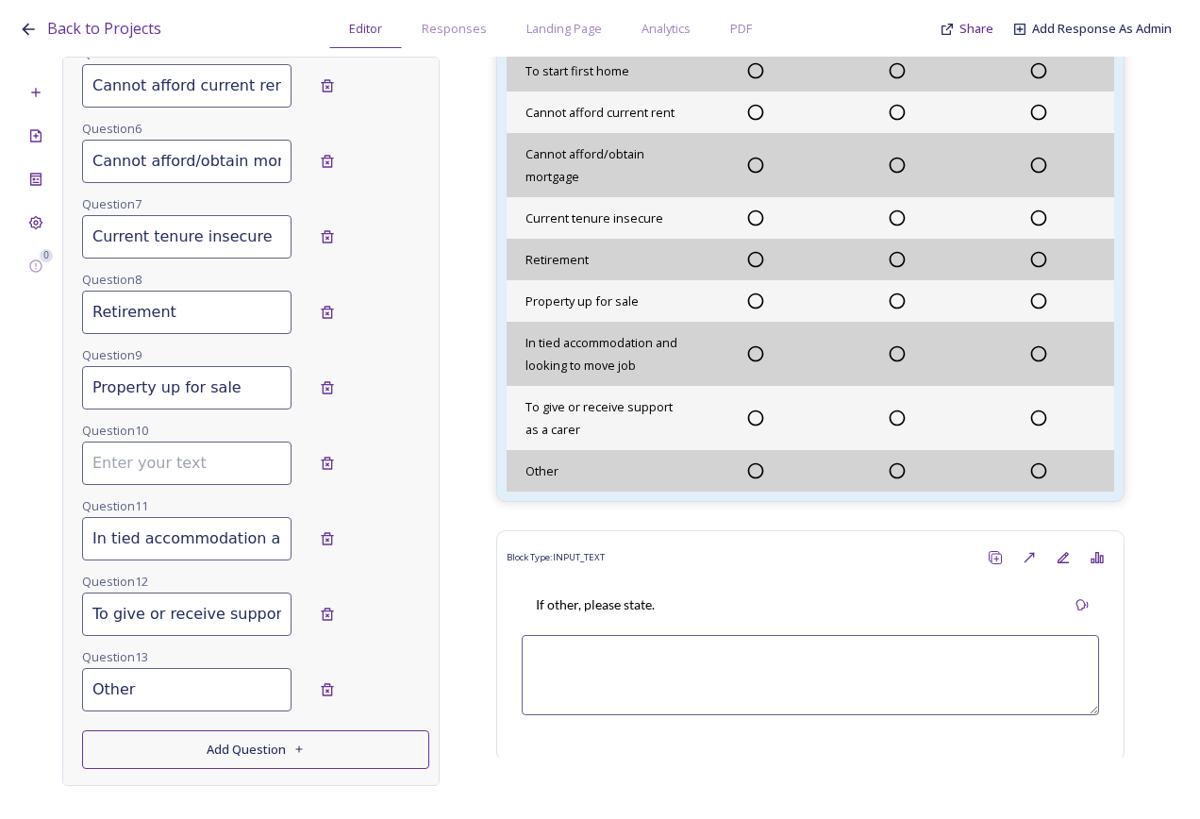
click at [112, 458] on input at bounding box center [186, 463] width 209 height 43
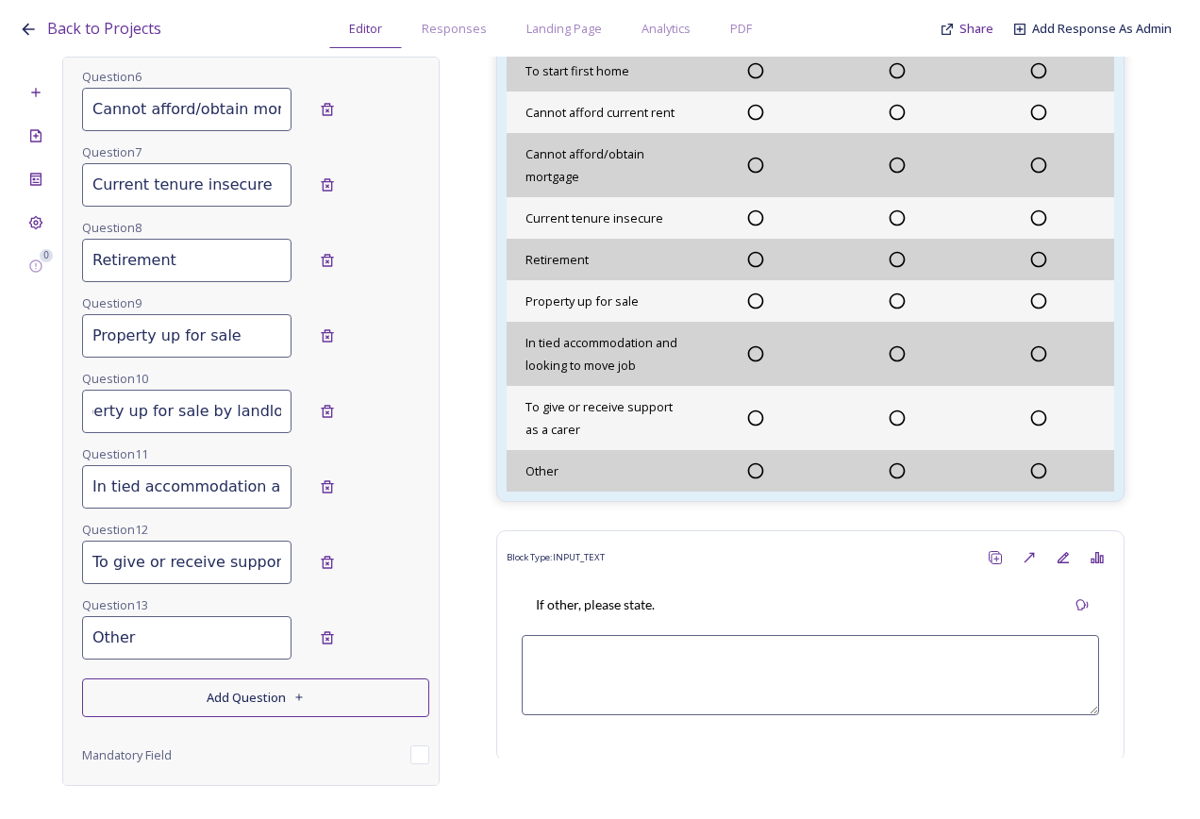
scroll to position [1137, 0]
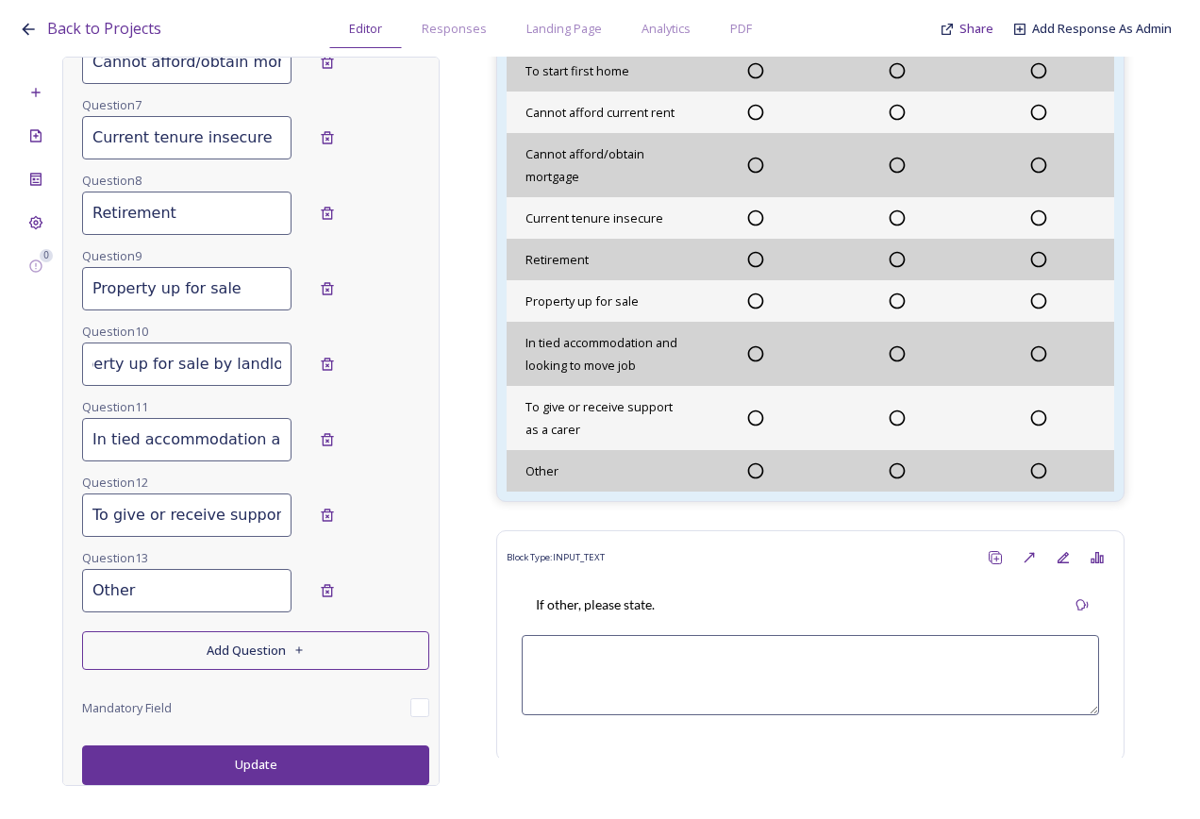
type input "Rental property up for sale by landlord"
click at [285, 775] on button "Update" at bounding box center [255, 764] width 347 height 39
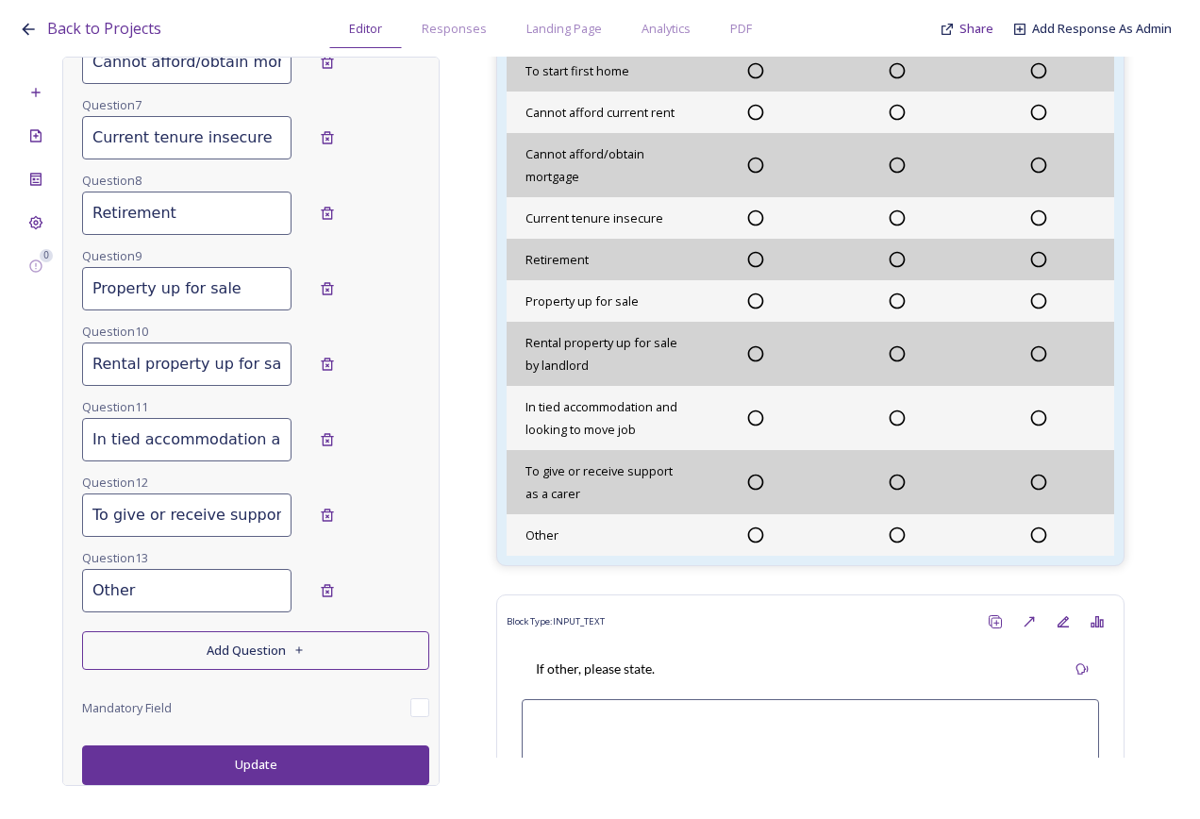
click at [223, 651] on button "Add Question" at bounding box center [255, 650] width 347 height 39
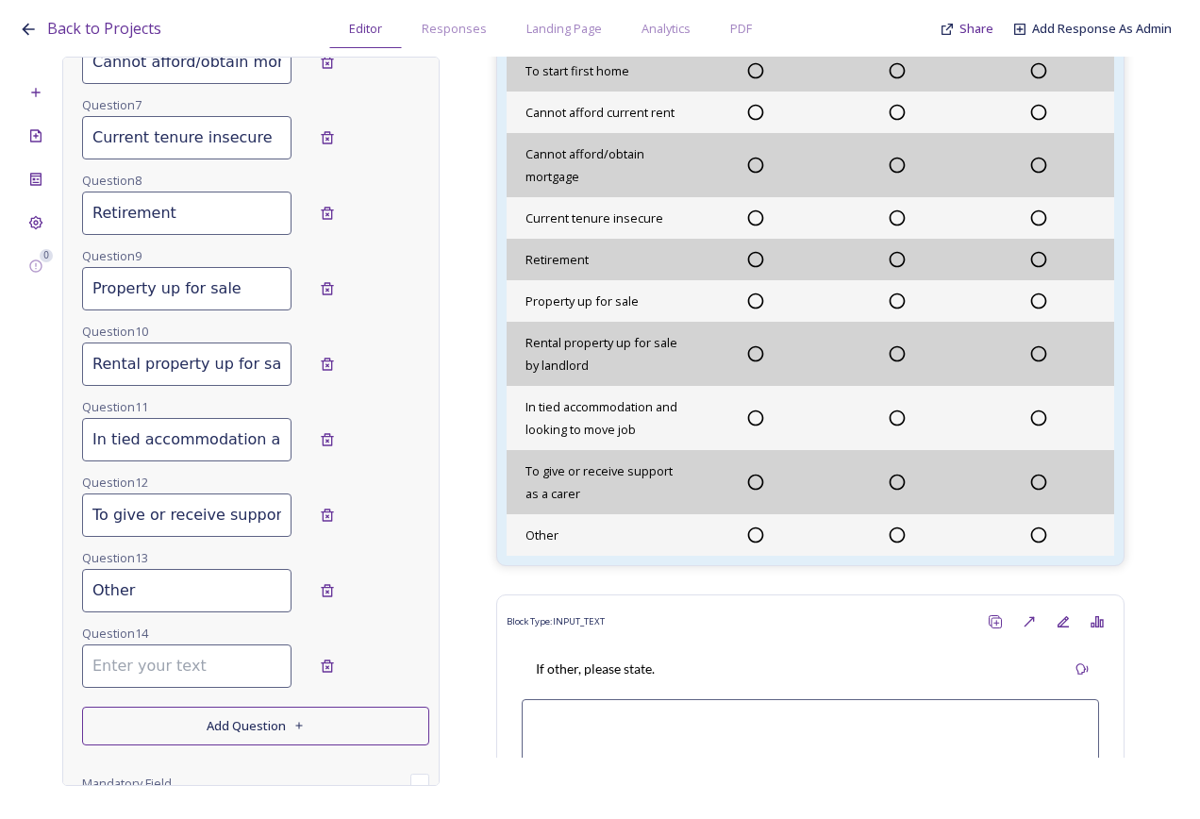
click at [218, 734] on button "Add Question" at bounding box center [255, 726] width 347 height 39
drag, startPoint x: 166, startPoint y: 596, endPoint x: 92, endPoint y: 587, distance: 75.1
click at [92, 587] on input "Other" at bounding box center [186, 590] width 209 height 43
click at [134, 743] on input at bounding box center [186, 741] width 209 height 43
paste input "Other"
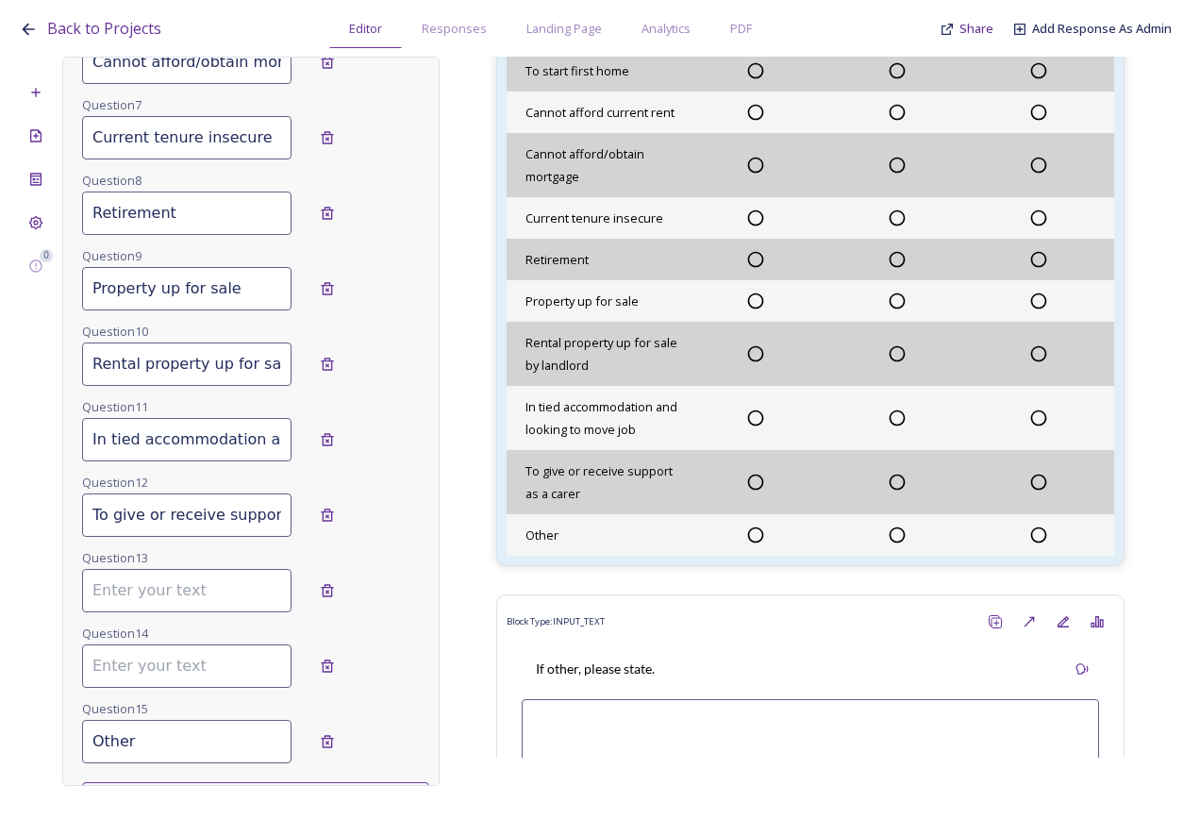
type input "Other"
click at [209, 528] on input "To give or receive support as a carer" at bounding box center [186, 515] width 209 height 43
drag, startPoint x: 116, startPoint y: 514, endPoint x: 317, endPoint y: 522, distance: 201.1
click at [317, 522] on div "To give or receive support as a carer Remove" at bounding box center [255, 515] width 347 height 43
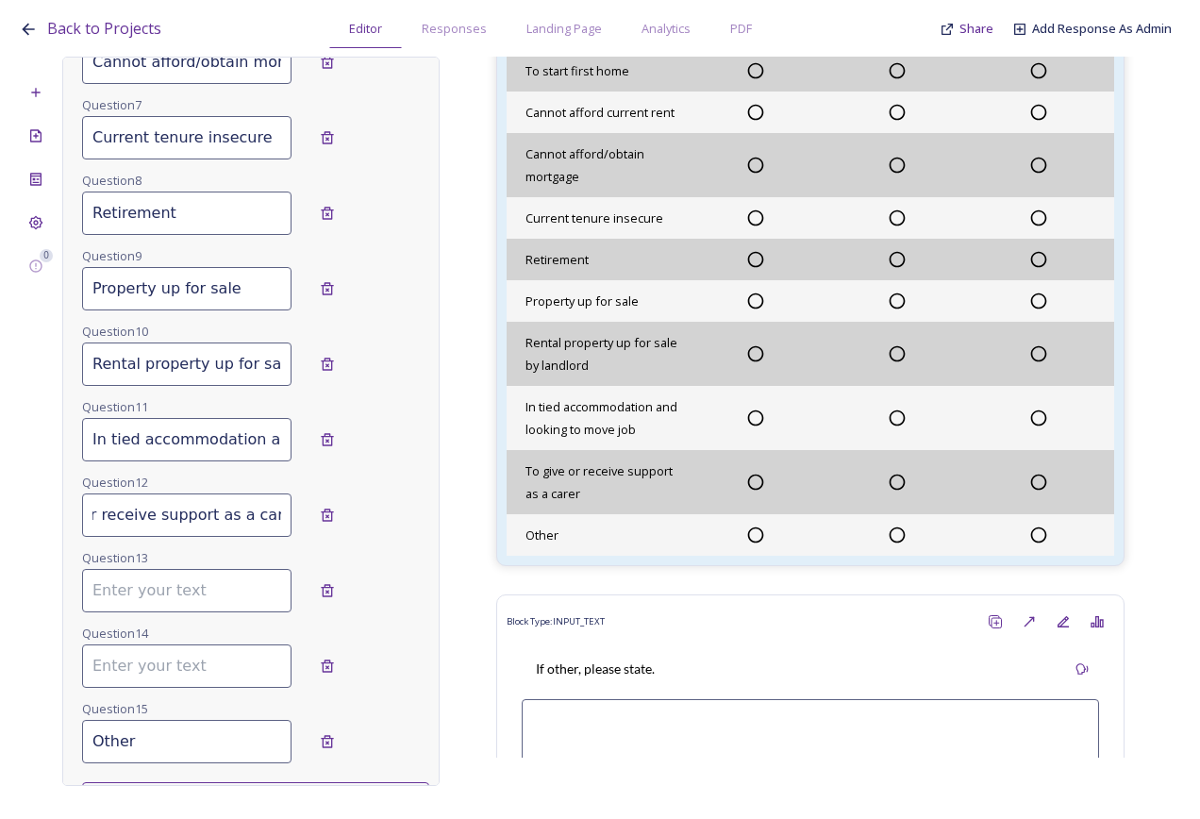
click at [172, 517] on input "To give or receive support as a carer" at bounding box center [186, 515] width 209 height 43
click at [318, 734] on div "Remove" at bounding box center [327, 742] width 34 height 34
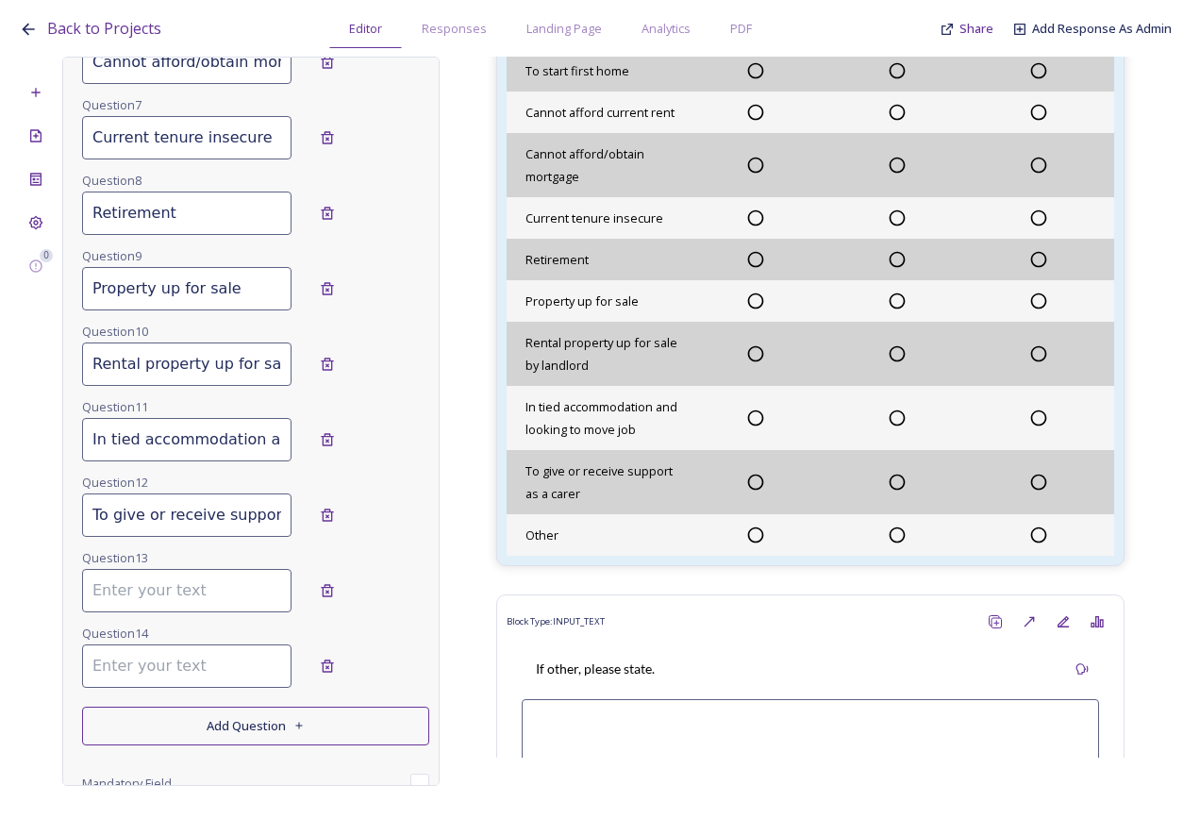
click at [165, 678] on input at bounding box center [186, 666] width 209 height 43
type input "Other"
drag, startPoint x: 93, startPoint y: 511, endPoint x: 408, endPoint y: 528, distance: 314.7
click at [408, 528] on div "To give or receive support as a carer" at bounding box center [255, 515] width 347 height 43
paste input "provide accommodation for live-in"
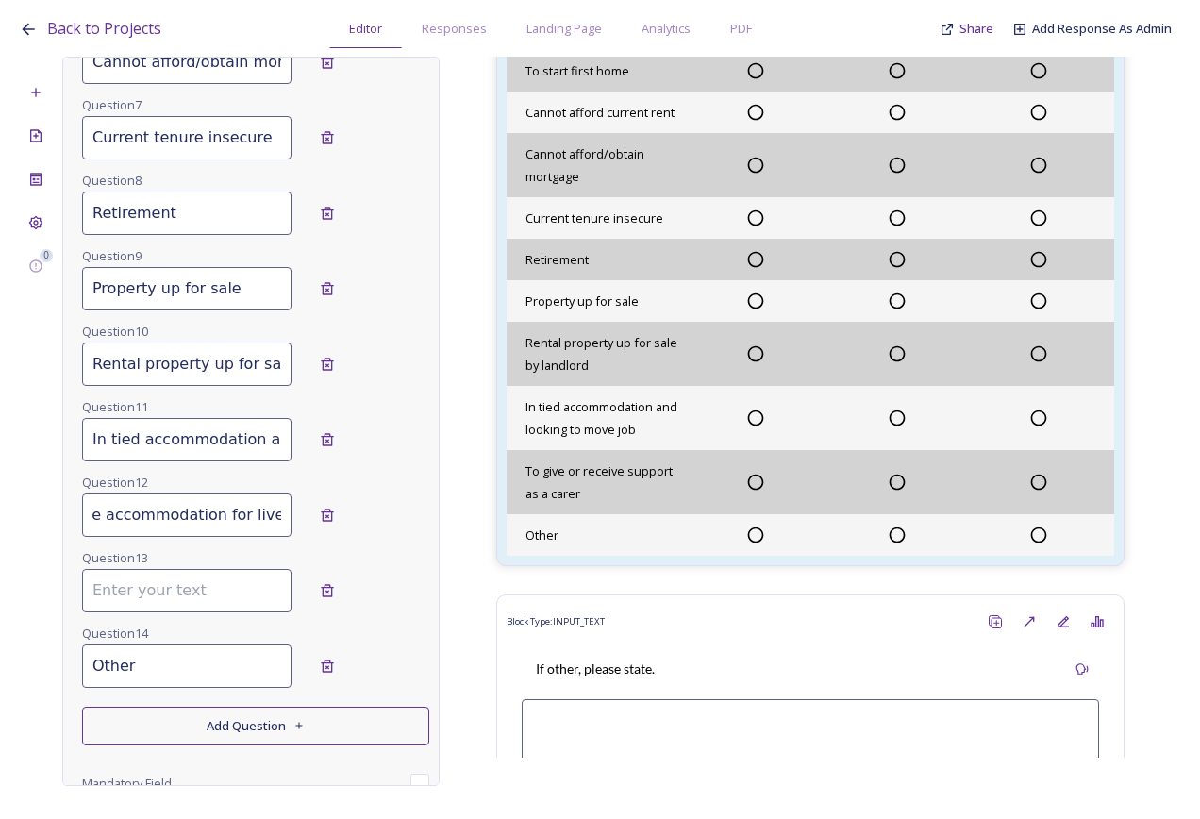
scroll to position [0, 116]
type input "To provide accommodation for live-in carer"
click at [185, 593] on input at bounding box center [186, 590] width 209 height 43
paste input "I am a carer and need to live nearer the person I support"
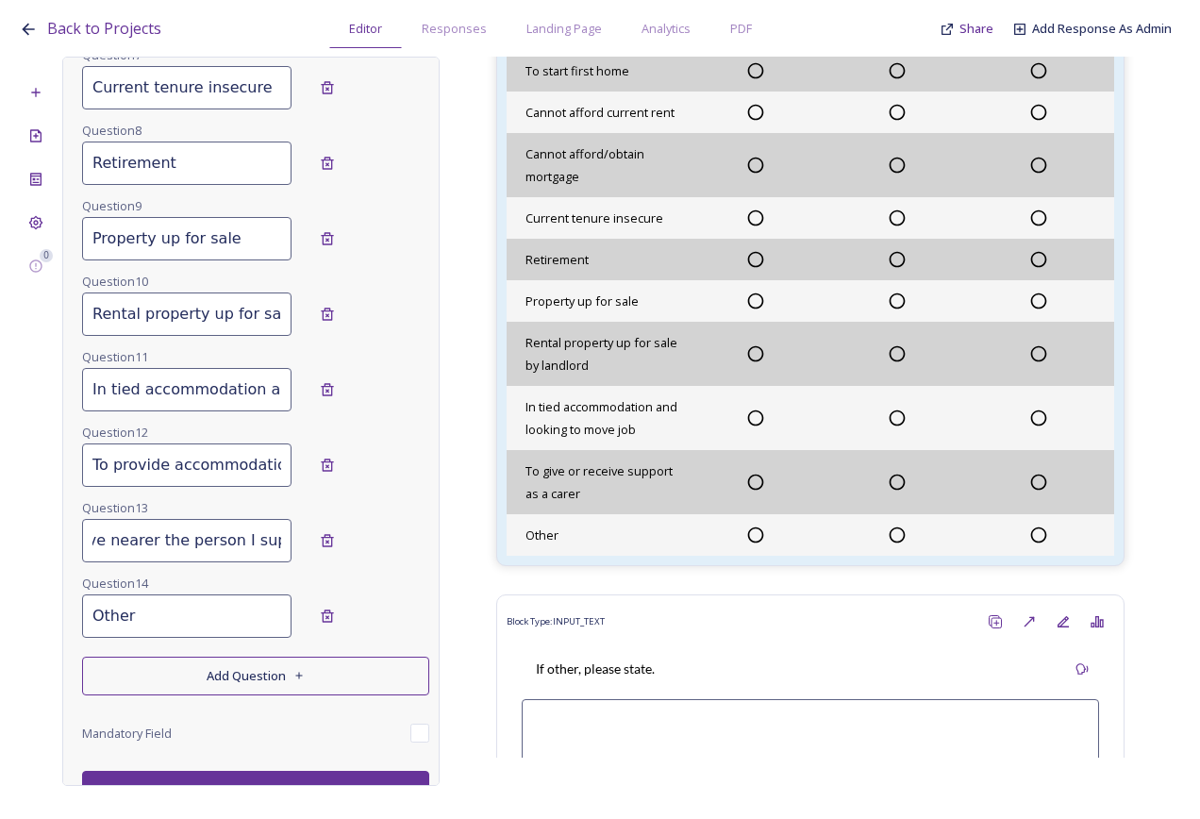
scroll to position [1213, 0]
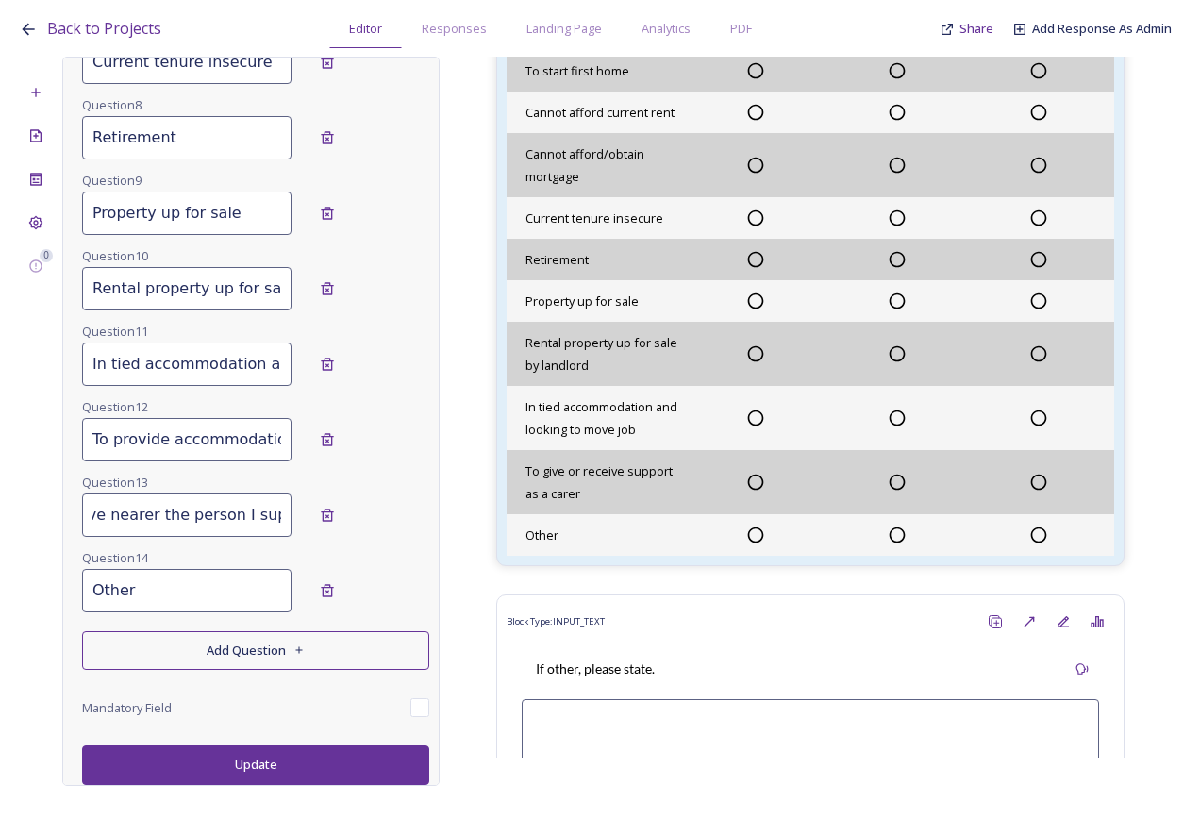
type input "I am a carer and need to live nearer the person I support"
click at [212, 762] on button "Update" at bounding box center [255, 764] width 347 height 39
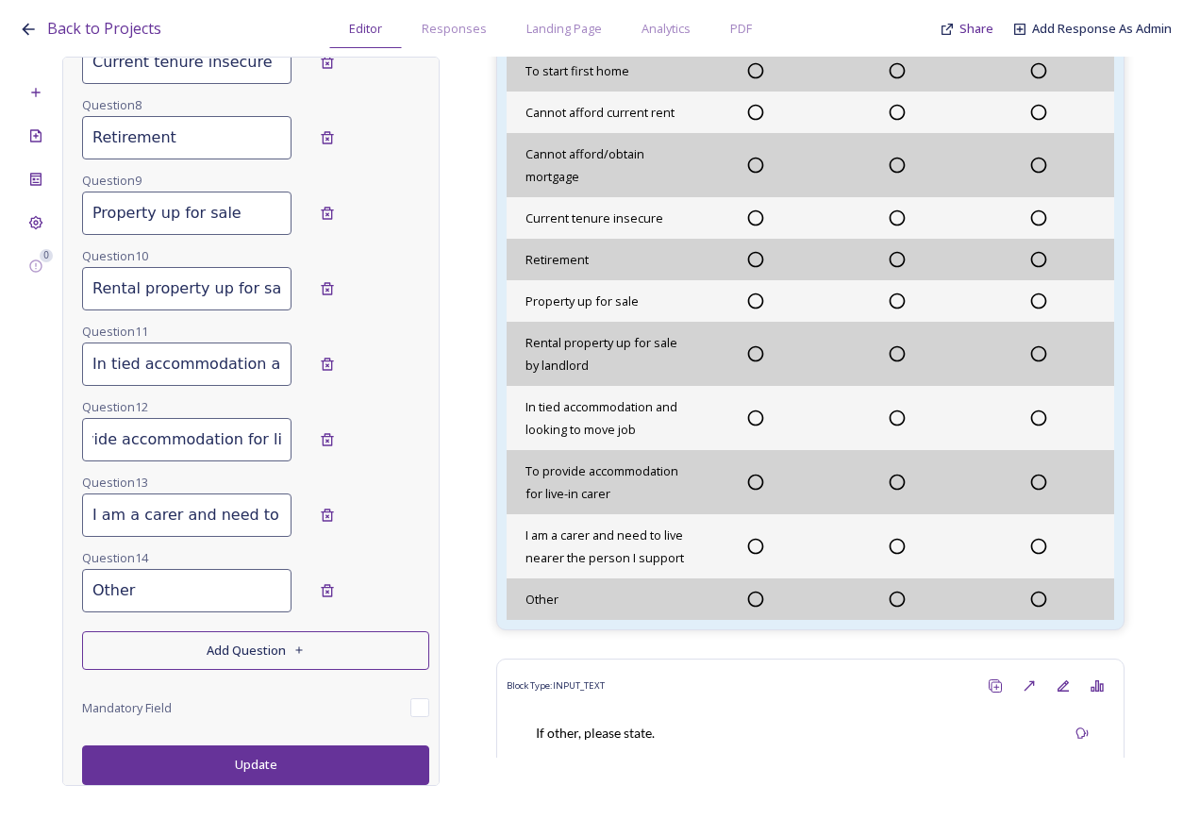
scroll to position [0, 116]
drag, startPoint x: 164, startPoint y: 433, endPoint x: 257, endPoint y: 450, distance: 94.0
click at [257, 450] on input "To provide accommodation for live-in carer" at bounding box center [186, 439] width 209 height 43
click at [221, 443] on input "To provide accommodation for live-in carer" at bounding box center [186, 439] width 209 height 43
click at [187, 432] on input "To provide accommodation for live-in carer" at bounding box center [186, 439] width 209 height 43
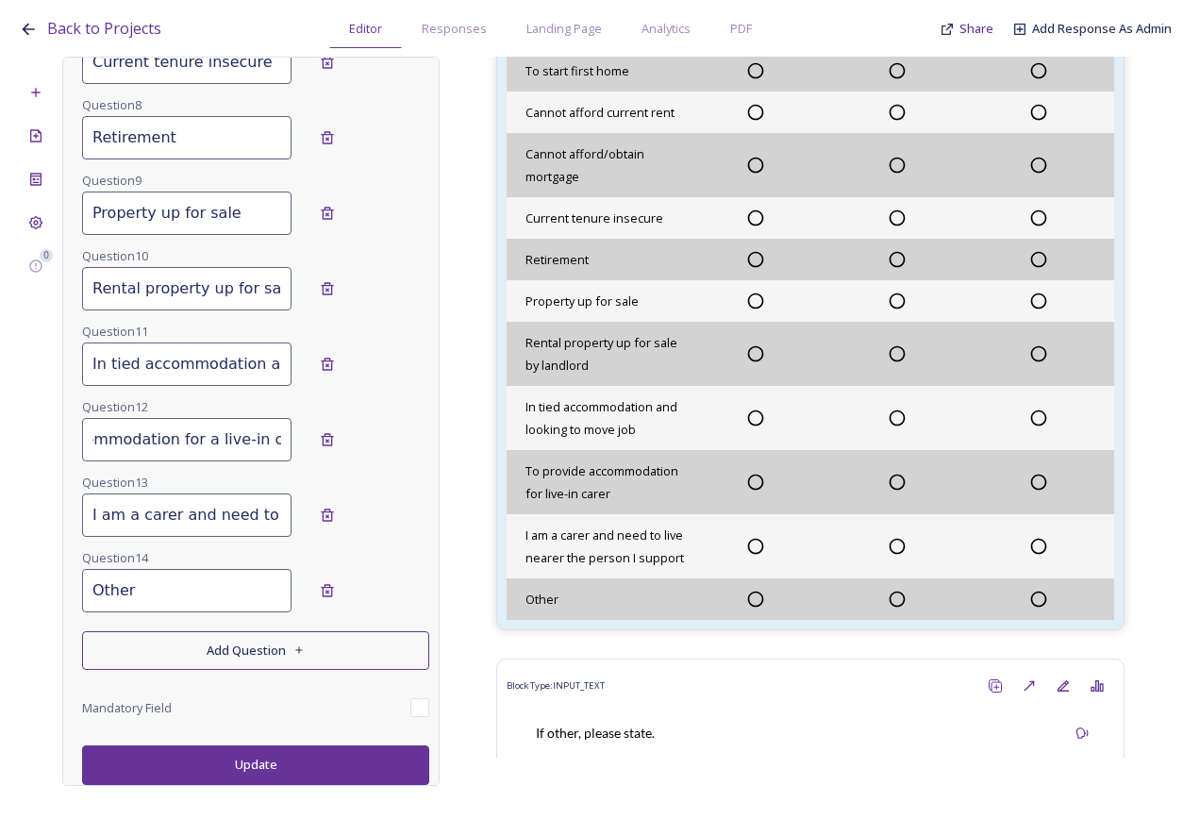
type input "To provide accommodation for a live-in carer"
click at [271, 772] on button "Update" at bounding box center [255, 764] width 347 height 39
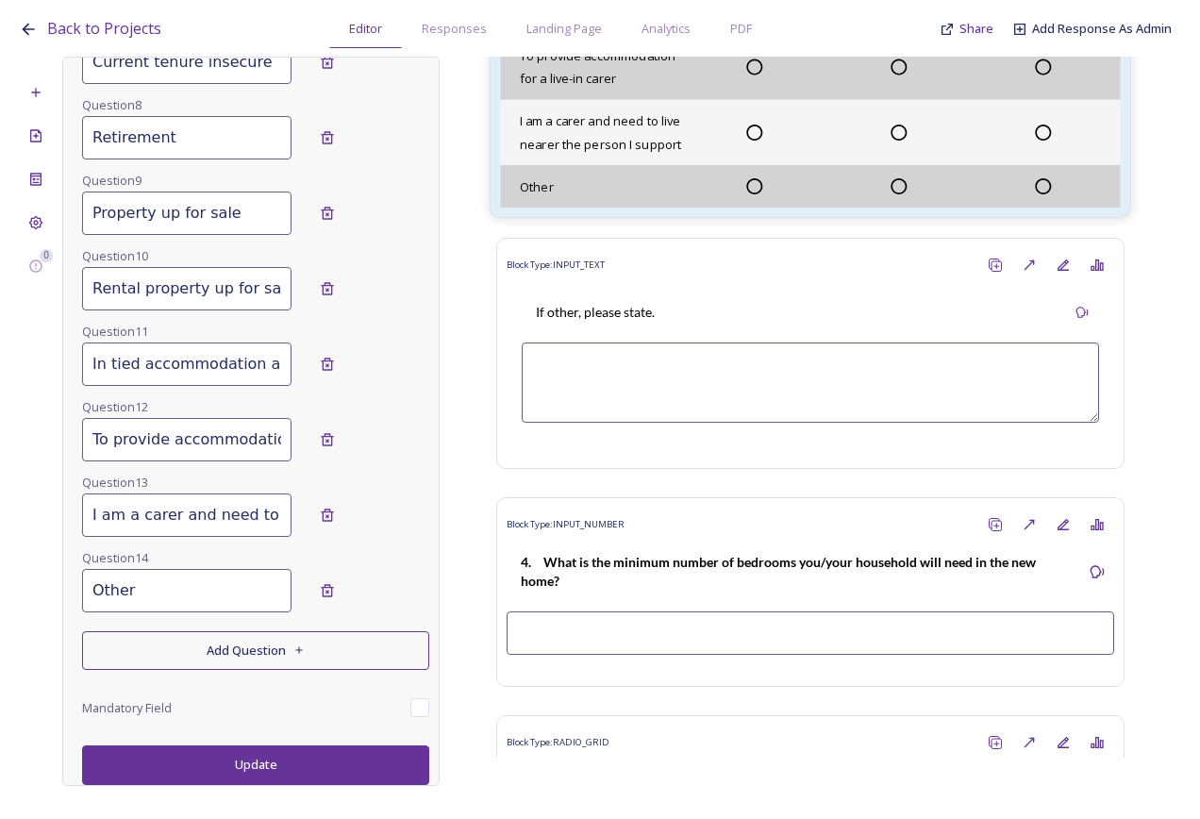
scroll to position [2305, 0]
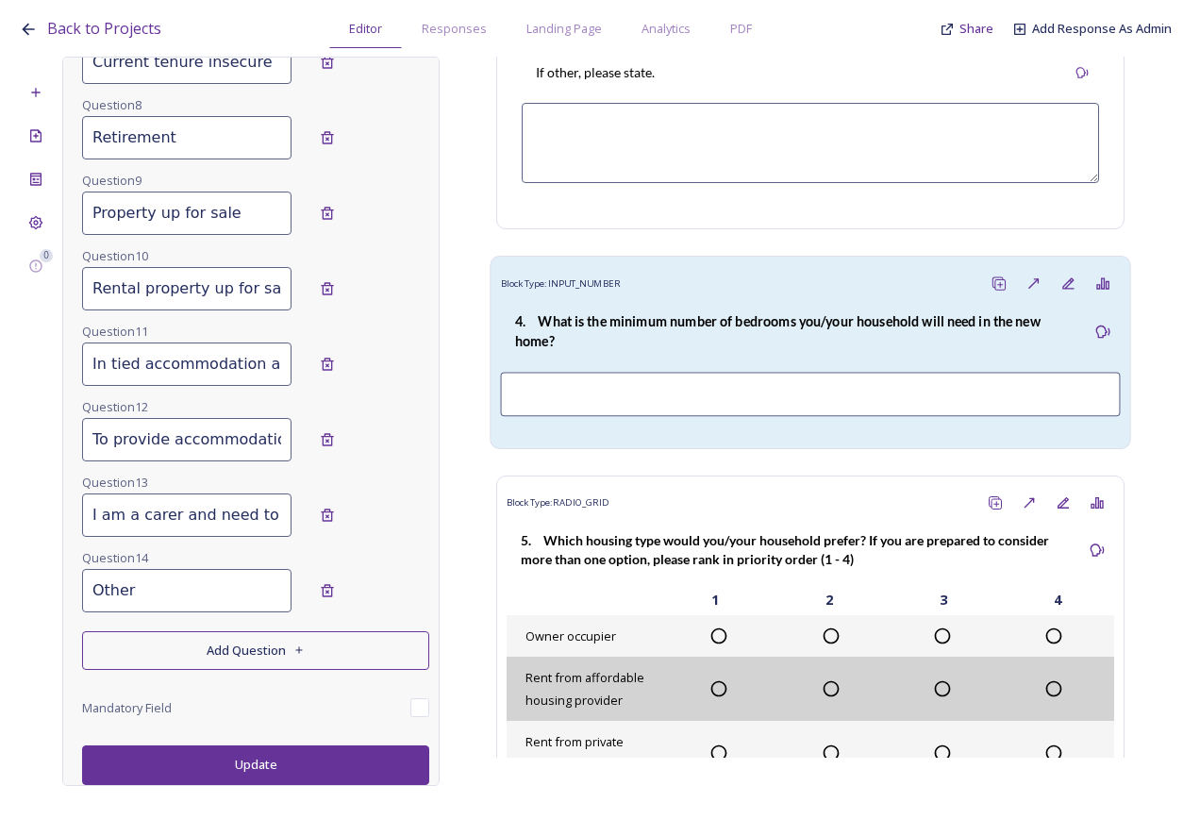
click at [684, 362] on div "4. What is the minimum number of bedrooms you/your household will need in the n…" at bounding box center [793, 331] width 585 height 61
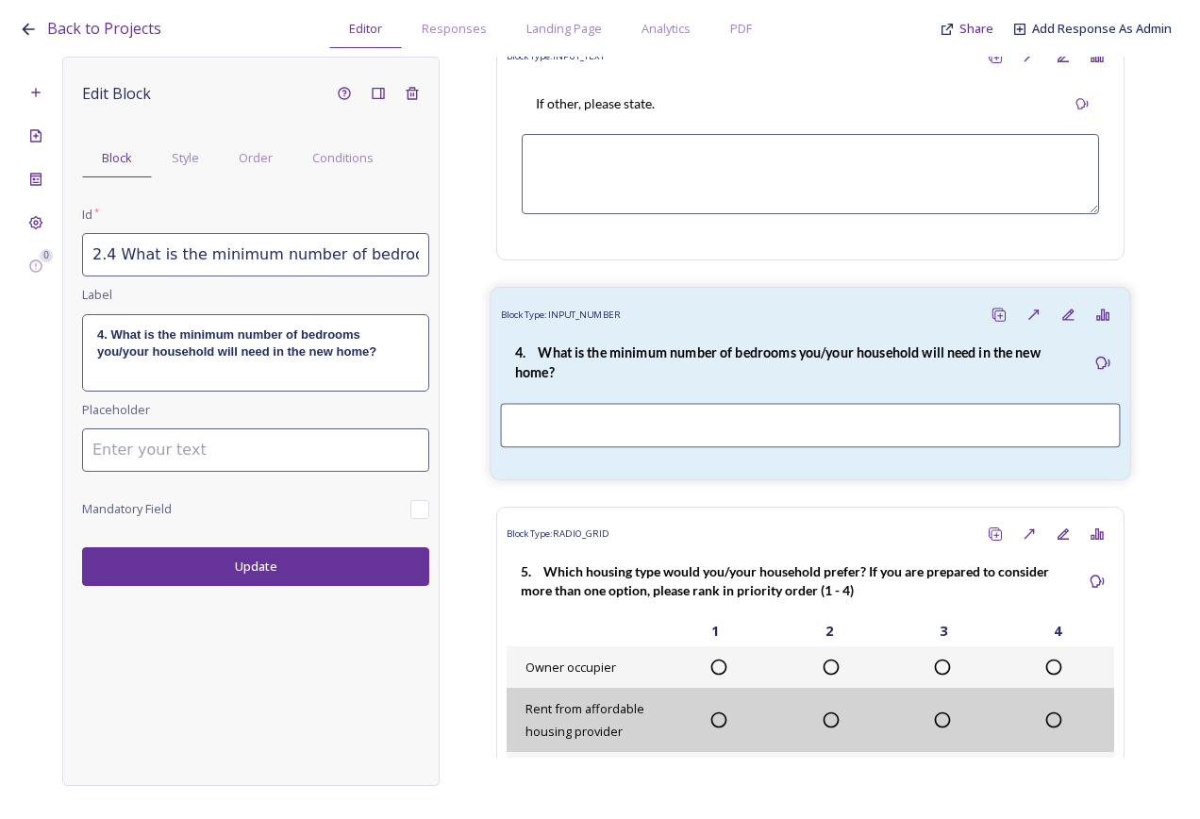
scroll to position [2588, 0]
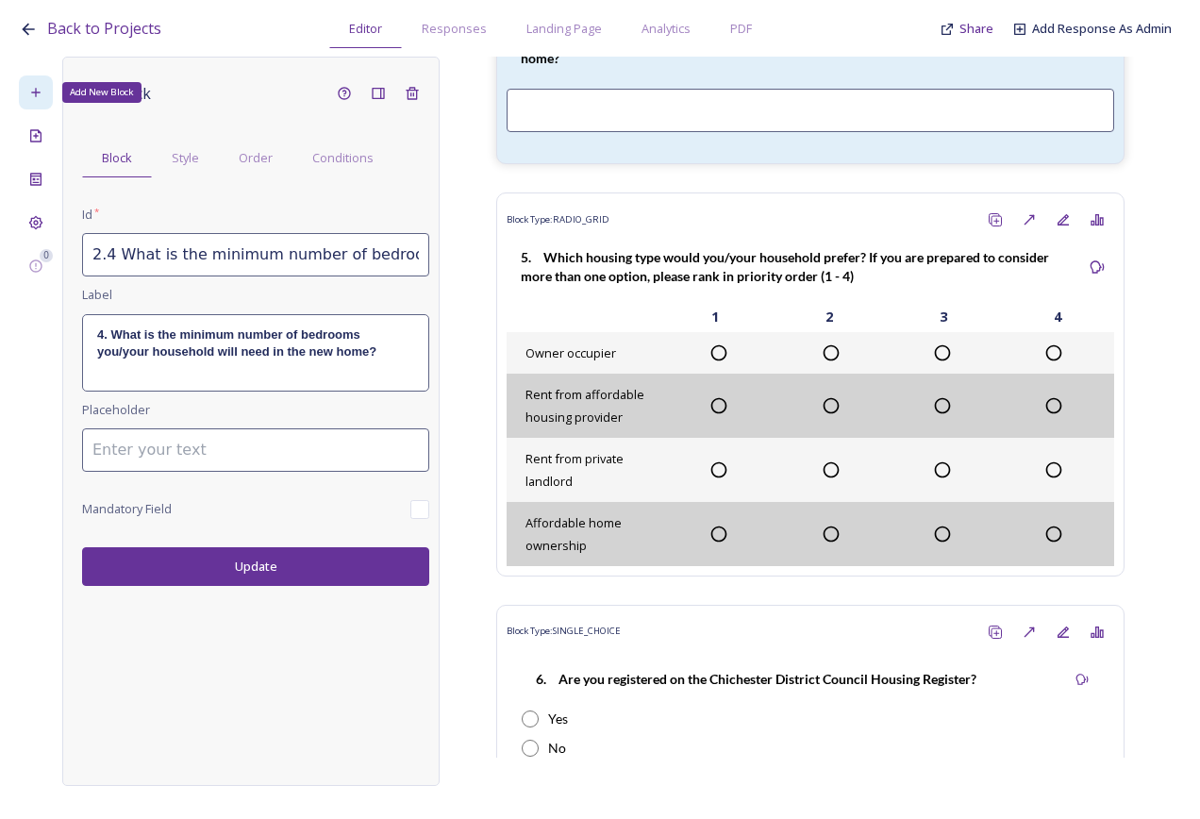
click at [34, 88] on icon at bounding box center [35, 92] width 15 height 15
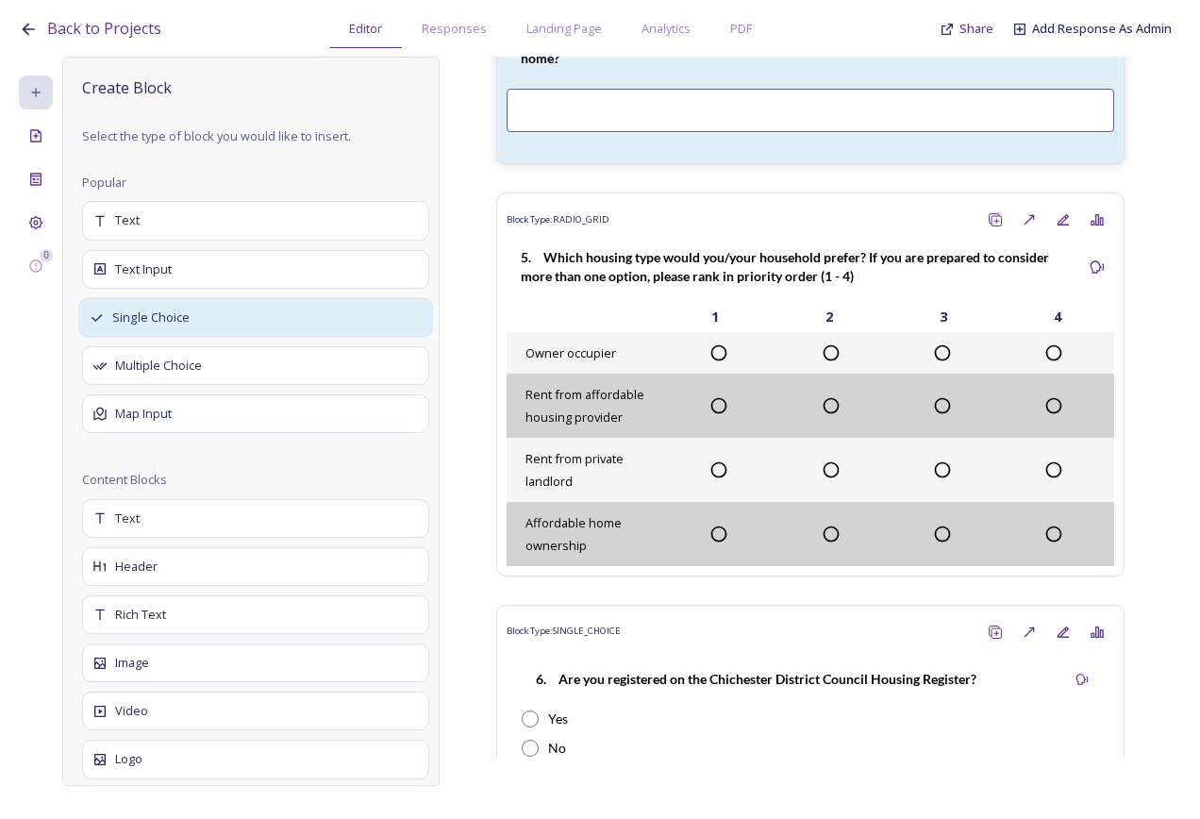
click at [148, 327] on span "Single Choice" at bounding box center [151, 318] width 78 height 19
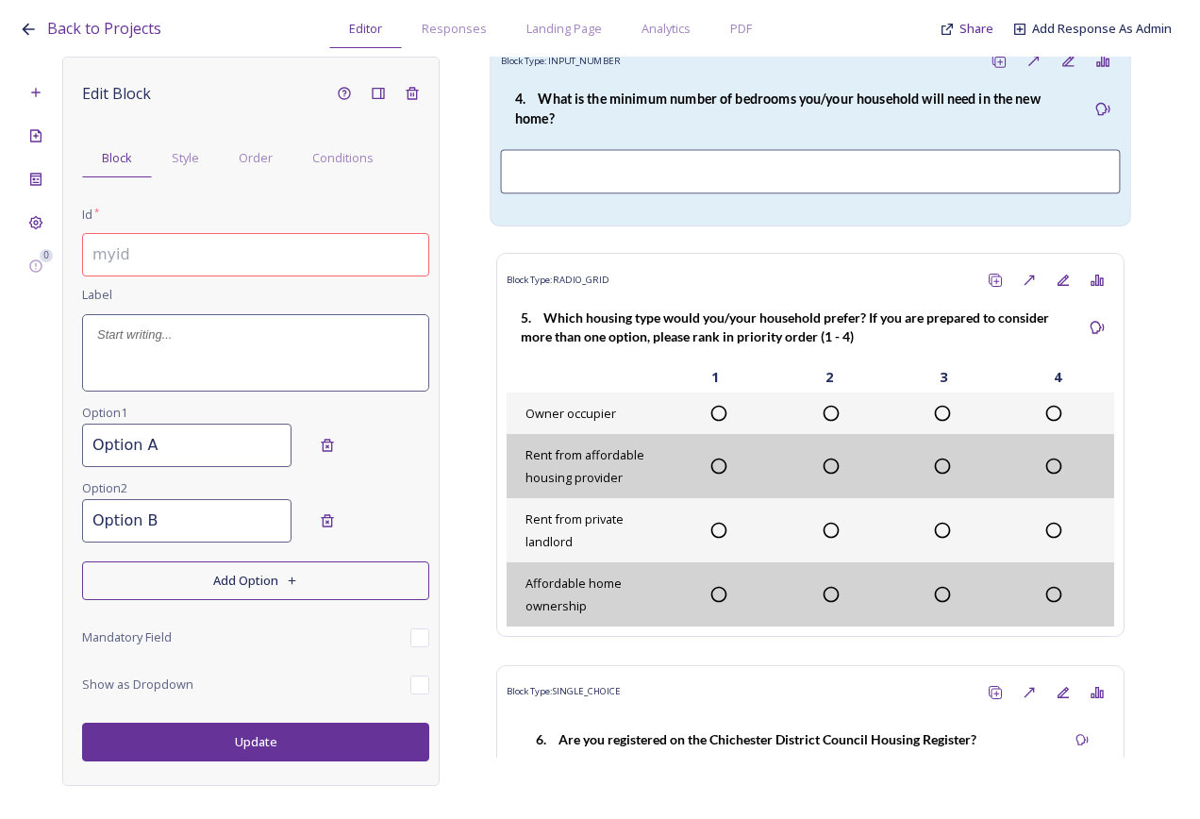
scroll to position [2494, 0]
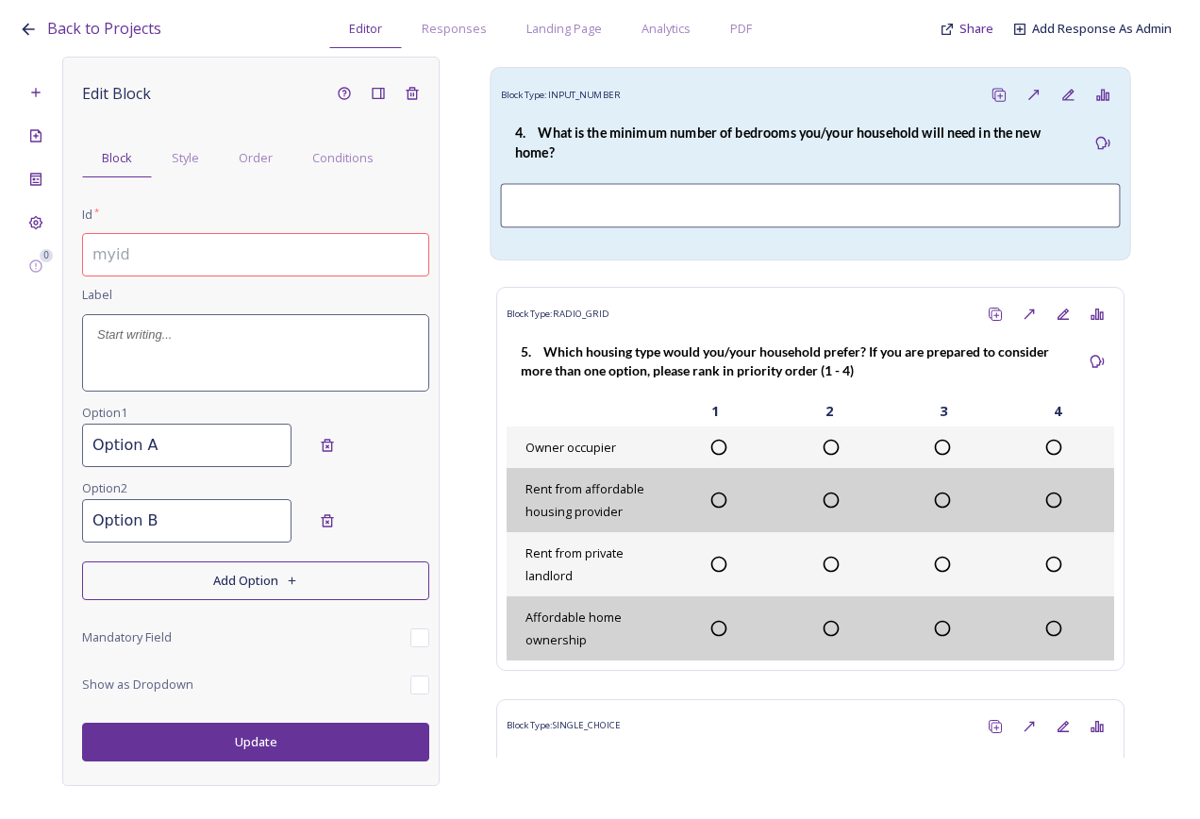
click at [668, 161] on strong "4. What is the minimum number of bedrooms you/your household will need in the n…" at bounding box center [779, 144] width 528 height 36
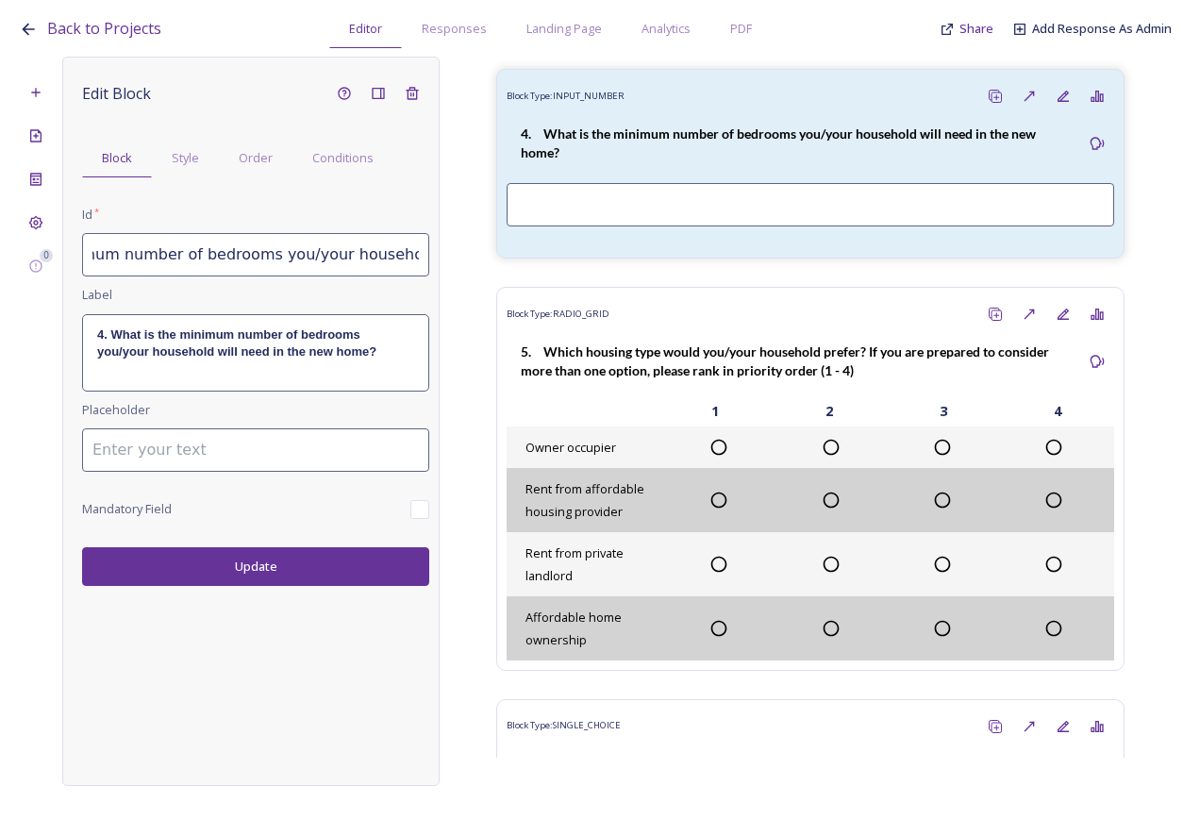
scroll to position [0, 311]
drag, startPoint x: 89, startPoint y: 257, endPoint x: 468, endPoint y: 279, distance: 380.0
click at [468, 279] on div "0 Edit Block Block Style Order Conditions Id * 2.4 What is the minimum number o…" at bounding box center [600, 421] width 1163 height 729
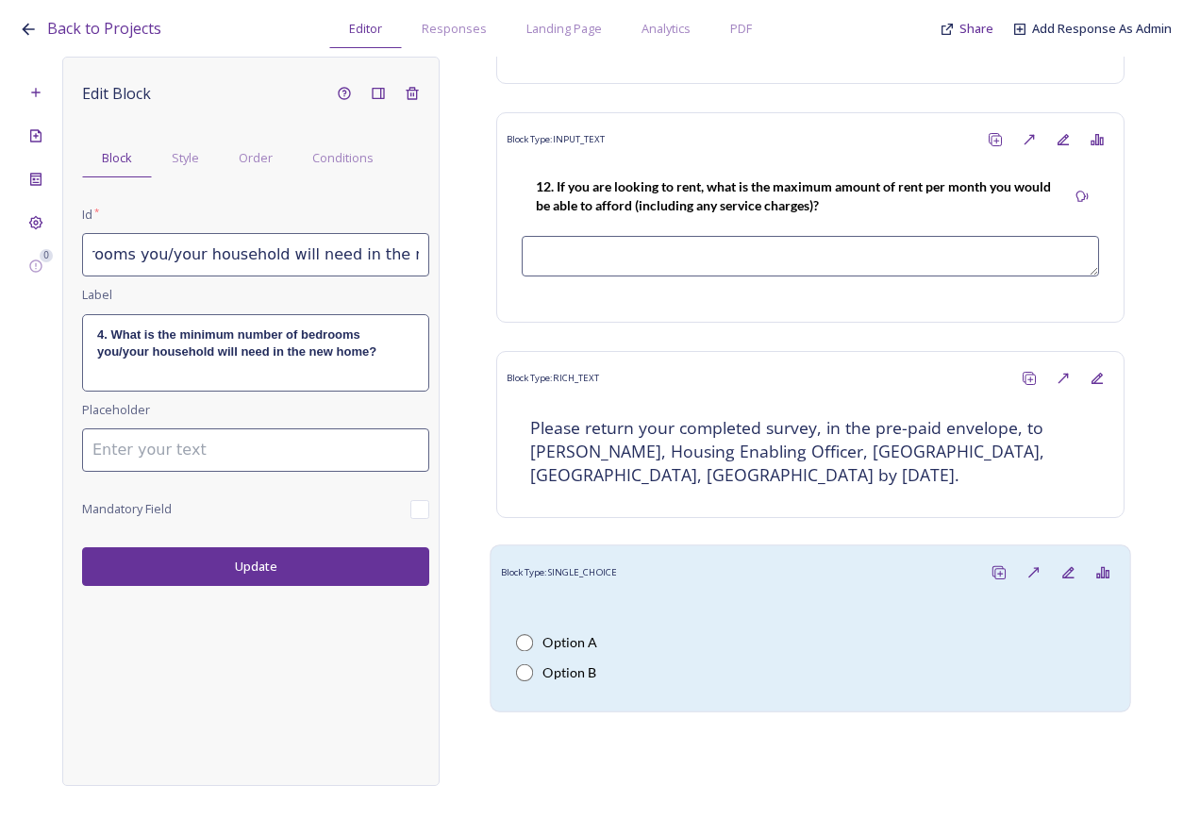
scroll to position [5385, 0]
click at [696, 619] on div at bounding box center [810, 610] width 589 height 23
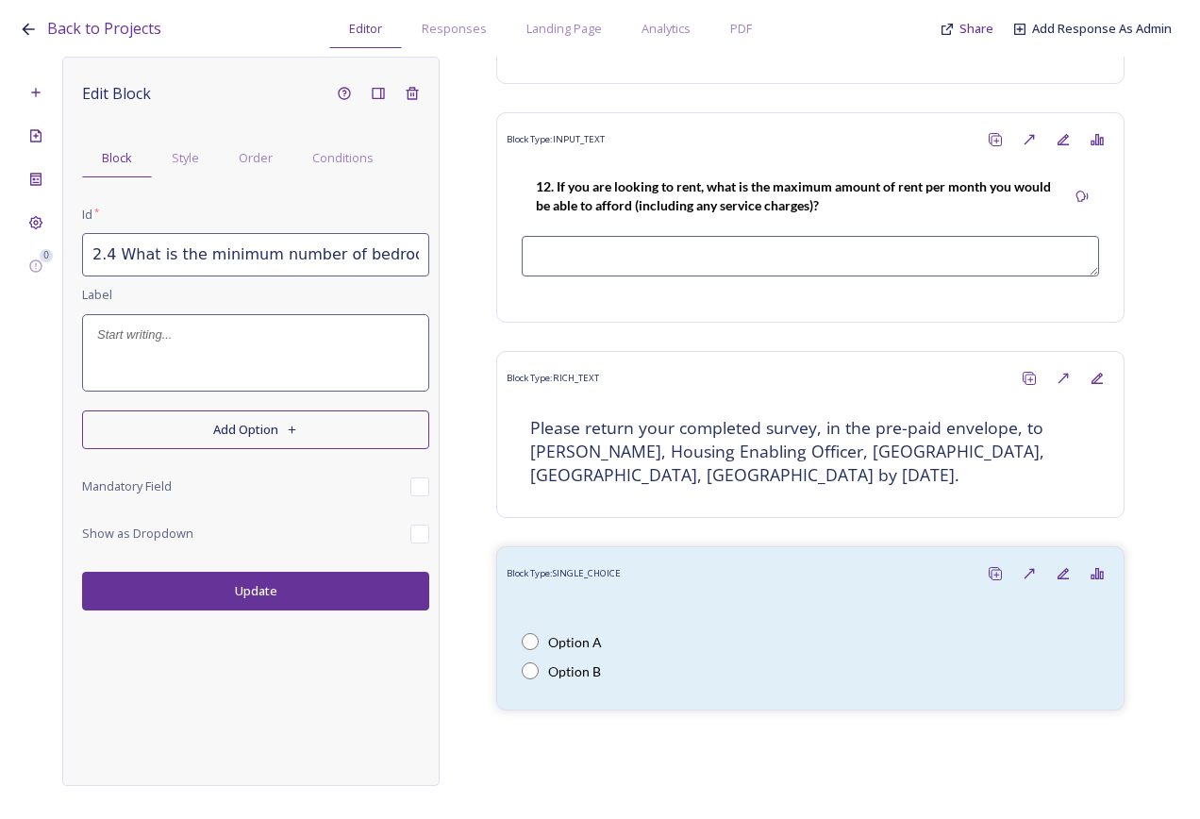
click at [168, 270] on input "2.4 What is the minimum number of bedrooms you/your household will need in the …" at bounding box center [255, 254] width 347 height 43
click at [129, 252] on input "2.4 What is the minimum number of bedrooms you/your household will need in the …" at bounding box center [255, 254] width 347 height 43
drag, startPoint x: 89, startPoint y: 251, endPoint x: 435, endPoint y: 272, distance: 346.9
click at [435, 272] on div "Edit Block Block Style Order Conditions Id * 2.4 What is the minimum number of …" at bounding box center [250, 421] width 377 height 729
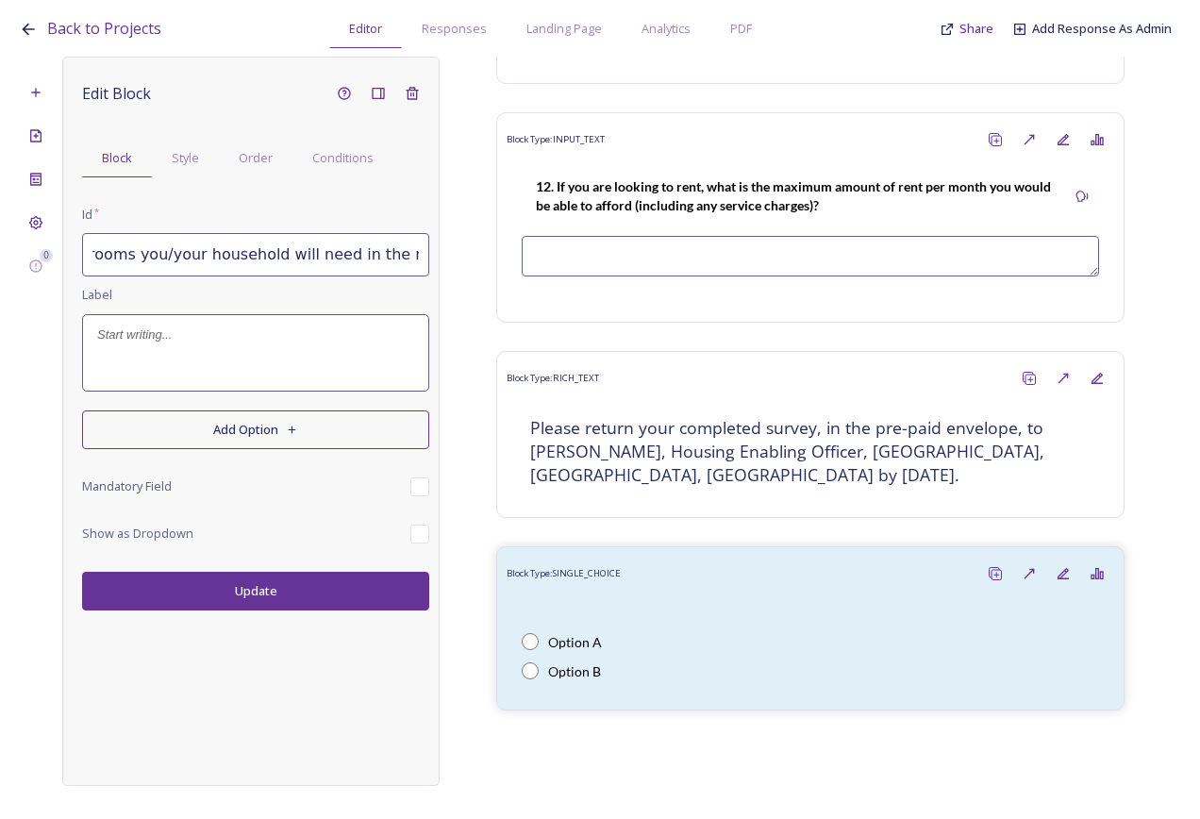
click at [192, 362] on div at bounding box center [255, 352] width 345 height 75
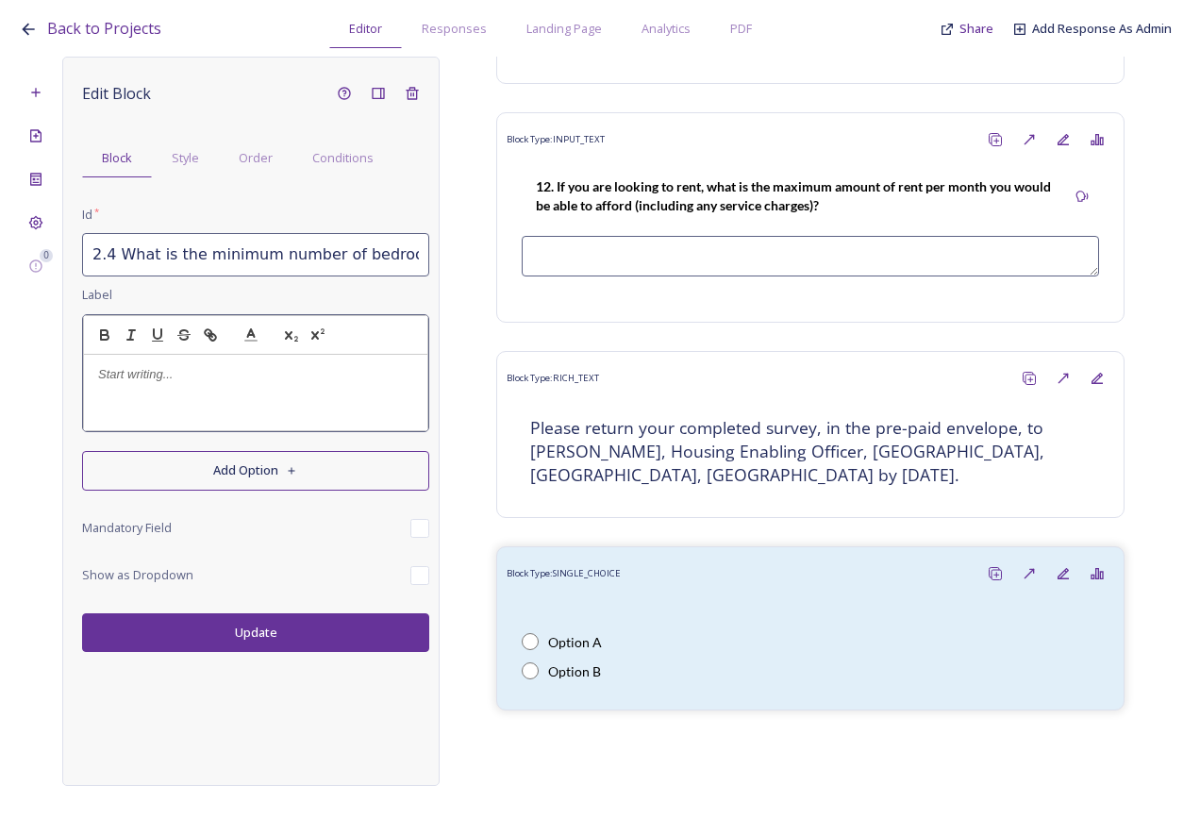
click at [123, 387] on div at bounding box center [255, 392] width 343 height 75
click at [111, 372] on p "2.4 What is the minimum number of bedrooms you/your household will need in the …" at bounding box center [255, 383] width 315 height 35
click at [113, 370] on p "2.4 What is the minimum number of bedrooms you/your household will need in the …" at bounding box center [255, 383] width 315 height 35
drag, startPoint x: 104, startPoint y: 374, endPoint x: 126, endPoint y: 393, distance: 29.5
click at [105, 373] on p "2.4. What is the minimum number of bedrooms you/your household will need in the…" at bounding box center [255, 383] width 315 height 35
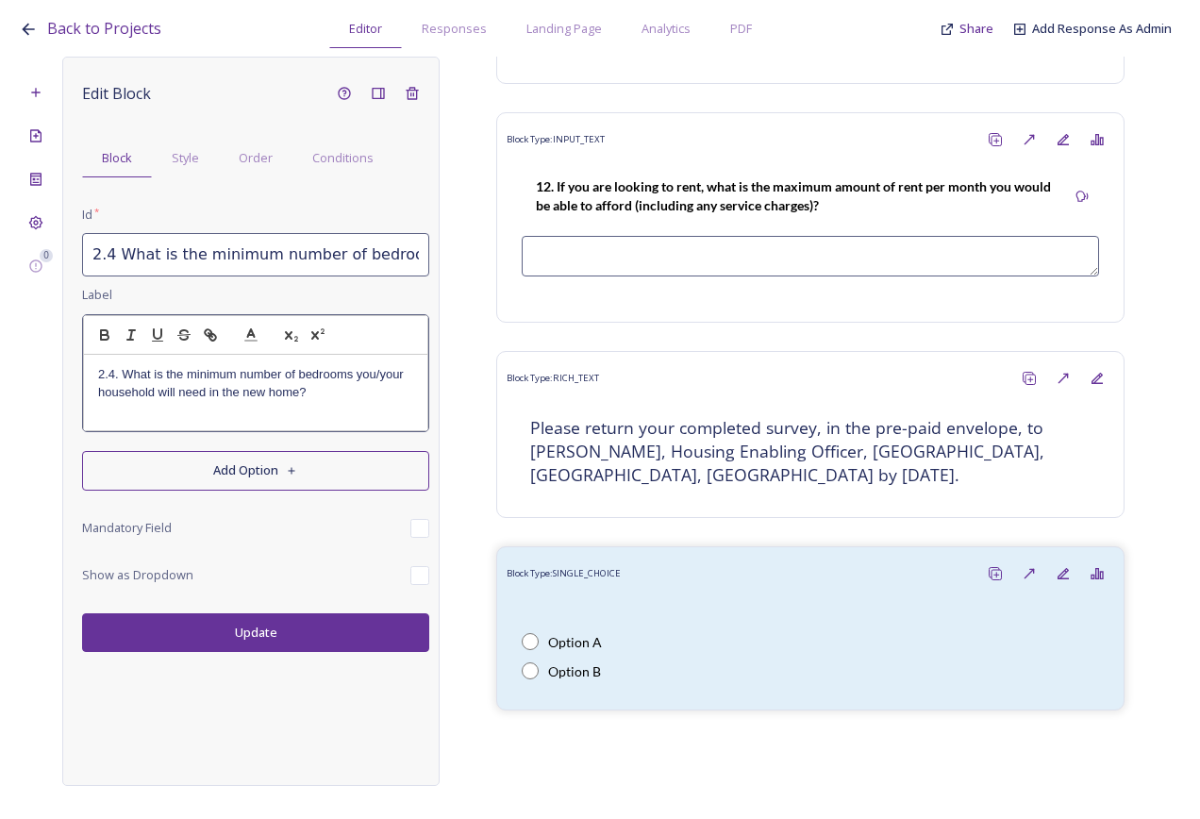
drag, startPoint x: 109, startPoint y: 377, endPoint x: 125, endPoint y: 390, distance: 20.2
click at [109, 377] on p "2.4. What is the minimum number of bedrooms you/your household will need in the…" at bounding box center [255, 383] width 315 height 35
drag, startPoint x: 322, startPoint y: 392, endPoint x: 79, endPoint y: 371, distance: 243.4
click at [79, 371] on div "Edit Block Block Style Order Conditions Id * 2.4 What is the minimum number of …" at bounding box center [250, 421] width 377 height 729
click at [108, 335] on icon "button" at bounding box center [105, 337] width 8 height 5
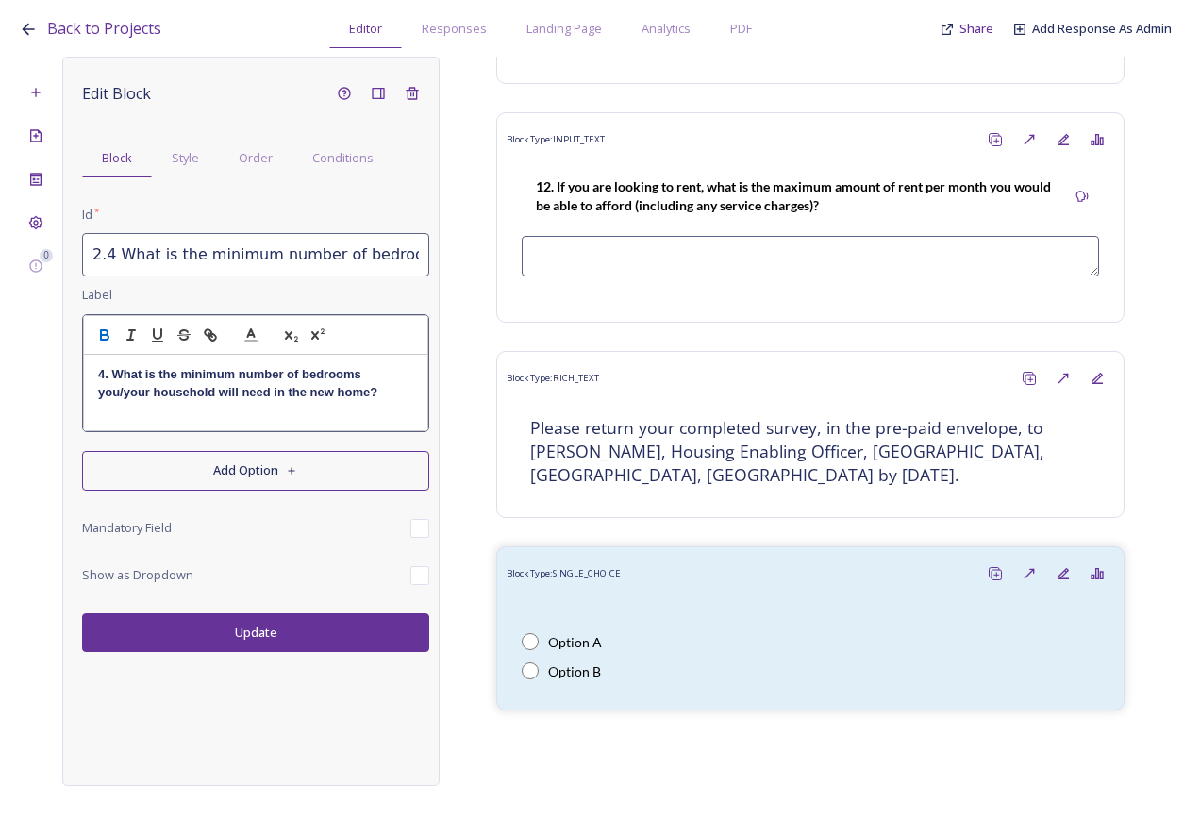
click at [243, 627] on div "Edit Block Block Style Order Conditions Id * 2.4 What is the minimum number of …" at bounding box center [250, 421] width 377 height 729
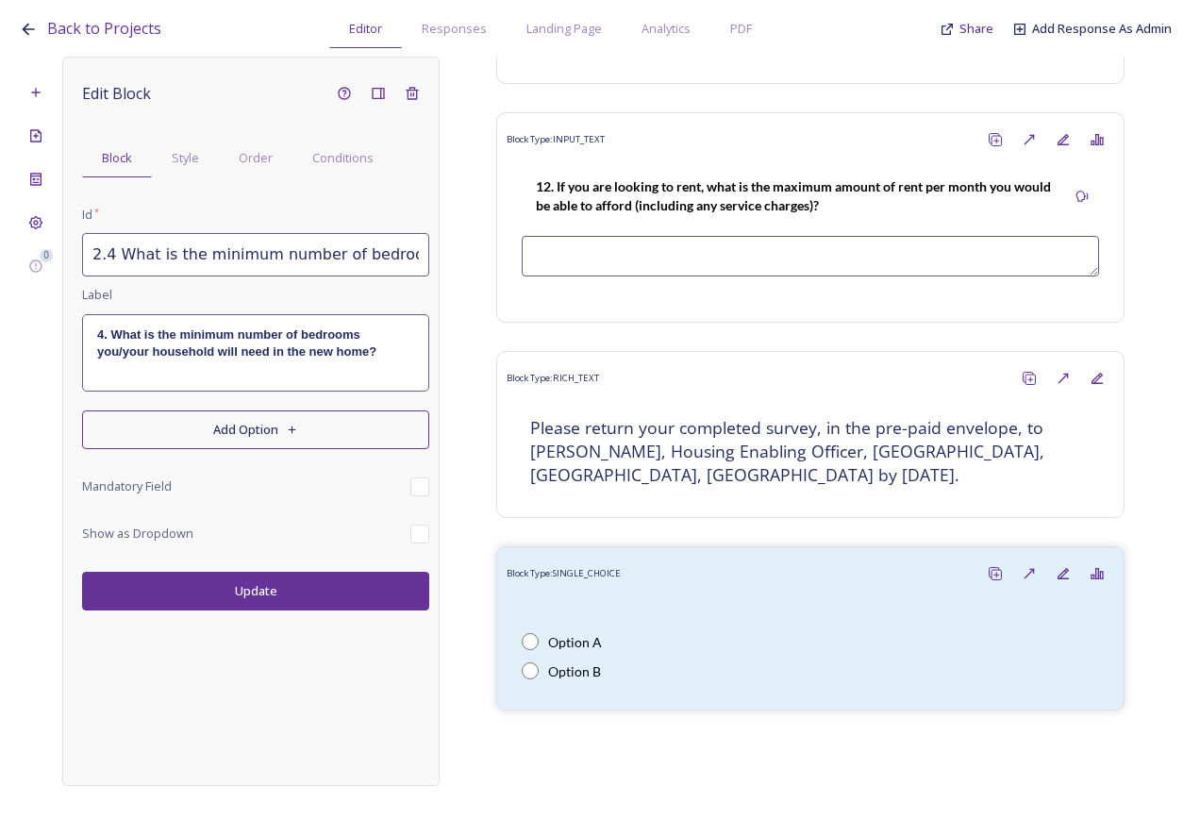
click at [250, 594] on button "Update" at bounding box center [255, 591] width 347 height 39
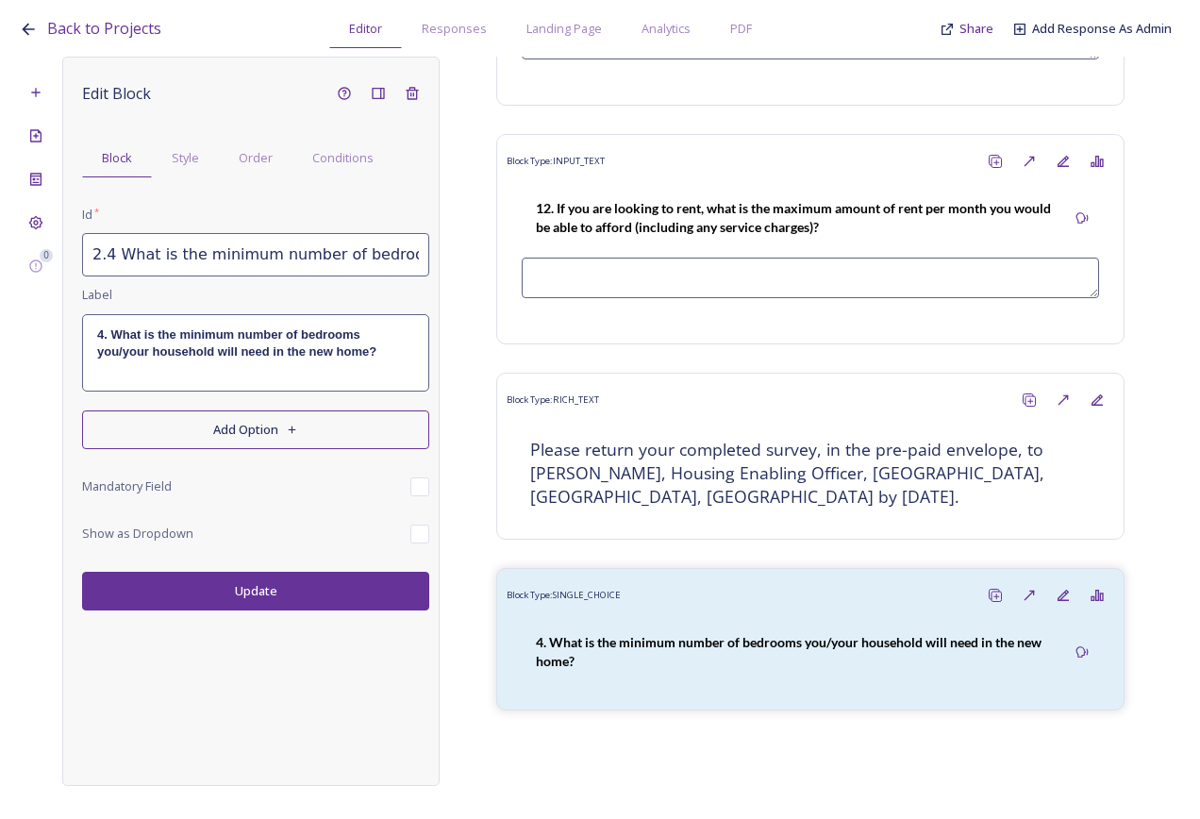
click at [311, 444] on button "Add Option" at bounding box center [255, 429] width 347 height 39
click at [301, 431] on button "Add Option" at bounding box center [255, 429] width 347 height 39
click at [286, 575] on button "Update" at bounding box center [255, 591] width 347 height 39
click at [260, 427] on button "Add Option" at bounding box center [255, 429] width 347 height 39
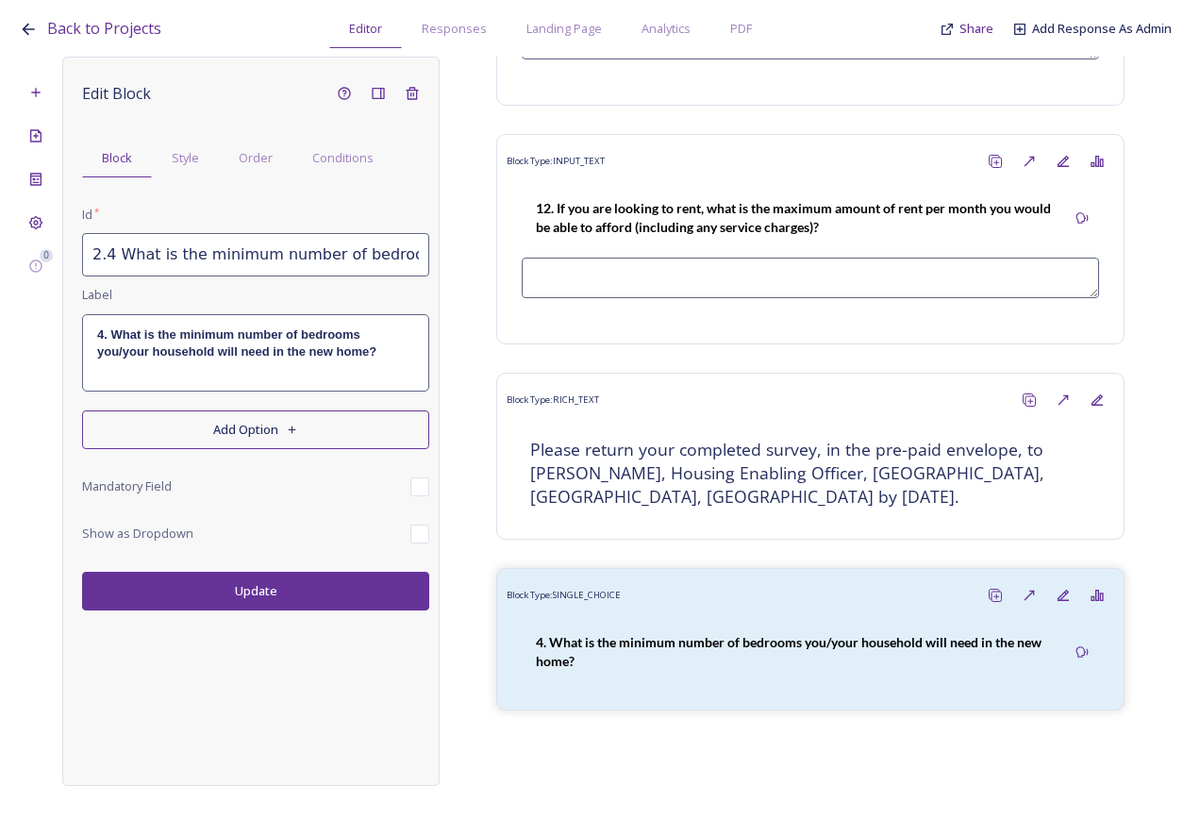
click at [198, 348] on strong "4. What is the minimum number of bedrooms you/your household will need in the n…" at bounding box center [236, 342] width 279 height 31
click at [244, 450] on div "Edit Block Block Style Order Conditions Id * 2.4 What is the minimum number of …" at bounding box center [255, 343] width 347 height 534
click at [229, 419] on button "Add Option" at bounding box center [255, 429] width 347 height 39
click at [405, 105] on div "Delete Block" at bounding box center [412, 93] width 34 height 34
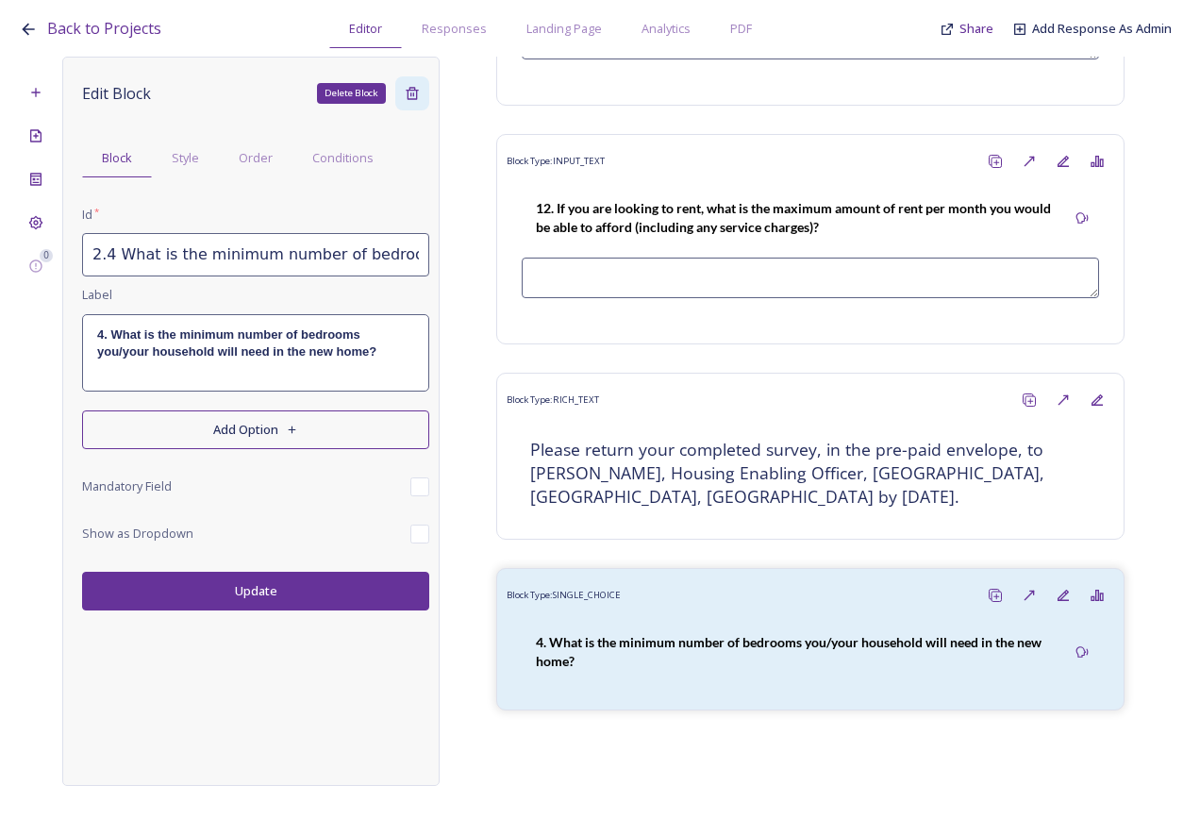
scroll to position [5193, 0]
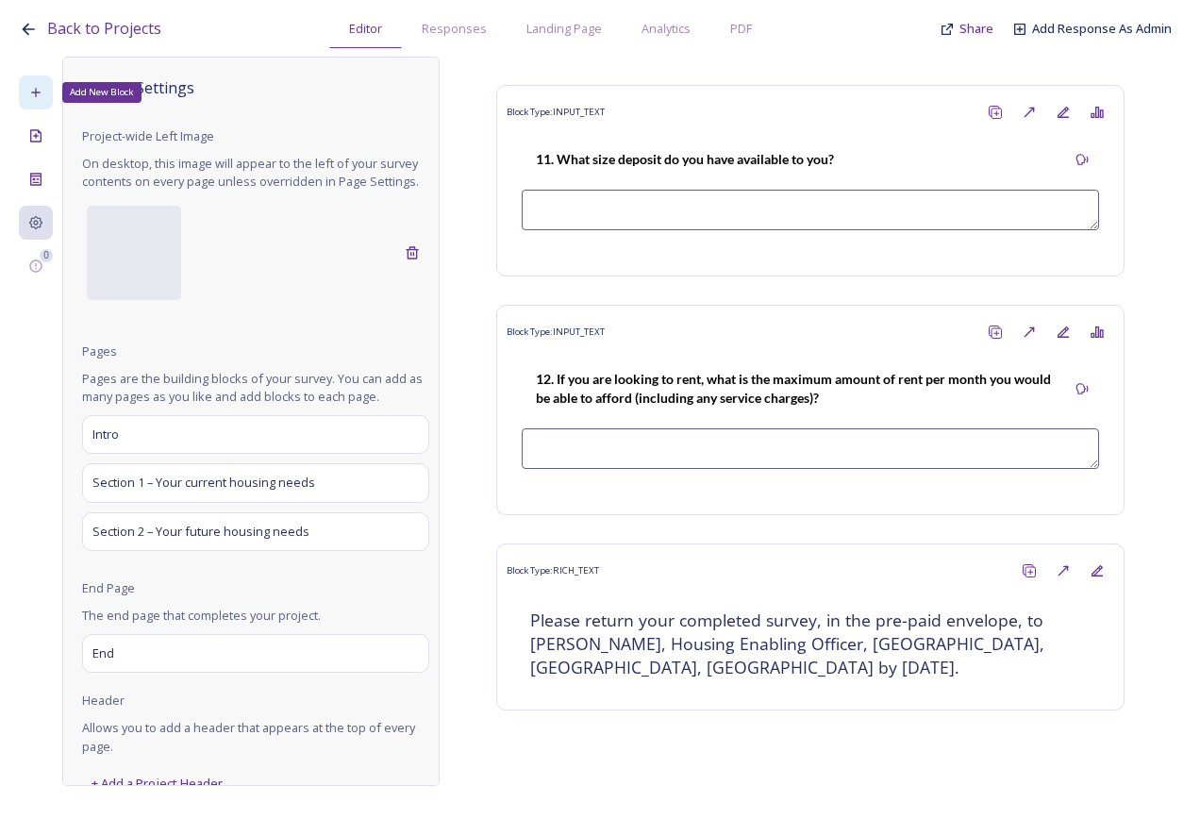
click at [42, 98] on icon at bounding box center [35, 92] width 15 height 15
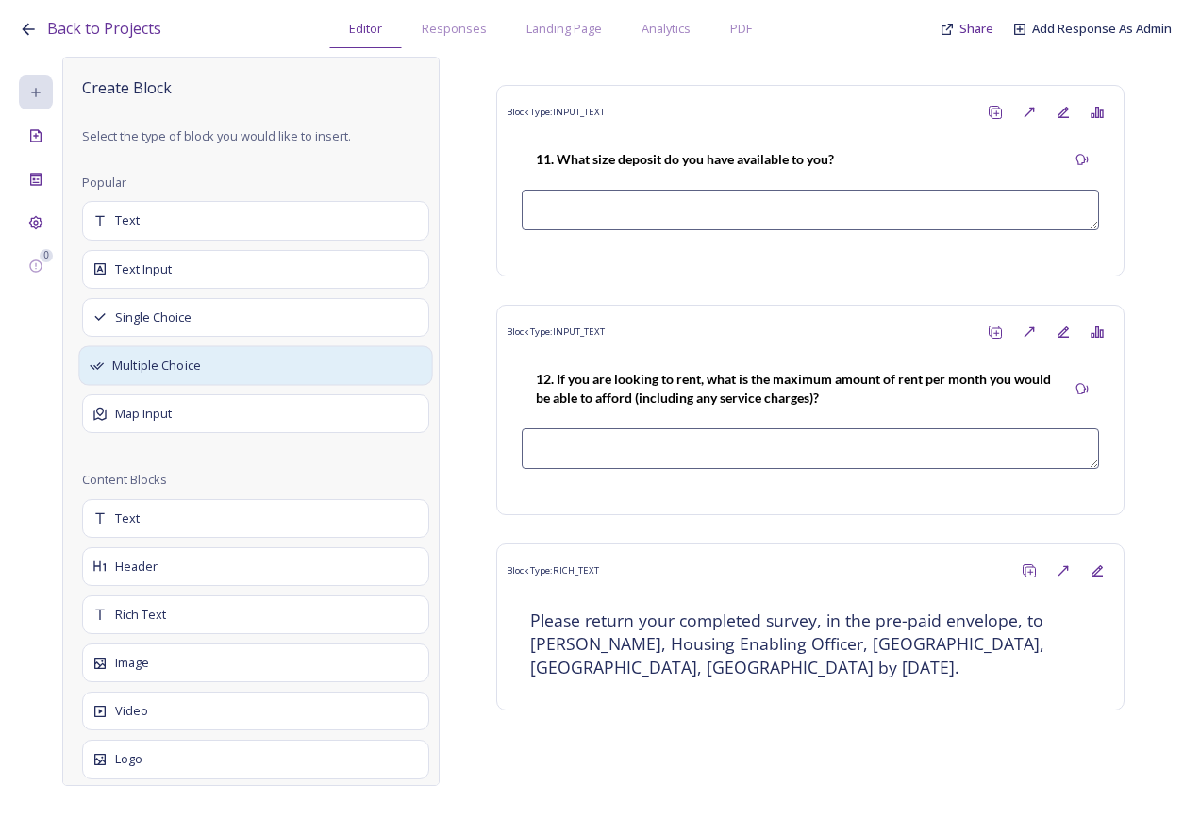
click at [184, 354] on div "Multiple Choice" at bounding box center [255, 366] width 354 height 40
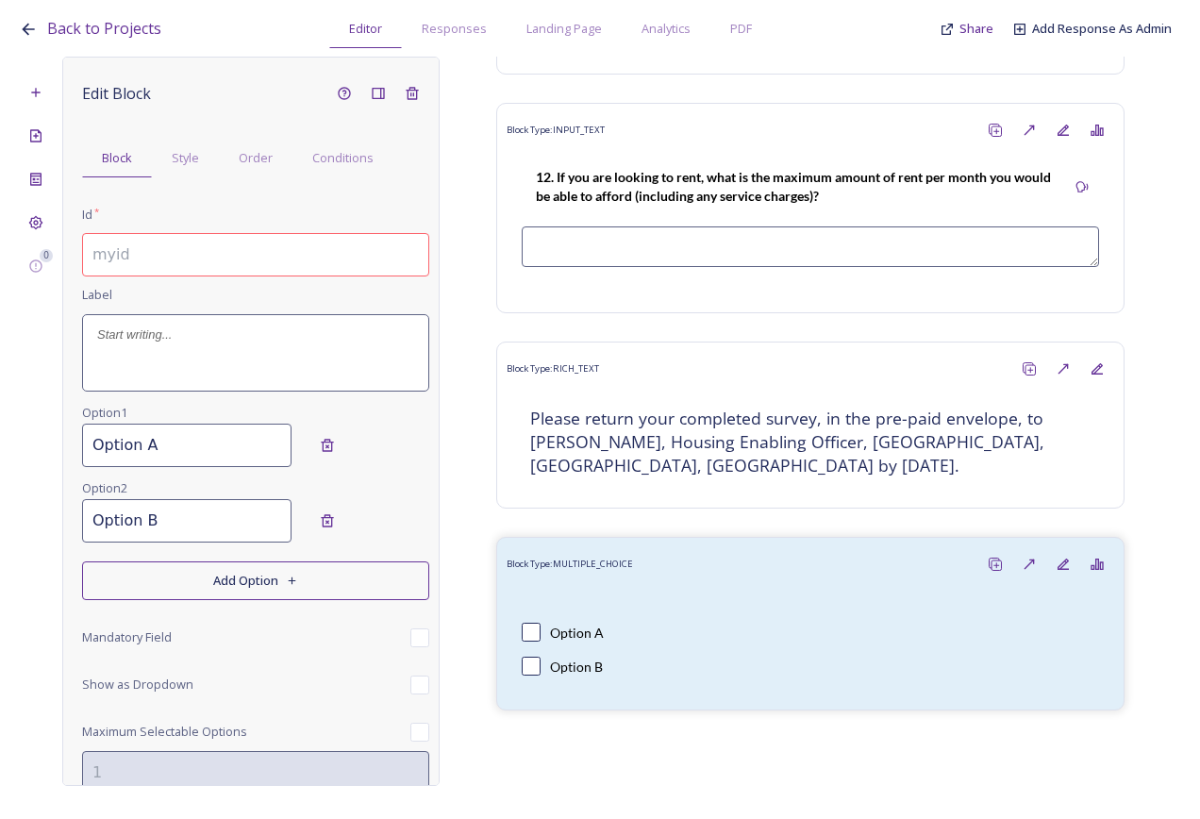
click at [194, 265] on input at bounding box center [255, 254] width 347 height 43
paste input "2.4 What is the minimum number of bedrooms you/your household will need in the …"
drag, startPoint x: 310, startPoint y: 268, endPoint x: -4, endPoint y: 240, distance: 315.5
click at [0, 240] on html "Back to Projects Editor Responses Landing Page Analytics PDF Share Add Response…" at bounding box center [600, 409] width 1200 height 819
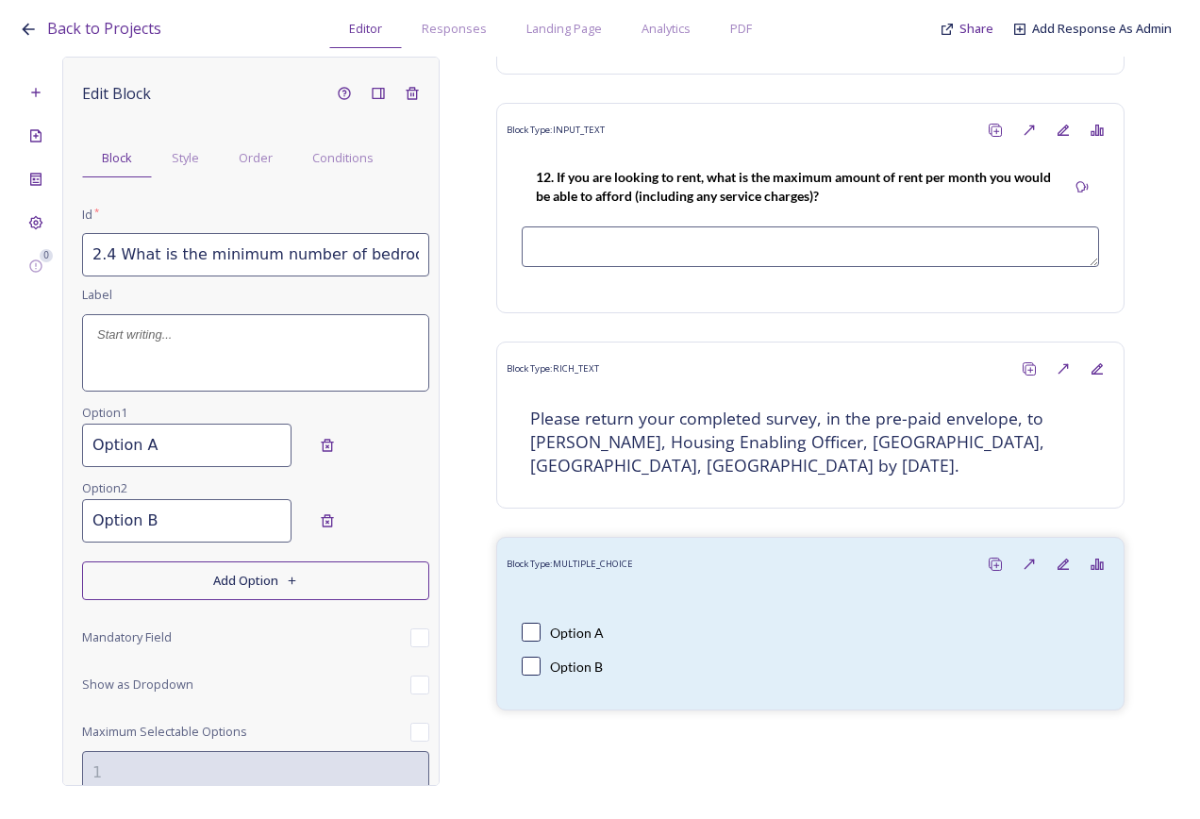
click at [166, 249] on input "2.4 What is the minimum number of bedrooms you/your household will need in the …" at bounding box center [255, 254] width 347 height 43
type input "2.4 What is the minimum number of bedrooms you/your household will need in the …"
click at [147, 346] on div at bounding box center [255, 352] width 345 height 75
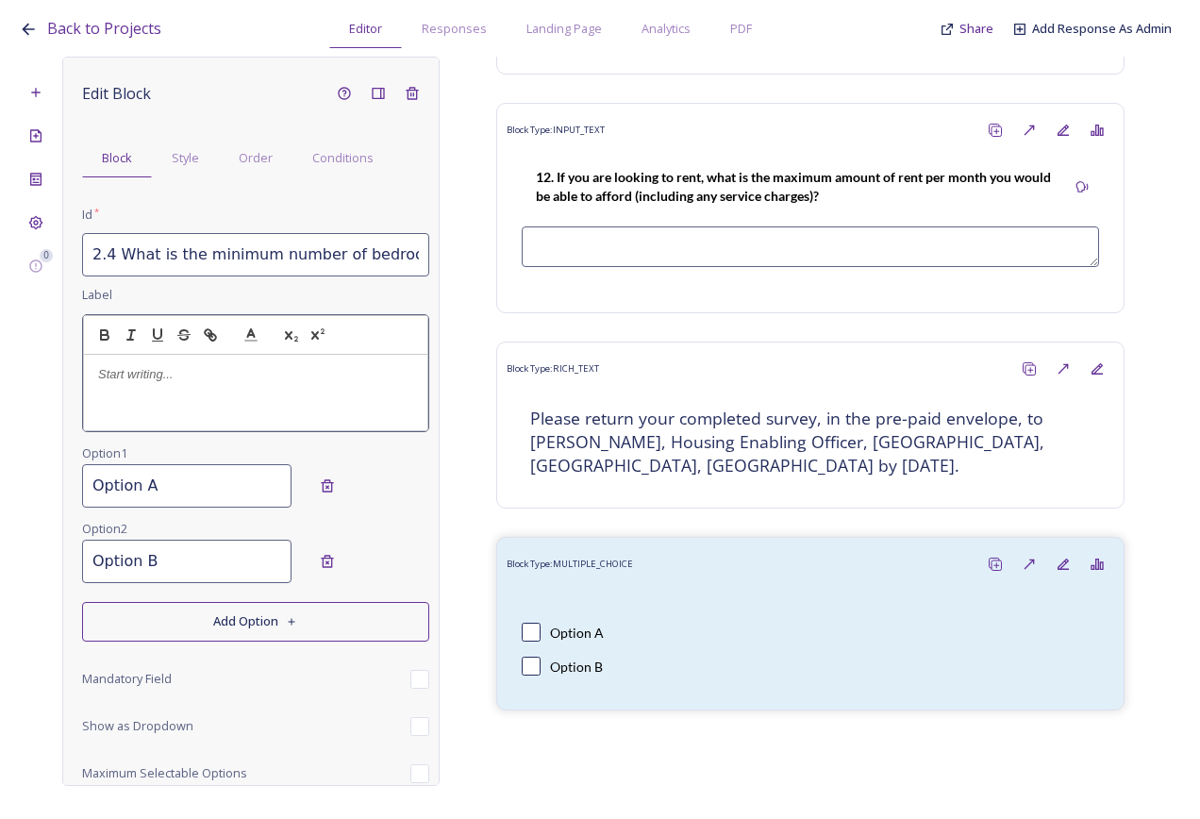
click at [134, 379] on p at bounding box center [255, 374] width 315 height 17
click at [118, 382] on p "2.4 What is the minimum number of bedrooms you/your household will need in the …" at bounding box center [255, 383] width 315 height 35
click at [109, 377] on p "2.4. What is the minimum number of bedrooms you/your household will need in the…" at bounding box center [255, 383] width 315 height 35
drag, startPoint x: 337, startPoint y: 393, endPoint x: 39, endPoint y: 363, distance: 299.6
click at [39, 363] on div "0 Edit Block Block Style Order Conditions Id * 2.4 What is the minimum number o…" at bounding box center [600, 421] width 1163 height 729
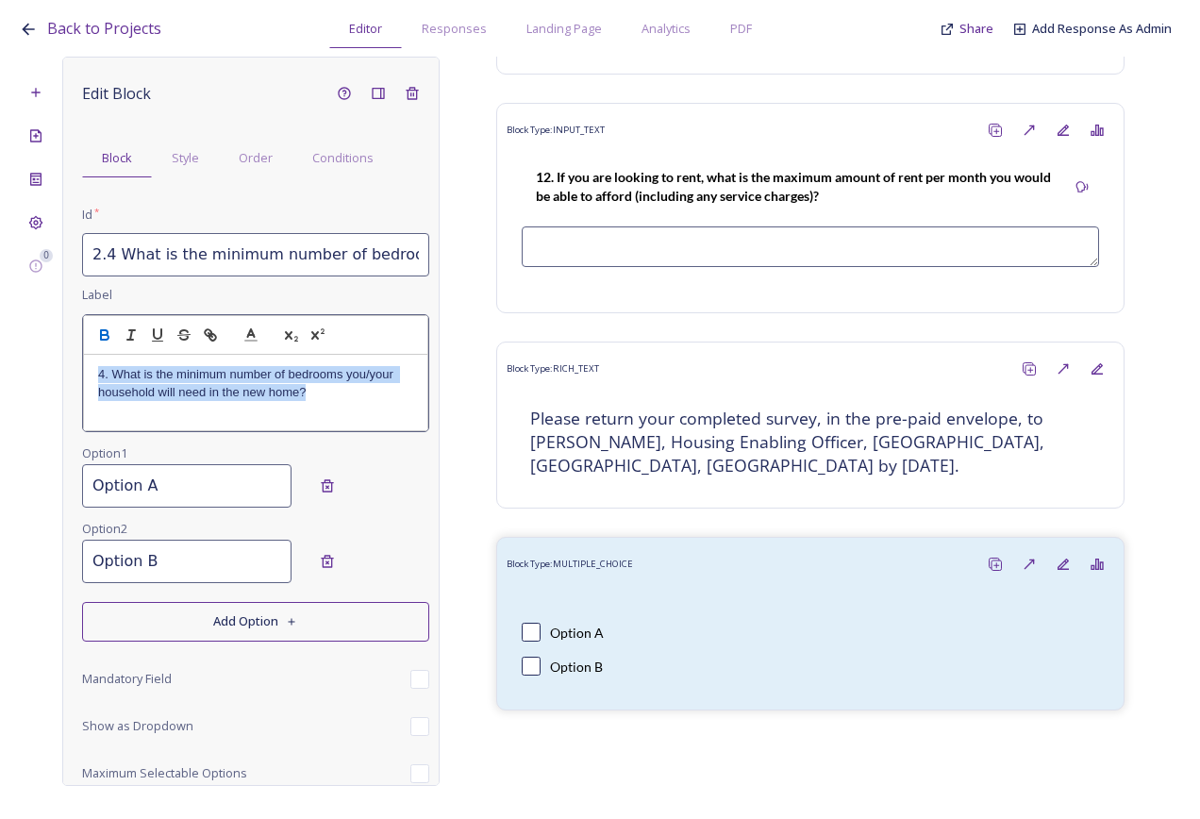
click at [108, 326] on button "button" at bounding box center [105, 335] width 26 height 23
click at [182, 498] on div "Edit Block Block Style Order Conditions Id * 2.4 What is the minimum number of …" at bounding box center [255, 489] width 347 height 827
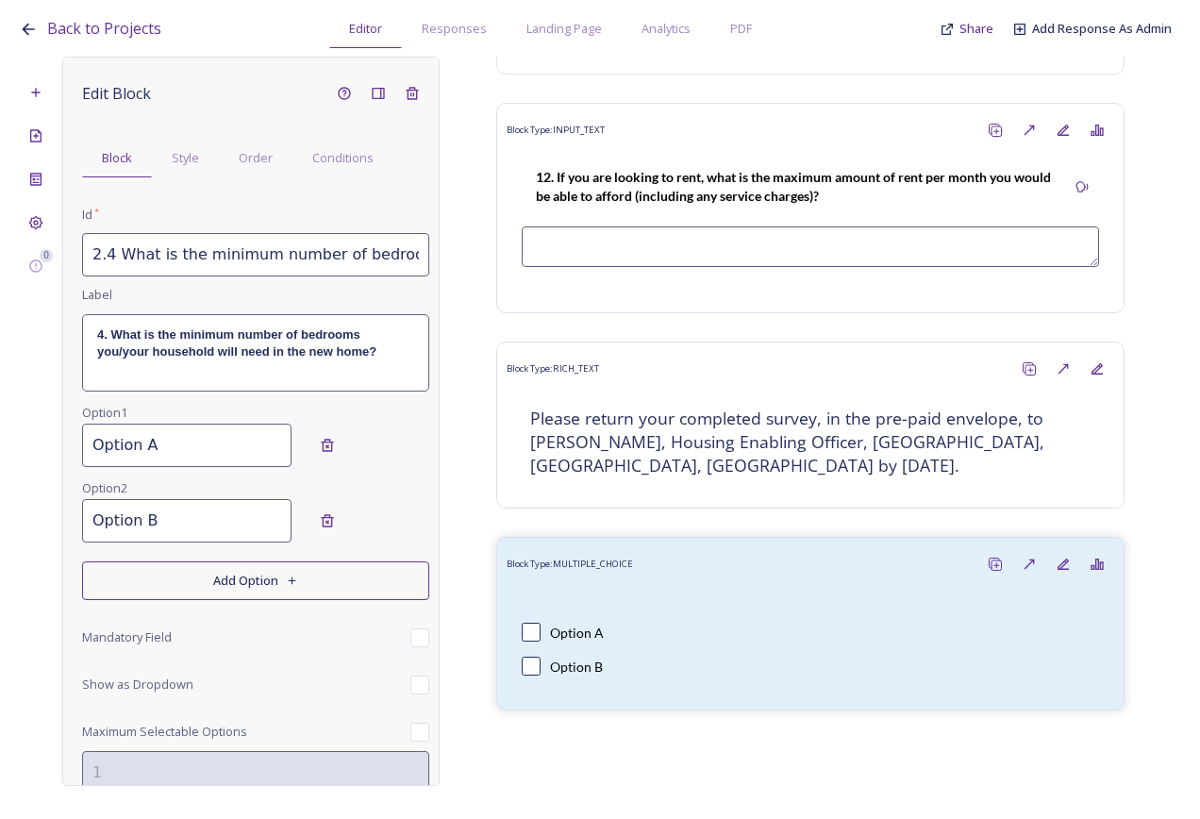
drag, startPoint x: 178, startPoint y: 449, endPoint x: 64, endPoint y: 449, distance: 114.2
click at [64, 449] on div "Edit Block Block Style Order Conditions Id * 2.4 What is the minimum number of …" at bounding box center [250, 421] width 377 height 729
type input "One"
drag, startPoint x: 194, startPoint y: 520, endPoint x: 65, endPoint y: 537, distance: 130.4
click at [65, 537] on div "Edit Block Block Style Order Conditions Id * 2.4 What is the minimum number of …" at bounding box center [250, 421] width 377 height 729
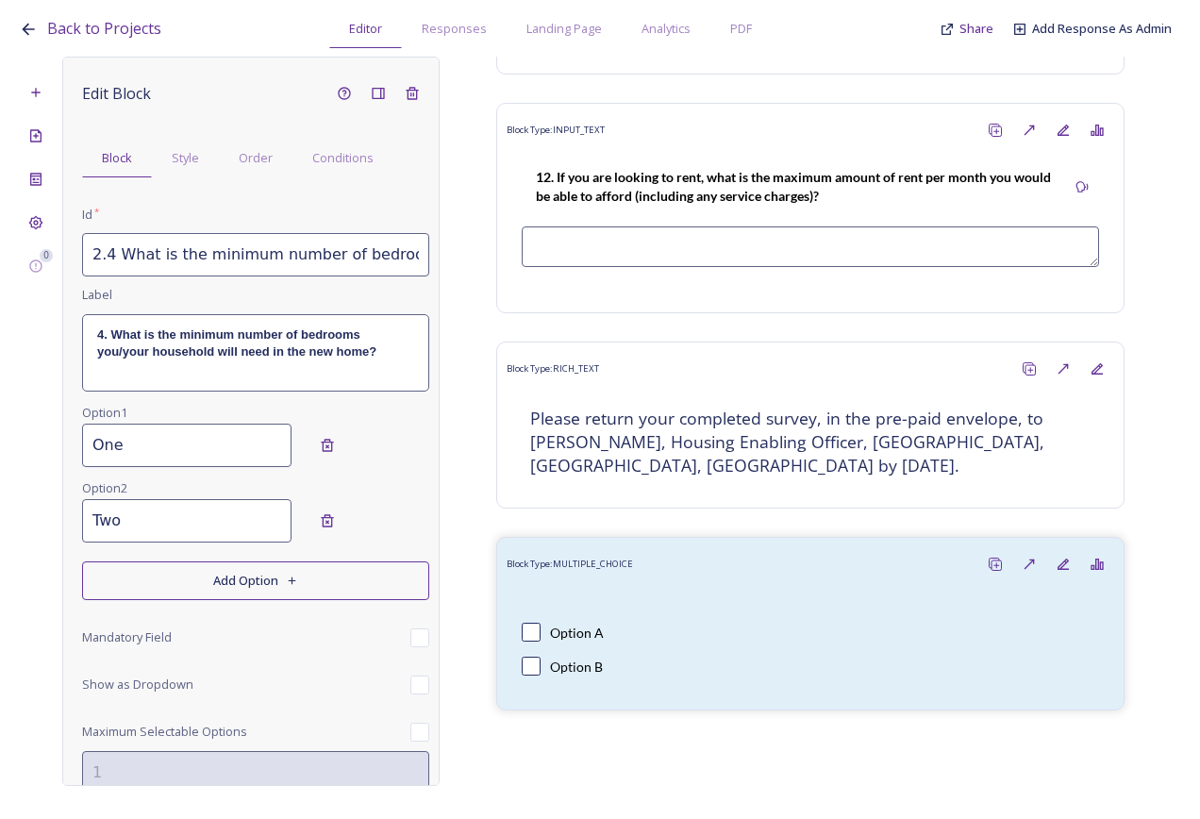
type input "Two"
click at [161, 576] on button "Add Option" at bounding box center [255, 580] width 347 height 39
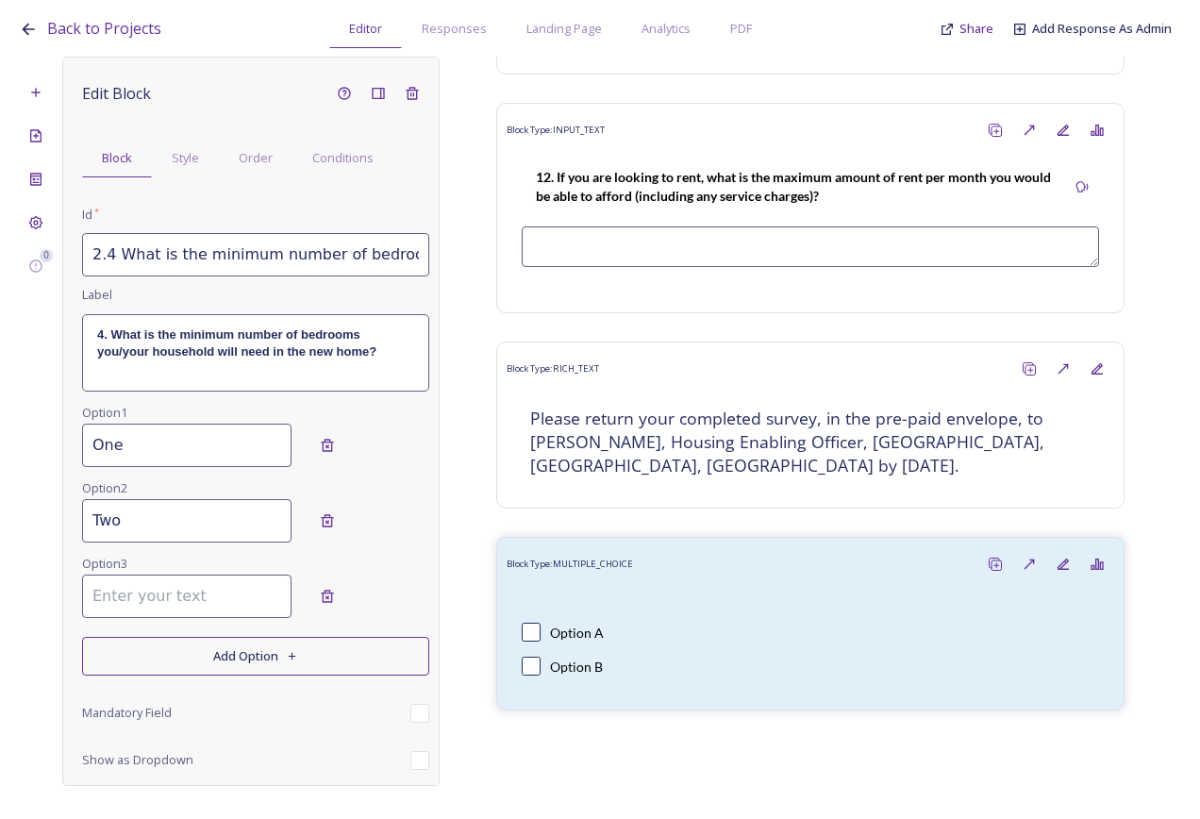
click at [173, 611] on input at bounding box center [186, 596] width 209 height 43
type input "Three"
click at [184, 662] on button "Add Option" at bounding box center [255, 656] width 347 height 39
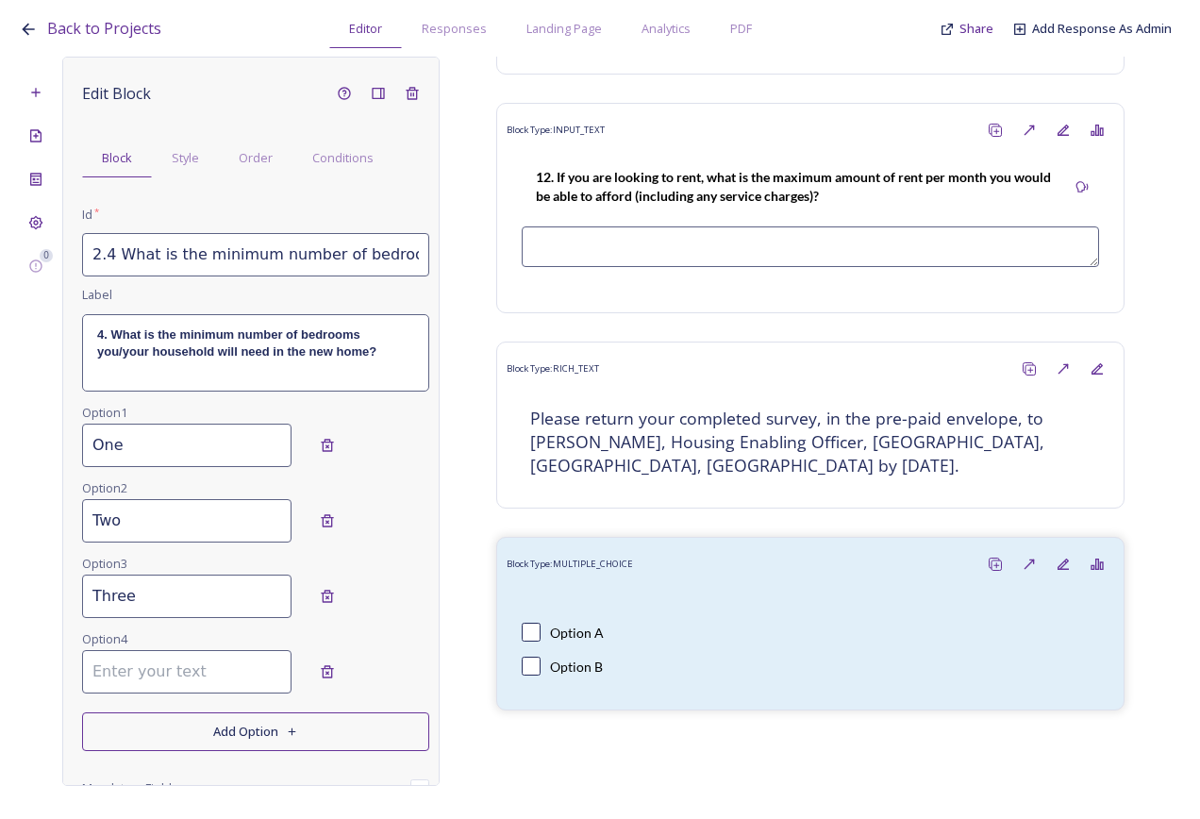
click at [177, 662] on input at bounding box center [186, 671] width 209 height 43
type input "Four"
click at [216, 744] on button "Add Option" at bounding box center [255, 731] width 347 height 39
click at [141, 761] on input at bounding box center [186, 747] width 209 height 43
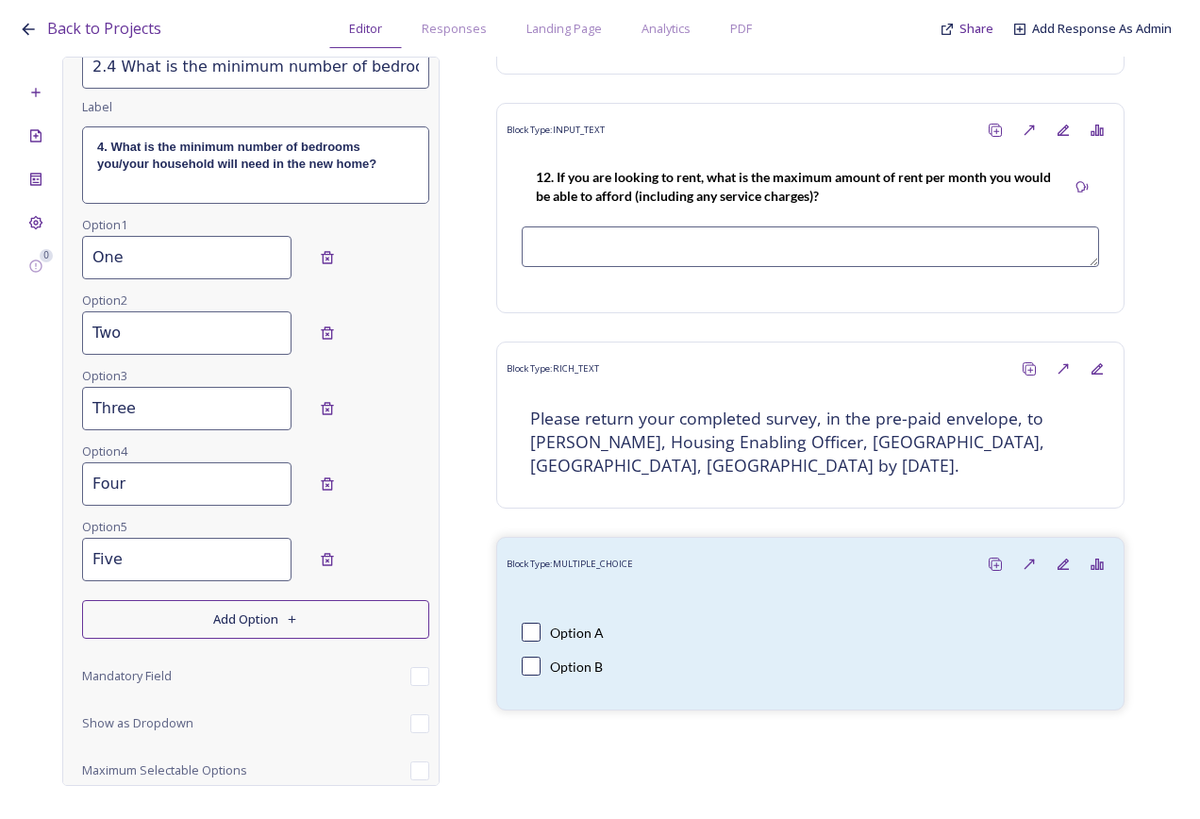
scroll to position [189, 0]
type input "Five"
click at [232, 595] on div "Edit Block Block Style Order Conditions Id * 2.4 What is the minimum number of …" at bounding box center [255, 394] width 347 height 1012
click at [226, 610] on button "Add Option" at bounding box center [255, 618] width 347 height 39
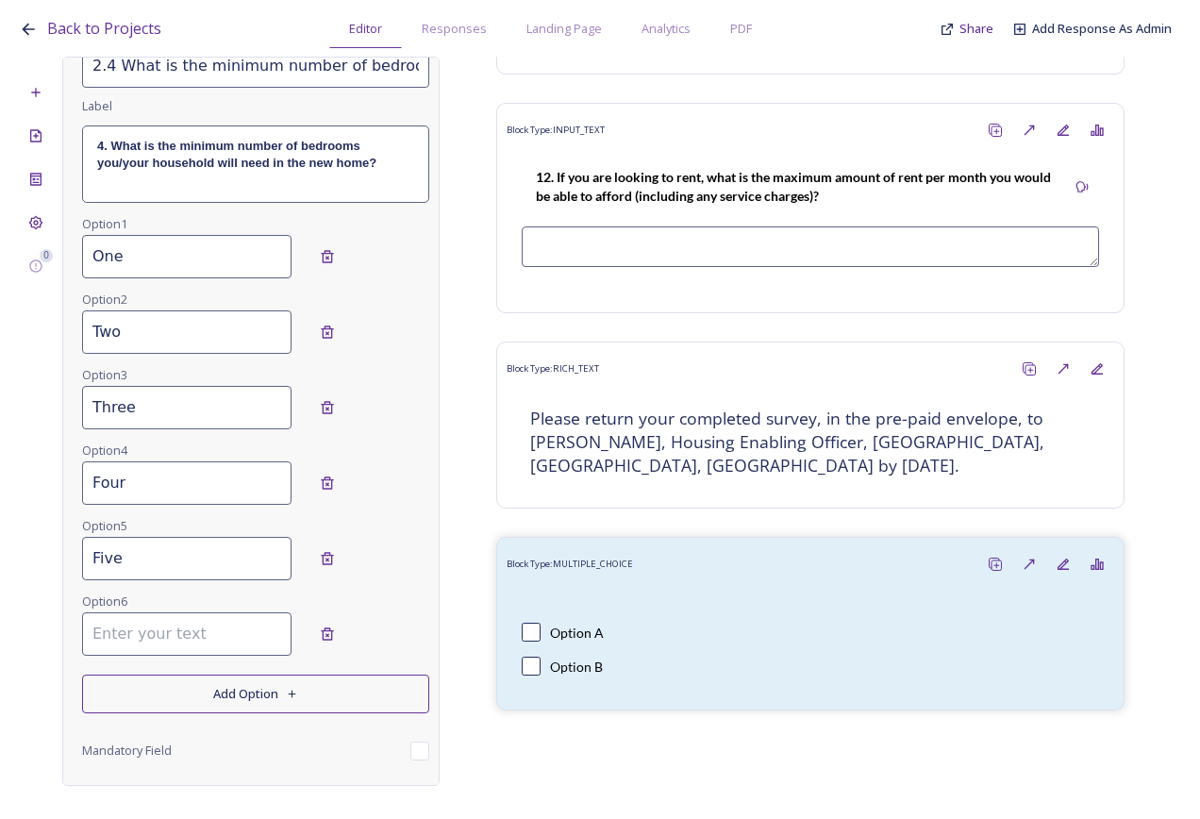
click at [195, 632] on input at bounding box center [186, 633] width 209 height 43
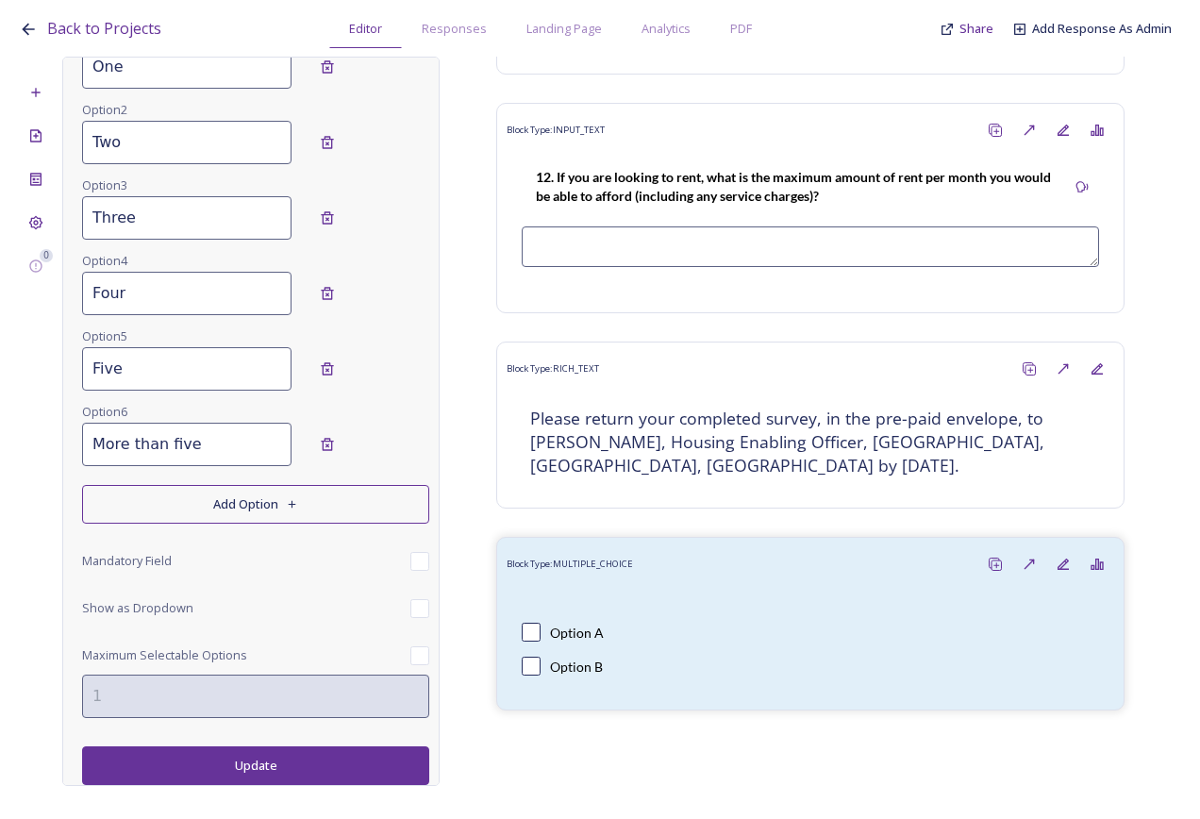
type input "More than five"
click at [227, 764] on button "Update" at bounding box center [255, 765] width 347 height 39
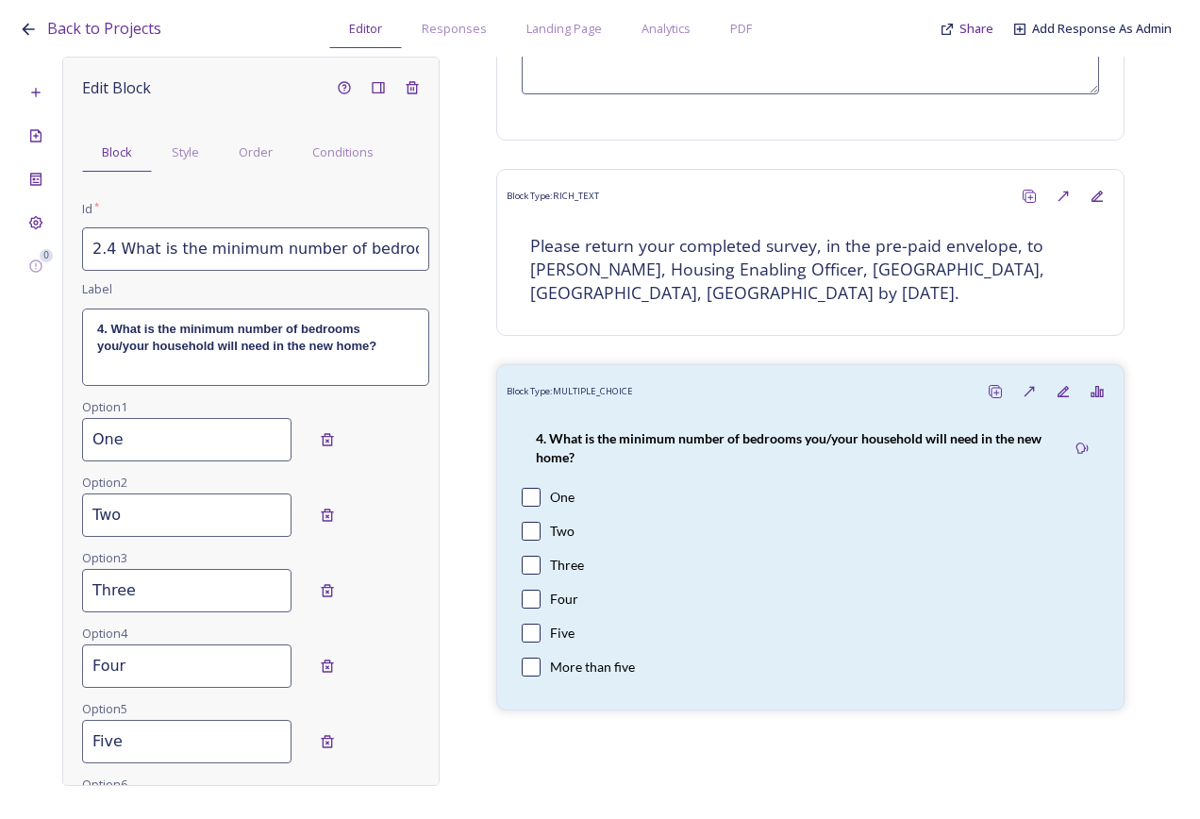
scroll to position [0, 0]
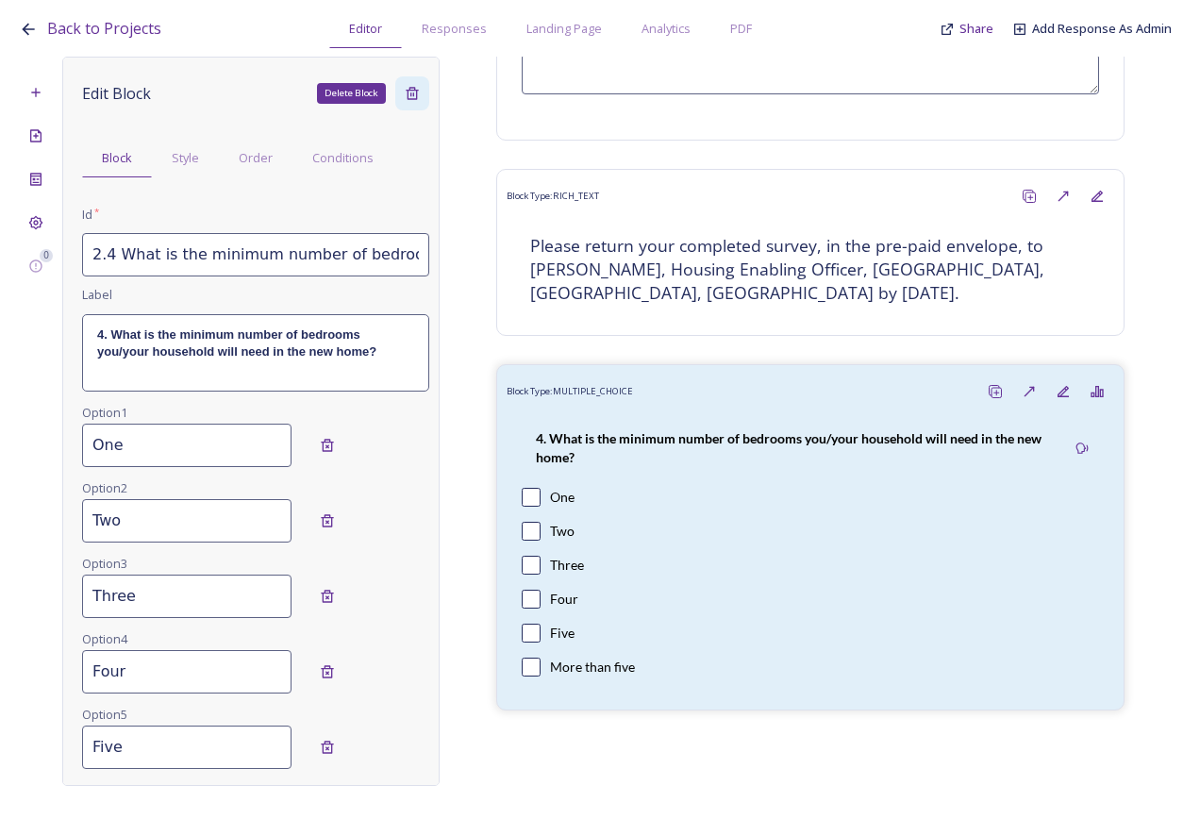
click at [408, 100] on div "Delete Block" at bounding box center [412, 93] width 34 height 34
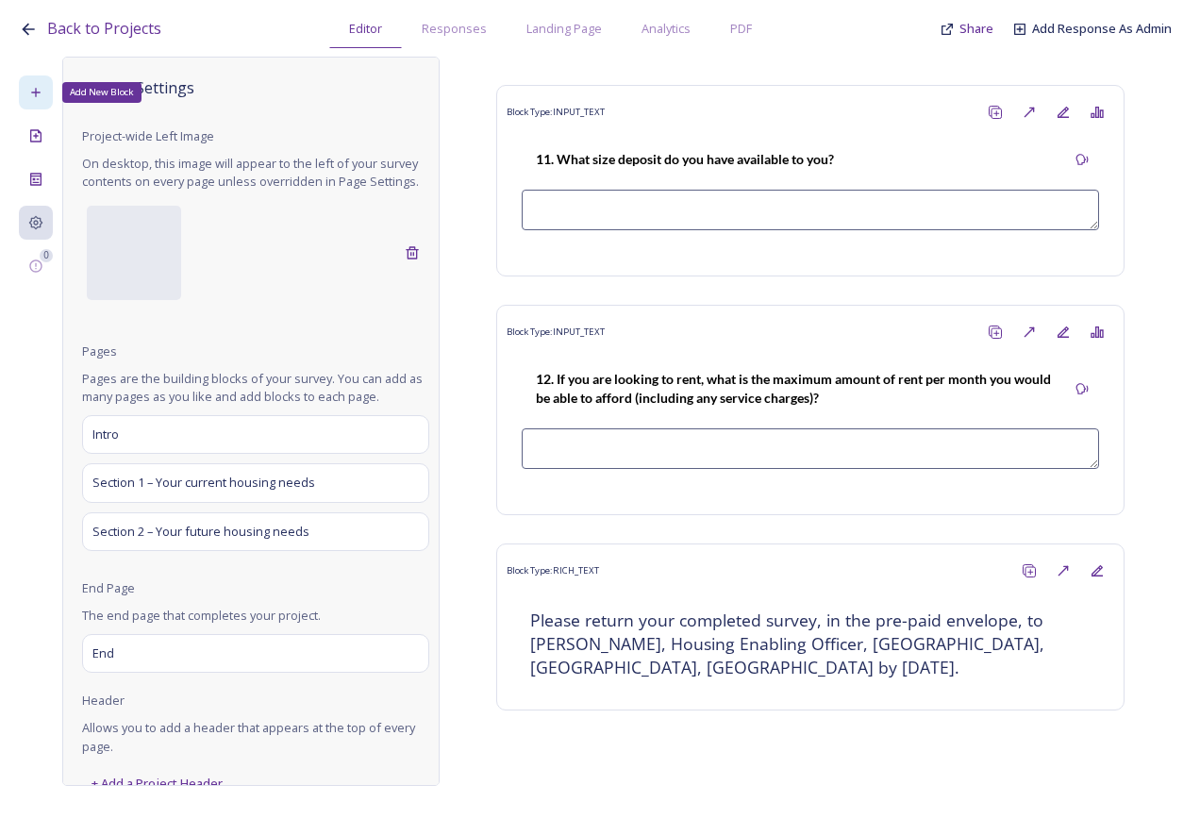
click at [35, 85] on icon at bounding box center [35, 92] width 15 height 15
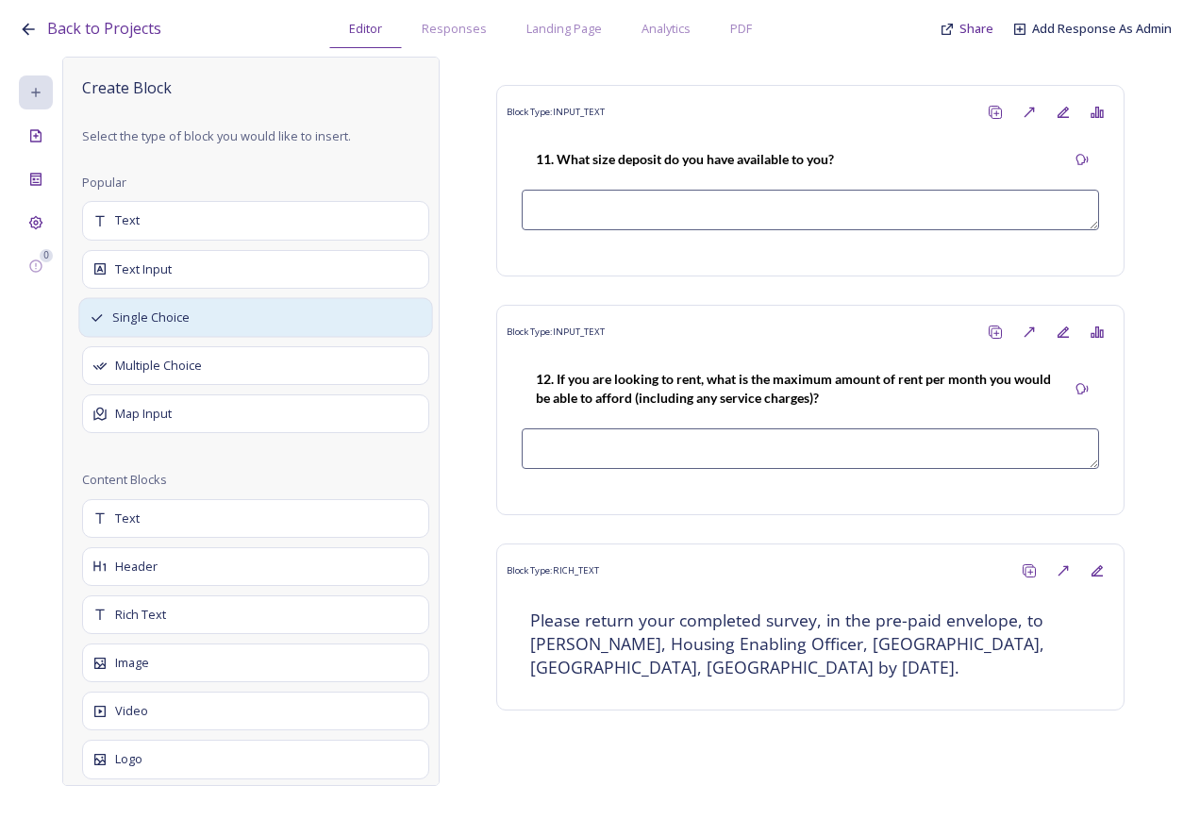
click at [154, 324] on span "Single Choice" at bounding box center [151, 318] width 78 height 19
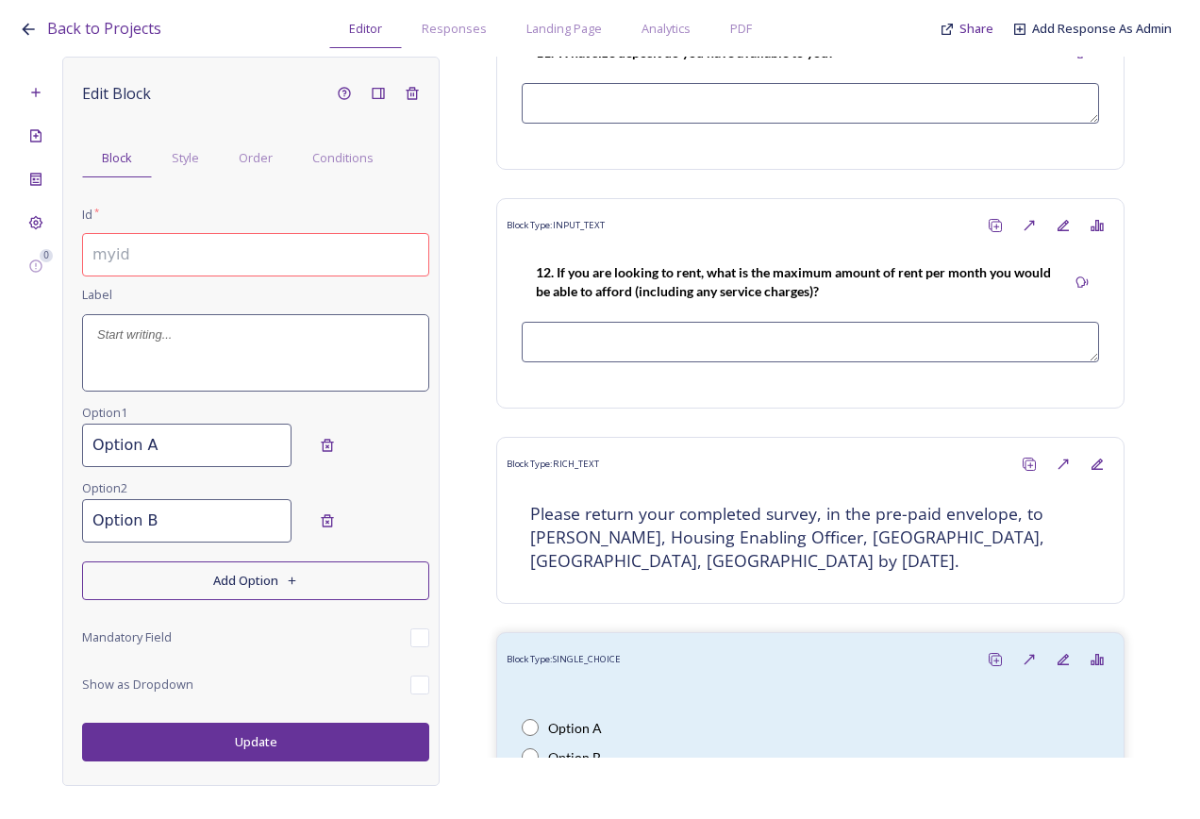
scroll to position [5385, 0]
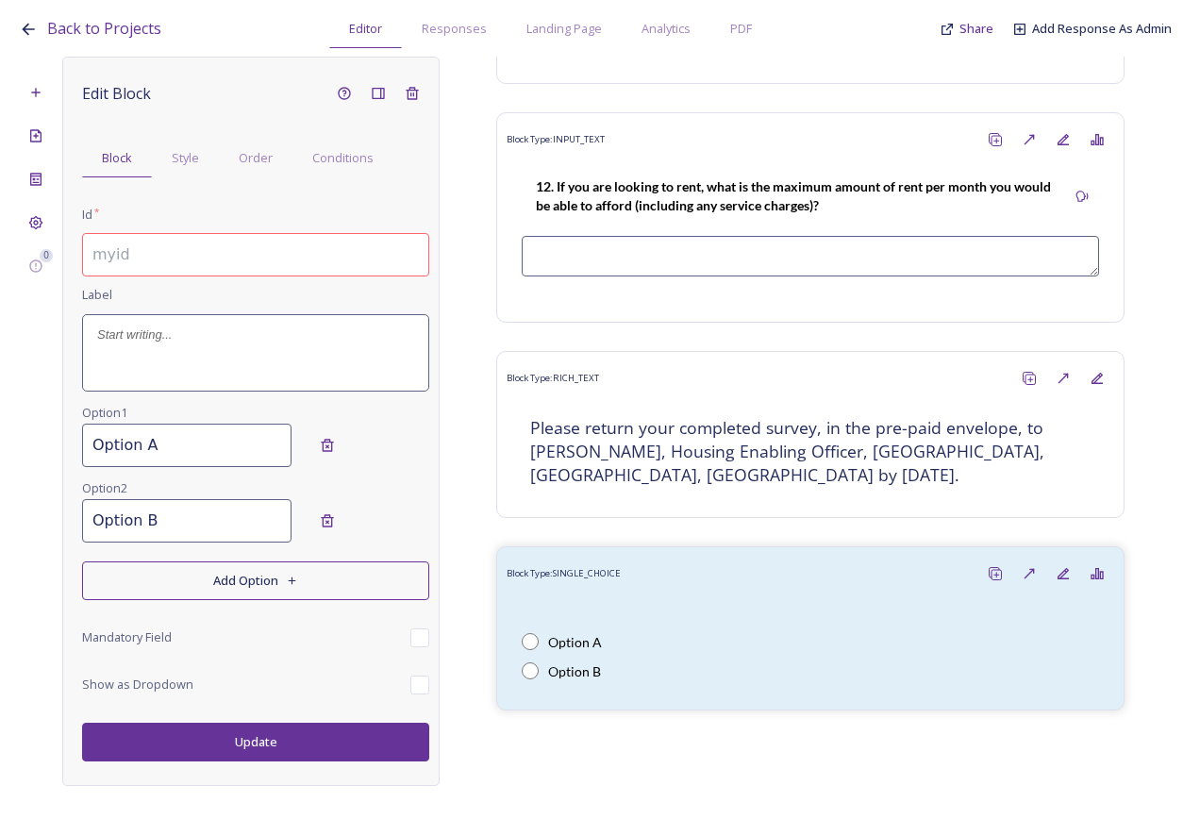
click at [185, 277] on div "Edit Block Block Style Order Conditions Id * Label Option 1 Option A Option 2 O…" at bounding box center [255, 418] width 347 height 685
click at [180, 265] on input at bounding box center [255, 254] width 347 height 43
paste input "2.4 What is the minimum number of bedrooms you/your household will need in the …"
drag, startPoint x: 215, startPoint y: 251, endPoint x: -4, endPoint y: 255, distance: 219.0
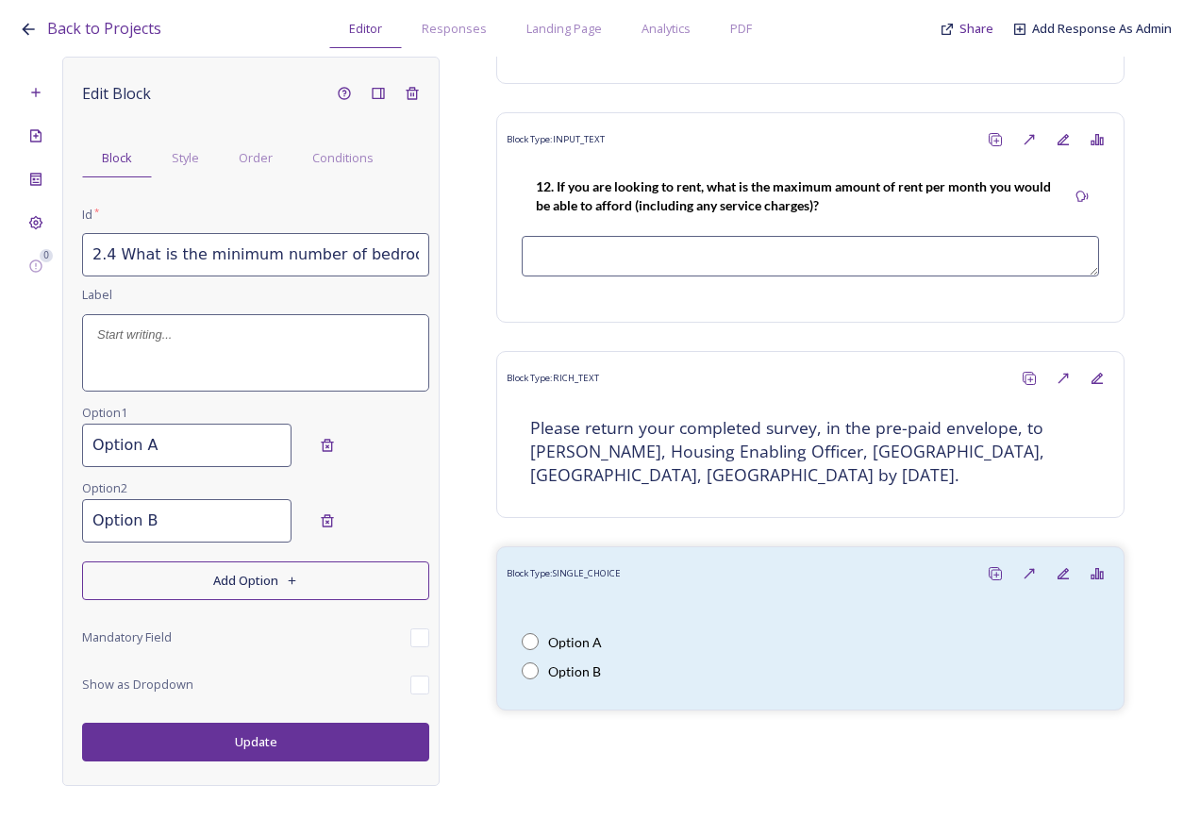
click at [0, 255] on html "Back to Projects Editor Responses Landing Page Analytics PDF Share Add Response…" at bounding box center [600, 409] width 1200 height 819
type input "2.4 What is the minimum number of bedrooms you/your household will need in the …"
click at [149, 367] on div at bounding box center [255, 352] width 345 height 75
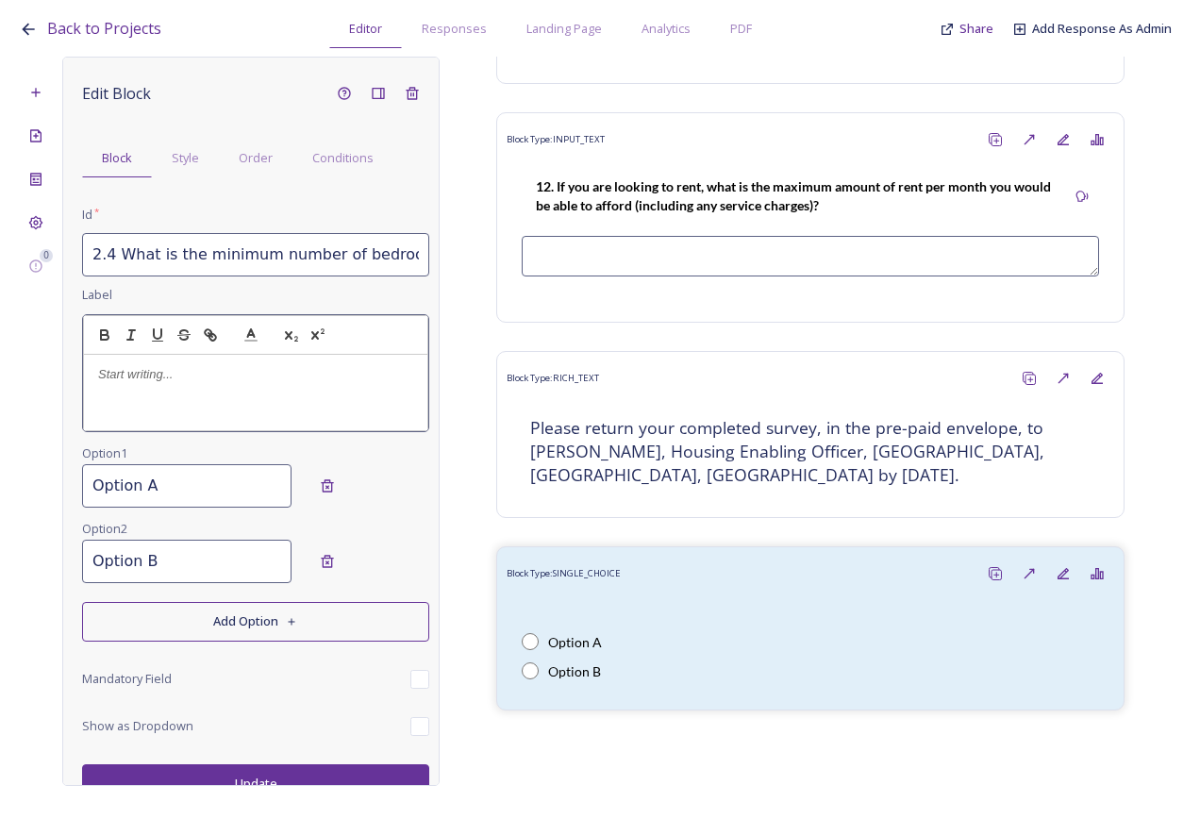
click at [128, 393] on div at bounding box center [255, 392] width 343 height 75
click at [114, 376] on p "2.4 What is the minimum number of bedrooms you/your household will need in the …" at bounding box center [255, 383] width 315 height 35
click at [108, 368] on p "2.4. What is the minimum number of bedrooms you/your household will need in the…" at bounding box center [255, 383] width 315 height 35
drag, startPoint x: 317, startPoint y: 393, endPoint x: 94, endPoint y: 343, distance: 228.2
click at [94, 343] on div "4. What is the minimum number of bedrooms you/your household will need in the n…" at bounding box center [255, 373] width 345 height 117
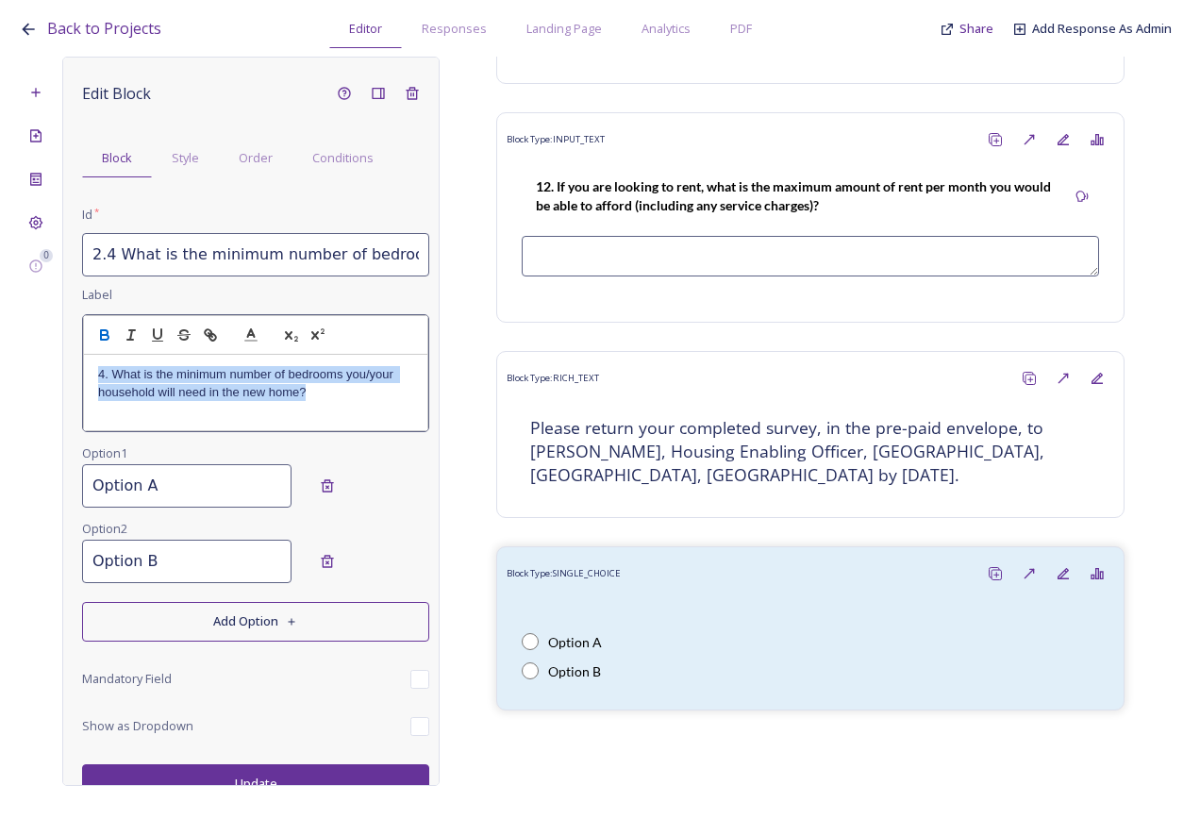
click at [103, 325] on button "button" at bounding box center [105, 335] width 26 height 23
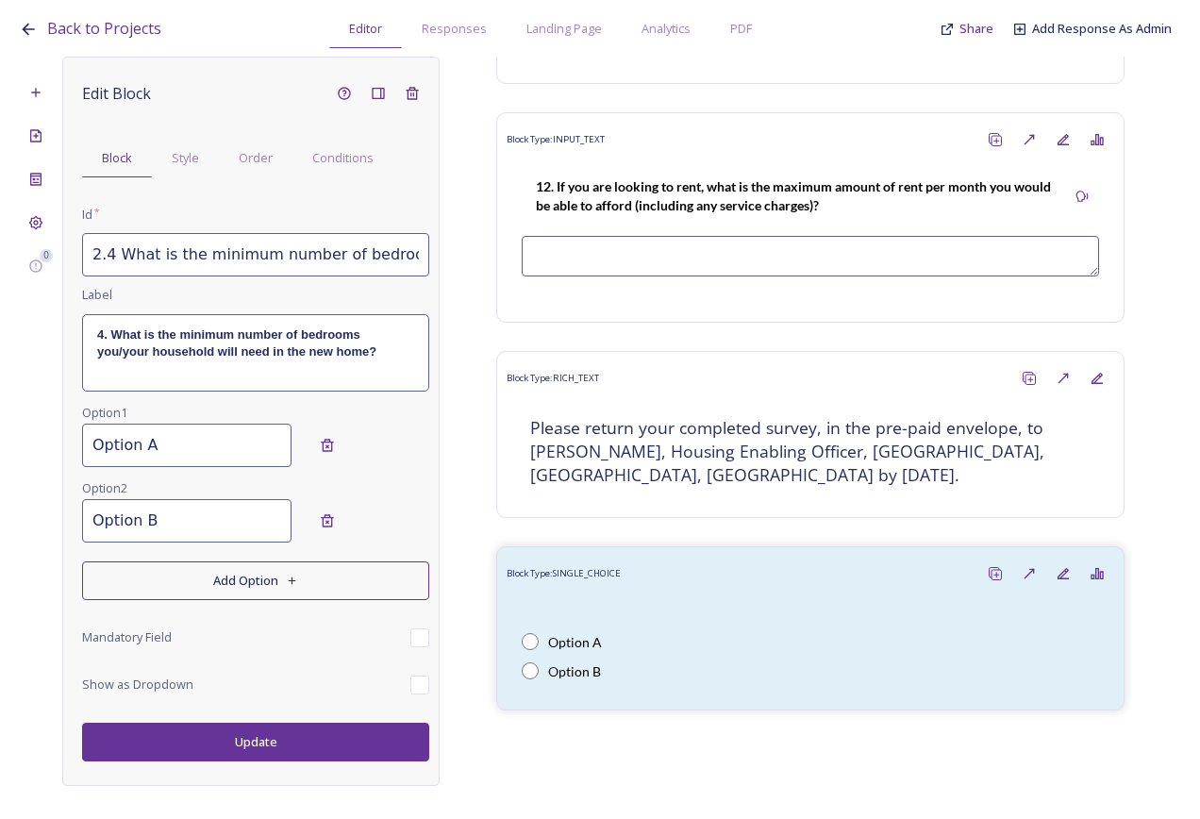
click at [180, 513] on div "Edit Block Block Style Order Conditions Id * 2.4 What is the minimum number of …" at bounding box center [255, 418] width 347 height 685
click at [188, 451] on input "Option A" at bounding box center [186, 445] width 209 height 43
drag, startPoint x: 159, startPoint y: 445, endPoint x: 74, endPoint y: 434, distance: 85.7
click at [74, 434] on div "Edit Block Block Style Order Conditions Id * 2.4 What is the minimum number of …" at bounding box center [250, 421] width 377 height 729
type input "One"
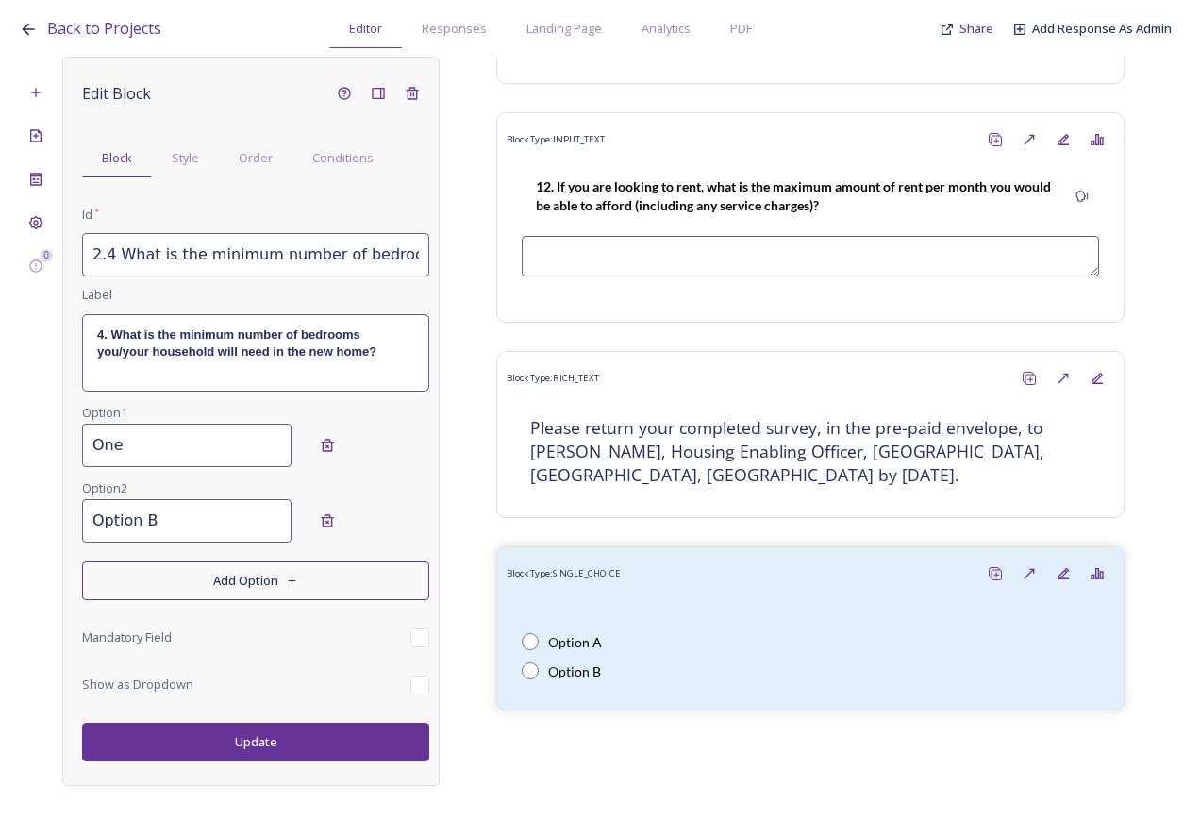
drag, startPoint x: 168, startPoint y: 526, endPoint x: 88, endPoint y: 511, distance: 81.4
click at [88, 511] on input "Option B" at bounding box center [186, 520] width 209 height 43
type input "Two"
click at [190, 578] on button "Add Option" at bounding box center [255, 580] width 347 height 39
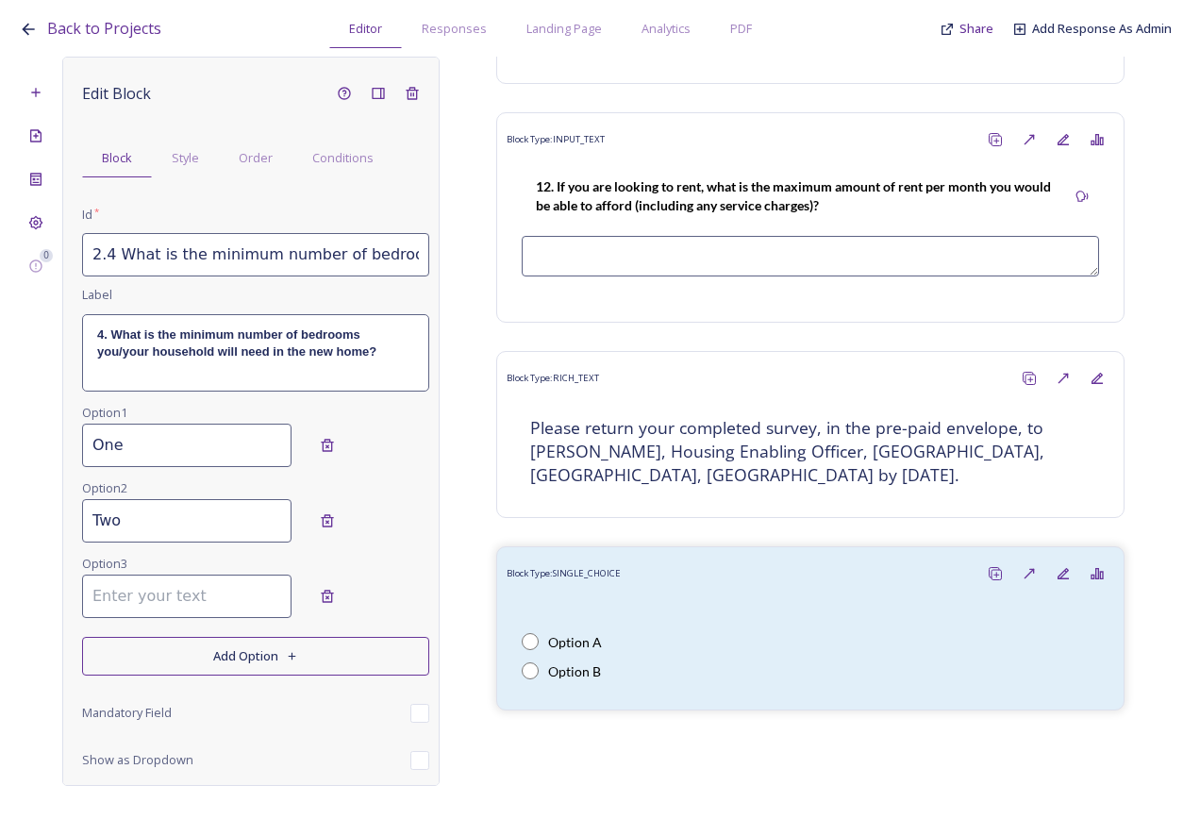
click at [179, 613] on input at bounding box center [186, 596] width 209 height 43
type input "Three"
click at [218, 652] on button "Add Option" at bounding box center [255, 656] width 347 height 39
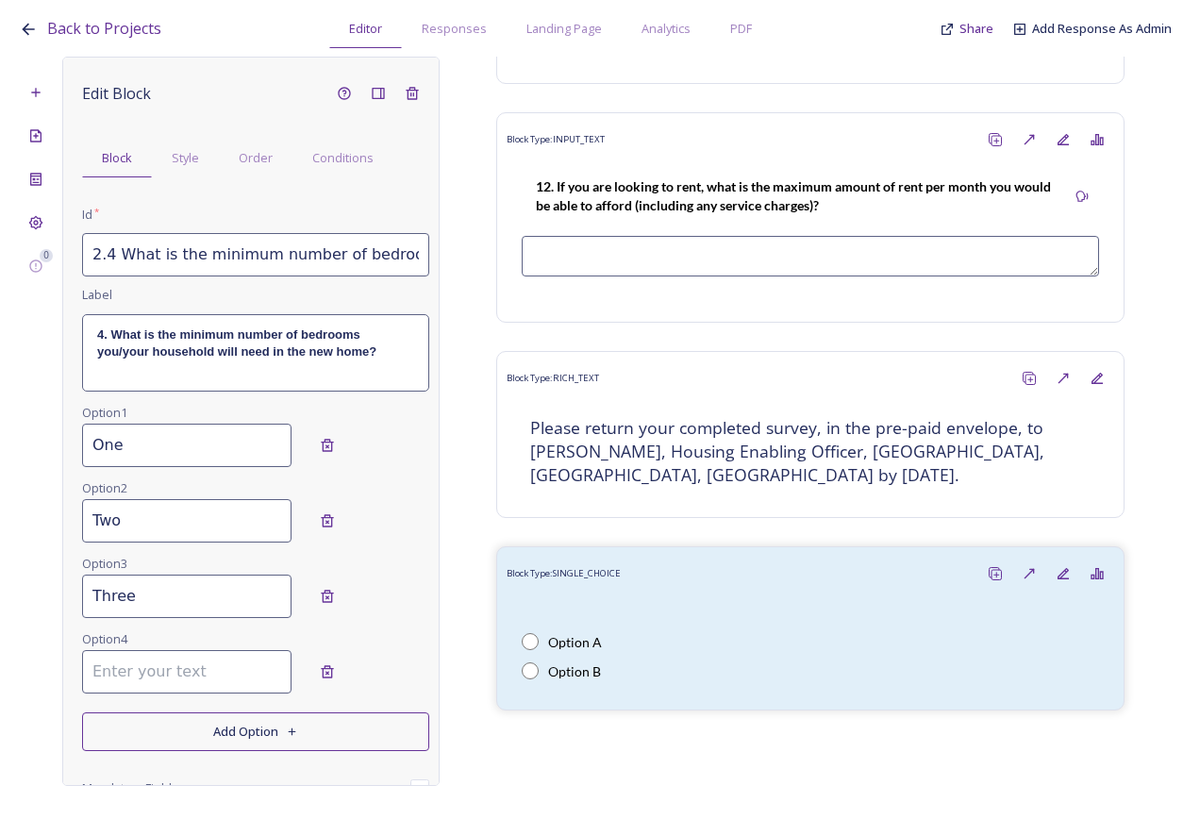
click at [148, 676] on input at bounding box center [186, 671] width 209 height 43
type input "Four"
click at [171, 723] on button "Add Option" at bounding box center [255, 731] width 347 height 39
click at [159, 732] on input at bounding box center [186, 747] width 209 height 43
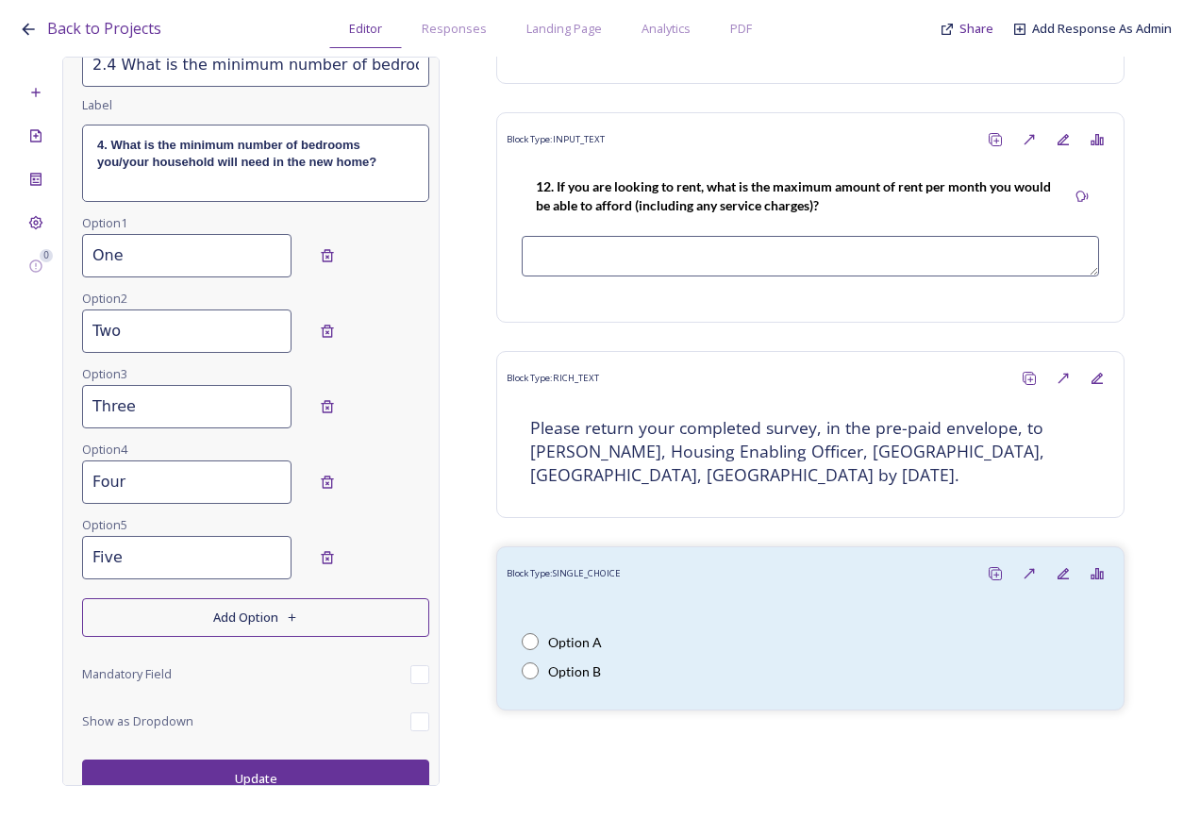
scroll to position [203, 0]
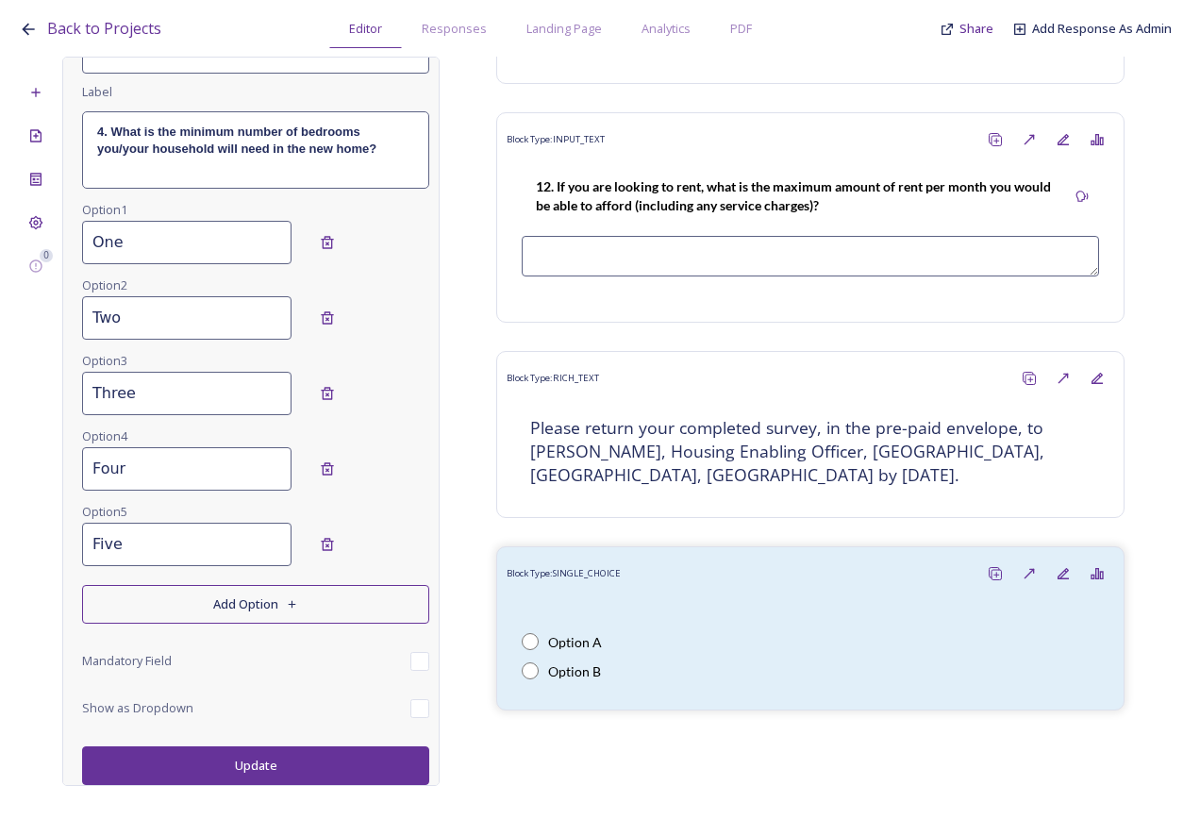
type input "Five"
click at [176, 614] on button "Add Option" at bounding box center [255, 604] width 347 height 39
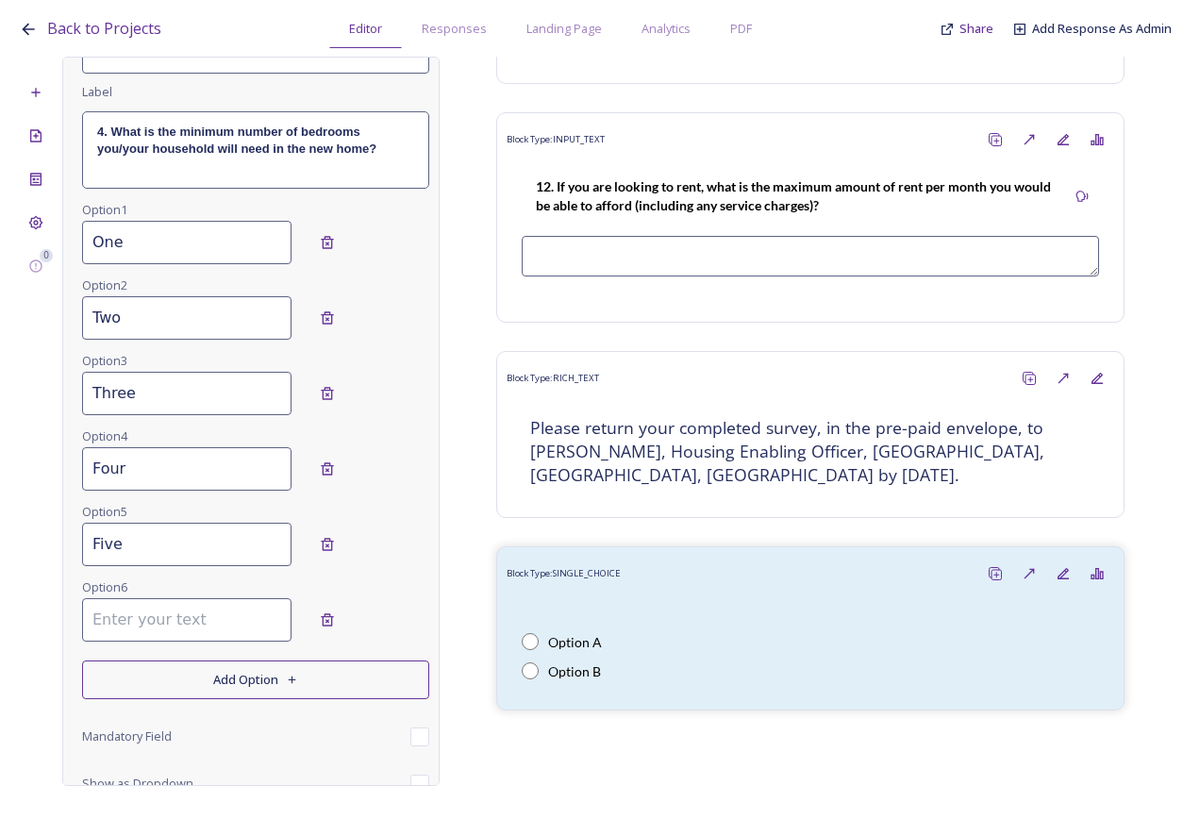
click at [148, 617] on input at bounding box center [186, 619] width 209 height 43
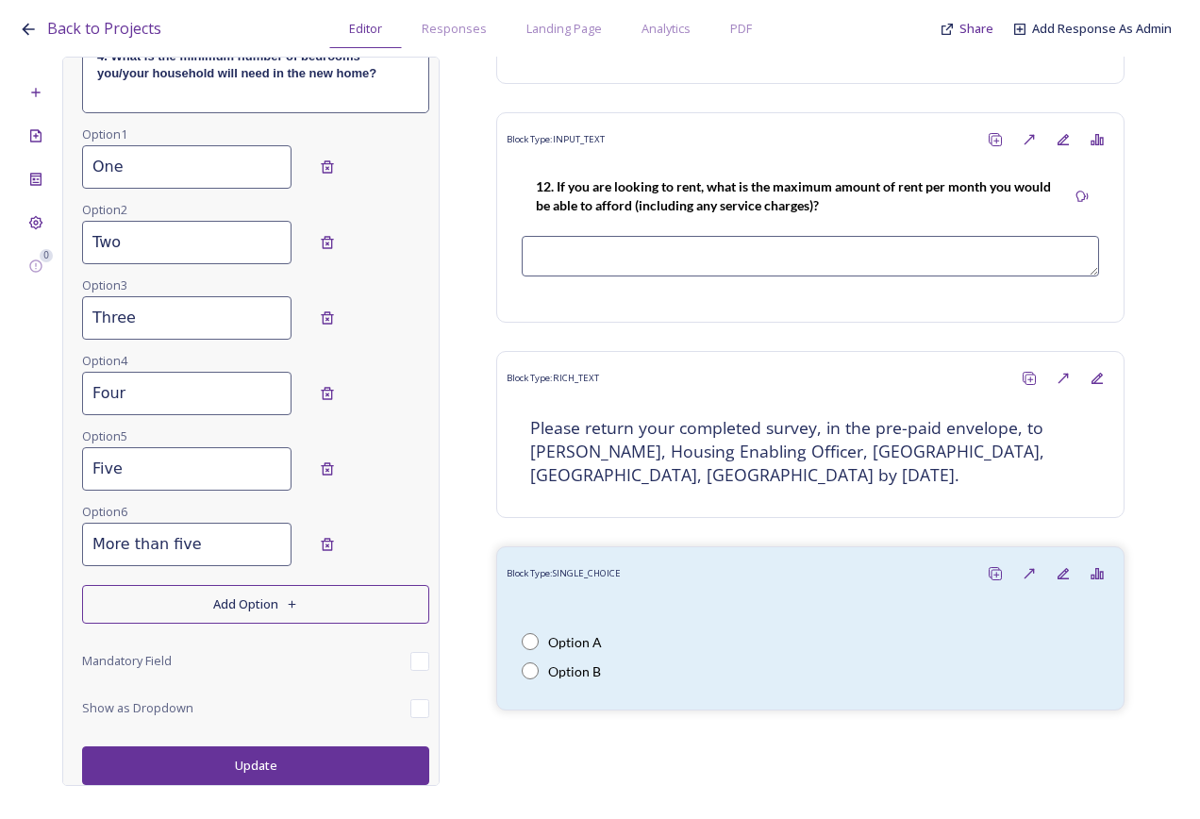
type input "More than five"
click at [237, 762] on button "Update" at bounding box center [255, 765] width 347 height 39
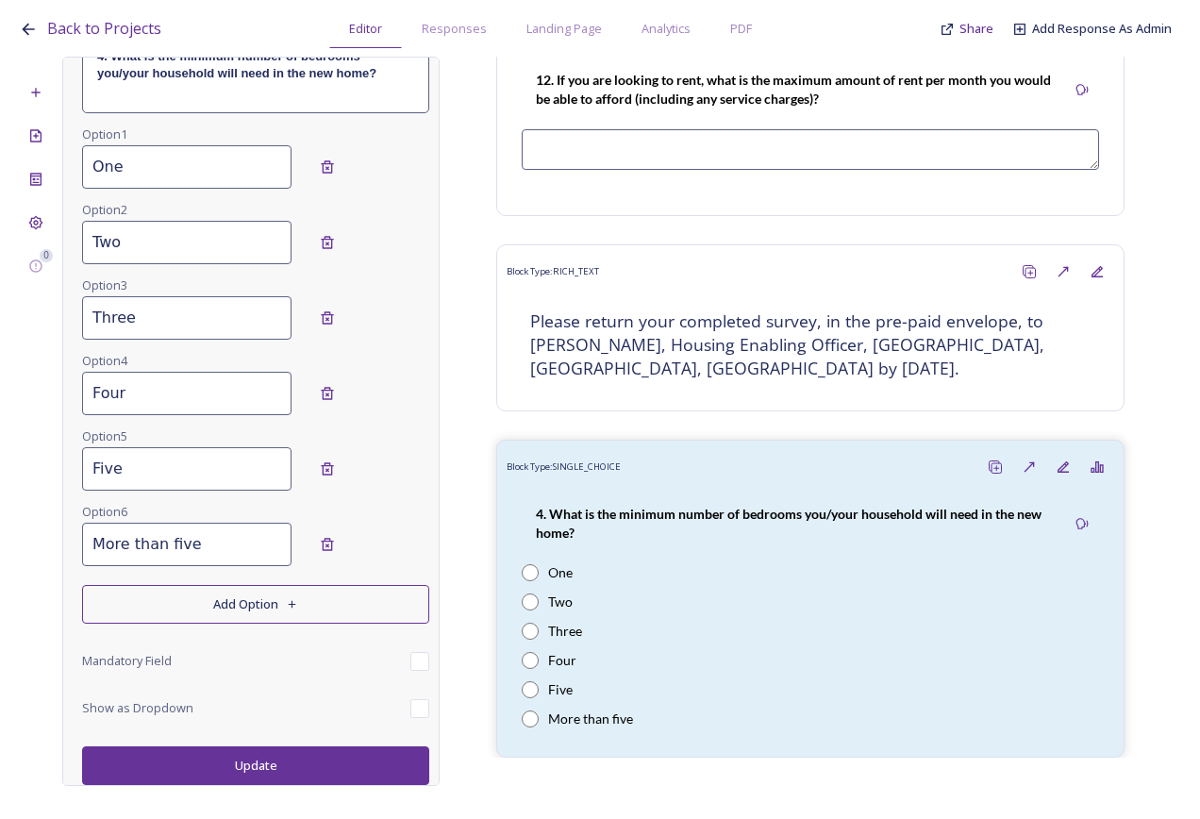
scroll to position [5539, 0]
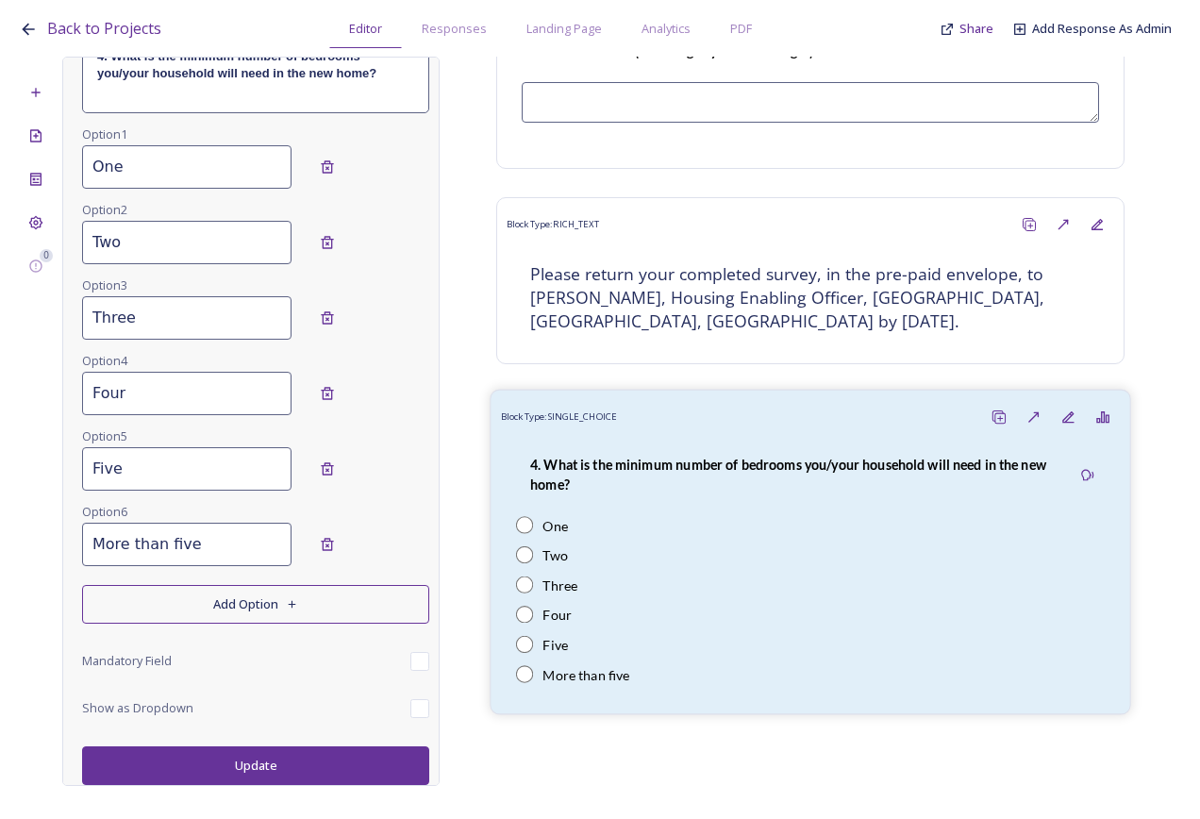
click at [737, 533] on div "One" at bounding box center [810, 525] width 589 height 20
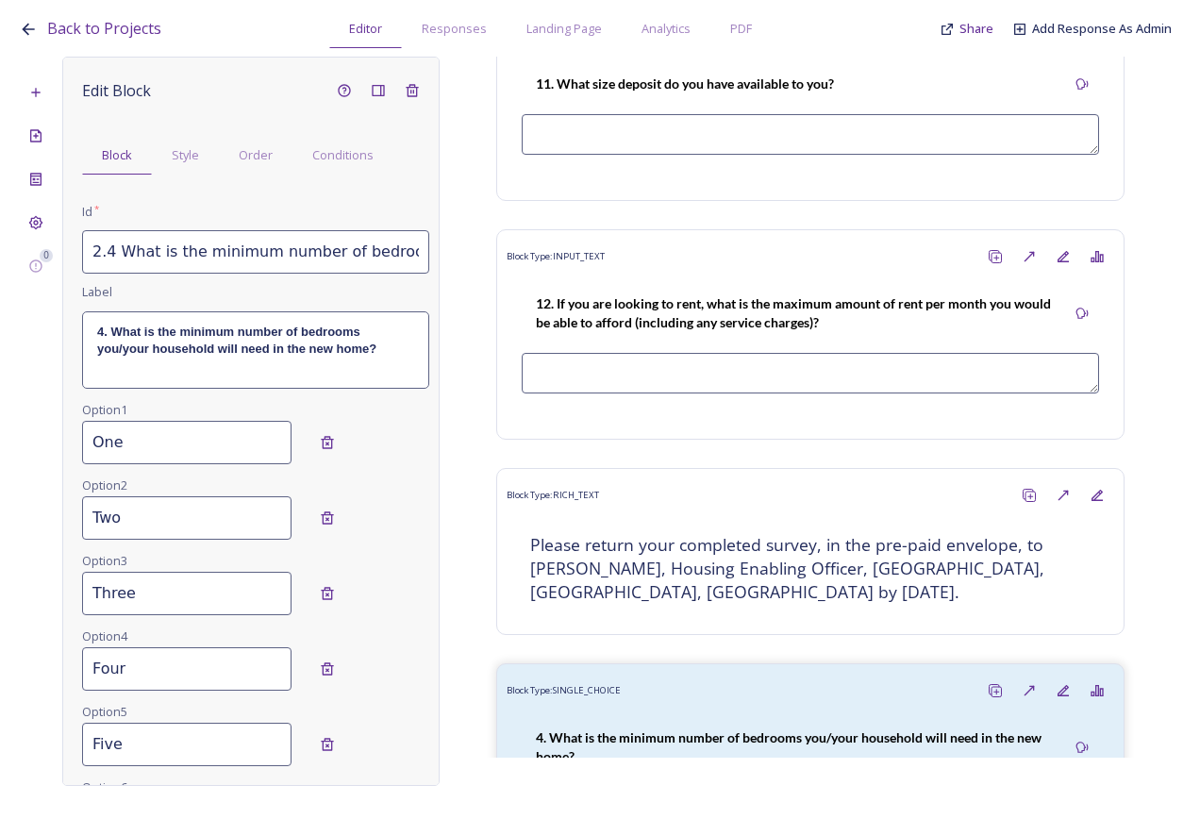
scroll to position [0, 0]
click at [253, 160] on span "Order" at bounding box center [256, 158] width 34 height 18
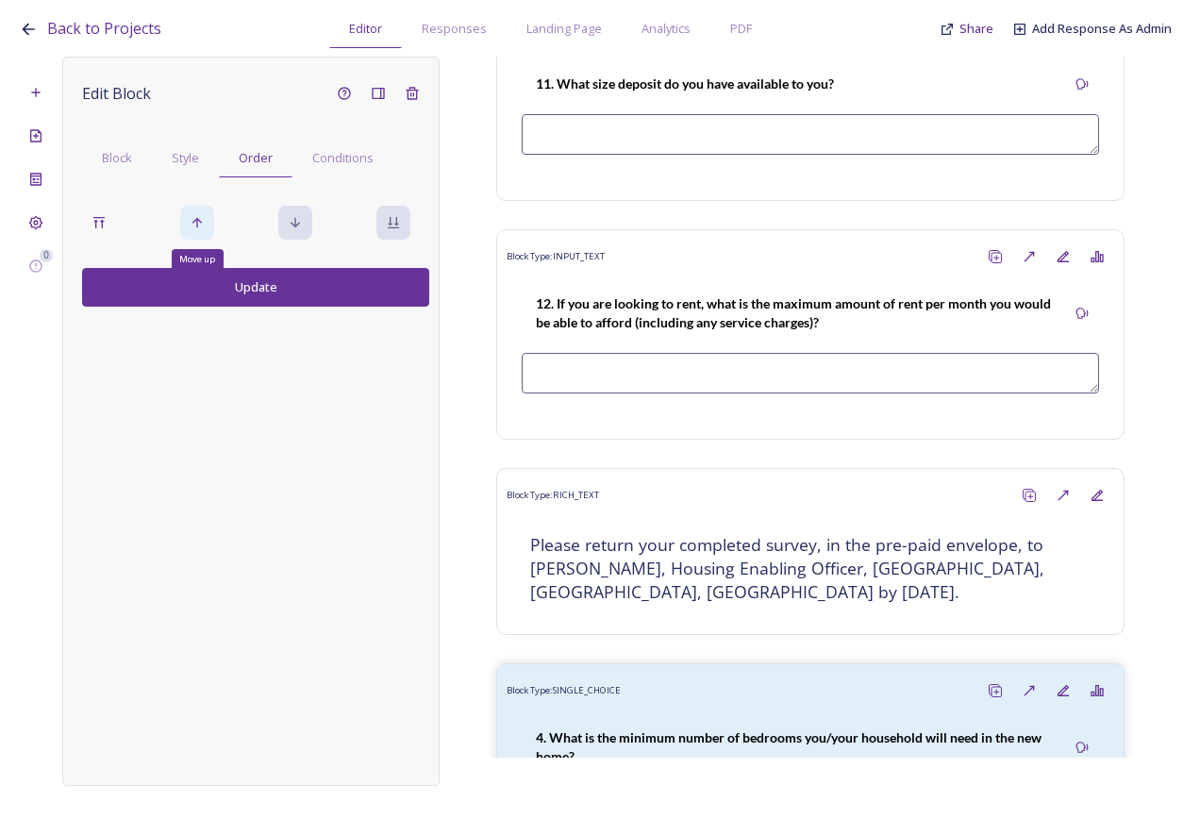
click at [203, 231] on div "Move up" at bounding box center [197, 223] width 34 height 34
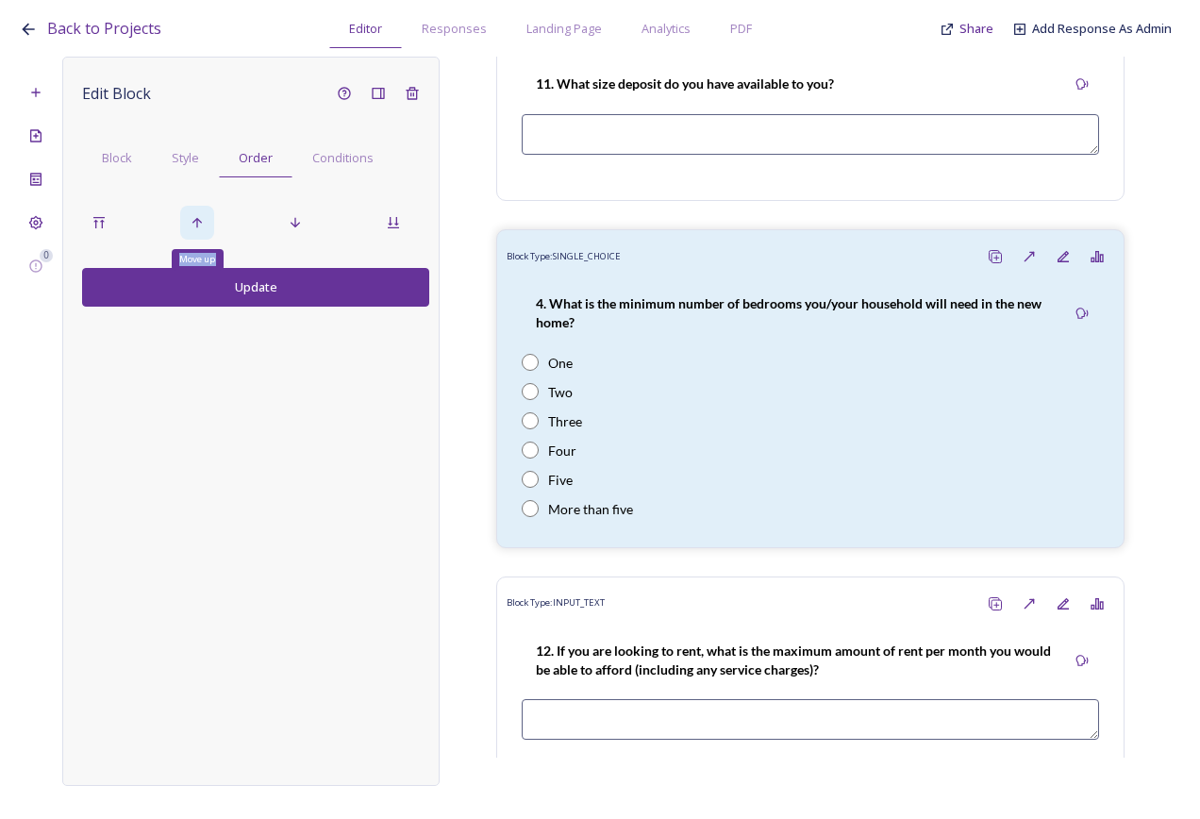
click at [203, 231] on div "Move up" at bounding box center [197, 223] width 34 height 34
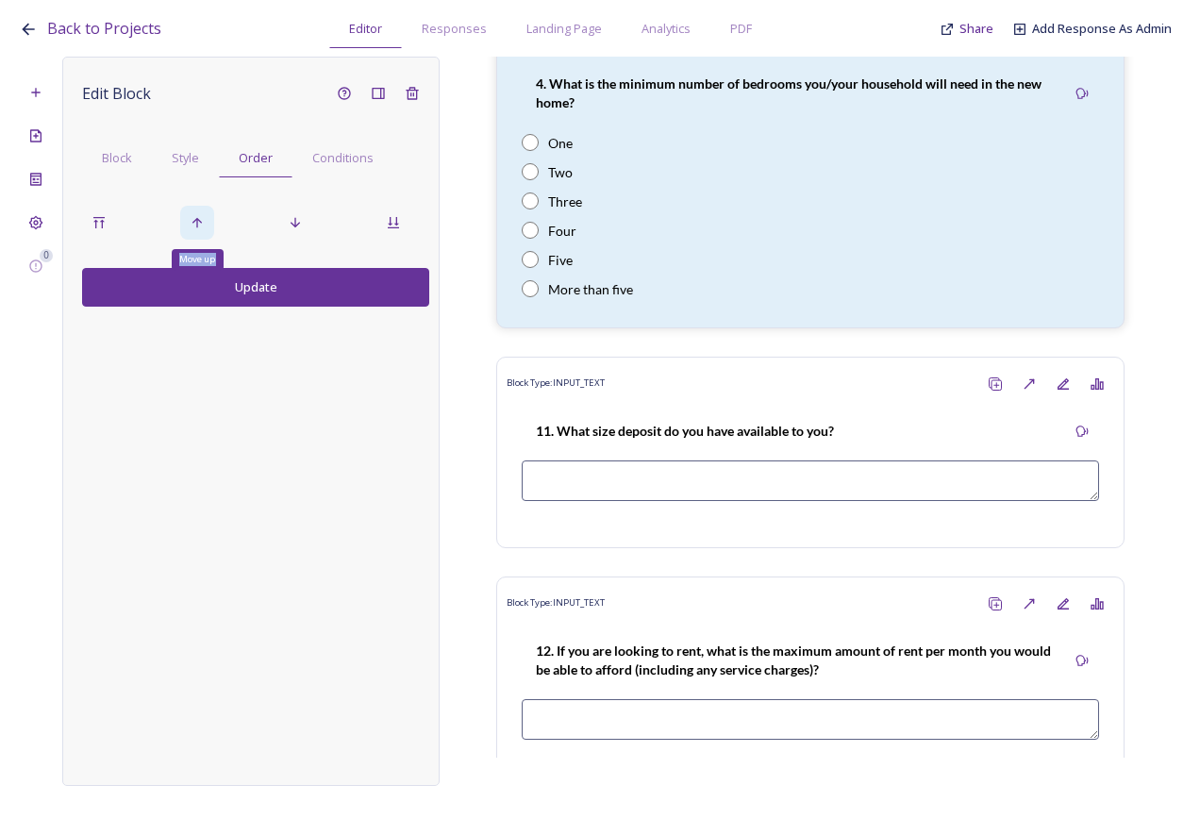
click at [203, 231] on div "Move up" at bounding box center [197, 223] width 34 height 34
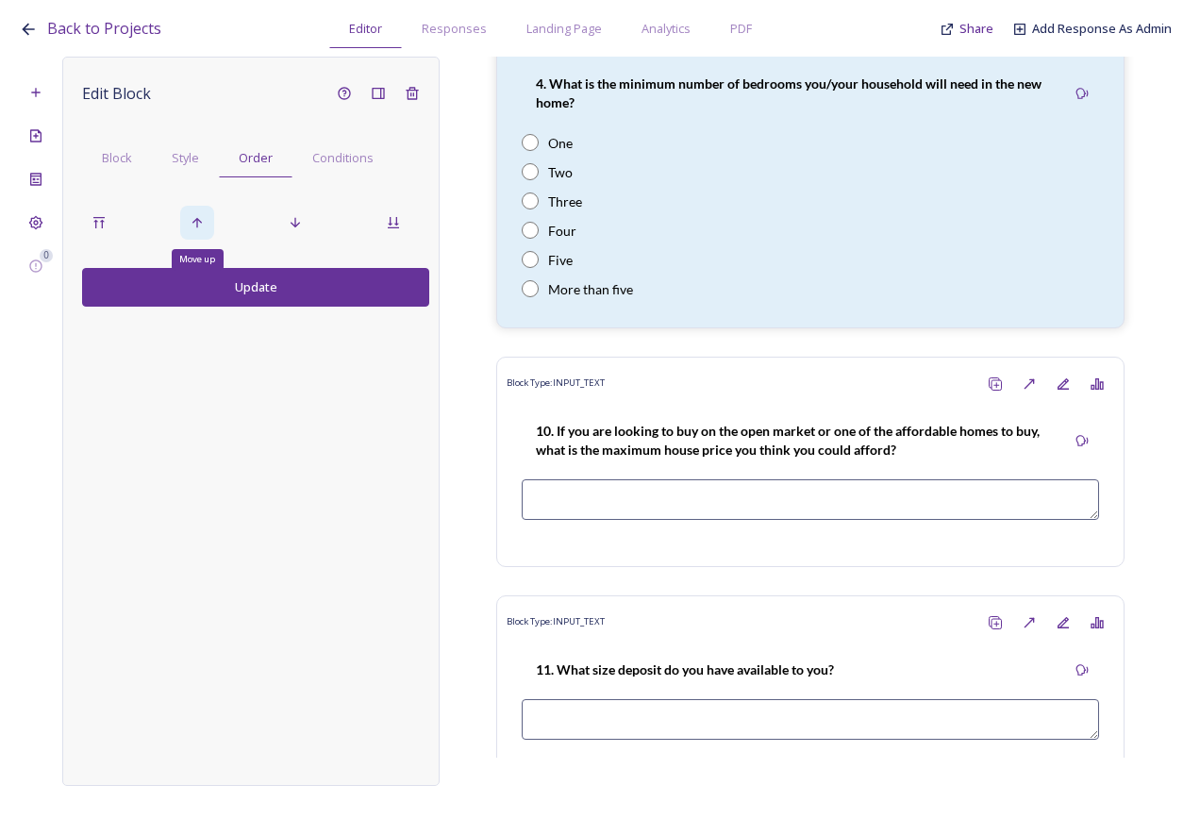
click at [203, 231] on div "Move up" at bounding box center [197, 223] width 34 height 34
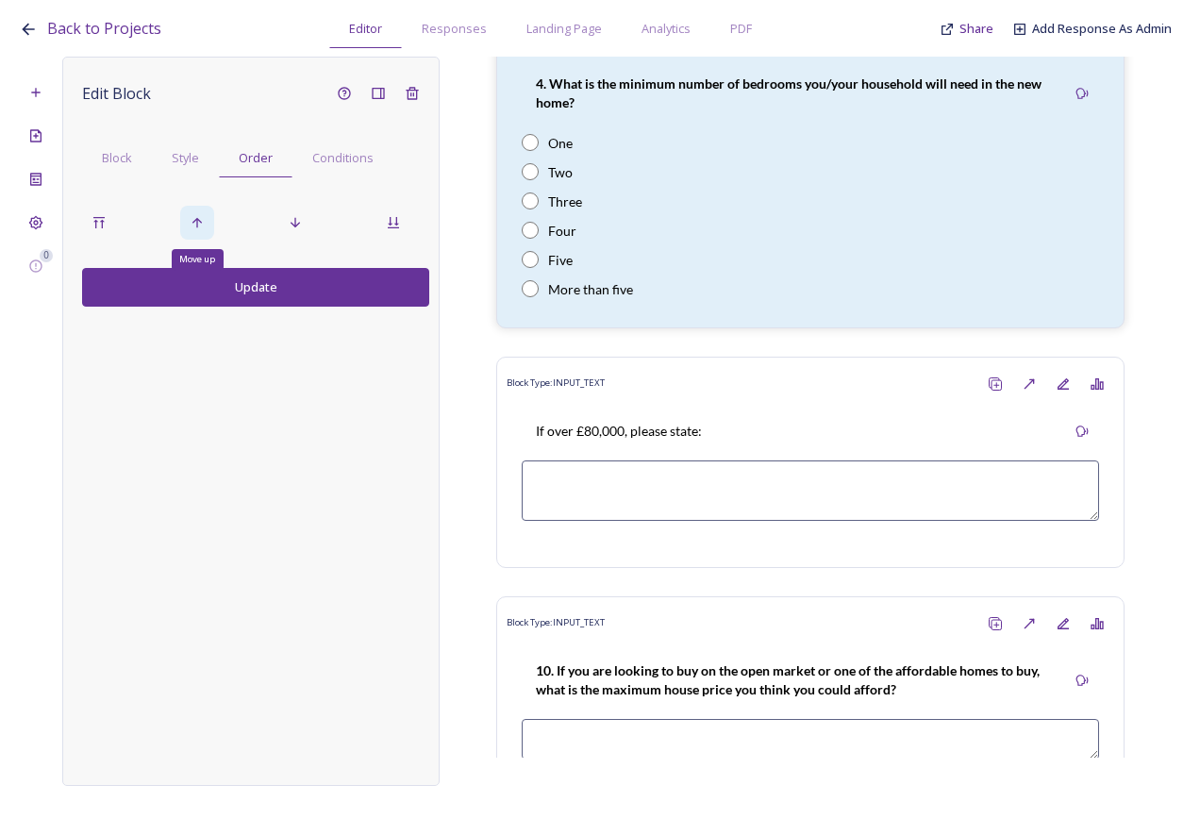
click at [195, 226] on icon at bounding box center [197, 222] width 15 height 15
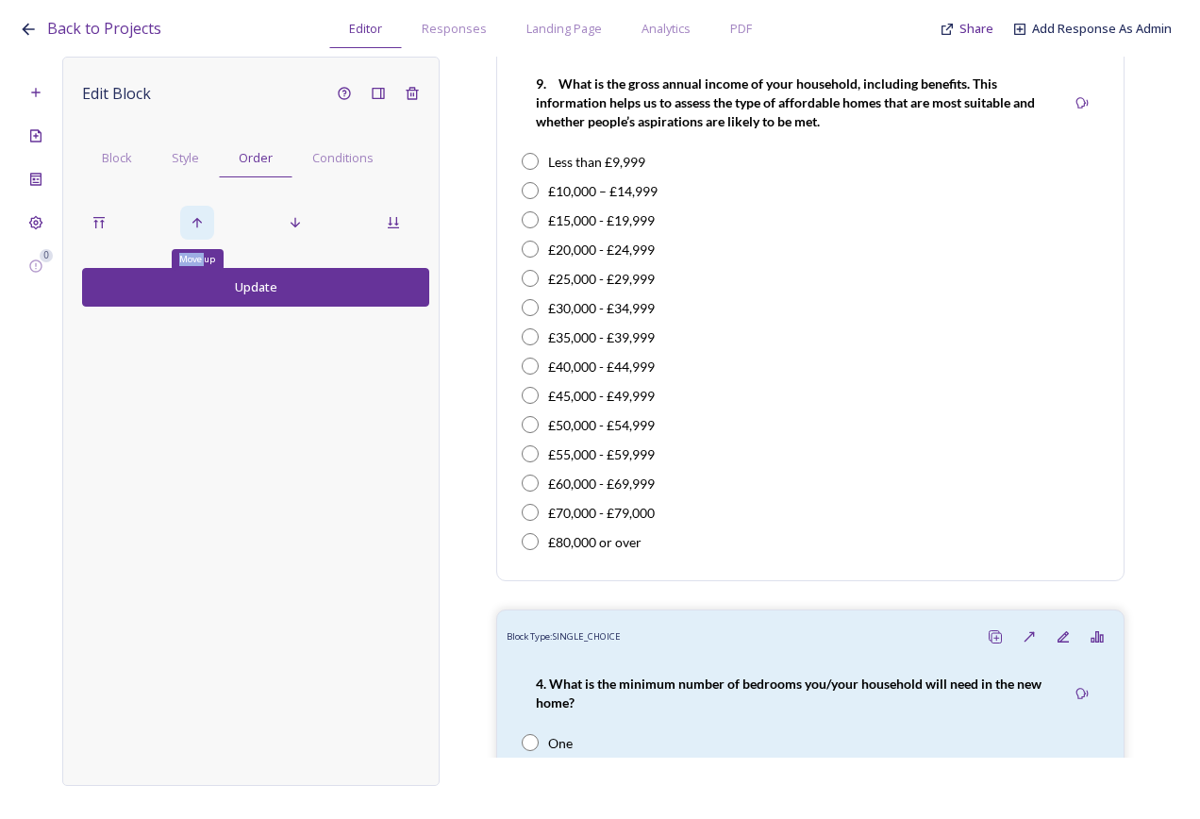
click at [195, 226] on icon at bounding box center [197, 222] width 15 height 15
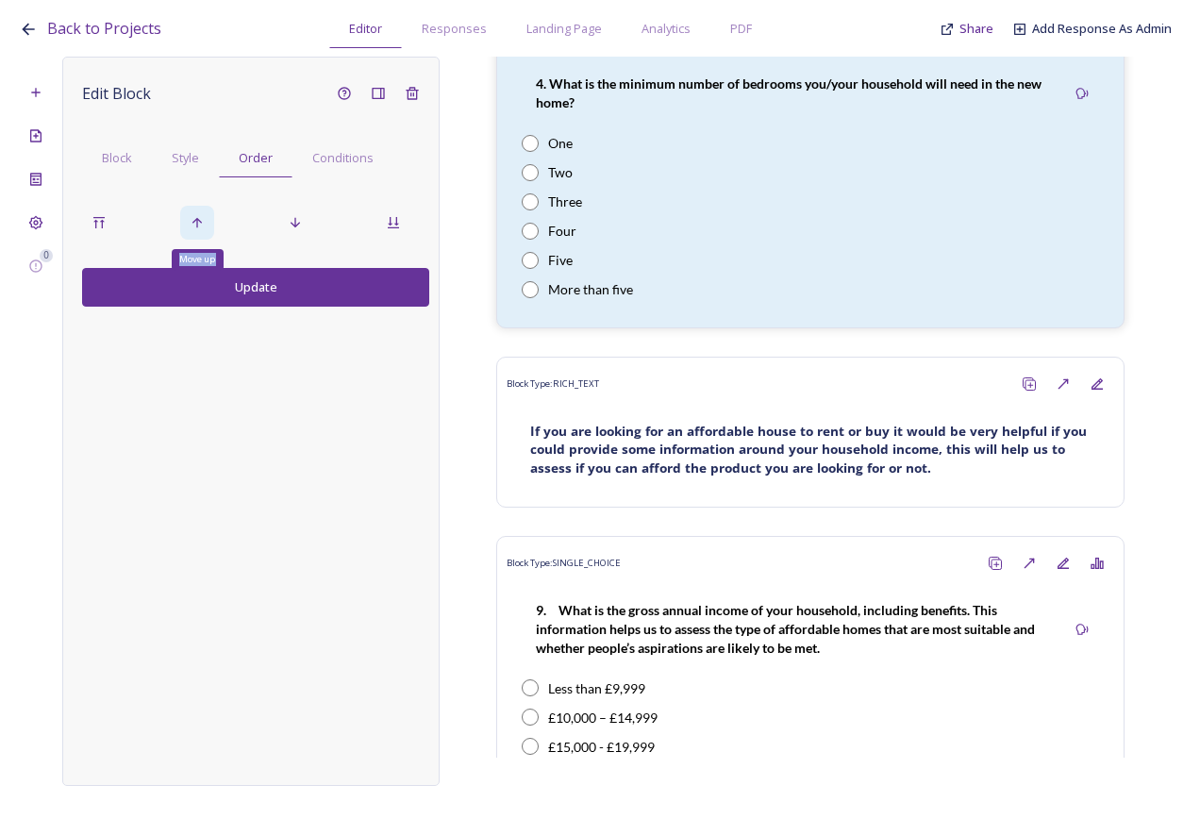
click at [195, 226] on icon at bounding box center [197, 222] width 15 height 15
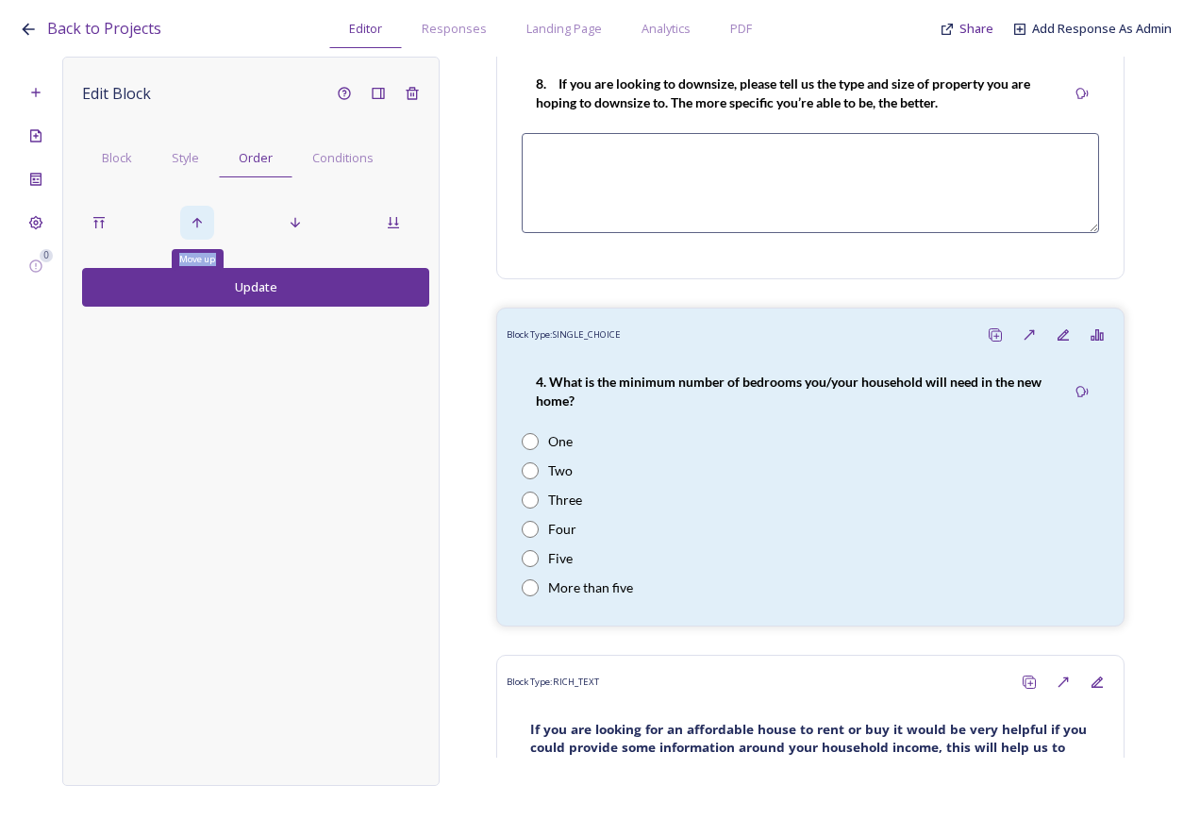
click at [195, 226] on icon at bounding box center [197, 222] width 15 height 15
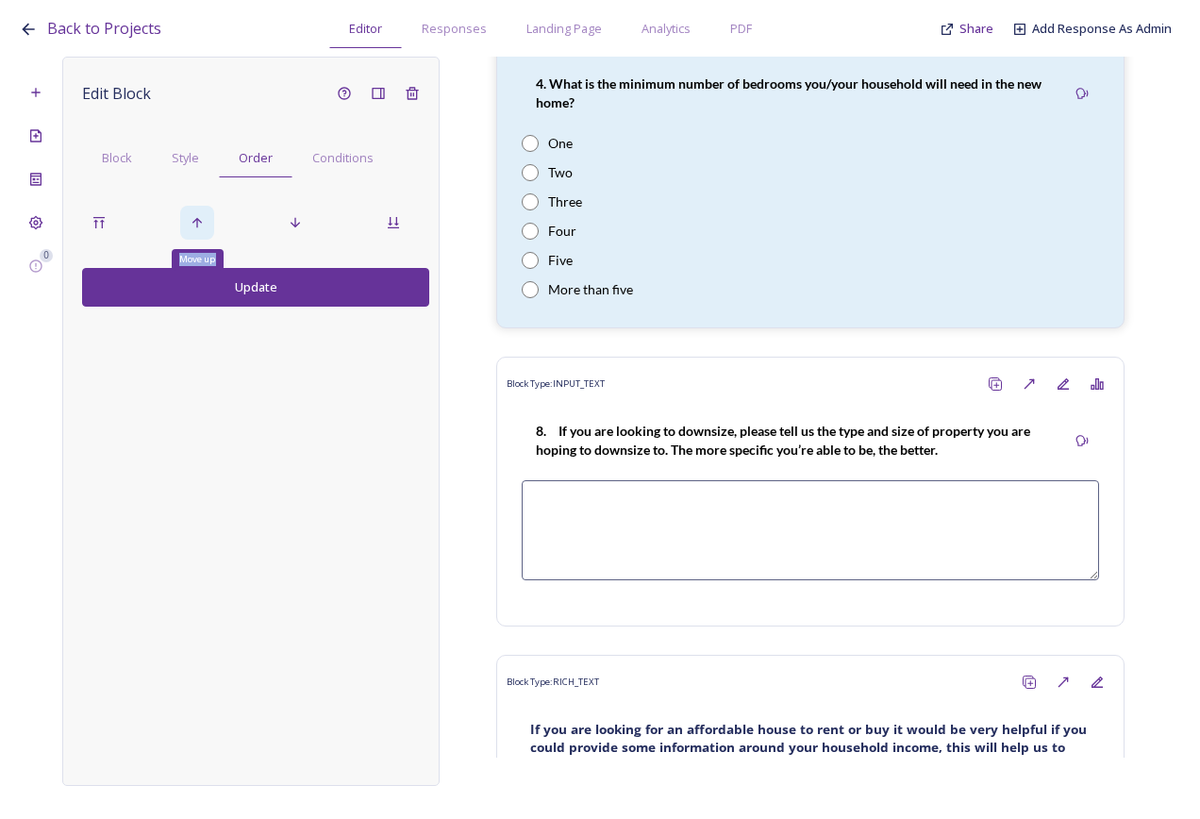
click at [195, 226] on icon at bounding box center [197, 222] width 15 height 15
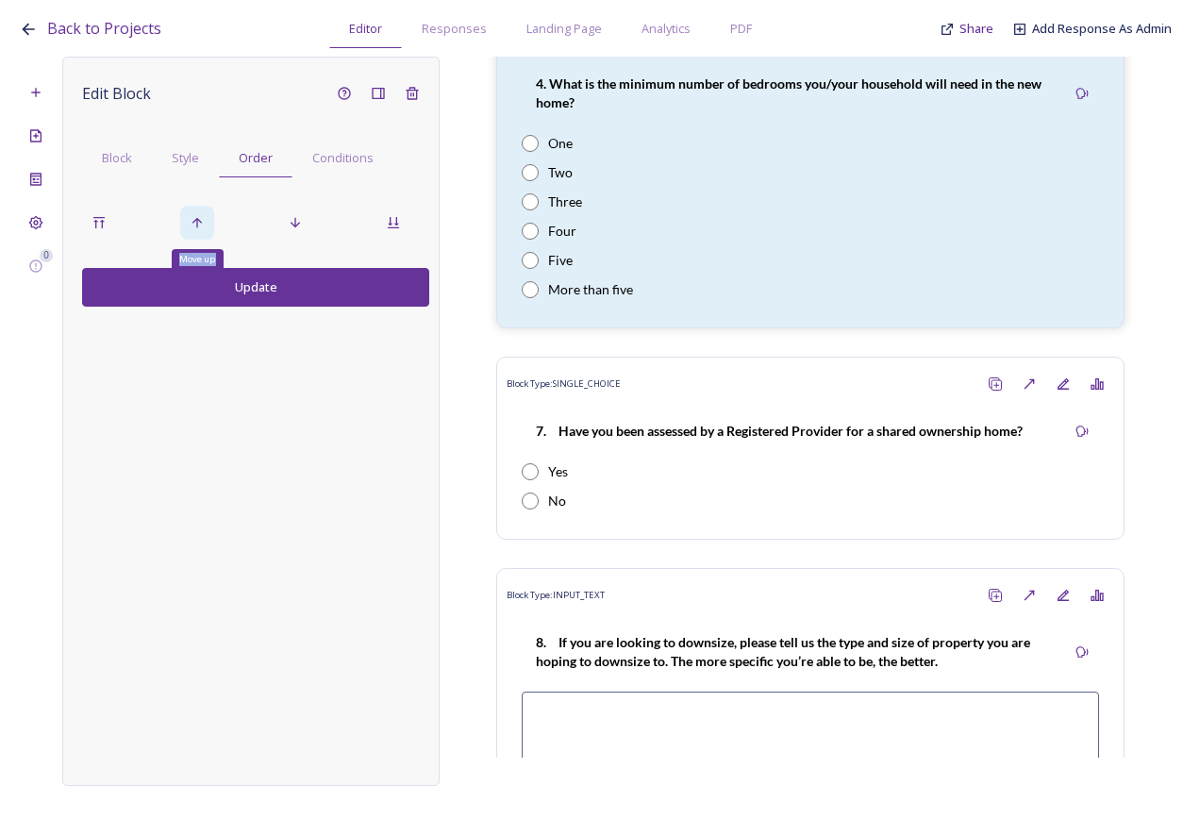
click at [195, 226] on icon at bounding box center [197, 222] width 15 height 15
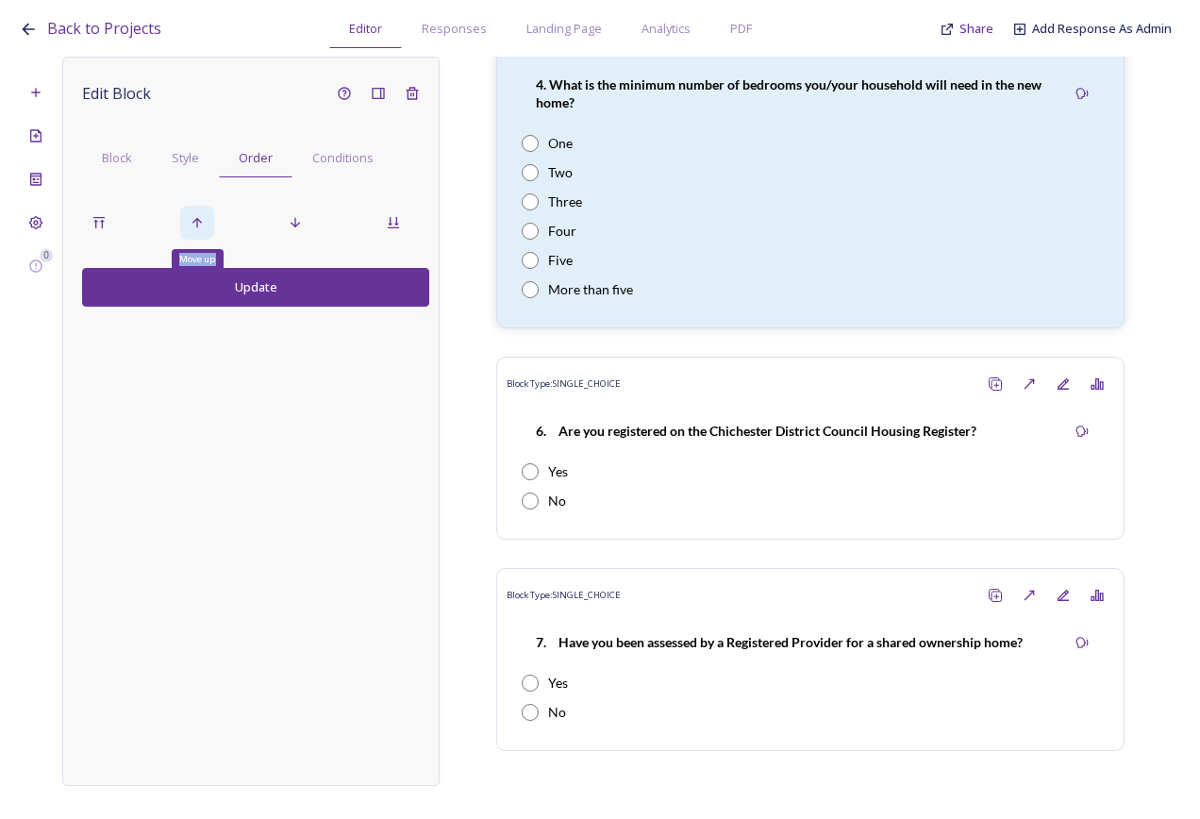
click at [195, 226] on icon at bounding box center [197, 222] width 15 height 15
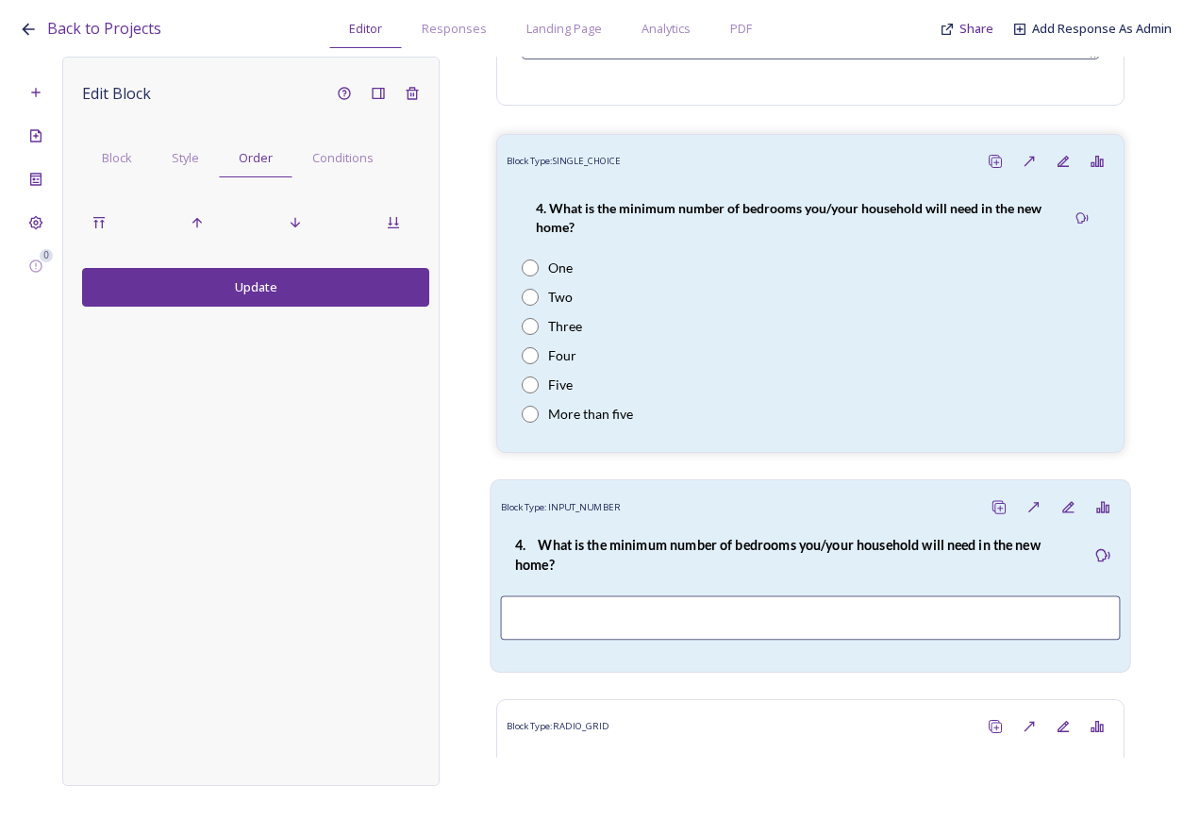
scroll to position [2365, 0]
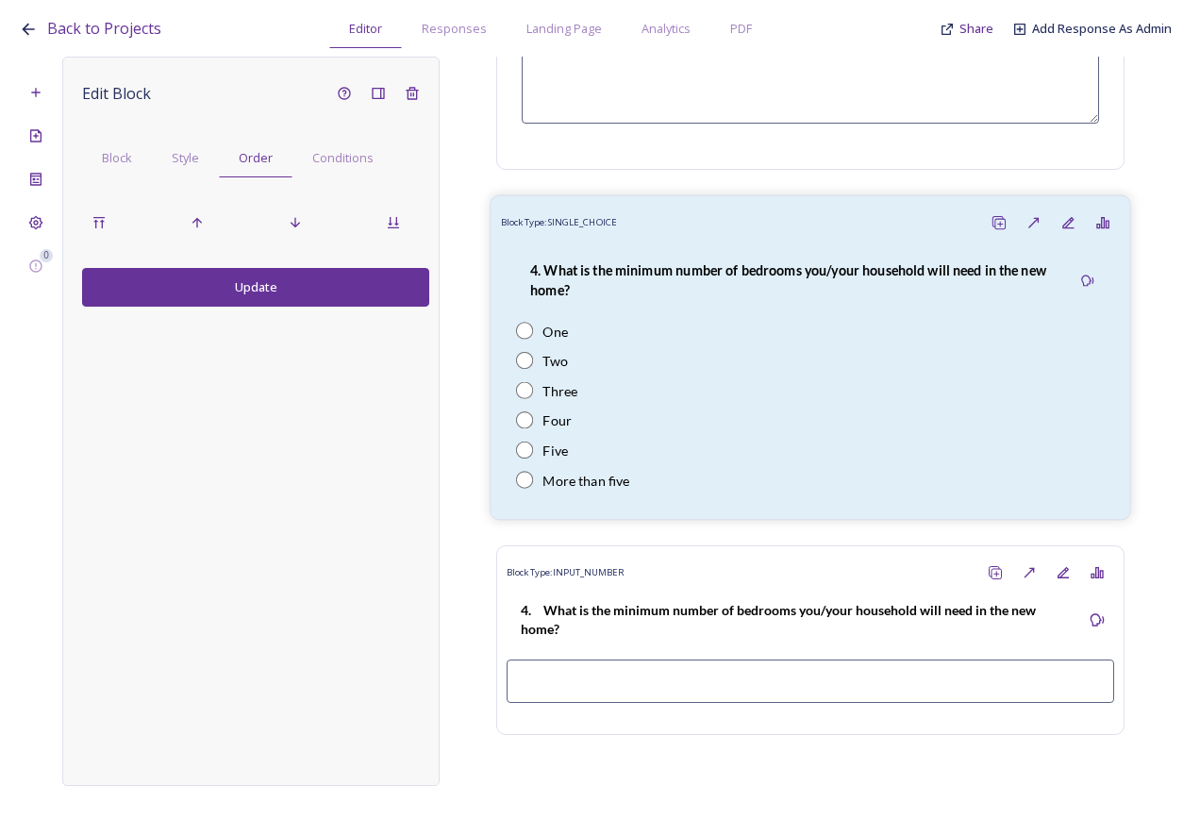
click at [828, 300] on p "4. What is the minimum number of bedrooms you/your household will need in the n…" at bounding box center [793, 280] width 526 height 39
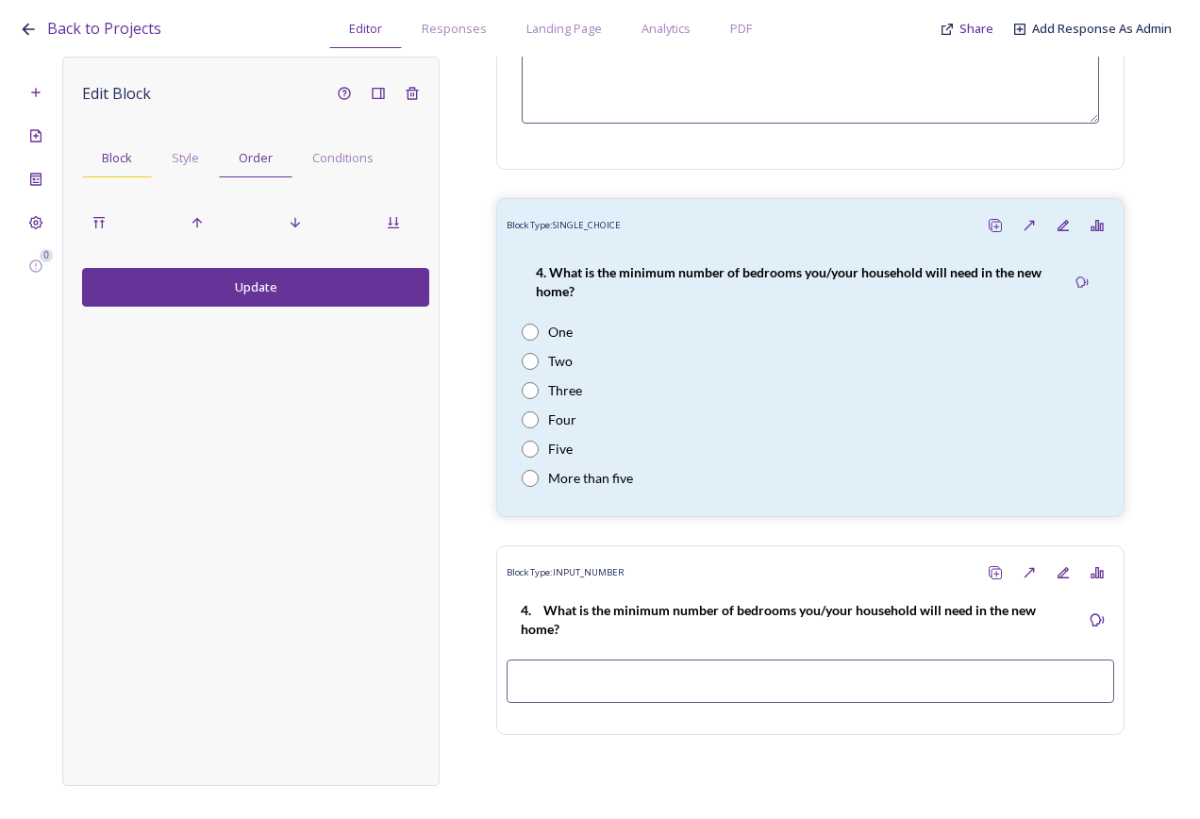
click at [139, 155] on div "Block" at bounding box center [117, 158] width 70 height 39
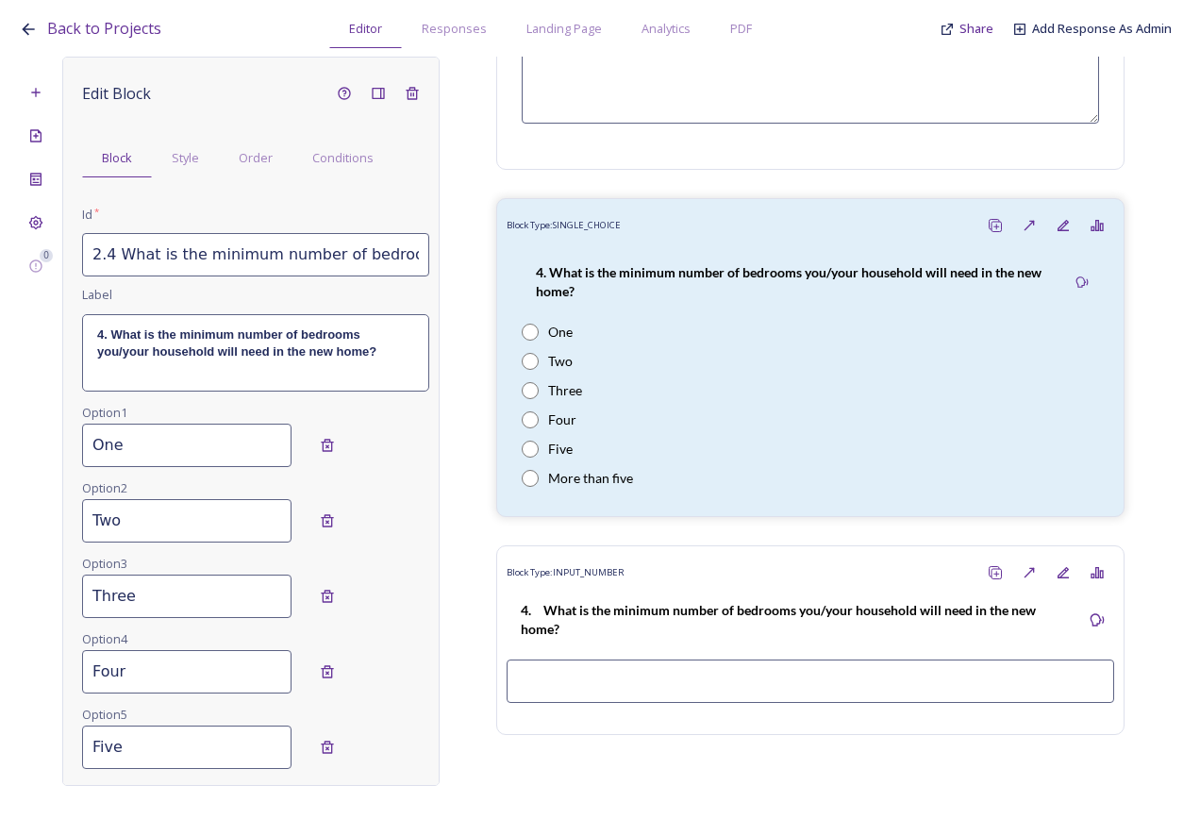
click at [240, 263] on input "2.4 What is the minimum number of bedrooms you/your household will need in the …" at bounding box center [255, 254] width 347 height 43
click at [116, 347] on strong "4. What is the minimum number of bedrooms you/your household will need in the n…" at bounding box center [236, 342] width 279 height 31
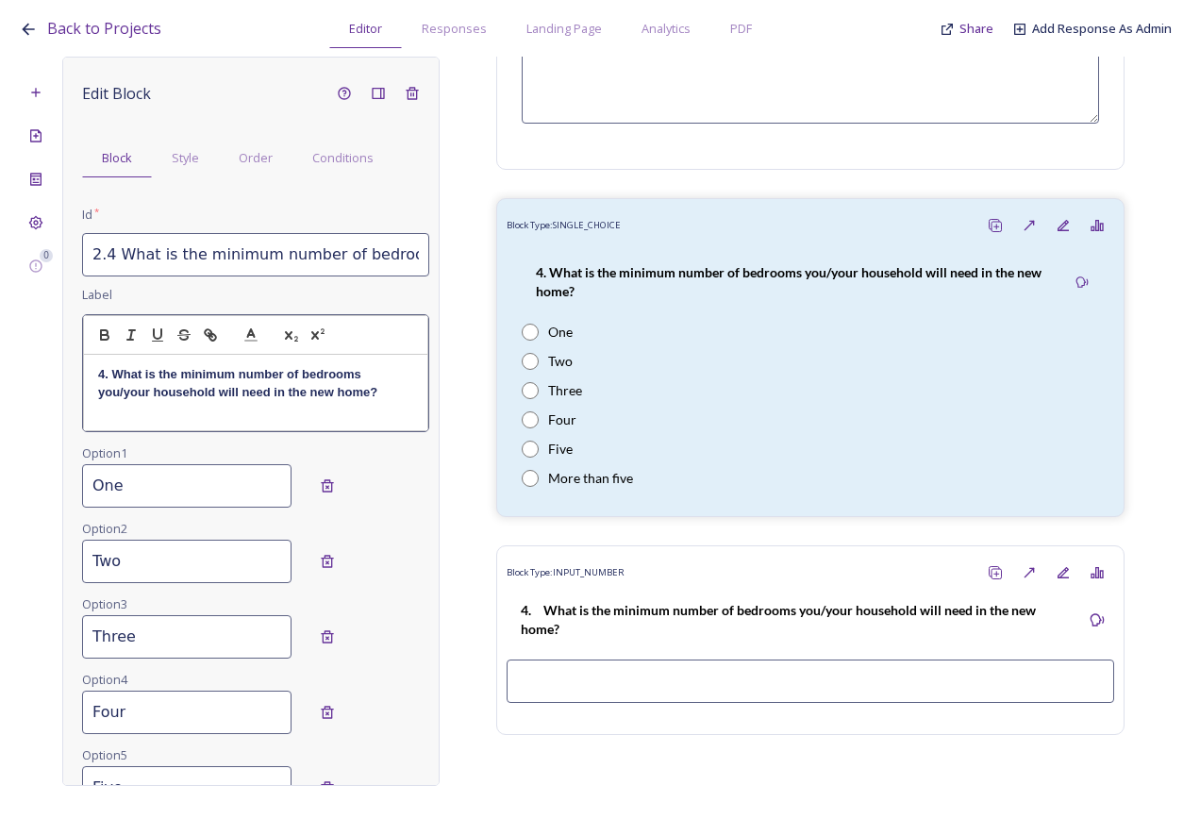
click at [118, 390] on strong "4. What is the minimum number of bedrooms you/your household will need in the n…" at bounding box center [237, 382] width 279 height 31
click at [102, 394] on strong "4. What is the minimum number of bedrooms you /your household will need in the …" at bounding box center [244, 382] width 292 height 31
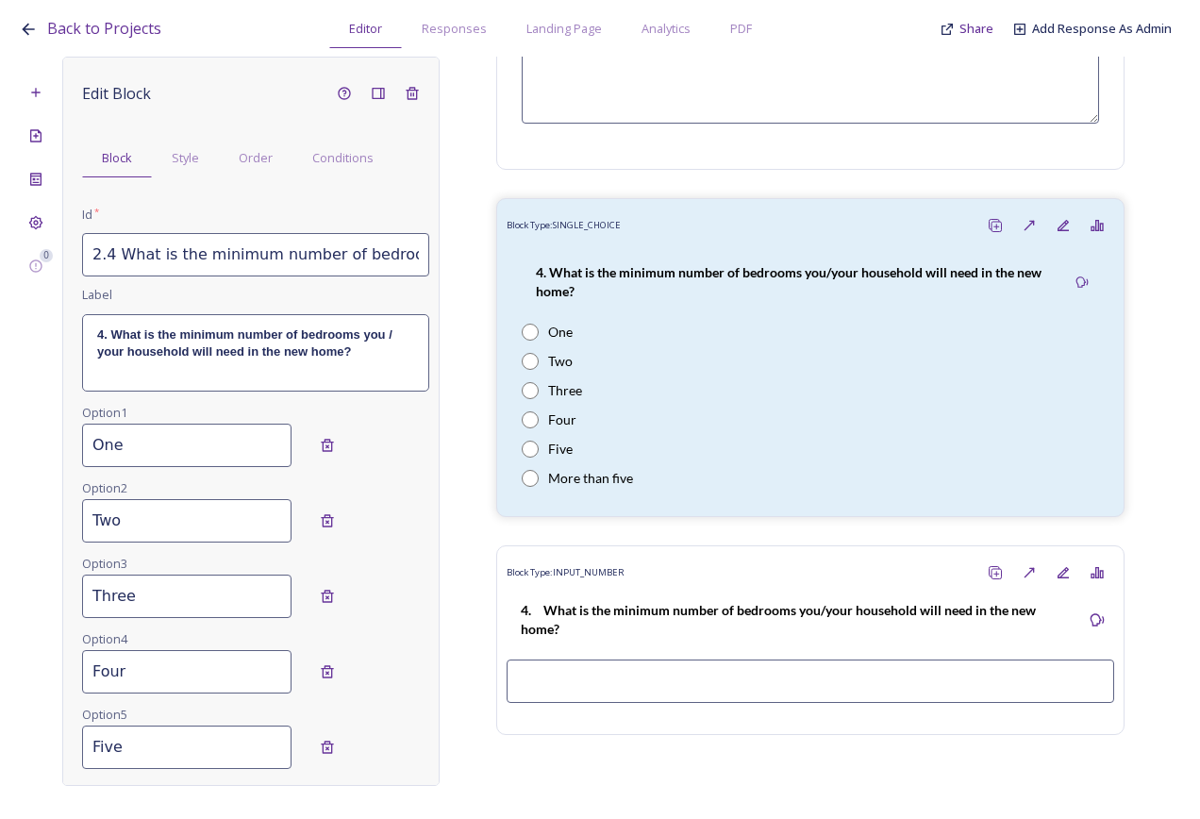
click at [202, 266] on input "2.4 What is the minimum number of bedrooms you/your household will need in the …" at bounding box center [255, 254] width 347 height 43
drag, startPoint x: 210, startPoint y: 252, endPoint x: 391, endPoint y: 259, distance: 180.4
click at [391, 259] on input "2.4 What is the minimum number of bedrooms you/your household will need in the …" at bounding box center [255, 254] width 347 height 43
click at [383, 255] on input "2.4 What is the minimum number of bedrooms you/your household will need in the …" at bounding box center [255, 254] width 347 height 43
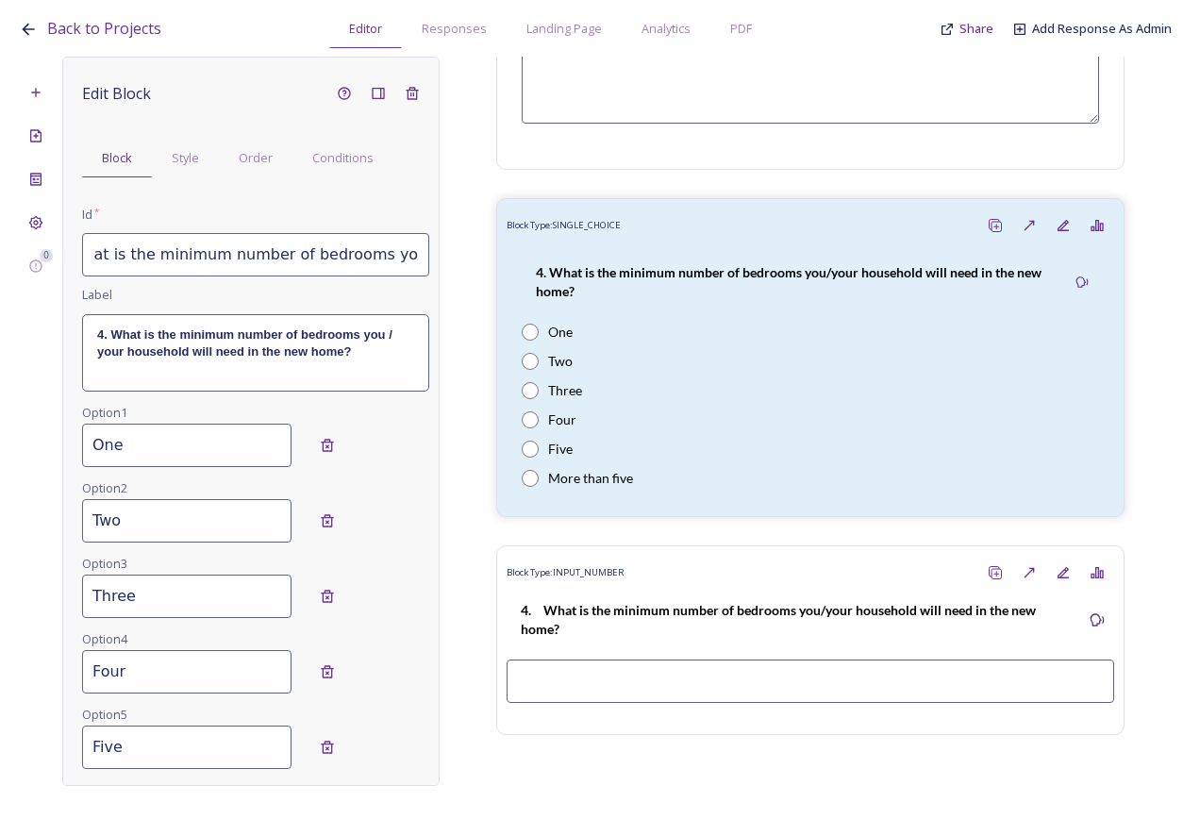
click at [395, 257] on input "2.4 What is the minimum number of bedrooms you /your household will need in the…" at bounding box center [255, 254] width 347 height 43
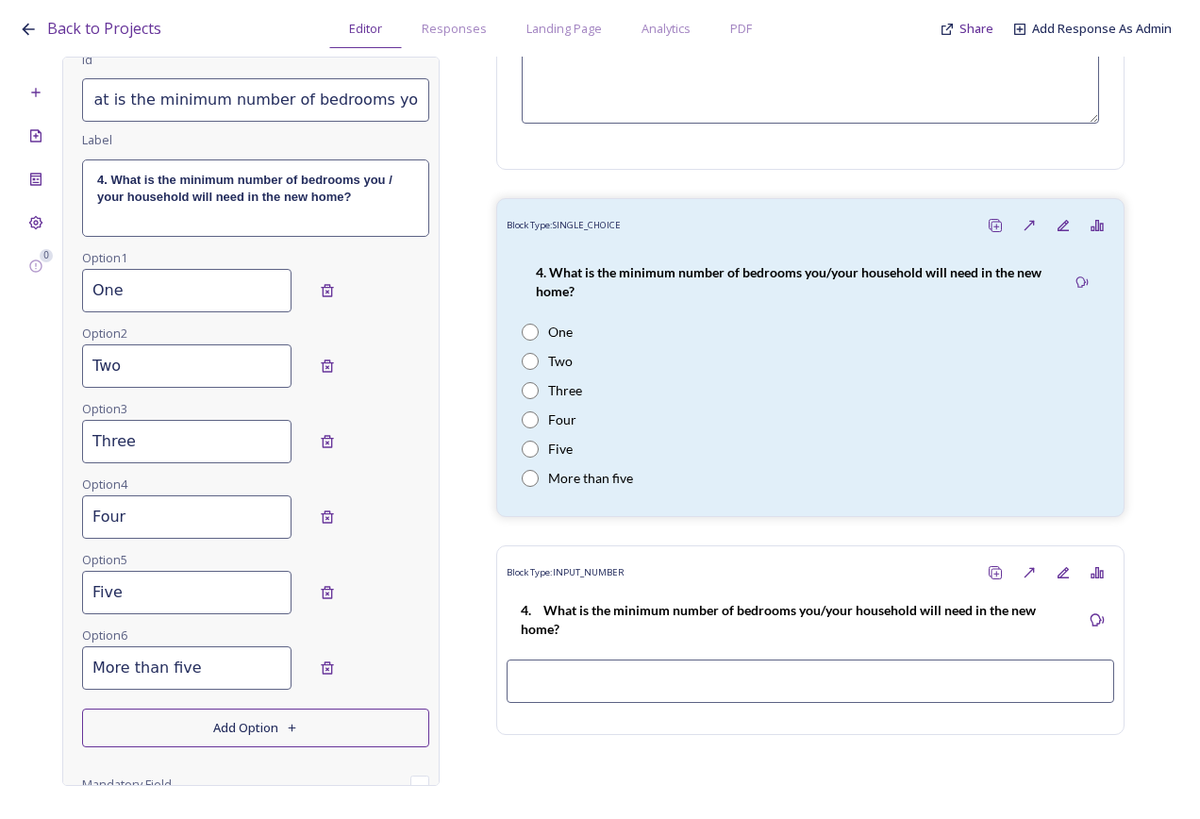
scroll to position [278, 0]
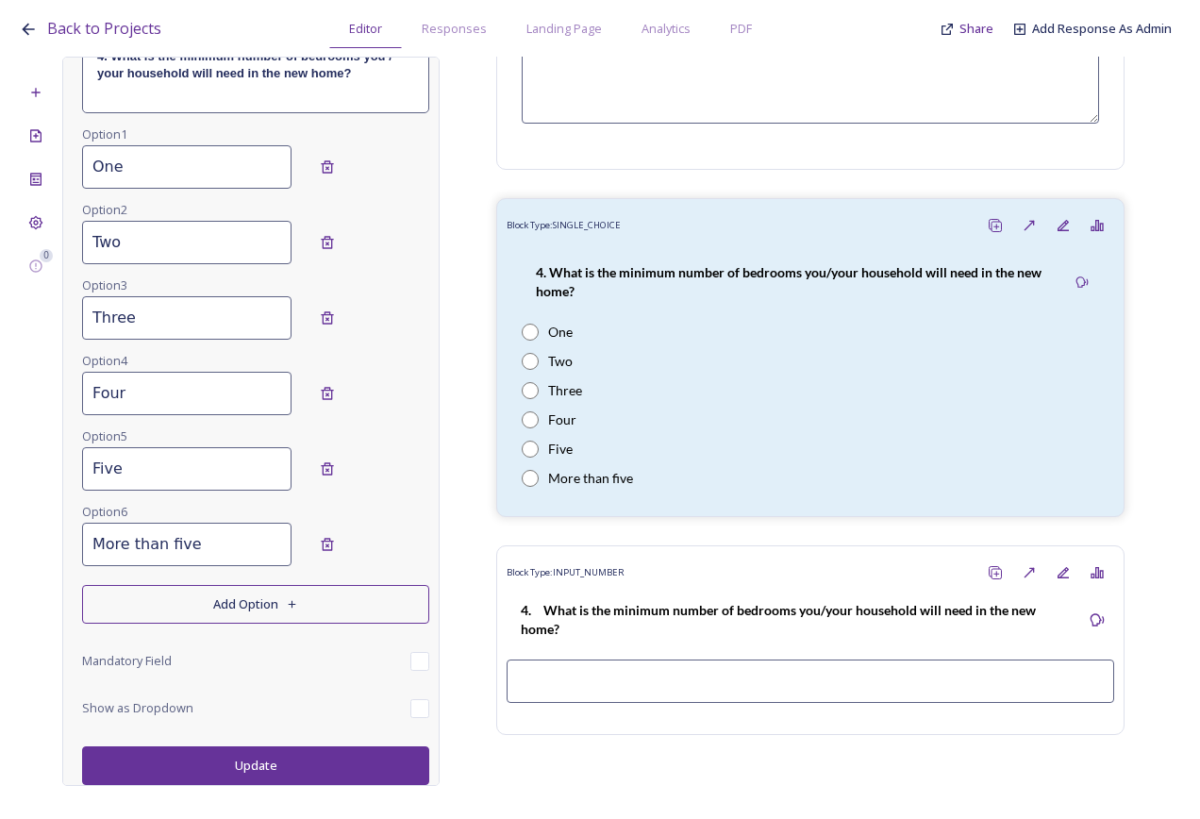
type input "2.4 What is the minimum number of bedrooms you / your household will need in th…"
click at [321, 756] on button "Update" at bounding box center [255, 765] width 347 height 39
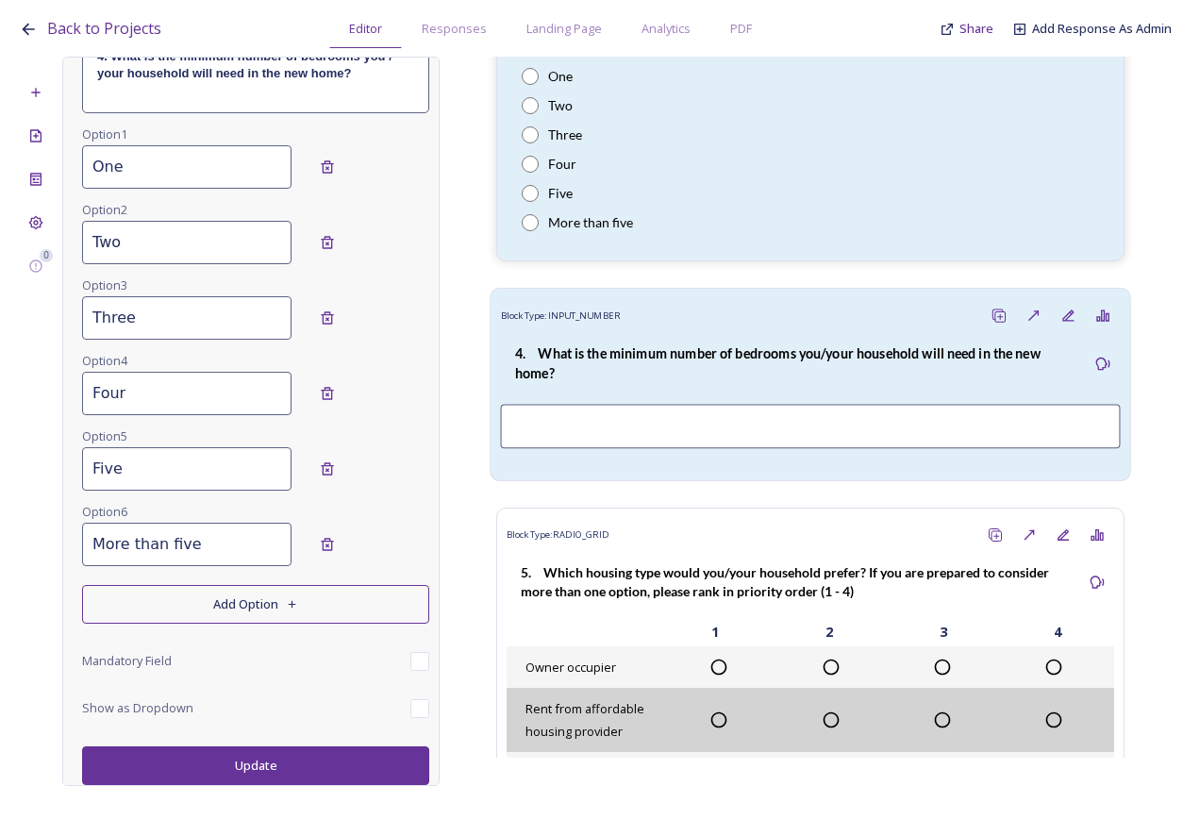
scroll to position [2648, 0]
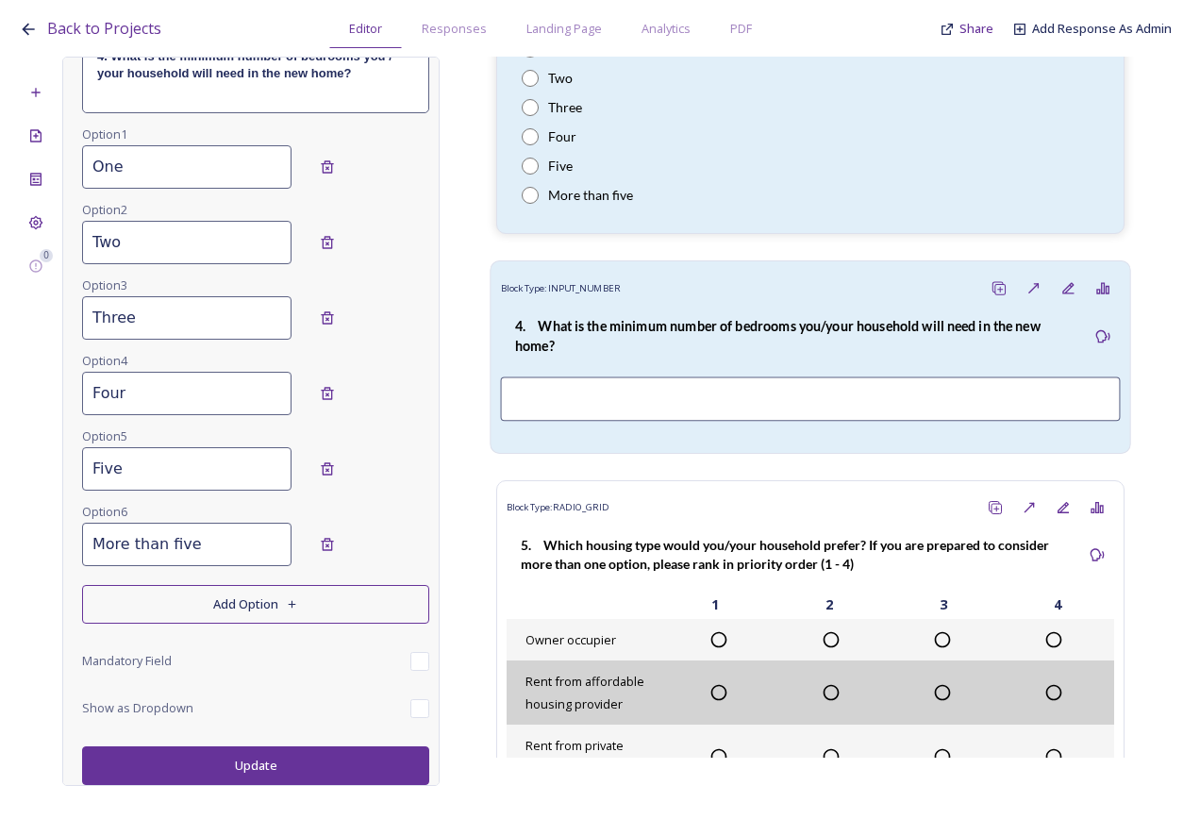
click at [668, 356] on p "4. What is the minimum number of bedrooms you/your household will need in the n…" at bounding box center [793, 336] width 557 height 39
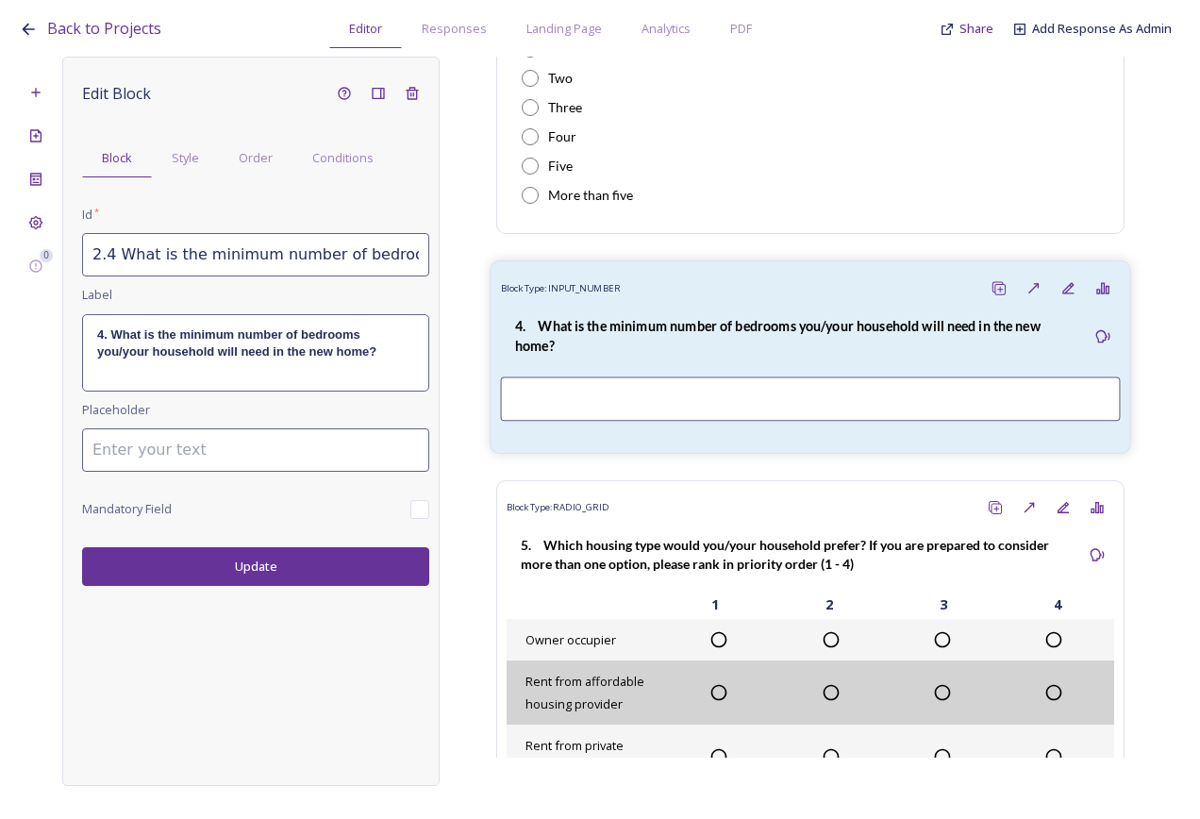
scroll to position [0, 0]
click at [423, 92] on div "Delete Block" at bounding box center [412, 93] width 34 height 34
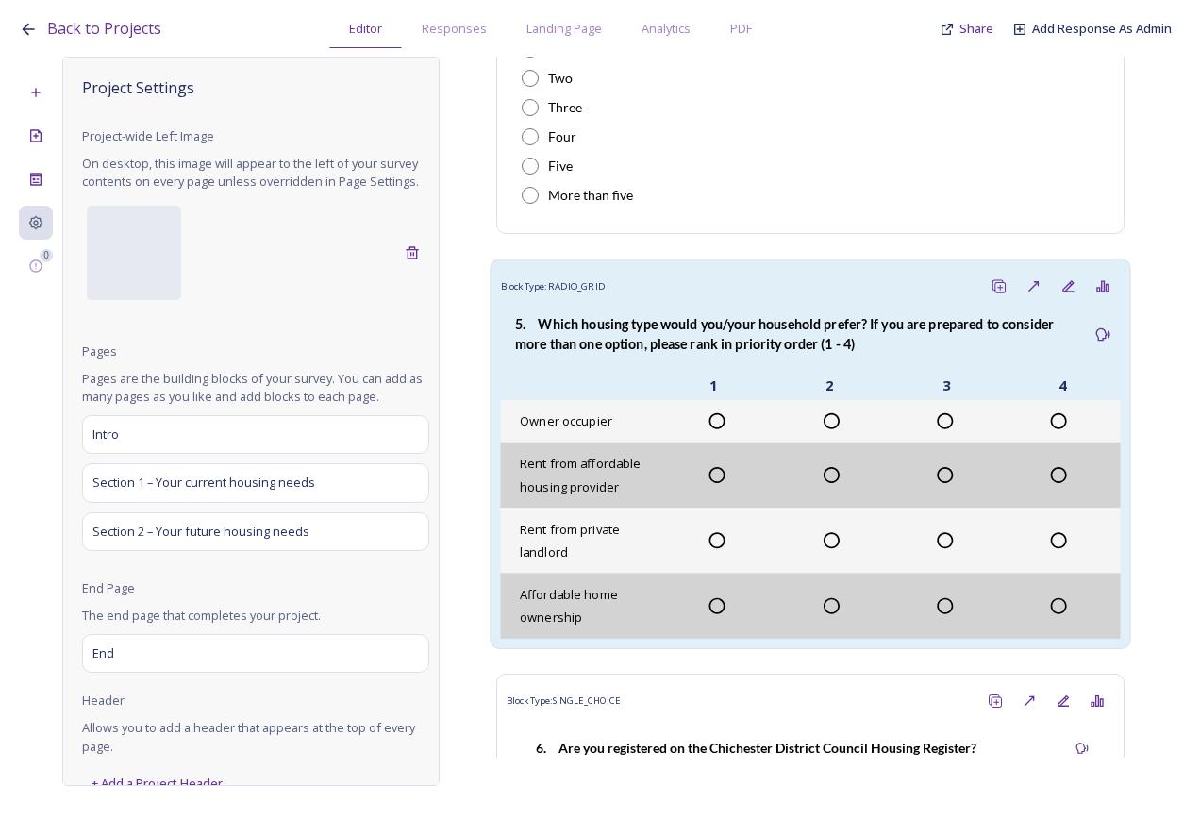
click at [738, 352] on strong "5. Which housing type would you/your household prefer? If you are prepared to c…" at bounding box center [786, 334] width 542 height 36
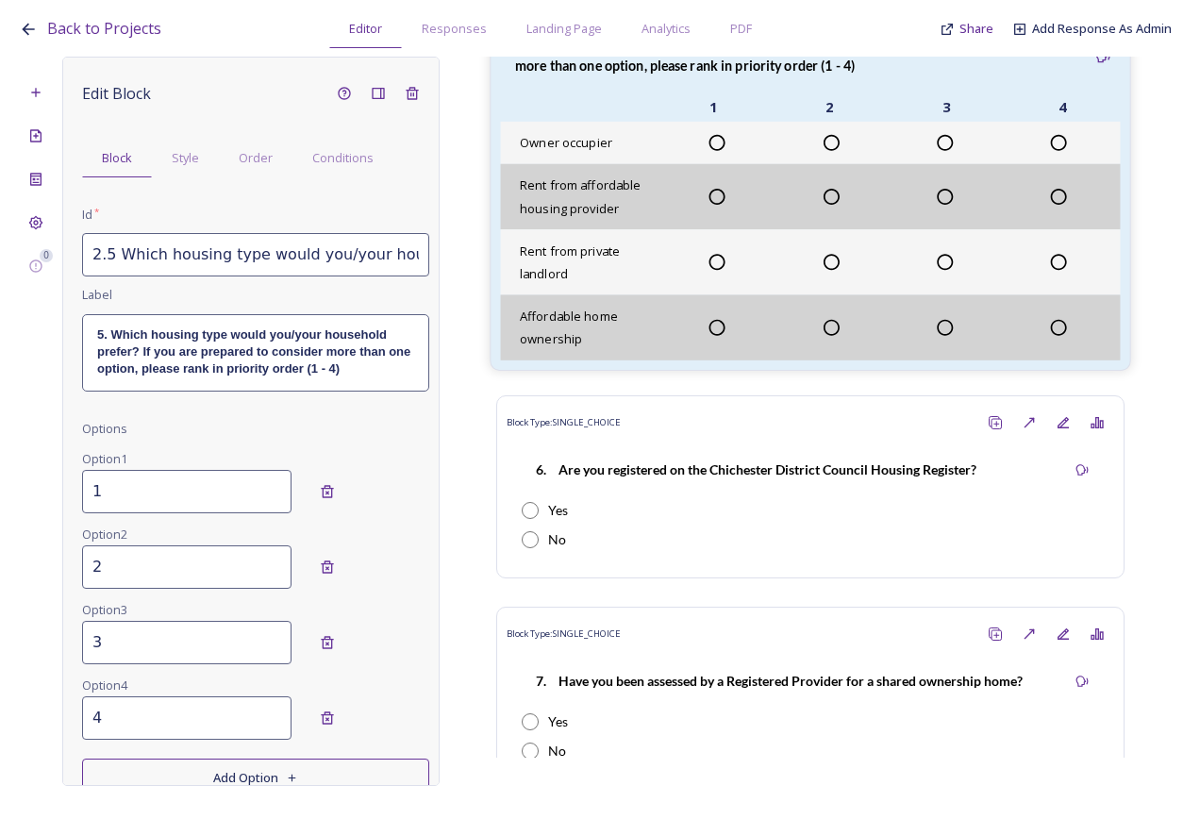
scroll to position [2931, 0]
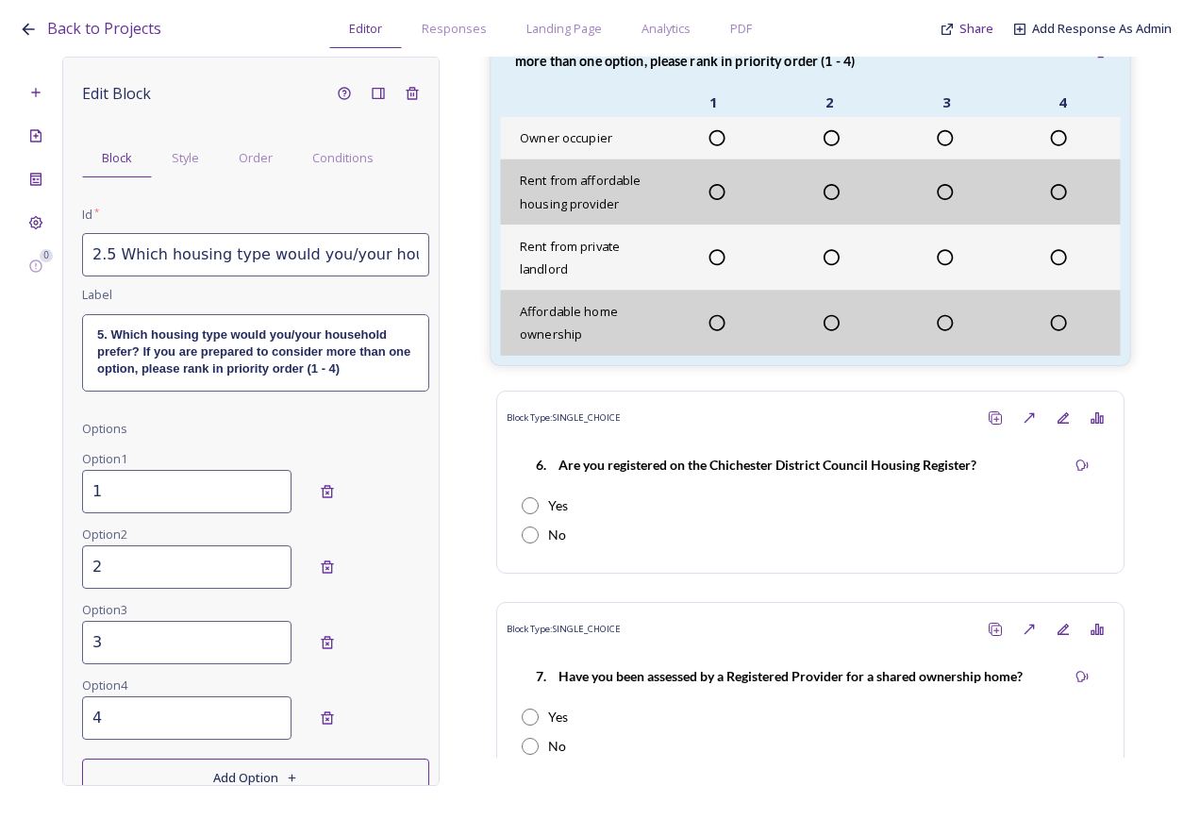
click at [678, 69] on strong "5. Which housing type would you/your household prefer? If you are prepared to c…" at bounding box center [786, 51] width 542 height 36
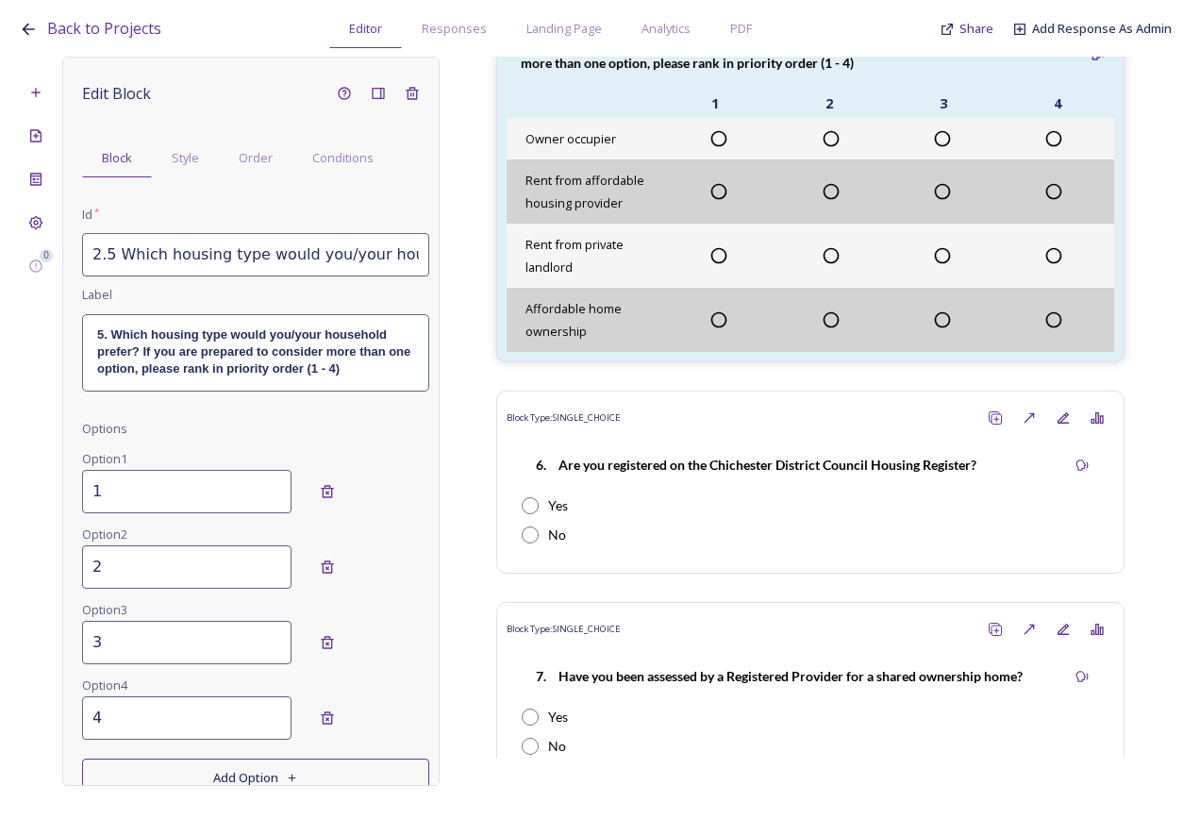
click at [156, 526] on div "Option 2 2" at bounding box center [255, 560] width 347 height 75
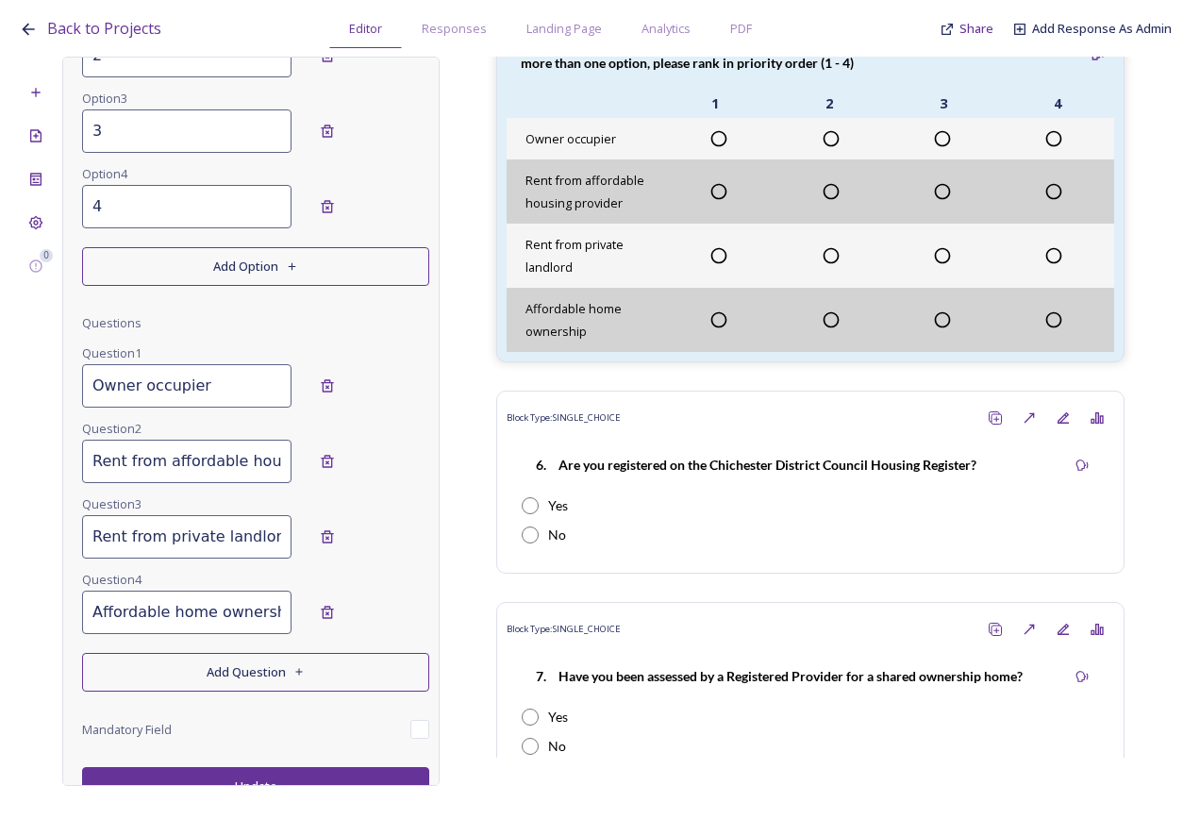
scroll to position [533, 0]
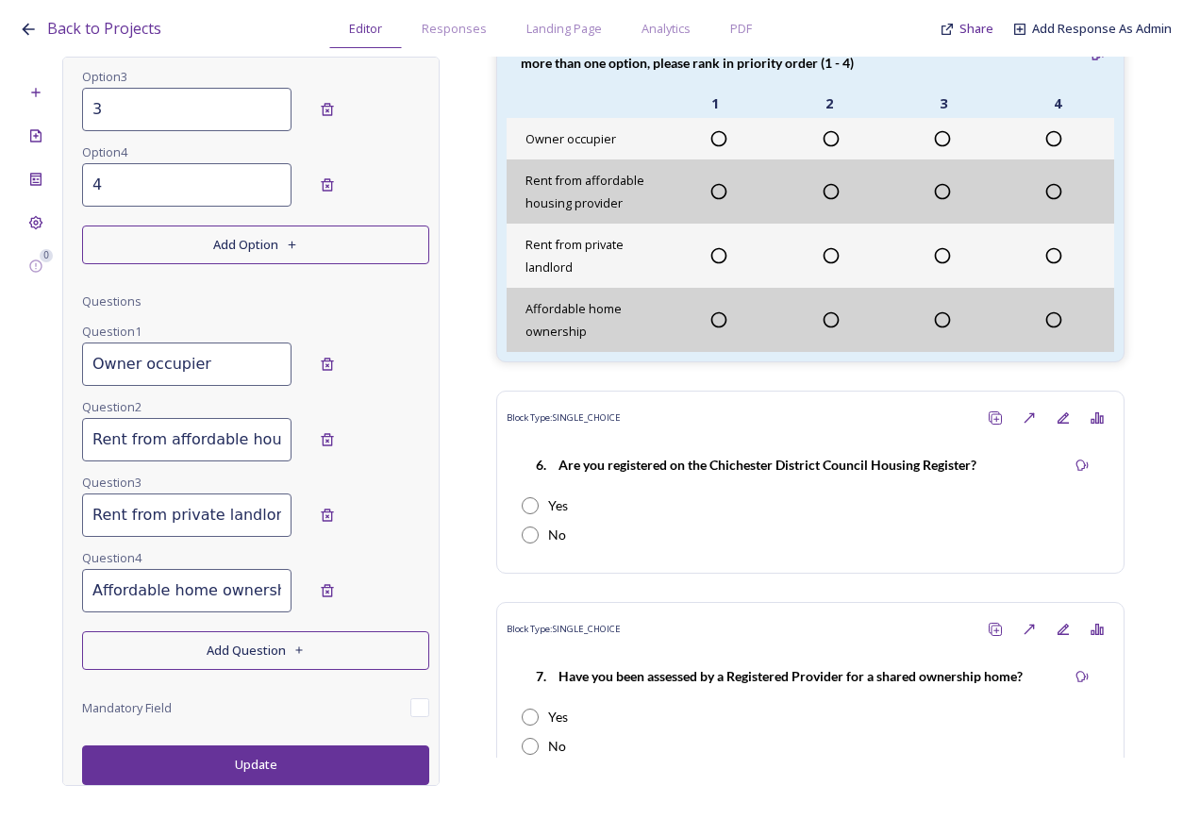
click at [206, 652] on button "Add Question" at bounding box center [255, 650] width 347 height 39
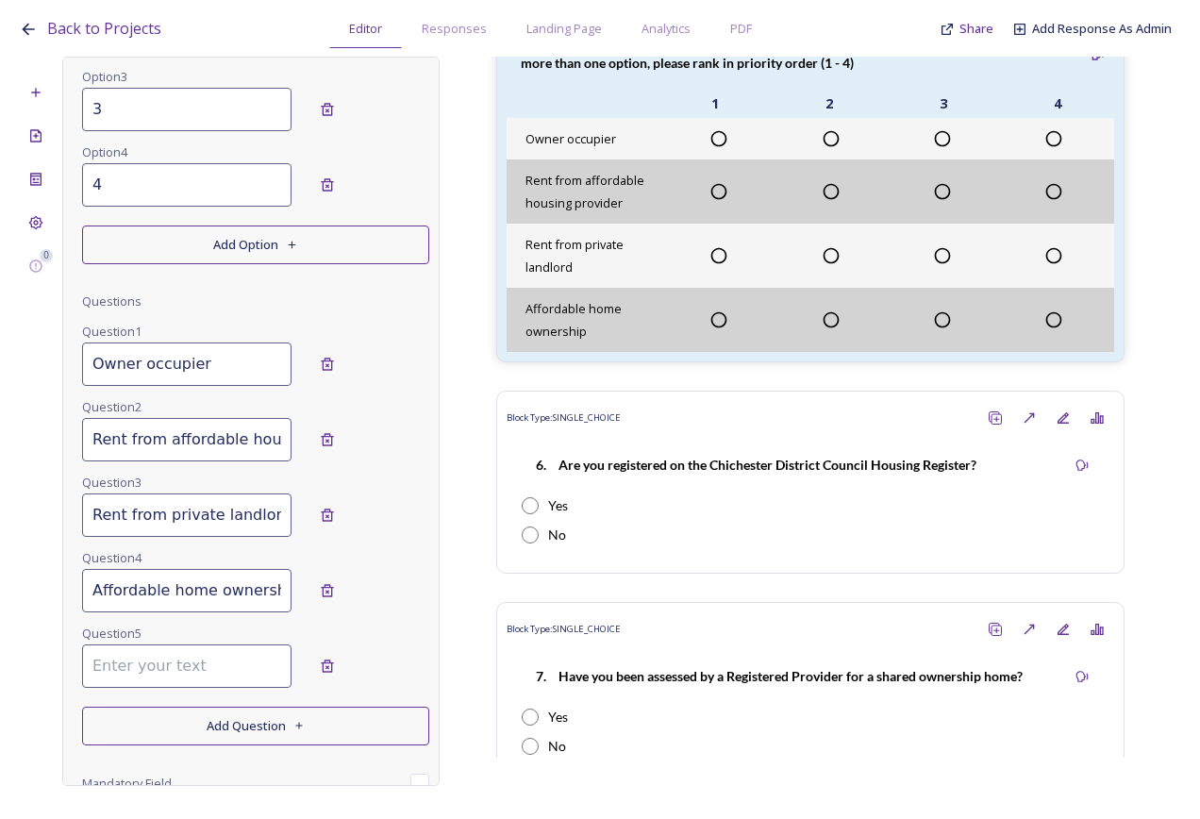
click at [157, 686] on input at bounding box center [186, 666] width 209 height 43
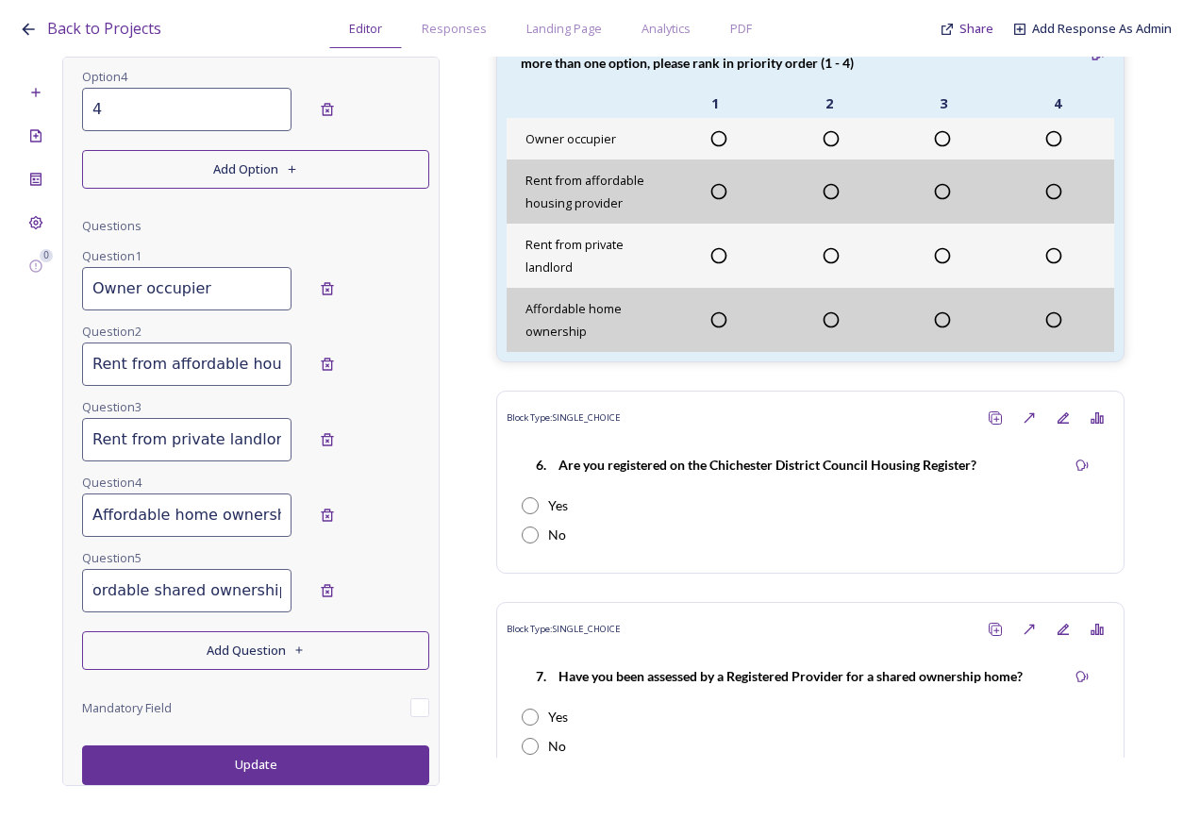
type input "Affordable shared ownership"
click at [190, 765] on button "Update" at bounding box center [255, 764] width 347 height 39
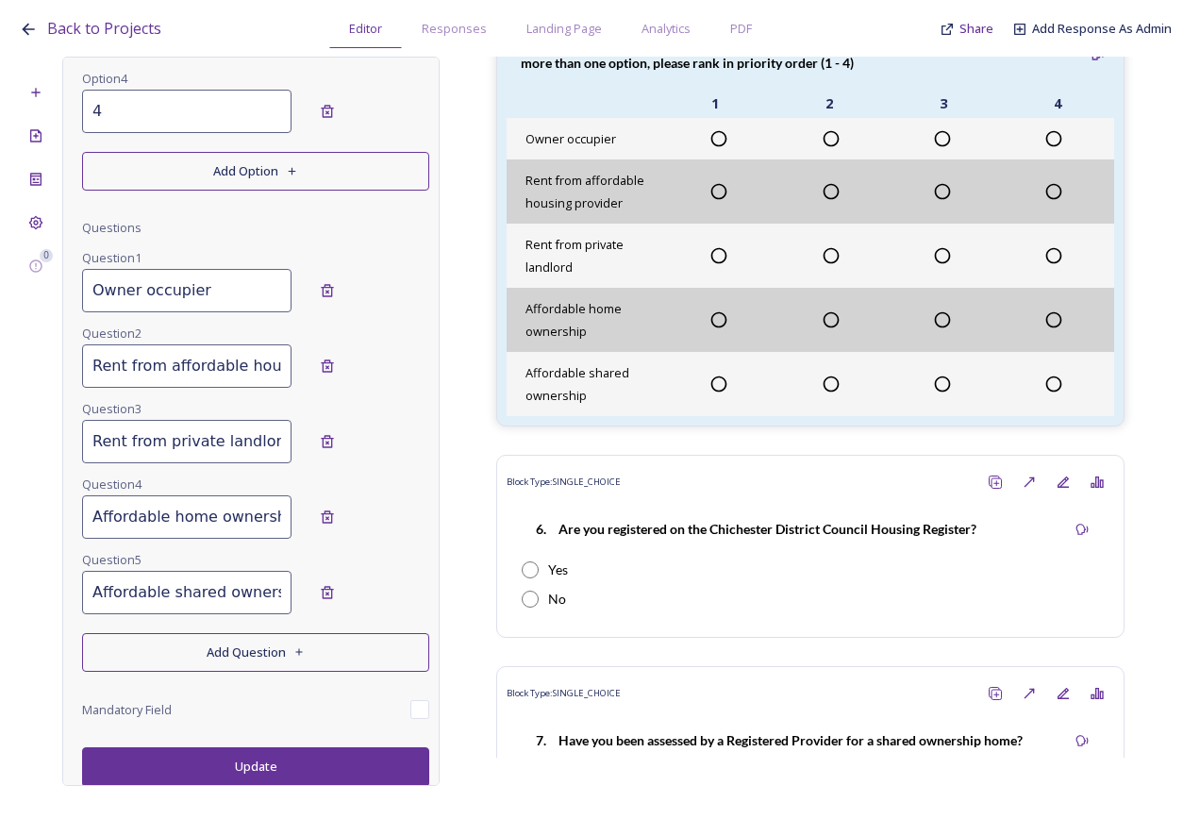
scroll to position [609, 0]
click at [30, 100] on div "Add New Block" at bounding box center [36, 92] width 34 height 34
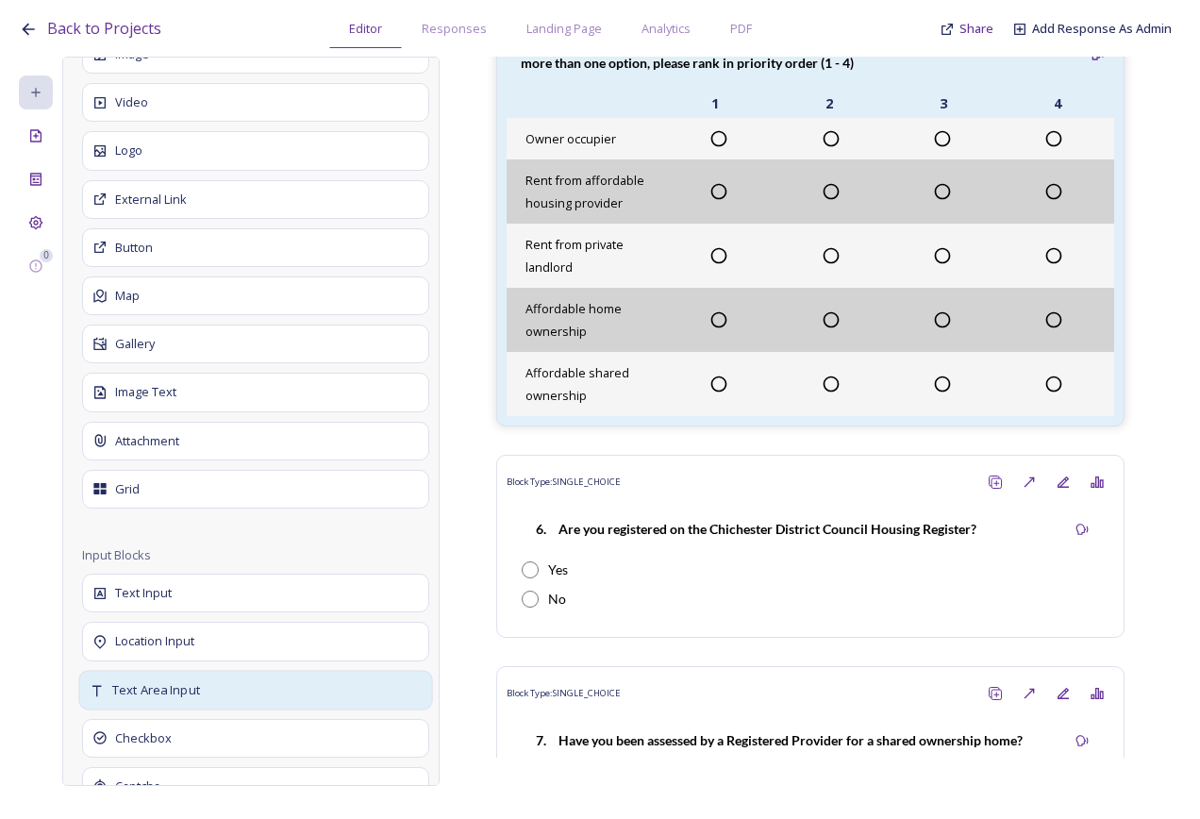
click at [188, 699] on span "Text Area Input" at bounding box center [156, 689] width 88 height 19
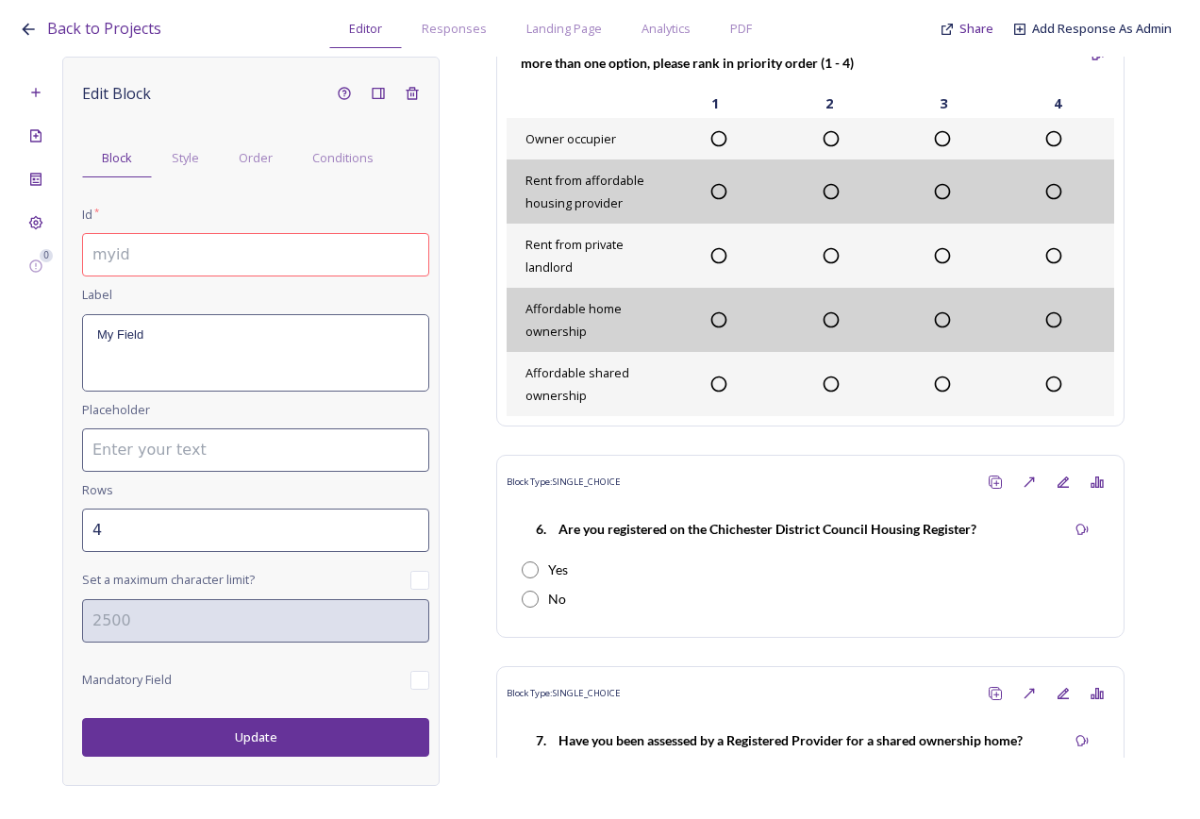
click at [143, 256] on input at bounding box center [255, 254] width 347 height 43
click at [204, 338] on p "My Field" at bounding box center [255, 335] width 317 height 17
click at [206, 241] on input "2.5.a." at bounding box center [255, 254] width 347 height 43
paste input "Is there any other housing type not listed that you would prefer?"
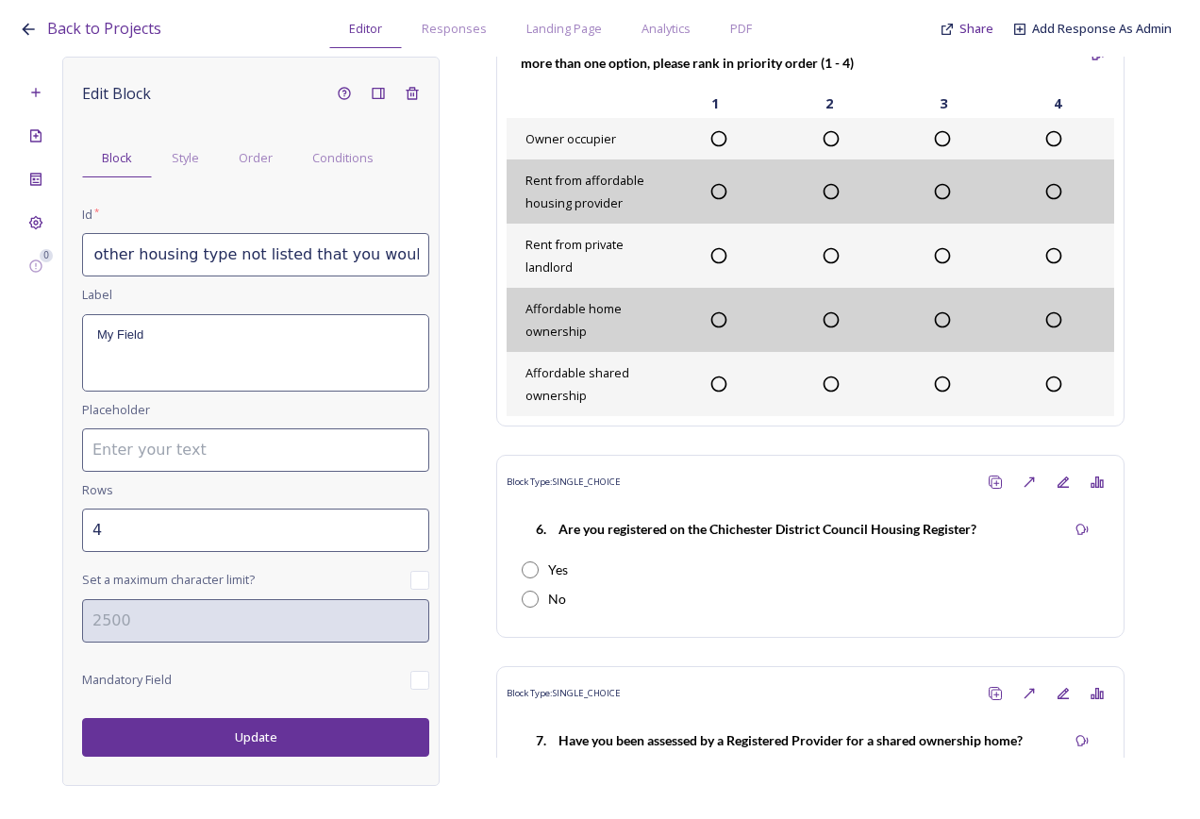
type input "2.5.a. Is there any other housing type not listed that you would prefer?"
click at [179, 355] on div "My Field" at bounding box center [255, 352] width 345 height 75
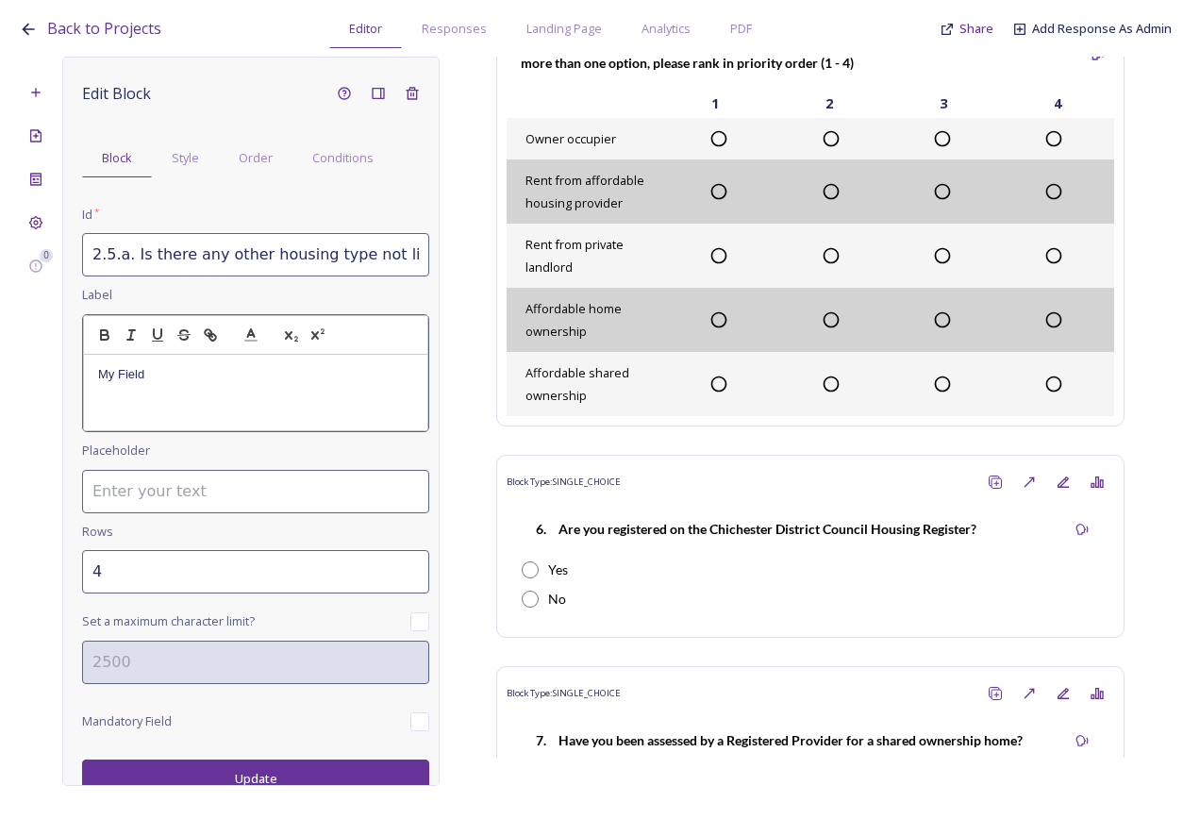
click at [140, 389] on div "My Field" at bounding box center [255, 392] width 343 height 75
paste div
drag, startPoint x: 241, startPoint y: 398, endPoint x: 80, endPoint y: 377, distance: 161.9
click at [80, 377] on div "Edit Block Block Style Order Conditions Id * 2.5.a. Is there any other housing …" at bounding box center [250, 421] width 377 height 729
drag, startPoint x: 195, startPoint y: 392, endPoint x: 93, endPoint y: 367, distance: 104.8
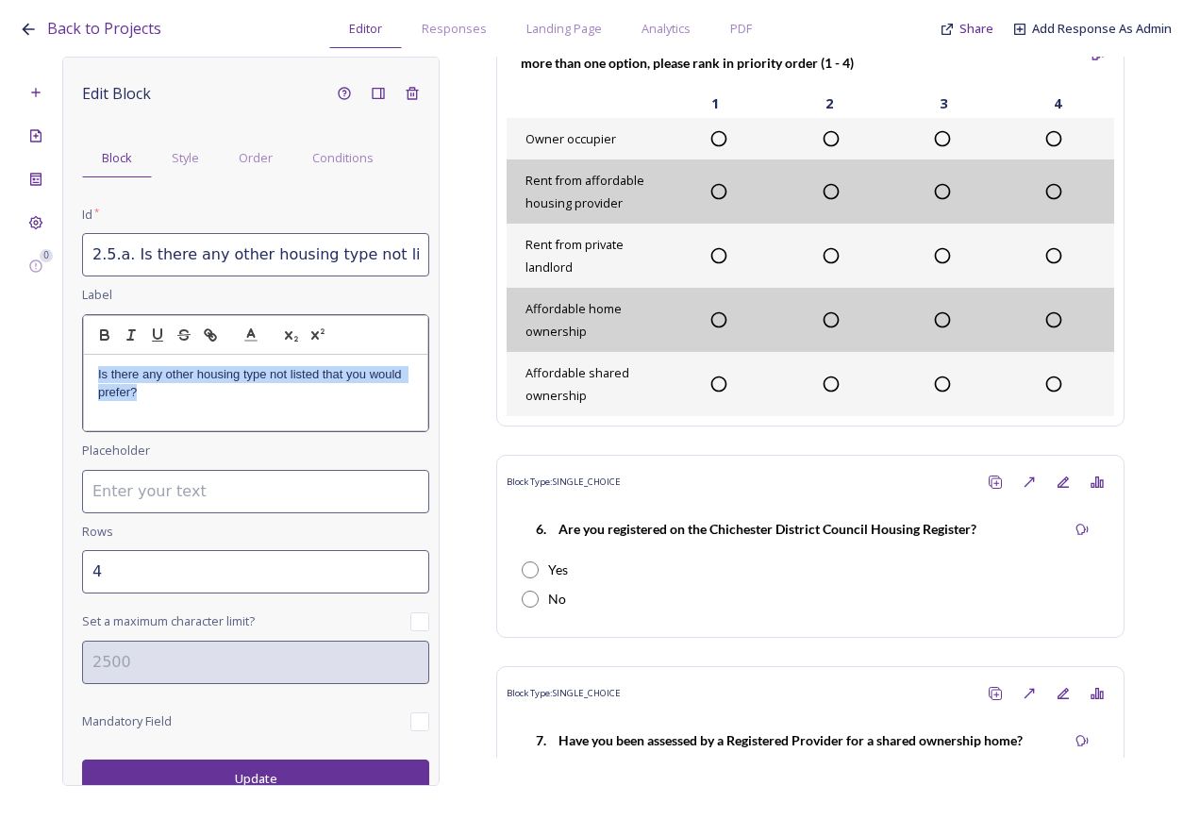
click at [93, 377] on div "Is there any other housing type not listed that you would prefer?" at bounding box center [255, 392] width 343 height 75
click at [98, 334] on icon "button" at bounding box center [104, 335] width 17 height 17
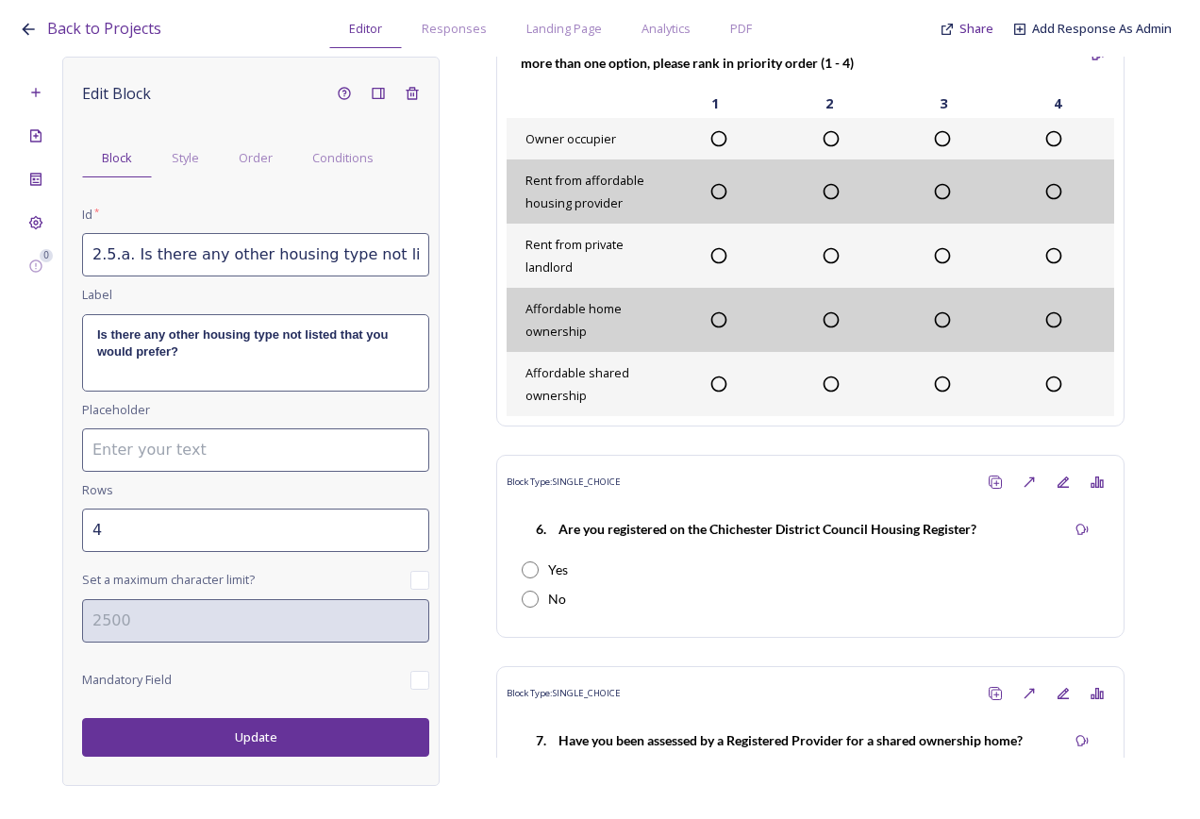
click at [259, 762] on div "Edit Block Block Style Order Conditions Id * 2.5.a. Is there any other housing …" at bounding box center [250, 421] width 377 height 729
click at [269, 729] on button "Update" at bounding box center [255, 737] width 347 height 39
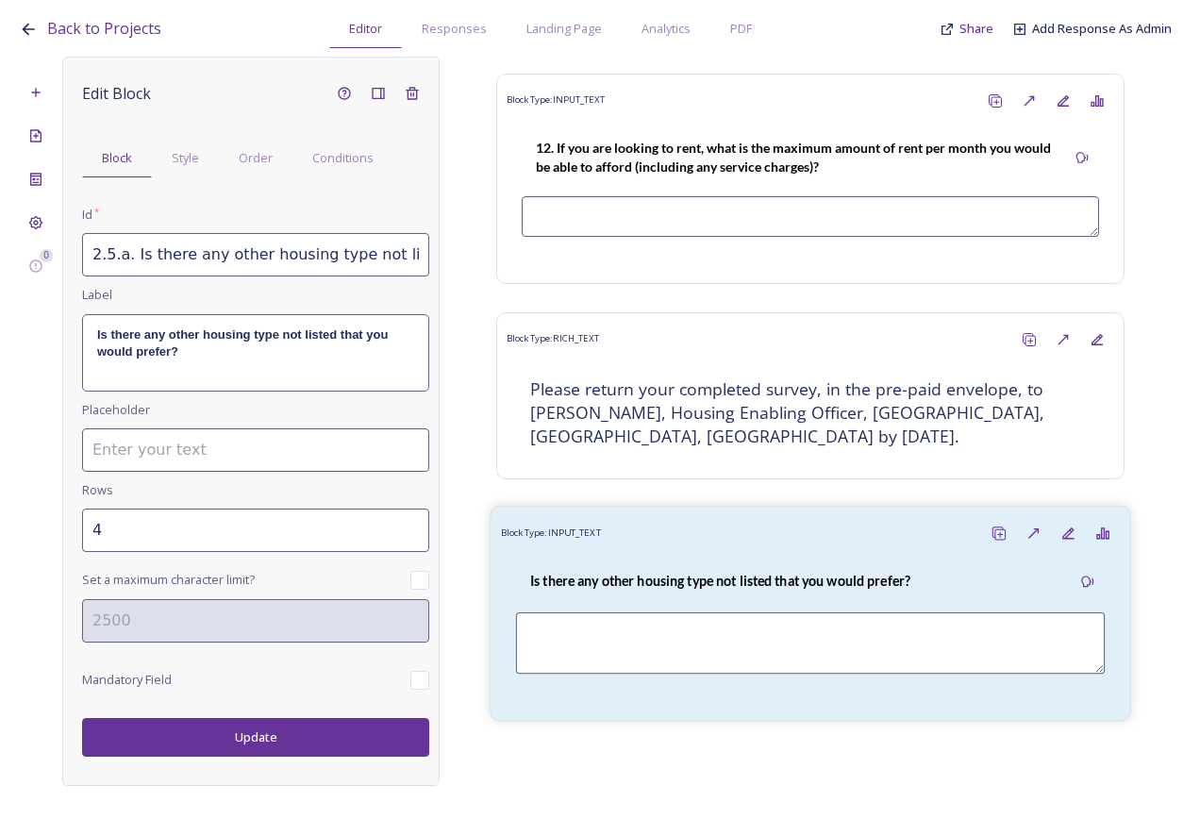
scroll to position [5625, 0]
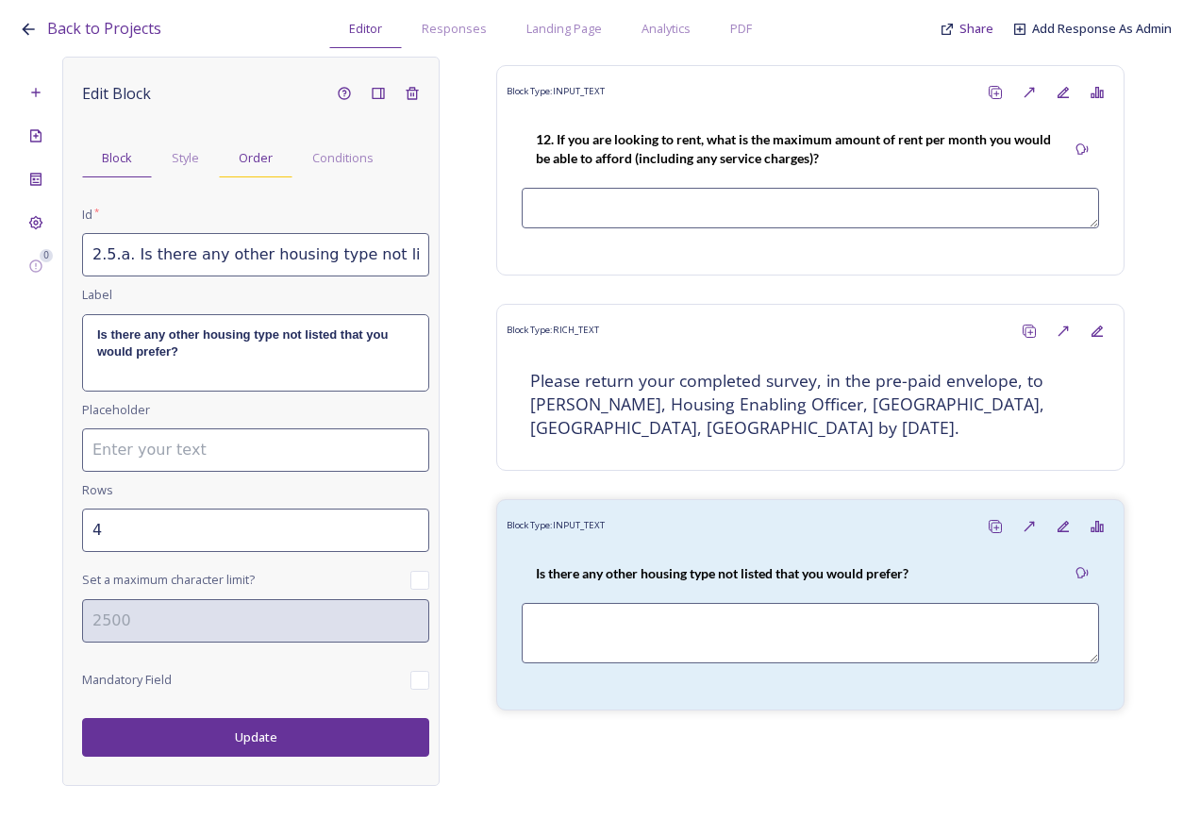
click at [259, 175] on div "Order" at bounding box center [256, 158] width 74 height 39
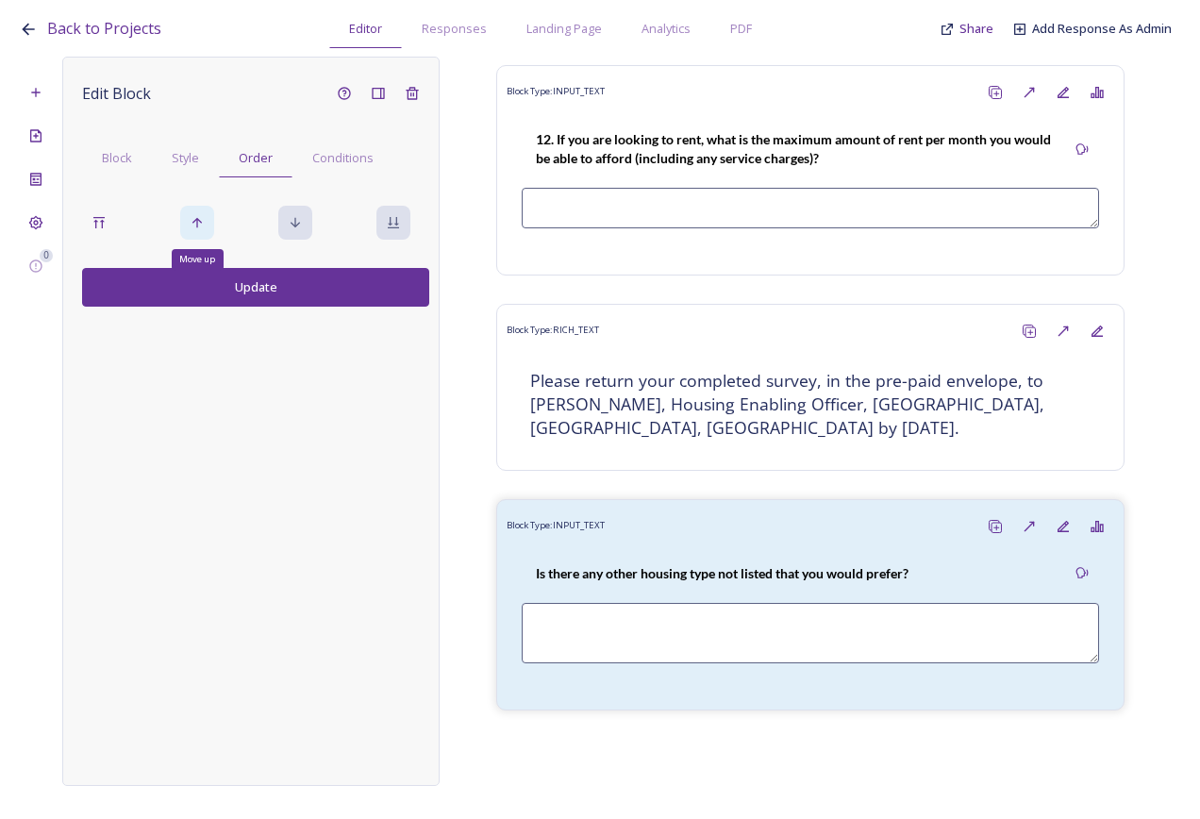
click at [181, 226] on div "Move up" at bounding box center [197, 223] width 34 height 34
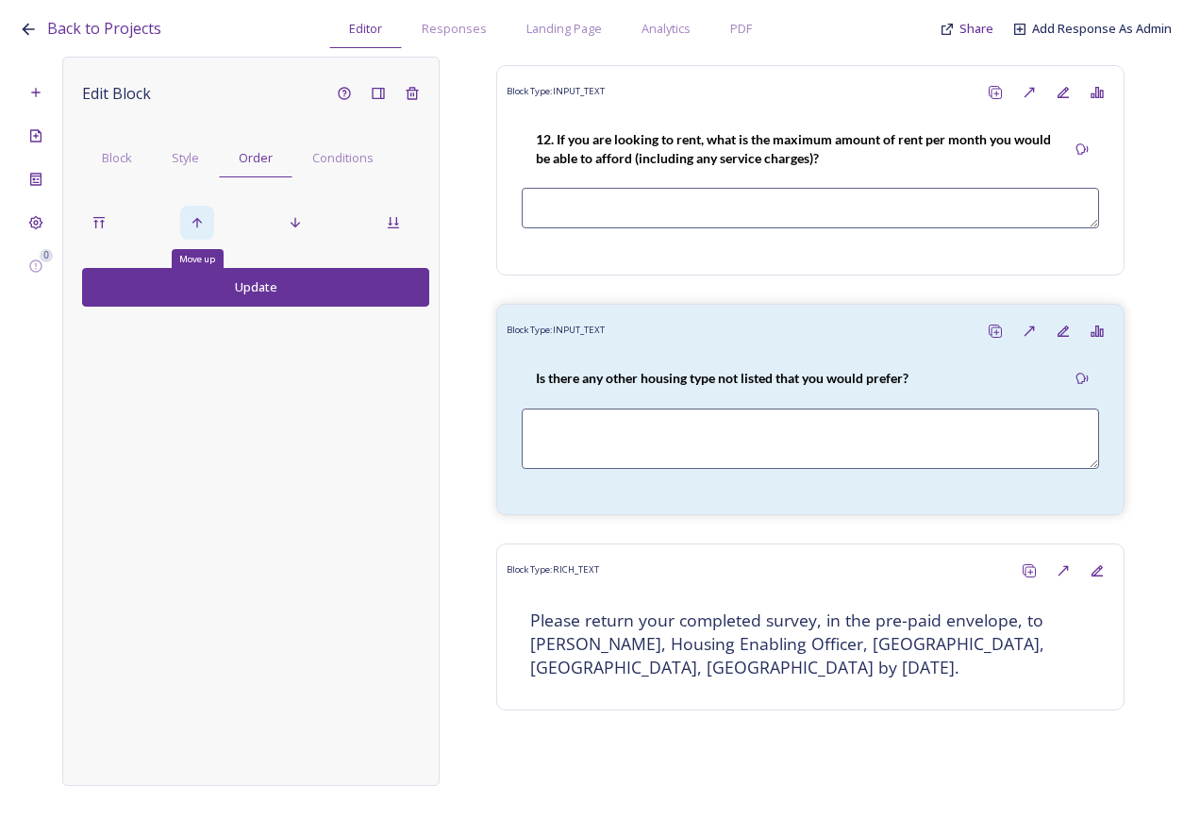
click at [188, 225] on div "Move up" at bounding box center [197, 223] width 34 height 34
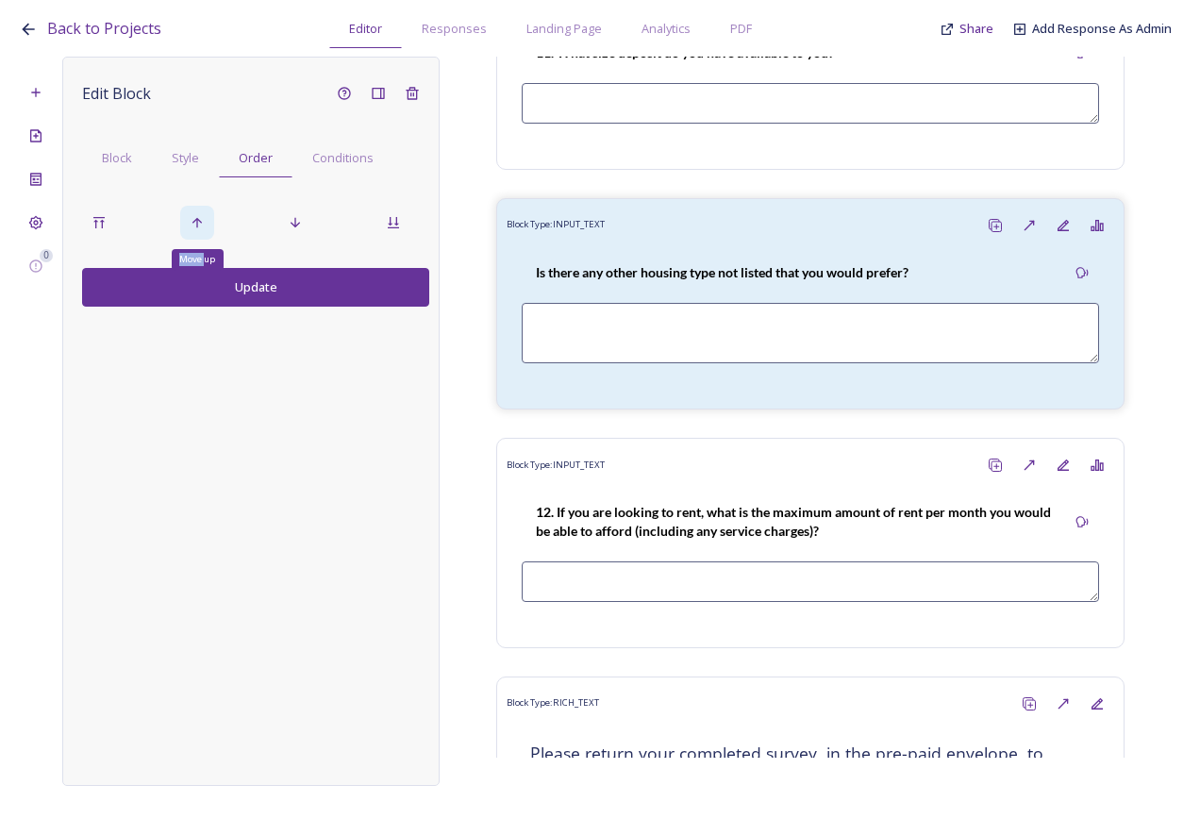
click at [188, 225] on div "Move up" at bounding box center [197, 223] width 34 height 34
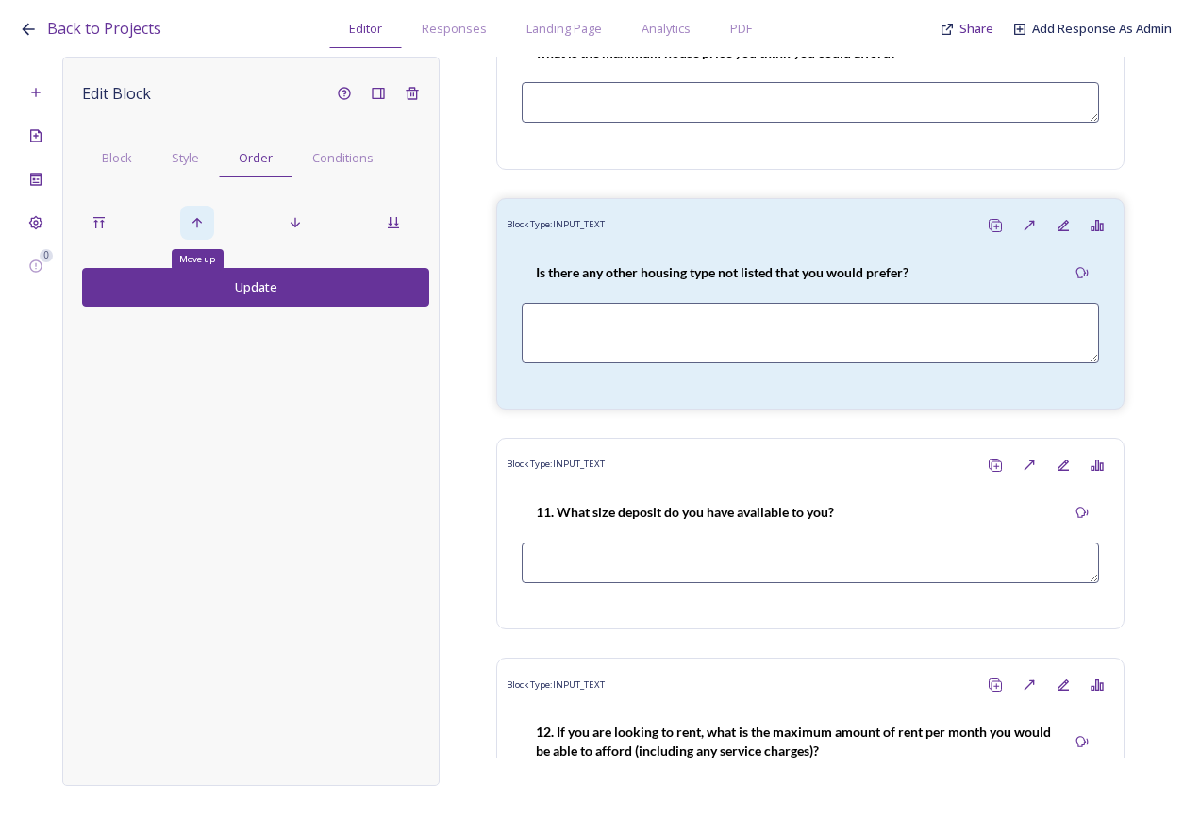
click at [188, 225] on div "Move up" at bounding box center [197, 223] width 34 height 34
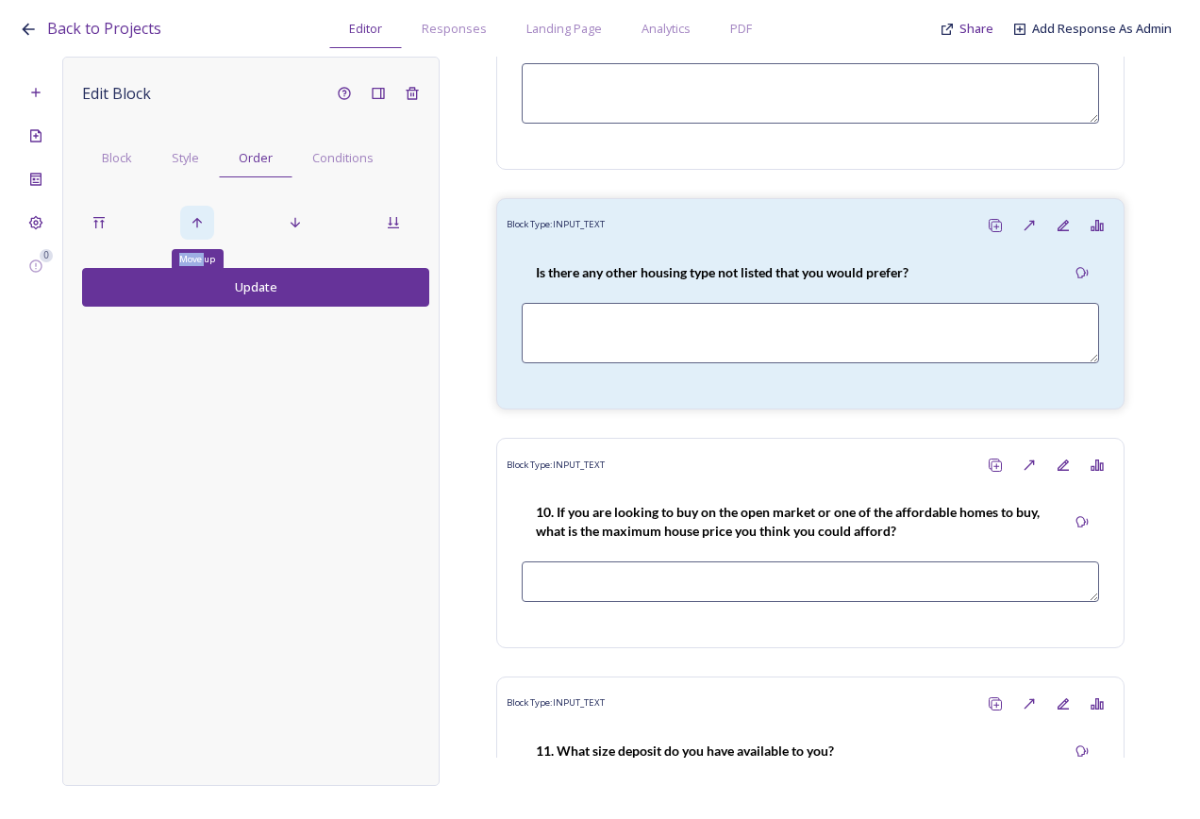
click at [188, 225] on div "Move up" at bounding box center [197, 223] width 34 height 34
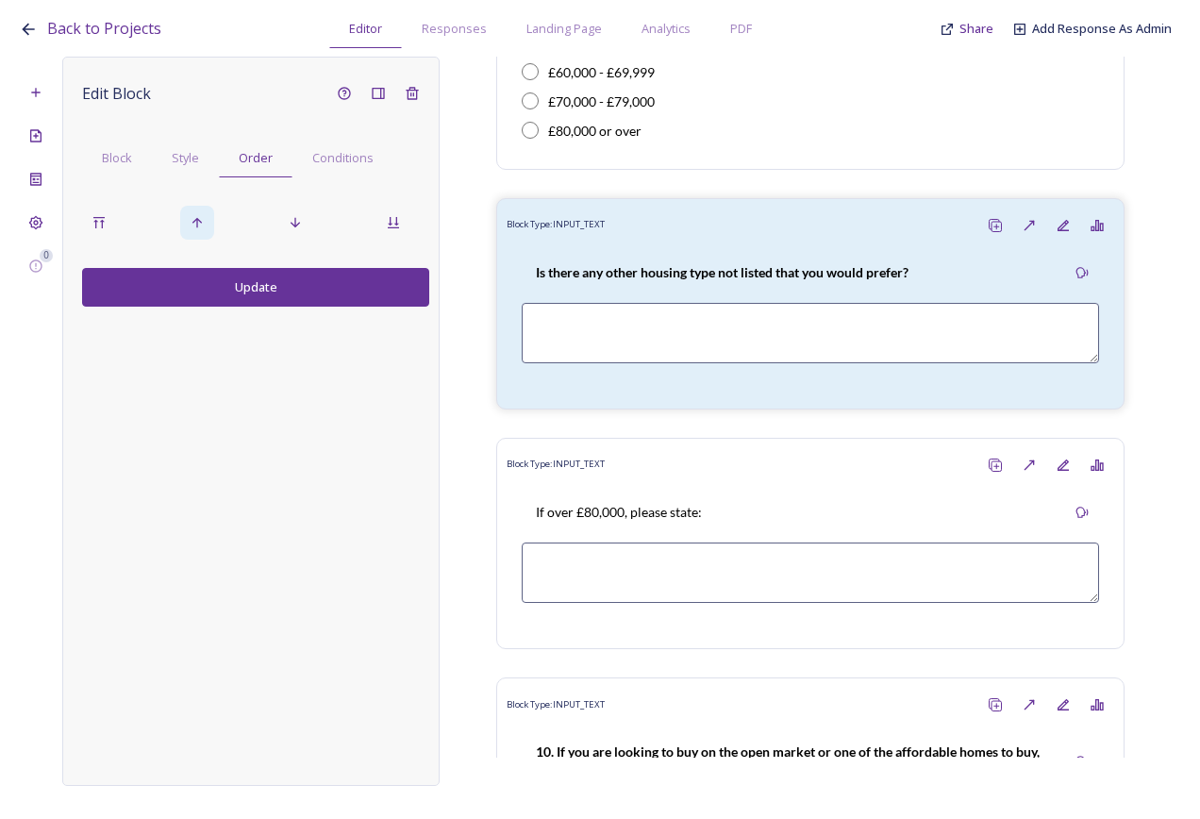
click at [188, 225] on div at bounding box center [197, 223] width 34 height 34
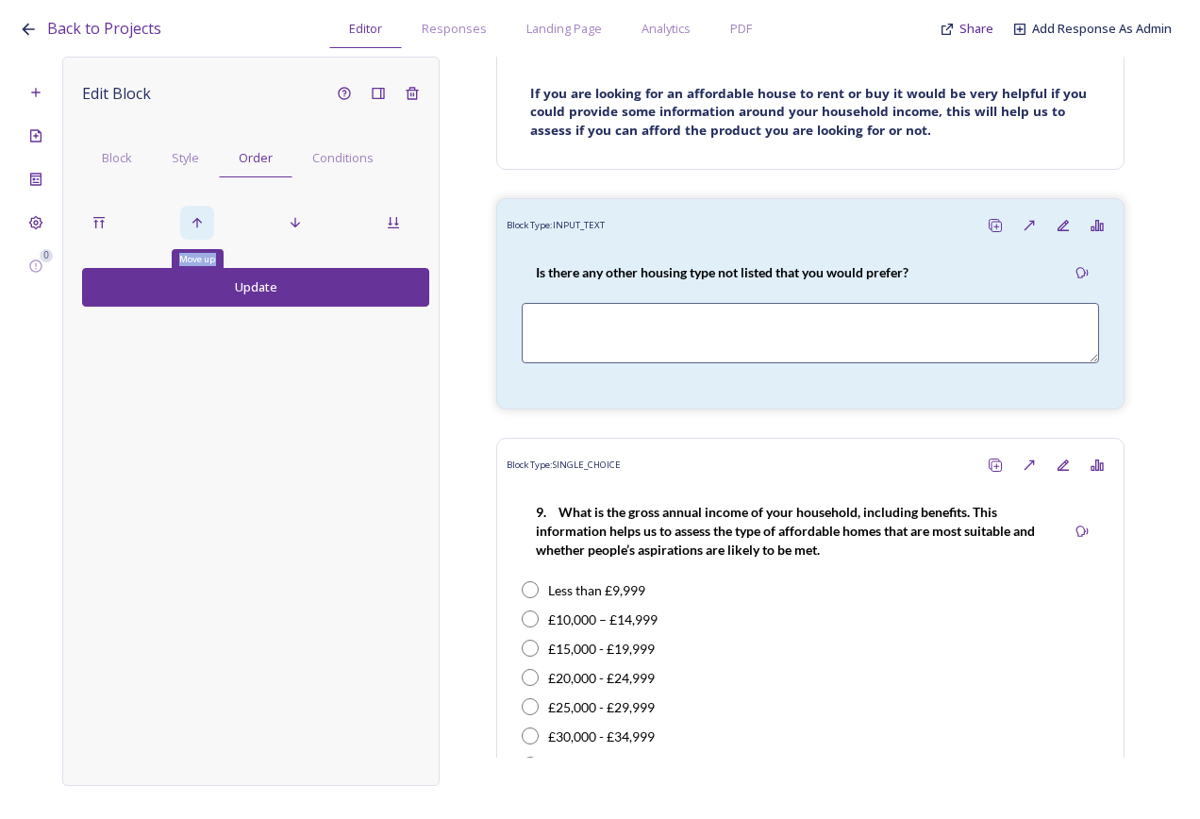
click at [188, 225] on div "Move up" at bounding box center [197, 223] width 34 height 34
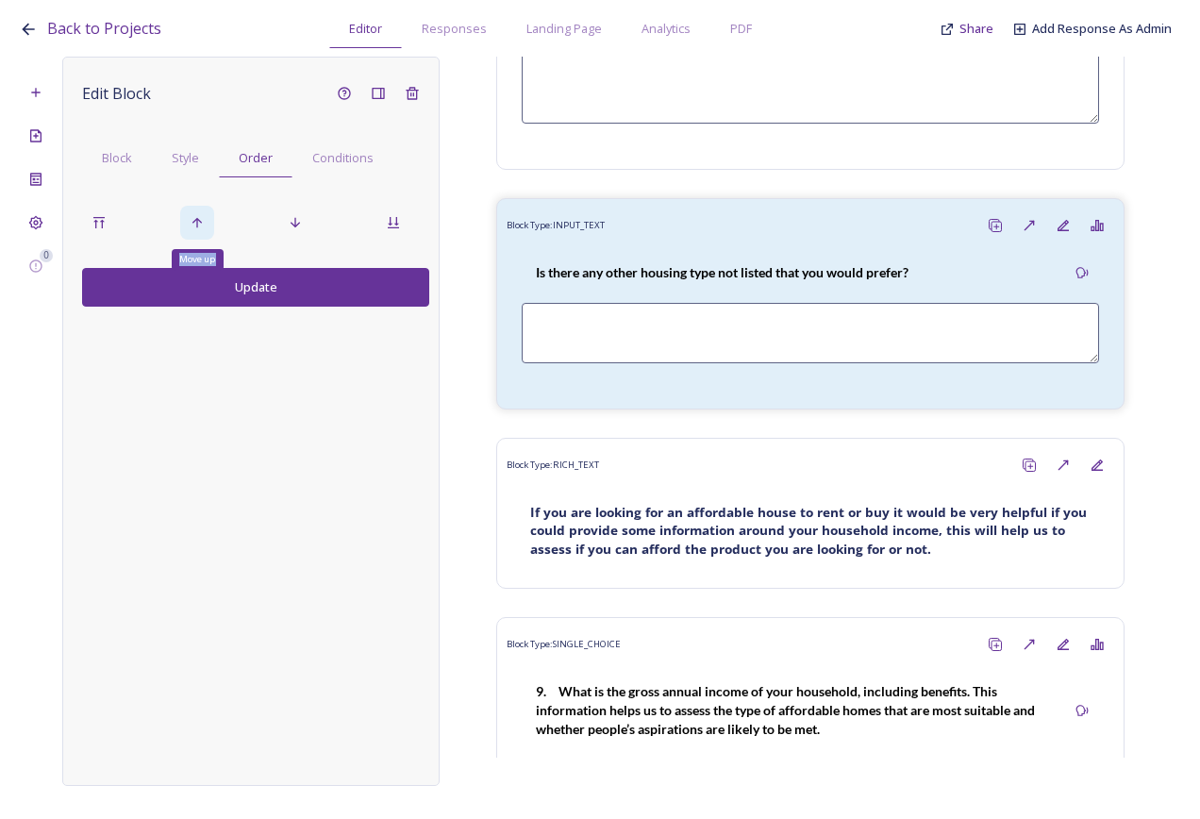
click at [188, 225] on div "Move up" at bounding box center [197, 223] width 34 height 34
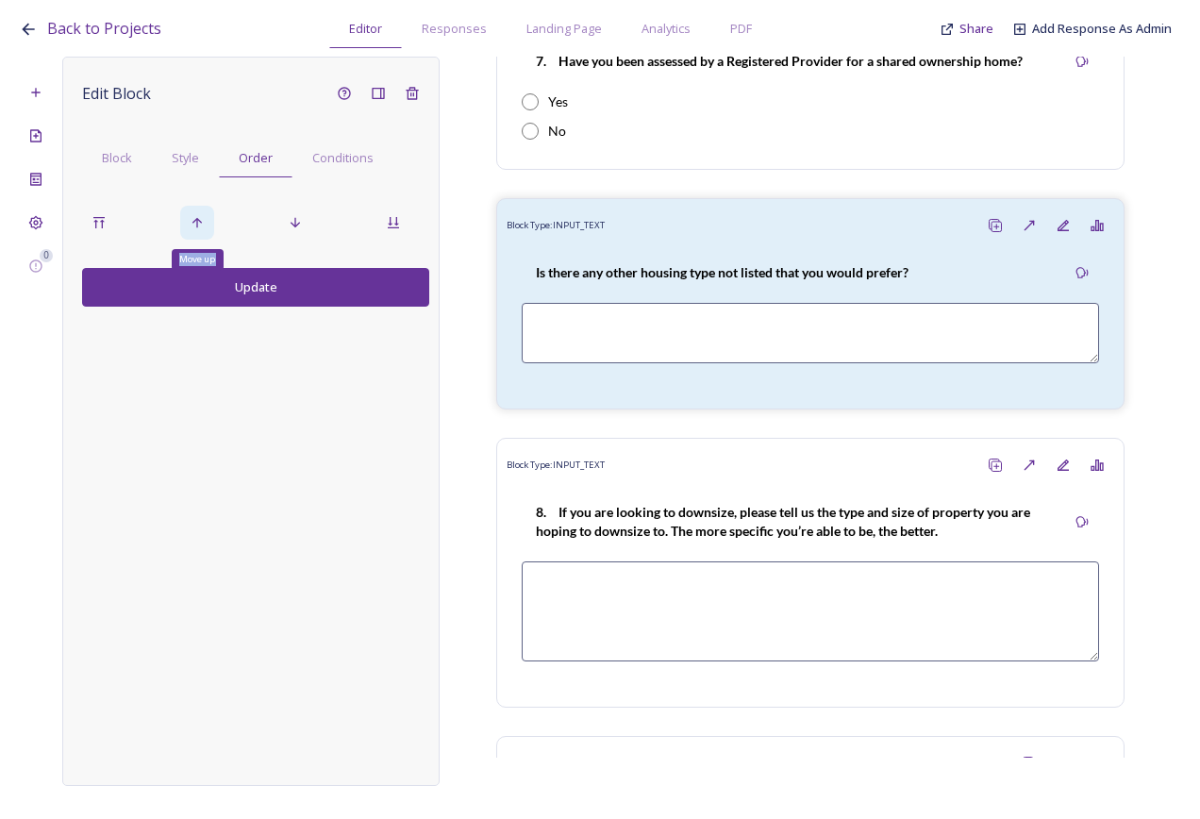
click at [188, 225] on div "Move up" at bounding box center [197, 223] width 34 height 34
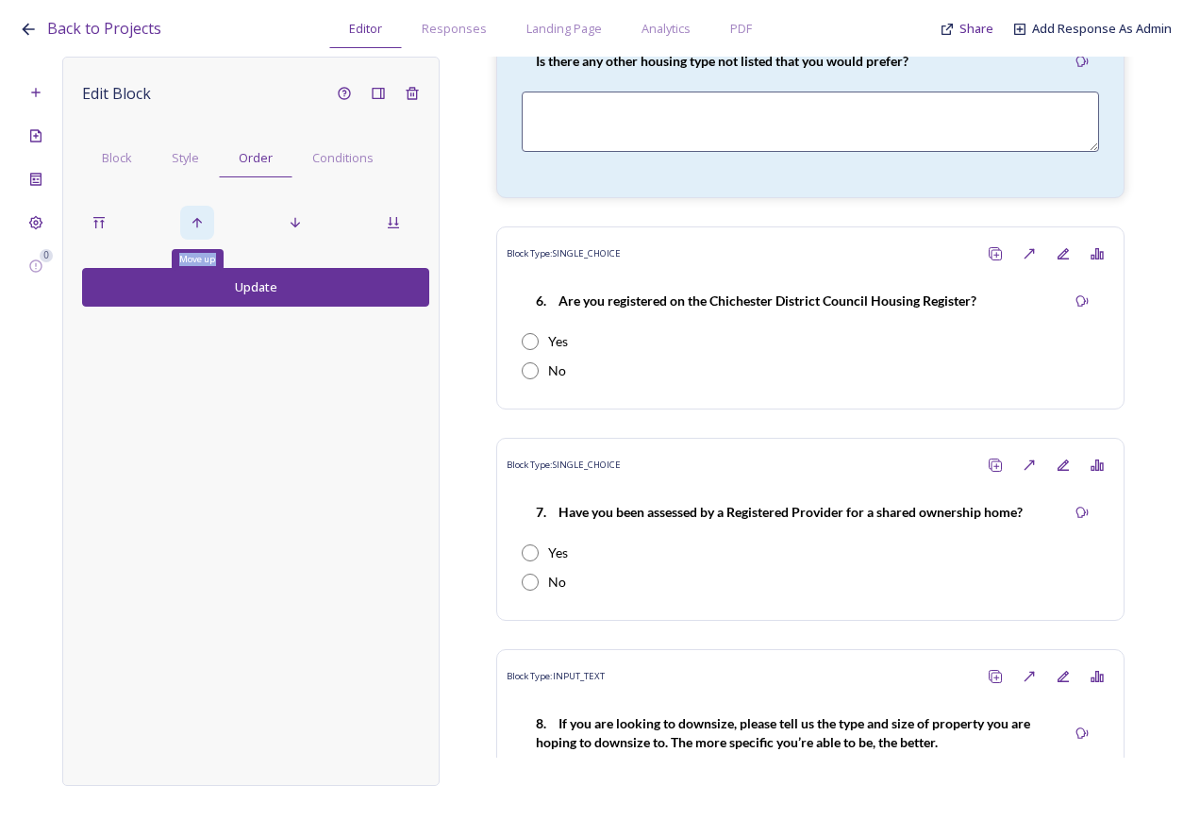
scroll to position [3188, 0]
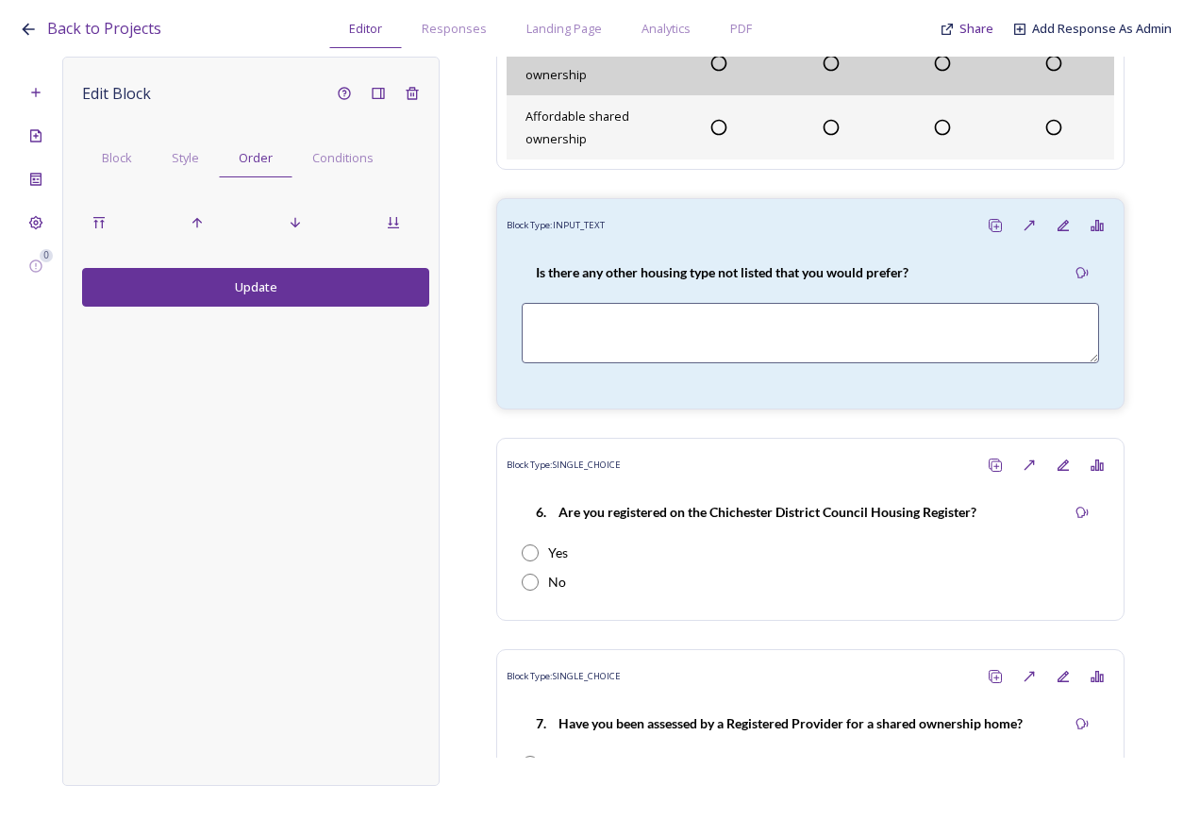
drag, startPoint x: 188, startPoint y: 225, endPoint x: 296, endPoint y: 303, distance: 133.8
click at [296, 303] on button "Update" at bounding box center [255, 287] width 347 height 39
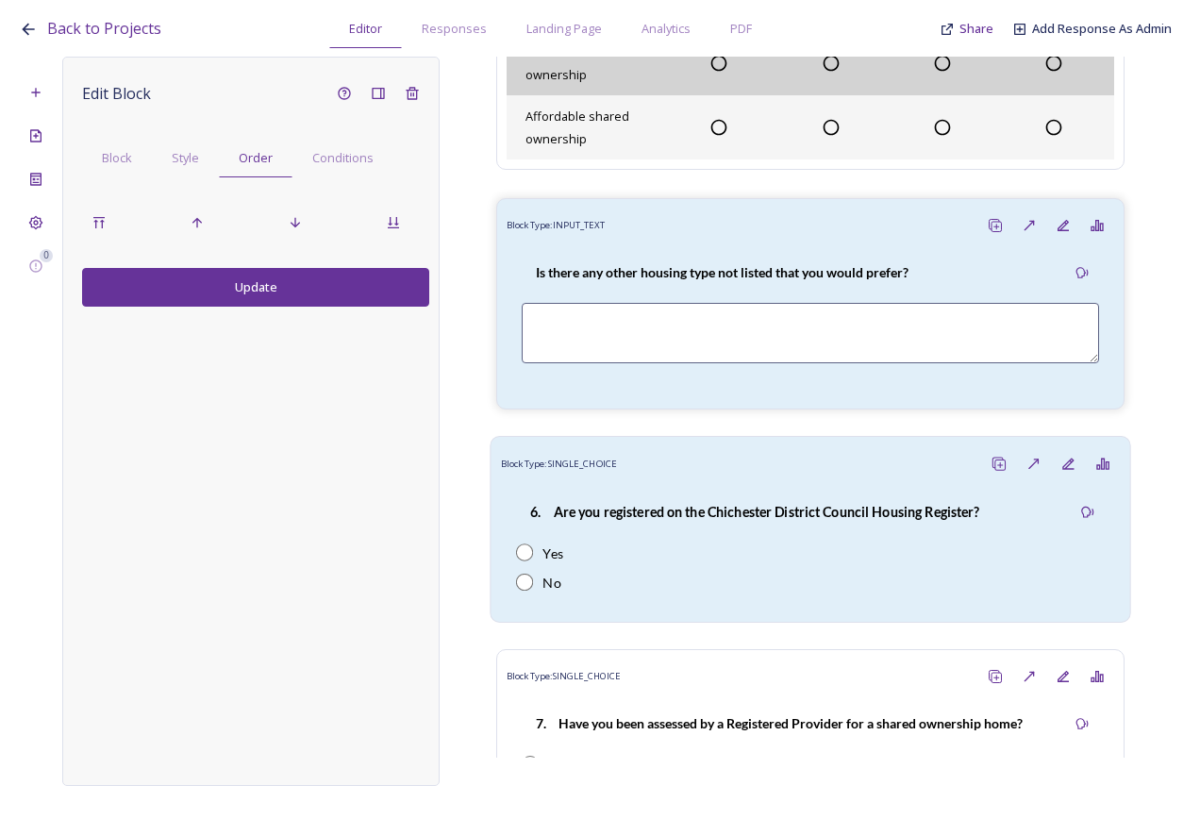
click at [754, 563] on div "Yes" at bounding box center [810, 554] width 589 height 20
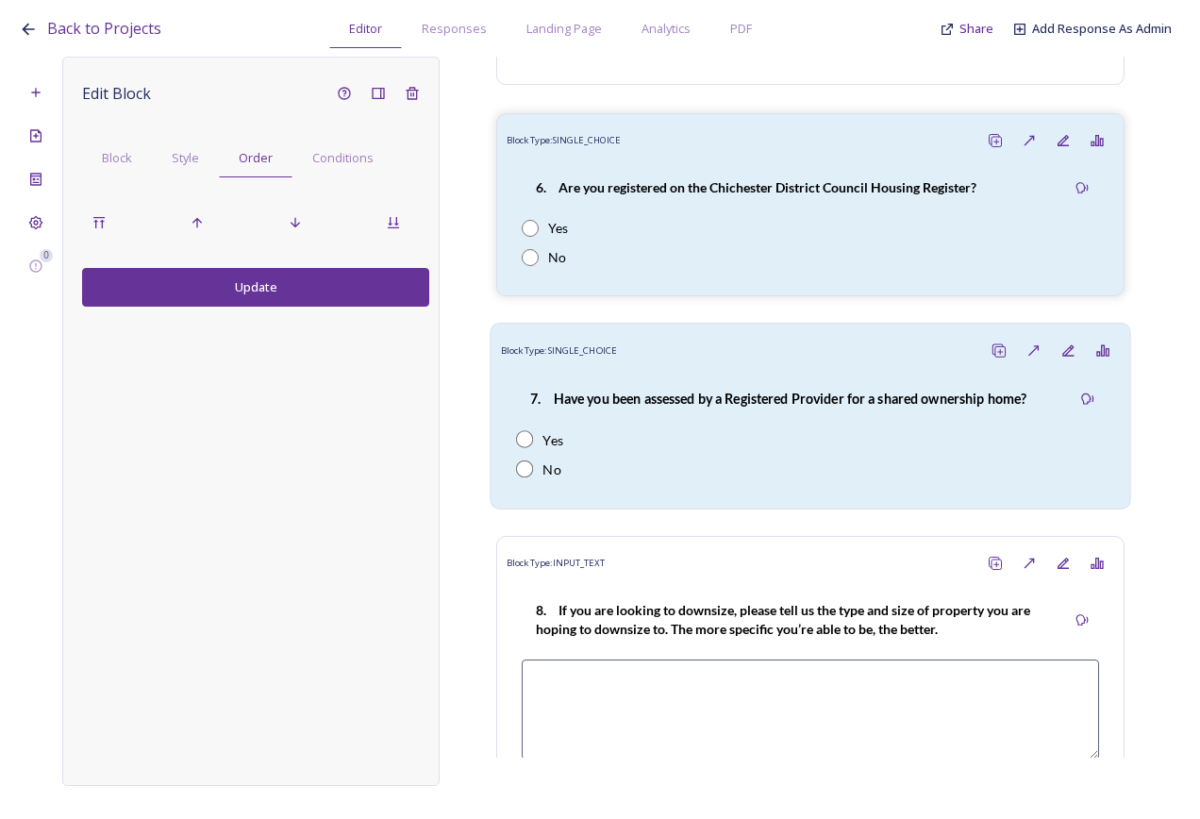
scroll to position [3565, 0]
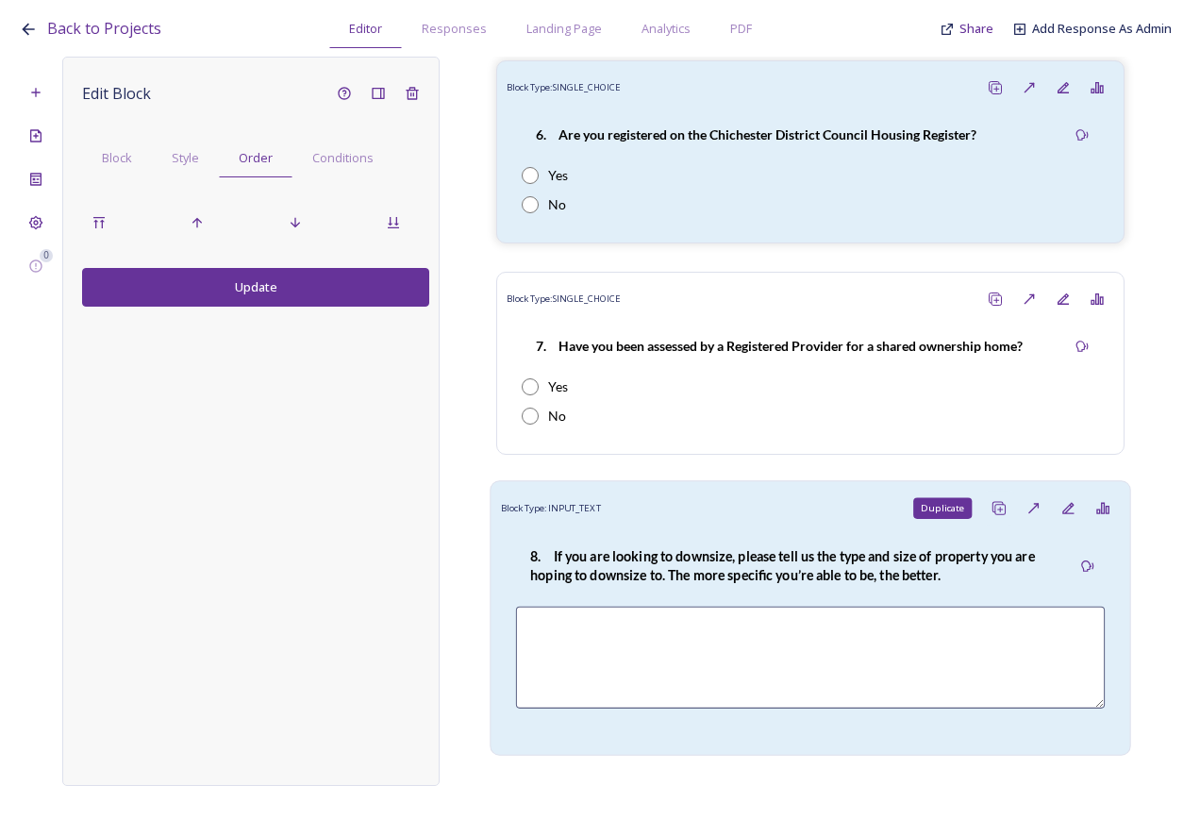
click at [982, 527] on div "Duplicate" at bounding box center [999, 509] width 35 height 35
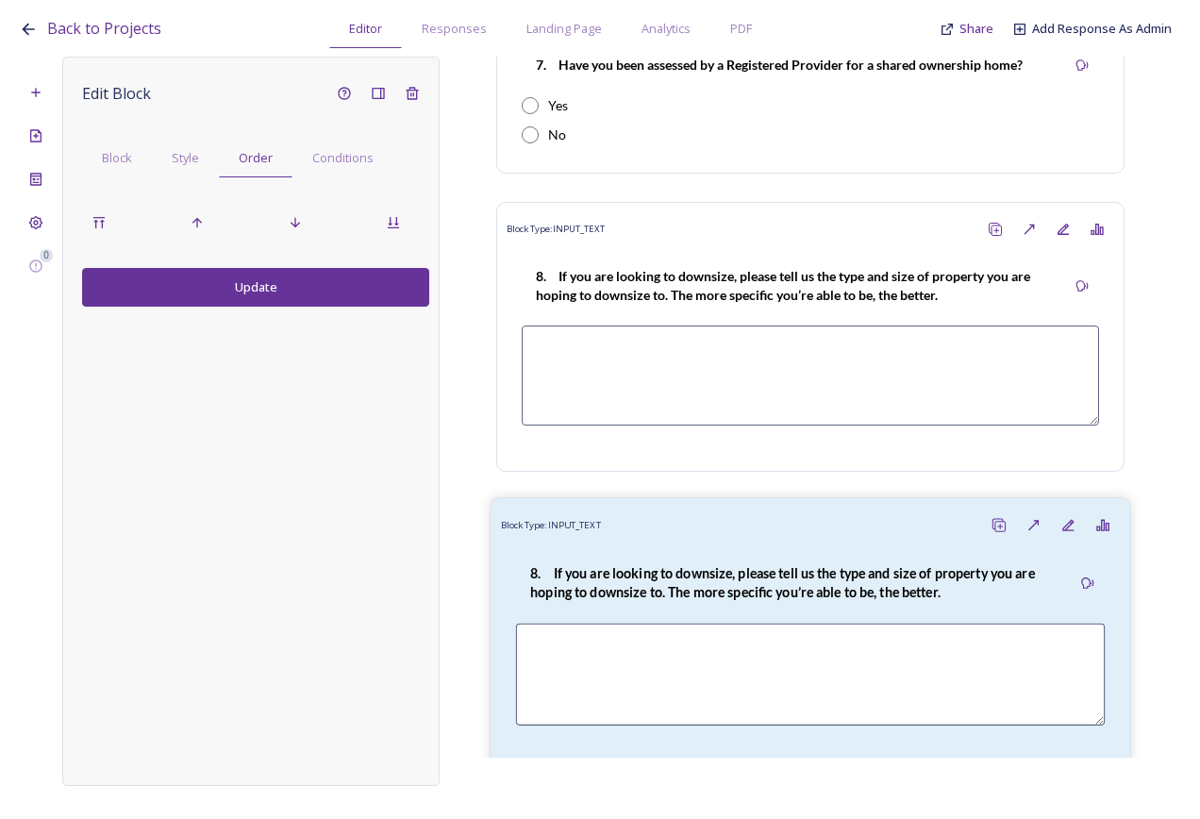
scroll to position [3848, 0]
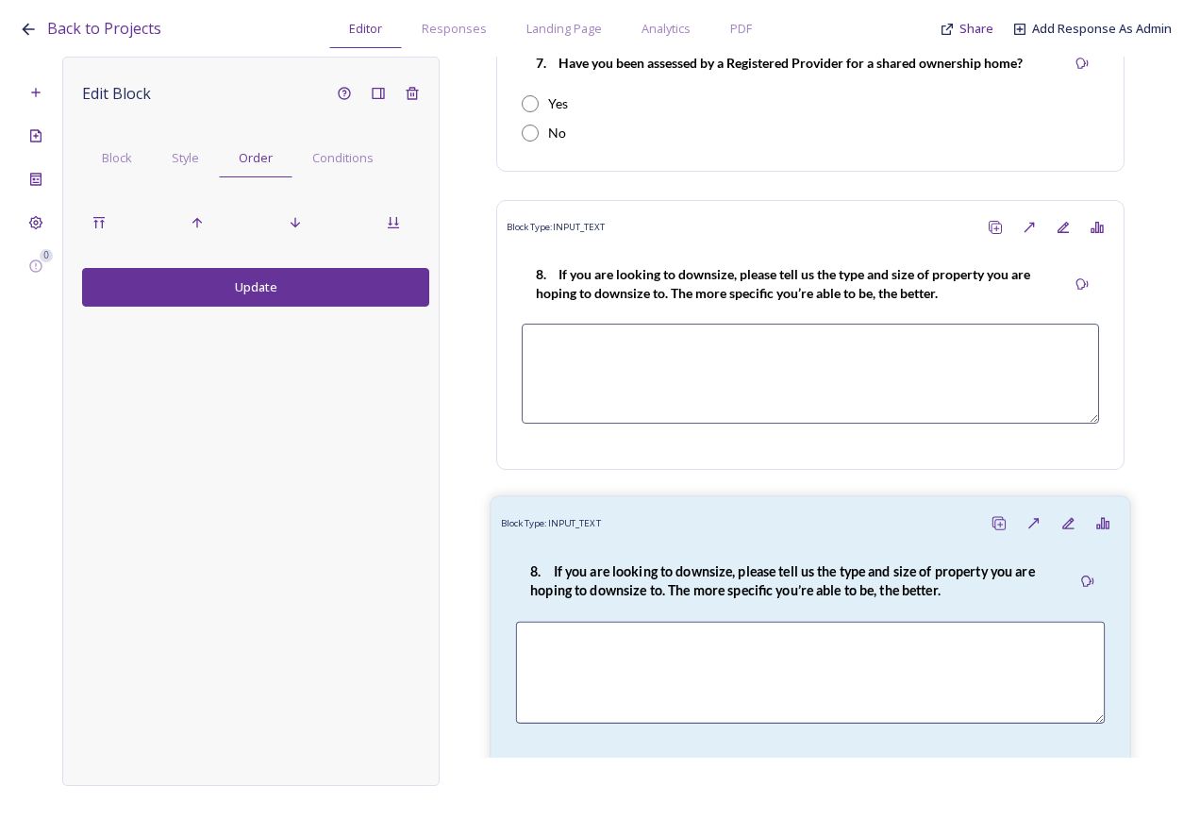
click at [759, 611] on div "8. If you are looking to downsize, please tell us the type and size of property…" at bounding box center [793, 580] width 555 height 61
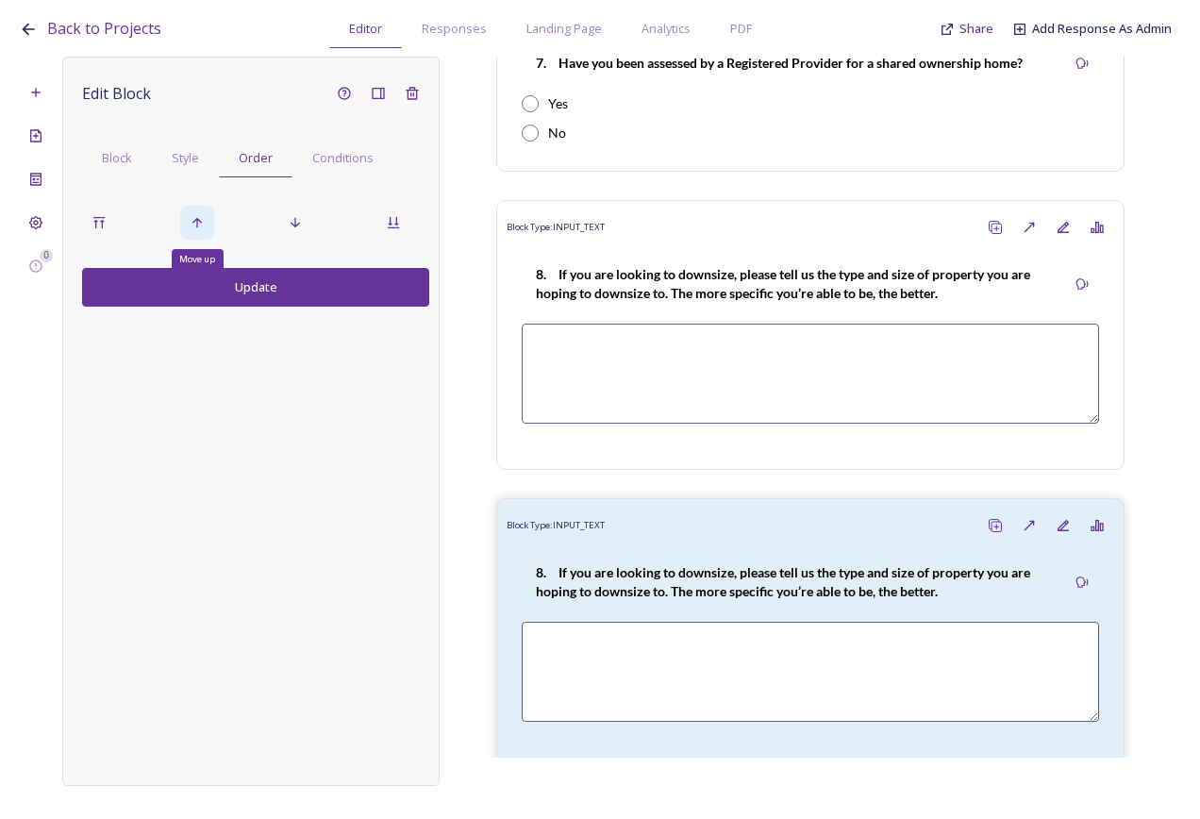
click at [190, 223] on div "Move up" at bounding box center [197, 223] width 34 height 34
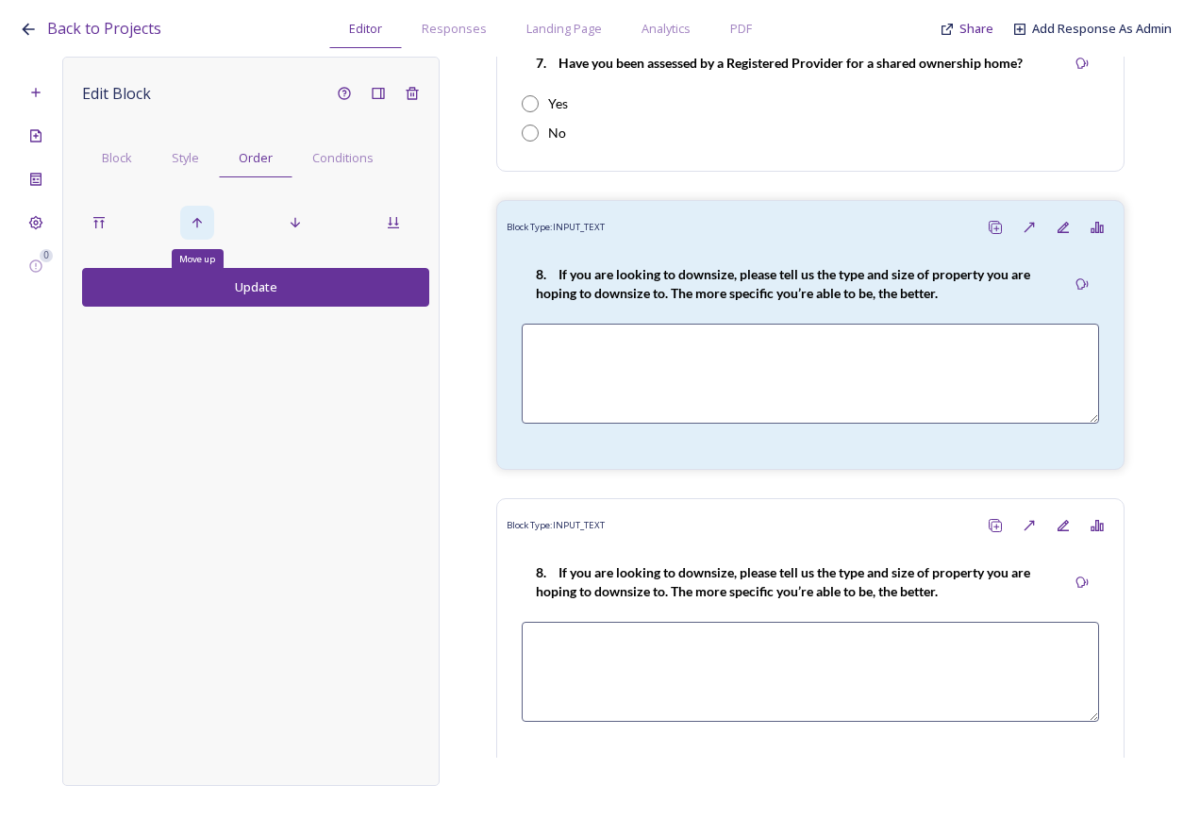
click at [190, 223] on icon at bounding box center [197, 222] width 15 height 15
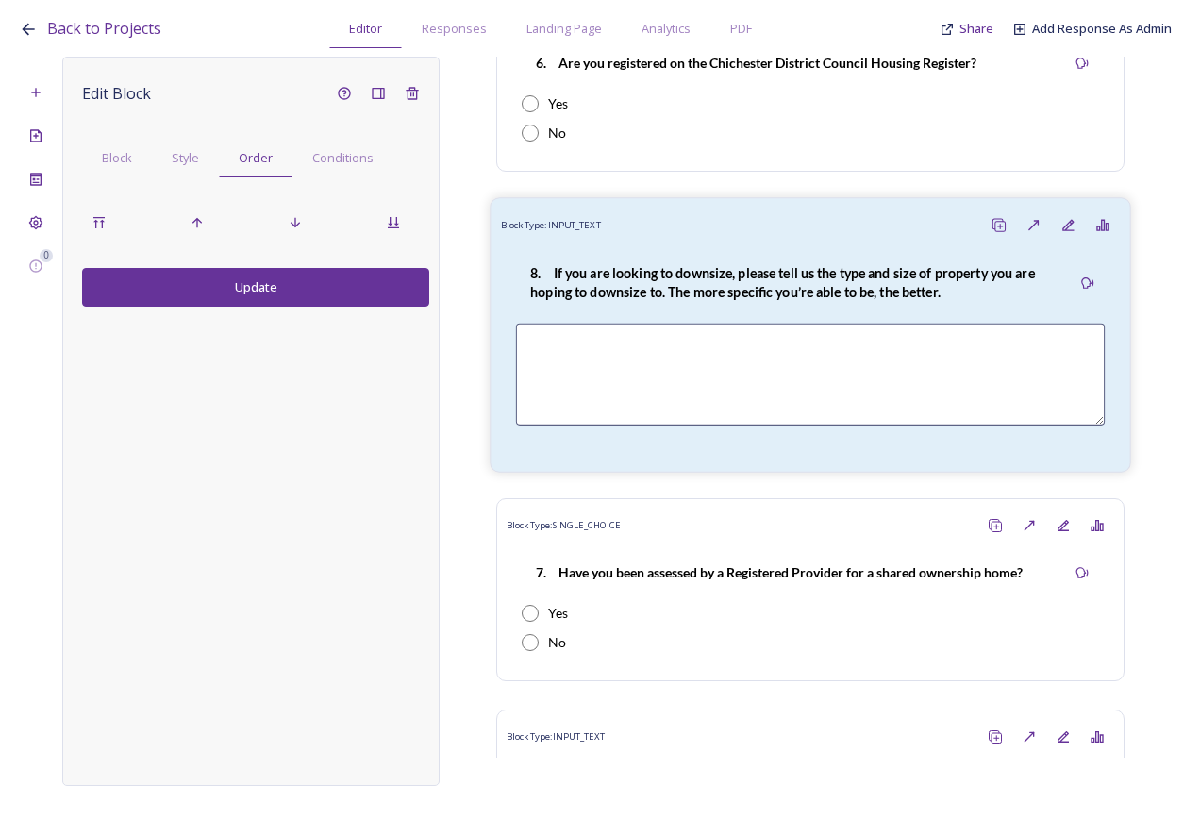
click at [718, 301] on strong "8. If you are looking to downsize, please tell us the type and size of property…" at bounding box center [784, 283] width 508 height 36
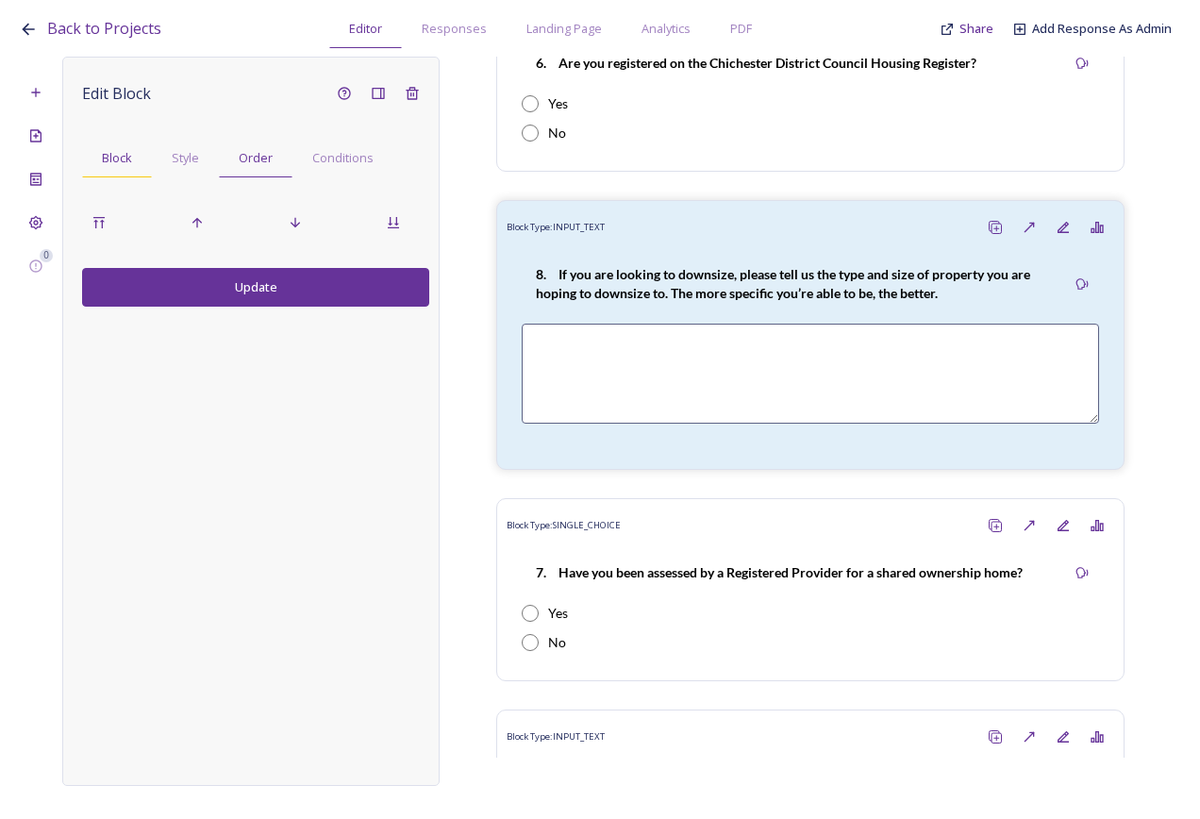
click at [104, 171] on div "Block" at bounding box center [117, 158] width 70 height 39
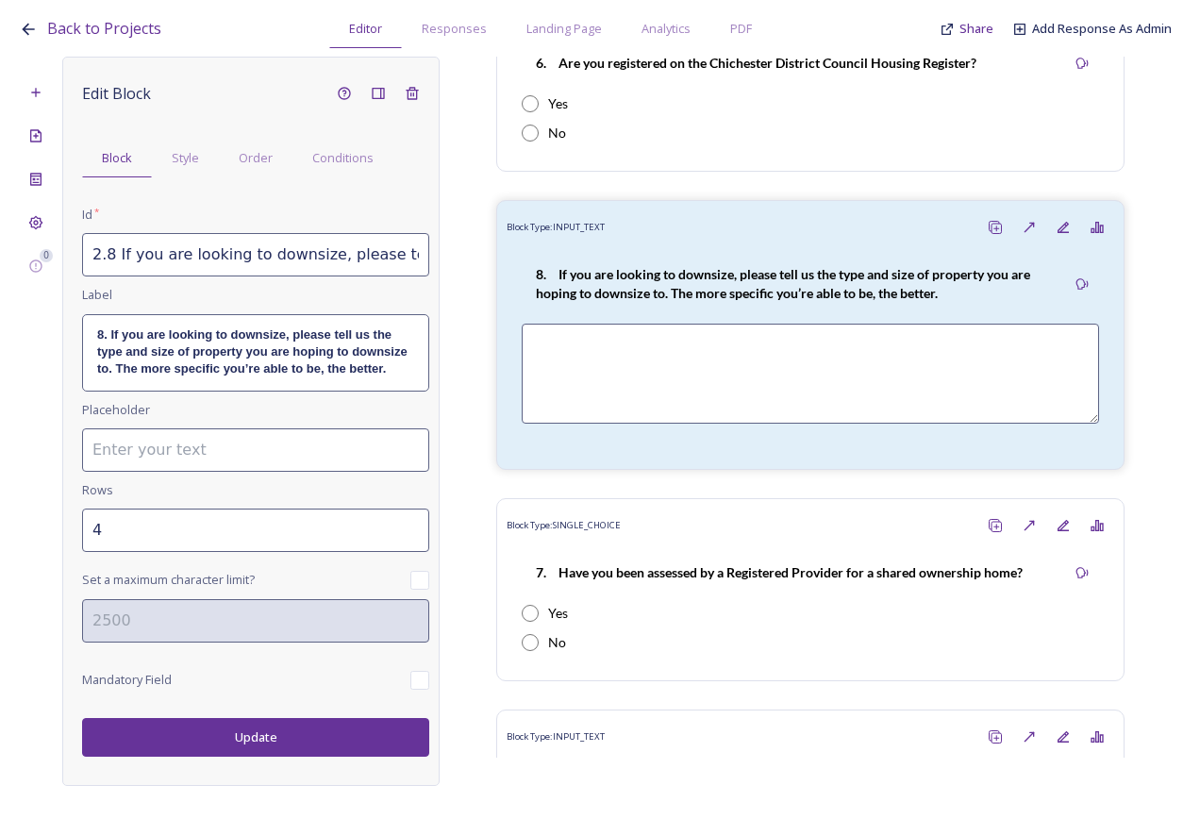
click at [262, 251] on input "2.8 If you are looking to downsize, please tell us the type and size of propert…" at bounding box center [255, 254] width 347 height 43
drag, startPoint x: 105, startPoint y: 253, endPoint x: 480, endPoint y: 260, distance: 375.6
click at [480, 260] on div "0 Edit Block Block Style Order Conditions Id * 2.8 If you are looking to downsi…" at bounding box center [600, 421] width 1163 height 729
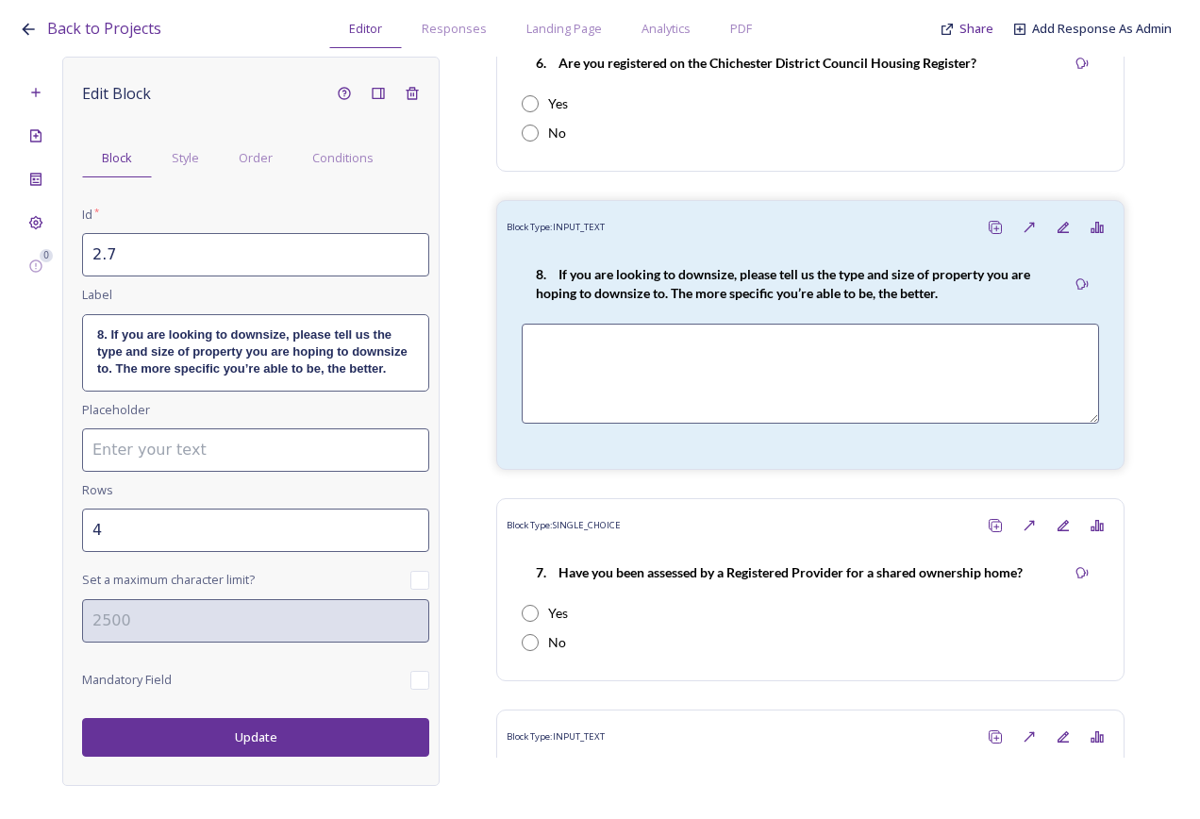
paste input "If you are registered on any other local authority housing register, which one?"
type input "2.7 If you are registered on any other local authority housing register, which …"
click at [405, 373] on p "8. If you are looking to downsize, please tell us the type and size of property…" at bounding box center [255, 353] width 317 height 52
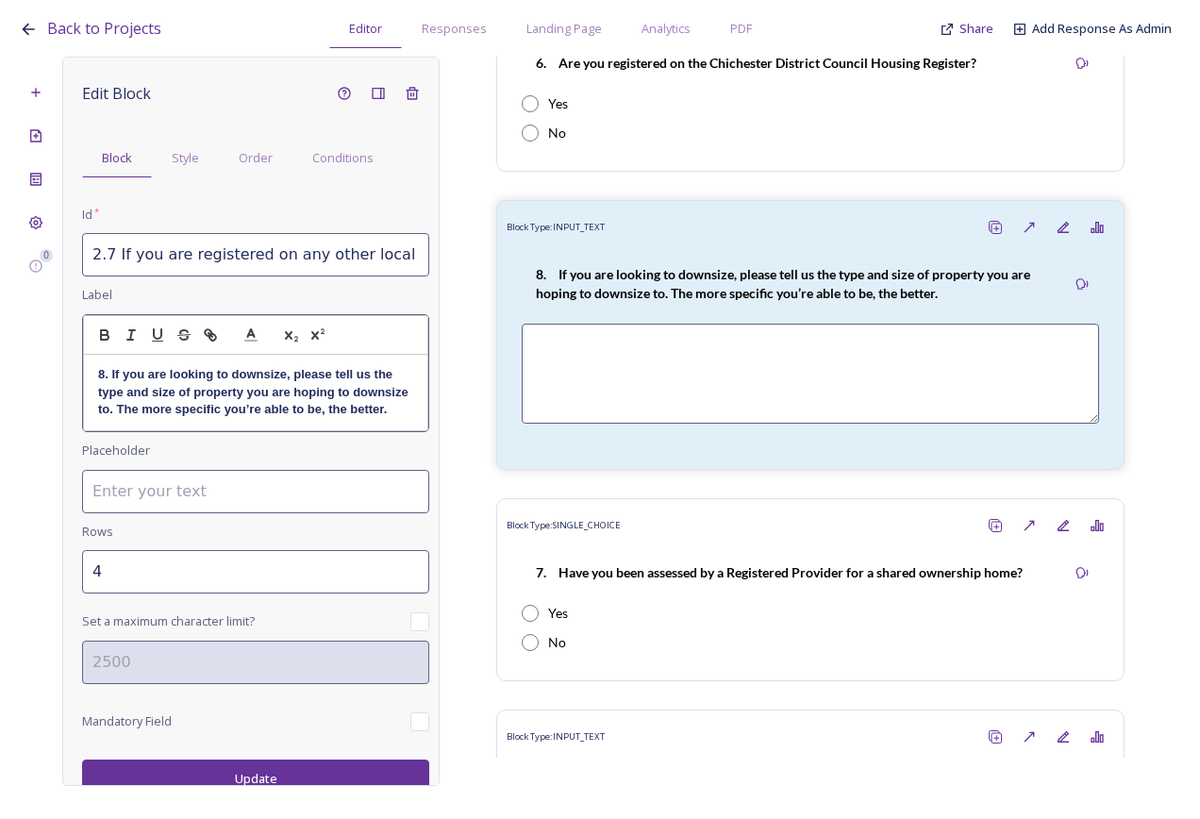
click at [258, 418] on p "8. If you are looking to downsize, please tell us the type and size of property…" at bounding box center [255, 392] width 315 height 52
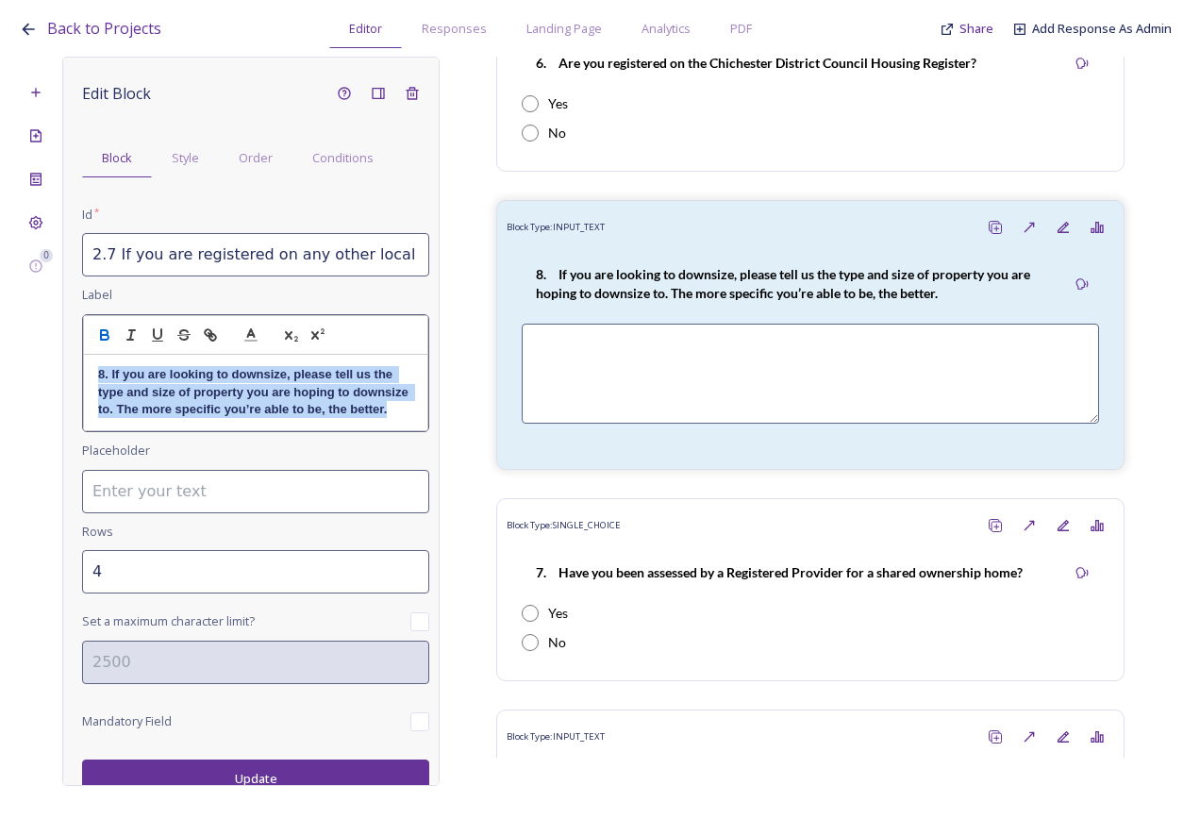
drag, startPoint x: 215, startPoint y: 432, endPoint x: 83, endPoint y: 376, distance: 143.7
click at [83, 376] on pre "8. If you are looking to downsize, please tell us the type and size of property…" at bounding box center [255, 393] width 345 height 76
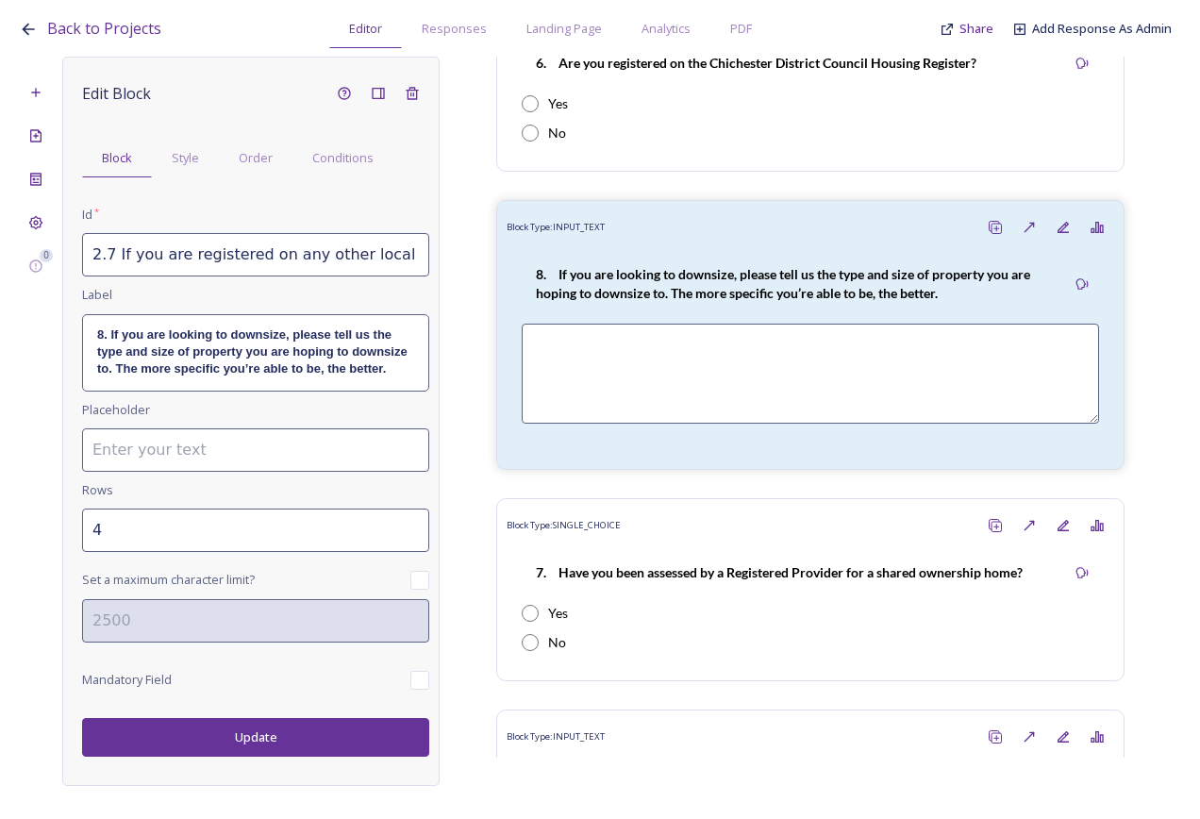
scroll to position [0, 213]
drag, startPoint x: 107, startPoint y: 259, endPoint x: 475, endPoint y: 279, distance: 368.6
click at [475, 279] on div "0 Edit Block Block Style Order Conditions Id * 2.7 If you are registered on any…" at bounding box center [600, 421] width 1163 height 729
click at [239, 358] on strong "8. If you are looking to downsize, please tell us the type and size of property…" at bounding box center [253, 351] width 313 height 49
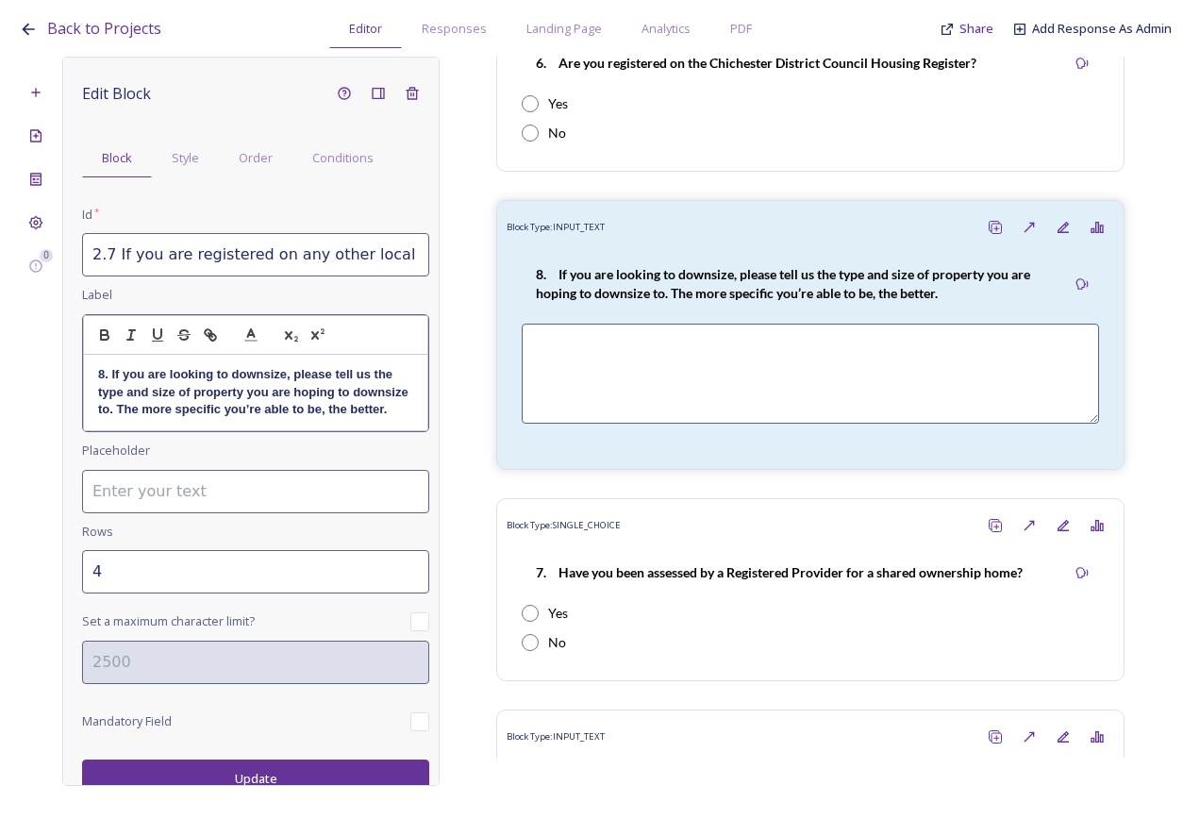
click at [374, 413] on strong "8. If you are looking to downsize, please tell us the type and size of property…" at bounding box center [254, 391] width 313 height 49
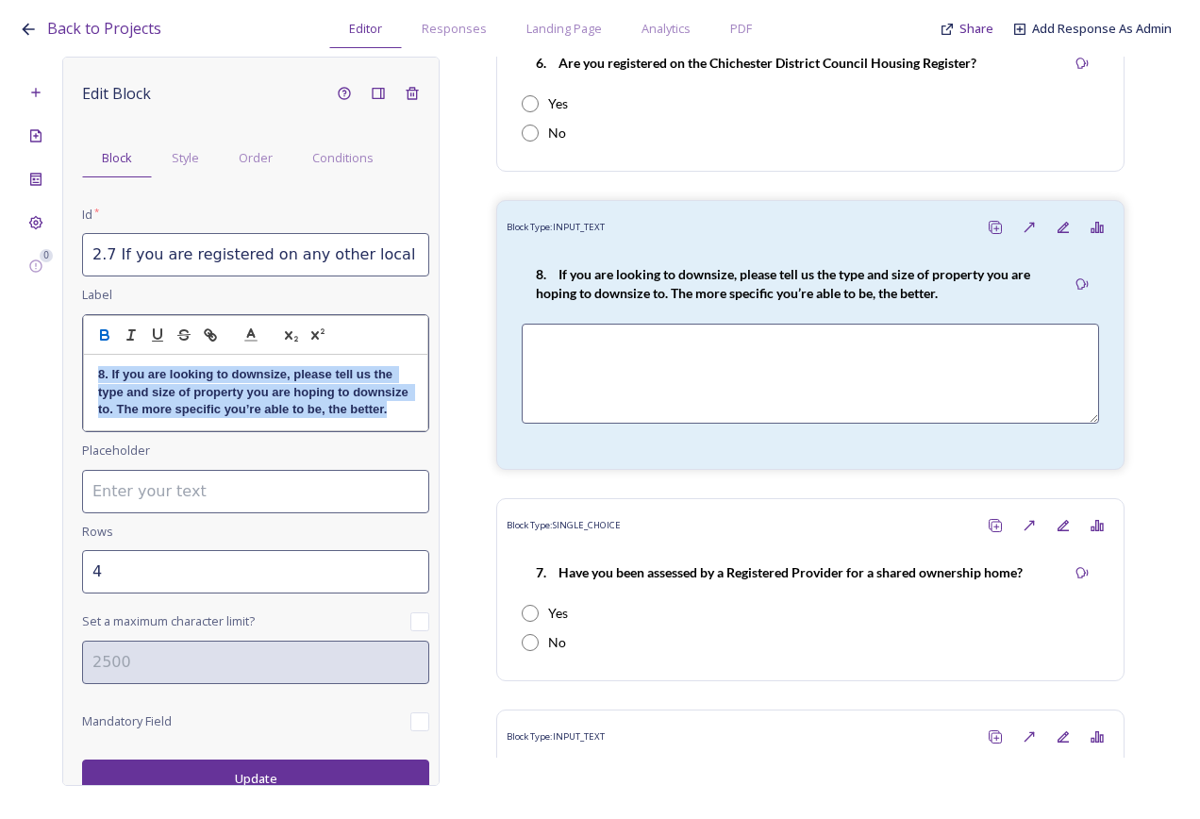
drag, startPoint x: 230, startPoint y: 432, endPoint x: 38, endPoint y: 372, distance: 201.8
click at [38, 372] on div "0 Edit Block Block Style Order Conditions Id * 2.7 If you are registered on any…" at bounding box center [600, 421] width 1163 height 729
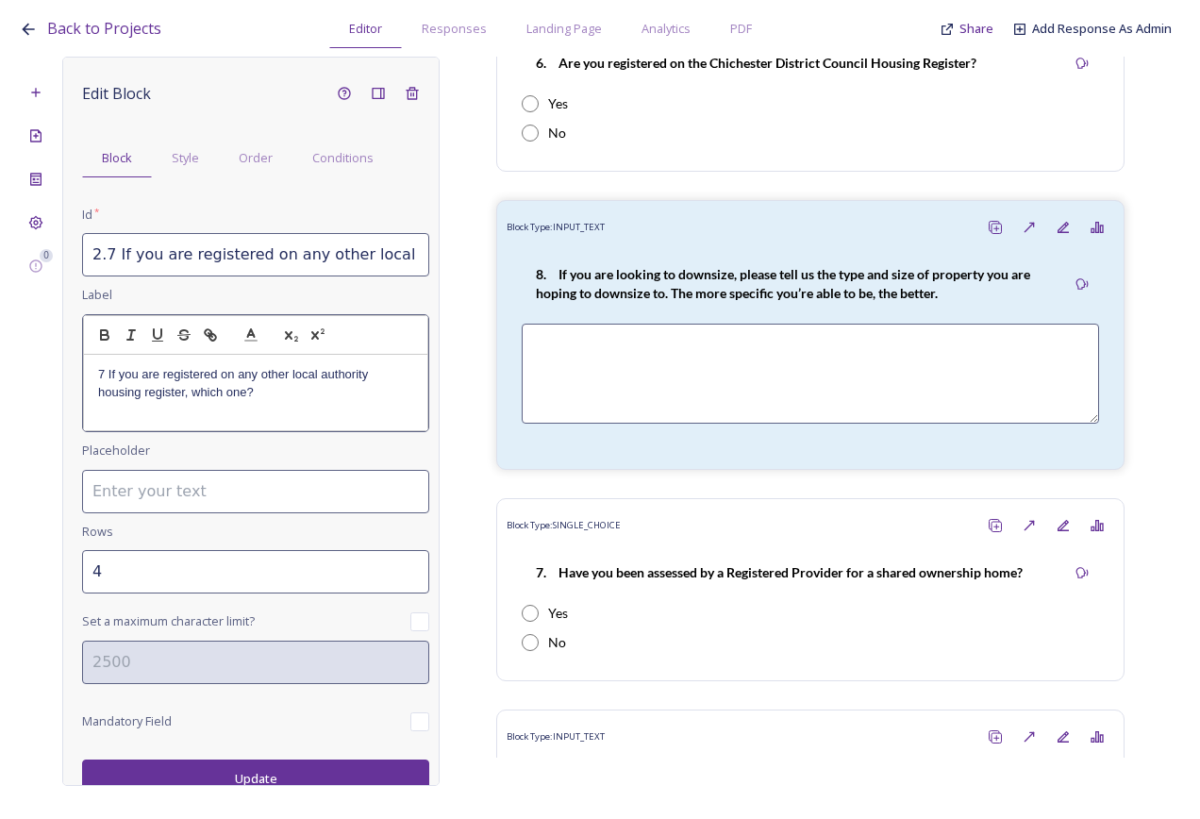
click at [105, 375] on p "7 If you are registered on any other local authority housing register, which on…" at bounding box center [255, 383] width 315 height 35
drag, startPoint x: 289, startPoint y: 401, endPoint x: 86, endPoint y: 366, distance: 205.9
click at [86, 366] on div "7. If you are registered on any other local authority housing register, which o…" at bounding box center [255, 392] width 343 height 75
click at [108, 337] on icon "button" at bounding box center [105, 337] width 8 height 5
type input "3"
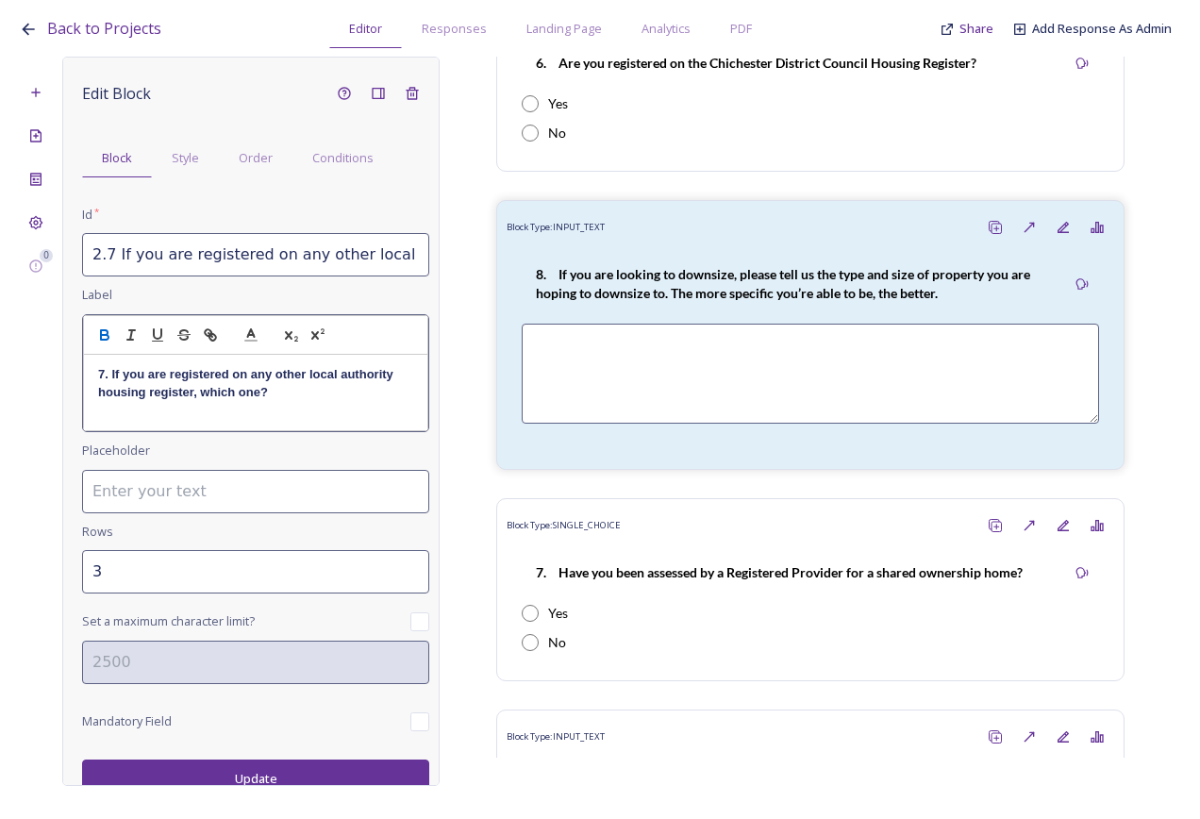
click at [401, 565] on input "3" at bounding box center [255, 571] width 347 height 43
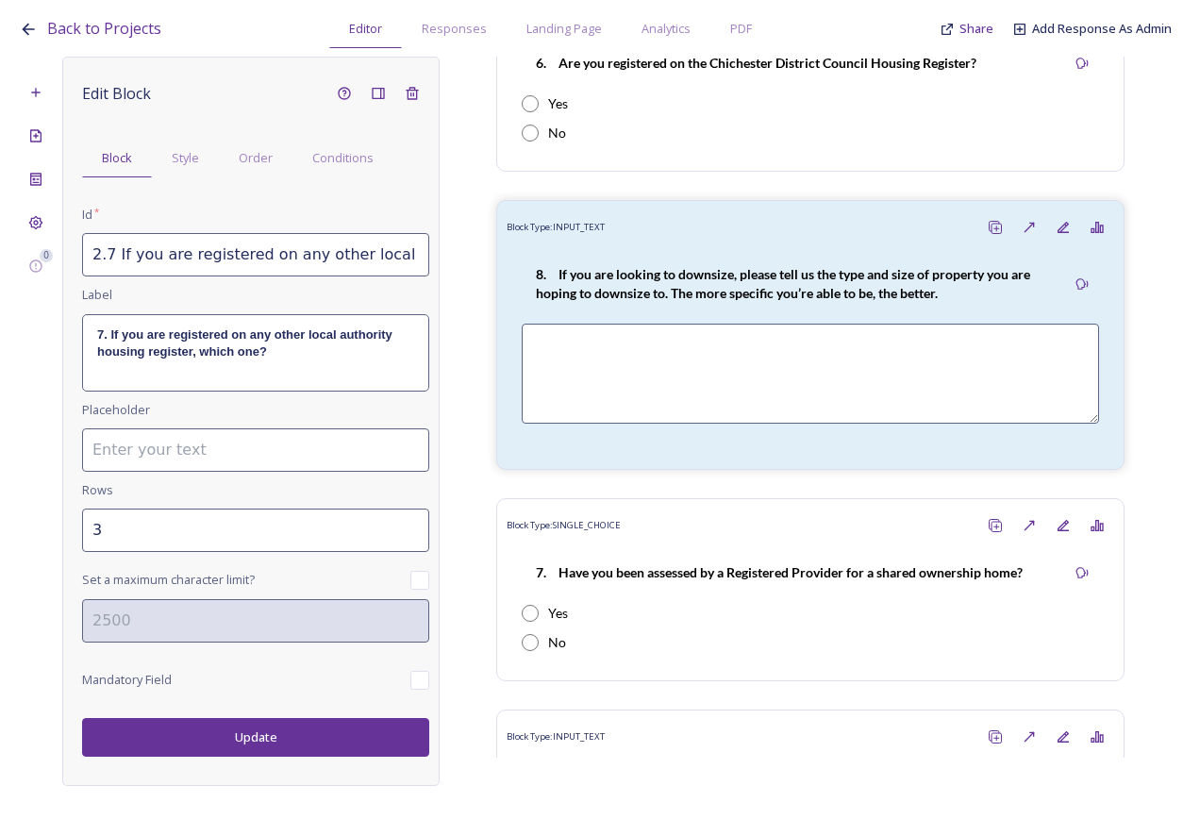
click at [304, 738] on button "Update" at bounding box center [255, 737] width 347 height 39
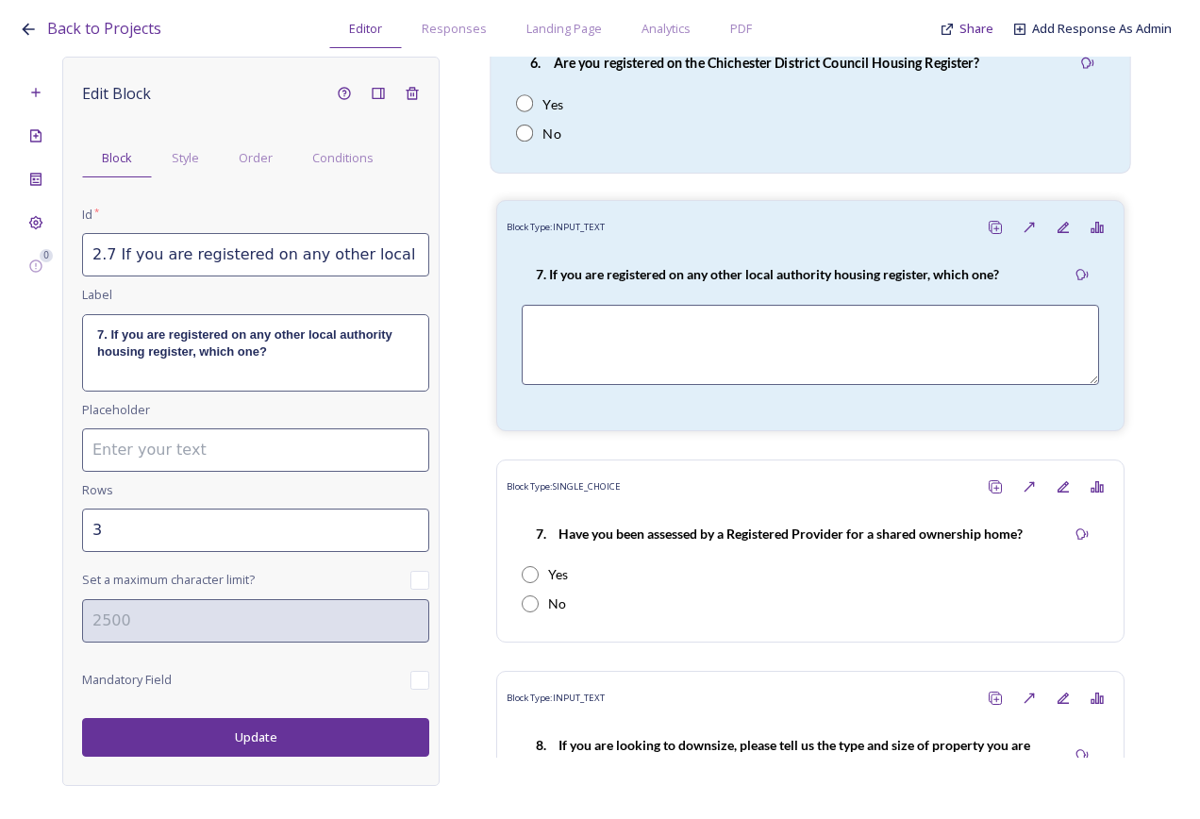
click at [992, 23] on icon at bounding box center [999, 15] width 15 height 15
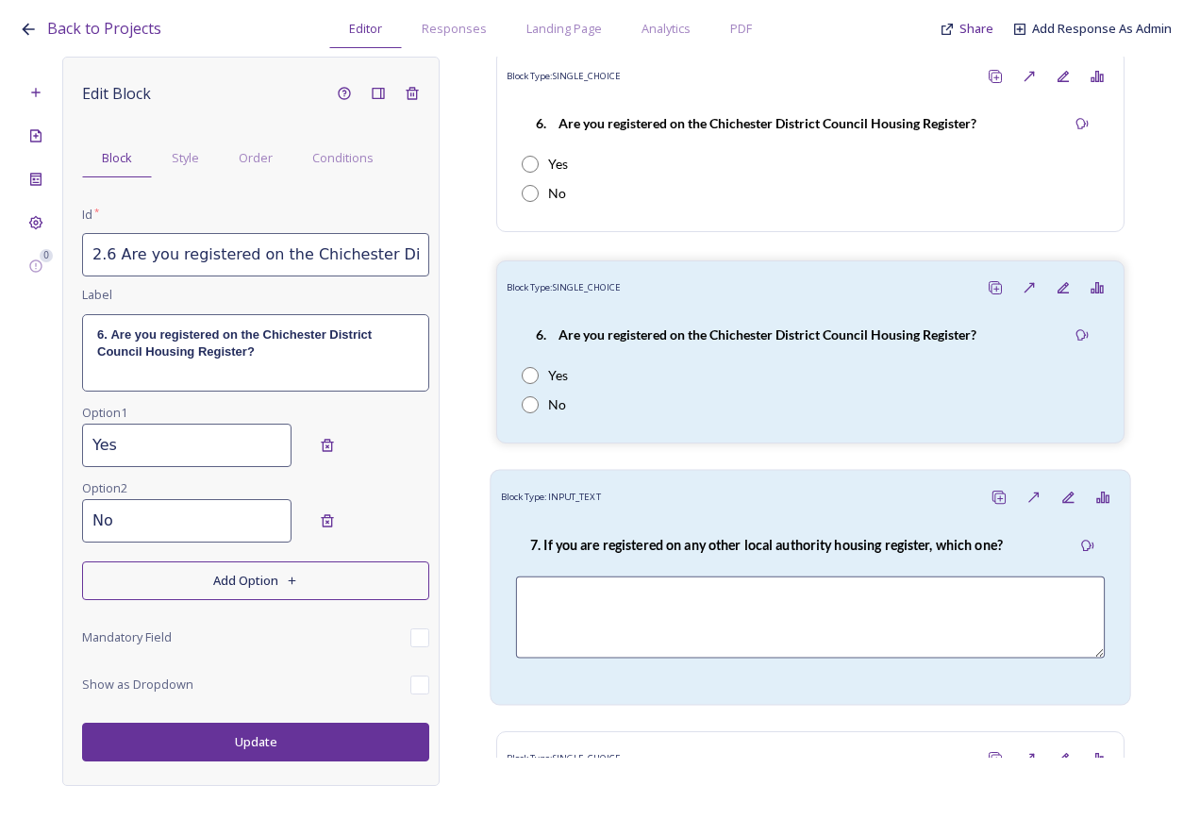
scroll to position [3565, 0]
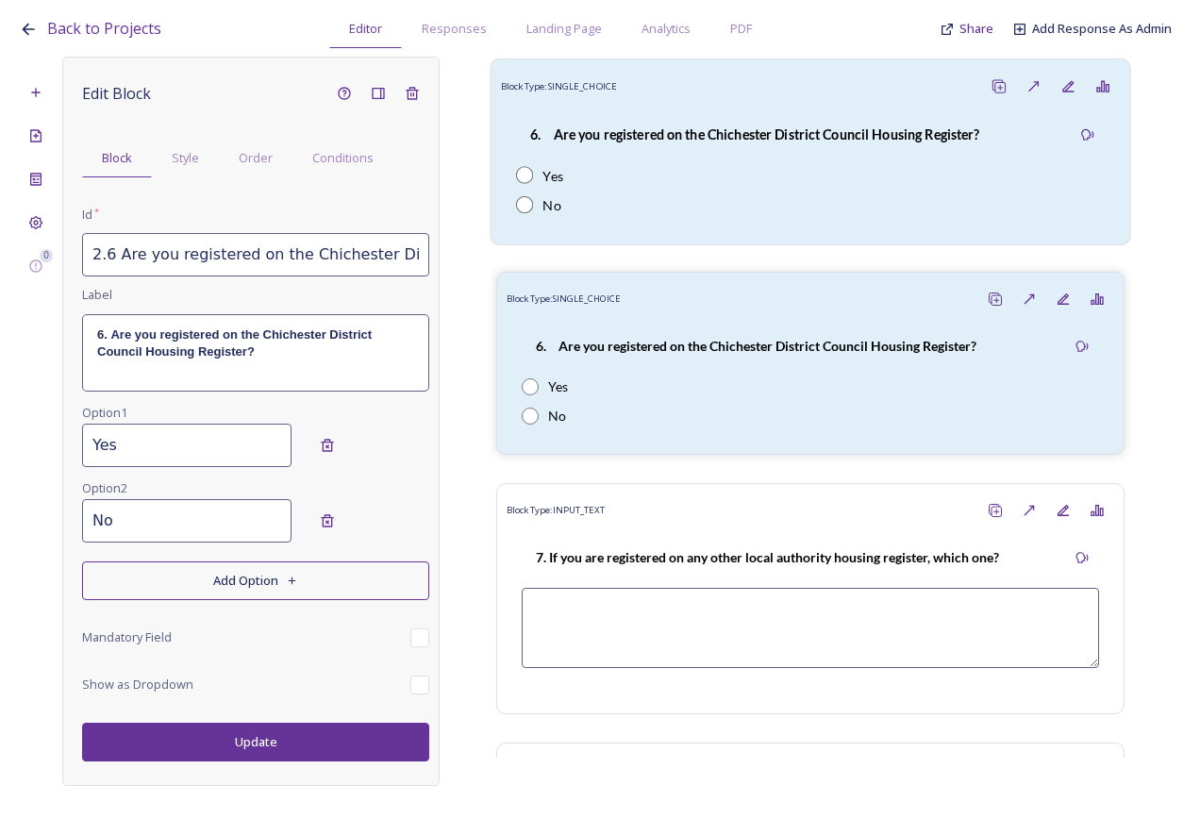
click at [790, 235] on div "6. Are you registered on the Chichester District Council Housing Register? Yes …" at bounding box center [811, 169] width 620 height 131
click at [623, 368] on div "6. Are you registered on the Chichester District Council Housing Register?" at bounding box center [755, 347] width 478 height 42
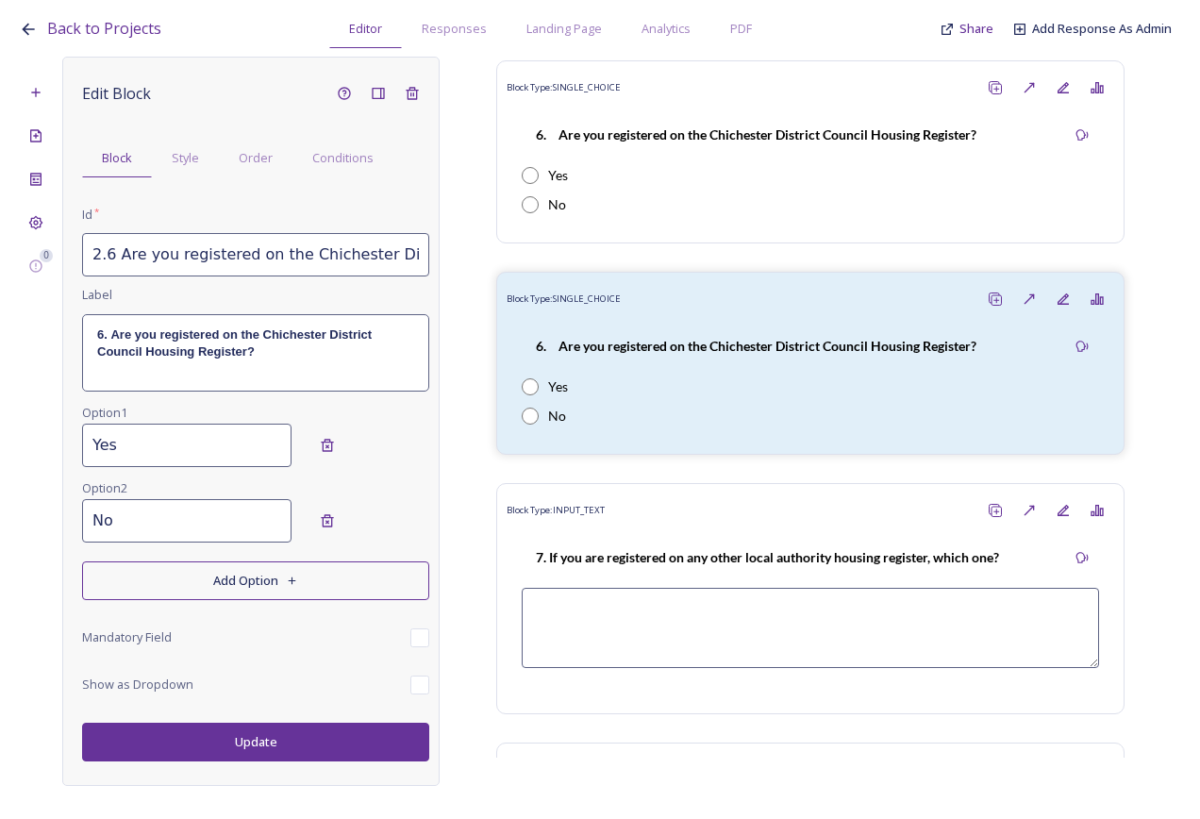
scroll to position [0, 291]
drag, startPoint x: 293, startPoint y: 250, endPoint x: 484, endPoint y: 261, distance: 191.9
click at [484, 261] on div "0 Edit Block Block Style Order Conditions Id * 2.6 Are you registered on the Ch…" at bounding box center [600, 421] width 1163 height 729
click at [862, 446] on div "6. Are you registered on the Chichester District Council Housing Register? Yes …" at bounding box center [811, 380] width 620 height 131
drag, startPoint x: 107, startPoint y: 253, endPoint x: 460, endPoint y: 257, distance: 352.9
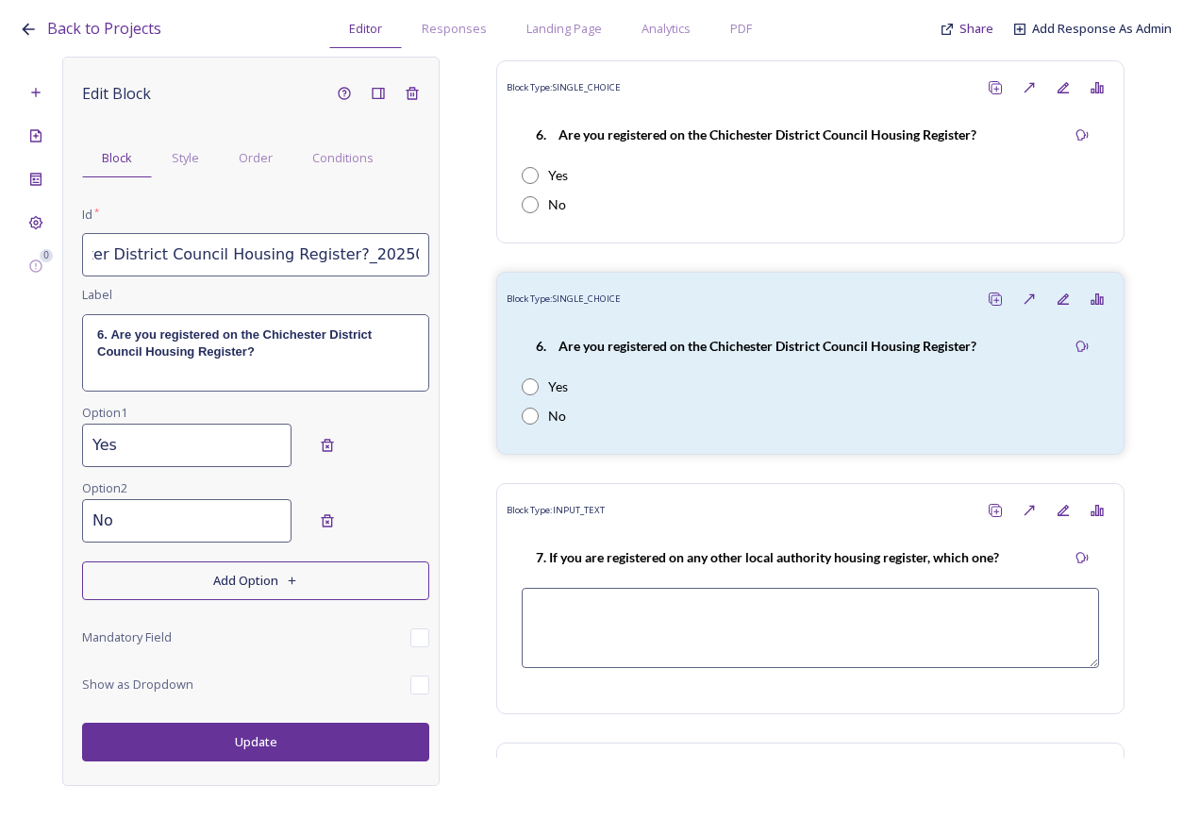
click at [460, 257] on div "0 Edit Block Block Style Order Conditions Id * 2.6 Are you registered on the Ch…" at bounding box center [600, 421] width 1163 height 729
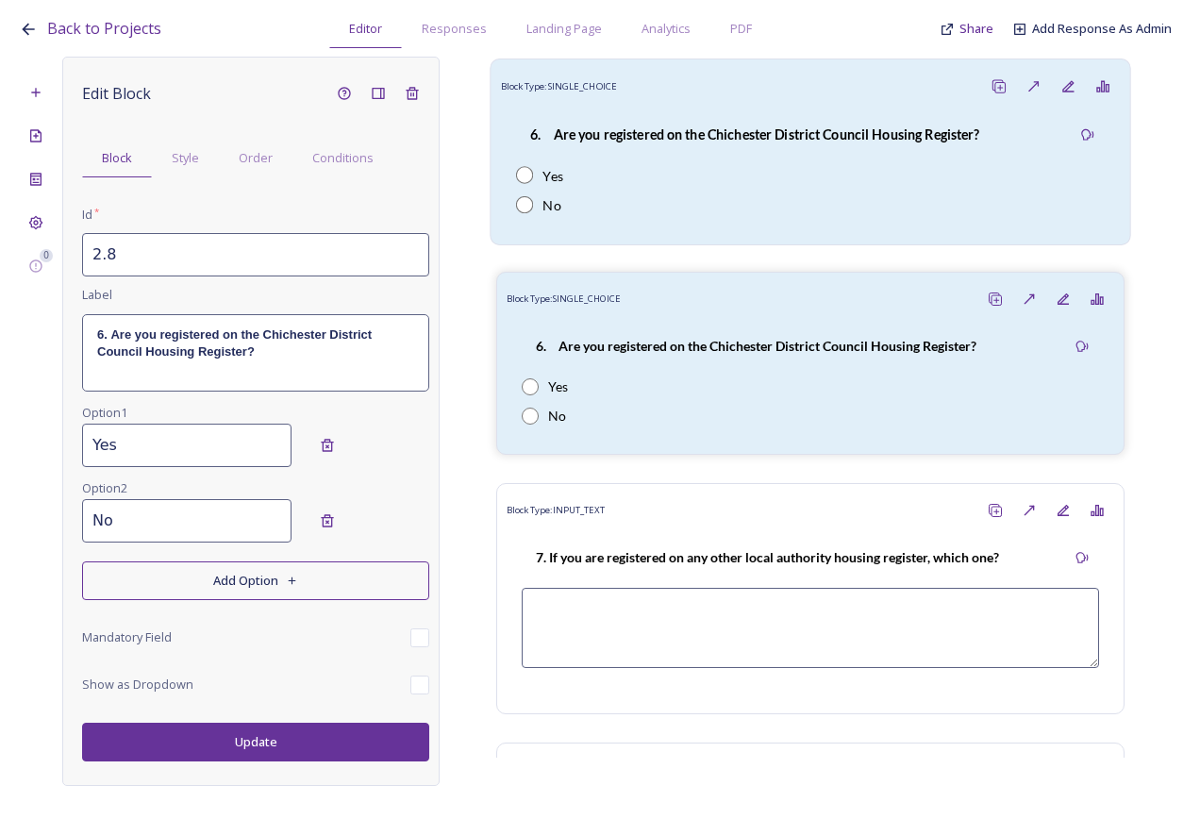
paste input "Do you think you might be eligible to be on a housing register, but have not ap…"
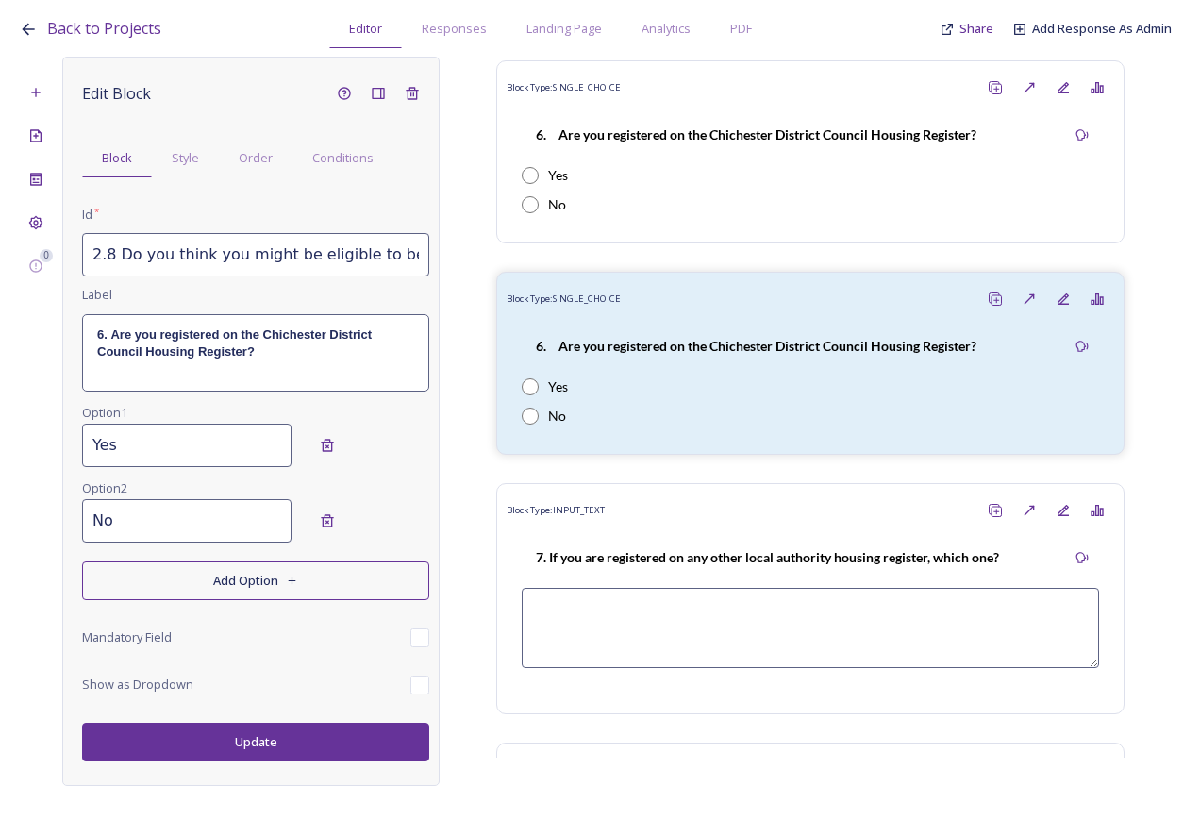
drag, startPoint x: 425, startPoint y: 251, endPoint x: 106, endPoint y: 267, distance: 319.4
click at [106, 267] on input "2.8 Do you think you might be eligible to be on a housing register, but have no…" at bounding box center [255, 254] width 347 height 43
type input "2.8 Do you think you might be eligible to be on a housing register, but have no…"
click at [279, 370] on div "6. Are you registered on the Chichester District Council Housing Register?" at bounding box center [255, 352] width 345 height 75
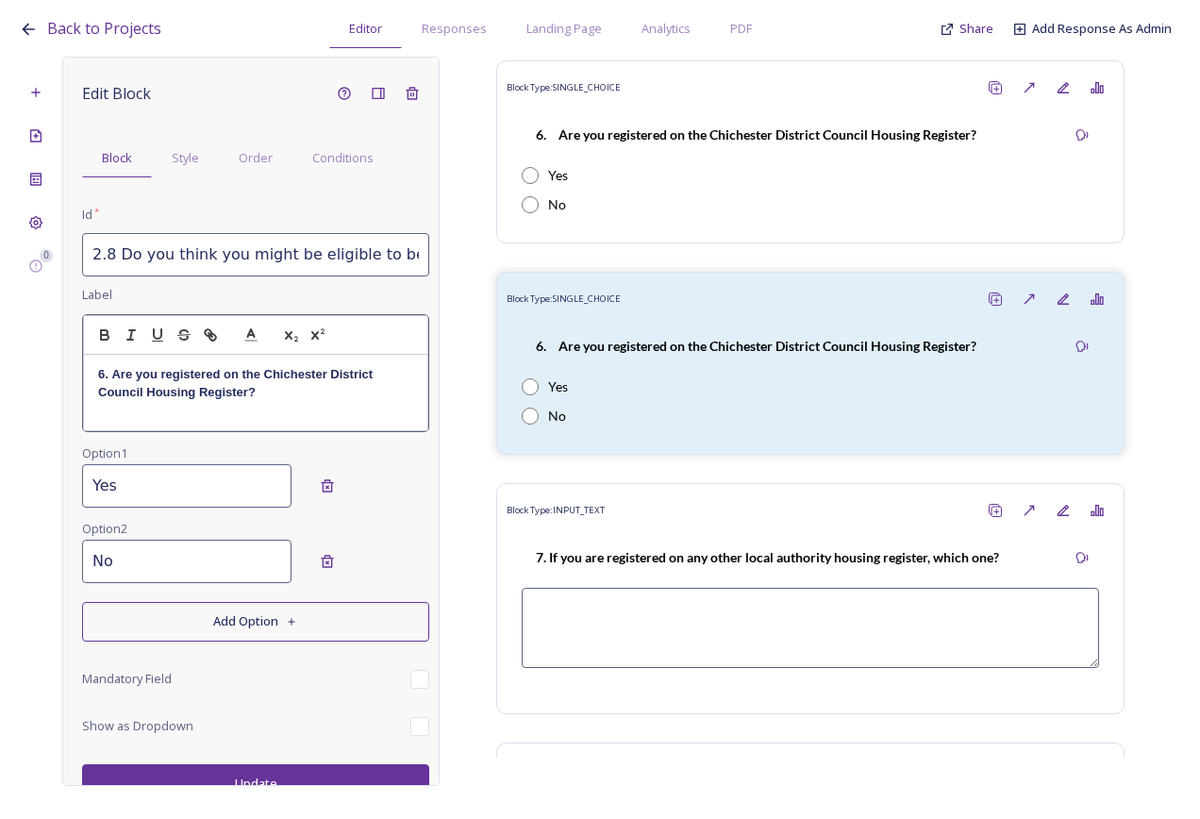
click at [245, 408] on div "6. Are you registered on the Chichester District Council Housing Register?" at bounding box center [255, 392] width 343 height 75
drag, startPoint x: 287, startPoint y: 397, endPoint x: 94, endPoint y: 365, distance: 195.2
click at [94, 365] on div "6. Are you registered on the Chichester District Council Housing Register?" at bounding box center [255, 392] width 343 height 75
click at [105, 371] on p "8 Do you think you might be eligible to be on a housing register, but have not …" at bounding box center [255, 383] width 315 height 35
drag, startPoint x: 247, startPoint y: 397, endPoint x: 82, endPoint y: 372, distance: 167.1
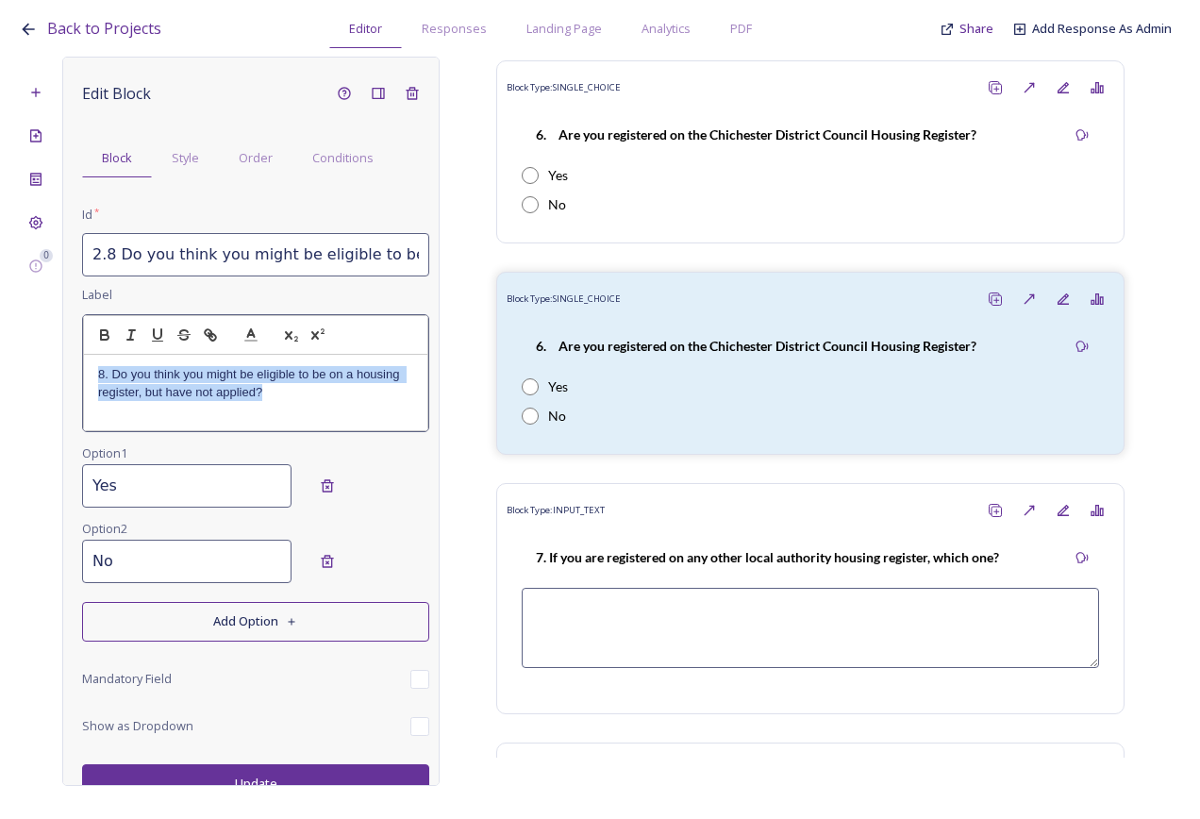
click at [82, 372] on div "8. Do you think you might be eligible to be on a housing register, but have not…" at bounding box center [255, 373] width 347 height 119
click at [114, 337] on button "button" at bounding box center [105, 335] width 26 height 23
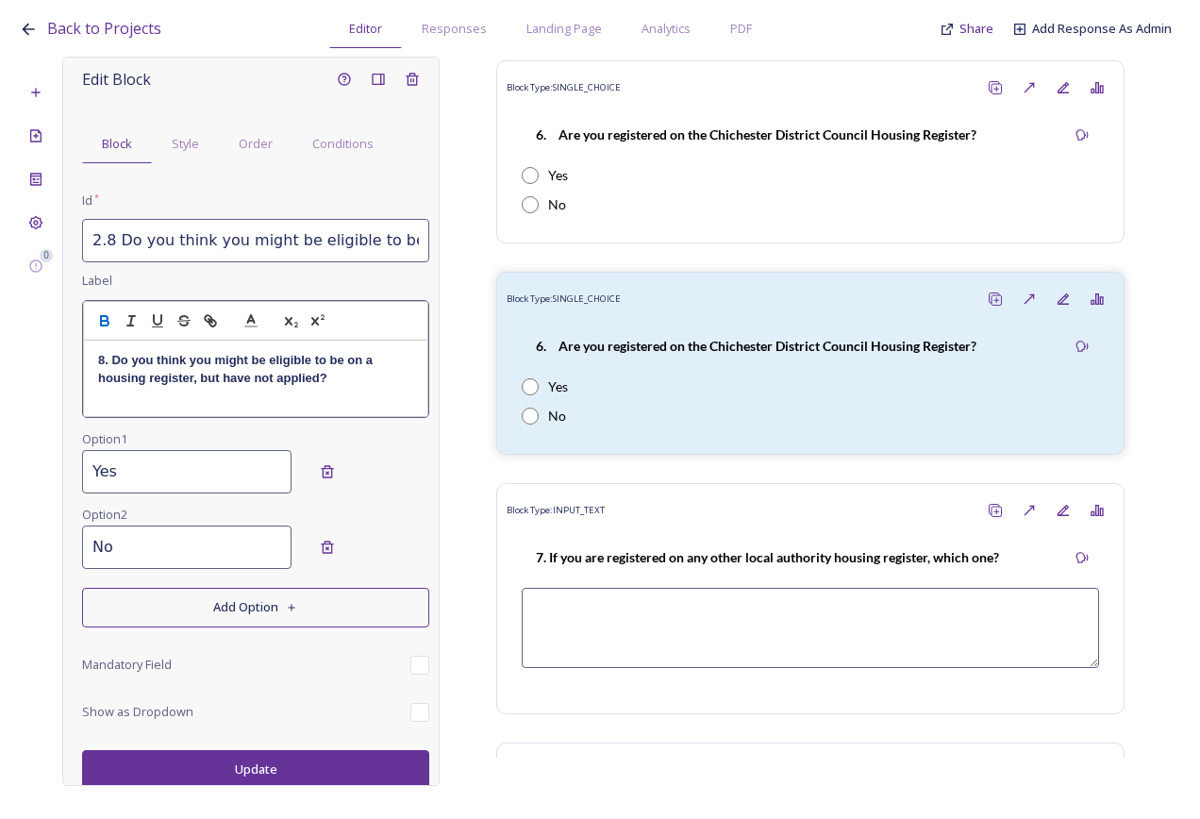
scroll to position [18, 0]
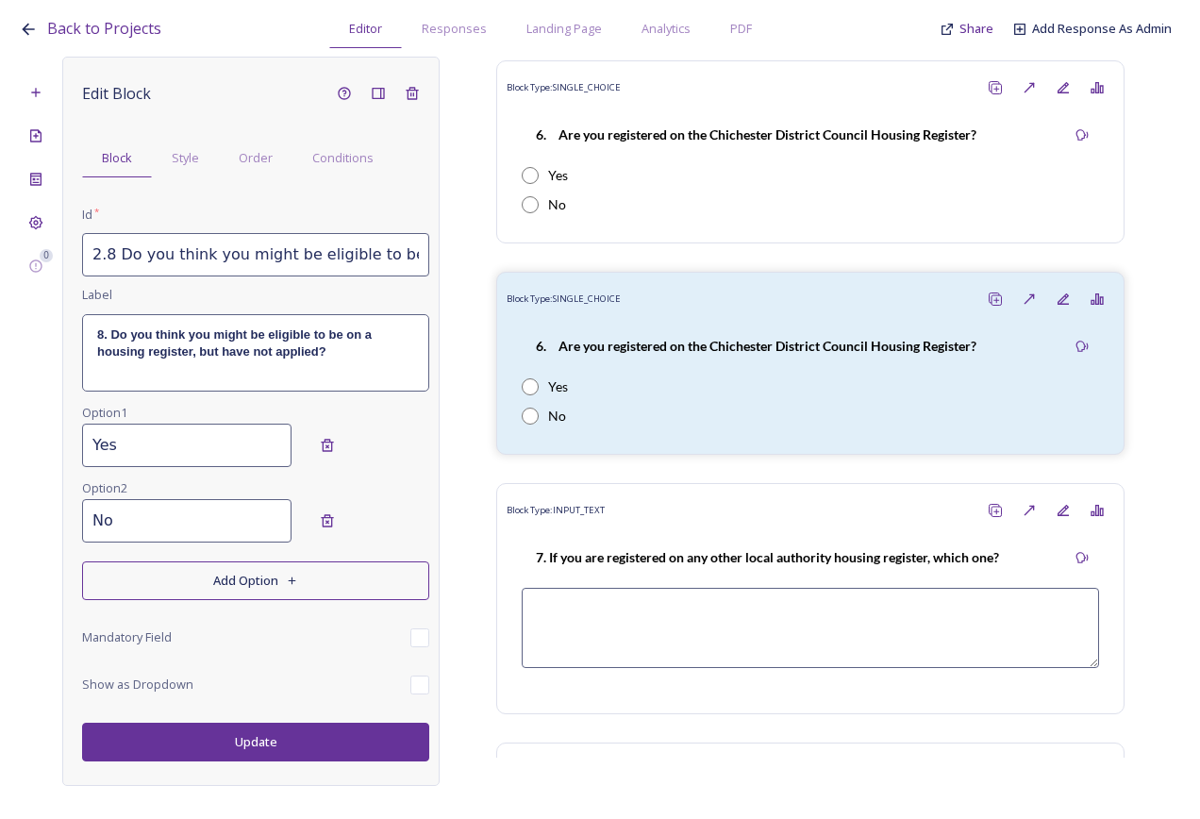
click at [314, 764] on div "Edit Block Block Style Order Conditions Id * 2.8 Do you think you might be elig…" at bounding box center [250, 421] width 377 height 729
click at [309, 739] on button "Update" at bounding box center [255, 742] width 347 height 39
click at [258, 160] on span "Order" at bounding box center [256, 158] width 34 height 18
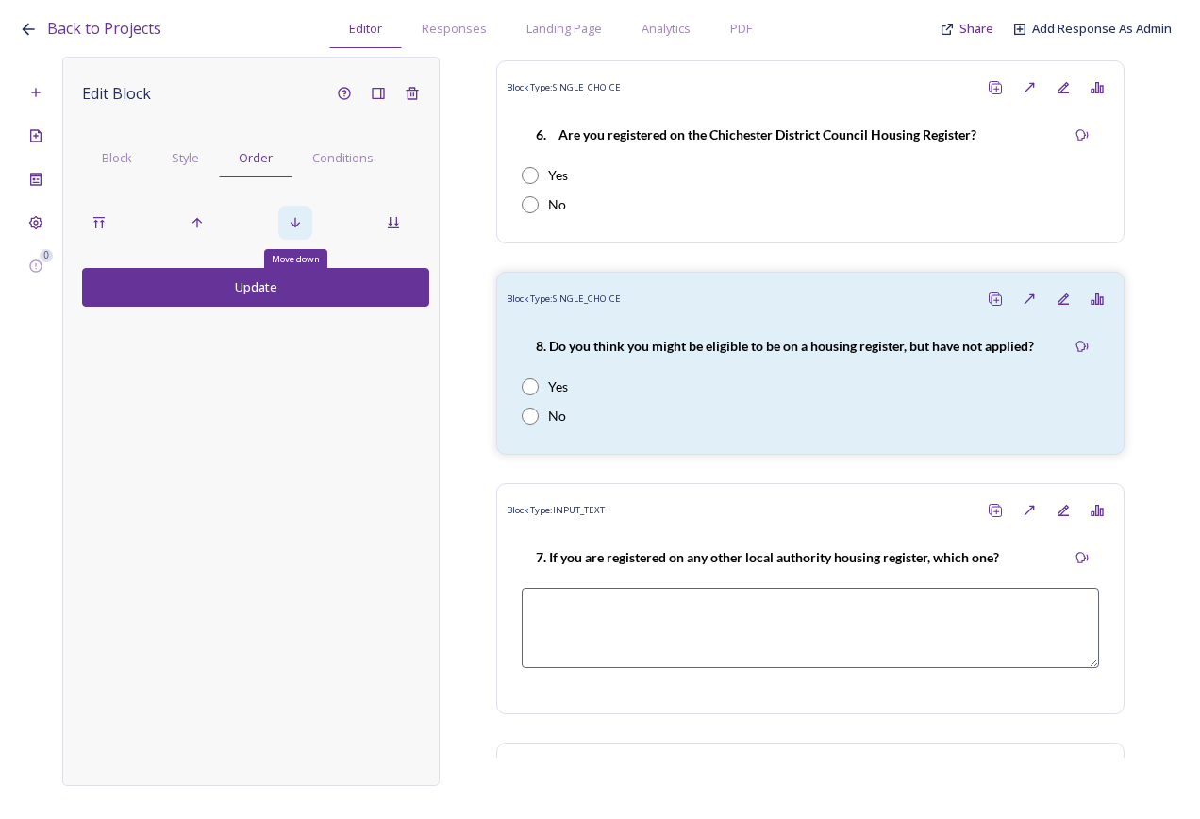
click at [302, 223] on icon at bounding box center [295, 222] width 15 height 15
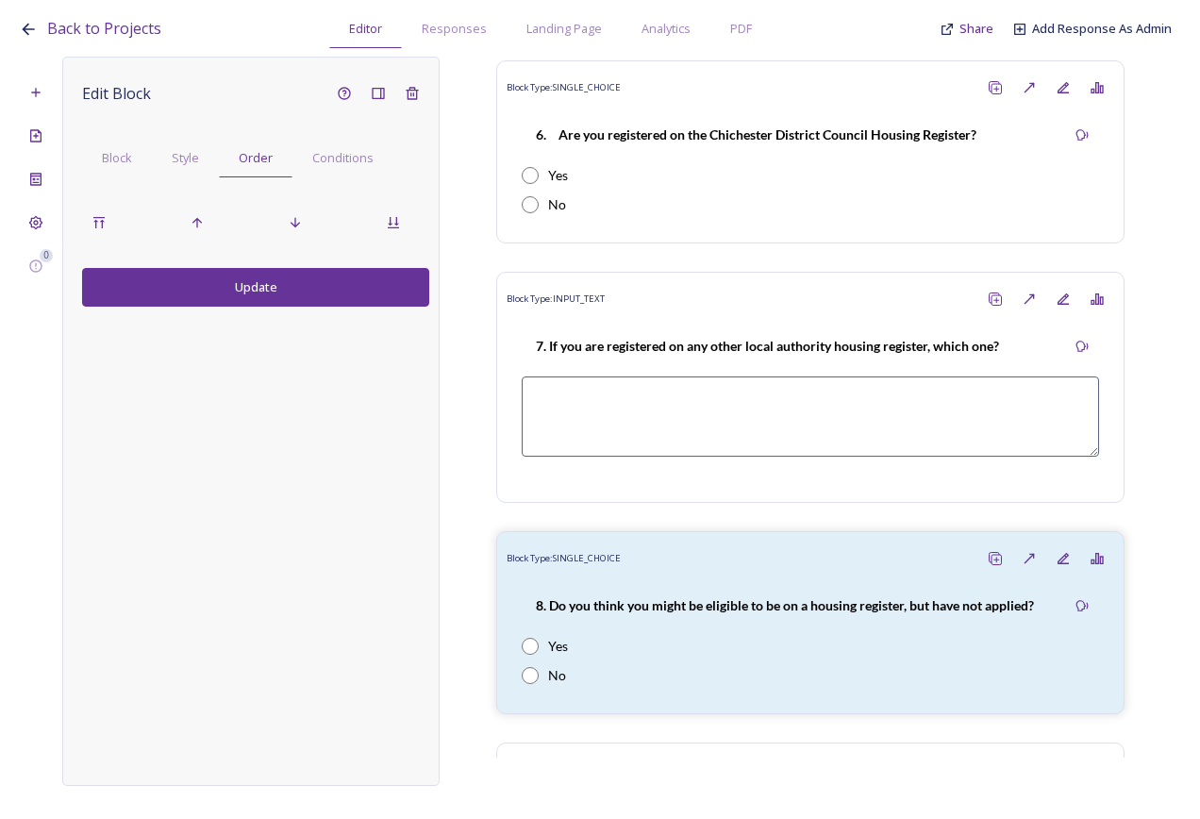
click at [297, 289] on button "Update" at bounding box center [255, 287] width 347 height 39
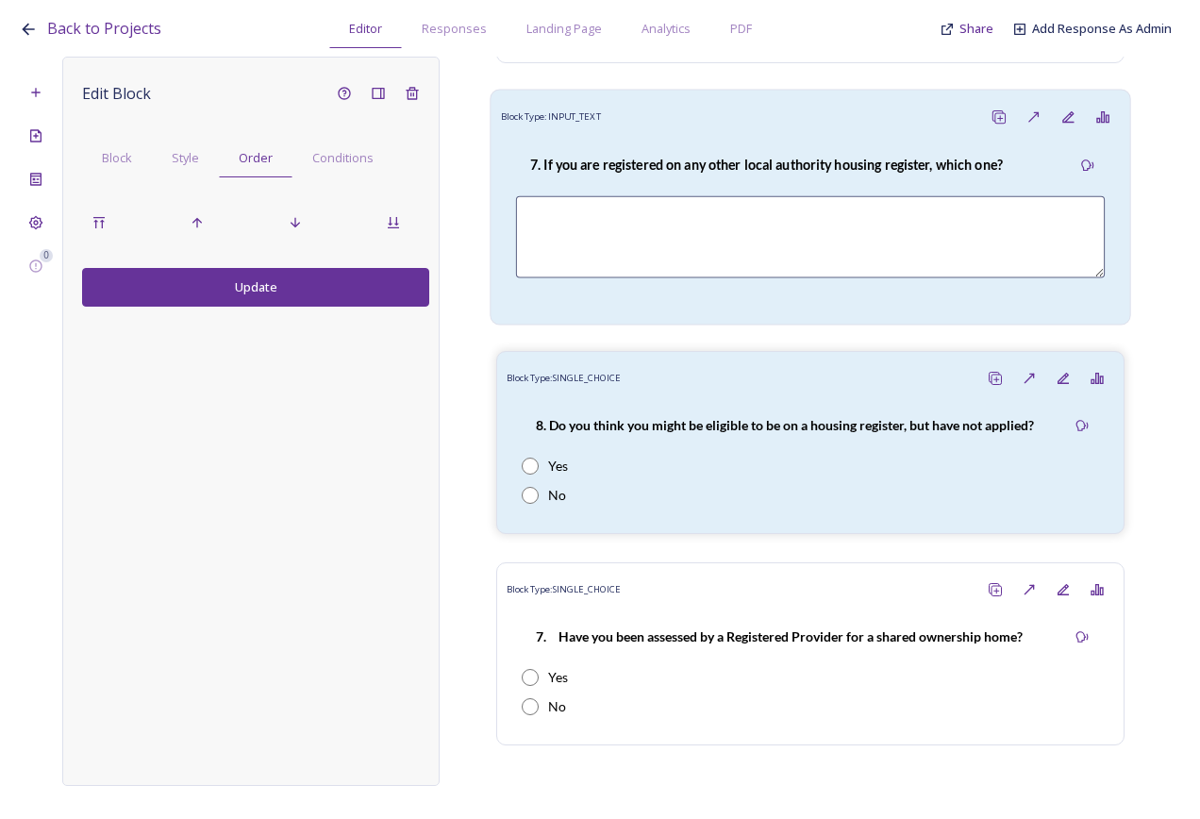
scroll to position [3754, 0]
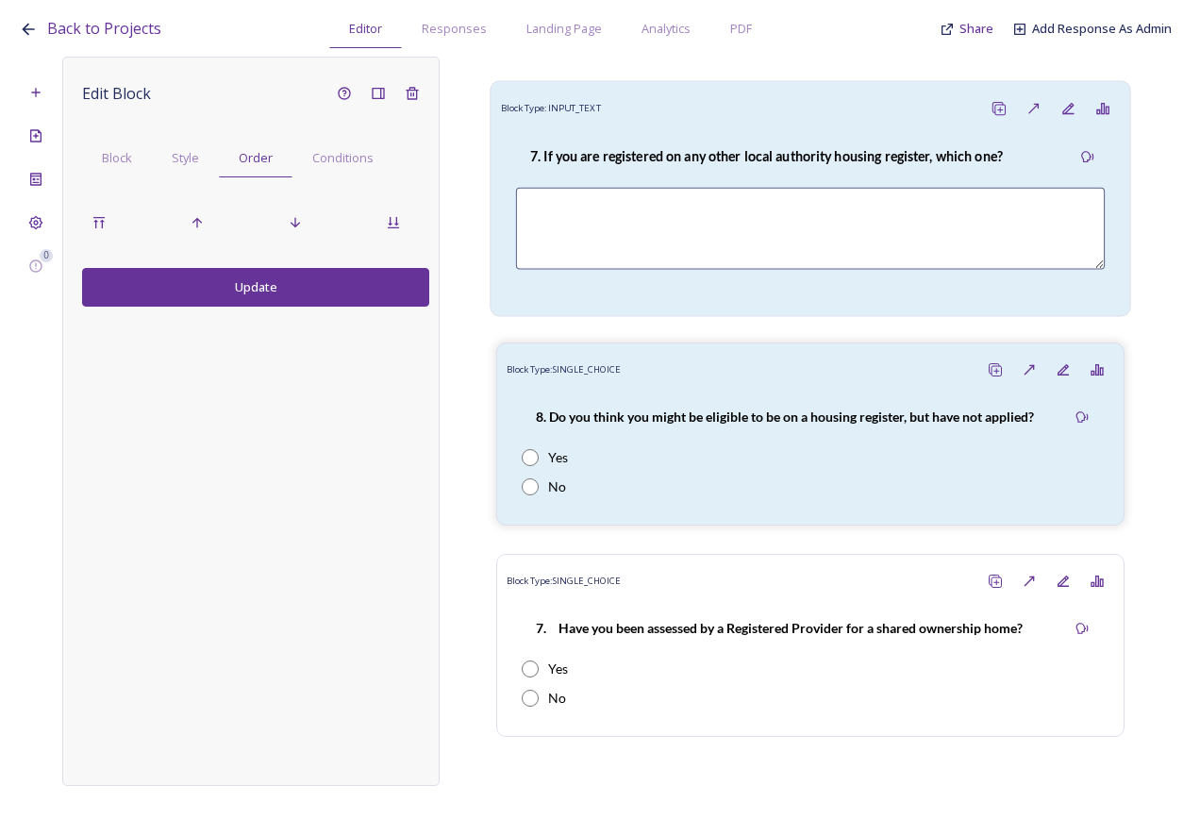
click at [842, 164] on strong "7. If you are registered on any other local authority housing register, which o…" at bounding box center [766, 156] width 473 height 16
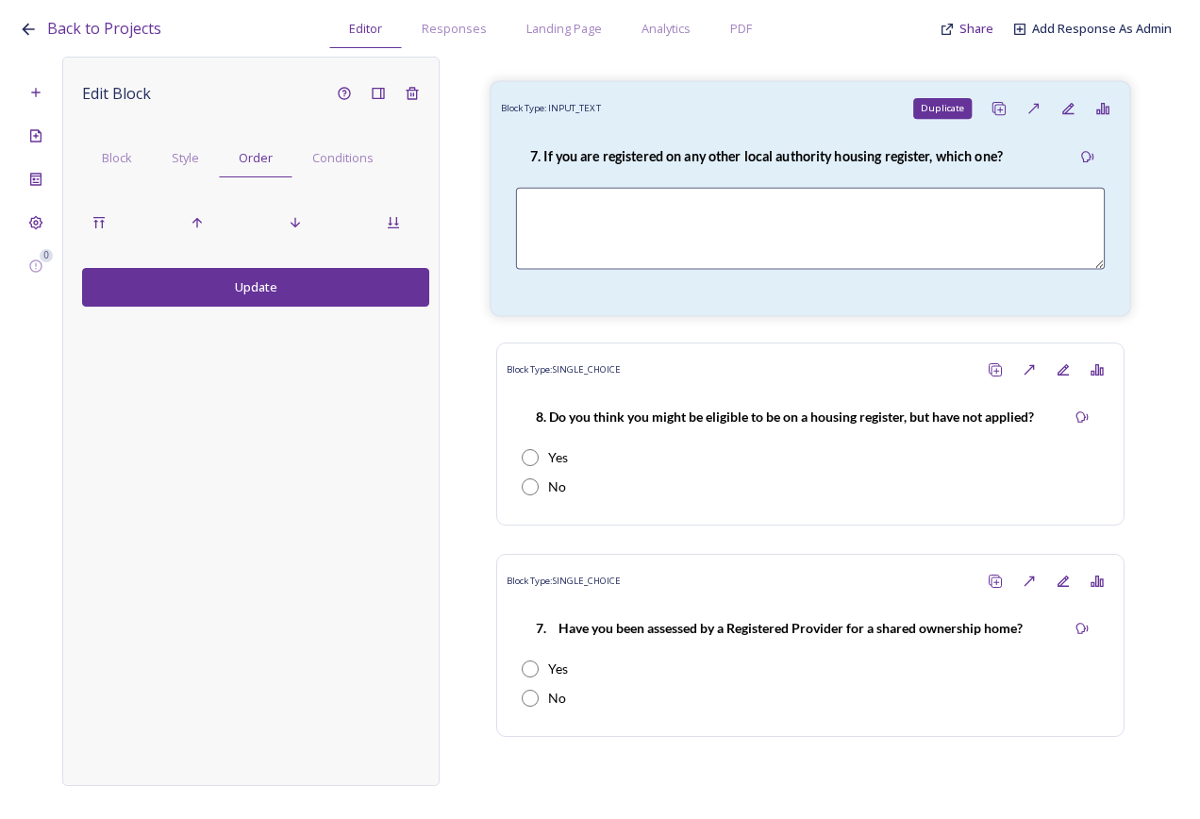
click at [993, 113] on icon at bounding box center [998, 108] width 10 height 10
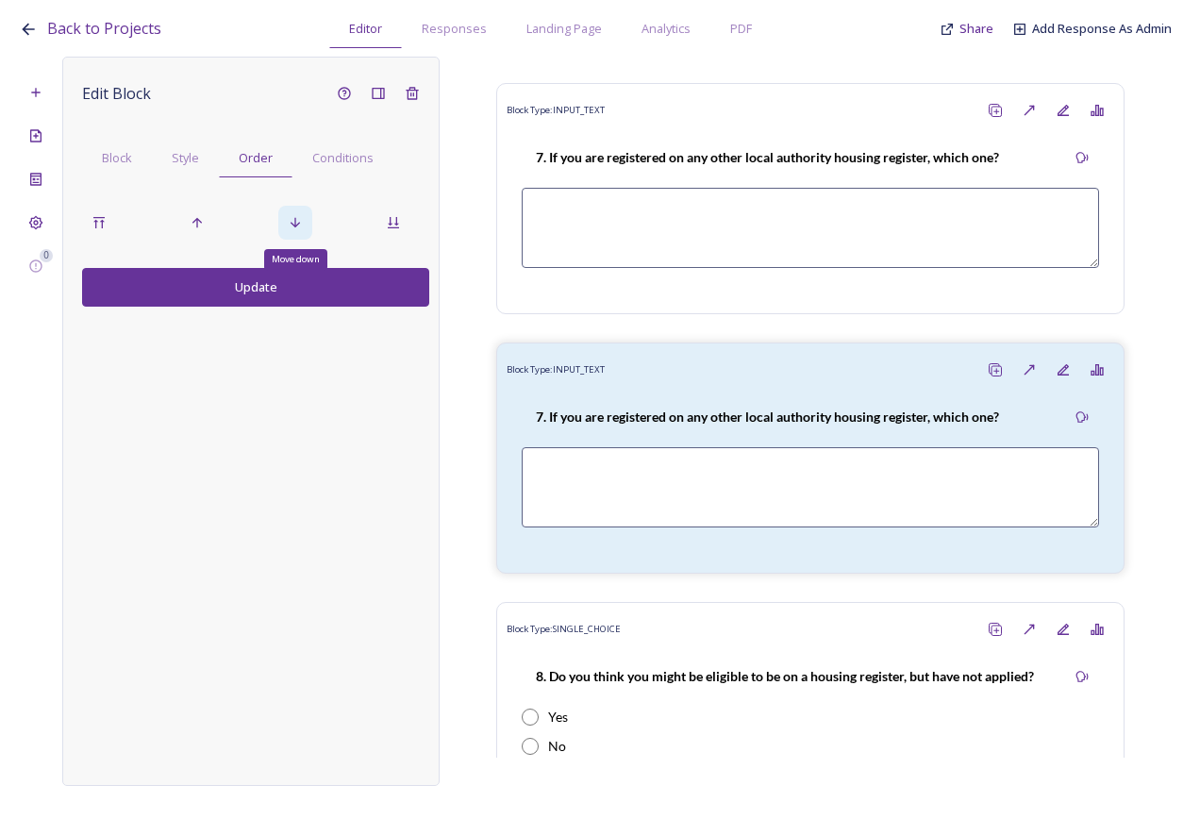
click at [291, 223] on icon at bounding box center [295, 222] width 15 height 15
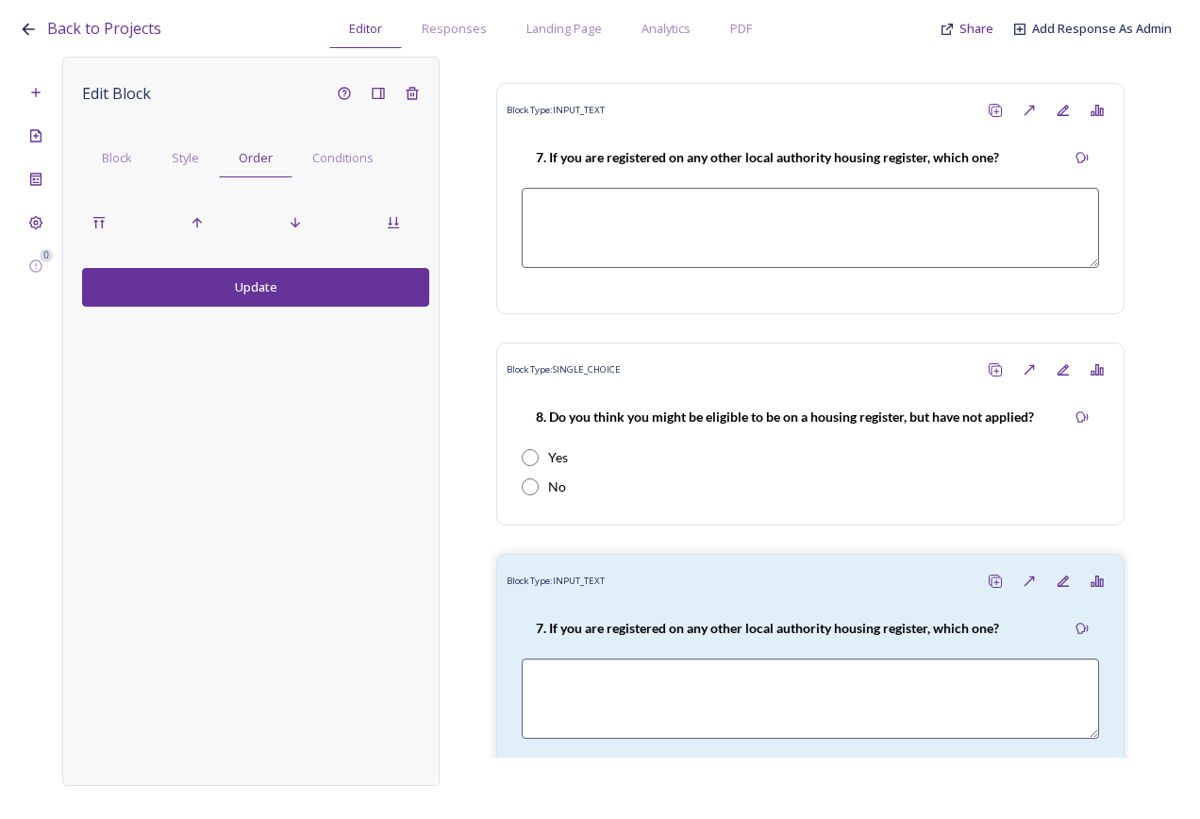
click at [275, 284] on button "Update" at bounding box center [255, 287] width 347 height 39
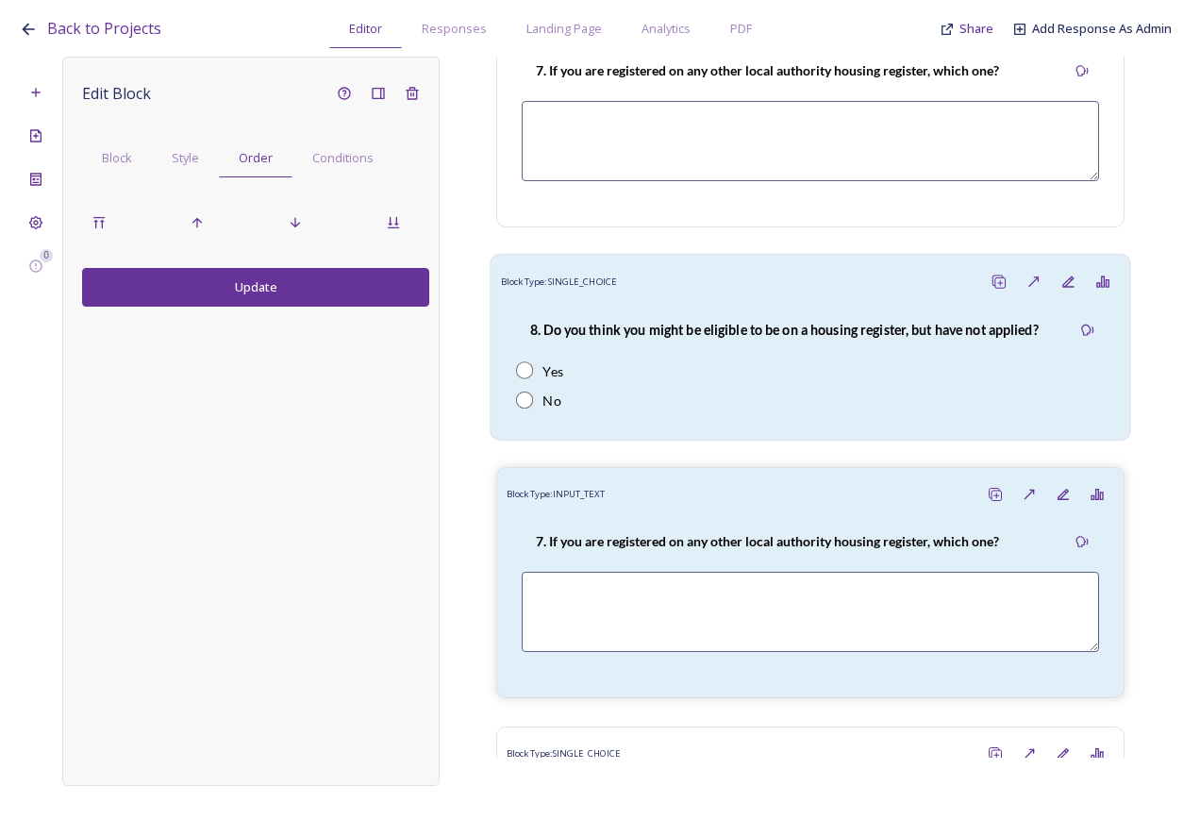
scroll to position [3943, 0]
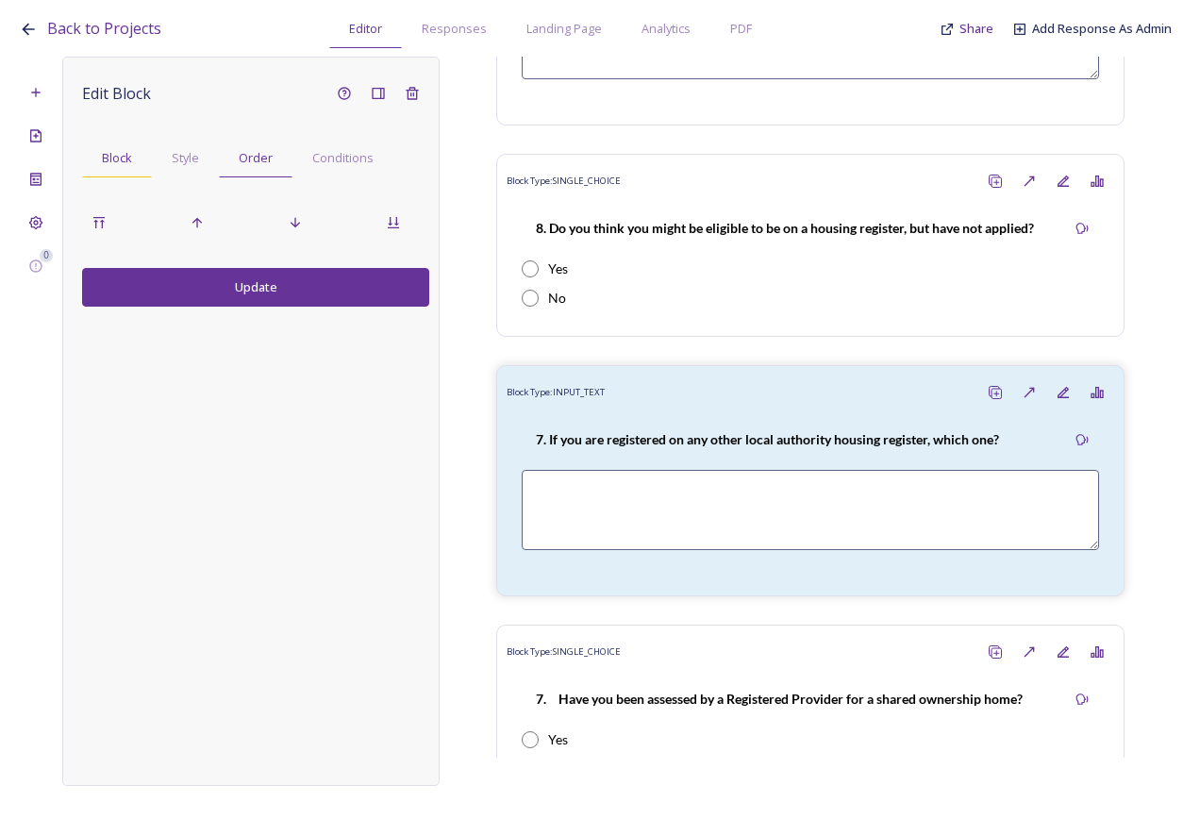
click at [126, 163] on span "Block" at bounding box center [117, 158] width 30 height 18
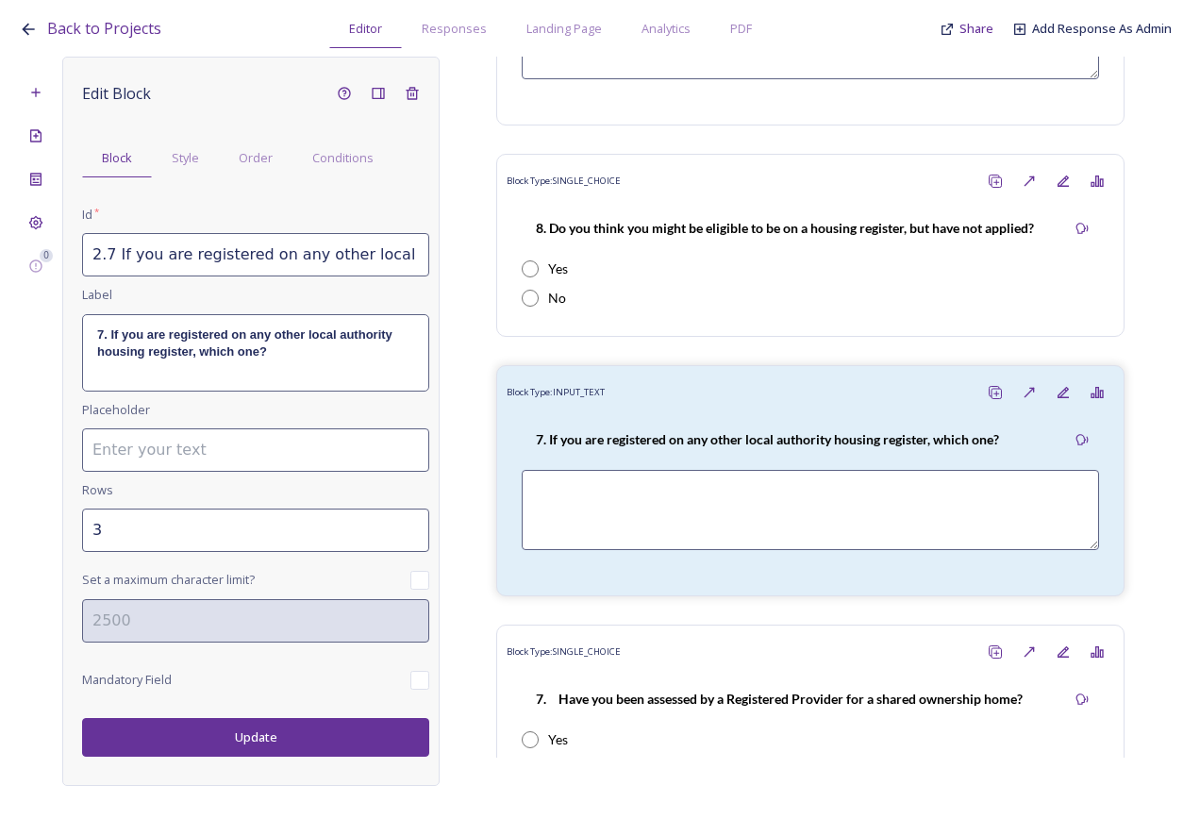
drag, startPoint x: 108, startPoint y: 256, endPoint x: 136, endPoint y: 293, distance: 46.4
click at [112, 259] on input "2.7 If you are registered on any other local authority housing register, which …" at bounding box center [255, 254] width 347 height 43
drag, startPoint x: 129, startPoint y: 254, endPoint x: 493, endPoint y: 293, distance: 365.5
click at [493, 293] on div "0 Edit Block Block Style Order Conditions Id * 2.8.a. If you are registered on …" at bounding box center [600, 421] width 1163 height 729
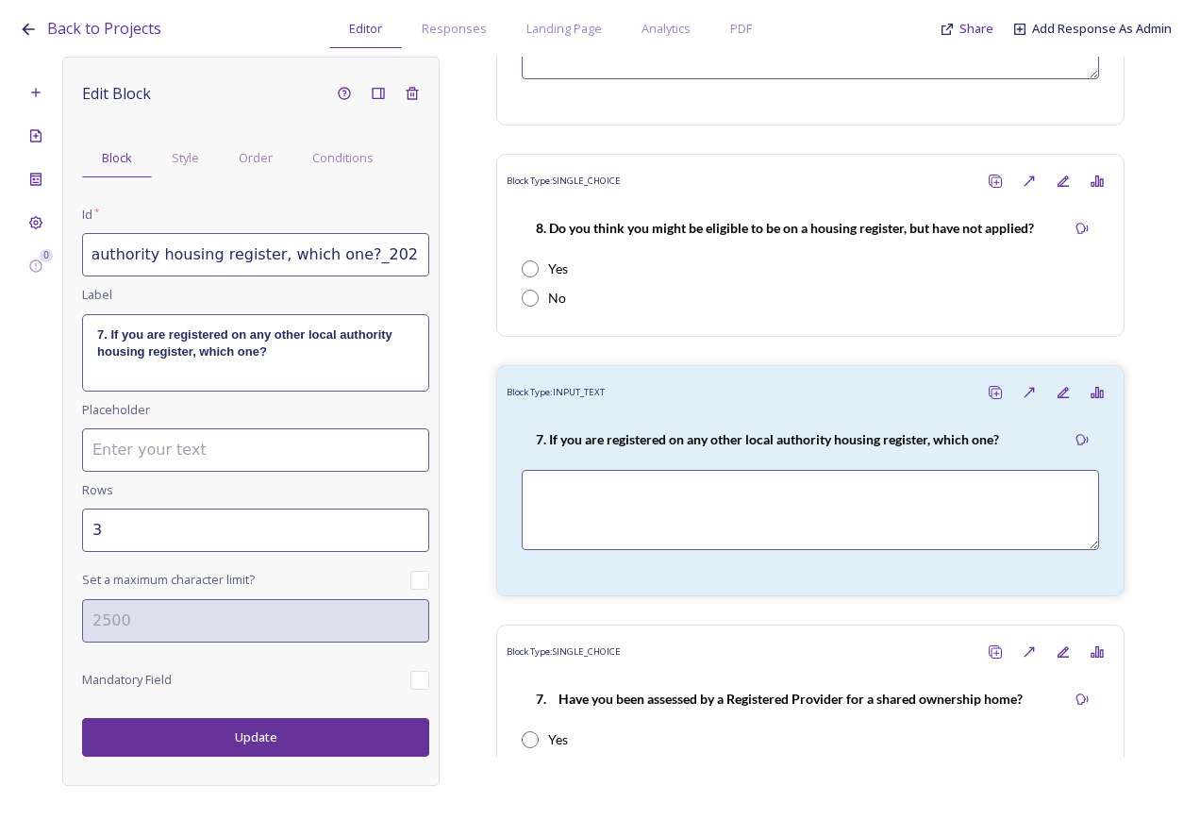
paste input "es, why did you decide not to apply?"
drag, startPoint x: 405, startPoint y: 256, endPoint x: 130, endPoint y: 260, distance: 274.6
click at [130, 260] on input "2.8.a. If yes, why did you decide not to apply?" at bounding box center [255, 254] width 347 height 43
type input "2.8.a. If yes, why did you decide not to apply?"
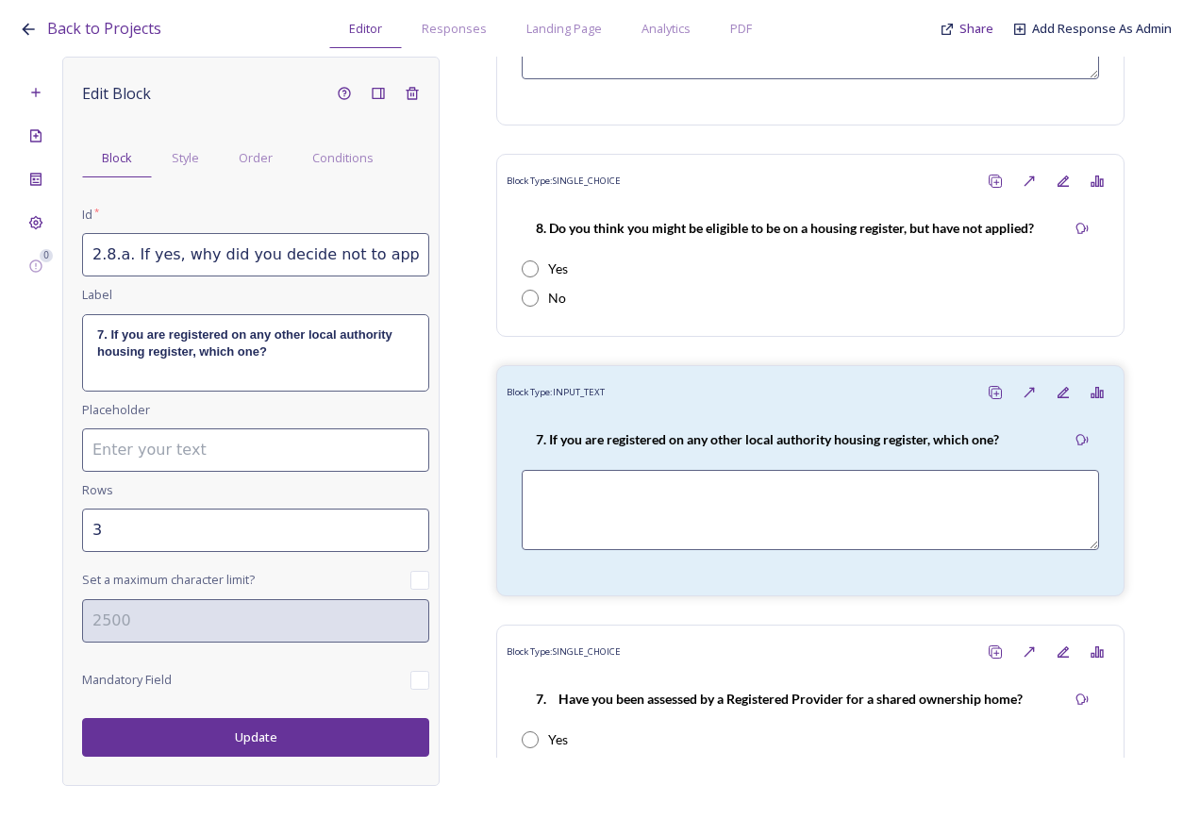
click at [272, 368] on div "7. If you are registered on any other local authority housing register, which o…" at bounding box center [255, 352] width 345 height 75
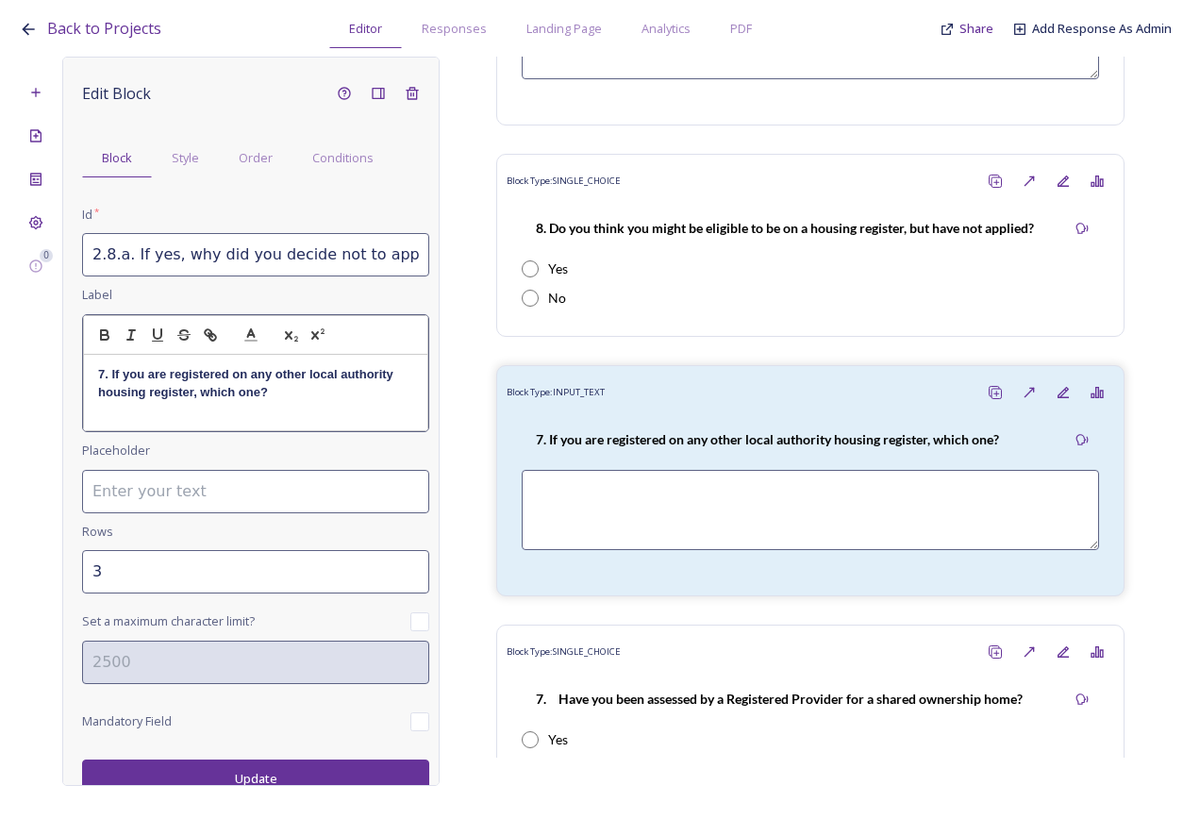
click at [296, 406] on div "7. If you are registered on any other local authority housing register, which o…" at bounding box center [255, 392] width 343 height 75
drag, startPoint x: 291, startPoint y: 392, endPoint x: 65, endPoint y: 374, distance: 226.2
click at [65, 374] on div "Edit Block Block Style Order Conditions Id * 2.8.a. If yes, why did you decide …" at bounding box center [250, 421] width 377 height 729
click at [399, 577] on input "2" at bounding box center [255, 571] width 347 height 43
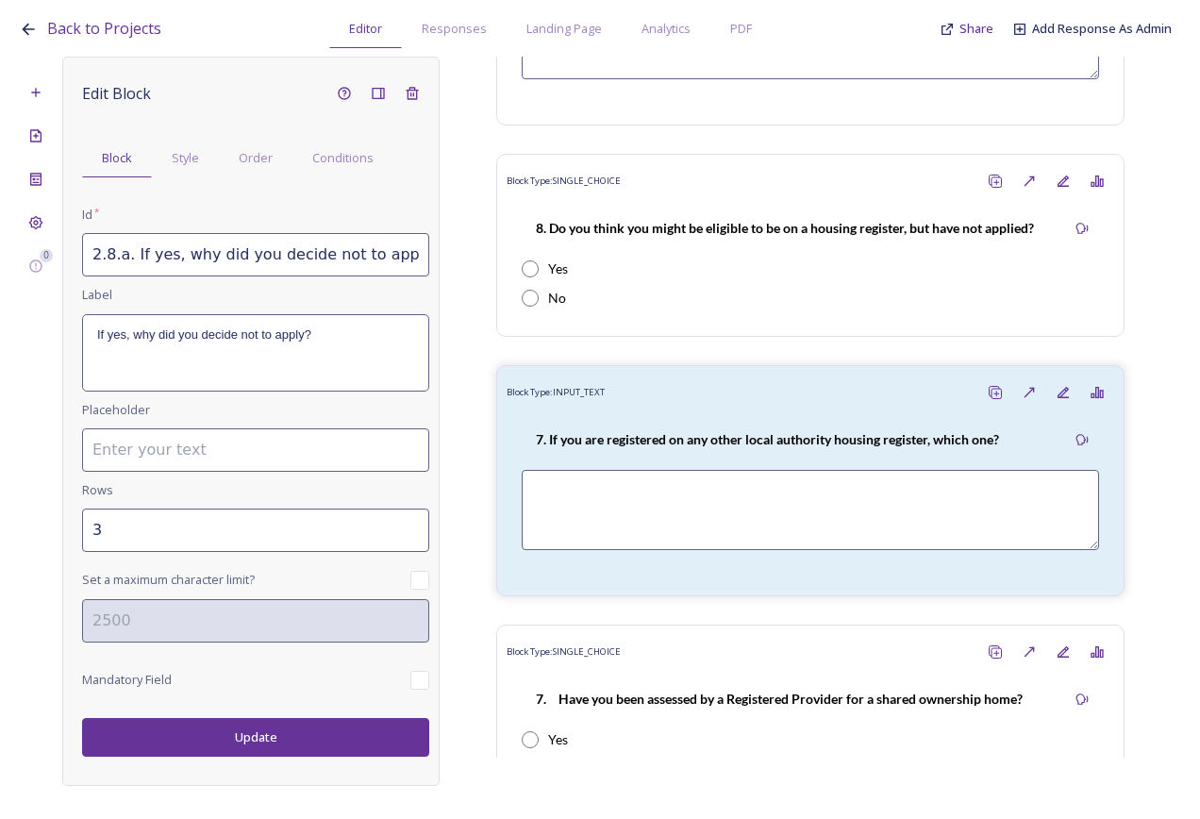
click at [409, 523] on input "3" at bounding box center [255, 530] width 347 height 43
type input "4"
click at [409, 523] on input "4" at bounding box center [255, 530] width 347 height 43
click at [301, 739] on button "Update" at bounding box center [255, 737] width 347 height 39
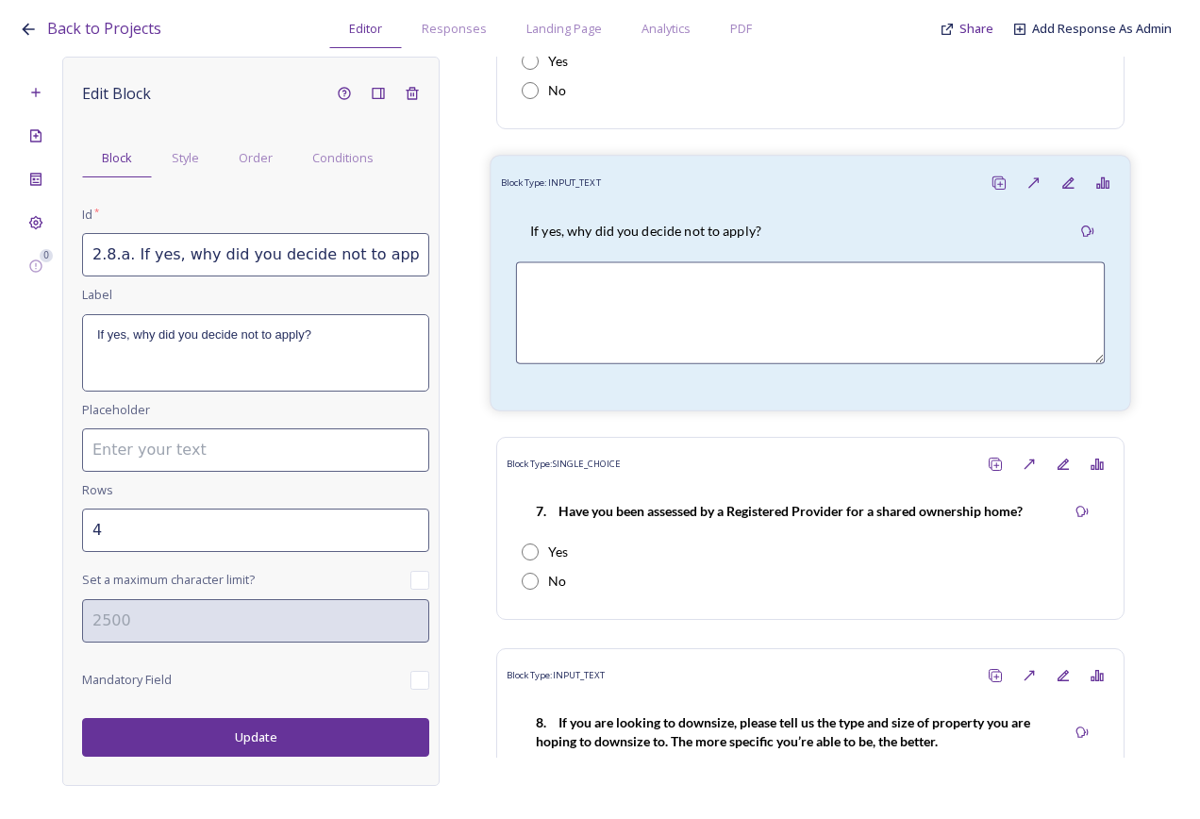
scroll to position [4226, 0]
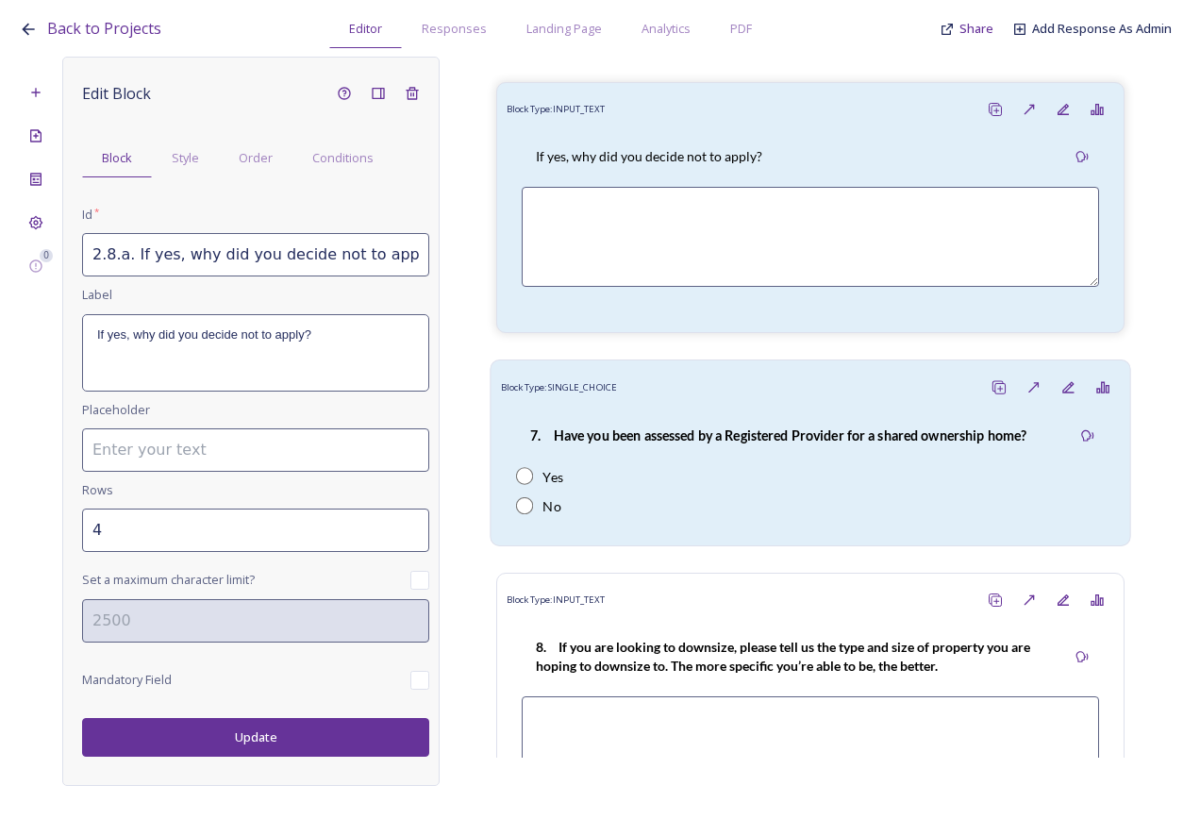
click at [683, 458] on div "7. Have you been assessed by a Registered Provider for a shared ownership home?" at bounding box center [779, 436] width 526 height 42
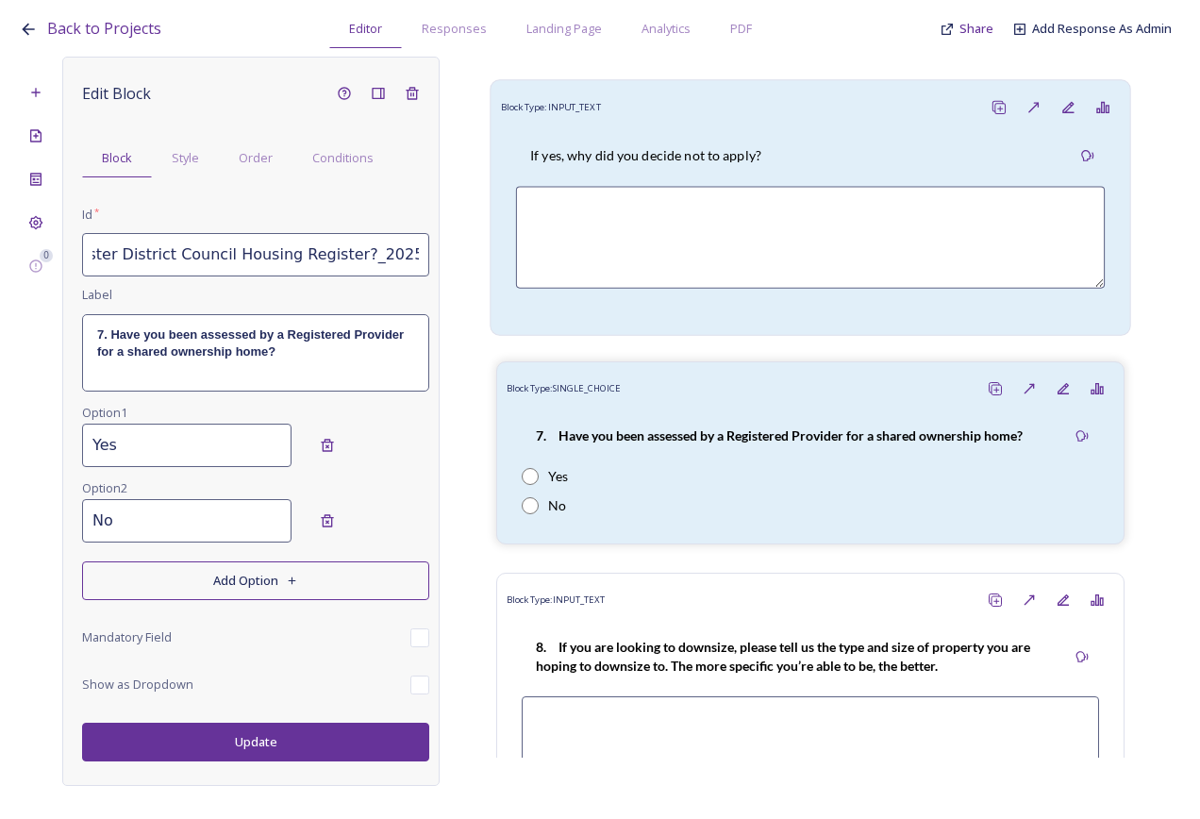
scroll to position [0, 291]
drag, startPoint x: 105, startPoint y: 253, endPoint x: 537, endPoint y: 264, distance: 432.3
click at [537, 262] on div "0 Edit Block Block Style Order Conditions Id * 2.7 Are you registered on the Ch…" at bounding box center [600, 421] width 1163 height 729
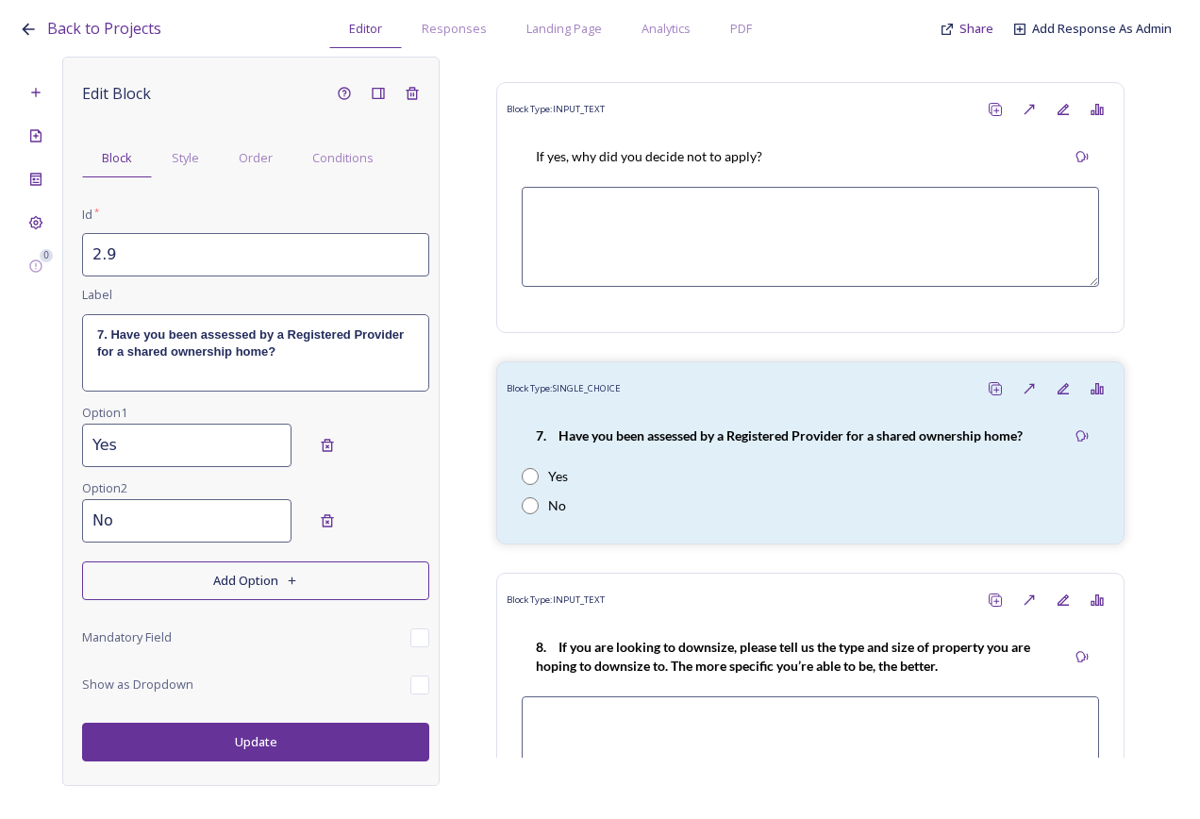
scroll to position [0, 0]
paste input "Have you been assessed by a registered provider (e.g. a housing association) fo…"
drag, startPoint x: 425, startPoint y: 254, endPoint x: 107, endPoint y: 255, distance: 318.0
click at [107, 255] on input "2.9 Have you been assessed by a registered provider (e.g. a housing association…" at bounding box center [255, 254] width 347 height 43
type input "2.9 Have you been assessed by a registered provider (e.g. a housing association…"
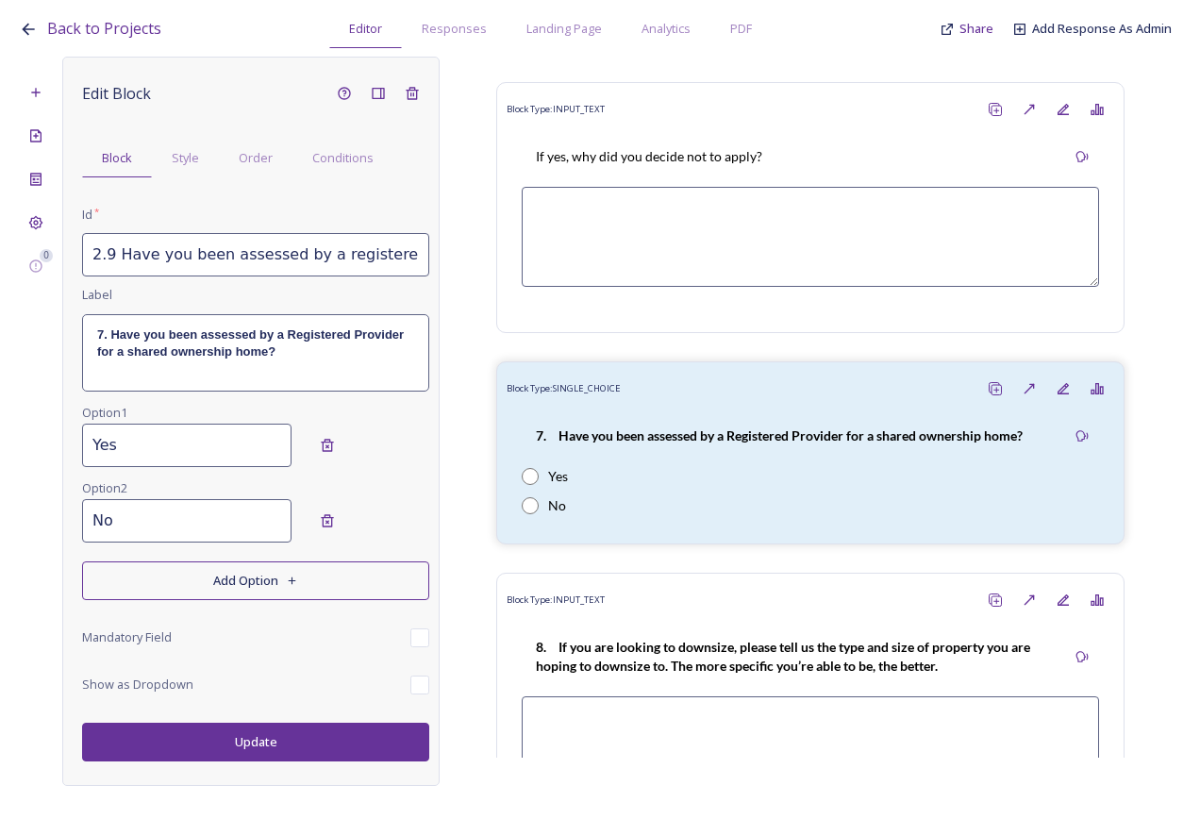
click at [282, 335] on strong "7. Have you been assessed by a Registered Provider for a shared ownership home?" at bounding box center [252, 342] width 310 height 31
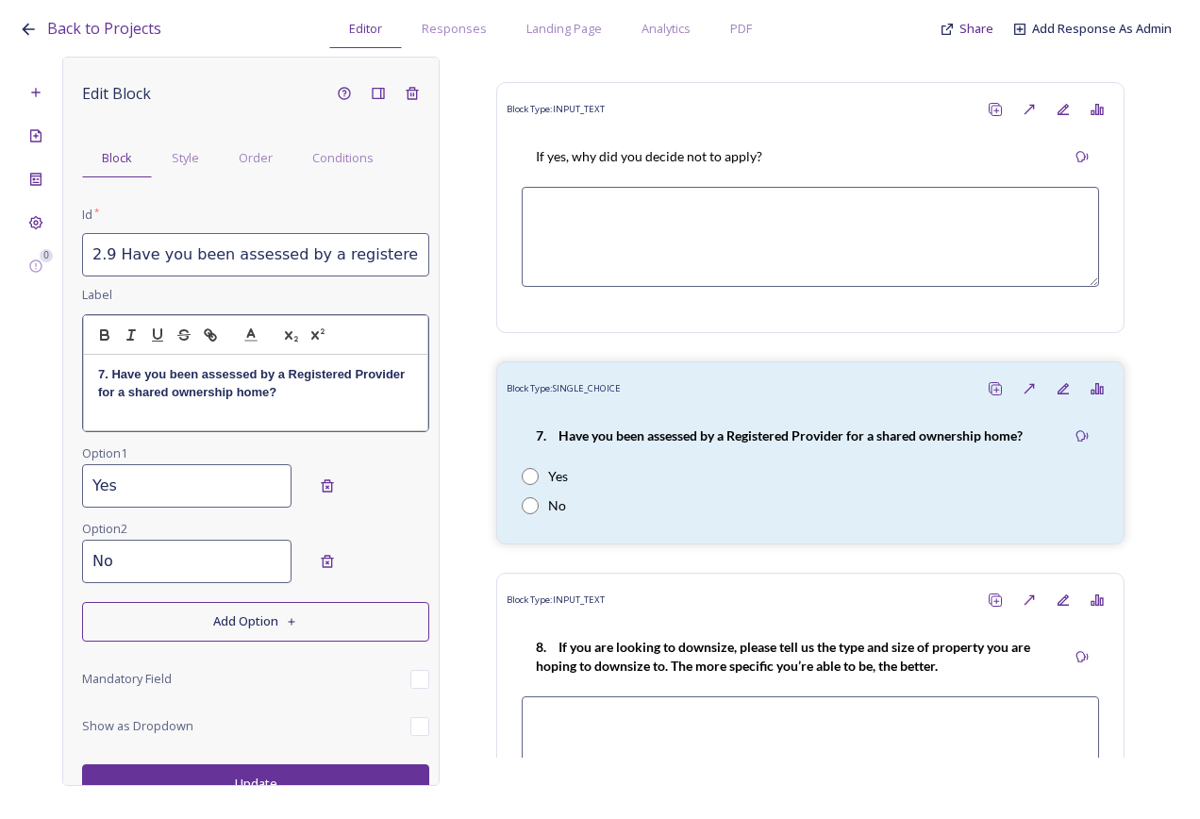
click at [299, 402] on div "7. Have you been assessed by a Registered Provider for a shared ownership home?" at bounding box center [255, 392] width 343 height 75
drag, startPoint x: 357, startPoint y: 396, endPoint x: 67, endPoint y: 374, distance: 290.6
click at [66, 375] on div "Edit Block Block Style Order Conditions Id * 2.9 Have you been assessed by a re…" at bounding box center [250, 421] width 377 height 729
click at [108, 373] on p "9 Have you been assessed by a registered provider (e.g. a housing association) …" at bounding box center [255, 383] width 315 height 35
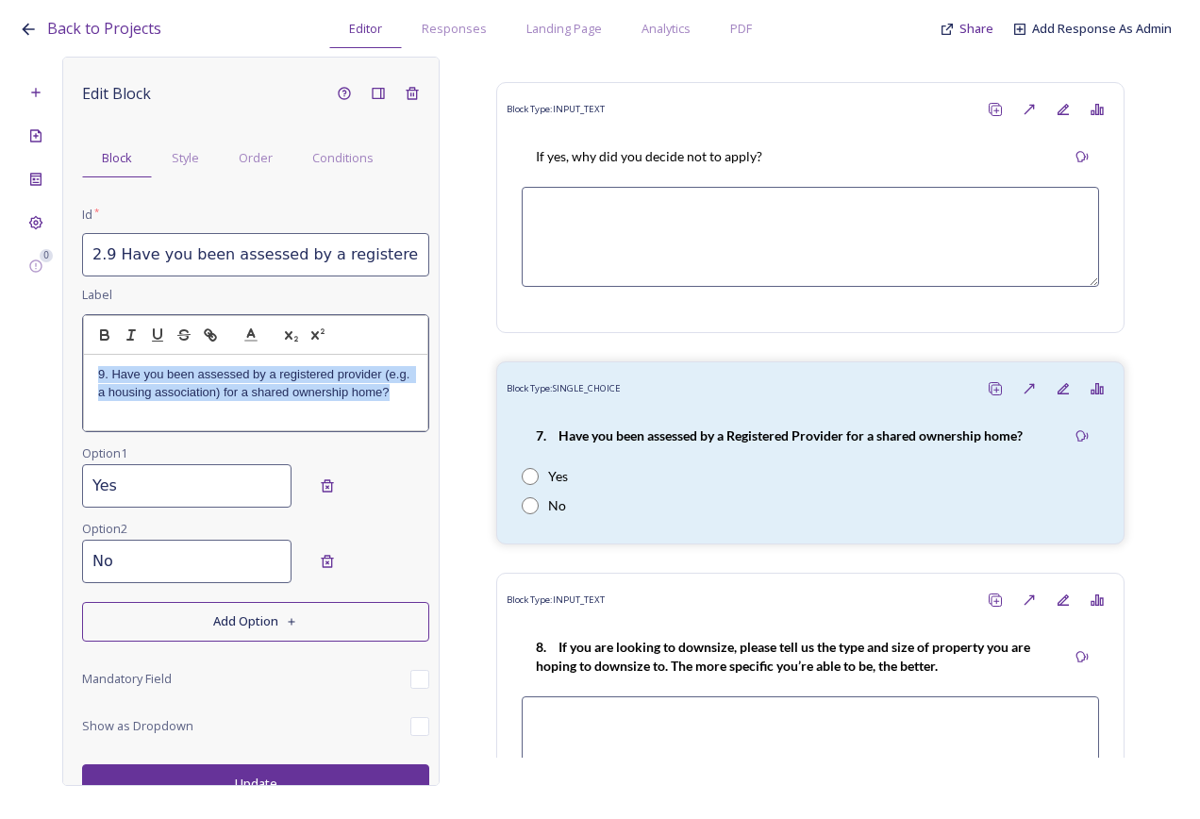
drag, startPoint x: 181, startPoint y: 409, endPoint x: 87, endPoint y: 380, distance: 98.5
click at [87, 380] on div "9. Have you been assessed by a registered provider (e.g. a housing association)…" at bounding box center [255, 392] width 343 height 75
click at [94, 340] on button "button" at bounding box center [105, 335] width 26 height 23
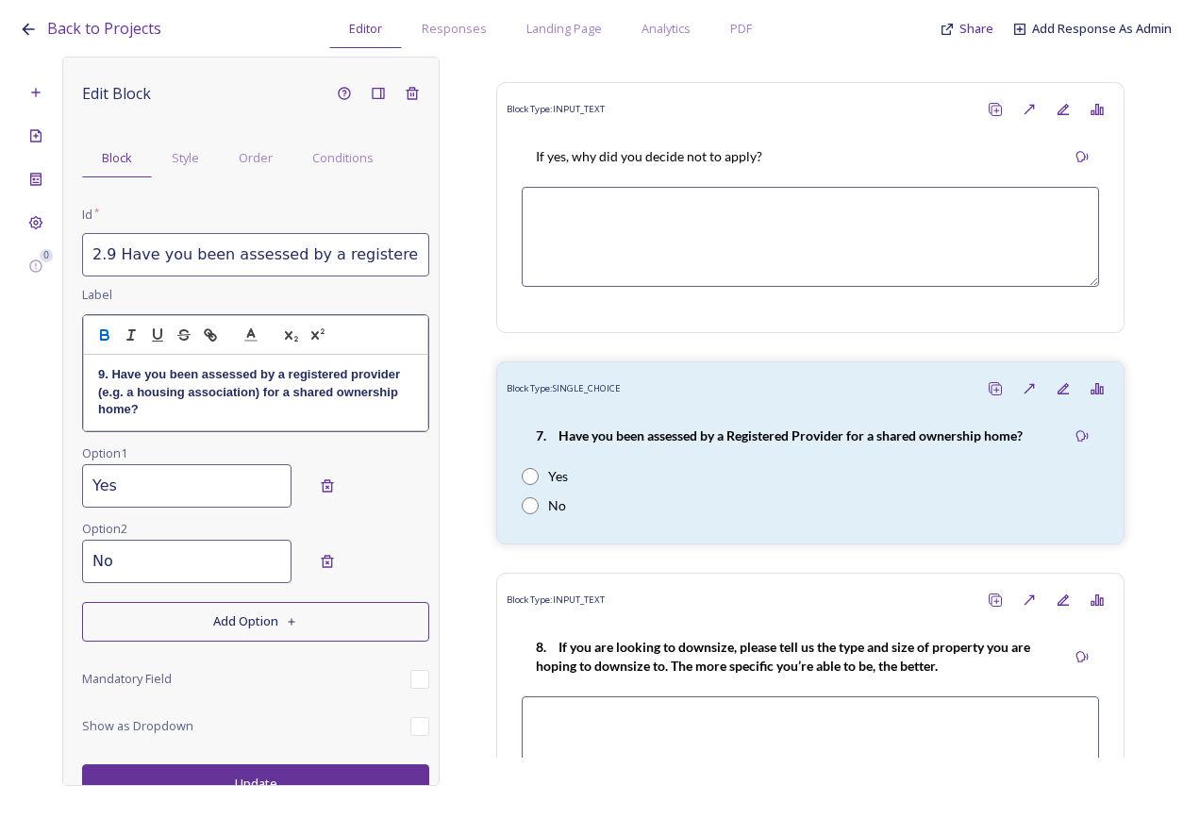
click at [220, 768] on div "Edit Block Block Style Order Conditions Id * 2.9 Have you been assessed by a re…" at bounding box center [250, 421] width 377 height 729
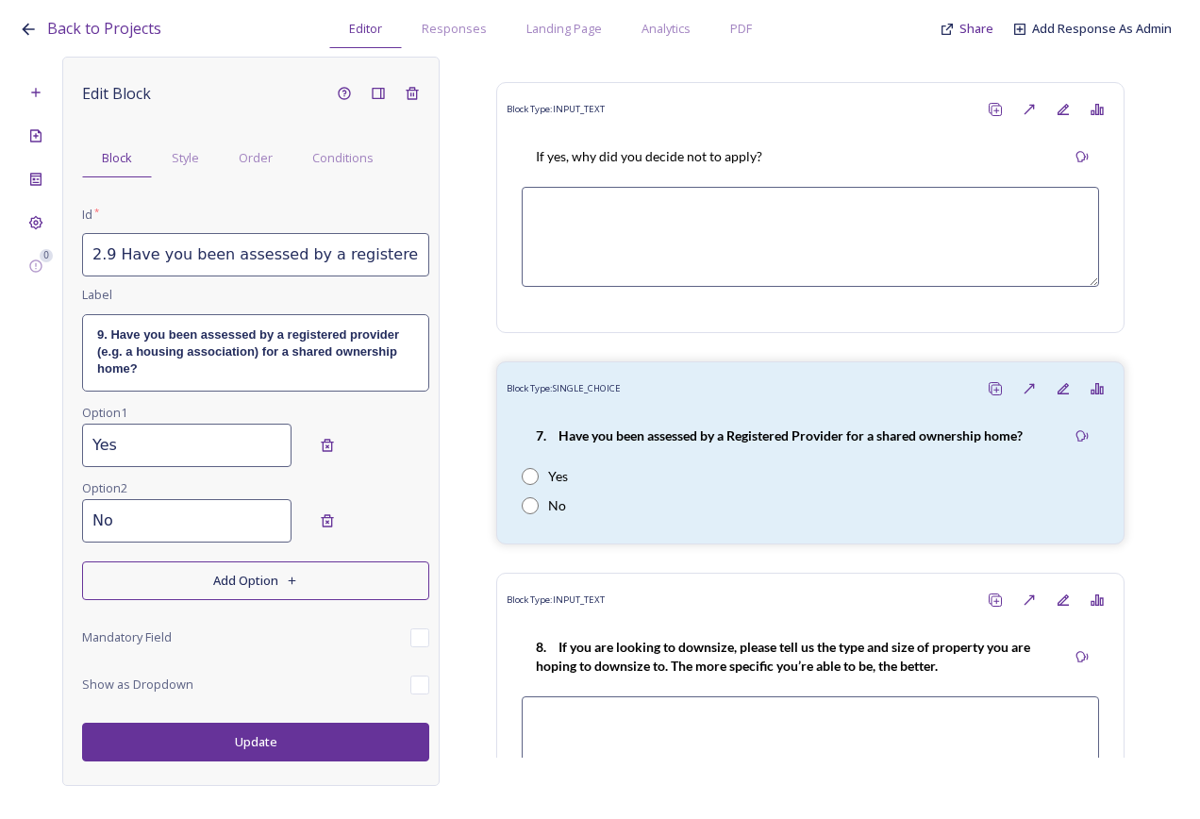
click at [230, 729] on button "Update" at bounding box center [255, 742] width 347 height 39
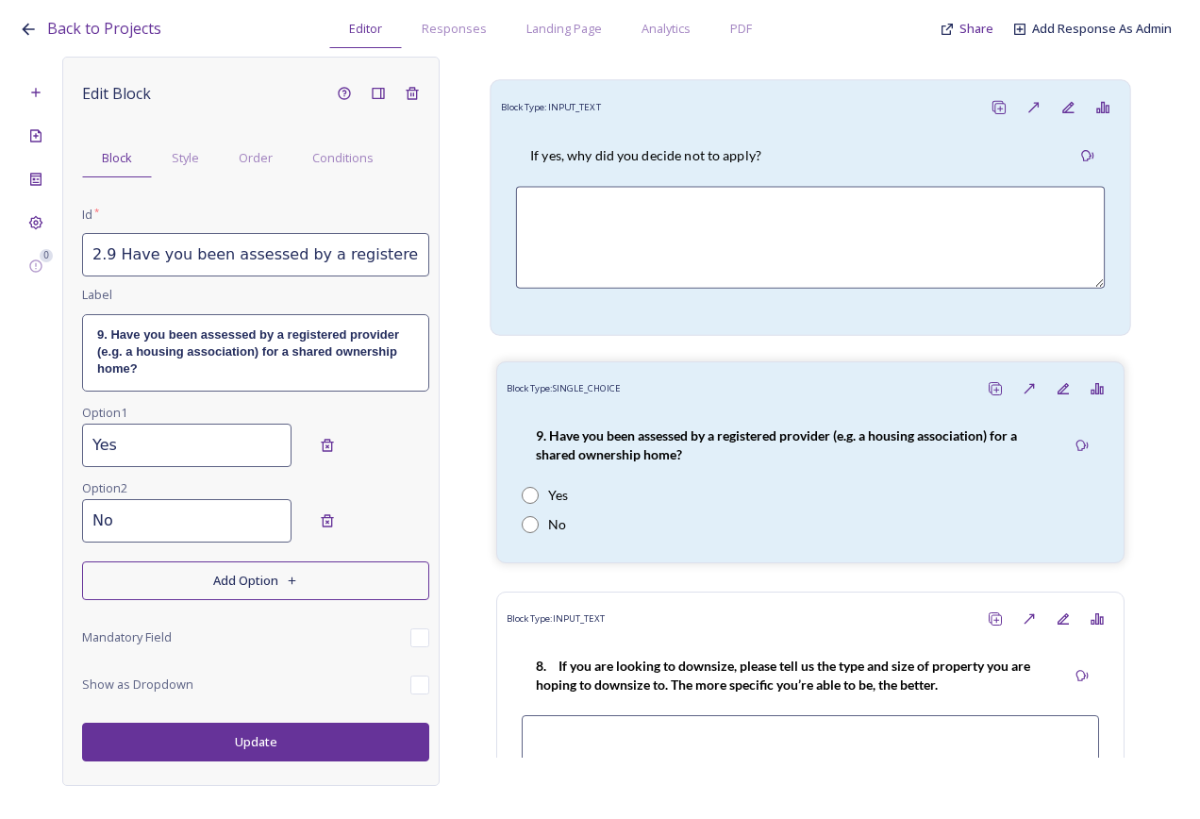
click at [672, 165] on p "If yes, why did you decide not to apply?" at bounding box center [645, 155] width 231 height 19
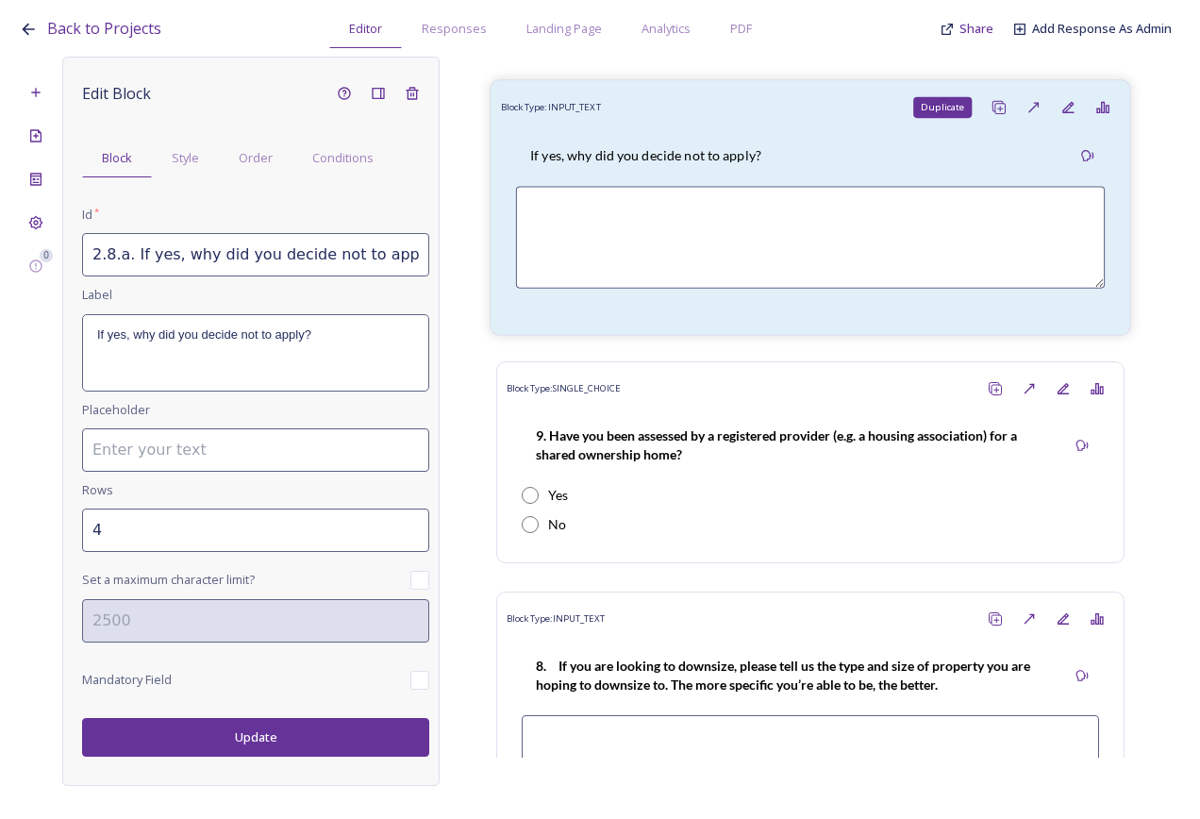
click at [993, 112] on icon at bounding box center [998, 107] width 10 height 10
type input "2.8.a. If yes, why did you decide not to apply?_20250812143346"
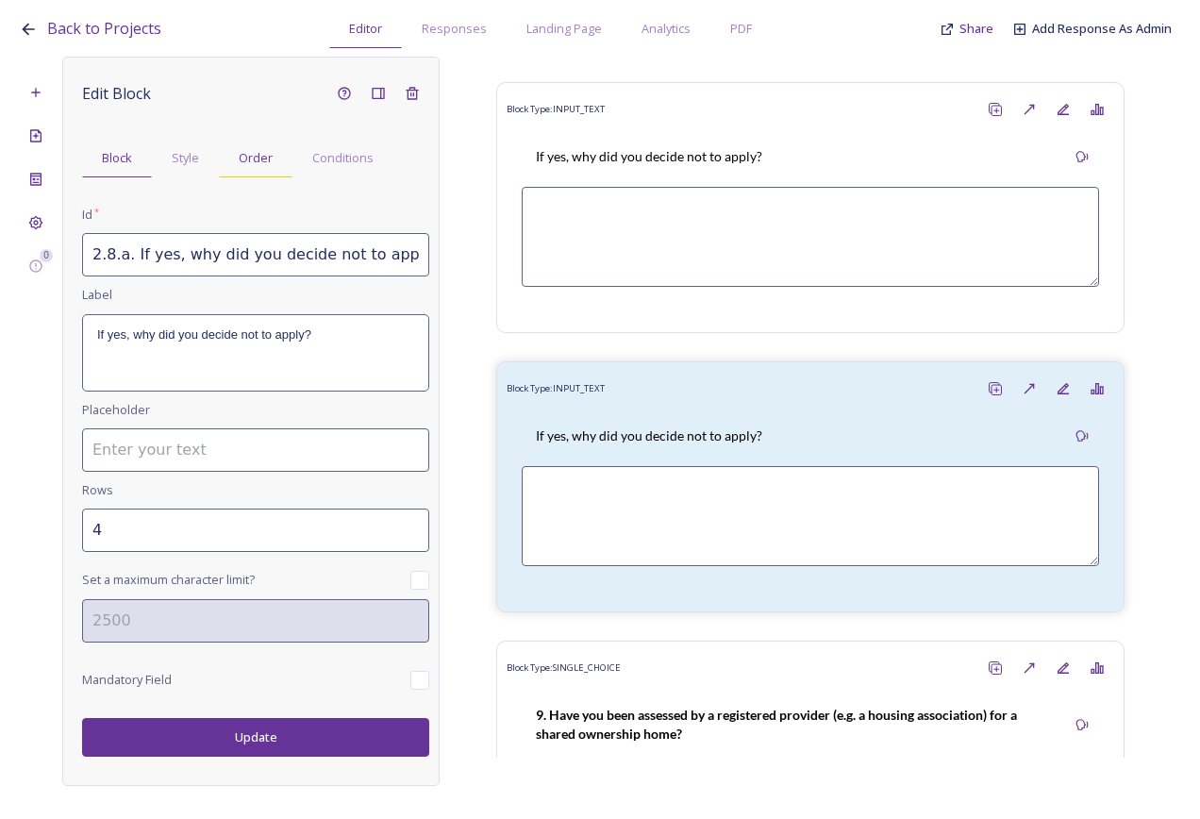
click at [239, 160] on span "Order" at bounding box center [256, 158] width 34 height 18
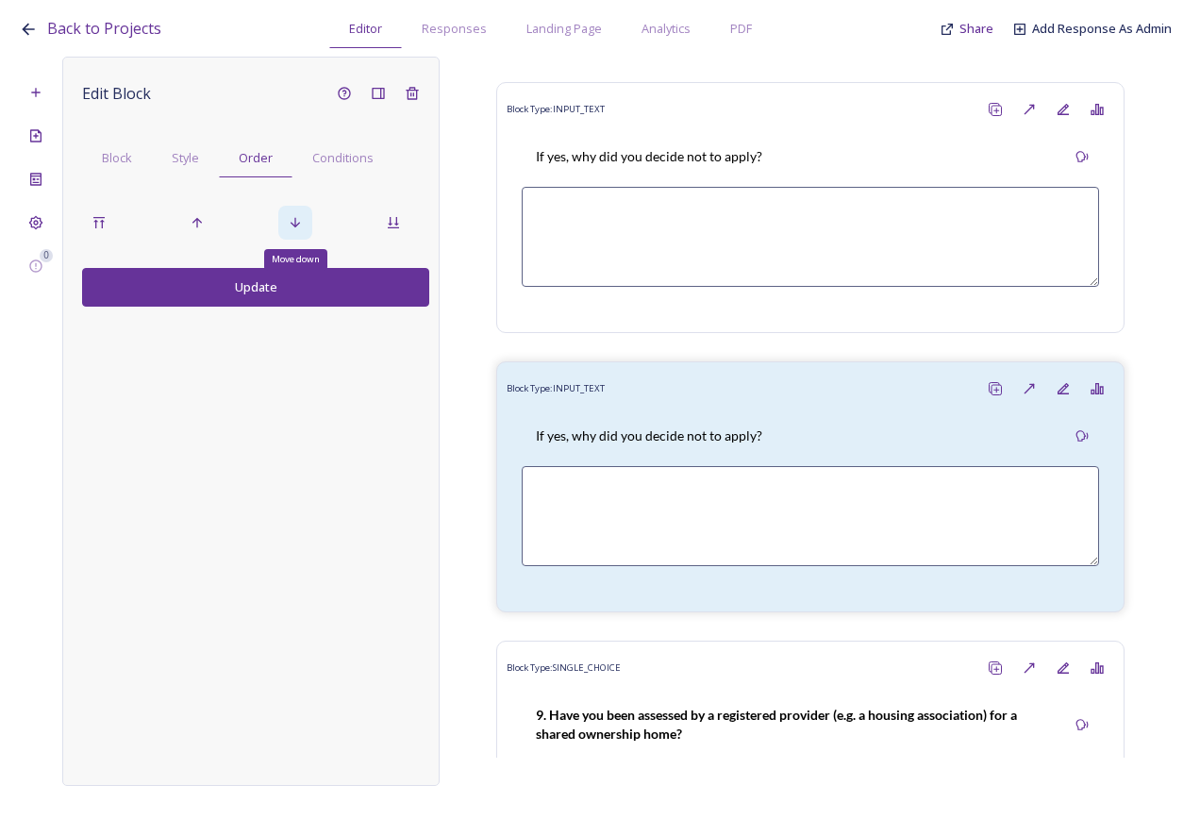
click at [297, 223] on icon at bounding box center [295, 222] width 15 height 15
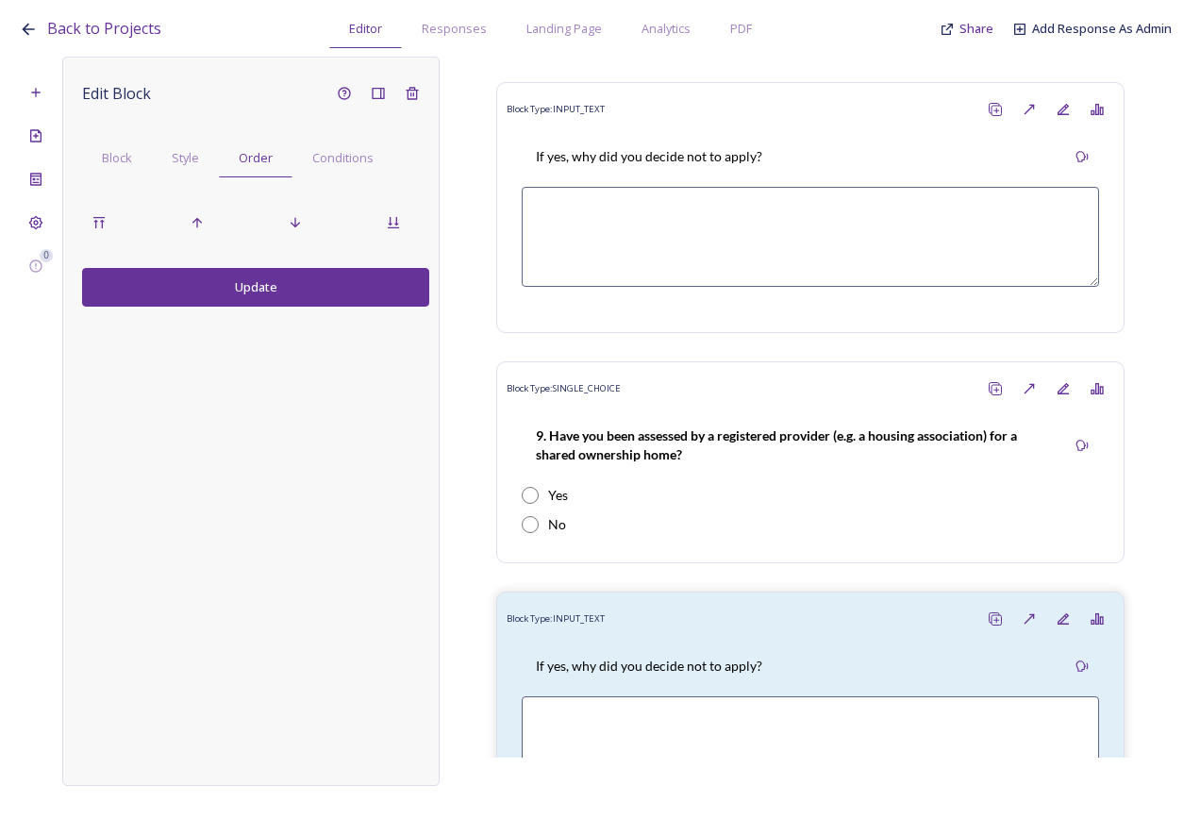
click at [278, 294] on button "Update" at bounding box center [255, 287] width 347 height 39
click at [133, 139] on div "Block" at bounding box center [117, 158] width 70 height 39
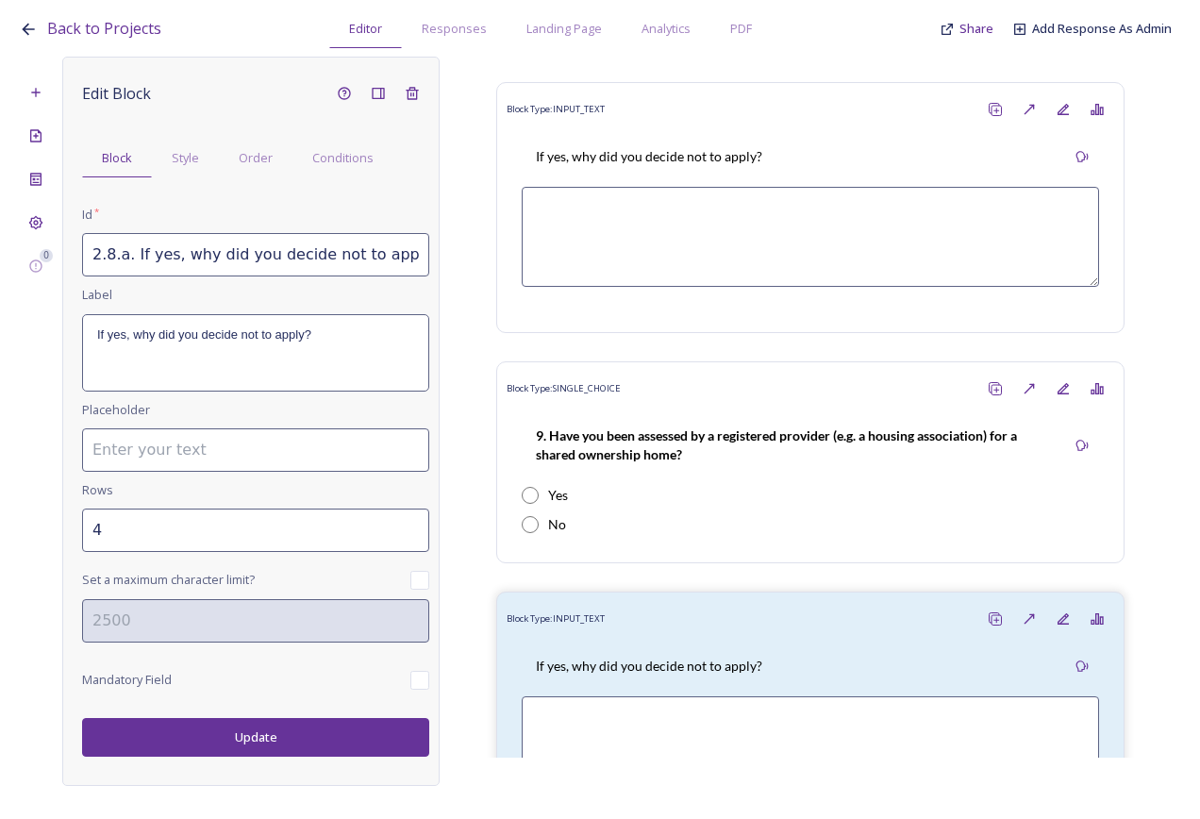
drag, startPoint x: 110, startPoint y: 255, endPoint x: 134, endPoint y: 310, distance: 59.6
click at [109, 255] on input "2.8.a. If yes, why did you decide not to apply?_20250812143346" at bounding box center [255, 254] width 347 height 43
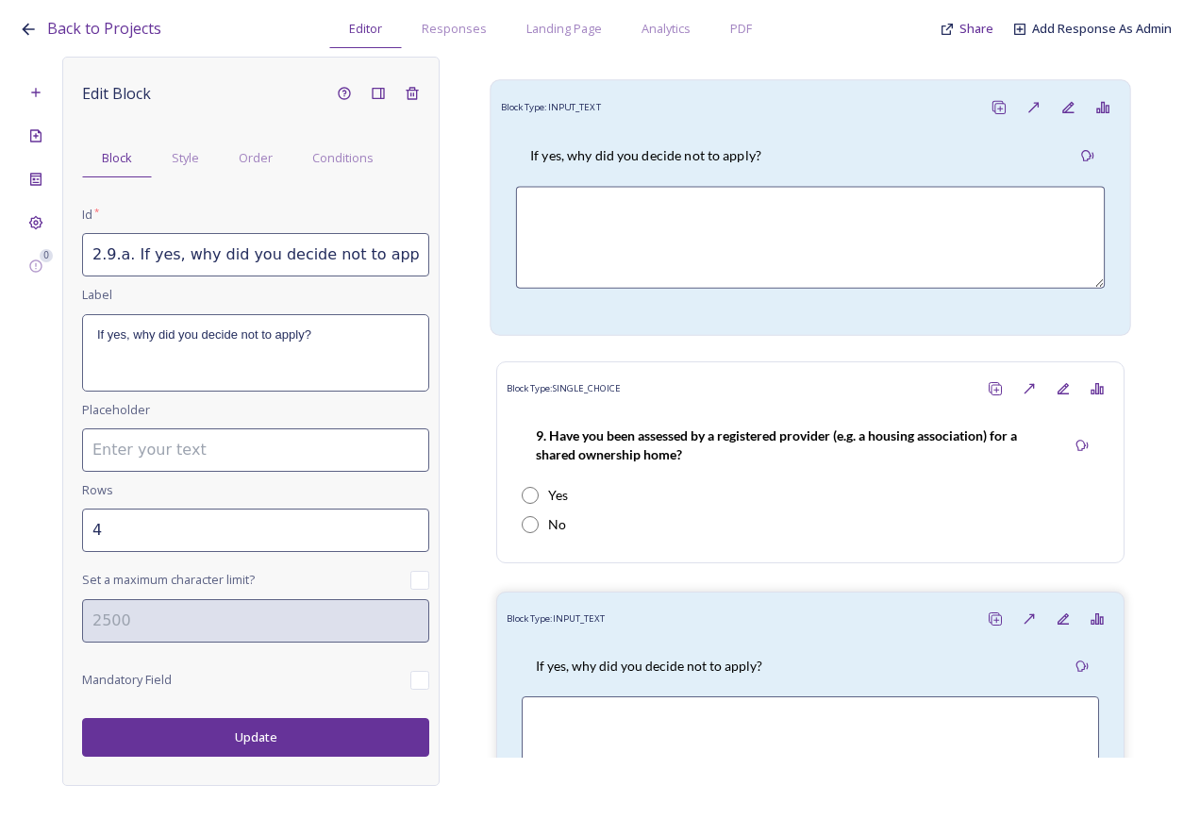
scroll to position [0, 95]
drag, startPoint x: 142, startPoint y: 260, endPoint x: 515, endPoint y: 281, distance: 373.4
click at [515, 281] on div "0 Edit Block Block Style Order Conditions Id * 2.9.a. If yes, why did you decid…" at bounding box center [600, 421] width 1163 height 729
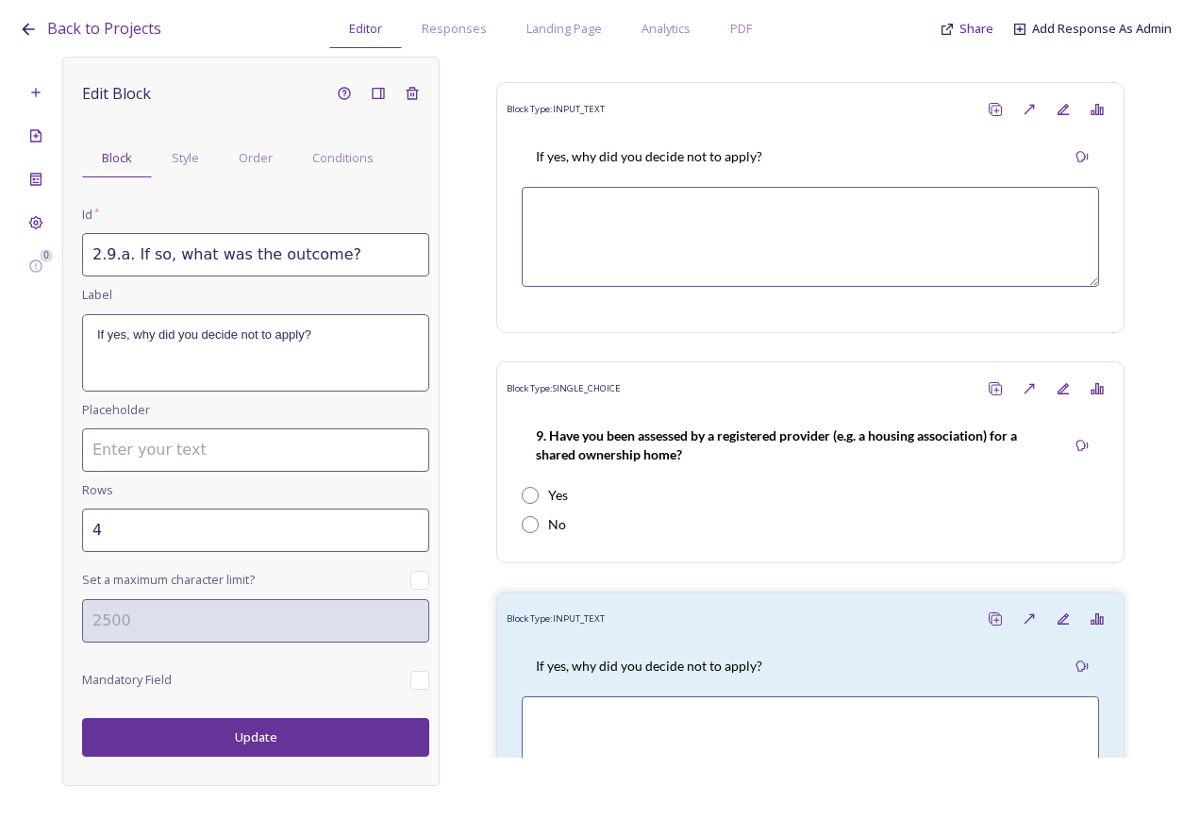
drag, startPoint x: 362, startPoint y: 258, endPoint x: 132, endPoint y: 273, distance: 230.7
click at [132, 273] on input "2.9.a. If so, what was the outcome?" at bounding box center [255, 254] width 347 height 43
type input "2.9.a. If so, what was the outcome?"
click at [314, 374] on div "If yes, why did you decide not to apply?" at bounding box center [255, 352] width 345 height 75
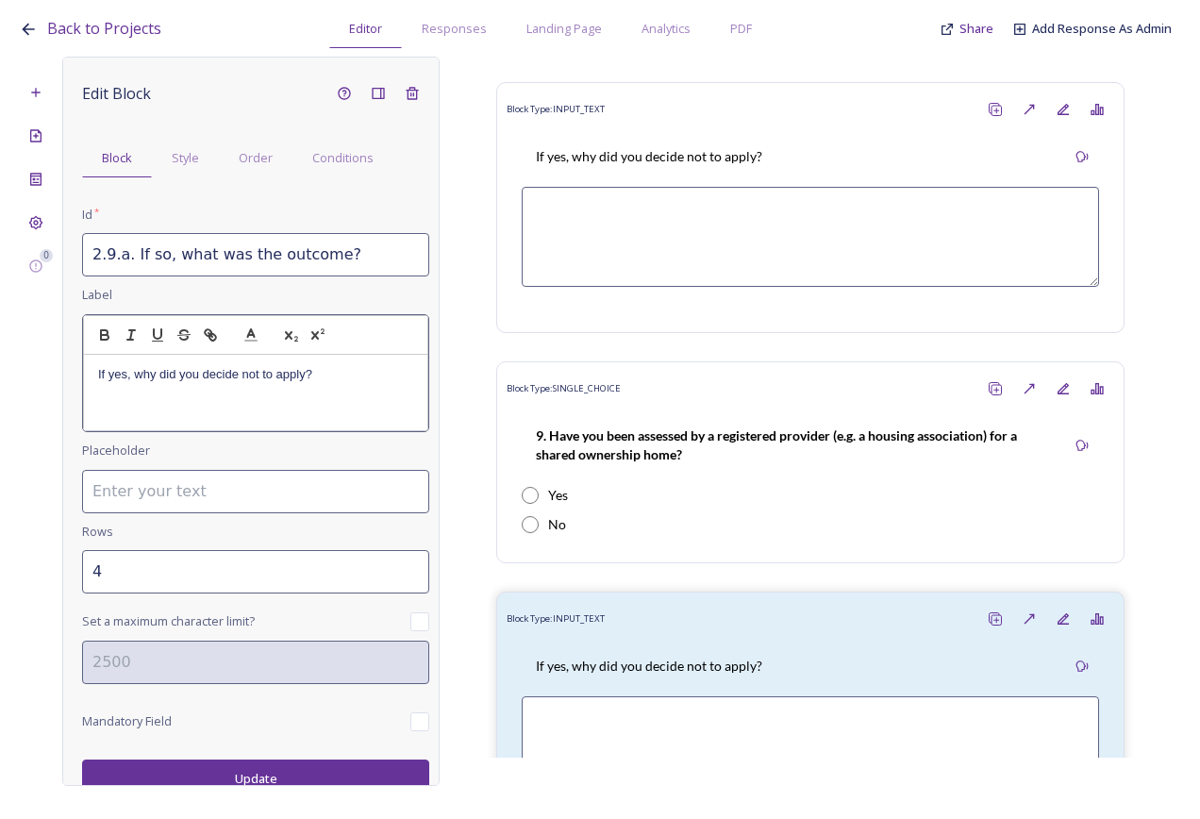
click at [285, 410] on div "If yes, why did you decide not to apply?" at bounding box center [255, 392] width 343 height 75
drag, startPoint x: 170, startPoint y: 380, endPoint x: 73, endPoint y: 383, distance: 97.2
click at [73, 383] on div "Edit Block Block Style Order Conditions Id * 2.9.a. If so, what was the outcome…" at bounding box center [250, 421] width 377 height 729
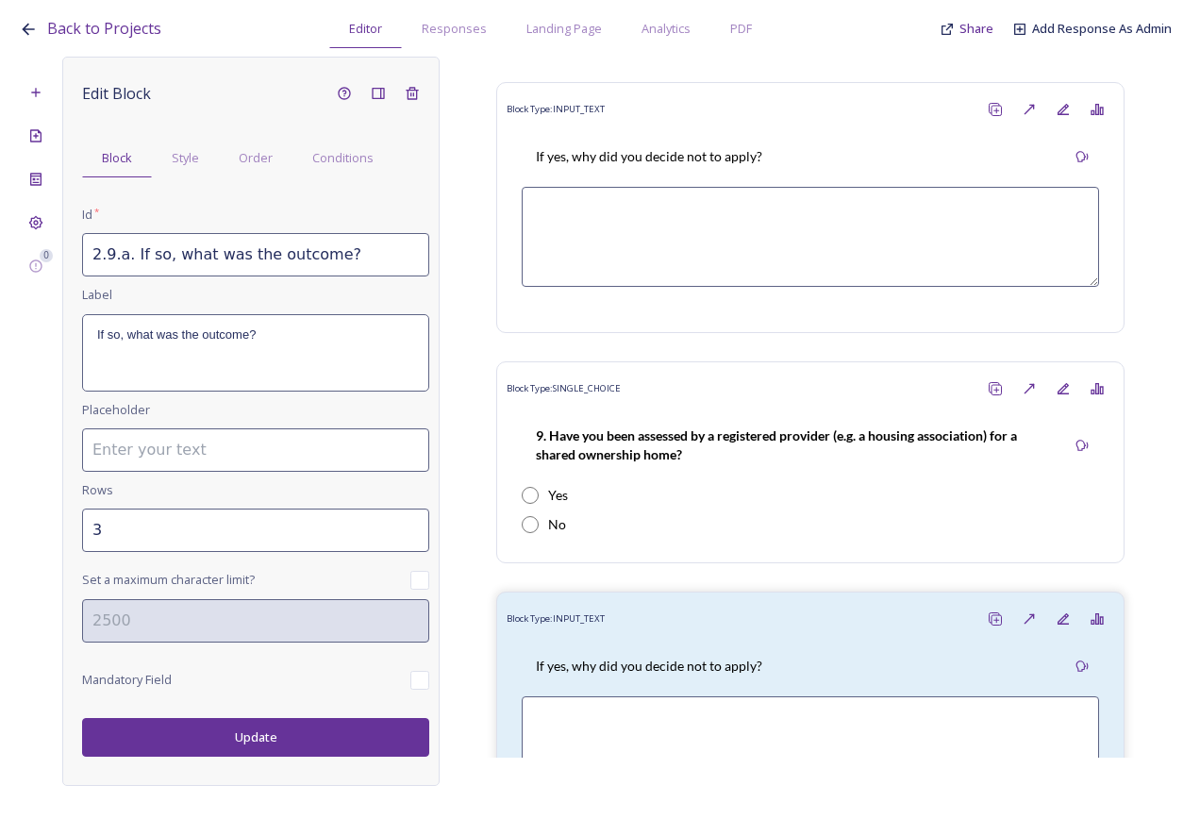
click at [398, 552] on input "3" at bounding box center [255, 530] width 347 height 43
click at [398, 563] on div "Edit Block Block Style Order Conditions Id * 2.9.a. If so, what was the outcome…" at bounding box center [255, 416] width 347 height 680
drag, startPoint x: 398, startPoint y: 563, endPoint x: 360, endPoint y: 526, distance: 53.4
click at [360, 526] on input "3" at bounding box center [255, 530] width 347 height 43
click at [411, 526] on input "4" at bounding box center [255, 530] width 347 height 43
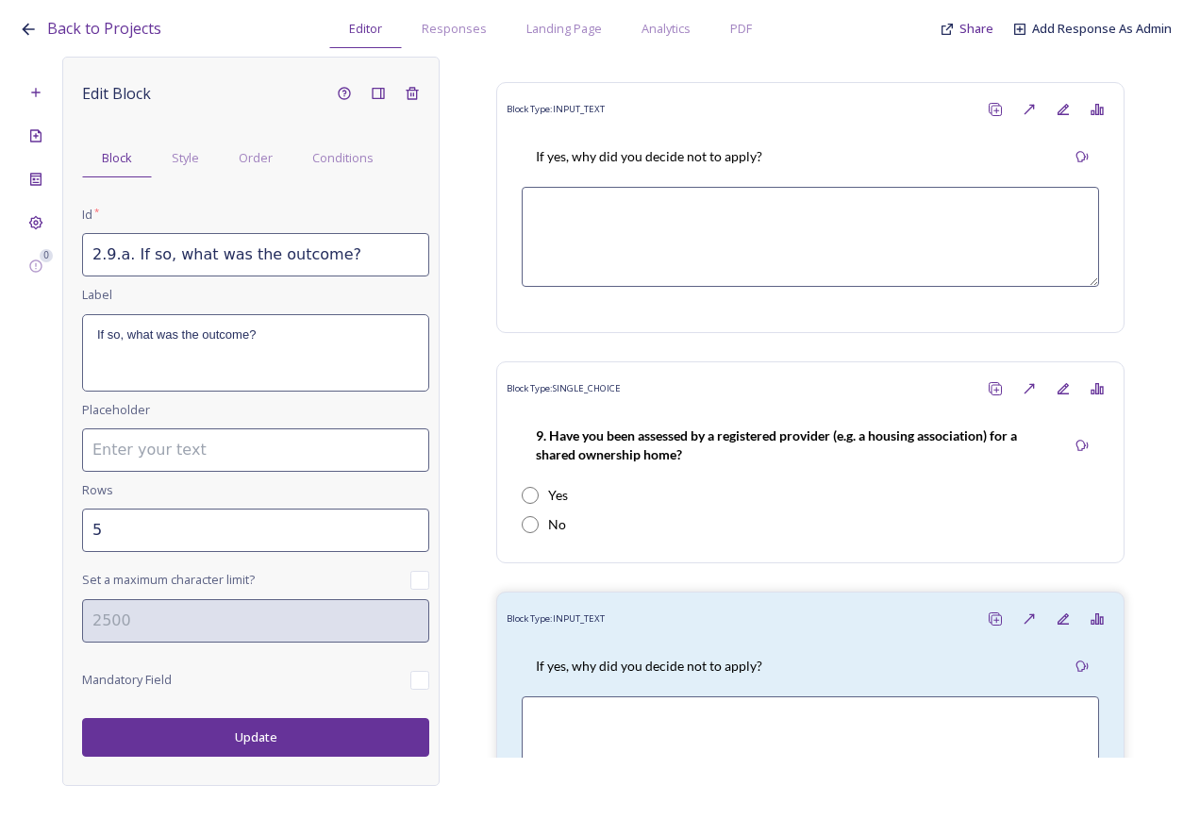
click at [411, 526] on input "5" at bounding box center [255, 530] width 347 height 43
type input "6"
click at [411, 526] on input "6" at bounding box center [255, 530] width 347 height 43
click at [275, 745] on button "Update" at bounding box center [255, 737] width 347 height 39
click at [266, 725] on button "Update" at bounding box center [255, 737] width 347 height 39
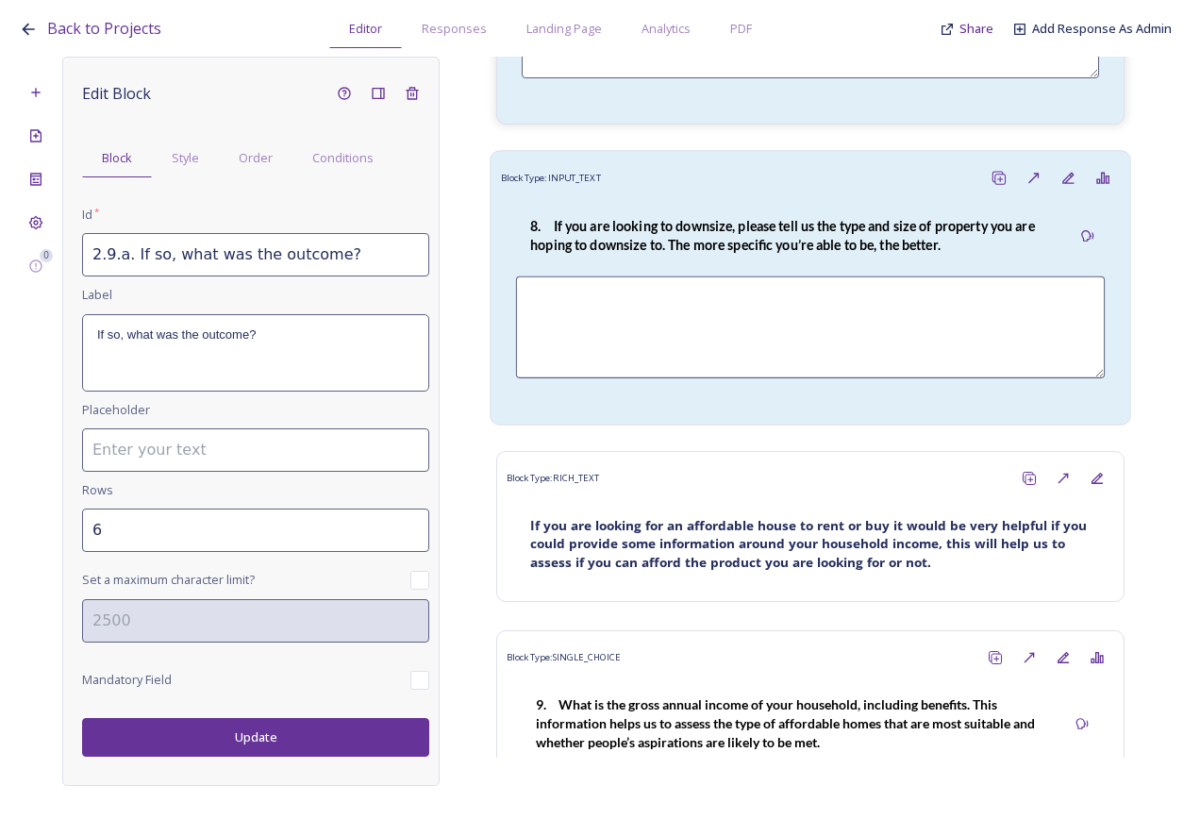
scroll to position [5075, 0]
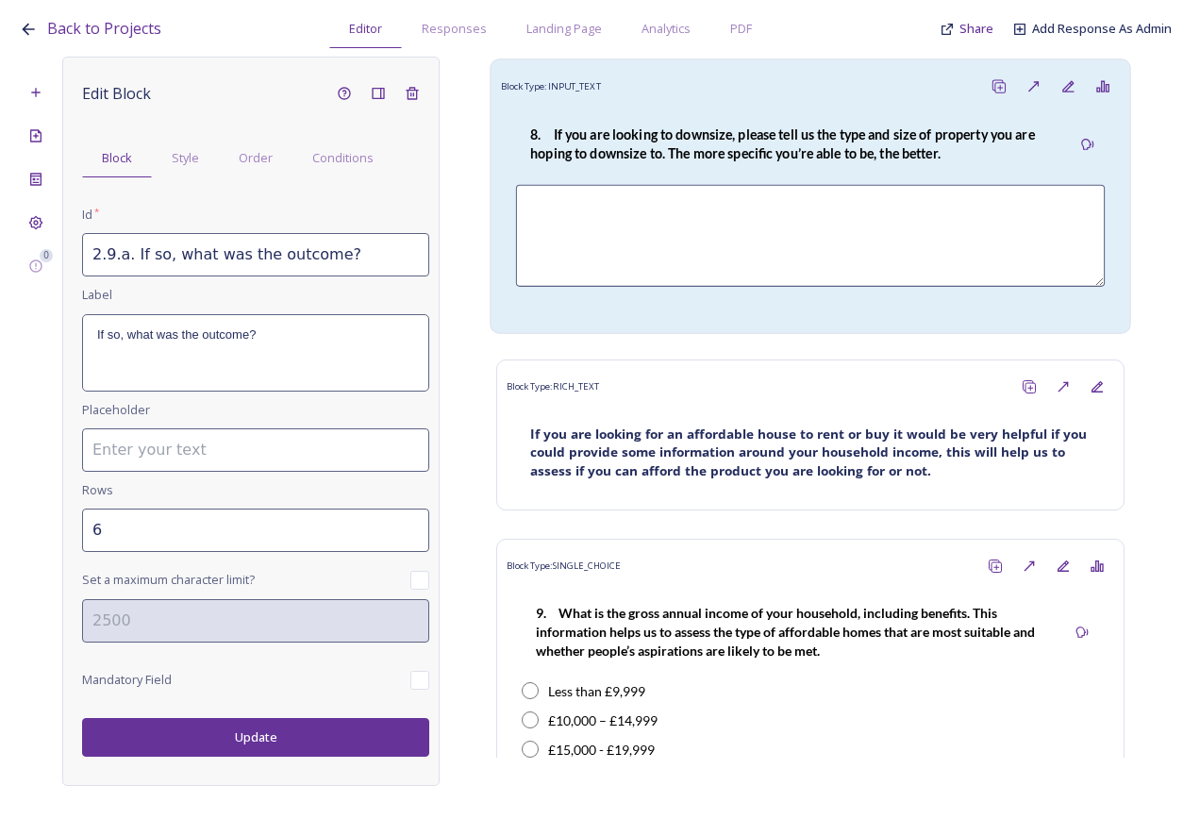
click at [721, 162] on strong "8. If you are looking to downsize, please tell us the type and size of property…" at bounding box center [784, 144] width 508 height 36
type input "2.8 If you are looking to downsize, please tell us the type and size of propert…"
type input "4"
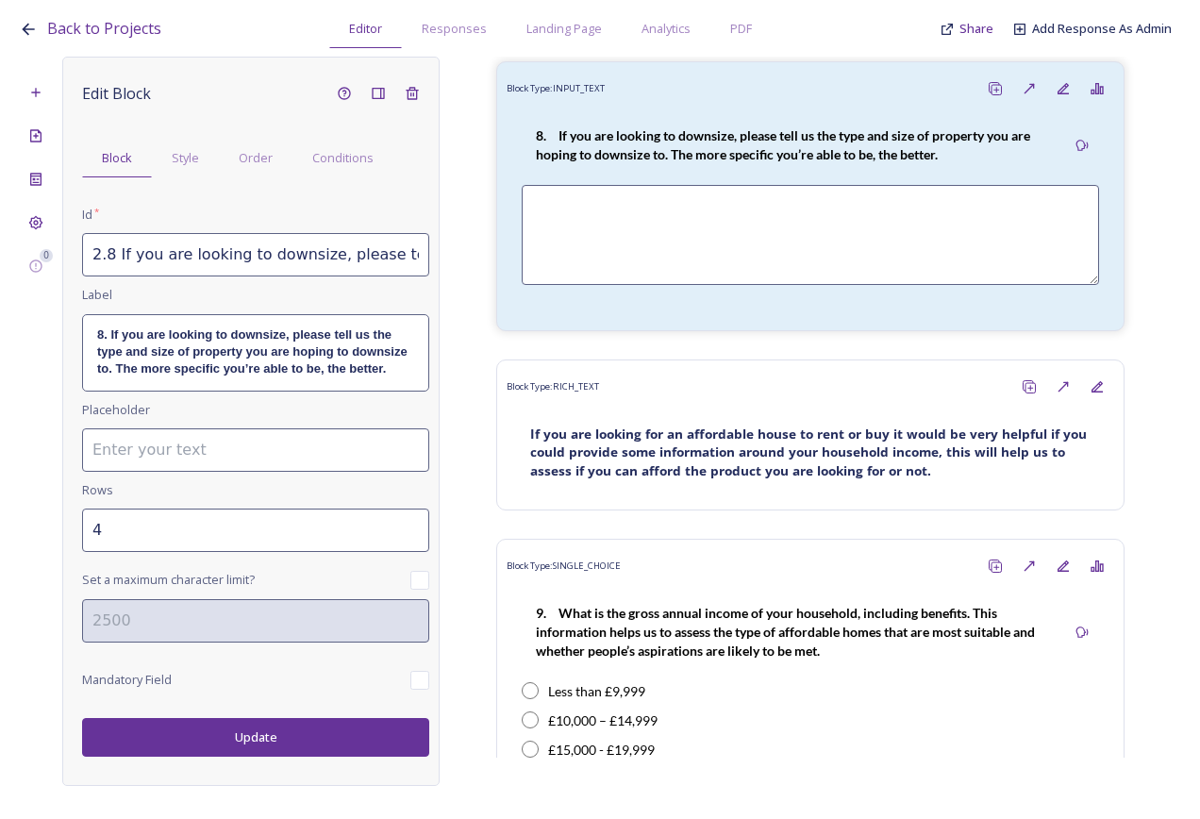
drag, startPoint x: 111, startPoint y: 254, endPoint x: 140, endPoint y: 275, distance: 35.1
click at [111, 256] on input "2.8 If you are looking to downsize, please tell us the type and size of propert…" at bounding box center [255, 254] width 347 height 43
type input "2.10 If you are looking to downsize, please tell us the type and size of proper…"
click at [130, 359] on strong "8. If you are looking to downsize, please tell us the type and size of property…" at bounding box center [253, 351] width 313 height 49
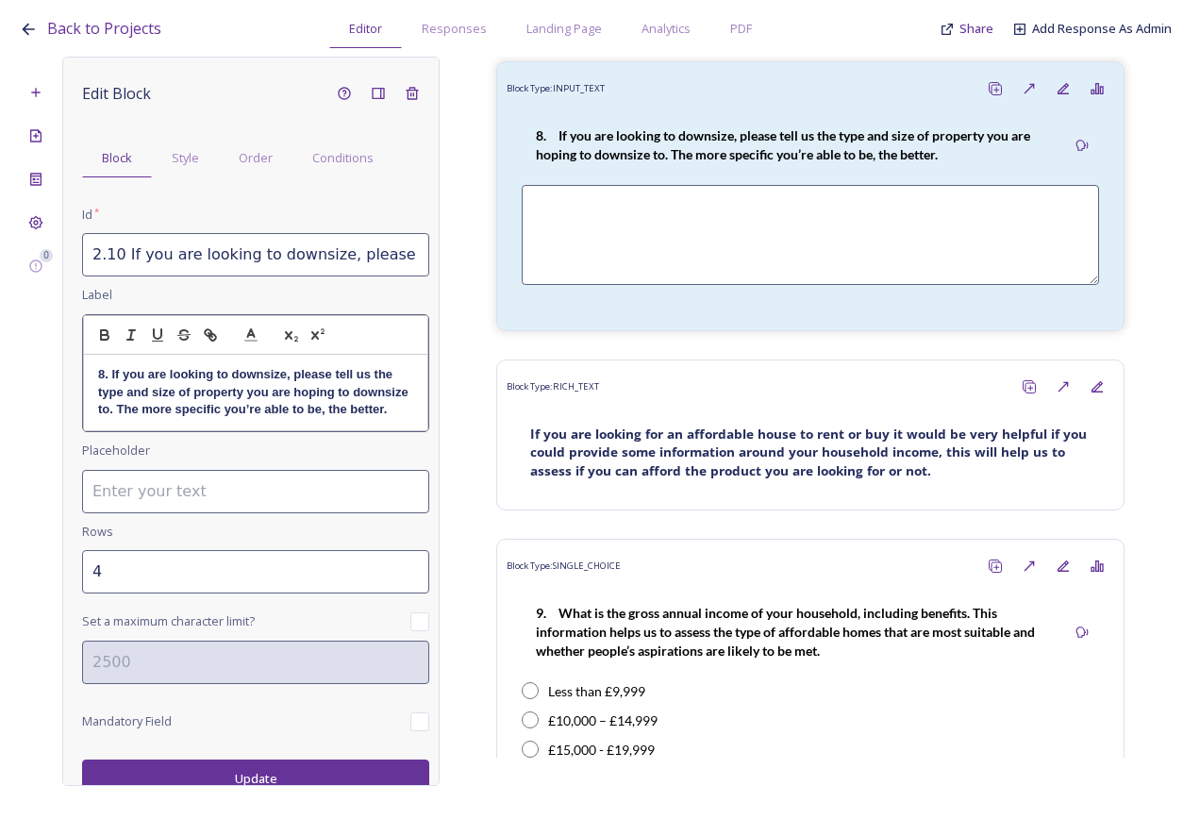
click at [104, 371] on strong "8. If you are looking to downsize, please tell us the type and size of property…" at bounding box center [254, 391] width 313 height 49
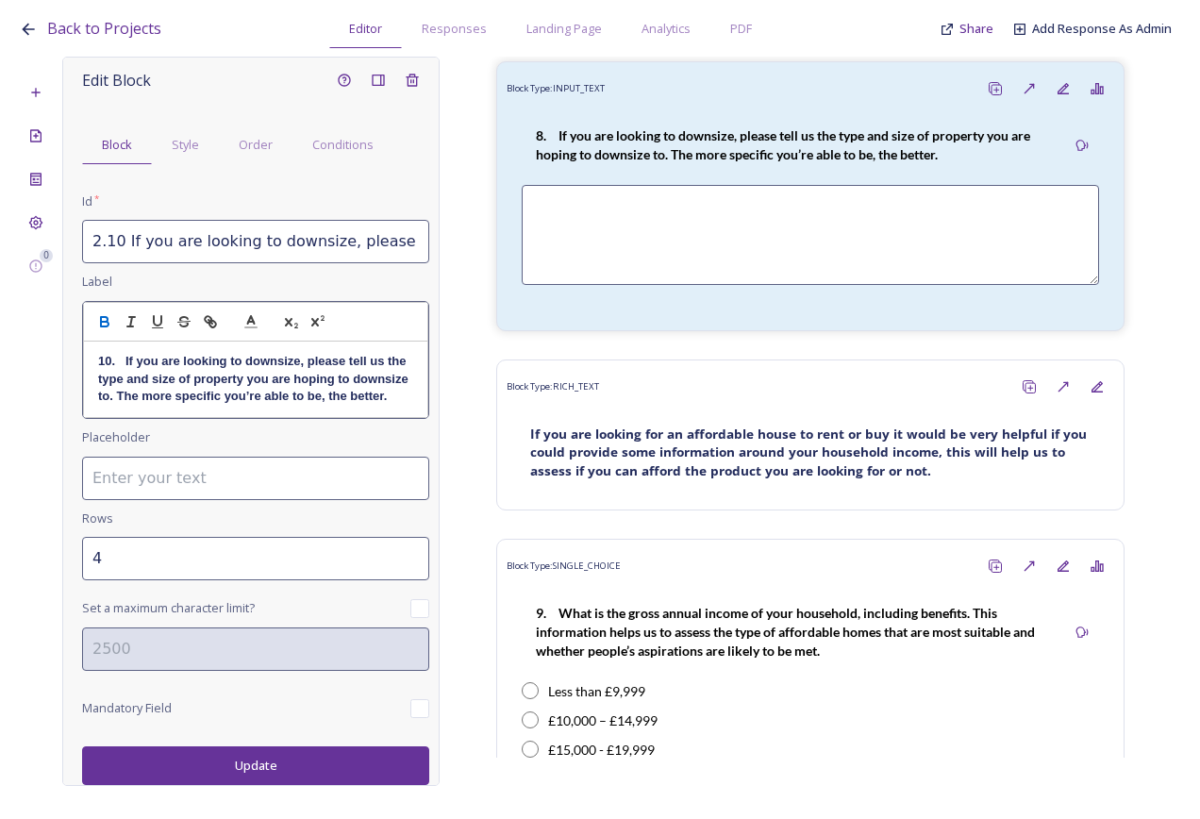
scroll to position [30, 0]
click at [231, 776] on div "Edit Block Block Style Order Conditions Id * 2.10 If you are looking to downsiz…" at bounding box center [250, 421] width 377 height 729
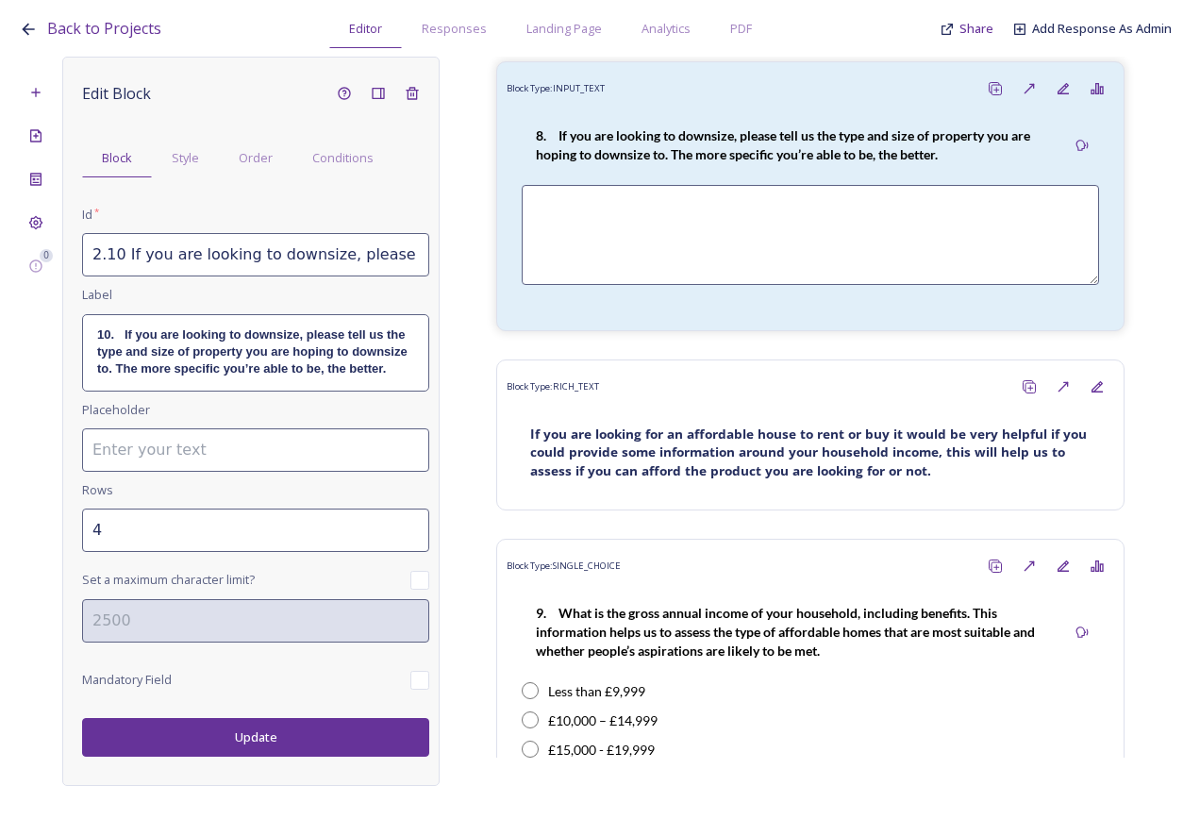
click at [248, 738] on button "Update" at bounding box center [255, 737] width 347 height 39
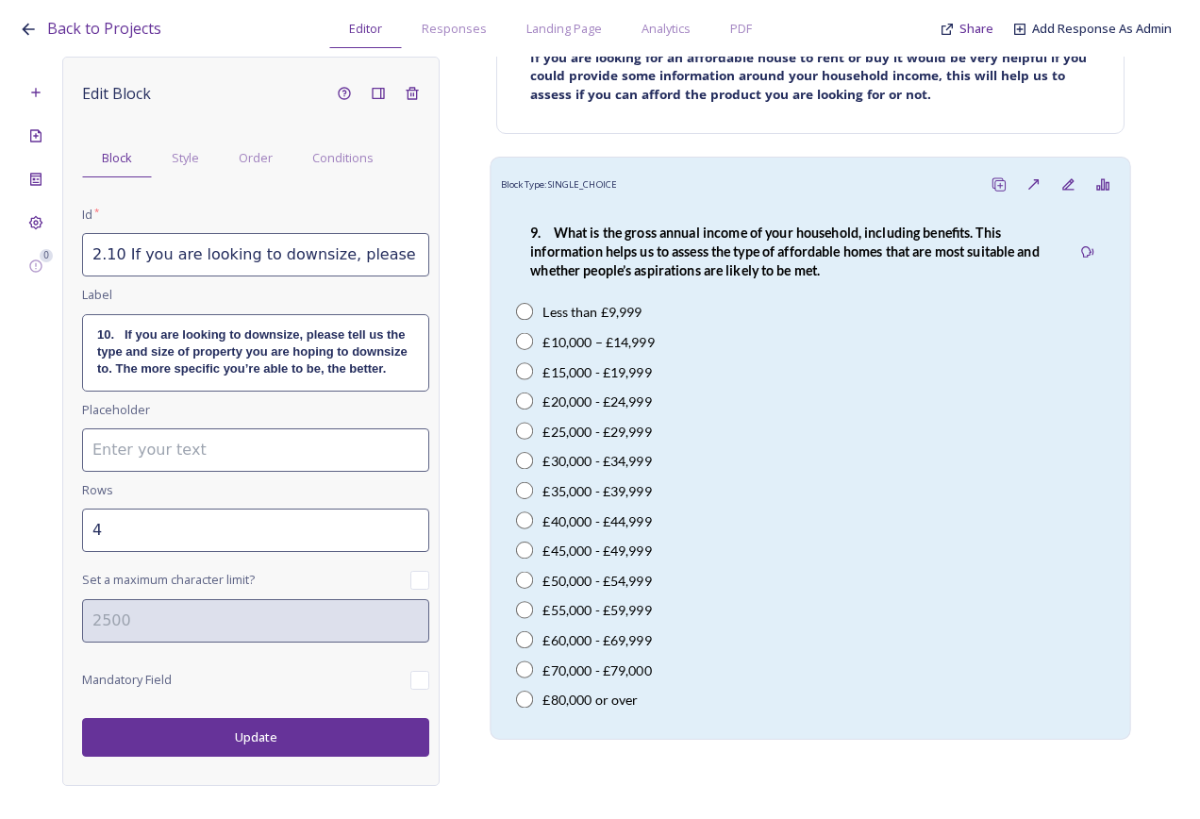
scroll to position [5452, 0]
click at [715, 277] on strong "9. What is the gross annual income of your household, including benefits. This …" at bounding box center [786, 250] width 512 height 55
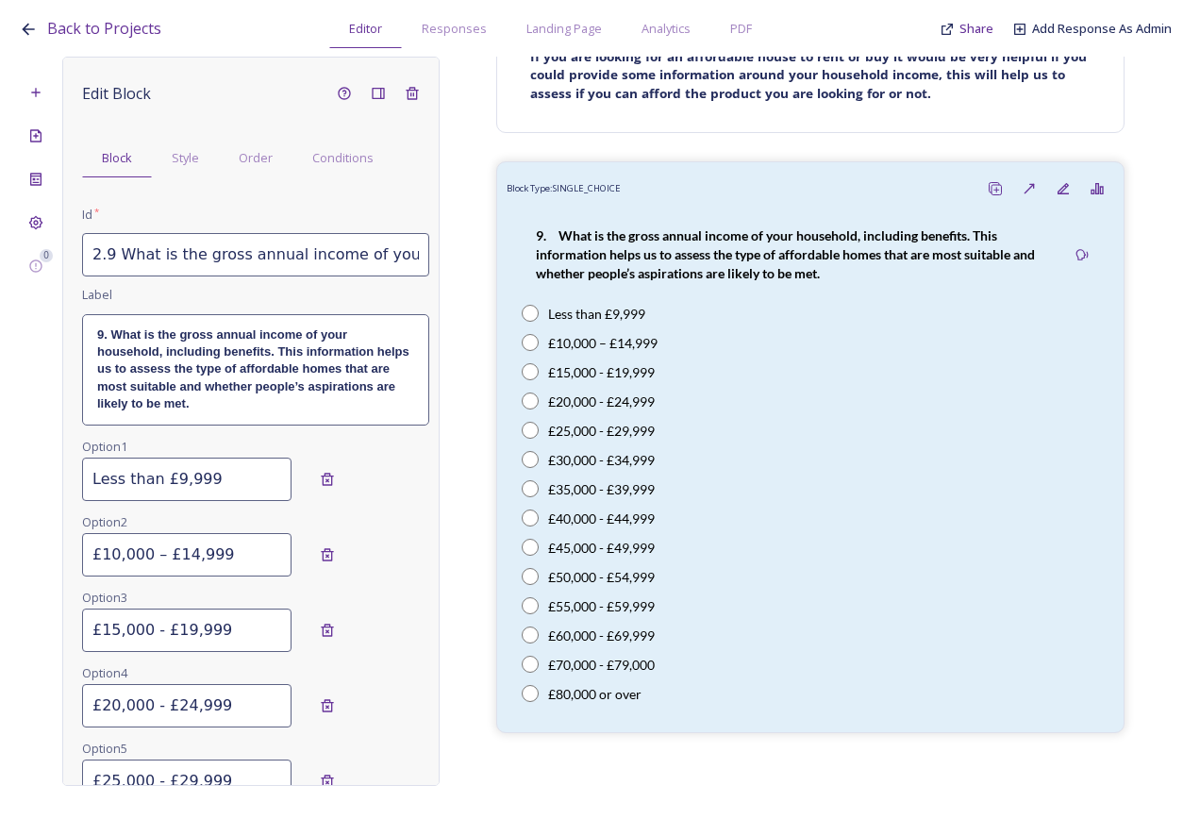
click at [167, 249] on input "2.9 What is the gross annual income of your household, including benefits. This…" at bounding box center [255, 254] width 347 height 43
drag, startPoint x: 190, startPoint y: 254, endPoint x: 494, endPoint y: 273, distance: 305.4
click at [494, 273] on div "0 Edit Block Block Style Order Conditions Id * 2.9 What is the gross annual inc…" at bounding box center [600, 421] width 1163 height 729
click at [196, 256] on input "2.9 What is the gross annual income of your household, including benefits. This…" at bounding box center [255, 254] width 347 height 43
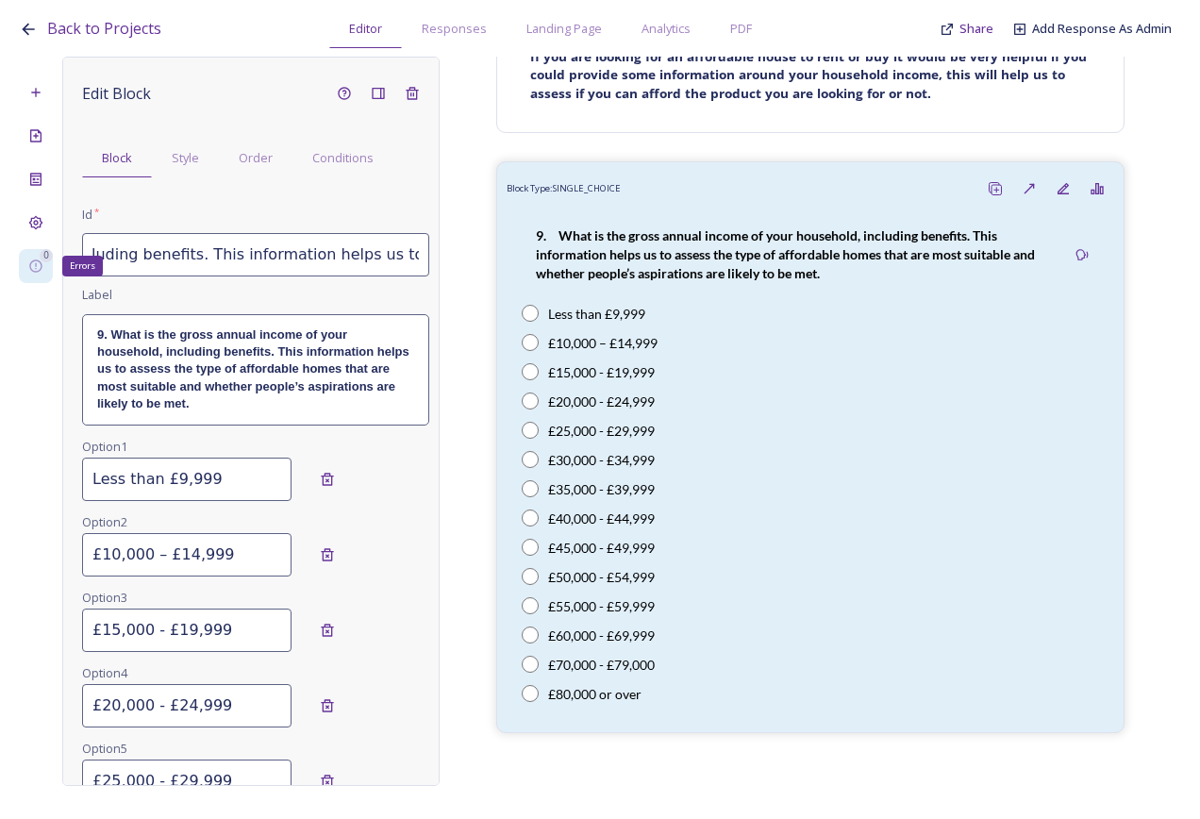
scroll to position [0, 14]
drag, startPoint x: 324, startPoint y: 260, endPoint x: 111, endPoint y: 274, distance: 212.8
click at [56, 276] on div "0 Errors Edit Block Block Style Order Conditions Id * 2.9 What is the gross ann…" at bounding box center [600, 421] width 1163 height 729
drag, startPoint x: 267, startPoint y: 261, endPoint x: 353, endPoint y: 268, distance: 86.1
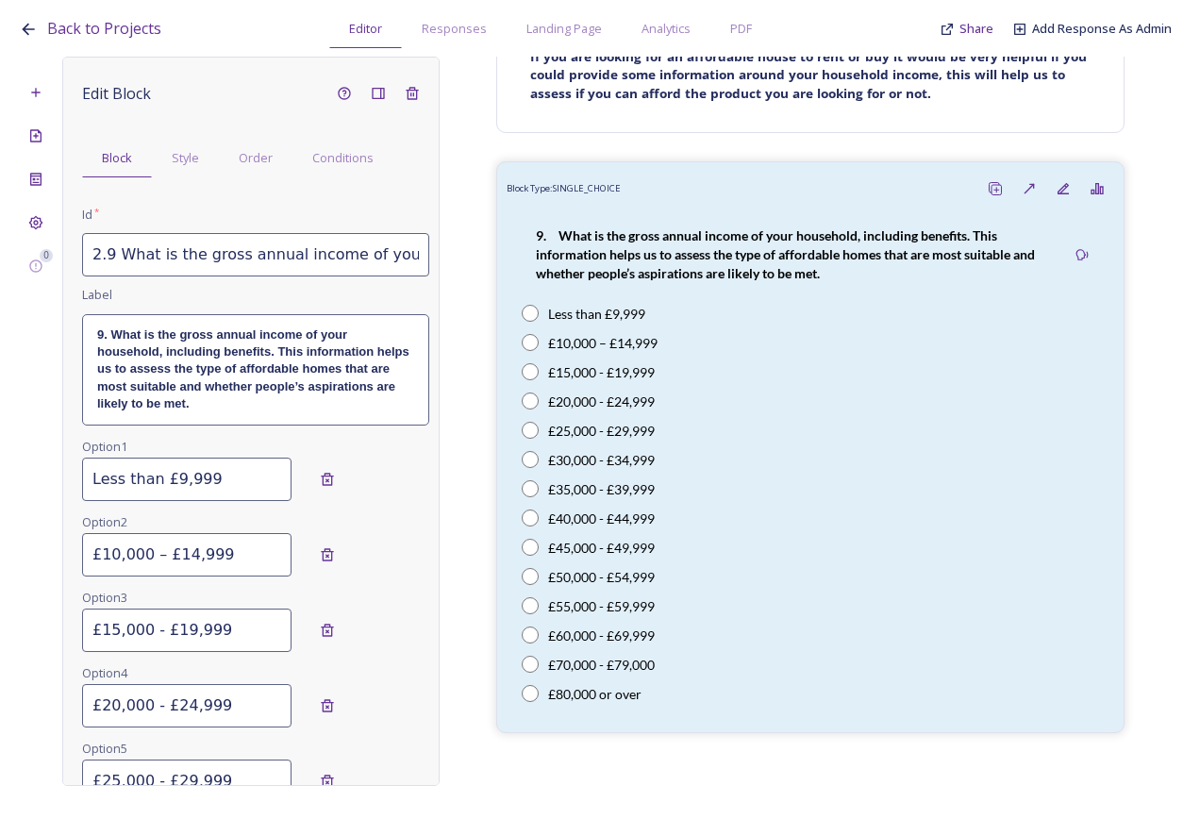
click at [269, 262] on input "2.9 What is the gross annual income of your household, including benefits. This…" at bounding box center [255, 254] width 347 height 43
click at [346, 260] on input "2.9 What is the gross annual income of your household, including benefits. This…" at bounding box center [255, 254] width 347 height 43
drag, startPoint x: 289, startPoint y: 260, endPoint x: 347, endPoint y: 257, distance: 58.6
click at [398, 256] on input "2.9 What is the gross annual income of your household, including benefits. This…" at bounding box center [255, 254] width 347 height 43
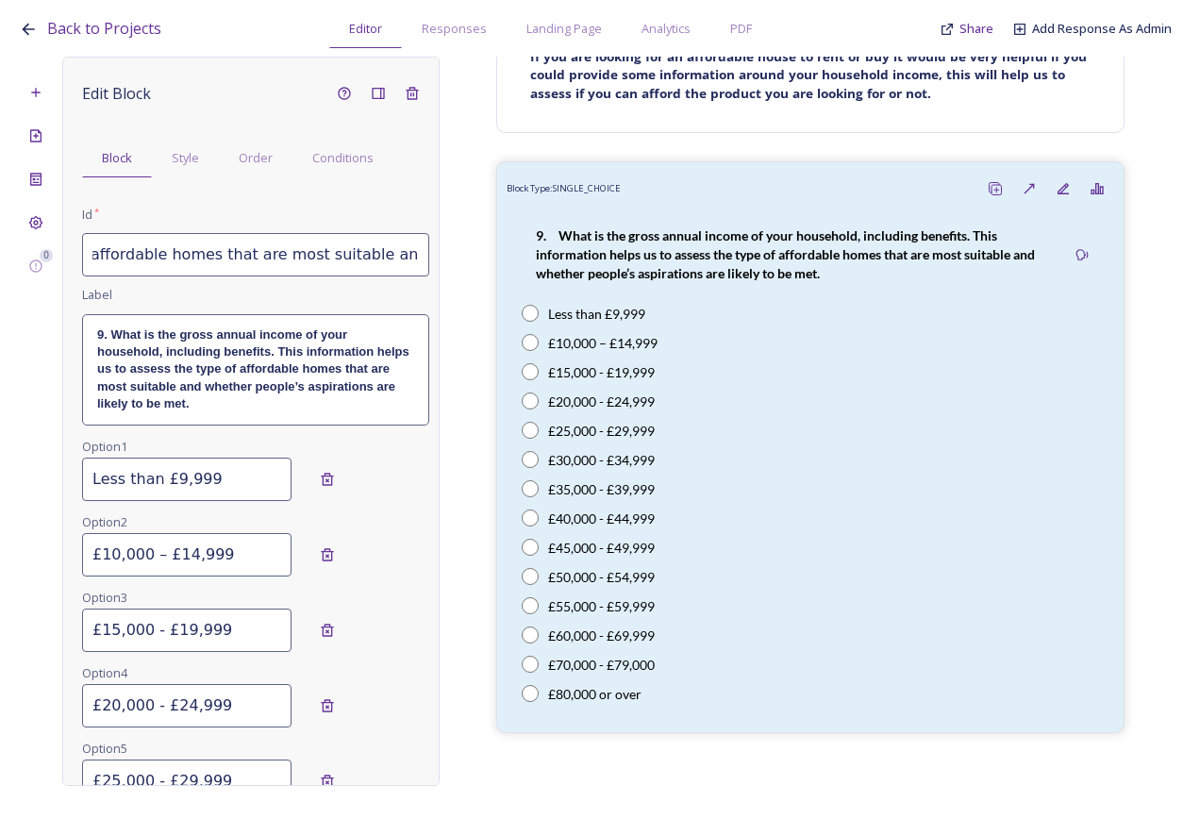
click at [229, 259] on input "2.9 What is the gross annual income of your household, including benefits. This…" at bounding box center [255, 254] width 347 height 43
drag, startPoint x: 232, startPoint y: 257, endPoint x: 109, endPoint y: 257, distance: 122.7
click at [109, 257] on input "2.9 What is the gross annual income of your household, including benefits. This…" at bounding box center [255, 254] width 347 height 43
click at [173, 255] on input "2.9 What is the gross annual income of your household, including benefits. This…" at bounding box center [255, 254] width 347 height 43
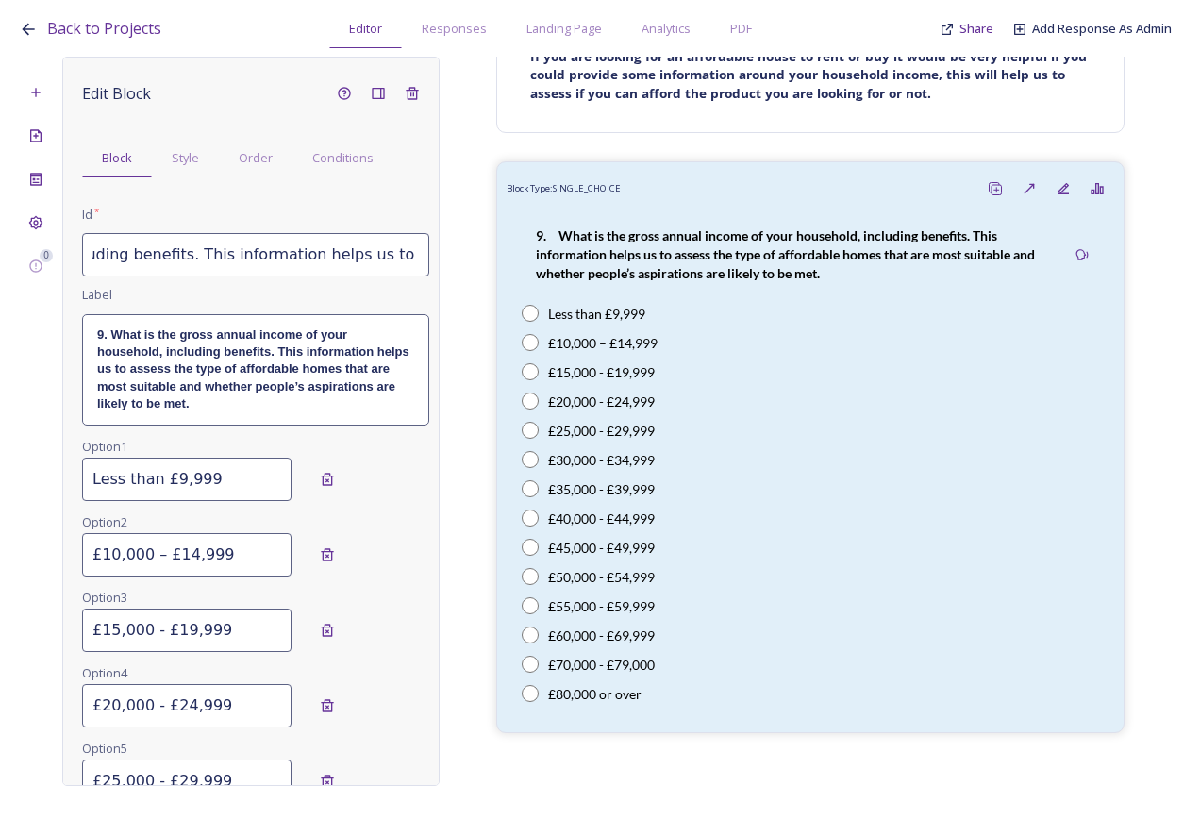
drag, startPoint x: 140, startPoint y: 254, endPoint x: 126, endPoint y: 250, distance: 13.7
click at [87, 252] on input "2.9 What is the gross annual income of your household, including benefits. This…" at bounding box center [255, 254] width 347 height 43
click at [277, 248] on input "2.9 What is the gross annual income of your household, including benefits. This…" at bounding box center [255, 254] width 347 height 43
type input "2.9 What is the gross annual income of your household, including benefits? This…"
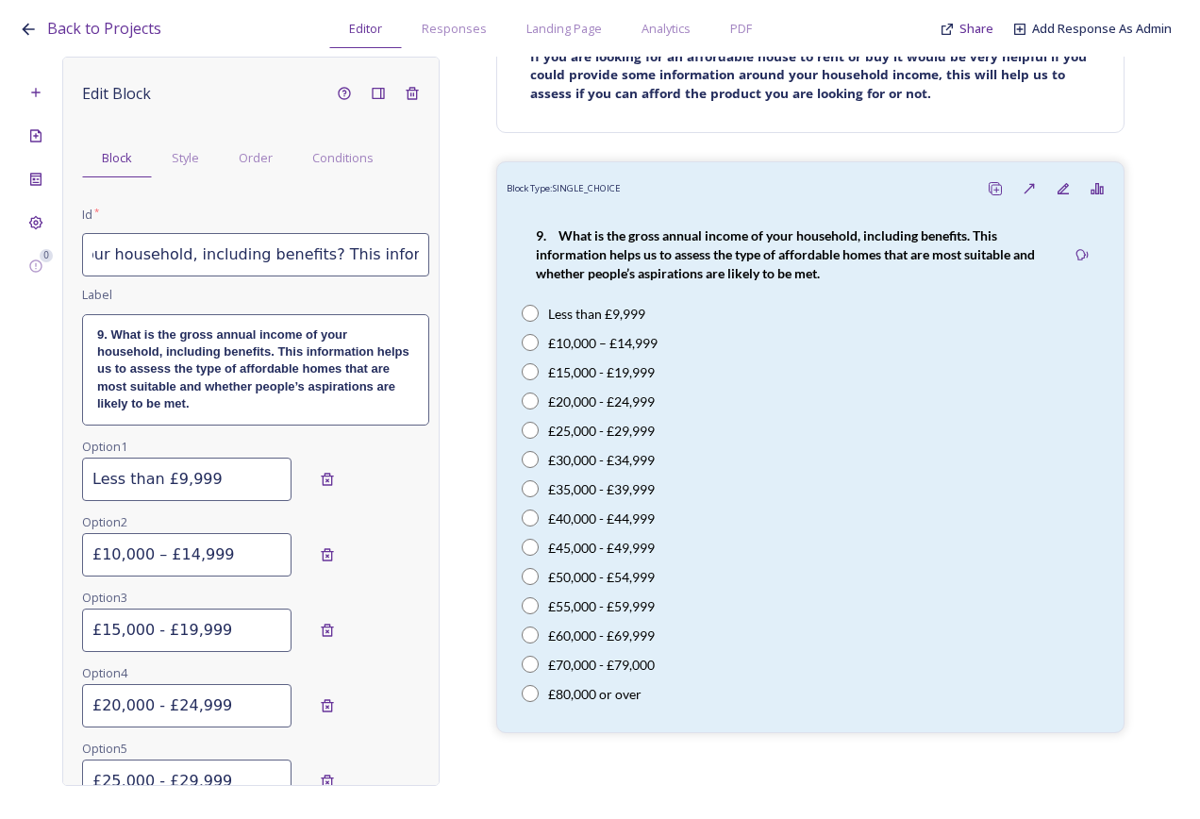
click at [254, 376] on strong "9. What is the gross annual income of your household, including benefits. This …" at bounding box center [254, 369] width 315 height 84
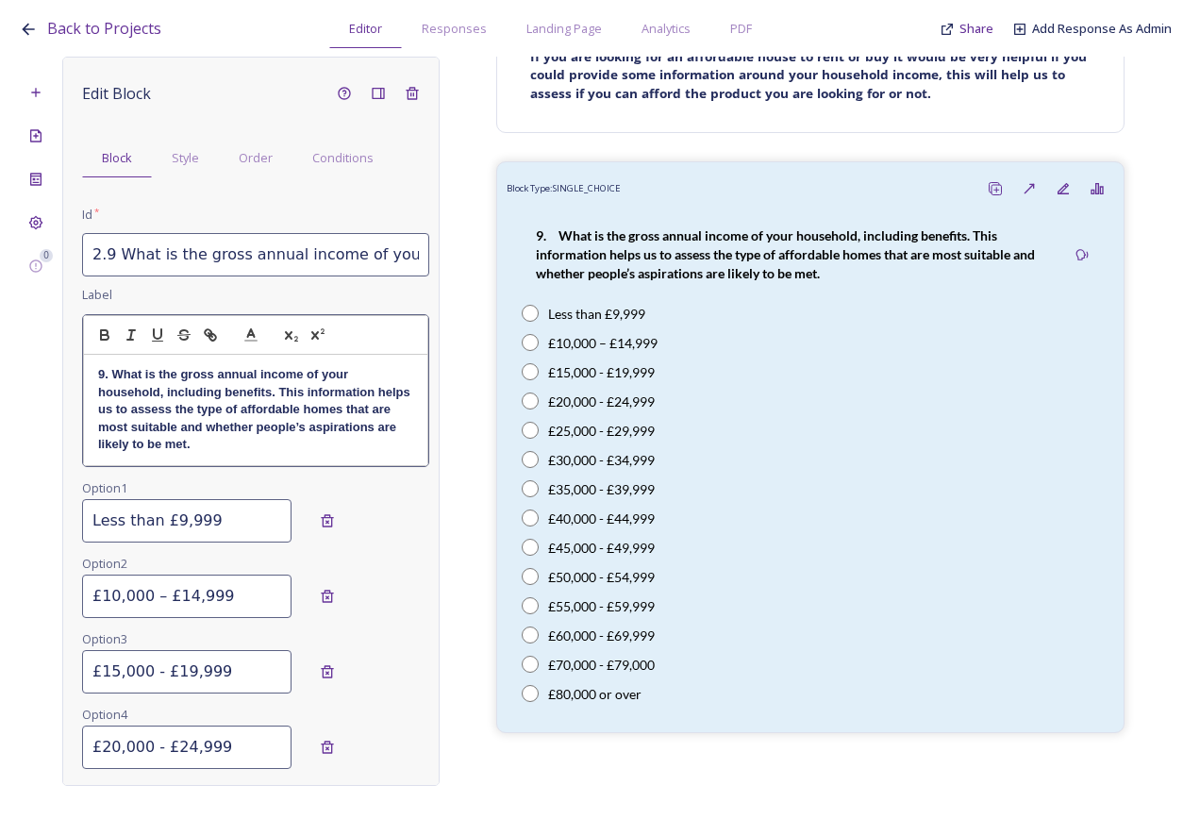
click at [277, 416] on strong "9. What is the gross annual income of your household, including benefits. This …" at bounding box center [255, 409] width 315 height 84
drag, startPoint x: 275, startPoint y: 394, endPoint x: 302, endPoint y: 467, distance: 78.5
click at [276, 394] on strong "9. What is the gross annual income of your household, including benefits. This …" at bounding box center [255, 409] width 315 height 84
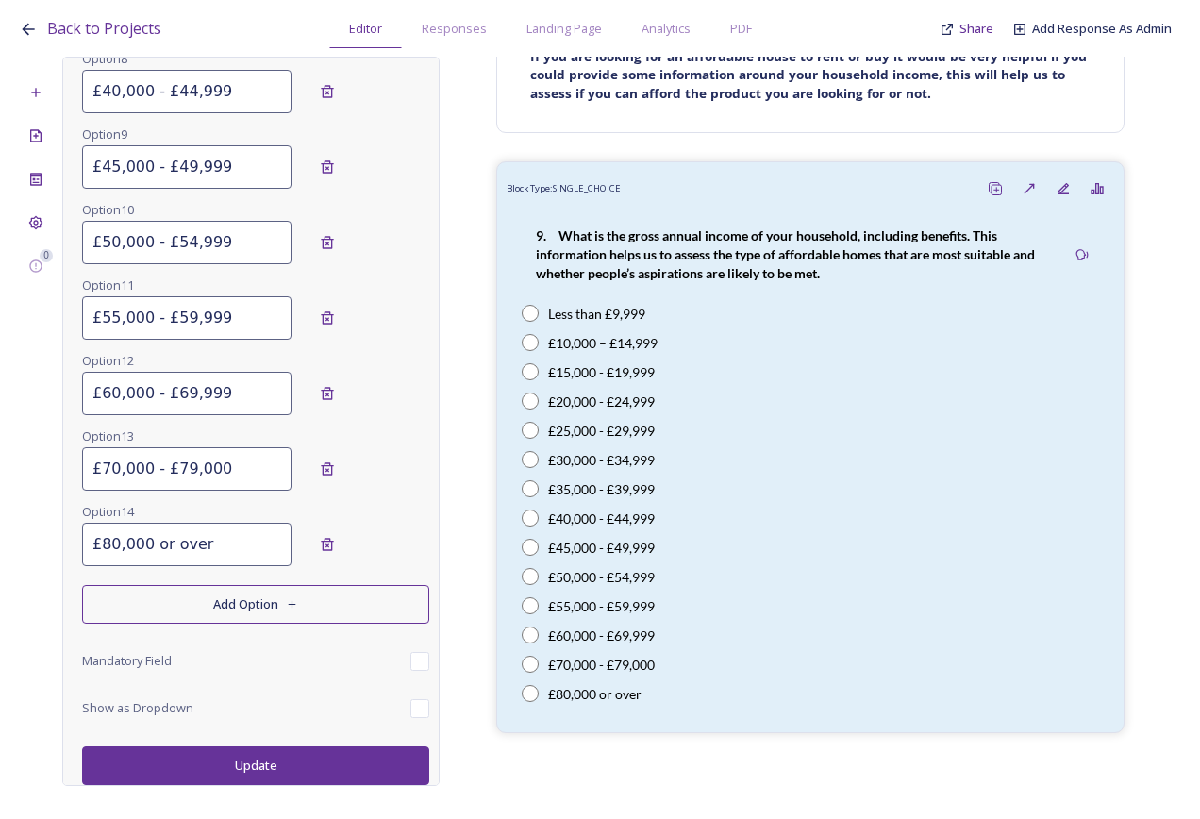
click at [297, 761] on button "Update" at bounding box center [255, 765] width 347 height 39
click at [300, 746] on button "Update" at bounding box center [255, 765] width 347 height 39
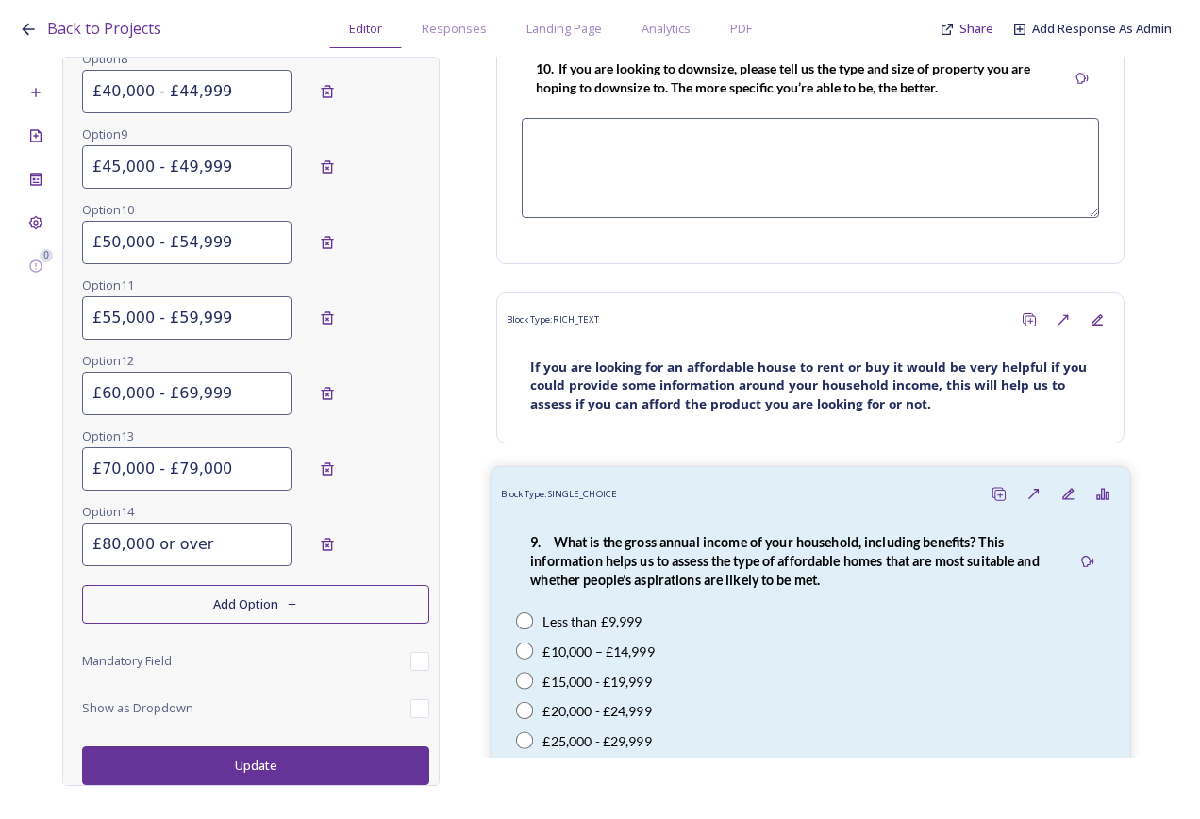
scroll to position [5452, 0]
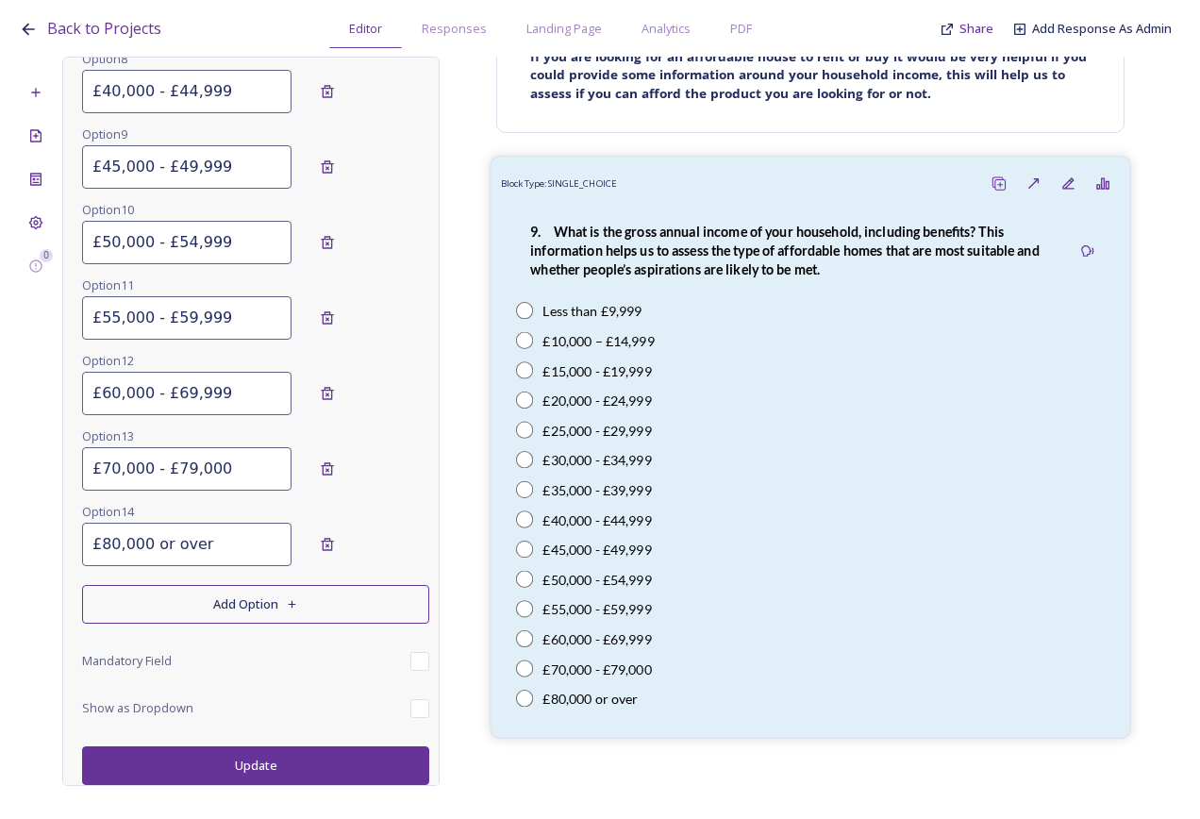
click at [696, 277] on strong "9. What is the gross annual income of your household, including benefits? This …" at bounding box center [786, 250] width 512 height 55
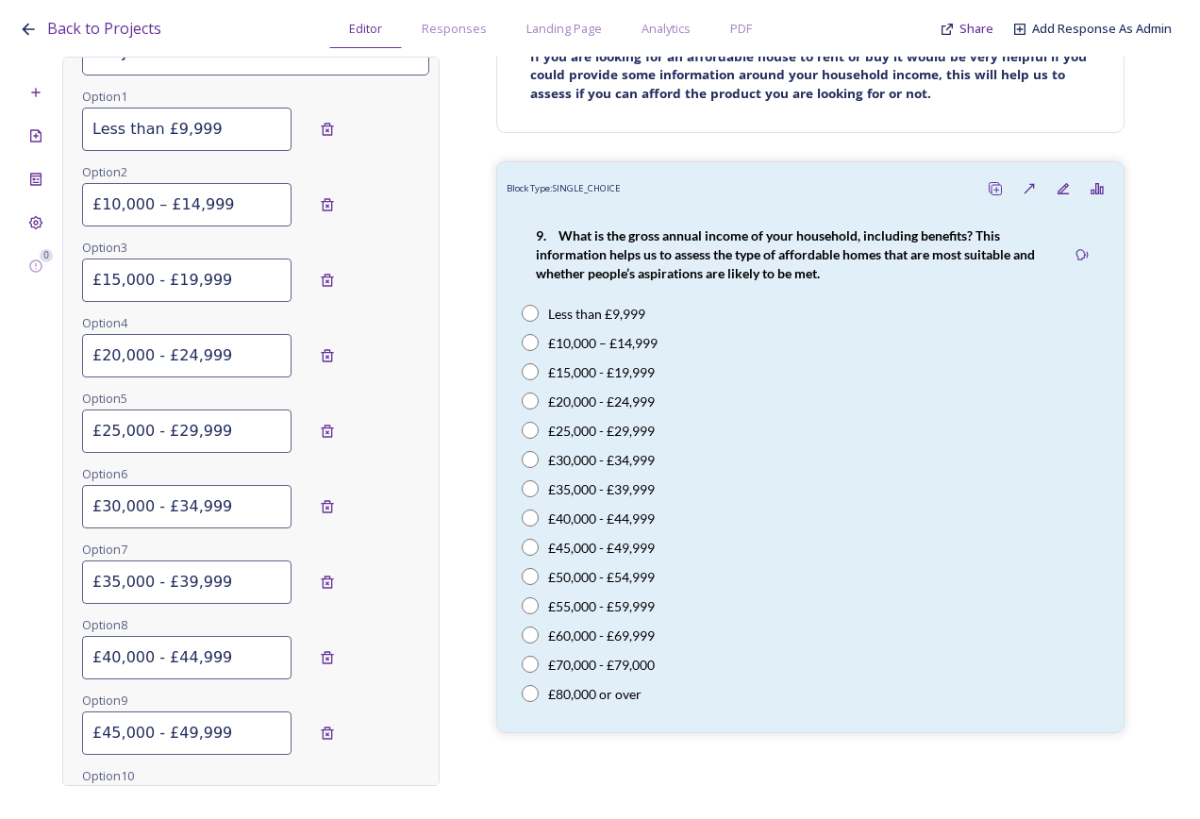
scroll to position [0, 0]
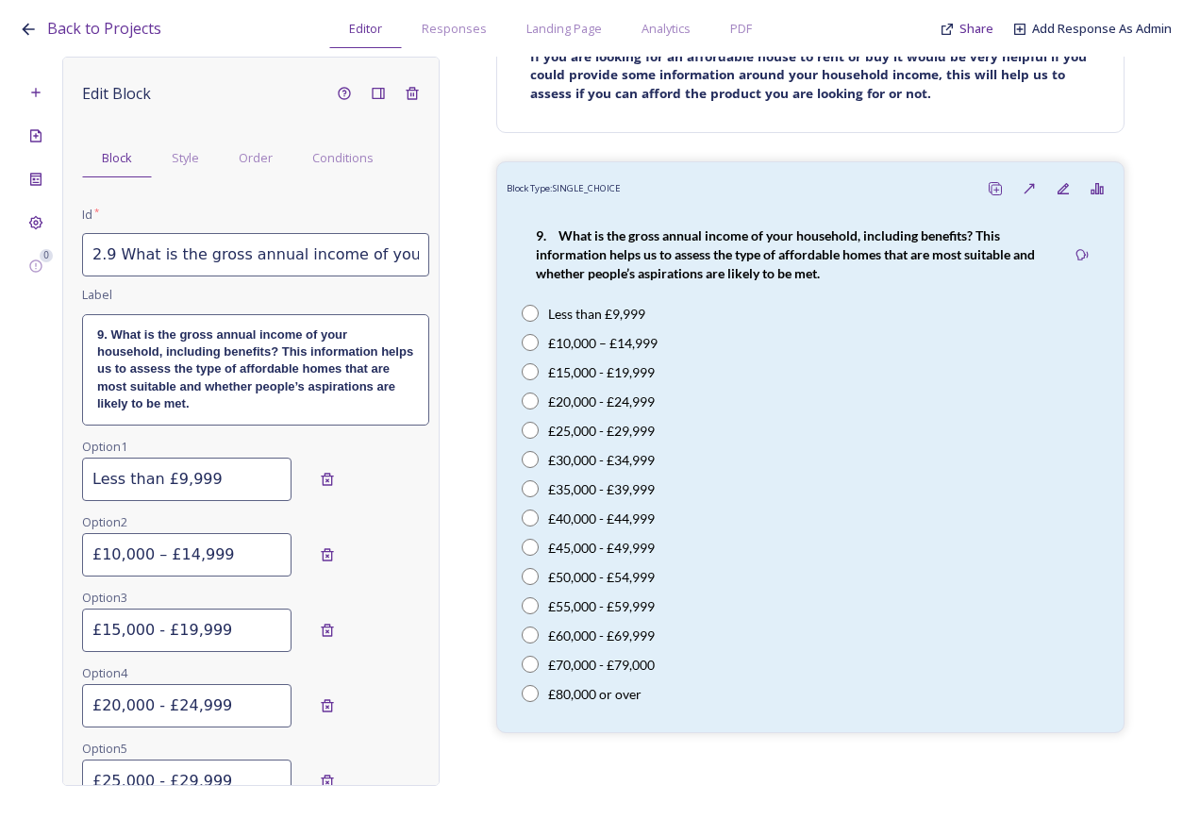
click at [109, 264] on input "2.9 What is the gross annual income of your household, including benefits? This…" at bounding box center [255, 254] width 347 height 43
type input "2.11 What is the gross annual income of your household, including benefits? Thi…"
click at [165, 401] on strong "9. What is the gross annual income of your household, including benefits? This …" at bounding box center [257, 369] width 320 height 84
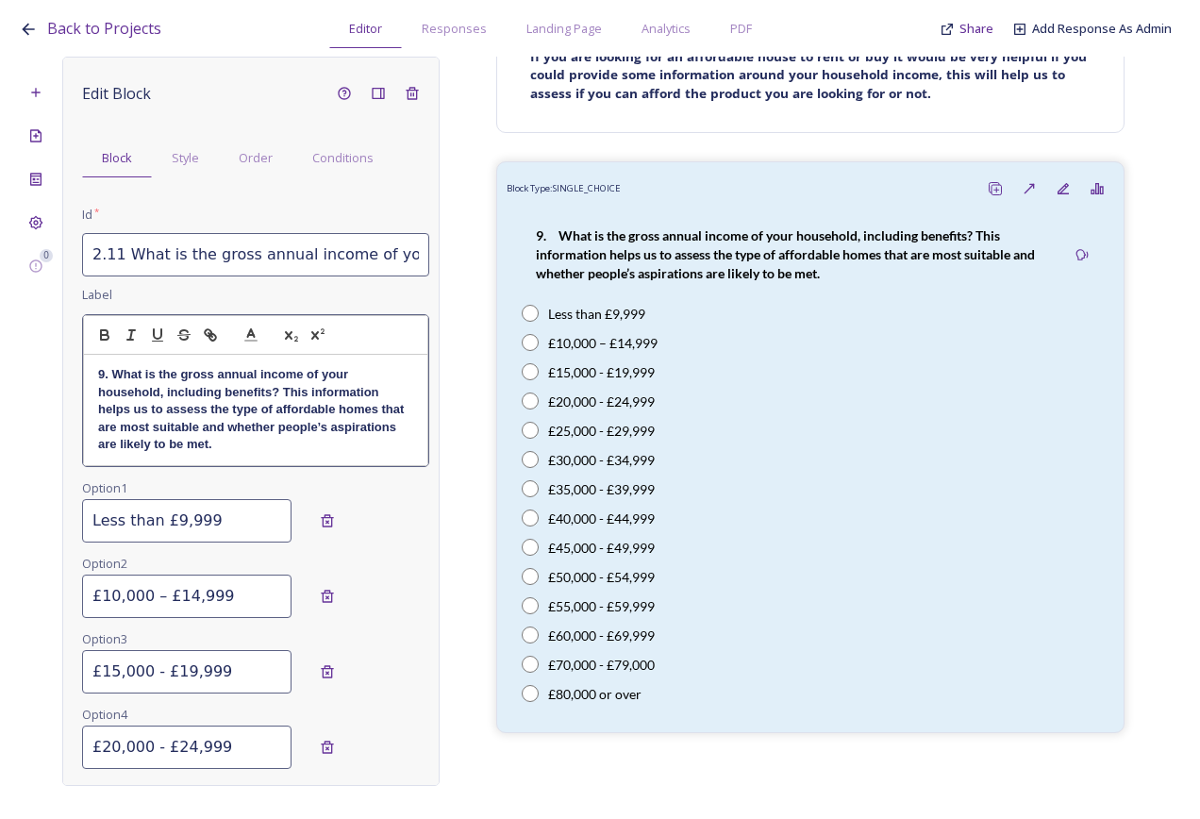
drag, startPoint x: 104, startPoint y: 379, endPoint x: 111, endPoint y: 394, distance: 16.0
click at [105, 379] on strong "9. What is the gross annual income of your household, including benefits? This …" at bounding box center [253, 409] width 310 height 84
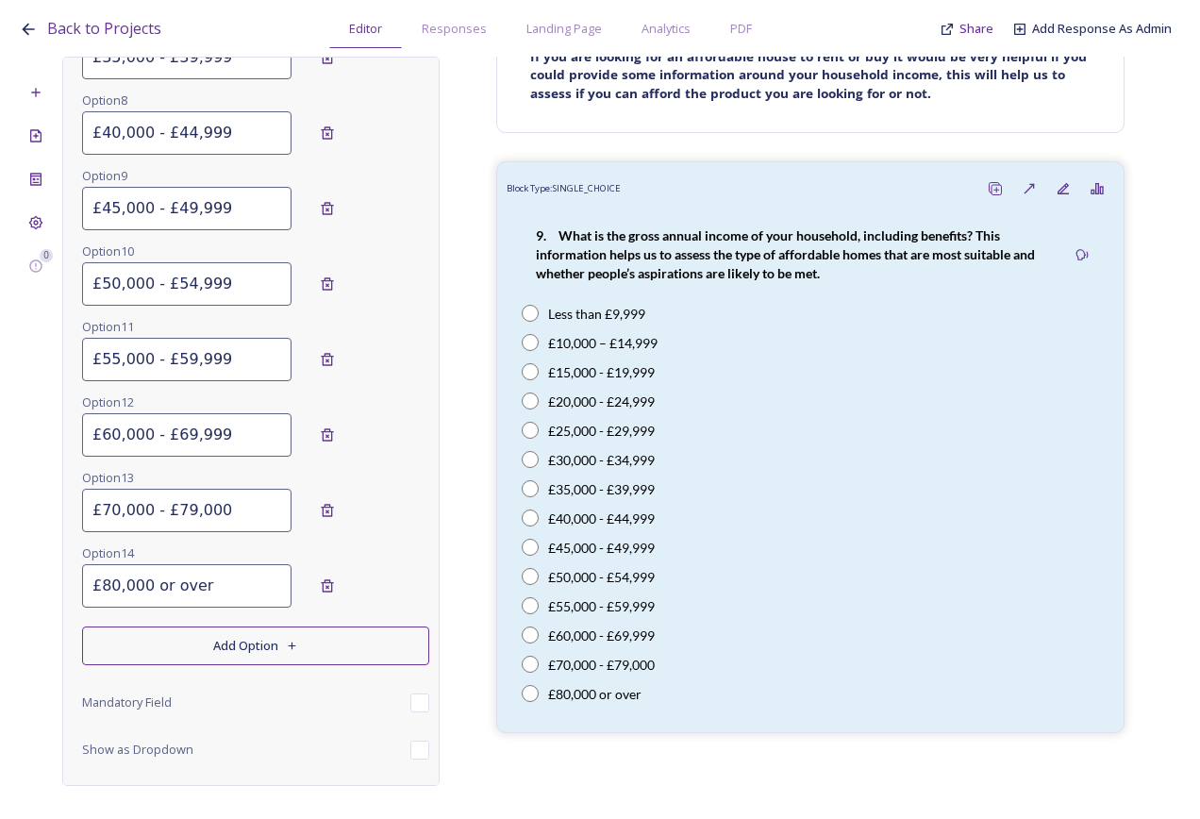
click at [310, 788] on button "Update" at bounding box center [255, 807] width 347 height 39
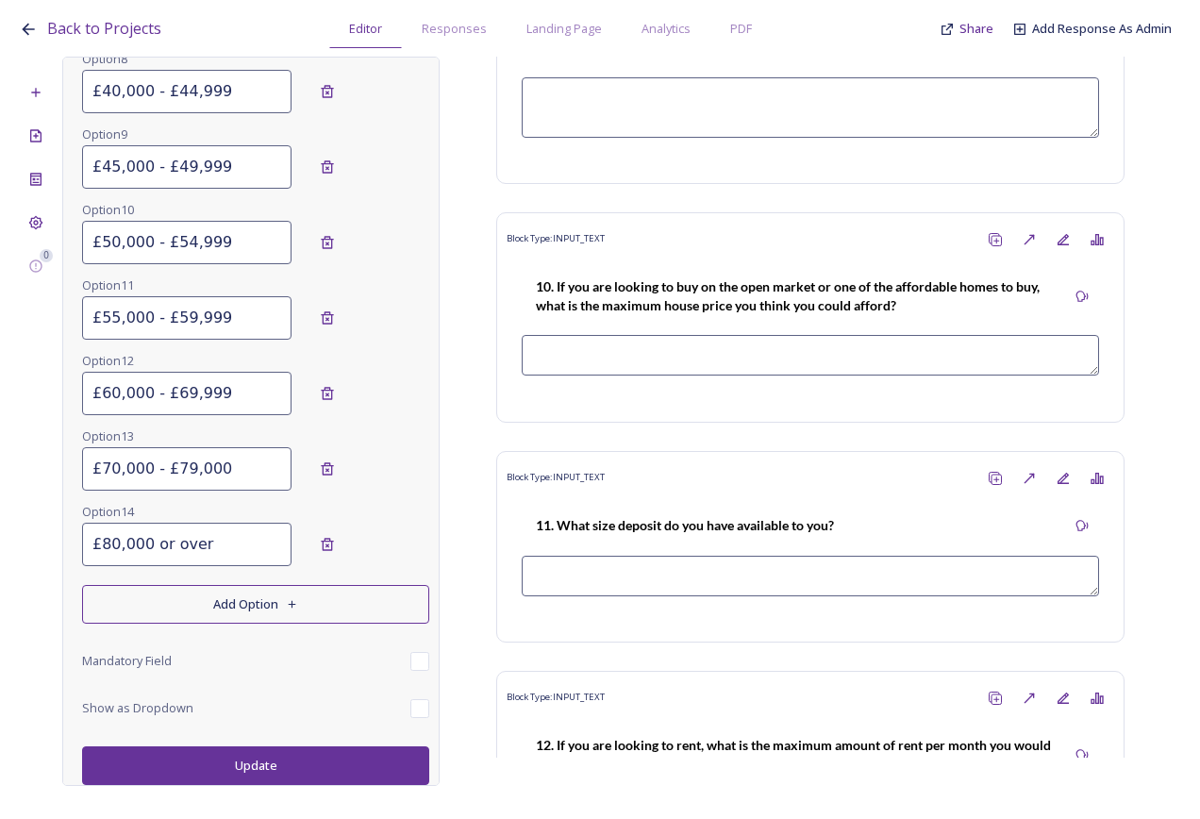
scroll to position [6207, 0]
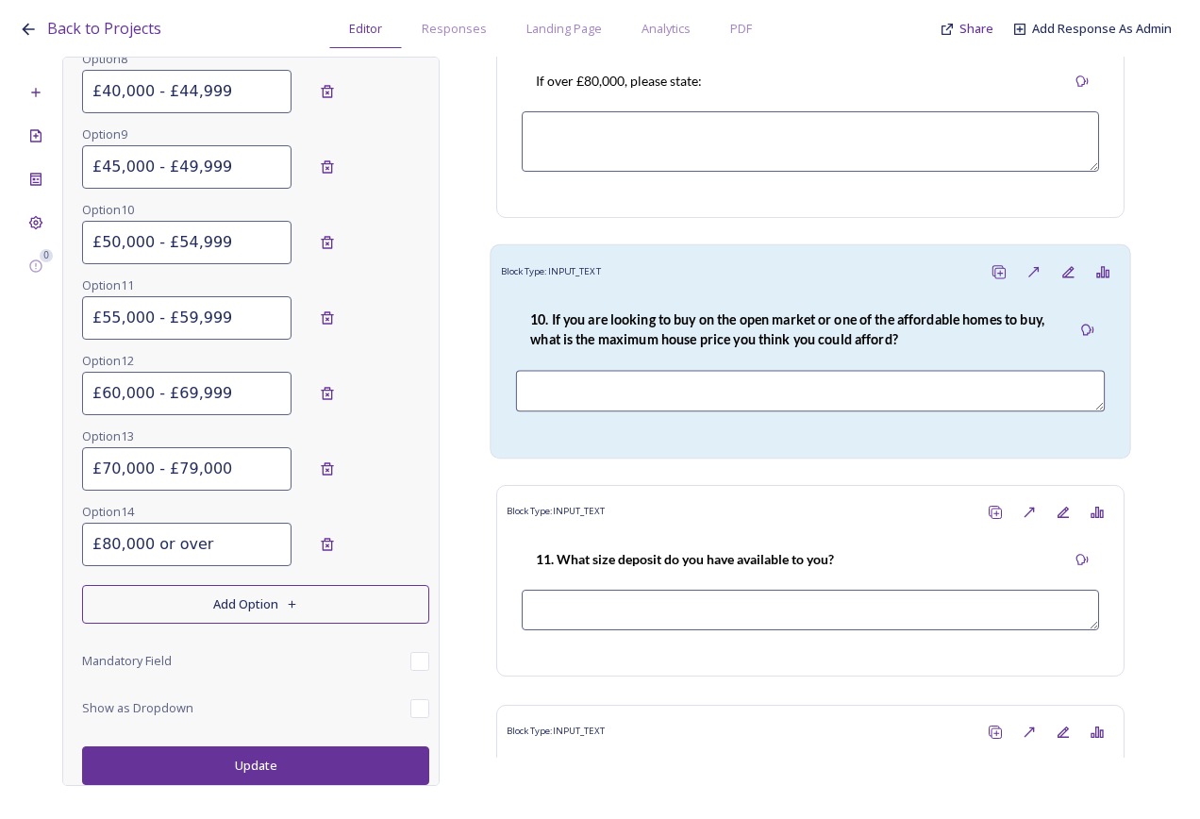
click at [651, 290] on div "Block Type: INPUT_TEXT" at bounding box center [811, 272] width 620 height 35
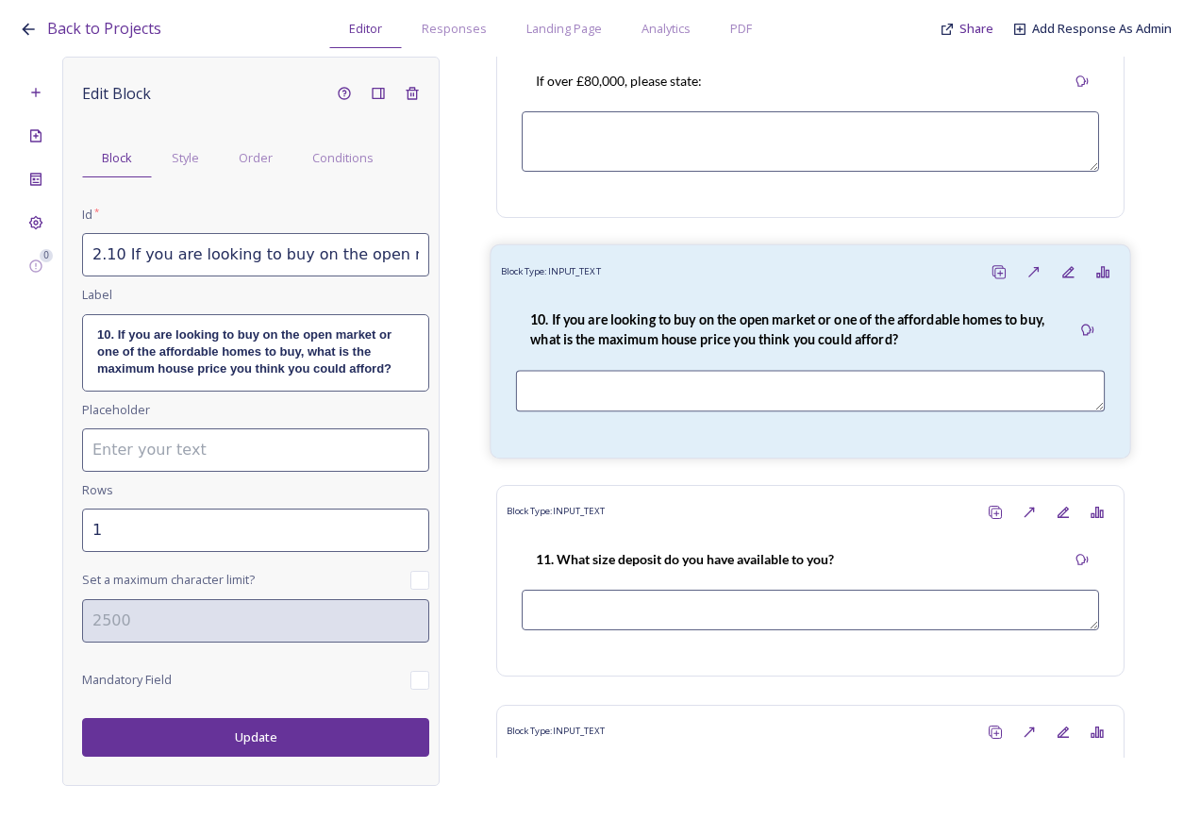
click at [682, 347] on strong "10. If you are looking to buy on the open market or one of the affordable homes…" at bounding box center [788, 329] width 517 height 36
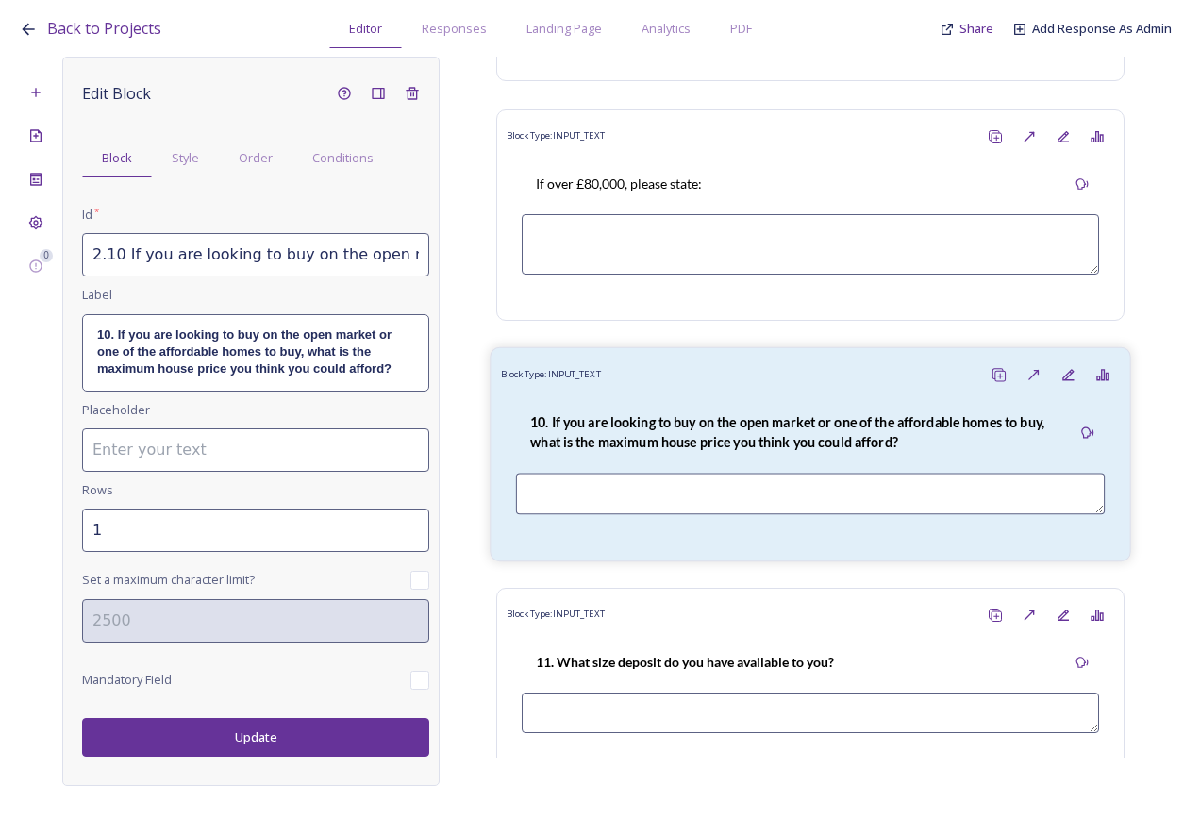
scroll to position [6113, 0]
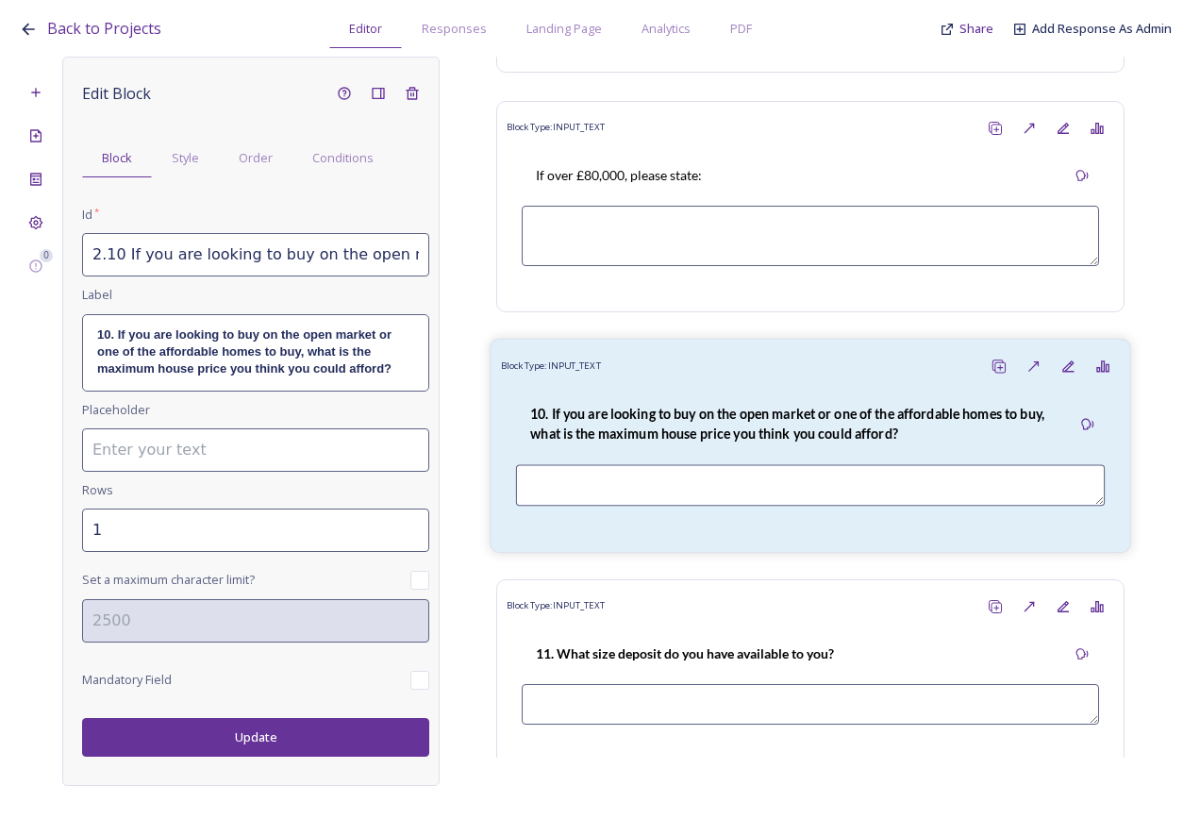
click at [710, 442] on strong "10. If you are looking to buy on the open market or one of the affordable homes…" at bounding box center [788, 424] width 517 height 36
click at [104, 280] on div "Edit Block Block Style Order Conditions Id * 2.10 If you are looking to buy on …" at bounding box center [255, 416] width 347 height 680
click at [120, 261] on input "2.10 If you are looking to buy on the open market or one of the affordable home…" at bounding box center [255, 254] width 347 height 43
drag, startPoint x: 126, startPoint y: 255, endPoint x: 443, endPoint y: 266, distance: 316.3
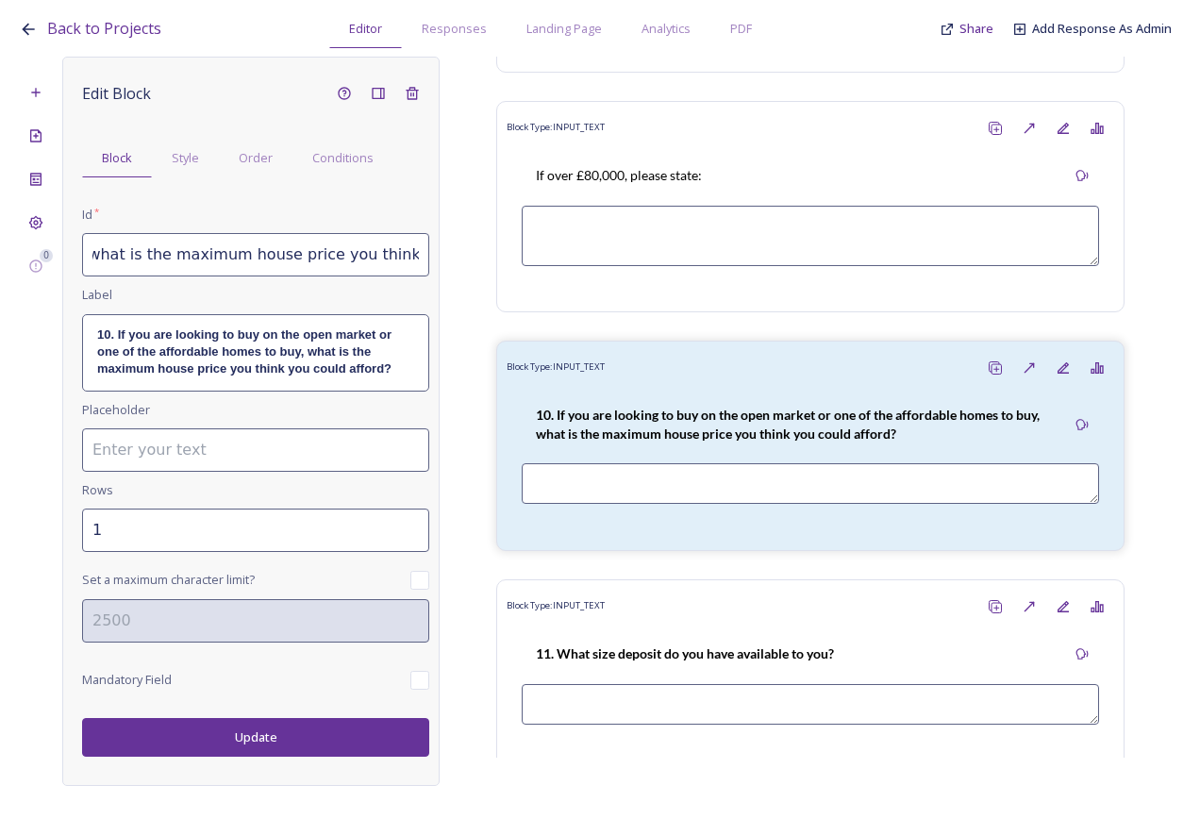
click at [443, 266] on div "0 Edit Block Block Style Order Conditions Id * 2.12 If you are looking to buy o…" at bounding box center [600, 421] width 1163 height 729
paste input "If you are looking to buy on the open market or buy an affordable home, what is…"
type input "2.12 If you are looking to buy on the open market or buy an affordable home, wh…"
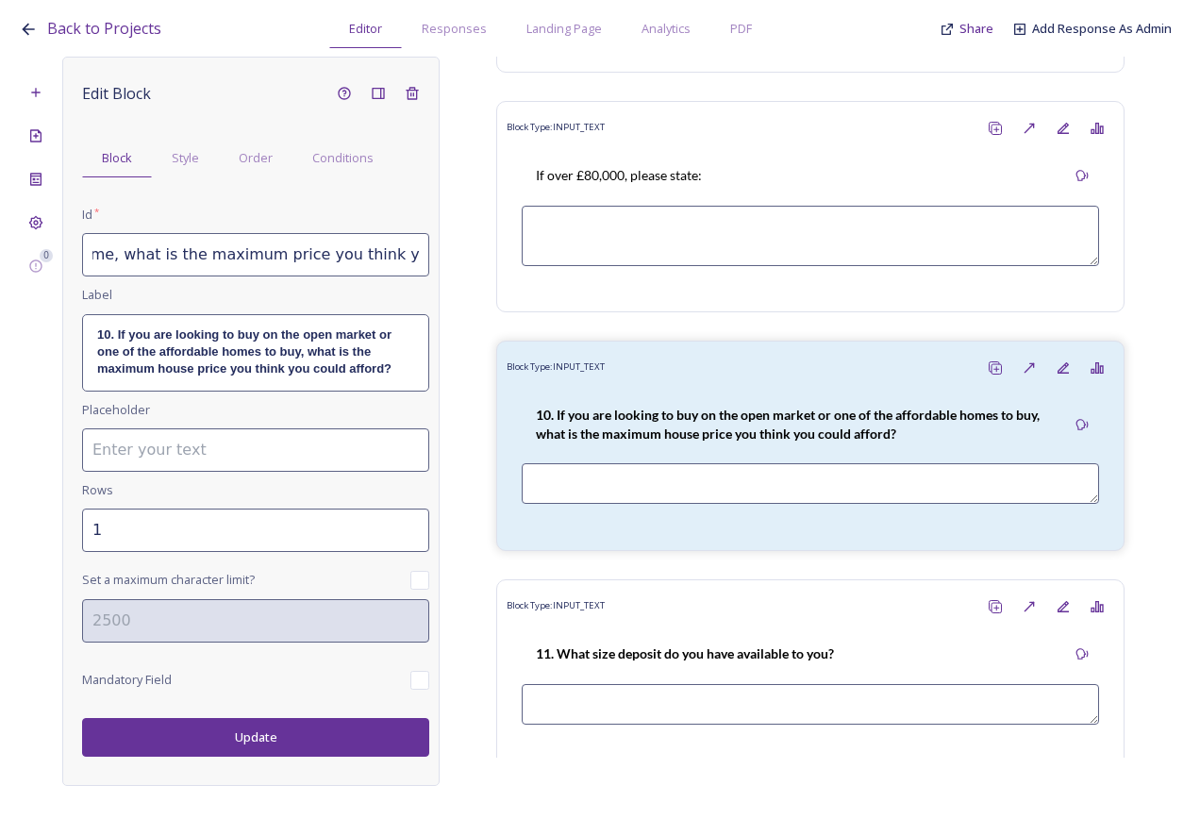
click at [226, 363] on strong "10. If you are looking to buy on the open market or one of the affordable homes…" at bounding box center [246, 351] width 298 height 49
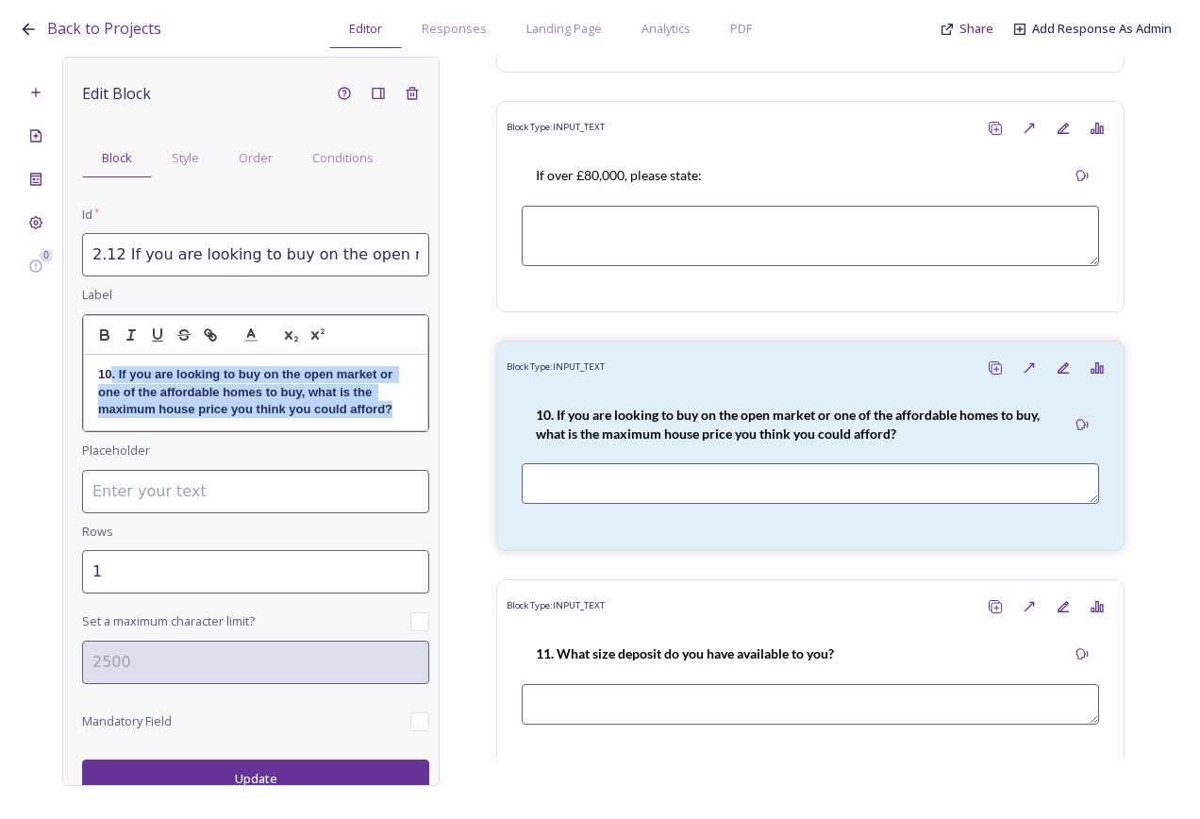
drag, startPoint x: 390, startPoint y: 410, endPoint x: 112, endPoint y: 374, distance: 279.9
click at [112, 374] on p "10. If you are looking to buy on the open market or one of the affordable homes…" at bounding box center [255, 392] width 315 height 52
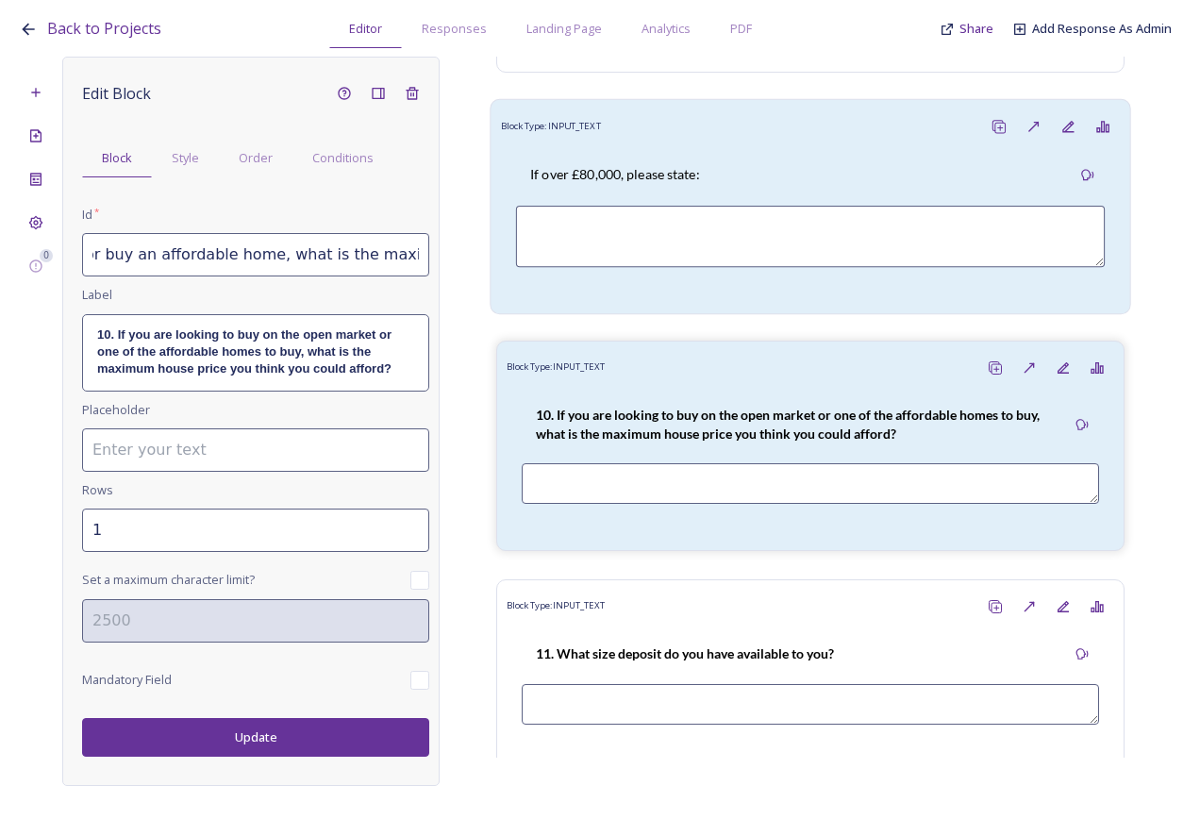
scroll to position [0, 561]
drag, startPoint x: 105, startPoint y: 252, endPoint x: 517, endPoint y: 270, distance: 412.8
click at [517, 270] on div "0 Edit Block Block Style Order Conditions Id * 2.12 If you are looking to buy o…" at bounding box center [600, 421] width 1163 height 729
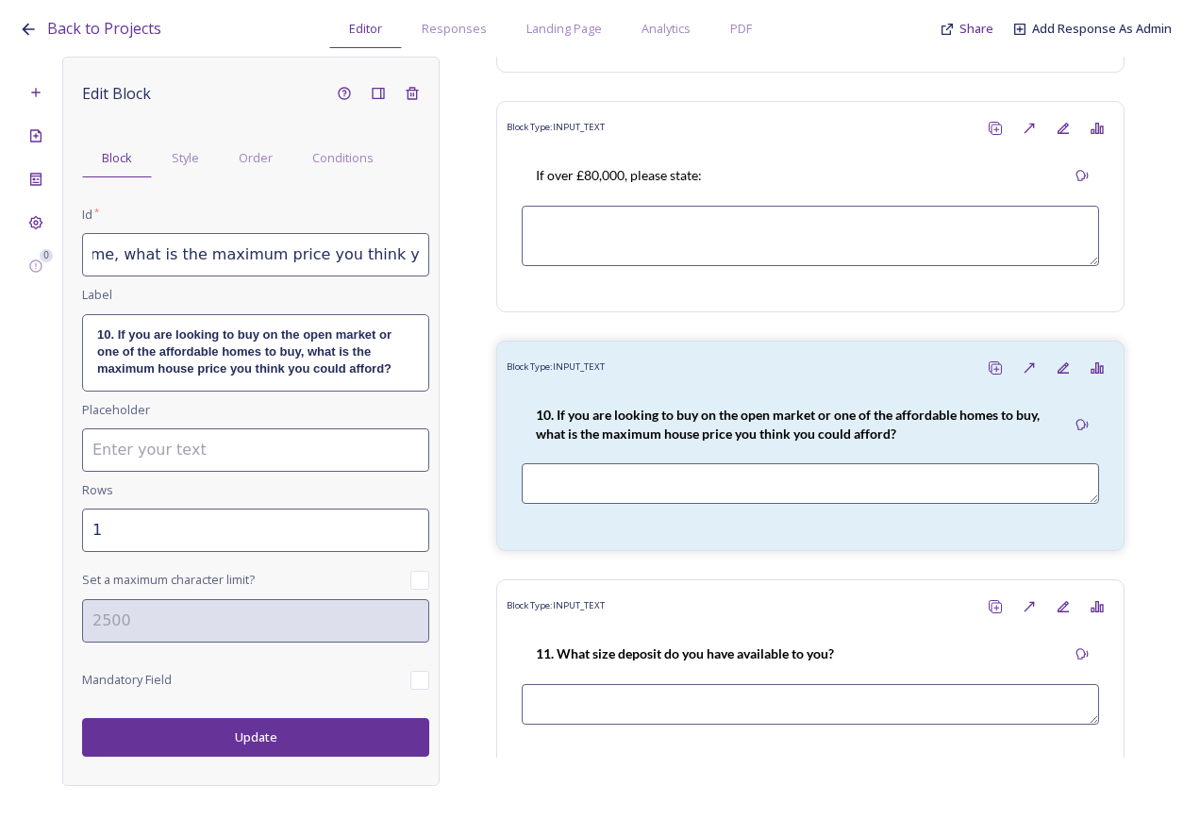
click at [187, 356] on strong "10. If you are looking to buy on the open market or one of the affordable homes…" at bounding box center [246, 351] width 298 height 49
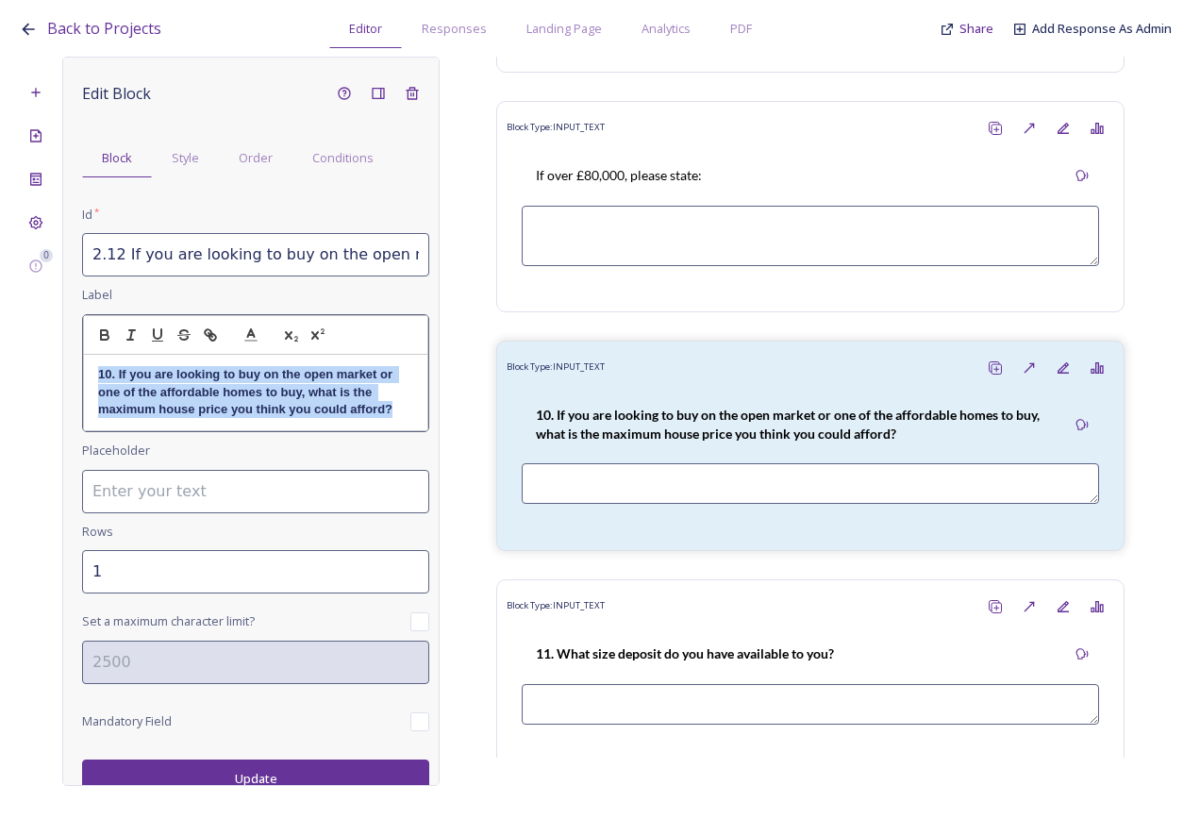
drag, startPoint x: 100, startPoint y: 373, endPoint x: 414, endPoint y: 428, distance: 319.1
click at [414, 428] on div "10. If you are looking to buy on the open market or one of the affordable homes…" at bounding box center [255, 373] width 347 height 119
drag, startPoint x: 197, startPoint y: 411, endPoint x: 87, endPoint y: 374, distance: 116.7
click at [87, 374] on div "12 If you are looking to buy on the open market or buy an affordable home, what…" at bounding box center [255, 392] width 343 height 75
click at [97, 327] on icon "button" at bounding box center [104, 335] width 17 height 17
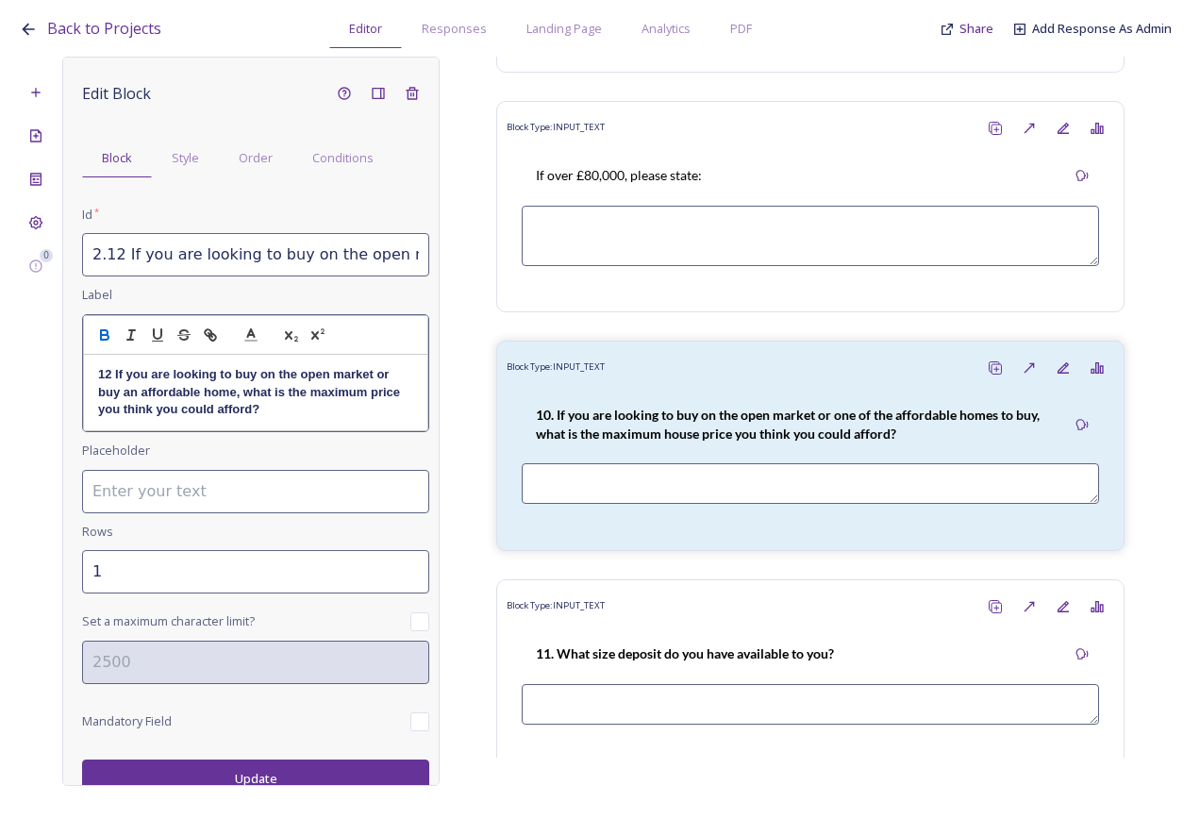
click at [109, 373] on strong "12 If you are looking to buy on the open market or buy an affordable home, what…" at bounding box center [251, 391] width 306 height 49
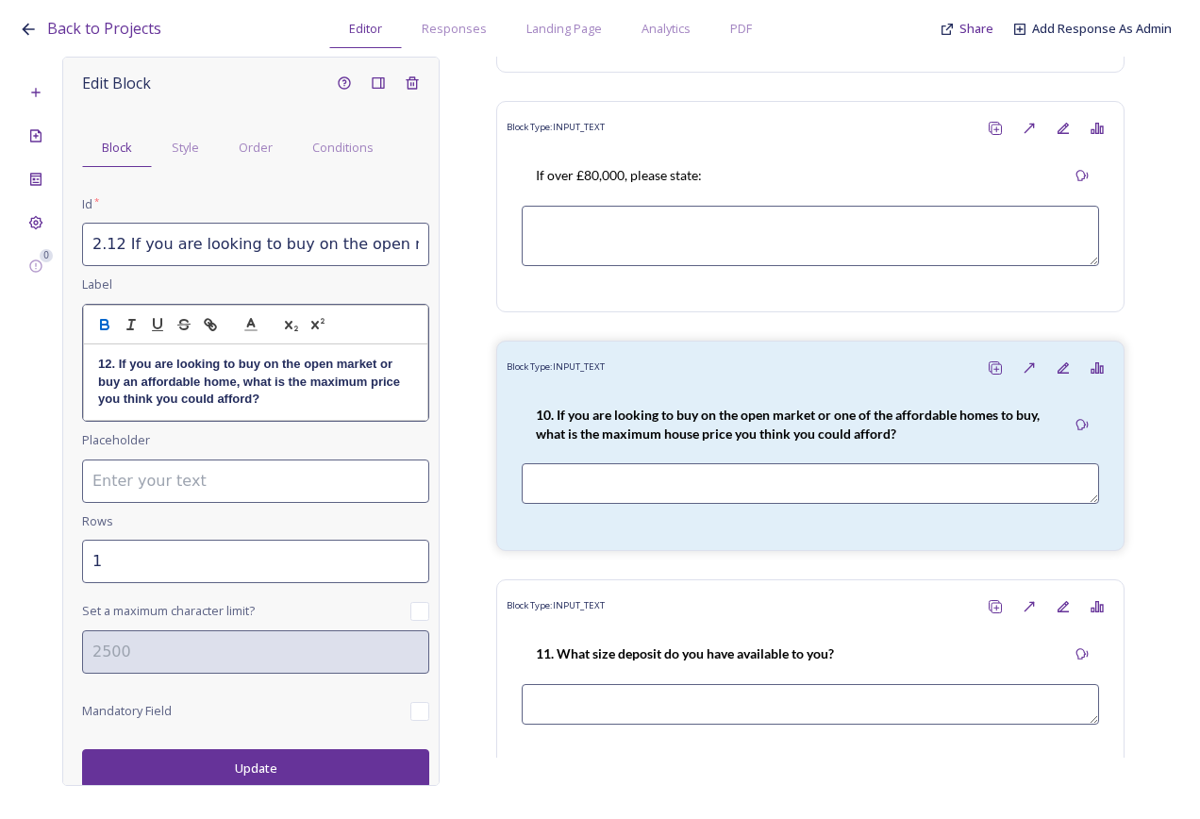
scroll to position [13, 0]
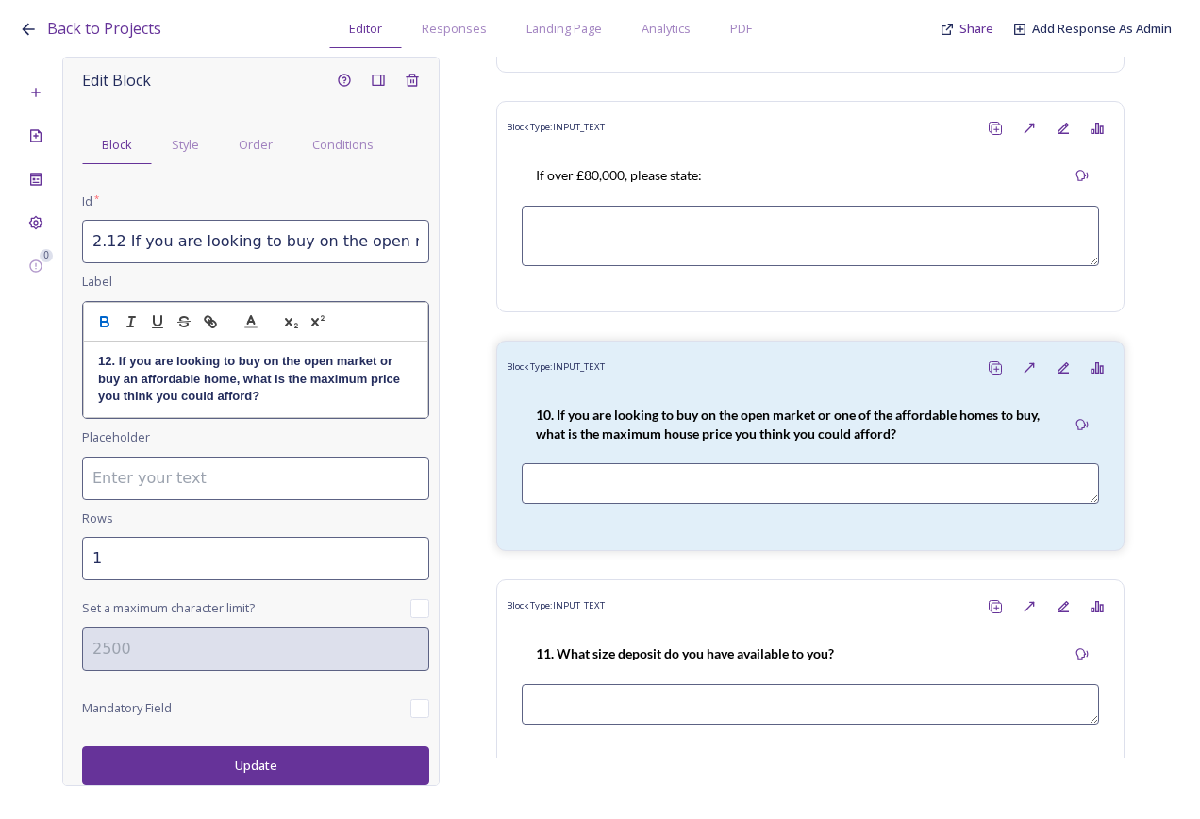
click at [254, 770] on div "Edit Block Block Style Order Conditions Id * 2.12 If you are looking to buy on …" at bounding box center [250, 421] width 377 height 729
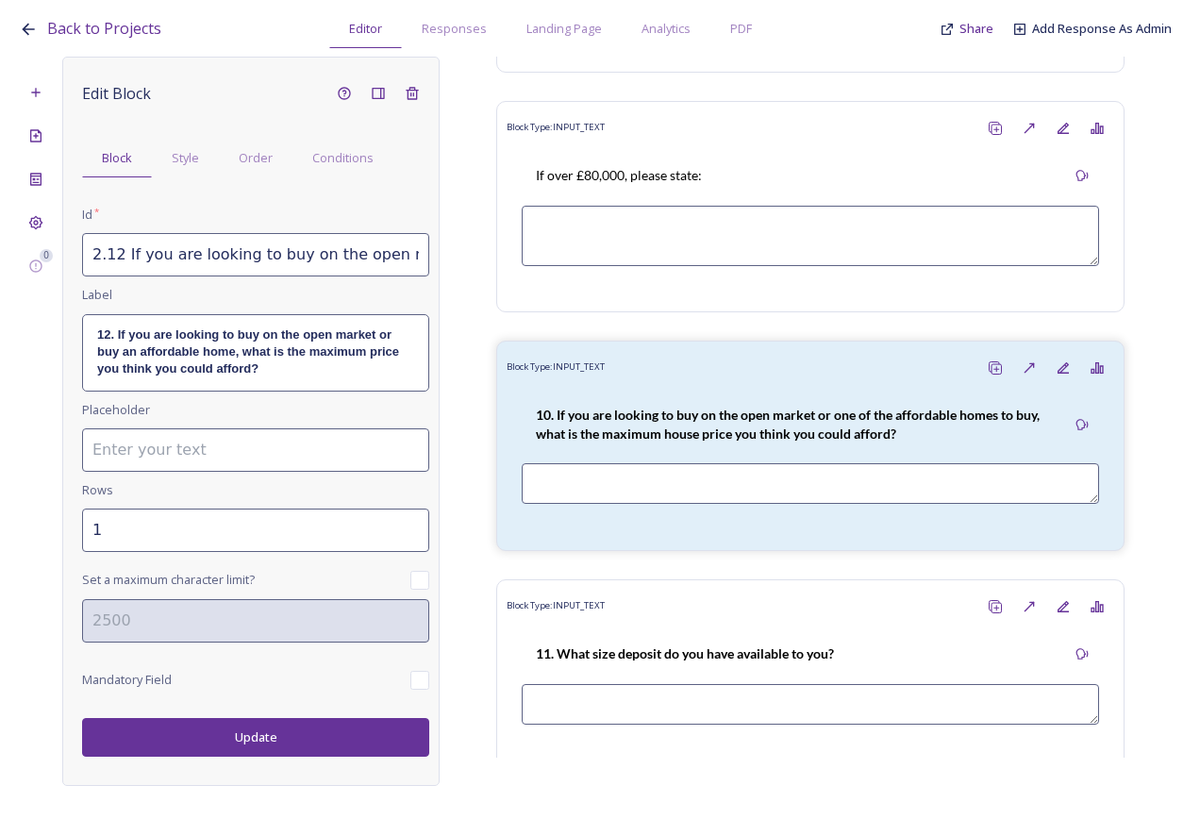
click at [282, 725] on button "Update" at bounding box center [255, 737] width 347 height 39
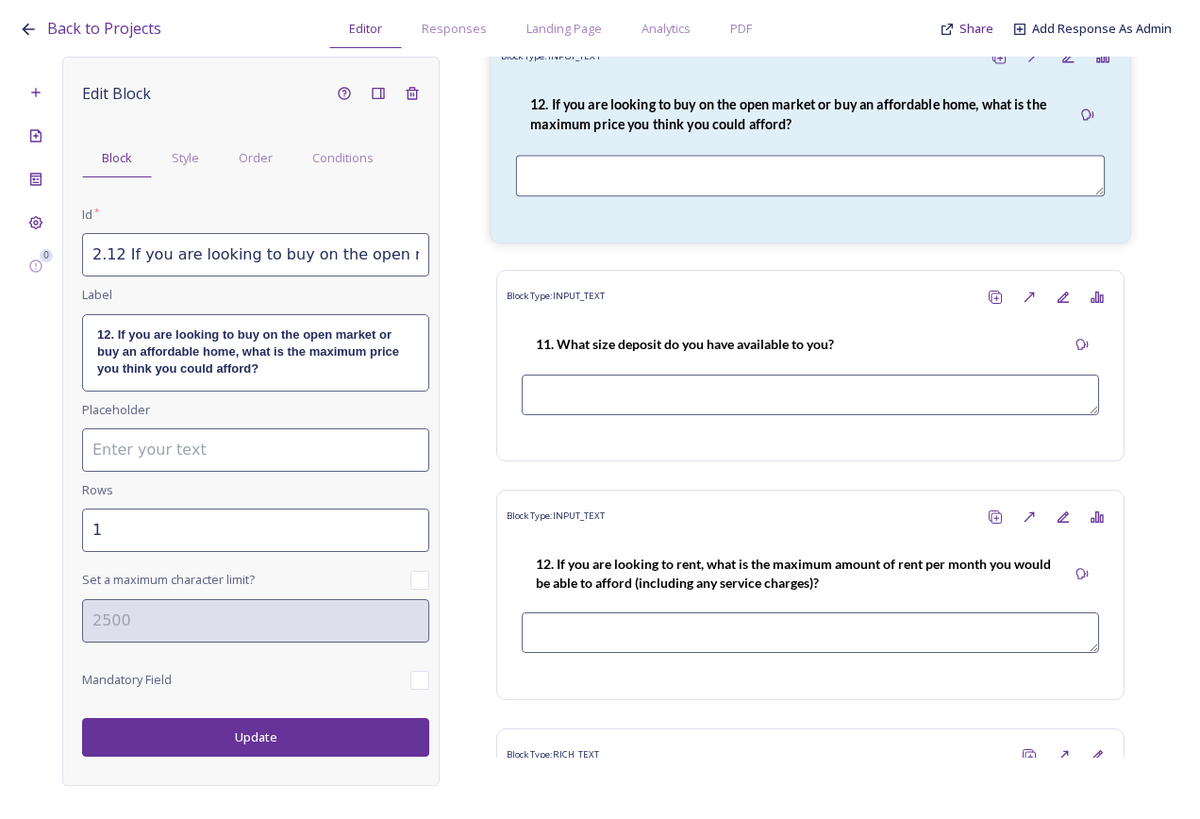
scroll to position [6490, 0]
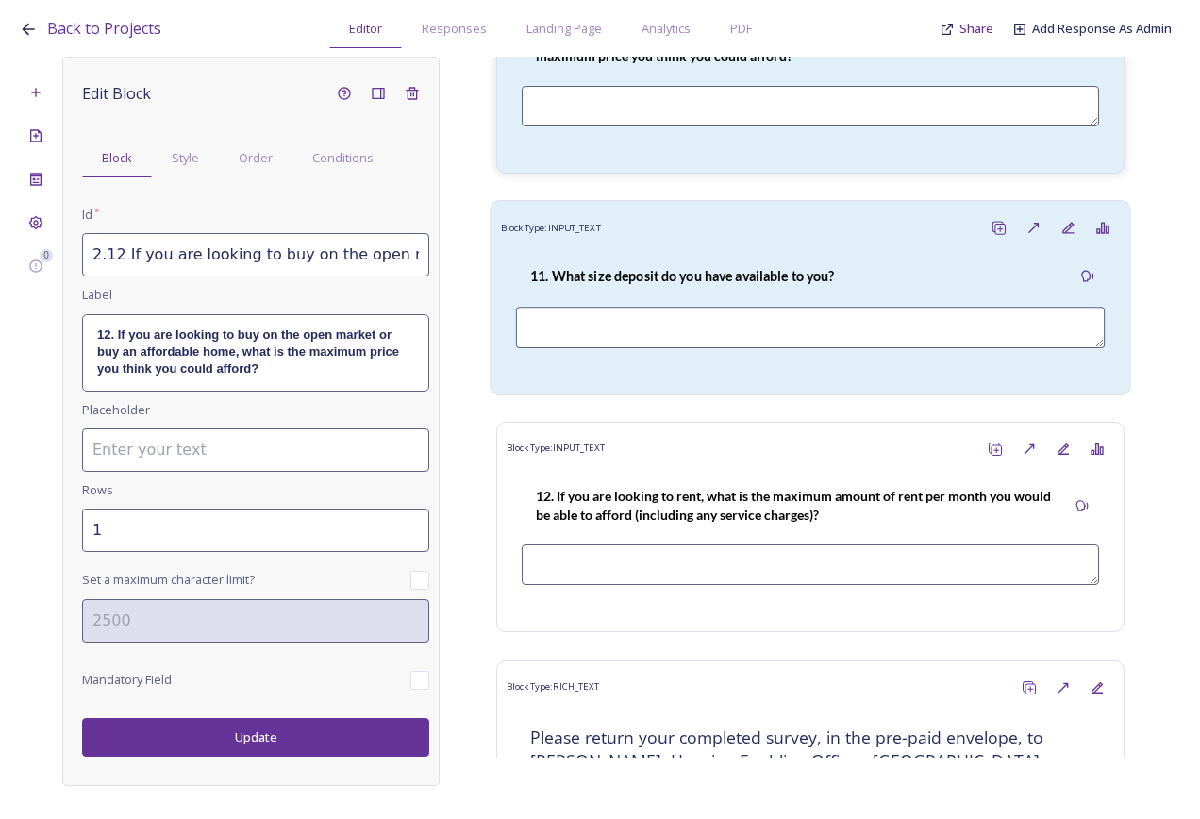
click at [718, 297] on div "11. What size deposit do you have available to you?" at bounding box center [682, 276] width 333 height 42
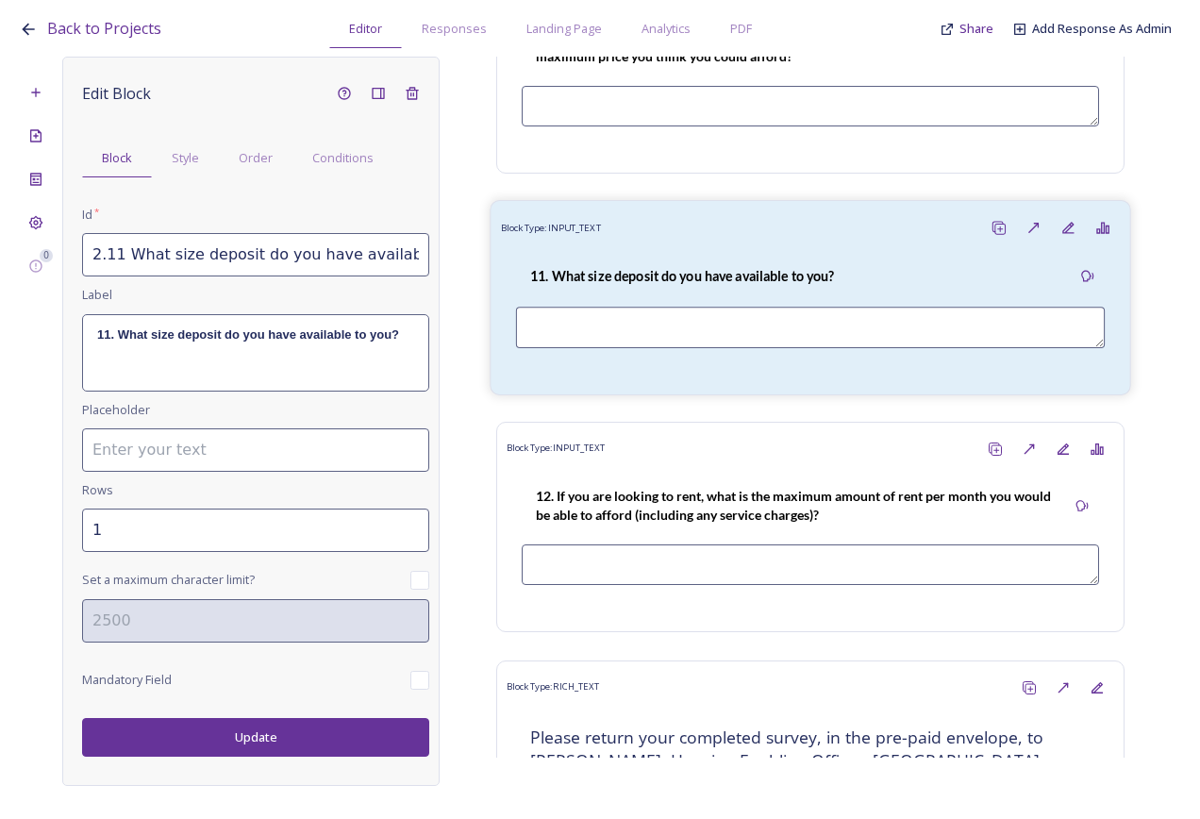
click at [721, 283] on strong "11. What size deposit do you have available to you?" at bounding box center [682, 275] width 304 height 16
drag, startPoint x: 249, startPoint y: 251, endPoint x: 427, endPoint y: 272, distance: 179.6
click at [427, 272] on input "2.11 What size deposit do you have available to you?" at bounding box center [255, 254] width 347 height 43
drag, startPoint x: 361, startPoint y: 269, endPoint x: 376, endPoint y: 262, distance: 15.6
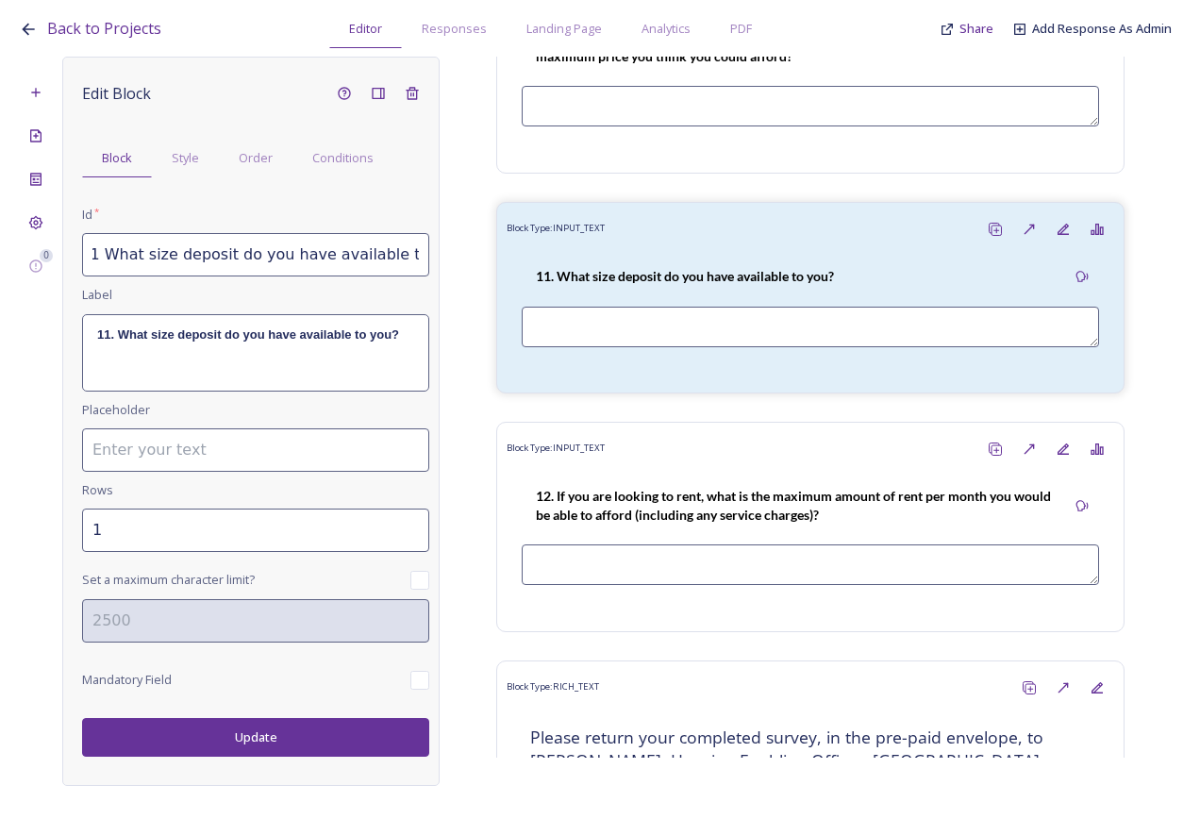
click at [362, 269] on input "2.11 What size deposit do you have available to you?" at bounding box center [255, 254] width 347 height 43
click at [373, 260] on input "2.11 What size deposit do you have available to you?" at bounding box center [255, 254] width 347 height 43
drag, startPoint x: 368, startPoint y: 255, endPoint x: 410, endPoint y: 263, distance: 43.3
click at [410, 263] on input "2.11 What size deposit do you have available to you?" at bounding box center [255, 254] width 347 height 43
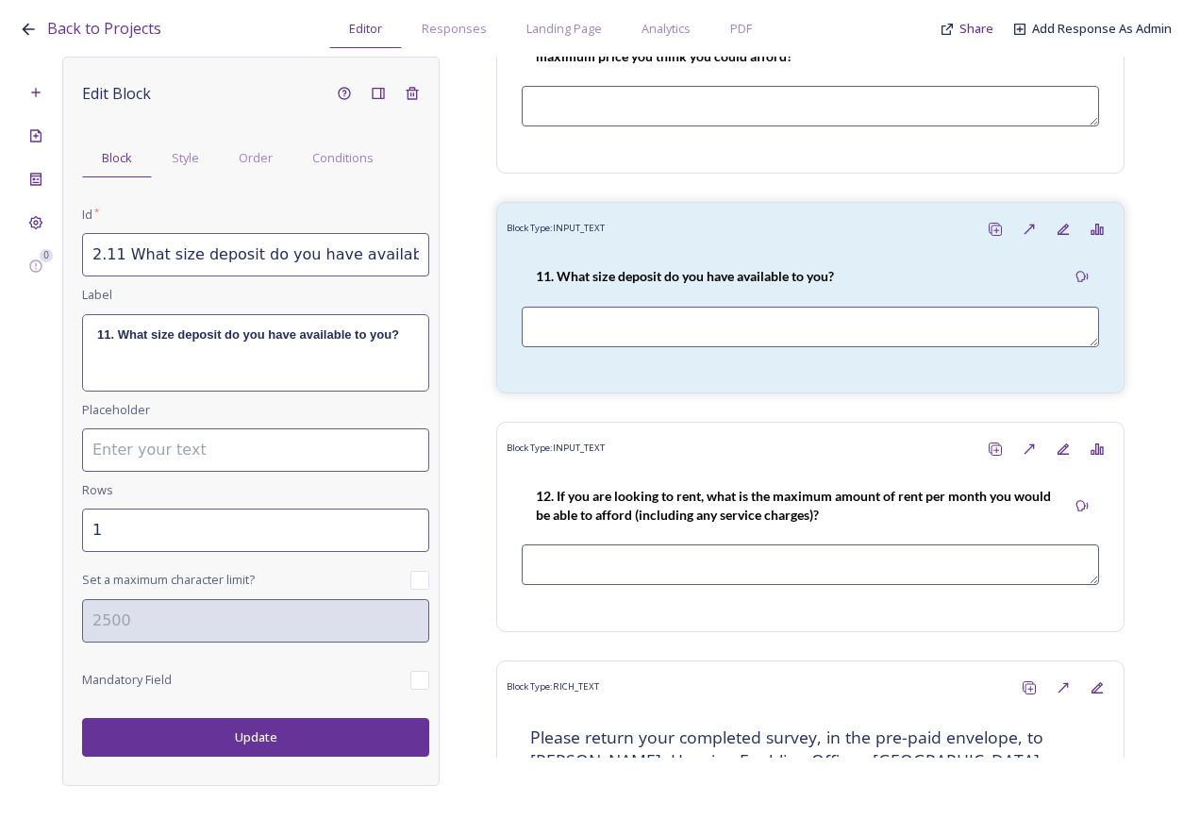
type input "2.11 What size deposit do you have available?"
drag, startPoint x: 394, startPoint y: 332, endPoint x: 353, endPoint y: 336, distance: 40.8
click at [353, 336] on strong "11. What size deposit do you have available to you?" at bounding box center [248, 334] width 302 height 14
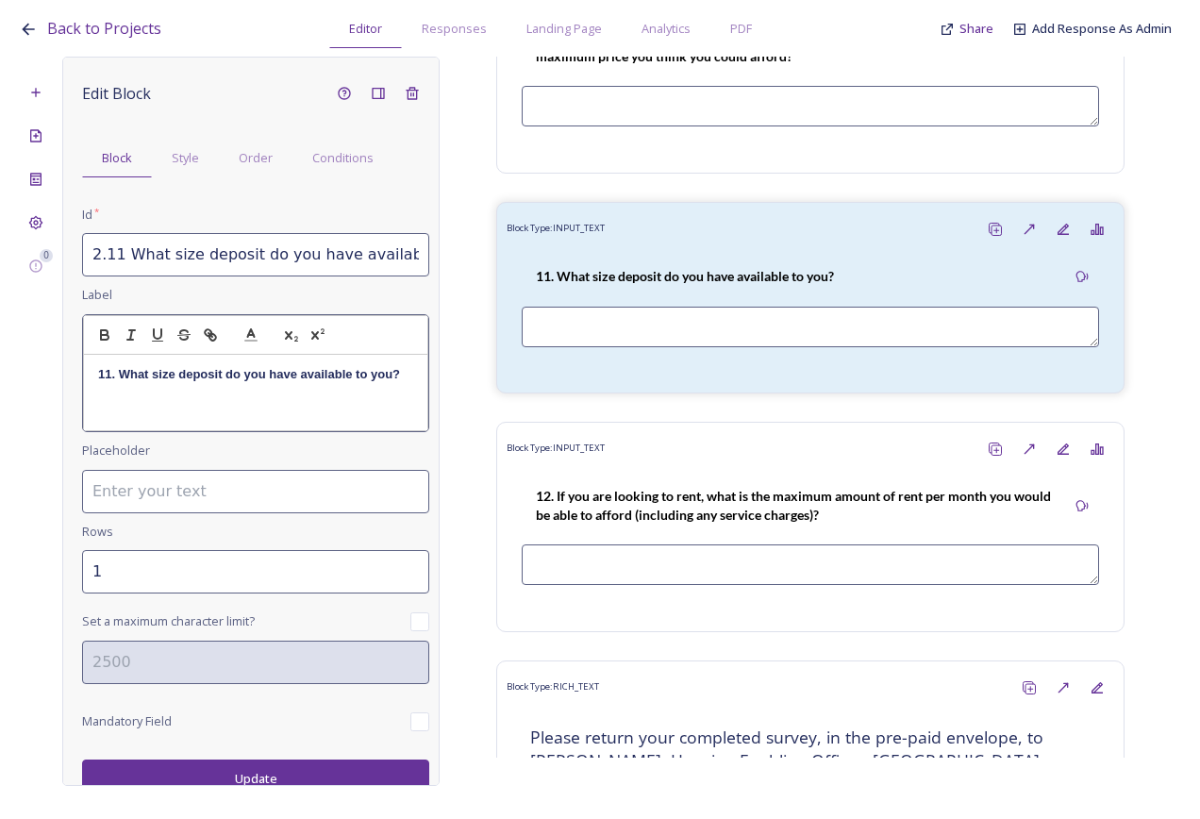
click at [137, 383] on p "11. What size deposit do you have available to you?" at bounding box center [255, 374] width 315 height 17
click at [120, 381] on strong "11. What size deposit do you have available to you?" at bounding box center [249, 374] width 302 height 14
click at [117, 259] on input "2.11 What size deposit do you have available?" at bounding box center [255, 254] width 347 height 43
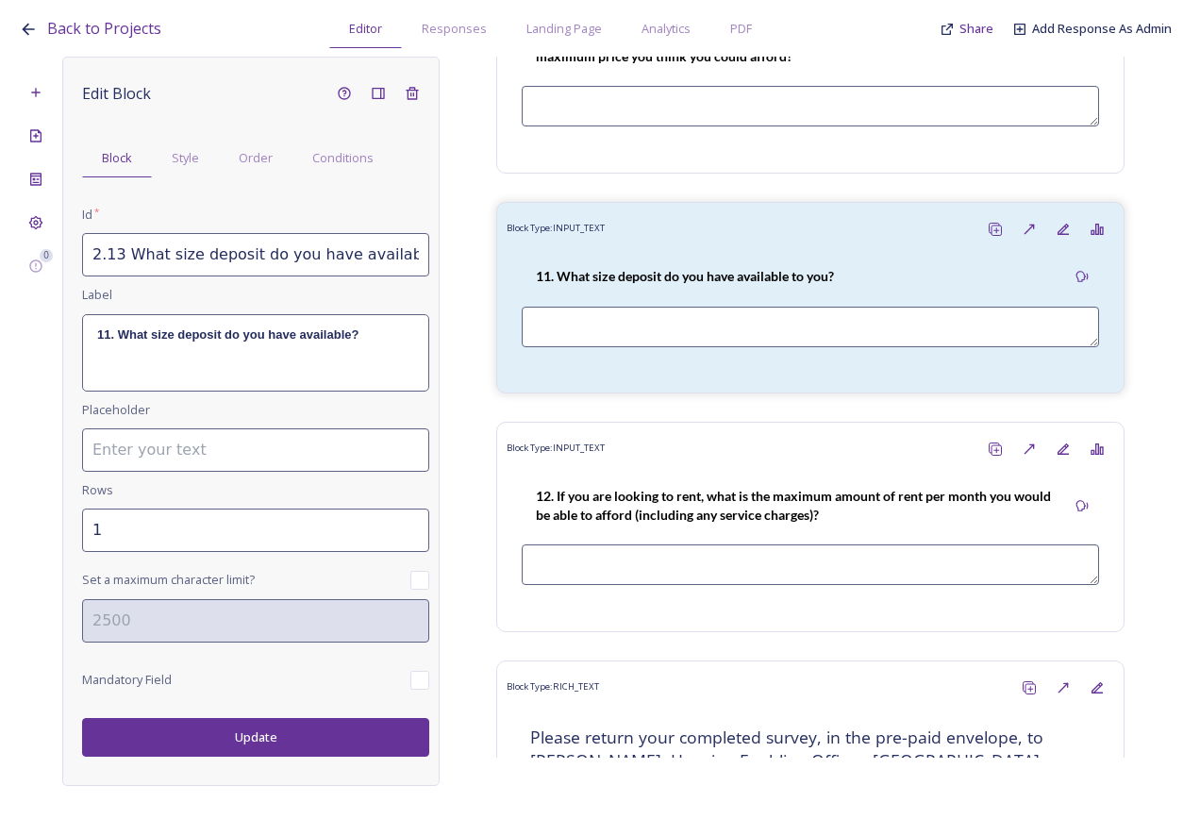
type input "2.13 What size deposit do you have available?"
click at [132, 351] on div "11. What size deposit do you have available?" at bounding box center [255, 352] width 345 height 75
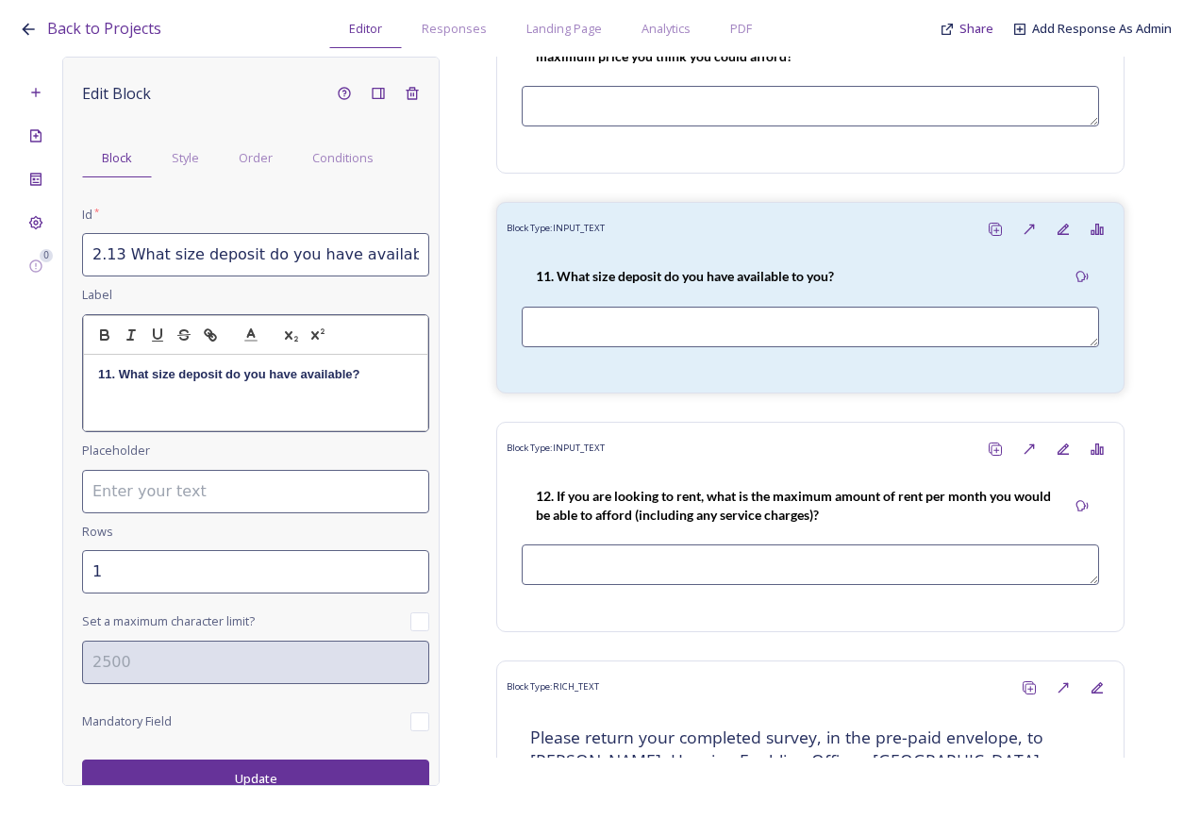
click at [111, 372] on strong "11. What size deposit do you have available?" at bounding box center [228, 374] width 261 height 14
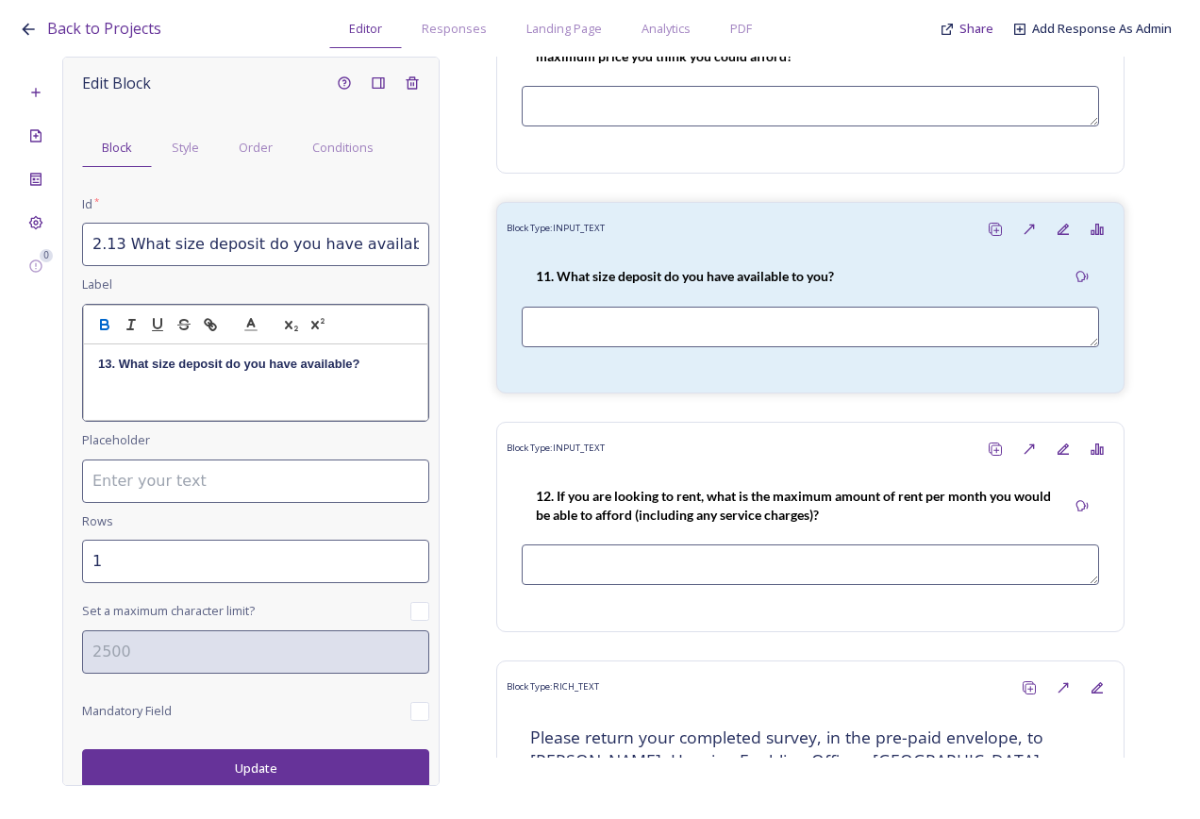
scroll to position [13, 0]
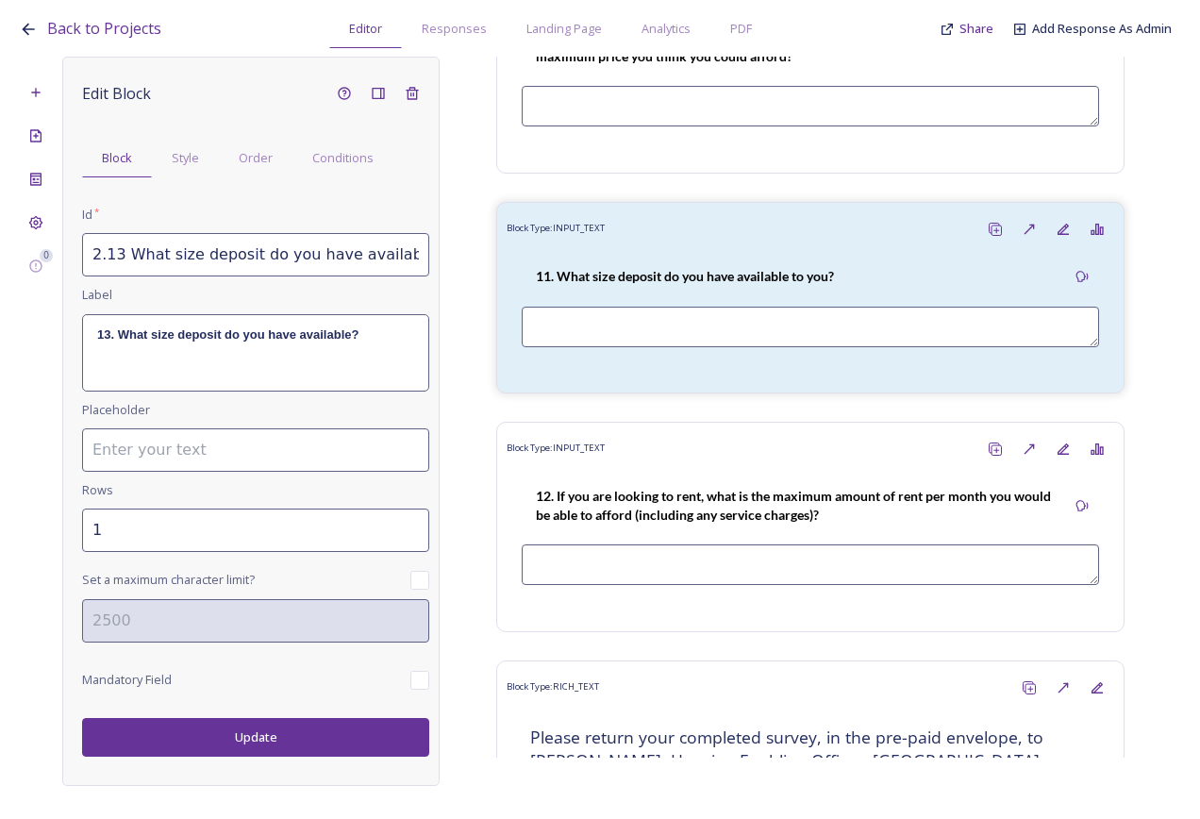
click at [255, 762] on div "Edit Block Block Style Order Conditions Id * 2.13 What size deposit do you have…" at bounding box center [250, 421] width 377 height 729
click at [247, 742] on button "Update" at bounding box center [255, 737] width 347 height 39
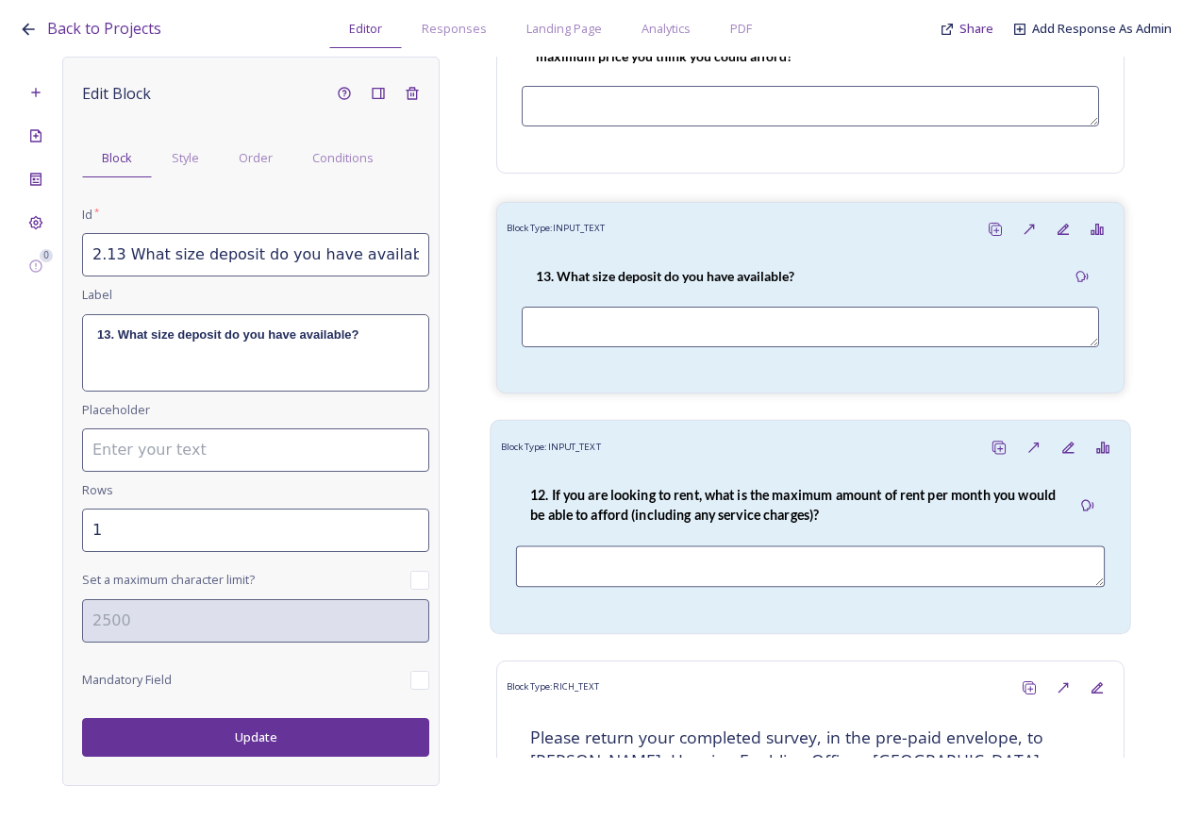
click at [644, 536] on div "12. If you are looking to rent, what is the maximum amount of rent per month yo…" at bounding box center [793, 505] width 555 height 61
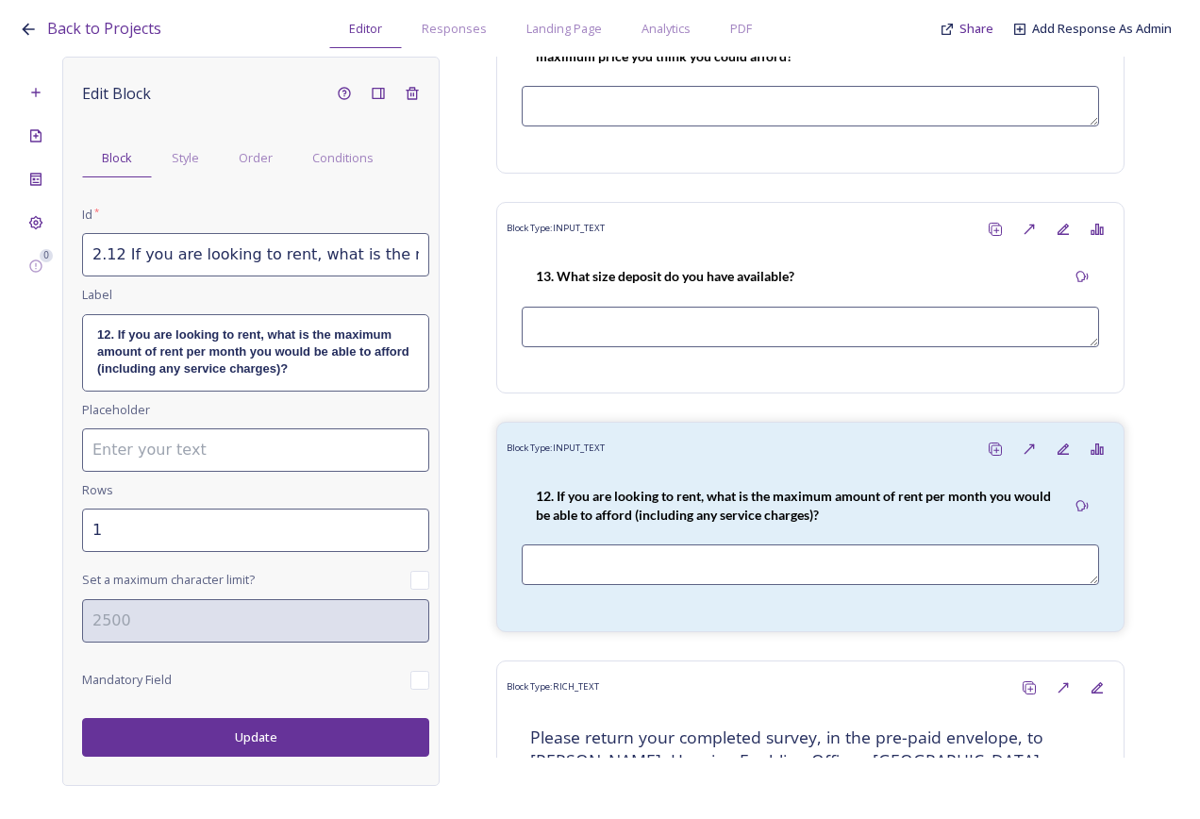
click at [117, 256] on input "2.12 If you are looking to rent, what is the maximum amount of rent per month y…" at bounding box center [255, 254] width 347 height 43
type input "2.14 If you are looking to rent, what is the maximum amount of rent per month y…"
click at [103, 344] on strong "12. If you are looking to rent, what is the maximum amount of rent per month yo…" at bounding box center [254, 351] width 315 height 49
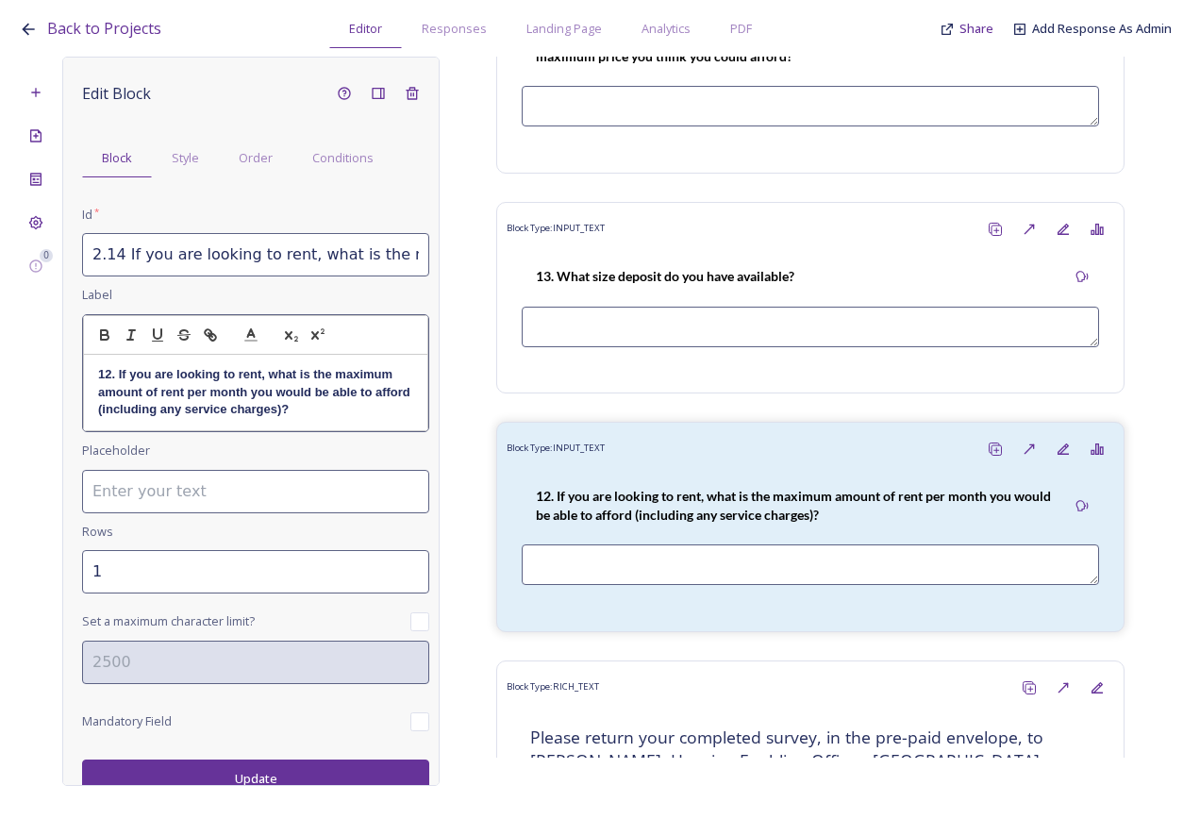
click at [109, 374] on strong "12. If you are looking to rent, what is the maximum amount of rent per month yo…" at bounding box center [255, 391] width 315 height 49
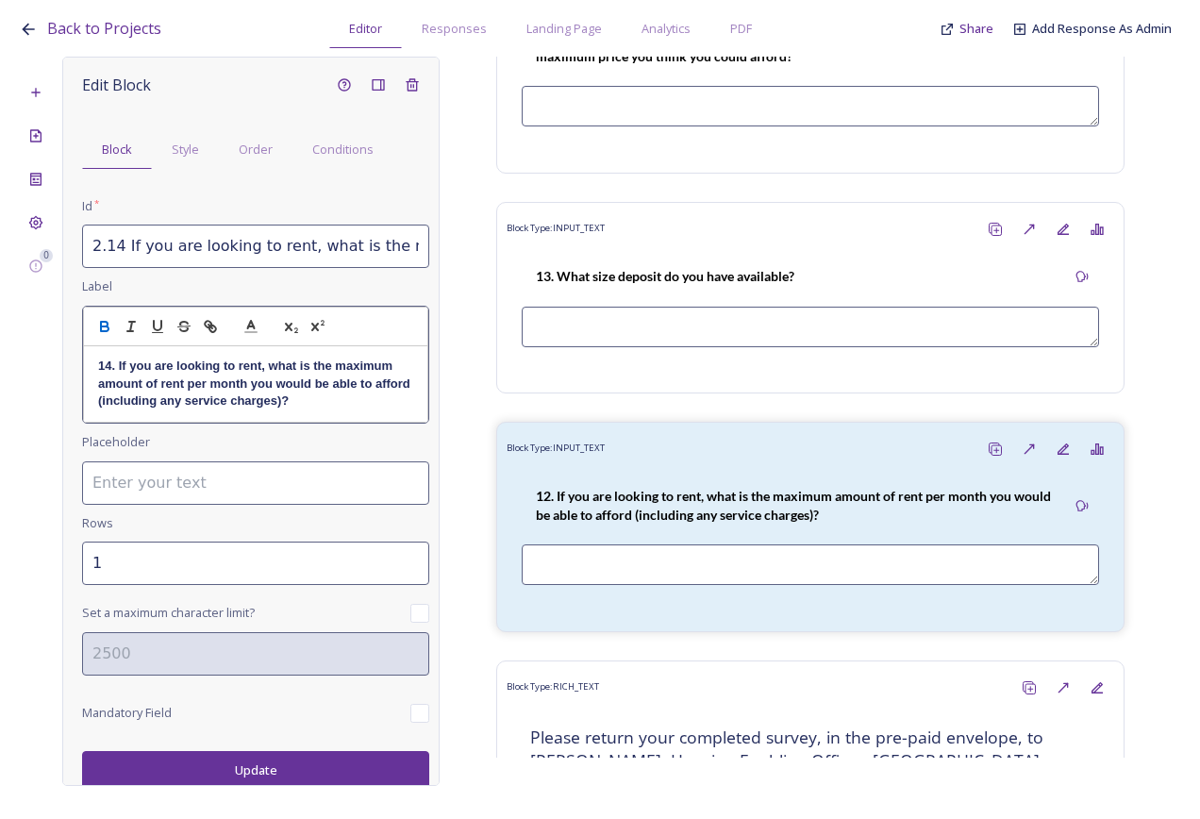
scroll to position [13, 0]
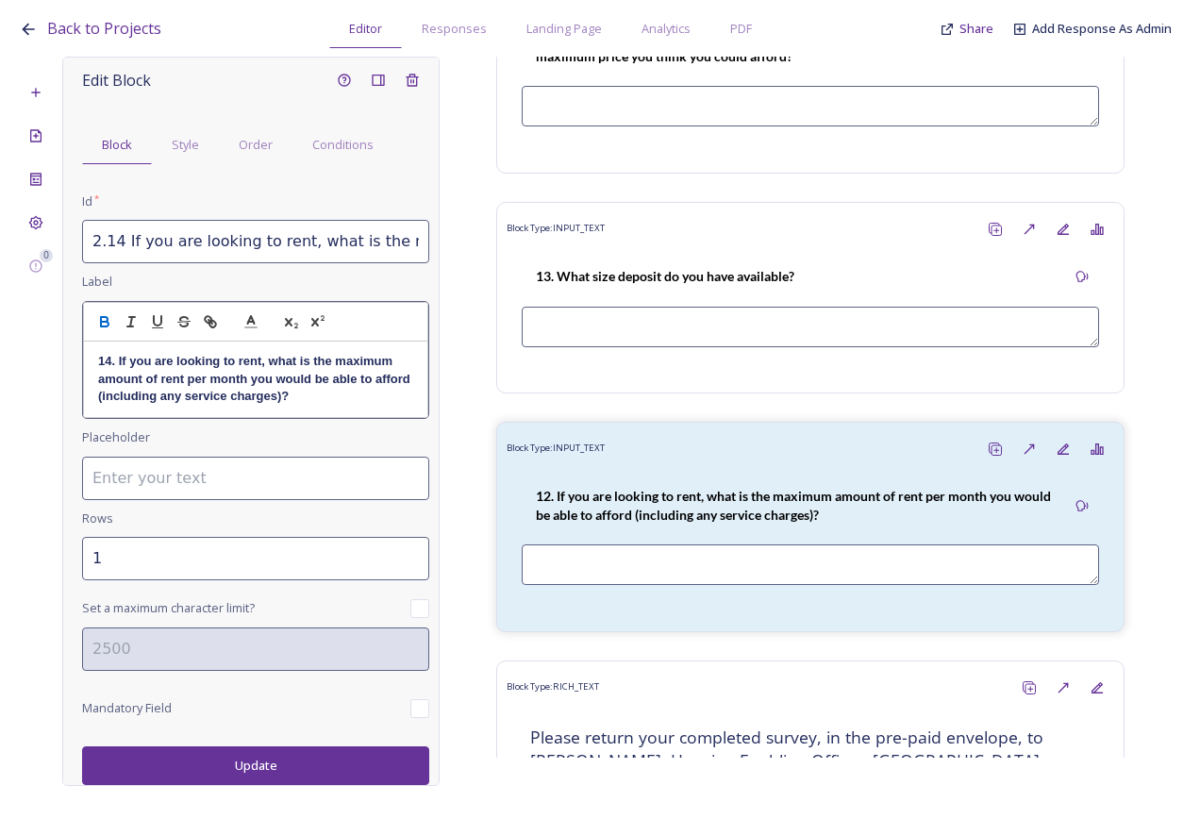
click at [245, 773] on div "Edit Block Block Style Order Conditions Id * 2.14 If you are looking to rent, w…" at bounding box center [250, 421] width 377 height 729
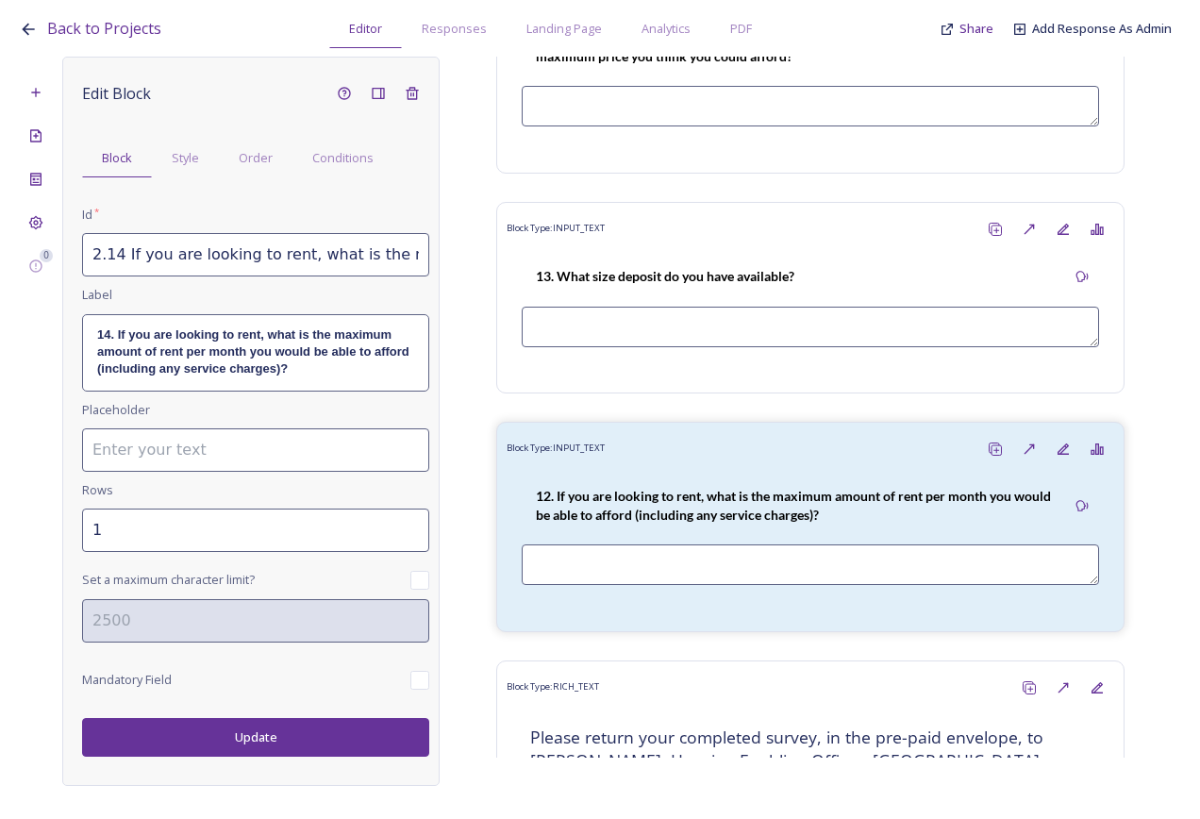
click at [244, 742] on button "Update" at bounding box center [255, 737] width 347 height 39
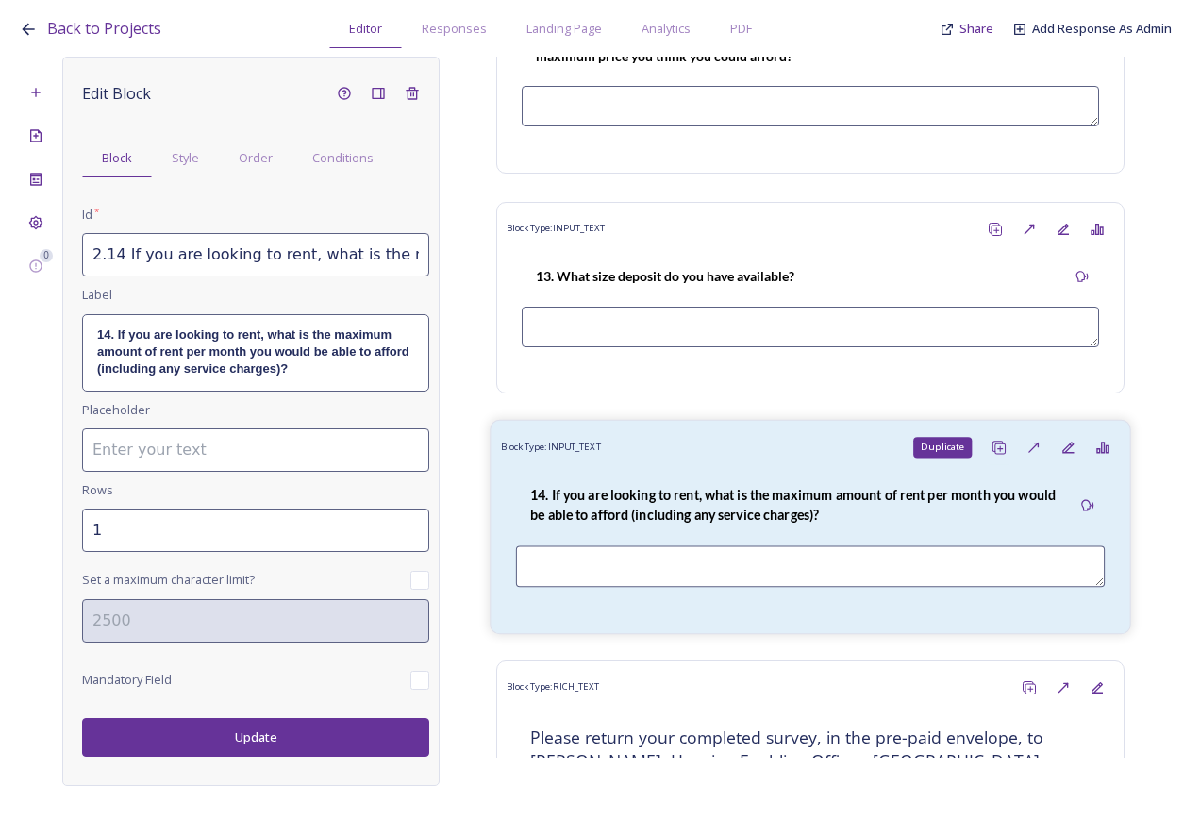
click at [992, 455] on icon at bounding box center [999, 447] width 15 height 15
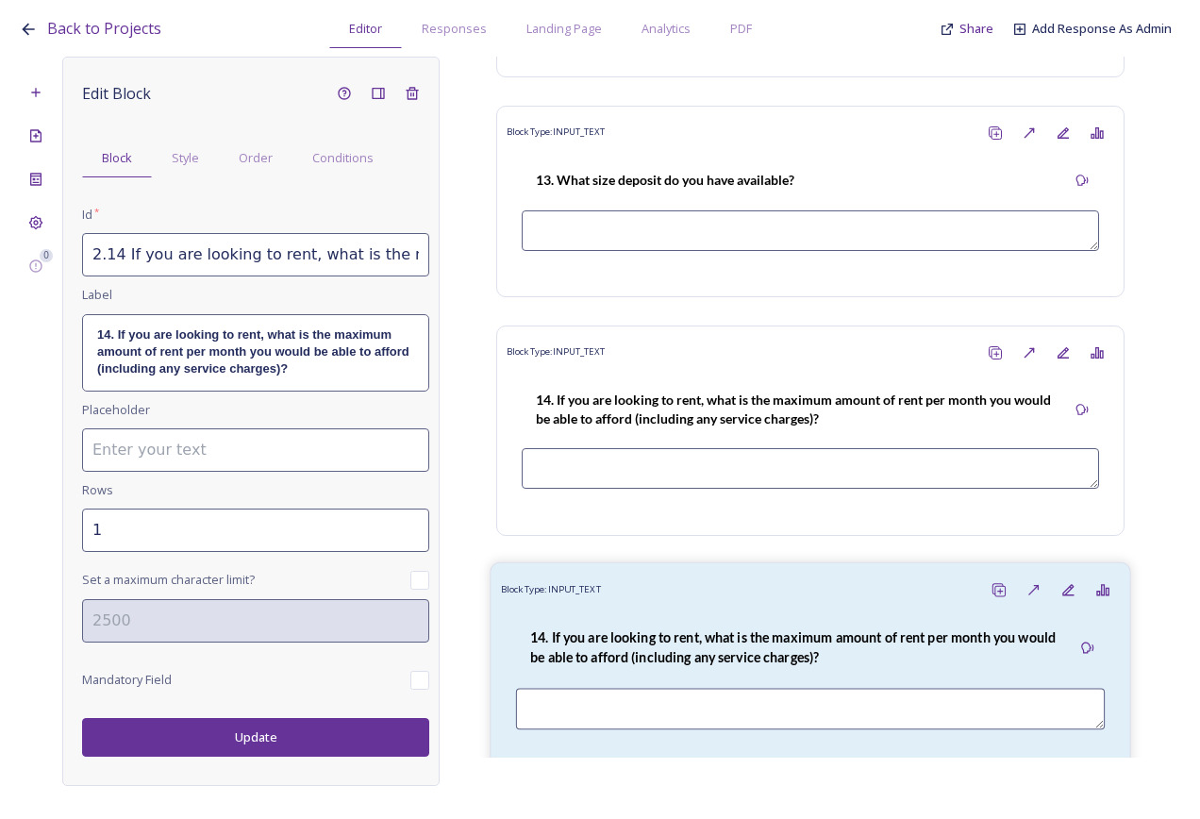
scroll to position [6774, 0]
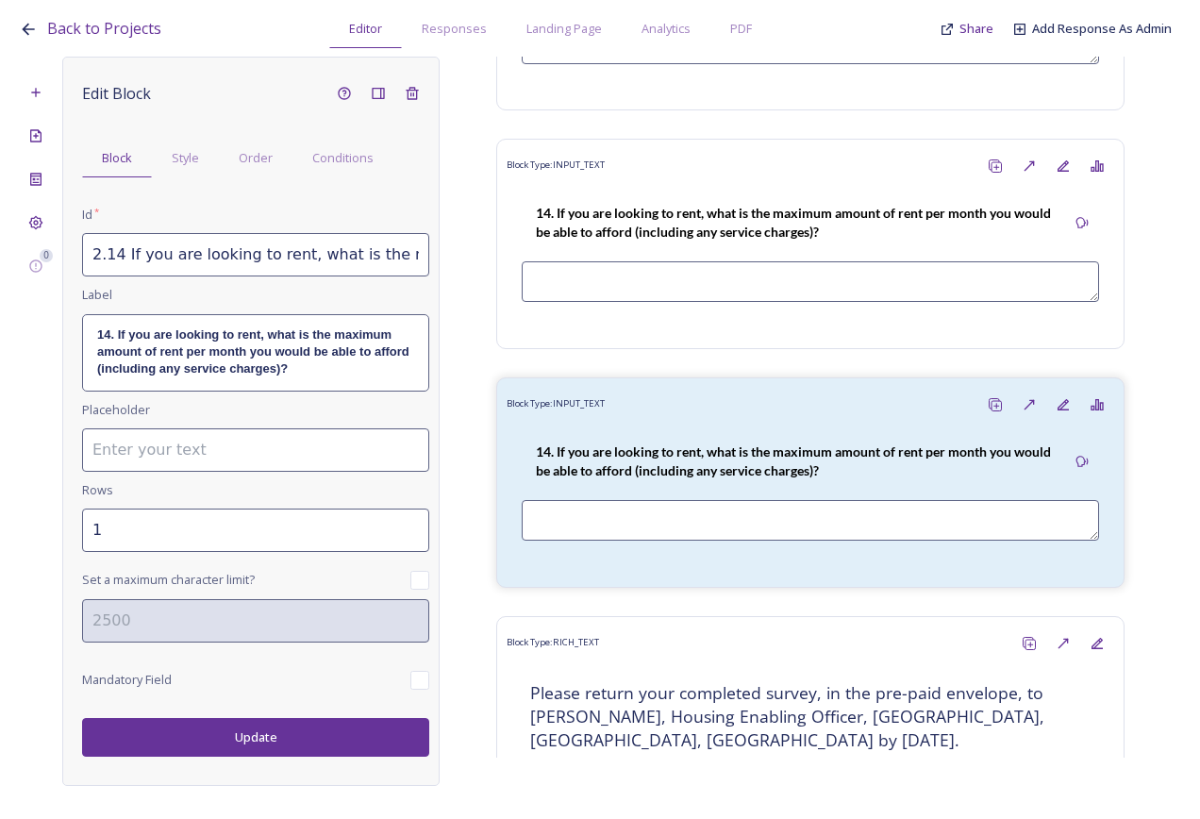
click at [123, 256] on input "2.14 If you are looking to rent, what is the maximum amount of rent per month y…" at bounding box center [255, 254] width 347 height 43
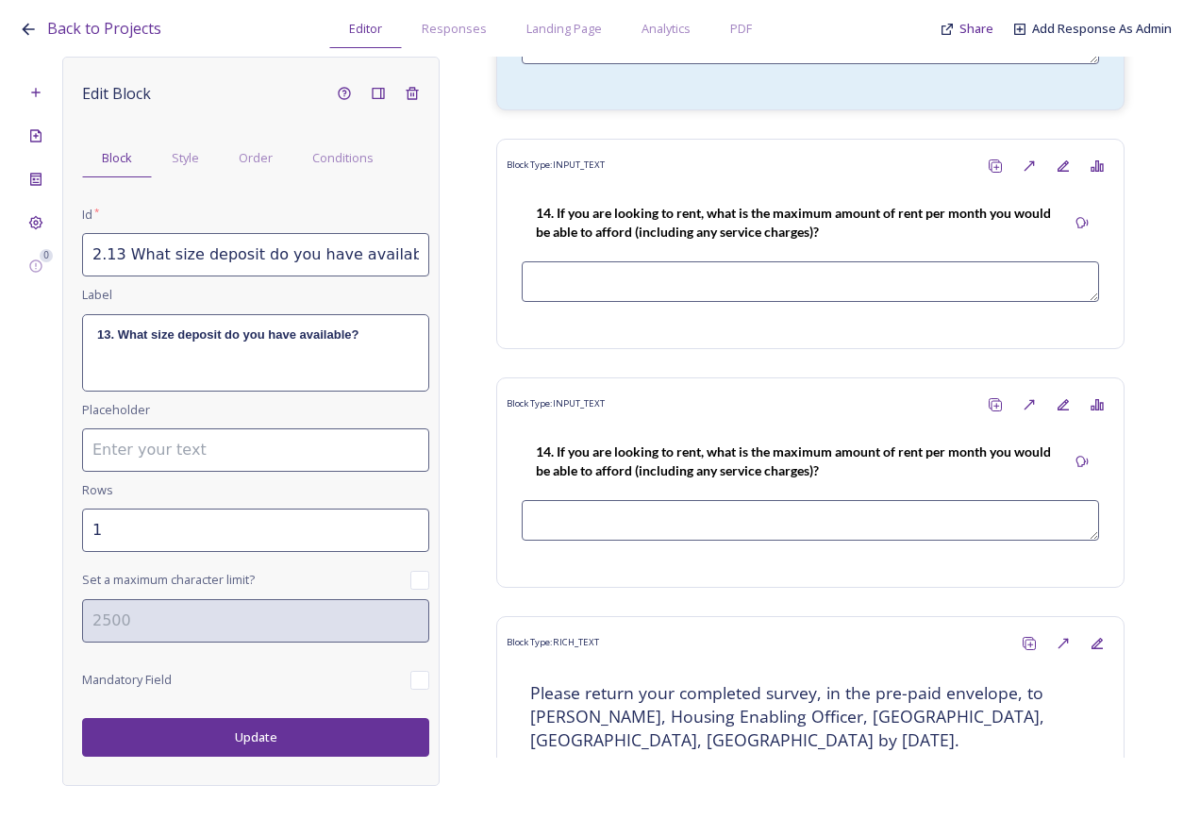
drag, startPoint x: 406, startPoint y: 252, endPoint x: 405, endPoint y: 268, distance: 16.1
click at [405, 251] on input "2.13 What size deposit do you have available?" at bounding box center [255, 254] width 347 height 43
drag, startPoint x: 401, startPoint y: 257, endPoint x: 128, endPoint y: 263, distance: 272.8
click at [128, 263] on input "2.13 What size deposit do you have available?" at bounding box center [255, 254] width 347 height 43
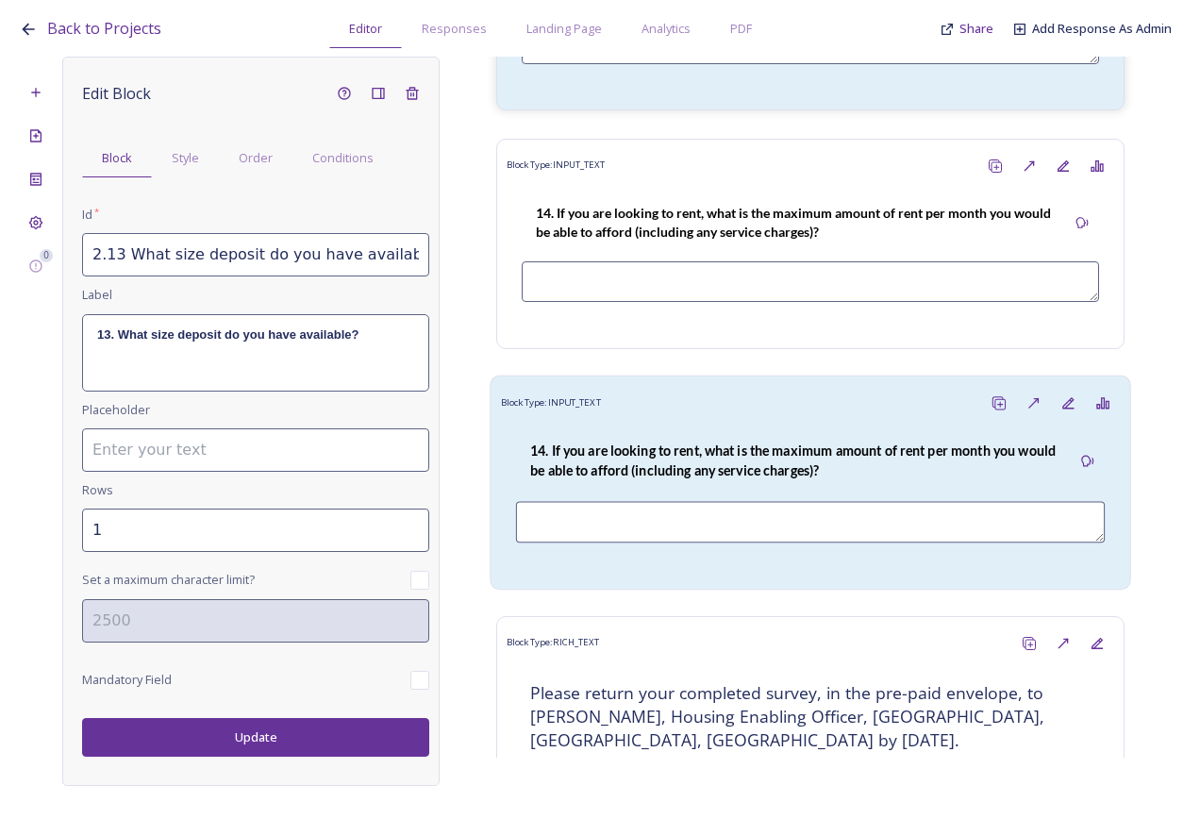
click at [706, 492] on div "14. If you are looking to rent, what is the maximum amount of rent per month yo…" at bounding box center [793, 460] width 555 height 61
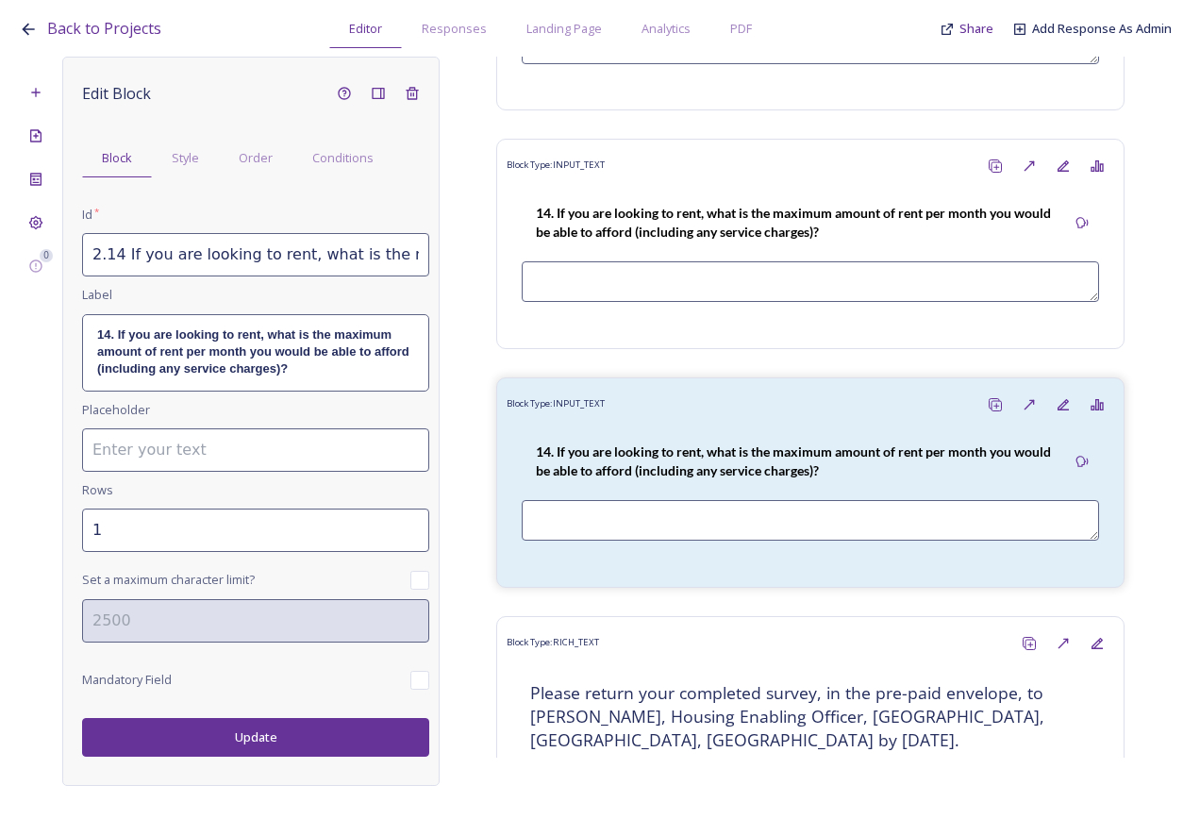
click at [160, 264] on input "2.14 If you are looking to rent, what is the maximum amount of rent per month y…" at bounding box center [255, 254] width 347 height 43
drag, startPoint x: 113, startPoint y: 251, endPoint x: 474, endPoint y: 295, distance: 363.2
click at [474, 295] on div "0 Edit Block Block Style Order Conditions Id * 2.14 If you are looking to rent,…" at bounding box center [600, 421] width 1163 height 729
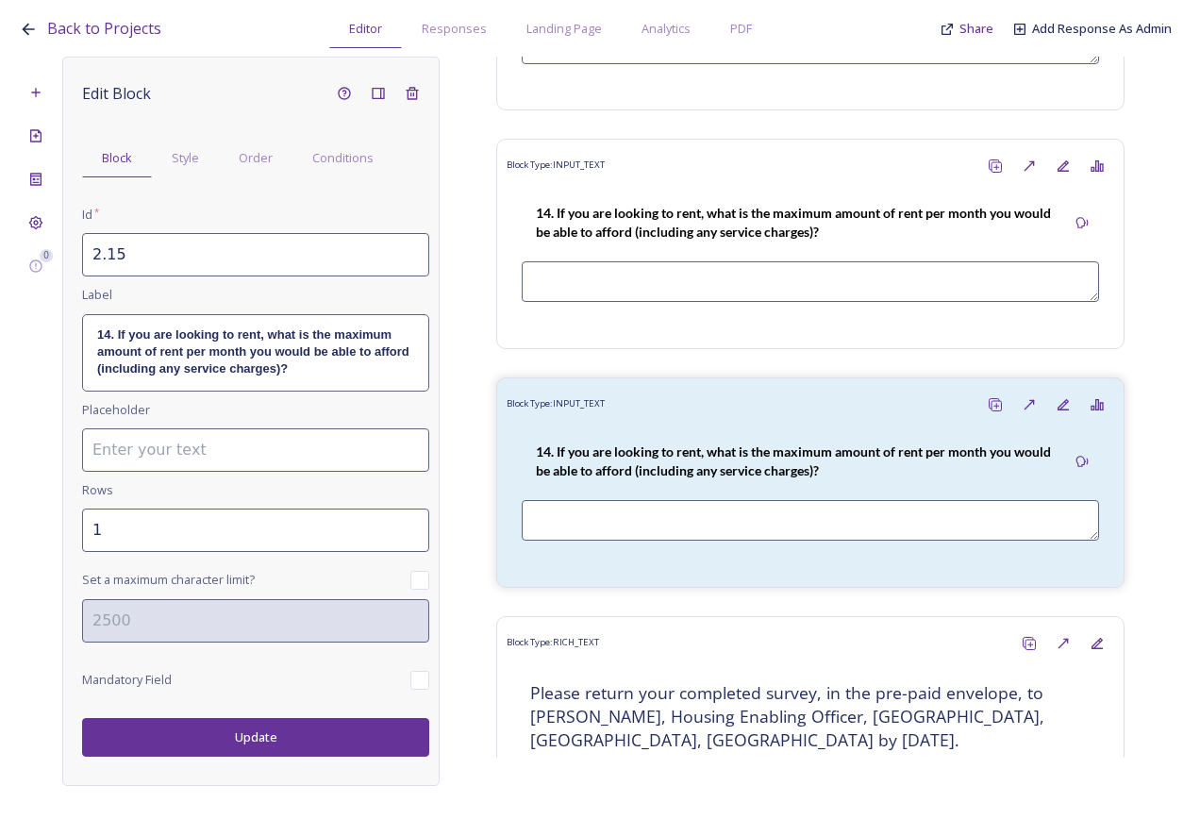
paste input "What size deposit do you have available?"
click at [192, 257] on input "2.15 What size deposit do you have available?" at bounding box center [255, 254] width 347 height 43
drag, startPoint x: 105, startPoint y: 252, endPoint x: 450, endPoint y: 271, distance: 345.9
click at [450, 269] on div "0 Edit Block Block Style Order Conditions Id * 2.15 What size rental deposit do…" at bounding box center [600, 421] width 1163 height 729
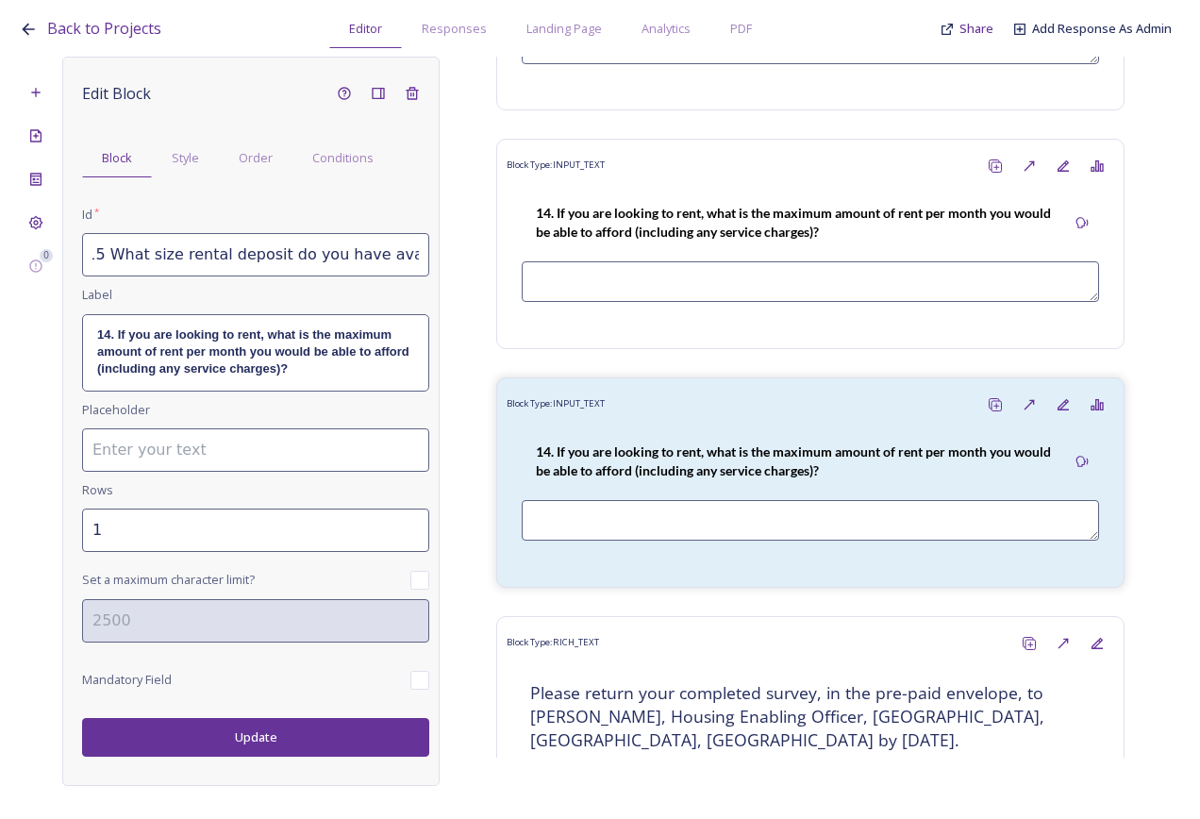
type input "2.15 What size rental deposit do you have available?"
click at [299, 374] on p "14. If you are looking to rent, what is the maximum amount of rent per month yo…" at bounding box center [255, 353] width 317 height 52
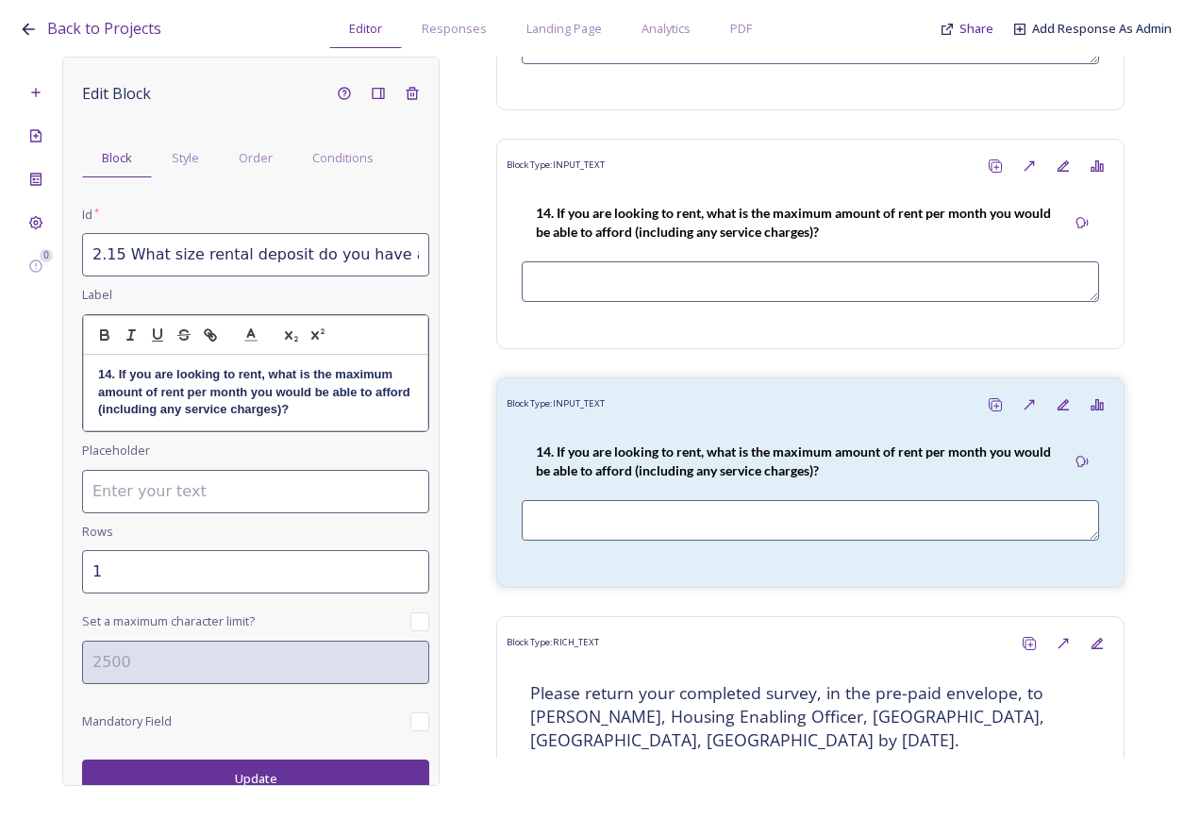
drag, startPoint x: 315, startPoint y: 410, endPoint x: 356, endPoint y: 409, distance: 40.6
click at [316, 411] on strong "14. If you are looking to rent, what is the maximum amount of rent per month yo…" at bounding box center [255, 391] width 315 height 49
drag, startPoint x: 330, startPoint y: 409, endPoint x: 85, endPoint y: 377, distance: 247.3
click at [85, 377] on div "14. If you are looking to rent, what is the maximum amount of rent per month yo…" at bounding box center [255, 392] width 343 height 75
click at [111, 374] on p "15 What size rental deposit do you have available?" at bounding box center [255, 374] width 315 height 17
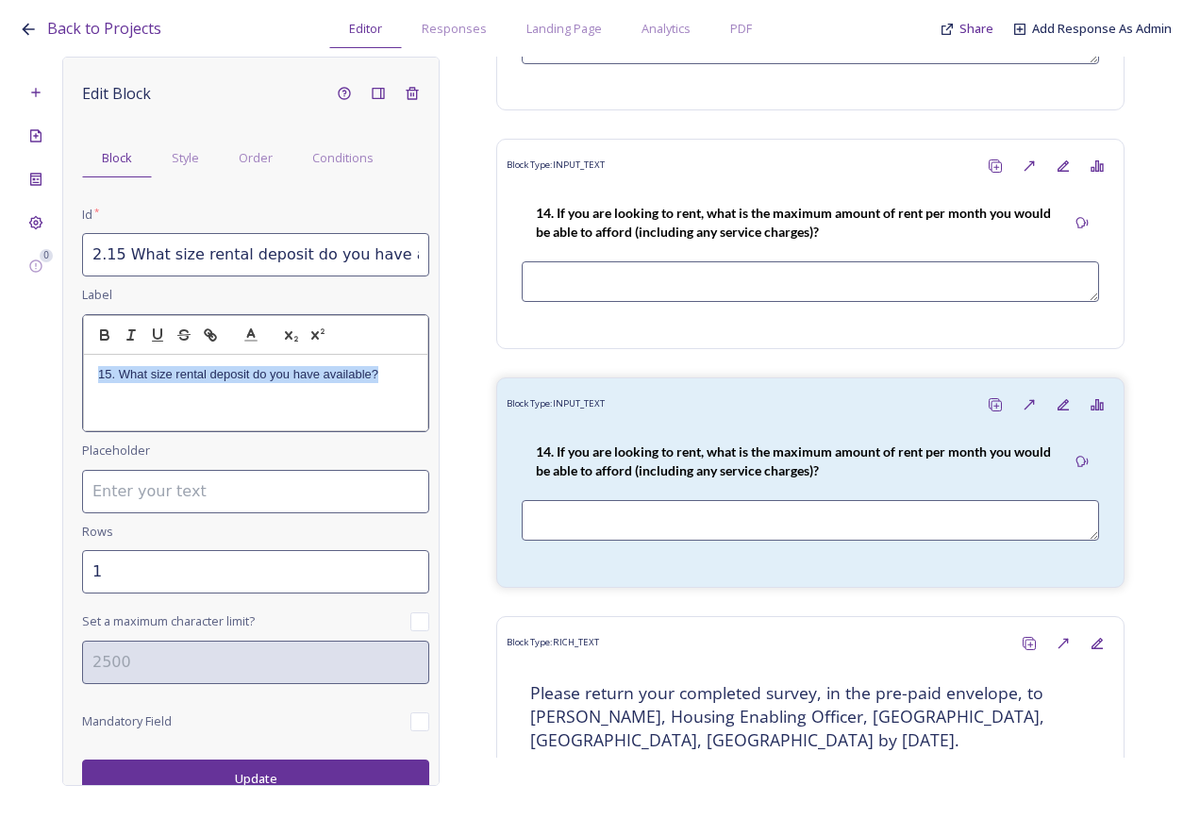
drag, startPoint x: 384, startPoint y: 376, endPoint x: 88, endPoint y: 350, distance: 297.4
click at [88, 350] on div "15. What size rental deposit do you have available?" at bounding box center [255, 373] width 345 height 117
click at [101, 332] on icon "button" at bounding box center [104, 332] width 7 height 5
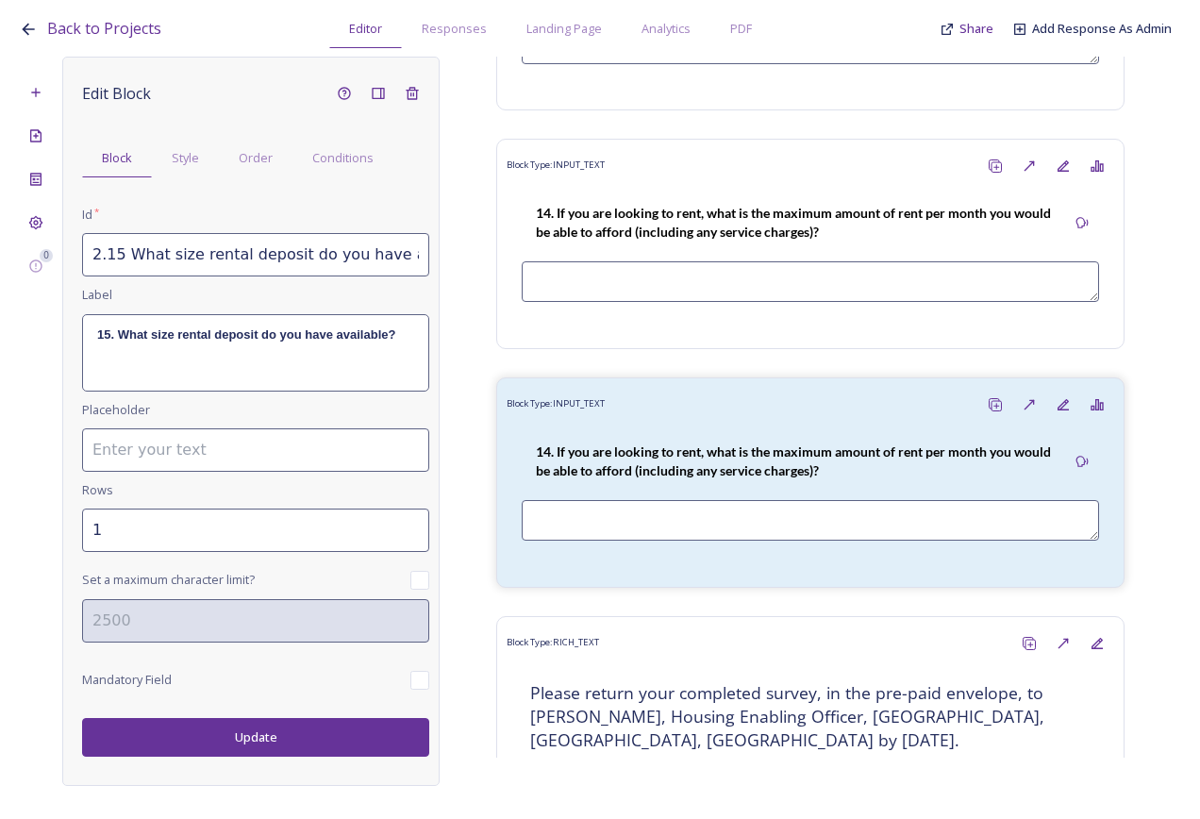
click at [196, 768] on div "Edit Block Block Style Order Conditions Id * 2.15 What size rental deposit do y…" at bounding box center [250, 421] width 377 height 729
click at [211, 738] on button "Update" at bounding box center [255, 737] width 347 height 39
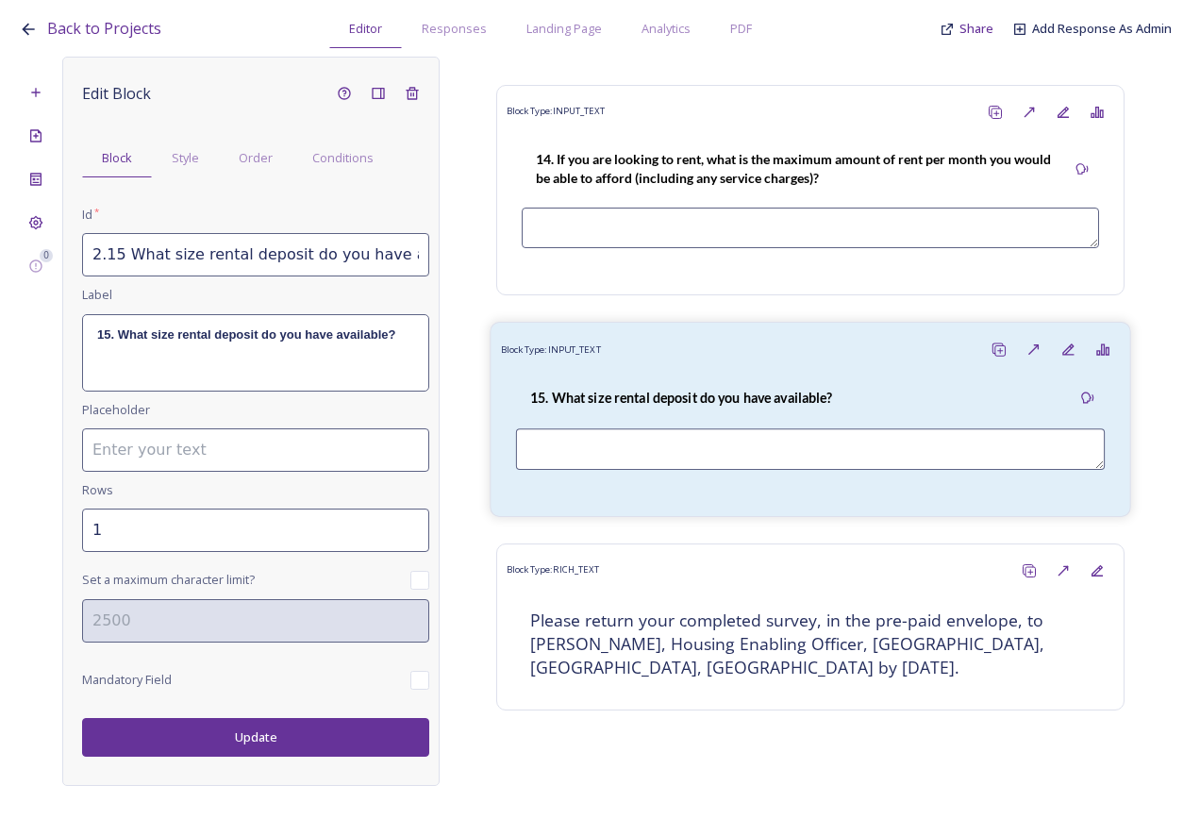
scroll to position [6933, 0]
click at [712, 342] on div "Block Type: INPUT_TEXT" at bounding box center [811, 349] width 620 height 35
click at [992, 342] on icon at bounding box center [999, 349] width 15 height 15
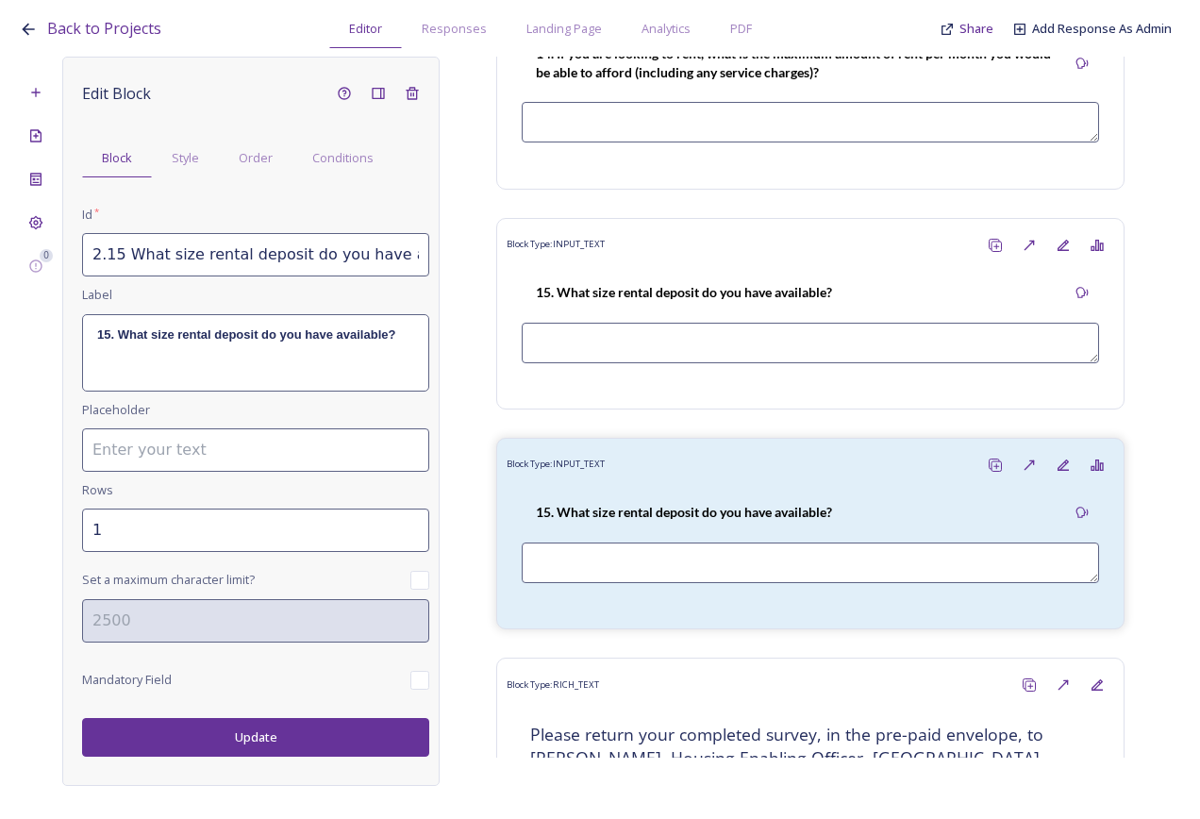
click at [118, 255] on input "2.15 What size rental deposit do you have available?_20250812143947" at bounding box center [255, 254] width 347 height 43
drag, startPoint x: 128, startPoint y: 255, endPoint x: 453, endPoint y: 271, distance: 325.0
click at [453, 271] on div "0 Edit Block Block Style Order Conditions Id * 2.16 What size rental deposit do…" at bounding box center [600, 421] width 1163 height 729
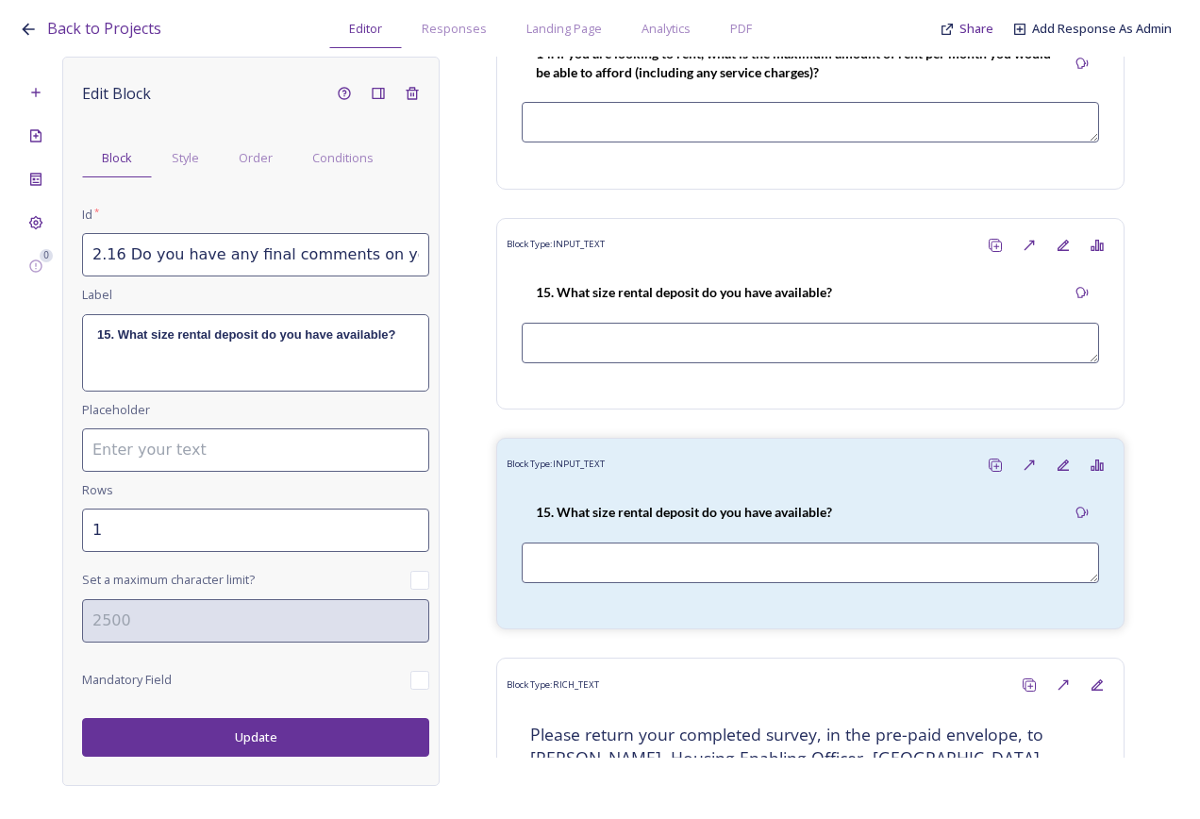
drag, startPoint x: 419, startPoint y: 258, endPoint x: 108, endPoint y: 265, distance: 311.5
click at [108, 265] on input "2.16 Do you have any final comments on your housing needs or parish housing nee…" at bounding box center [255, 254] width 347 height 43
type input "2.16 Do you have any final comments on your housing needs or parish housing nee…"
click at [175, 333] on strong "15. What size rental deposit do you have available?" at bounding box center [246, 334] width 298 height 14
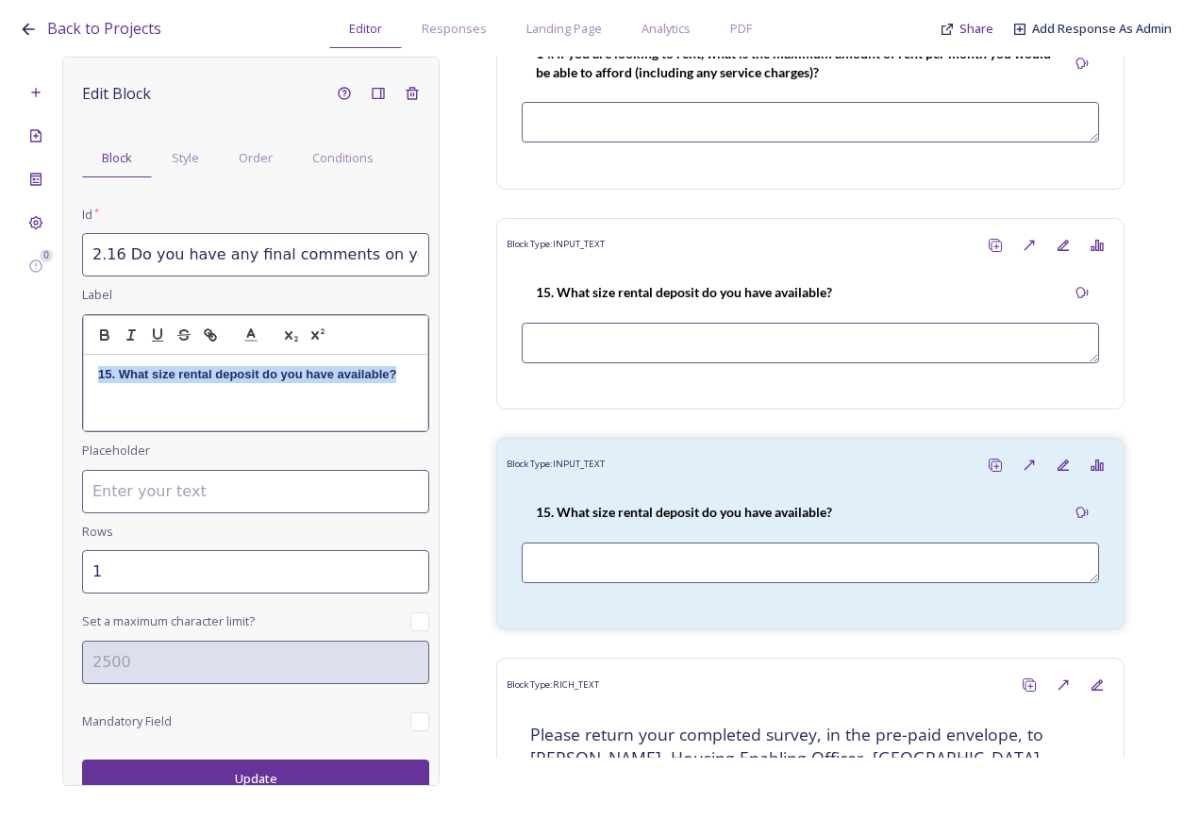
drag, startPoint x: 97, startPoint y: 375, endPoint x: 461, endPoint y: 412, distance: 366.2
click at [491, 412] on div "0 Edit Block Block Style Order Conditions Id * 2.16 Do you have any final comme…" at bounding box center [600, 421] width 1163 height 729
click at [110, 371] on p "16 Do you have any final comments on your housing needs or parish housing needs?" at bounding box center [255, 383] width 315 height 35
drag, startPoint x: 251, startPoint y: 396, endPoint x: 67, endPoint y: 367, distance: 186.3
click at [59, 377] on div "0 Edit Block Block Style Order Conditions Id * 2.16 Do you have any final comme…" at bounding box center [600, 421] width 1163 height 729
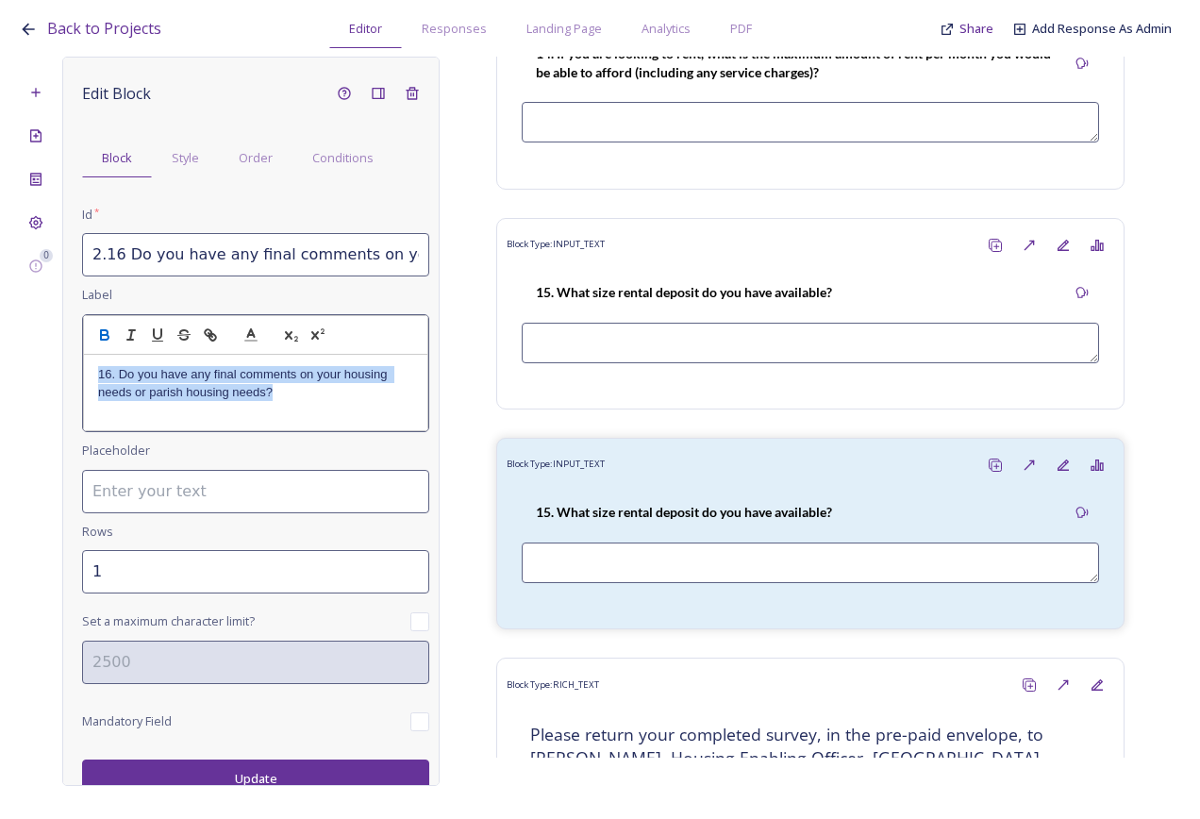
click at [104, 333] on icon "button" at bounding box center [104, 335] width 17 height 17
click at [397, 564] on input "0" at bounding box center [255, 571] width 347 height 43
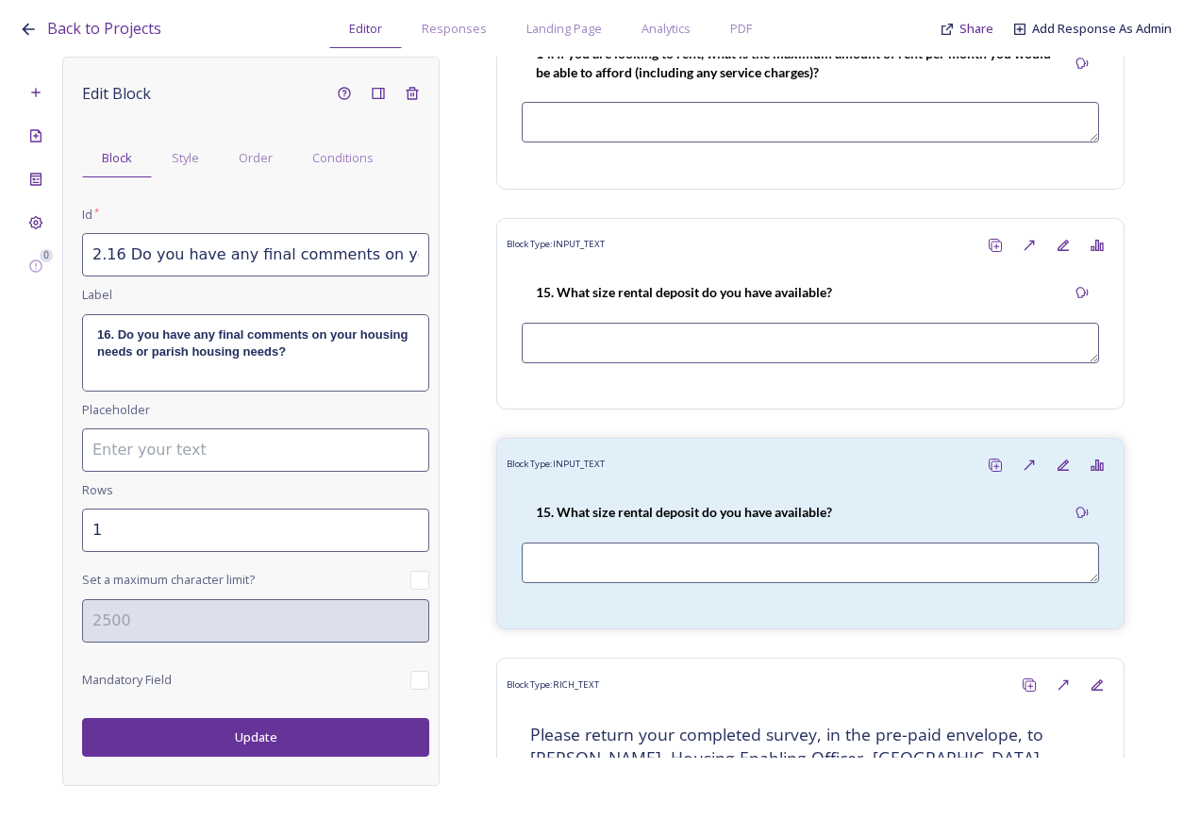
click at [411, 524] on input "1" at bounding box center [255, 530] width 347 height 43
click at [411, 524] on input "2" at bounding box center [255, 530] width 347 height 43
click at [411, 524] on input "3" at bounding box center [255, 530] width 347 height 43
click at [411, 524] on input "4" at bounding box center [255, 530] width 347 height 43
click at [411, 524] on input "5" at bounding box center [255, 530] width 347 height 43
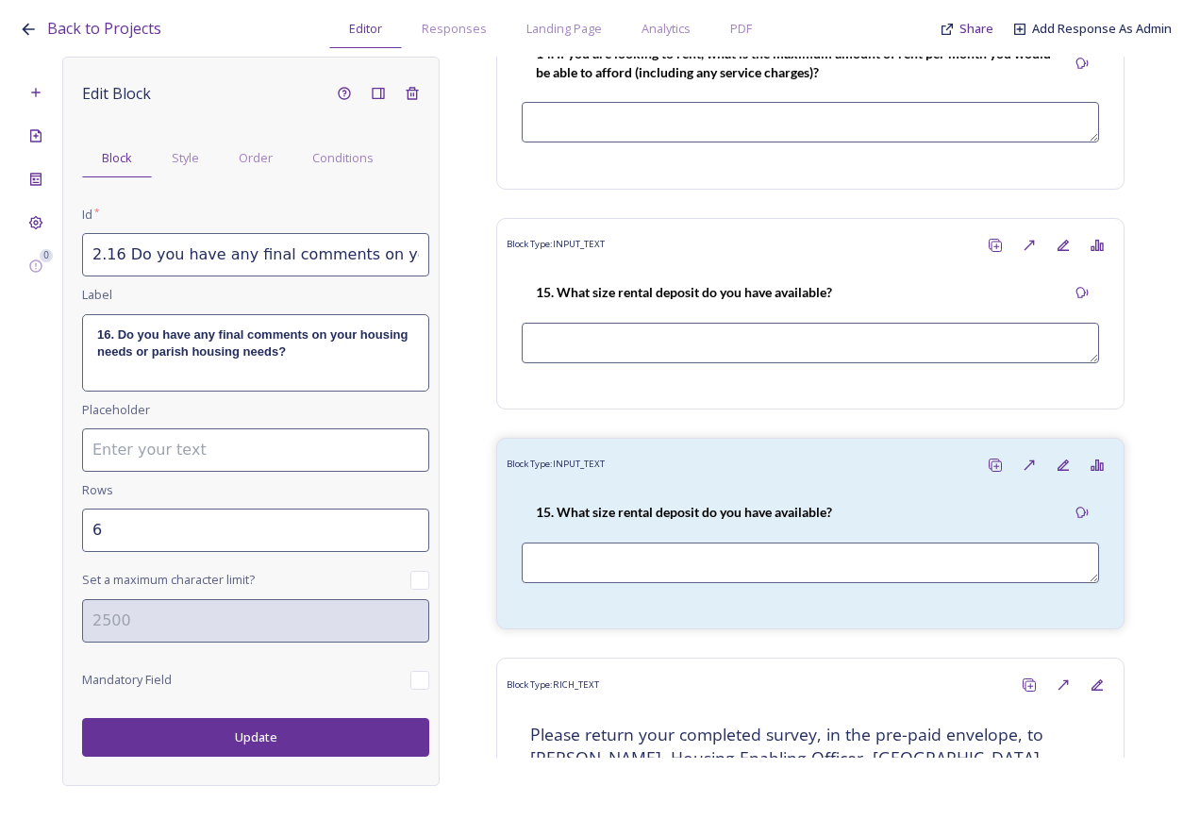
click at [411, 524] on input "6" at bounding box center [255, 530] width 347 height 43
click at [293, 728] on button "Update" at bounding box center [255, 737] width 347 height 39
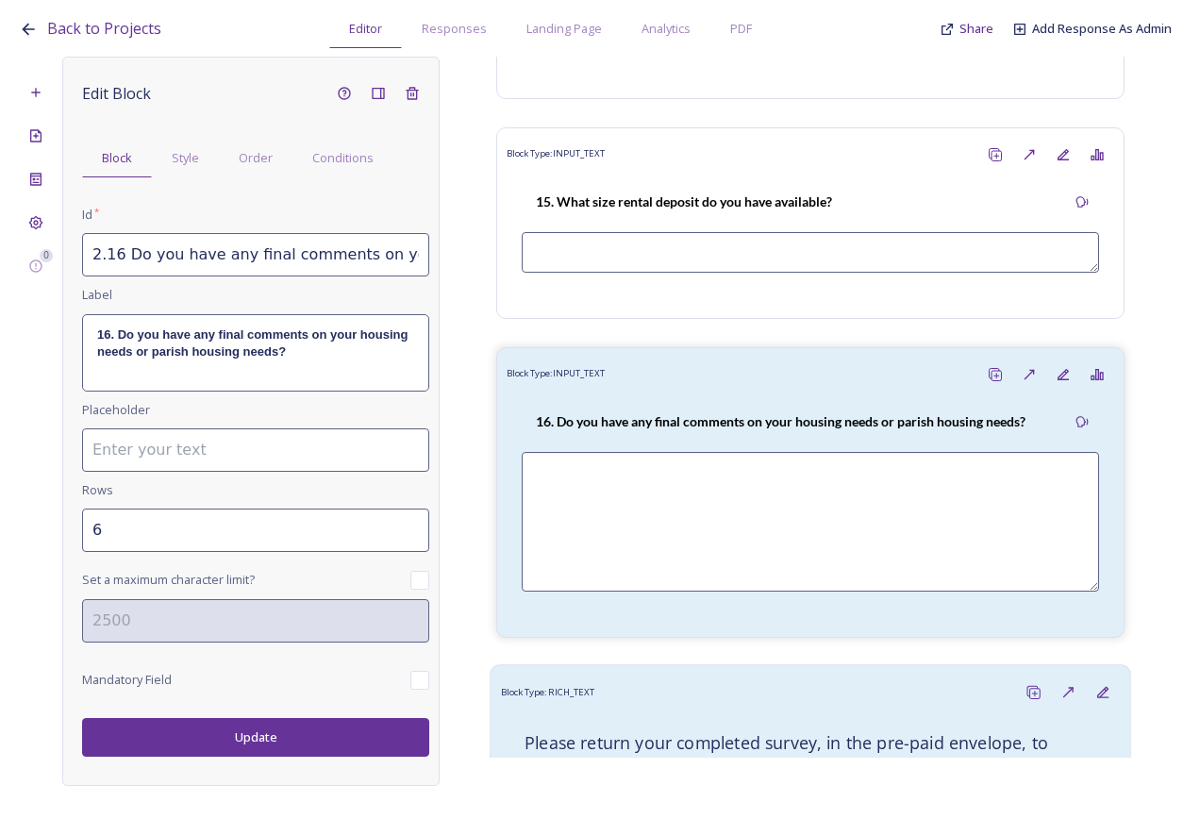
scroll to position [7216, 0]
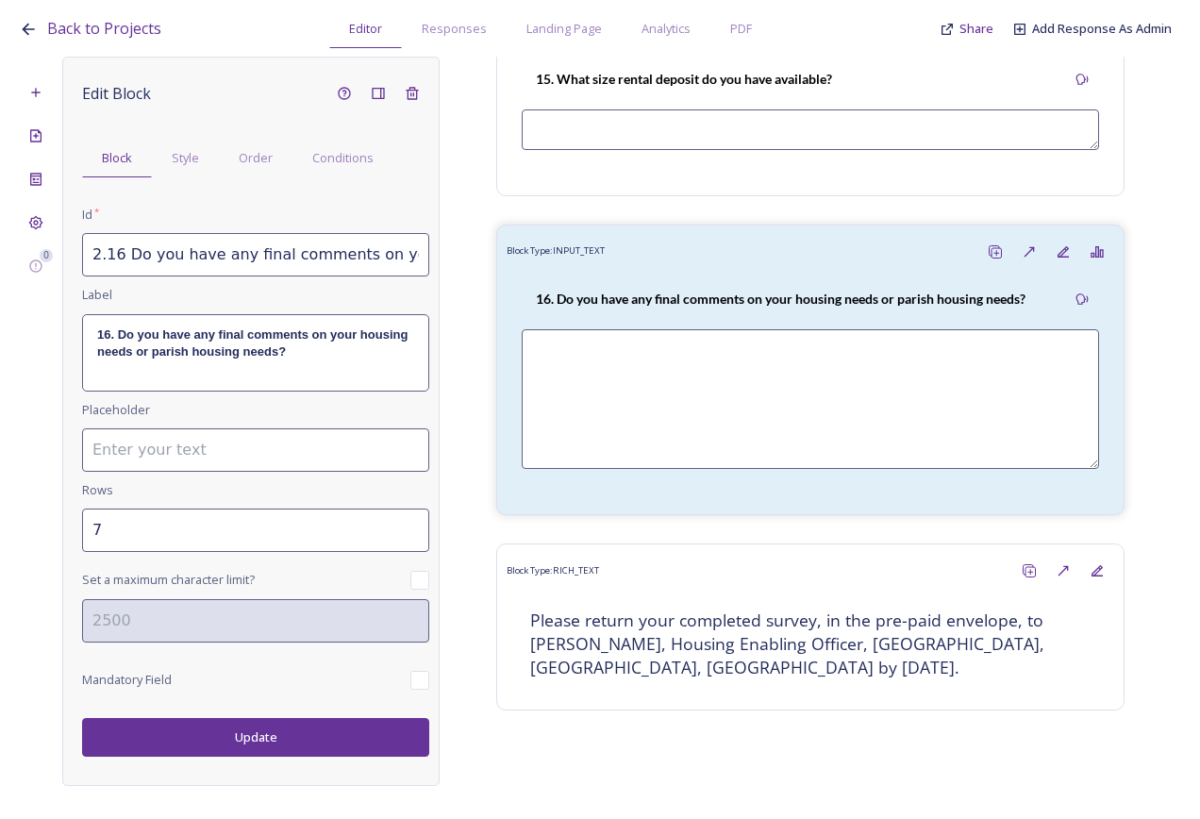
click at [413, 520] on input "7" at bounding box center [255, 530] width 347 height 43
type input "8"
click at [413, 520] on input "8" at bounding box center [255, 530] width 347 height 43
click at [291, 736] on button "Update" at bounding box center [255, 737] width 347 height 39
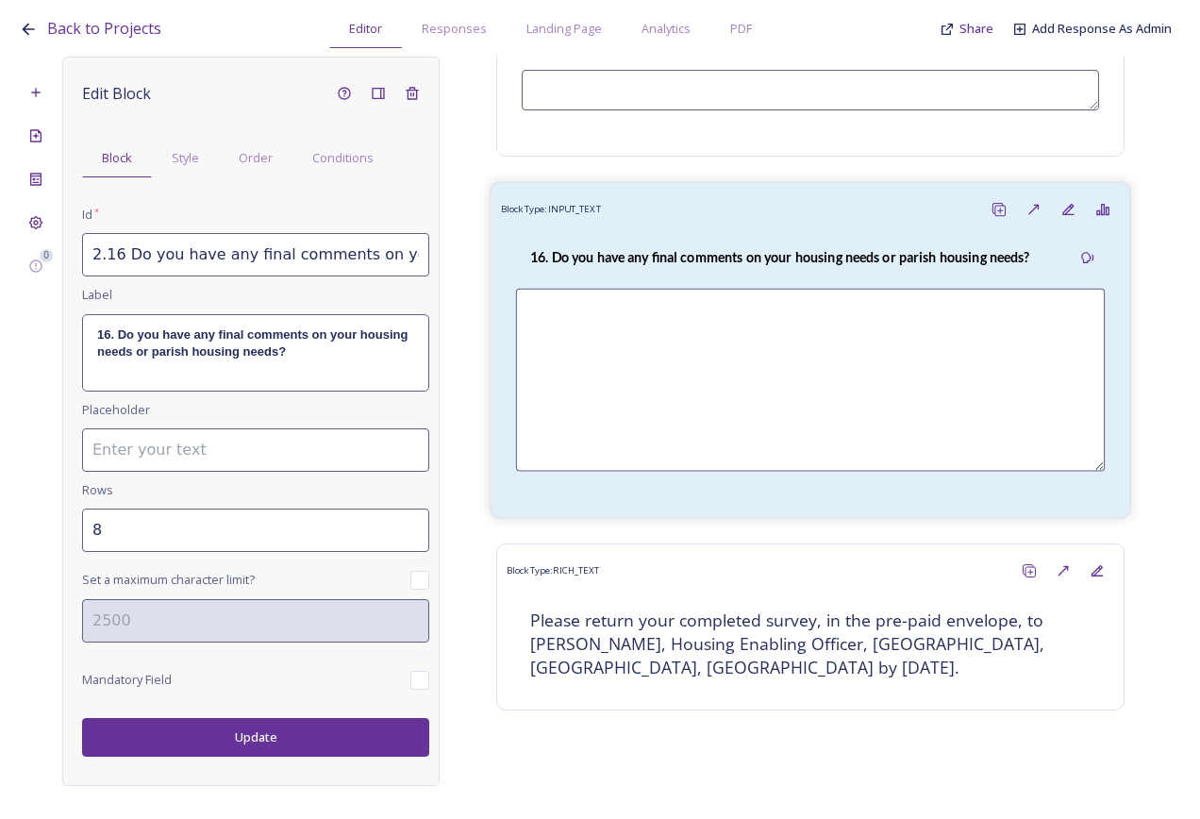
scroll to position [7293, 0]
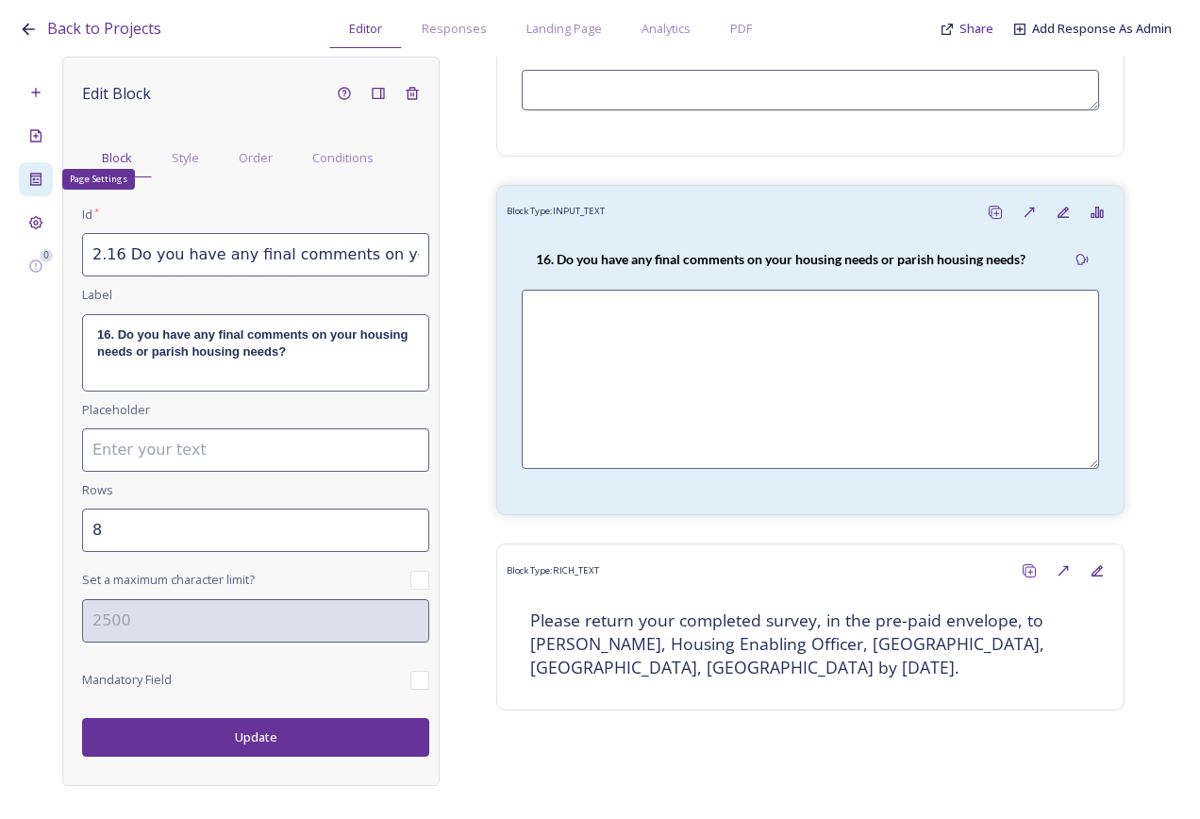
click at [43, 185] on div "Page Settings" at bounding box center [36, 179] width 34 height 34
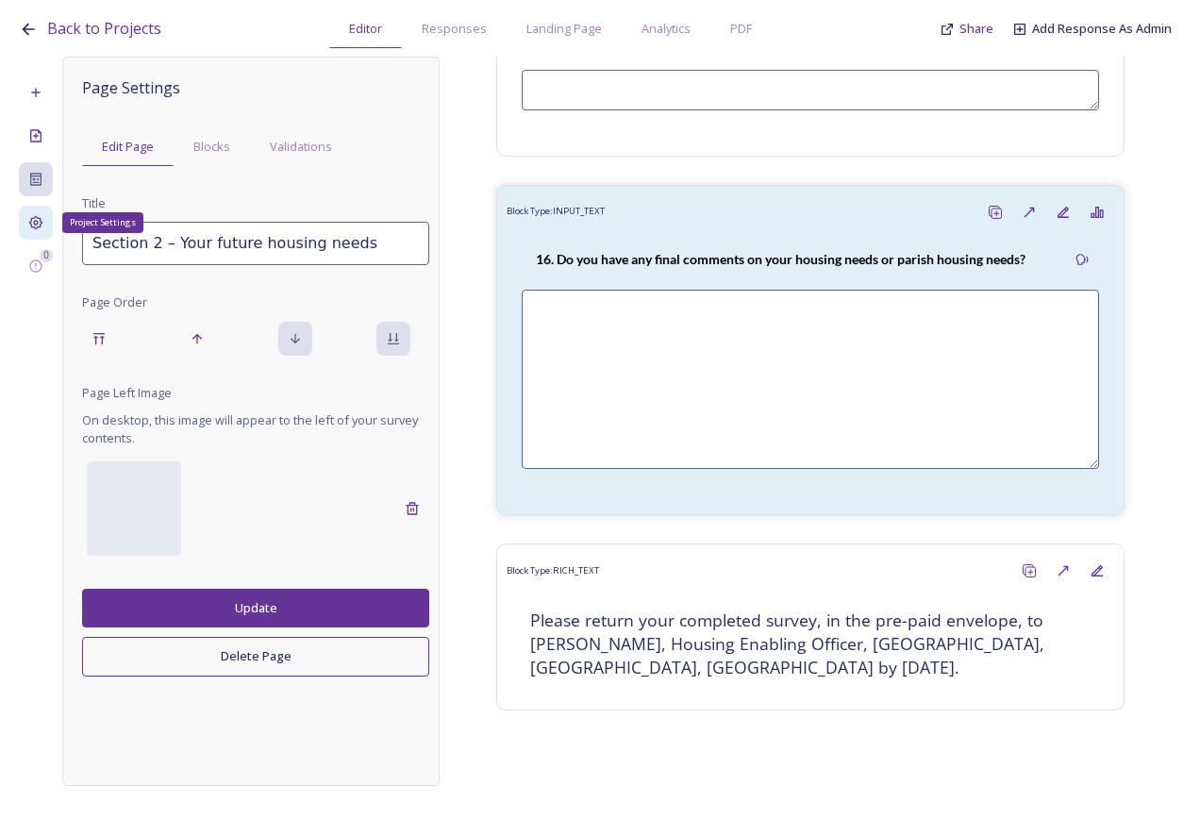
click at [32, 209] on div "Project Settings" at bounding box center [36, 223] width 34 height 34
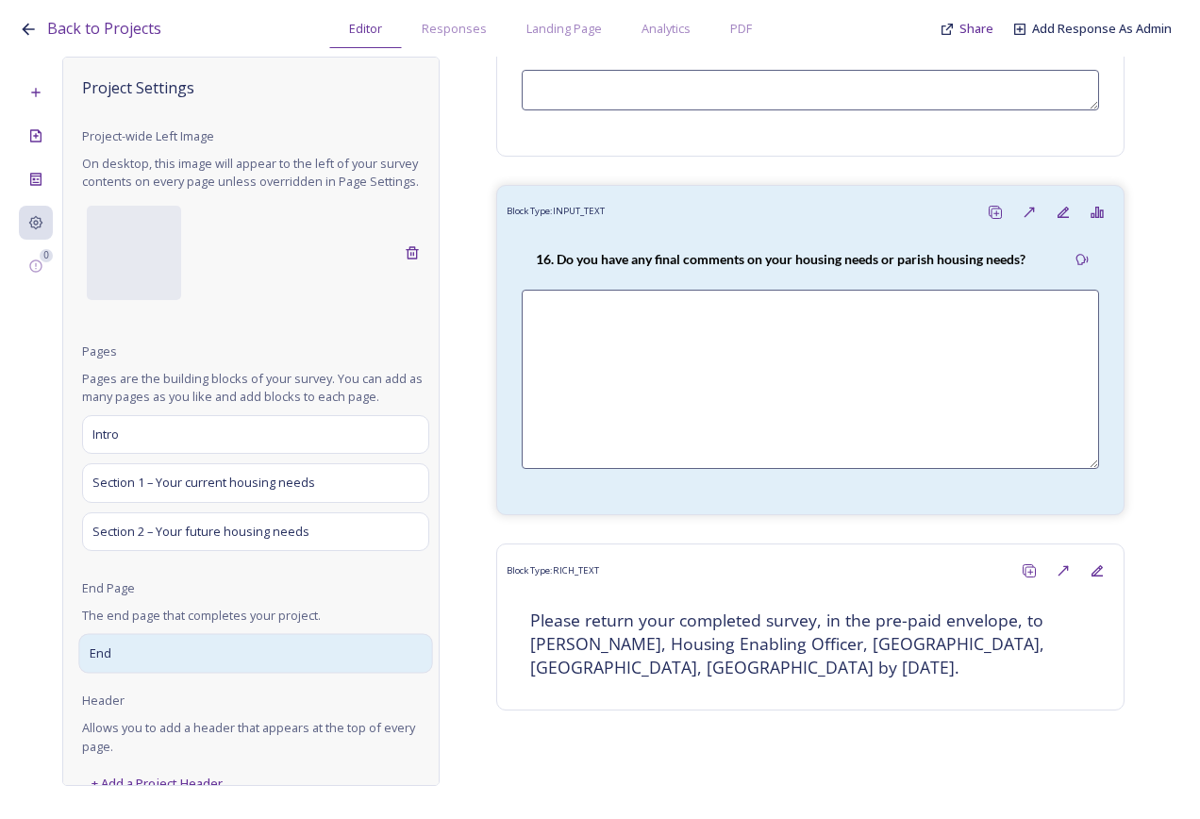
click at [153, 674] on div "End" at bounding box center [255, 654] width 354 height 40
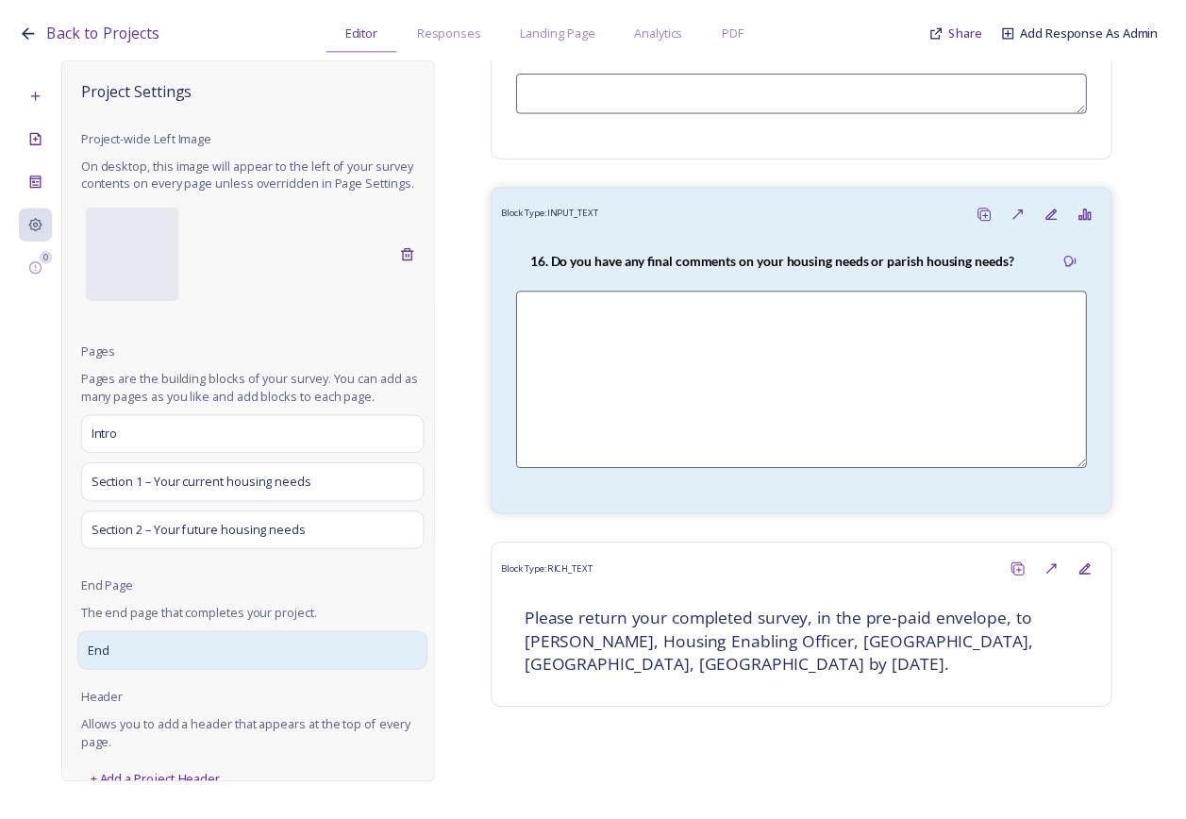
scroll to position [0, 0]
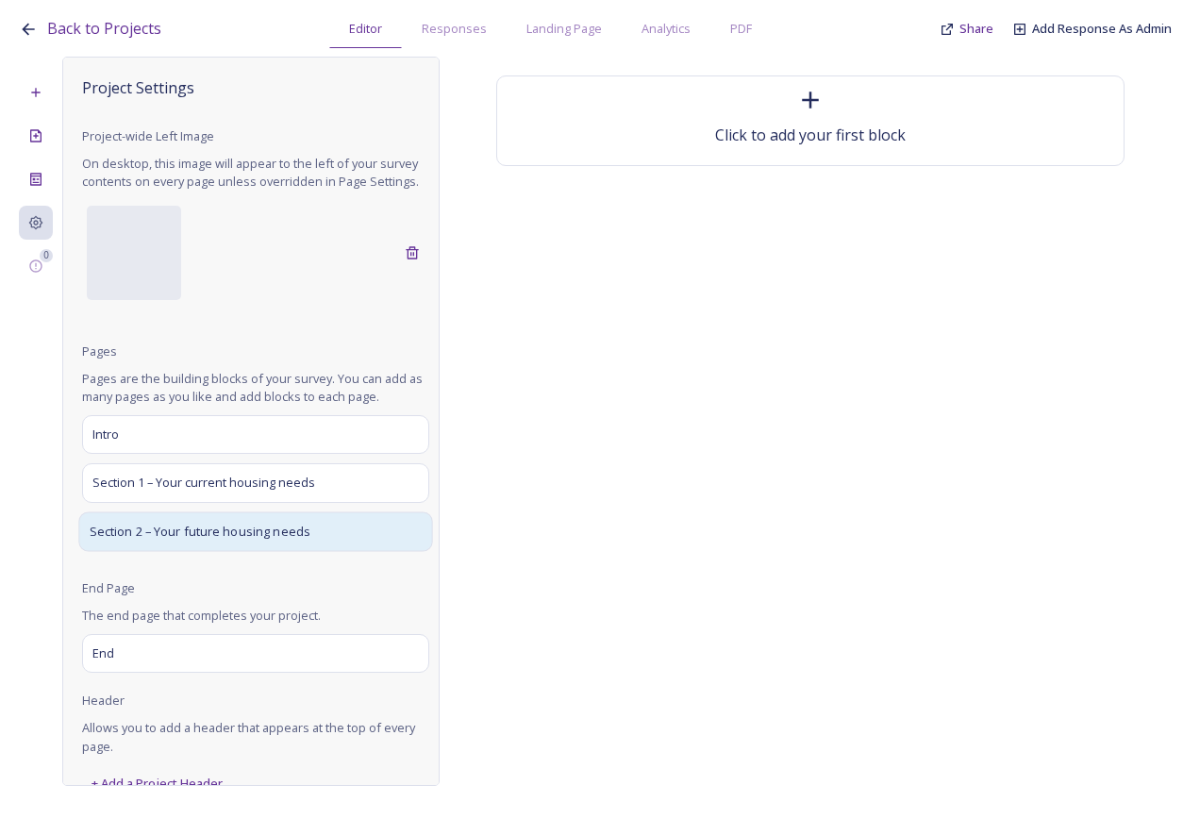
click at [200, 551] on div "Section 2 – Your future housing needs" at bounding box center [255, 531] width 354 height 40
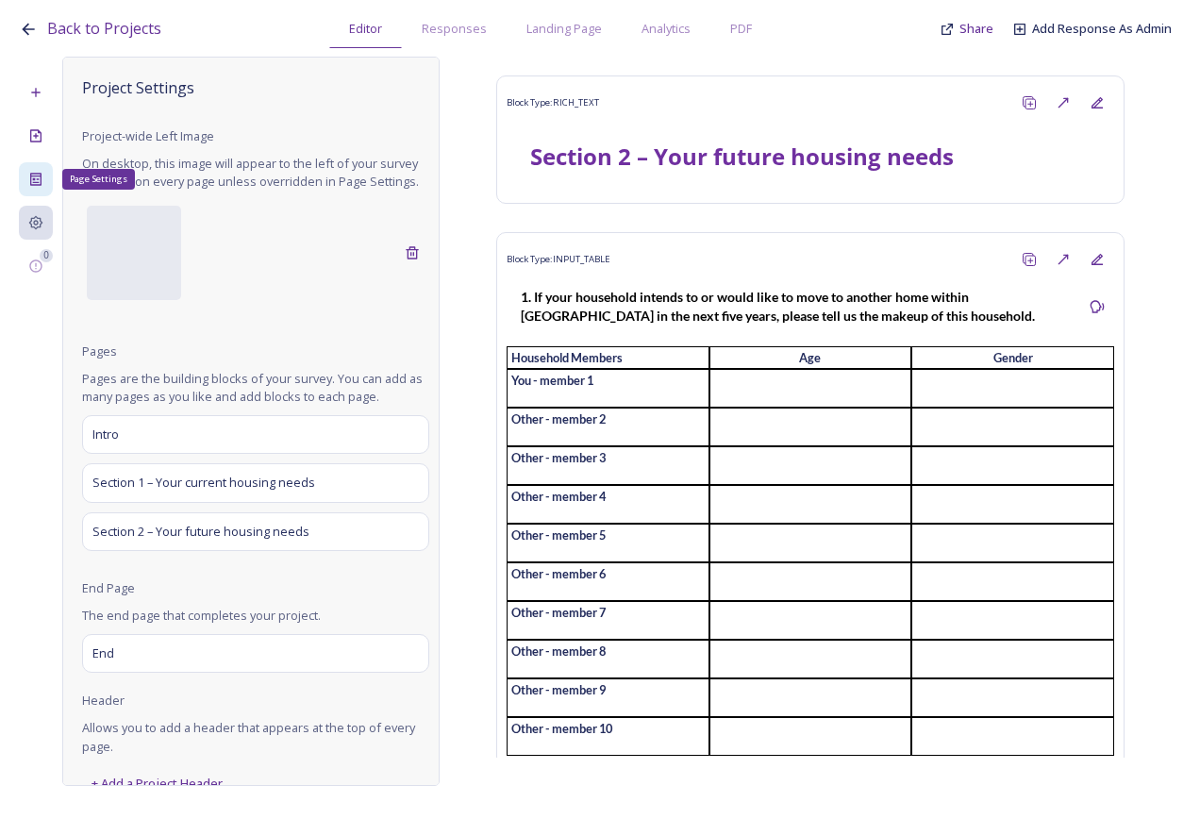
click at [24, 174] on div "Page Settings" at bounding box center [36, 179] width 34 height 34
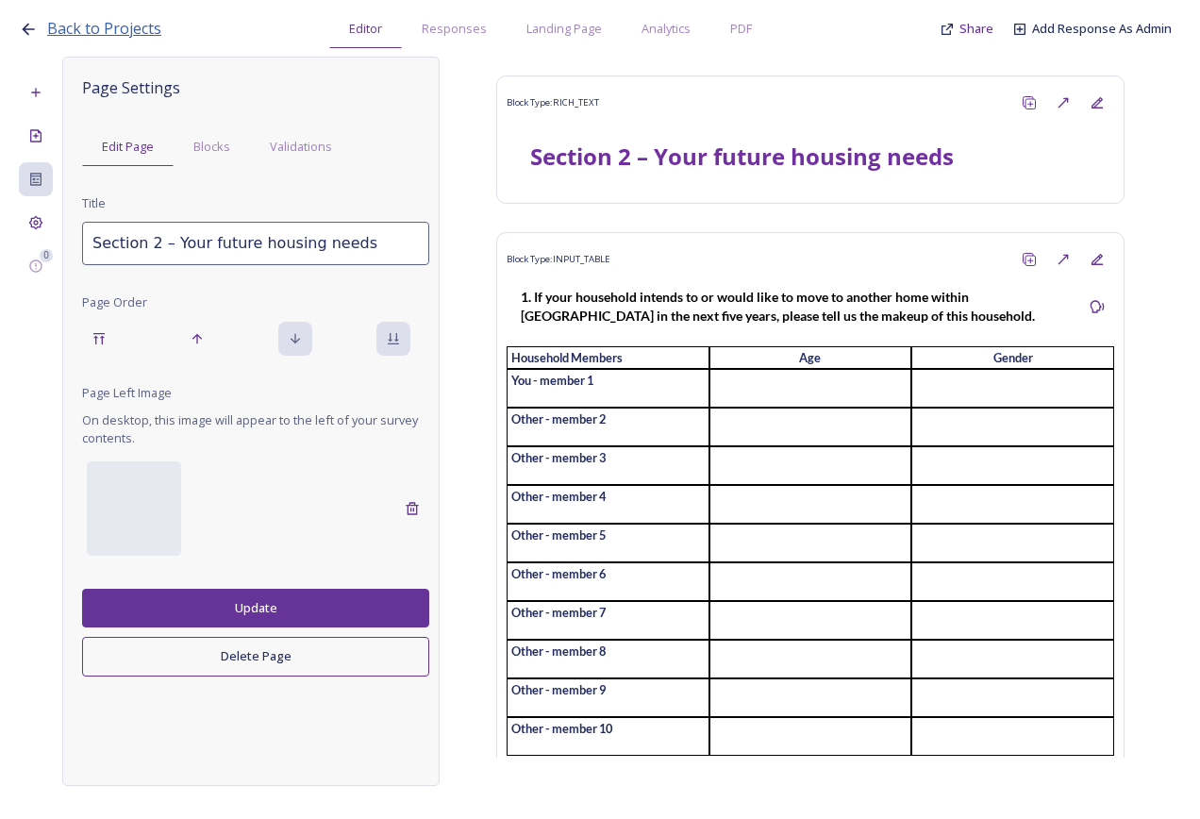
click at [126, 25] on span "Back to Projects" at bounding box center [104, 28] width 114 height 21
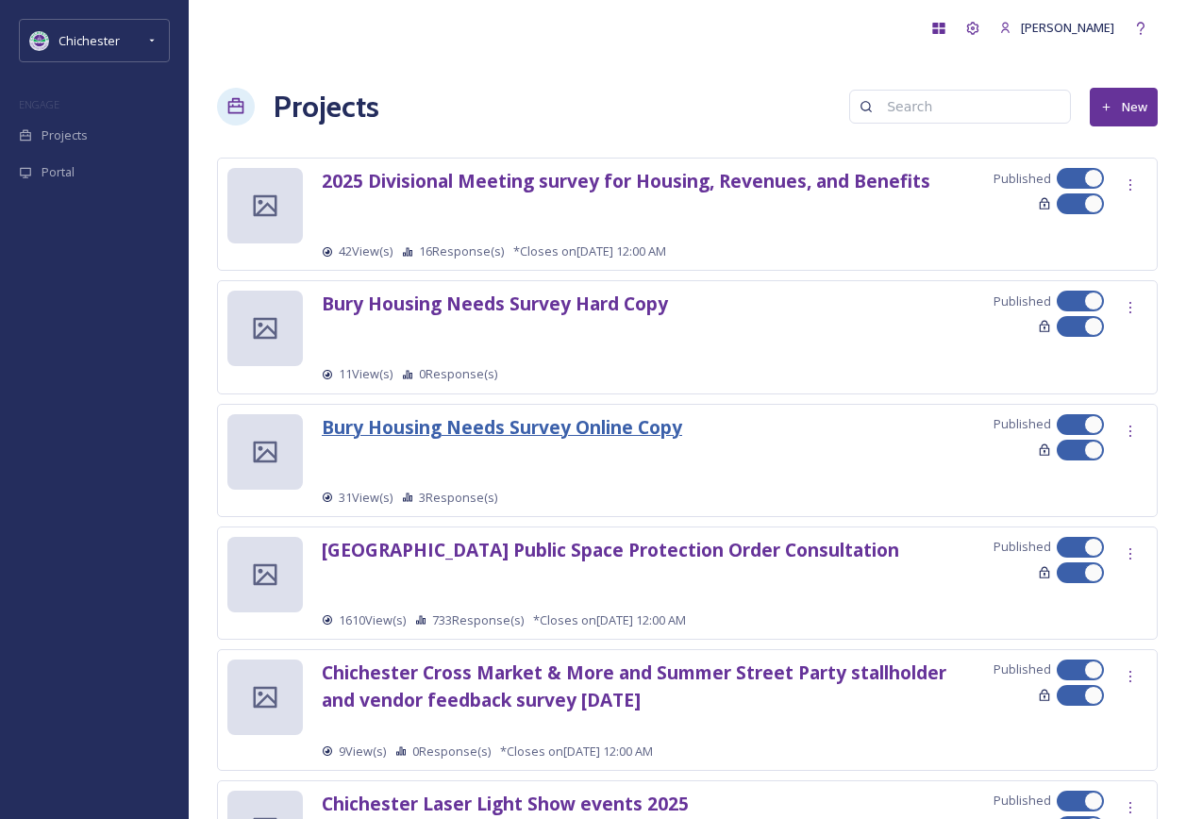
click at [537, 427] on strong "Bury Housing Needs Survey Online Copy" at bounding box center [502, 426] width 360 height 25
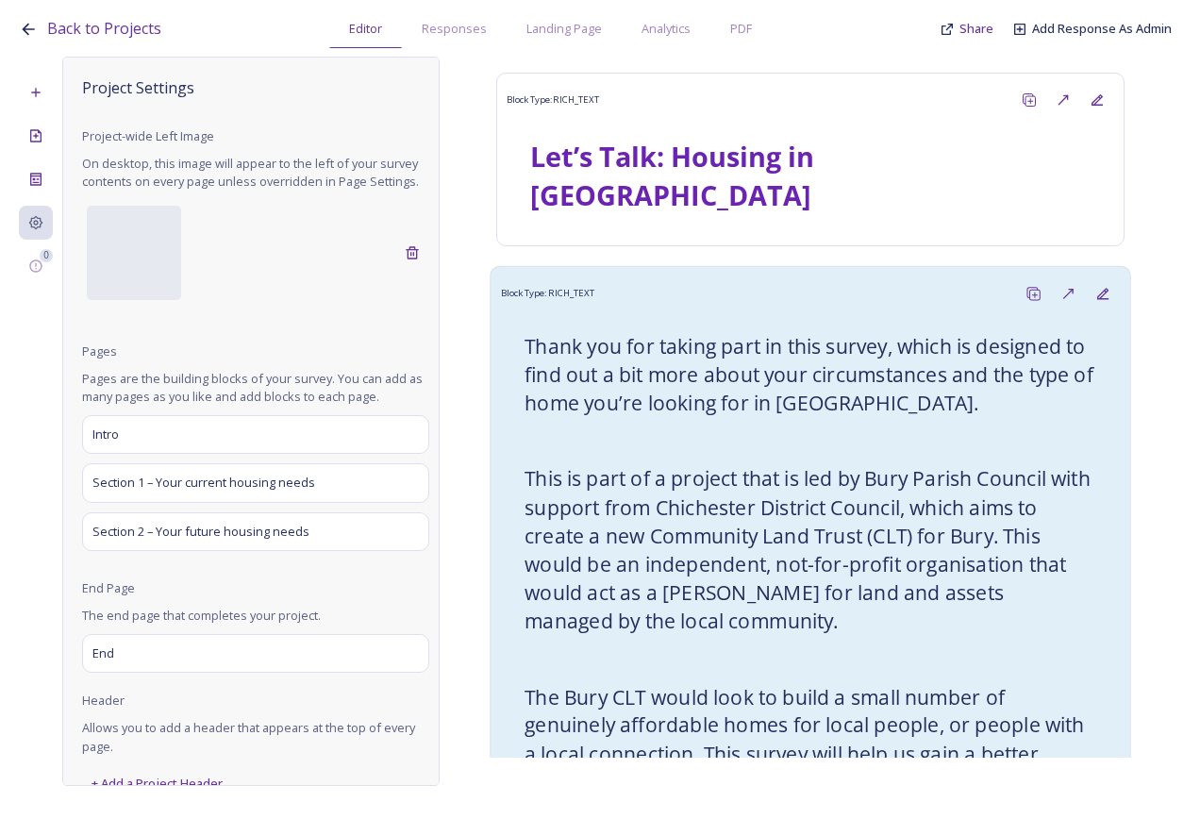
scroll to position [265, 0]
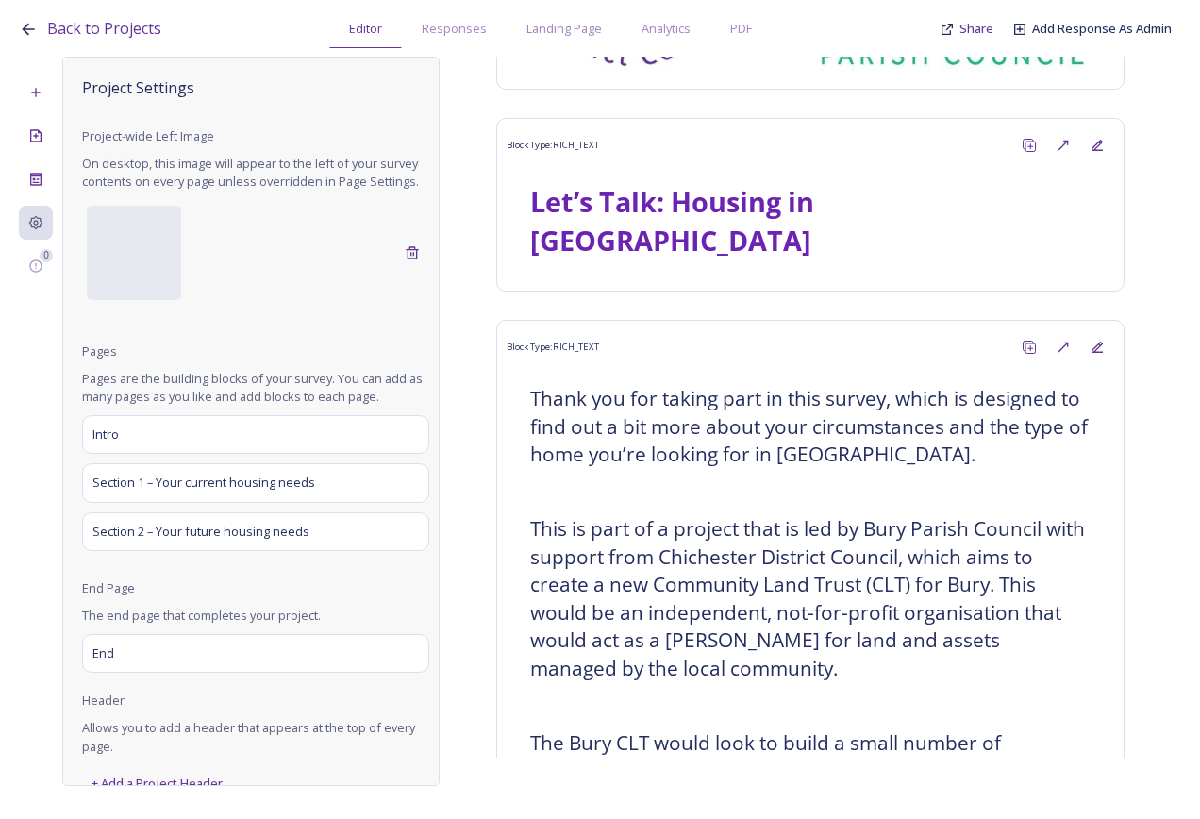
click at [69, 42] on div "Back to Projects Editor Responses Landing Page Analytics PDF Share Add Response…" at bounding box center [605, 24] width 1172 height 48
click at [75, 34] on span "Back to Projects" at bounding box center [104, 28] width 114 height 21
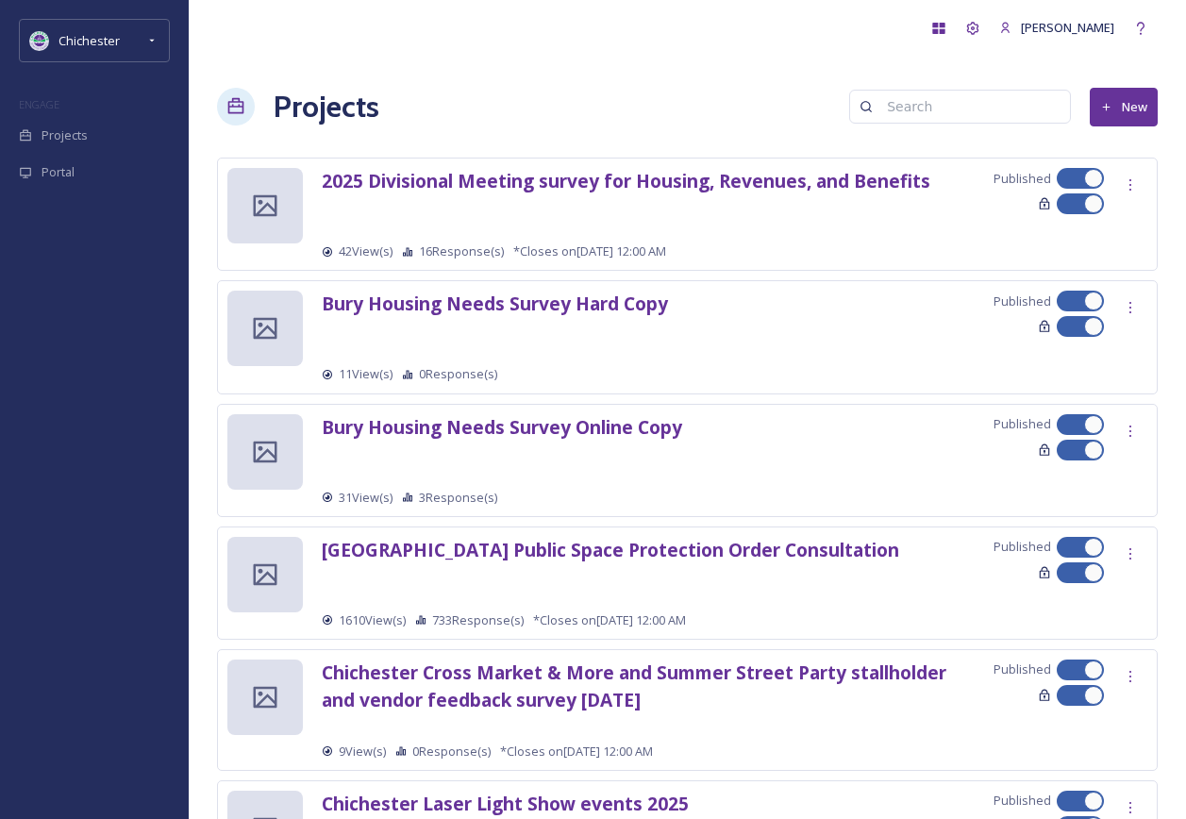
click at [562, 284] on div "Bury Housing Needs Survey Hard Copy Published 11 View(s) 0 Response(s)" at bounding box center [687, 336] width 941 height 113
click at [549, 301] on strong "Bury Housing Needs Survey Hard Copy" at bounding box center [495, 303] width 346 height 25
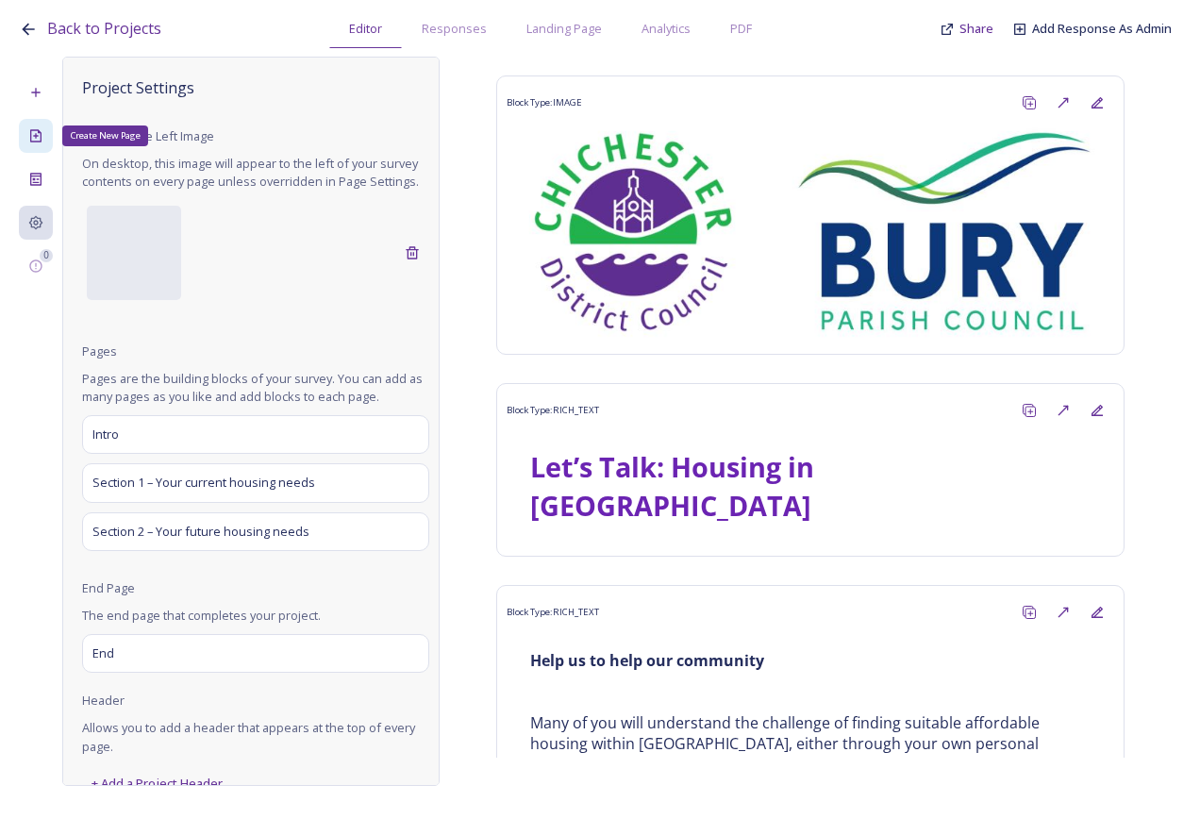
click at [37, 147] on div "Create New Page" at bounding box center [36, 136] width 34 height 34
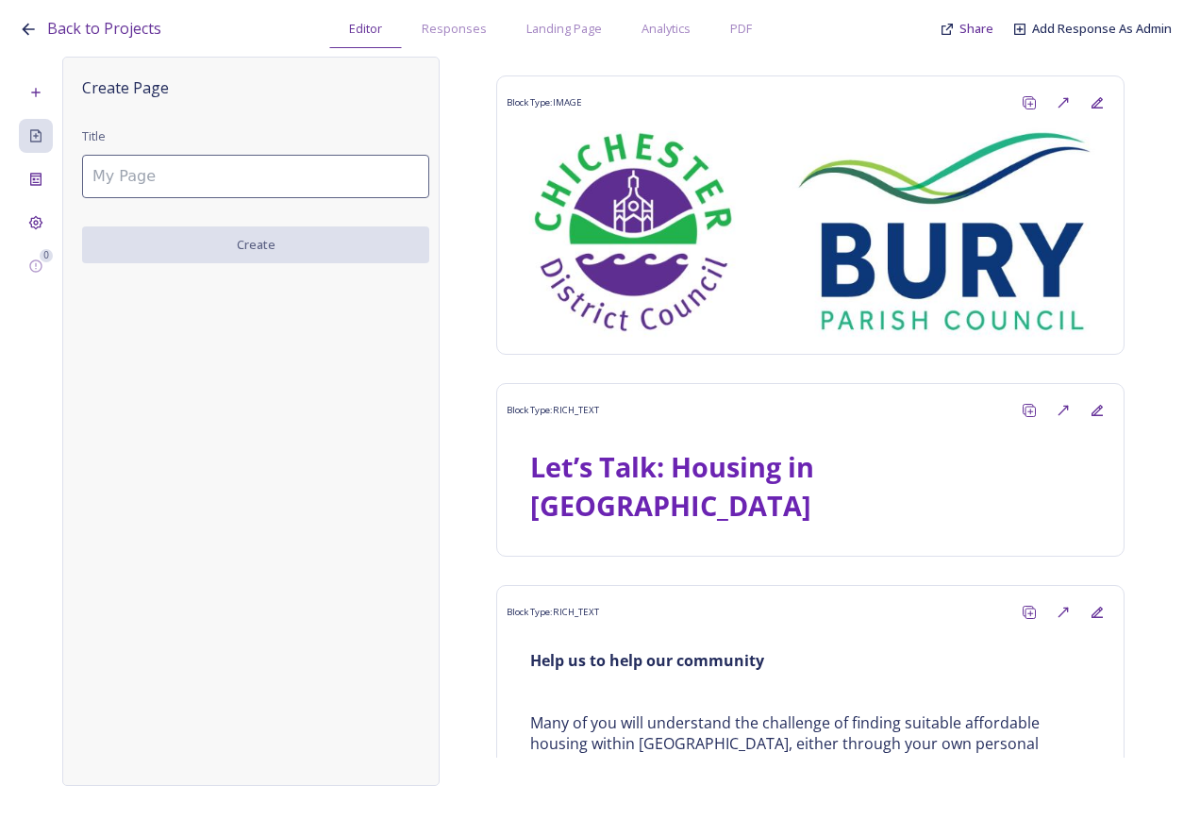
click at [202, 183] on input at bounding box center [255, 176] width 347 height 43
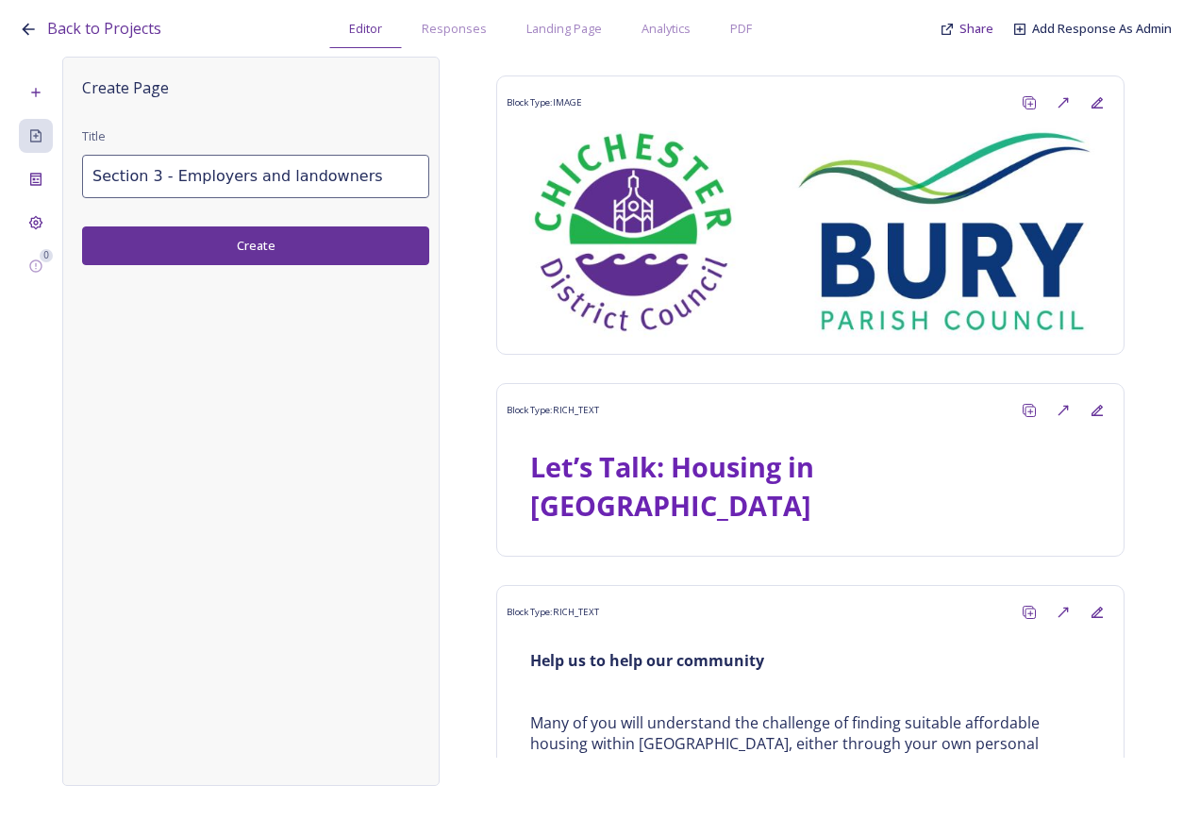
type input "Section 3 - Employers and landowners"
click at [276, 253] on button "Create" at bounding box center [255, 245] width 347 height 39
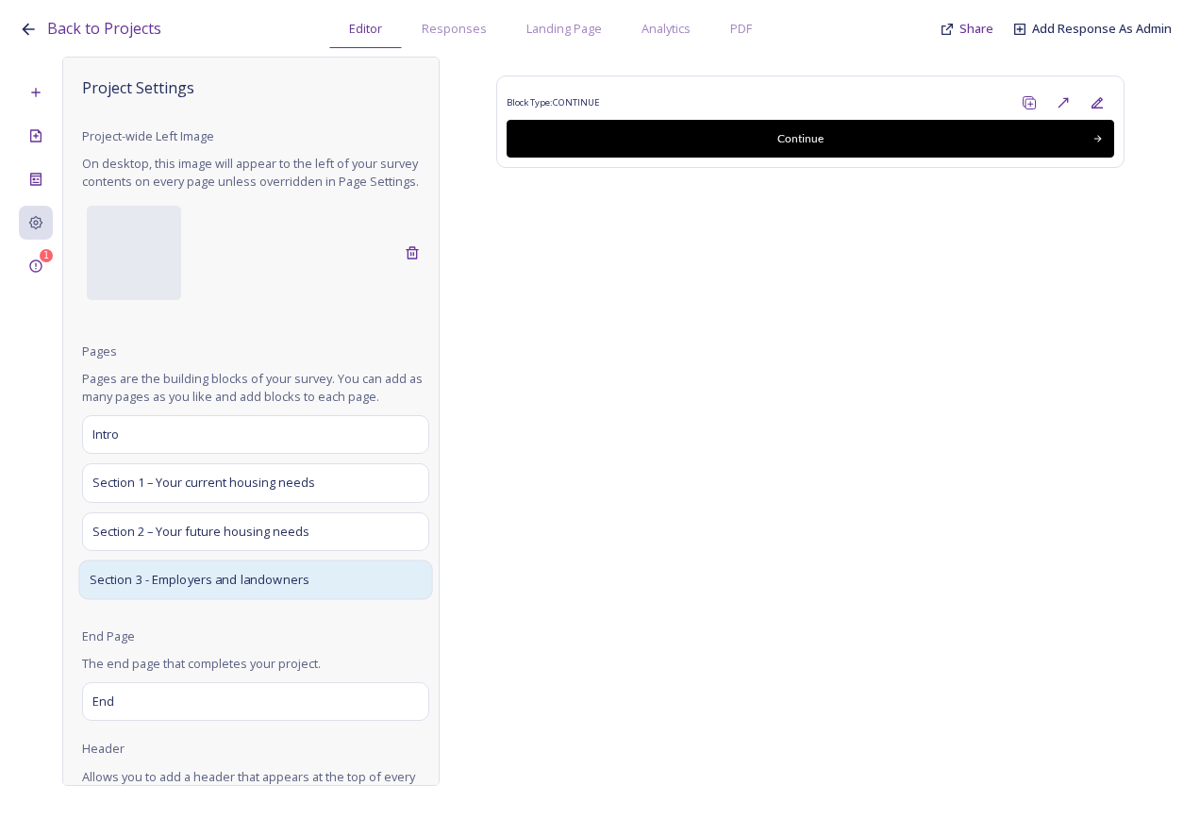
click at [258, 589] on span "Section 3 - Employers and landowners" at bounding box center [200, 579] width 221 height 19
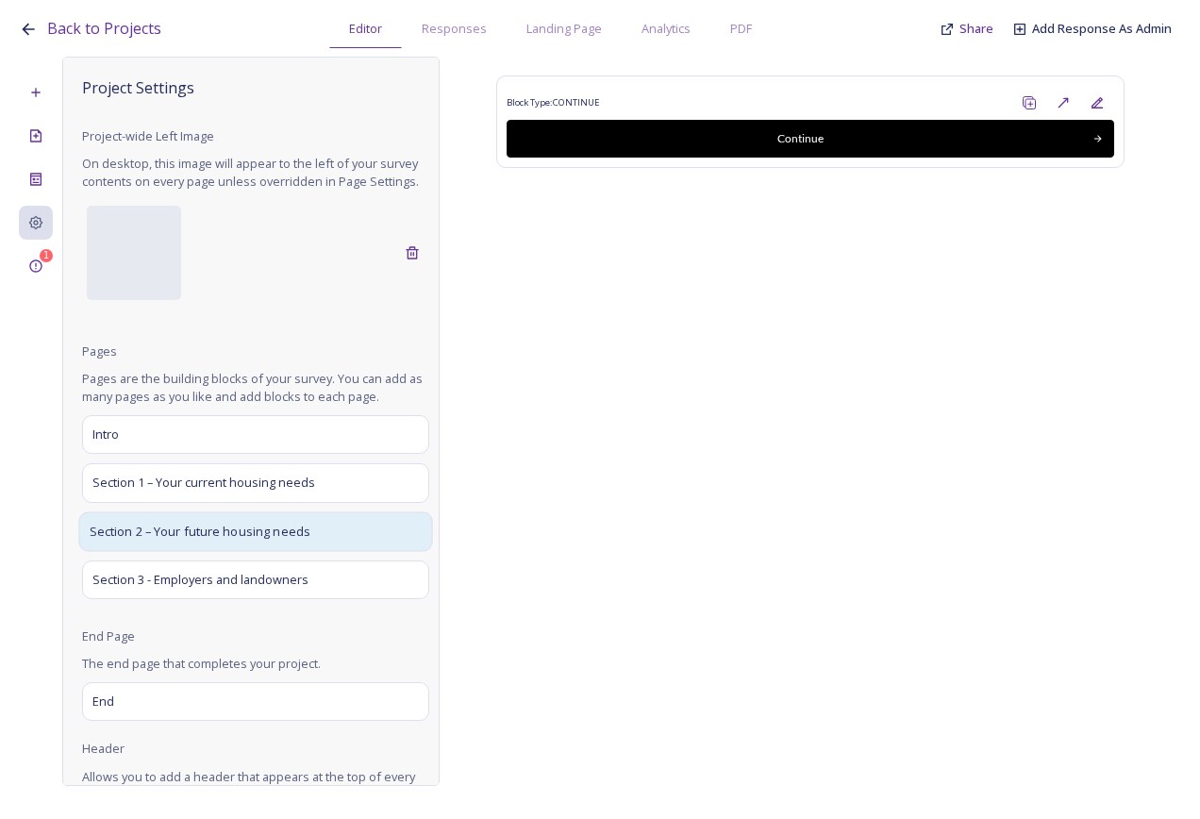
click at [210, 551] on div "Section 2 – Your future housing needs" at bounding box center [255, 531] width 354 height 40
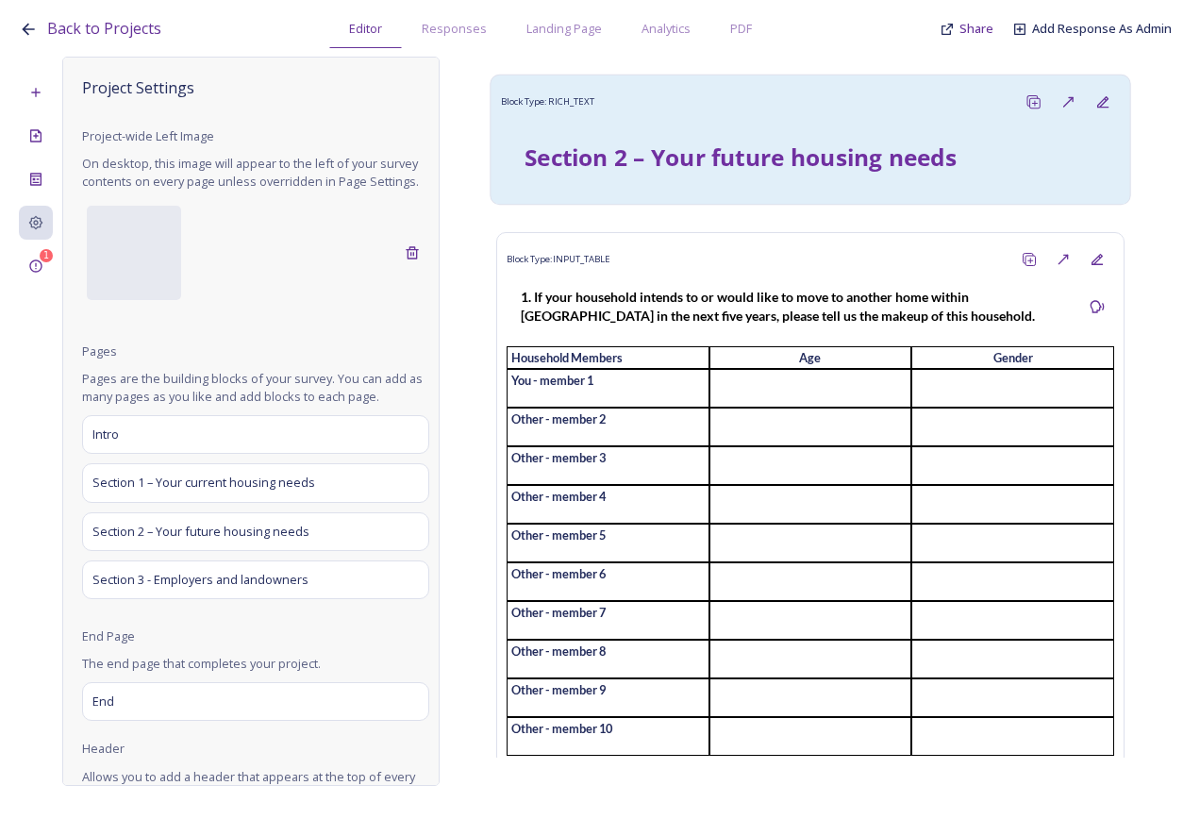
click at [790, 165] on strong "Section 2 – Your future housing needs" at bounding box center [741, 157] width 432 height 32
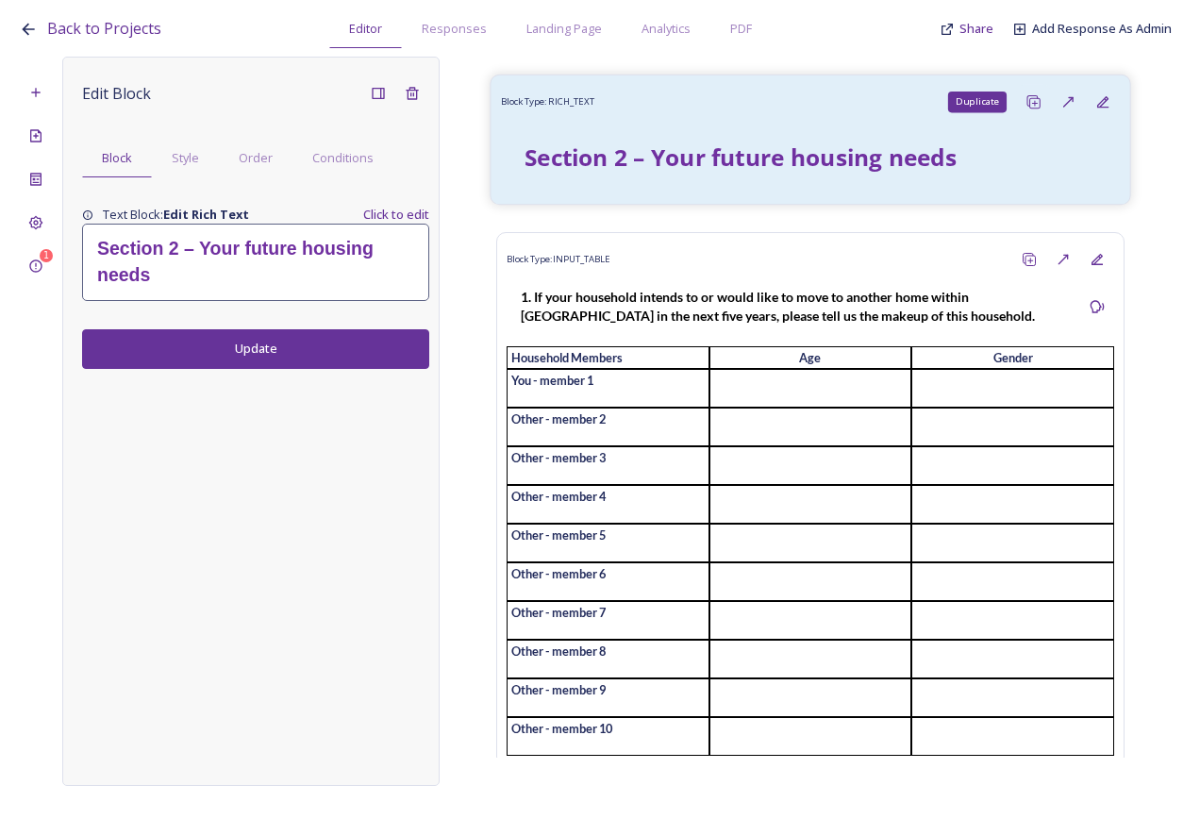
click at [1030, 98] on rect at bounding box center [1035, 103] width 10 height 10
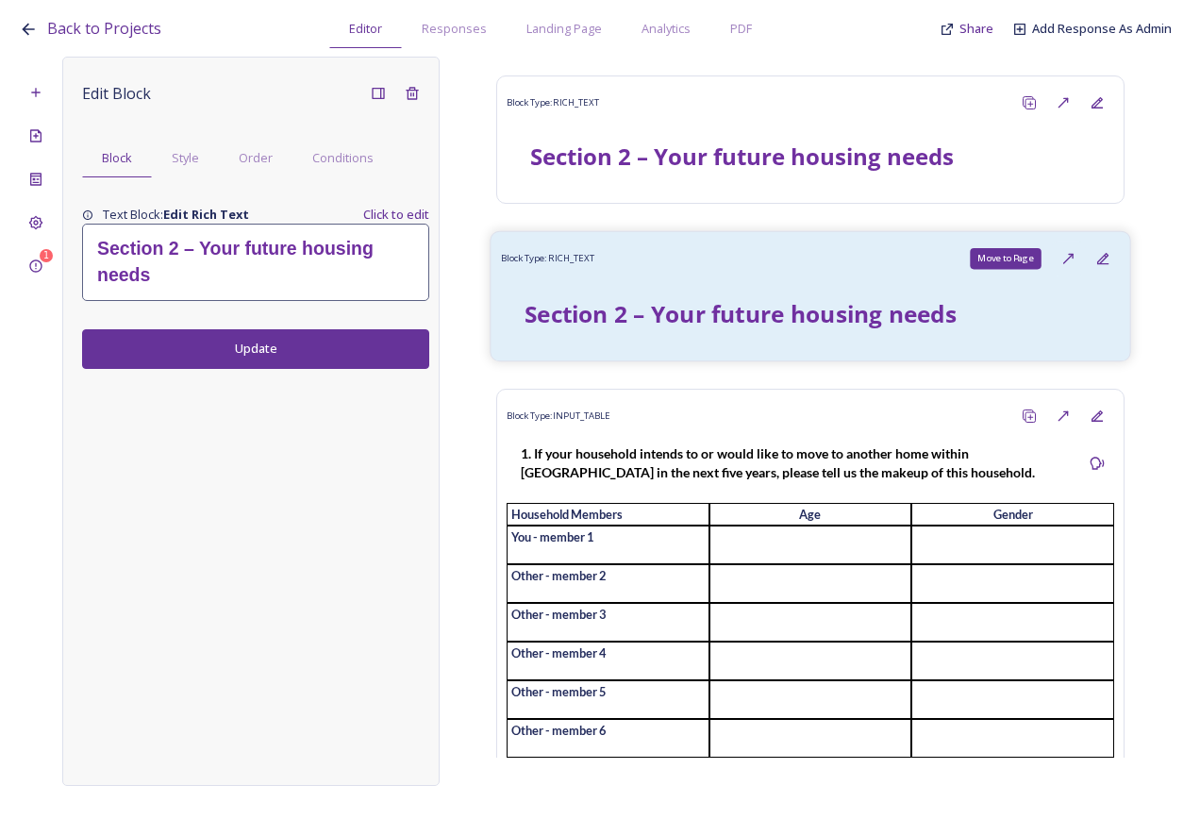
click at [1064, 260] on icon at bounding box center [1068, 259] width 9 height 9
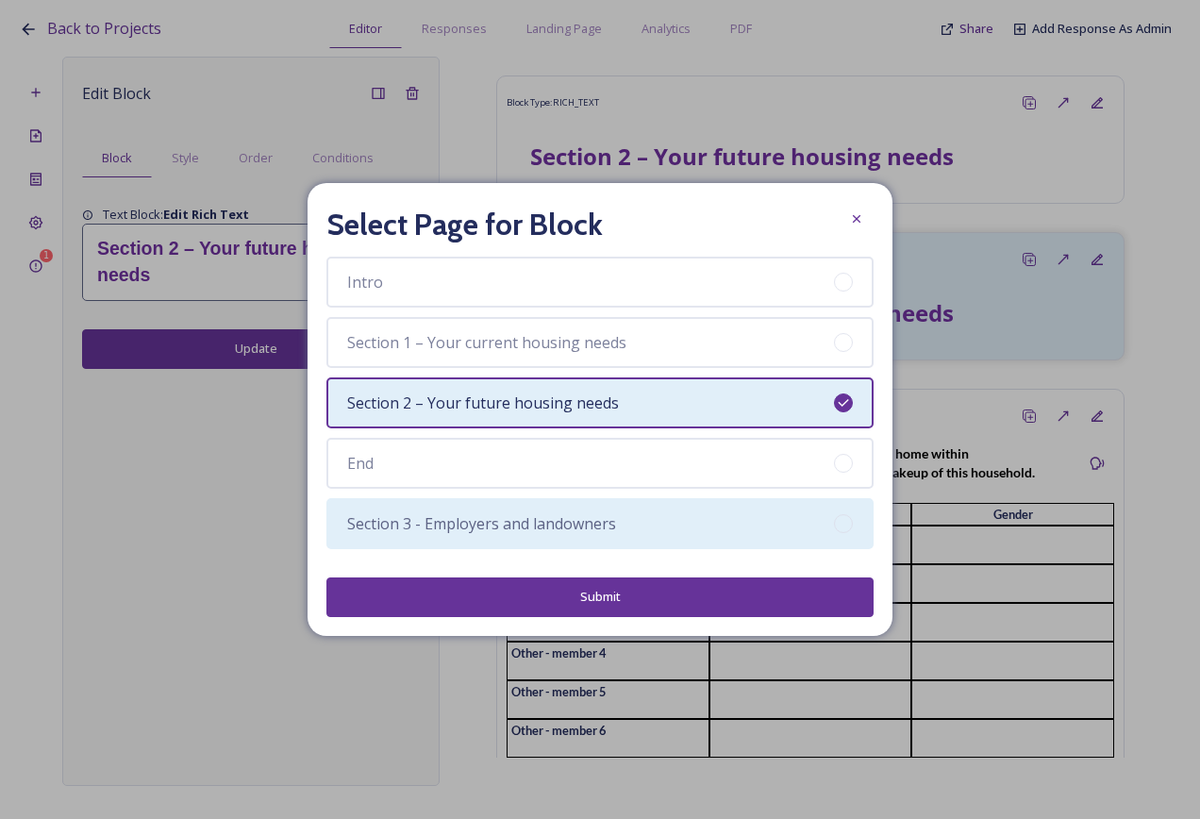
click at [532, 533] on span "Section 3 - Employers and landowners" at bounding box center [481, 523] width 269 height 23
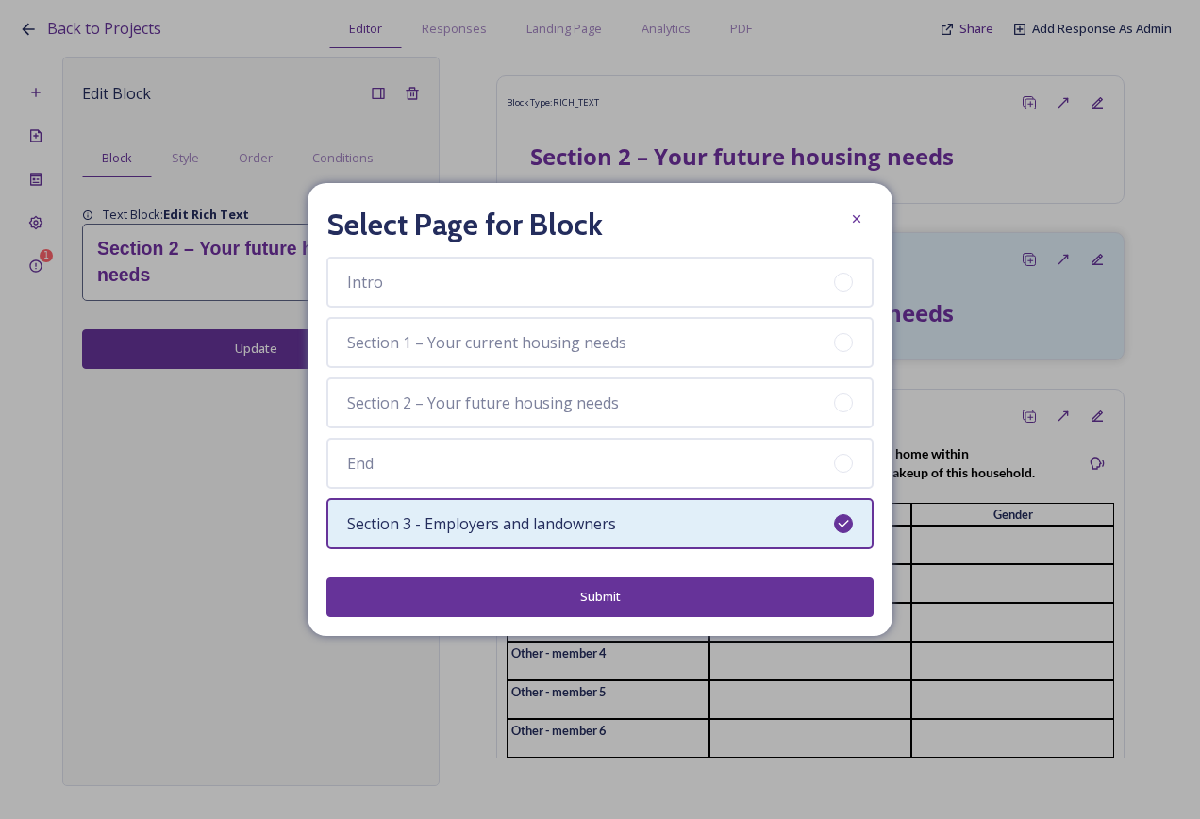
click at [580, 619] on div "Select Page for Block Intro Section 1 – Your current housing needs Section 2 – …" at bounding box center [600, 409] width 585 height 452
click at [591, 611] on button "Submit" at bounding box center [600, 597] width 547 height 39
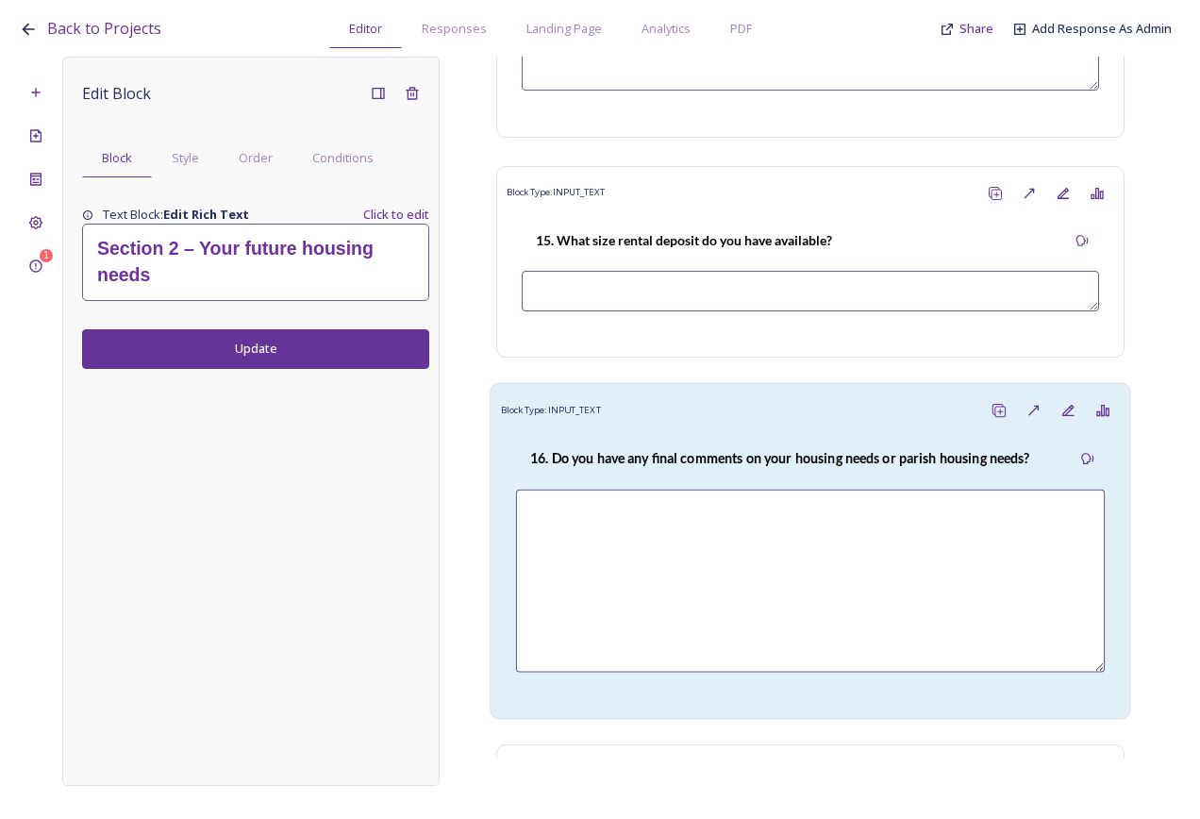
scroll to position [7293, 0]
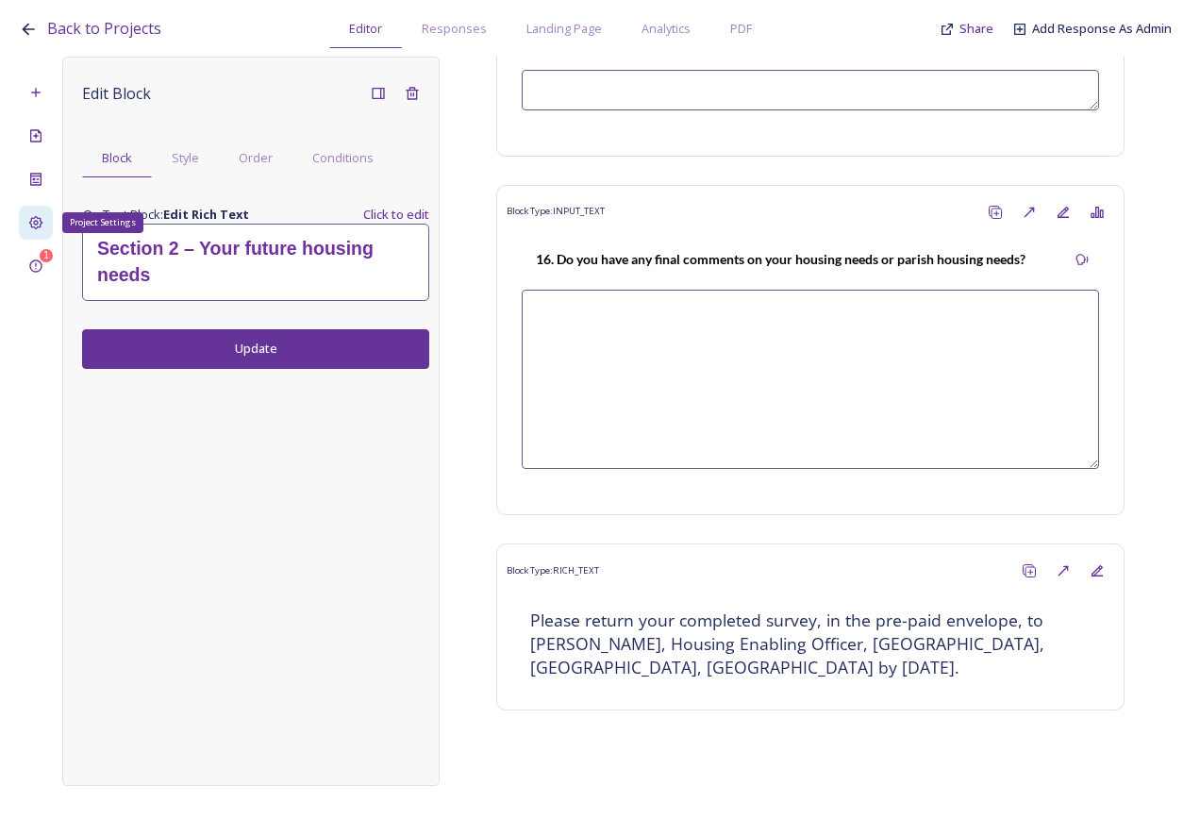
click at [47, 219] on div "Project Settings" at bounding box center [36, 223] width 34 height 34
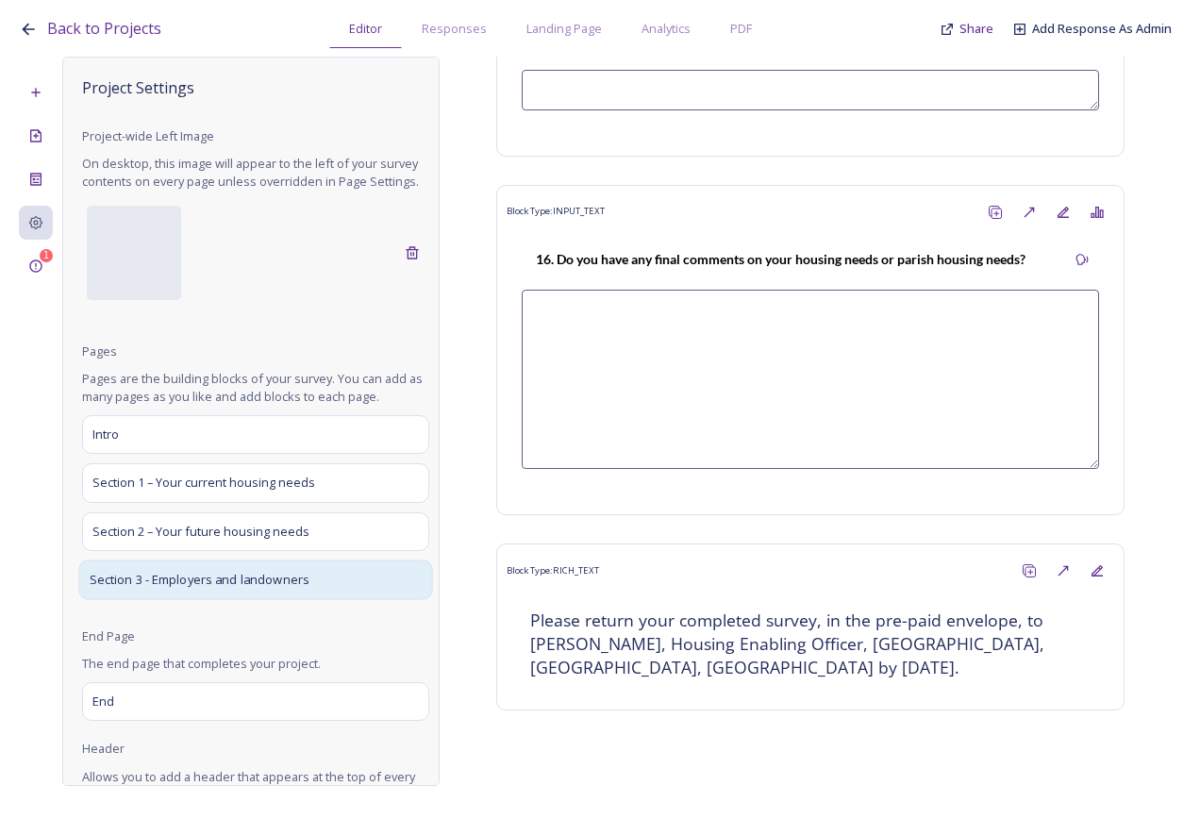
click at [208, 581] on div "Section 3 - Employers and landowners" at bounding box center [255, 580] width 354 height 40
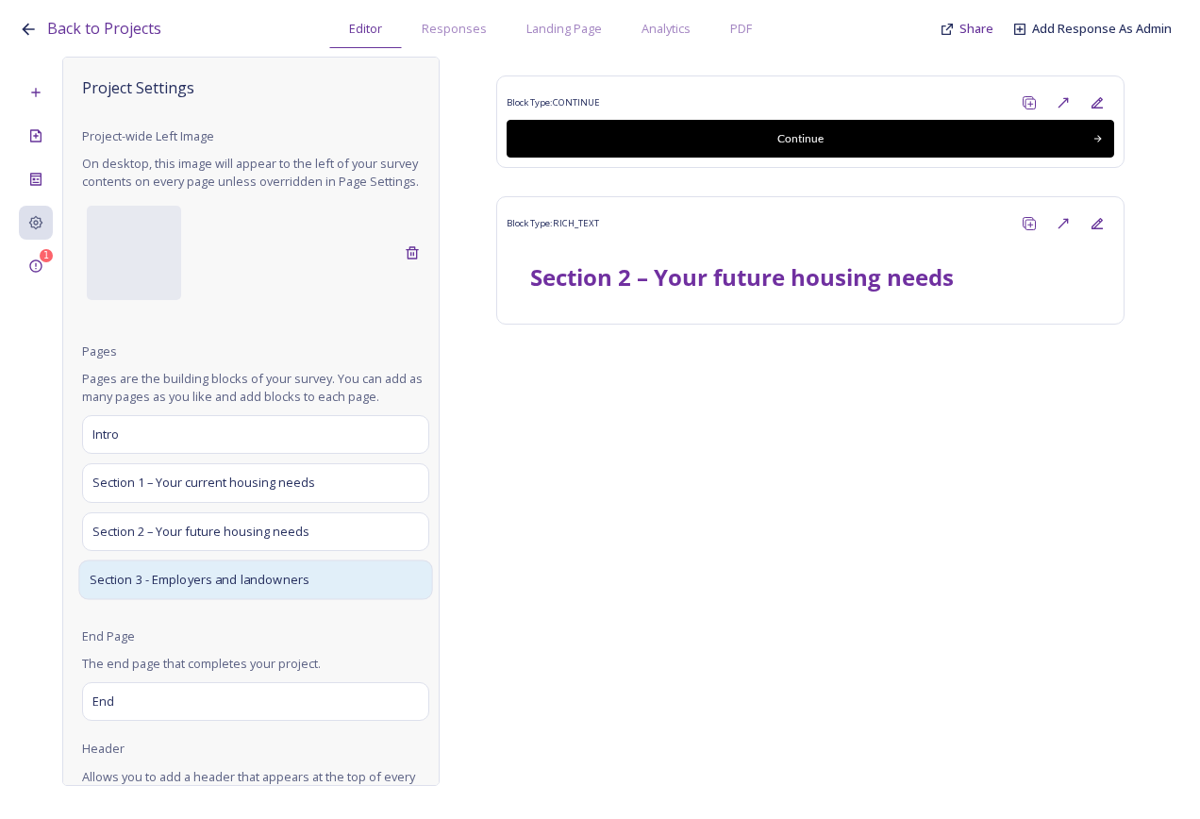
scroll to position [0, 0]
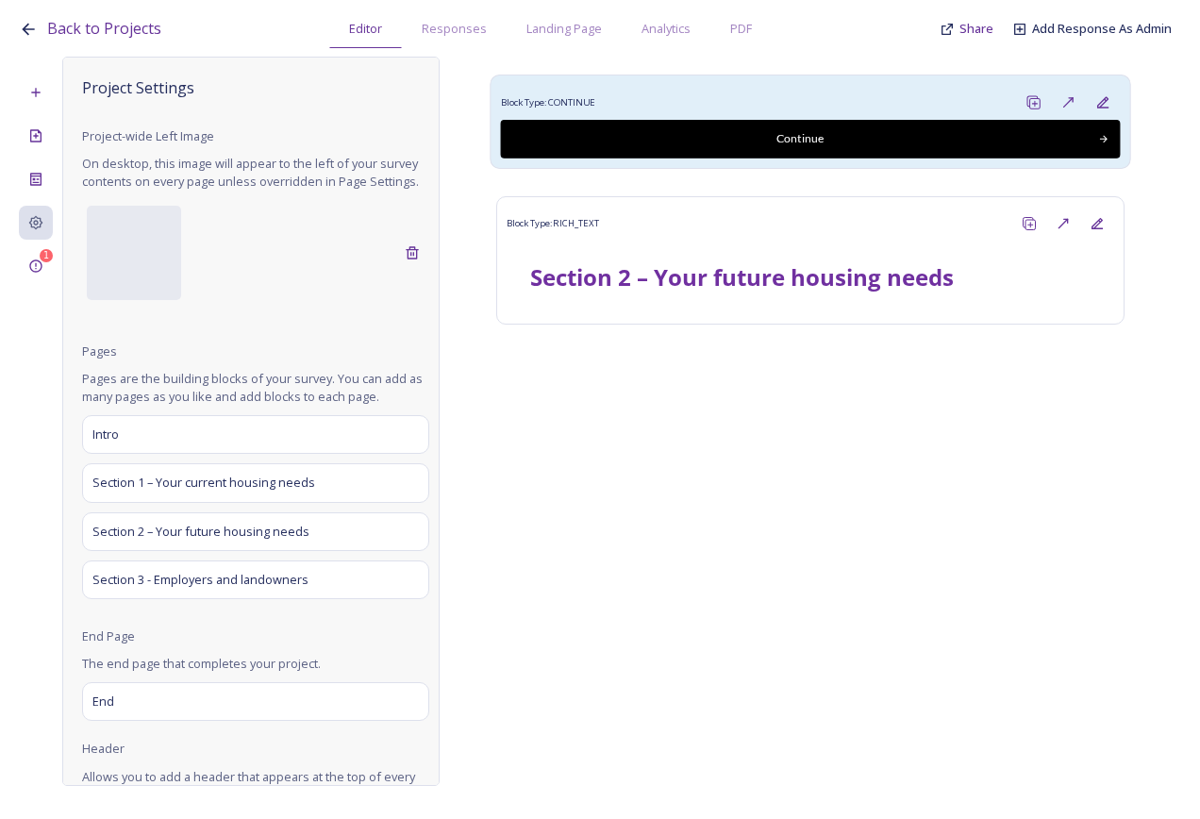
click at [838, 100] on div "Block Type: CONTINUE" at bounding box center [811, 102] width 620 height 35
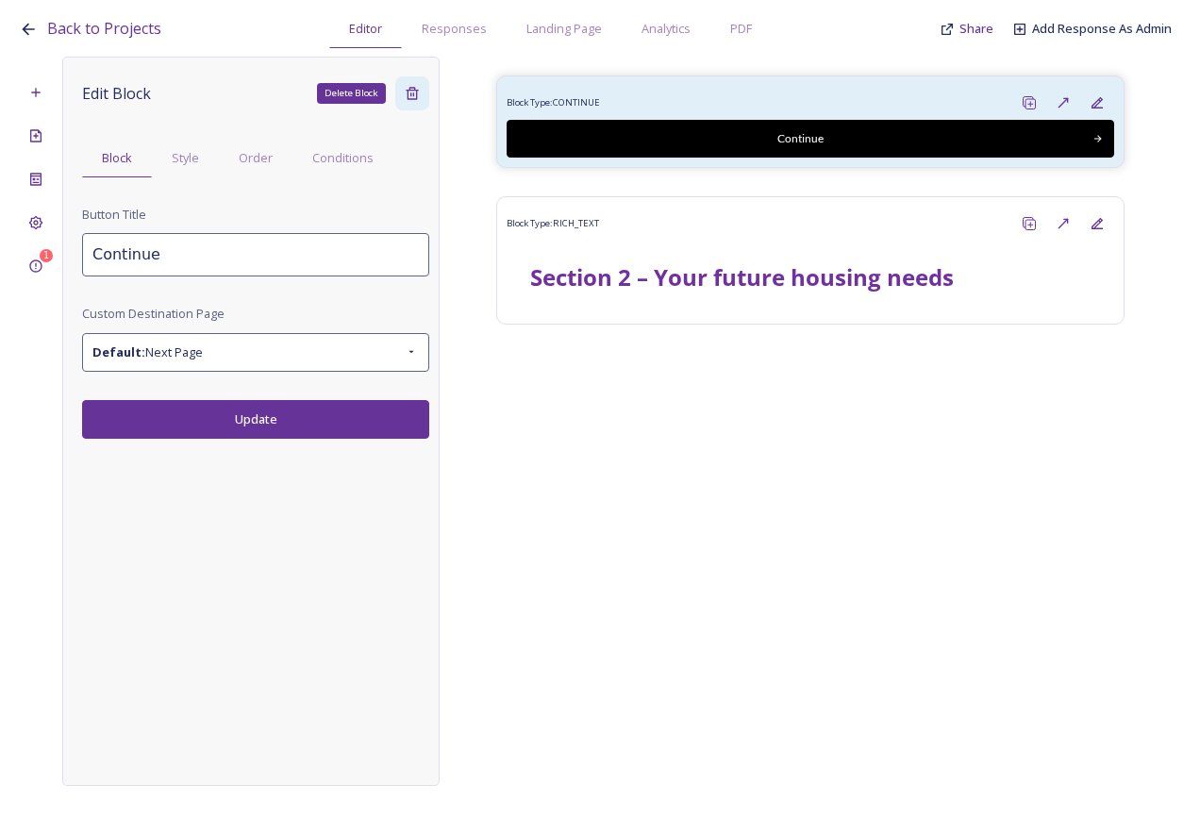
click at [412, 92] on icon at bounding box center [412, 93] width 15 height 15
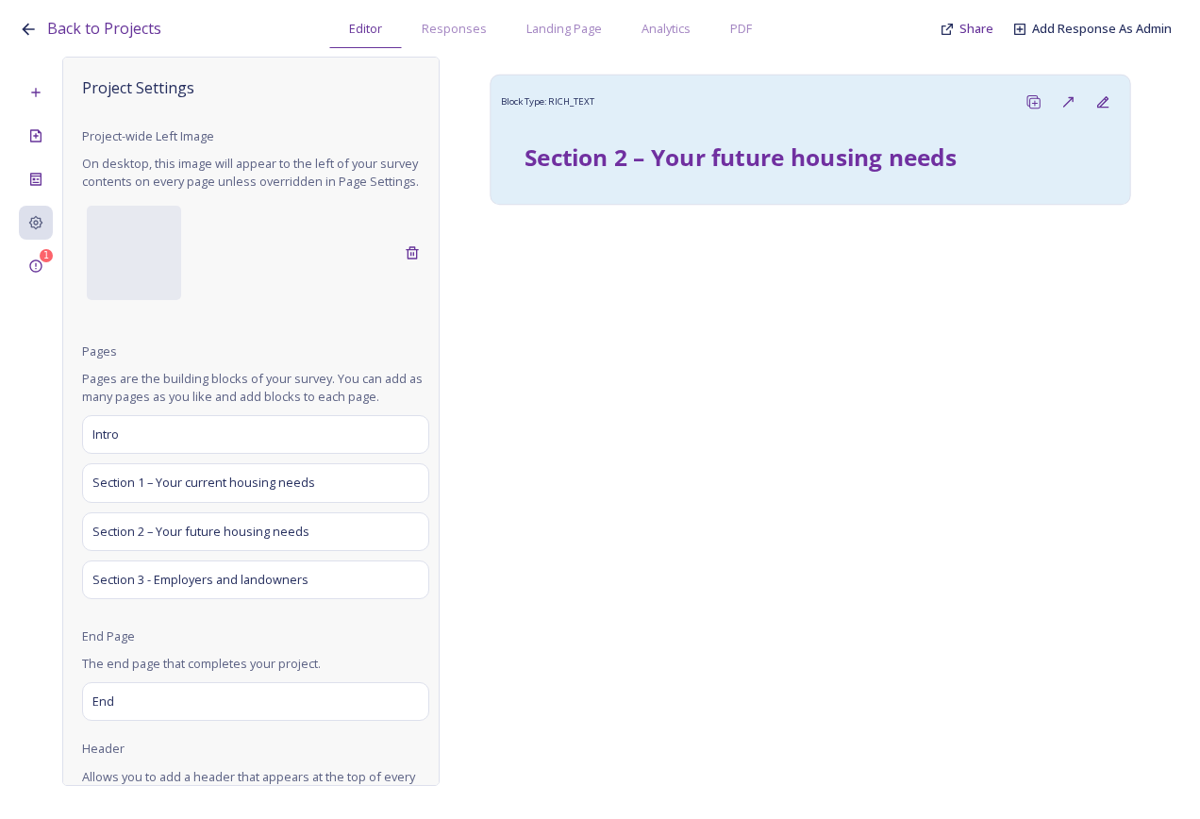
click at [714, 161] on strong "Section 2 – Your future housing needs" at bounding box center [741, 157] width 432 height 32
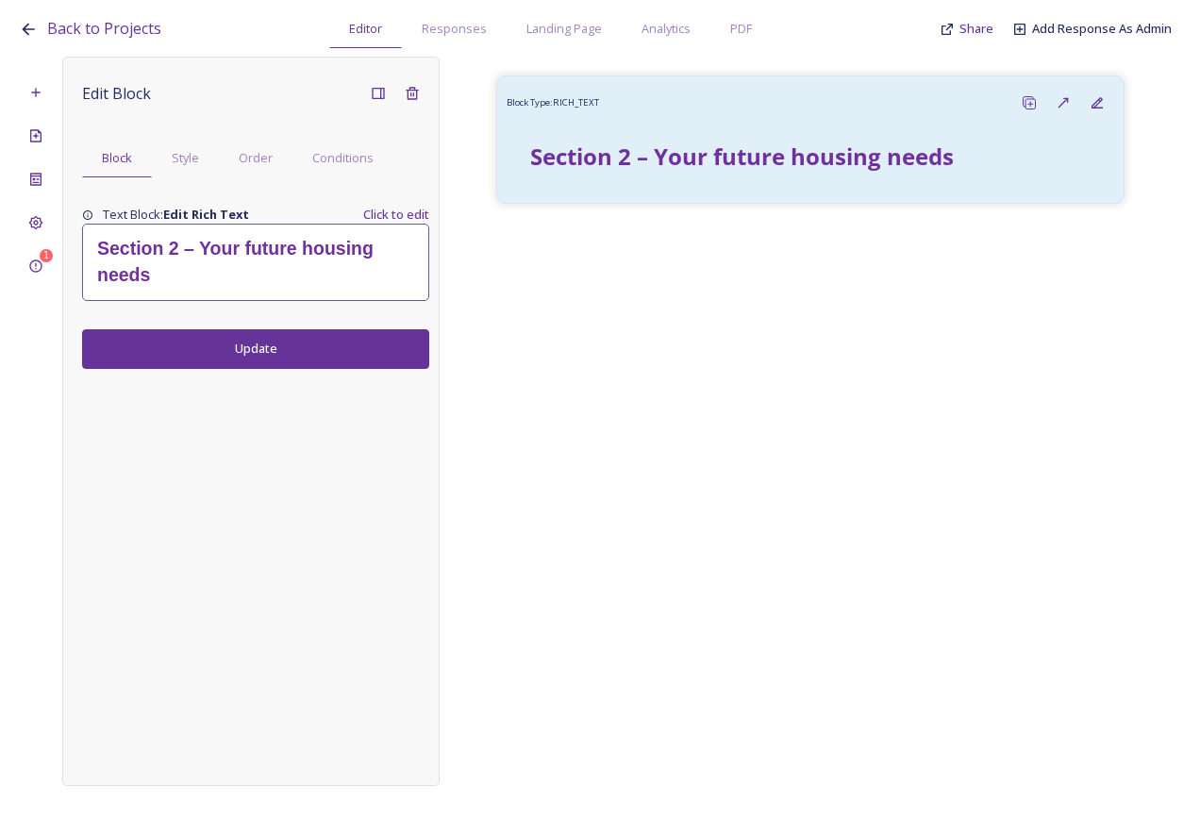
click at [217, 259] on strong "Section 2 – Your future housing needs" at bounding box center [237, 261] width 281 height 47
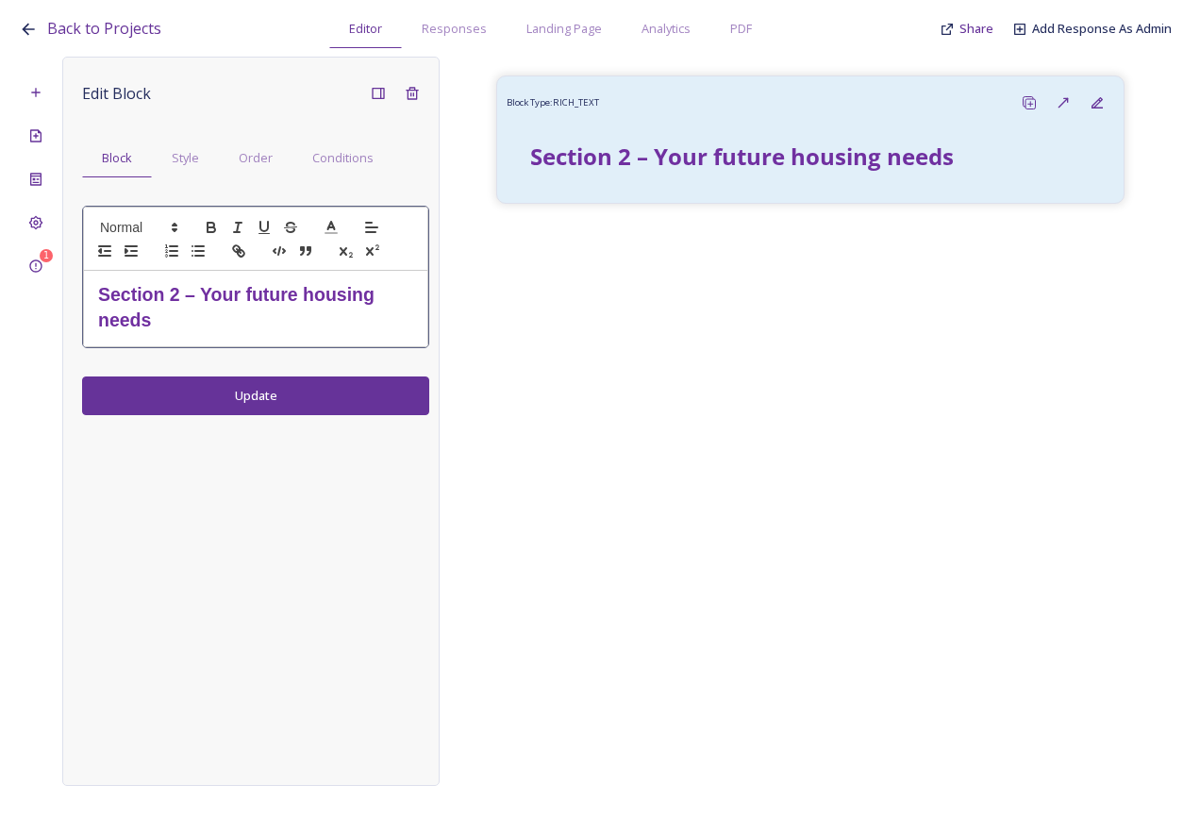
click at [184, 289] on strong "Section 2 – Your future housing needs" at bounding box center [238, 307] width 281 height 47
drag, startPoint x: 176, startPoint y: 296, endPoint x: 186, endPoint y: 340, distance: 44.4
click at [177, 297] on strong "Section 2 – Your future housing needs" at bounding box center [238, 307] width 281 height 47
click at [231, 312] on h2 "Section 3 – Your future housing needs" at bounding box center [255, 308] width 315 height 52
drag, startPoint x: 216, startPoint y: 311, endPoint x: 204, endPoint y: 294, distance: 21.0
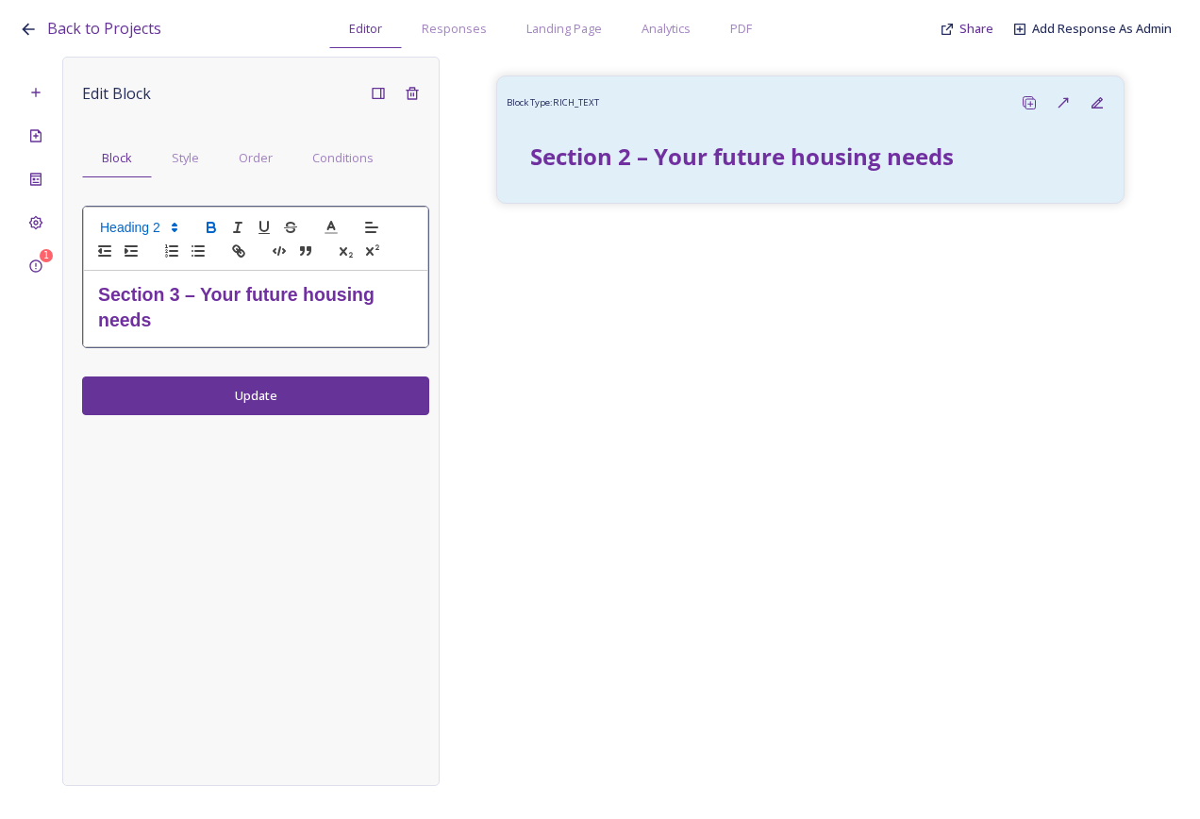
click at [204, 294] on h2 "Section 3 – Your future housing needs" at bounding box center [255, 308] width 315 height 52
click at [105, 317] on strong "Section 3 – Employers and landowners" at bounding box center [218, 307] width 240 height 47
click at [150, 389] on div "Edit Block Block Style Order Conditions Section 3 – Employers and Landowners Up…" at bounding box center [250, 421] width 377 height 729
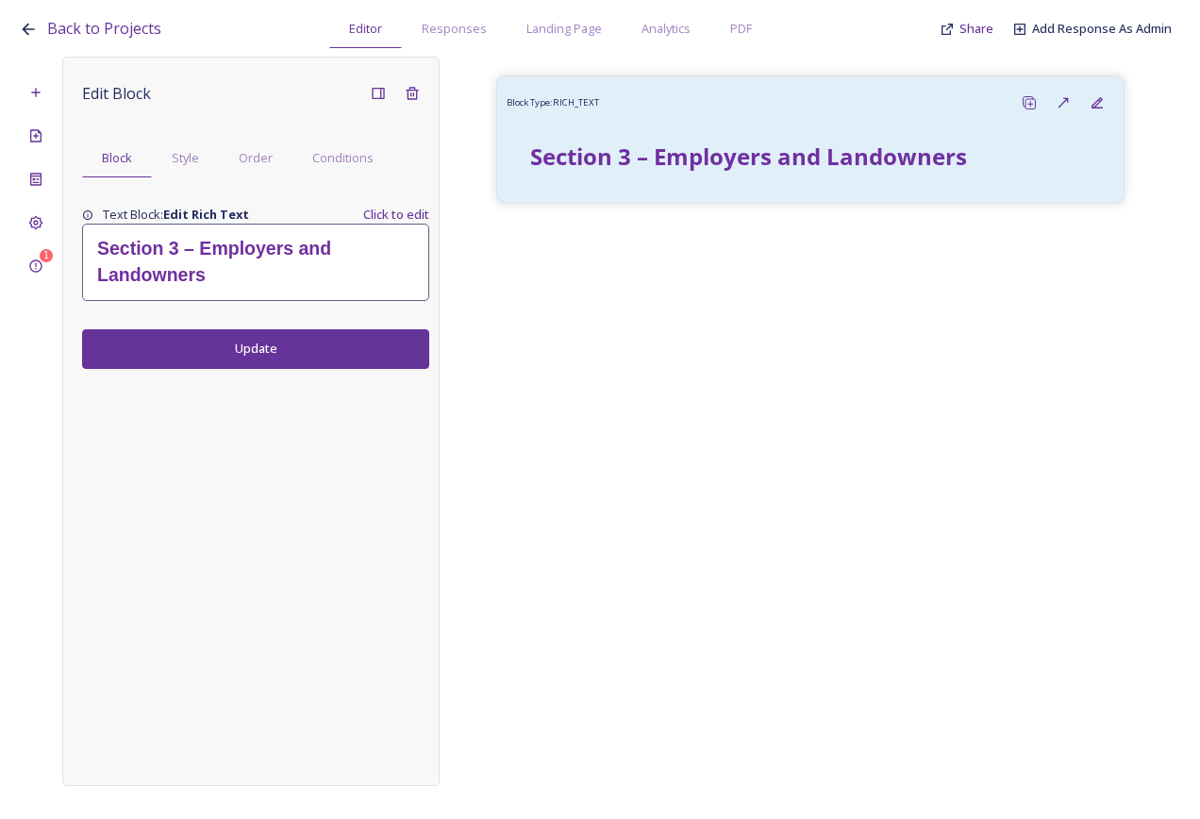
click at [730, 309] on div "Block Type: RICH_TEXT Section 3 – Employers and Landowners" at bounding box center [811, 407] width 742 height 701
click at [41, 101] on div "Add New Block" at bounding box center [36, 92] width 34 height 34
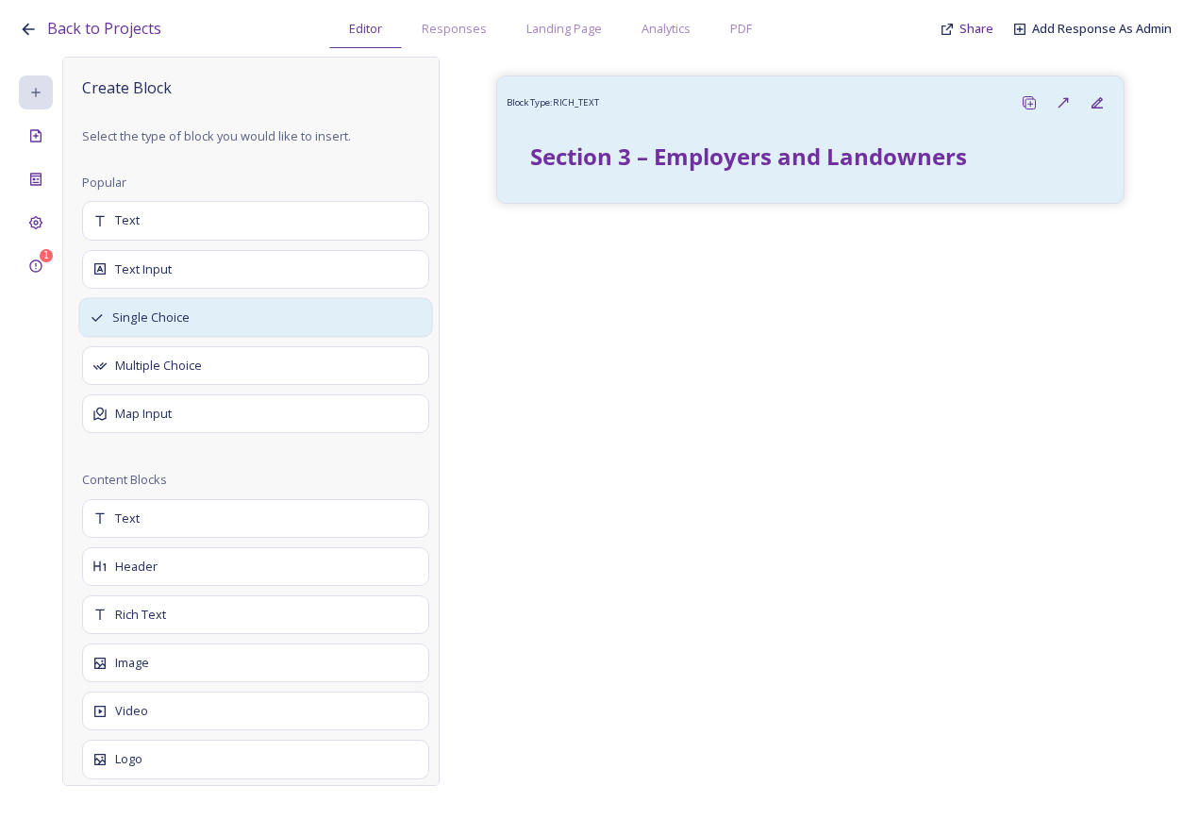
click at [169, 322] on span "Single Choice" at bounding box center [151, 318] width 78 height 19
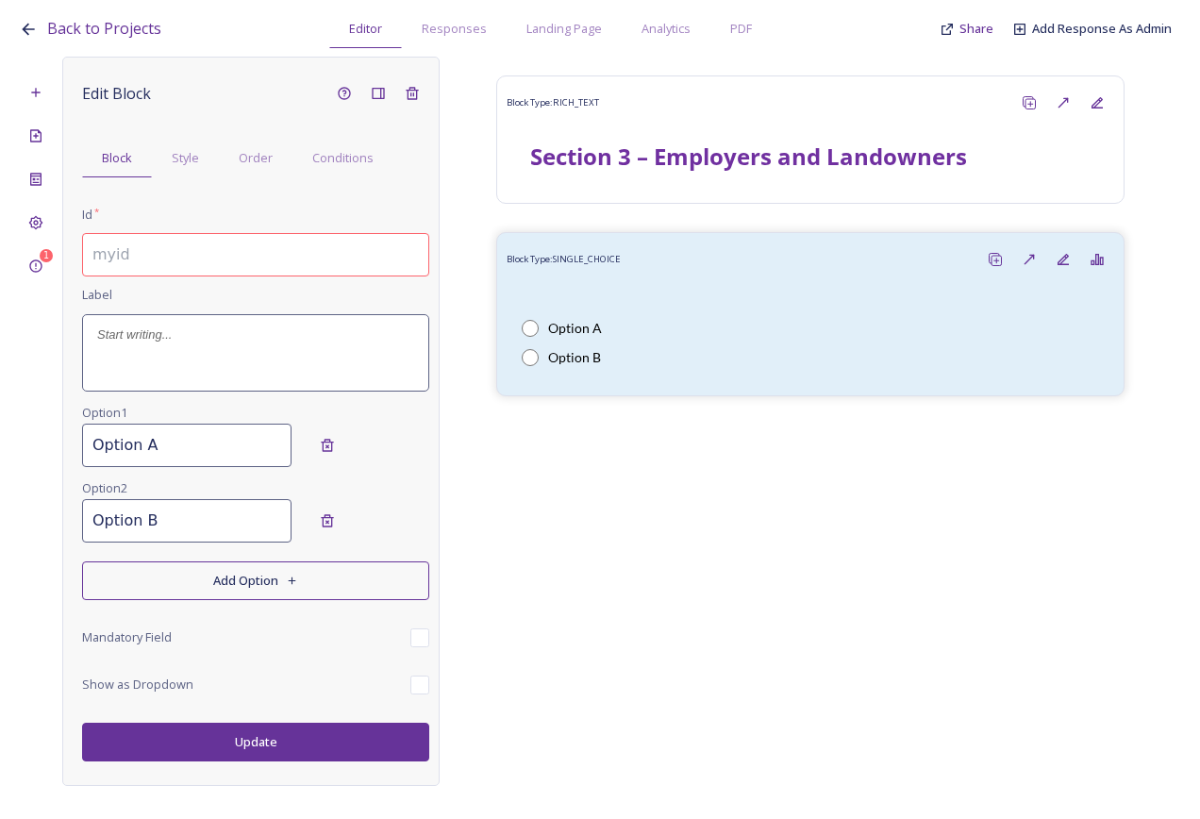
click at [126, 258] on input at bounding box center [255, 254] width 347 height 43
drag, startPoint x: 360, startPoint y: 261, endPoint x: 105, endPoint y: 271, distance: 255.0
click at [105, 271] on input "3.1 Are you an employer in Bury parish?" at bounding box center [255, 254] width 347 height 43
type input "3.1 Are you an employer in Bury parish?"
click at [143, 359] on div at bounding box center [255, 352] width 345 height 75
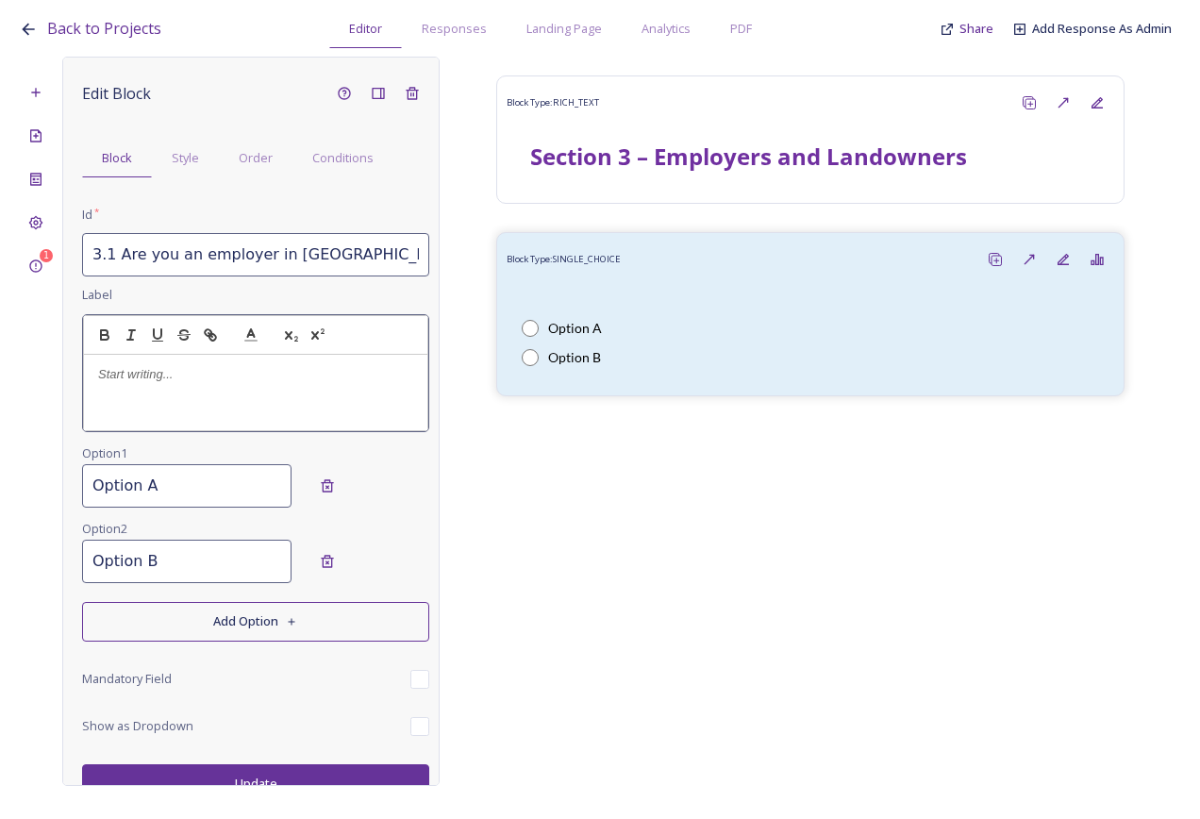
click at [143, 359] on div at bounding box center [255, 392] width 343 height 75
click at [140, 374] on p at bounding box center [255, 374] width 315 height 17
click at [106, 372] on p "1 Are you an employer in Bury parish?" at bounding box center [255, 374] width 315 height 17
drag, startPoint x: 316, startPoint y: 376, endPoint x: 85, endPoint y: 376, distance: 231.2
click at [85, 376] on div "1. Are you an employer in Bury parish?" at bounding box center [255, 392] width 343 height 75
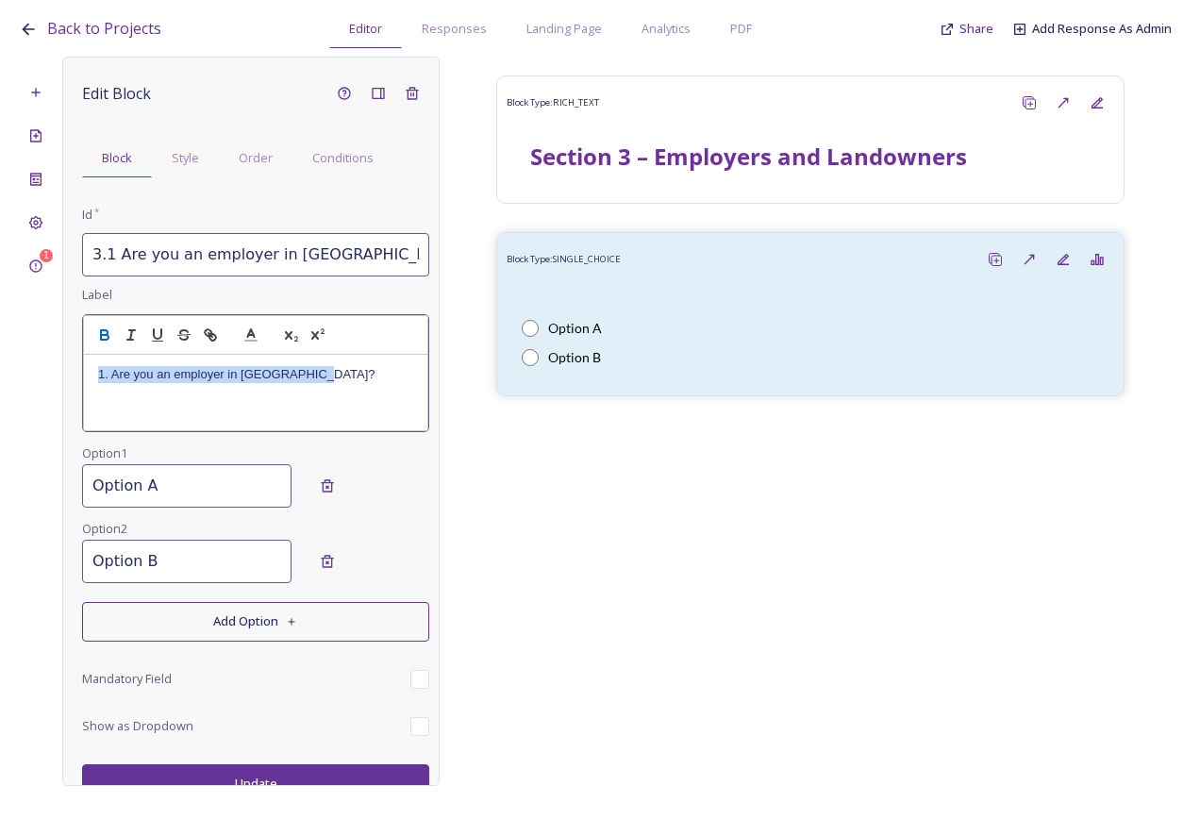
click at [108, 342] on icon "button" at bounding box center [104, 335] width 17 height 17
click at [201, 495] on div "Edit Block Block Style Order Conditions Id * 3.1 Are you an employer in Bury pa…" at bounding box center [255, 439] width 347 height 727
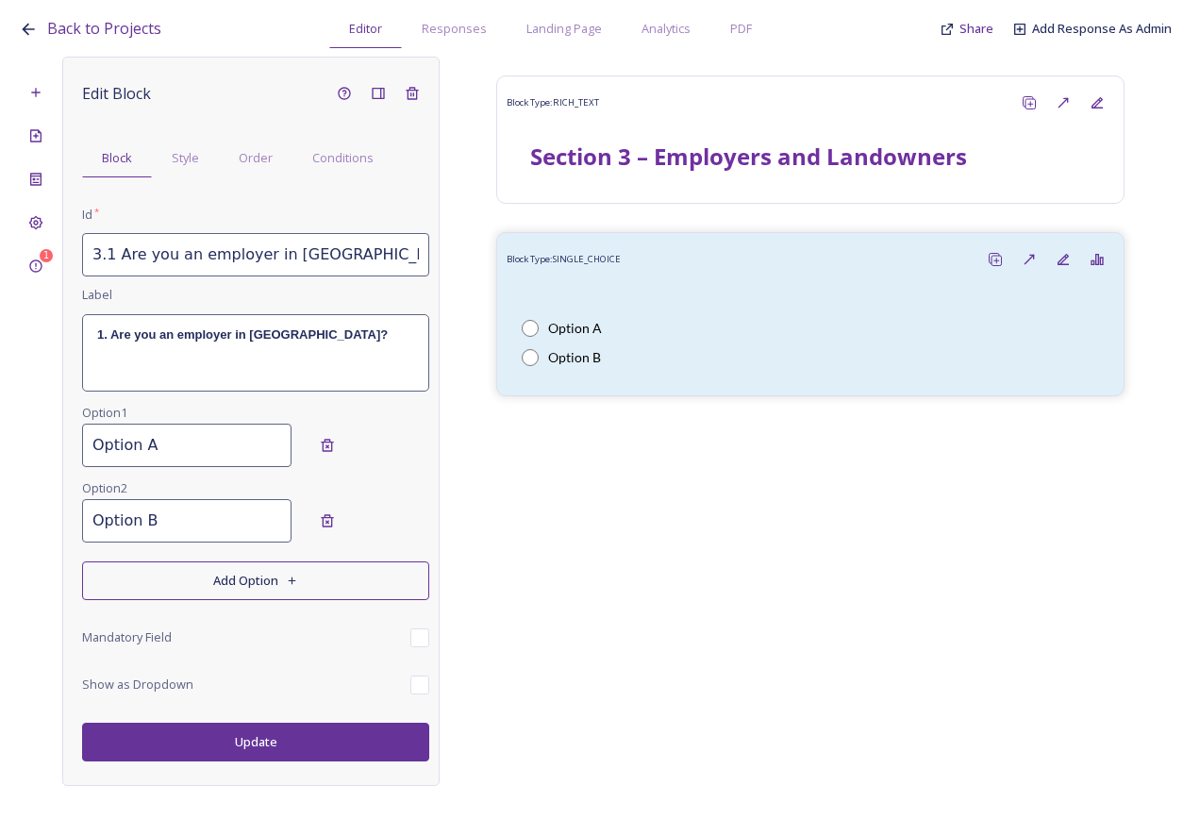
drag, startPoint x: 190, startPoint y: 439, endPoint x: 54, endPoint y: 450, distance: 136.4
click at [54, 450] on div "1 Edit Block Block Style Order Conditions Id * 3.1 Are you an employer in Bury …" at bounding box center [600, 421] width 1163 height 729
type input "Yes"
click at [177, 513] on input "Option B" at bounding box center [186, 520] width 209 height 43
drag, startPoint x: 178, startPoint y: 523, endPoint x: 14, endPoint y: 523, distance: 164.2
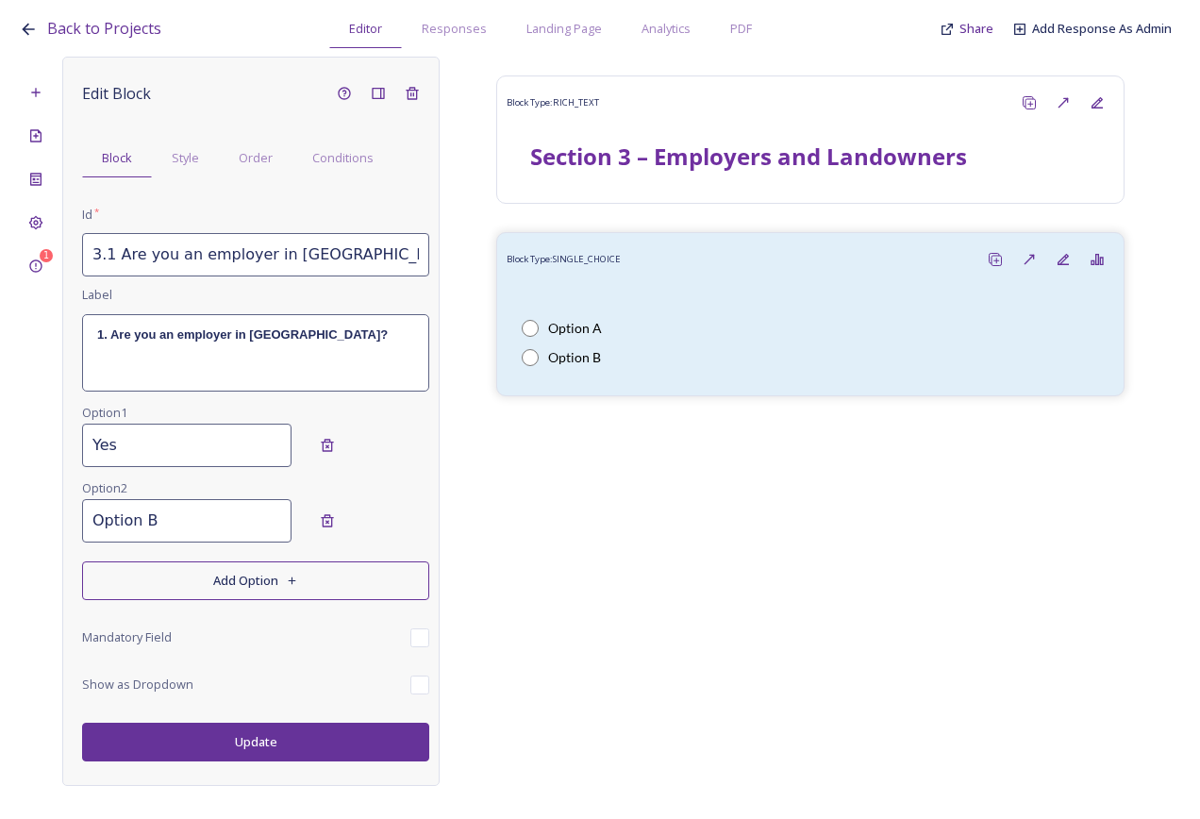
click at [14, 523] on div "Back to Projects Editor Responses Landing Page Analytics PDF Share Add Response…" at bounding box center [600, 409] width 1200 height 819
type input "No"
click at [231, 751] on button "Update" at bounding box center [255, 742] width 347 height 39
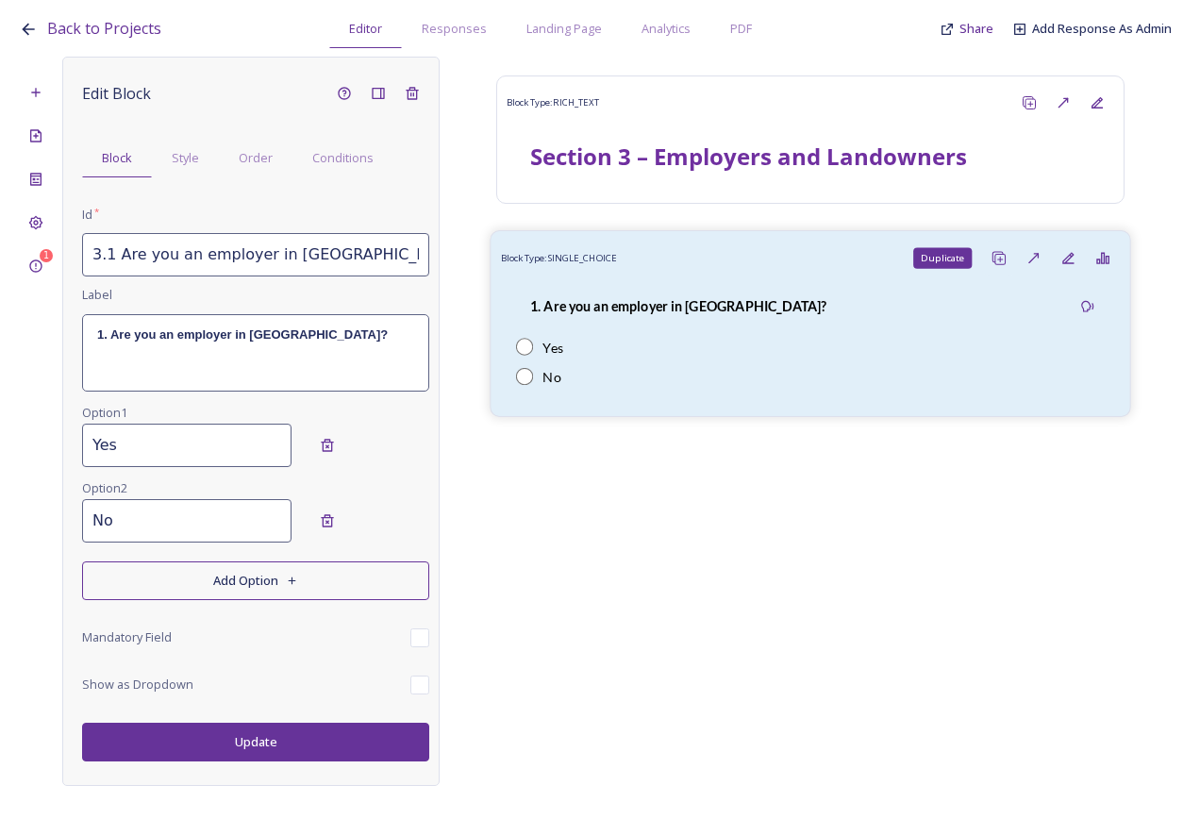
click at [998, 256] on icon at bounding box center [999, 258] width 15 height 15
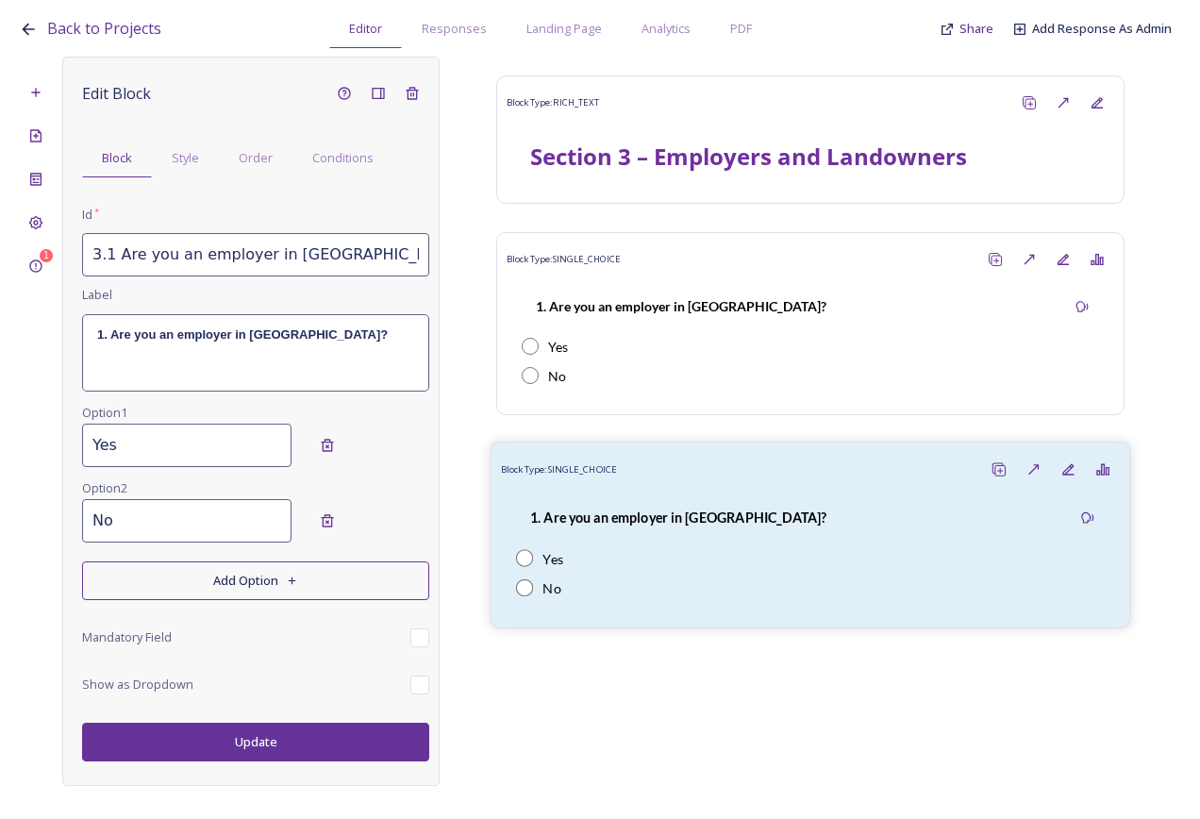
click at [617, 488] on div "1. Are you an employer in Bury parish? Yes No" at bounding box center [811, 552] width 620 height 131
drag, startPoint x: 108, startPoint y: 257, endPoint x: 476, endPoint y: 268, distance: 368.2
click at [476, 268] on div "1 Edit Block Block Style Order Conditions Id * 3.1 Are you an employer in Bury …" at bounding box center [600, 421] width 1163 height 729
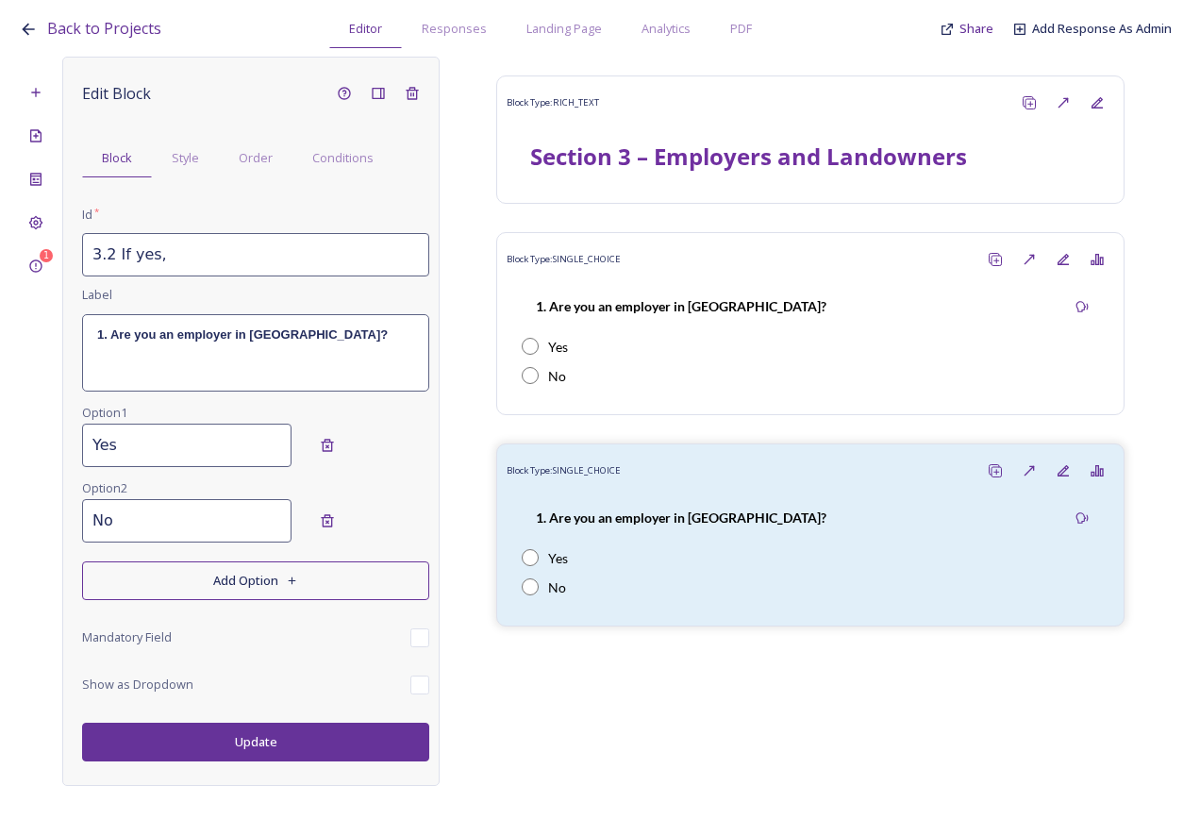
click at [240, 257] on input "3.2 If yes," at bounding box center [255, 254] width 347 height 43
paste input "Are there unmet housing needs for your employees or potential employees?"
drag, startPoint x: 255, startPoint y: 261, endPoint x: 23, endPoint y: 257, distance: 232.2
click at [23, 257] on div "1 Errors Edit Block Block Style Order Conditions Id * 3.2 If yes, aAre there un…" at bounding box center [600, 421] width 1163 height 729
click at [176, 252] on input "3.2 If yes, aAre there unmet housing needs for your employees or potential empl…" at bounding box center [255, 254] width 347 height 43
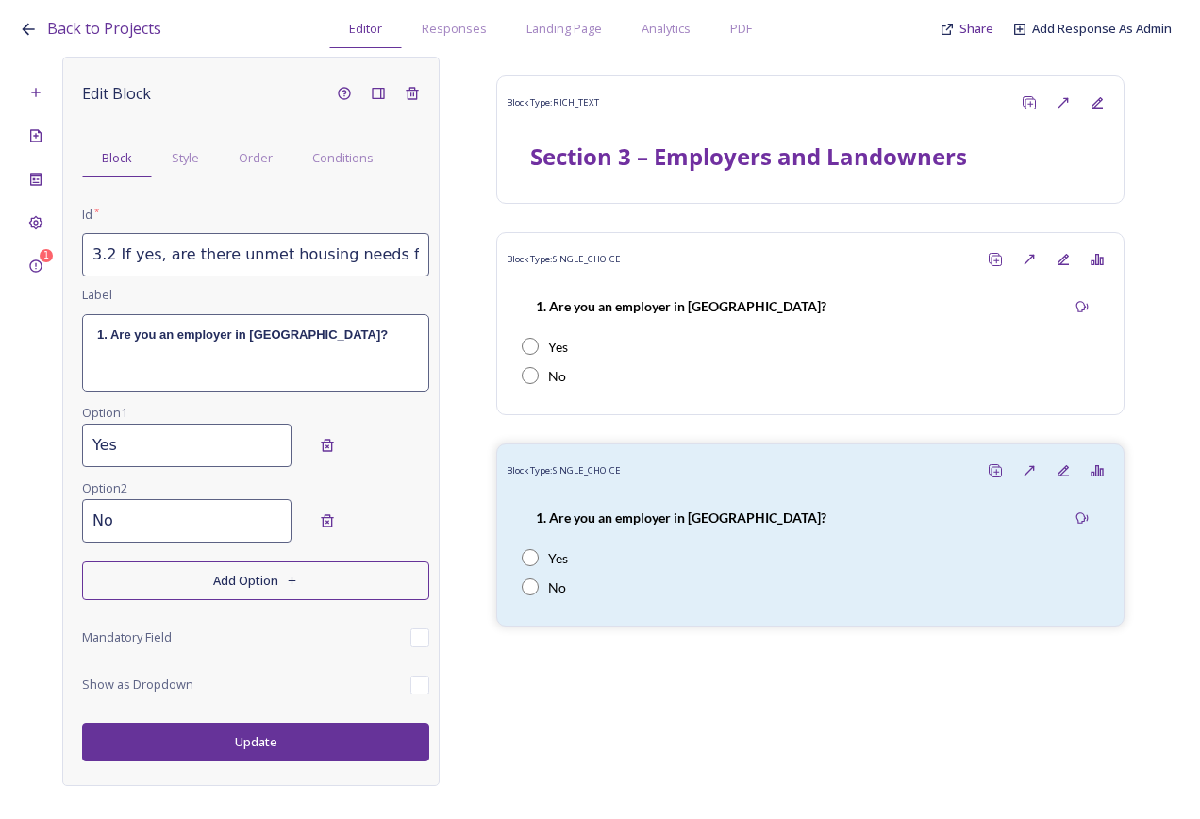
scroll to position [0, 244]
drag, startPoint x: 118, startPoint y: 252, endPoint x: 431, endPoint y: 261, distance: 313.4
click at [497, 269] on div "1 Edit Block Block Style Order Conditions Id * 3.2 If yes, are there unmet hous…" at bounding box center [600, 421] width 1163 height 729
click at [335, 346] on div "1. Are you an employer in Bury parish?" at bounding box center [255, 352] width 345 height 75
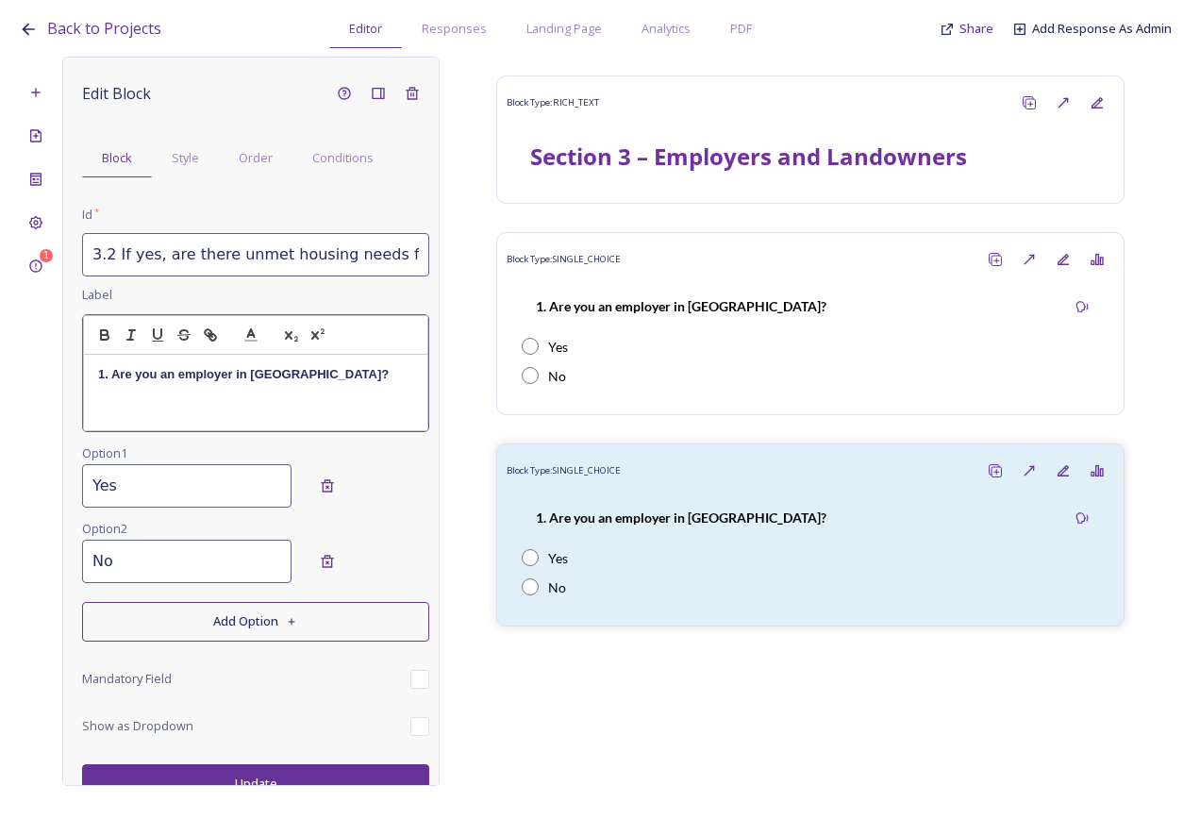
click at [351, 379] on p "1. Are you an employer in Bury parish?" at bounding box center [255, 374] width 315 height 17
click at [316, 387] on div "1. Are you an employer in Bury parish?" at bounding box center [255, 392] width 343 height 75
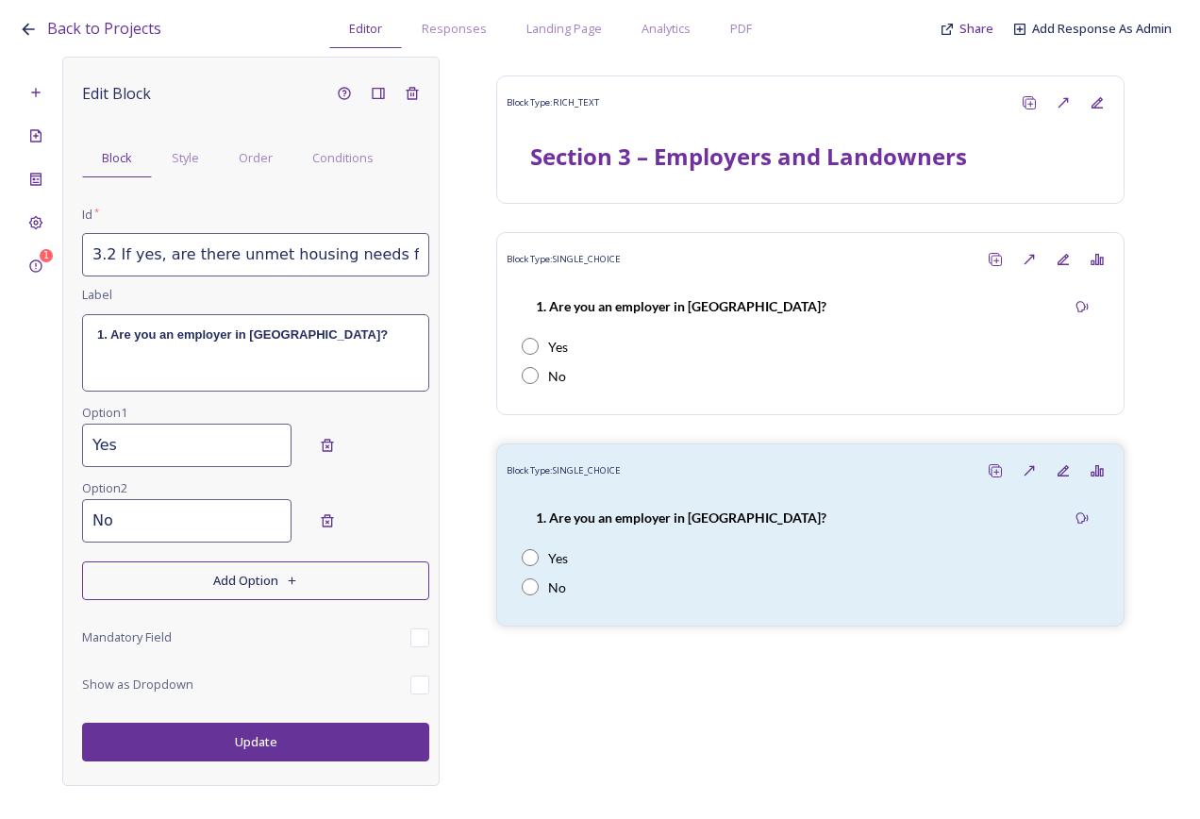
click at [113, 257] on input "3.2 If yes, are there unmet housing needs for your employees or potential emplo…" at bounding box center [255, 254] width 347 height 43
click at [307, 352] on div "1. Are you an employer in Bury parish?" at bounding box center [255, 352] width 345 height 75
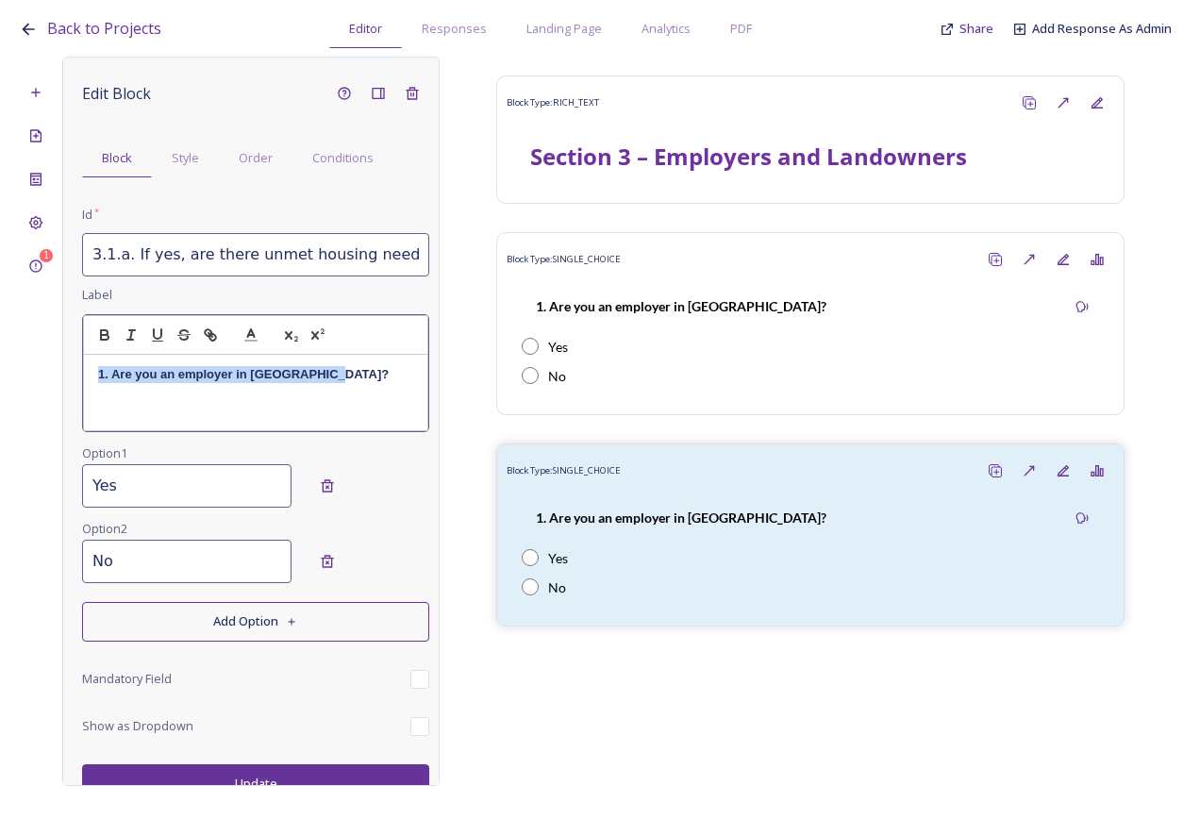
drag, startPoint x: 353, startPoint y: 377, endPoint x: 74, endPoint y: 374, distance: 279.3
click at [74, 374] on div "Edit Block Block Style Order Conditions Id * 3.1.a. If yes, are there unmet hou…" at bounding box center [250, 421] width 377 height 729
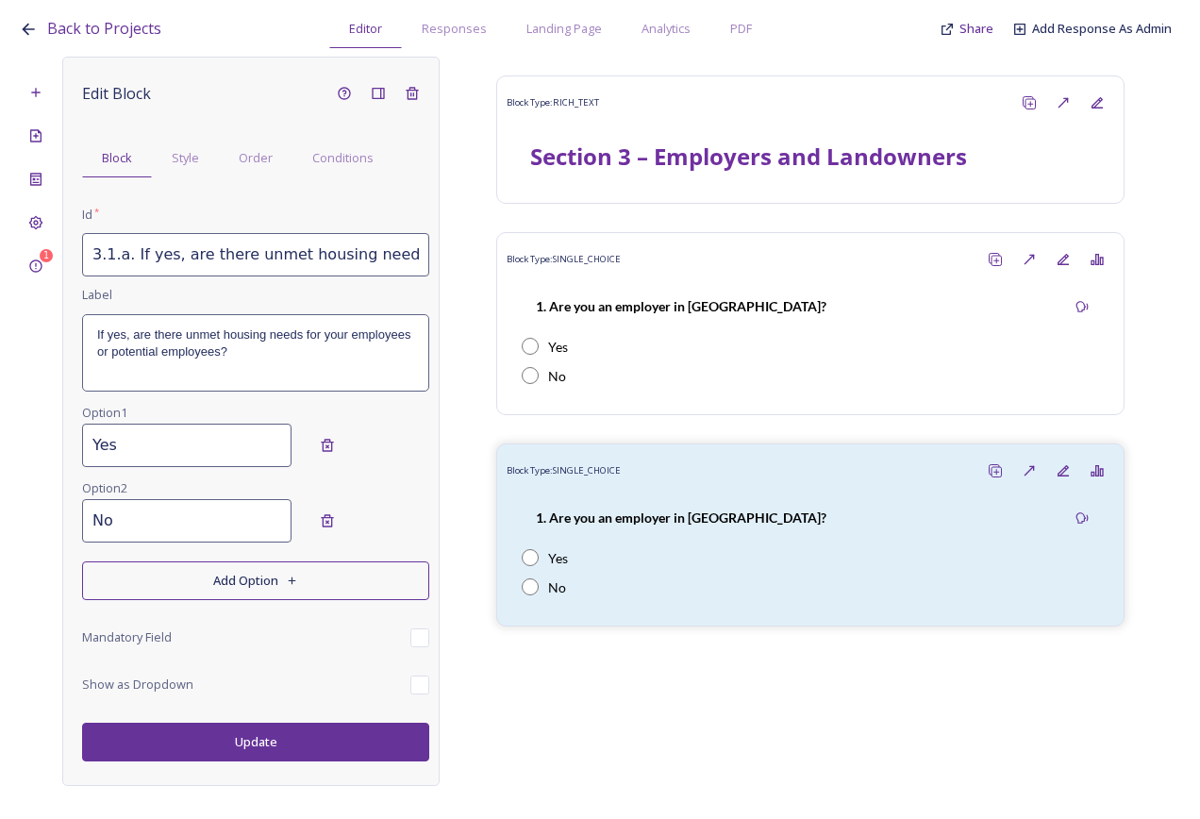
click at [243, 772] on div "Edit Block Block Style Order Conditions Id * 3.1.a. If yes, are there unmet hou…" at bounding box center [250, 421] width 377 height 729
click at [247, 739] on button "Update" at bounding box center [255, 742] width 347 height 39
click at [141, 254] on input "3.1.a. If yes, are there unmet housing needs for your employees or potential em…" at bounding box center [255, 254] width 347 height 43
click at [109, 255] on input "3.1.a. If yes, are there unmet housing needs for your employees or potential em…" at bounding box center [255, 254] width 347 height 43
drag, startPoint x: 129, startPoint y: 255, endPoint x: 105, endPoint y: 252, distance: 24.7
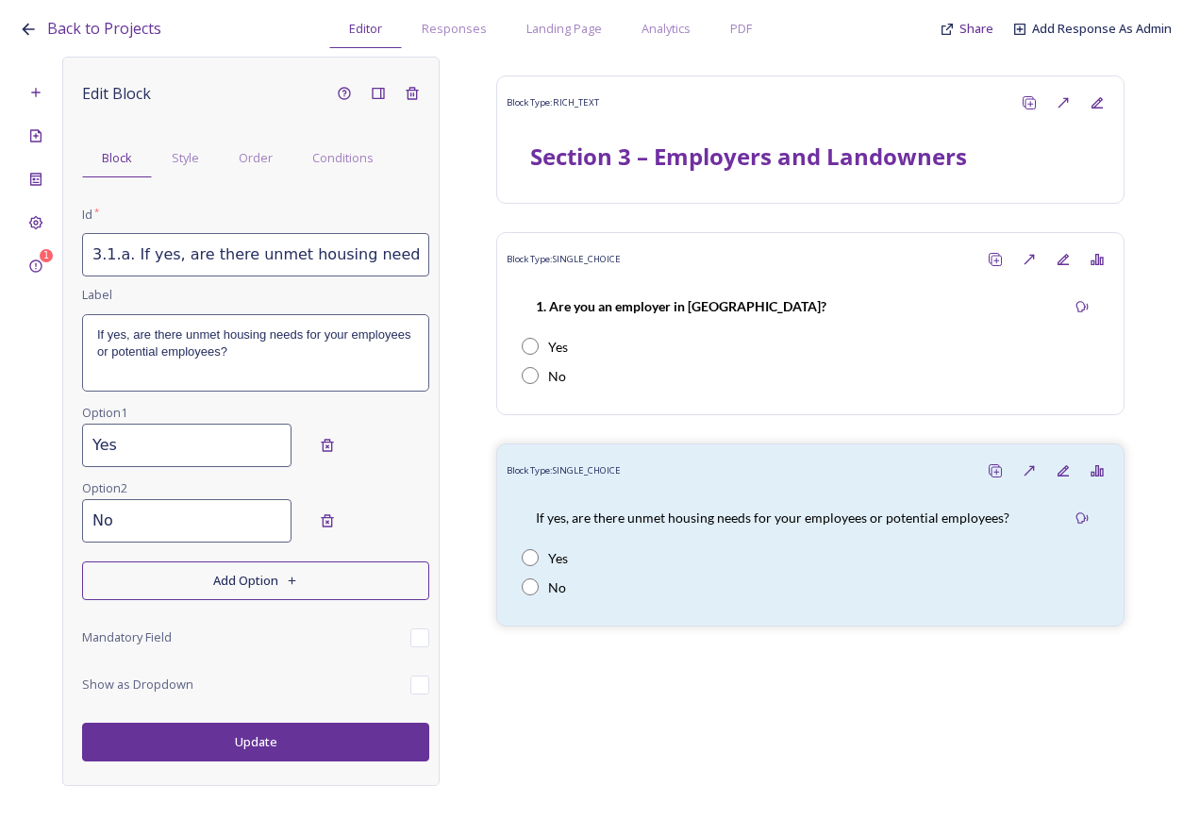
click at [105, 252] on input "3.1.a. If yes, are there unmet housing needs for your employees or potential em…" at bounding box center [255, 254] width 347 height 43
type input "3.2 If yes, are there unmet housing needs for your employees or potential emplo…"
click at [111, 351] on p "If yes, are there unmet housing needs for your employees or potential employees?" at bounding box center [255, 344] width 317 height 35
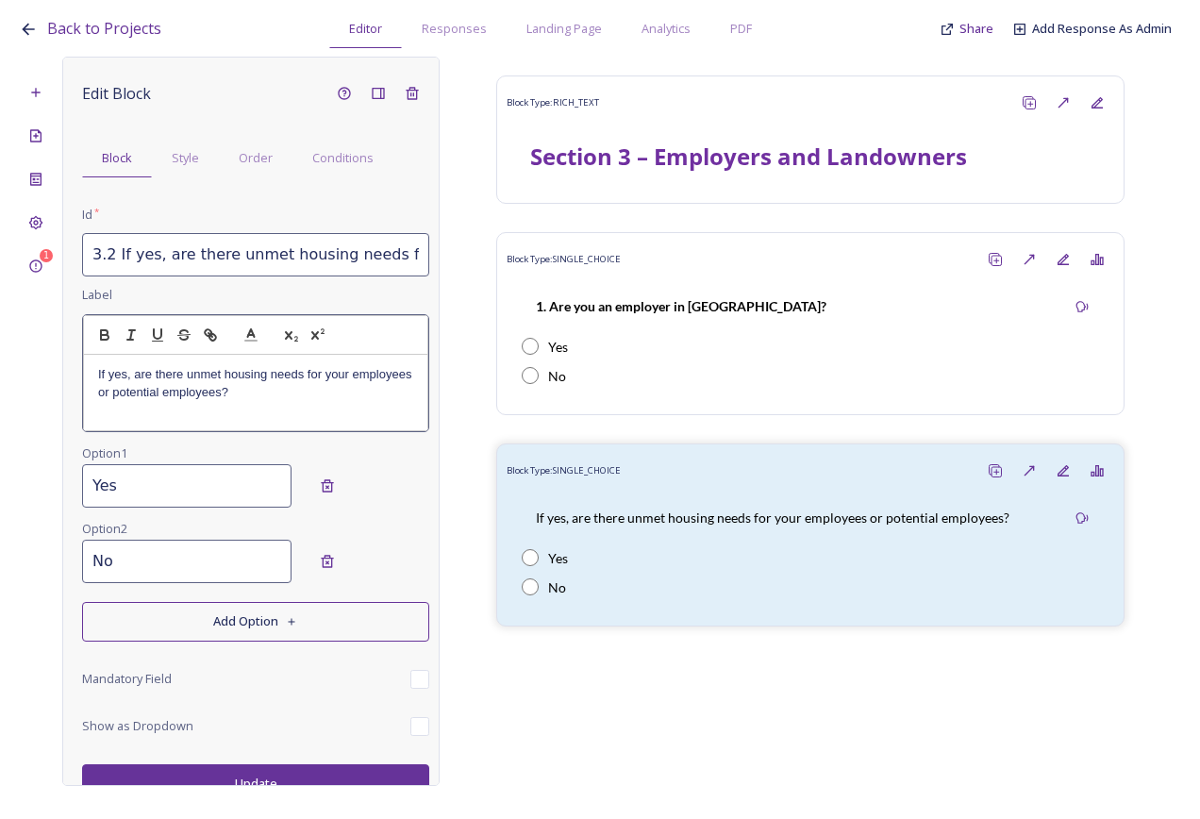
click at [93, 372] on div "If yes, are there unmet housing needs for your employees or potential employees?" at bounding box center [255, 392] width 343 height 75
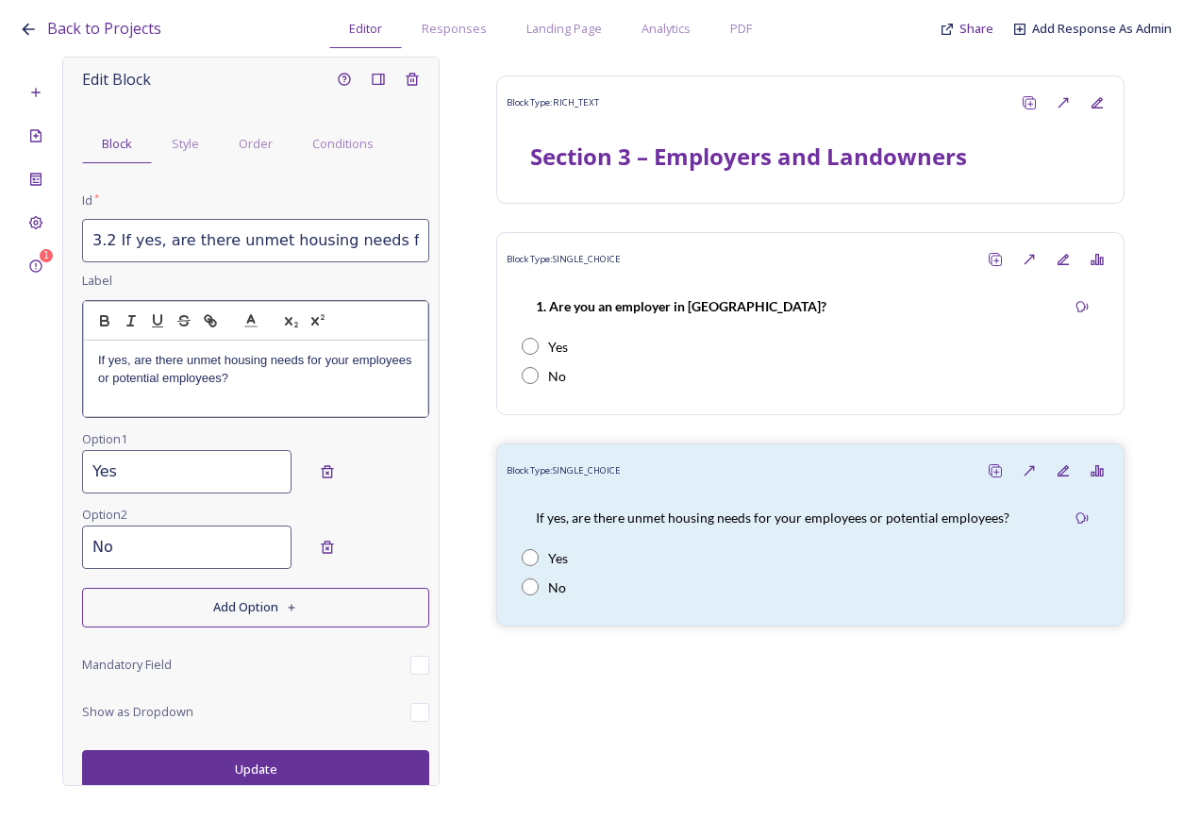
scroll to position [18, 0]
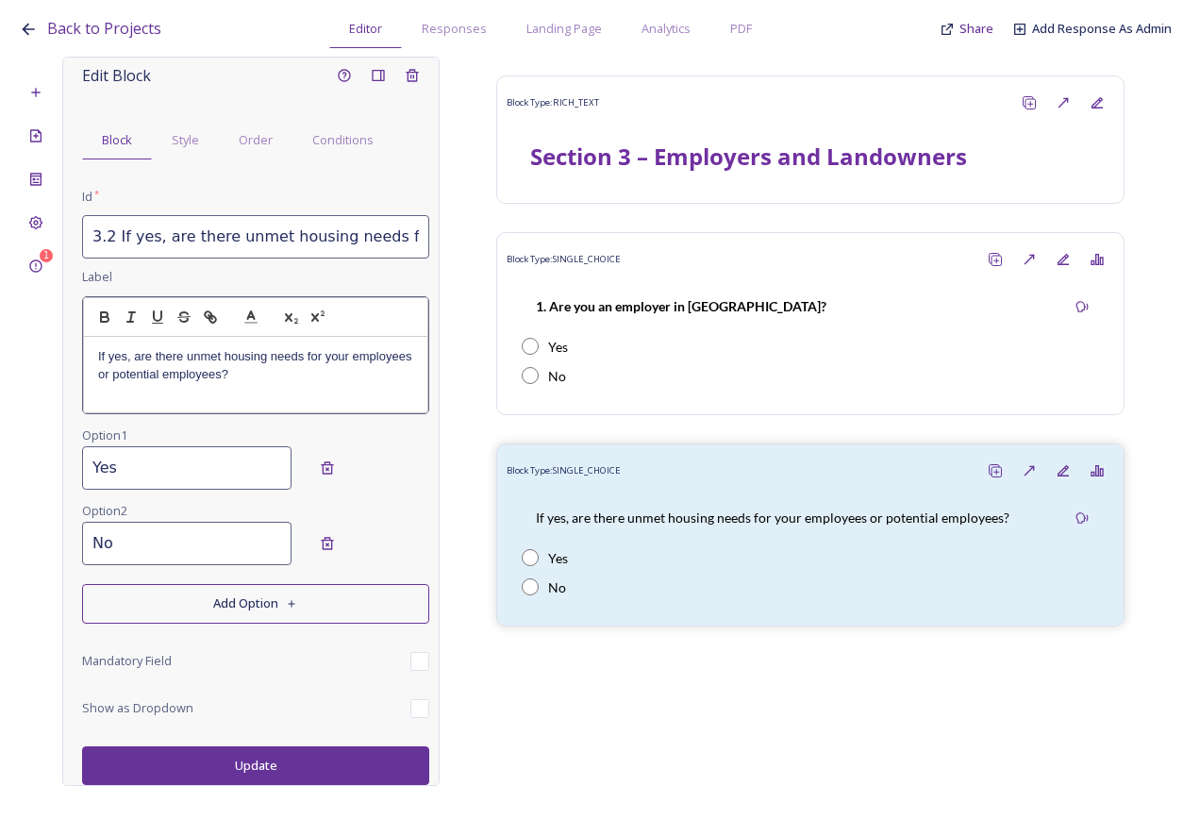
click at [112, 236] on input "3.2 If yes, are there unmet housing needs for your employees or potential emplo…" at bounding box center [255, 236] width 347 height 43
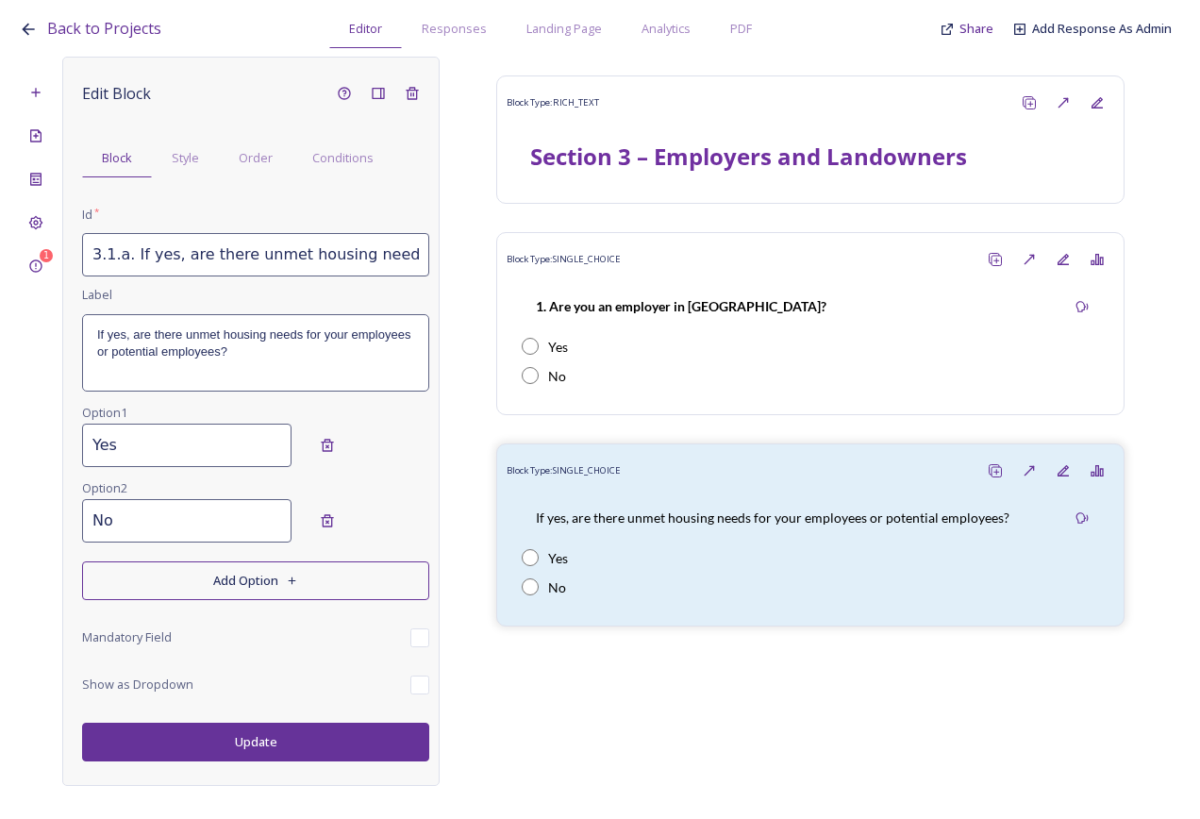
type input "3.1.a. If yes, are there unmet housing needs for your employees or potential em…"
click at [289, 743] on button "Update" at bounding box center [255, 742] width 347 height 39
click at [68, 72] on div "Edit Block Block Style Order Conditions Id * 3.1.a. If yes, are there unmet hou…" at bounding box center [250, 421] width 377 height 729
click at [35, 111] on div "1" at bounding box center [36, 421] width 34 height 729
click at [36, 95] on icon at bounding box center [35, 92] width 8 height 8
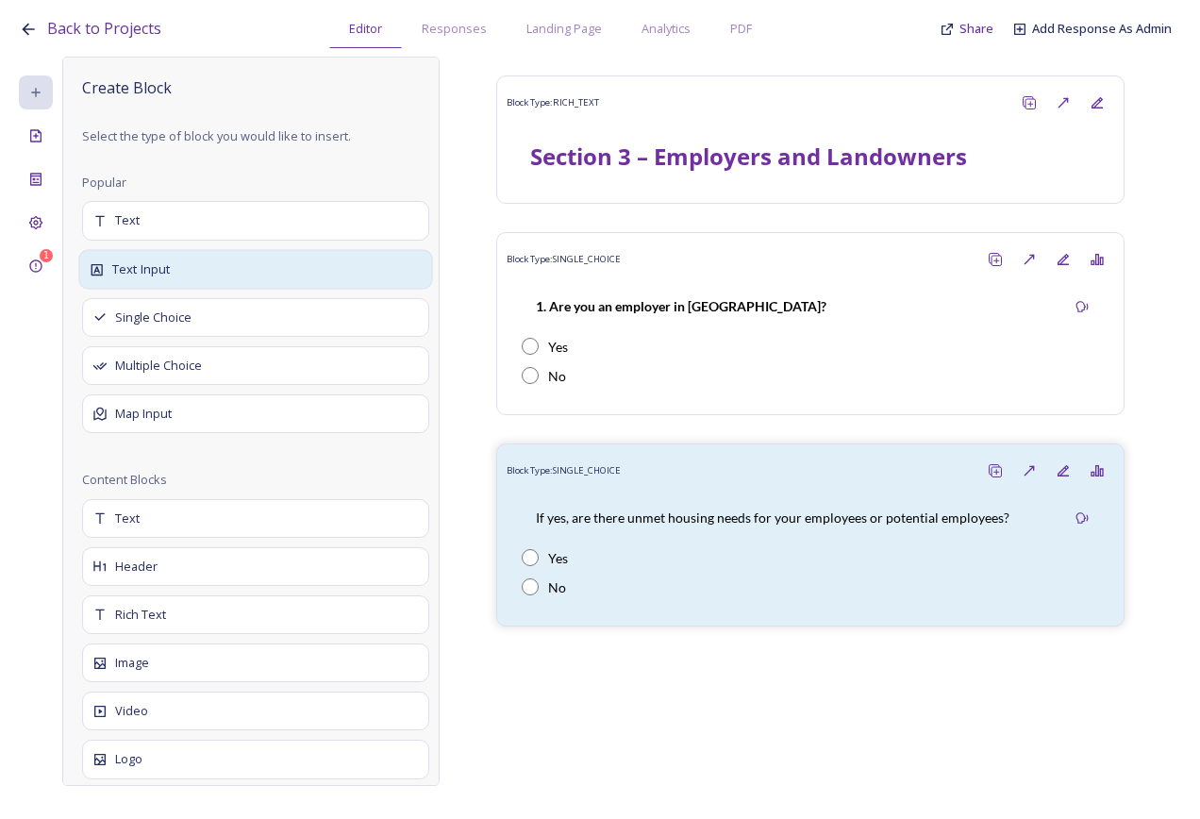
click at [177, 275] on div "Text Input" at bounding box center [255, 269] width 354 height 40
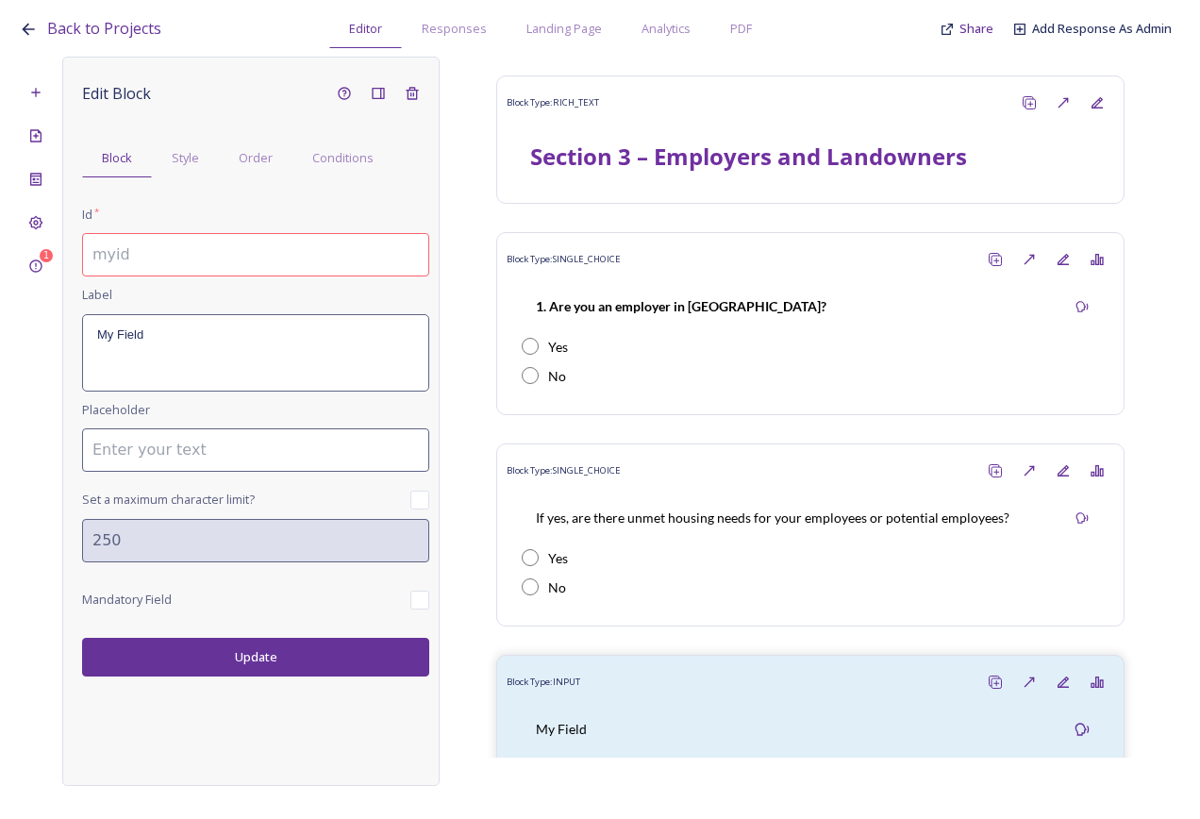
click at [178, 257] on input at bounding box center [255, 254] width 347 height 43
type input "1"
drag, startPoint x: 109, startPoint y: 254, endPoint x: 448, endPoint y: 252, distance: 338.8
click at [494, 253] on div "1 Edit Block Block Style Order Conditions Id * 3.1.b. If yes, please describe t…" at bounding box center [600, 421] width 1163 height 729
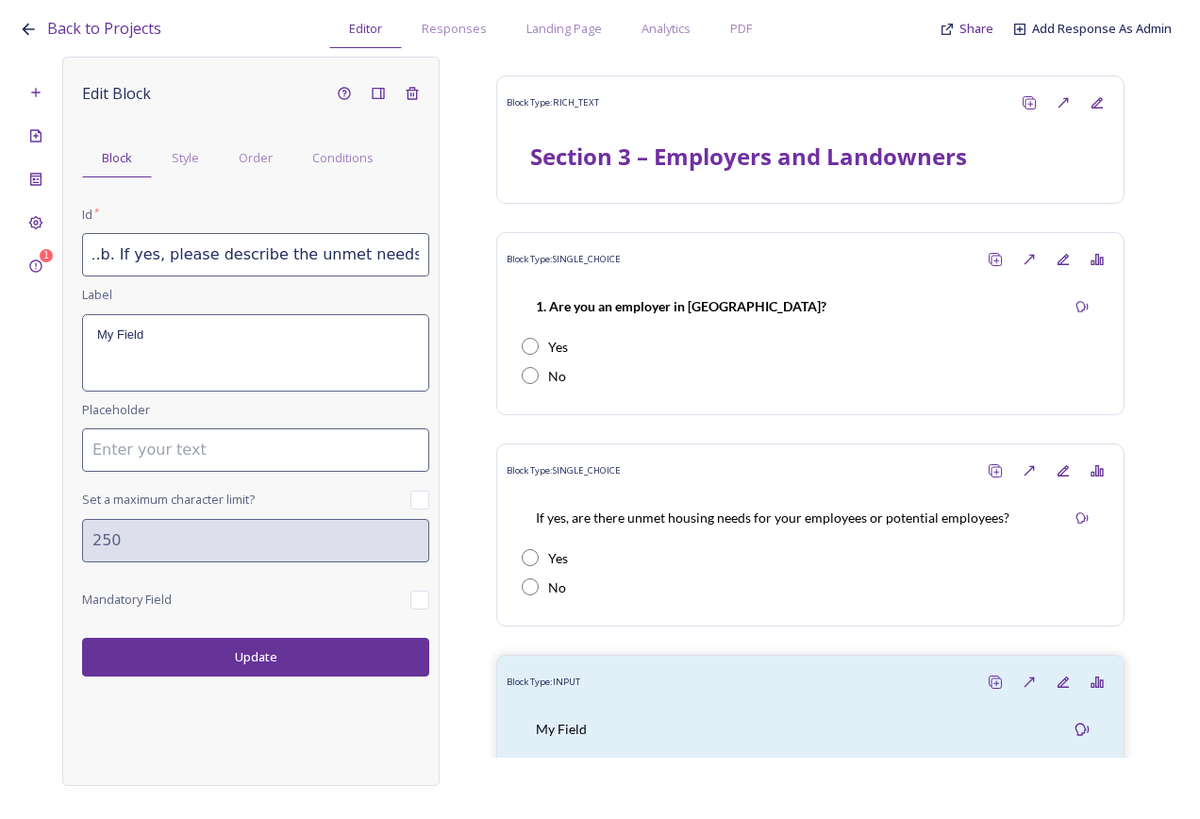
type input "3.1.b. If yes, please describe the unmet needs below."
click at [281, 363] on div "My Field" at bounding box center [255, 352] width 345 height 75
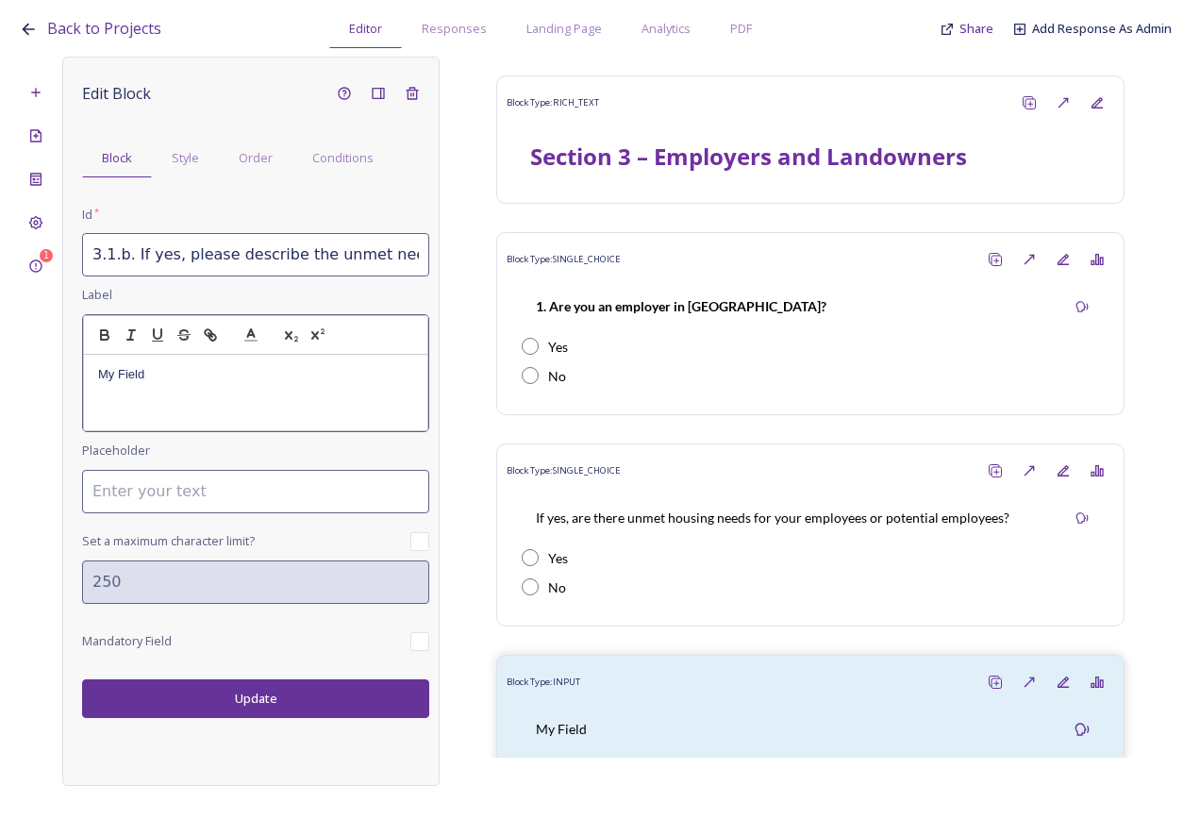
click at [257, 348] on div at bounding box center [255, 335] width 345 height 41
drag, startPoint x: 232, startPoint y: 379, endPoint x: 215, endPoint y: 372, distance: 18.6
click at [230, 379] on p "My Field" at bounding box center [255, 374] width 315 height 17
click at [0, 374] on html "Back to Projects Editor Responses Landing Page Analytics PDF Share Add Response…" at bounding box center [600, 409] width 1200 height 819
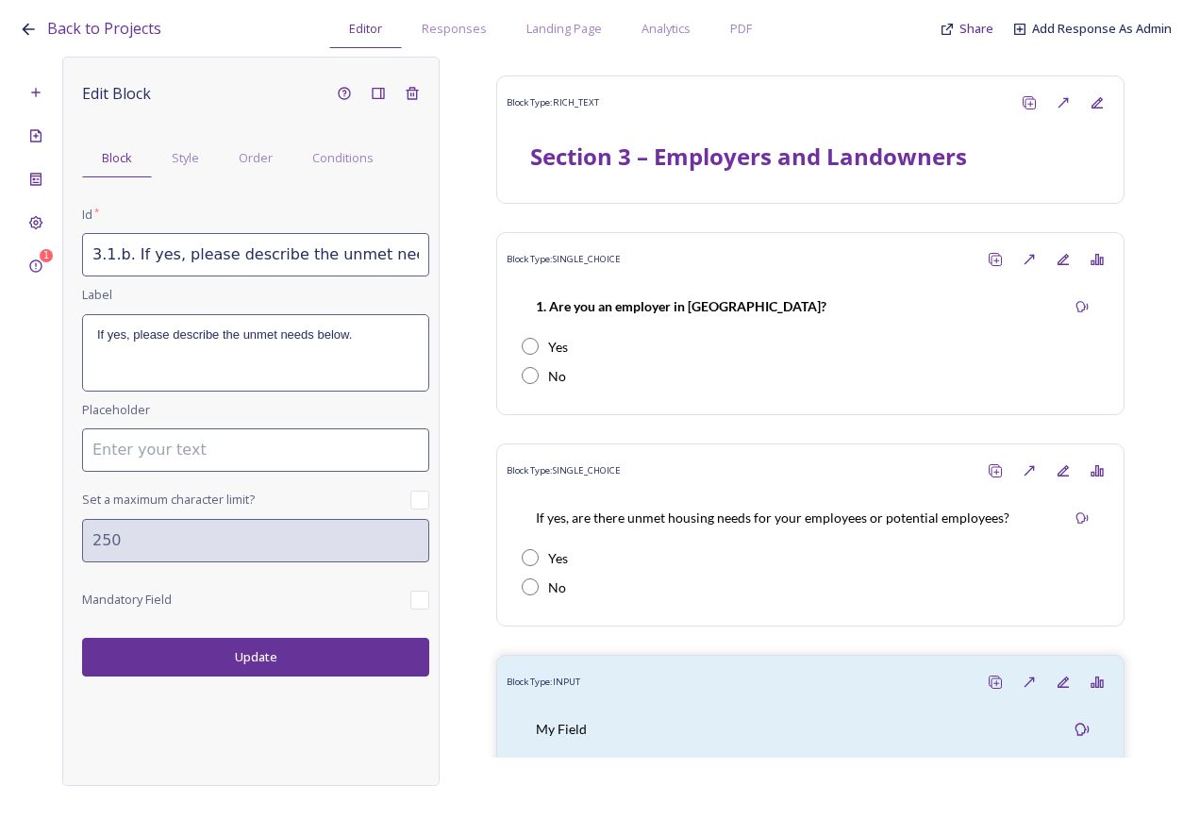
click at [289, 691] on div "Edit Block Block Style Order Conditions Id * 3.1.b. If yes, please describe the…" at bounding box center [250, 421] width 377 height 729
drag, startPoint x: 287, startPoint y: 674, endPoint x: 303, endPoint y: 654, distance: 25.5
click at [287, 673] on button "Update" at bounding box center [255, 657] width 347 height 39
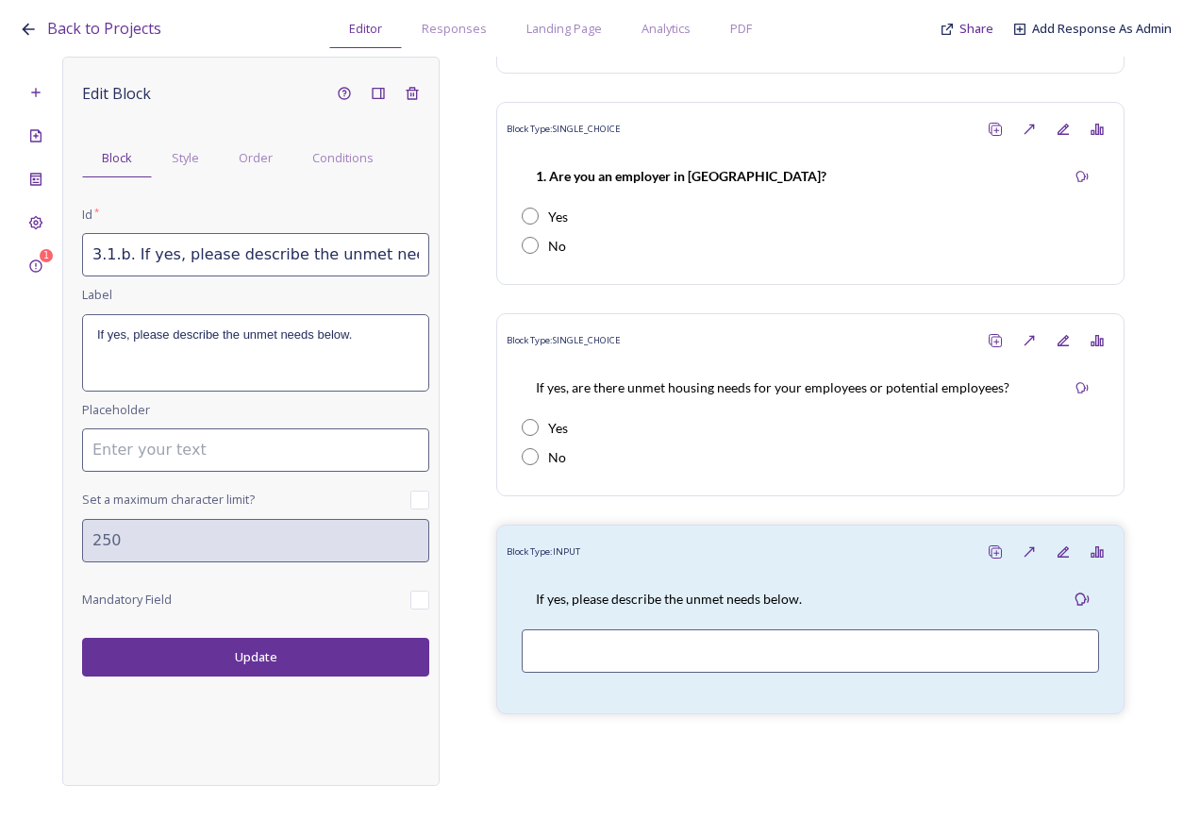
scroll to position [134, 0]
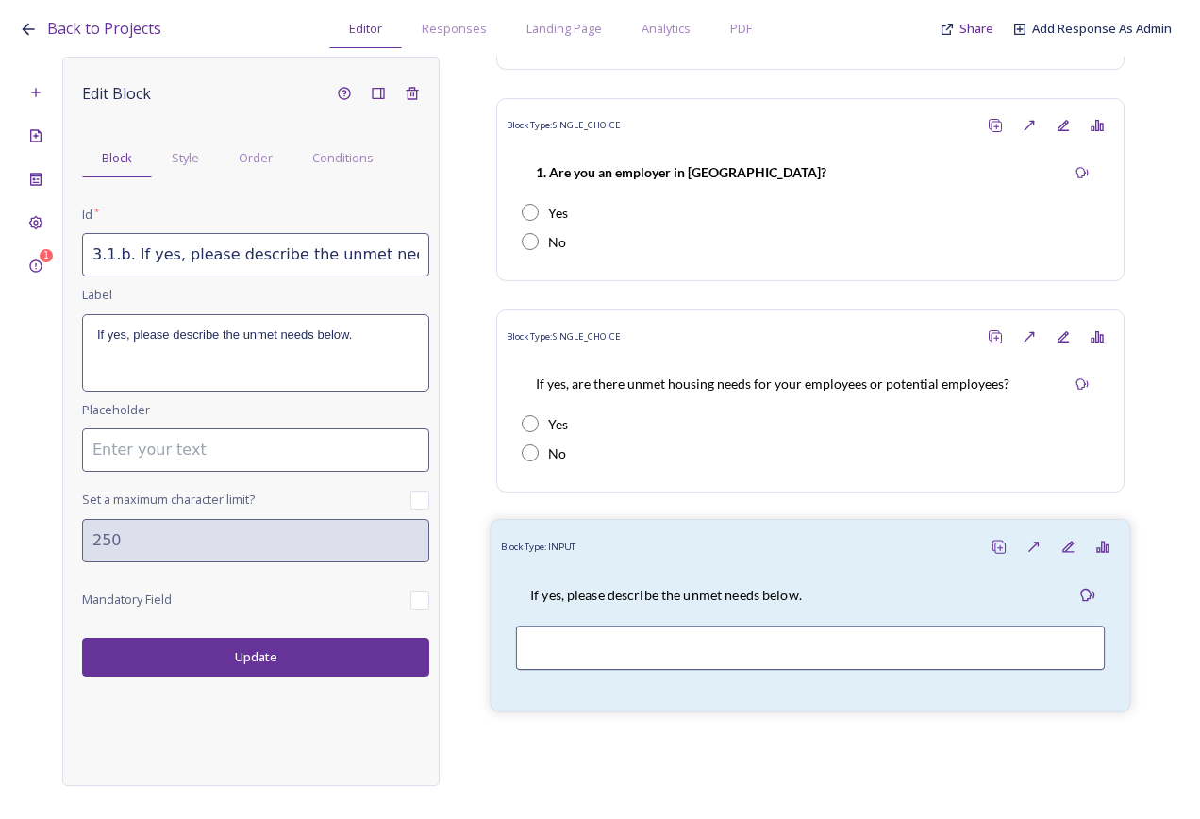
click at [667, 576] on div "If yes, please describe the unmet needs below." at bounding box center [666, 595] width 300 height 42
click at [48, 90] on div "Add New Block" at bounding box center [36, 92] width 34 height 34
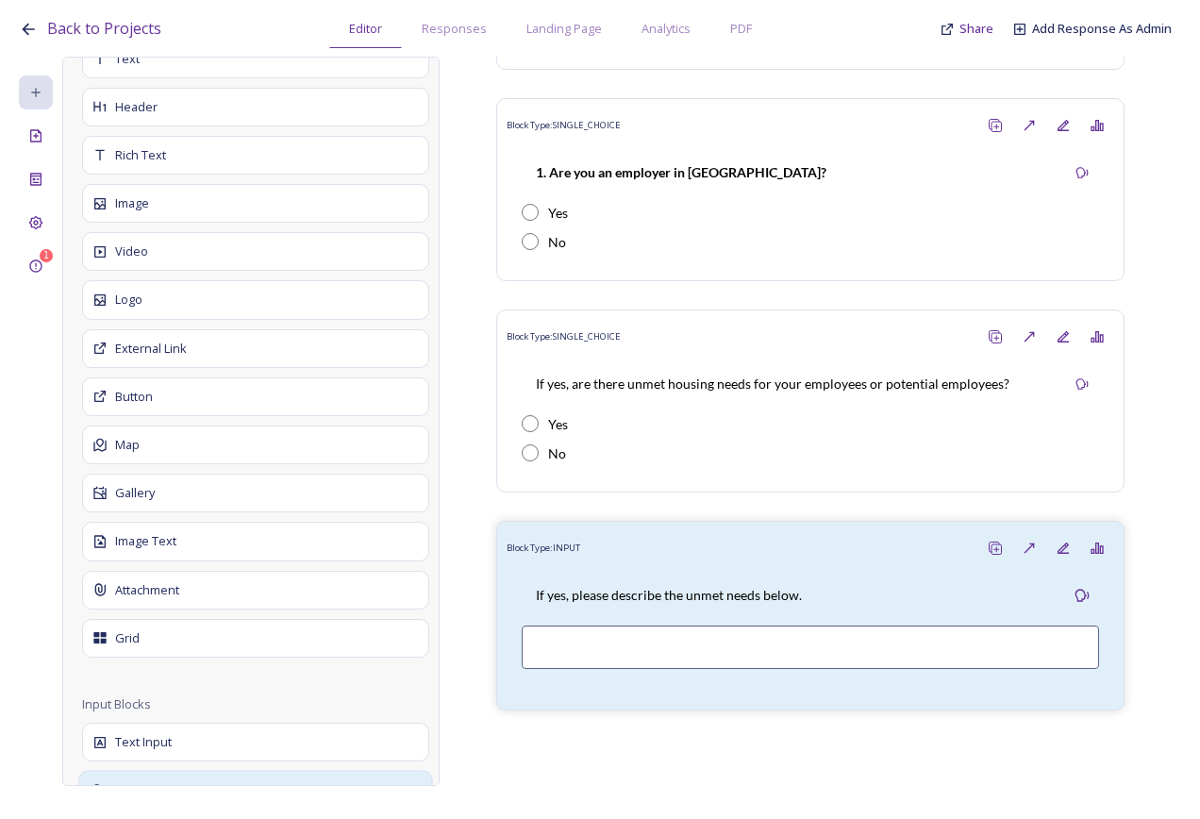
scroll to position [661, 0]
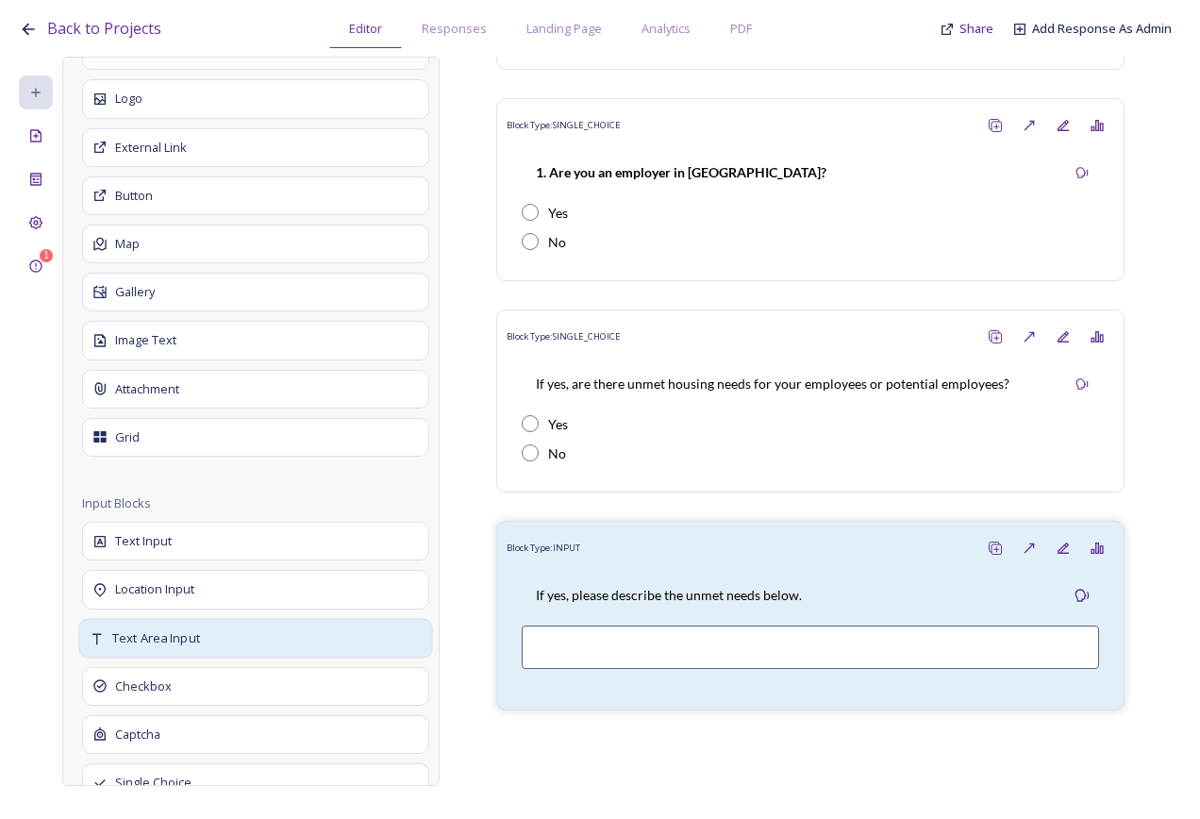
click at [228, 651] on div "Text Area Input" at bounding box center [255, 638] width 354 height 40
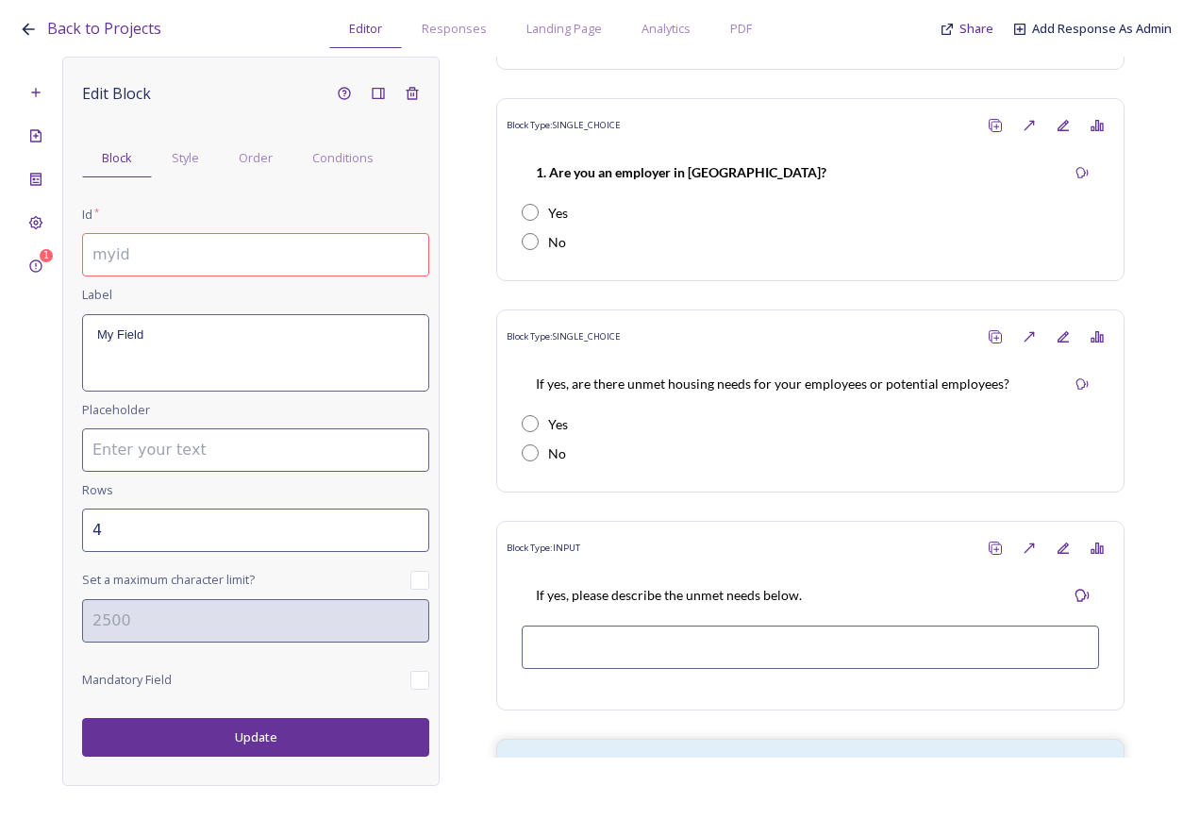
scroll to position [0, 0]
click at [185, 248] on input at bounding box center [255, 254] width 347 height 43
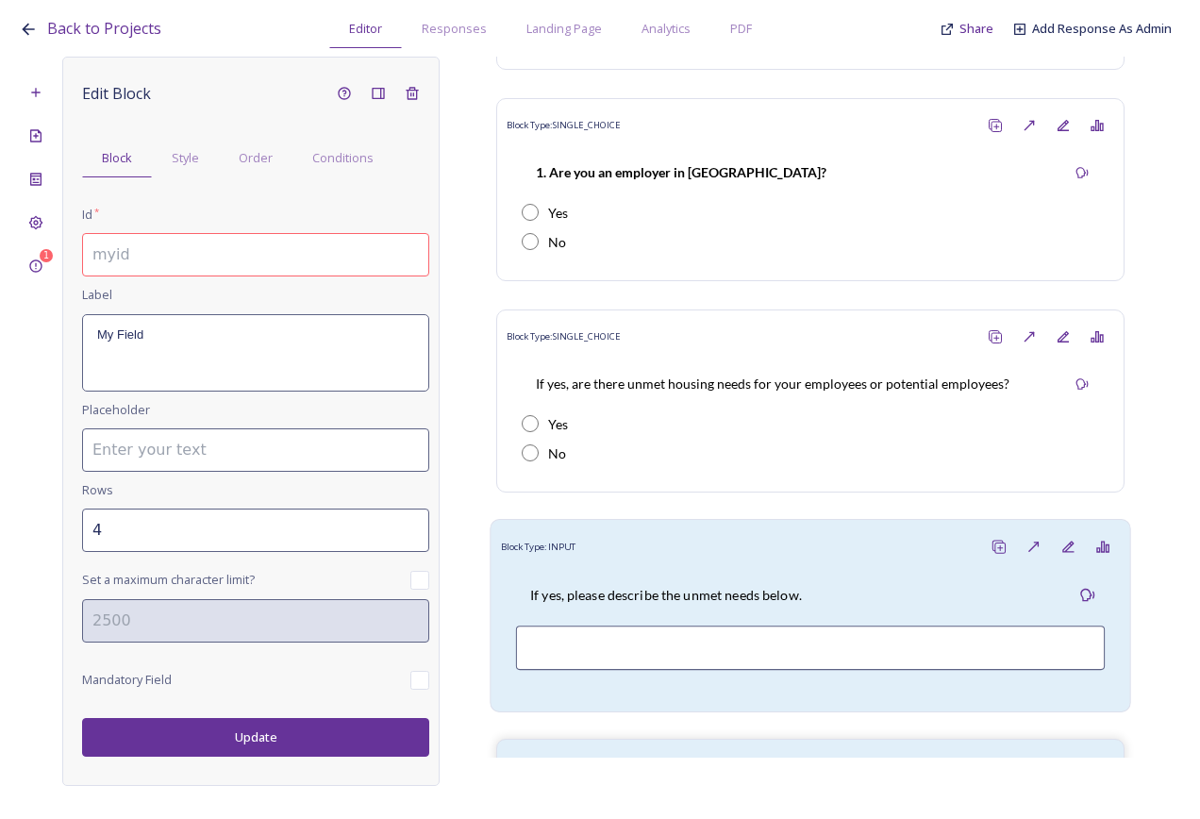
click at [598, 557] on div "Block Type: INPUT" at bounding box center [811, 546] width 620 height 35
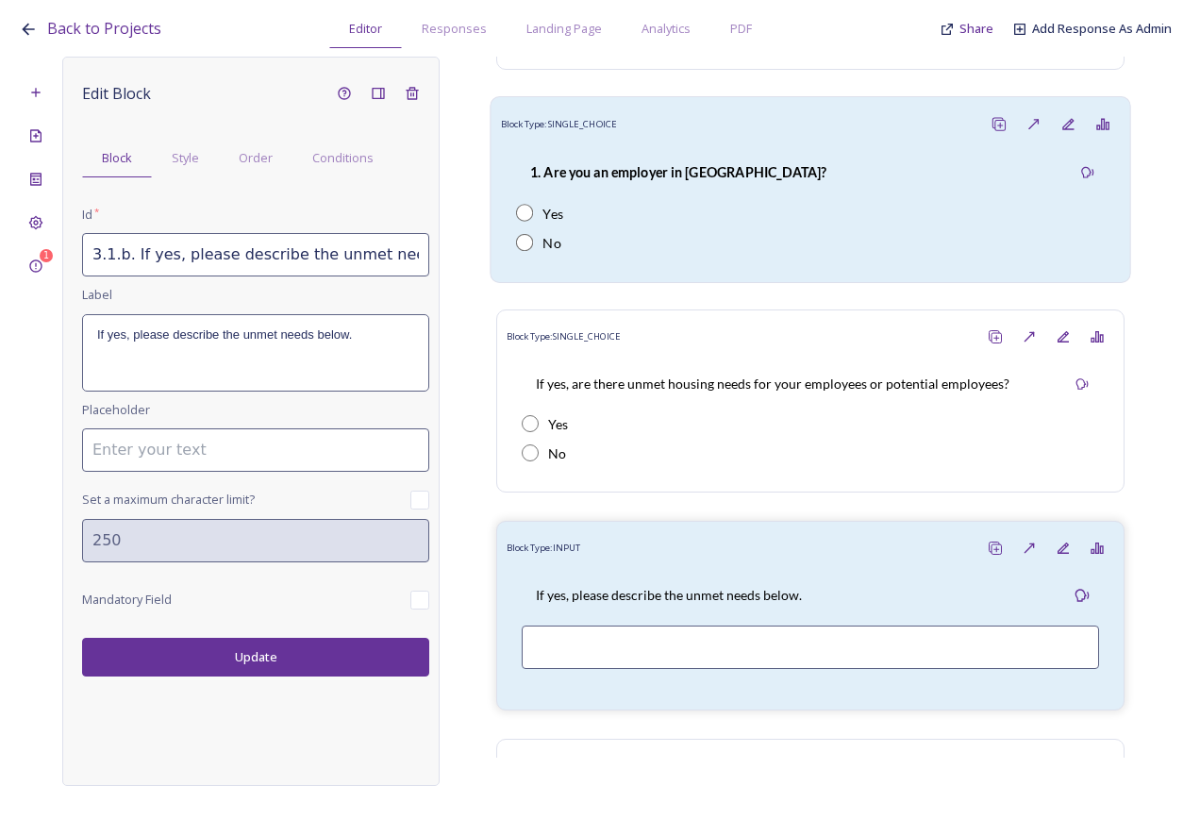
scroll to position [0, 21]
drag, startPoint x: 89, startPoint y: 254, endPoint x: 501, endPoint y: 244, distance: 412.5
click at [501, 244] on div "1 Edit Block Block Style Order Conditions Id * 3.1.b. If yes, please describe t…" at bounding box center [600, 421] width 1163 height 729
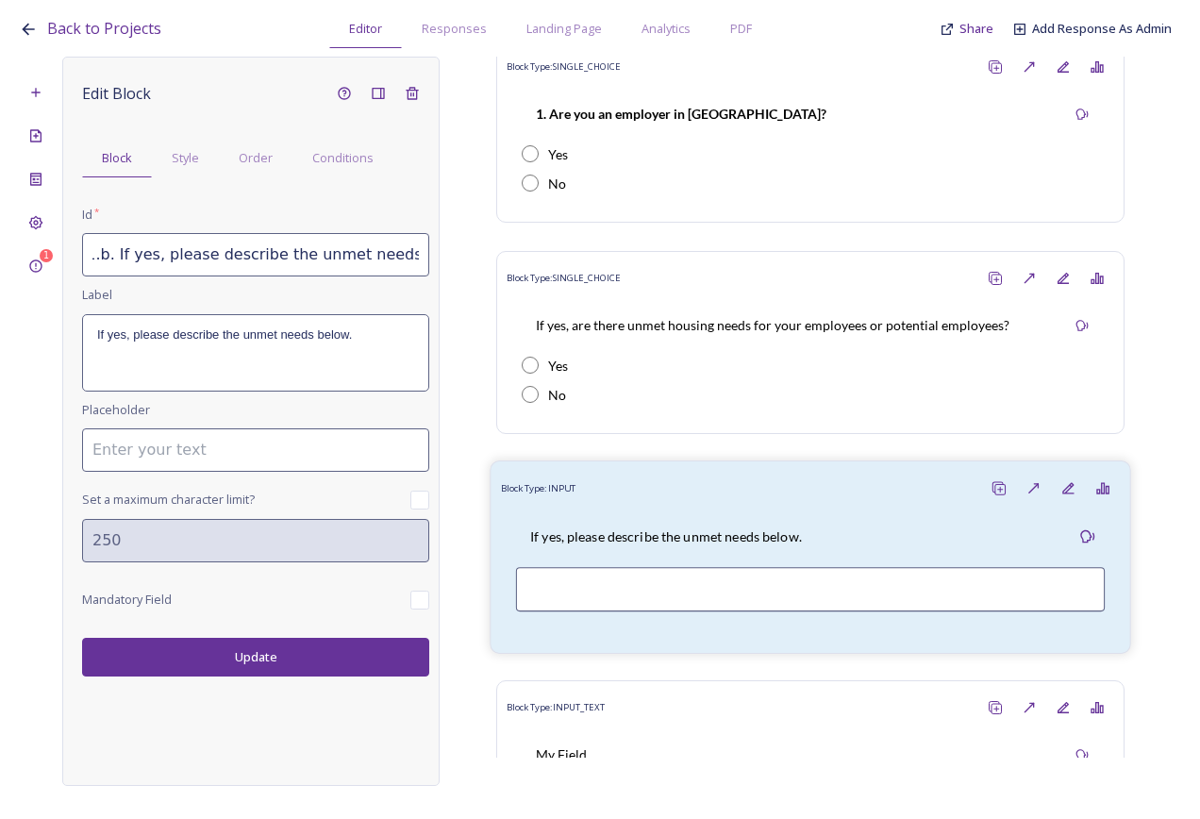
scroll to position [413, 0]
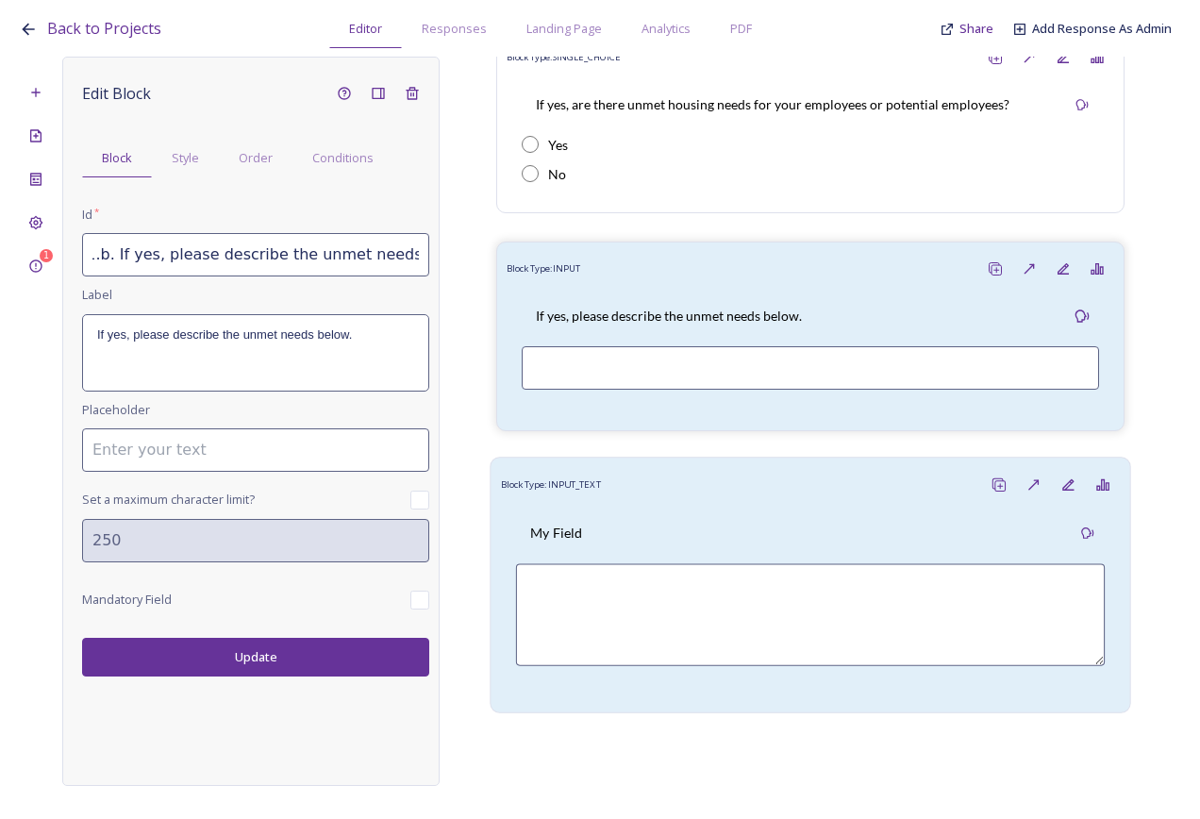
click at [664, 501] on div "Block Type: INPUT_TEXT" at bounding box center [811, 484] width 620 height 35
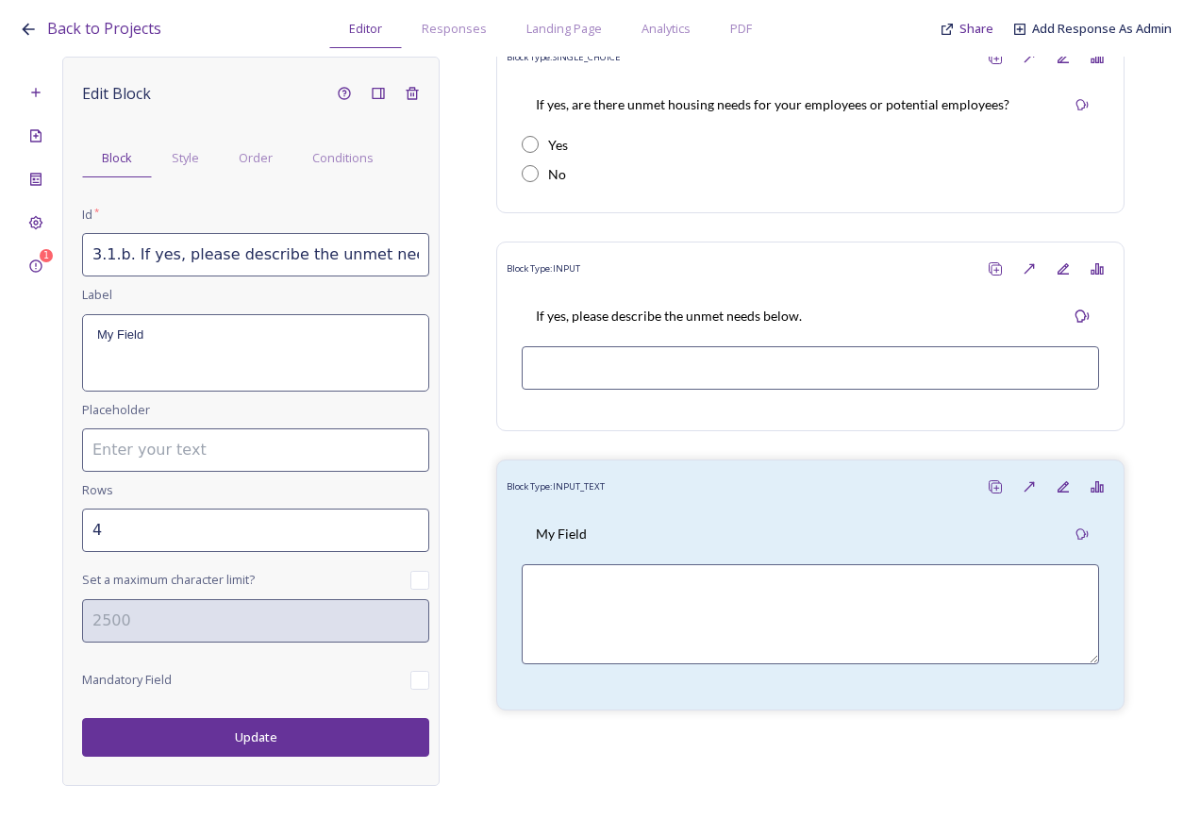
drag, startPoint x: 166, startPoint y: 258, endPoint x: 126, endPoint y: 260, distance: 40.6
click at [163, 258] on input "3.1.b. If yes, please describe the unmet needs below." at bounding box center [255, 254] width 347 height 43
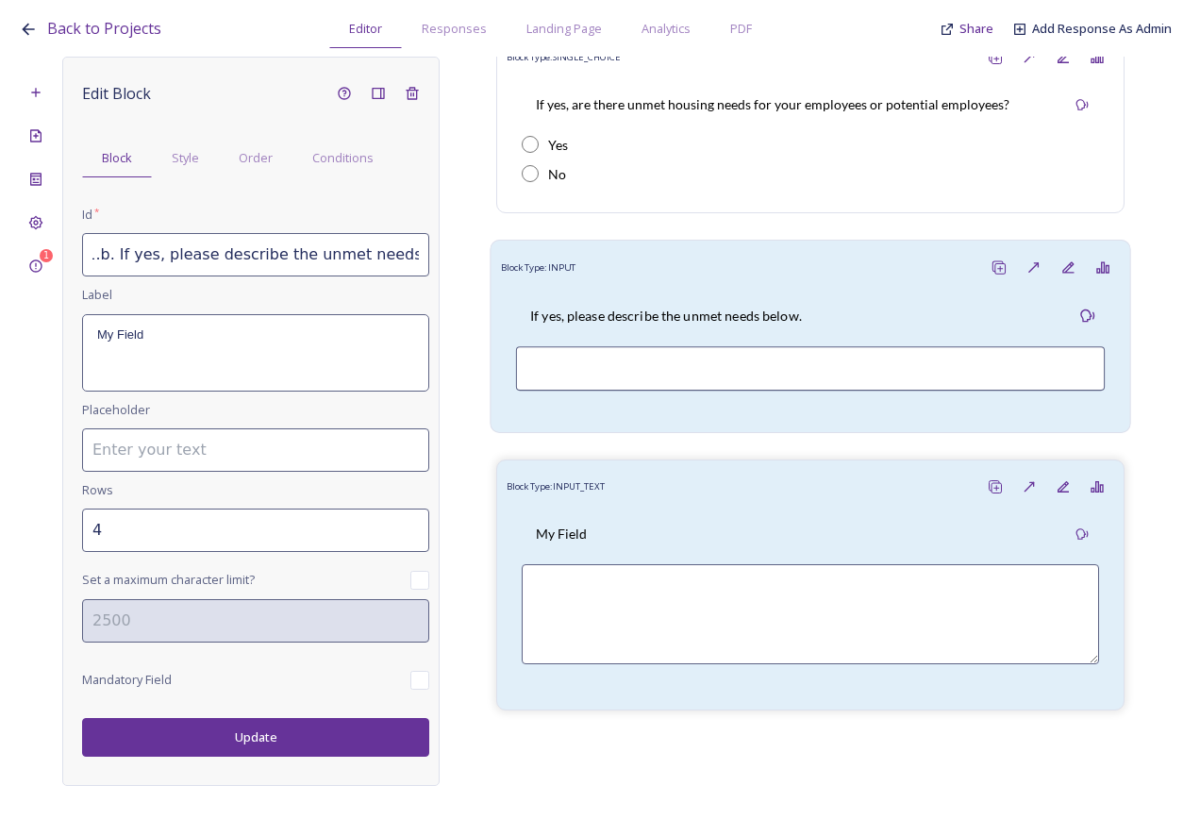
drag, startPoint x: 90, startPoint y: 253, endPoint x: 503, endPoint y: 287, distance: 414.7
click at [501, 287] on div "1 Edit Block Block Style Order Conditions Id * 3.1.b. If yes, please describe t…" at bounding box center [600, 421] width 1163 height 729
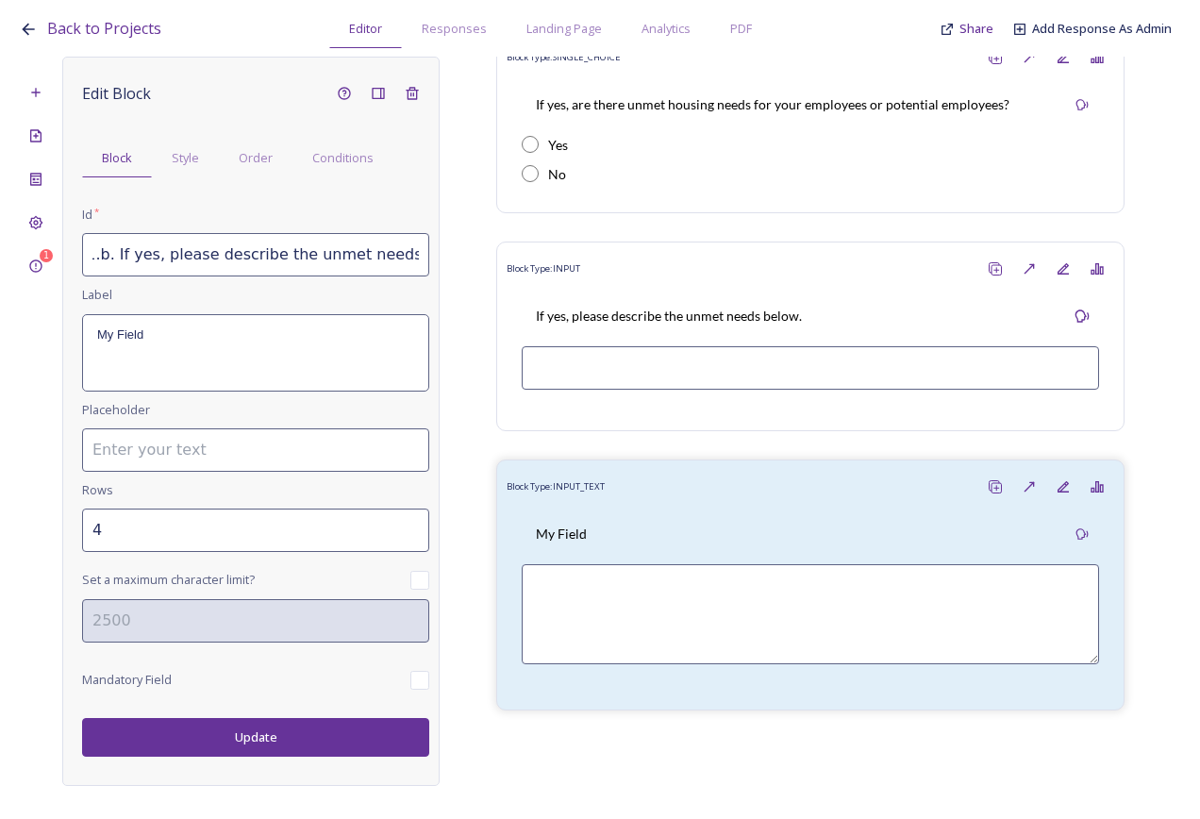
click at [136, 260] on input "3.1.b. If yes, please describe the unmet needs below." at bounding box center [255, 254] width 347 height 43
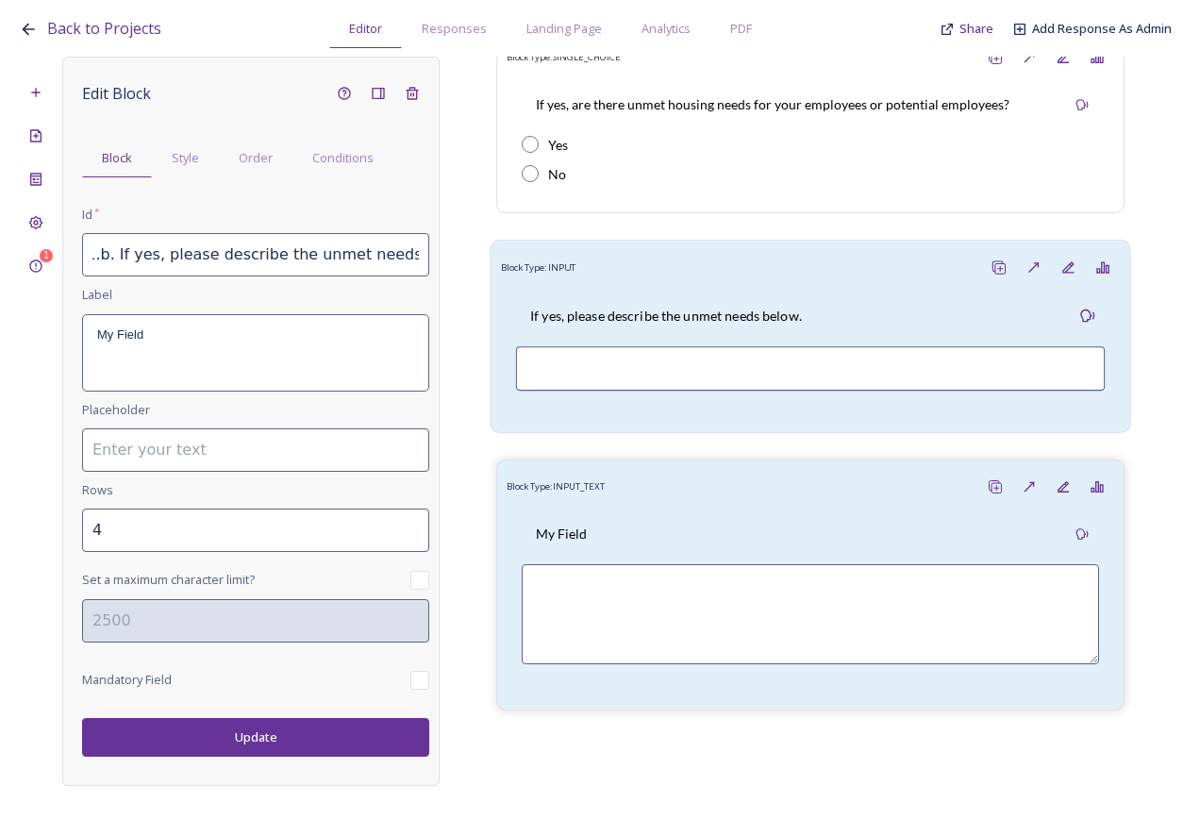
drag, startPoint x: 110, startPoint y: 256, endPoint x: 507, endPoint y: 269, distance: 396.6
click at [507, 269] on div "1 Edit Block Block Style Order Conditions Id * 3.1.b. If yes, please describe t…" at bounding box center [600, 421] width 1163 height 729
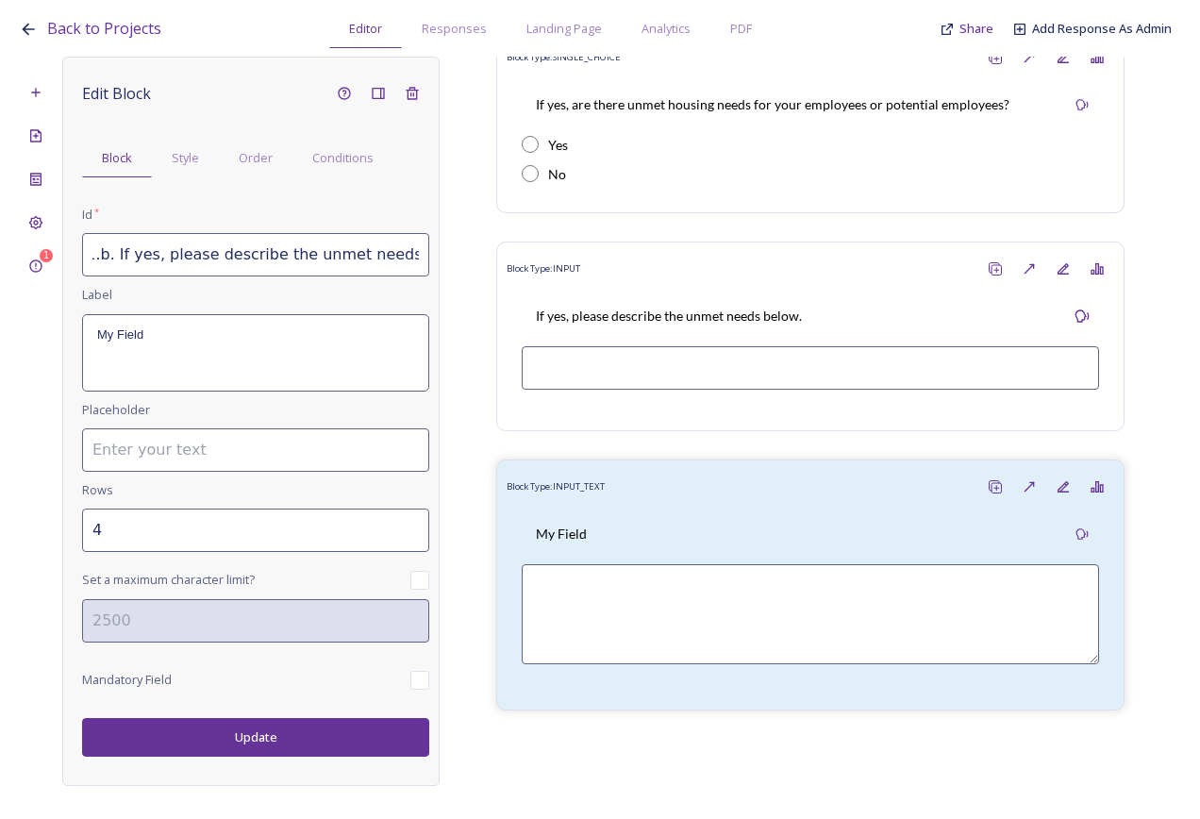
click at [301, 376] on div "My Field" at bounding box center [255, 352] width 345 height 75
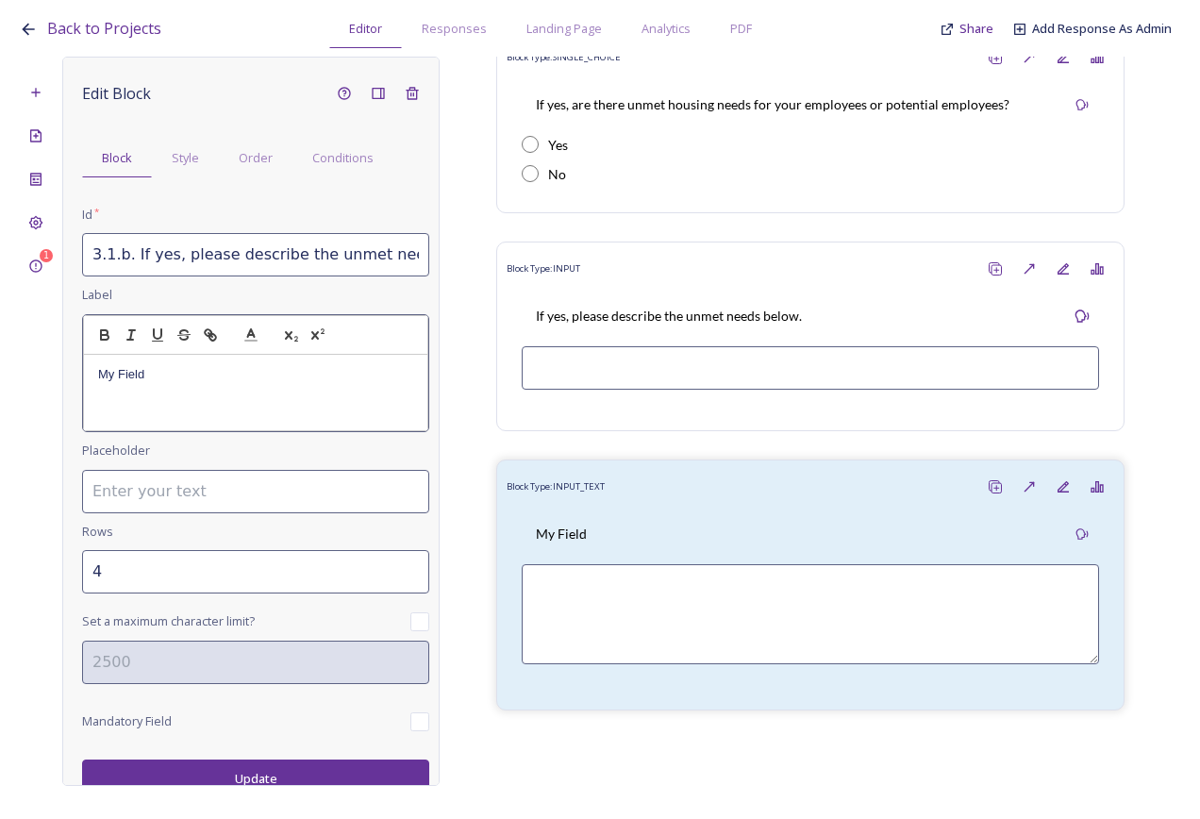
click at [209, 372] on p "My Field" at bounding box center [255, 374] width 315 height 17
drag, startPoint x: 202, startPoint y: 376, endPoint x: 90, endPoint y: 379, distance: 112.4
click at [90, 379] on div "My Field" at bounding box center [255, 392] width 343 height 75
click at [399, 553] on input "3" at bounding box center [255, 571] width 347 height 43
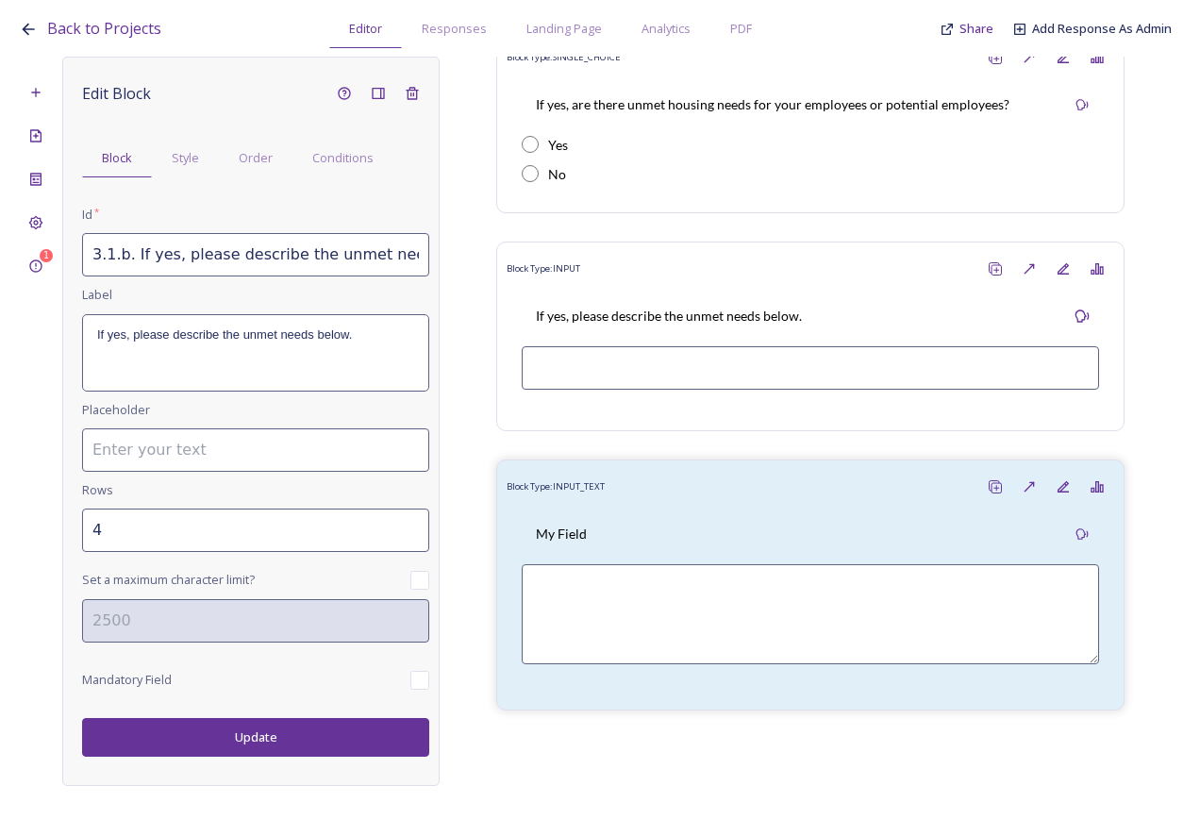
click at [408, 526] on input "4" at bounding box center [255, 530] width 347 height 43
click at [408, 526] on input "5" at bounding box center [255, 530] width 347 height 43
type input "6"
click at [408, 526] on input "6" at bounding box center [255, 530] width 347 height 43
click at [283, 743] on button "Update" at bounding box center [255, 737] width 347 height 39
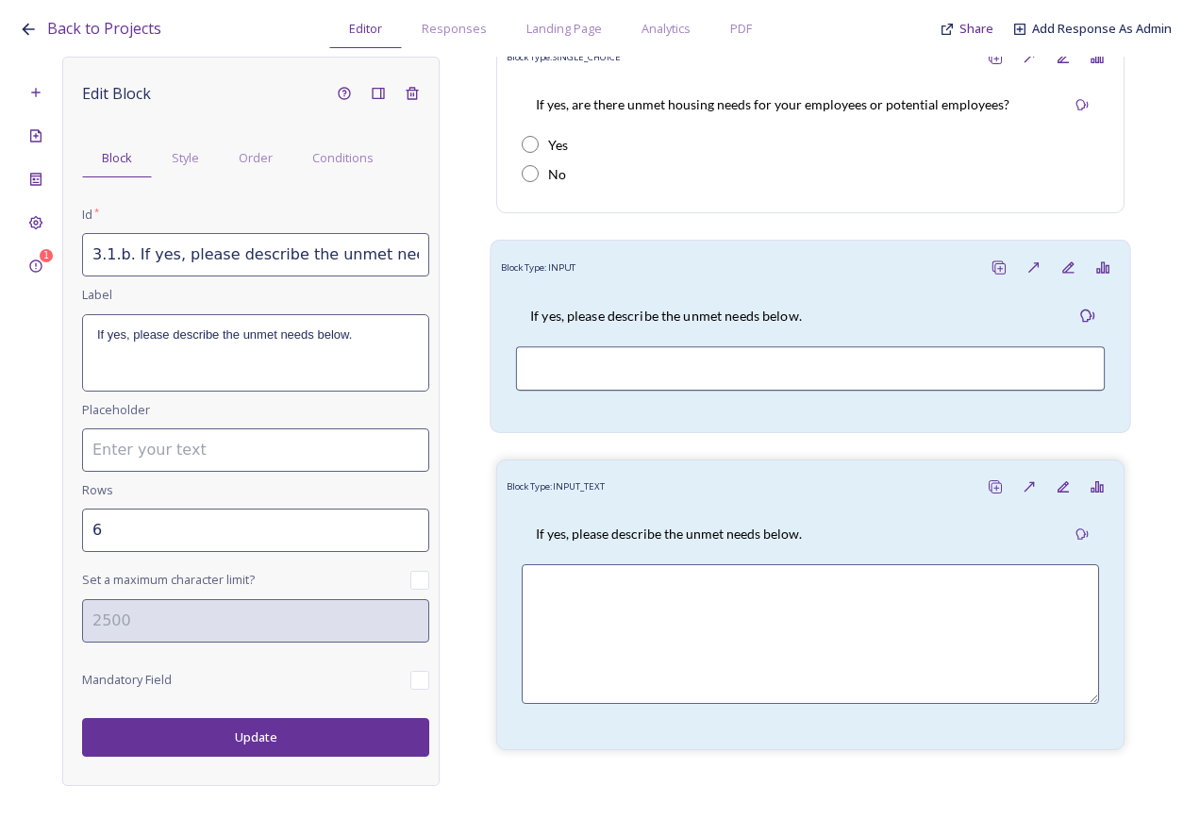
click at [762, 296] on div "If yes, please describe the unmet needs below." at bounding box center [666, 315] width 300 height 42
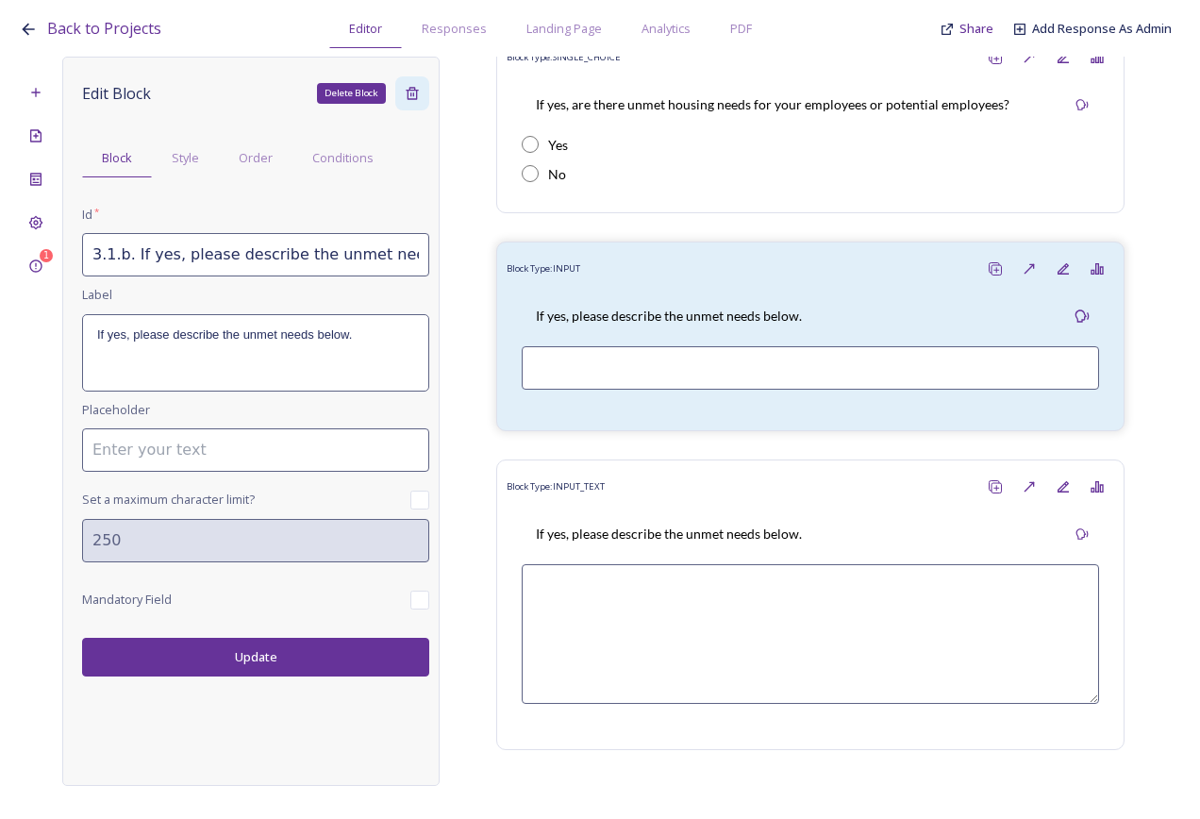
click at [421, 97] on div "Delete Block" at bounding box center [412, 93] width 34 height 34
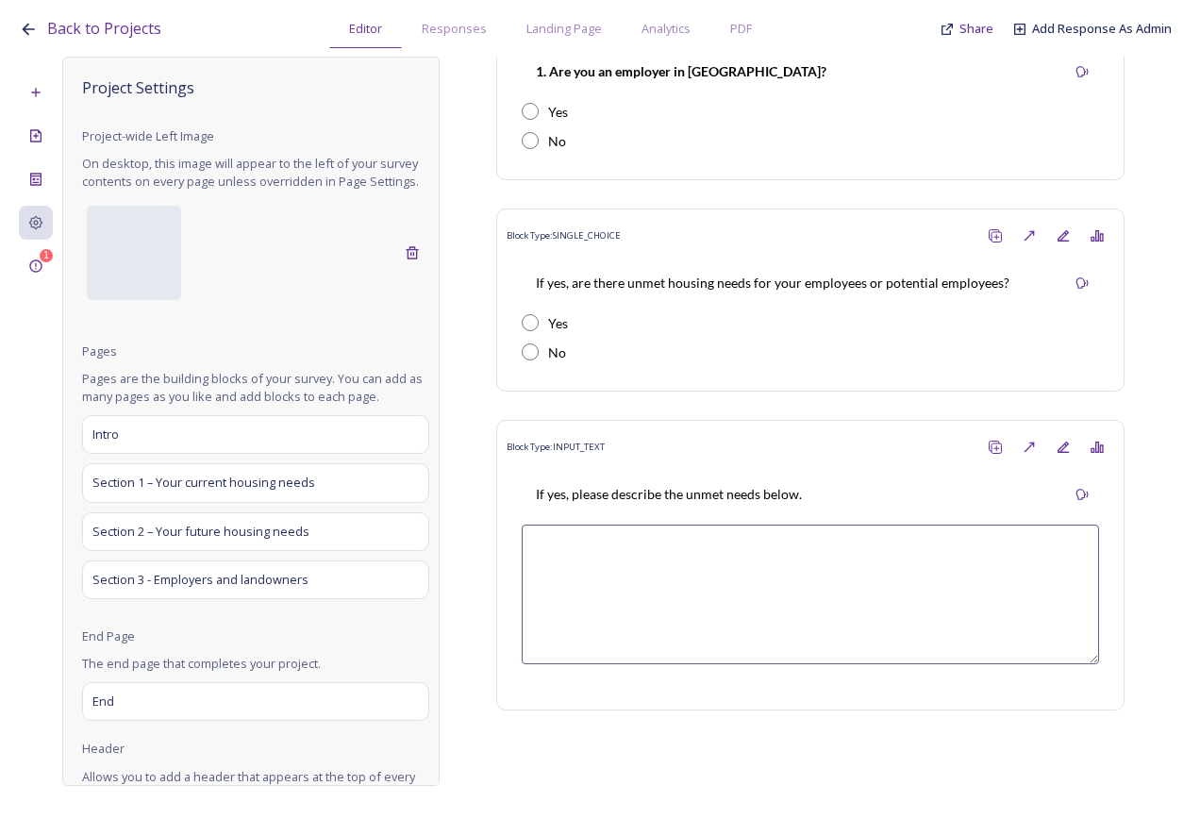
scroll to position [235, 0]
click at [42, 98] on icon at bounding box center [35, 92] width 15 height 15
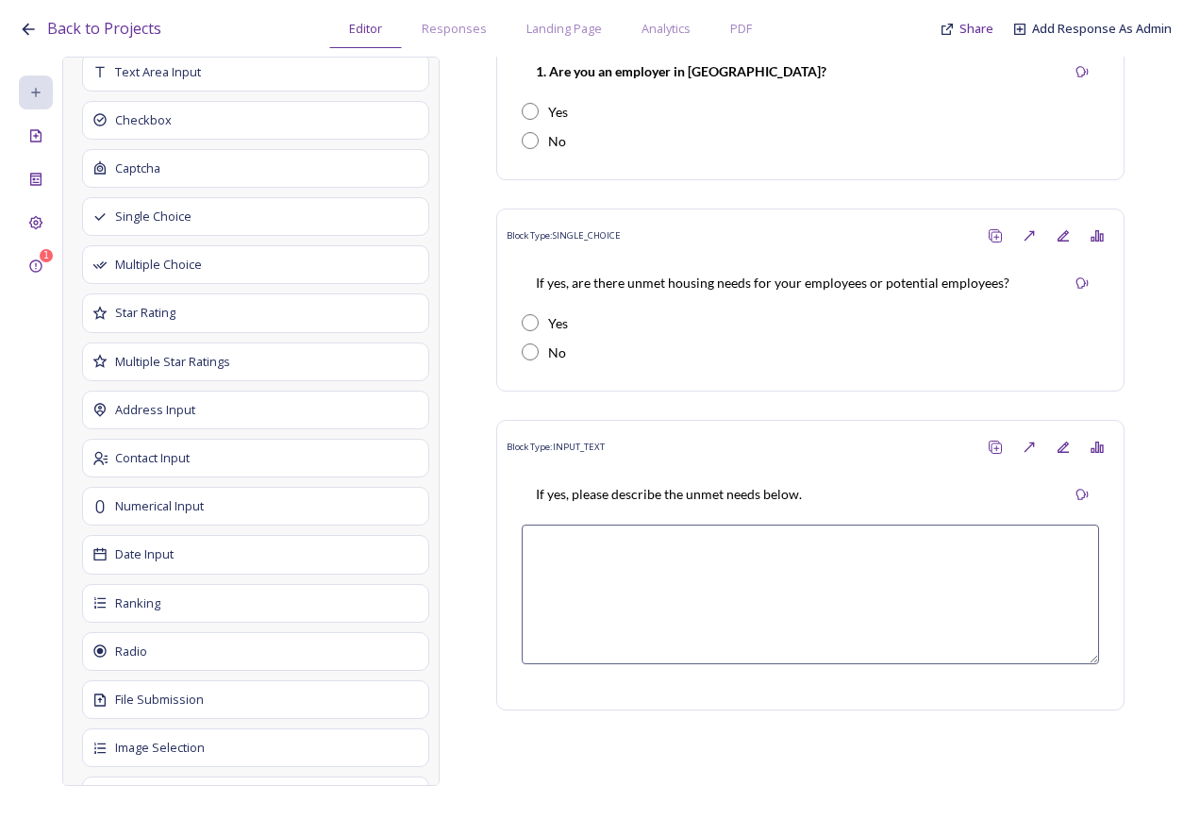
scroll to position [1132, 0]
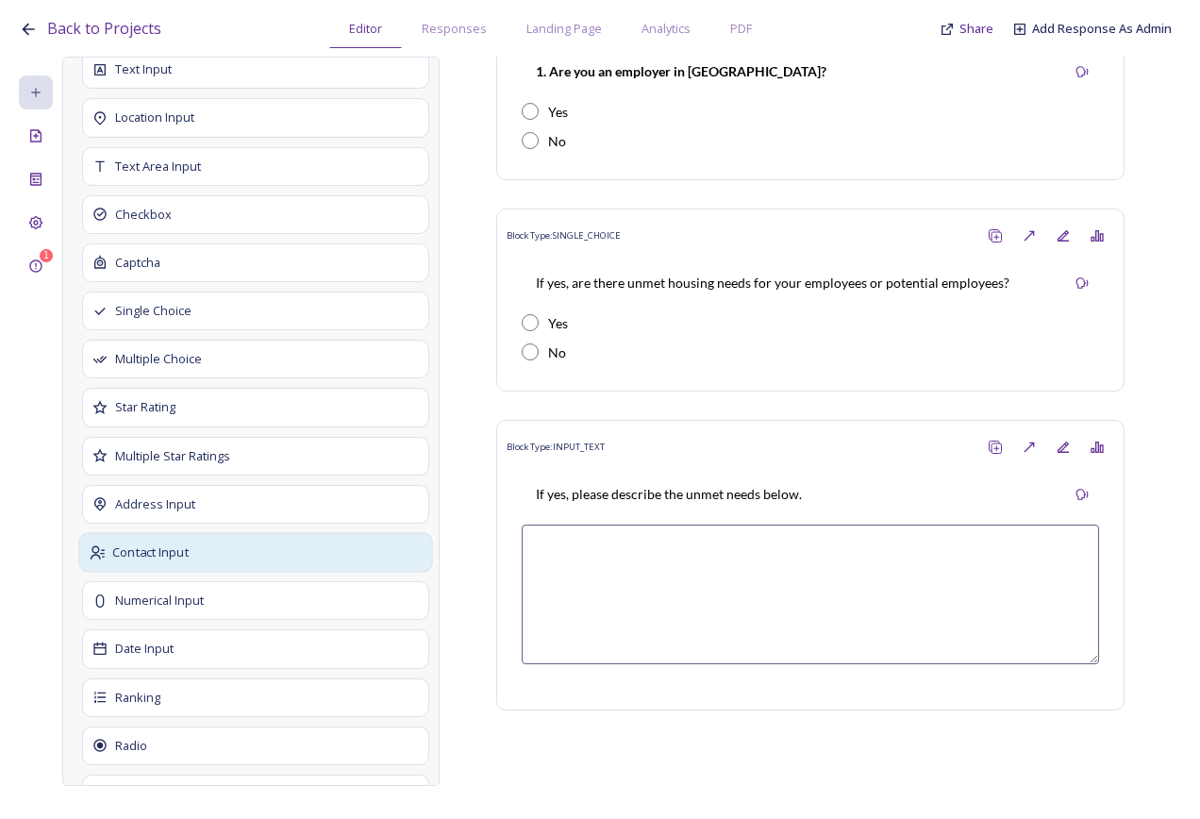
click at [224, 553] on div "Contact Input" at bounding box center [255, 553] width 354 height 40
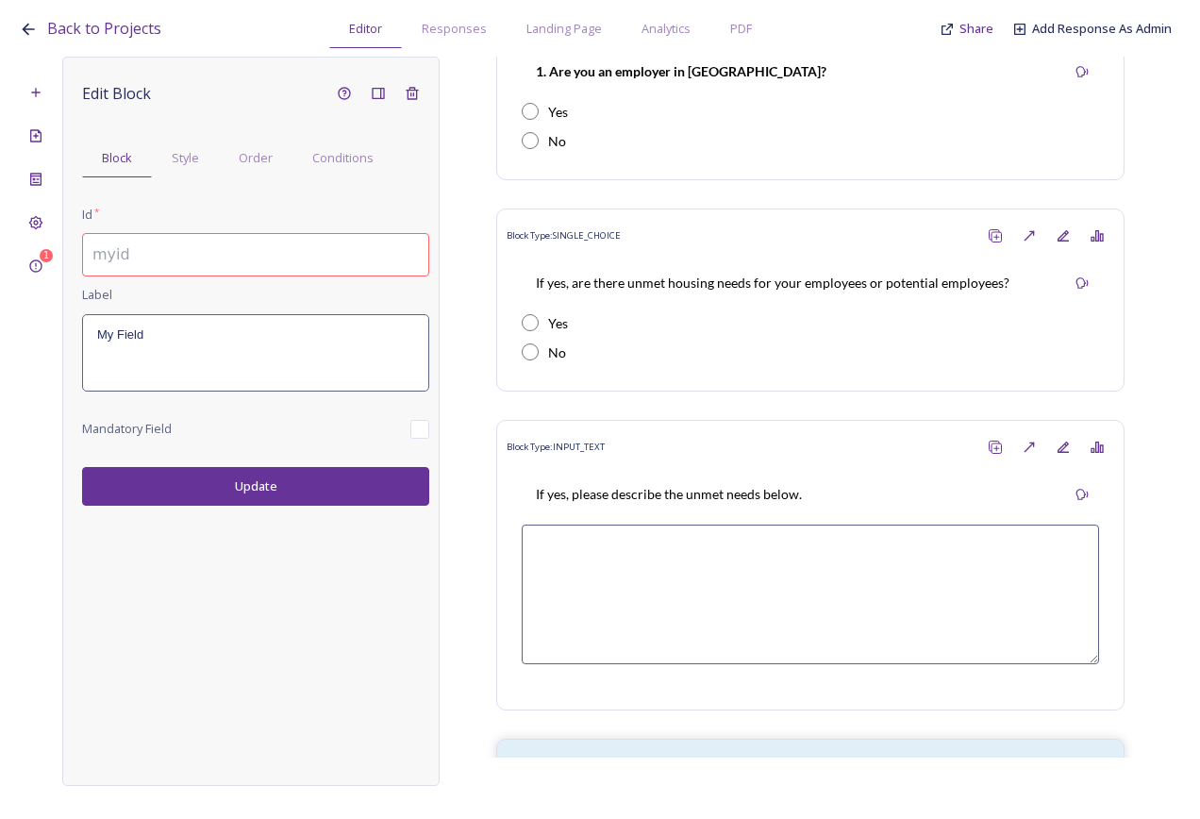
scroll to position [0, 0]
click at [190, 260] on input at bounding box center [255, 254] width 347 height 43
click at [186, 264] on input "3.2" at bounding box center [255, 254] width 347 height 43
paste input "If you are a landowner in Bury Parish and would like to discuss development opp…"
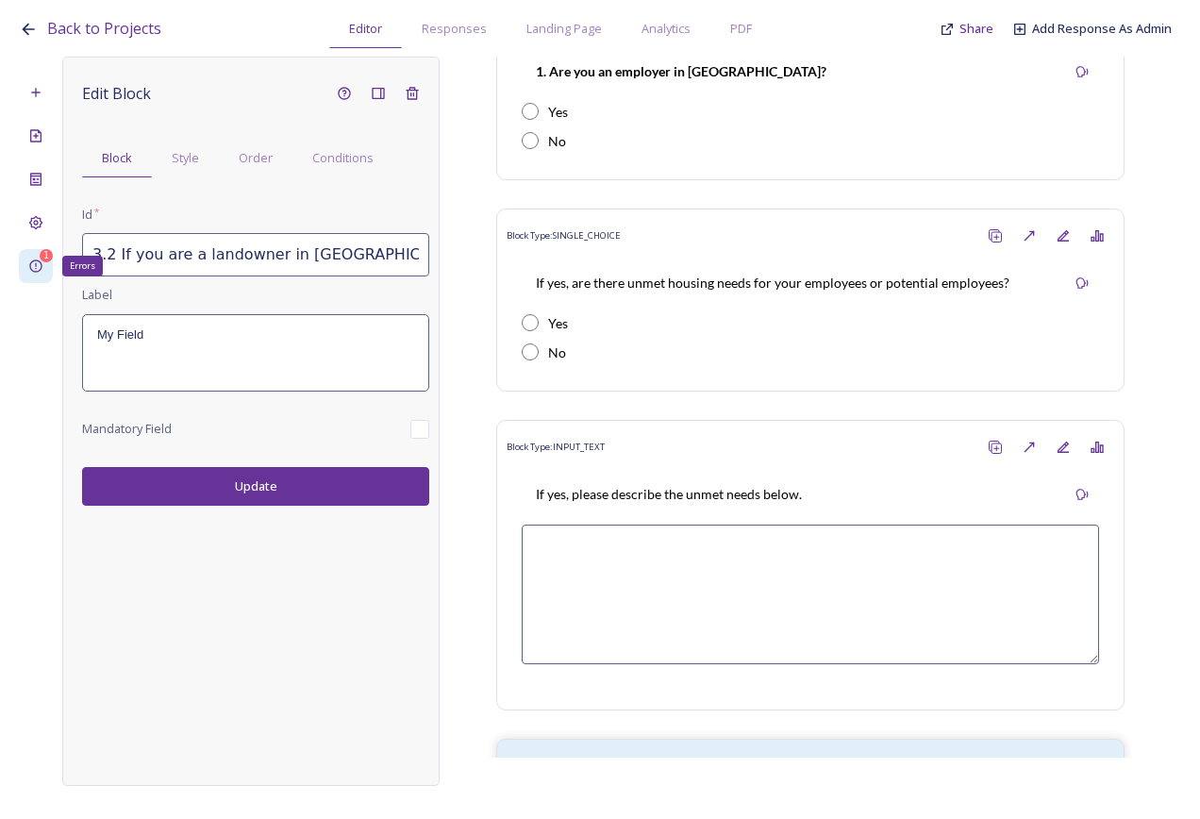
drag, startPoint x: 427, startPoint y: 260, endPoint x: 48, endPoint y: 261, distance: 379.4
click at [48, 261] on div "1 Errors Edit Block Block Style Order Conditions Id * 3.2 If you are a landowne…" at bounding box center [600, 421] width 1163 height 729
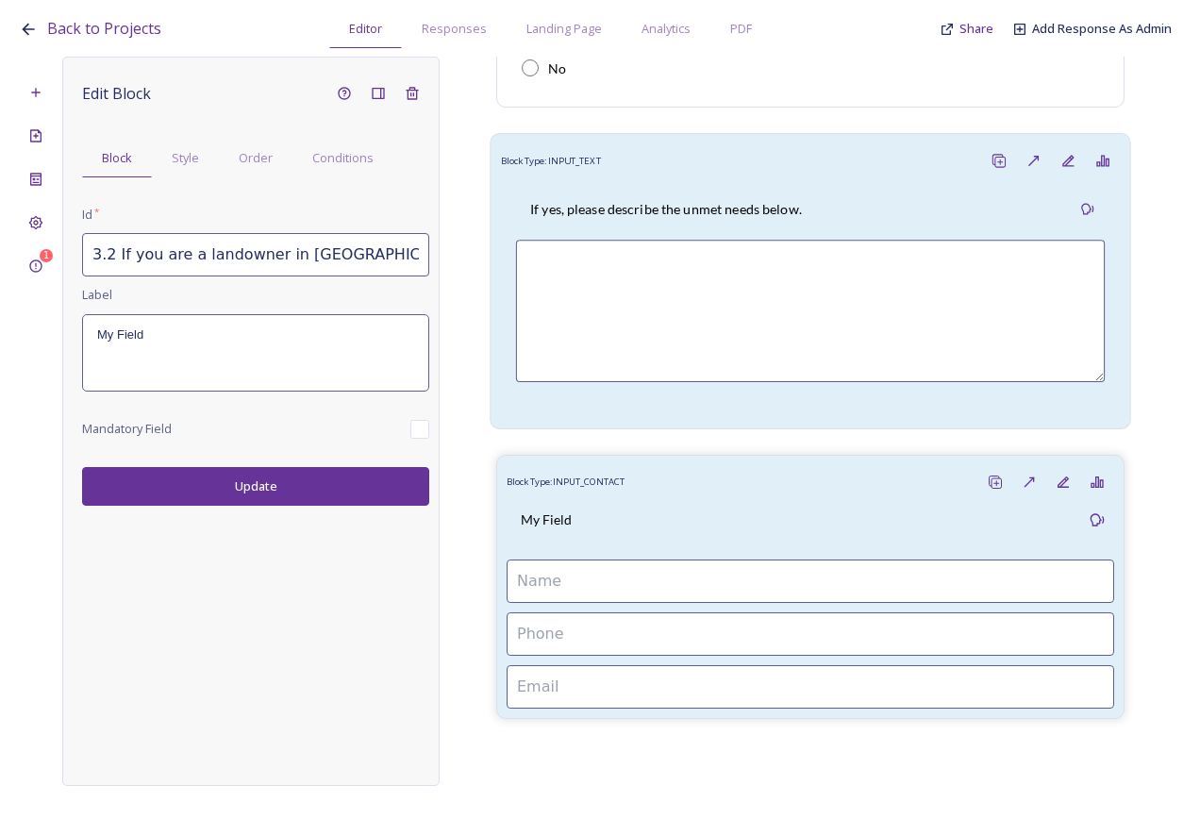
scroll to position [528, 0]
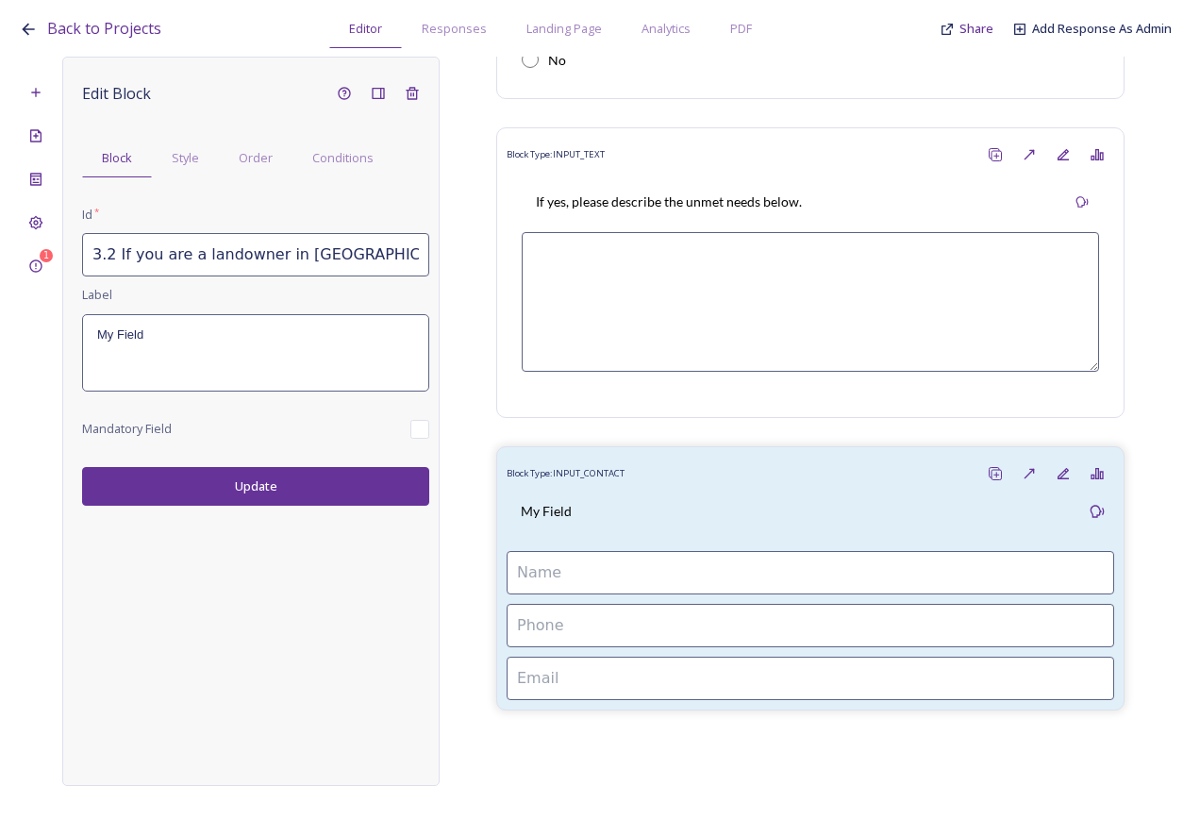
type input "3.2 If you are a landowner in Bury Parish and would like to discuss development…"
click at [150, 342] on p "My Field" at bounding box center [255, 335] width 317 height 17
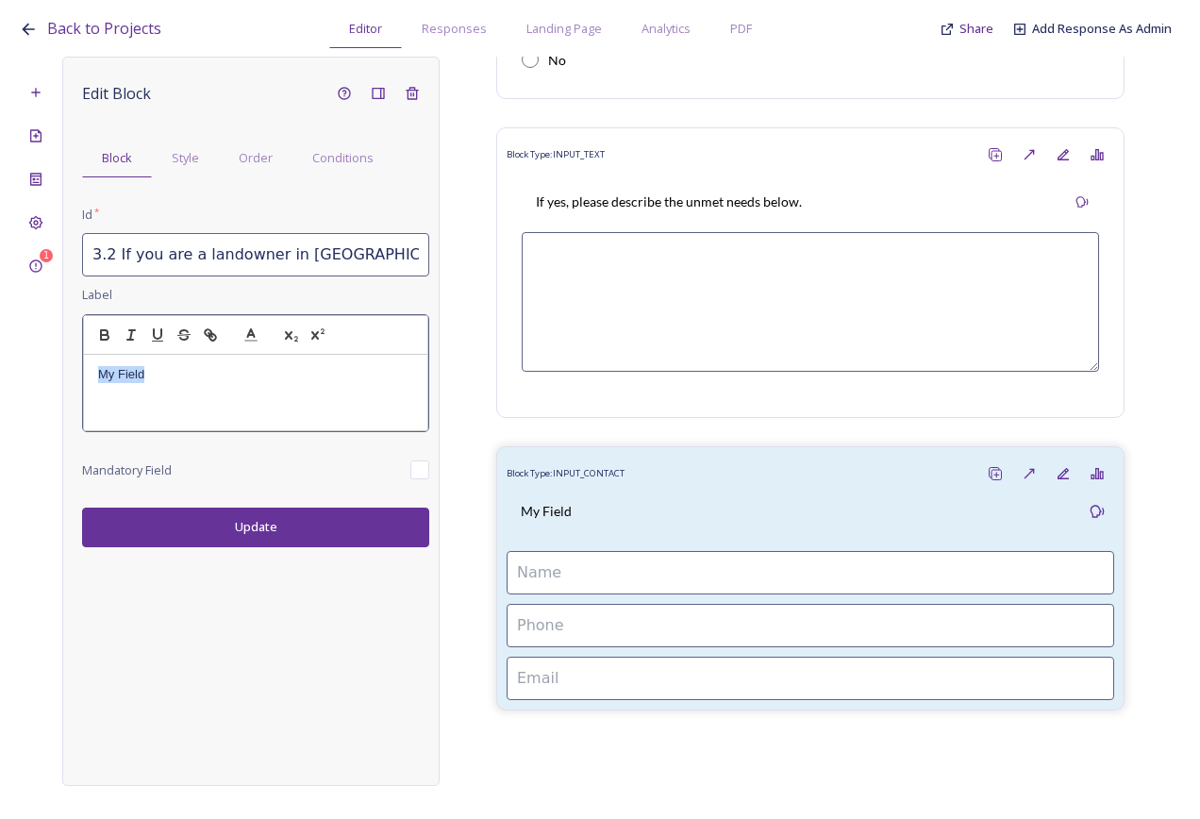
drag, startPoint x: 176, startPoint y: 376, endPoint x: 10, endPoint y: 386, distance: 166.4
click at [10, 386] on div "Back to Projects Editor Responses Landing Page Analytics PDF Share Add Response…" at bounding box center [600, 409] width 1200 height 819
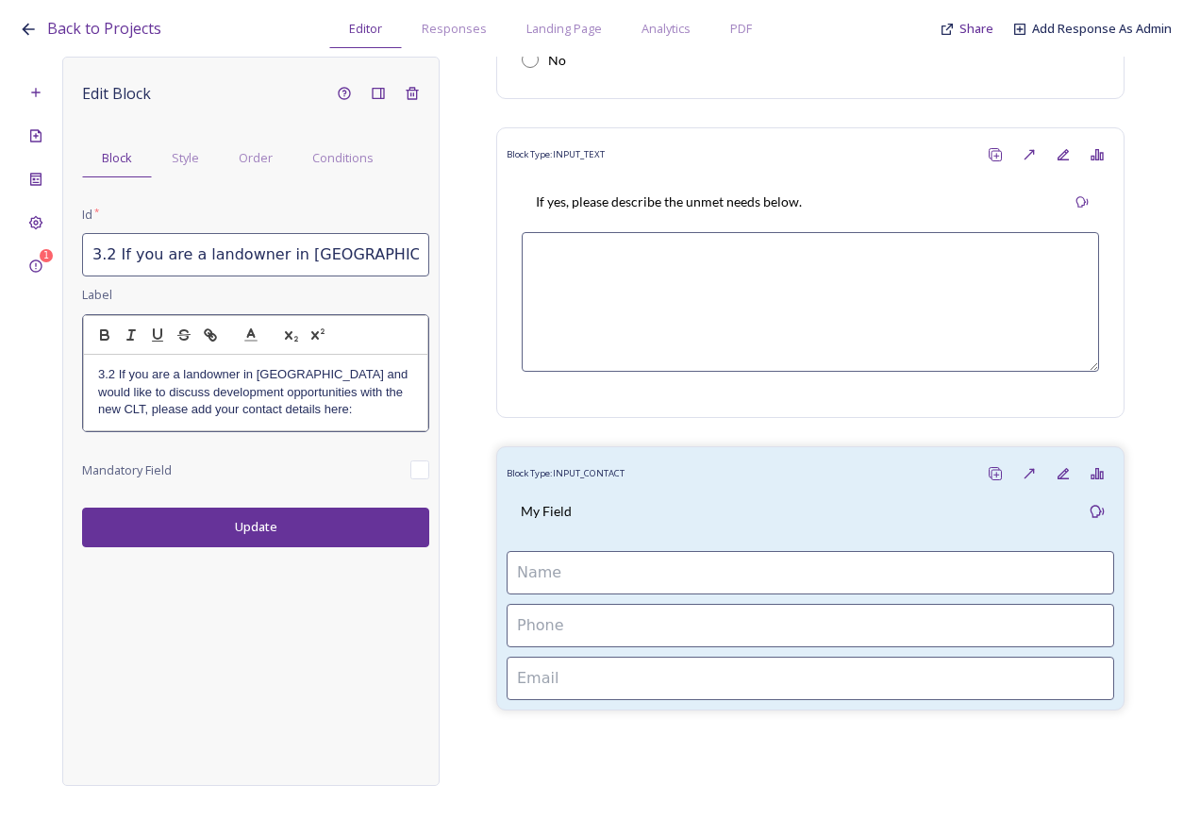
scroll to position [0, 0]
click at [110, 373] on p "3.2 If you are a landowner in Bury Parish and would like to discuss development…" at bounding box center [255, 392] width 315 height 52
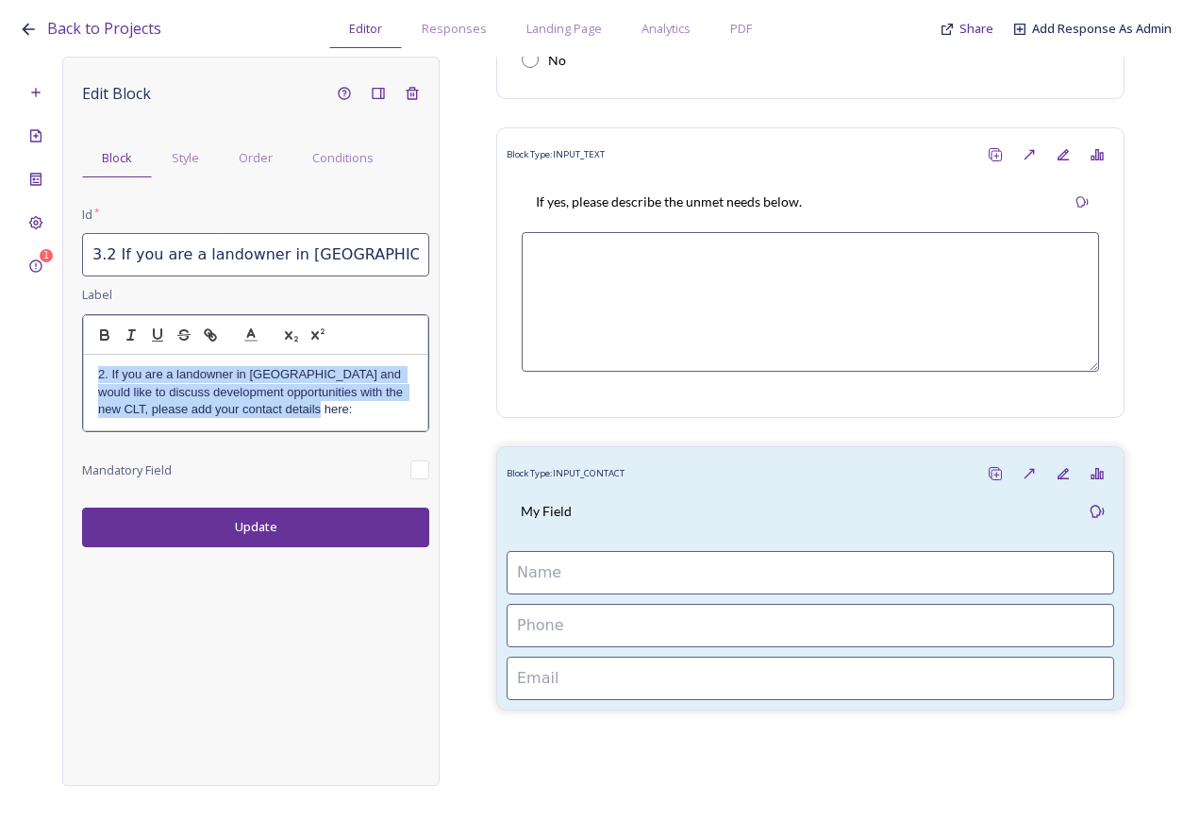
drag, startPoint x: 357, startPoint y: 405, endPoint x: 81, endPoint y: 372, distance: 277.5
click at [81, 373] on div "Edit Block Block Style Order Conditions Id * 3.2 If you are a landowner in Bury…" at bounding box center [250, 421] width 377 height 729
click at [99, 327] on icon "button" at bounding box center [104, 335] width 17 height 17
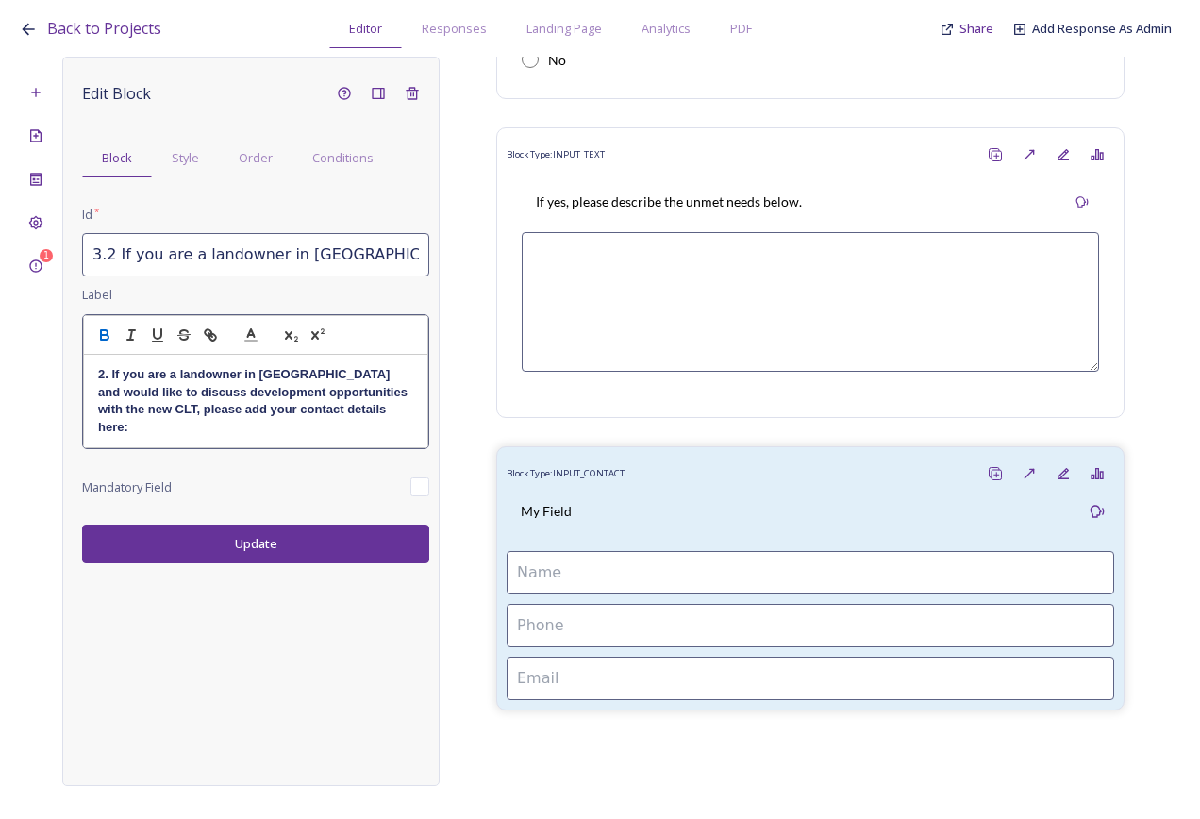
click at [251, 540] on div "Edit Block Block Style Order Conditions Id * 3.2 If you are a landowner in Bury…" at bounding box center [250, 421] width 377 height 729
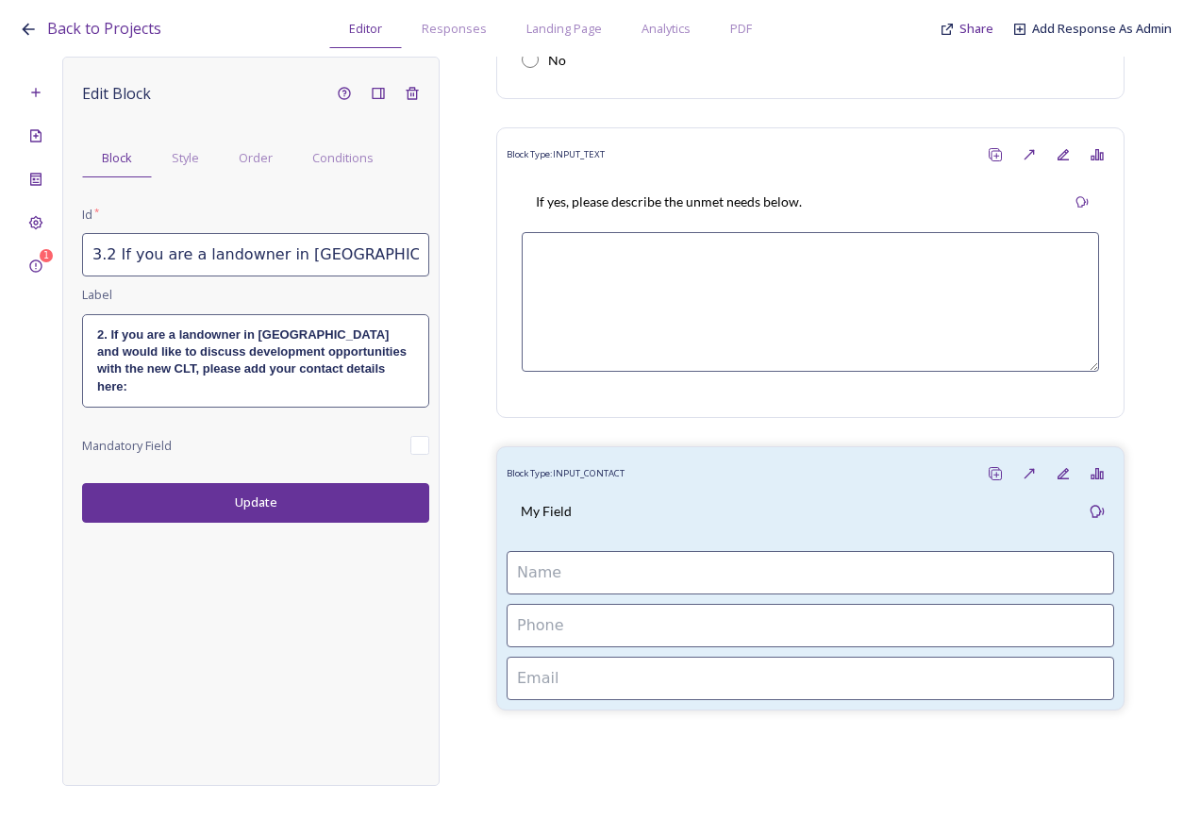
click at [265, 486] on button "Update" at bounding box center [255, 502] width 347 height 39
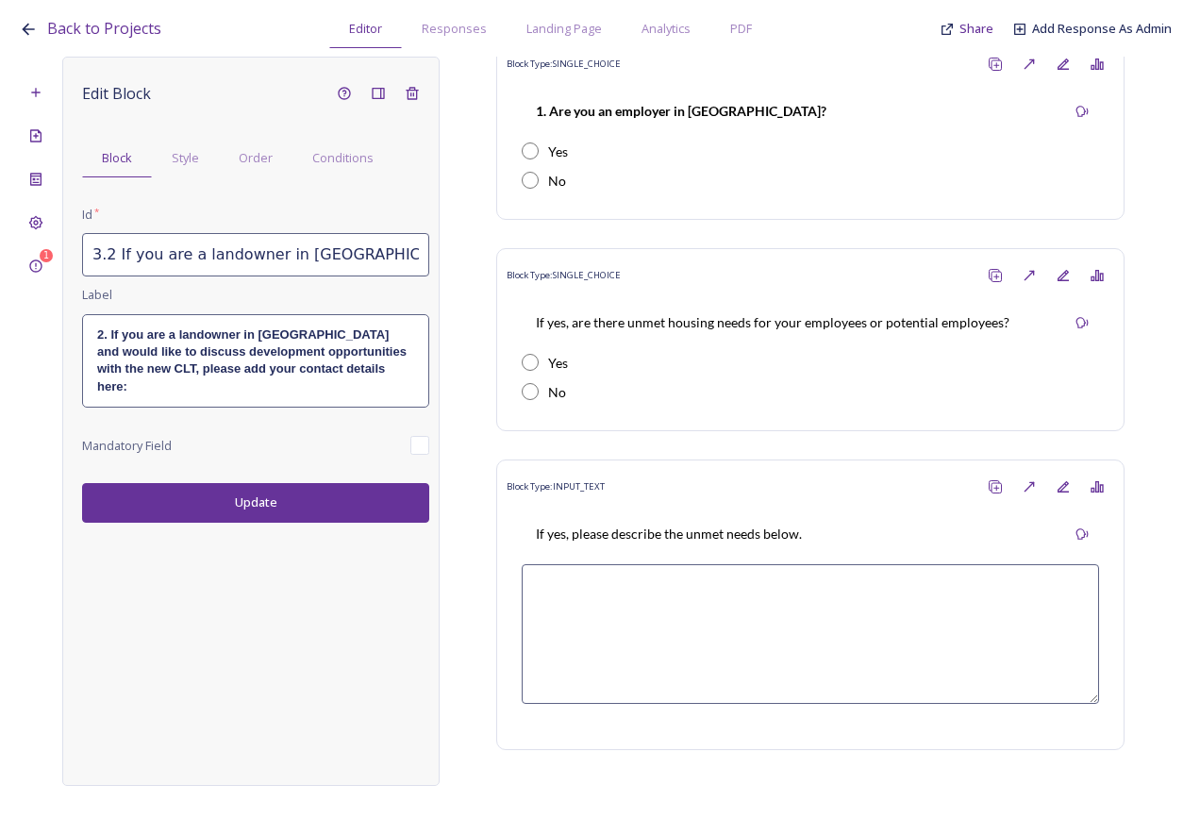
scroll to position [75, 0]
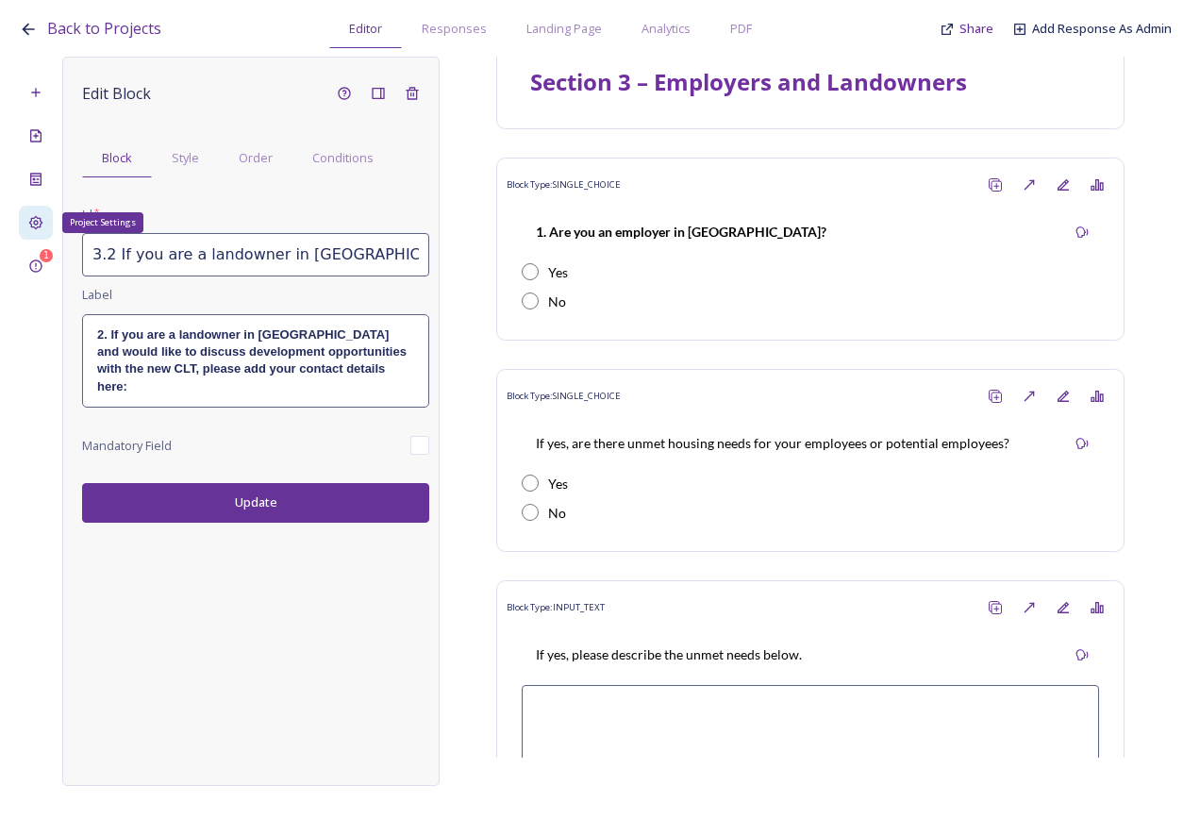
click at [39, 215] on icon at bounding box center [35, 222] width 15 height 15
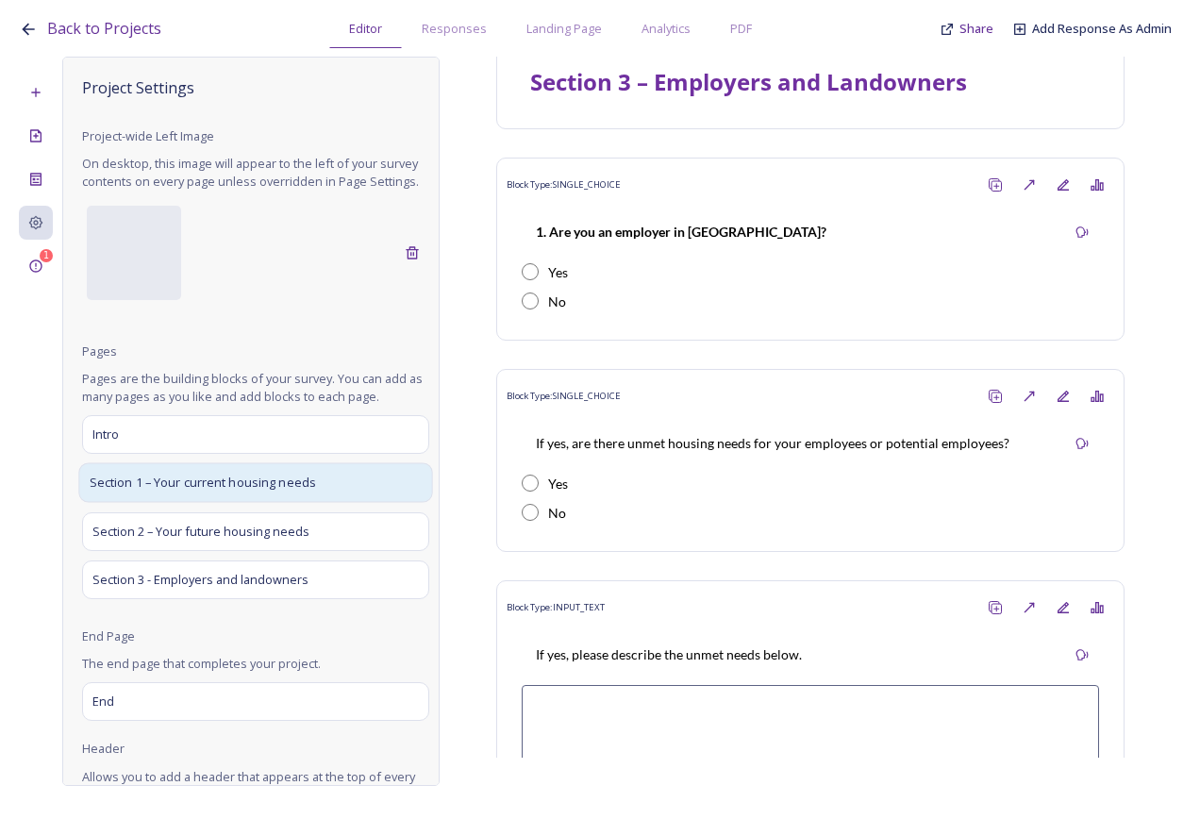
click at [186, 493] on span "Section 1 – Your current housing needs" at bounding box center [203, 483] width 227 height 19
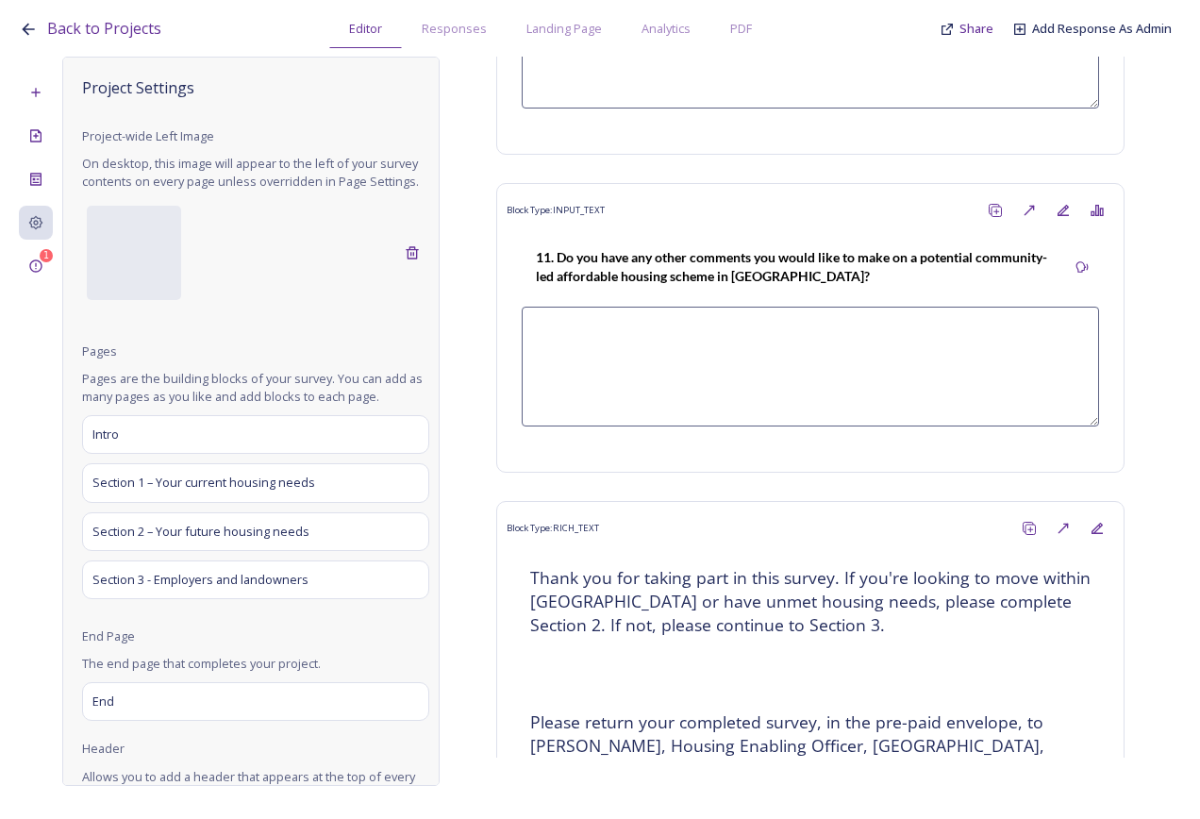
scroll to position [5350, 0]
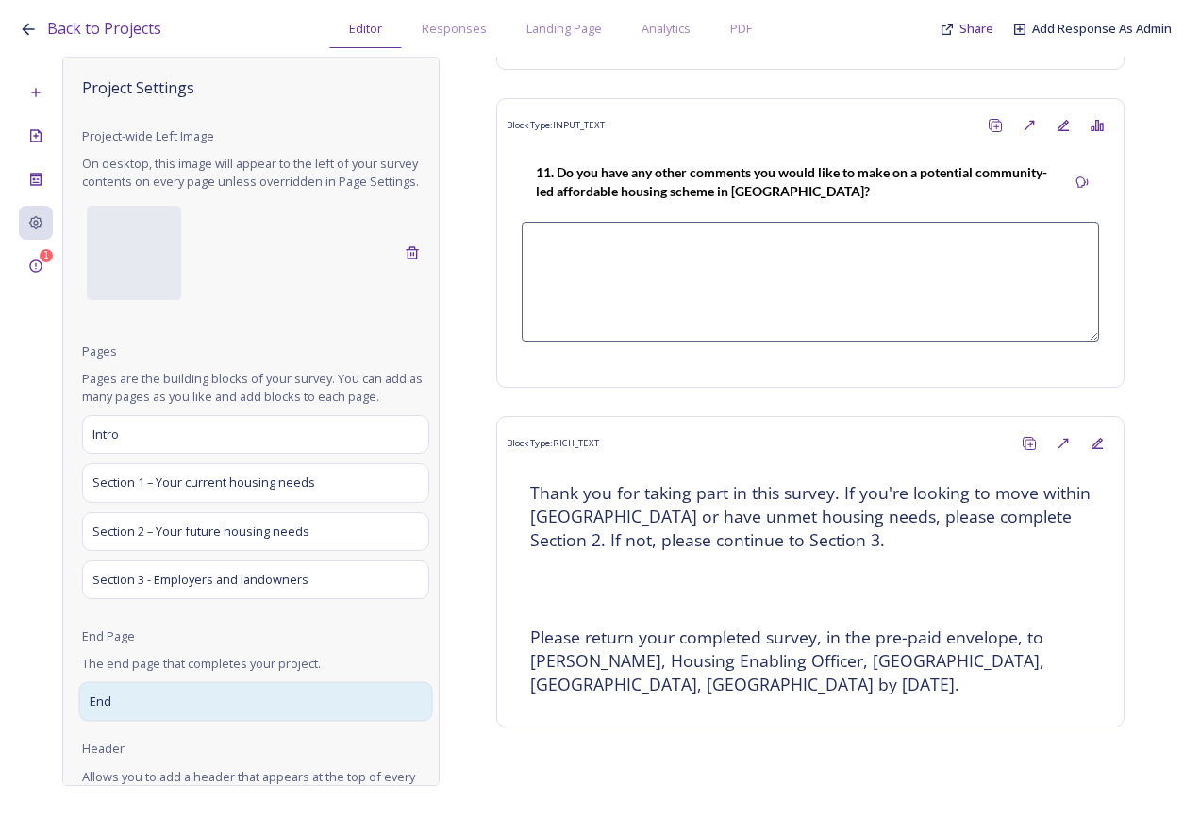
click at [279, 721] on div "End" at bounding box center [255, 702] width 354 height 40
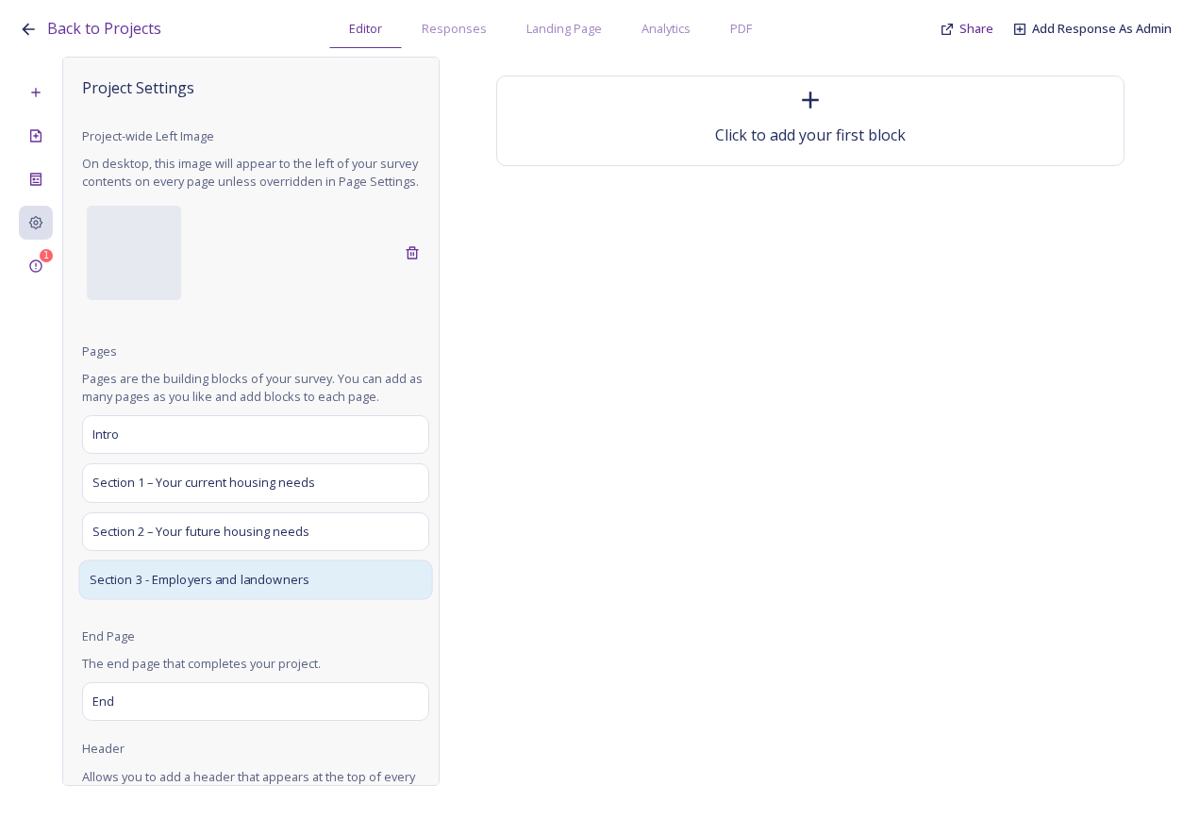
click at [233, 599] on div "Section 3 - Employers and landowners" at bounding box center [255, 580] width 354 height 40
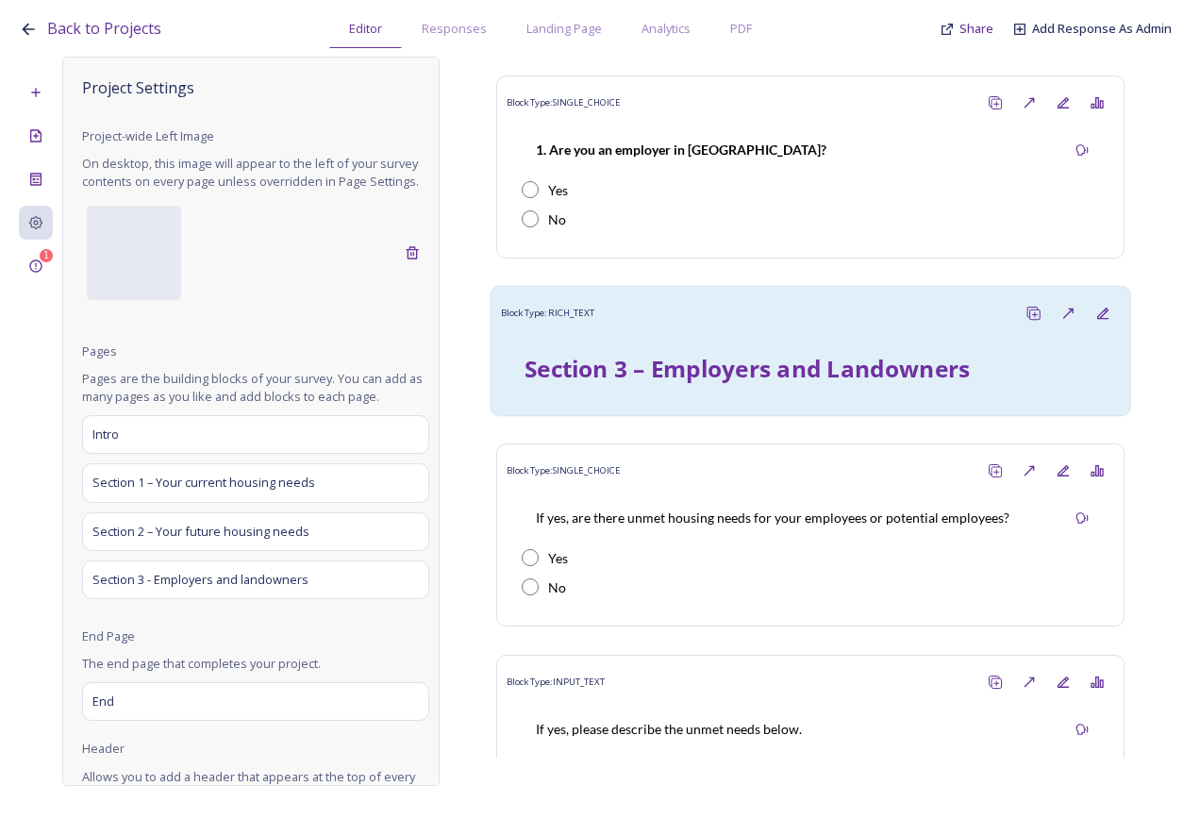
click at [672, 381] on strong "Section 3 – Employers and Landowners" at bounding box center [747, 368] width 445 height 32
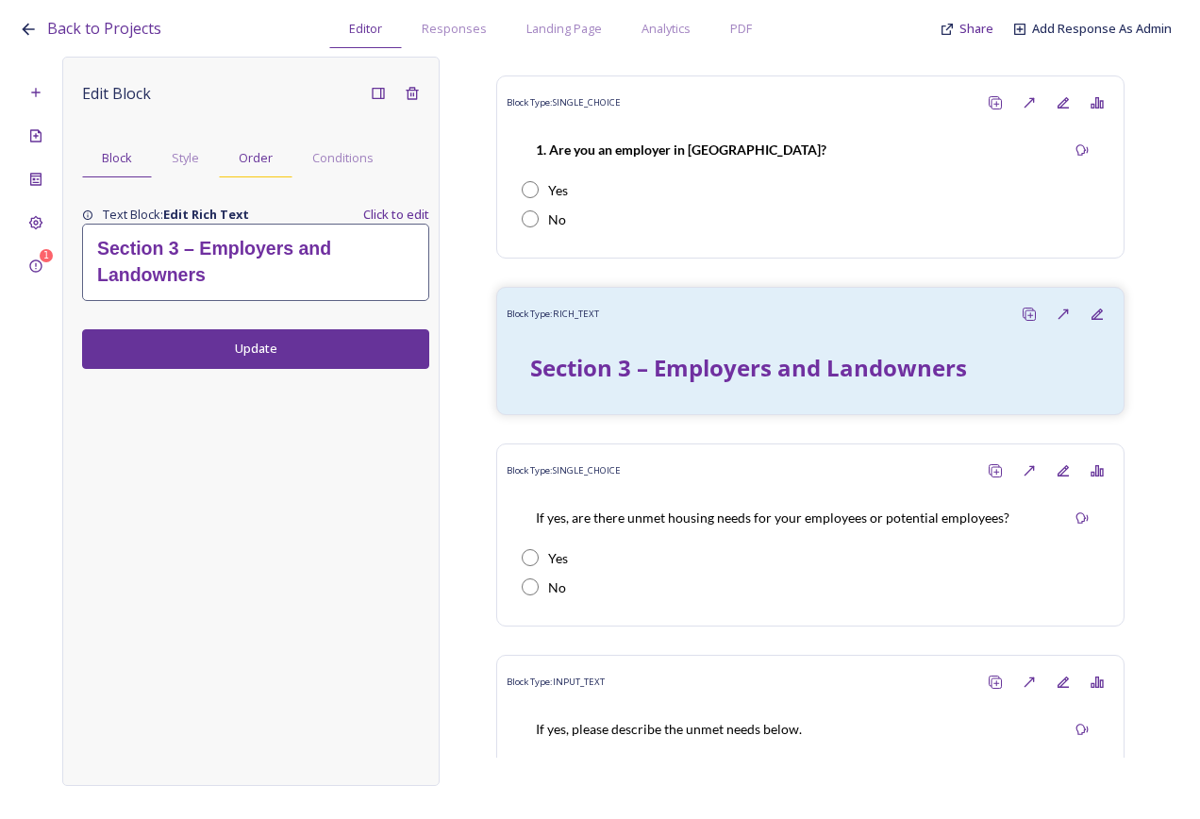
click at [255, 157] on span "Order" at bounding box center [256, 158] width 34 height 18
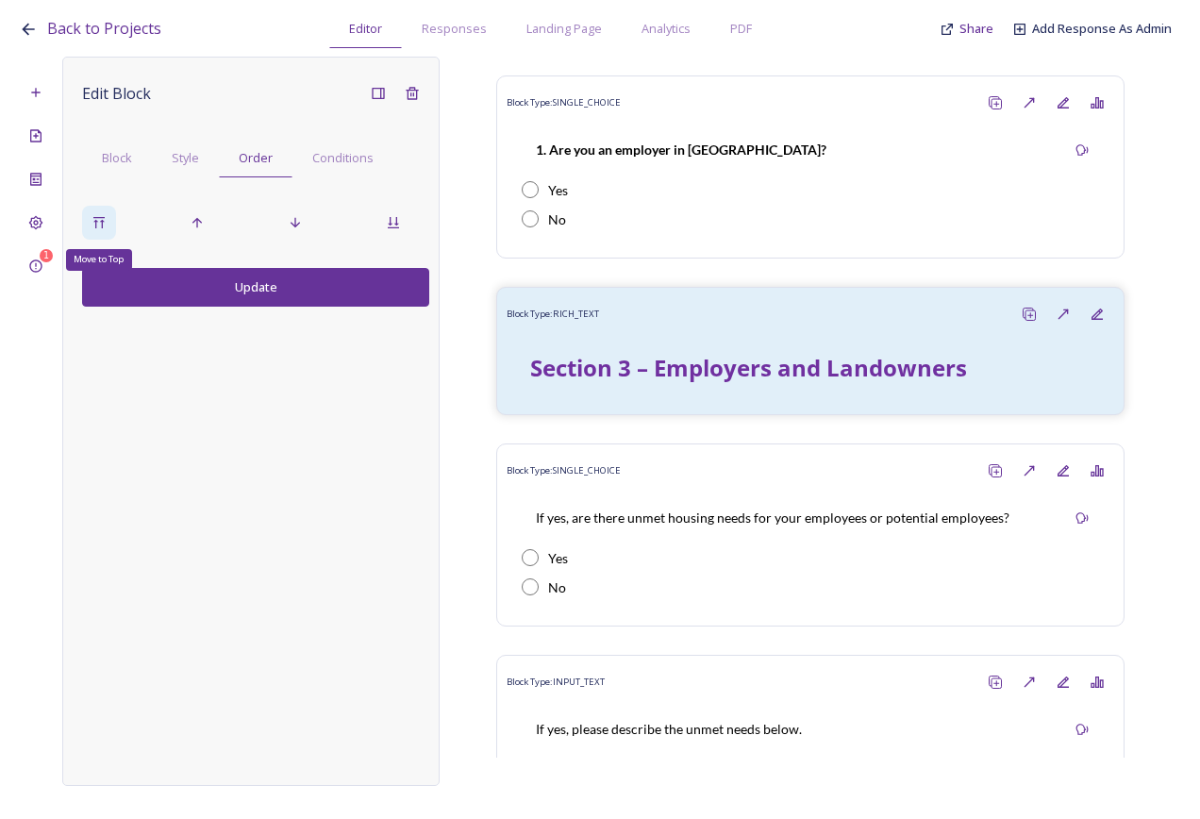
click at [100, 215] on icon at bounding box center [99, 222] width 15 height 15
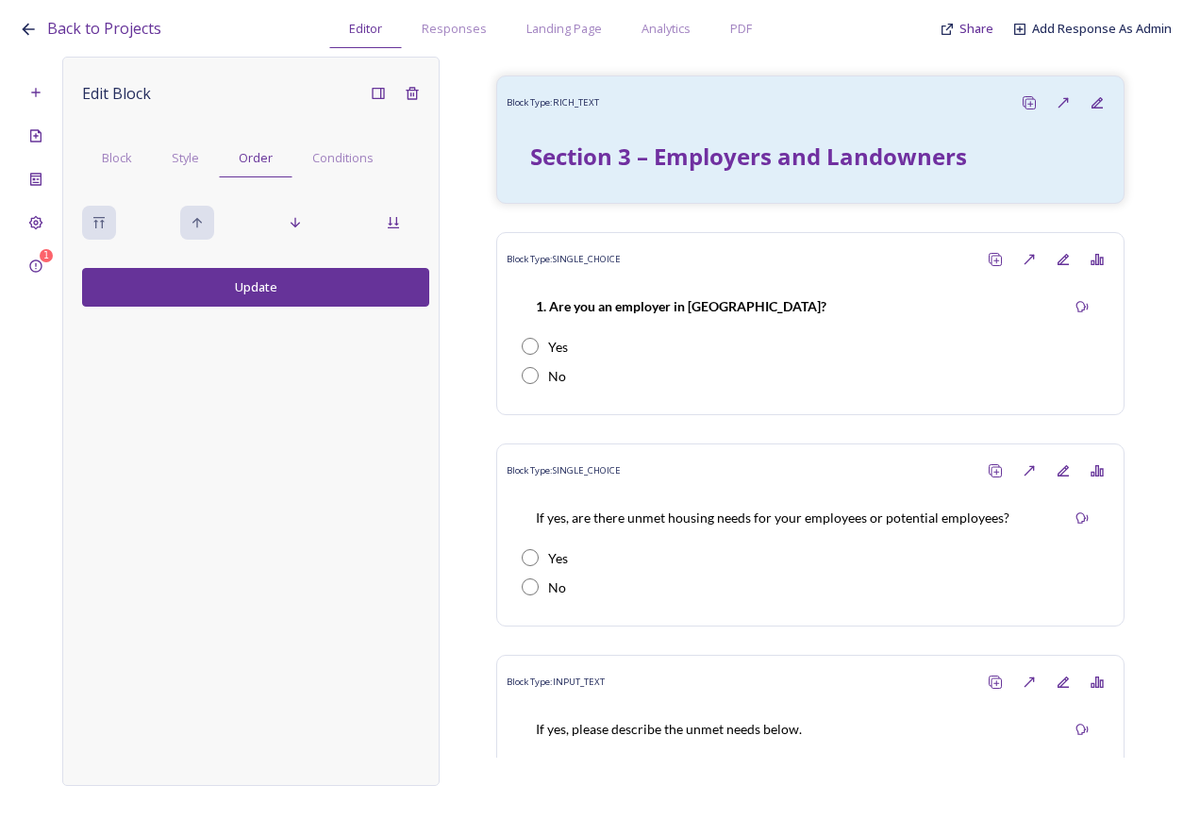
click at [243, 288] on button "Update" at bounding box center [255, 287] width 347 height 39
click at [32, 223] on icon at bounding box center [35, 222] width 15 height 15
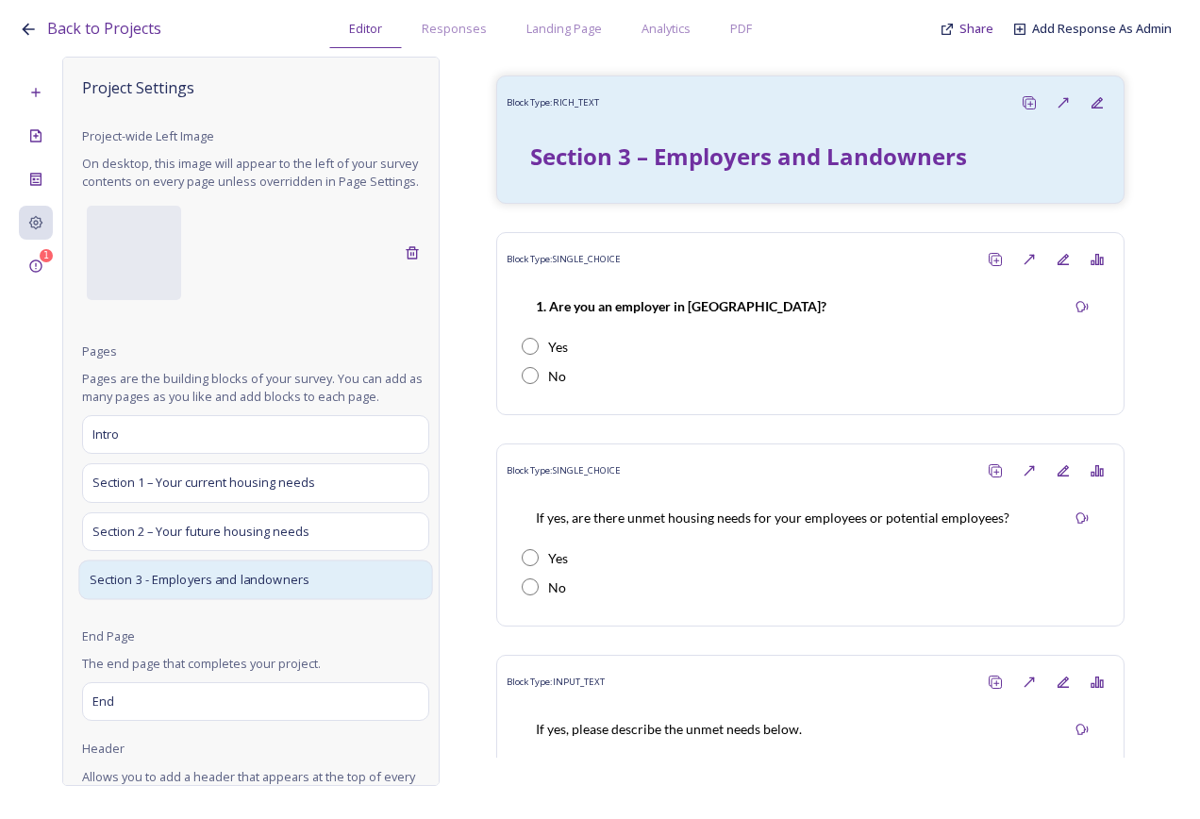
click at [350, 591] on div "Section 3 - Employers and landowners" at bounding box center [255, 580] width 354 height 40
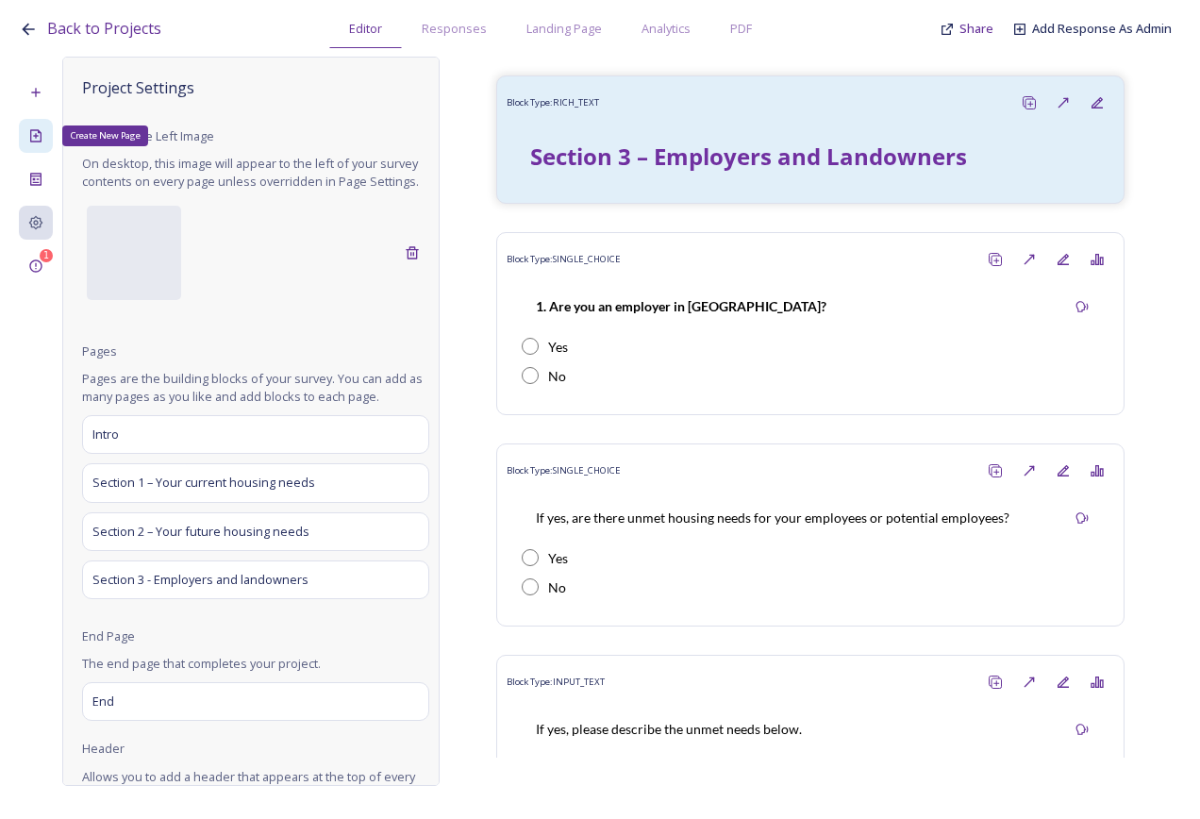
click at [43, 145] on div "Create New Page" at bounding box center [36, 136] width 34 height 34
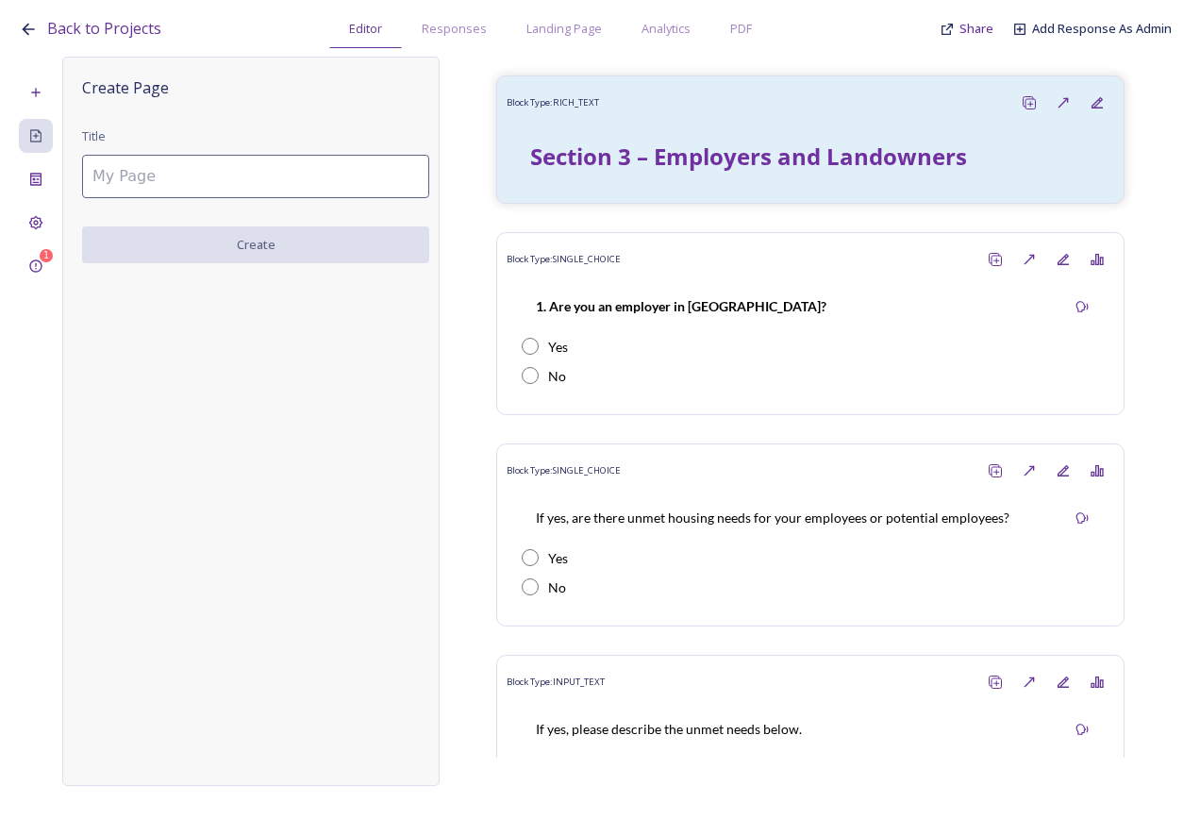
click at [141, 193] on input at bounding box center [255, 176] width 347 height 43
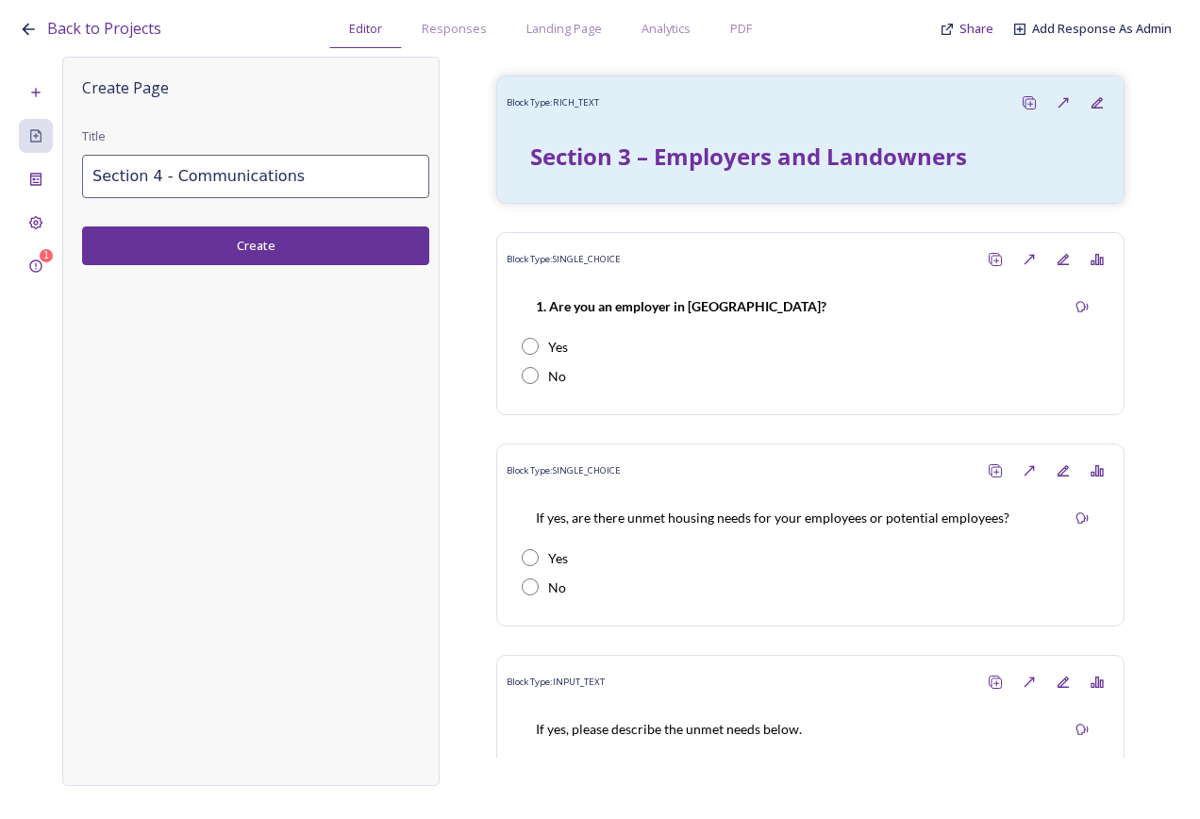
type input "Section 4 - Communications"
click at [278, 251] on button "Create" at bounding box center [255, 245] width 347 height 39
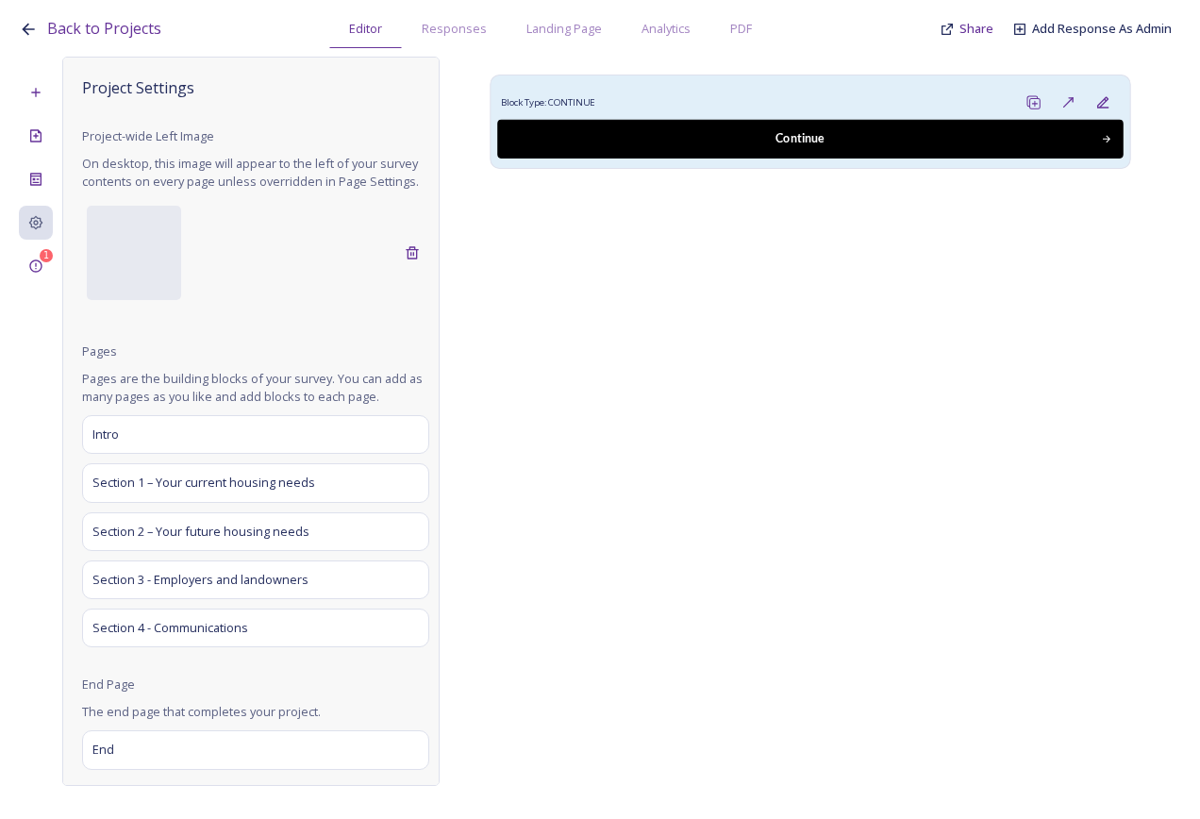
click at [627, 132] on div "Continue" at bounding box center [801, 139] width 584 height 18
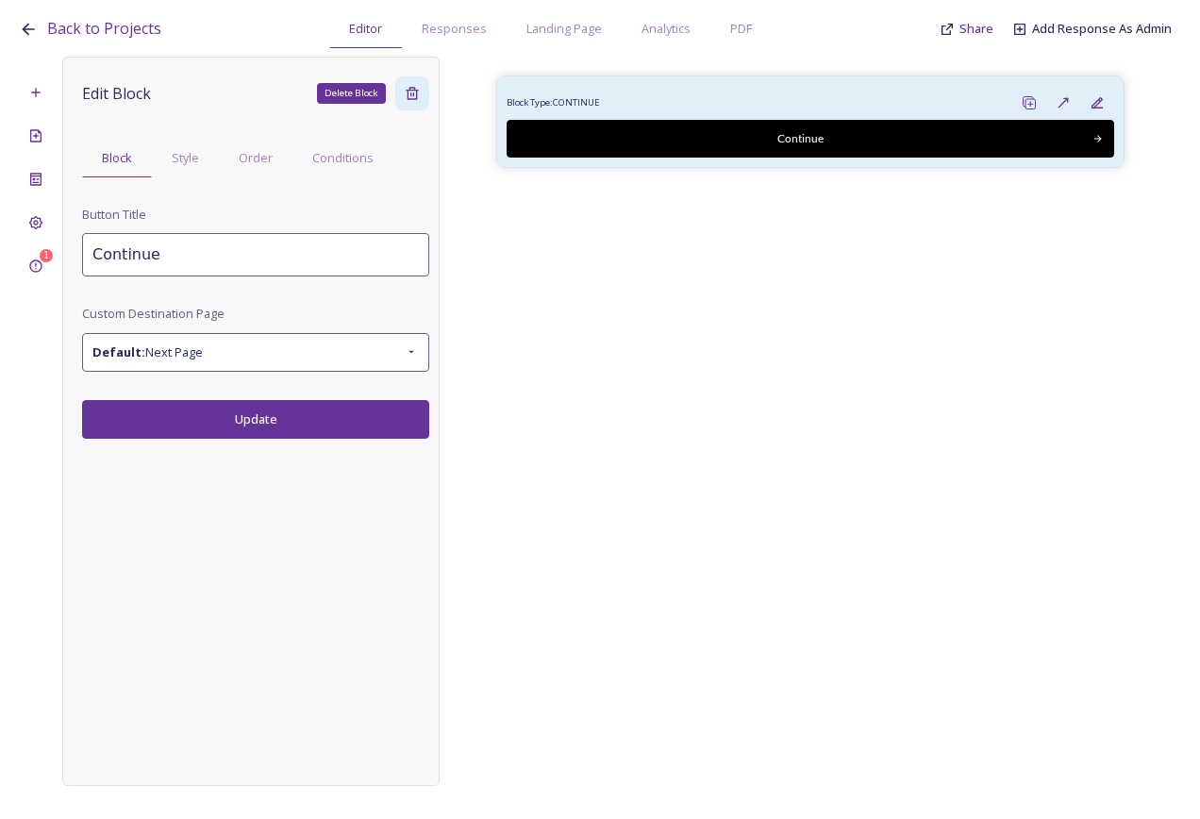
click at [414, 99] on icon at bounding box center [412, 93] width 12 height 12
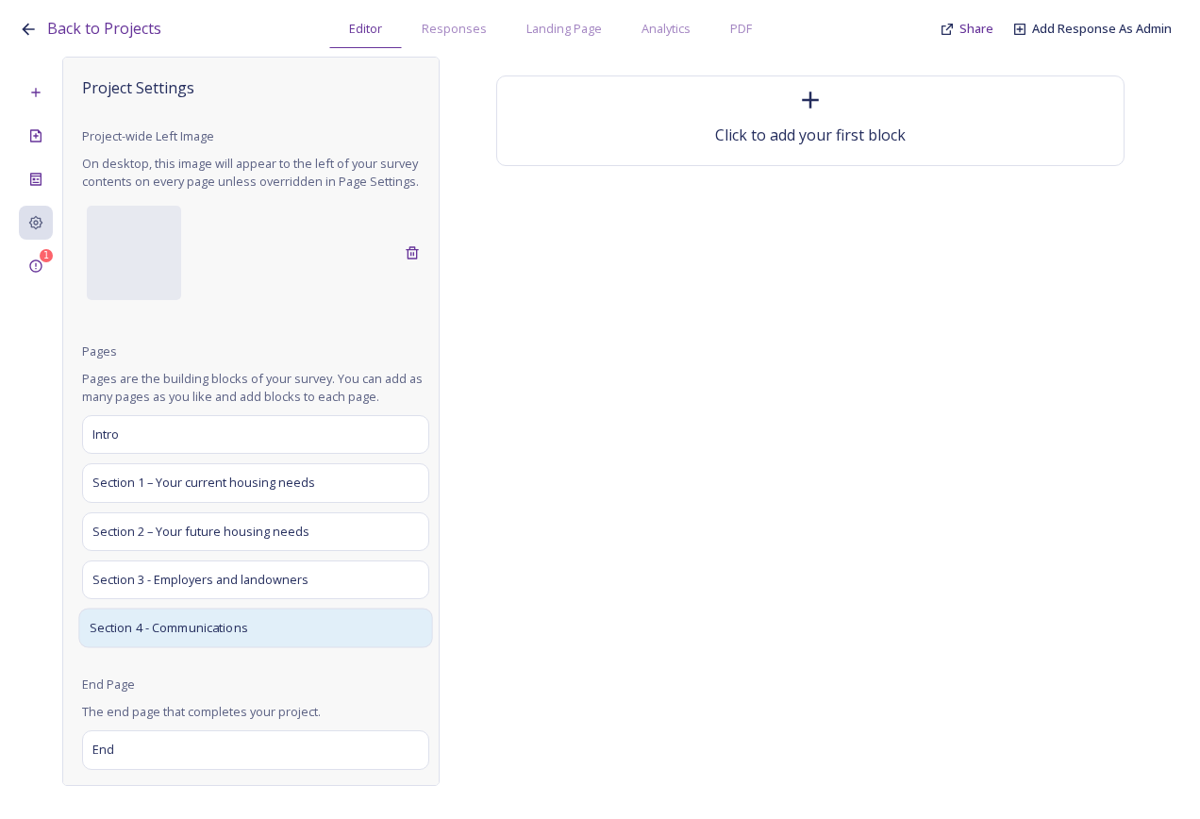
click at [268, 639] on div "Section 4 - Communications" at bounding box center [255, 628] width 354 height 40
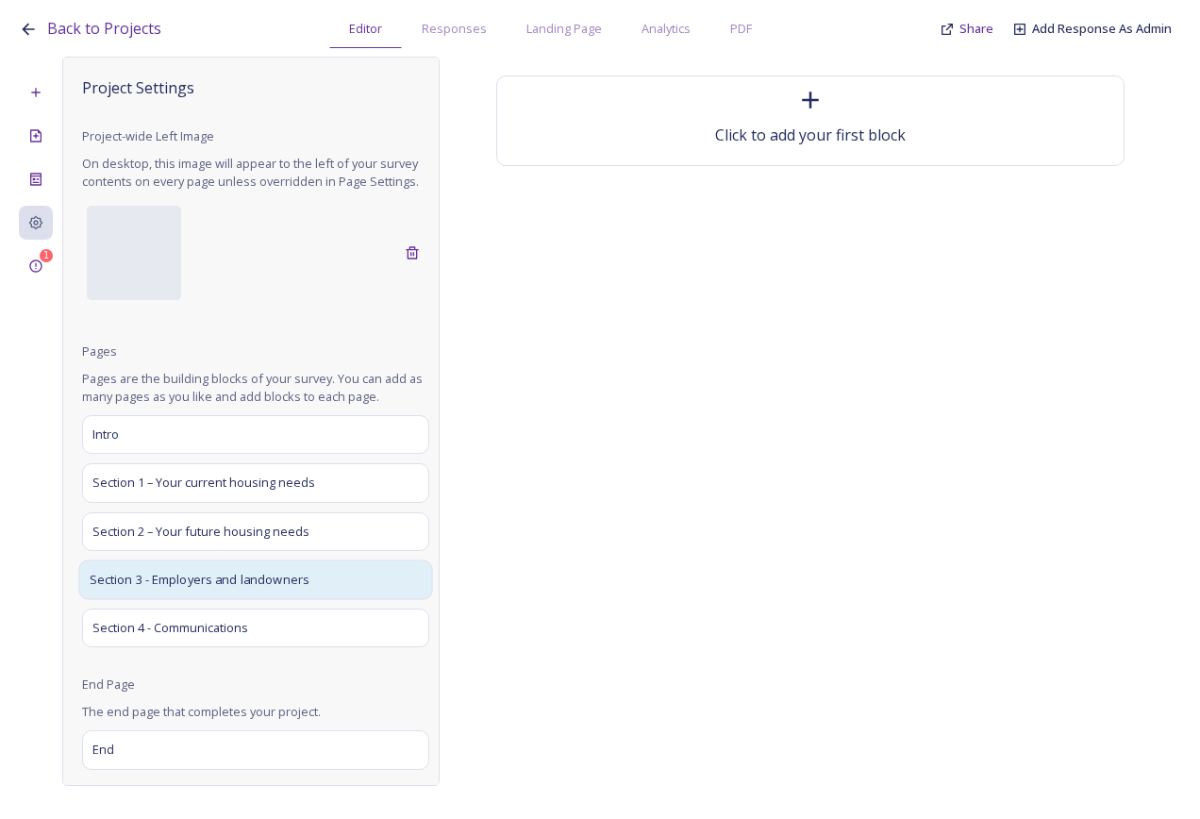
click at [266, 589] on span "Section 3 - Employers and landowners" at bounding box center [200, 579] width 221 height 19
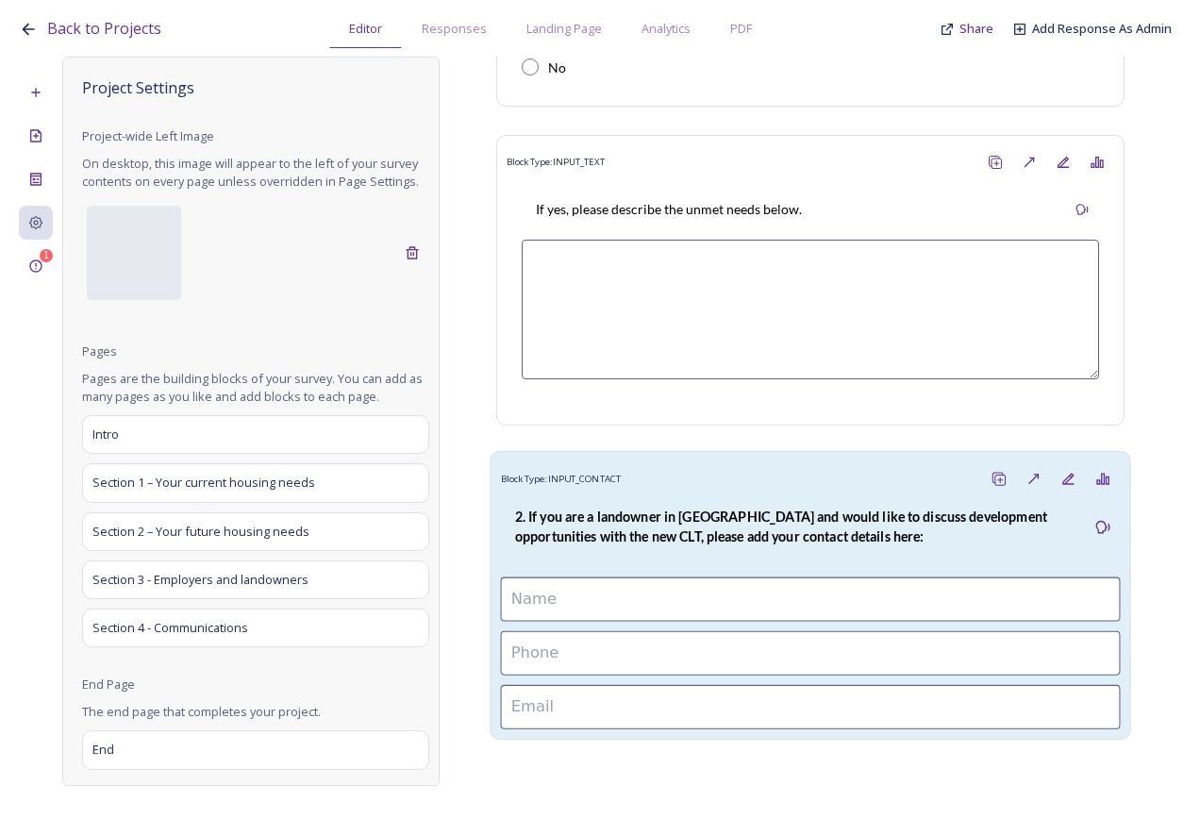
scroll to position [546, 0]
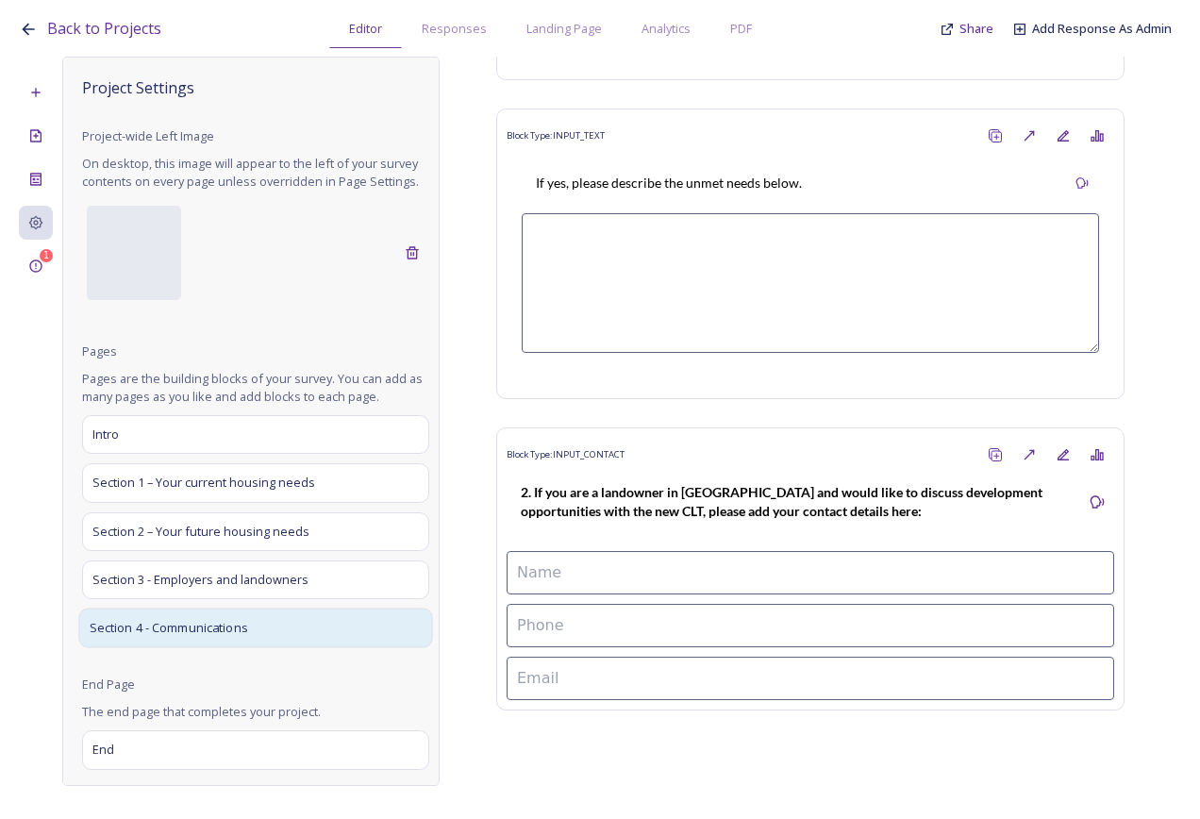
click at [228, 636] on div "Section 4 - Communications" at bounding box center [255, 628] width 354 height 40
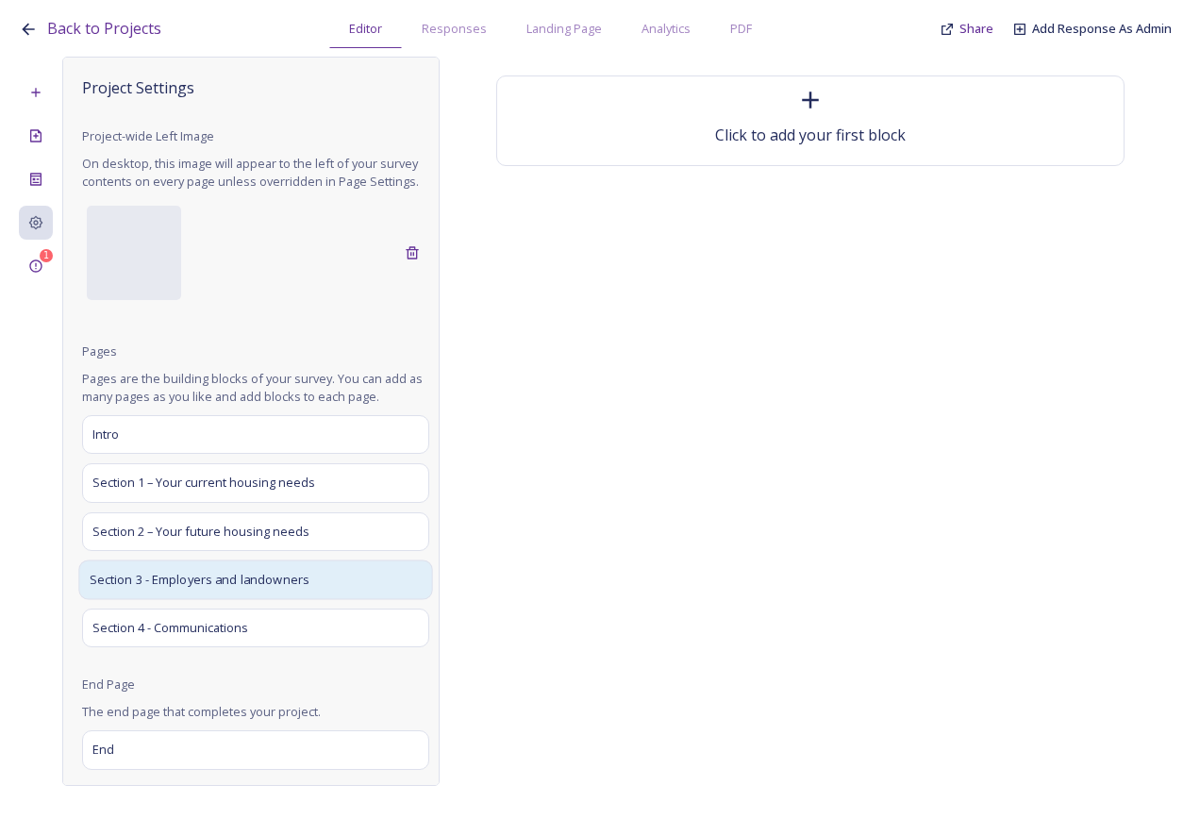
click at [243, 589] on span "Section 3 - Employers and landowners" at bounding box center [200, 579] width 221 height 19
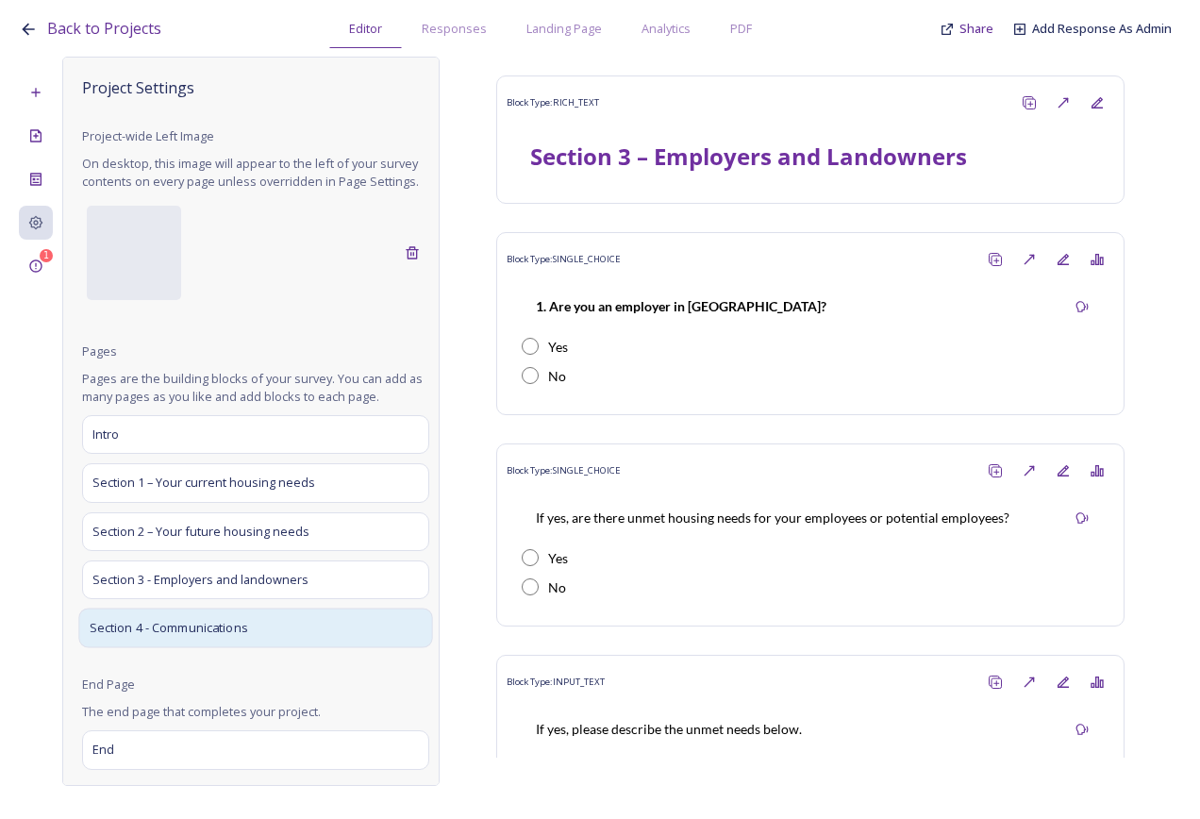
click at [238, 638] on span "Section 4 - Communications" at bounding box center [169, 628] width 159 height 19
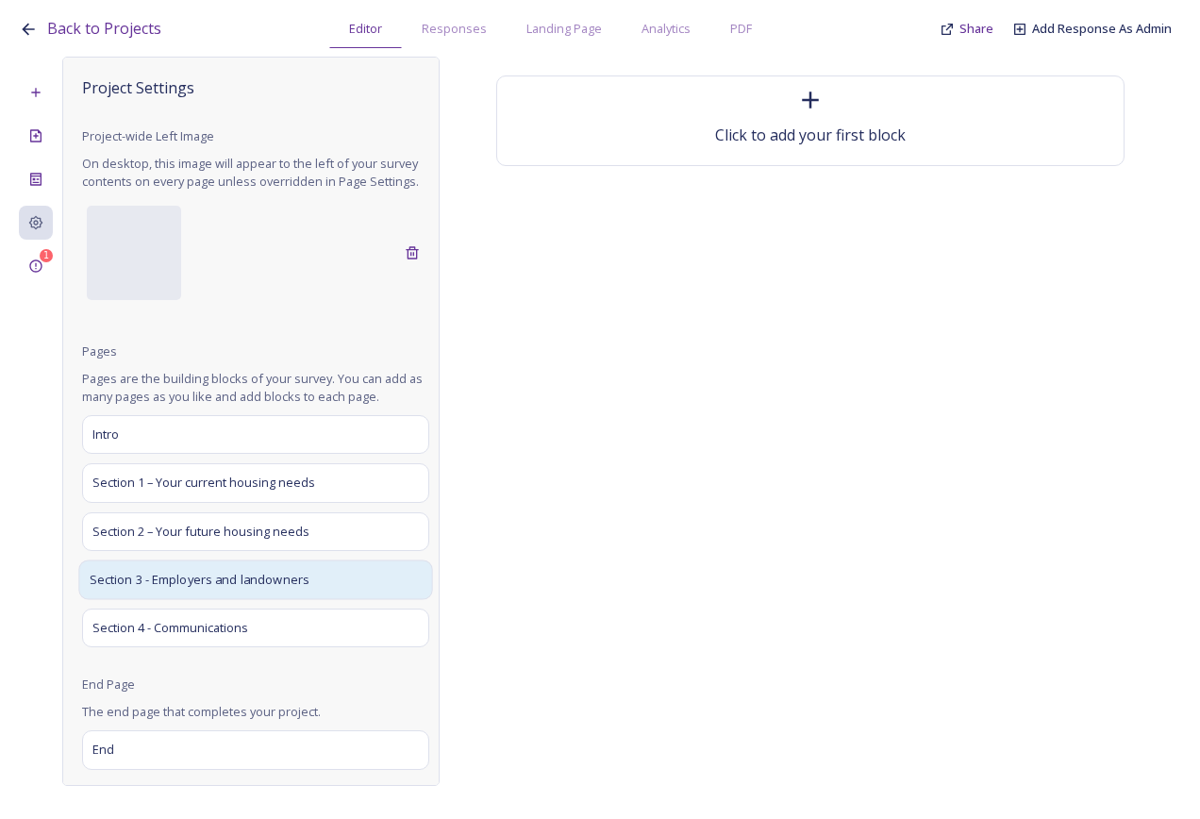
click at [230, 584] on div "Section 3 - Employers and landowners" at bounding box center [255, 580] width 354 height 40
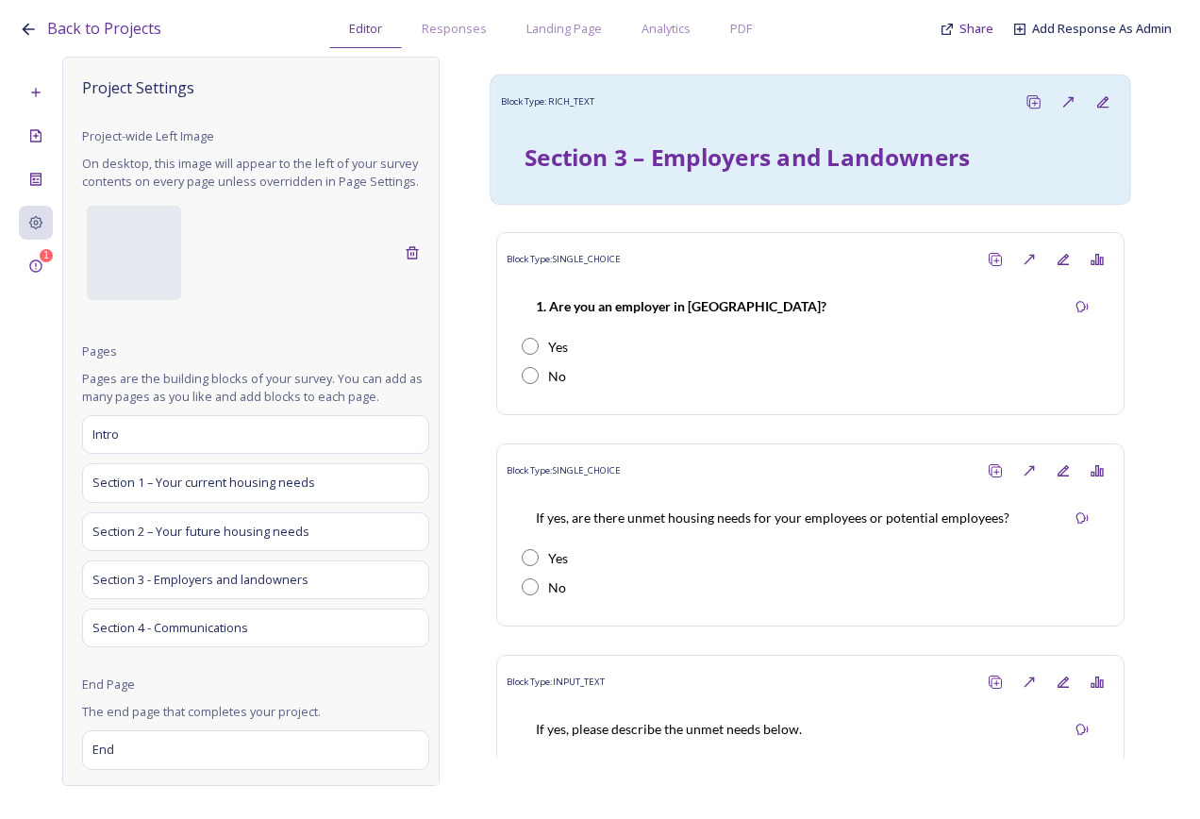
click at [799, 156] on strong "Section 3 – Employers and Landowners" at bounding box center [747, 157] width 445 height 32
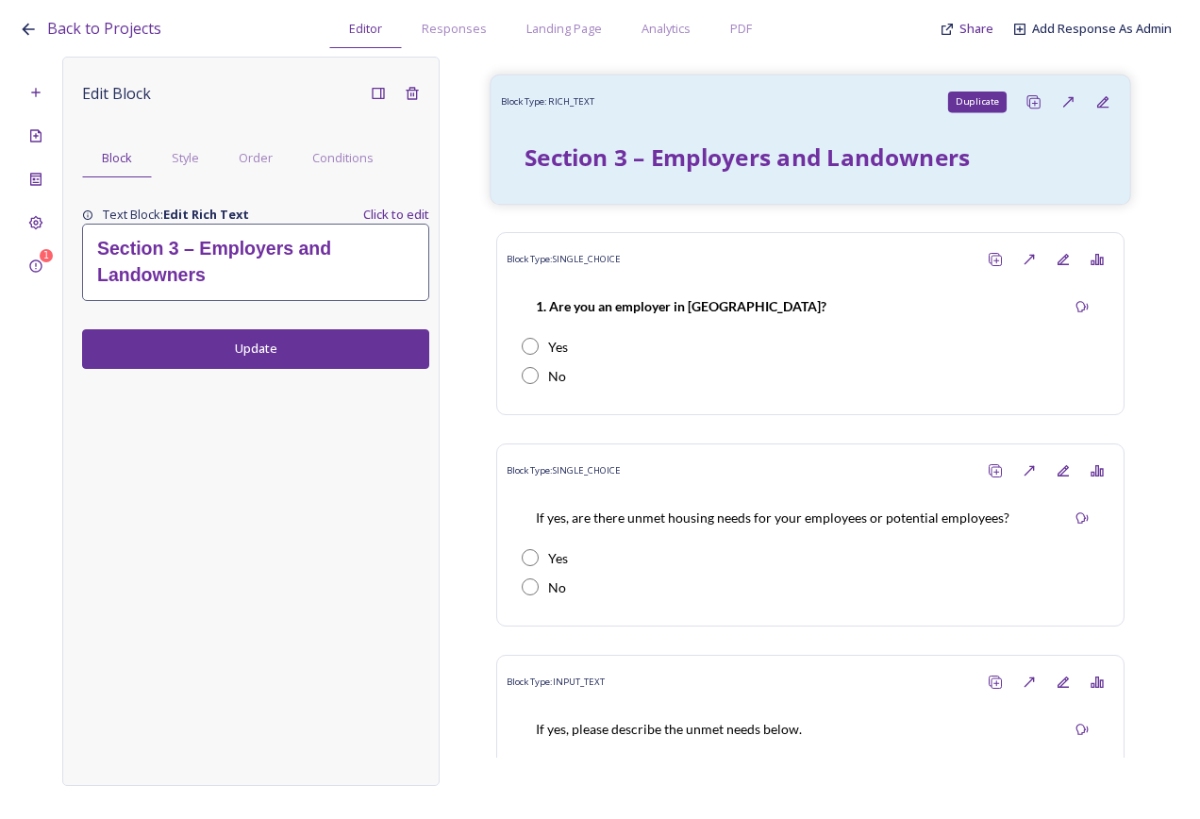
click at [1024, 115] on div "Duplicate" at bounding box center [1033, 102] width 35 height 35
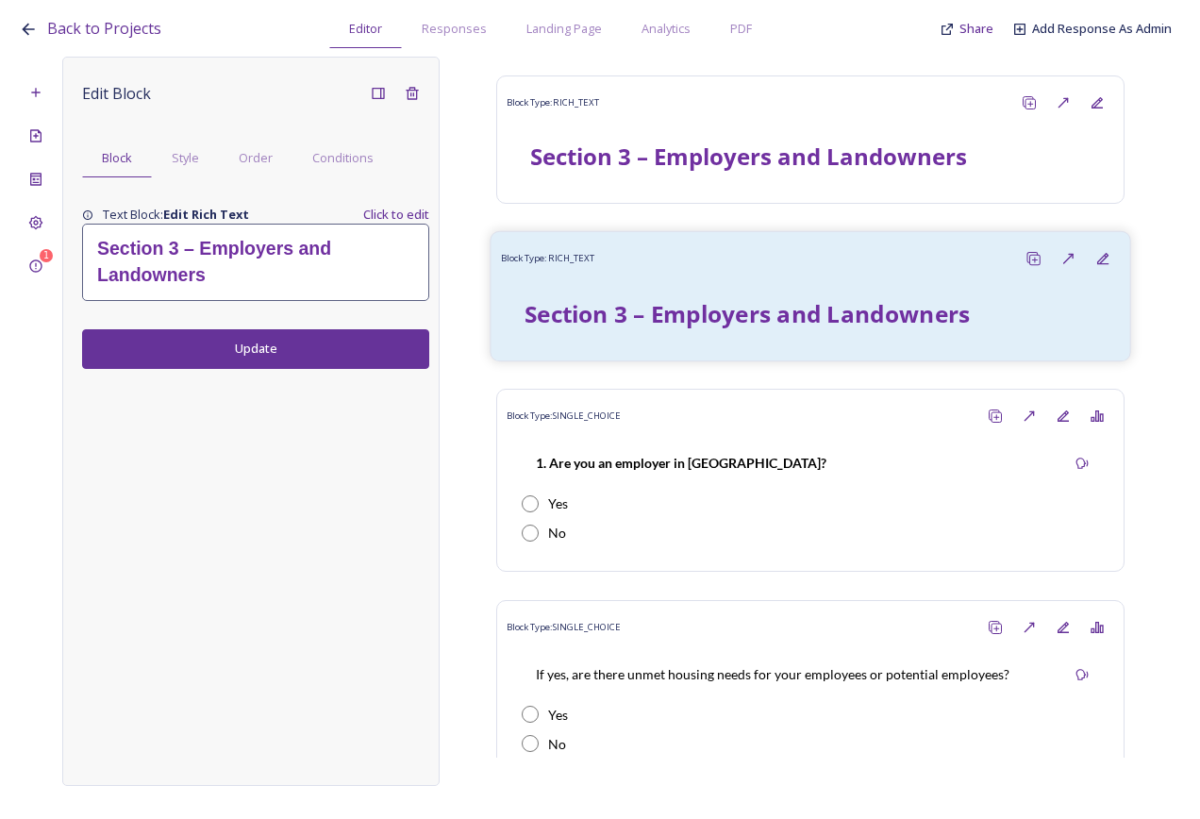
click at [897, 309] on strong "Section 3 – Employers and Landowners" at bounding box center [747, 313] width 445 height 32
click at [1063, 260] on div "Move to Page" at bounding box center [1068, 259] width 35 height 35
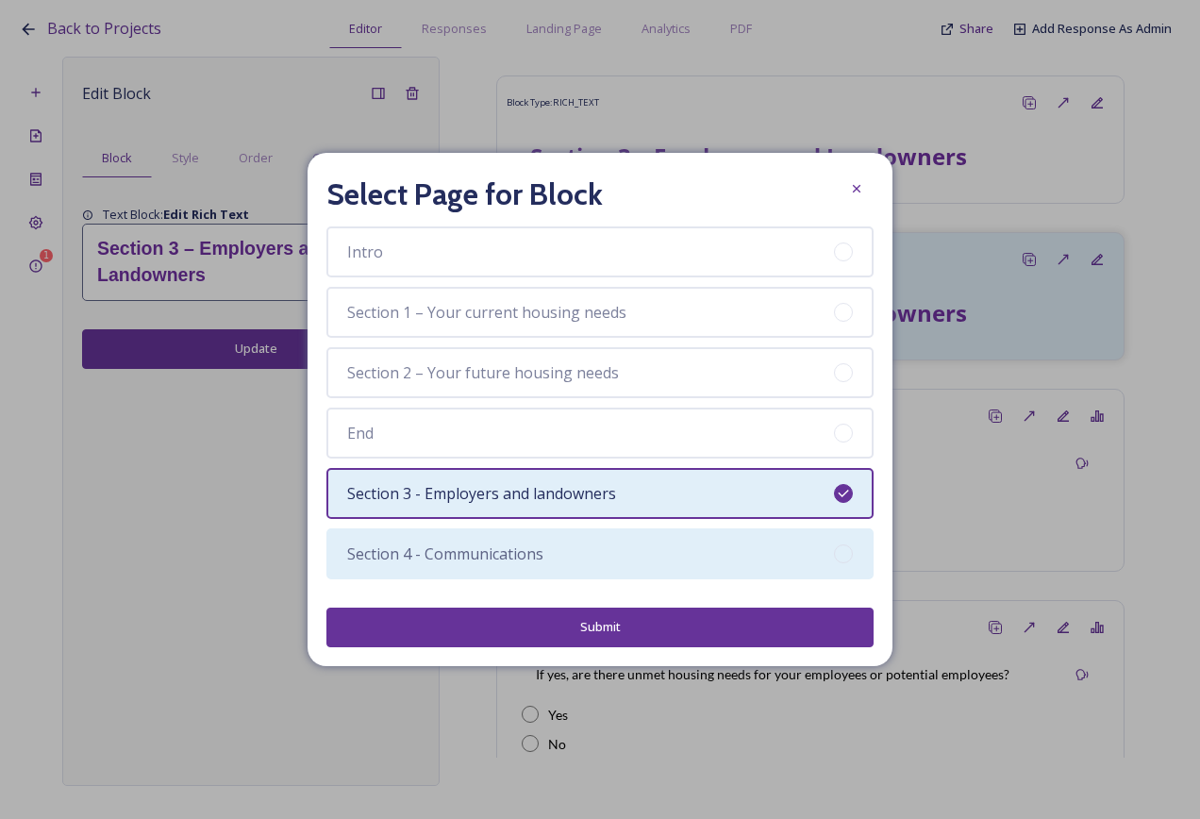
click at [656, 556] on div "Section 4 - Communications" at bounding box center [600, 553] width 547 height 51
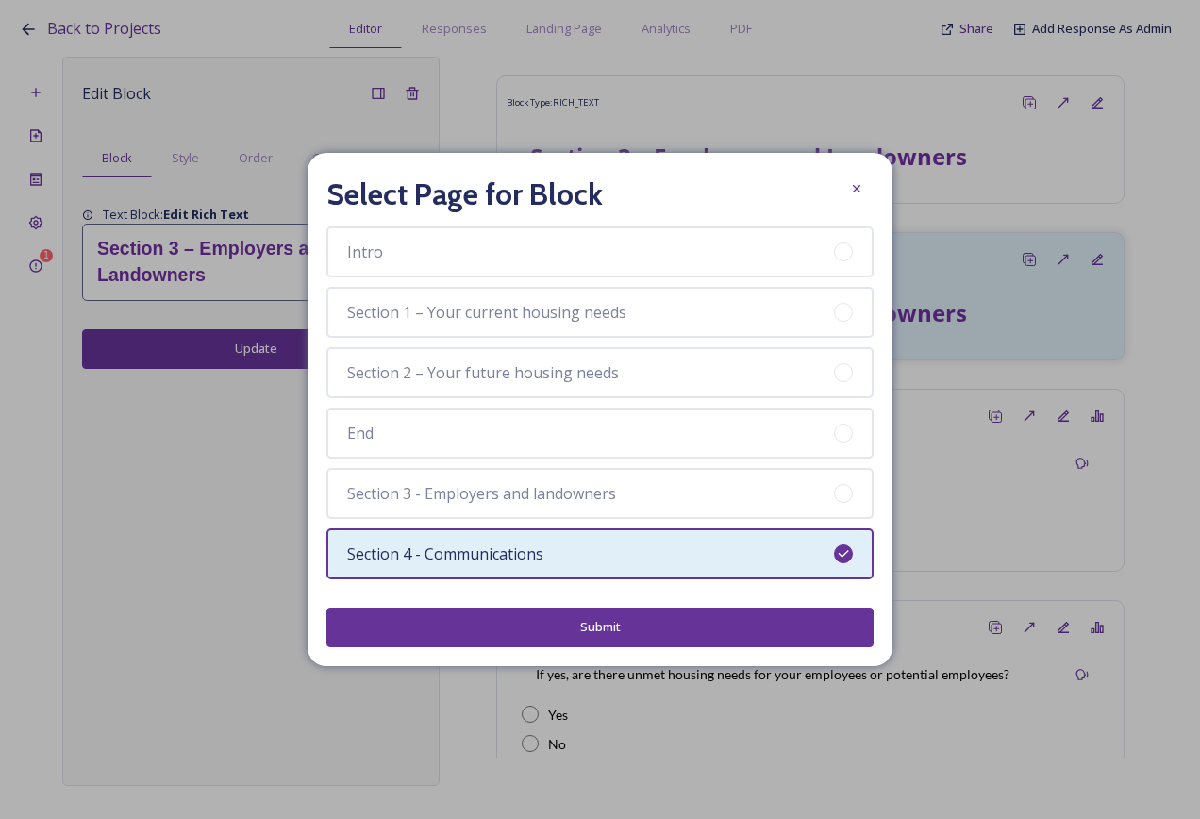
click at [658, 640] on button "Submit" at bounding box center [600, 627] width 547 height 39
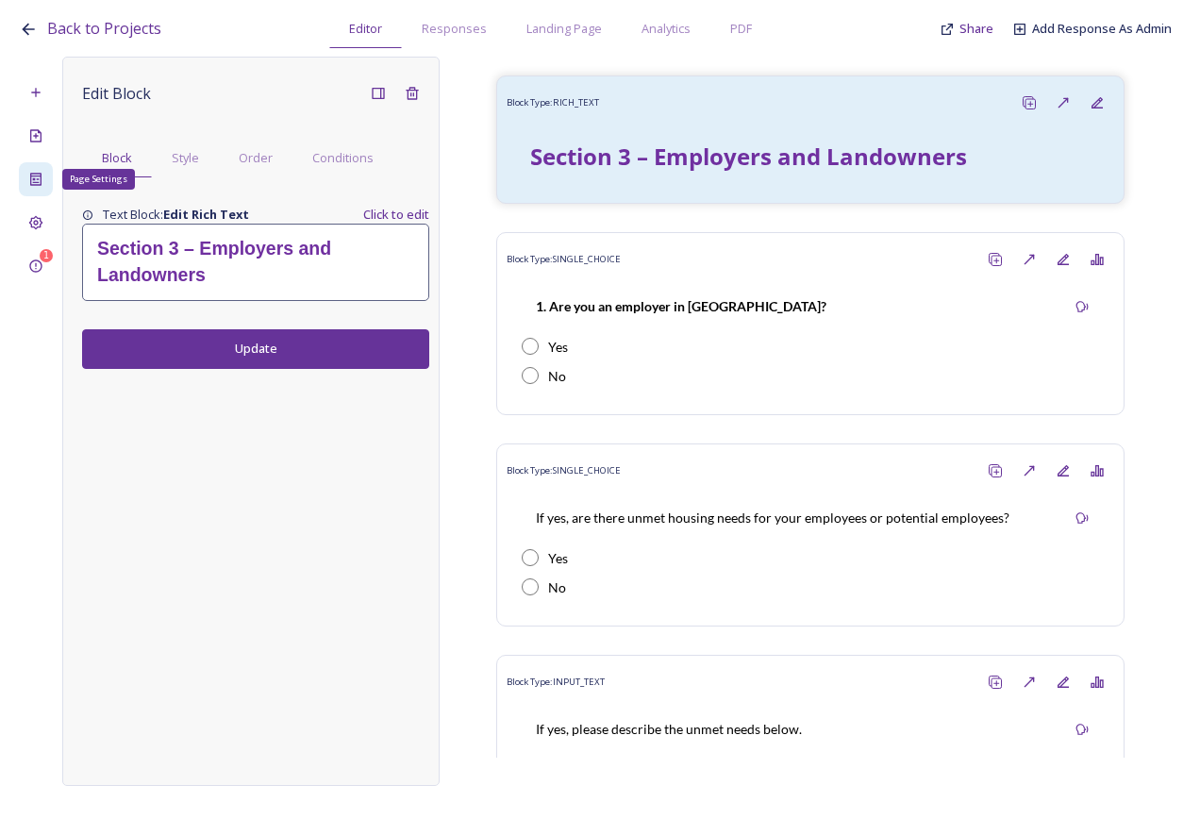
click at [33, 181] on icon at bounding box center [35, 179] width 15 height 15
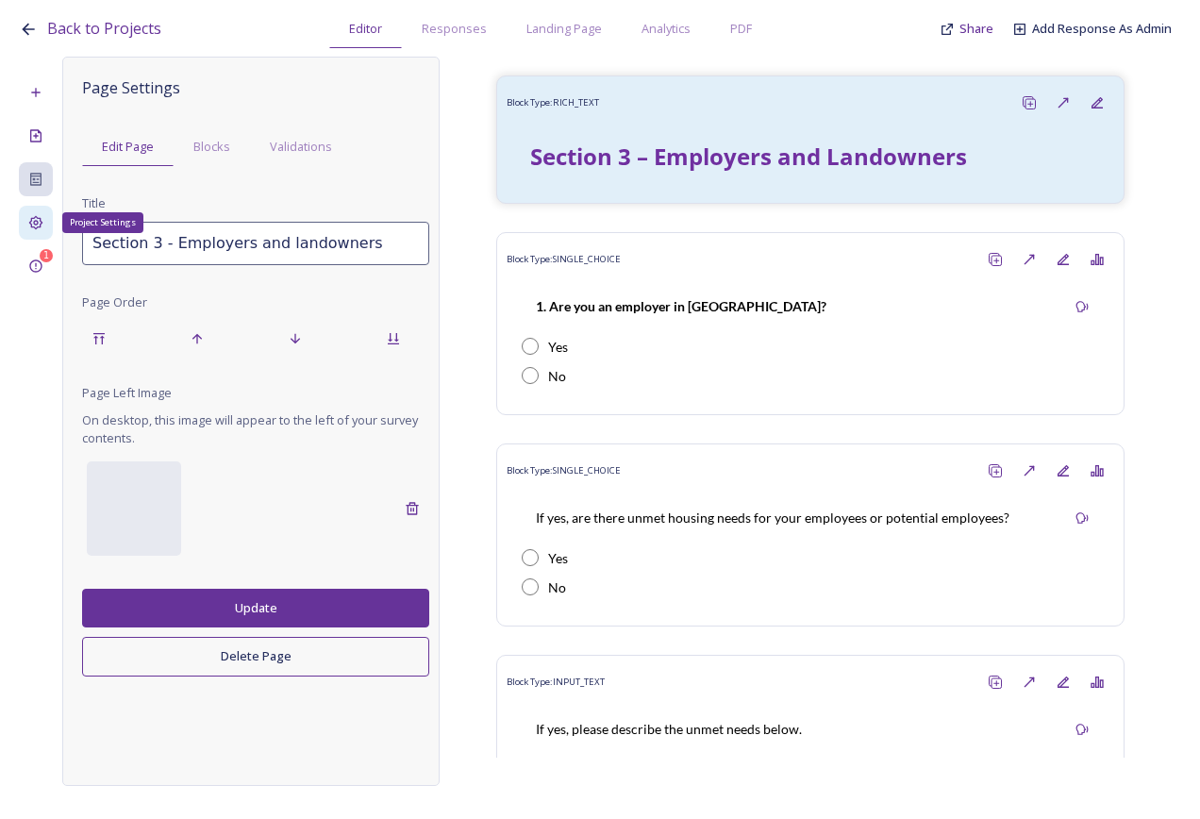
click at [35, 221] on icon at bounding box center [36, 223] width 14 height 14
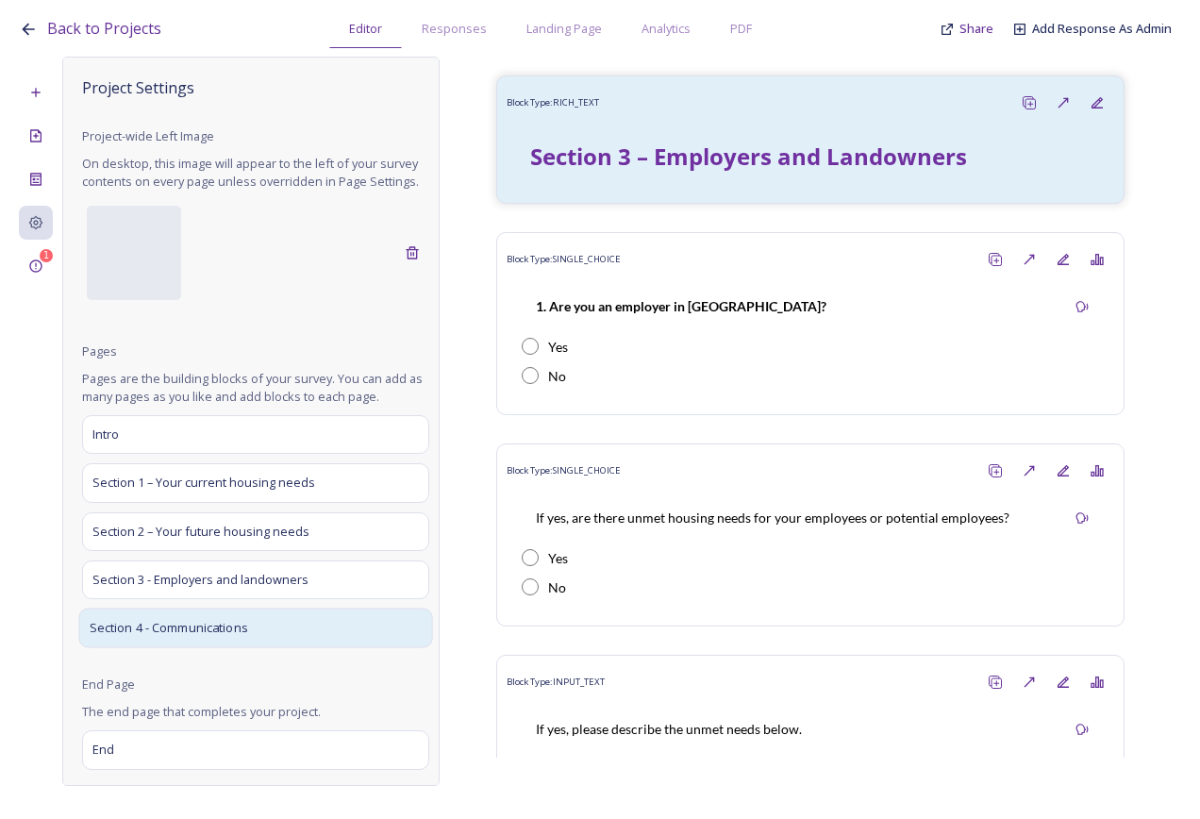
click at [245, 633] on div "Section 4 - Communications" at bounding box center [255, 628] width 354 height 40
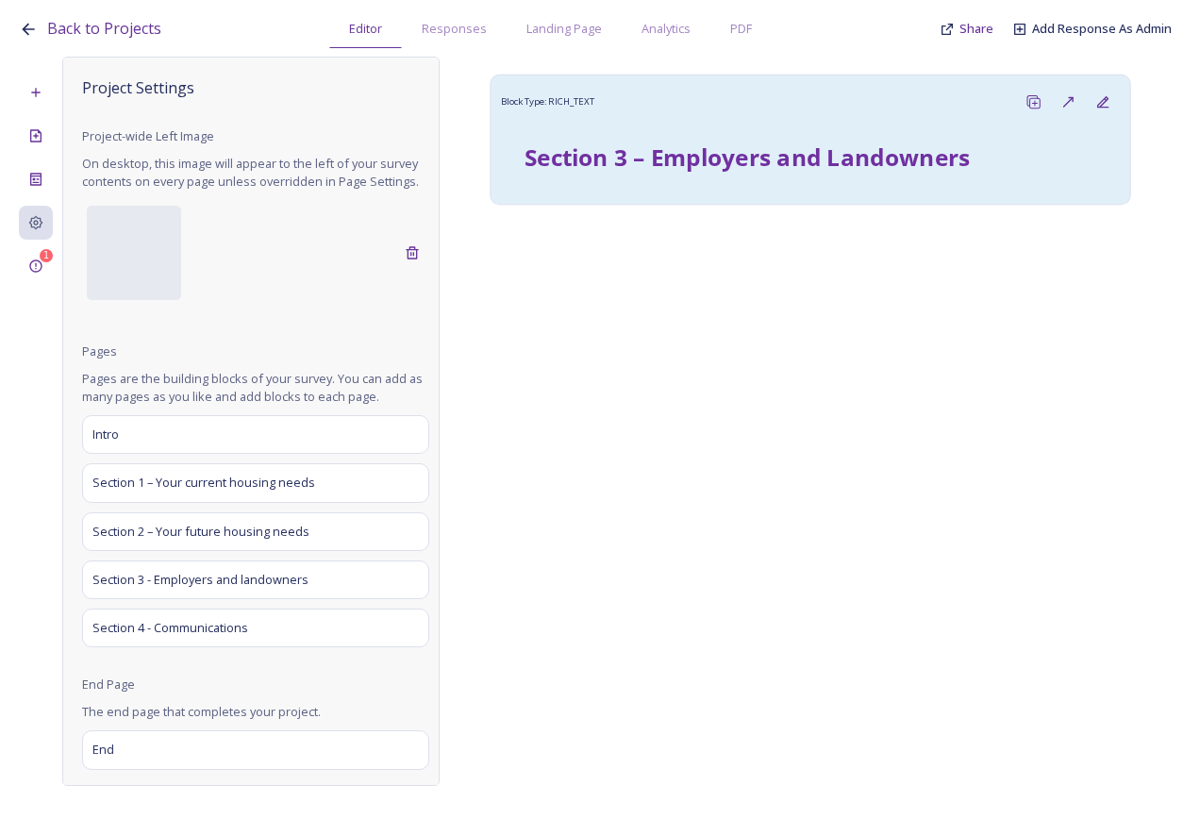
click at [740, 176] on div "Section 3 – Employers and Landowners" at bounding box center [811, 157] width 600 height 56
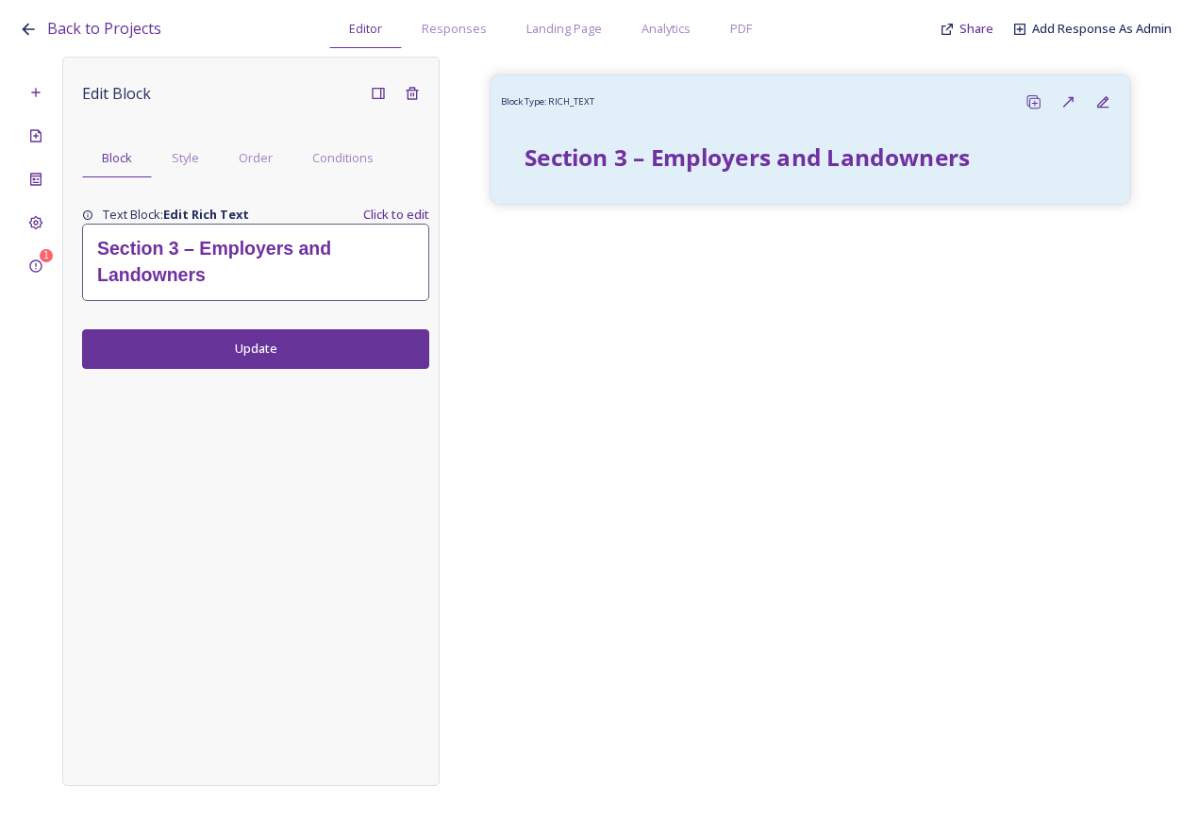
click at [669, 176] on div "Section 3 – Employers and Landowners" at bounding box center [811, 157] width 600 height 56
click at [387, 260] on h2 "Section 3 – Employers and Landowners" at bounding box center [255, 262] width 317 height 52
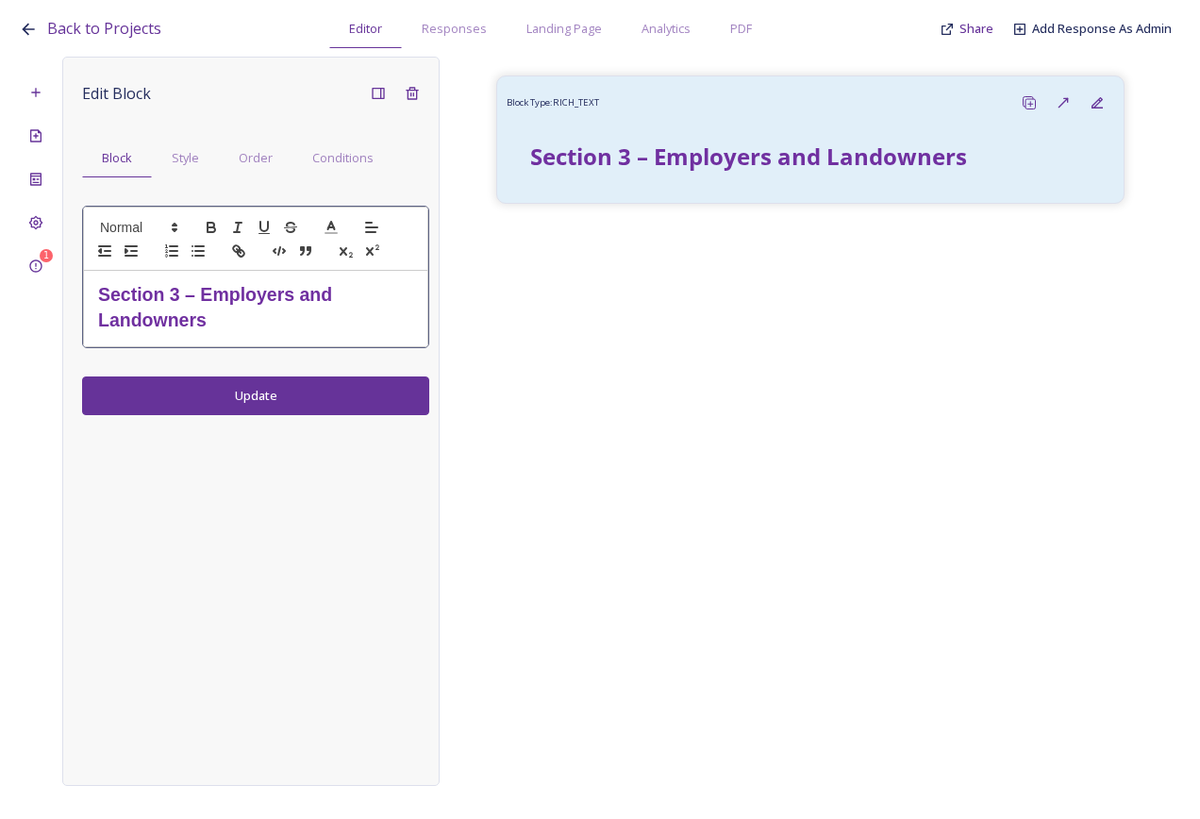
click at [285, 317] on h2 "Section 3 – Employers and Landowners" at bounding box center [255, 308] width 315 height 52
drag, startPoint x: 253, startPoint y: 321, endPoint x: 165, endPoint y: 280, distance: 96.7
click at [165, 280] on div "Section 3 – Employers and Landowners" at bounding box center [255, 308] width 343 height 75
click at [342, 394] on div "Edit Block Block Style Order Conditions Section 4 - Communications Update" at bounding box center [250, 421] width 377 height 729
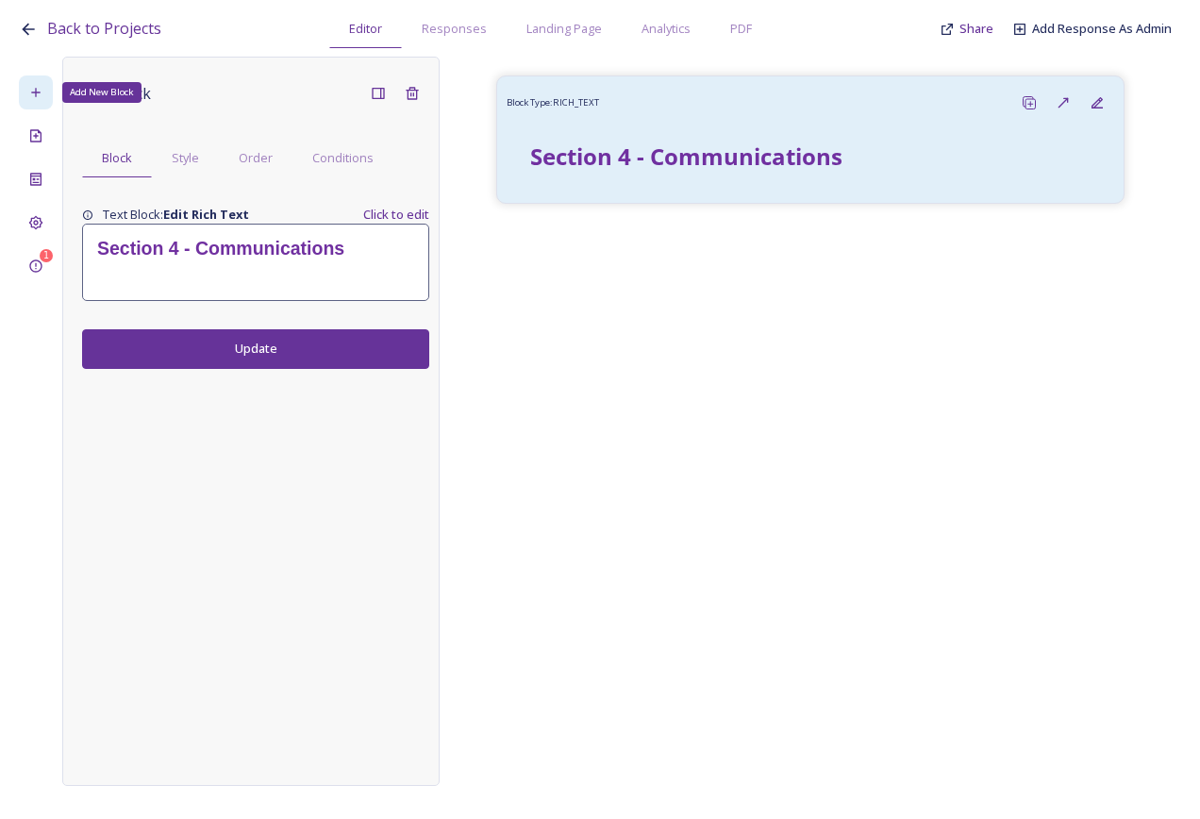
click at [39, 92] on icon at bounding box center [35, 92] width 8 height 8
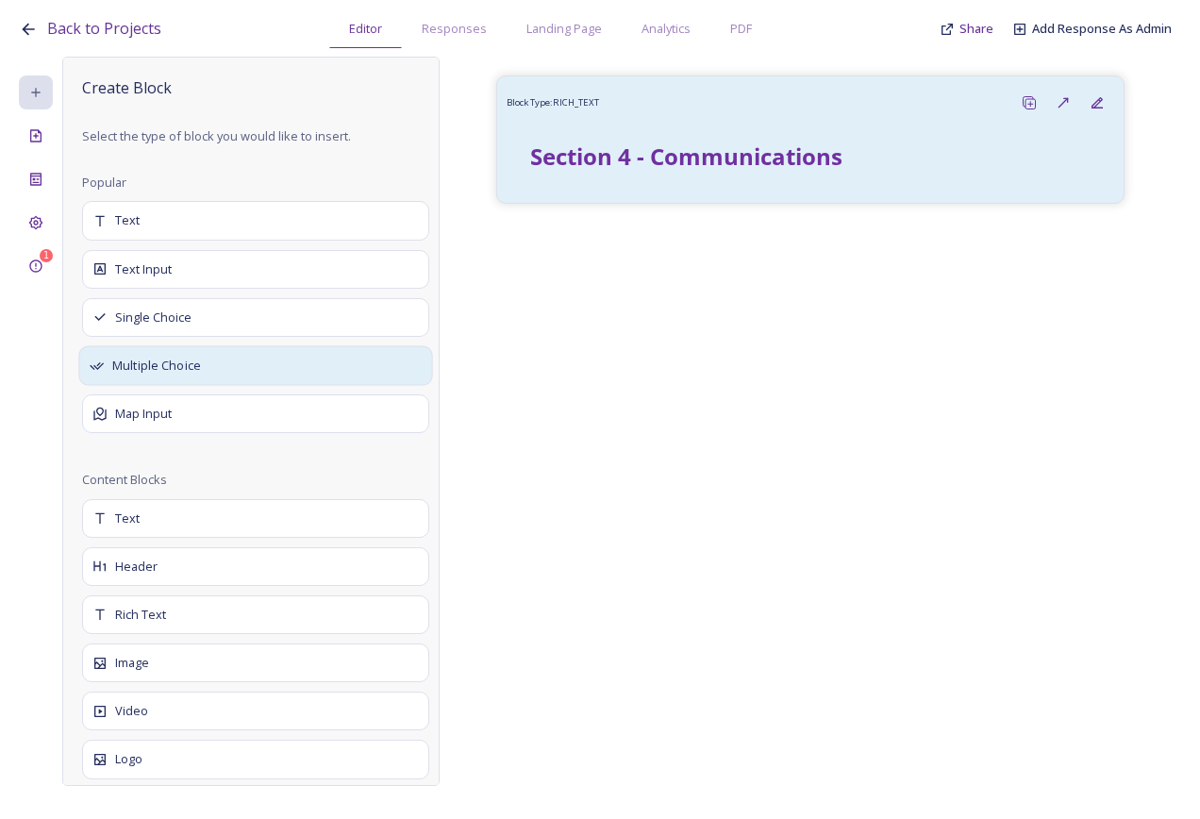
click at [181, 351] on div "Multiple Choice" at bounding box center [255, 366] width 354 height 40
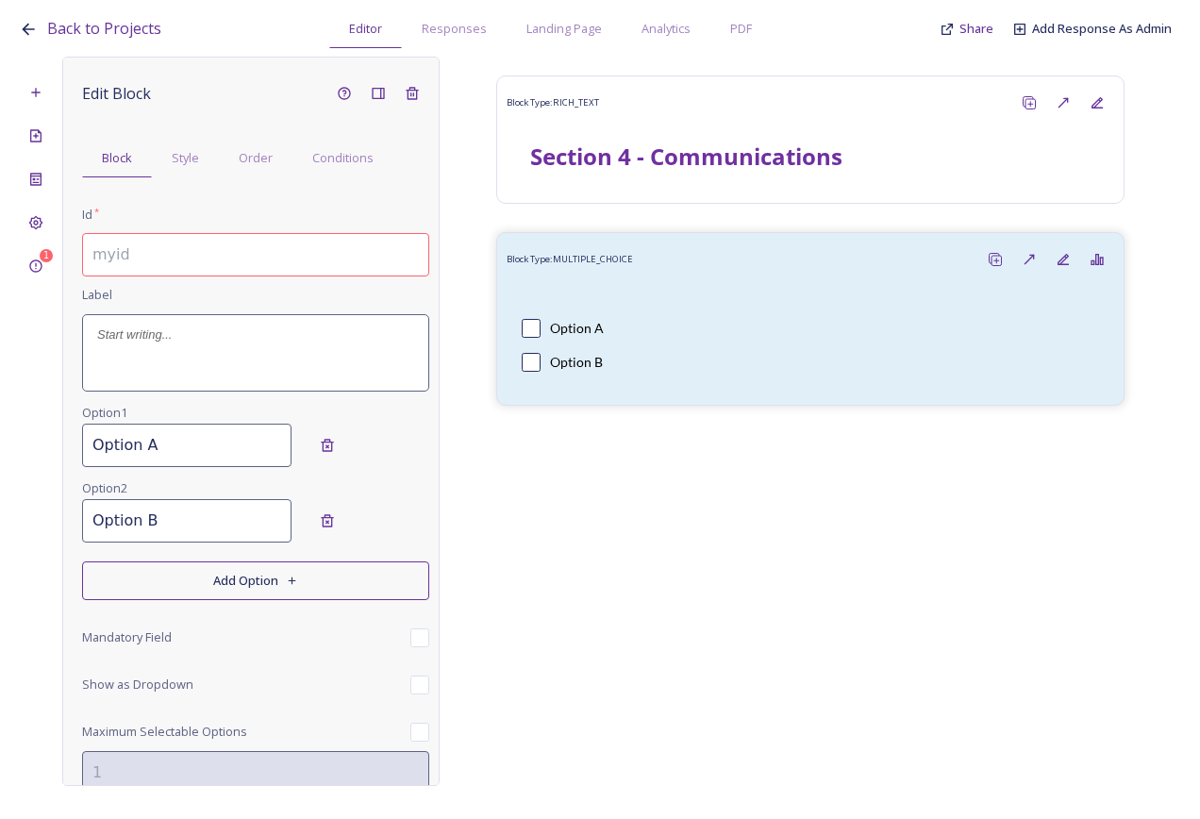
drag, startPoint x: 177, startPoint y: 266, endPoint x: 169, endPoint y: 257, distance: 12.7
click at [175, 264] on input at bounding box center [255, 254] width 347 height 43
paste input "How would your household prefer to access or recieve Bury Parish CLT updates? P…"
drag, startPoint x: 311, startPoint y: 263, endPoint x: 28, endPoint y: 243, distance: 283.9
click at [28, 243] on div "1 Edit Block Block Style Order Conditions Id * 4.1 How would your household pre…" at bounding box center [600, 421] width 1163 height 729
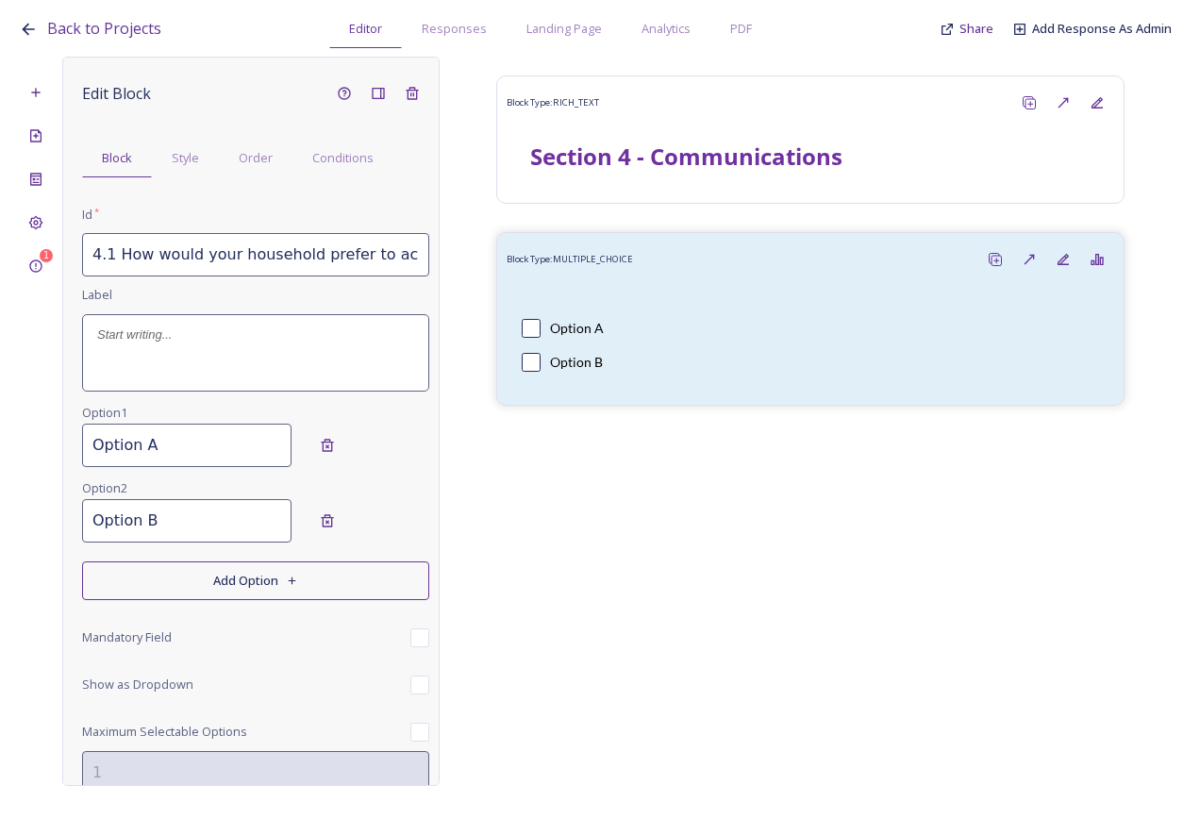
drag, startPoint x: 206, startPoint y: 235, endPoint x: 223, endPoint y: 239, distance: 17.4
click at [208, 234] on input "4.1 How would your household prefer to access or recieve Bury Parish CLT update…" at bounding box center [255, 254] width 347 height 43
click at [261, 250] on input "4.1 How would your household prefer to access or recieve Bury Parish CLT update…" at bounding box center [255, 254] width 347 height 43
drag, startPoint x: 239, startPoint y: 250, endPoint x: 402, endPoint y: 266, distance: 164.0
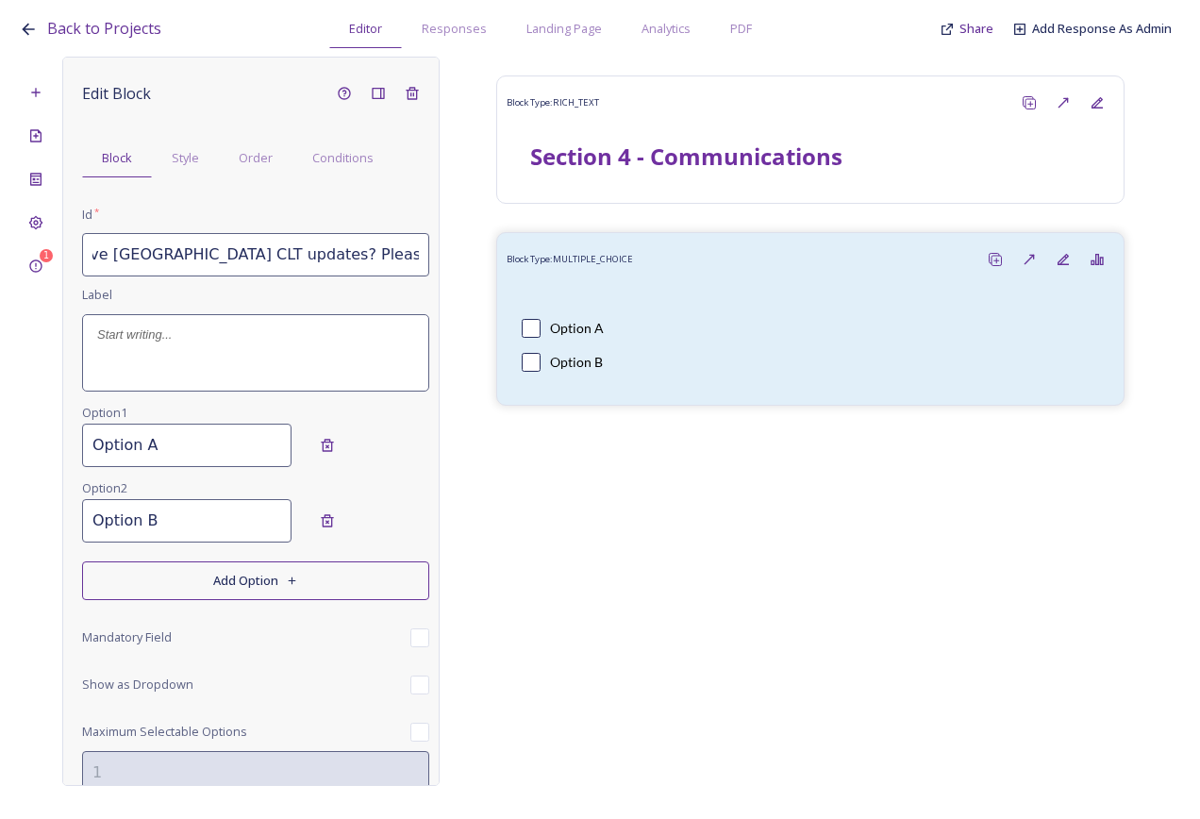
click at [468, 266] on div "1 Edit Block Block Style Order Conditions Id * 4.1 How would your household pre…" at bounding box center [600, 421] width 1163 height 729
click at [290, 248] on input "4.1 How would your household prefer to access or recieve Bury Parish CLT update…" at bounding box center [255, 254] width 347 height 43
click at [226, 256] on input "4.1 How would your household prefer to access or recieve Bury Parish CLT update…" at bounding box center [255, 254] width 347 height 43
click at [389, 258] on input "4.1 How would your household prefer to access or recieve Bury Parish CLT update…" at bounding box center [255, 254] width 347 height 43
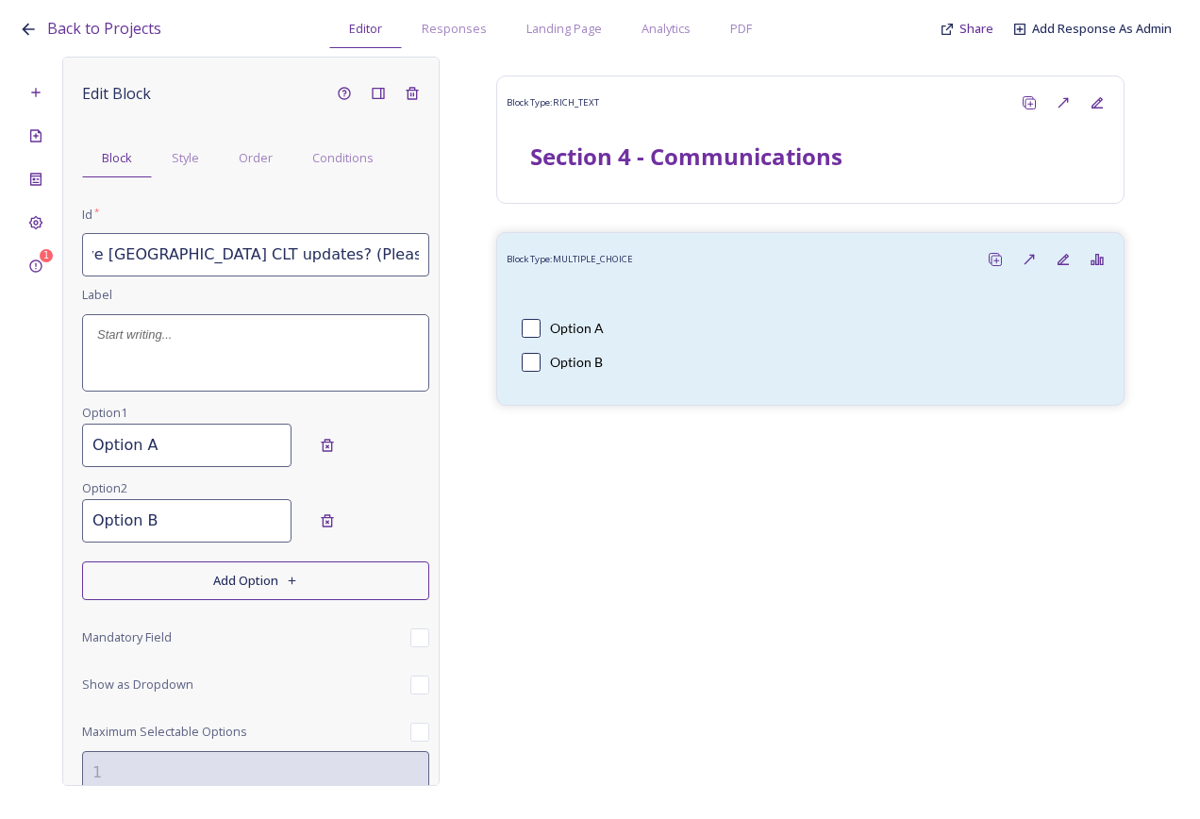
drag, startPoint x: 355, startPoint y: 253, endPoint x: 408, endPoint y: 252, distance: 52.9
click at [408, 252] on input "4.1 How would your household prefer to access or recieve Bury Parish CLT update…" at bounding box center [255, 254] width 347 height 43
click at [405, 255] on input "4.1 How would your household prefer to access or recieve Bury Parish CLT update…" at bounding box center [255, 254] width 347 height 43
type input "4.1 How would your household prefer to access or recieve Bury Parish CLT update…"
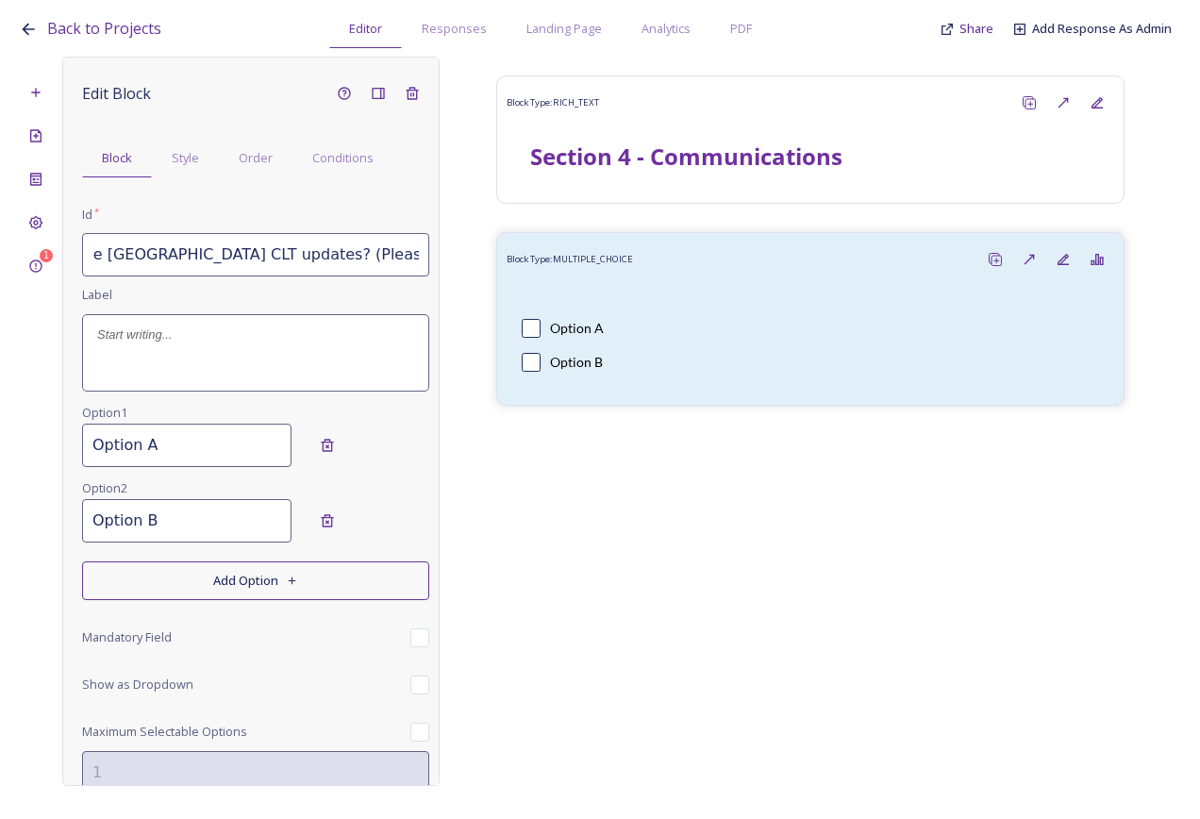
drag, startPoint x: 245, startPoint y: 394, endPoint x: 239, endPoint y: 369, distance: 25.4
click at [244, 394] on div "Edit Block Block Style Order Conditions Id * 4.1 How would your household prefe…" at bounding box center [255, 468] width 347 height 785
click at [230, 360] on div at bounding box center [255, 352] width 345 height 75
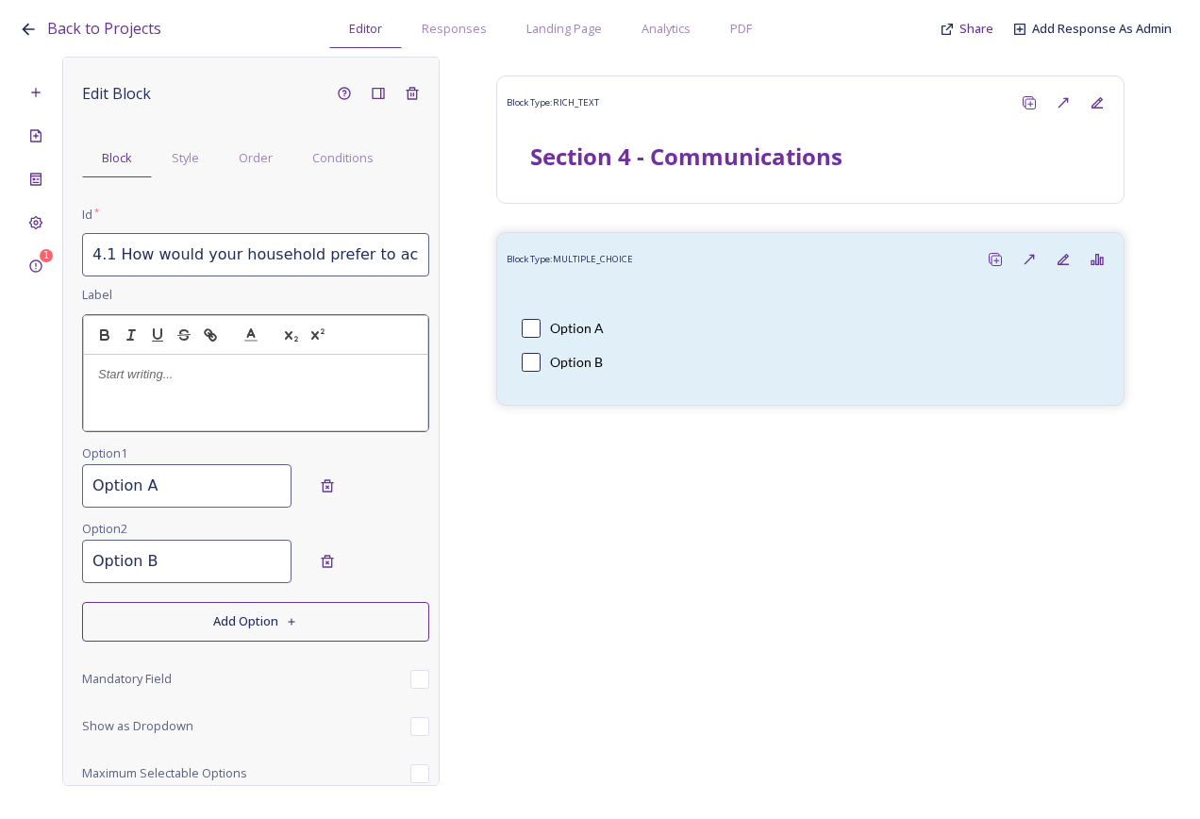
click at [188, 383] on p at bounding box center [255, 374] width 315 height 17
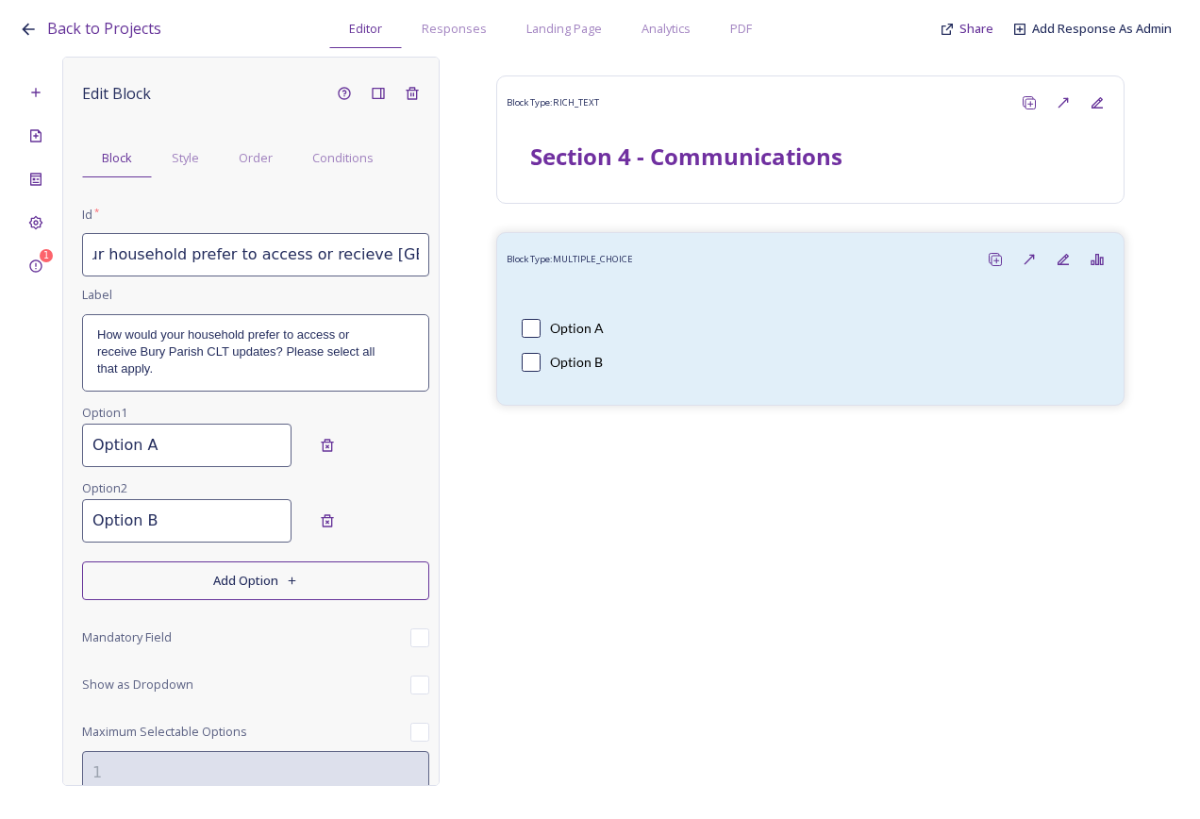
drag, startPoint x: 245, startPoint y: 242, endPoint x: 339, endPoint y: 260, distance: 95.3
click at [387, 260] on input "4.1 How would your household prefer to access or recieve Bury Parish CLT update…" at bounding box center [255, 254] width 347 height 43
click at [302, 264] on input "4.1 How would your household prefer to access or recieve Bury Parish CLT update…" at bounding box center [255, 254] width 347 height 43
click at [271, 255] on input "4.1 How would your household prefer to access or recieve Bury Parish CLT update…" at bounding box center [255, 254] width 347 height 43
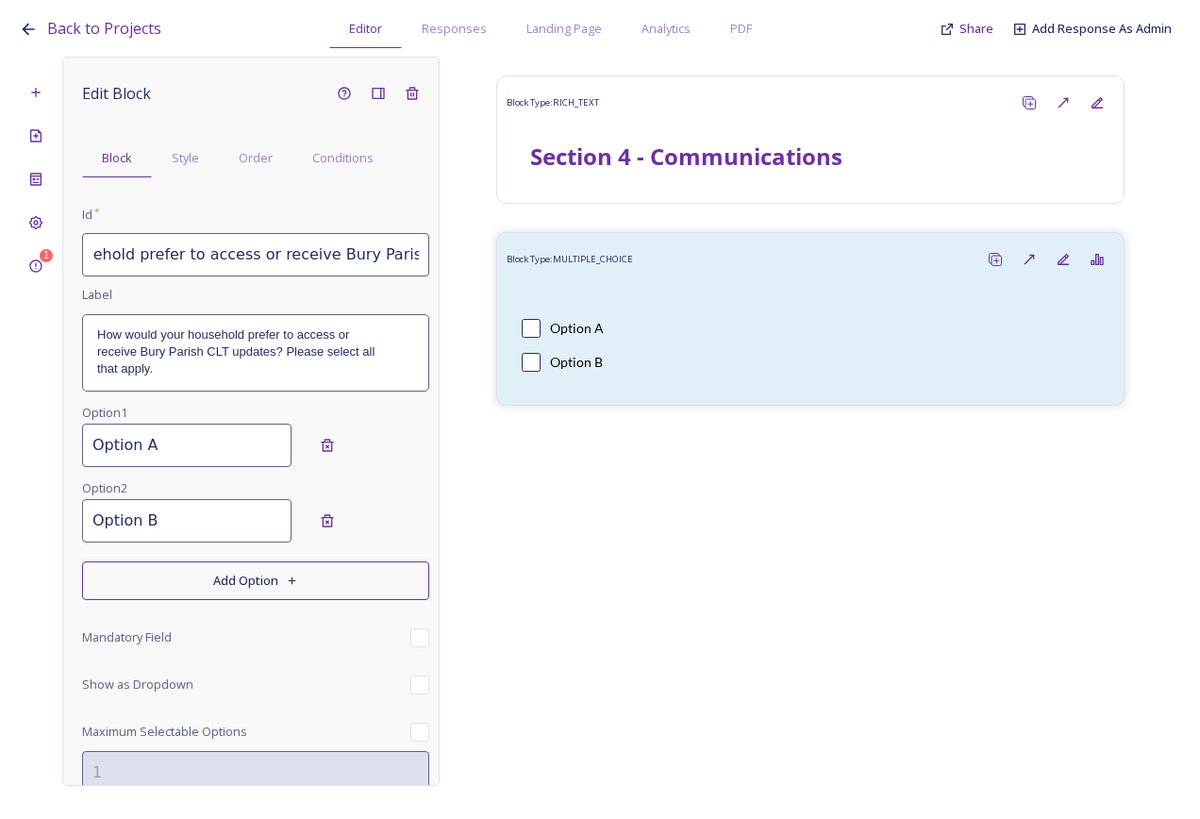
type input "4.1 How would your household prefer to access or receive Bury Parish CLT update…"
click at [193, 374] on p "that apply." at bounding box center [255, 368] width 317 height 17
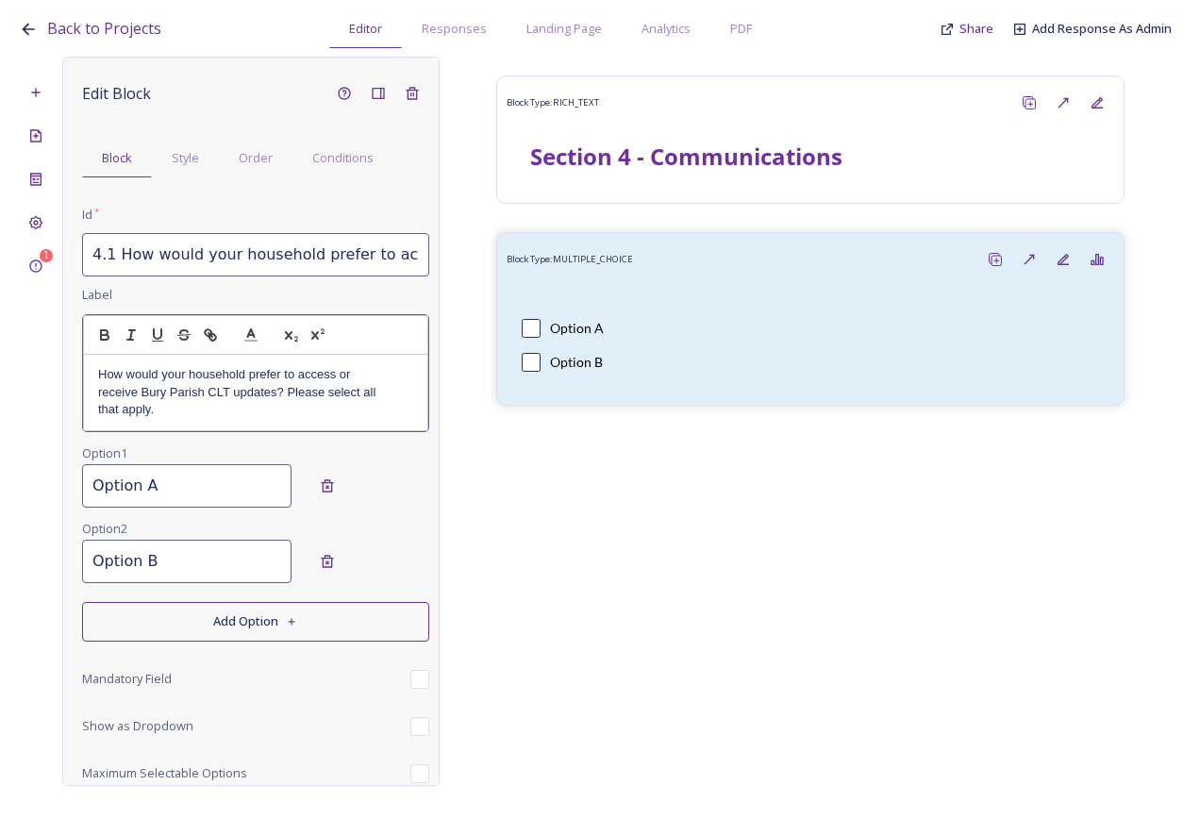
click at [216, 410] on p "that apply." at bounding box center [255, 409] width 315 height 17
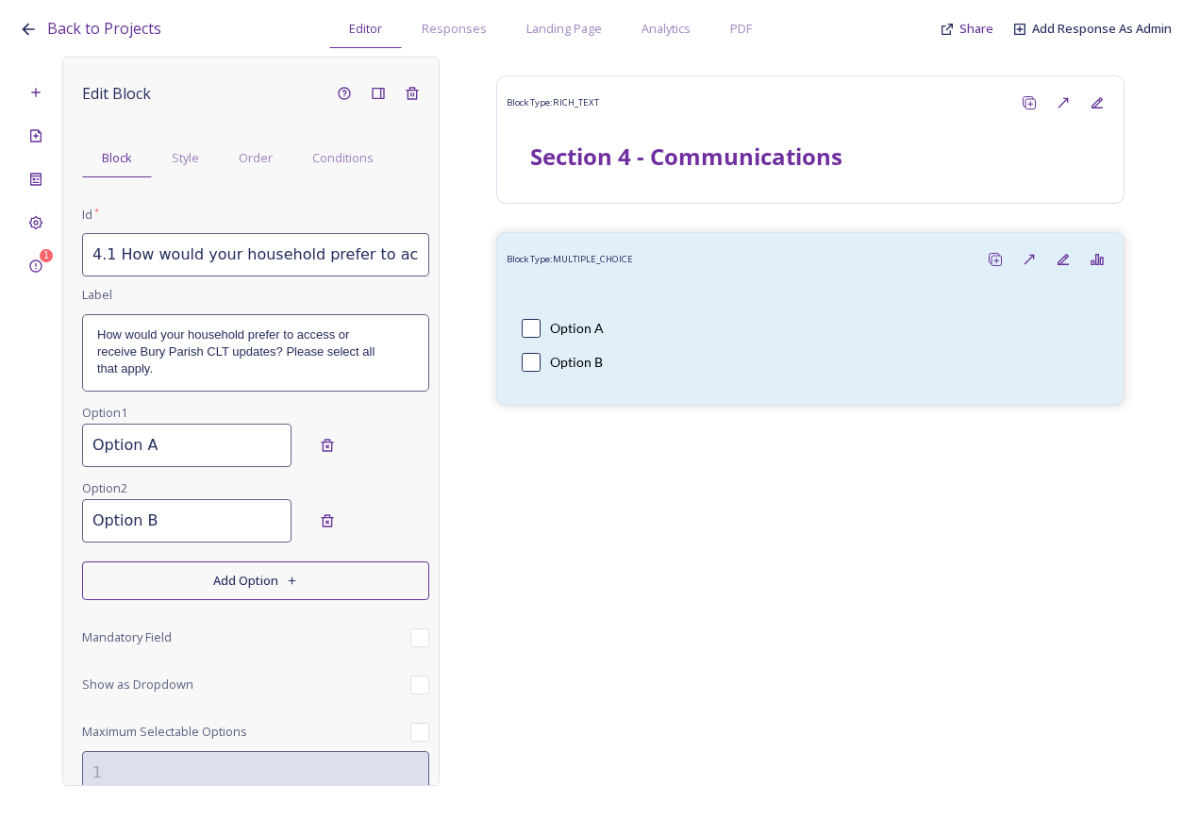
click at [229, 260] on input "4.1 How would your household prefer to access or receive Bury Parish CLT update…" at bounding box center [255, 254] width 347 height 43
click at [293, 367] on p "that apply." at bounding box center [255, 368] width 317 height 17
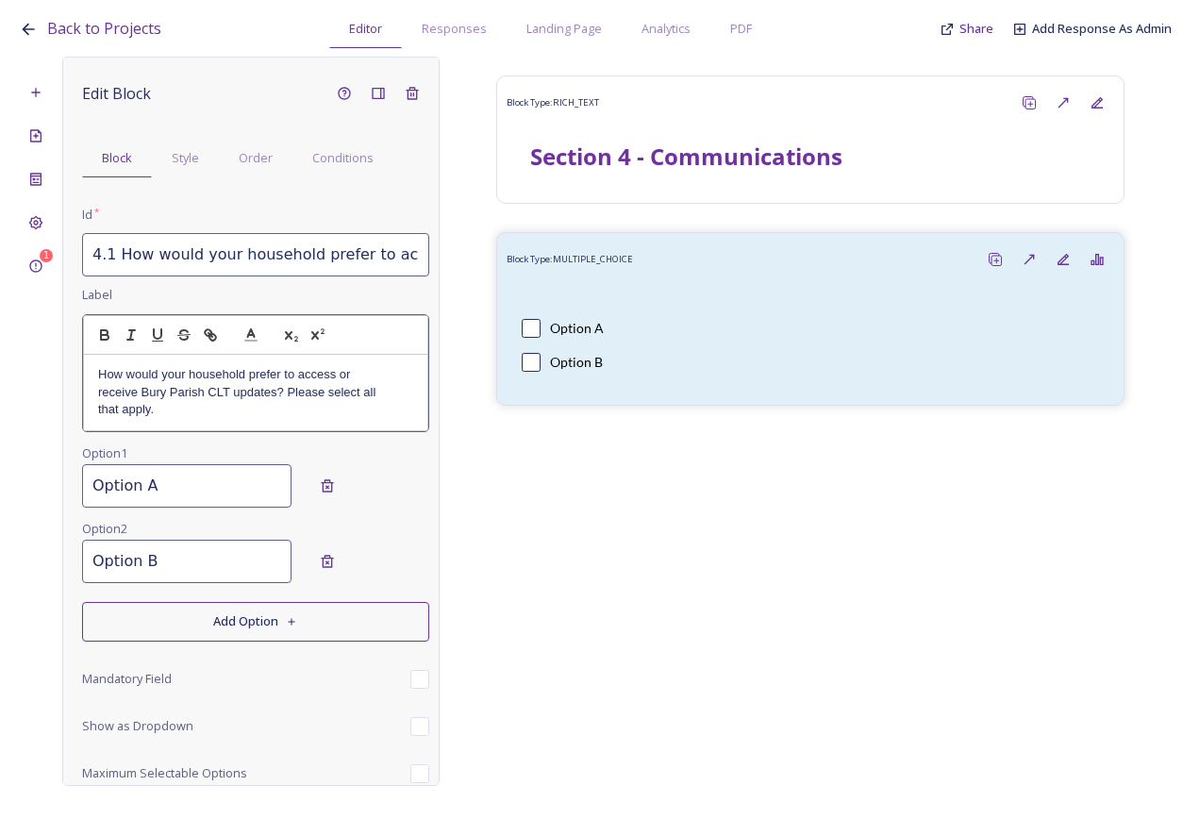
click at [292, 386] on p "receive Bury Parish CLT updates? Please select all" at bounding box center [255, 392] width 315 height 17
click at [217, 410] on p "that apply." at bounding box center [255, 409] width 315 height 17
click at [218, 494] on div "Edit Block Block Style Order Conditions Id * 4.1 How would your household prefe…" at bounding box center [255, 489] width 347 height 827
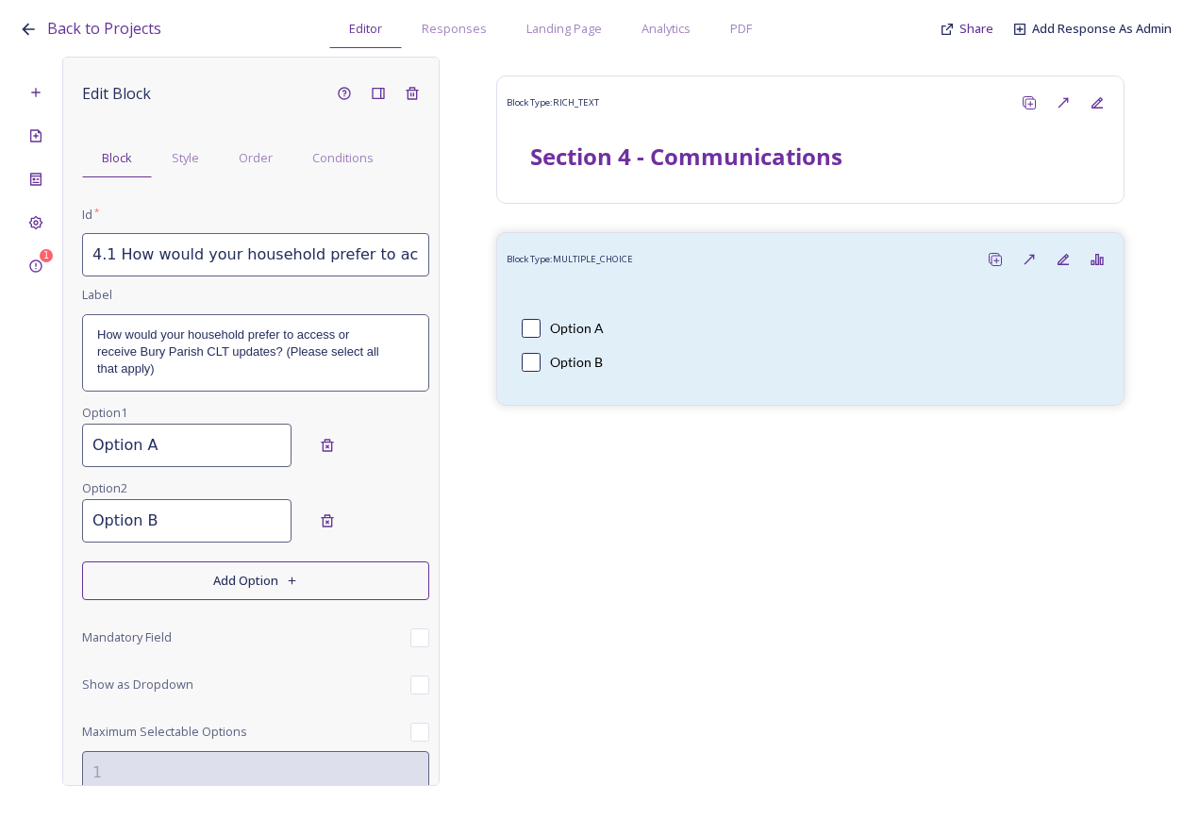
drag, startPoint x: 189, startPoint y: 449, endPoint x: 67, endPoint y: 448, distance: 121.7
click at [67, 448] on div "Edit Block Block Style Order Conditions Id * 4.1 How would your household prefe…" at bounding box center [250, 421] width 377 height 729
type input "Email newsletter"
click at [172, 529] on input "Option B" at bounding box center [186, 520] width 209 height 43
drag, startPoint x: 174, startPoint y: 524, endPoint x: 74, endPoint y: 543, distance: 101.8
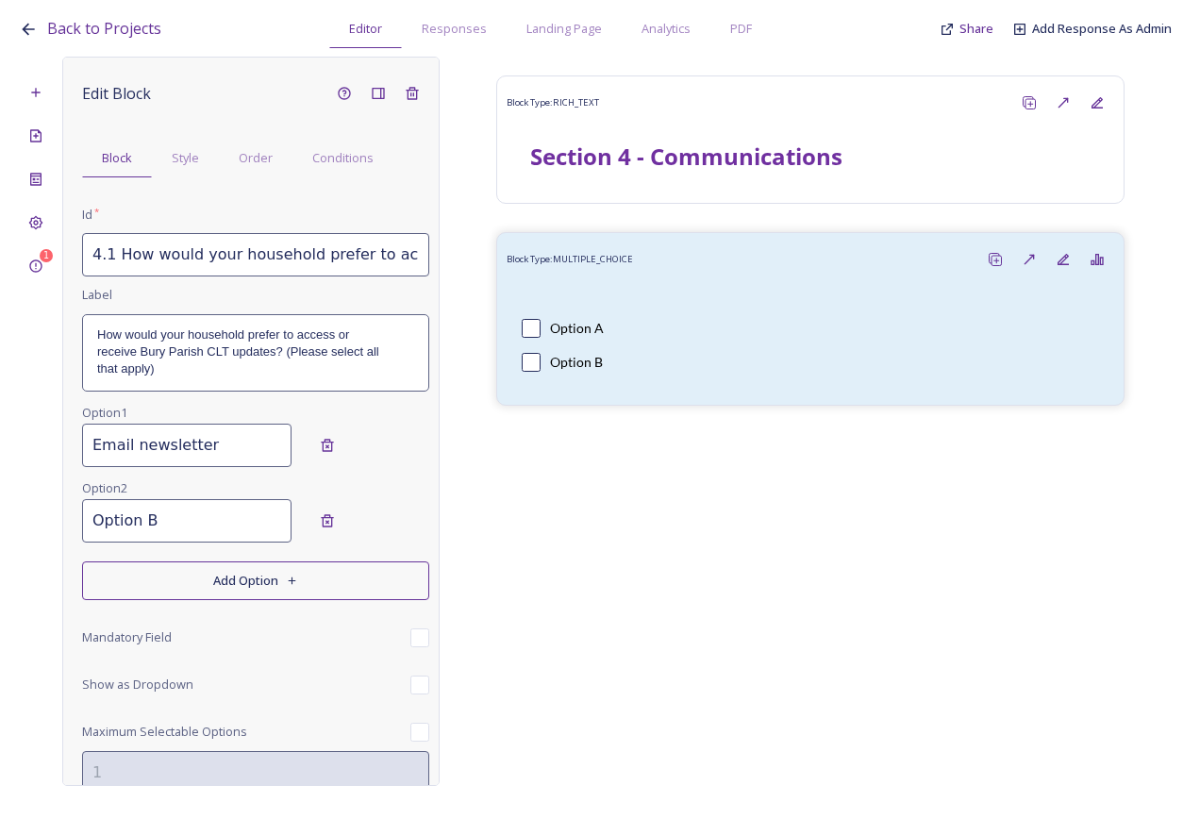
click at [74, 543] on div "Edit Block Block Style Order Conditions Id * 4.1 How would your household prefe…" at bounding box center [250, 421] width 377 height 729
type input "Website"
click at [304, 583] on button "Add Option" at bounding box center [255, 580] width 347 height 39
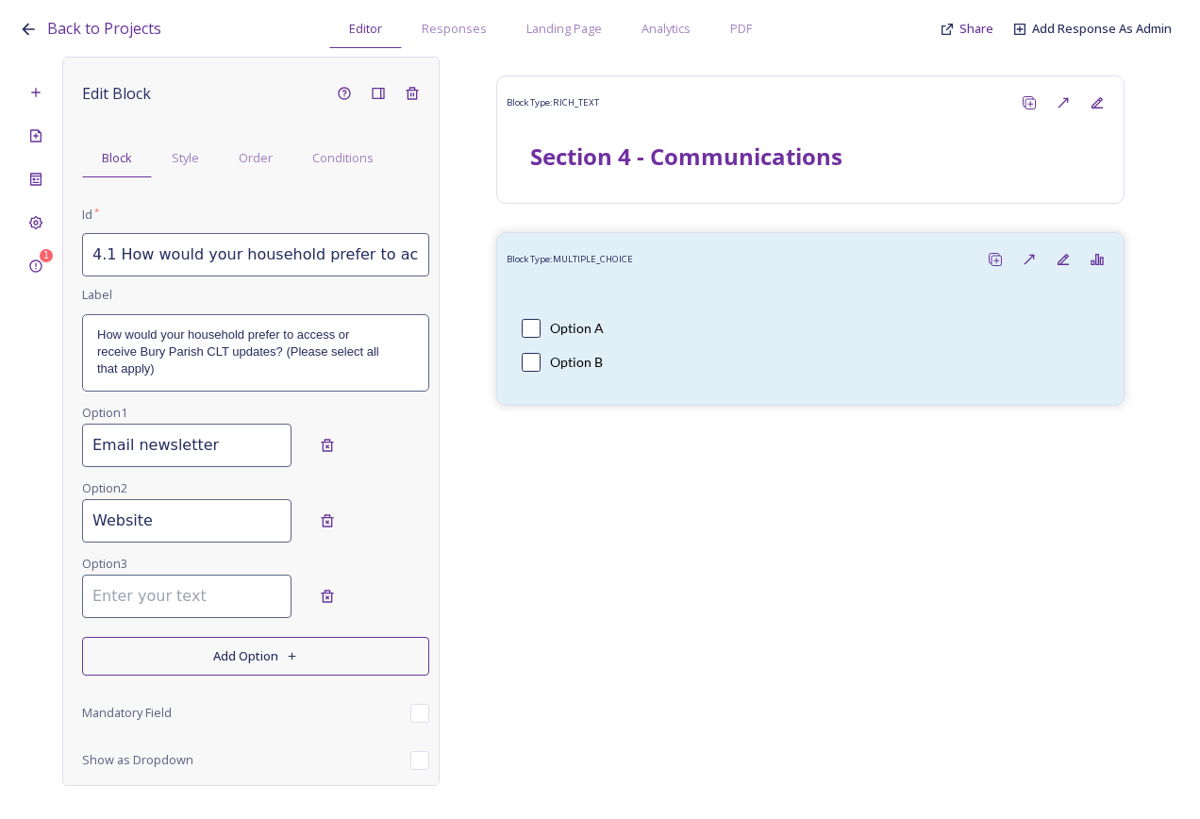
click at [187, 607] on input at bounding box center [186, 596] width 209 height 43
type input "Facebook"
click at [194, 656] on button "Add Option" at bounding box center [255, 656] width 347 height 39
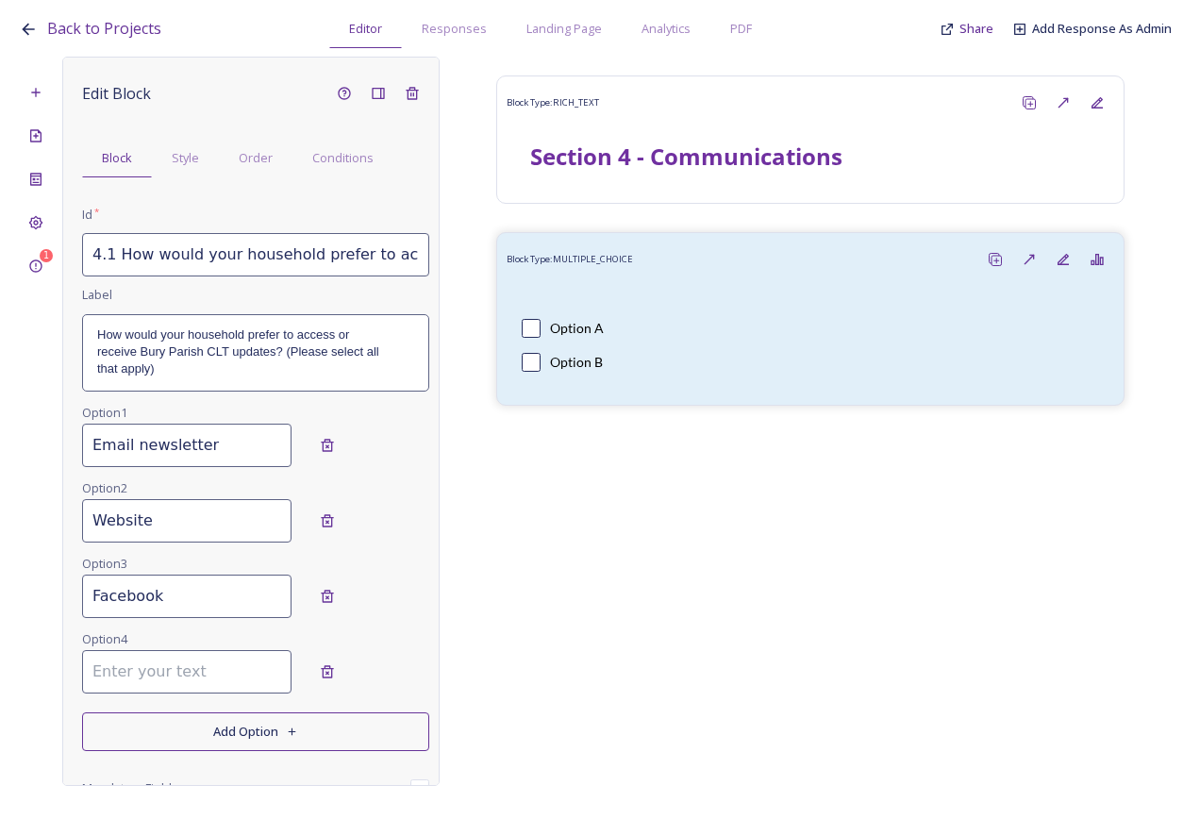
click at [180, 679] on input at bounding box center [186, 671] width 209 height 43
click at [186, 729] on button "Add Option" at bounding box center [255, 731] width 347 height 39
click at [177, 760] on input at bounding box center [186, 747] width 209 height 43
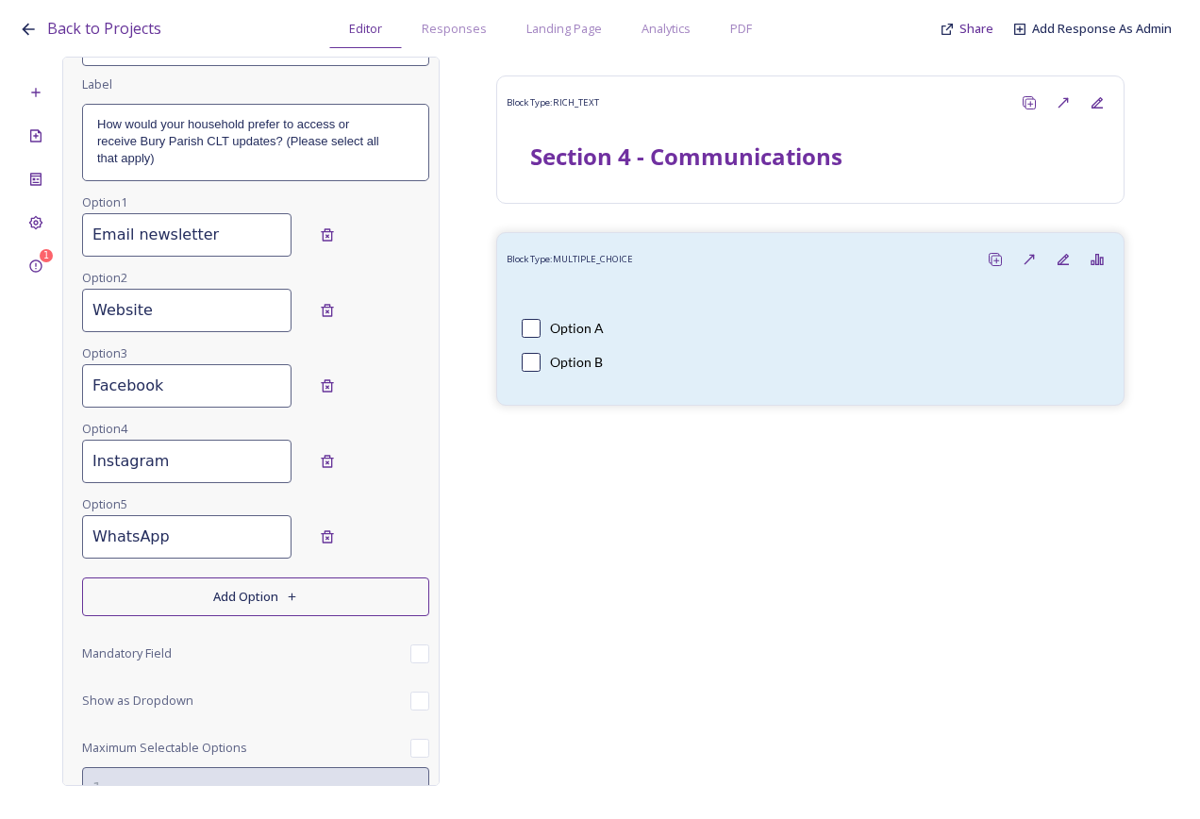
scroll to position [283, 0]
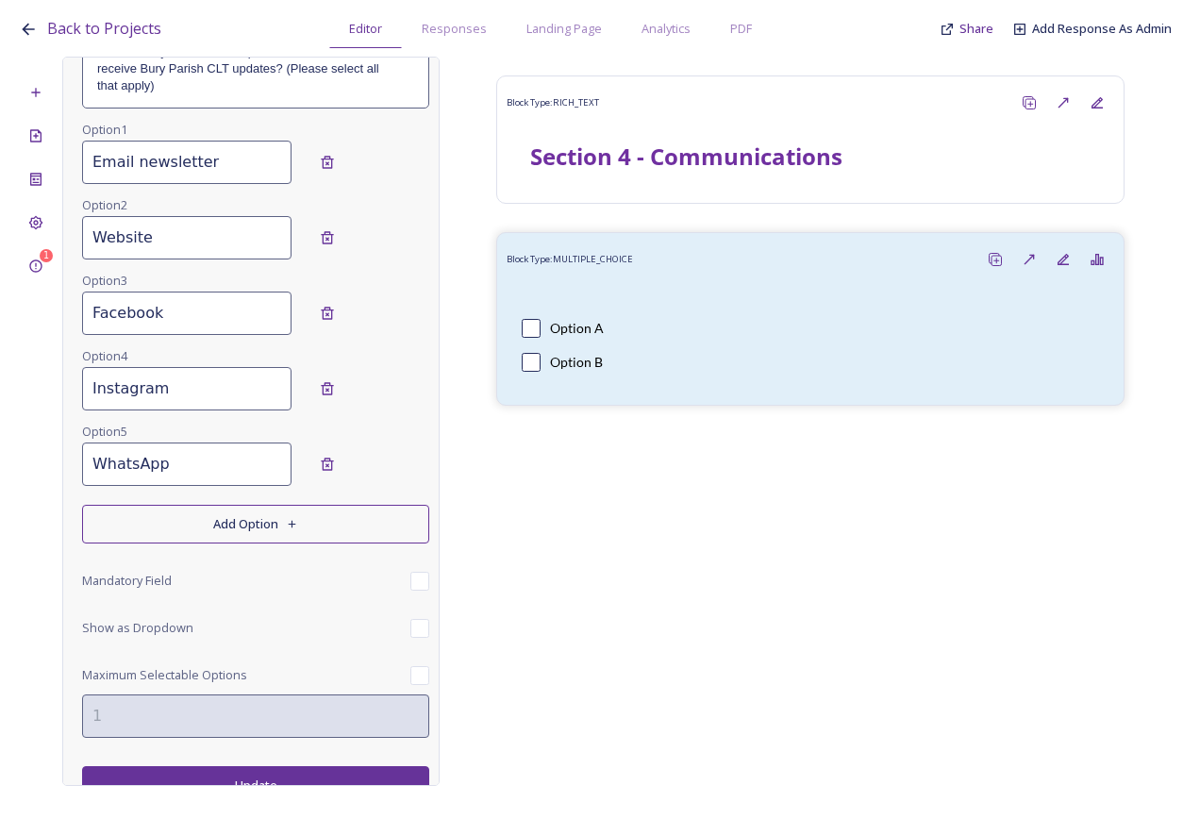
click at [255, 528] on button "Add Option" at bounding box center [255, 524] width 347 height 39
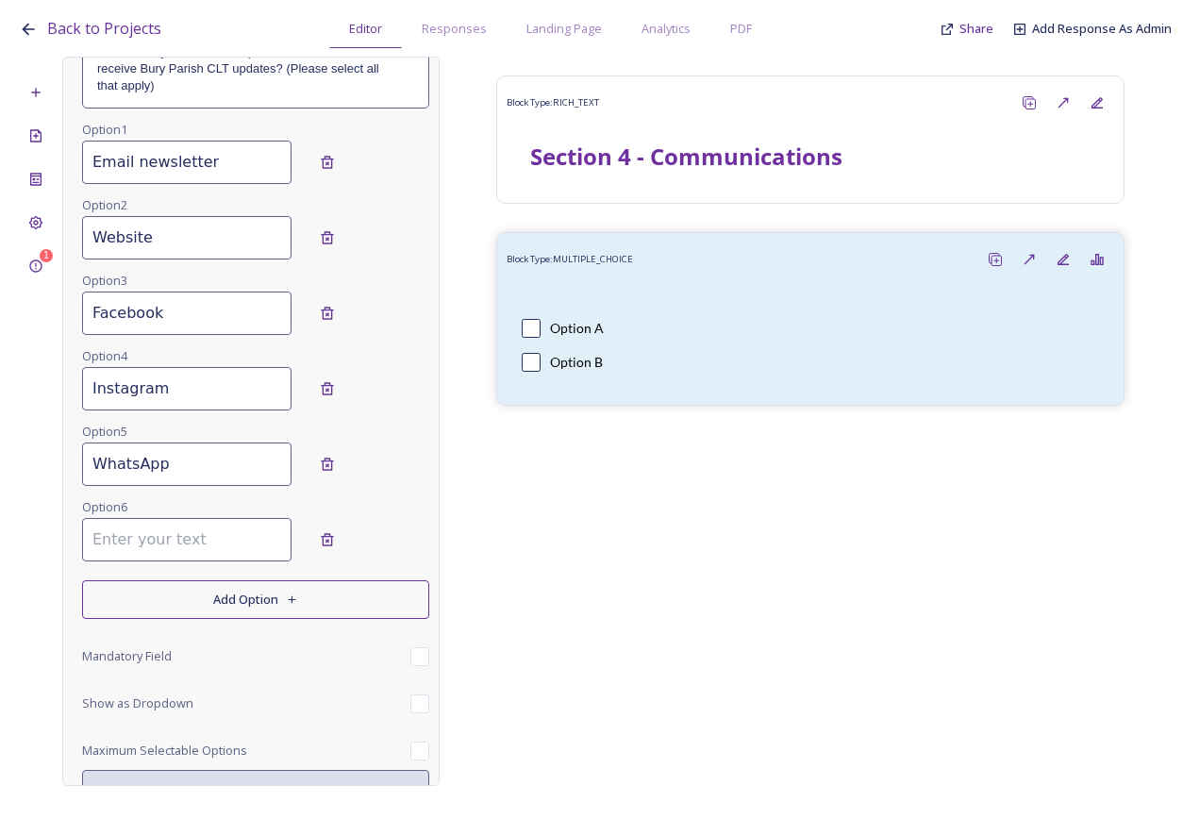
click at [185, 530] on input at bounding box center [186, 539] width 209 height 43
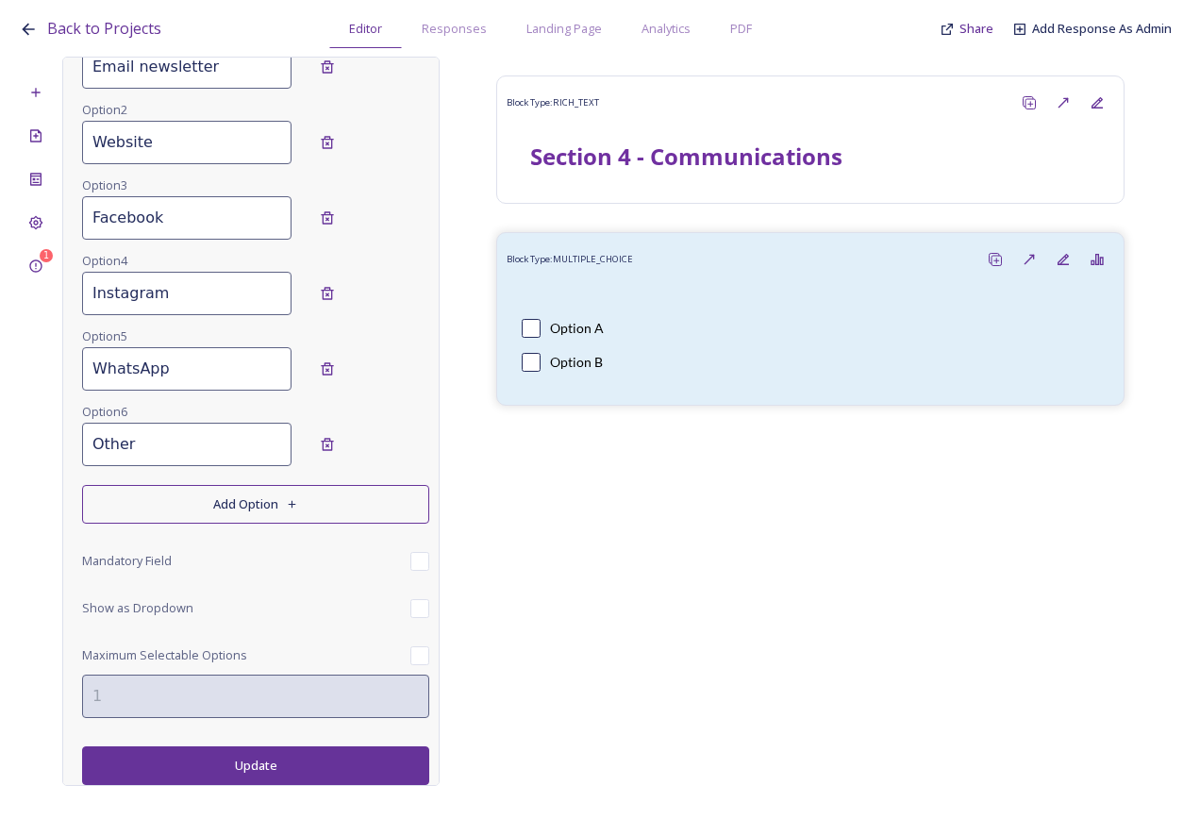
click at [256, 762] on button "Update" at bounding box center [255, 765] width 347 height 39
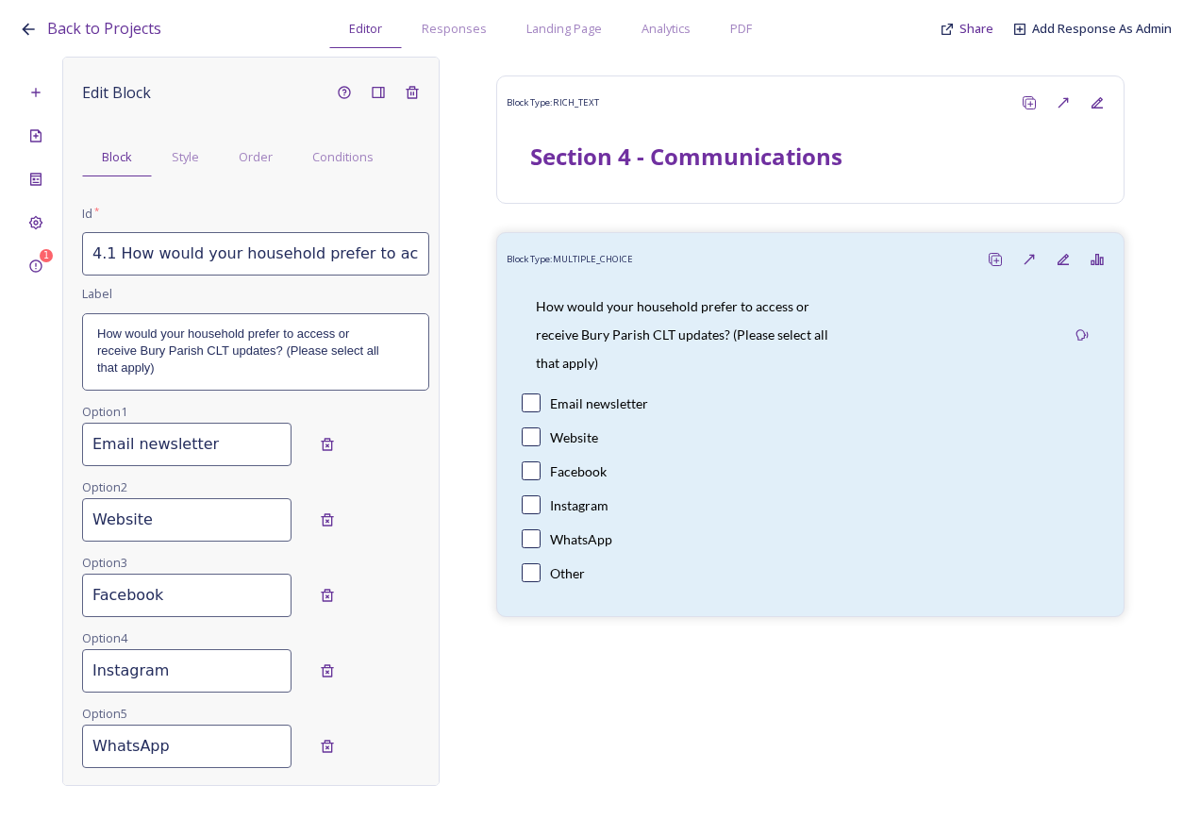
scroll to position [0, 0]
click at [177, 356] on p "receive Bury Parish CLT updates? (Please select all" at bounding box center [255, 351] width 317 height 17
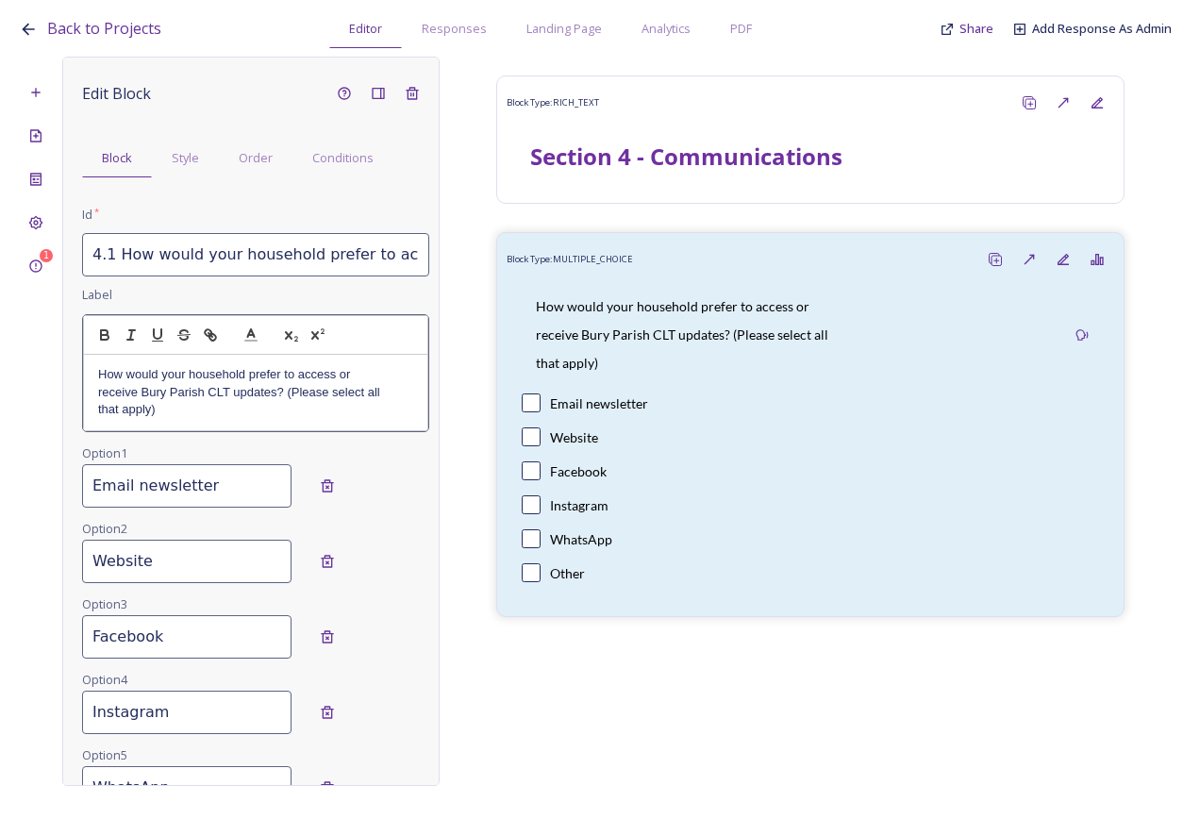
drag, startPoint x: 97, startPoint y: 387, endPoint x: 127, endPoint y: 410, distance: 37.7
click at [98, 393] on div "How would your household prefer to access or receive Bury Parish CLT updates? (…" at bounding box center [255, 392] width 343 height 75
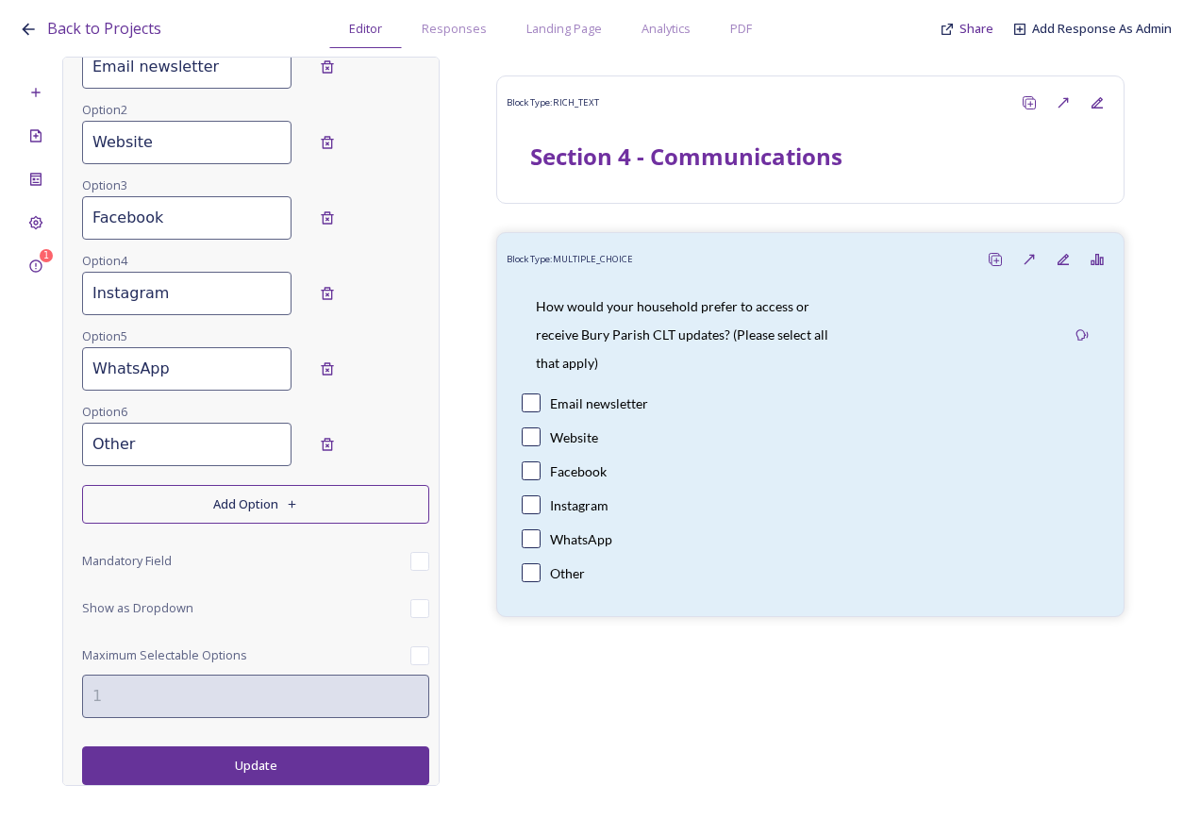
click at [281, 759] on button "Update" at bounding box center [255, 765] width 347 height 39
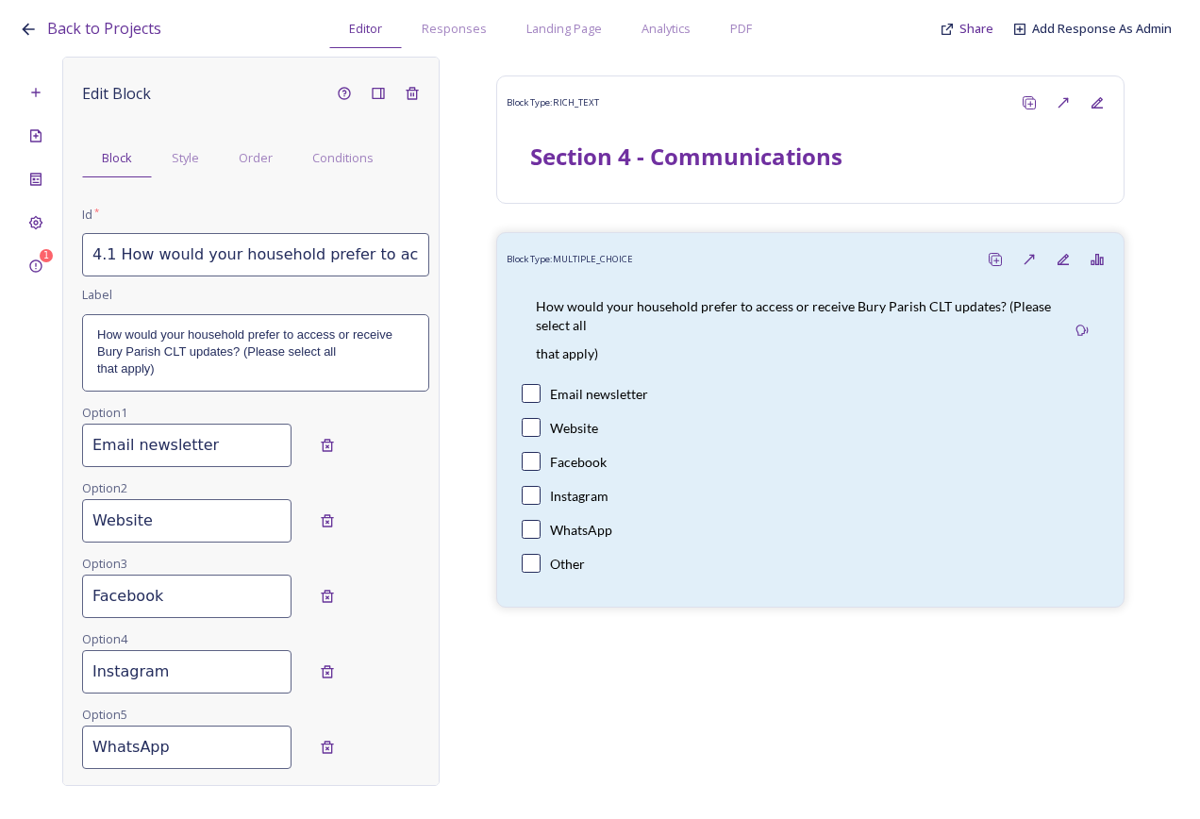
click at [219, 359] on p "How would your household prefer to access or receive Bury Parish CLT updates? (…" at bounding box center [255, 344] width 317 height 35
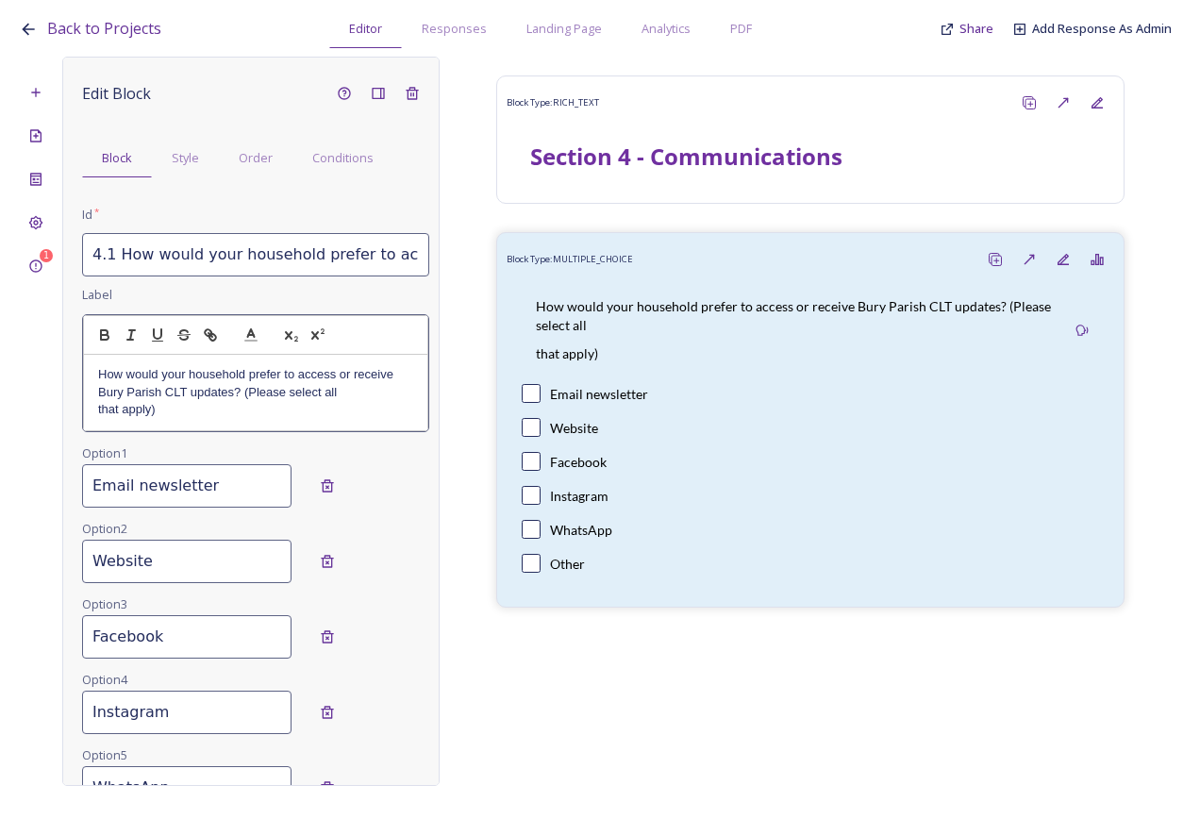
click at [95, 409] on div "How would your household prefer to access or receive Bury Parish CLT updates? (…" at bounding box center [255, 392] width 343 height 75
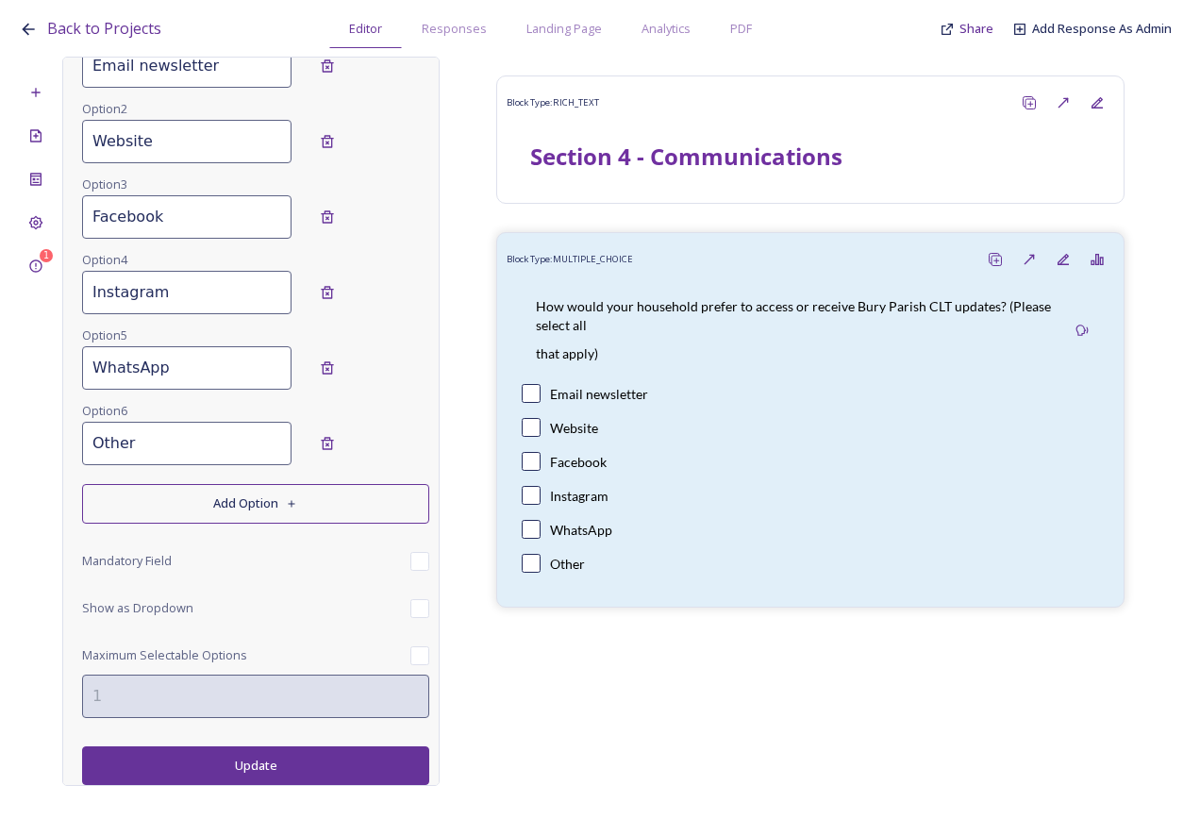
click at [297, 773] on button "Update" at bounding box center [255, 765] width 347 height 39
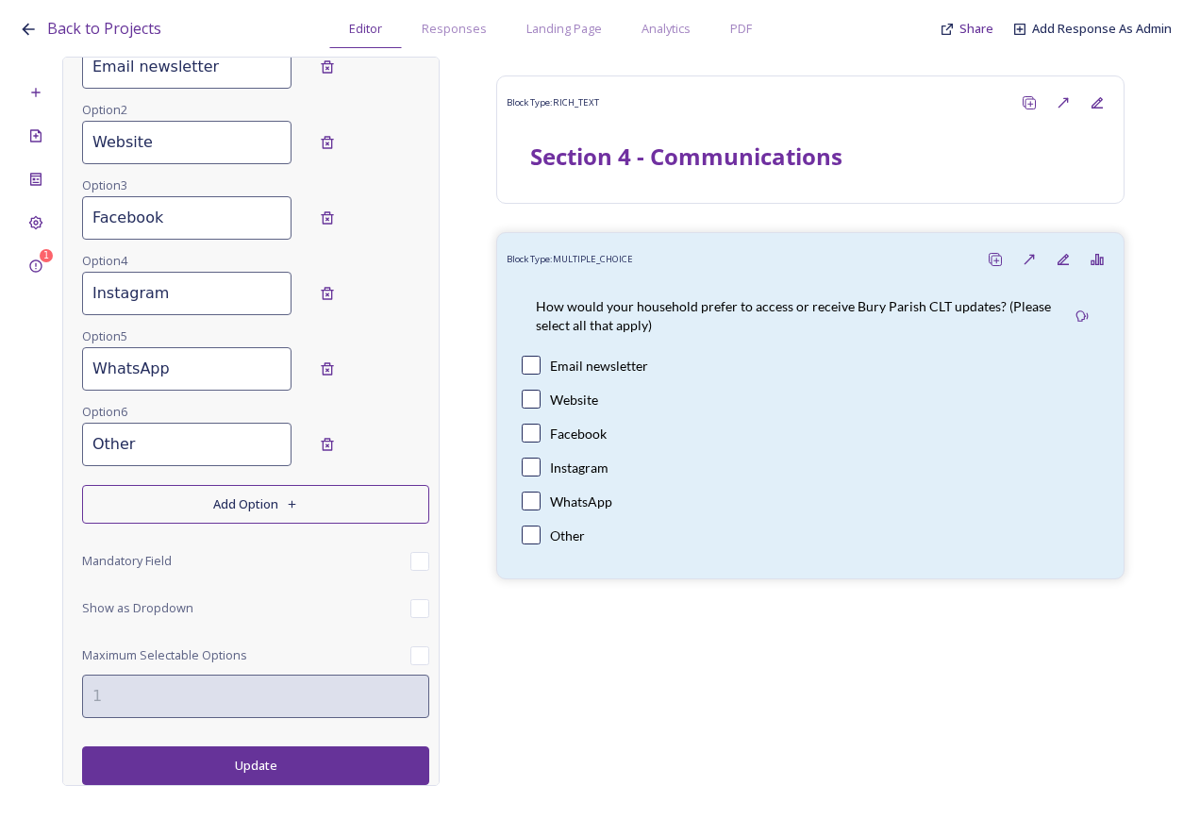
scroll to position [1, 0]
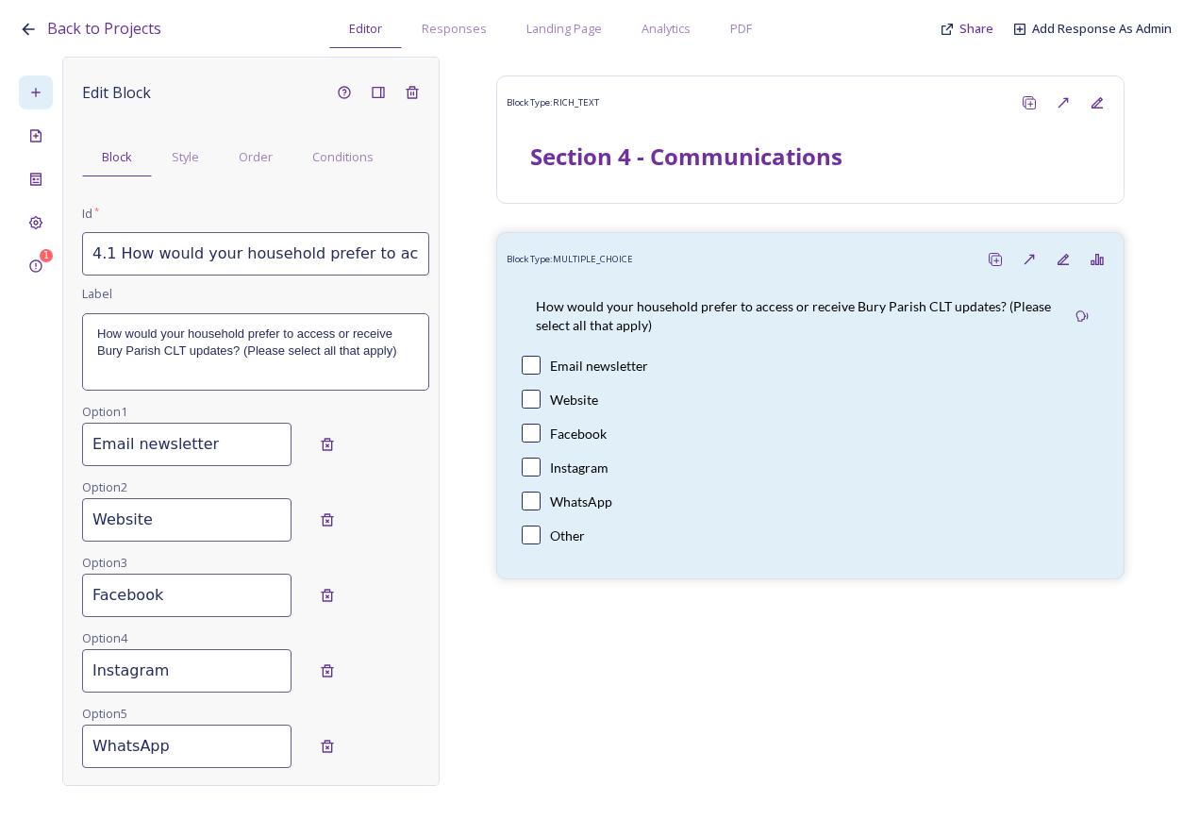
click at [47, 108] on div at bounding box center [36, 92] width 34 height 34
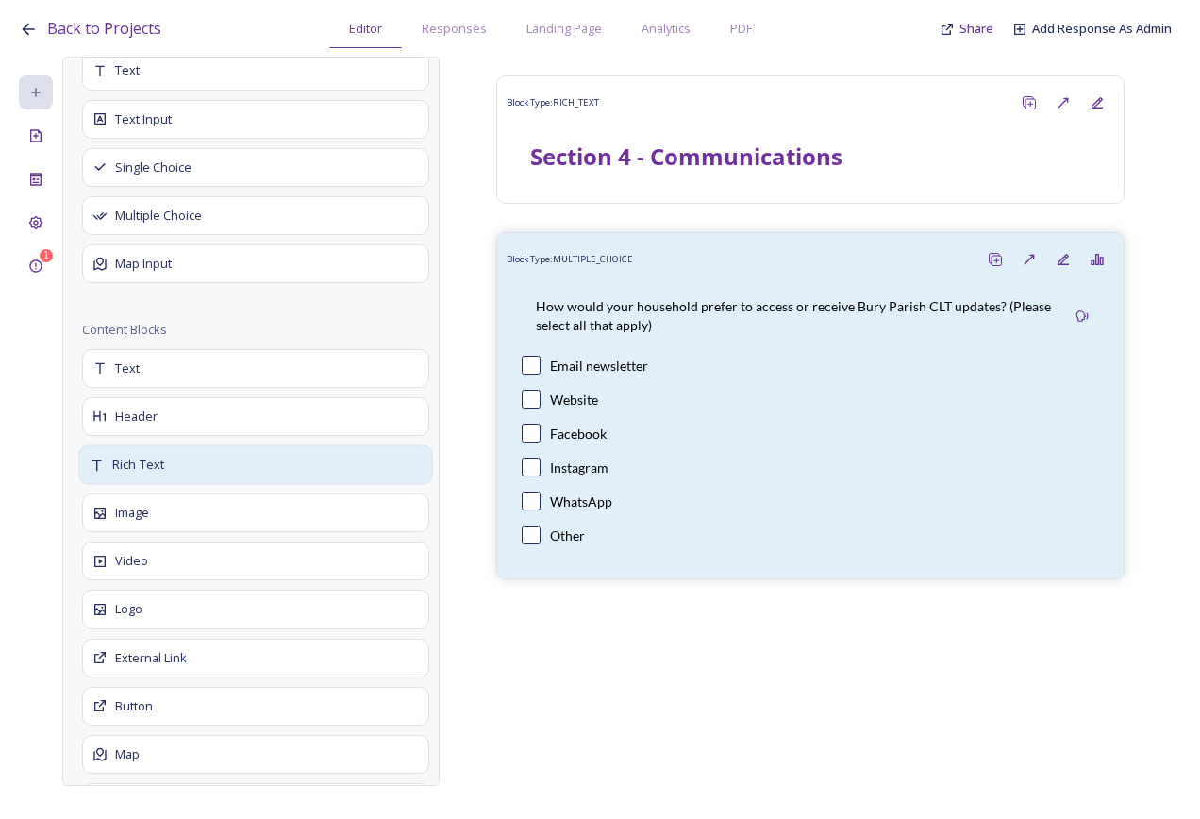
scroll to position [662, 0]
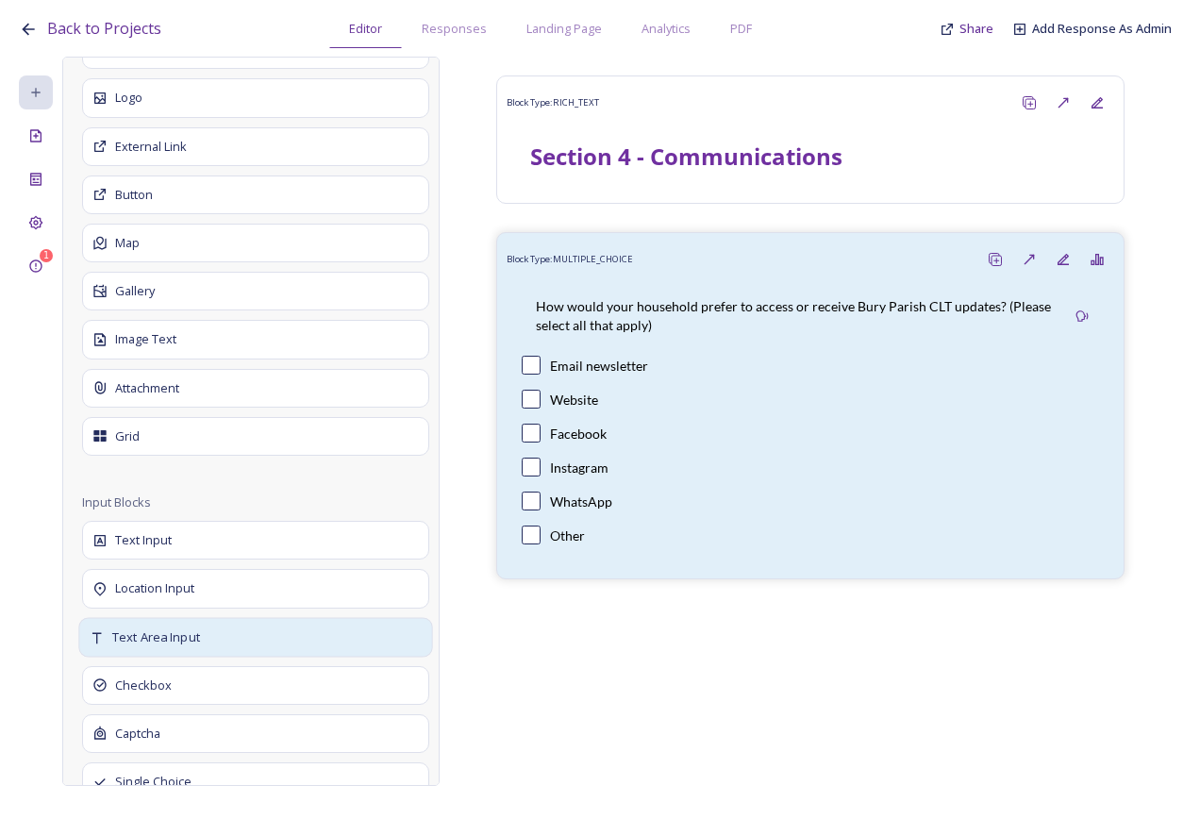
click at [217, 639] on div "Text Area Input" at bounding box center [255, 637] width 354 height 40
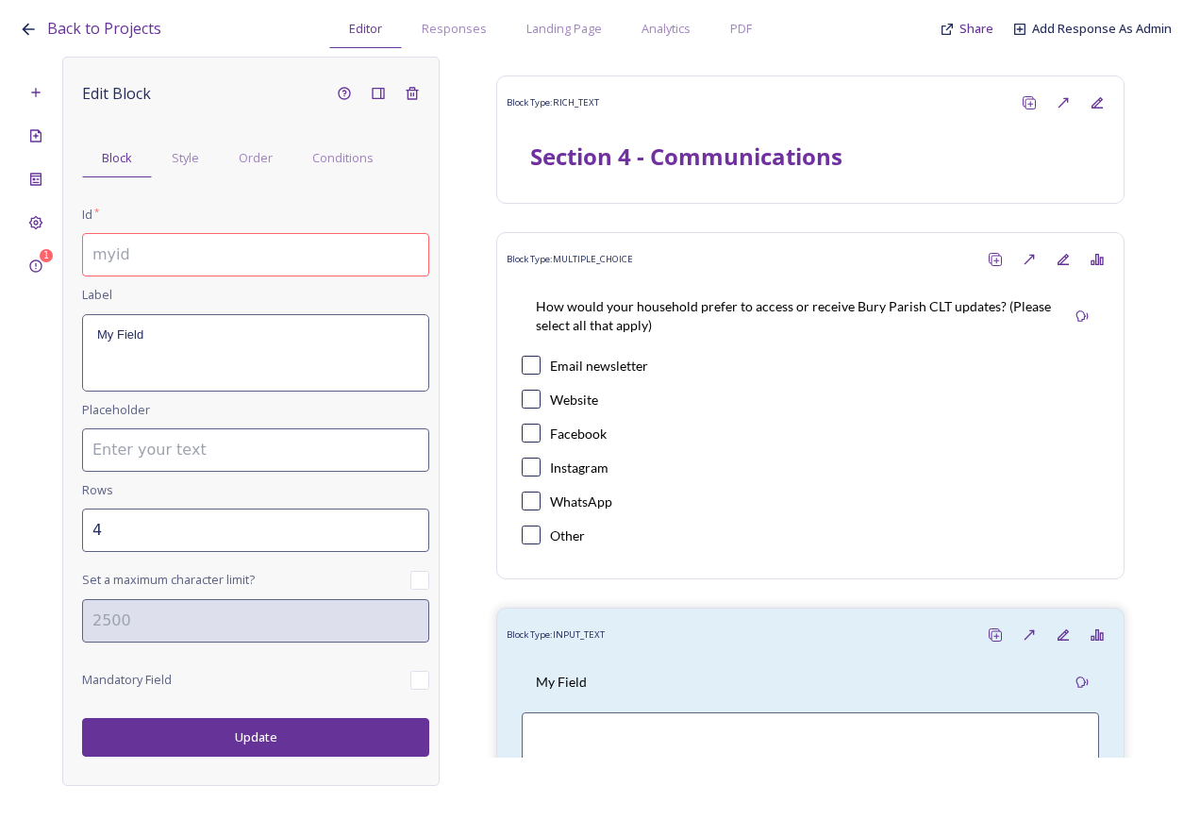
scroll to position [0, 0]
click at [133, 251] on input at bounding box center [255, 254] width 347 height 43
drag, startPoint x: 288, startPoint y: 260, endPoint x: 131, endPoint y: 266, distance: 156.8
click at [131, 266] on input "4.1.a. If other, please specify" at bounding box center [255, 254] width 347 height 43
click at [211, 325] on div "My Field" at bounding box center [255, 352] width 345 height 75
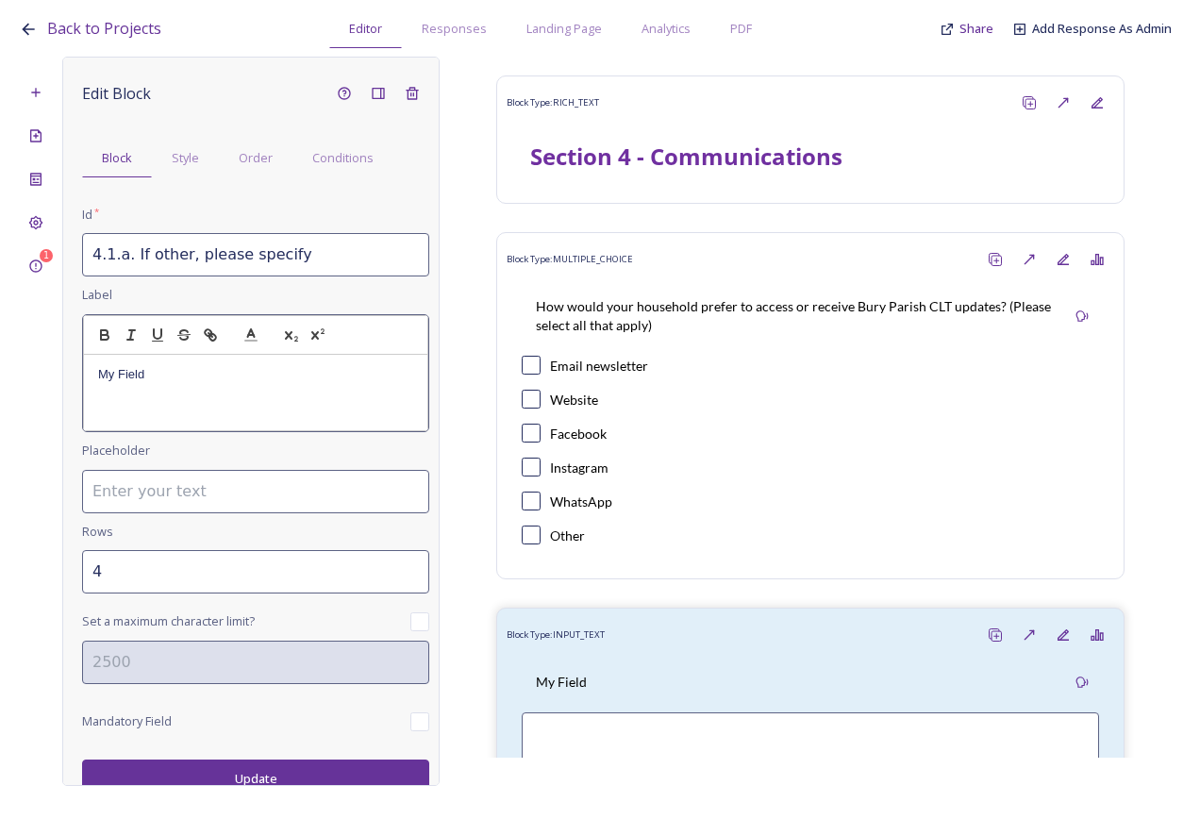
click at [197, 362] on div "My Field" at bounding box center [255, 392] width 343 height 75
drag, startPoint x: 179, startPoint y: 378, endPoint x: 76, endPoint y: 379, distance: 102.9
click at [76, 379] on div "Edit Block Block Style Order Conditions Id * 4.1.a. If other, please specify La…" at bounding box center [250, 421] width 377 height 729
click at [398, 567] on input "3" at bounding box center [255, 571] width 347 height 43
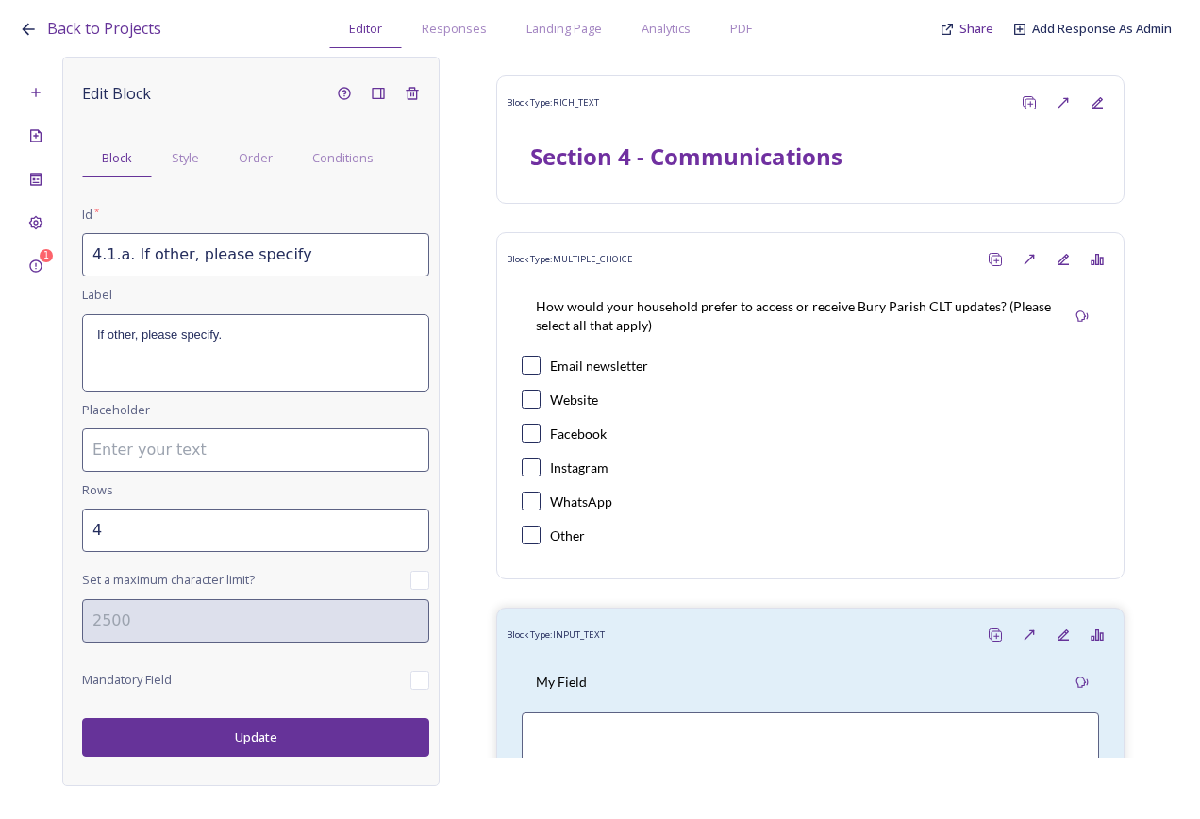
click at [409, 524] on input "4" at bounding box center [255, 530] width 347 height 43
click at [409, 524] on input "5" at bounding box center [255, 530] width 347 height 43
click at [285, 730] on button "Update" at bounding box center [255, 737] width 347 height 39
click at [46, 227] on div "Project Settings" at bounding box center [36, 223] width 34 height 34
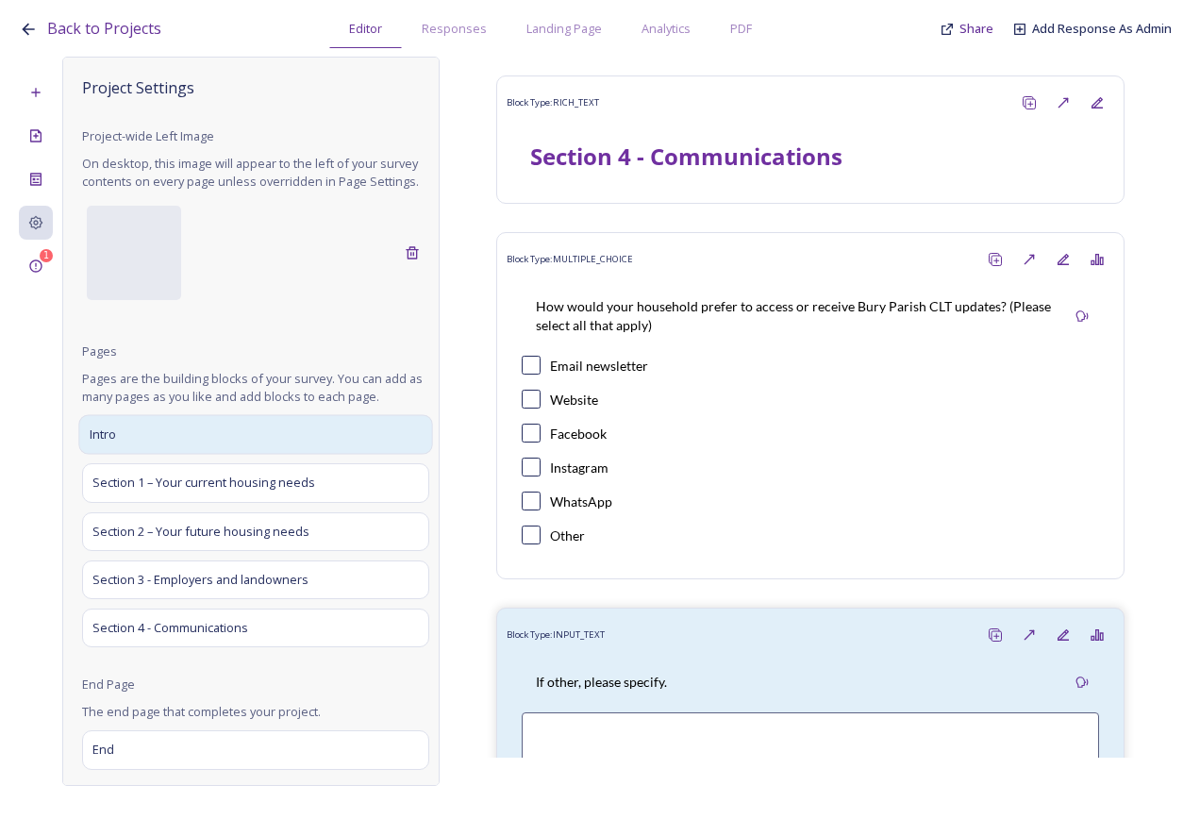
click at [220, 455] on div "Intro" at bounding box center [255, 435] width 354 height 40
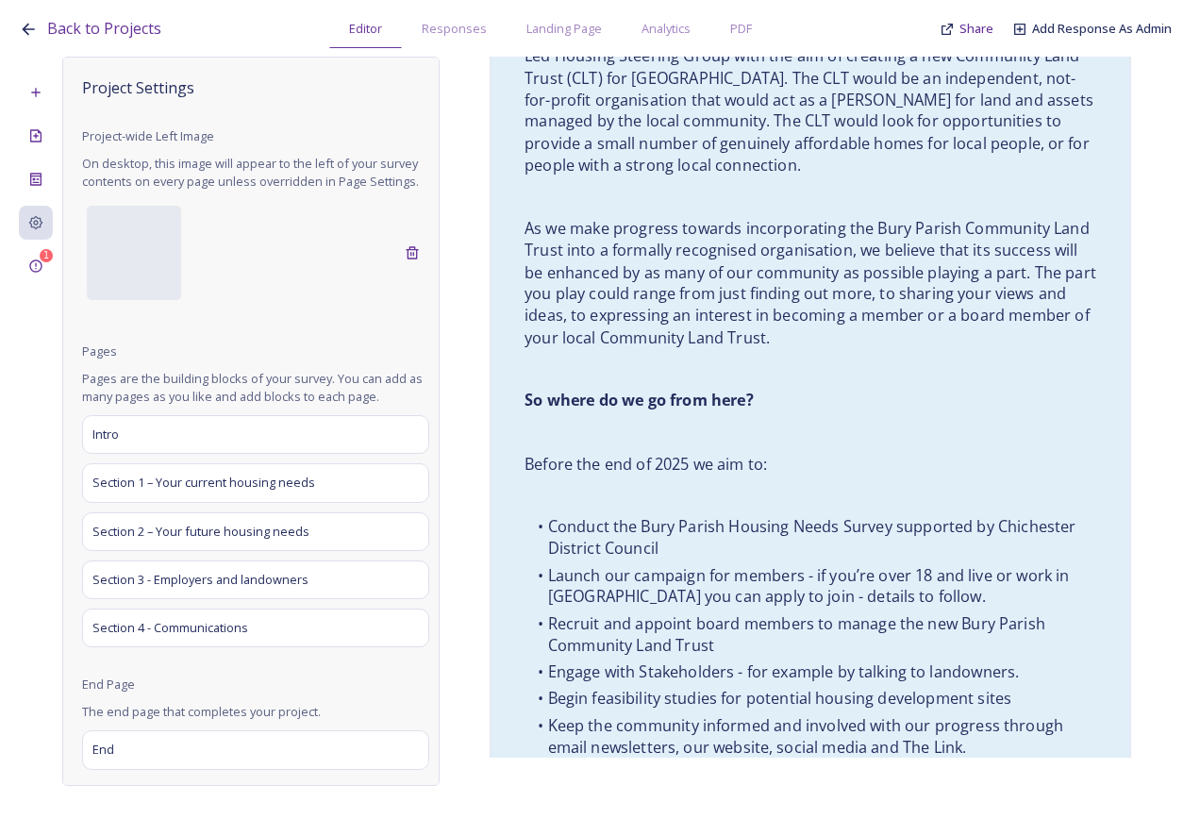
scroll to position [2519, 0]
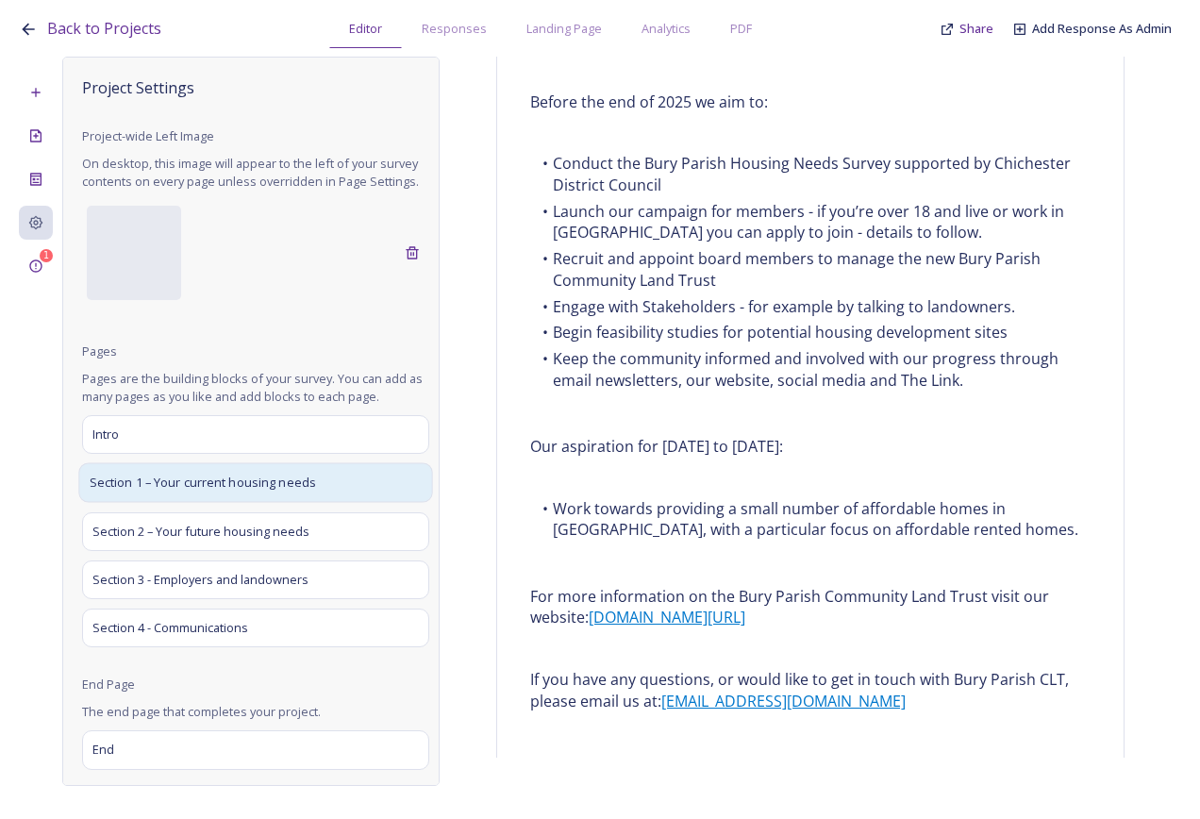
click at [109, 493] on span "Section 1 – Your current housing needs" at bounding box center [203, 483] width 227 height 19
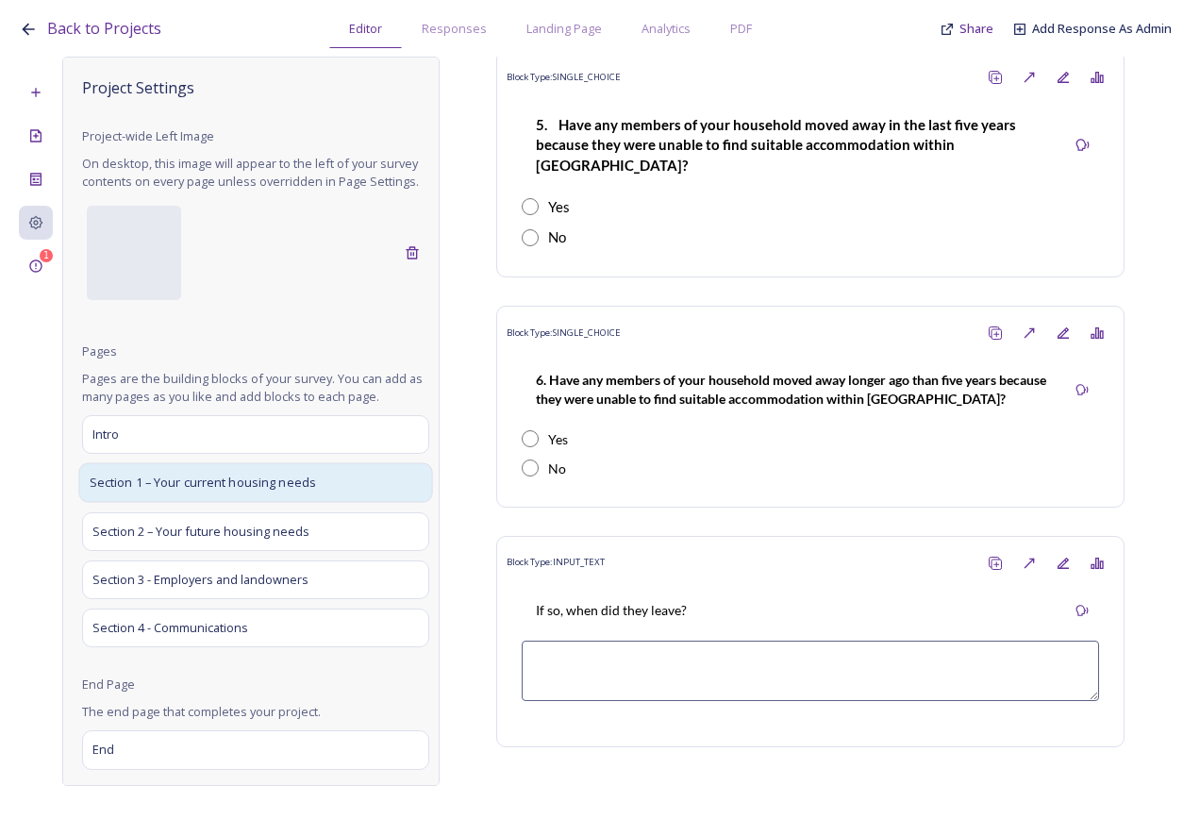
click at [267, 493] on span "Section 1 – Your current housing needs" at bounding box center [203, 483] width 227 height 19
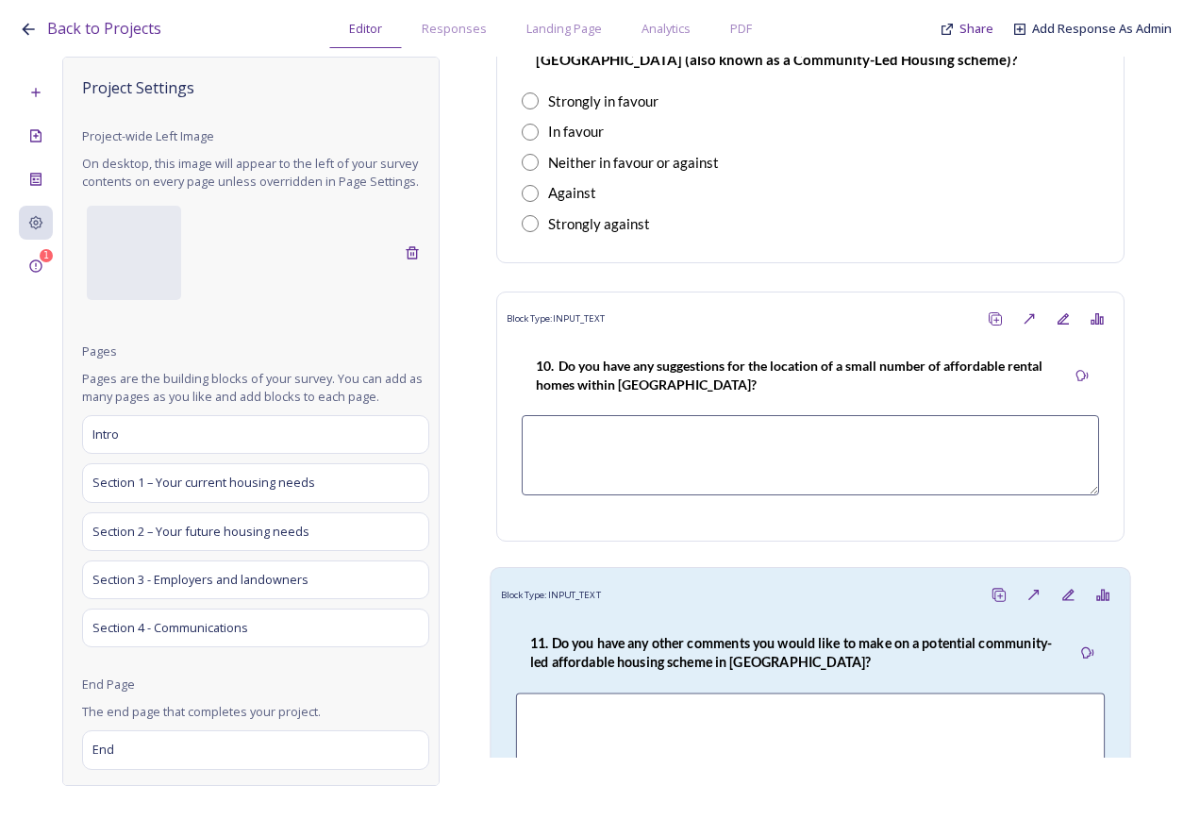
scroll to position [5350, 0]
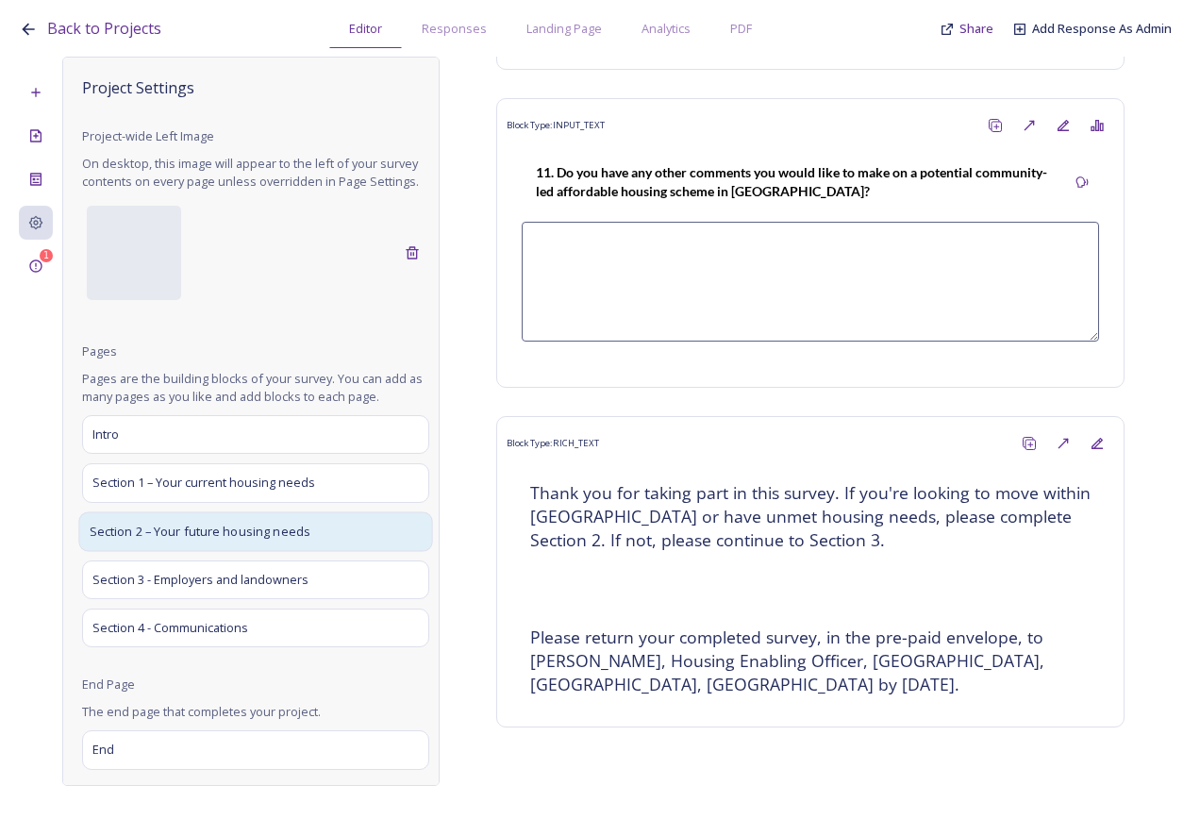
click at [244, 551] on div "Section 2 – Your future housing needs" at bounding box center [255, 531] width 354 height 40
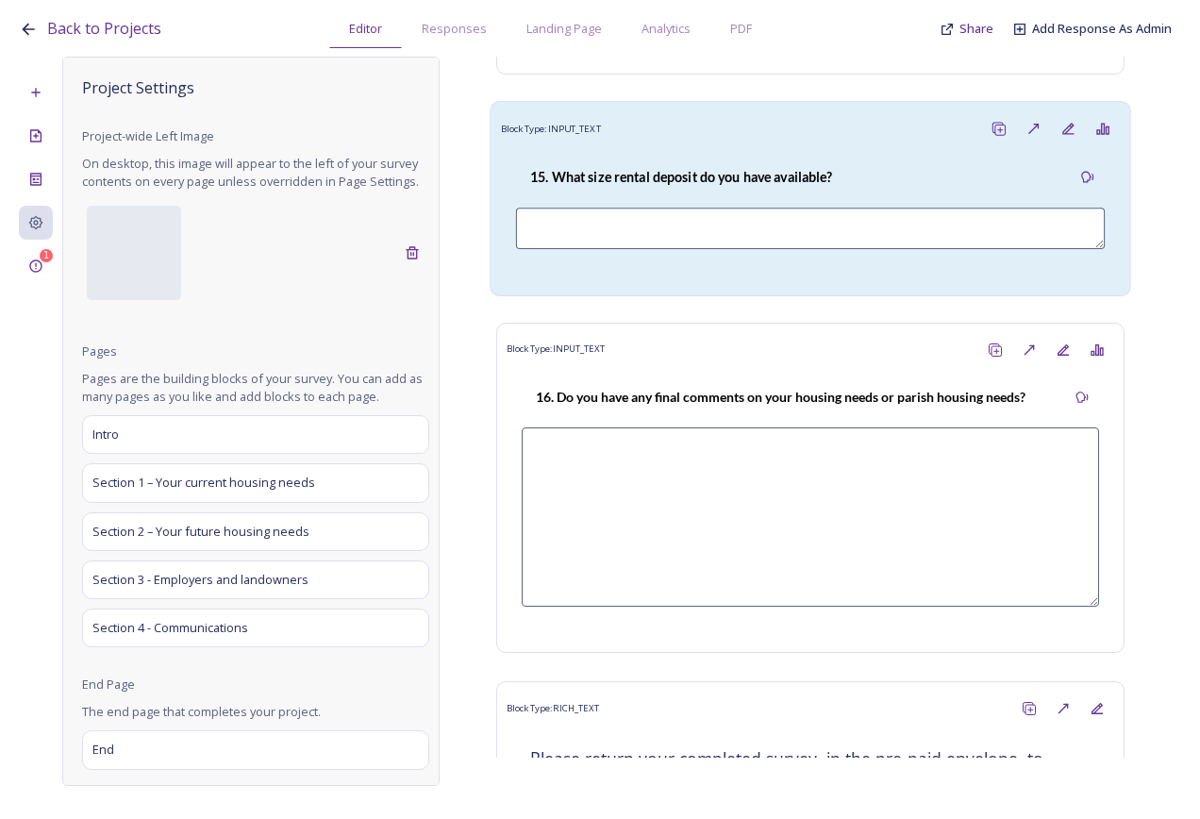
scroll to position [7293, 0]
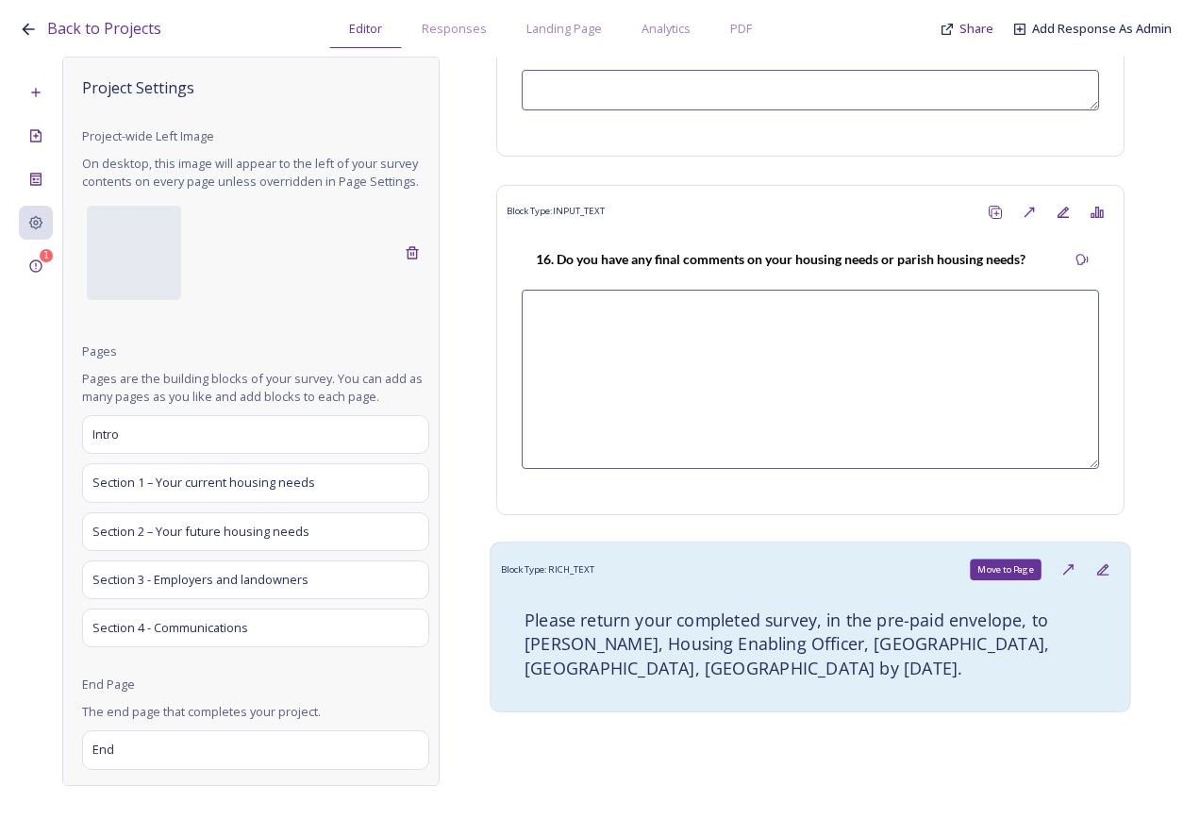
click at [1061, 561] on icon at bounding box center [1068, 568] width 15 height 15
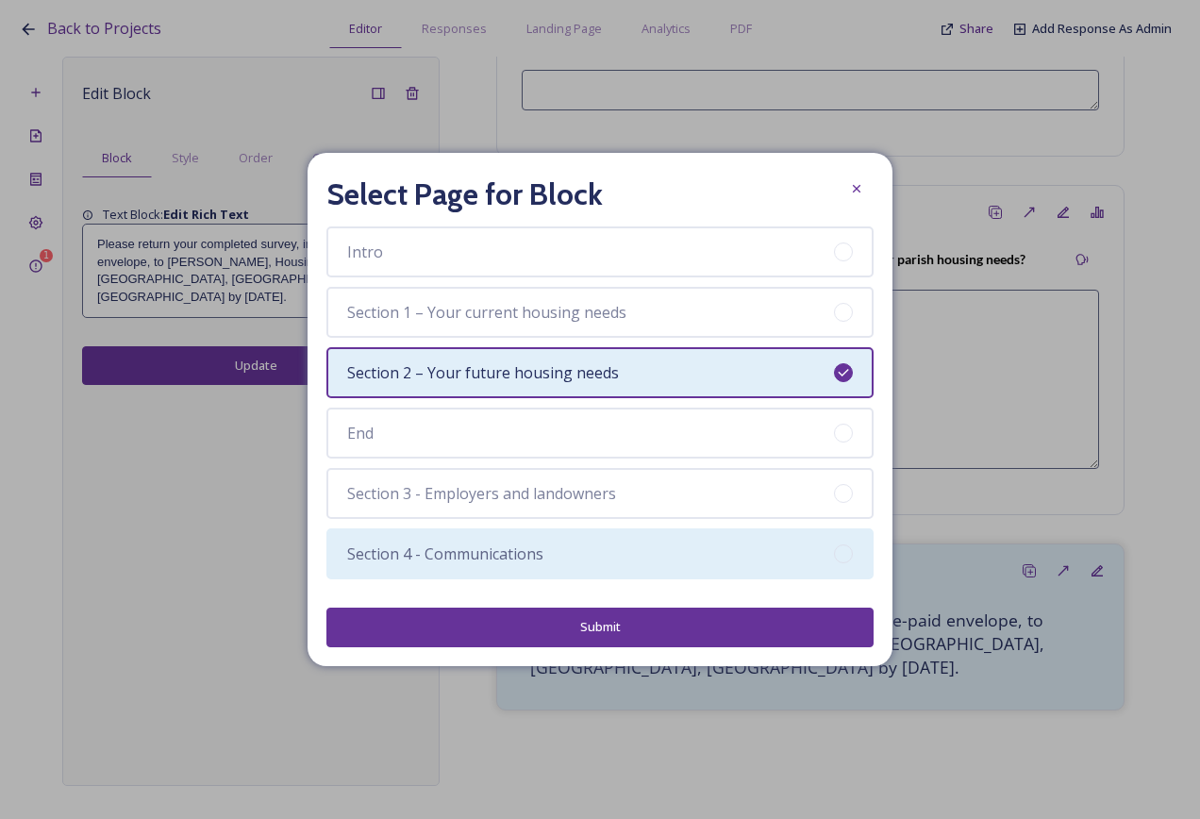
click at [573, 535] on div "Section 4 - Communications" at bounding box center [600, 553] width 547 height 51
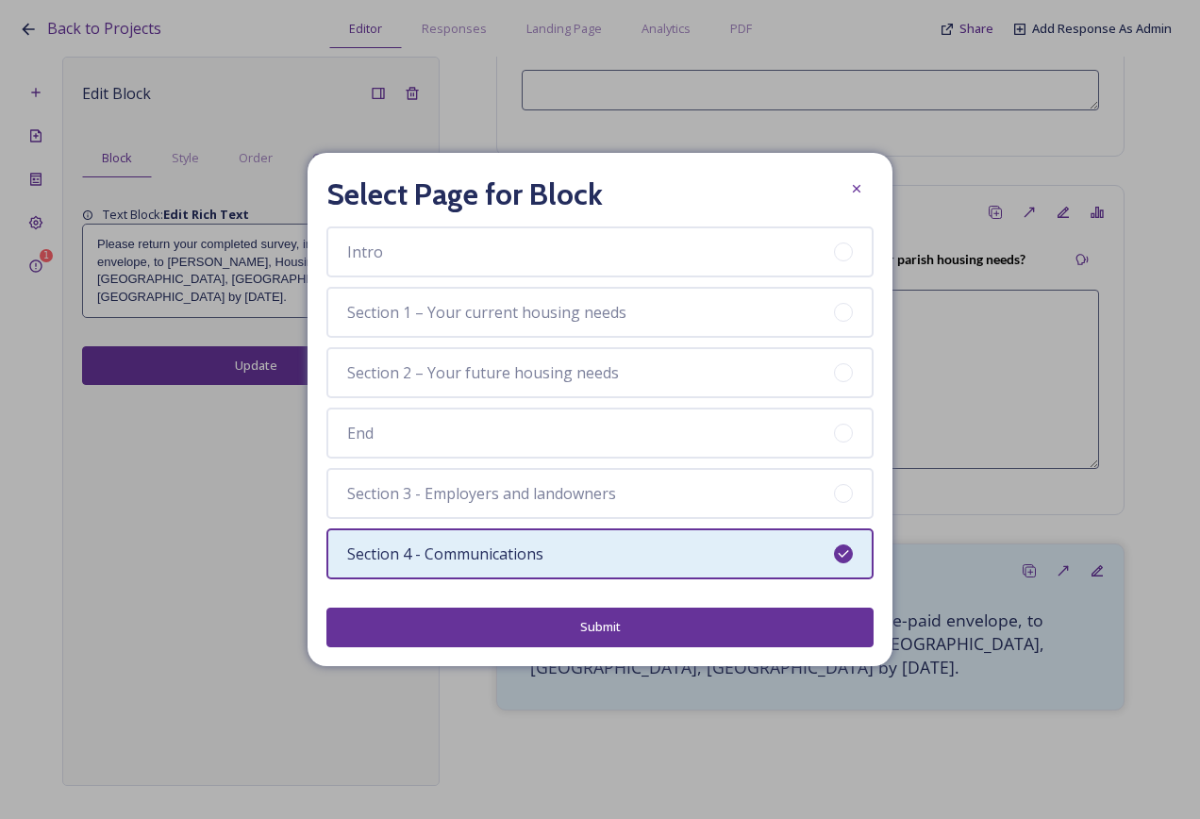
click at [618, 624] on button "Submit" at bounding box center [600, 627] width 547 height 39
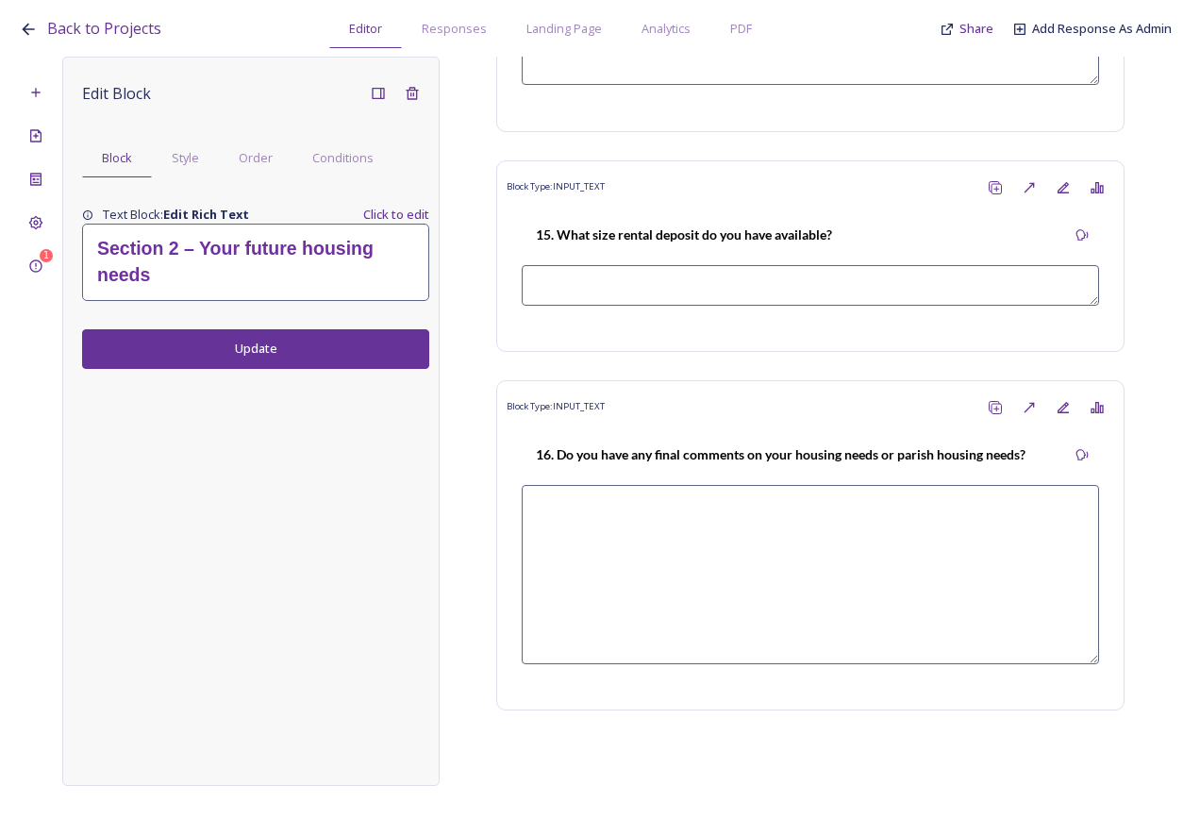
scroll to position [7074, 0]
click at [42, 217] on icon at bounding box center [35, 222] width 15 height 15
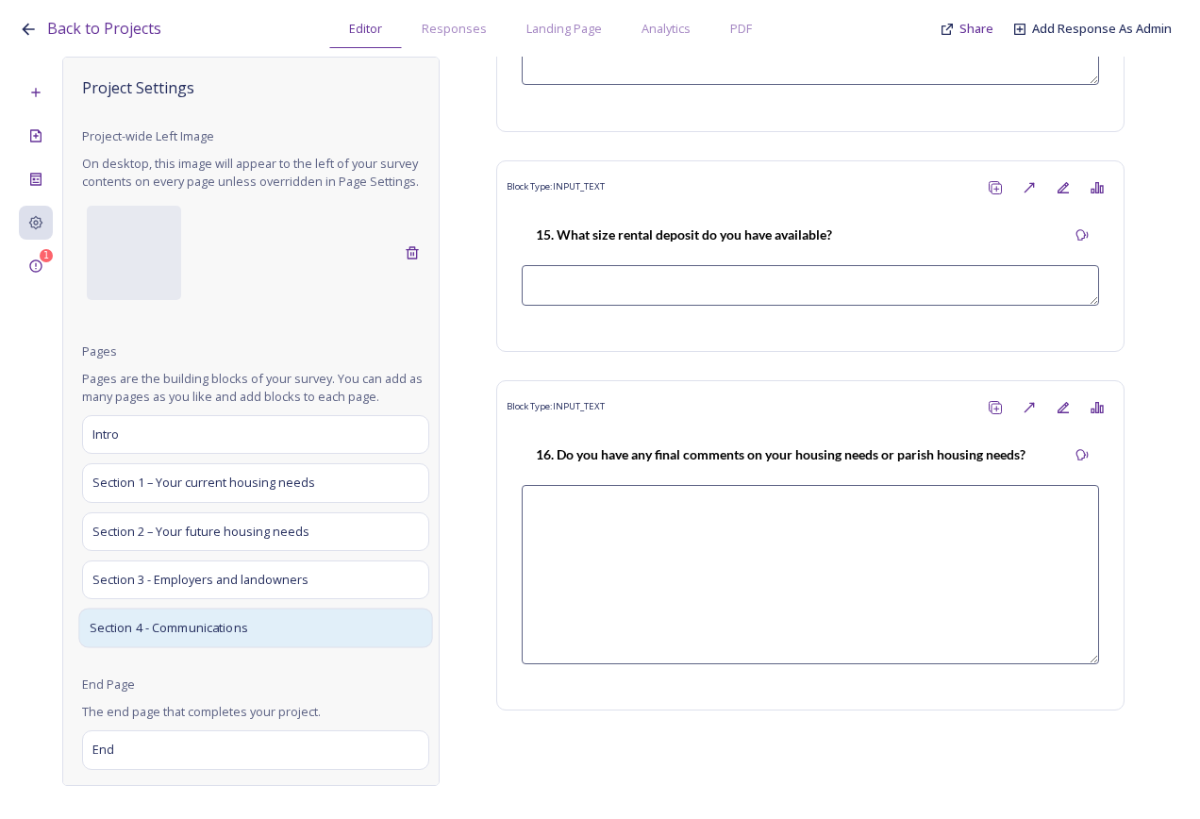
click at [285, 644] on div "Section 4 - Communications" at bounding box center [255, 628] width 354 height 40
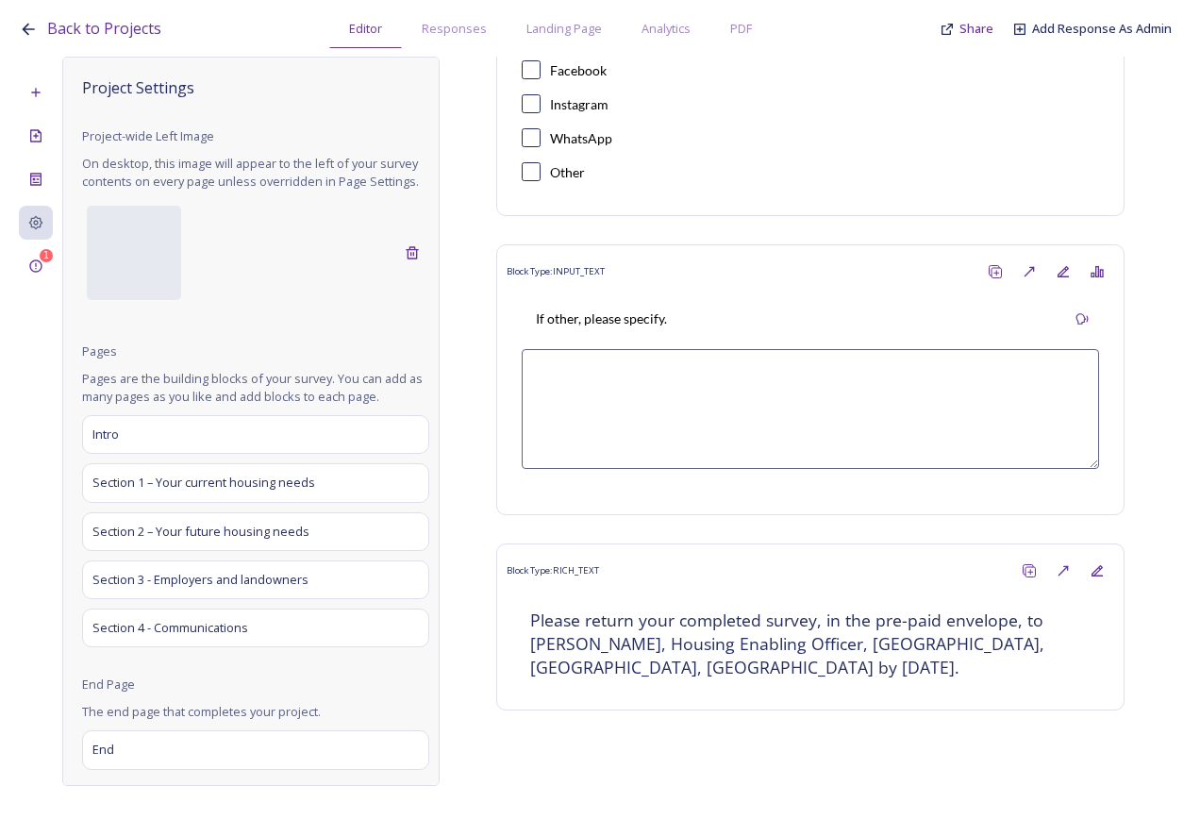
scroll to position [387, 0]
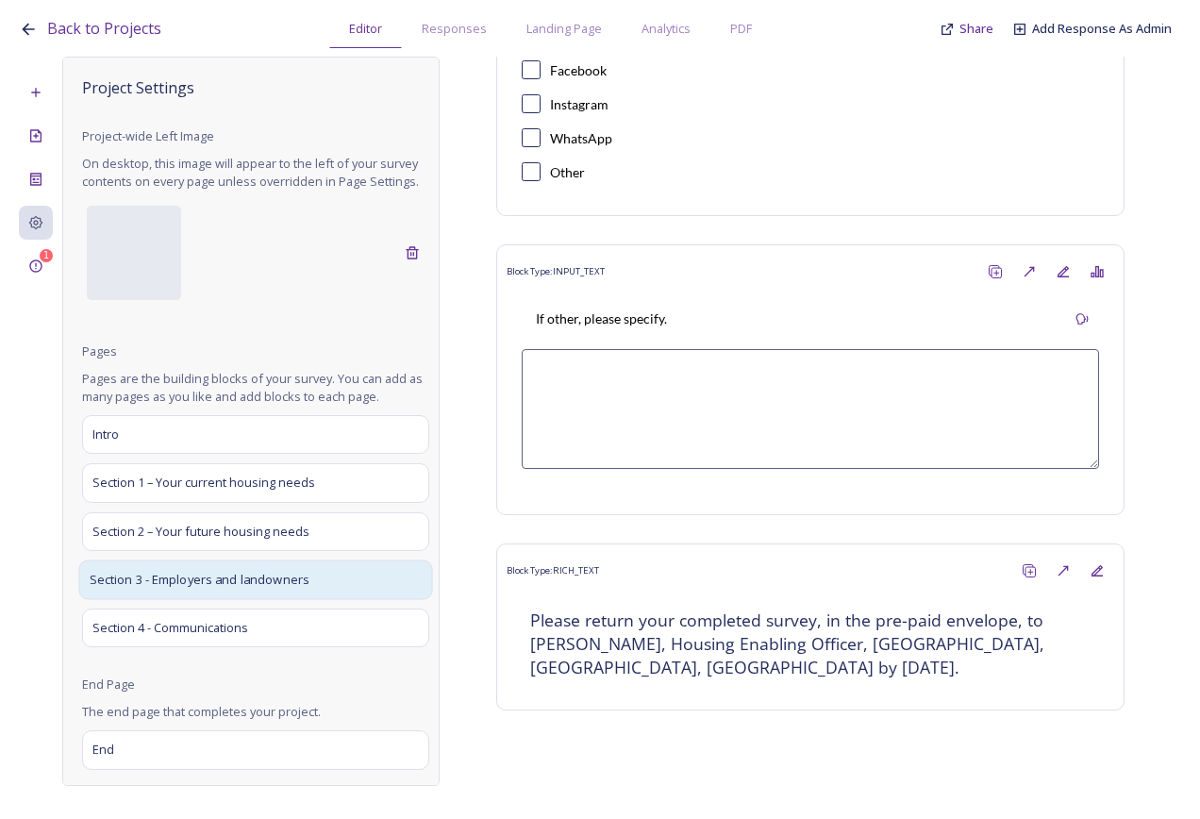
click at [219, 599] on div "Section 3 - Employers and landowners" at bounding box center [255, 580] width 354 height 40
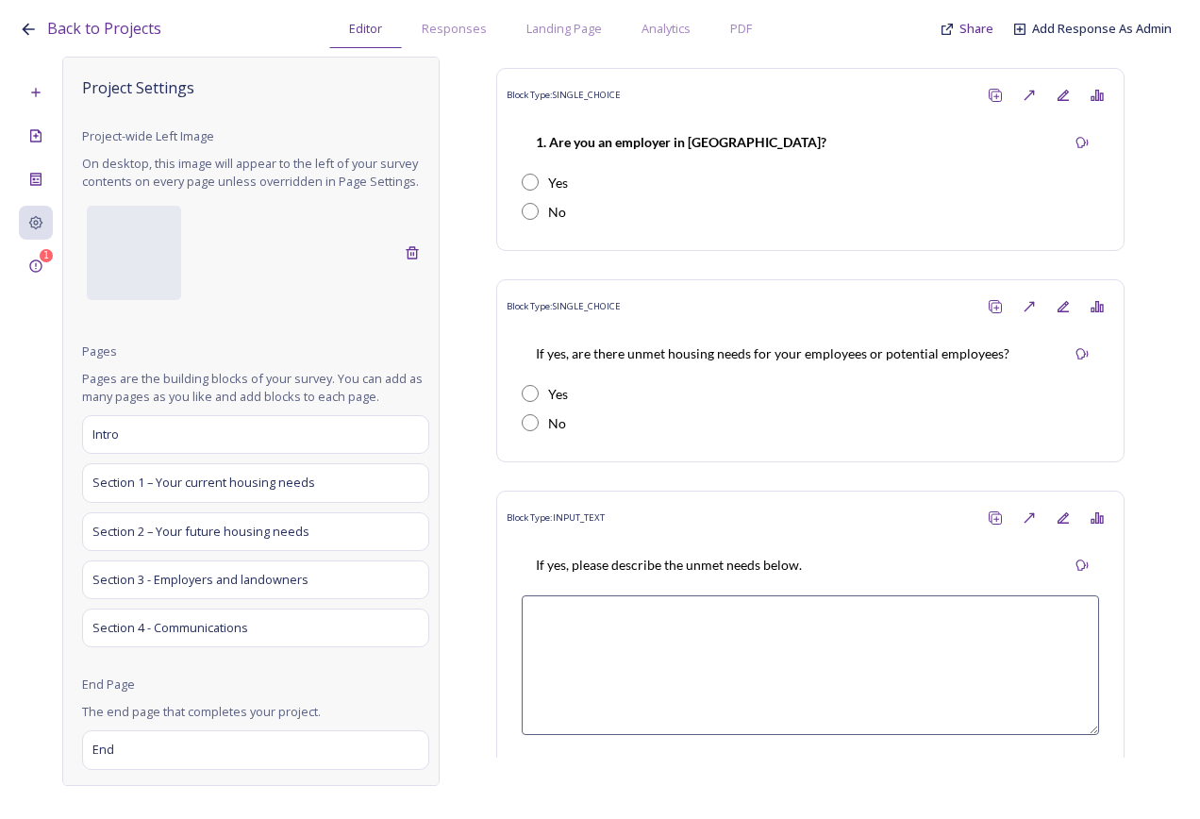
scroll to position [546, 0]
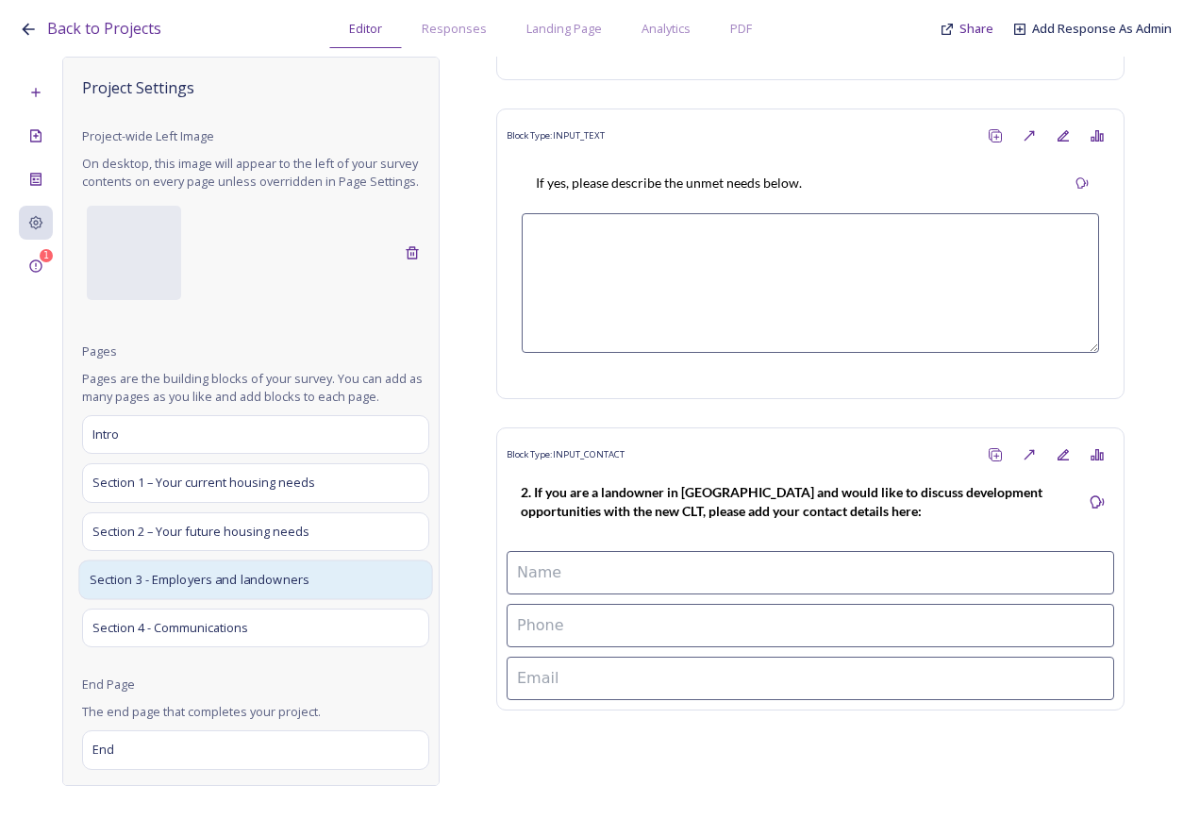
click at [219, 589] on span "Section 3 - Employers and landowners" at bounding box center [200, 579] width 221 height 19
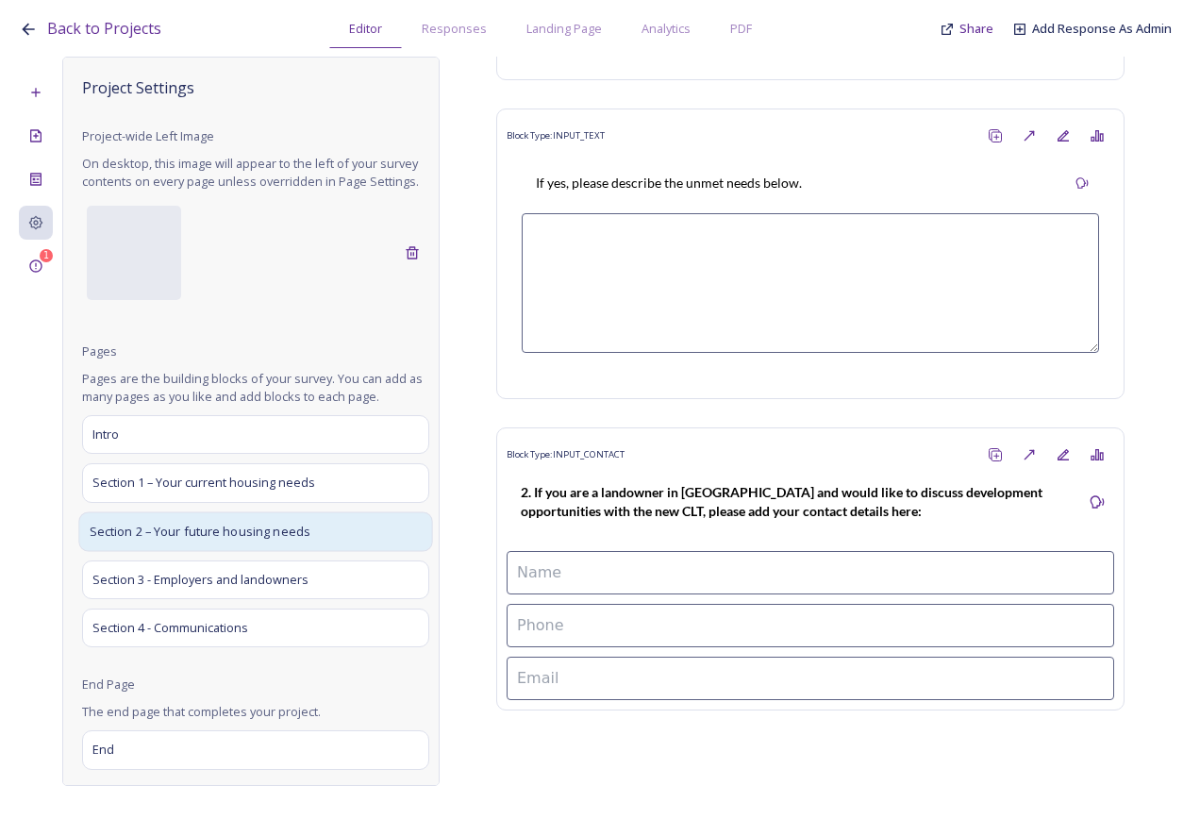
click at [249, 541] on span "Section 2 – Your future housing needs" at bounding box center [201, 531] width 222 height 19
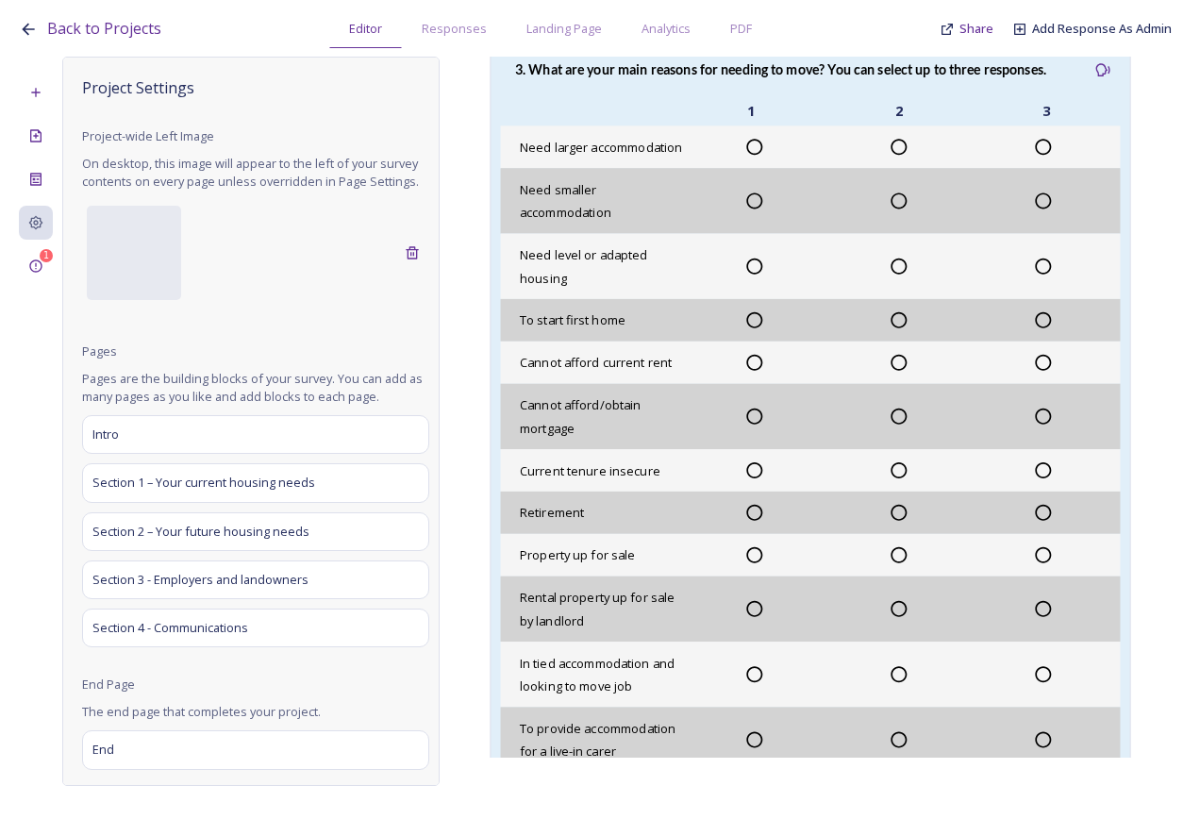
scroll to position [1773, 0]
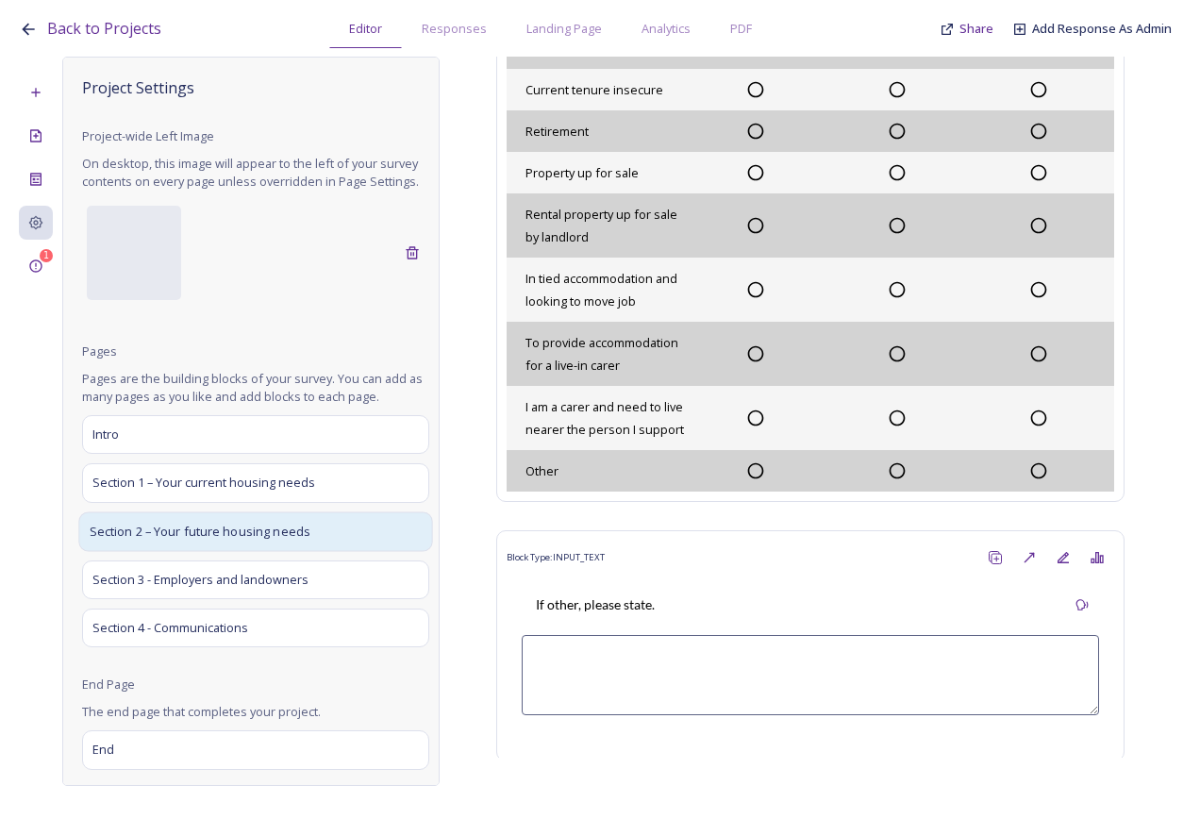
click at [277, 541] on span "Section 2 – Your future housing needs" at bounding box center [201, 531] width 222 height 19
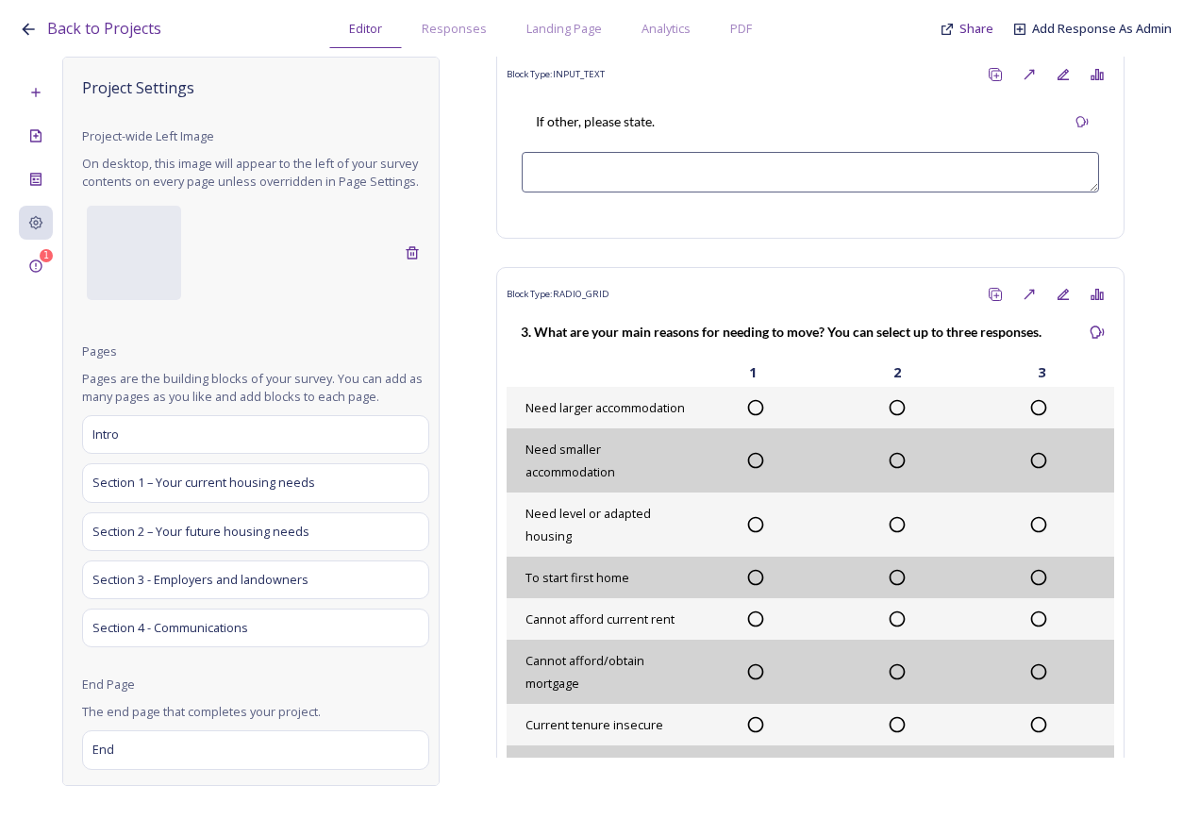
scroll to position [0, 0]
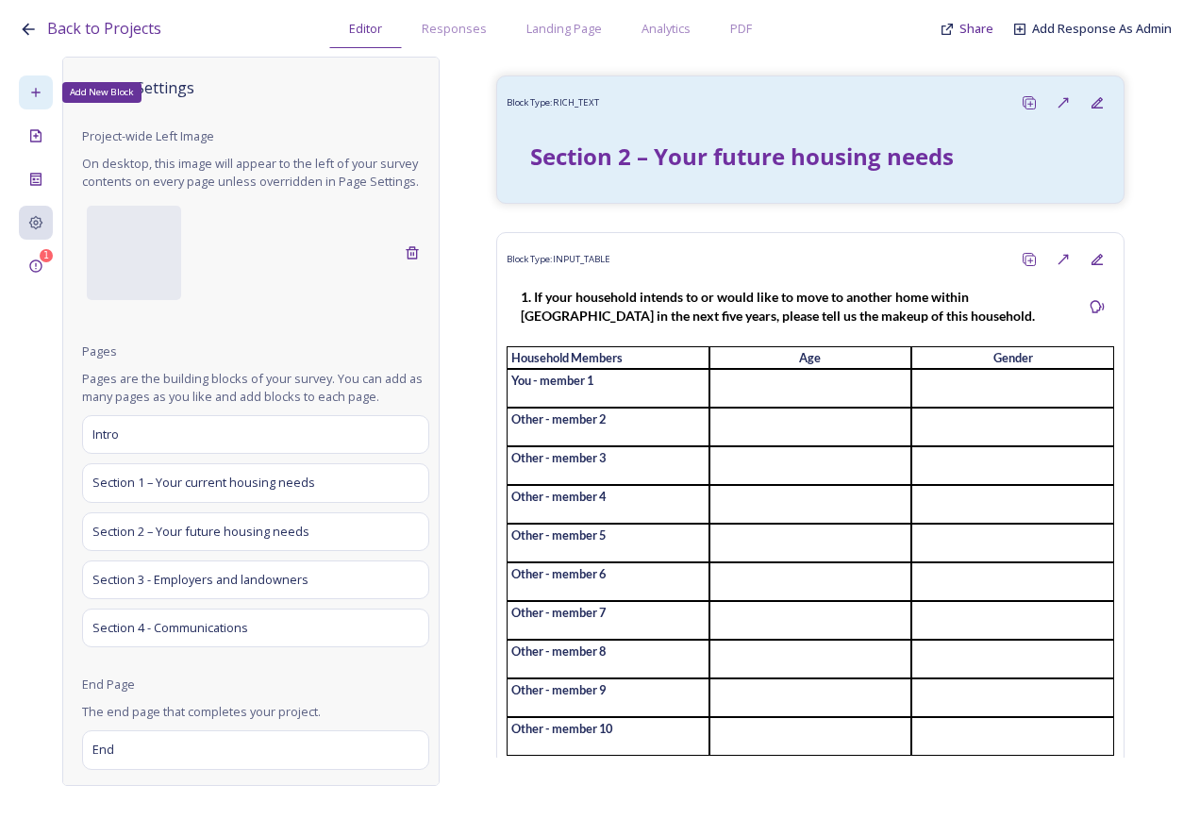
click at [40, 100] on div "Add New Block" at bounding box center [36, 92] width 34 height 34
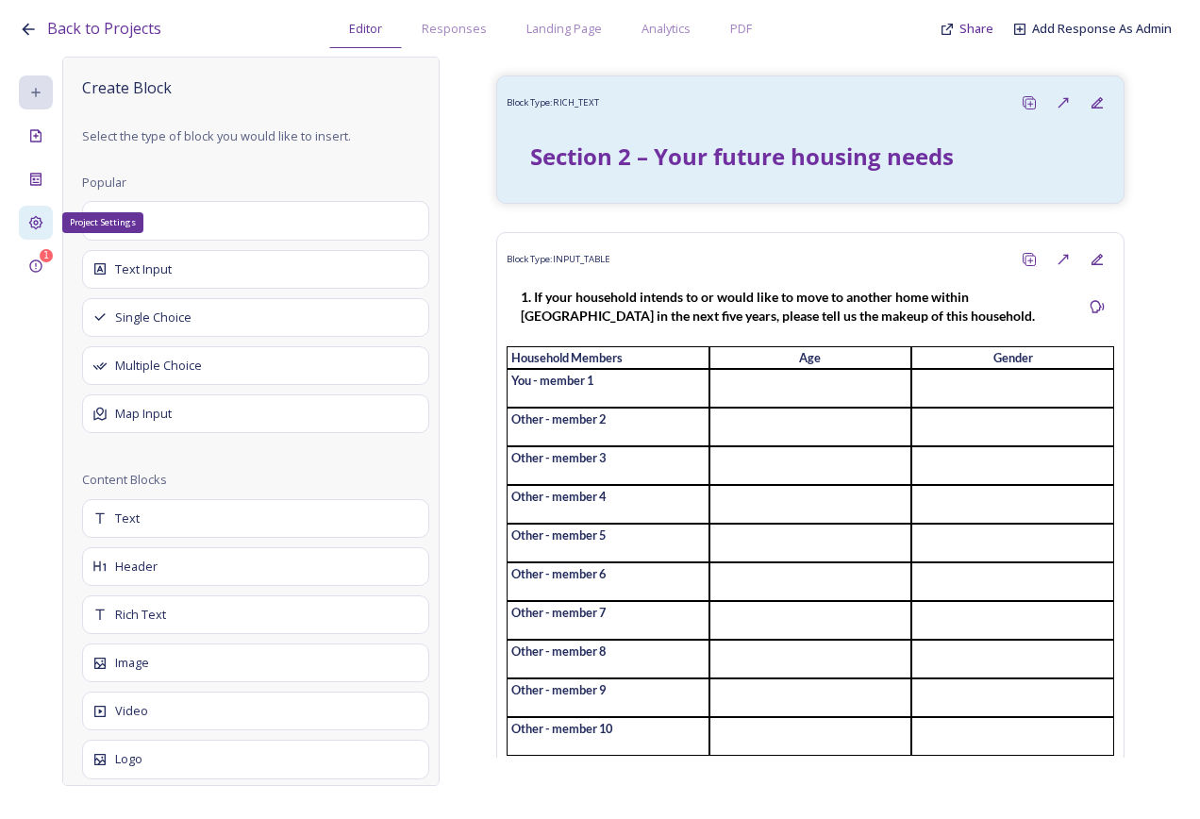
click at [35, 207] on div "Project Settings" at bounding box center [36, 223] width 34 height 34
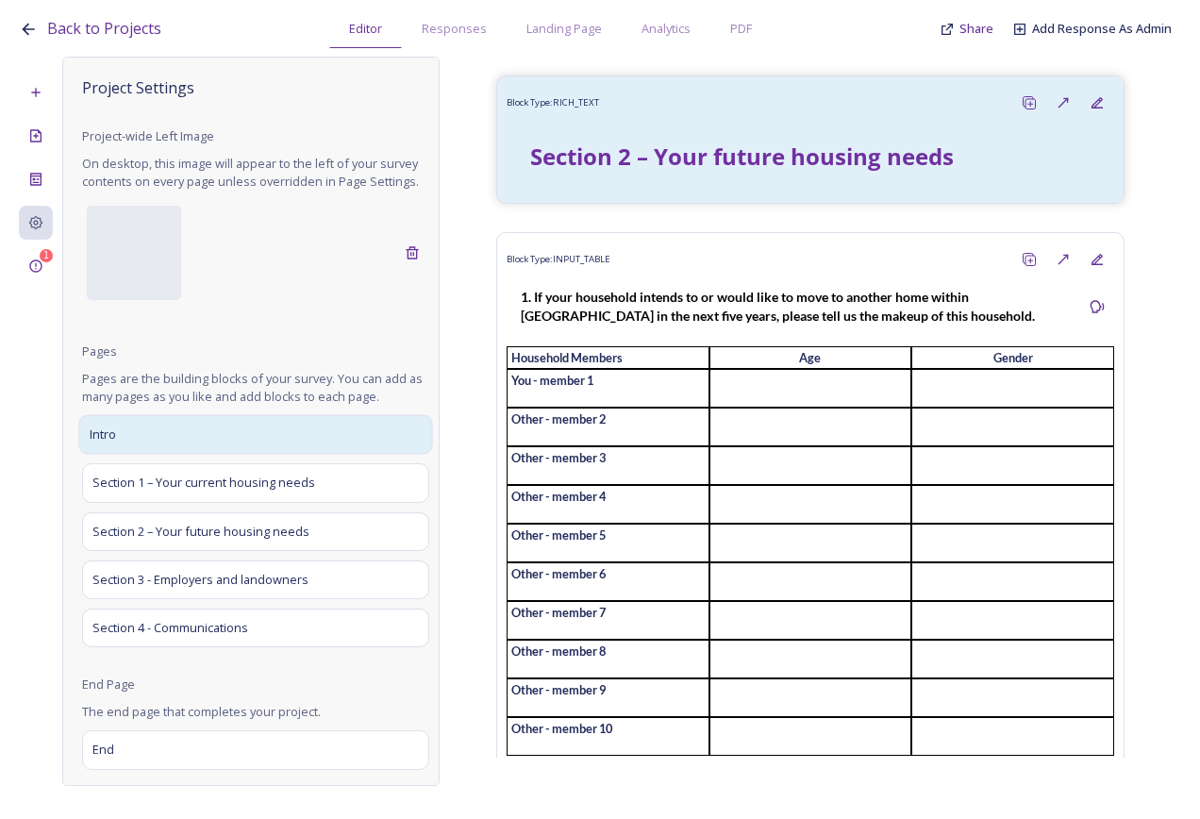
click at [159, 455] on div "Intro" at bounding box center [255, 435] width 354 height 40
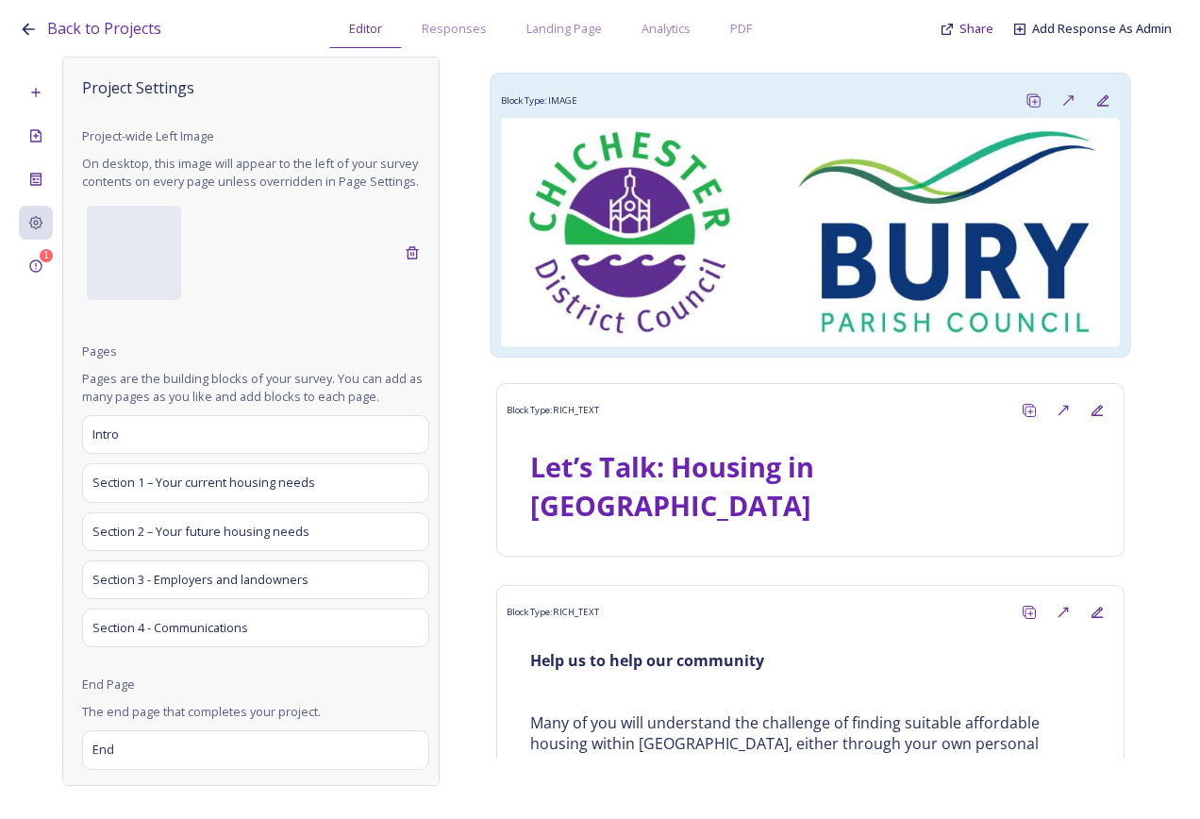
click at [834, 249] on img at bounding box center [811, 232] width 620 height 229
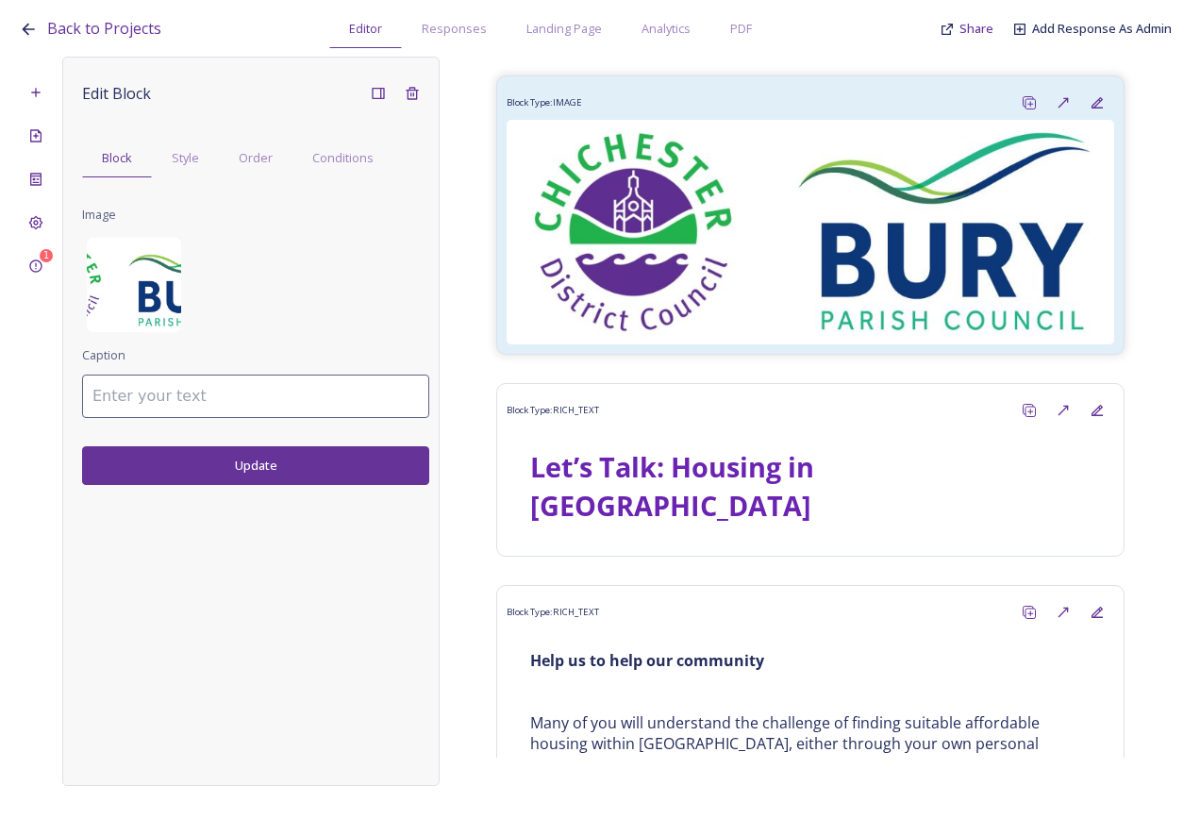
click at [114, 268] on img at bounding box center [134, 285] width 94 height 94
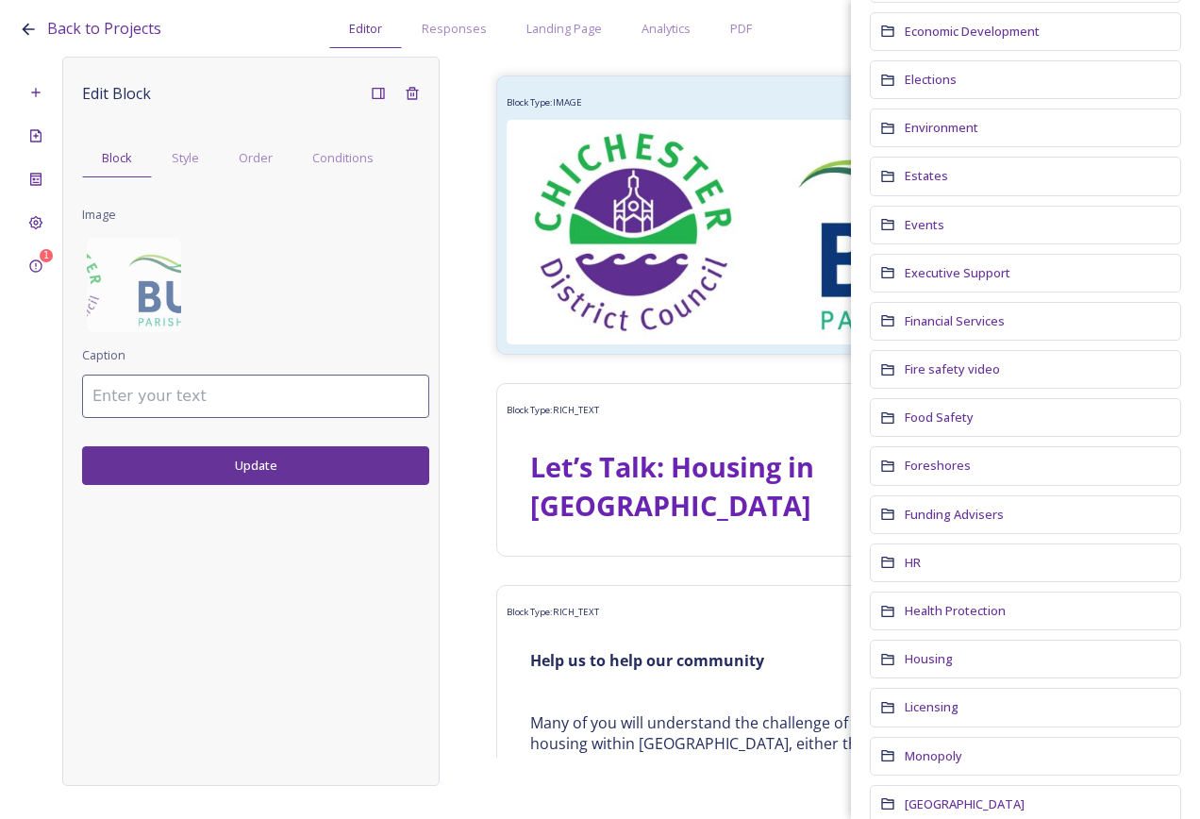
scroll to position [1038, 0]
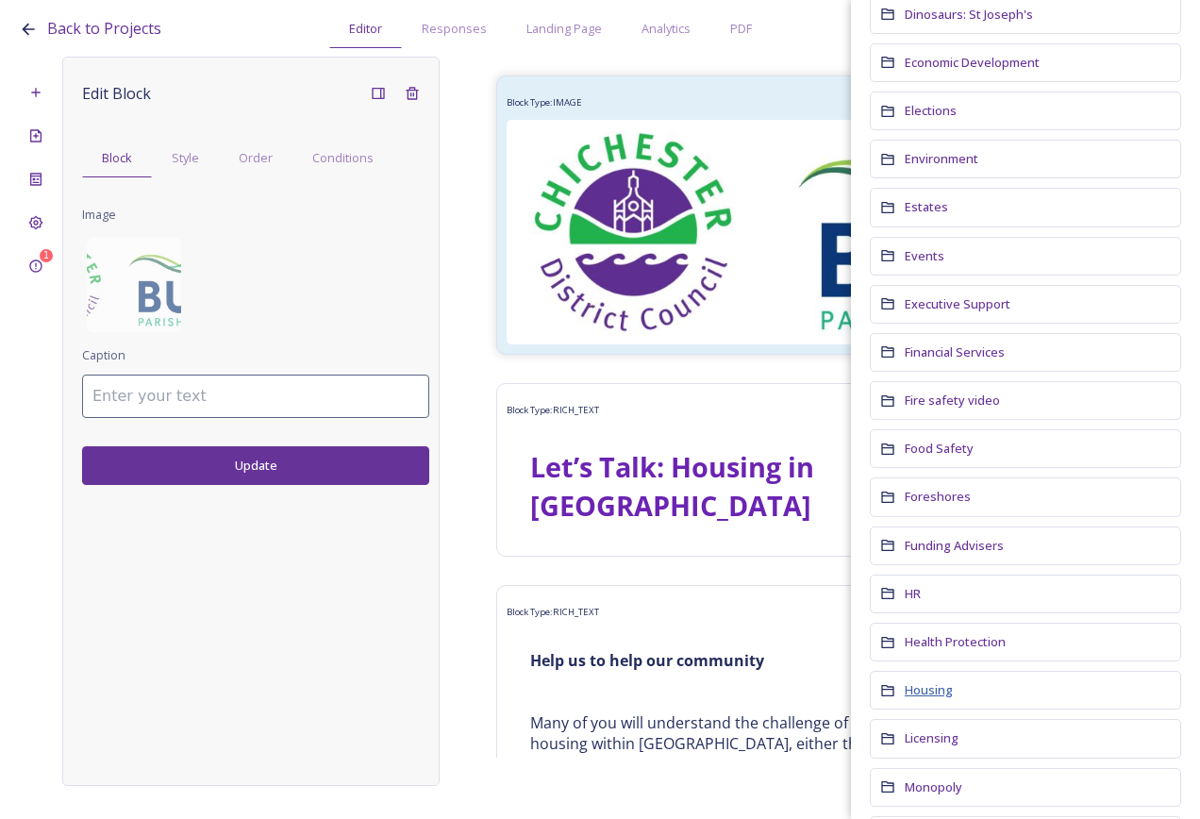
click at [929, 682] on span "Housing" at bounding box center [929, 689] width 48 height 17
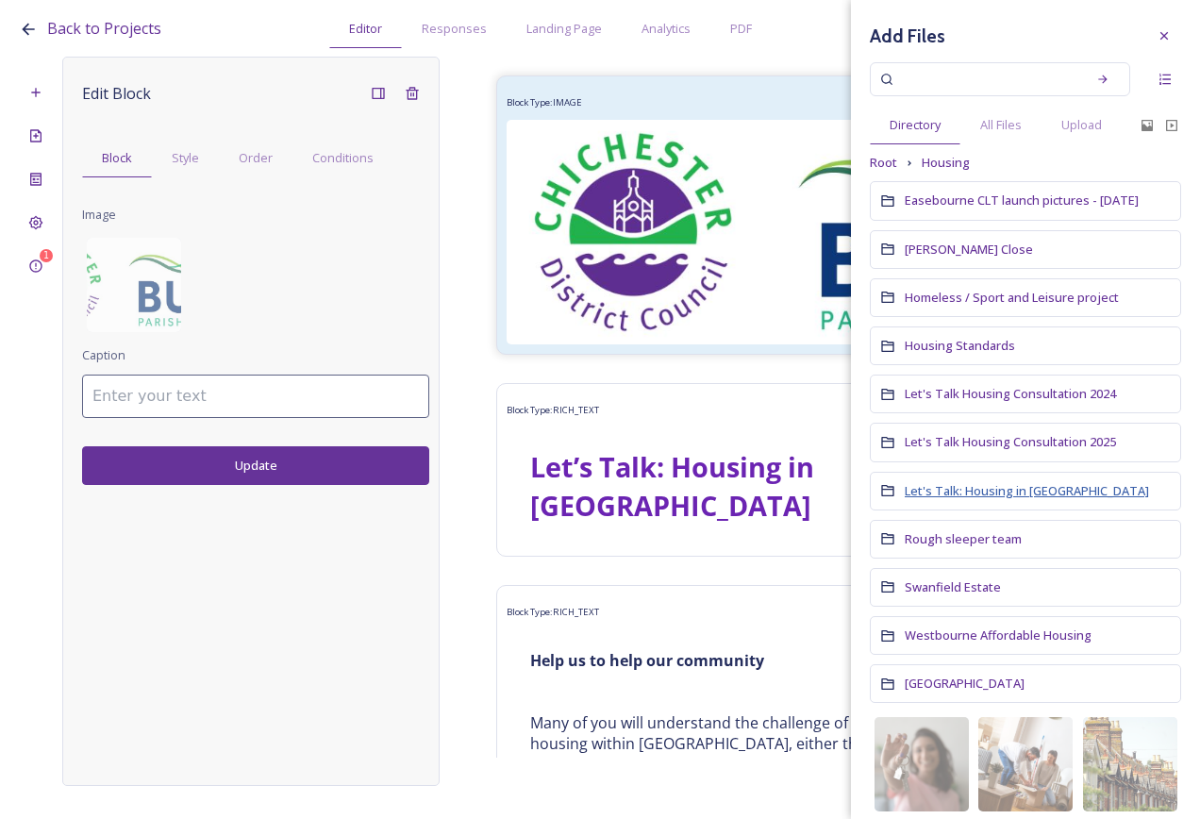
click at [1025, 492] on span "Let's Talk: Housing in Bury" at bounding box center [1027, 490] width 244 height 17
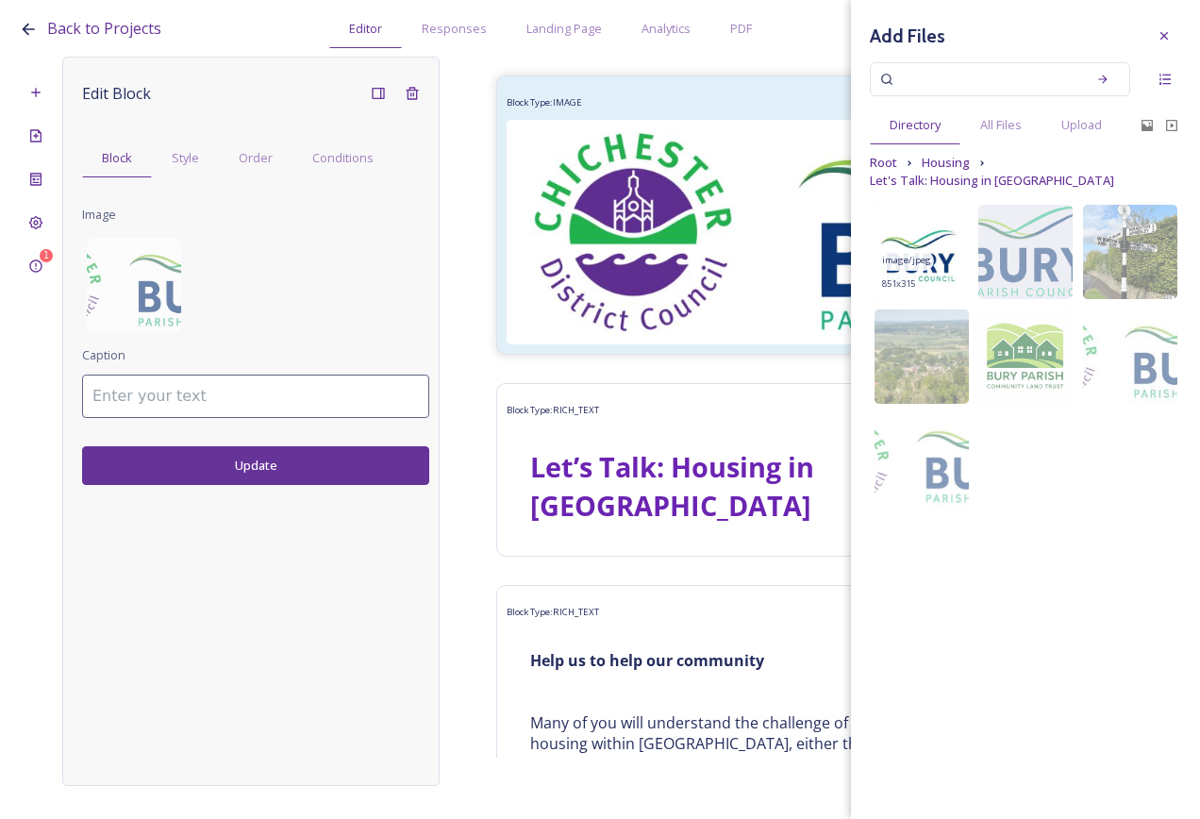
click at [946, 257] on img at bounding box center [922, 252] width 94 height 94
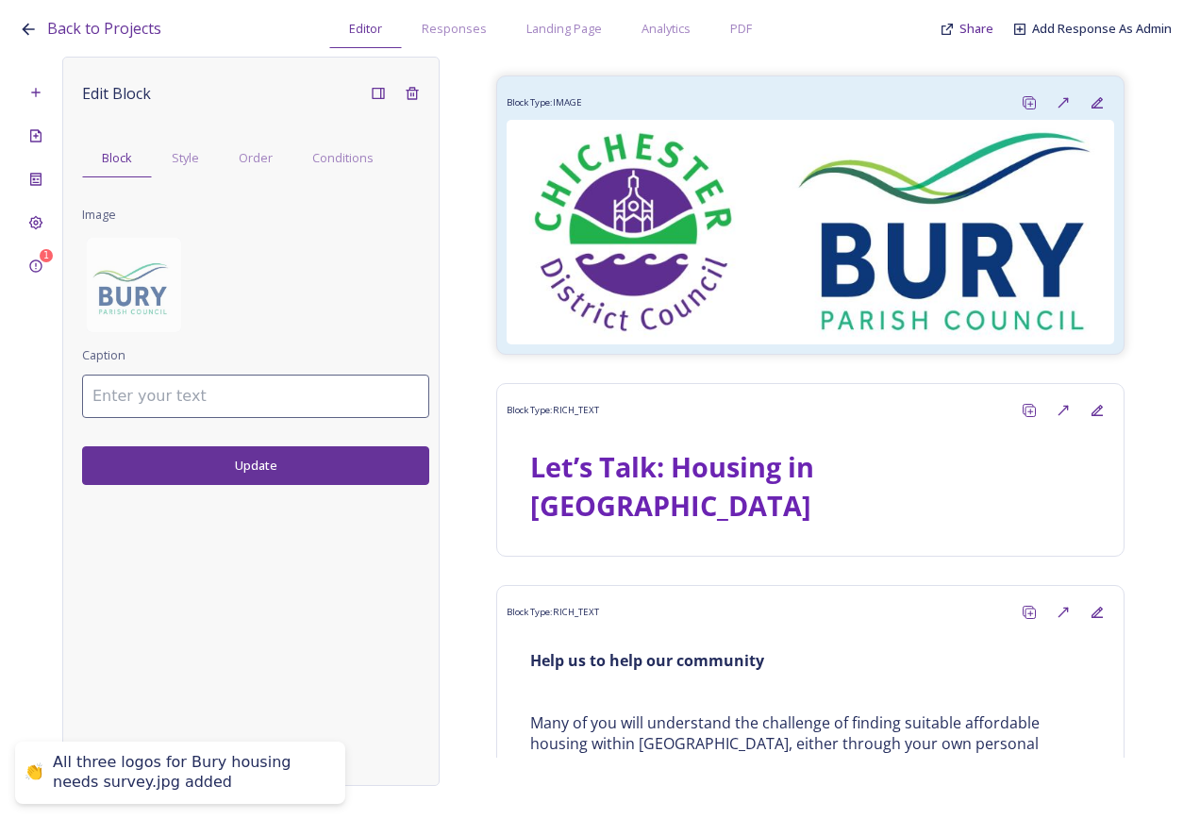
click at [244, 464] on button "Update" at bounding box center [255, 465] width 347 height 39
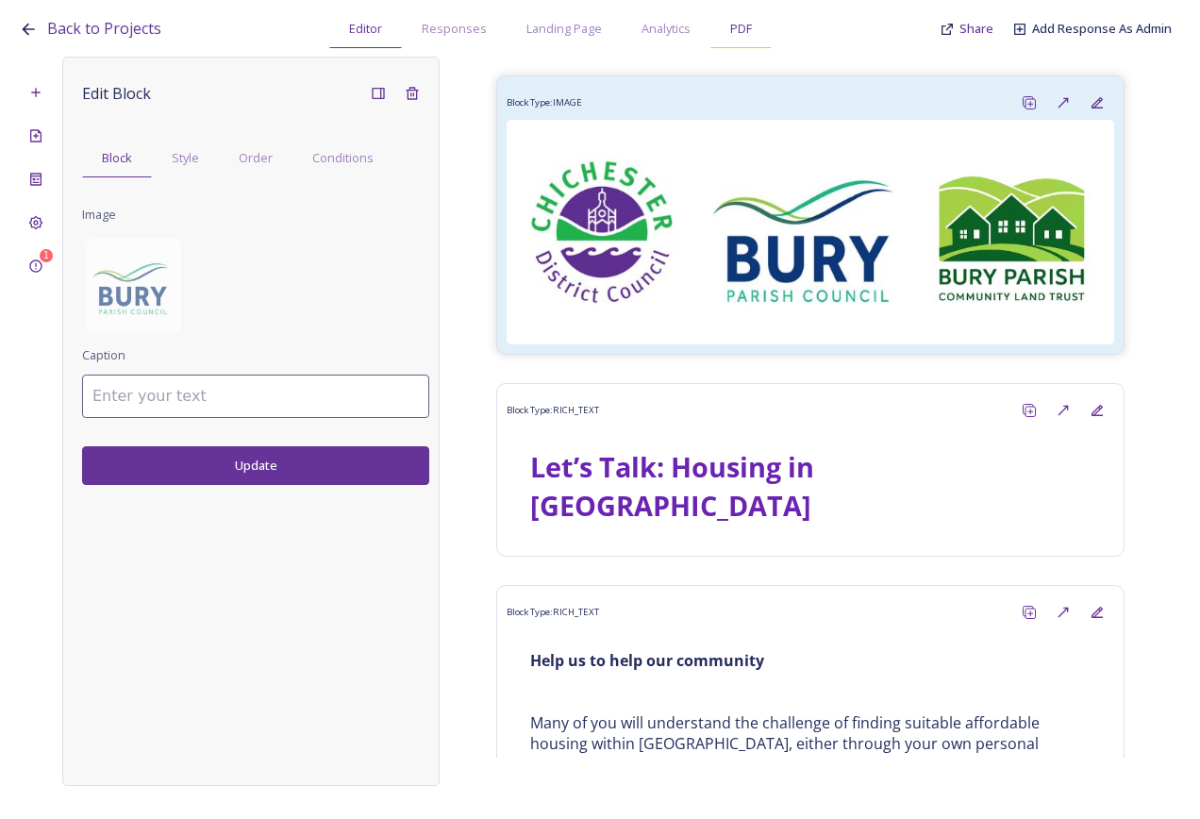
click at [745, 40] on div "PDF" at bounding box center [741, 28] width 61 height 39
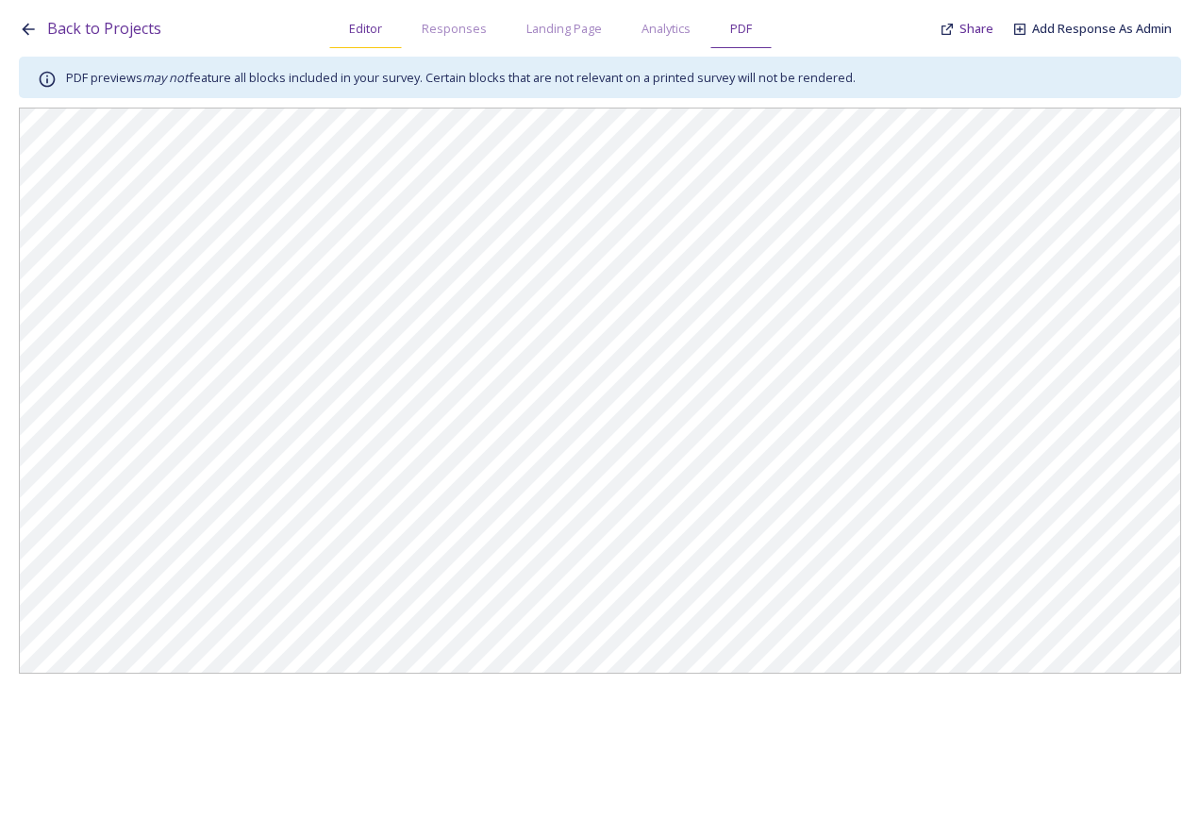
click at [360, 21] on span "Editor" at bounding box center [365, 29] width 33 height 18
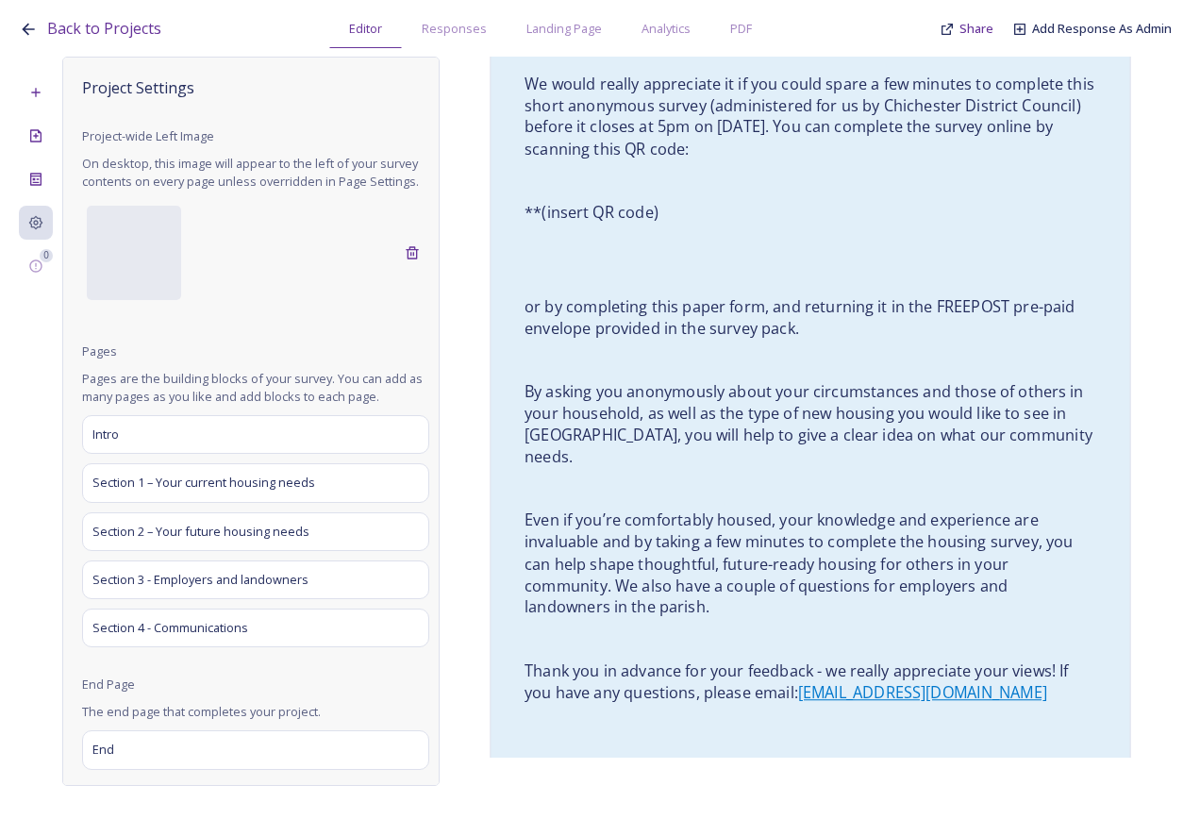
scroll to position [1415, 0]
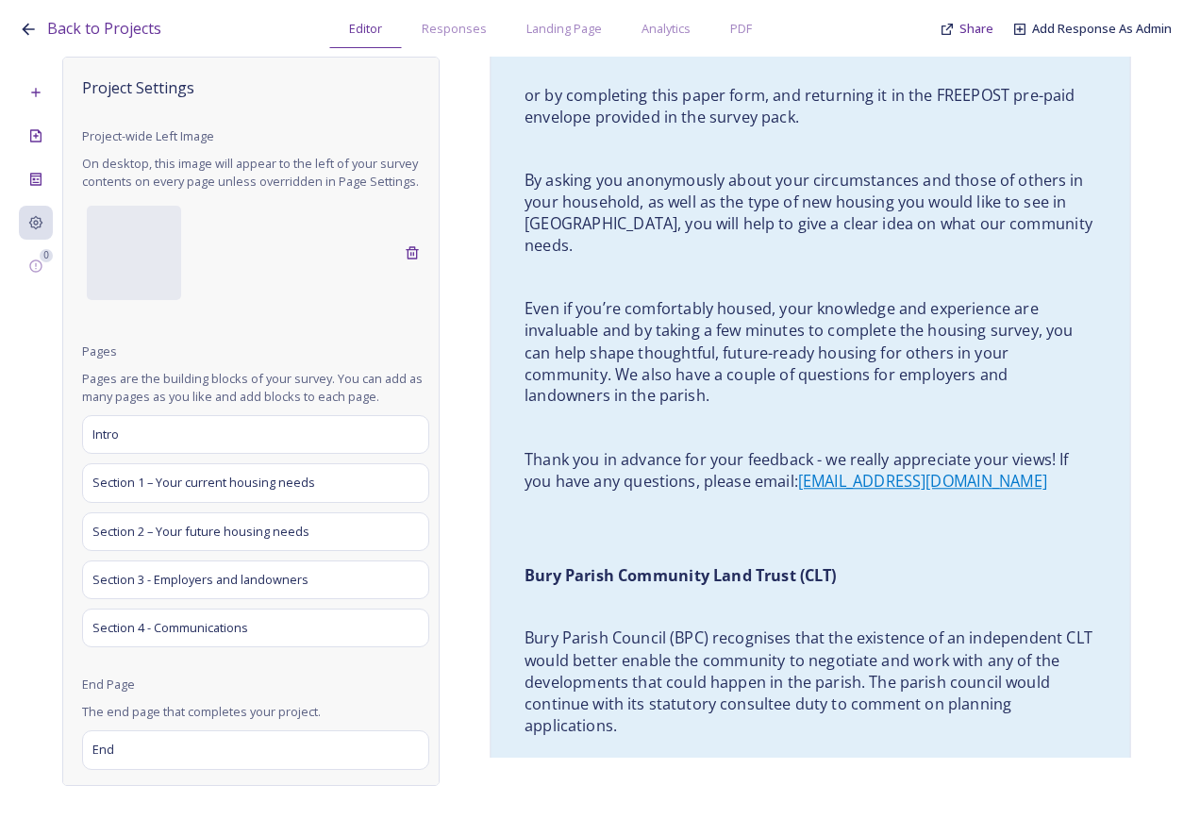
click at [749, 306] on p "Even if you’re comfortably housed, your knowledge and experience are invaluable…" at bounding box center [811, 352] width 572 height 109
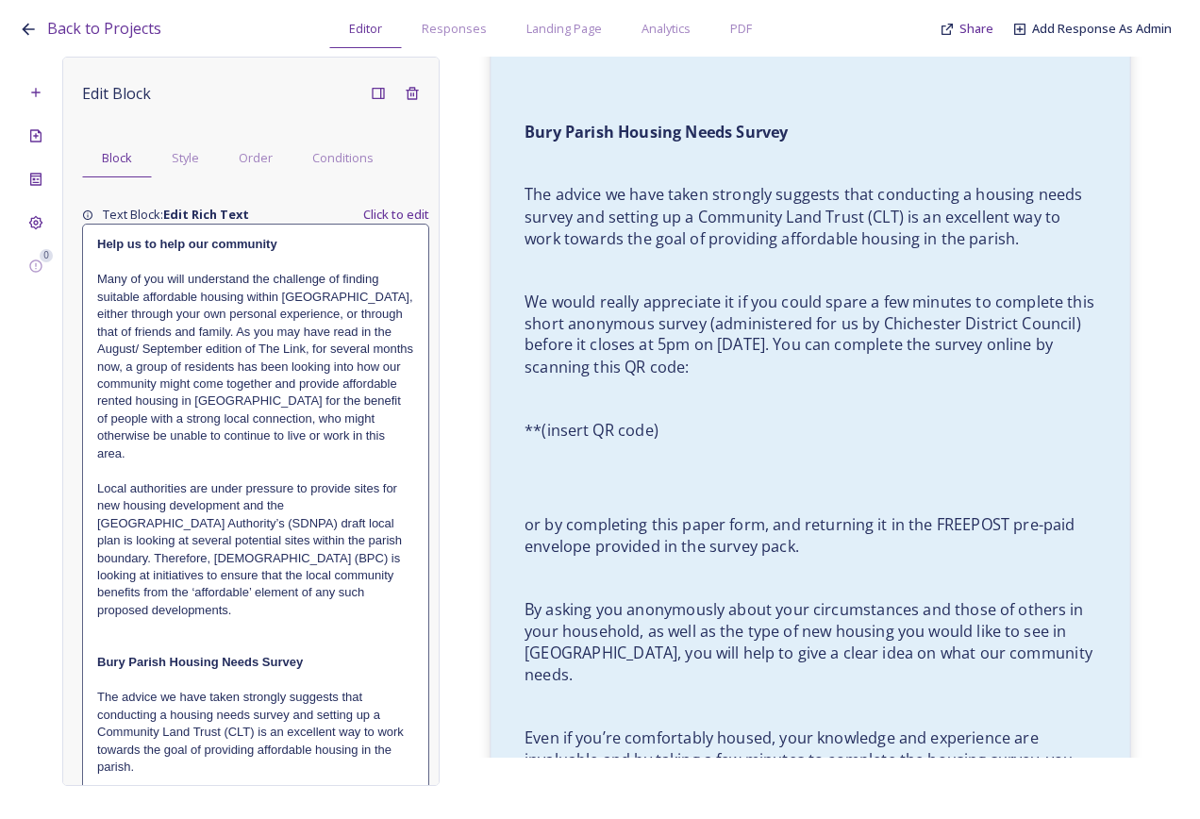
scroll to position [944, 0]
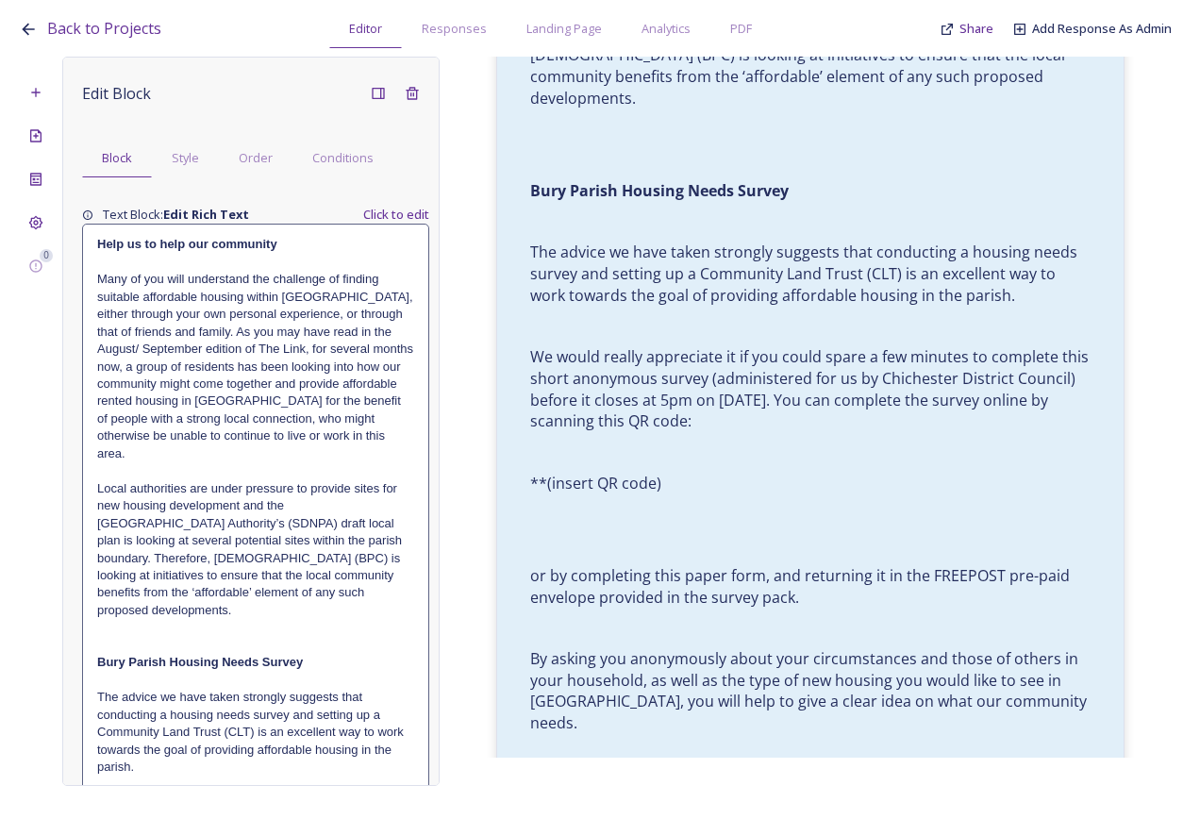
click at [302, 471] on p at bounding box center [255, 470] width 317 height 17
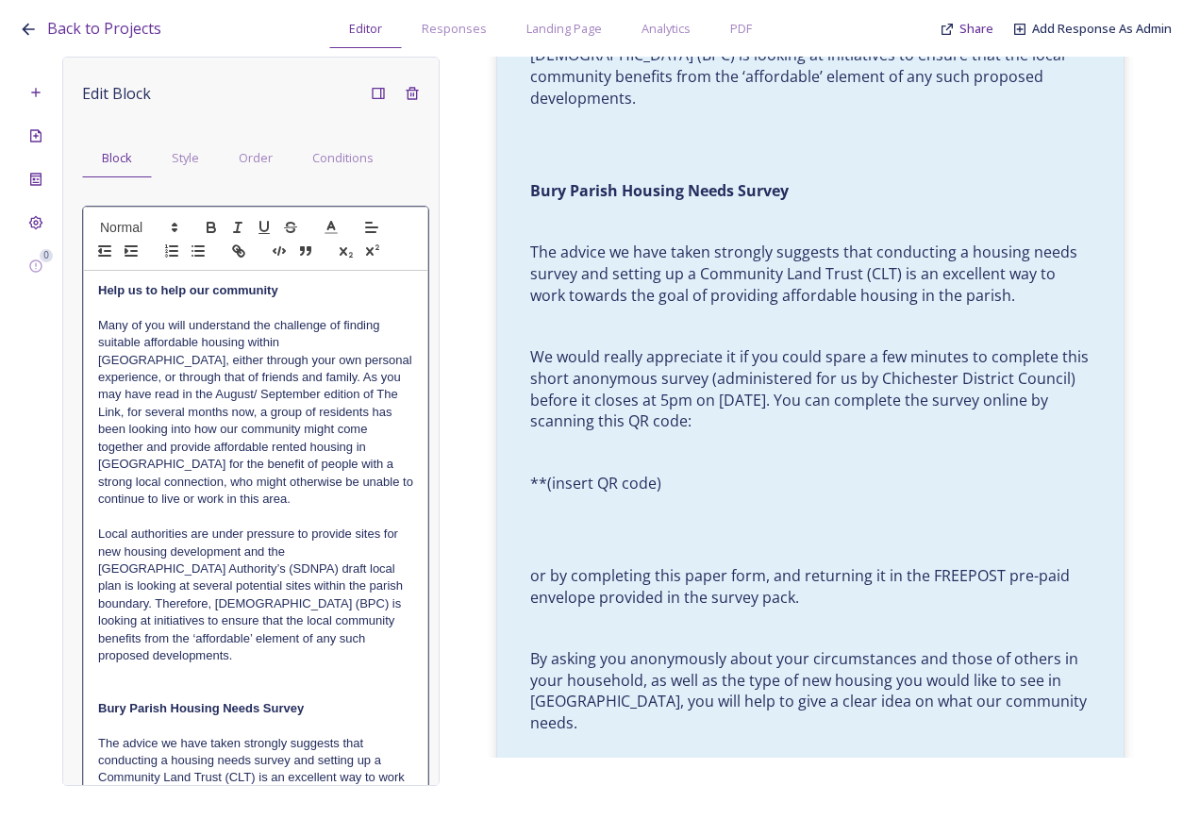
scroll to position [330, 0]
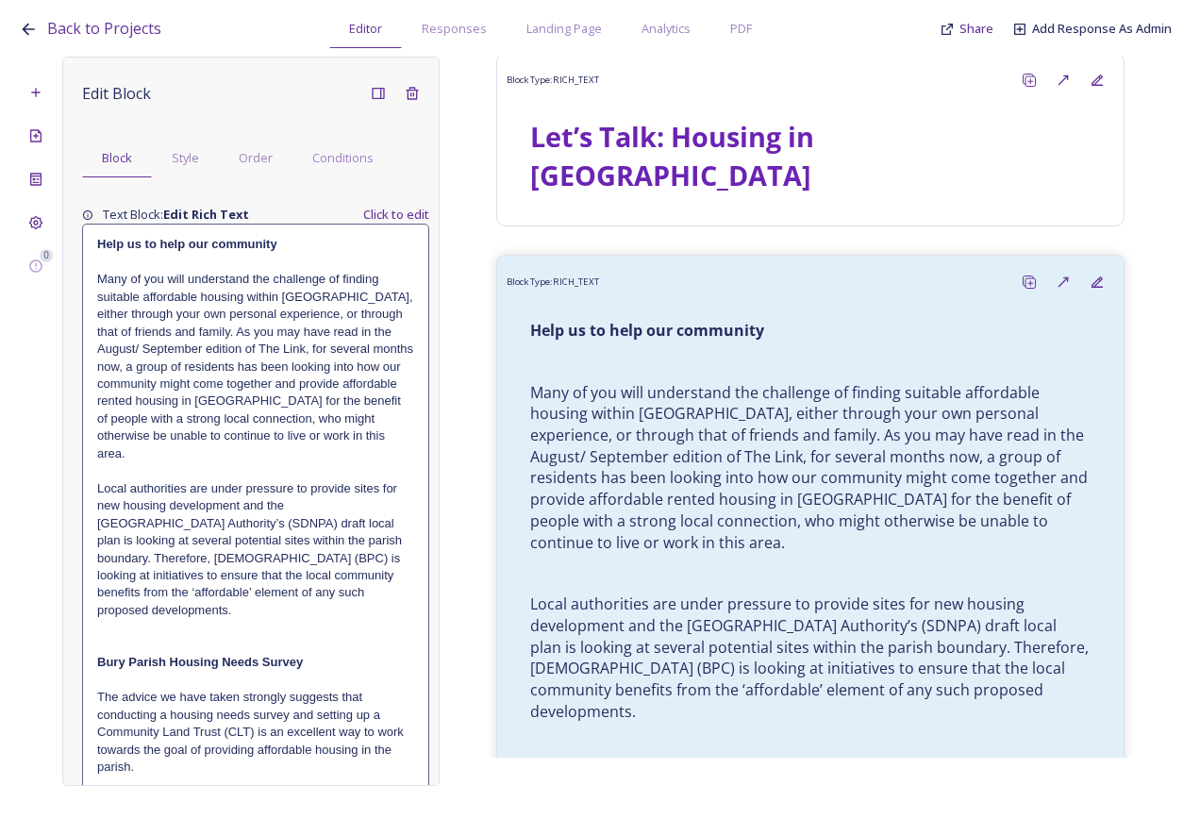
click at [1137, 190] on div "Block Type: IMAGE Block Type: RICH_TEXT Let’s Talk: Housing in Bury Block Type:…" at bounding box center [811, 407] width 742 height 701
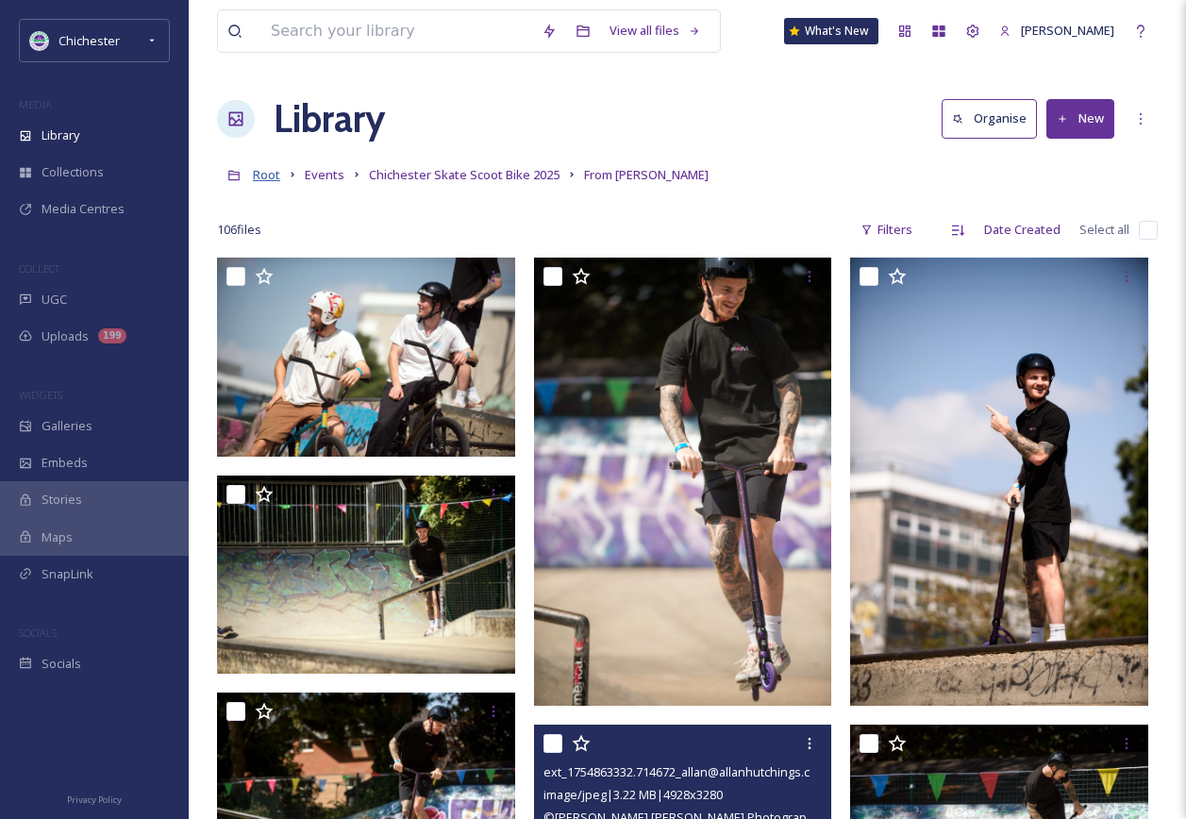
click at [267, 170] on span "Root" at bounding box center [266, 174] width 27 height 17
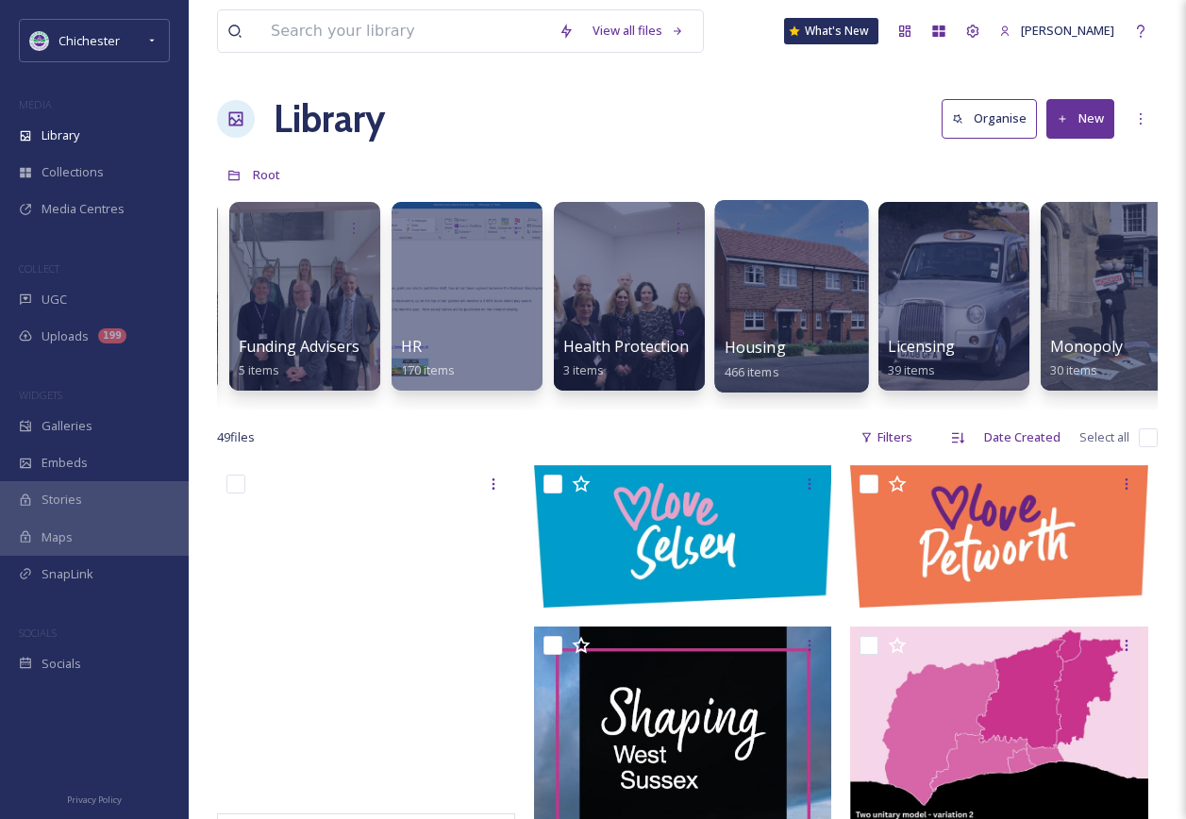
scroll to position [0, 4710]
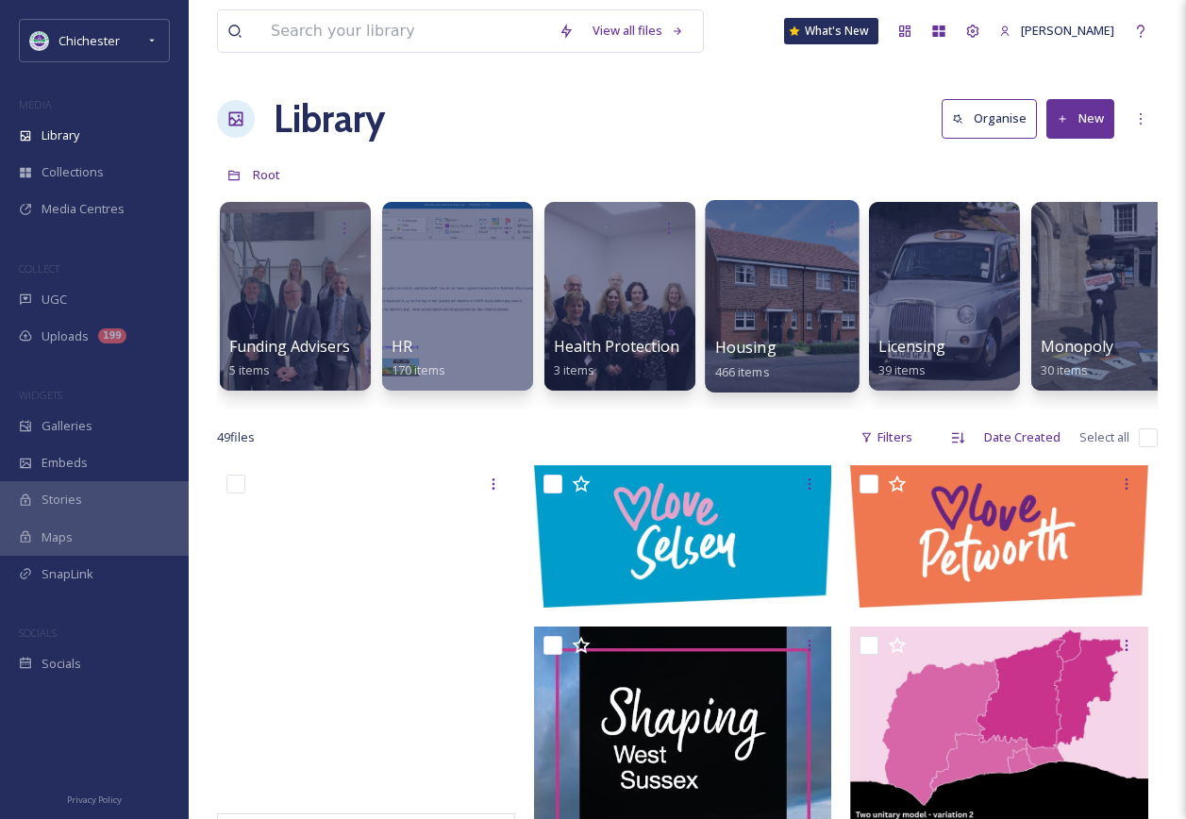
click at [781, 328] on div at bounding box center [782, 296] width 154 height 193
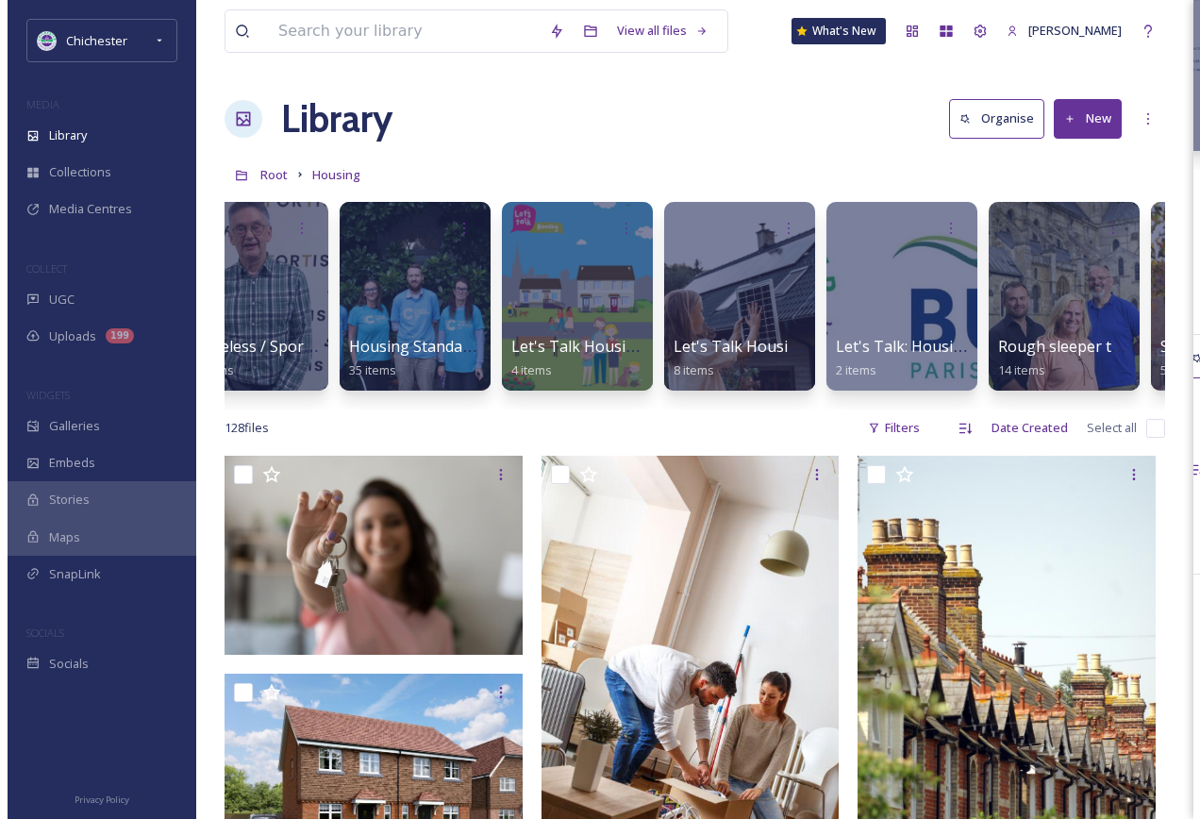
scroll to position [0, 387]
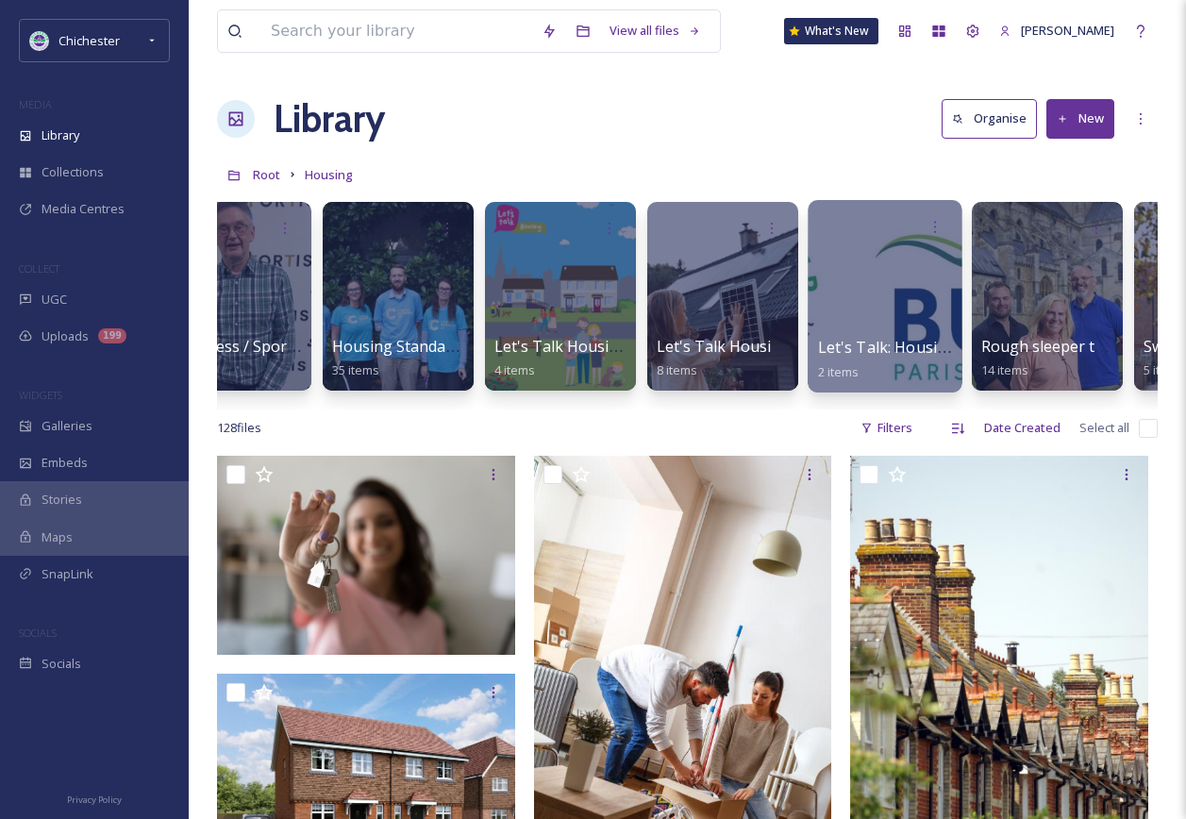
click at [928, 312] on div at bounding box center [885, 296] width 154 height 193
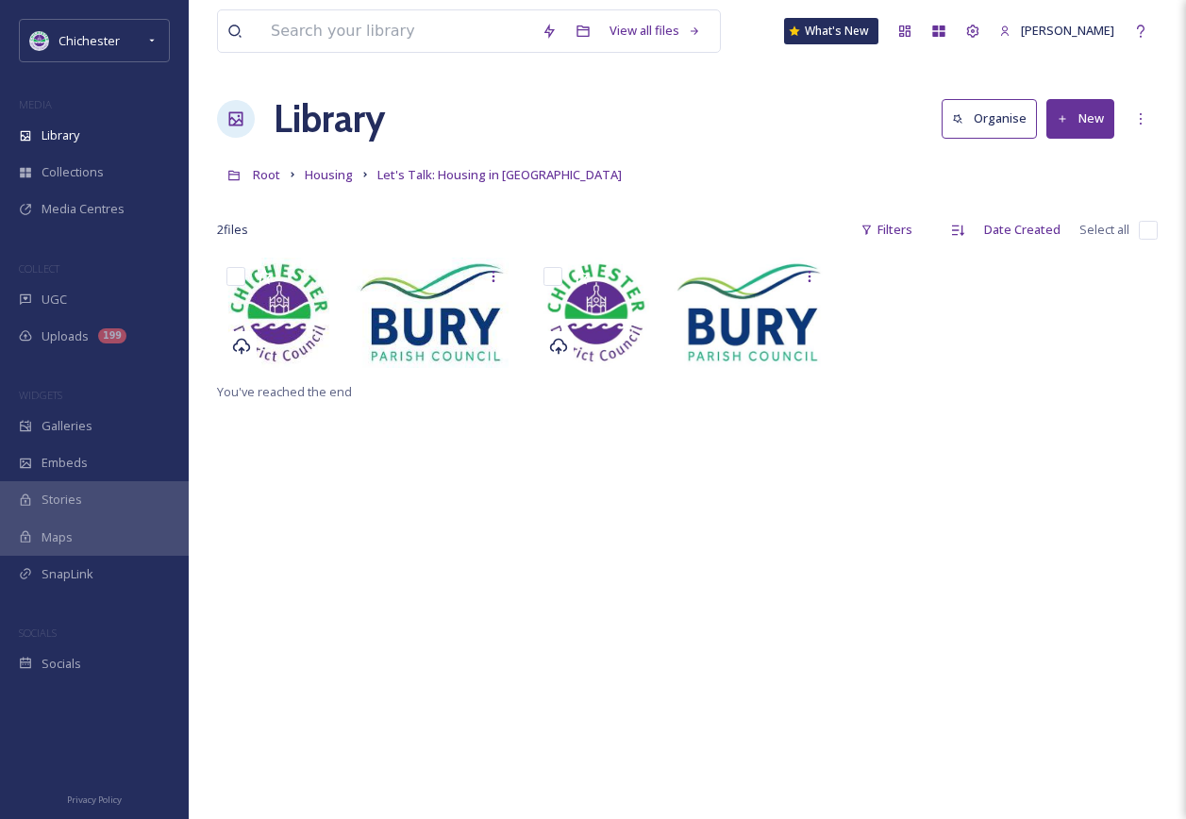
click at [1071, 126] on button "New" at bounding box center [1081, 118] width 68 height 39
click at [1087, 159] on span "File Upload" at bounding box center [1072, 163] width 62 height 18
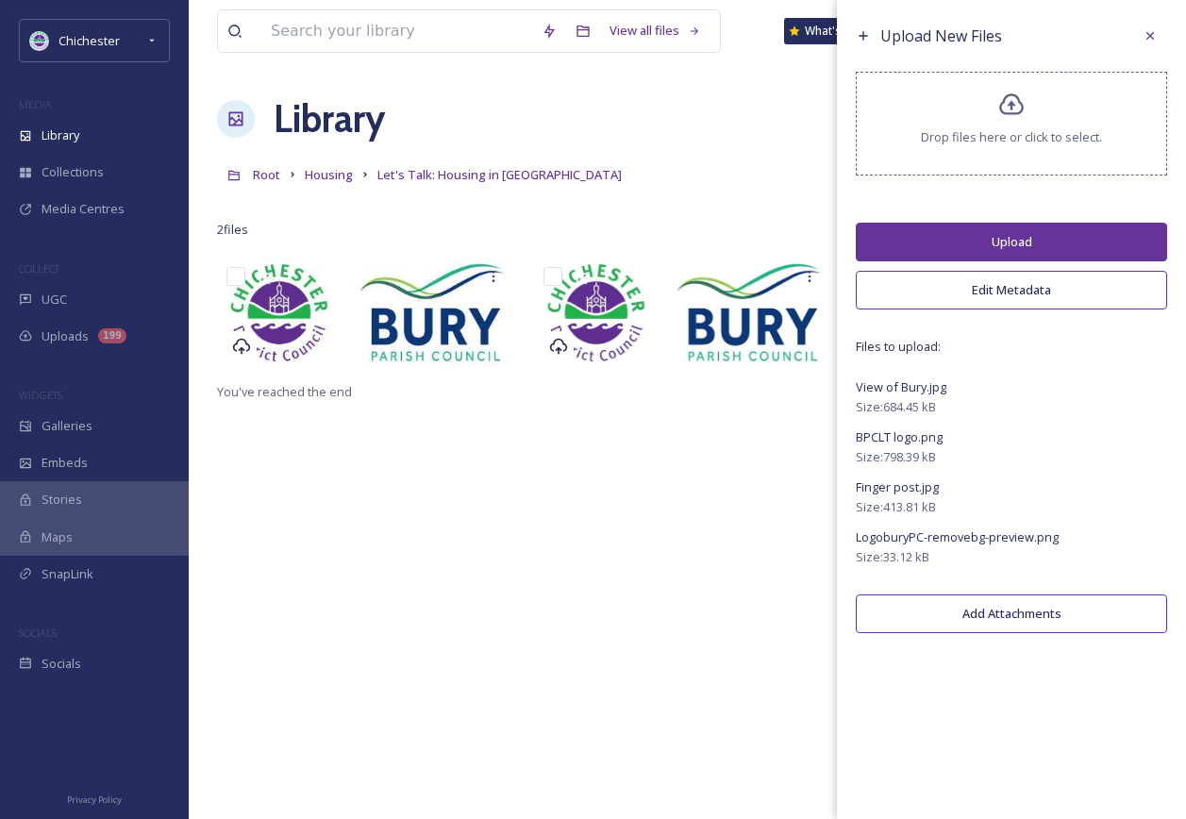
click at [1030, 235] on button "Upload" at bounding box center [1011, 242] width 311 height 39
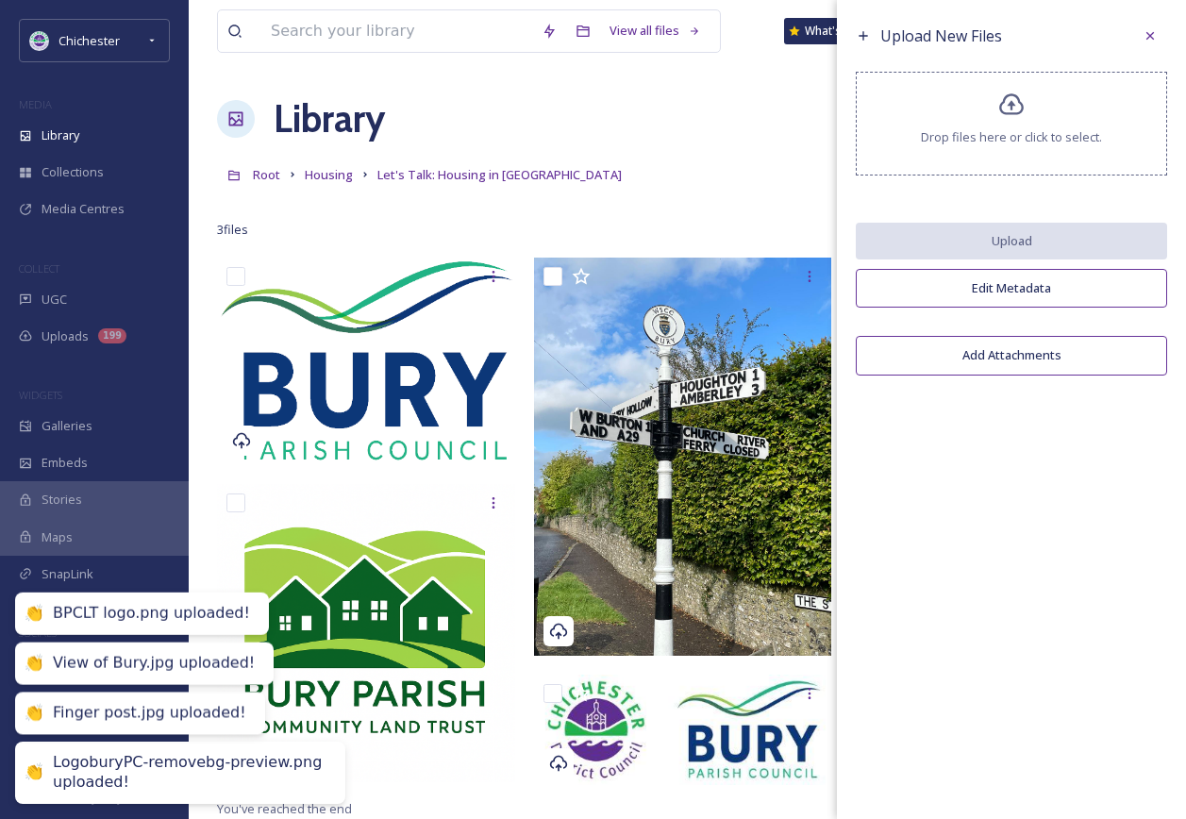
click at [742, 79] on div "View all files What's New Jack Innes Library Organise New Root Housing Let's Ta…" at bounding box center [687, 538] width 997 height 1077
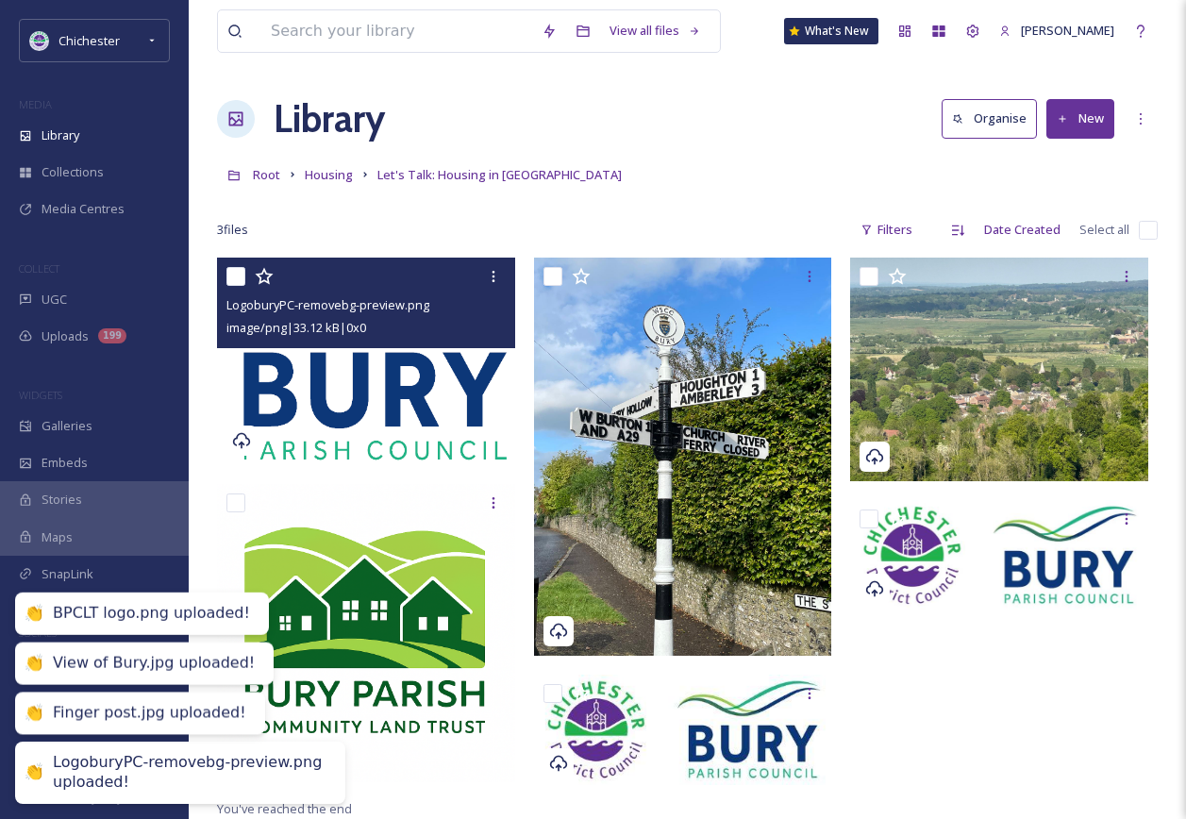
click at [374, 408] on img at bounding box center [366, 362] width 298 height 208
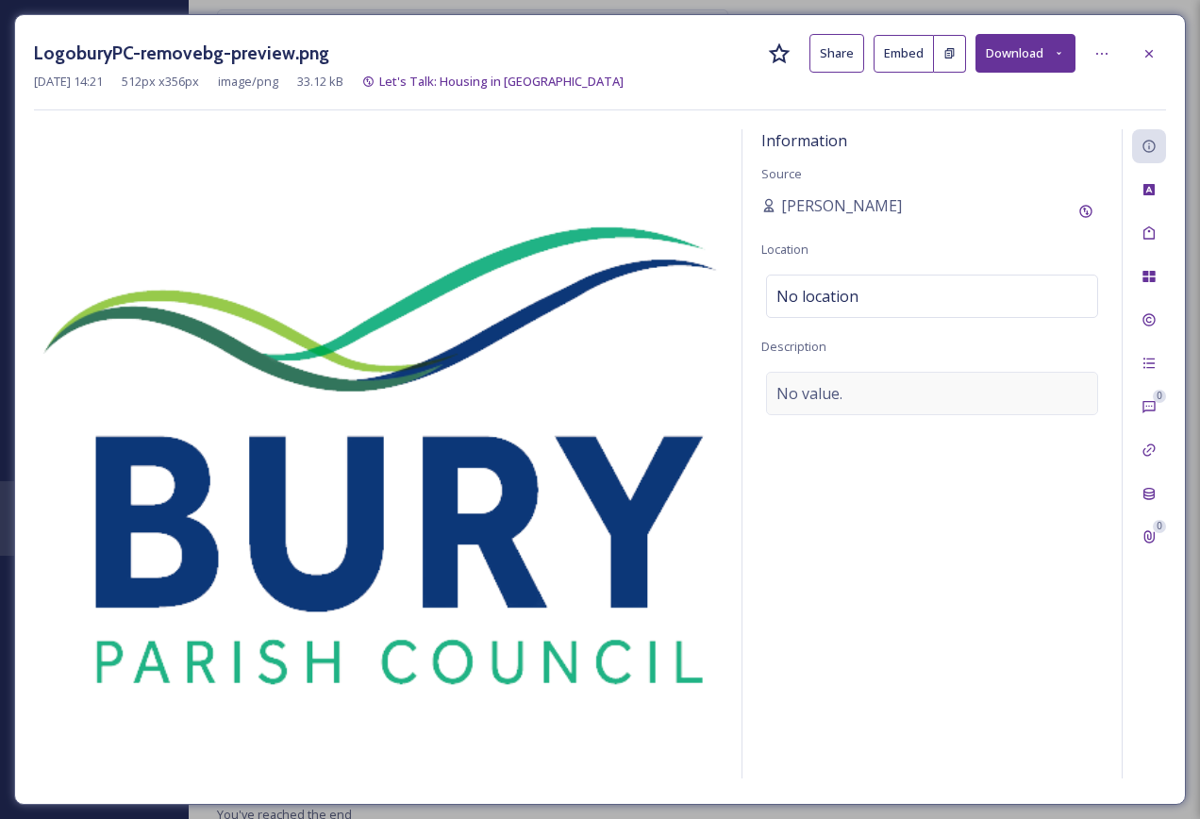
click at [949, 409] on div "No value." at bounding box center [932, 393] width 332 height 43
click at [908, 409] on textarea at bounding box center [933, 450] width 342 height 157
type textarea "Bury Parish Council logo"
click at [1154, 240] on icon at bounding box center [1149, 232] width 11 height 13
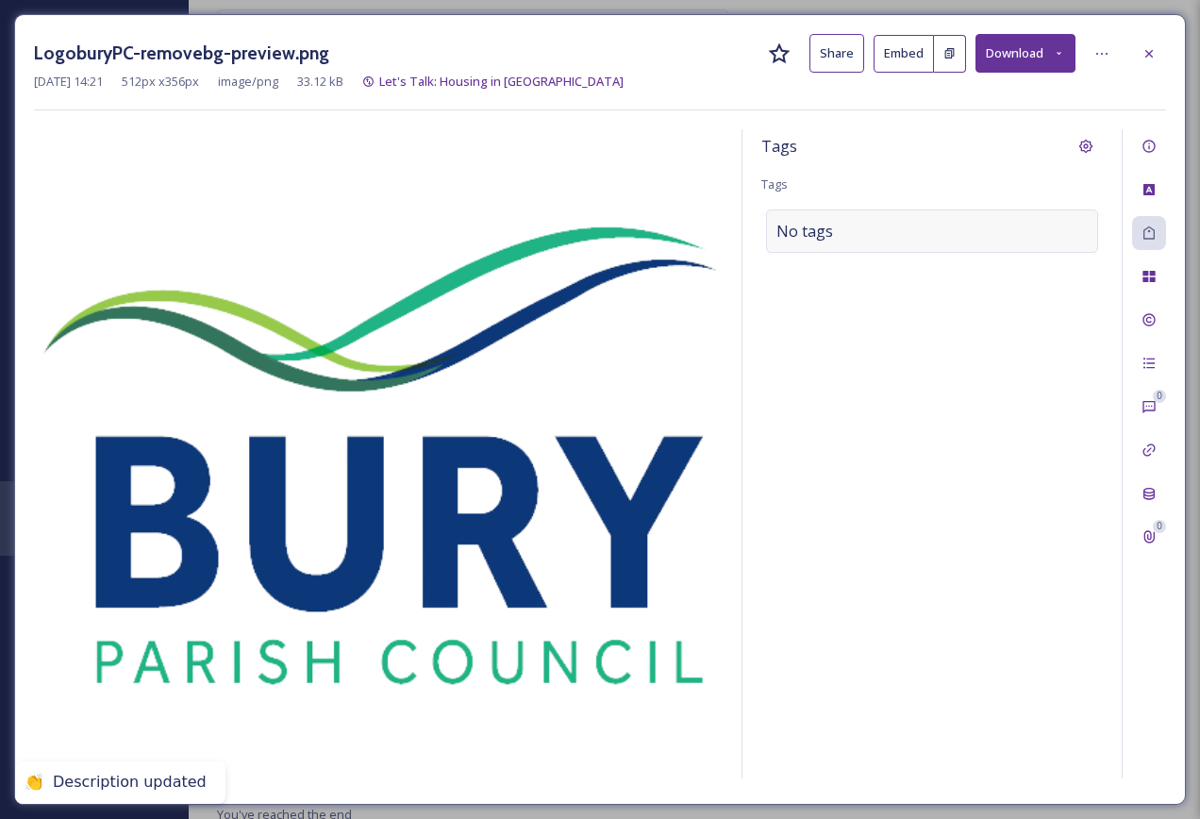
drag, startPoint x: 1057, startPoint y: 216, endPoint x: 956, endPoint y: 237, distance: 103.1
click at [1056, 216] on div "No tags" at bounding box center [932, 230] width 332 height 43
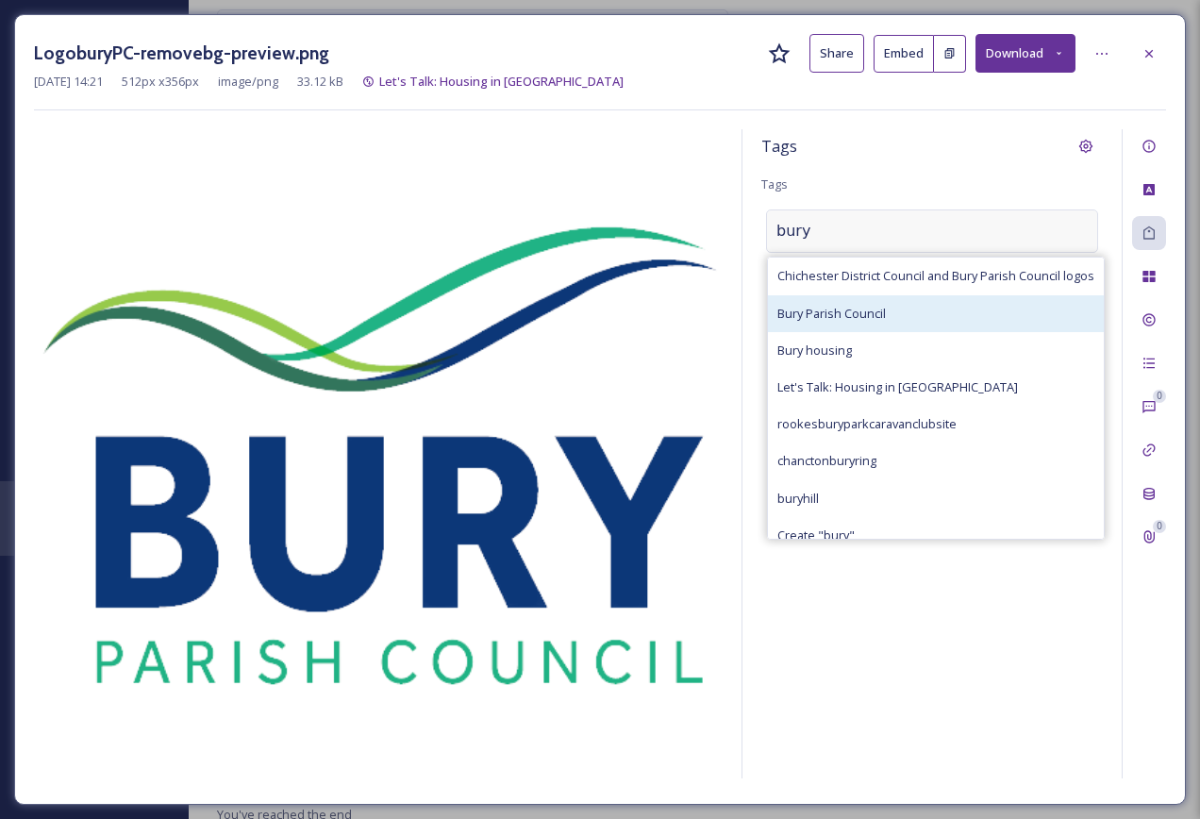
type input "bury"
click at [920, 297] on div "Bury Parish Council" at bounding box center [936, 313] width 336 height 37
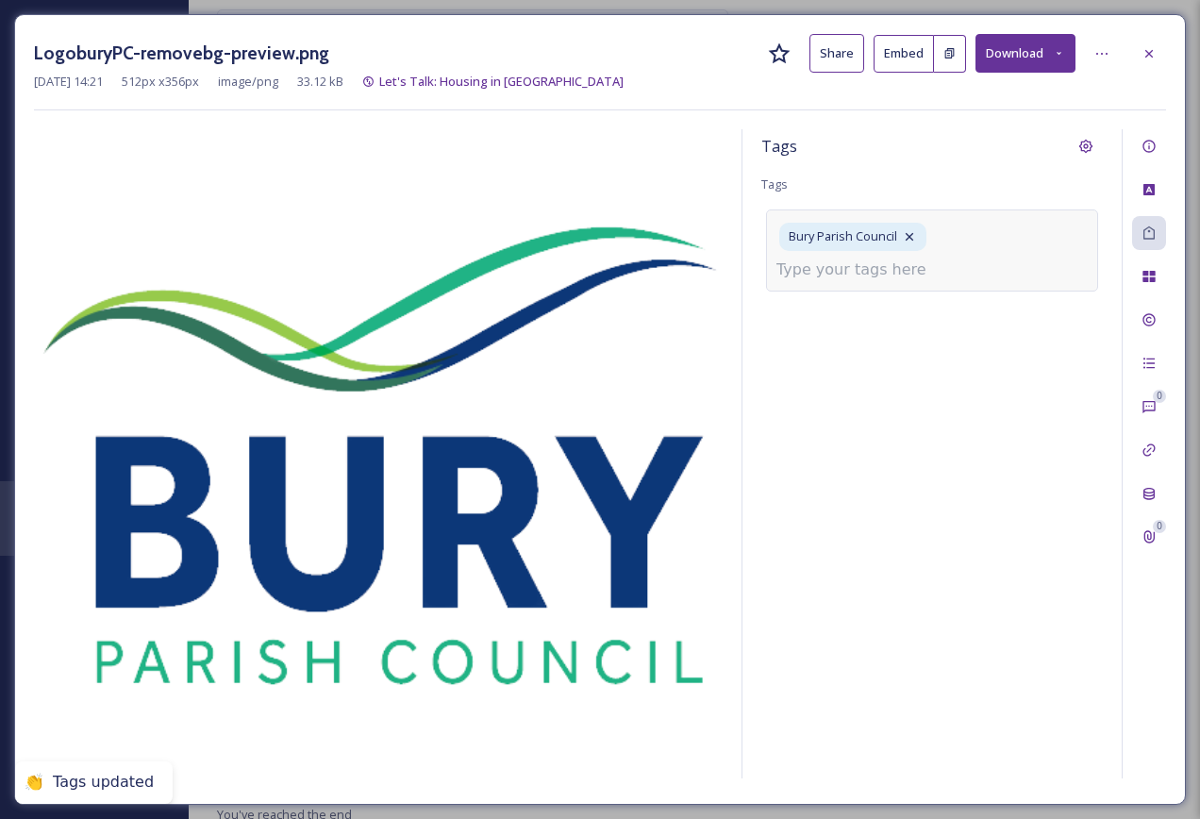
click at [1153, 47] on icon at bounding box center [1149, 53] width 15 height 15
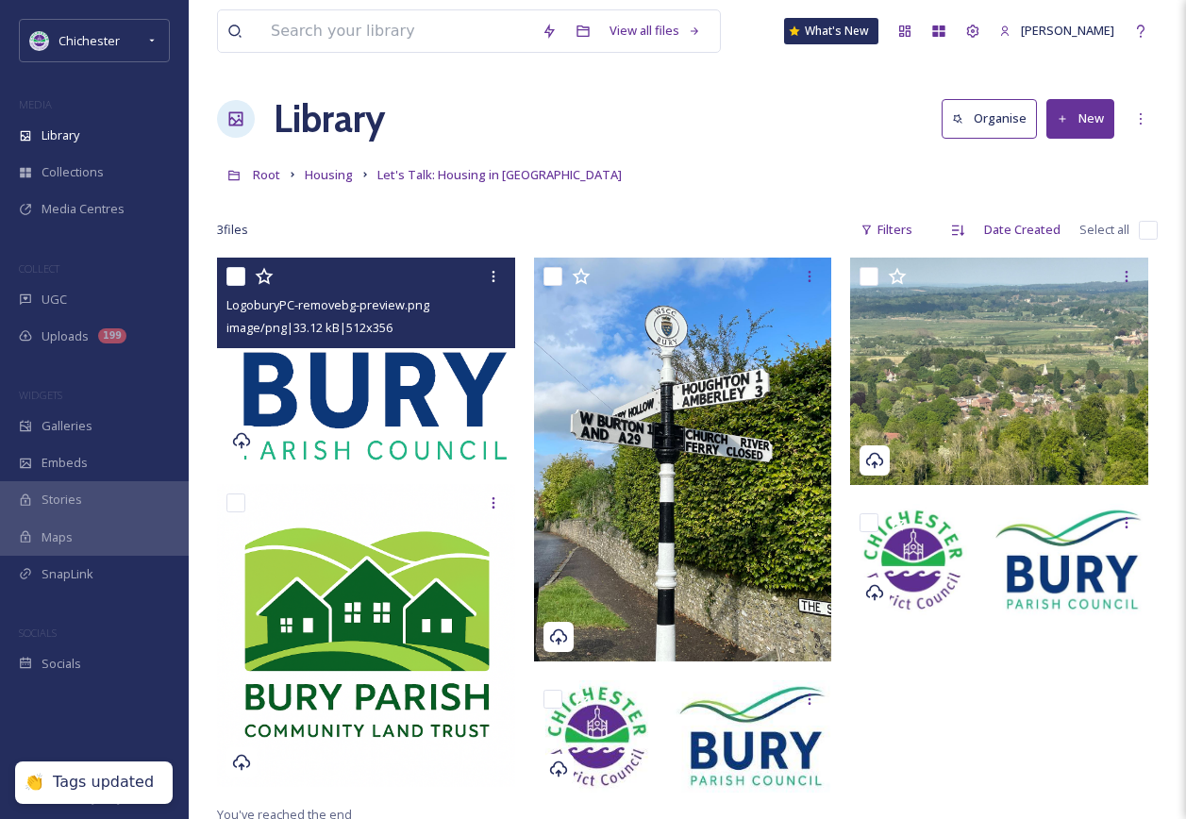
click at [1145, 231] on input "checkbox" at bounding box center [1148, 230] width 19 height 19
checkbox input "true"
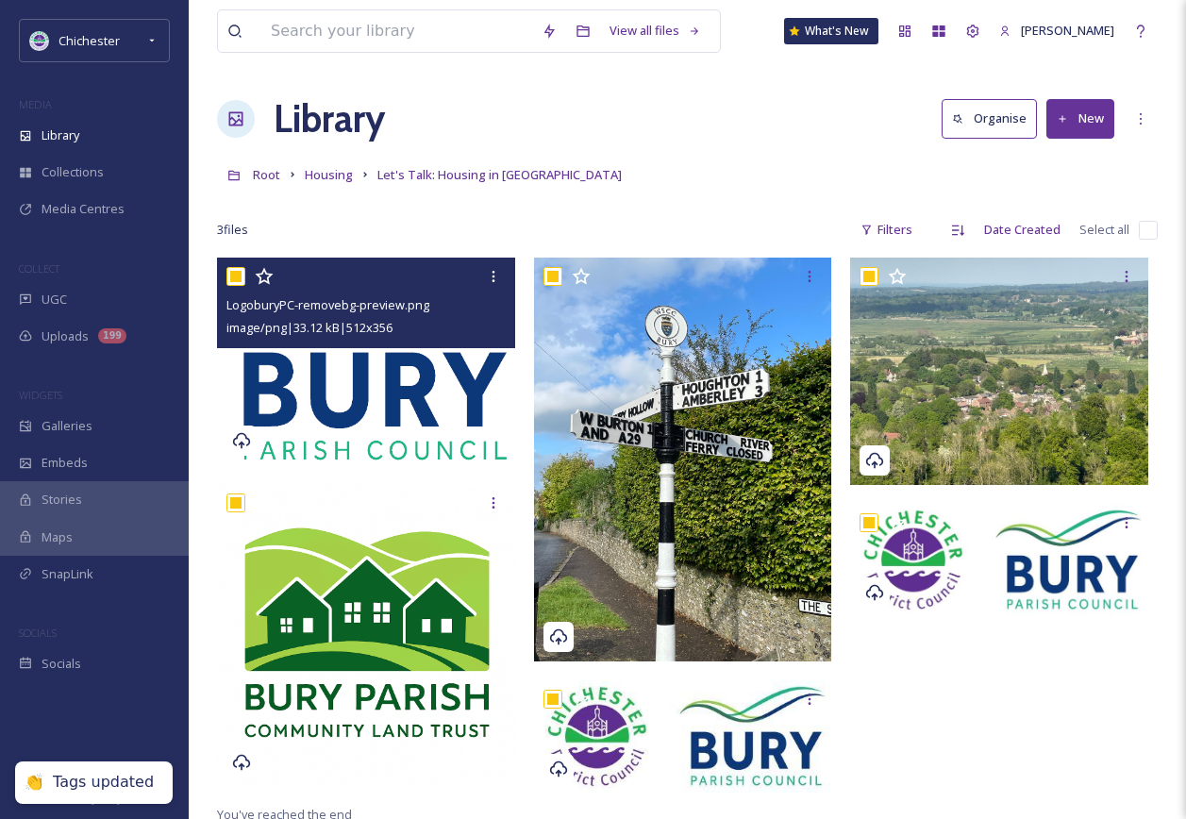
checkbox input "true"
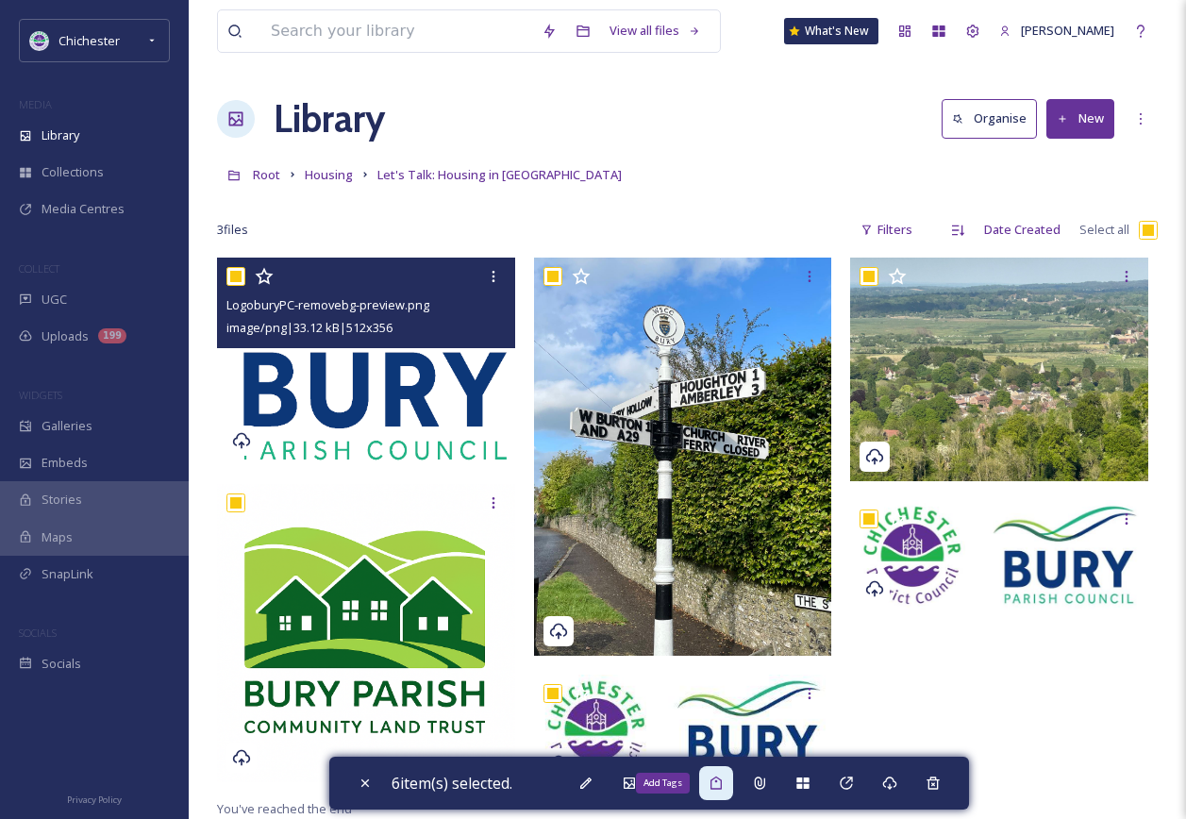
click at [718, 782] on icon at bounding box center [716, 783] width 15 height 15
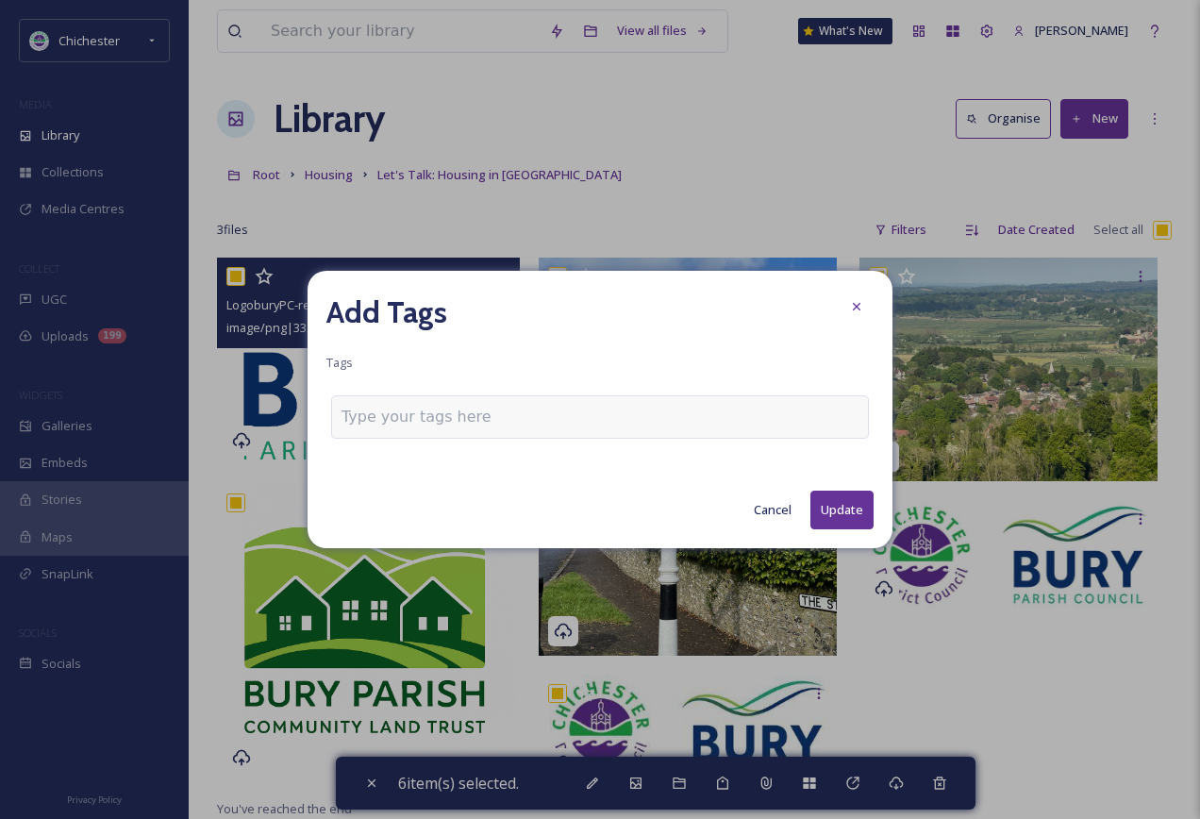
click at [505, 428] on div at bounding box center [600, 416] width 538 height 43
click at [504, 428] on div at bounding box center [600, 416] width 538 height 43
click at [487, 421] on input at bounding box center [436, 417] width 189 height 23
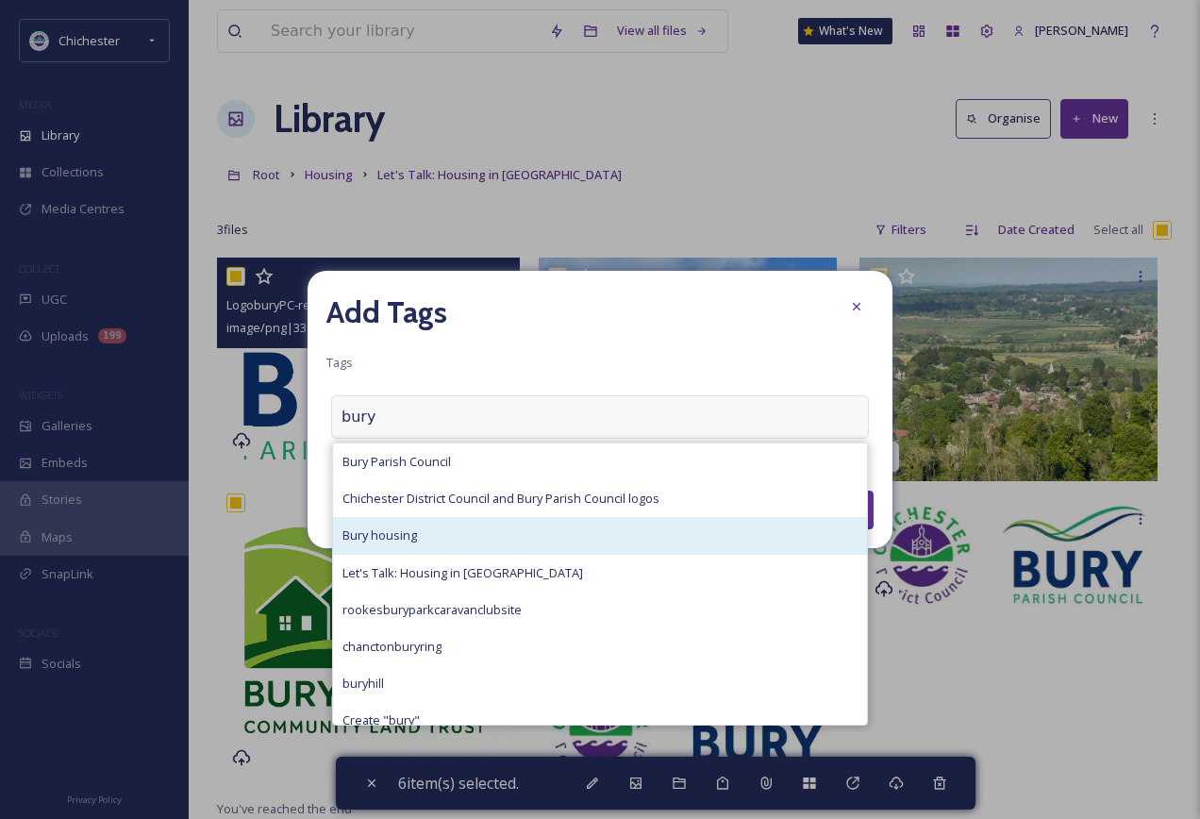
type input "bury"
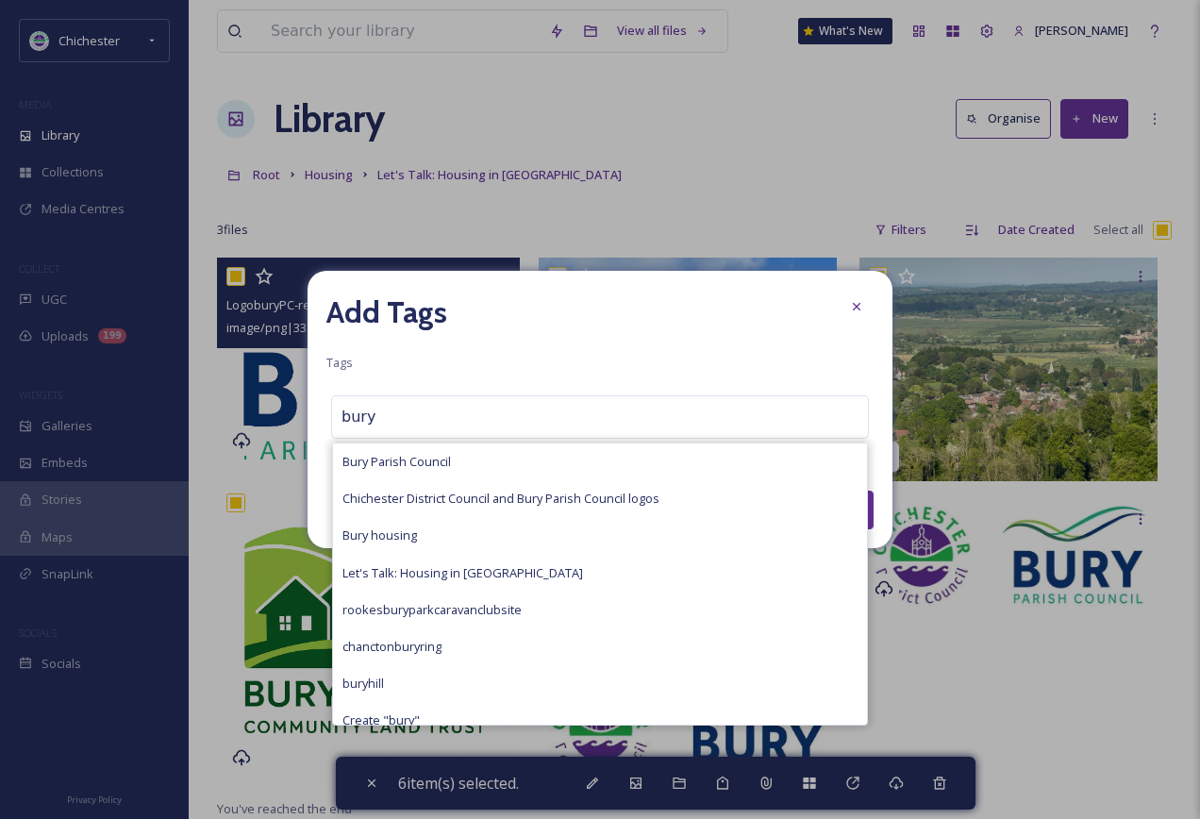
click at [482, 533] on div "Bury housing" at bounding box center [600, 535] width 534 height 37
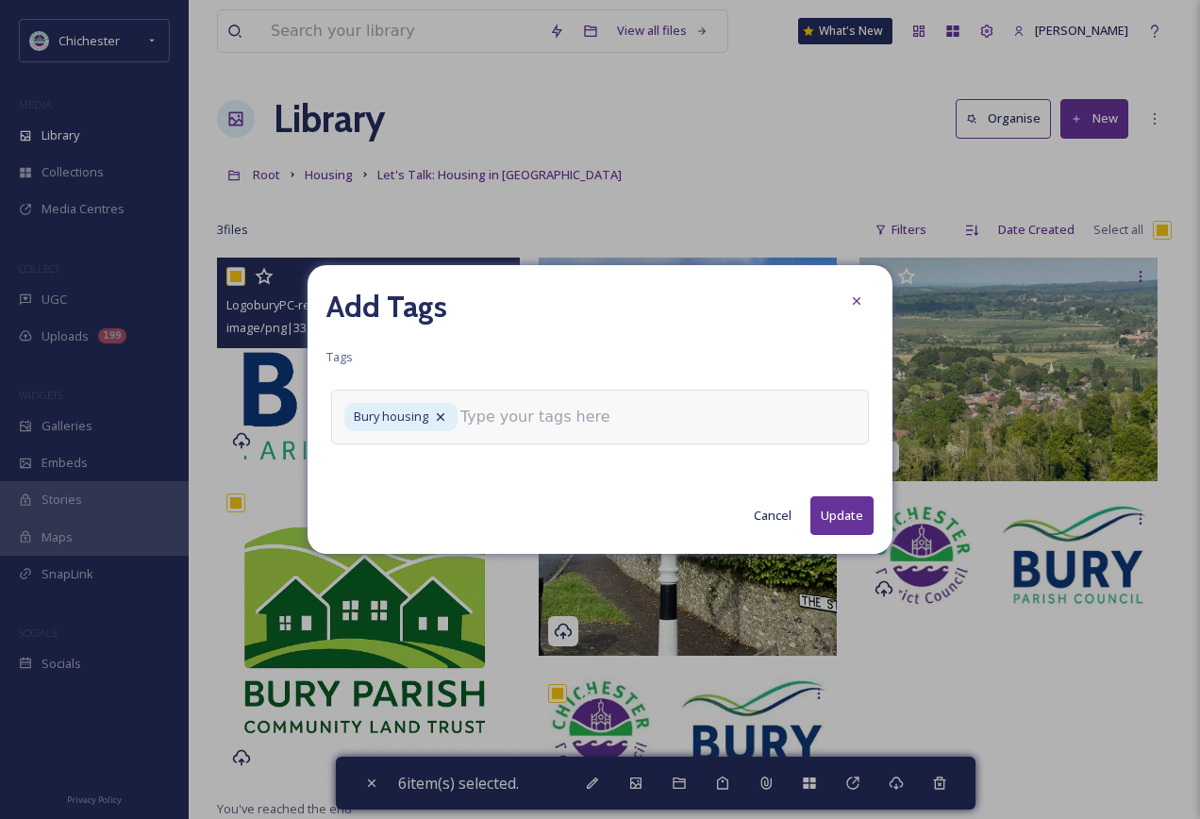
click at [525, 410] on input at bounding box center [555, 417] width 189 height 23
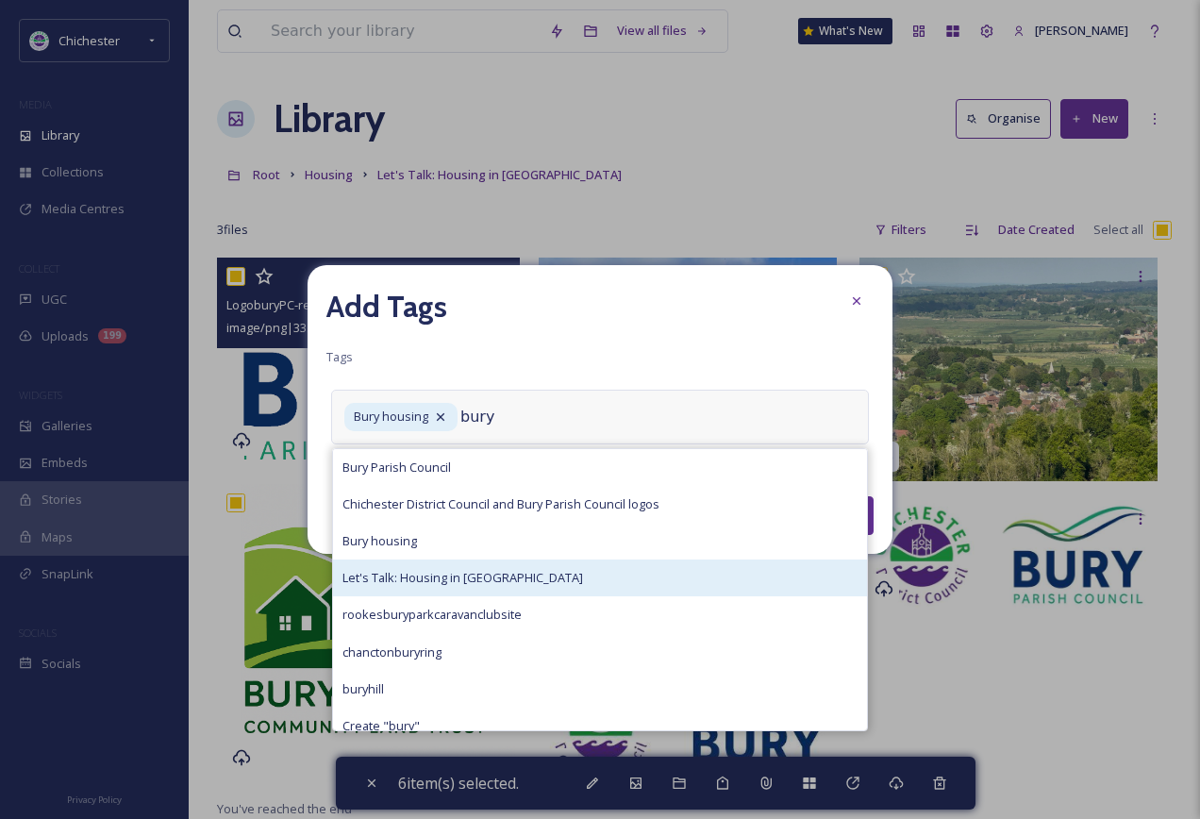
type input "bury"
click at [484, 575] on span "Let's Talk: Housing in Bury" at bounding box center [463, 578] width 241 height 18
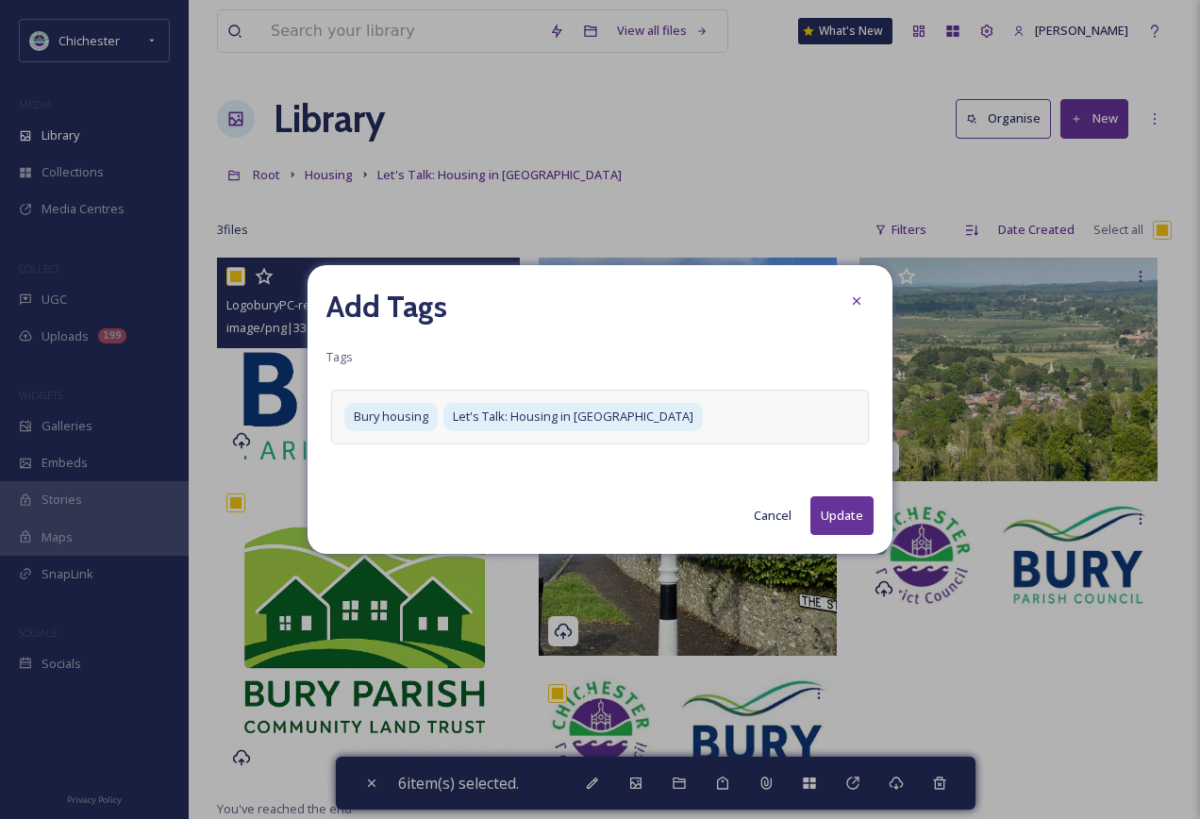
click at [860, 523] on button "Update" at bounding box center [842, 515] width 63 height 39
checkbox input "false"
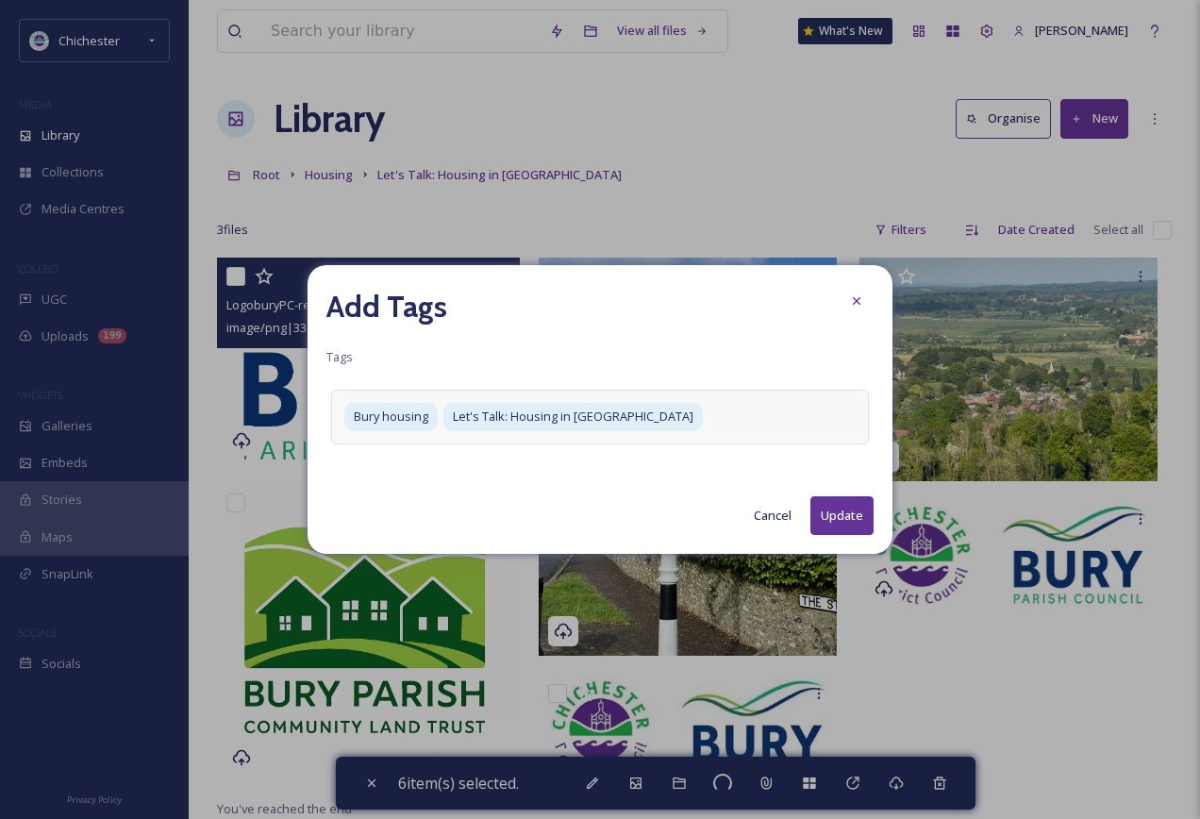
checkbox input "false"
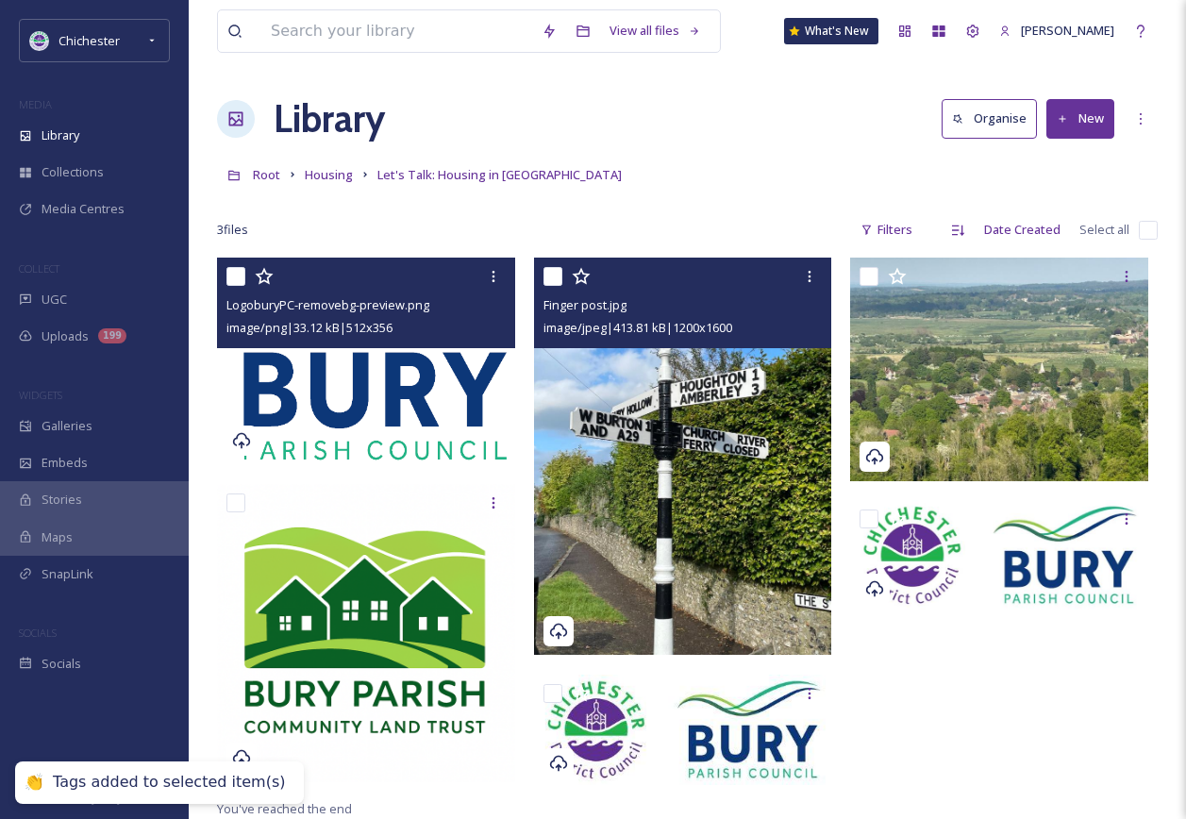
click at [719, 510] on img at bounding box center [683, 456] width 298 height 397
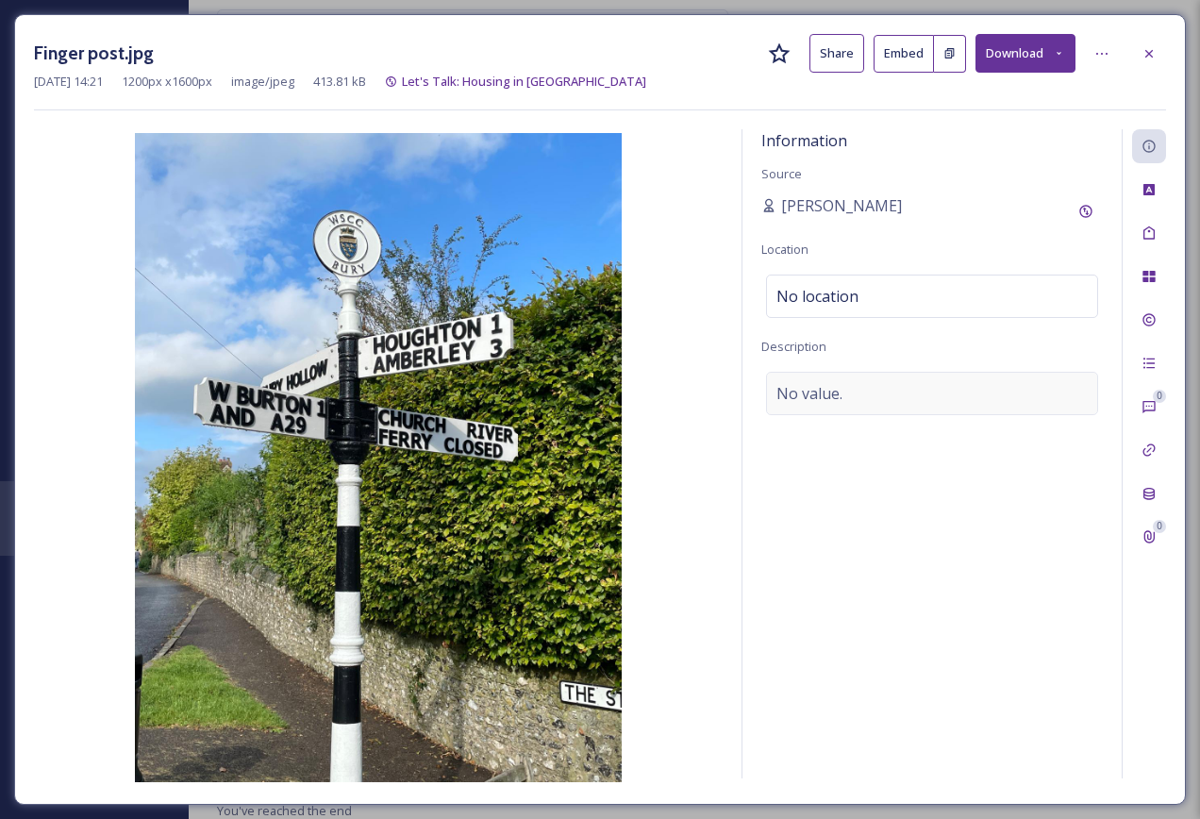
click at [836, 400] on span "No value." at bounding box center [810, 393] width 66 height 23
click at [831, 423] on textarea at bounding box center [933, 450] width 342 height 157
type textarea "Sign post in Bury"
click at [1149, 236] on icon at bounding box center [1149, 233] width 15 height 15
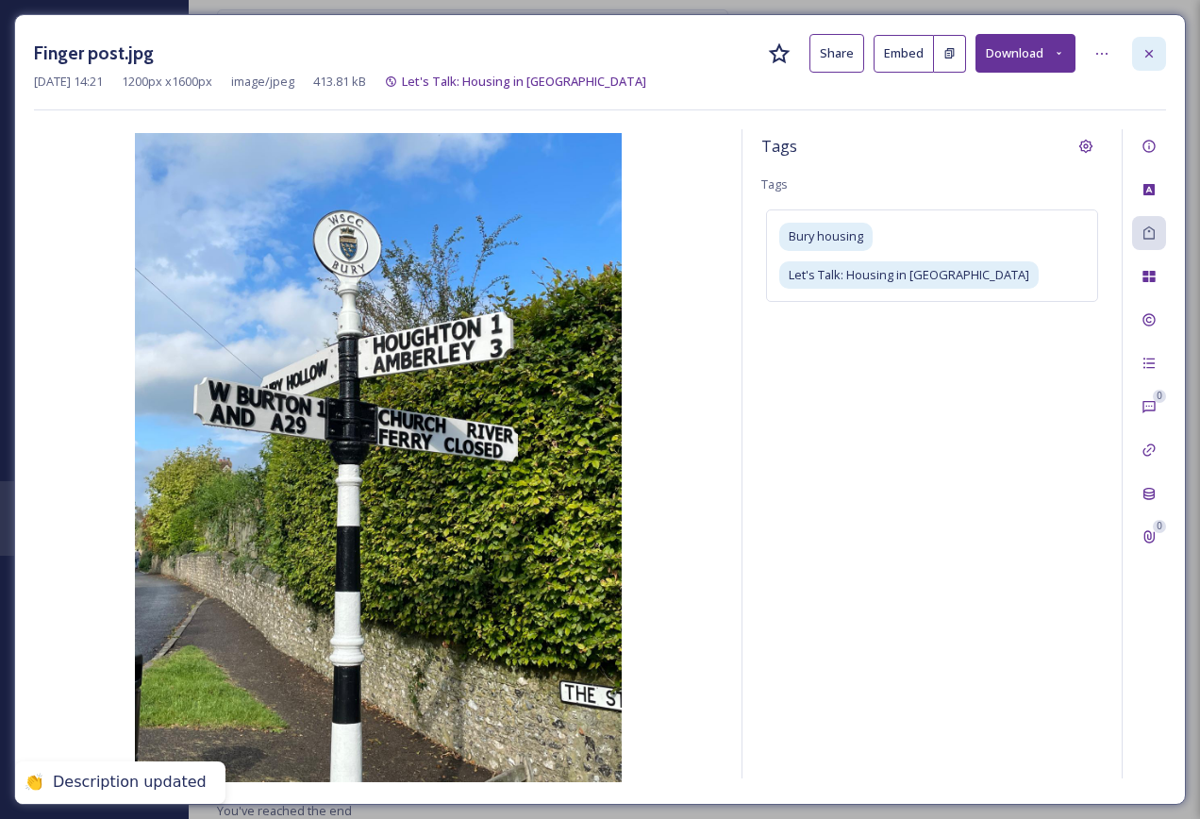
click at [1147, 37] on div at bounding box center [1149, 54] width 34 height 34
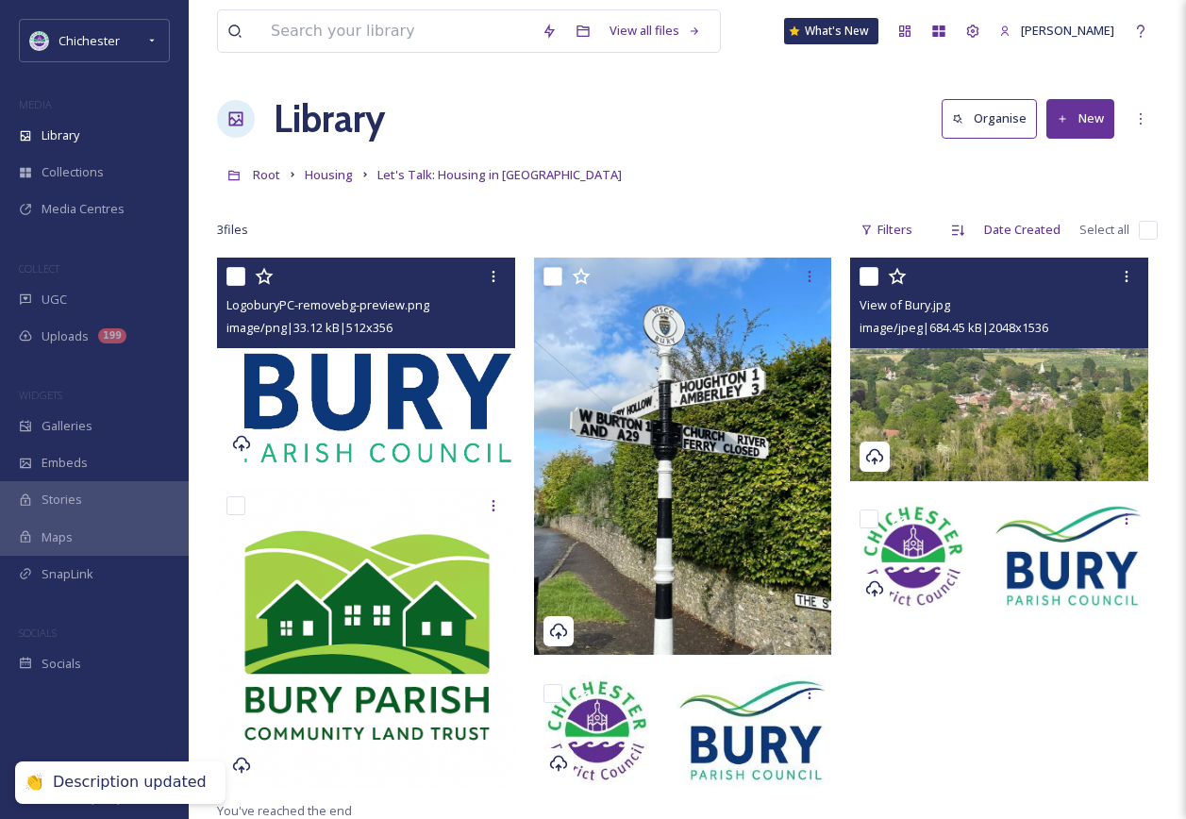
click at [980, 434] on img at bounding box center [999, 370] width 298 height 224
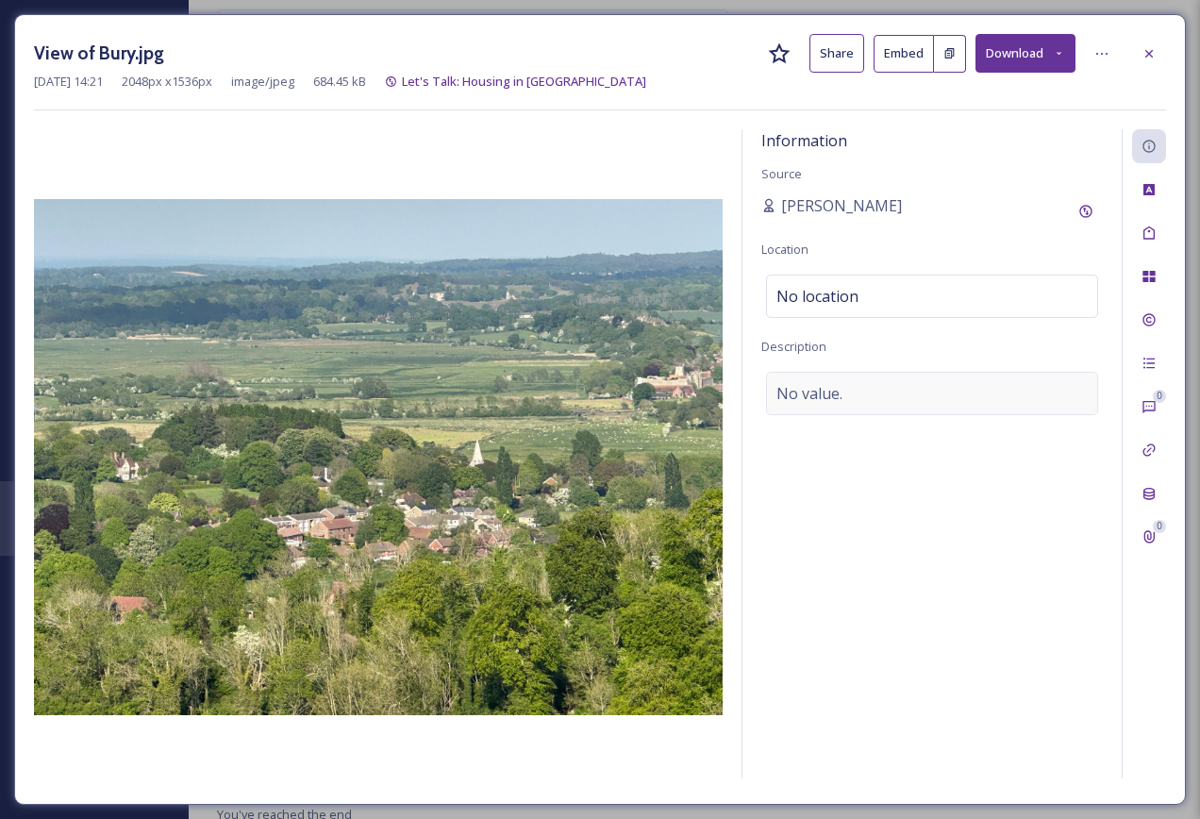
click at [834, 399] on span "No value." at bounding box center [810, 393] width 66 height 23
click at [837, 429] on textarea at bounding box center [933, 450] width 342 height 157
type textarea "View of Bury"
click at [1160, 237] on div "Tags" at bounding box center [1149, 233] width 34 height 34
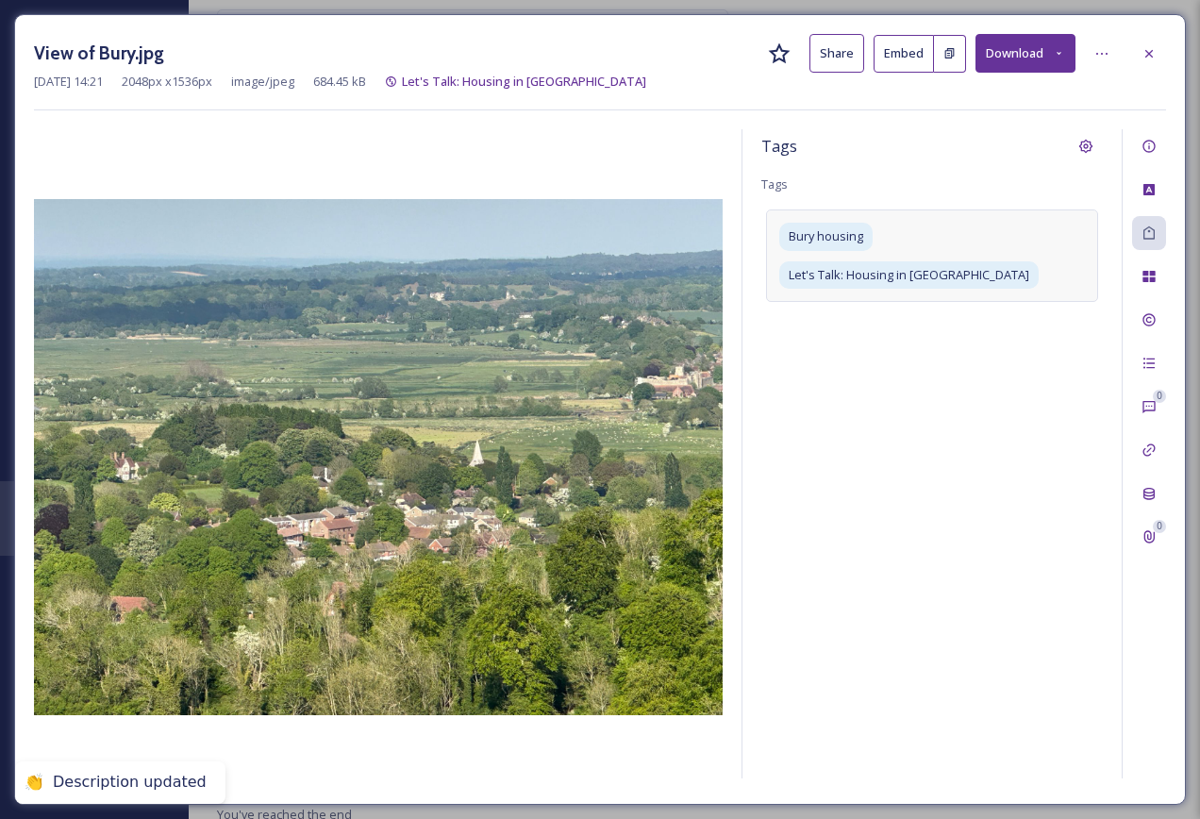
click at [1093, 246] on div "Bury housing Let's Talk: Housing in Bury" at bounding box center [932, 255] width 332 height 92
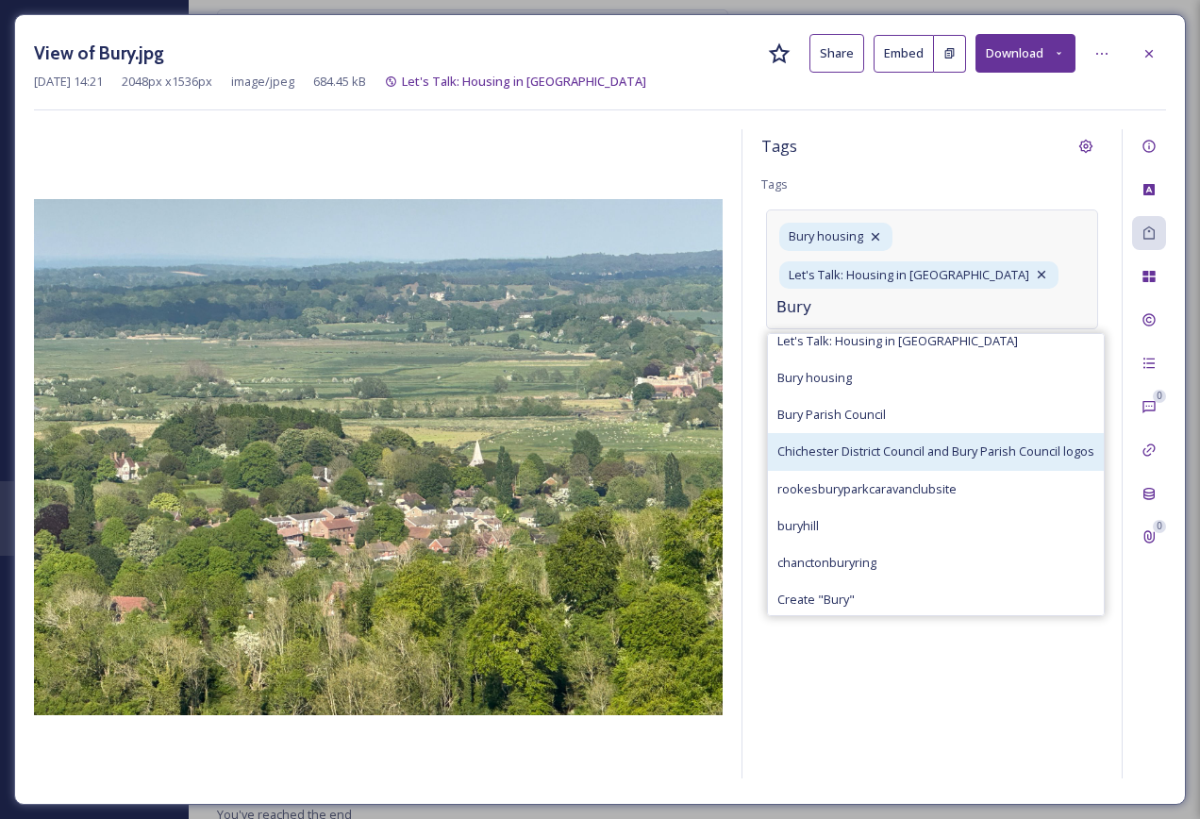
scroll to position [14, 0]
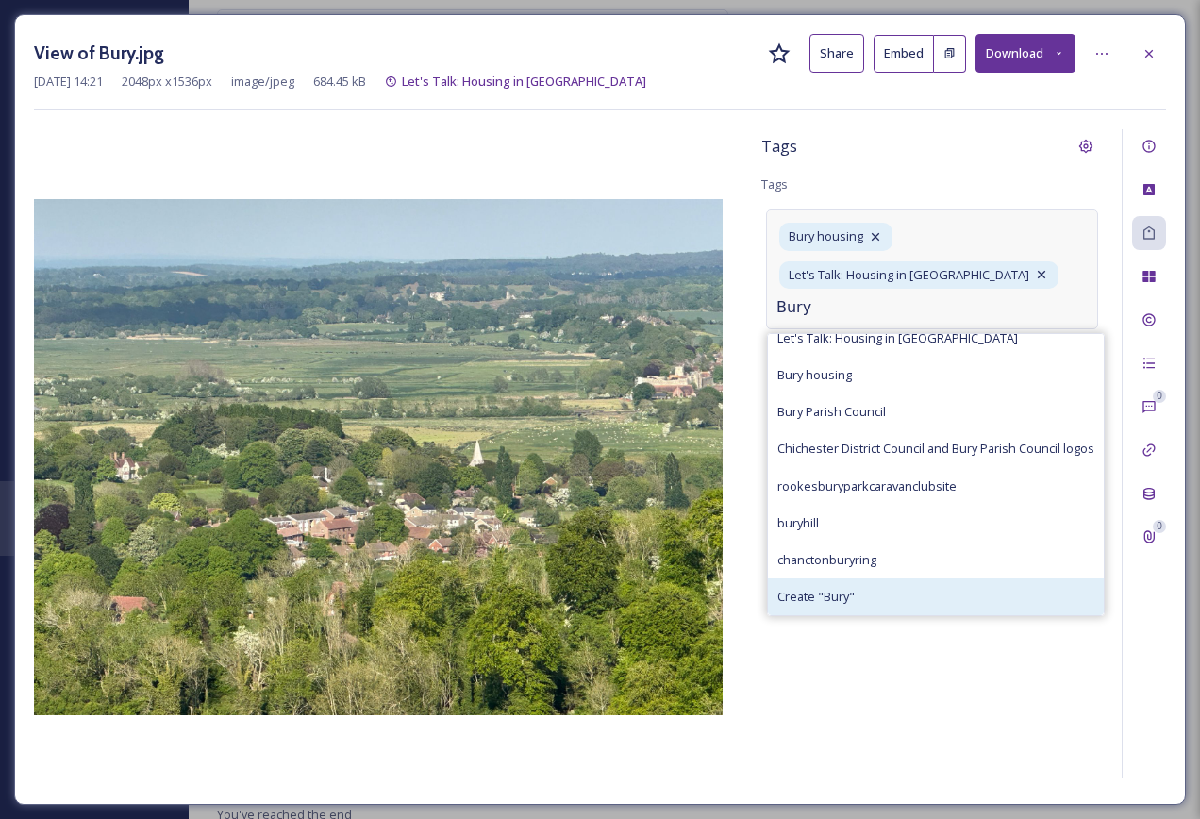
type input "Bury"
click at [900, 578] on div "Create " Bury "" at bounding box center [936, 596] width 336 height 37
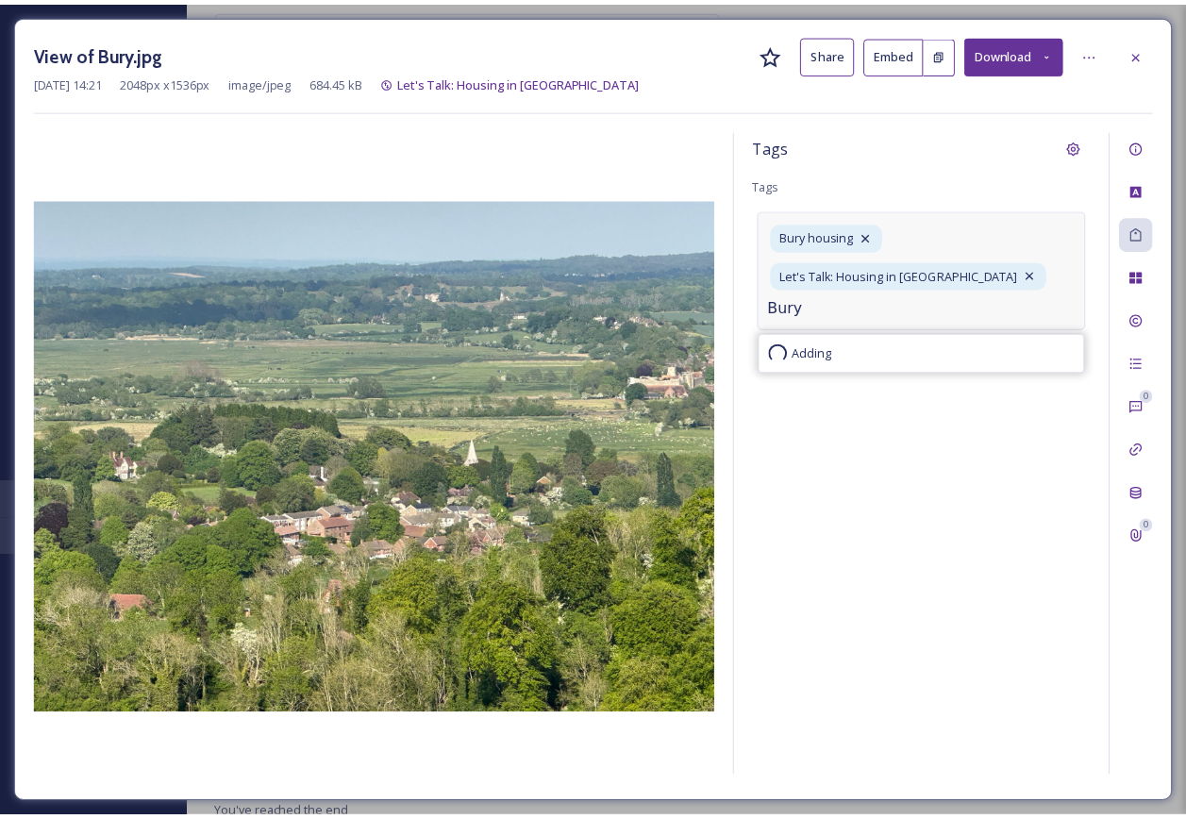
scroll to position [0, 0]
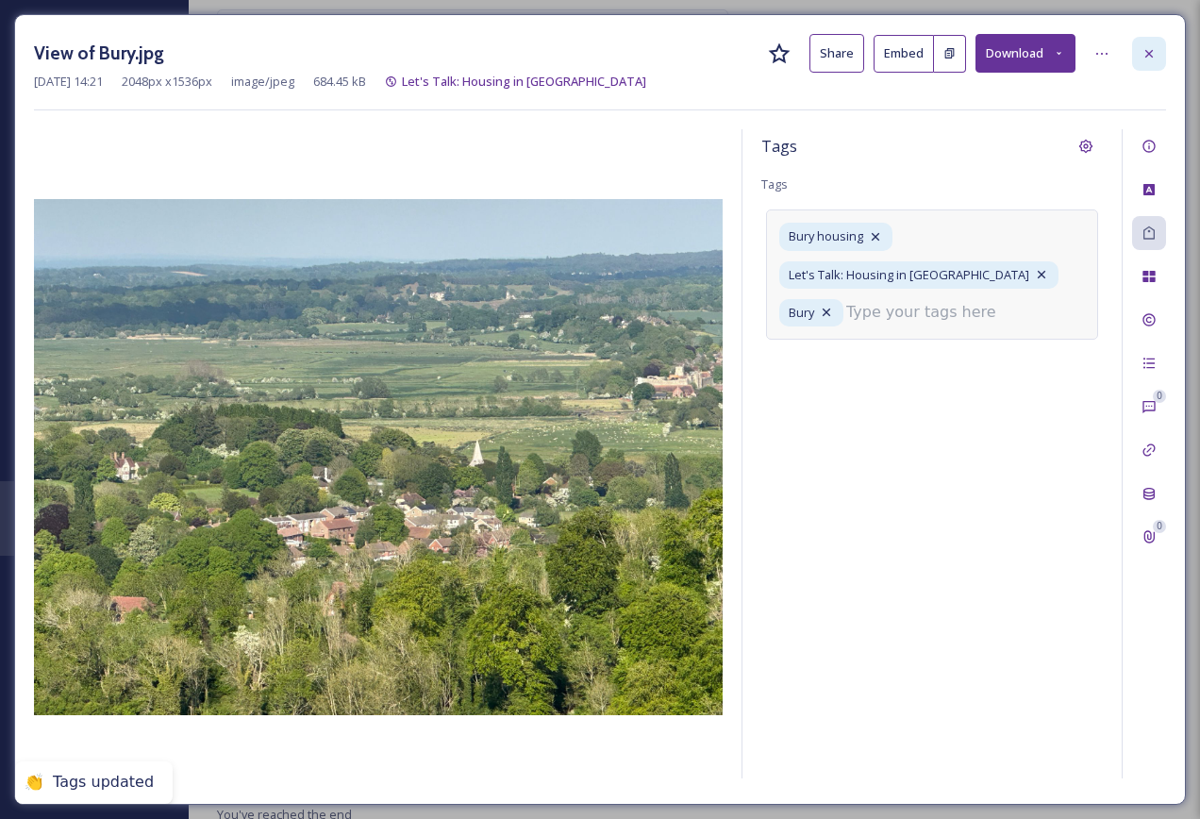
click at [1159, 49] on div at bounding box center [1149, 54] width 34 height 34
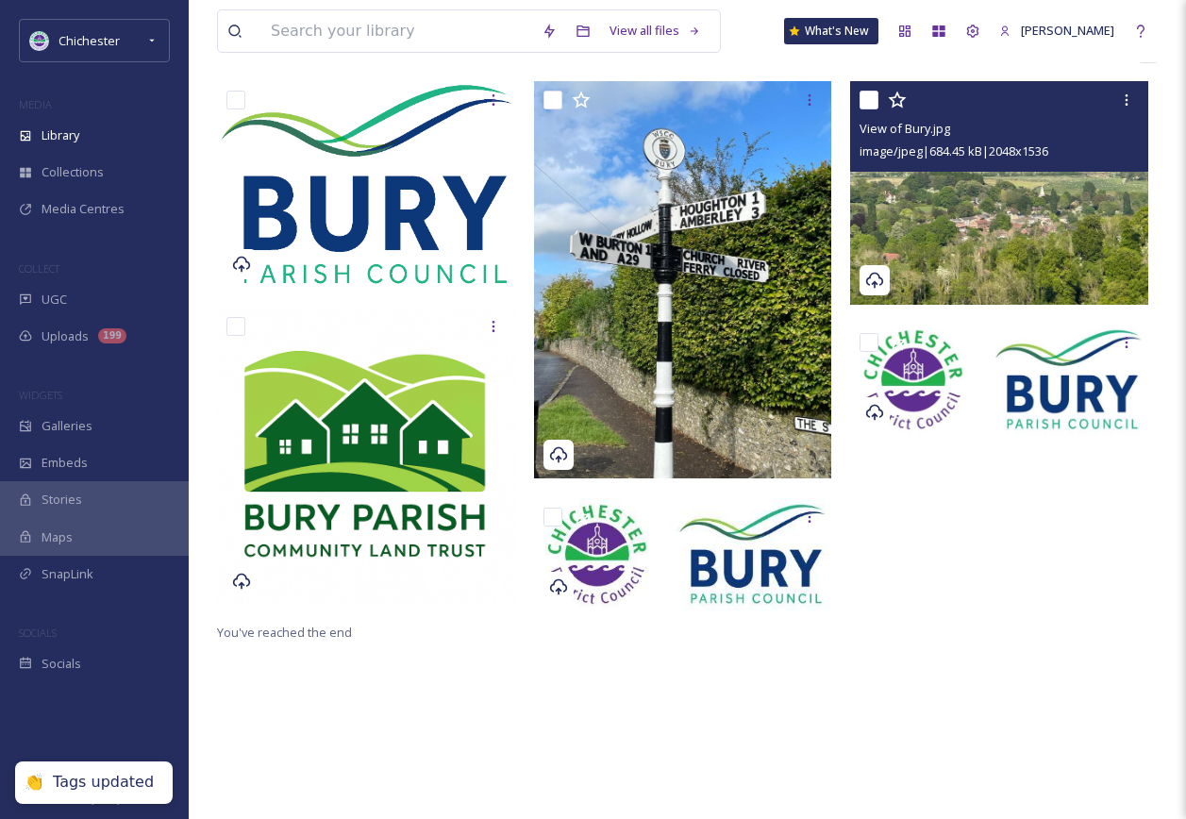
scroll to position [189, 0]
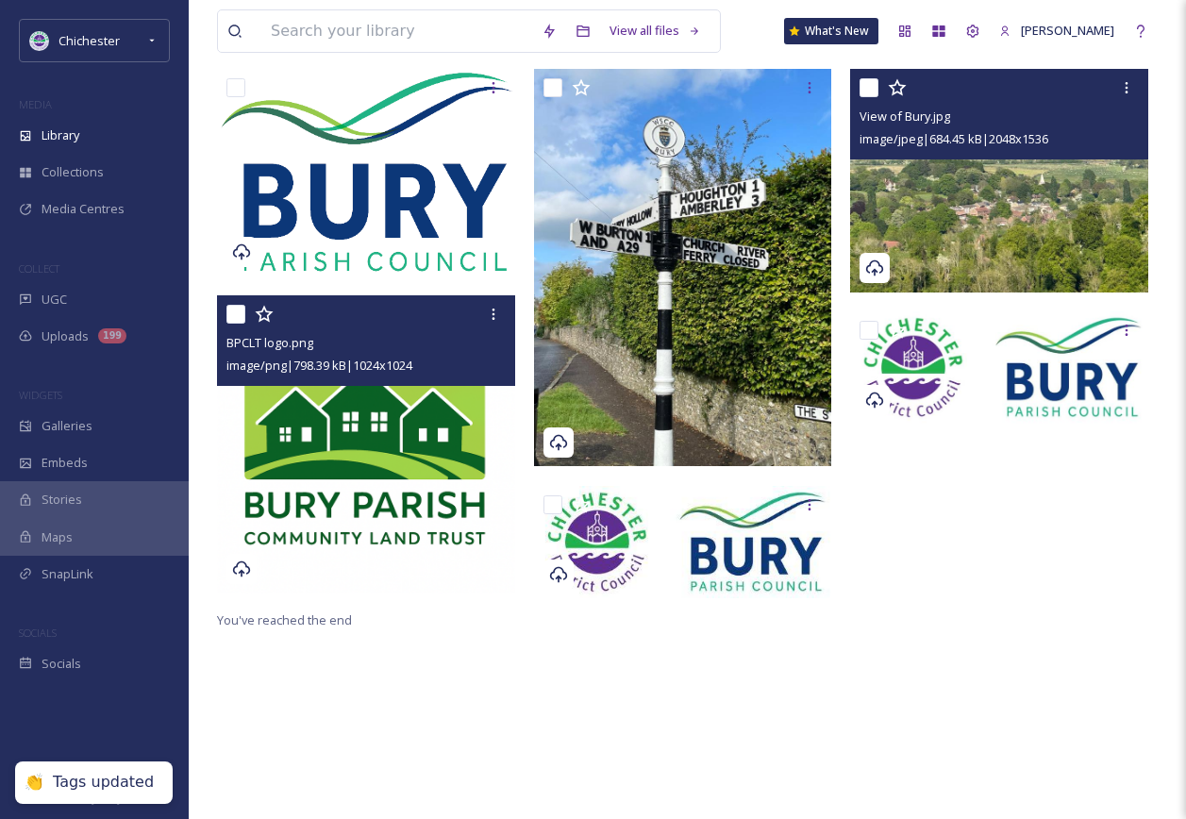
click at [373, 499] on img at bounding box center [366, 444] width 298 height 298
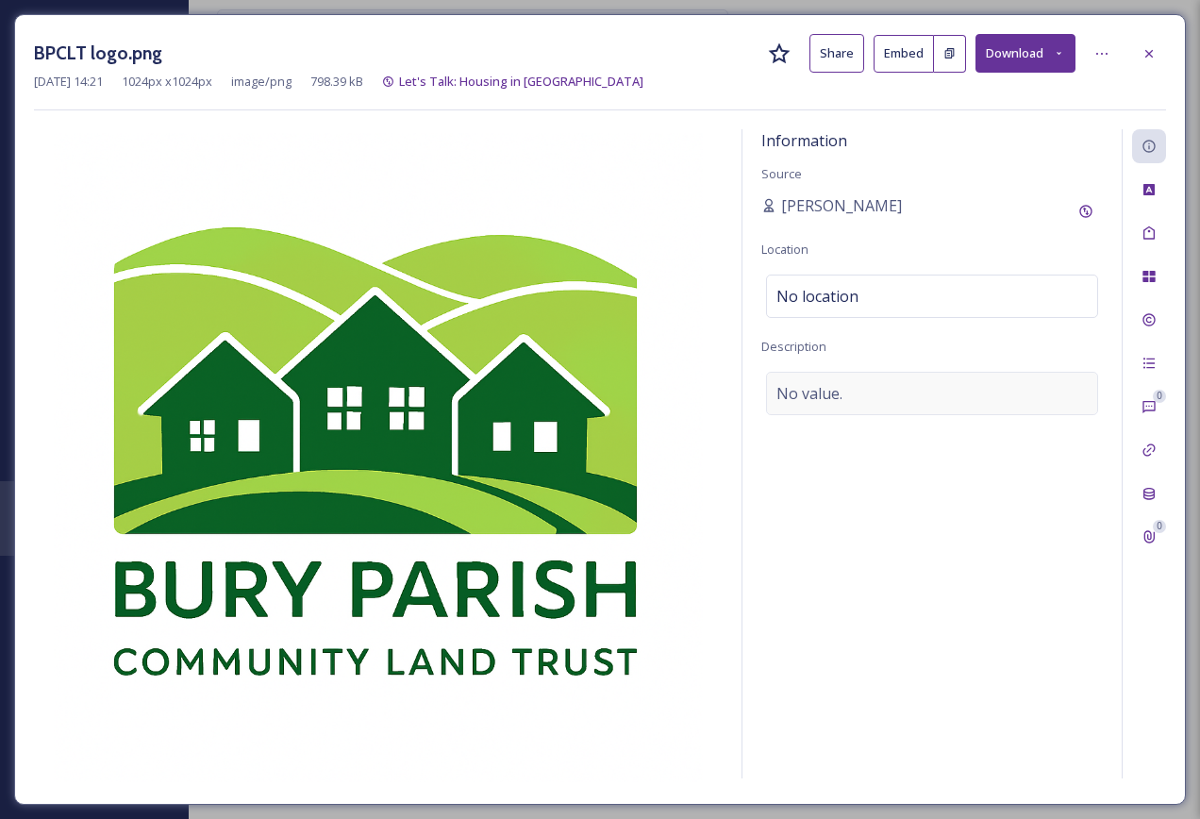
click at [877, 403] on div "No value." at bounding box center [932, 393] width 332 height 43
click at [877, 403] on textarea at bounding box center [933, 450] width 342 height 157
type textarea "Bury Parish Community Land Trust logo"
click at [1154, 234] on icon at bounding box center [1149, 232] width 11 height 13
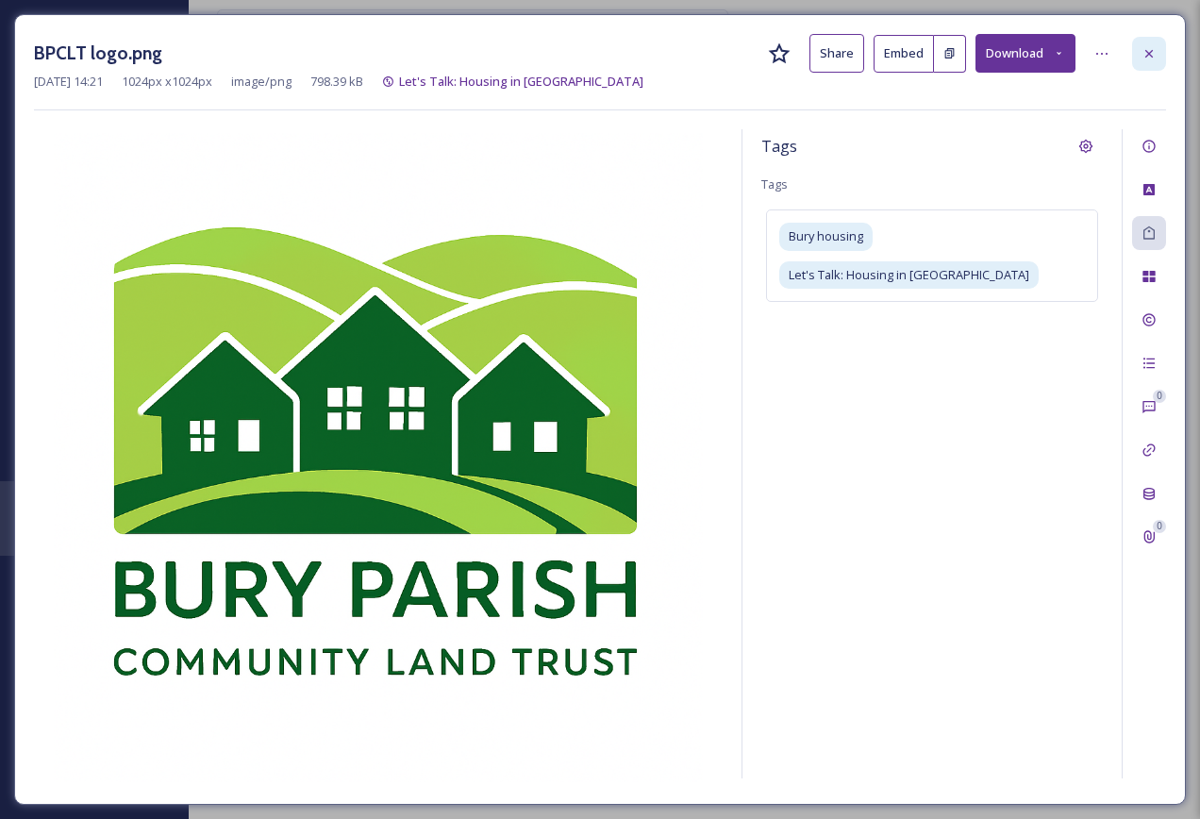
click at [1146, 47] on icon at bounding box center [1149, 53] width 15 height 15
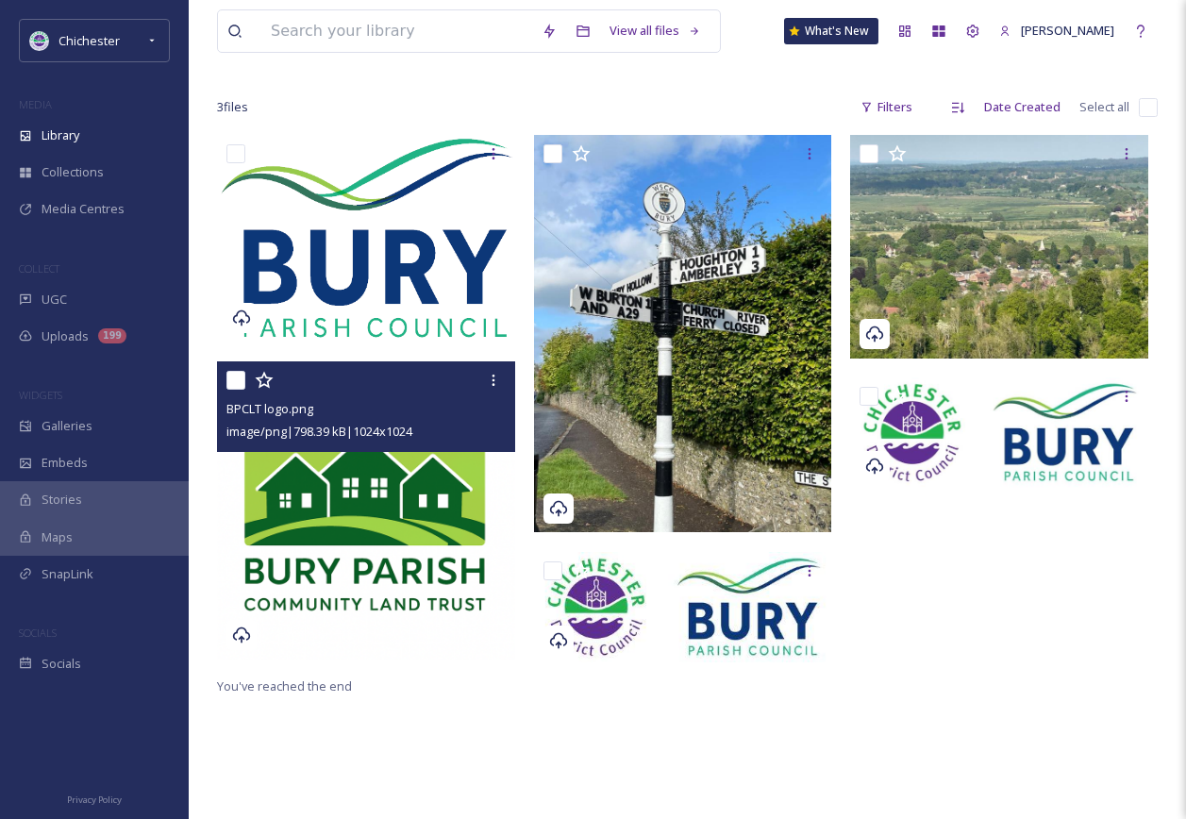
scroll to position [258, 0]
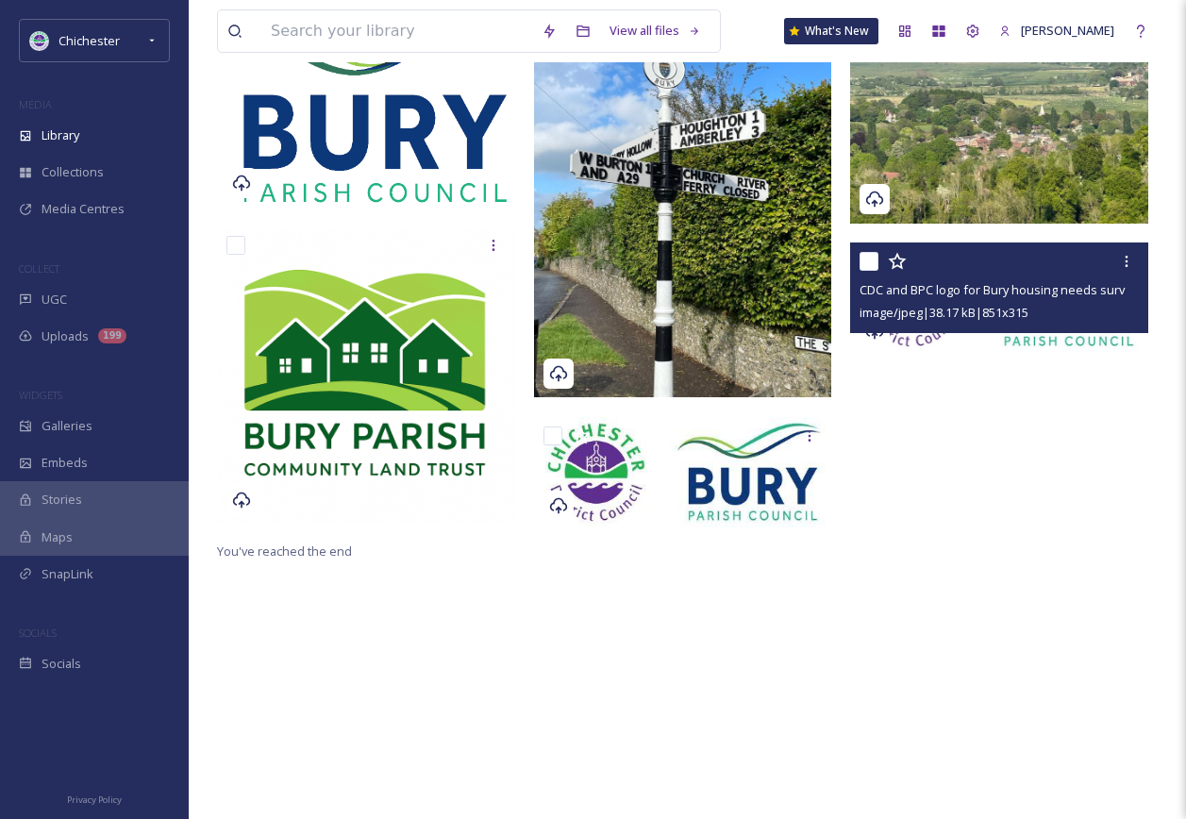
click at [955, 343] on img at bounding box center [999, 298] width 298 height 110
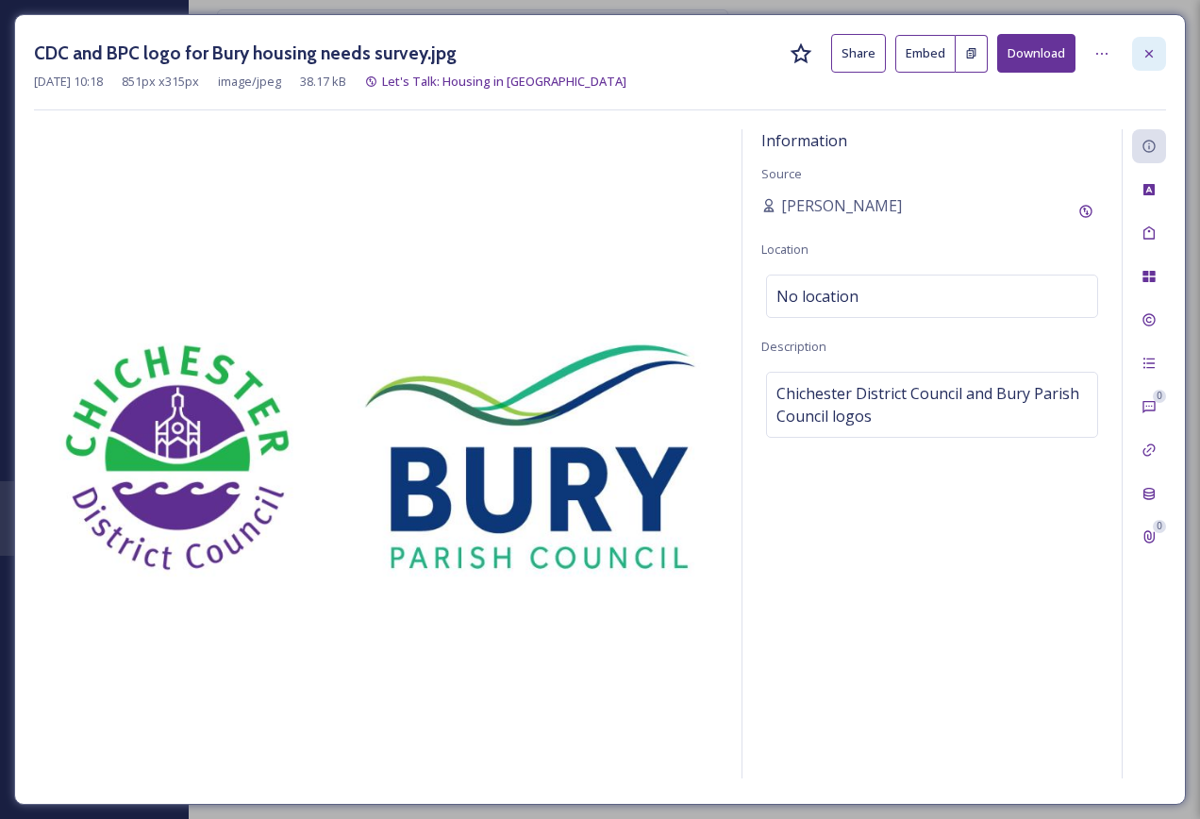
click at [1144, 53] on icon at bounding box center [1149, 53] width 15 height 15
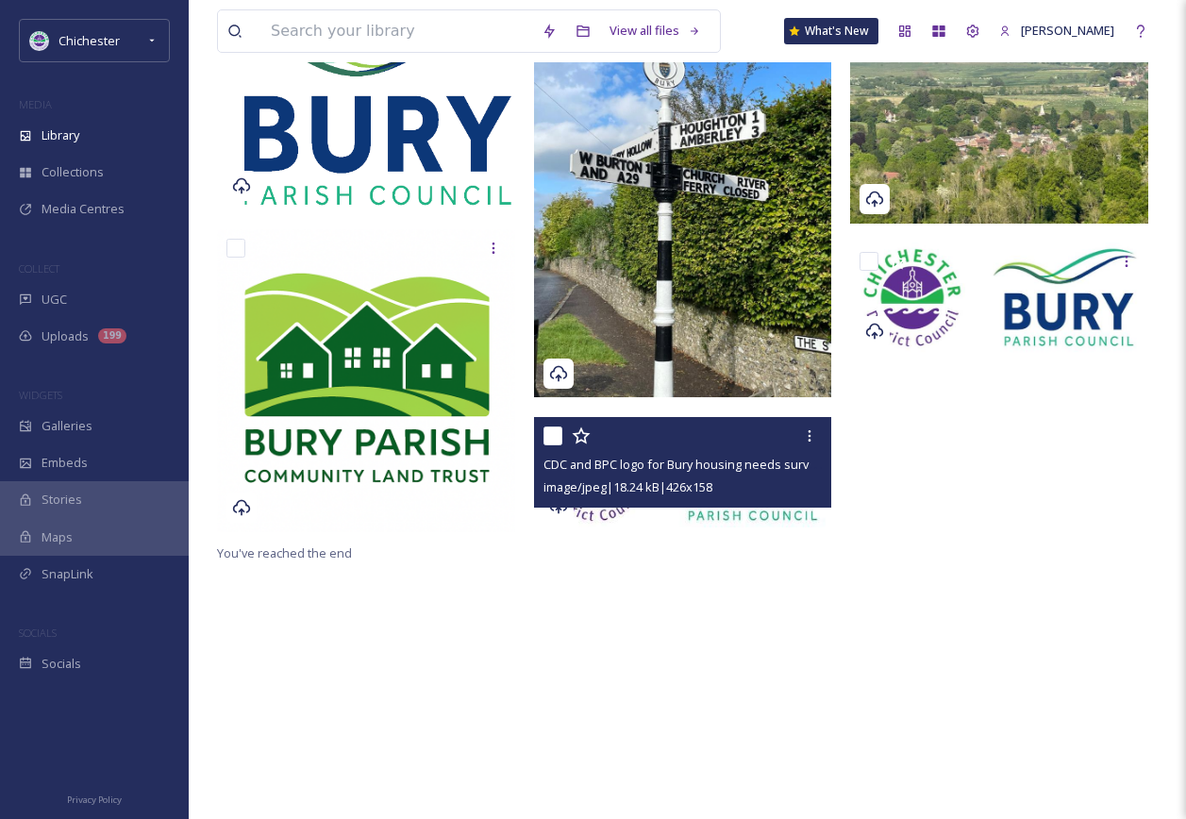
click at [619, 493] on span "image/jpeg | 18.24 kB | 426 x 158" at bounding box center [628, 486] width 169 height 17
click at [622, 518] on img at bounding box center [683, 472] width 298 height 110
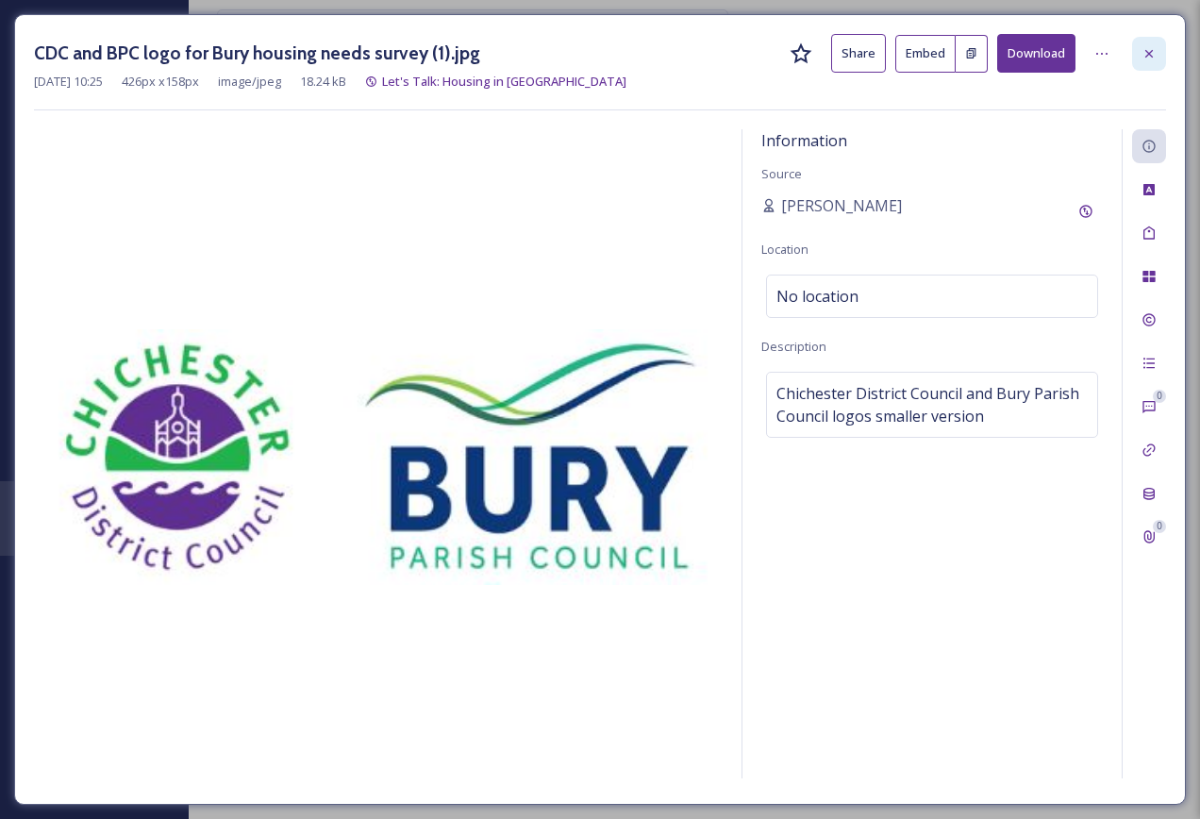
click at [1149, 59] on icon at bounding box center [1149, 53] width 15 height 15
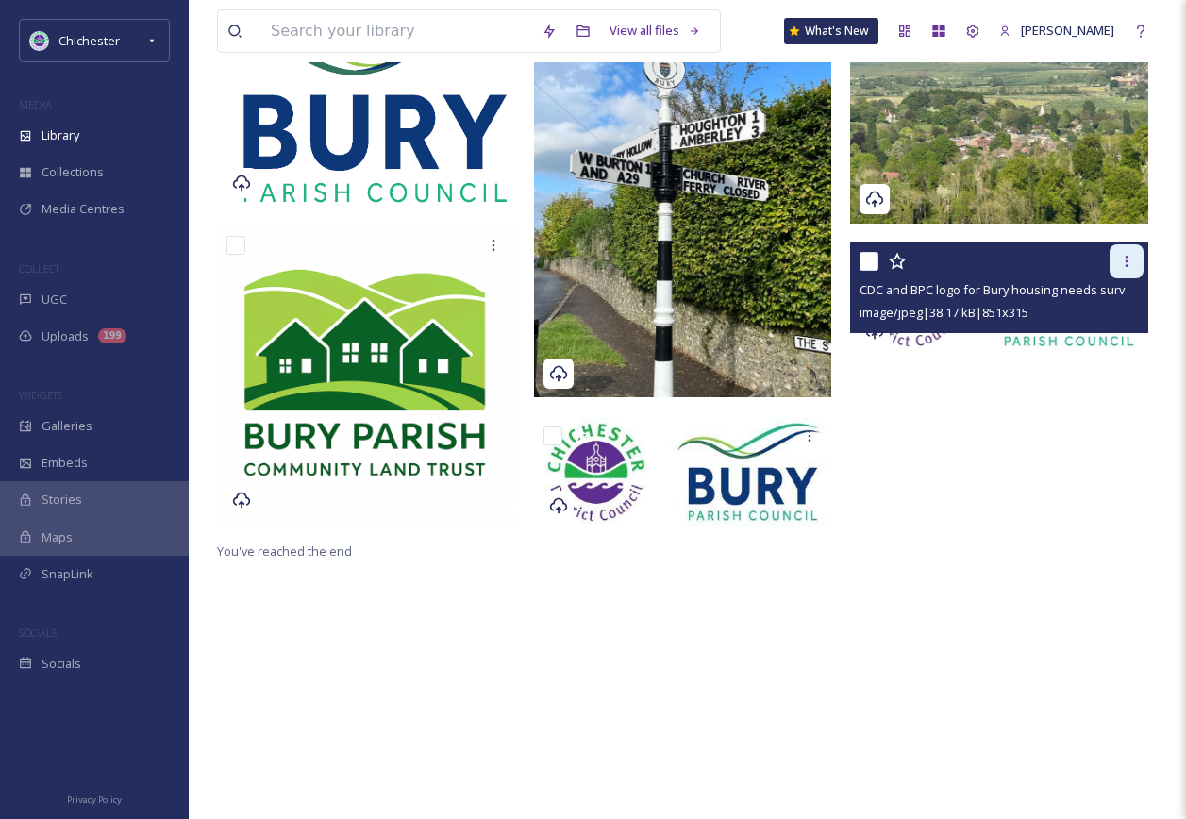
click at [1123, 268] on icon at bounding box center [1126, 261] width 15 height 15
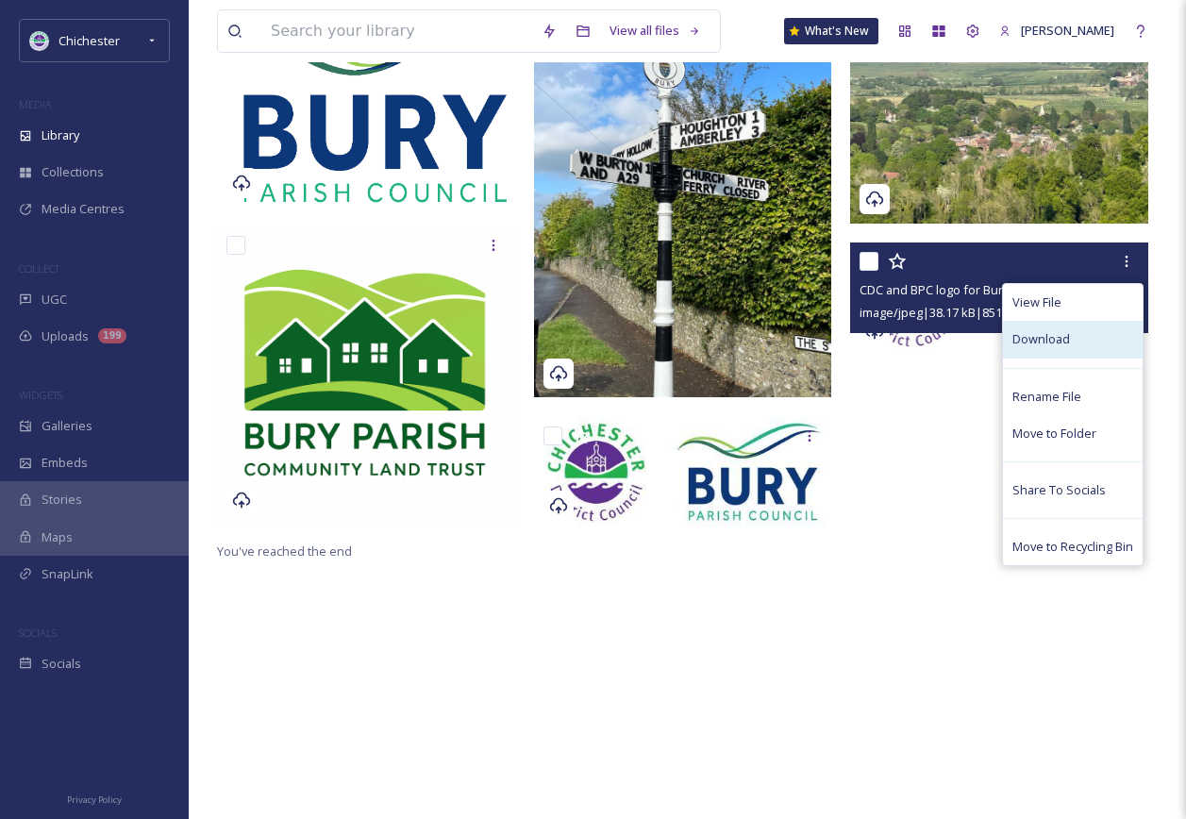
click at [1075, 345] on div "Download" at bounding box center [1073, 339] width 140 height 37
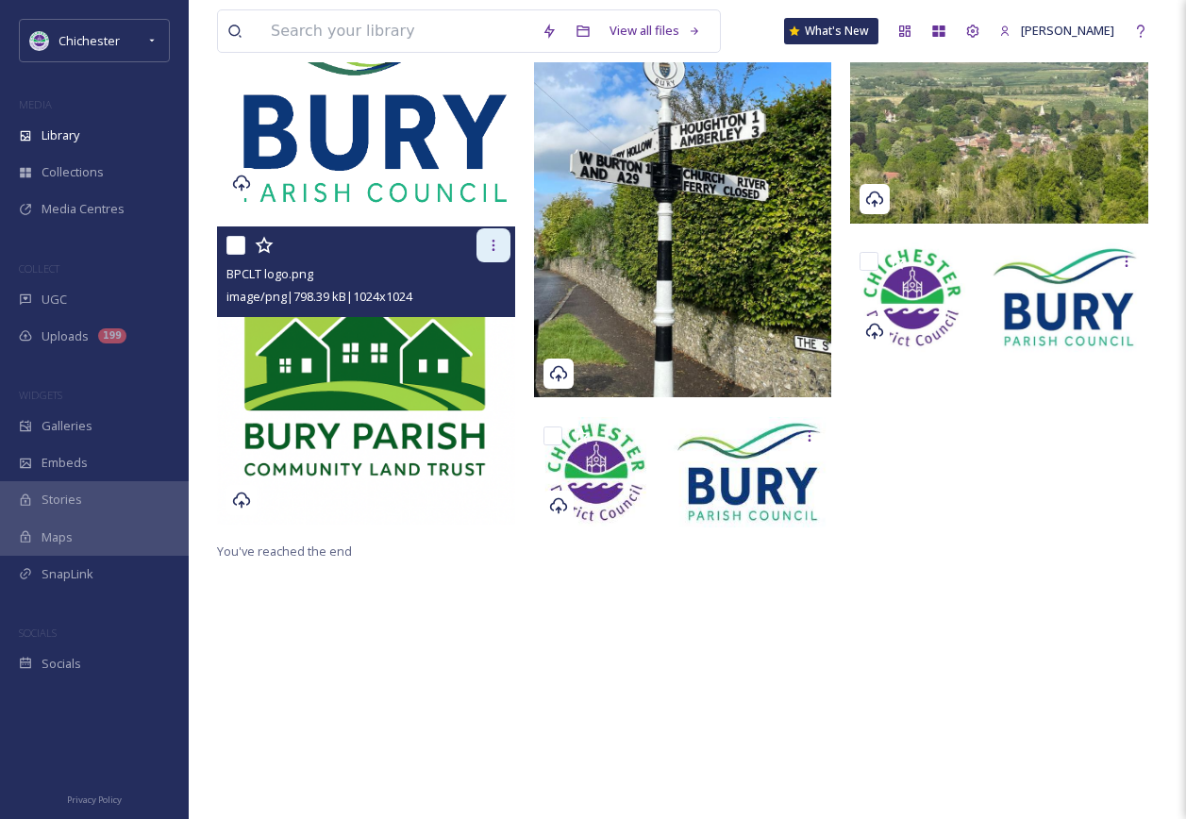
click at [500, 242] on icon at bounding box center [493, 245] width 15 height 15
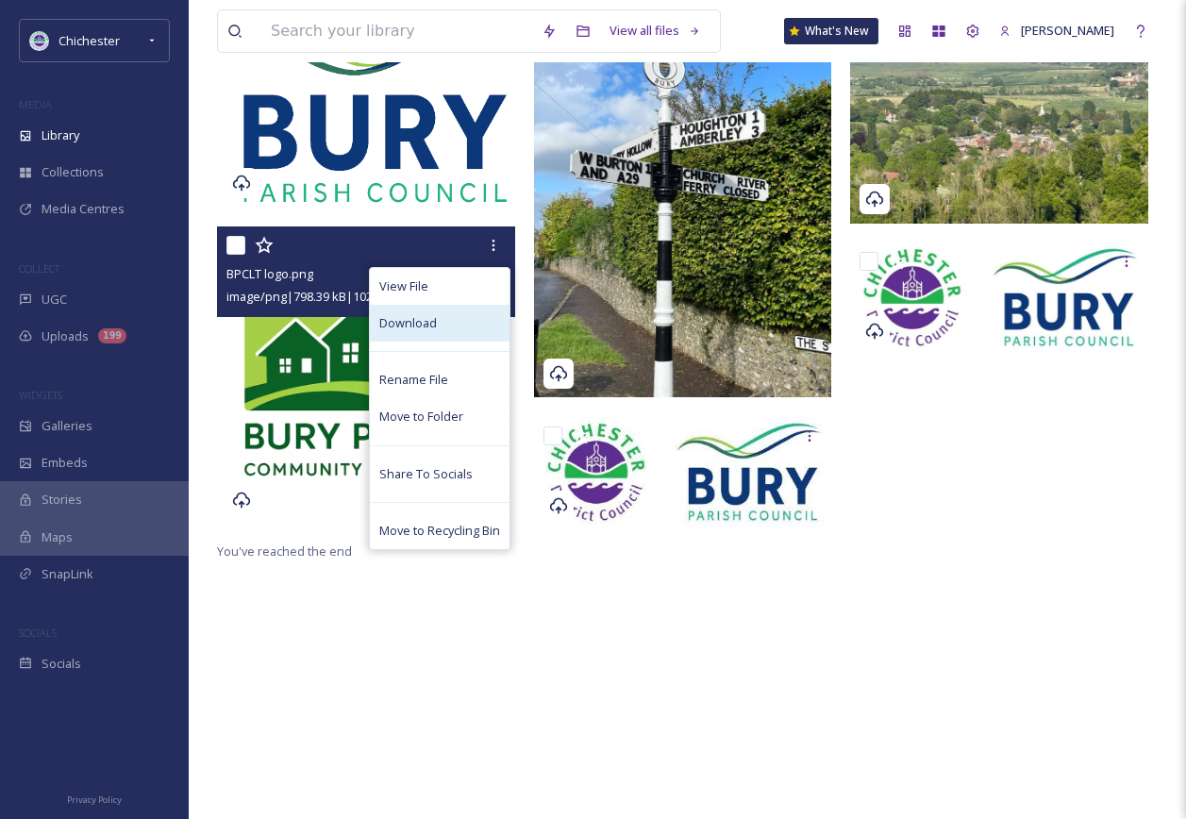
click at [435, 328] on div "Download" at bounding box center [440, 323] width 140 height 37
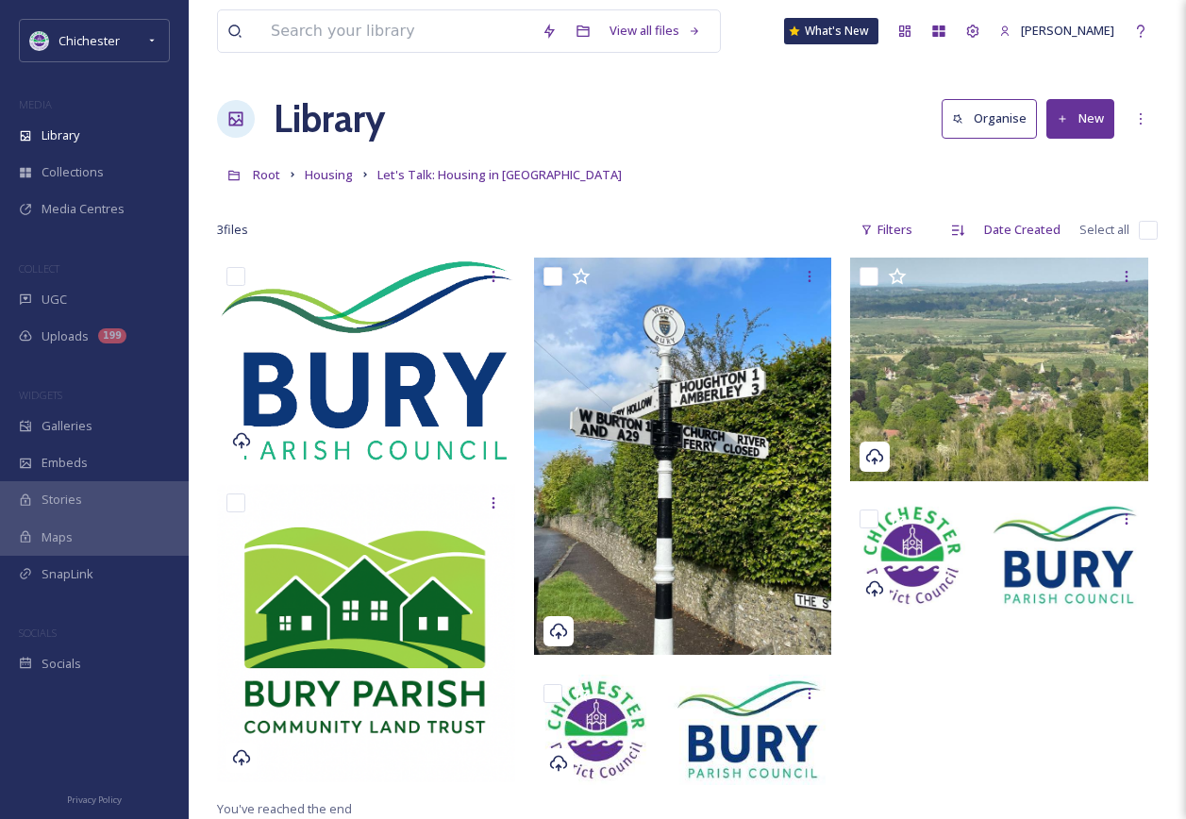
click at [1078, 126] on button "New" at bounding box center [1081, 118] width 68 height 39
click at [1067, 168] on span "File Upload" at bounding box center [1072, 163] width 62 height 18
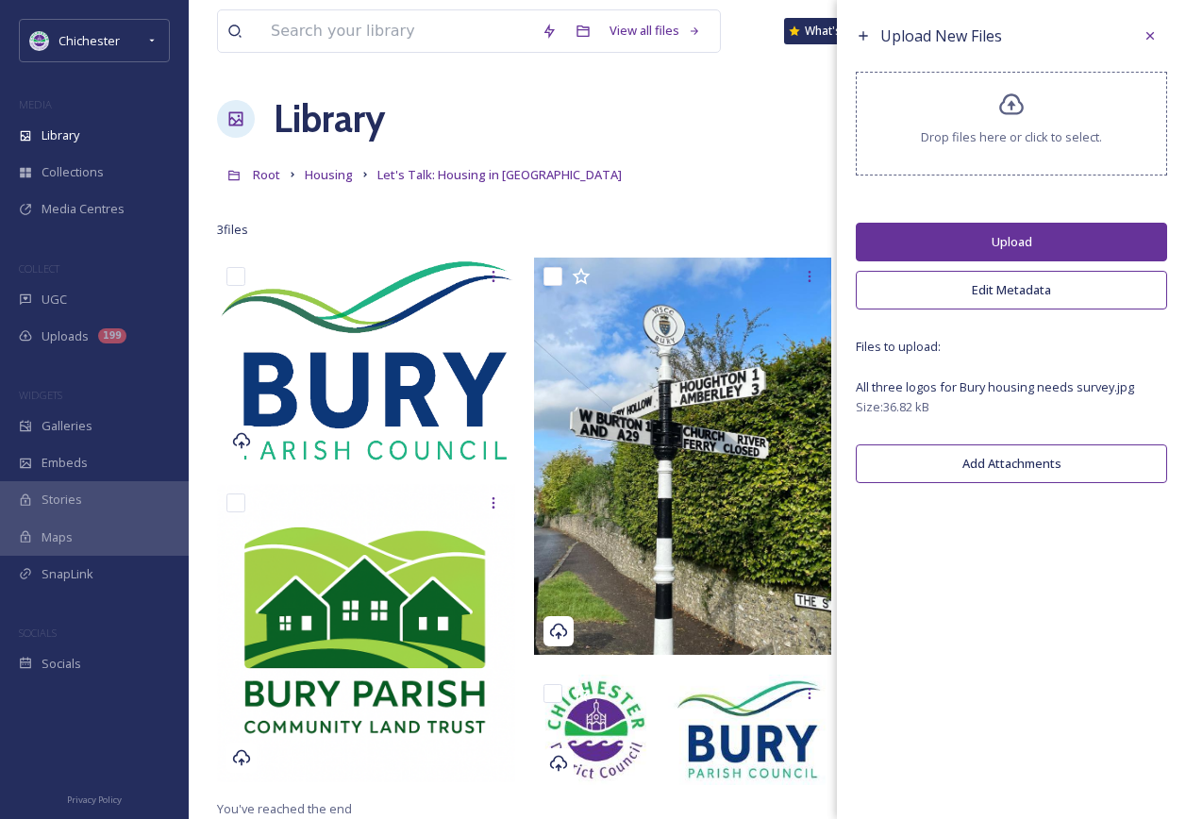
click at [1000, 237] on button "Upload" at bounding box center [1011, 242] width 311 height 39
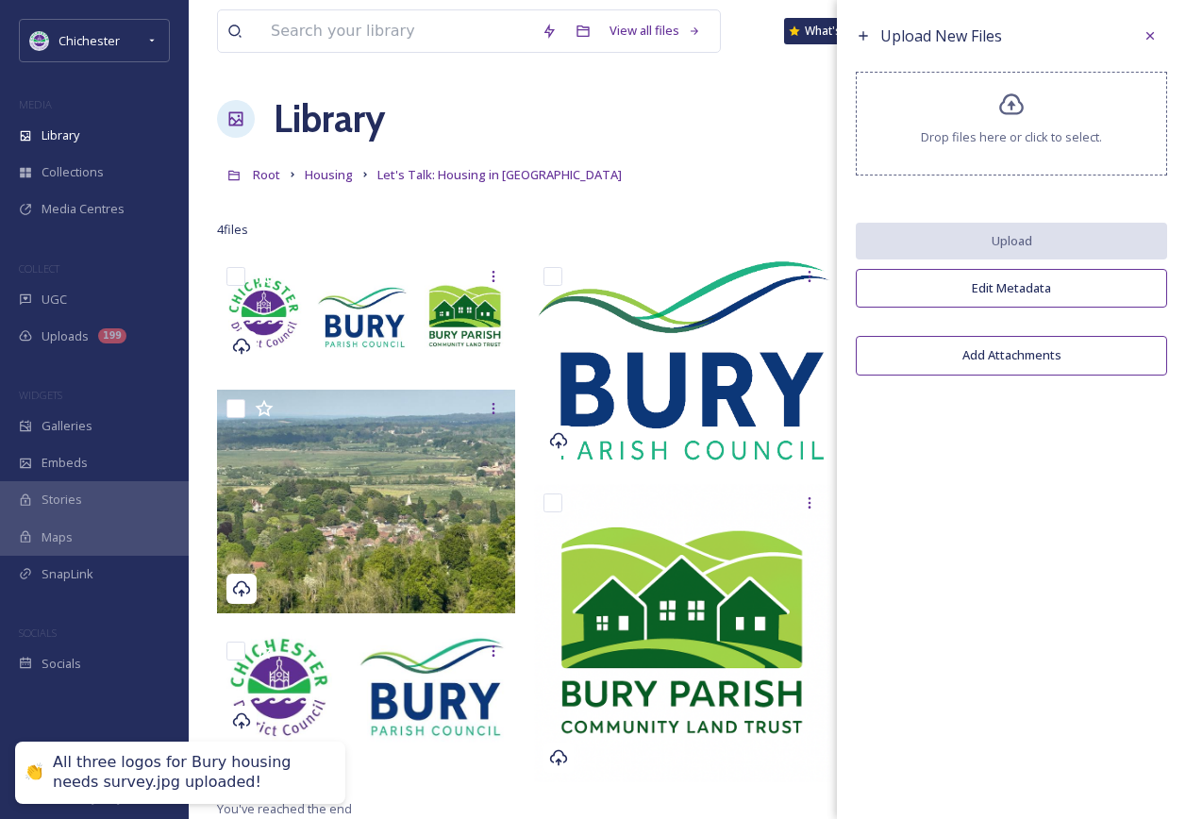
click at [757, 89] on div "View all files What's New Jack Innes Library Organise New Root Housing Let's Ta…" at bounding box center [687, 538] width 997 height 1077
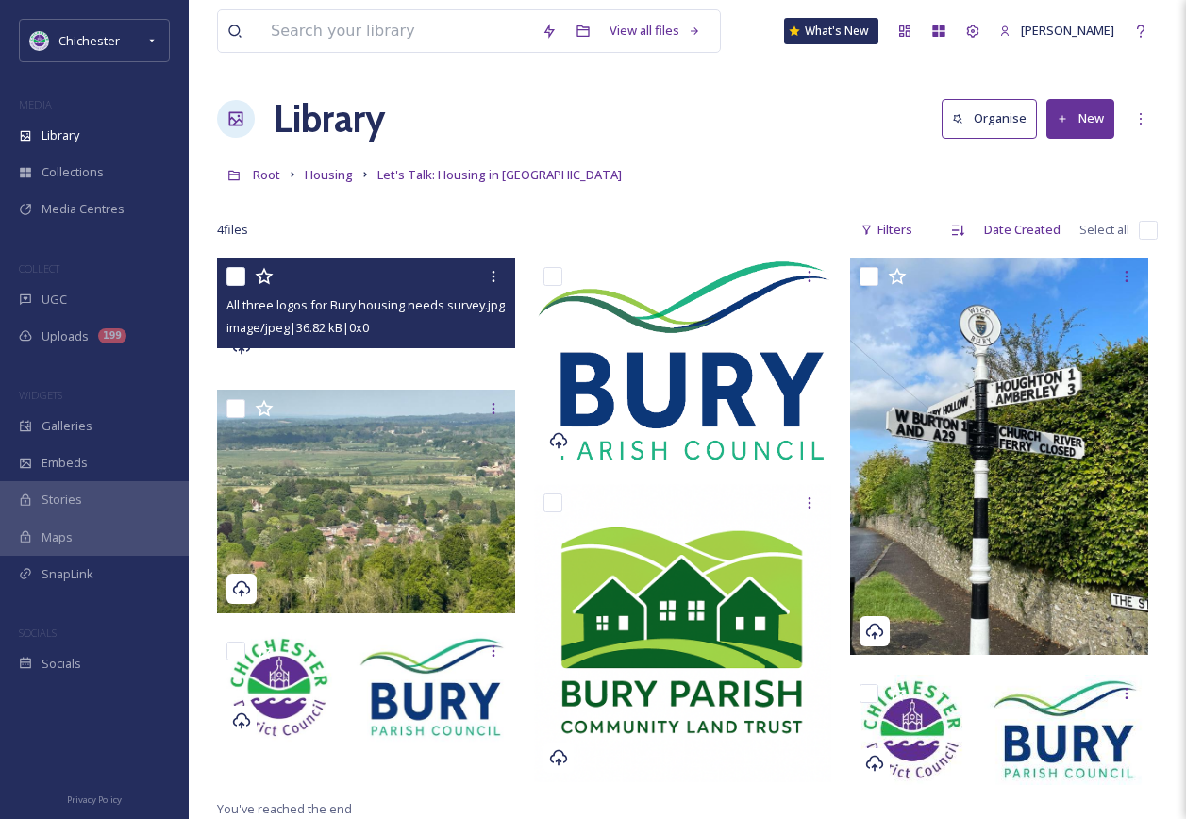
click at [416, 290] on div at bounding box center [368, 277] width 284 height 34
click at [387, 353] on img at bounding box center [366, 313] width 298 height 110
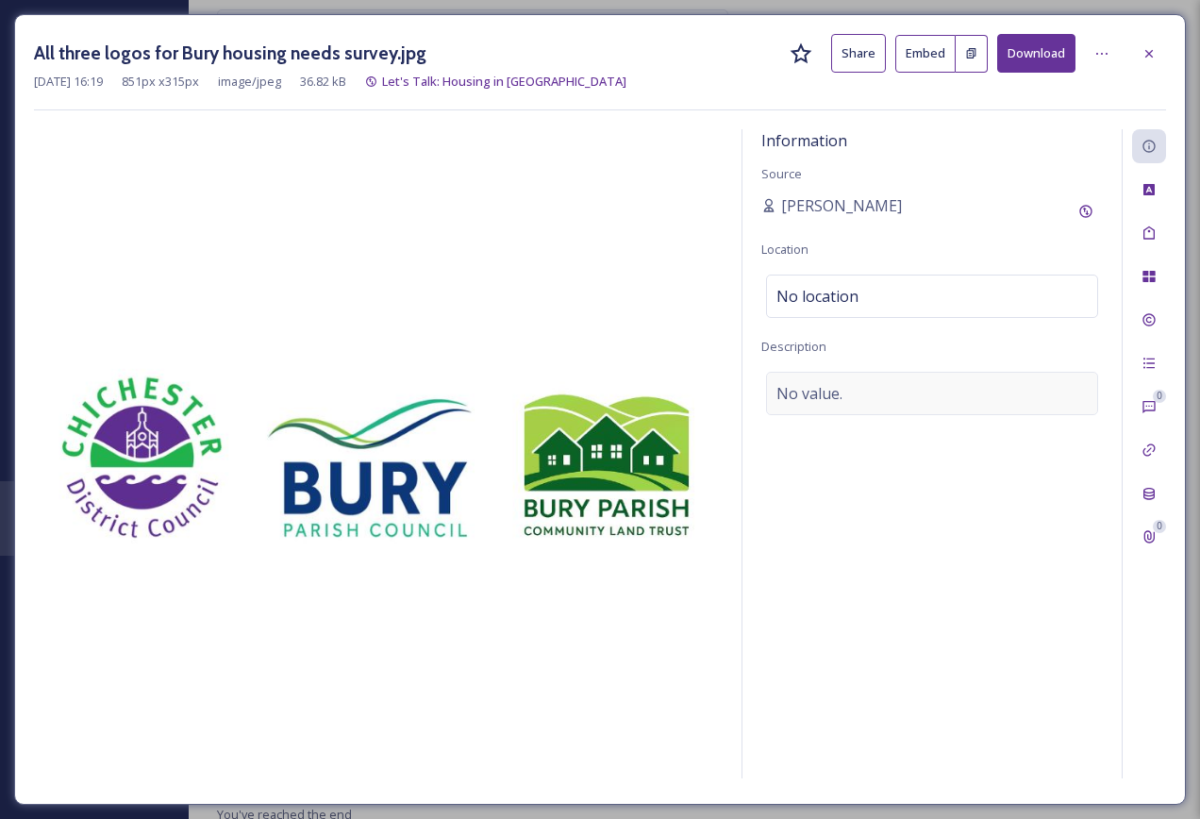
click at [862, 394] on div "No value." at bounding box center [932, 393] width 332 height 43
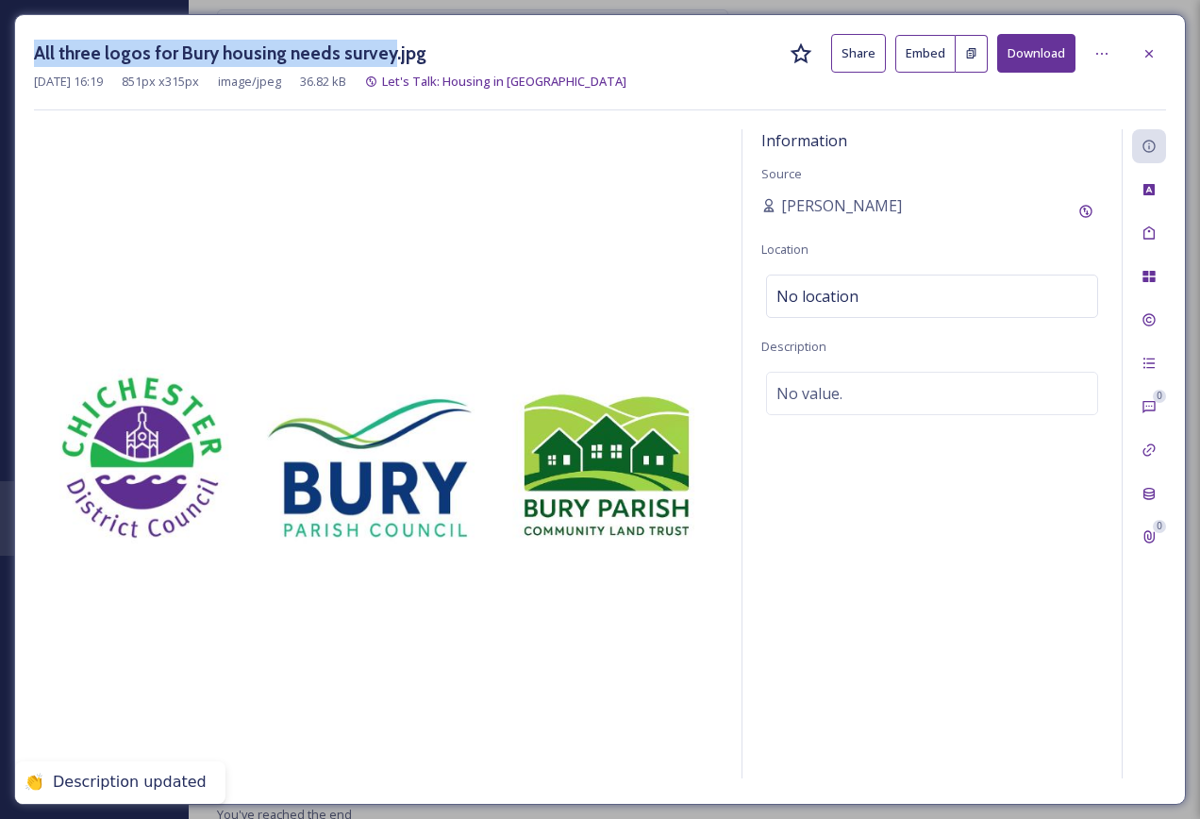
drag, startPoint x: 31, startPoint y: 52, endPoint x: 385, endPoint y: 56, distance: 353.9
click at [385, 56] on div "All three logos for Bury housing needs survey.jpg Share Embed Download Aug 12 2…" at bounding box center [600, 409] width 1172 height 791
copy h3 "All three logos for Bury housing needs survey"
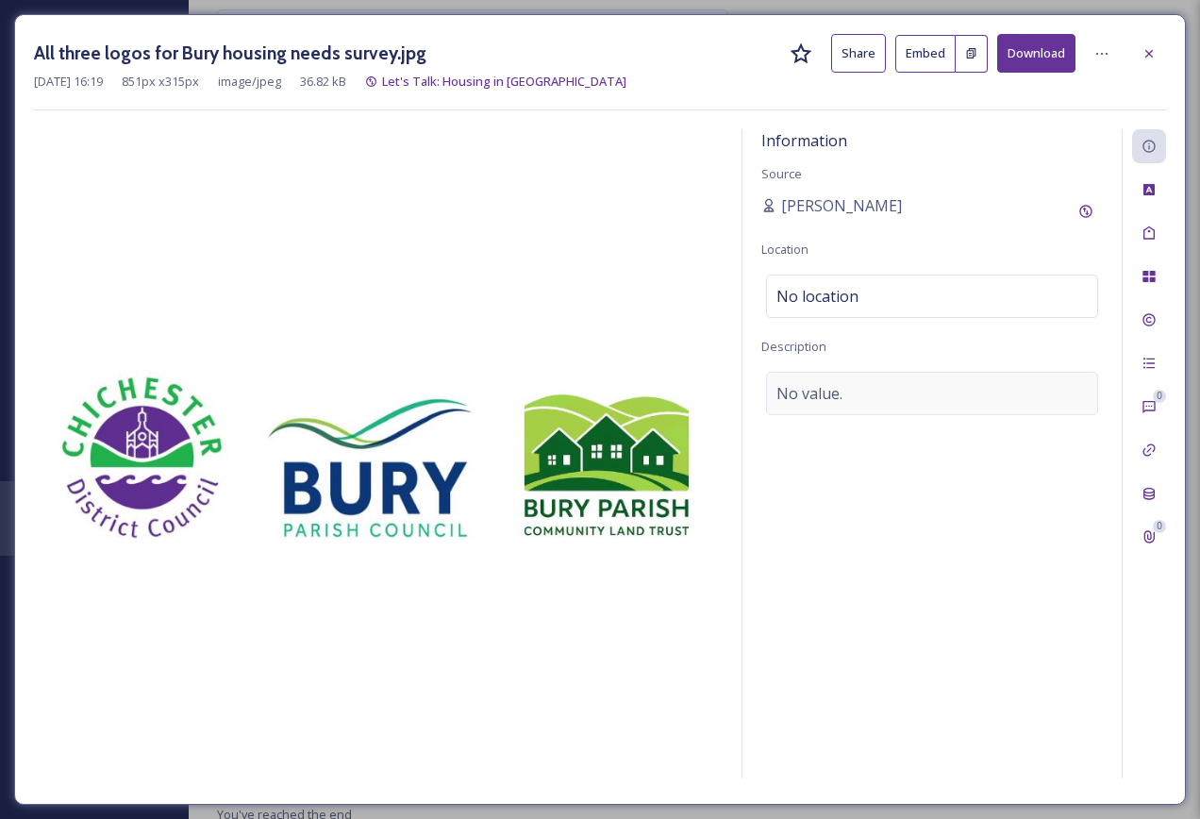
click at [831, 396] on span "No value." at bounding box center [810, 393] width 66 height 23
click at [827, 412] on textarea at bounding box center [933, 450] width 342 height 157
paste textarea "All three logos for Bury housing needs survey"
type textarea "All three logos for Bury housing needs survey"
click at [1156, 232] on icon at bounding box center [1149, 233] width 15 height 15
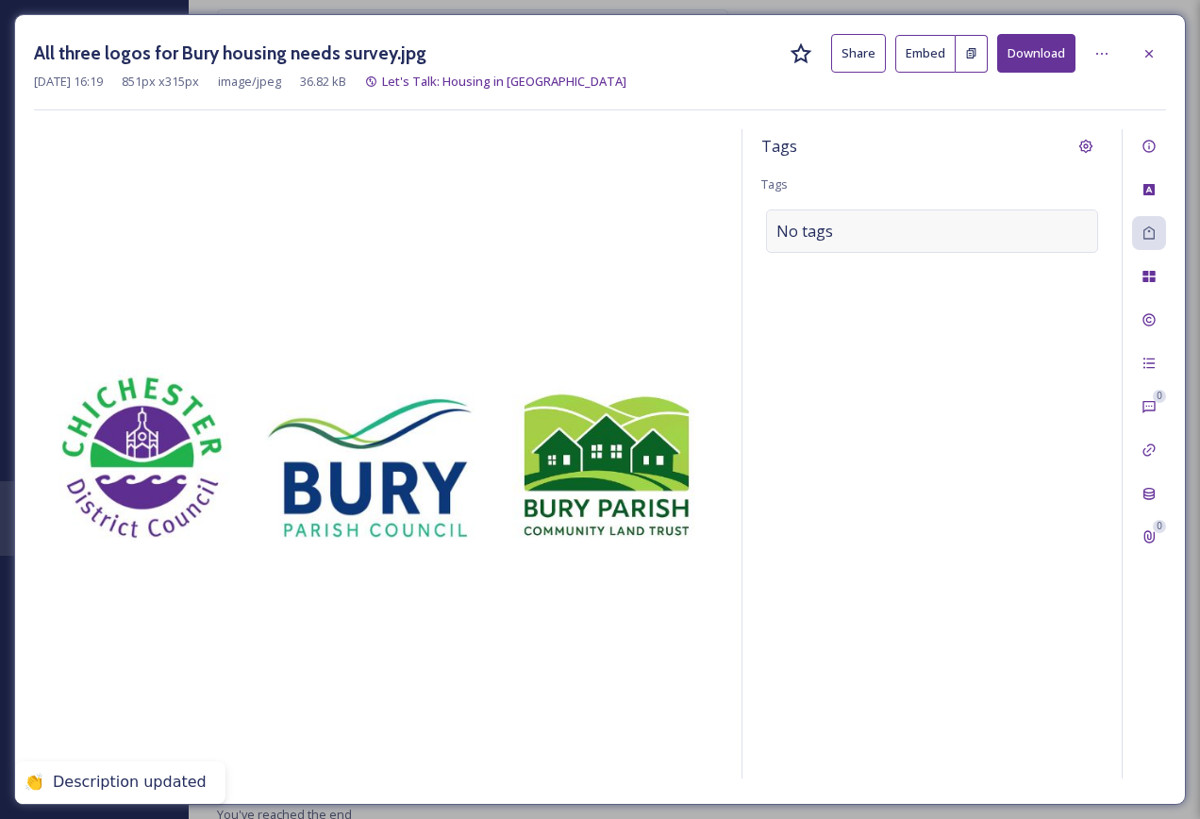
click at [924, 239] on div "No tags" at bounding box center [932, 230] width 332 height 43
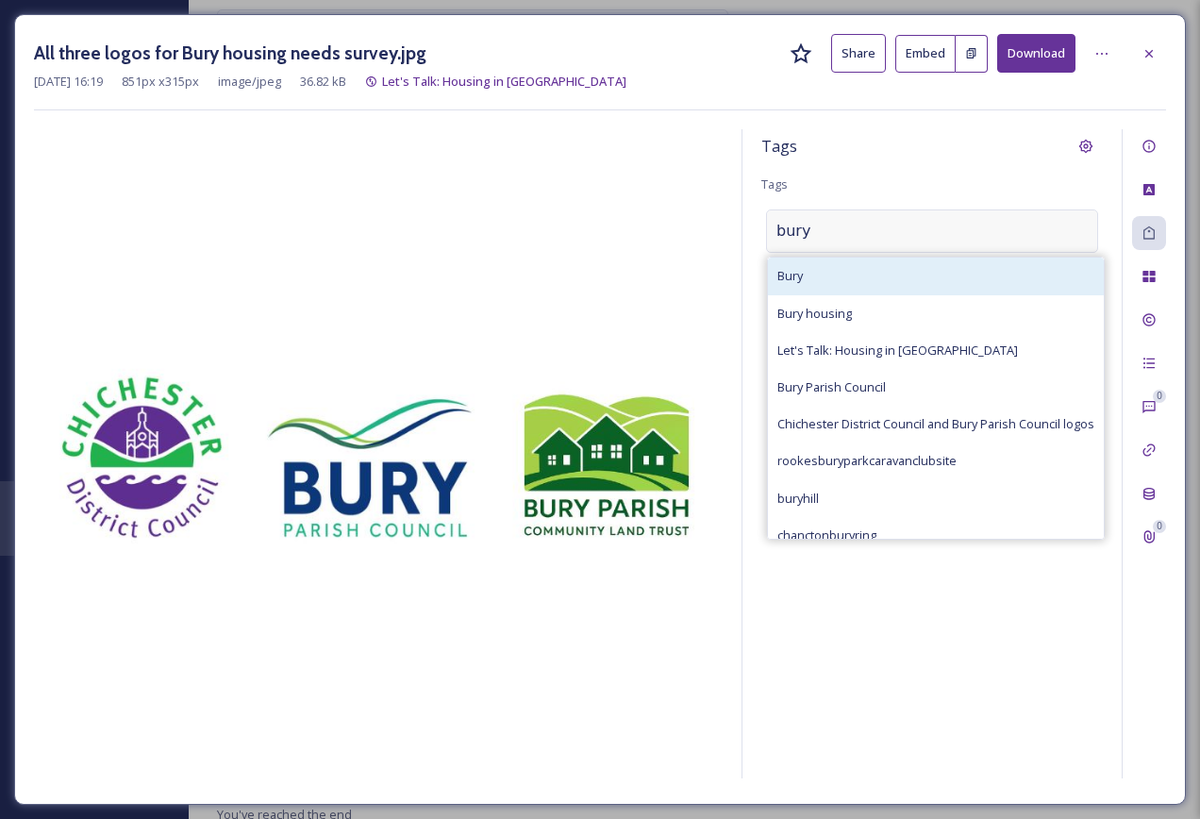
type input "bury"
click at [892, 279] on div "Bury" at bounding box center [936, 276] width 336 height 37
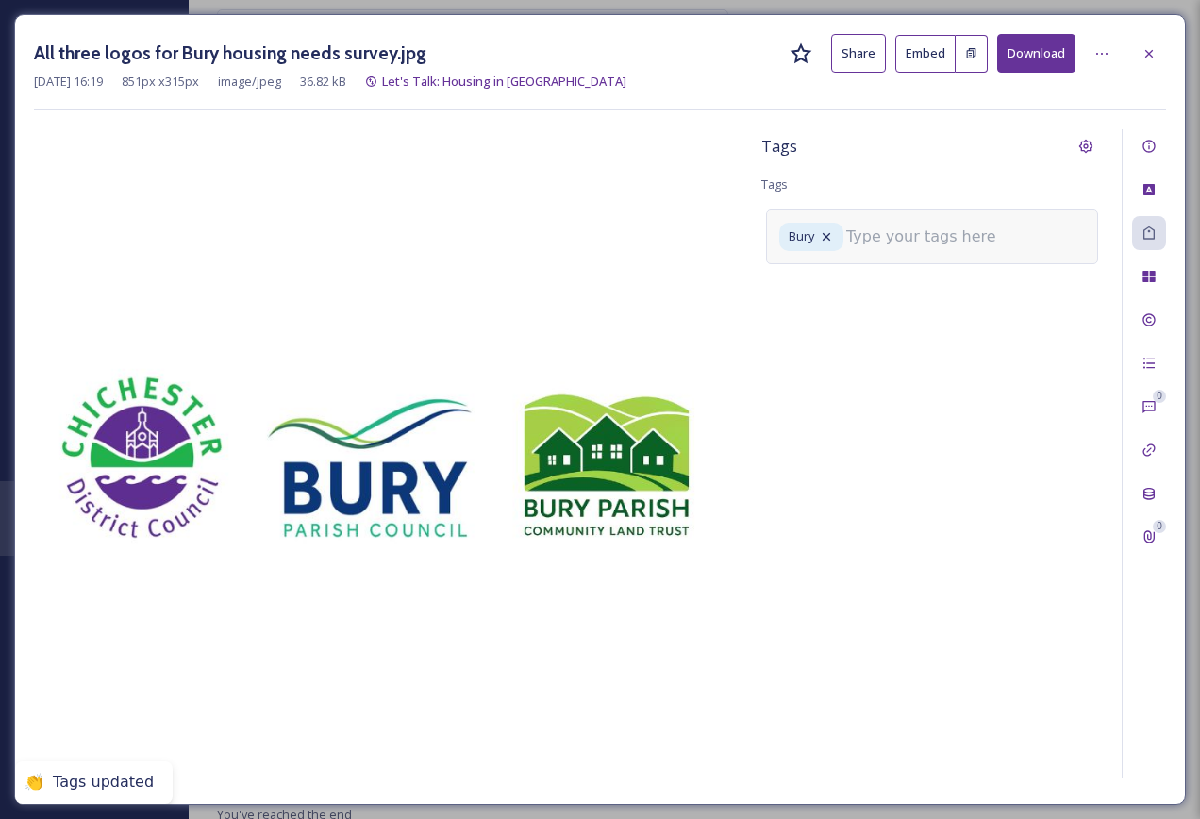
click at [913, 226] on input at bounding box center [940, 237] width 189 height 23
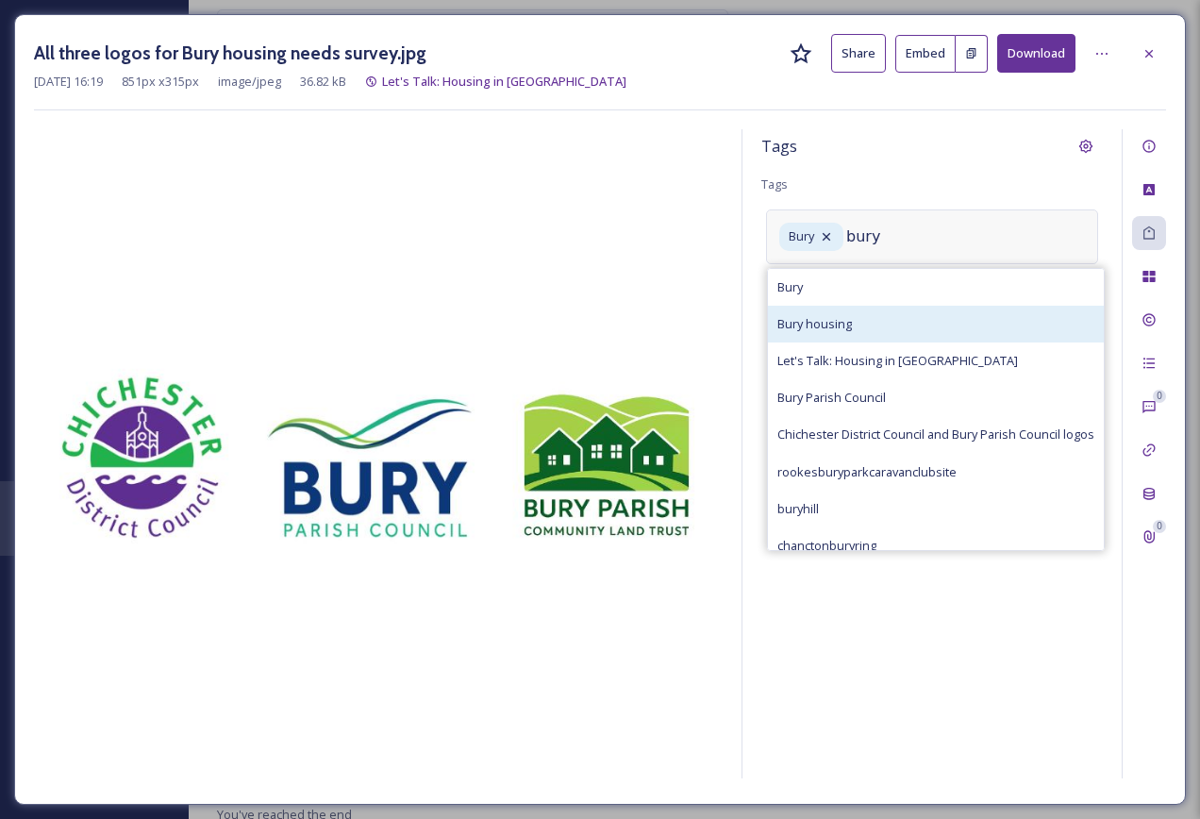
type input "bury"
click at [946, 339] on div "Bury housing" at bounding box center [936, 324] width 336 height 37
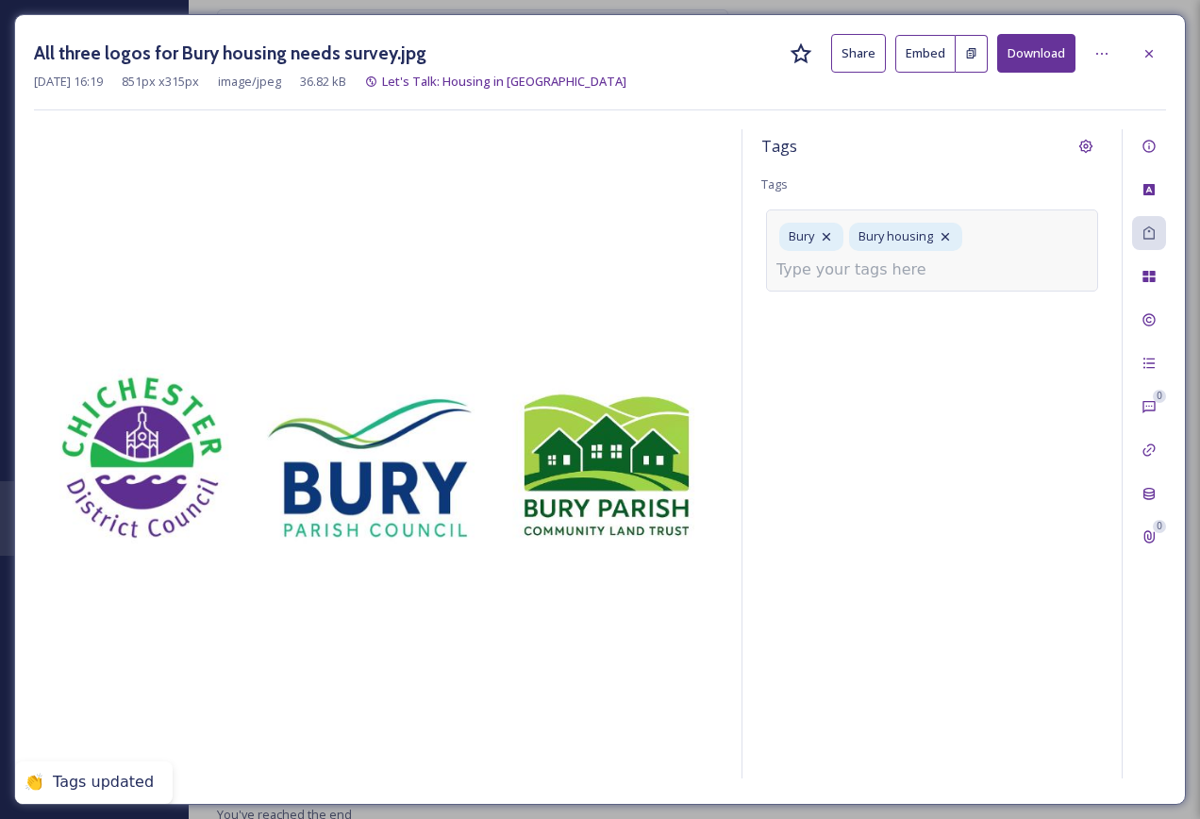
click at [954, 267] on div "Bury Bury housing" at bounding box center [932, 249] width 332 height 81
click at [892, 276] on input at bounding box center [871, 270] width 189 height 23
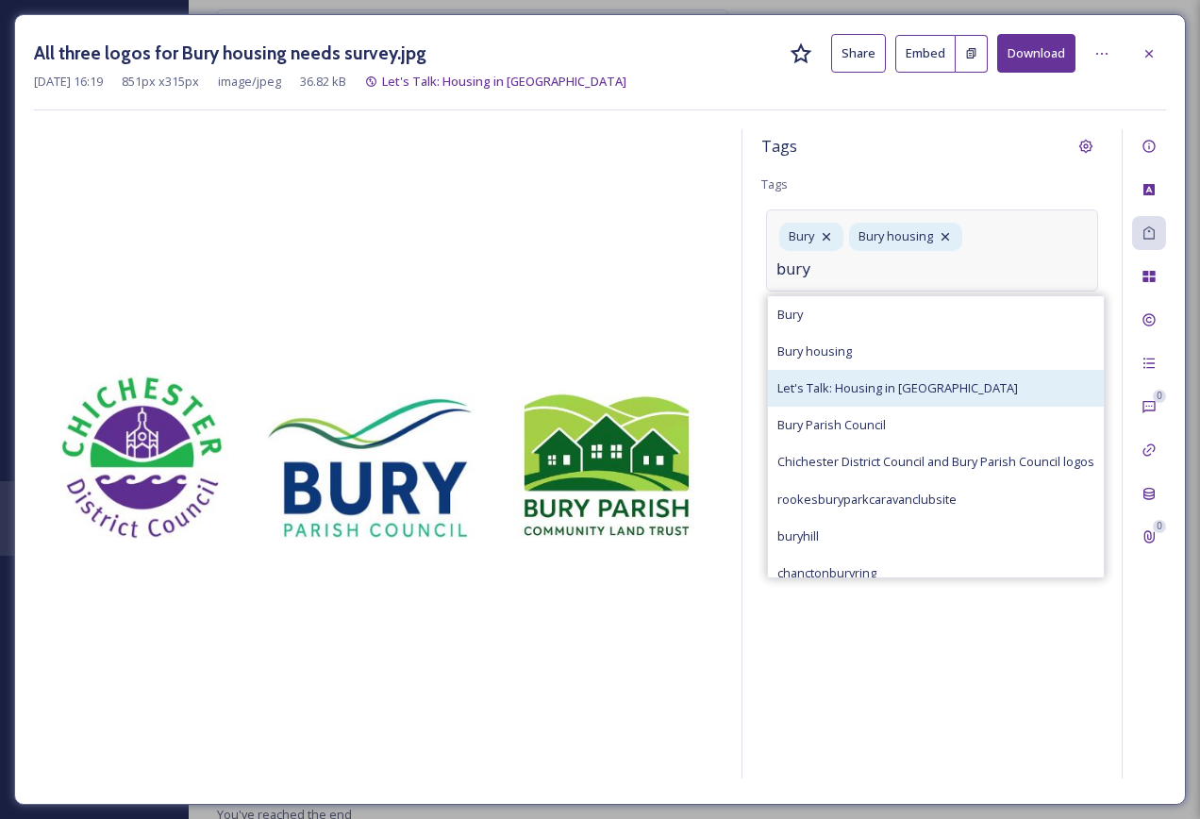
type input "bury"
click at [985, 380] on div "Let's Talk: Housing in Bury" at bounding box center [936, 388] width 336 height 37
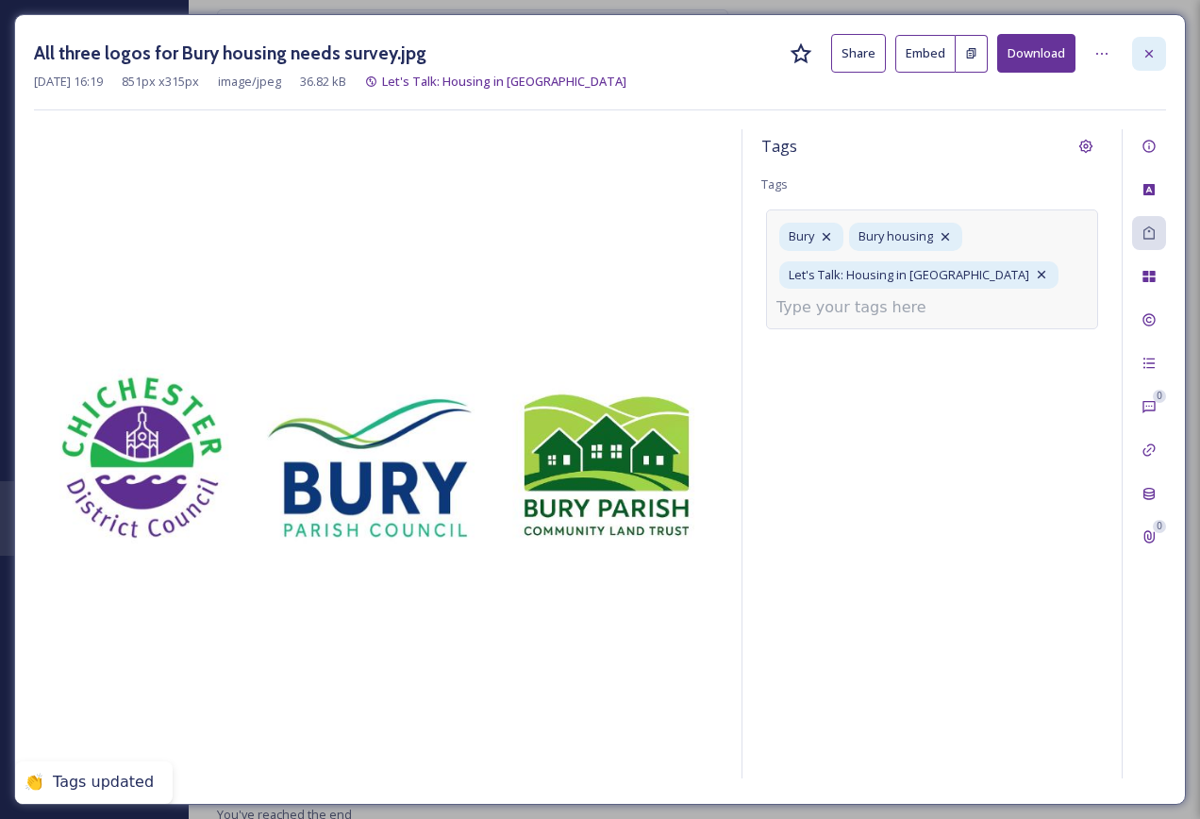
click at [1151, 46] on icon at bounding box center [1149, 53] width 15 height 15
